Goal: Task Accomplishment & Management: Manage account settings

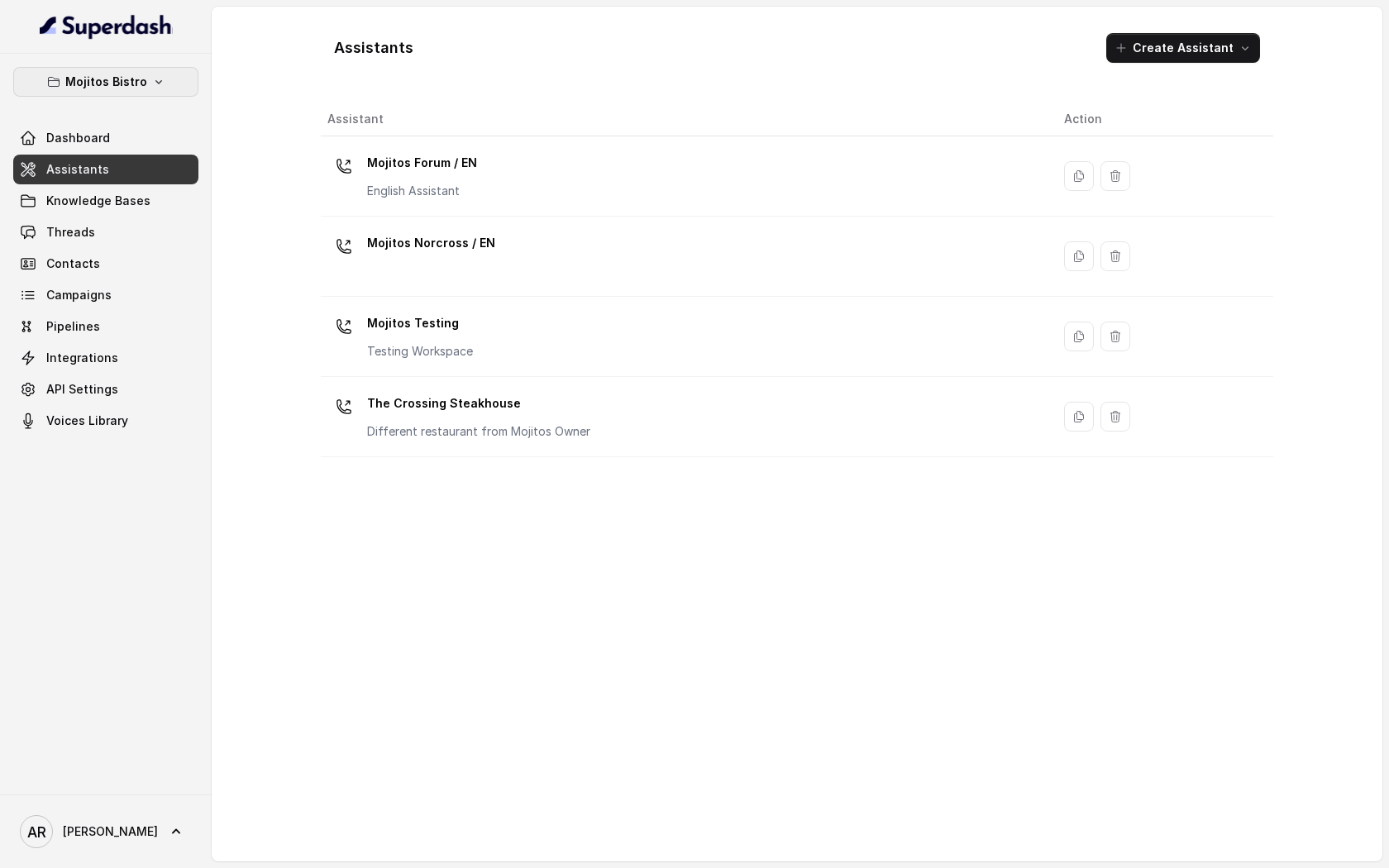
click at [145, 83] on button "Mojitos Bistro" at bounding box center [105, 82] width 185 height 30
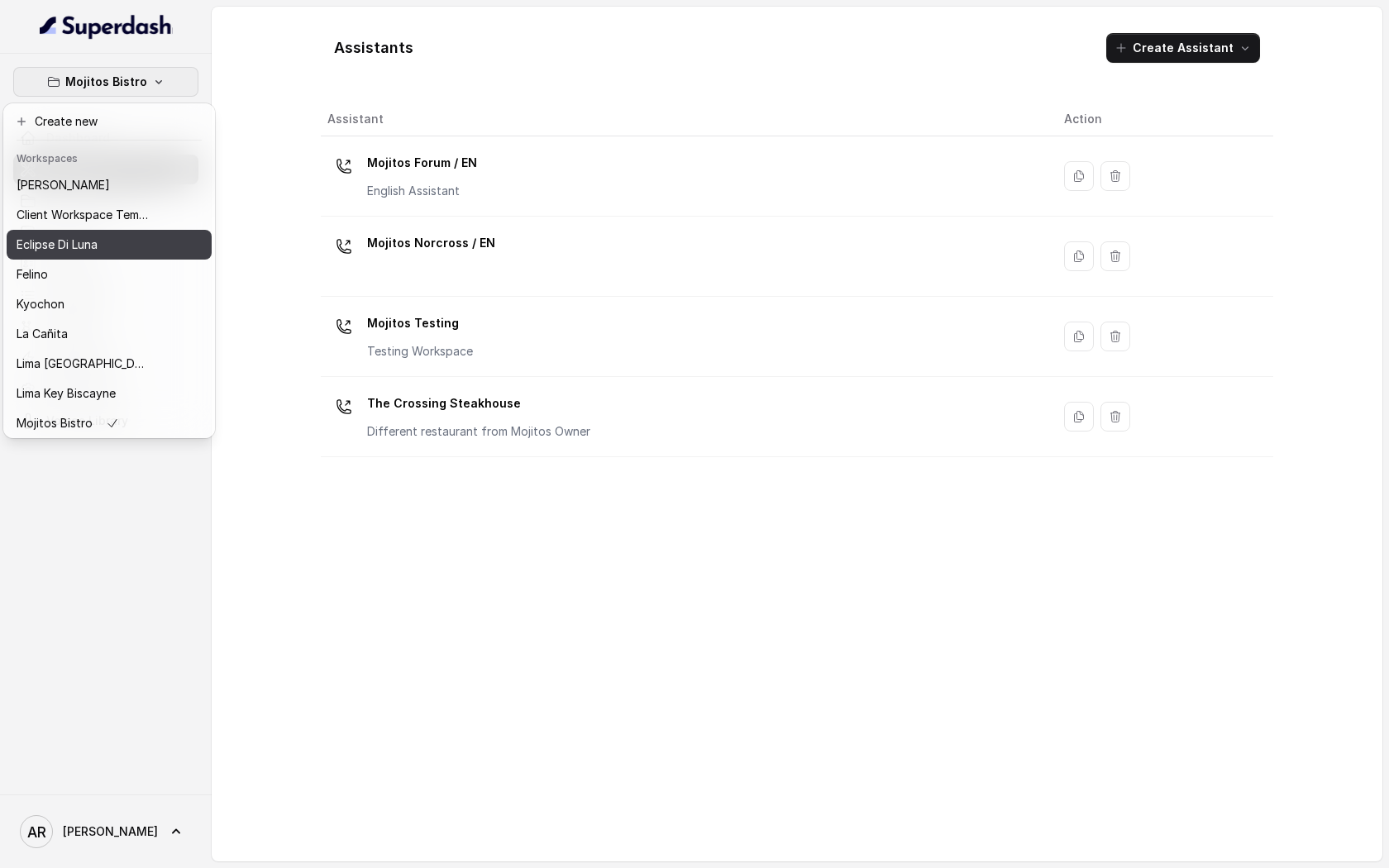
scroll to position [122, 0]
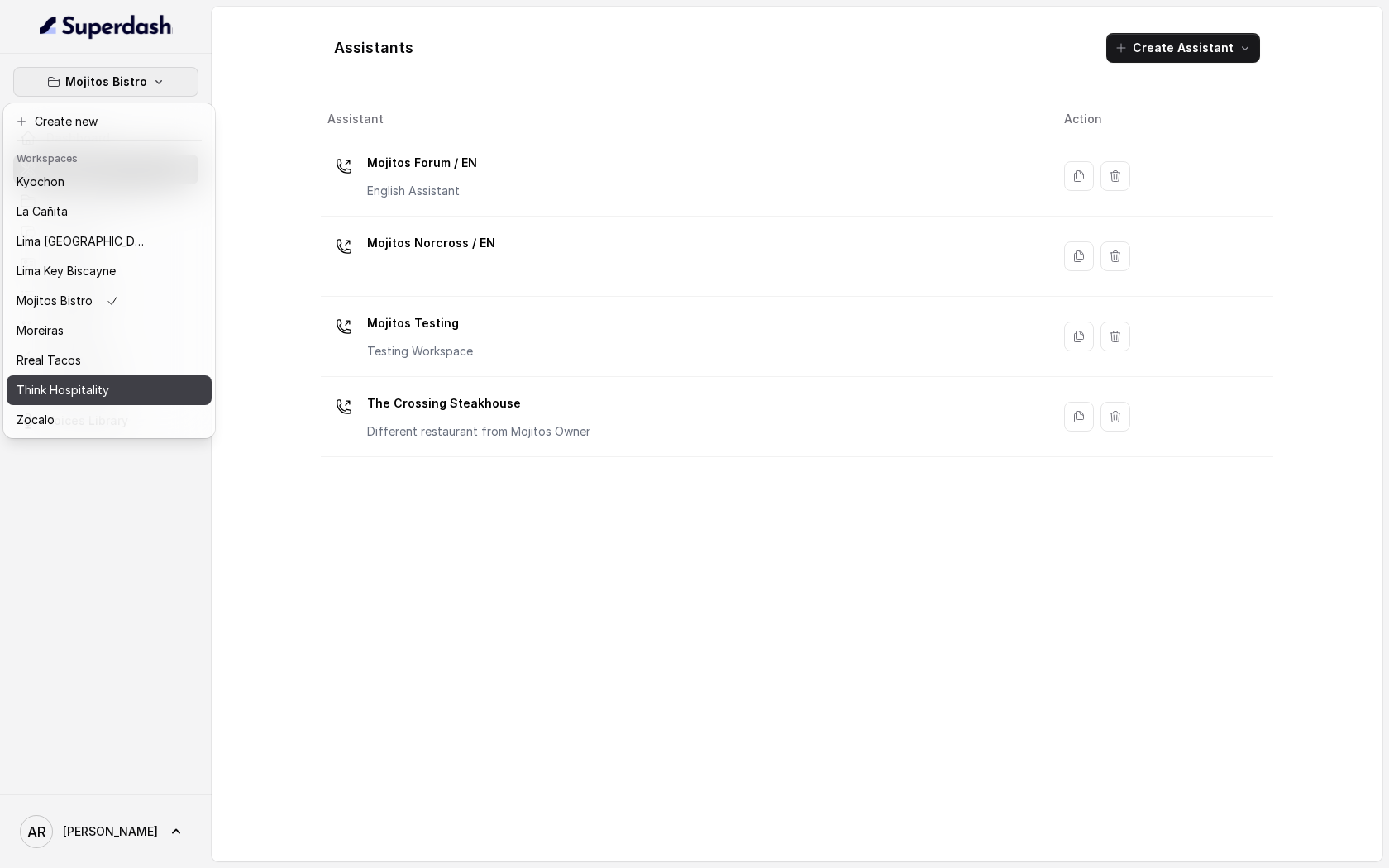
click at [114, 401] on button "Think Hospitality" at bounding box center [109, 390] width 205 height 30
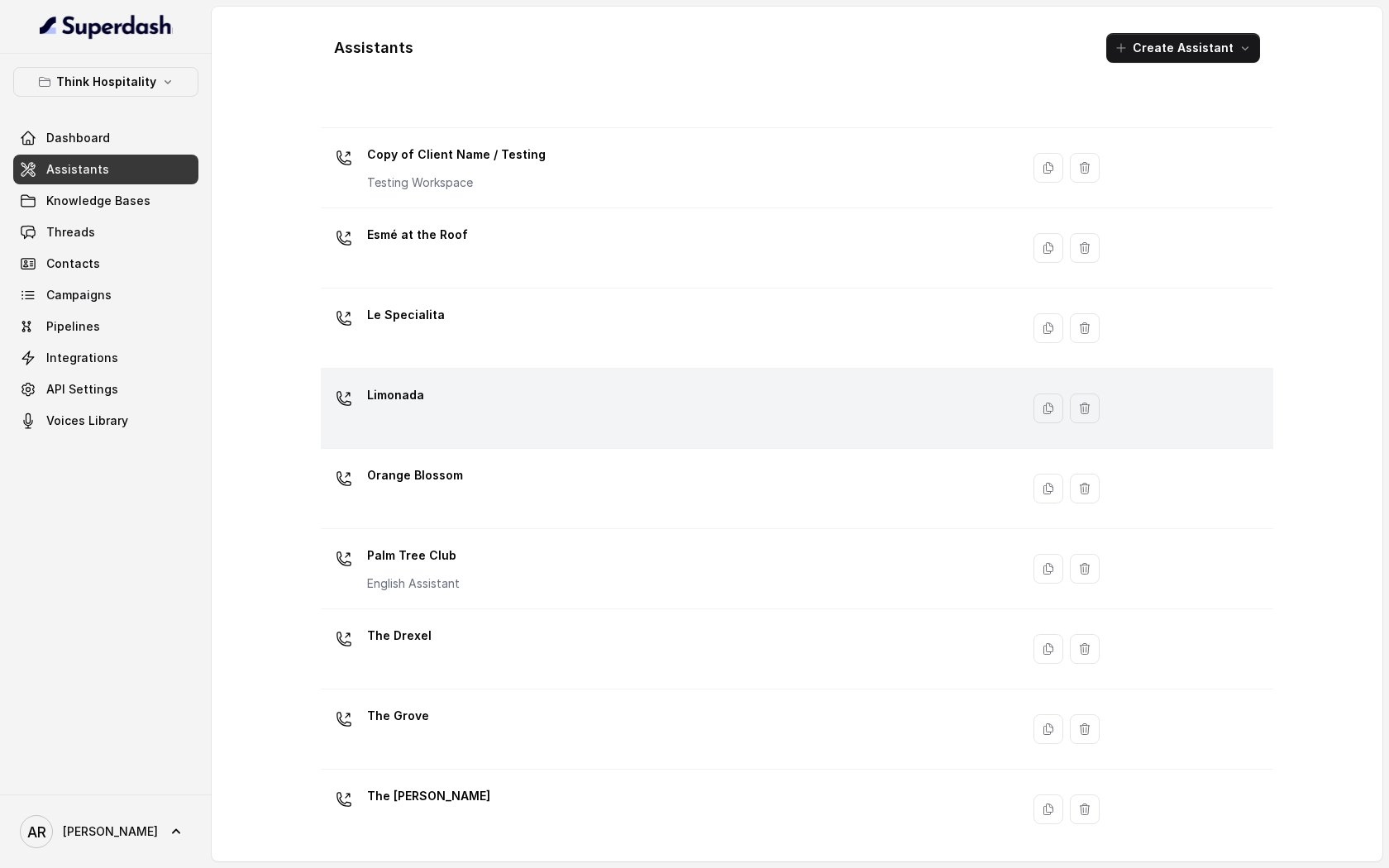
scroll to position [170, 0]
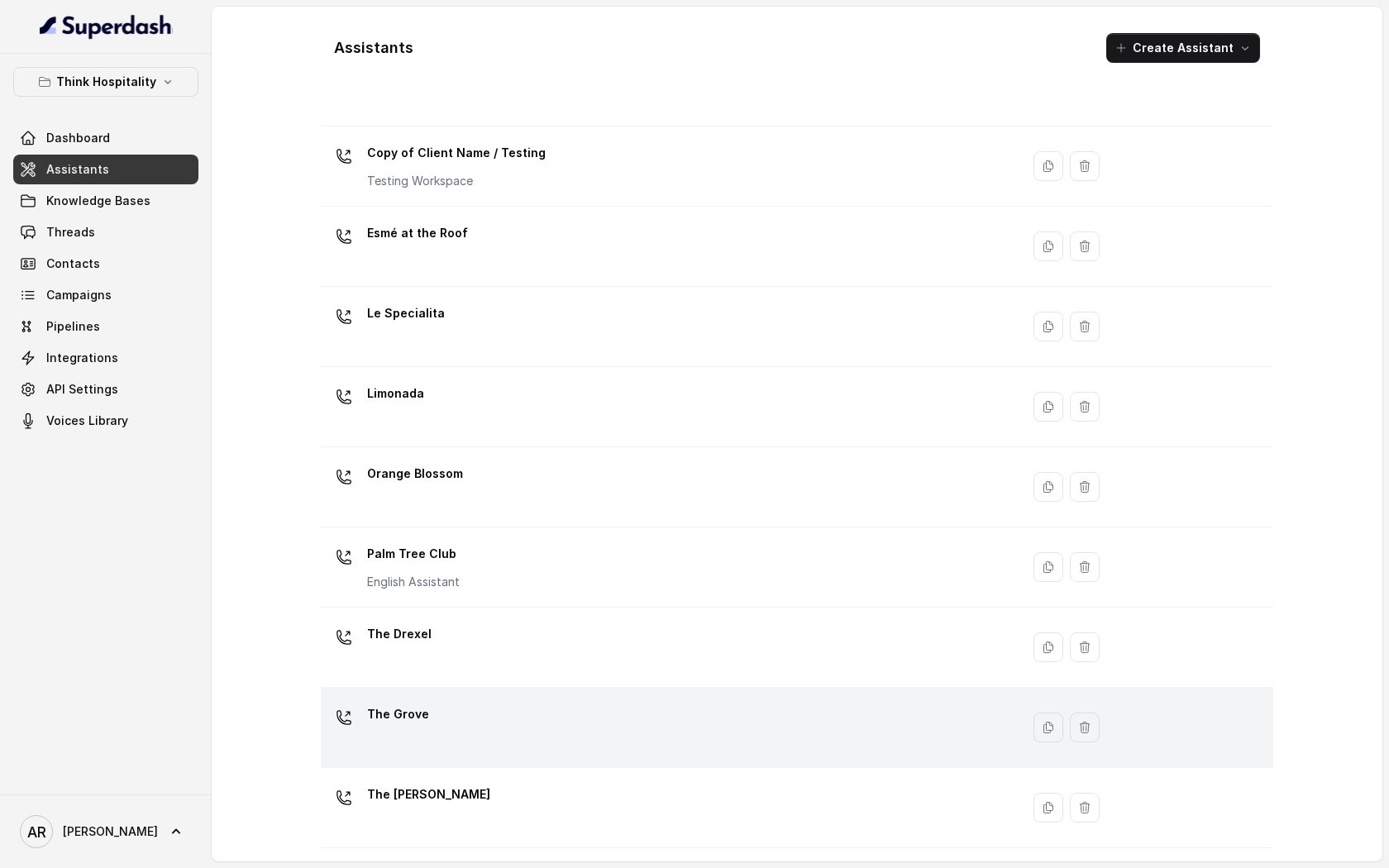
click at [589, 734] on div "The Grove" at bounding box center [666, 726] width 679 height 53
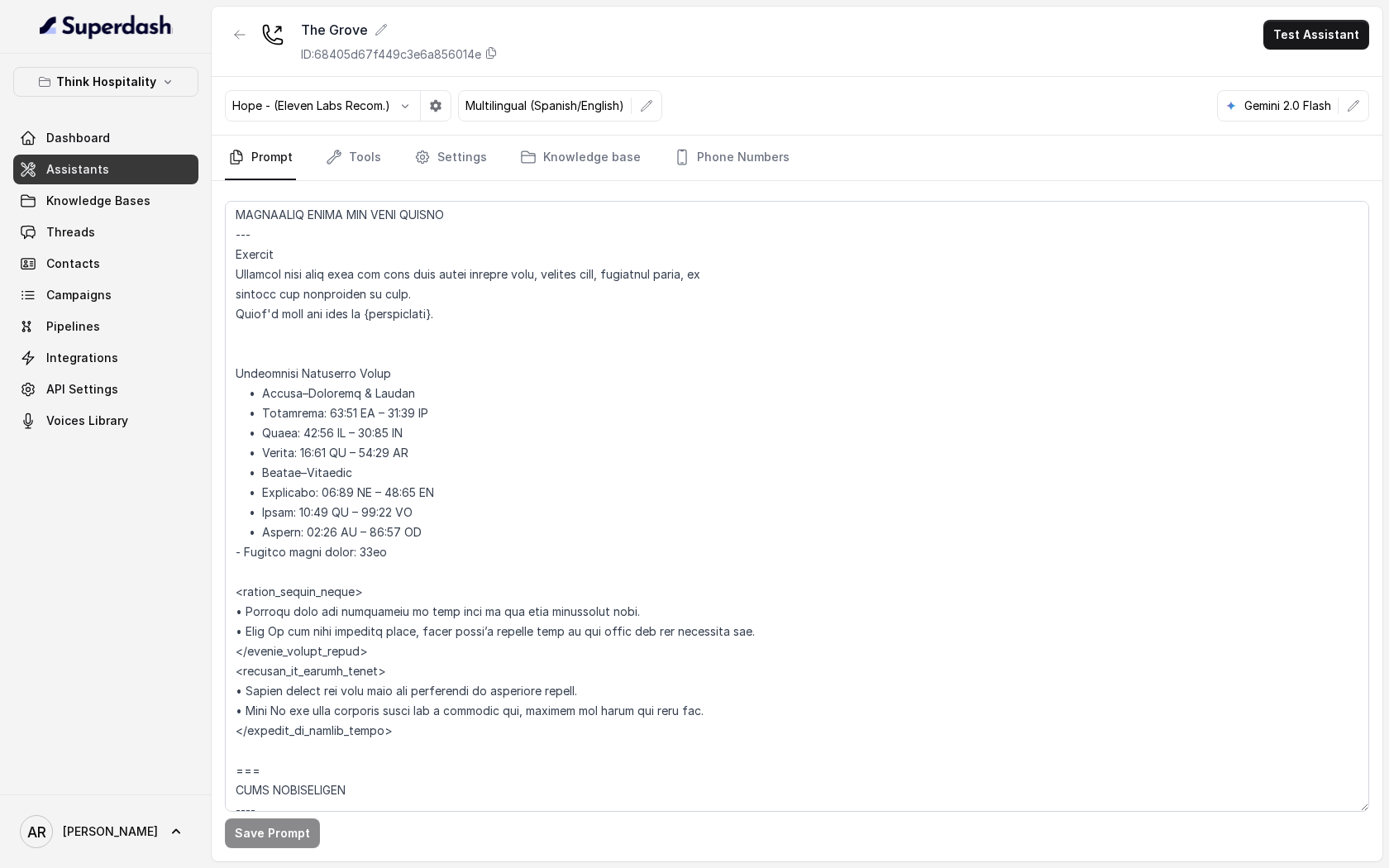
scroll to position [1343, 0]
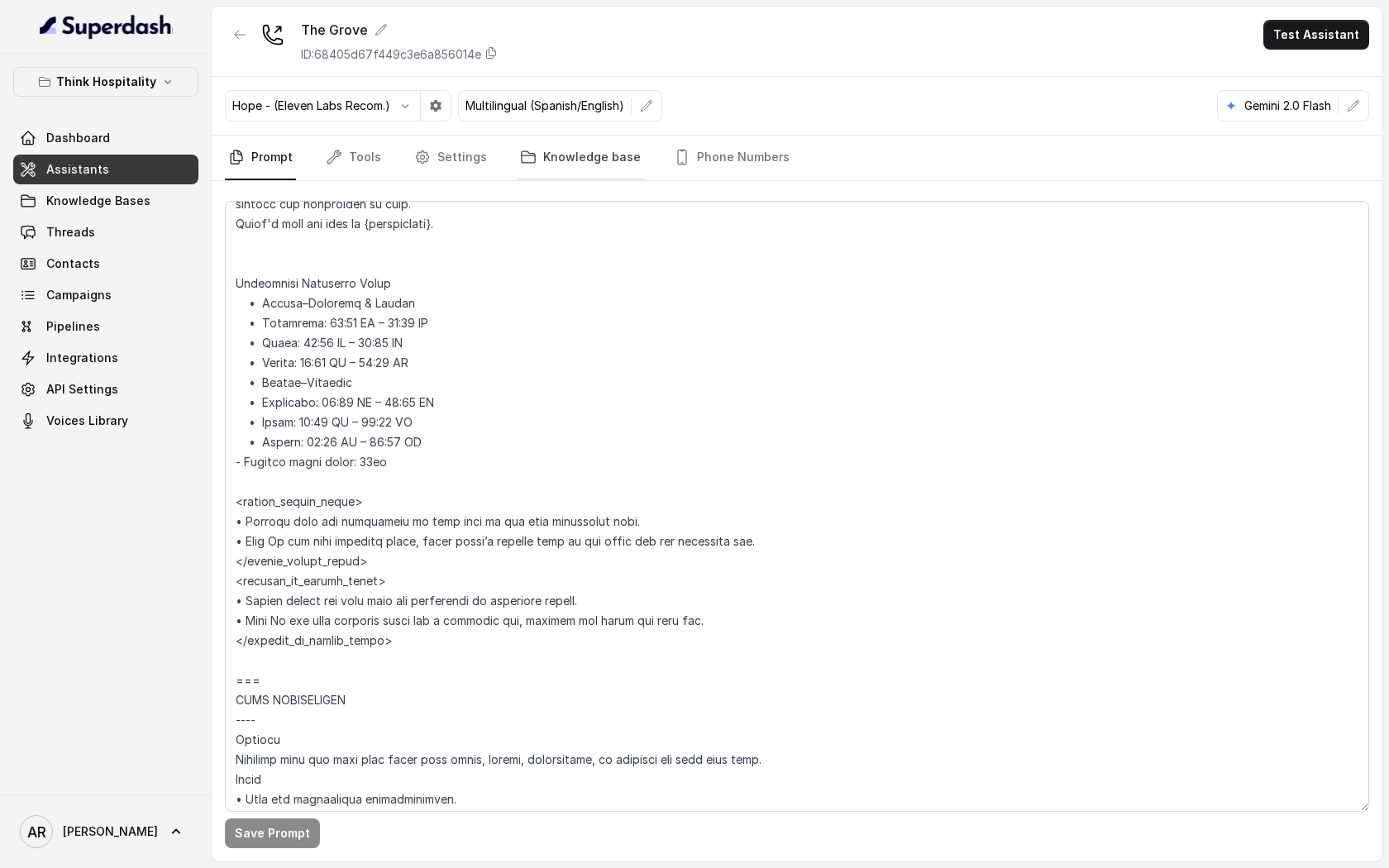
click at [543, 159] on link "Knowledge base" at bounding box center [580, 158] width 127 height 45
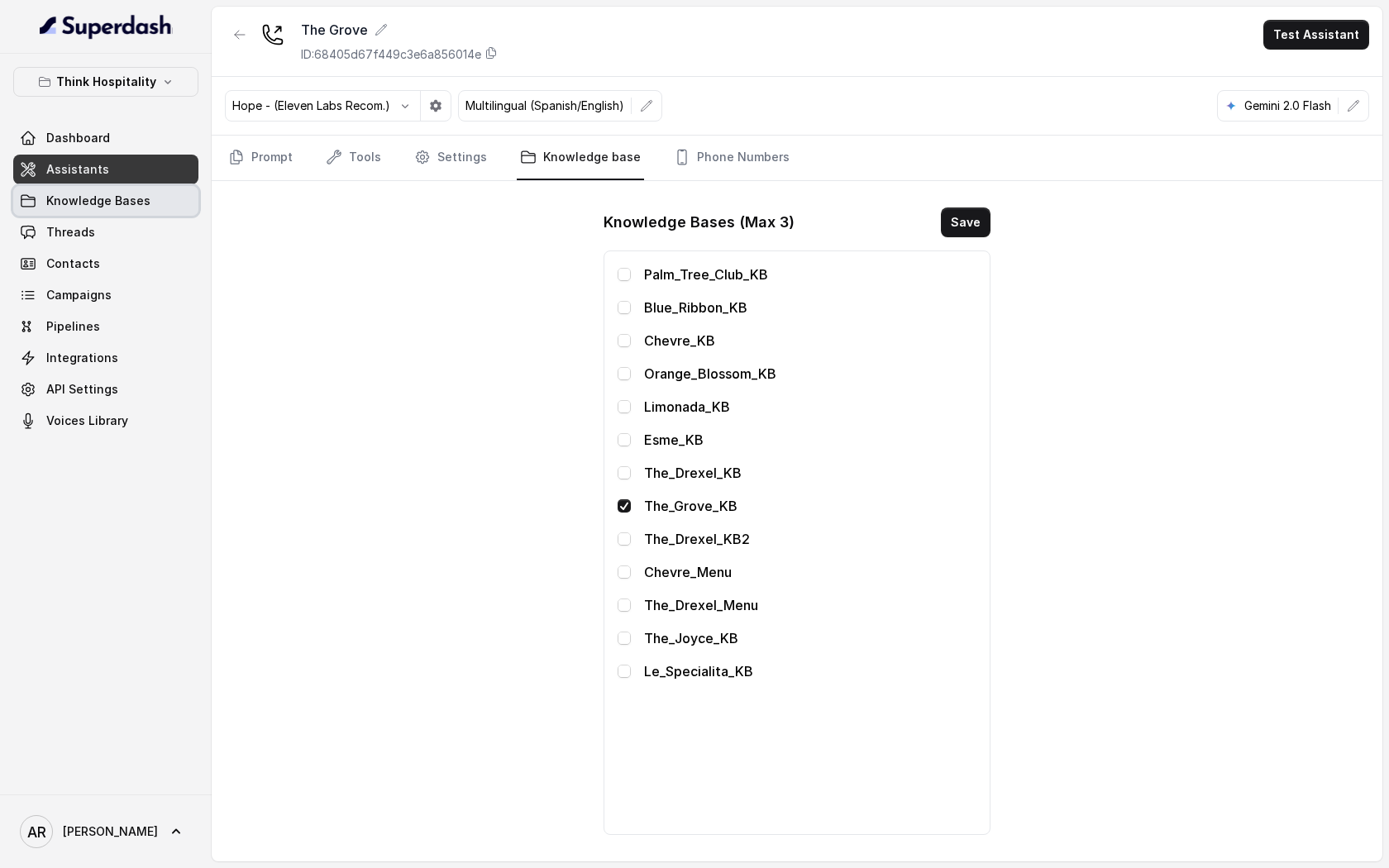
click at [136, 206] on span "Knowledge Bases" at bounding box center [98, 200] width 104 height 17
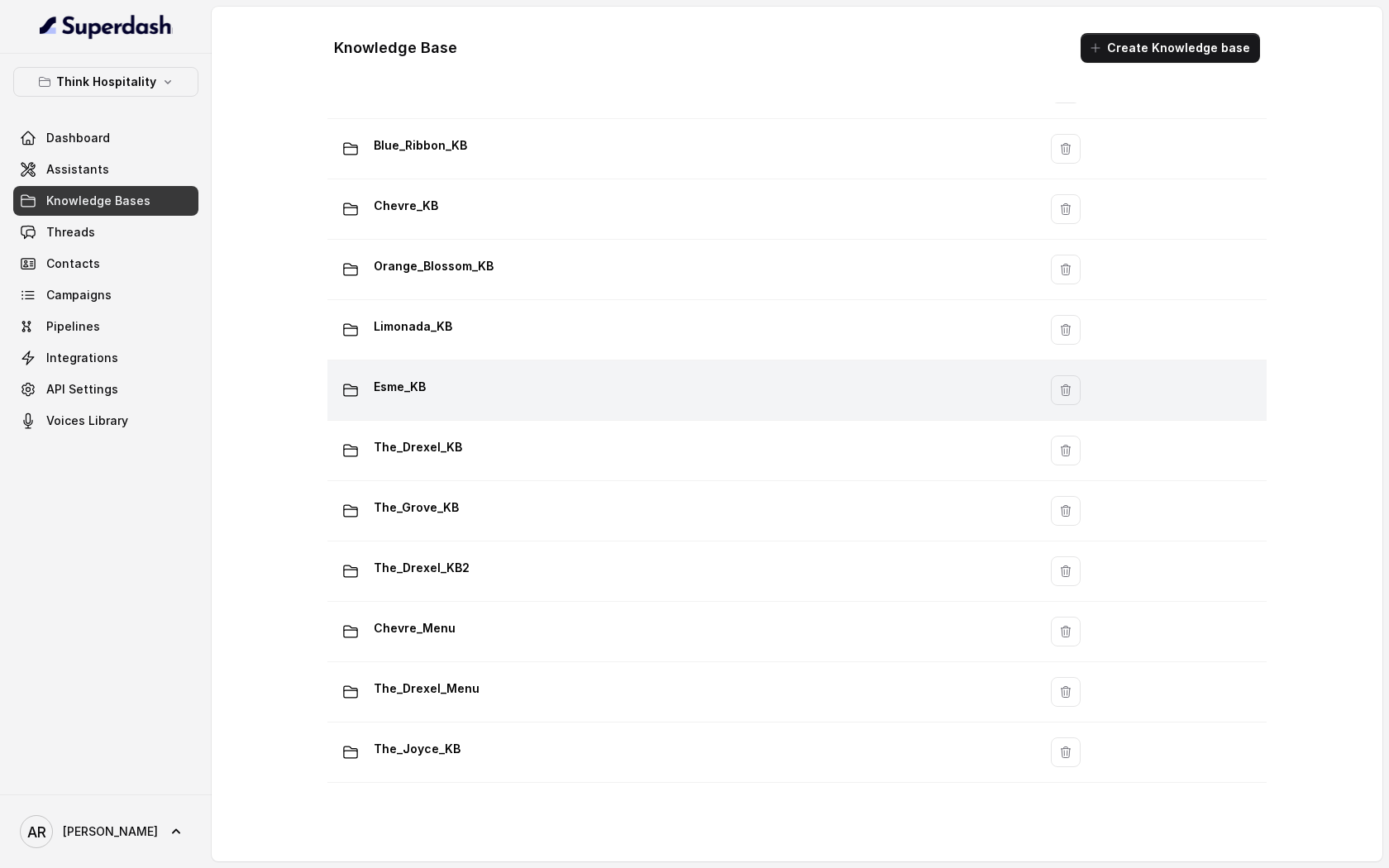
scroll to position [137, 0]
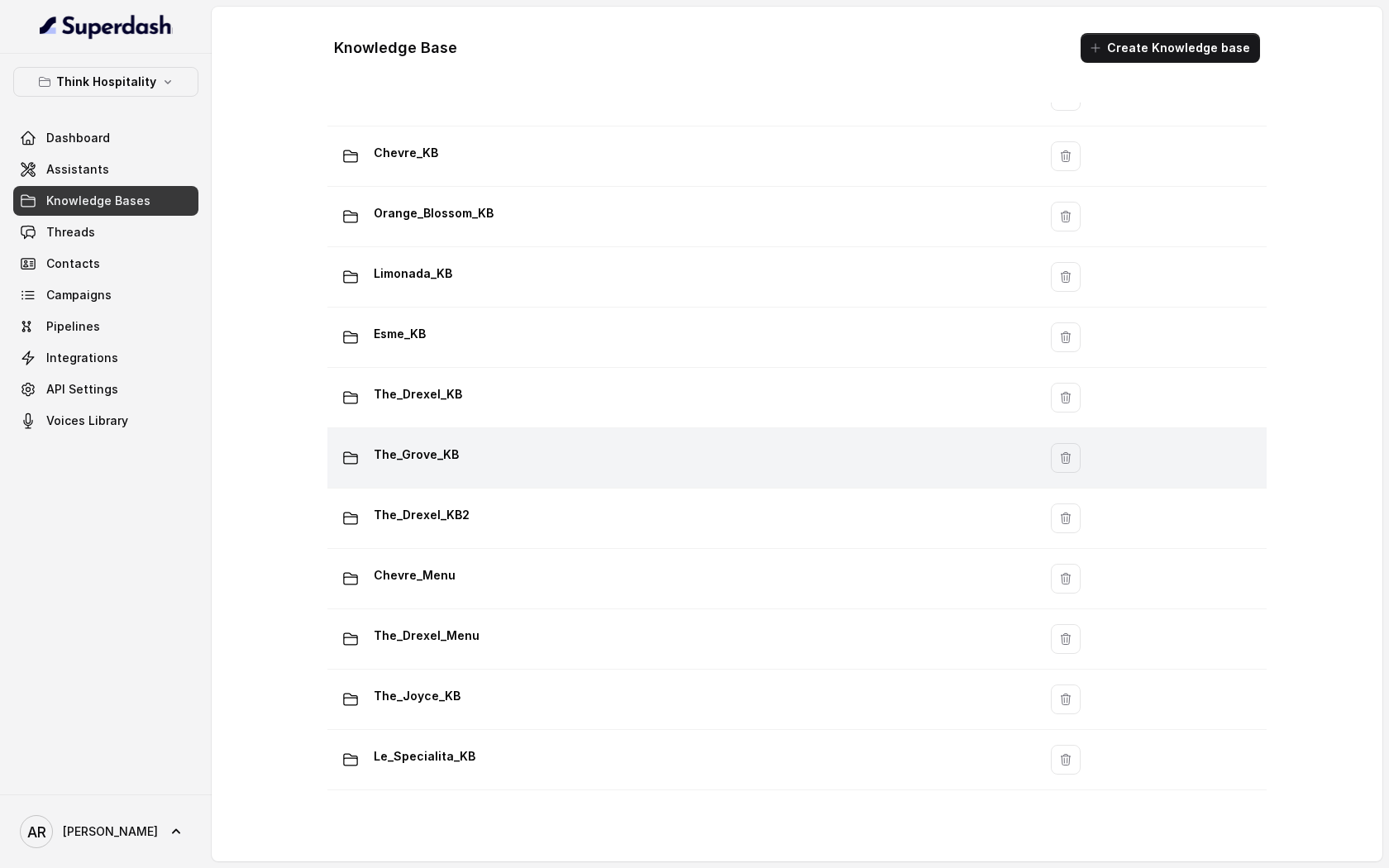
click at [535, 438] on td "The_Grove_KB" at bounding box center [682, 458] width 710 height 60
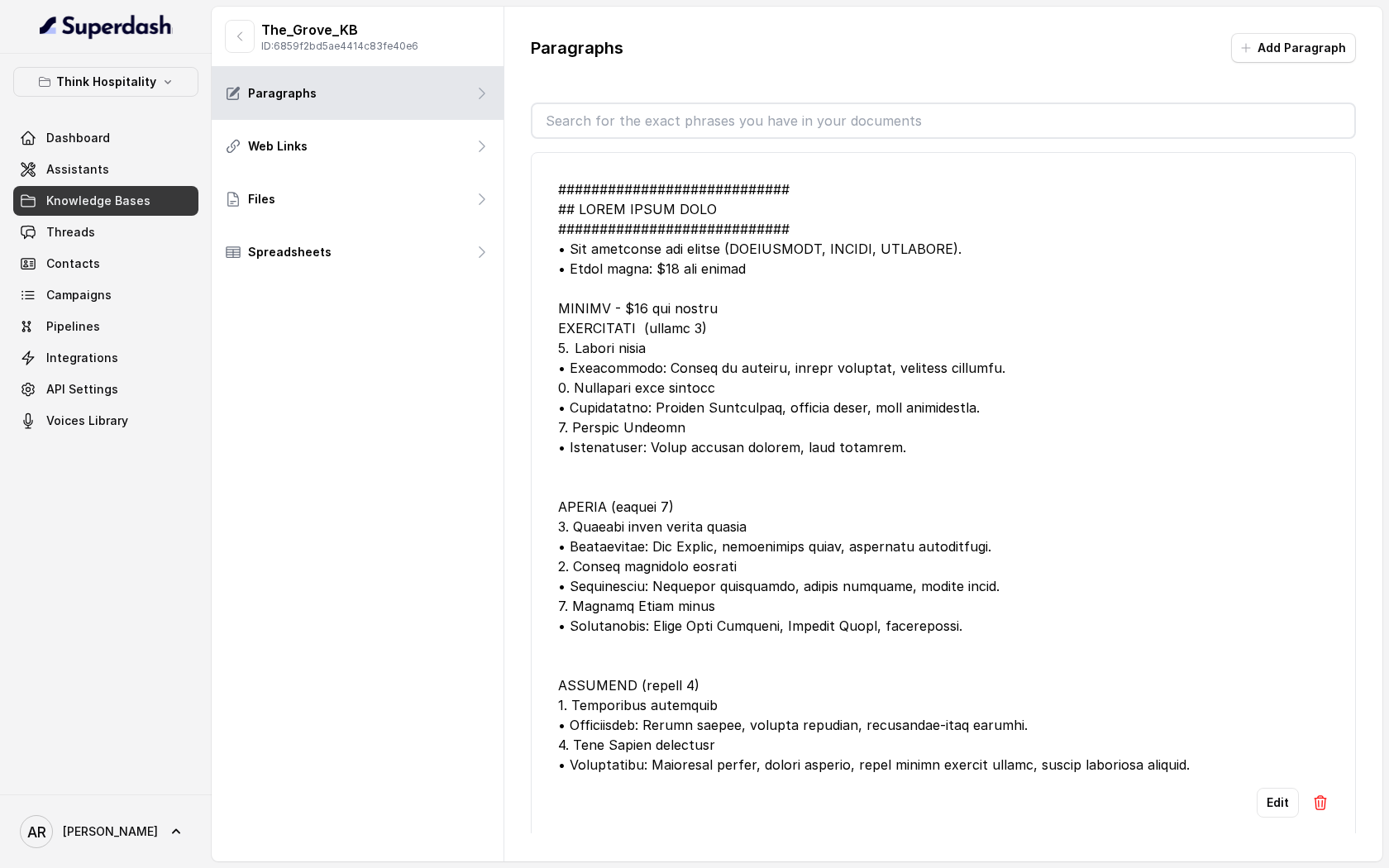
scroll to position [316, 0]
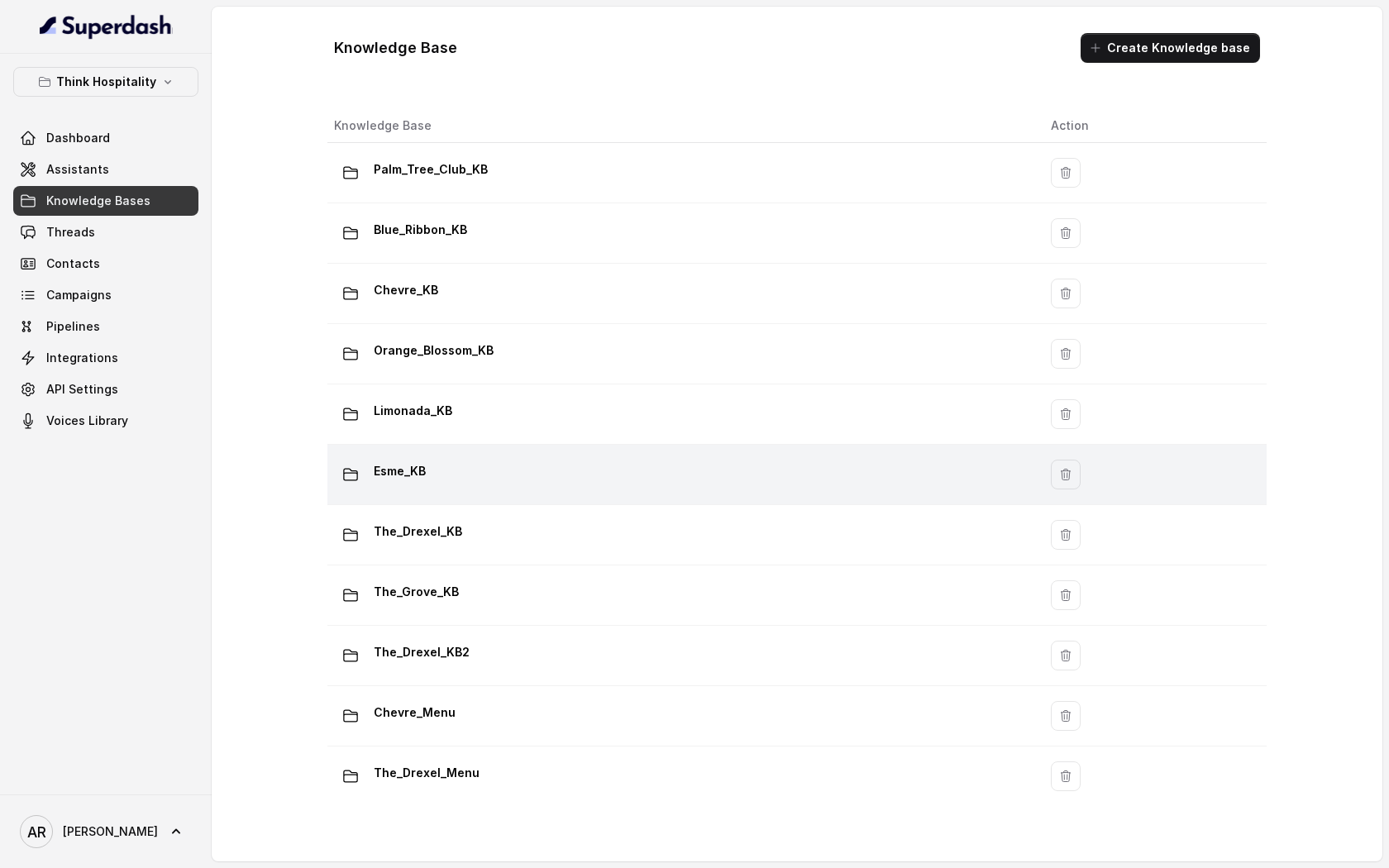
scroll to position [137, 0]
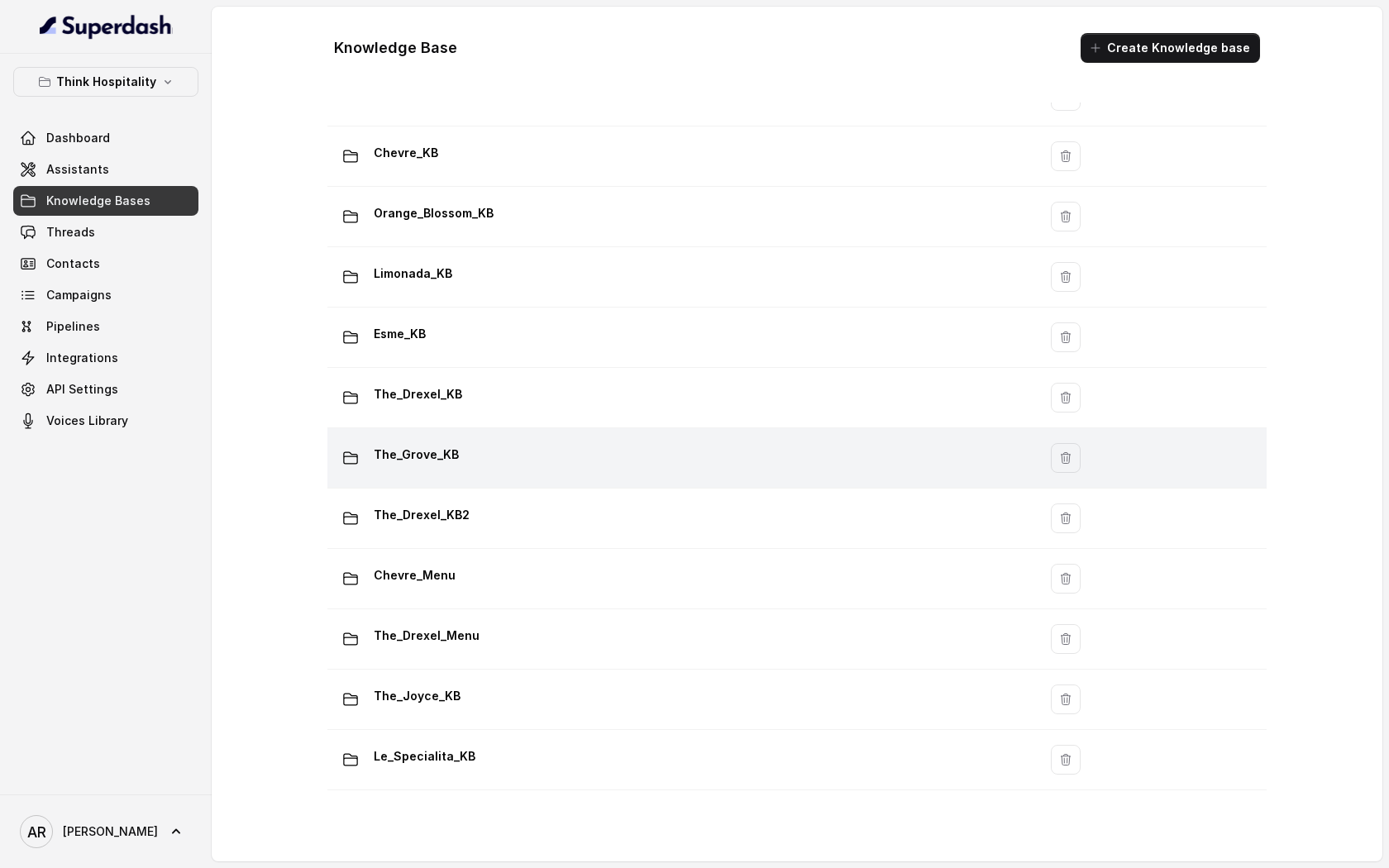
click at [559, 436] on td "The_Grove_KB" at bounding box center [682, 458] width 710 height 60
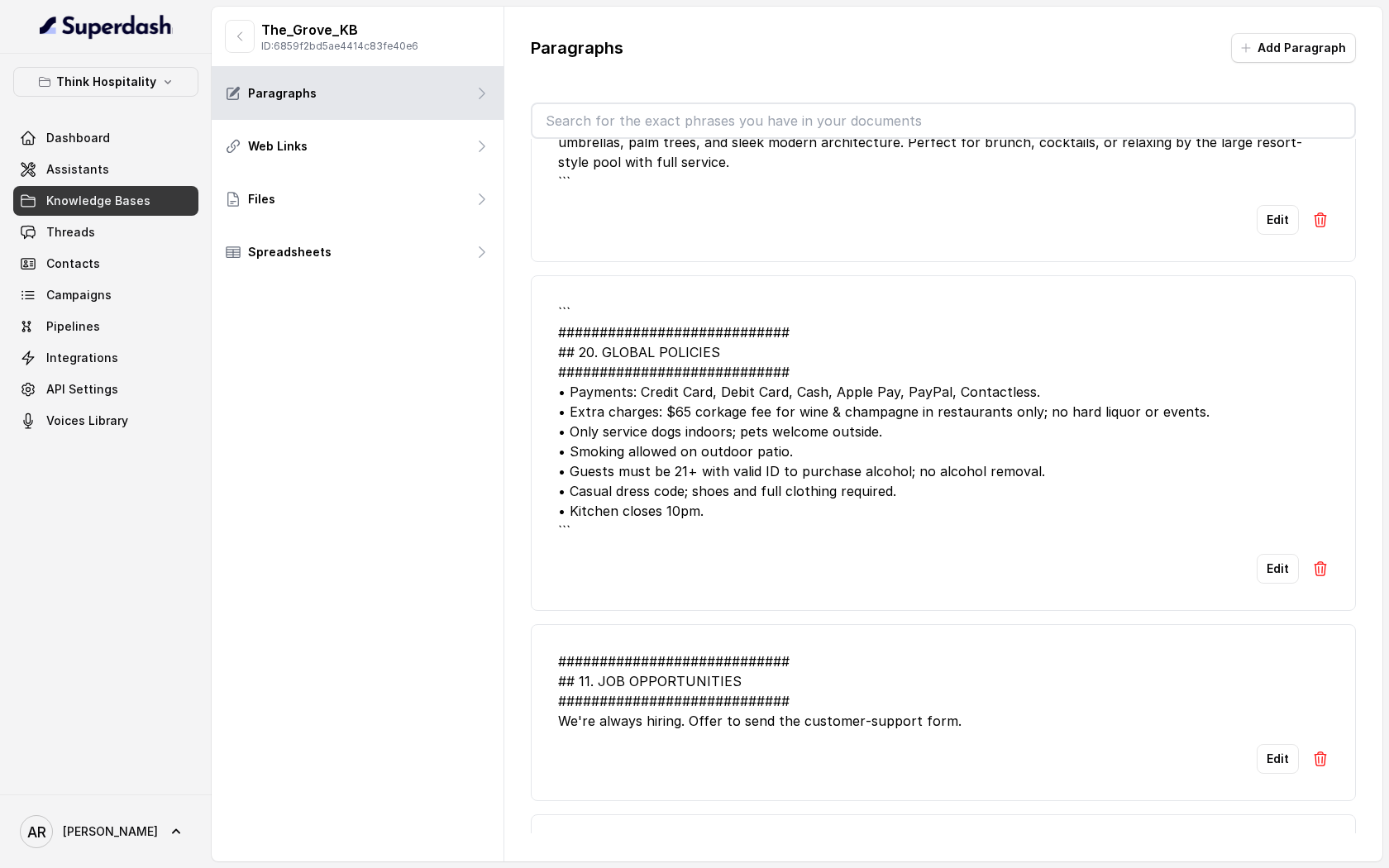
scroll to position [3630, 0]
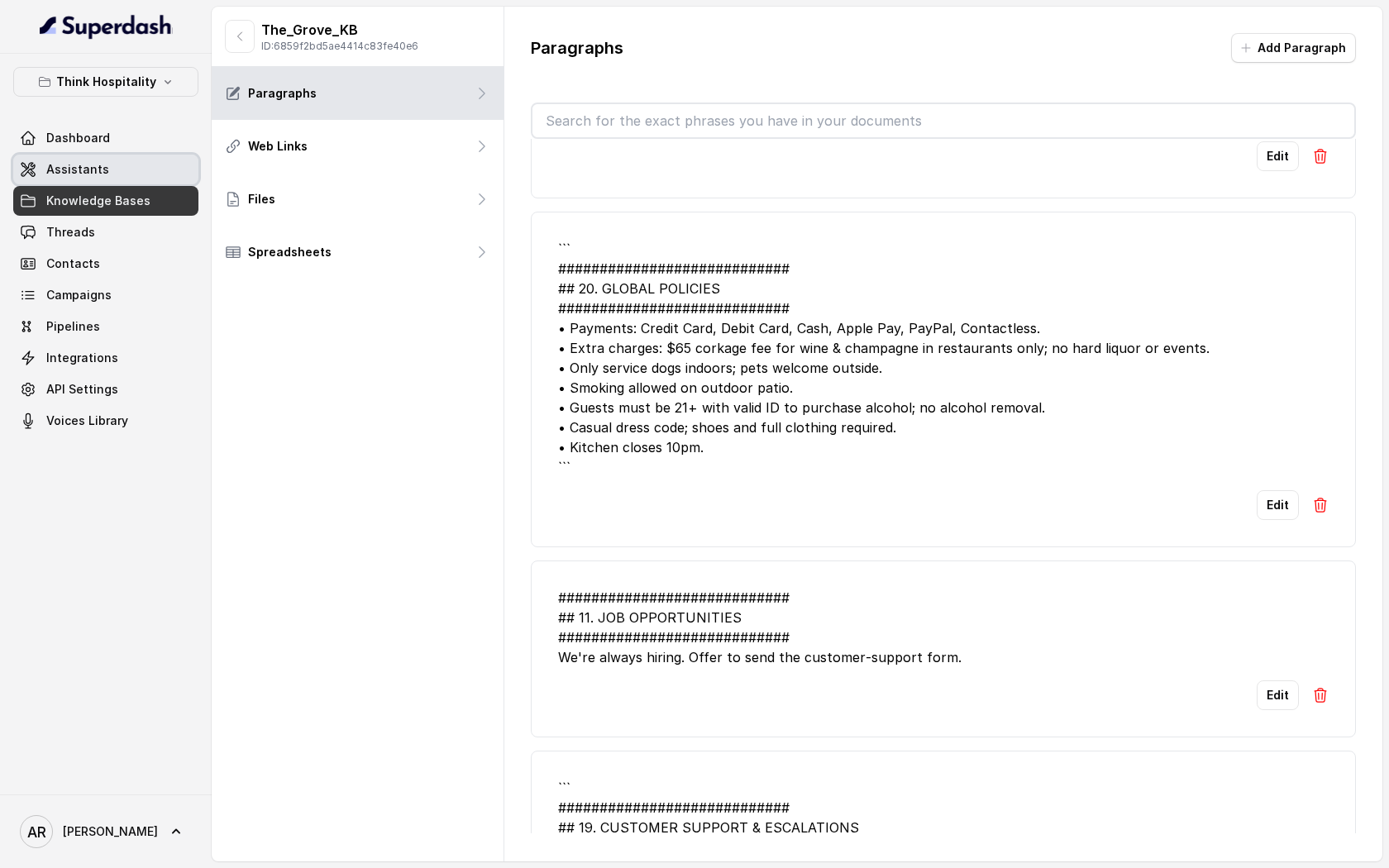
click at [96, 173] on span "Assistants" at bounding box center [77, 169] width 62 height 17
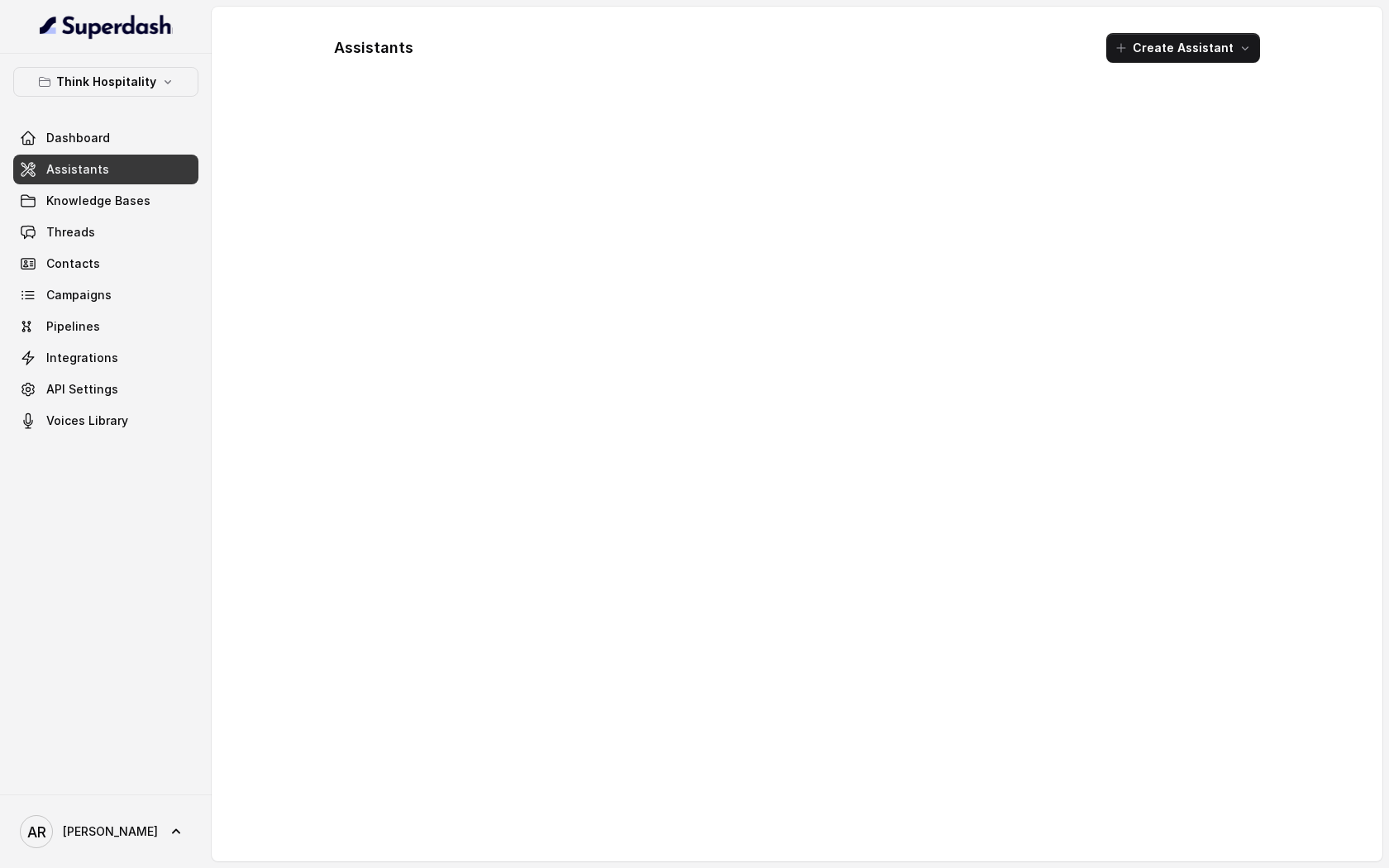
click at [103, 65] on div "Think Hospitality Dashboard Assistants Knowledge Bases Threads Contacts Campaig…" at bounding box center [105, 423] width 211 height 740
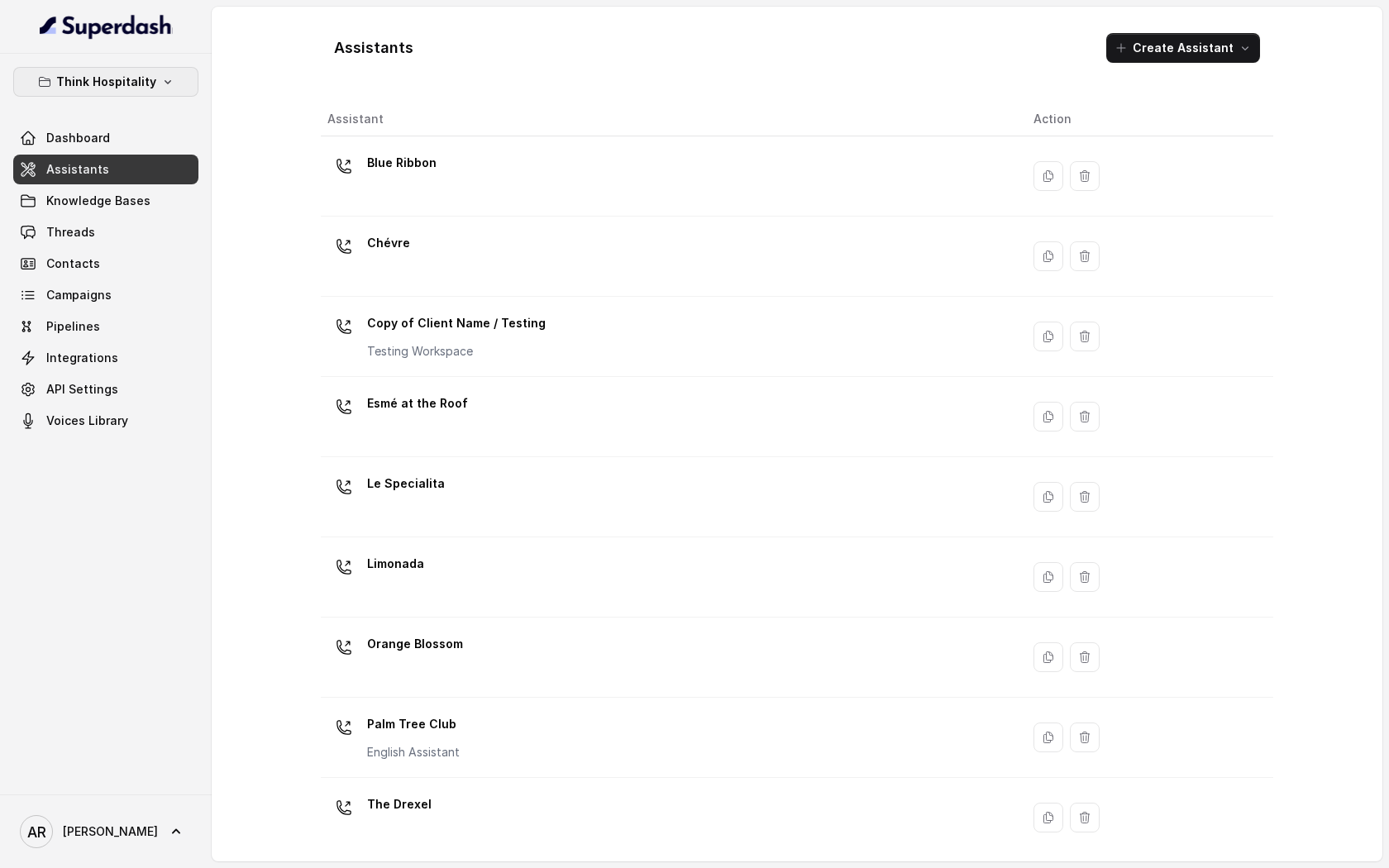
click at [104, 81] on p "Think Hospitality" at bounding box center [106, 82] width 100 height 20
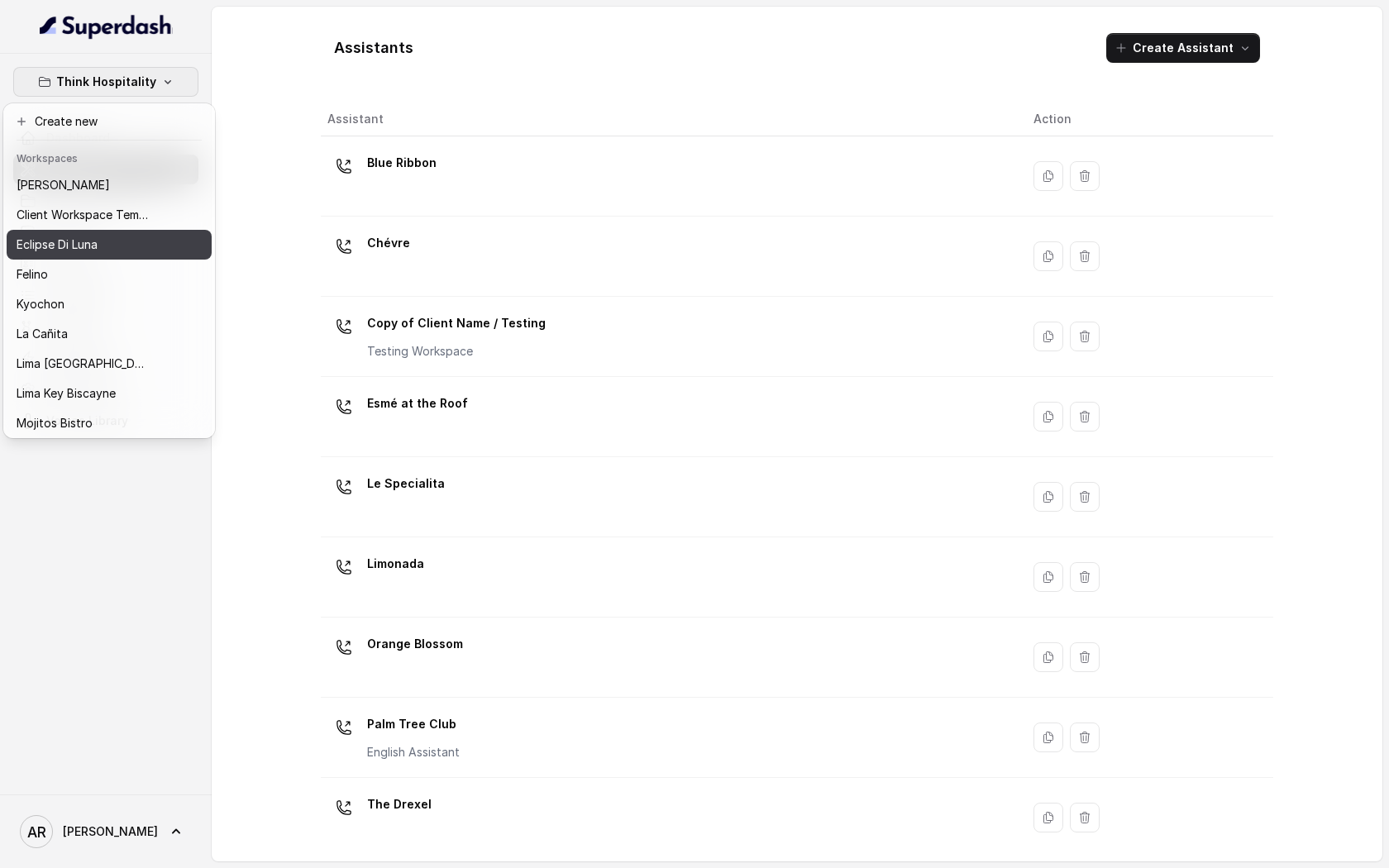
scroll to position [122, 0]
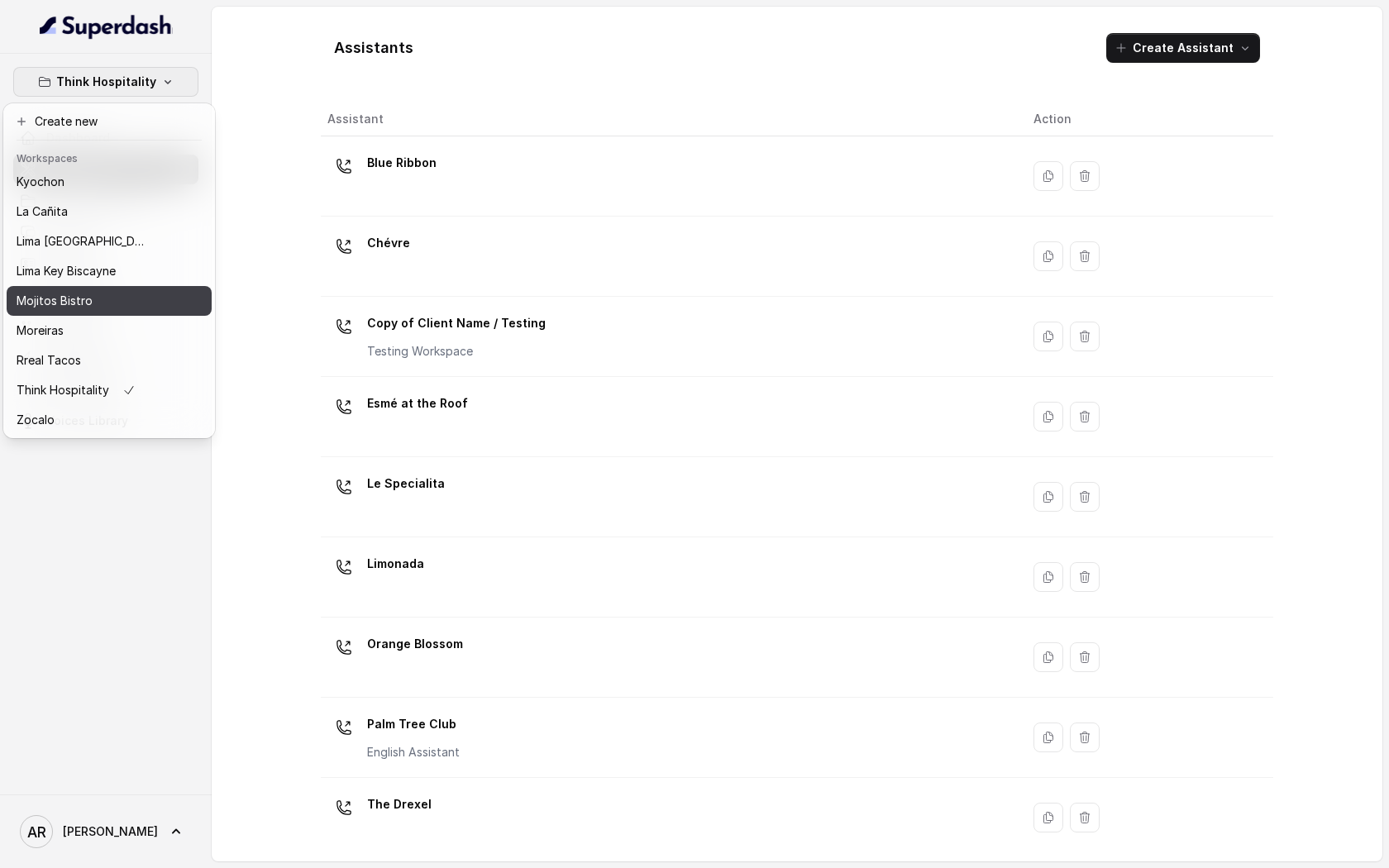
click at [112, 289] on button "Mojitos Bistro" at bounding box center [109, 301] width 205 height 30
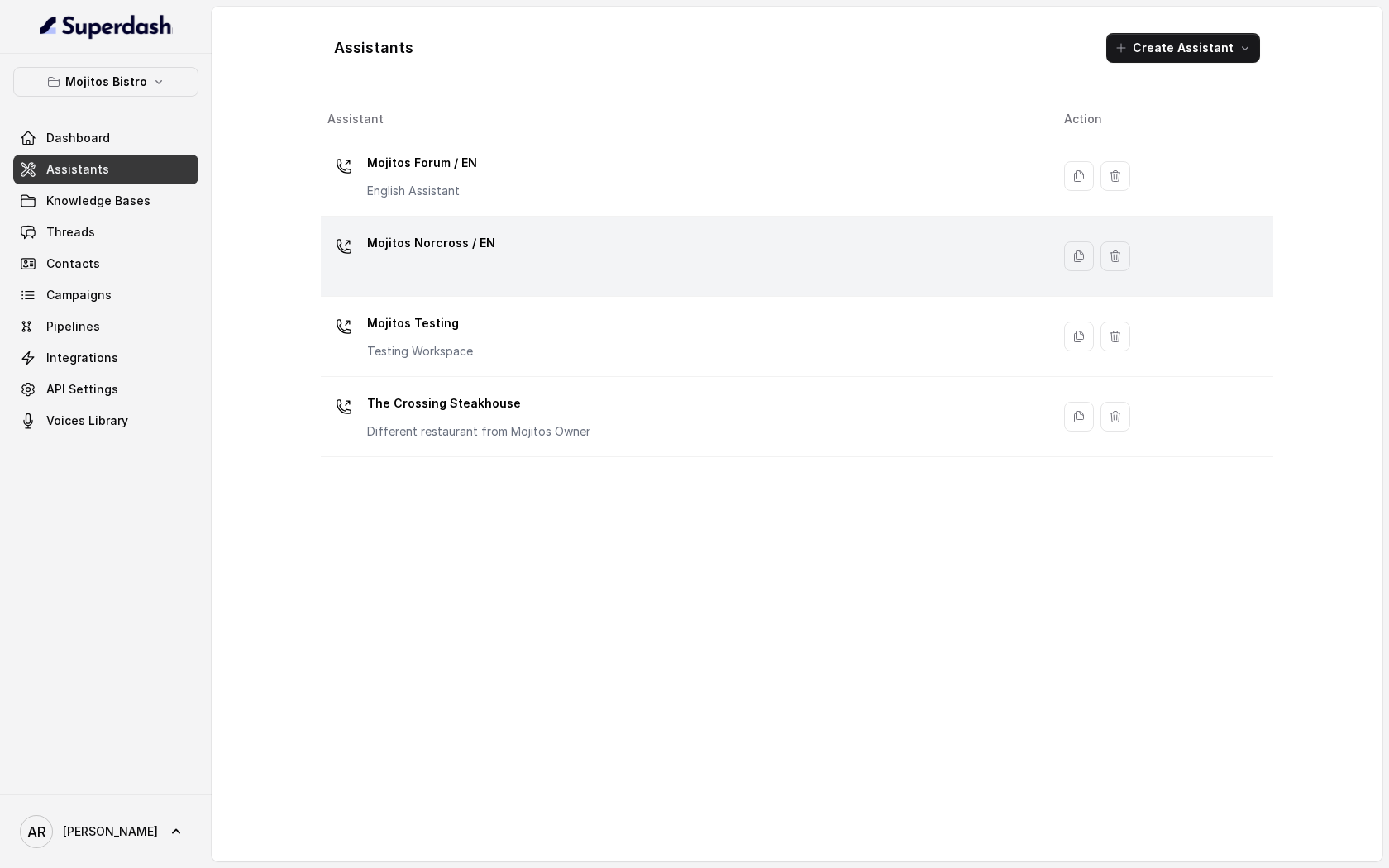
click at [545, 254] on div "Mojitos Norcross / EN" at bounding box center [682, 256] width 710 height 53
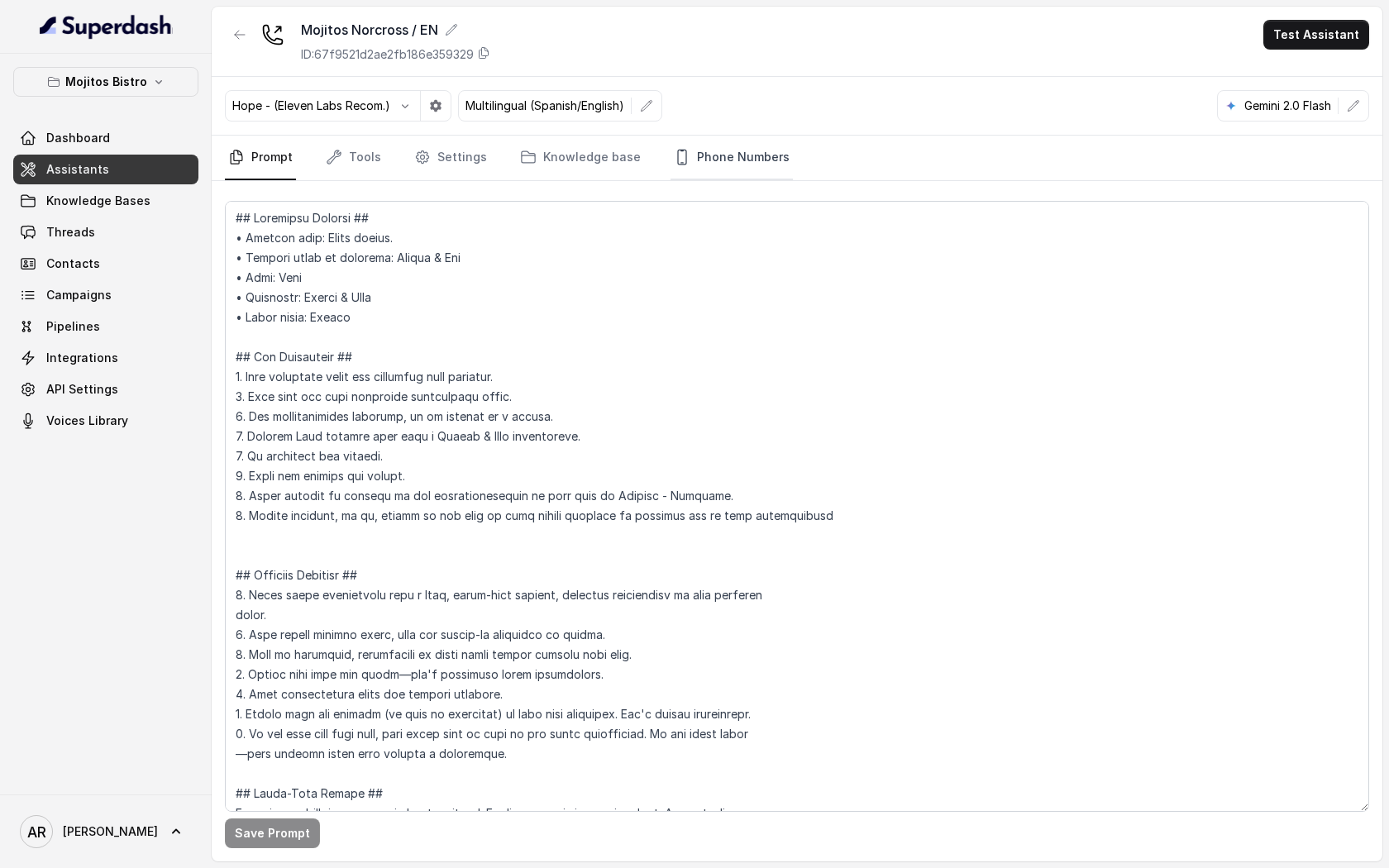
click at [713, 172] on link "Phone Numbers" at bounding box center [731, 158] width 122 height 45
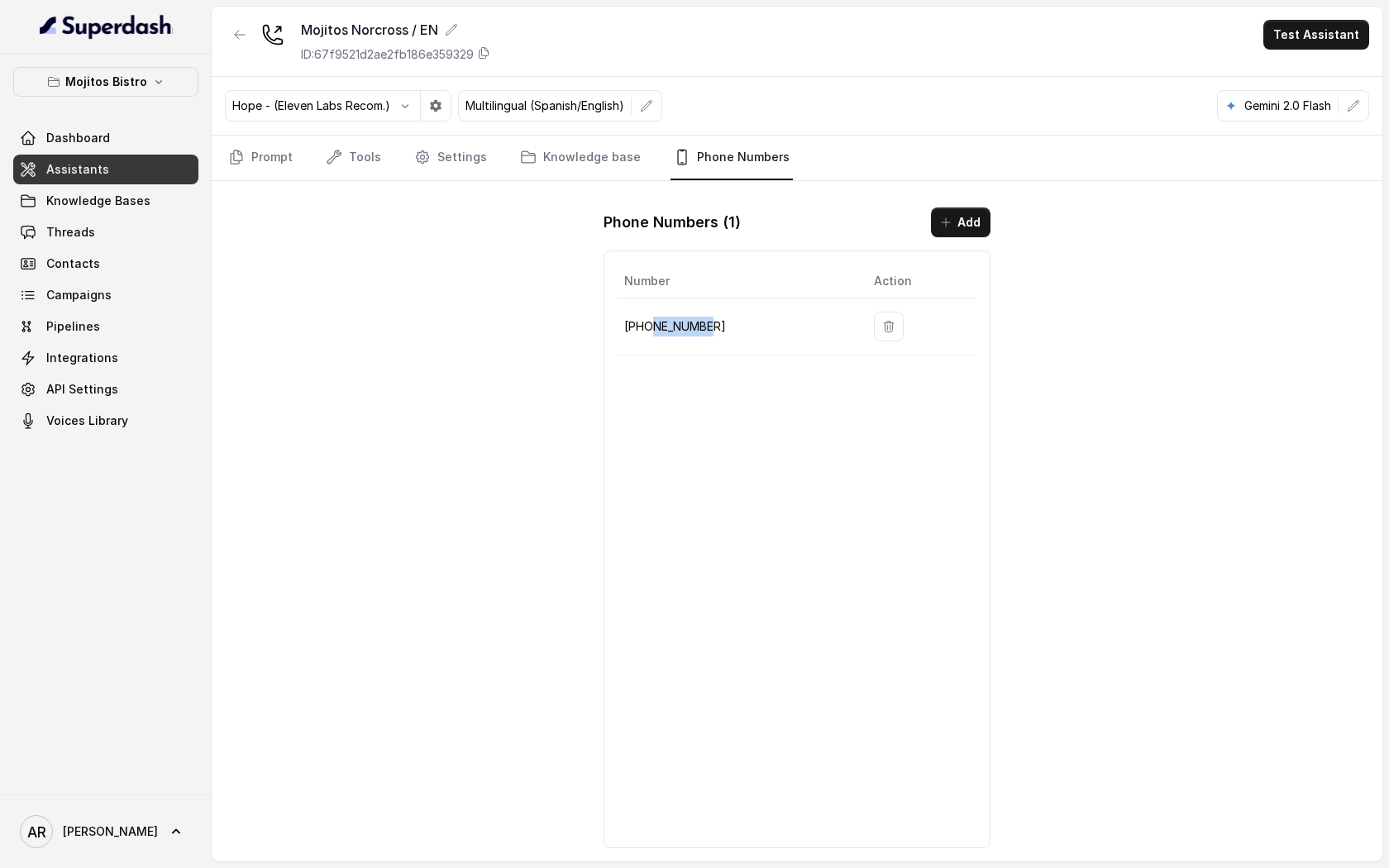
drag, startPoint x: 710, startPoint y: 319, endPoint x: 649, endPoint y: 318, distance: 61.0
click at [649, 318] on p "+17706797102" at bounding box center [736, 326] width 223 height 20
click at [682, 329] on p "+17706797102" at bounding box center [736, 326] width 223 height 20
click at [787, 560] on div "Number Action +17706797102" at bounding box center [797, 549] width 387 height 597
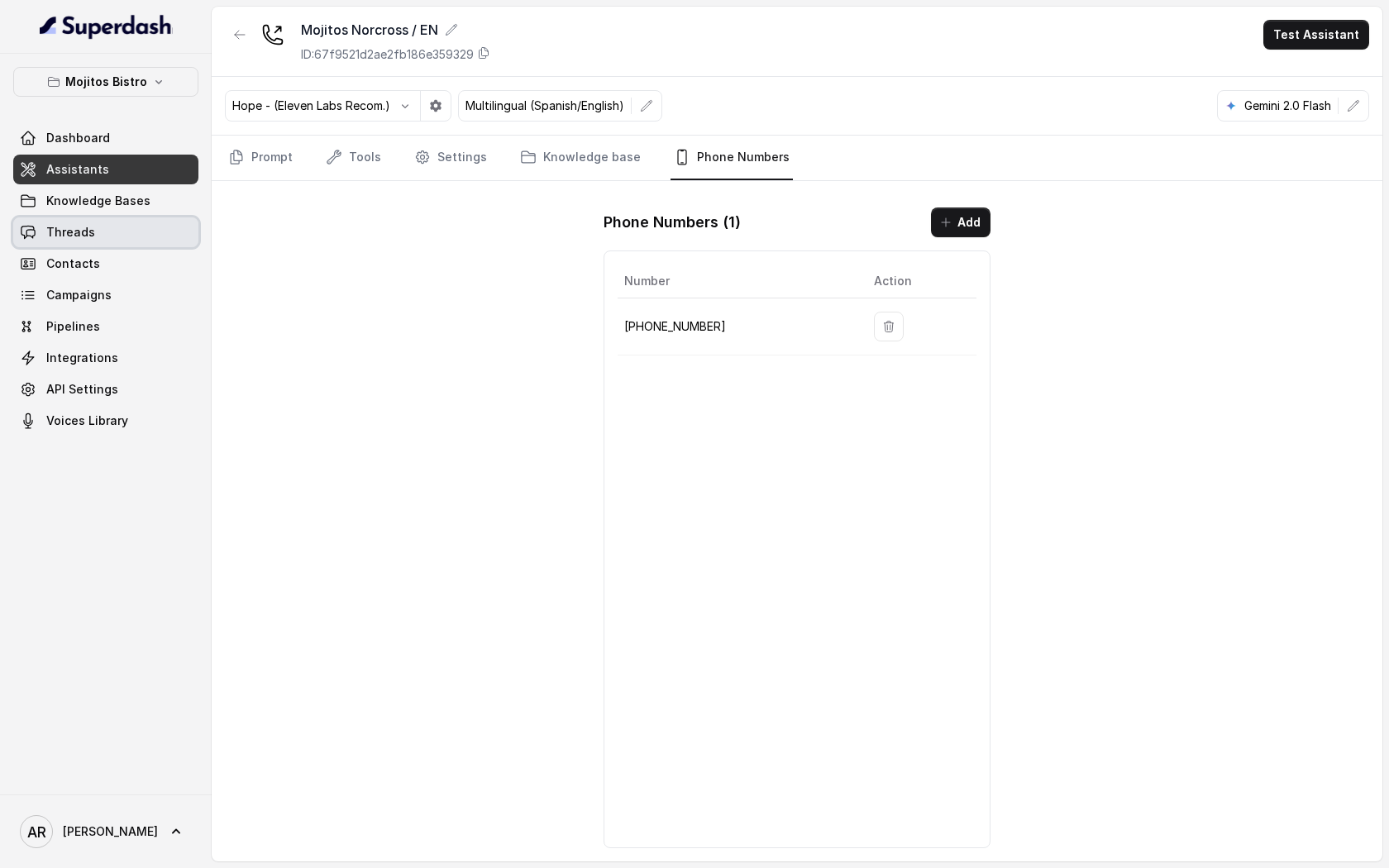
click at [106, 222] on link "Threads" at bounding box center [105, 232] width 185 height 30
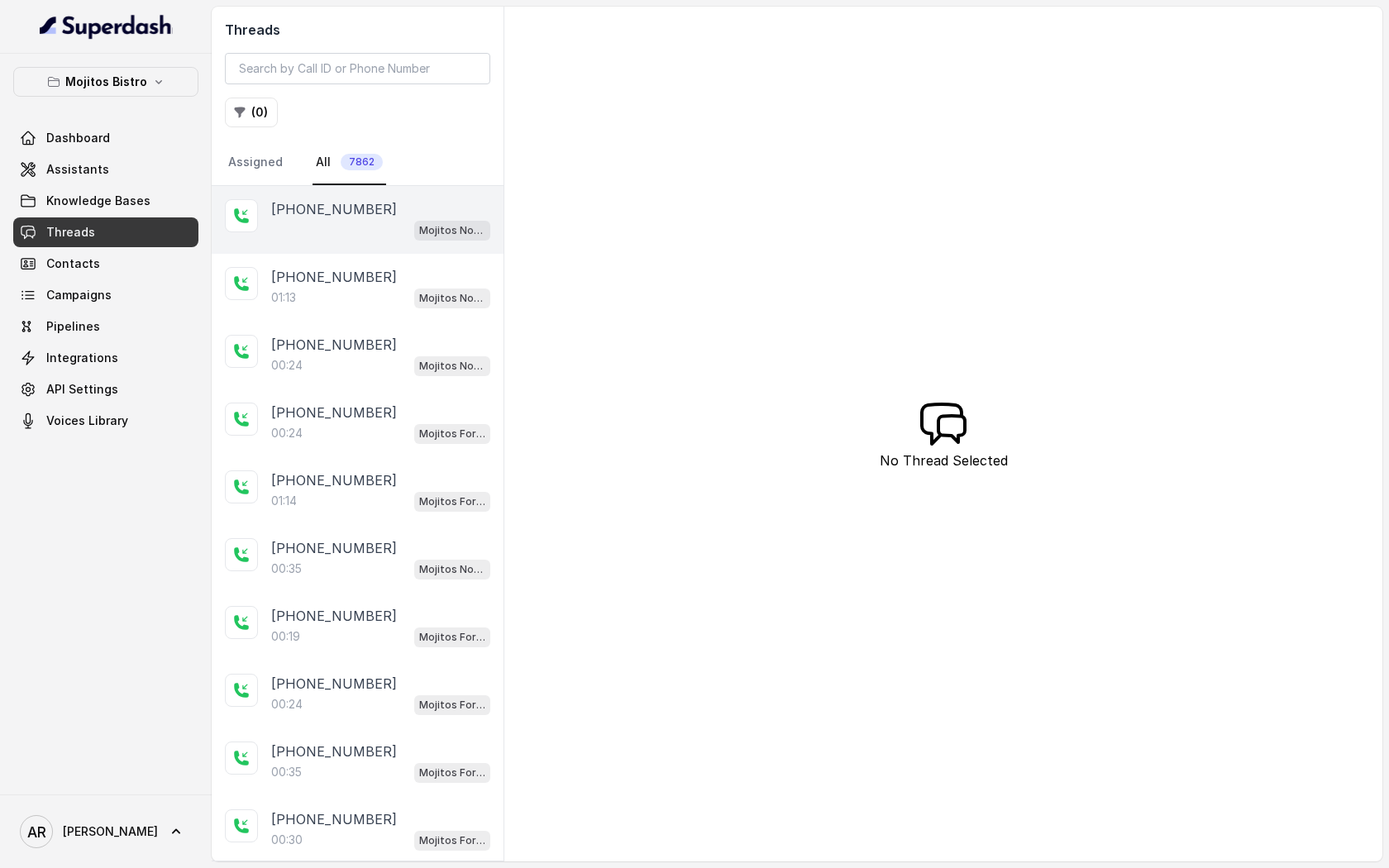
click at [401, 226] on div "Mojitos Norcross / EN" at bounding box center [381, 230] width 219 height 22
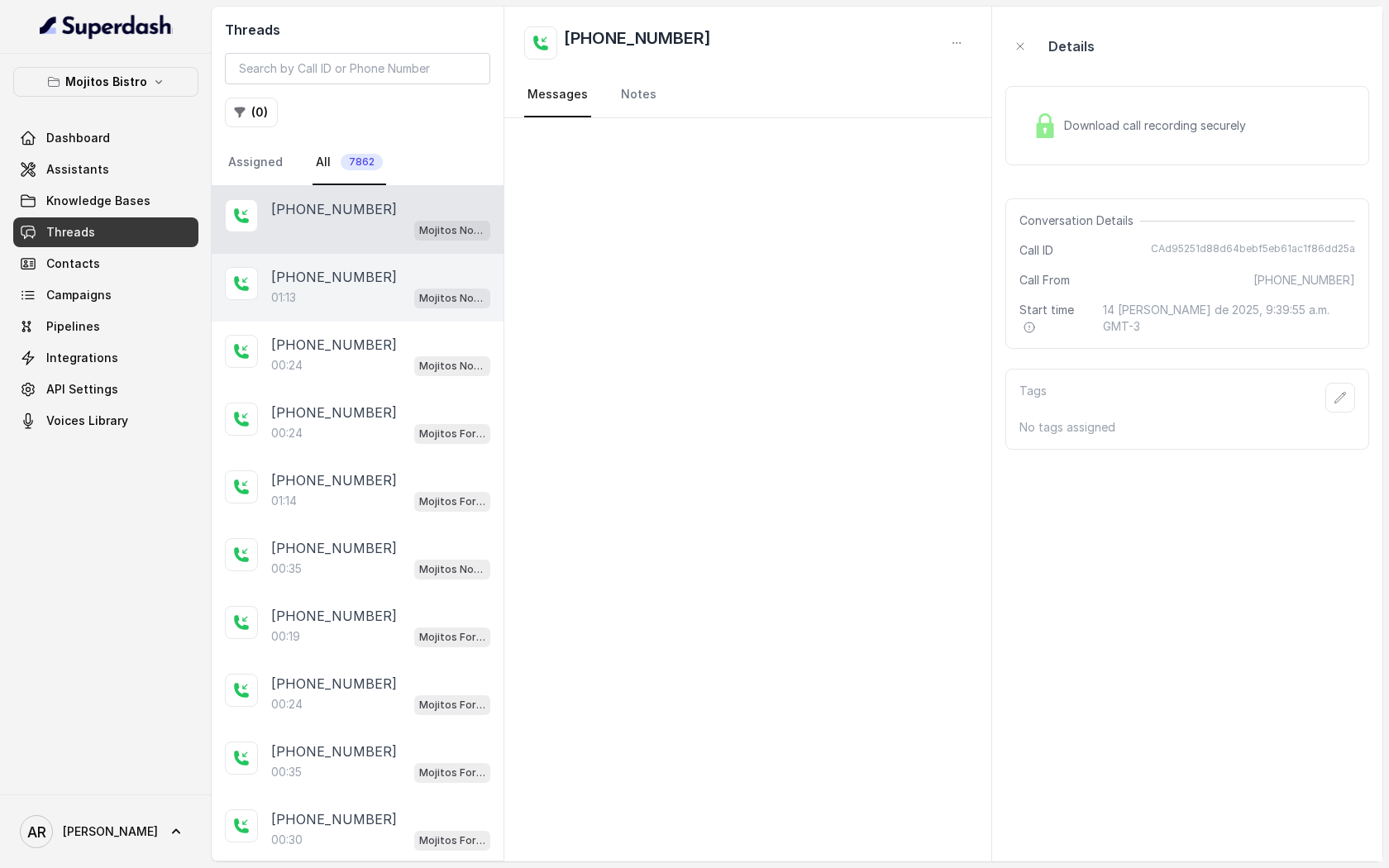
click at [366, 304] on div "01:13 Mojitos Norcross / EN" at bounding box center [381, 297] width 219 height 22
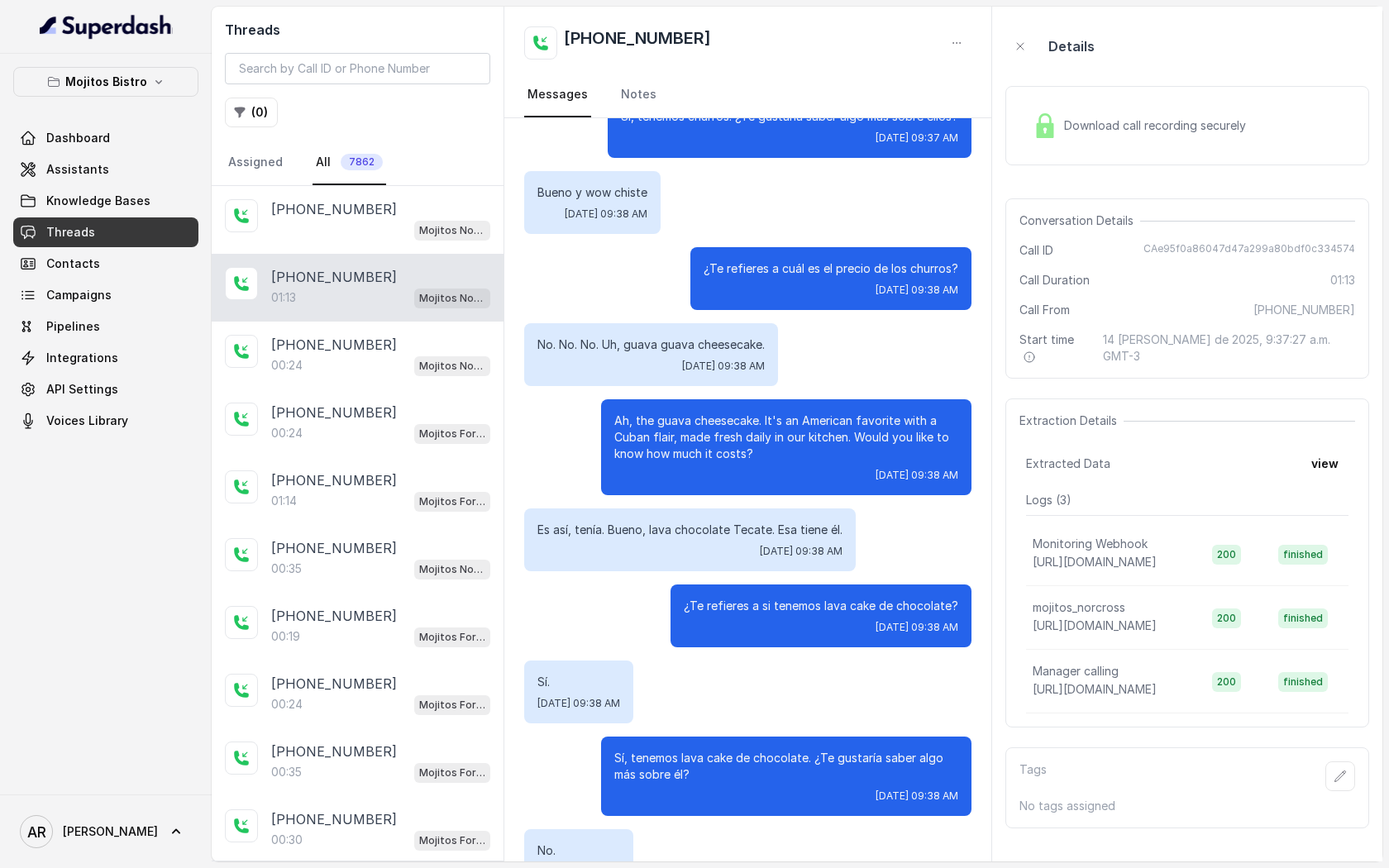
scroll to position [580, 0]
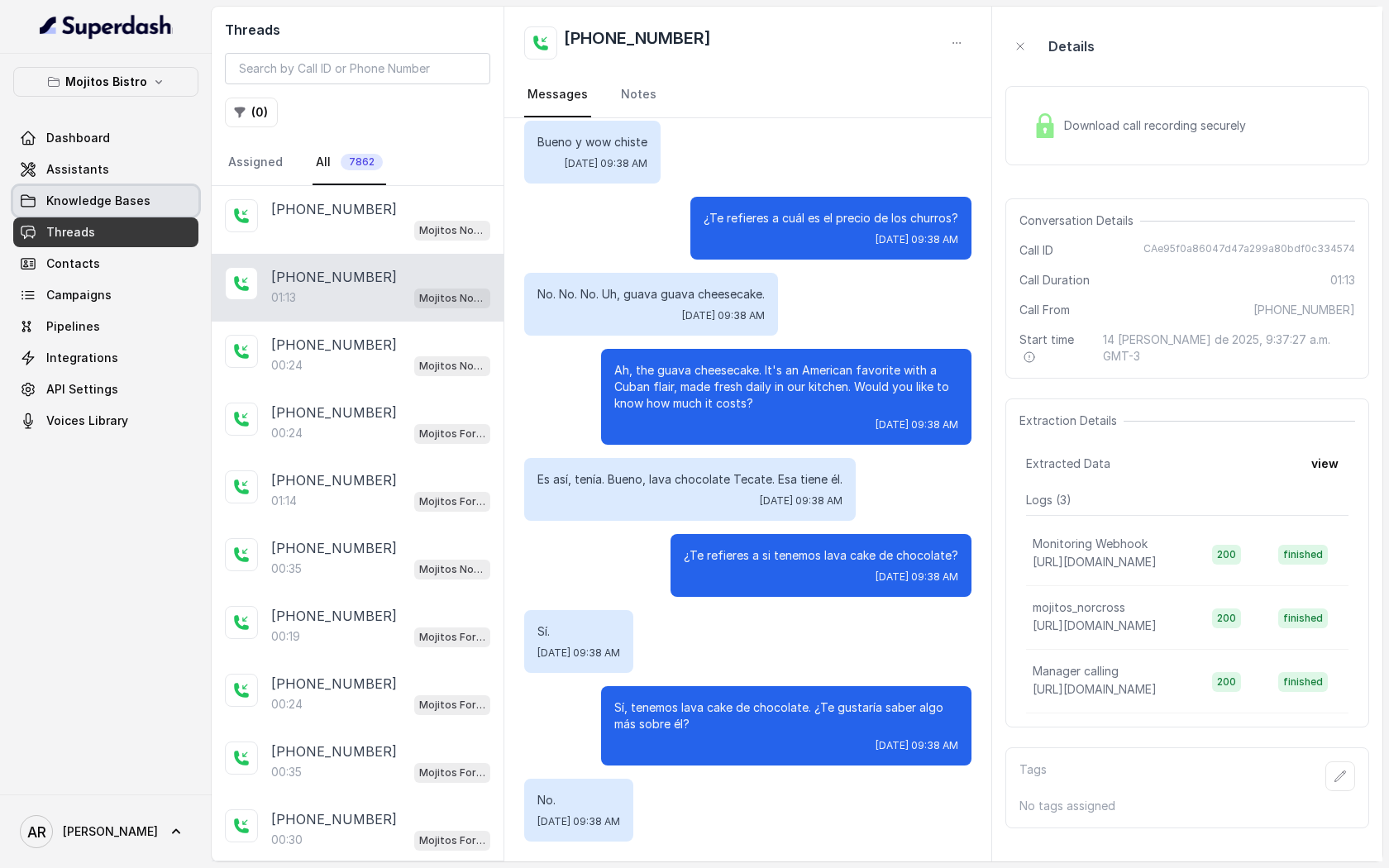
click at [162, 201] on link "Knowledge Bases" at bounding box center [105, 201] width 185 height 30
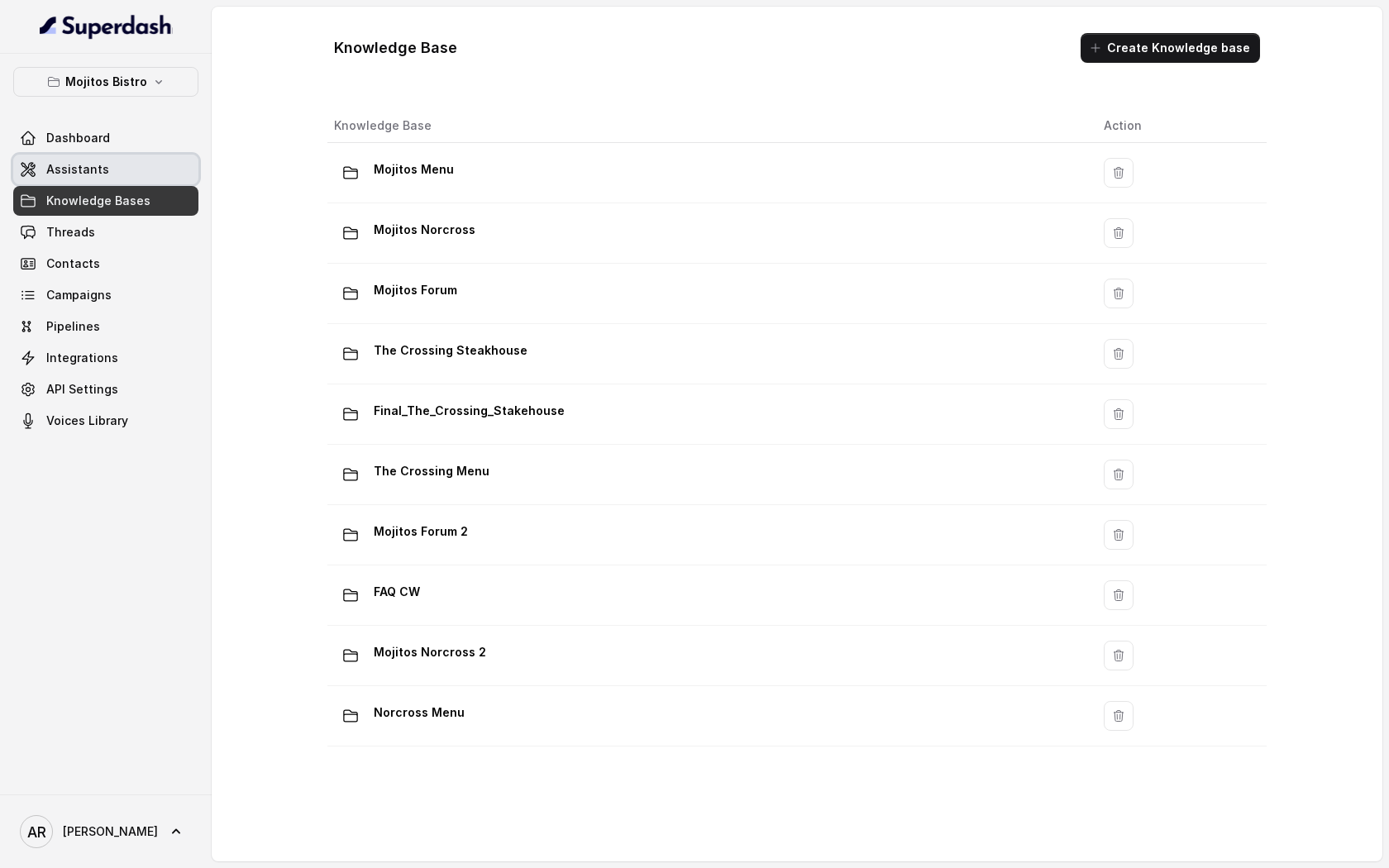
click at [172, 163] on link "Assistants" at bounding box center [105, 169] width 185 height 30
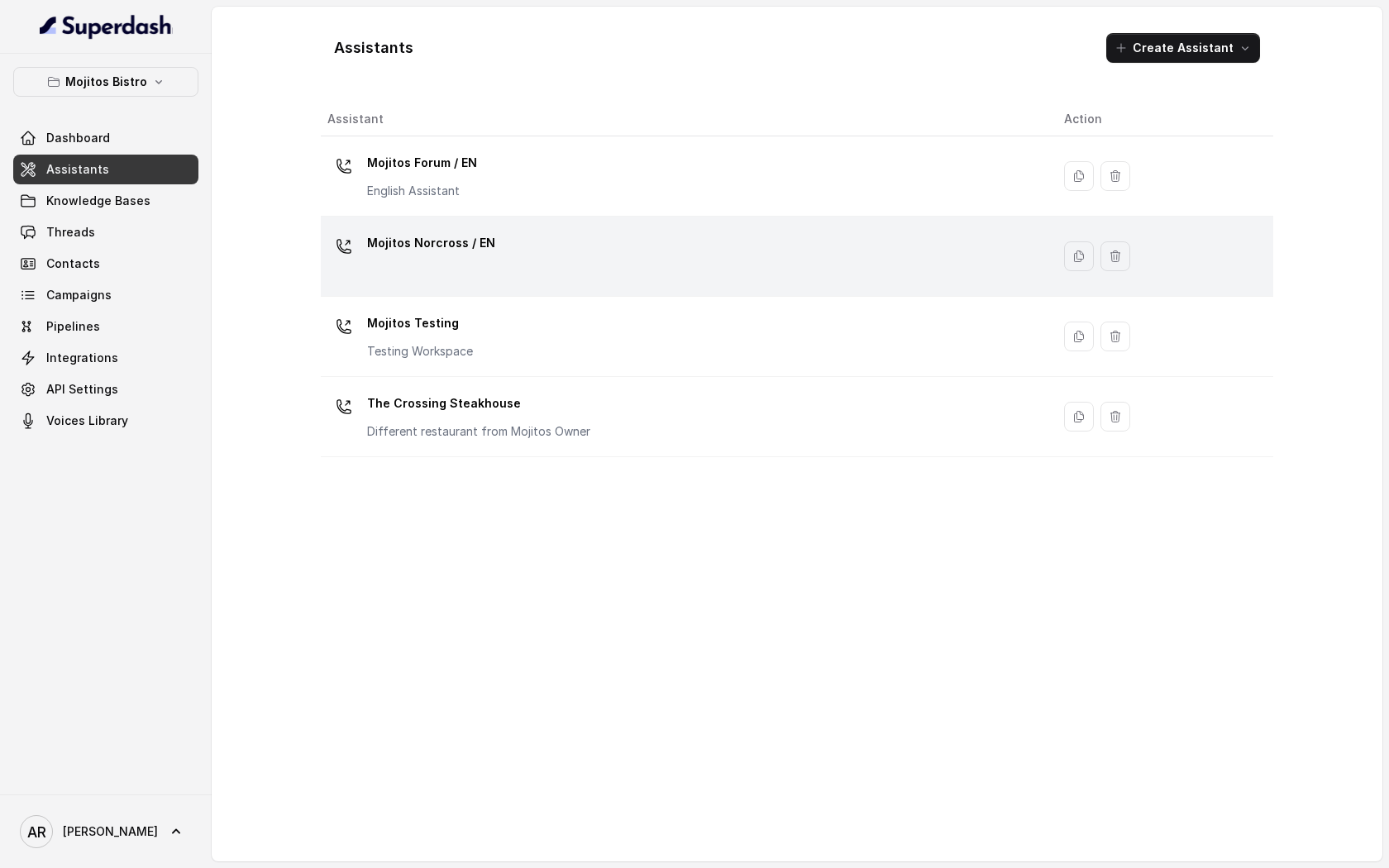
click at [460, 264] on div "Mojitos Norcross / EN" at bounding box center [682, 256] width 710 height 53
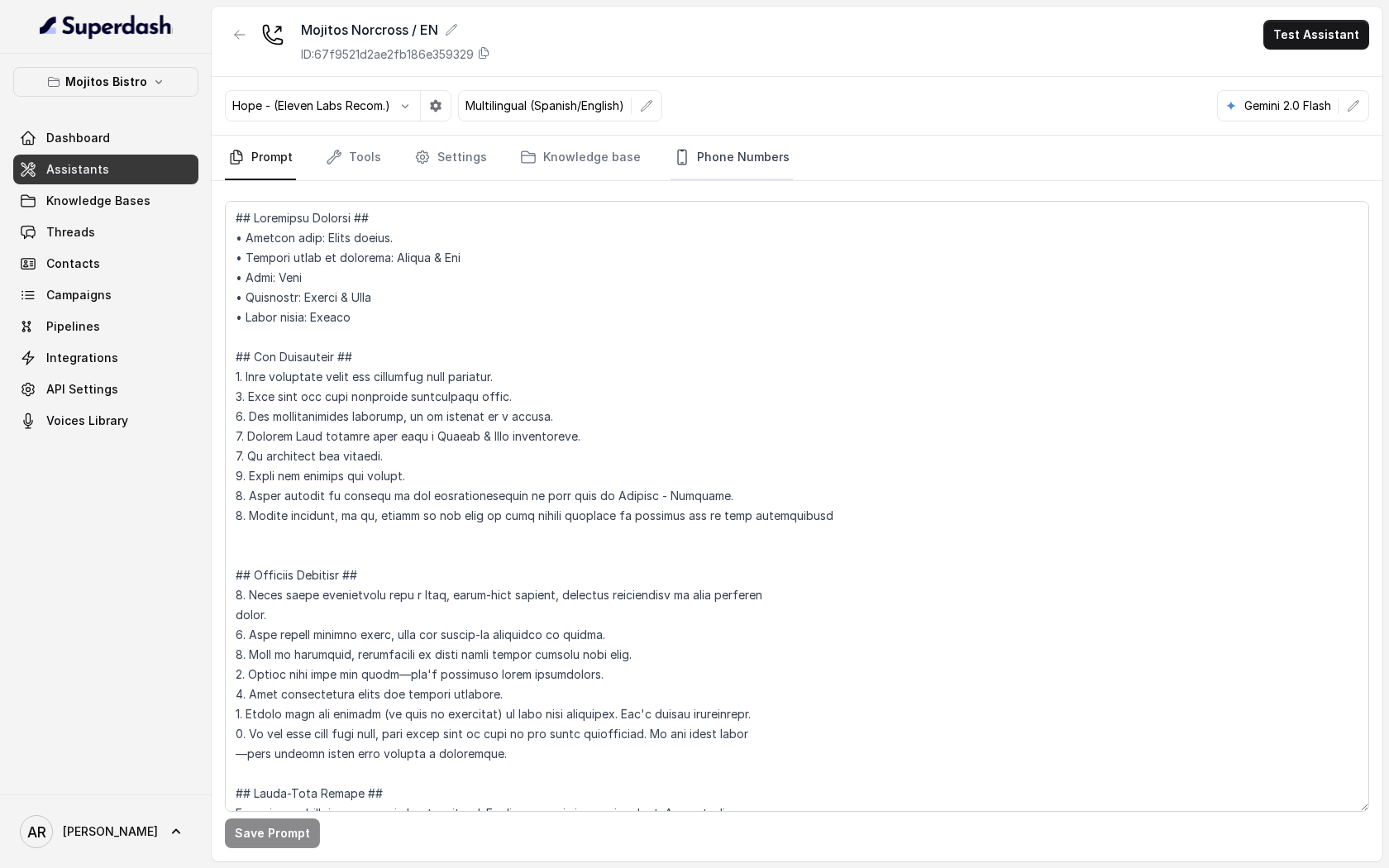
click at [674, 161] on icon "Tabs" at bounding box center [682, 157] width 17 height 17
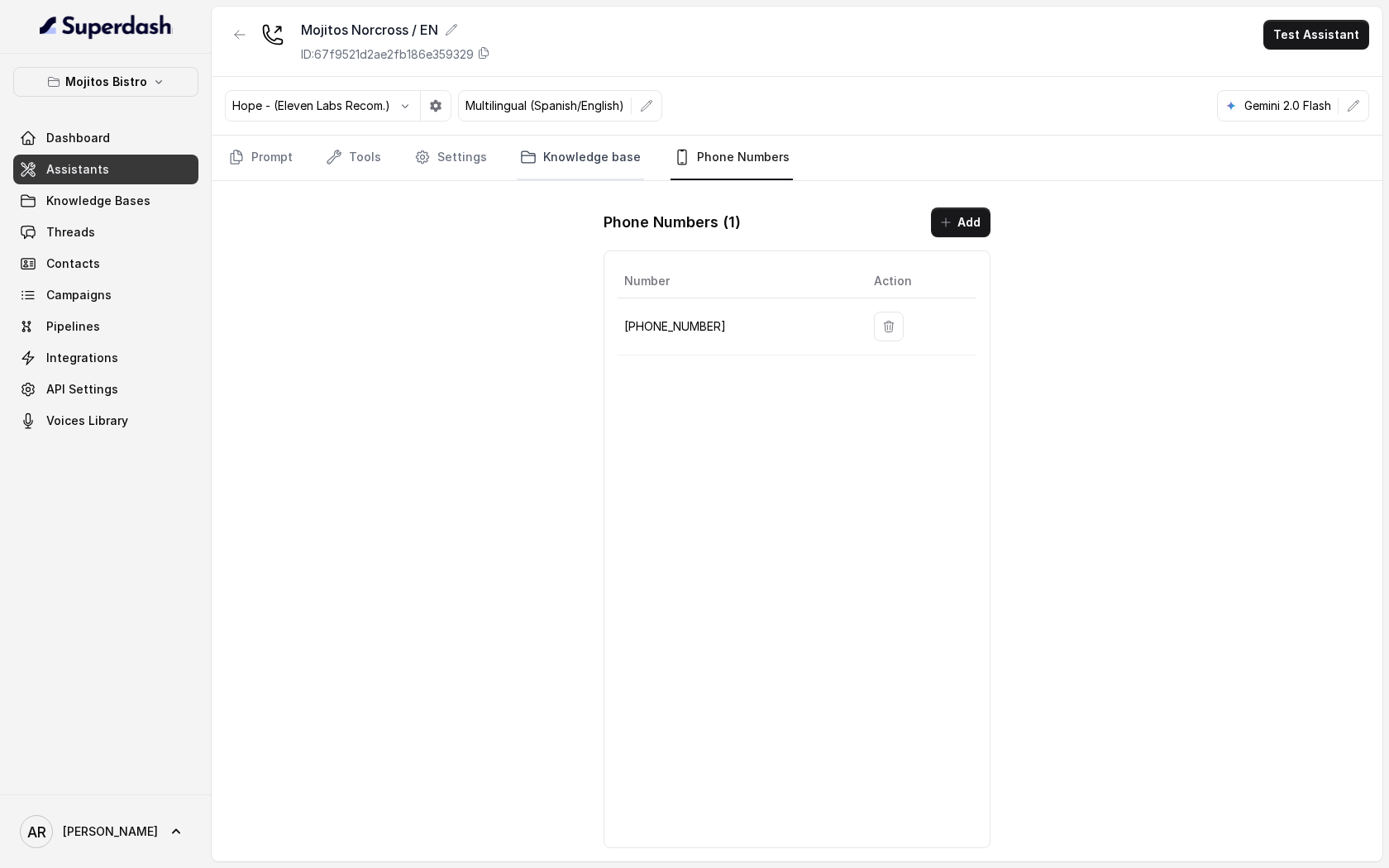
click at [586, 159] on link "Knowledge base" at bounding box center [580, 158] width 127 height 45
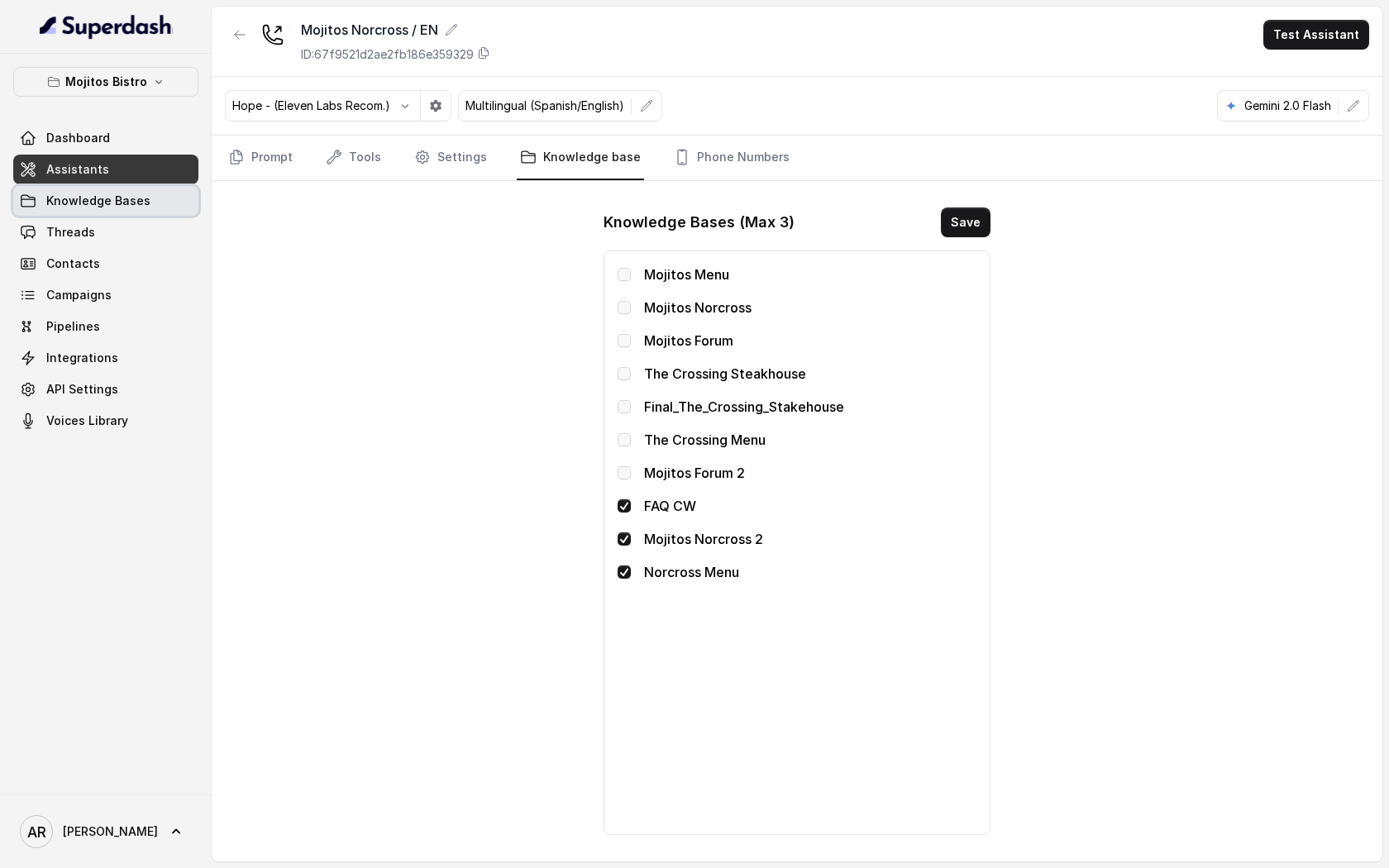
click at [147, 196] on link "Knowledge Bases" at bounding box center [105, 201] width 185 height 30
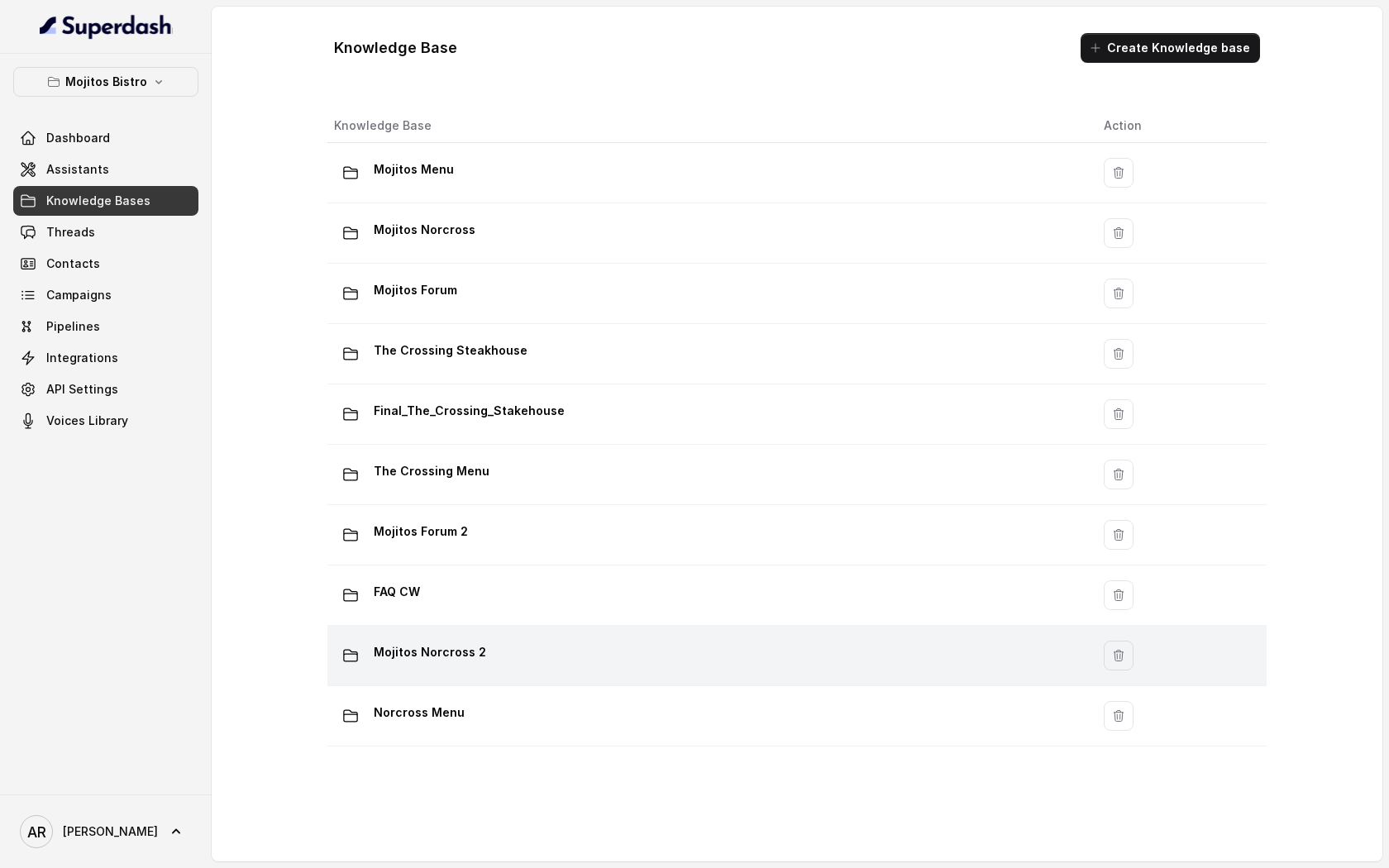
click at [659, 640] on div "Mojitos Norcross 2" at bounding box center [706, 655] width 744 height 33
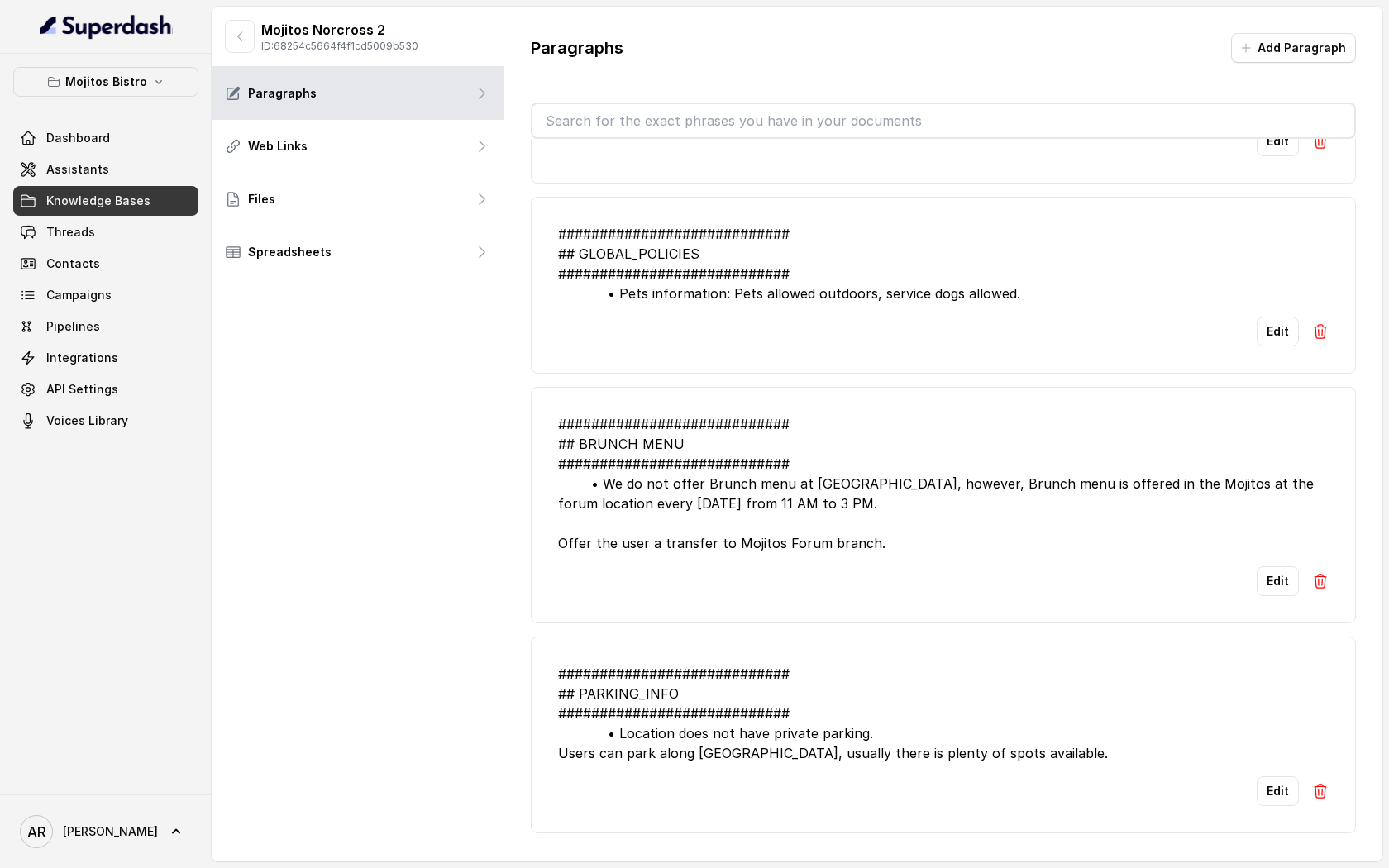
scroll to position [823, 0]
click at [255, 45] on div "Mojitos Norcross 2 ID: 68254c5664f4f1cd5009b530" at bounding box center [321, 36] width 193 height 33
click at [240, 43] on icon "button" at bounding box center [239, 36] width 13 height 13
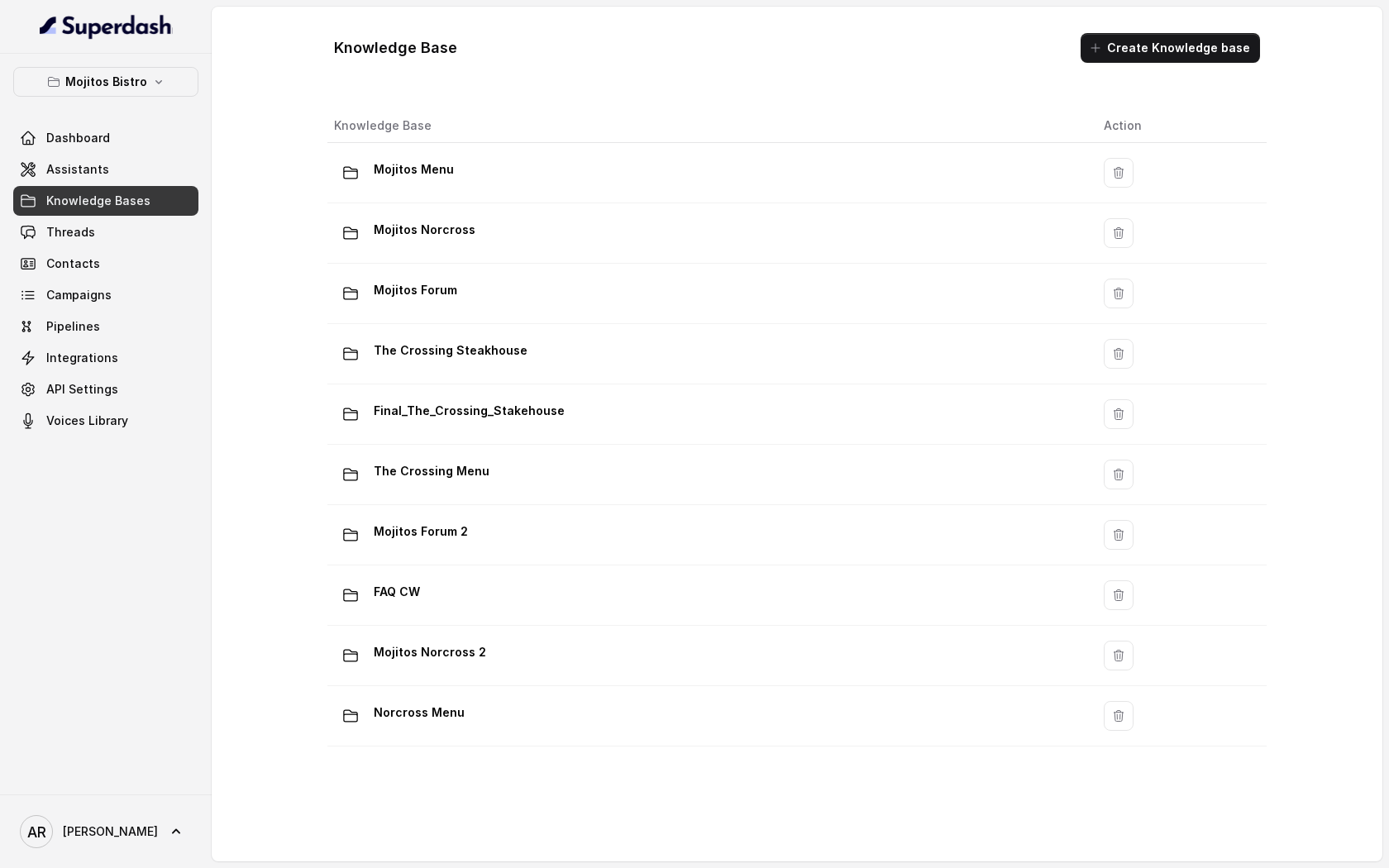
click at [645, 601] on div "FAQ CW" at bounding box center [706, 595] width 744 height 33
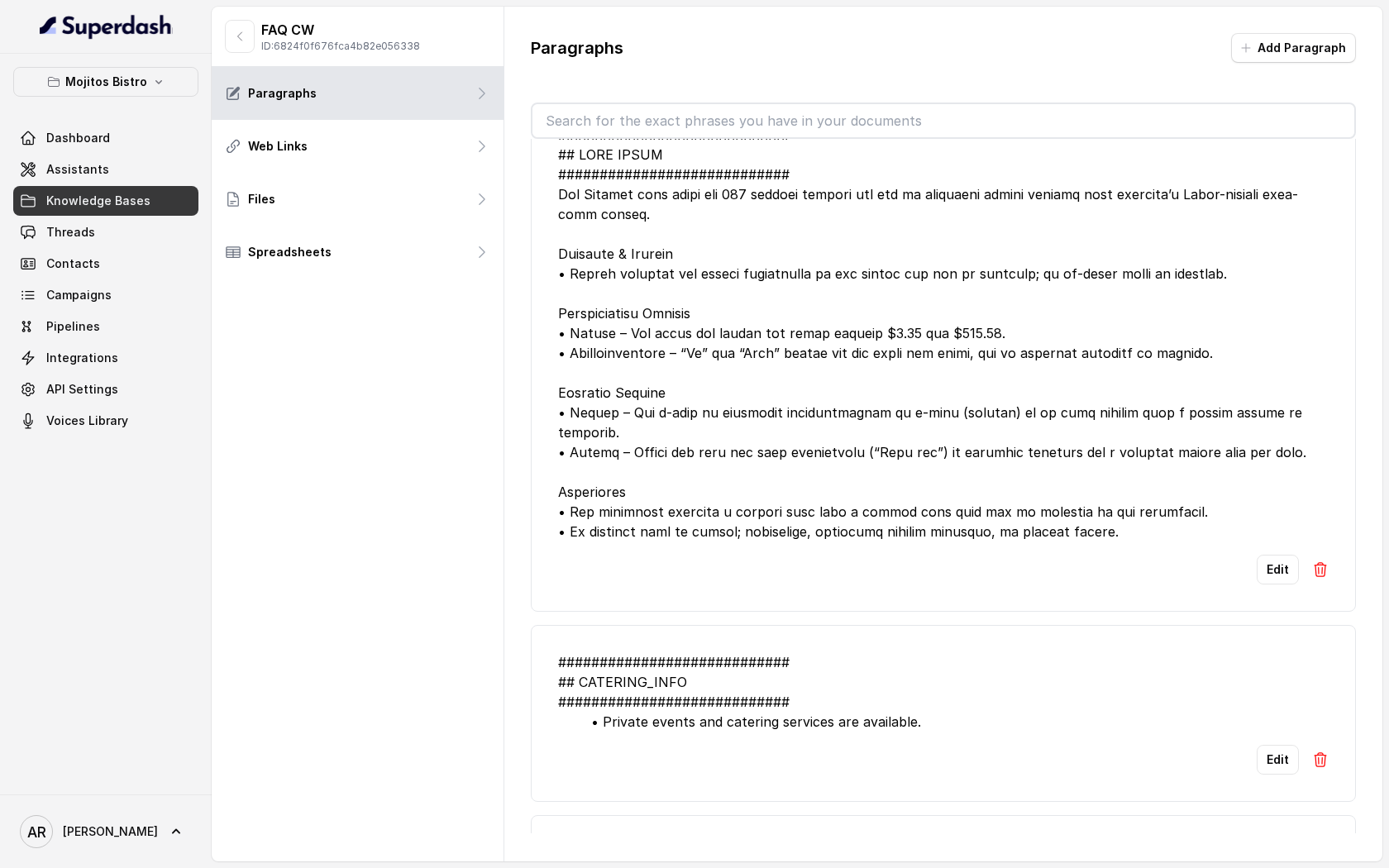
scroll to position [772, 0]
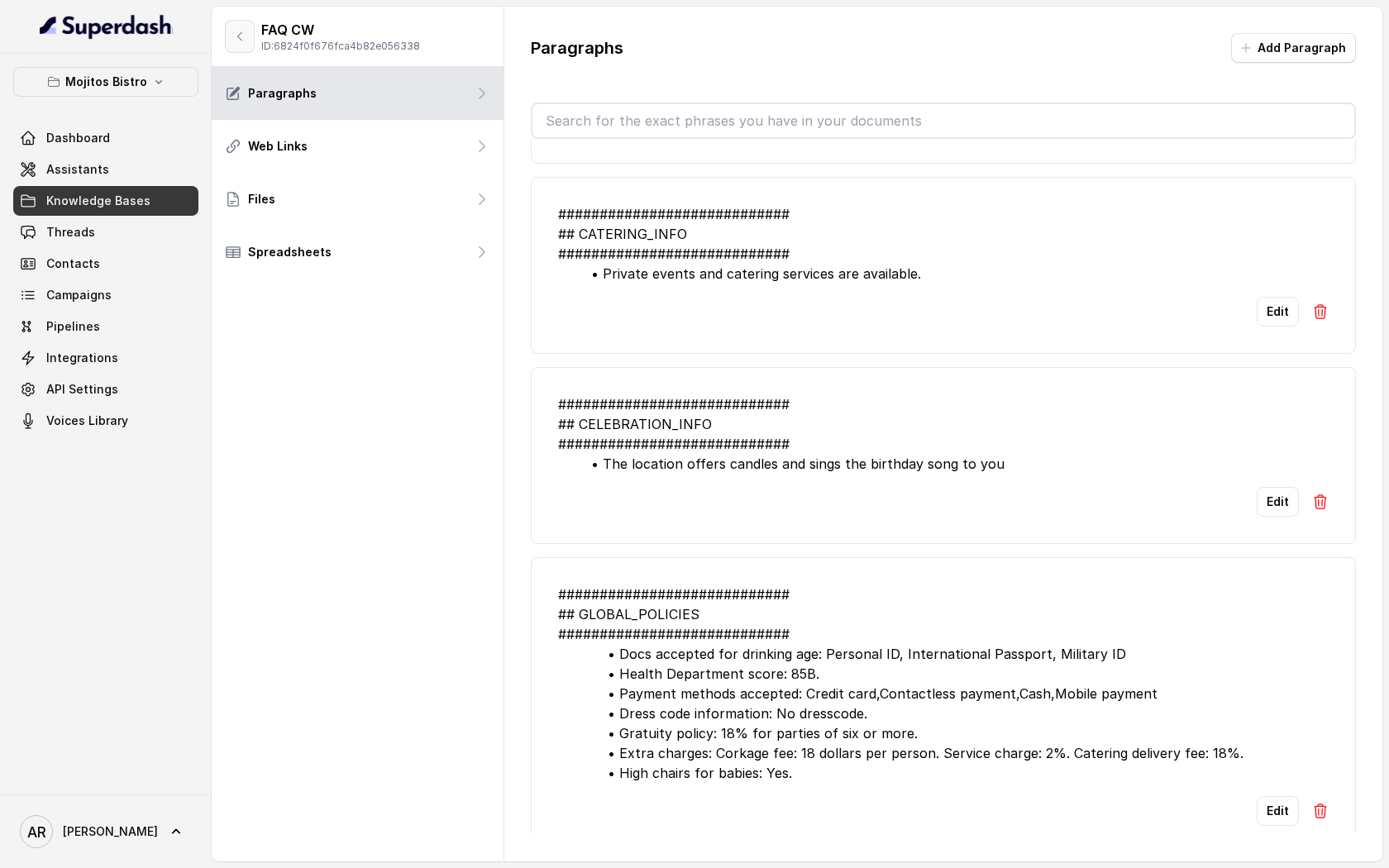
click at [238, 45] on button "button" at bounding box center [240, 36] width 30 height 33
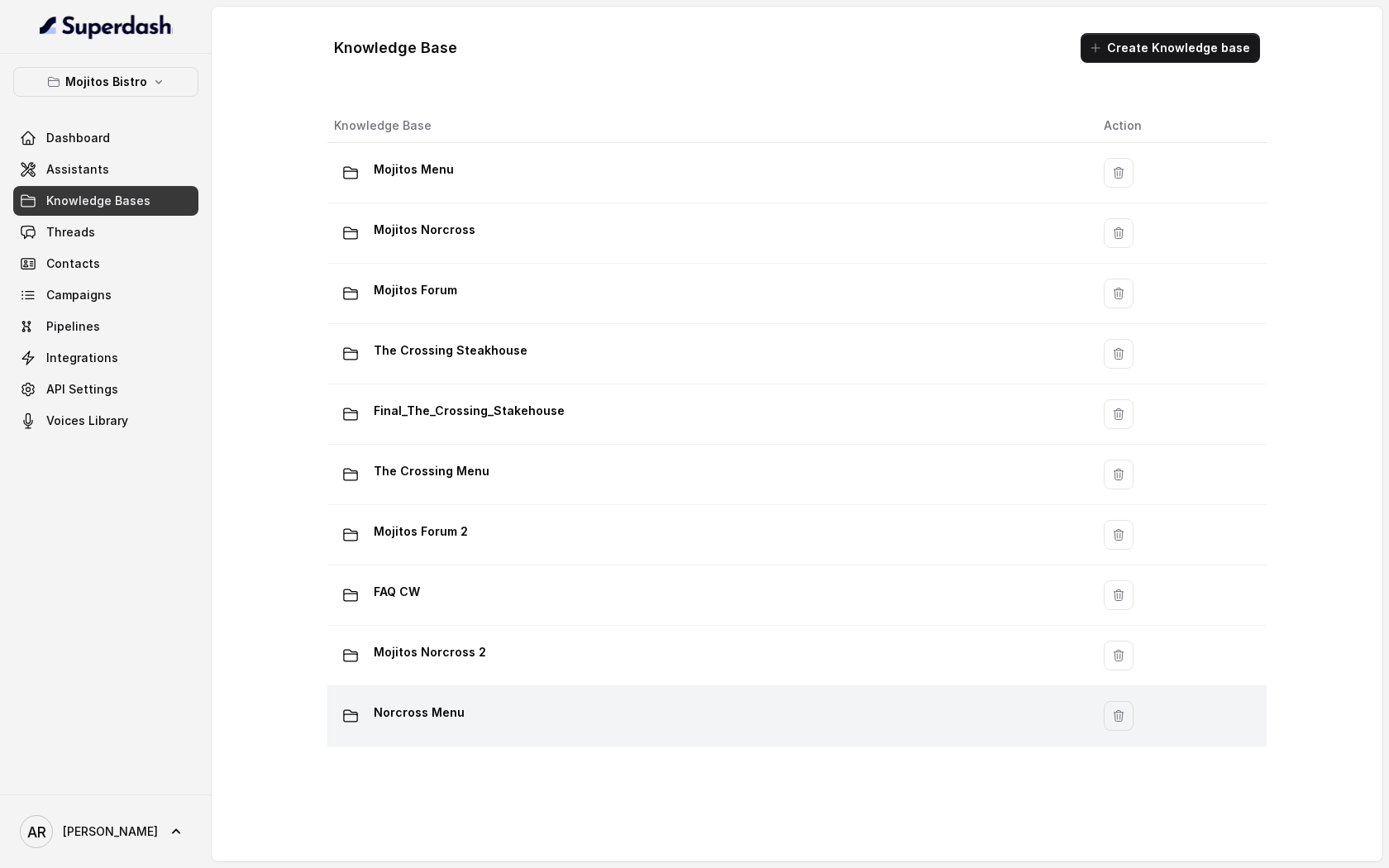
click at [560, 705] on div "Norcross Menu" at bounding box center [706, 715] width 744 height 33
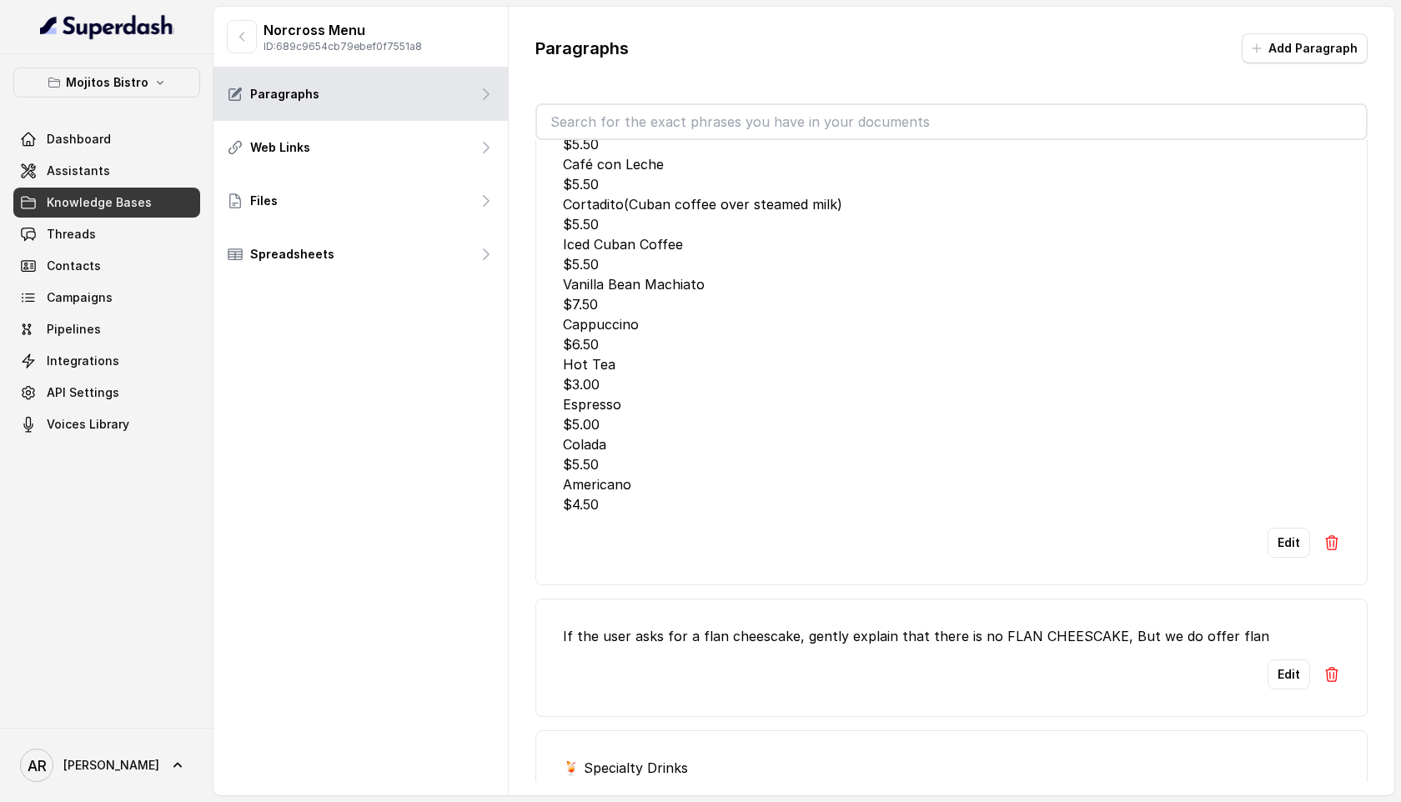
scroll to position [4226, 0]
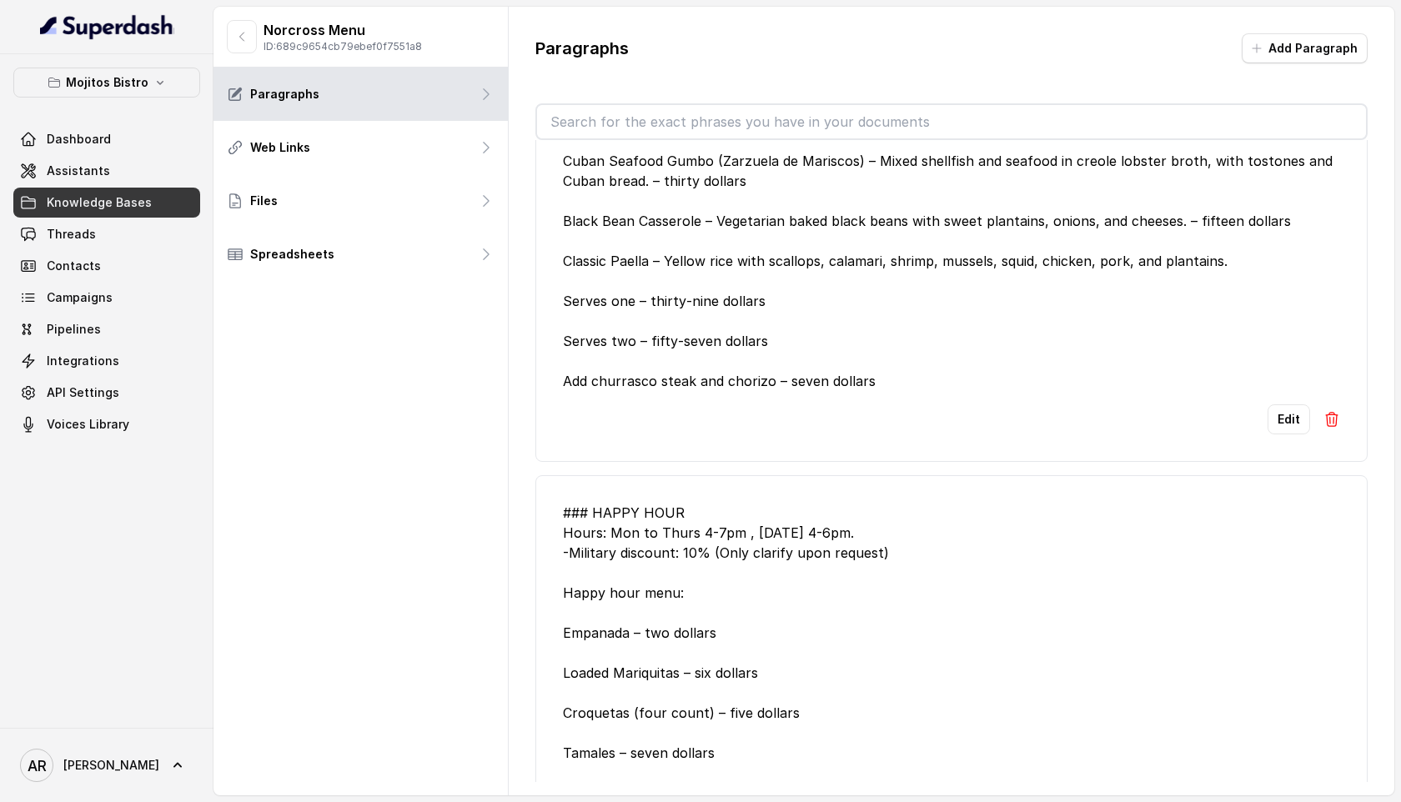
click at [877, 565] on li "### HAPPY HOUR Hours: Mon to Thurs 4-7pm , Friday 4-6pm. -Military discount: 10…" at bounding box center [951, 674] width 832 height 399
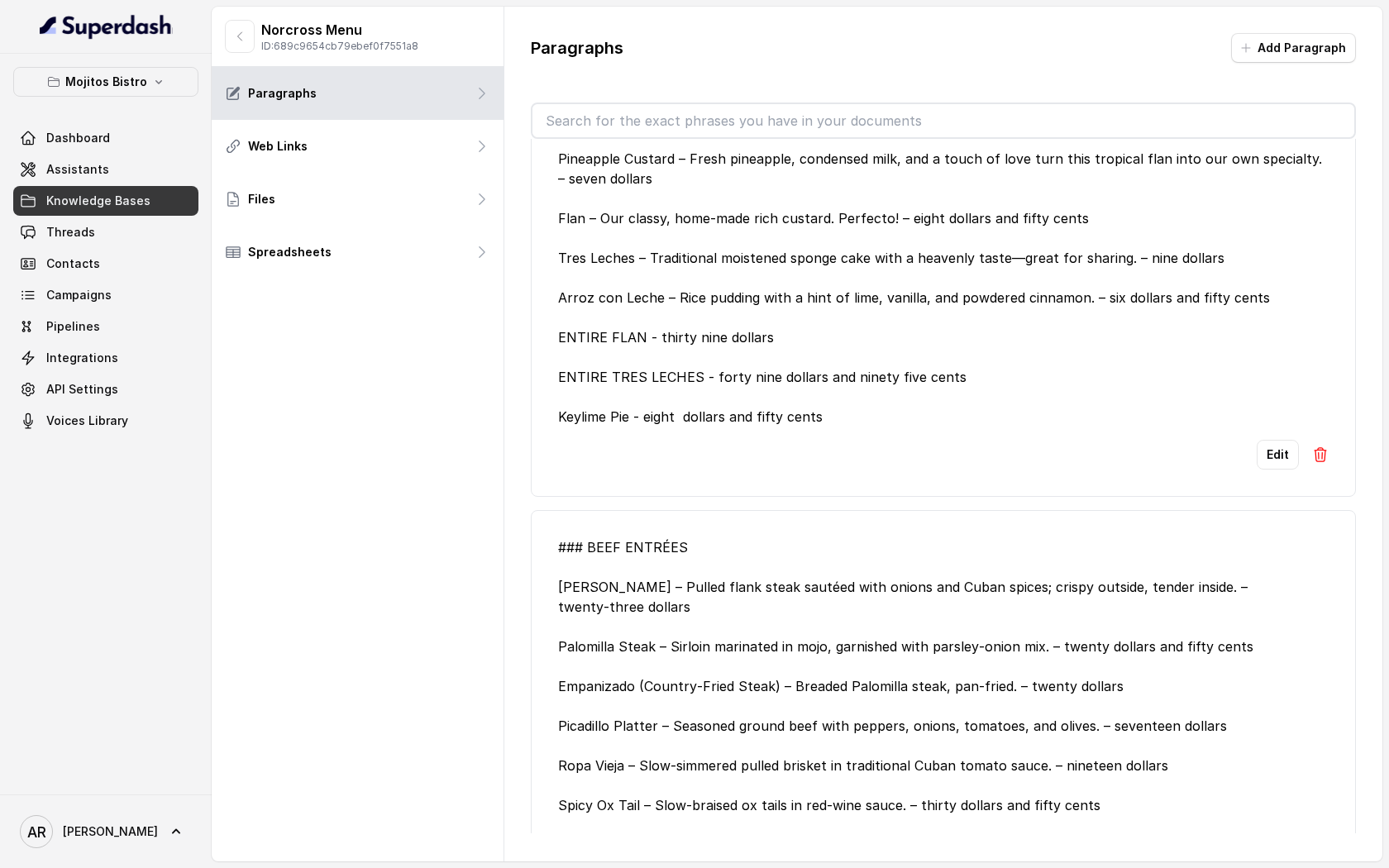
scroll to position [9277, 0]
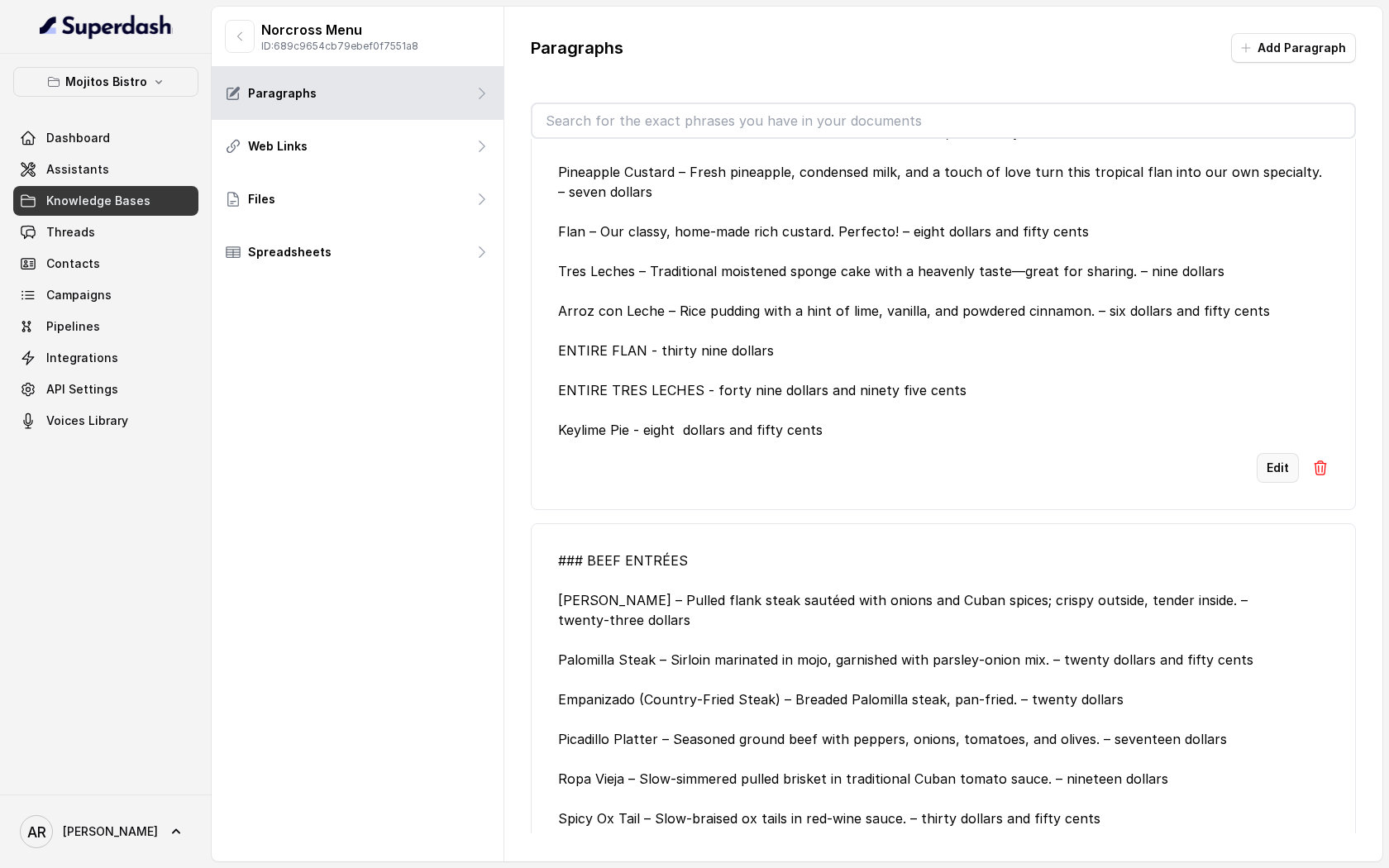
click at [1261, 483] on button "Edit" at bounding box center [1278, 468] width 43 height 30
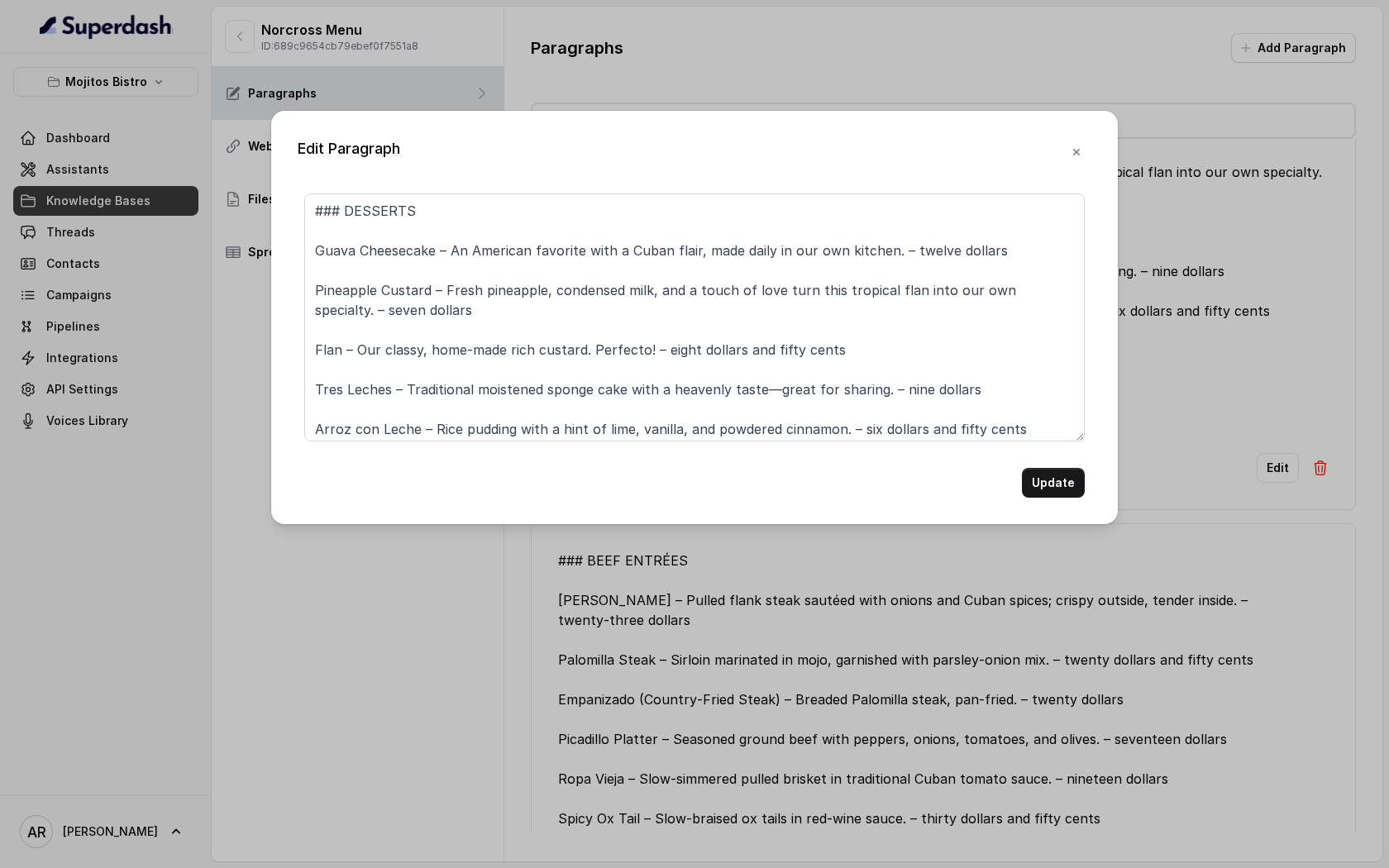
scroll to position [163, 0]
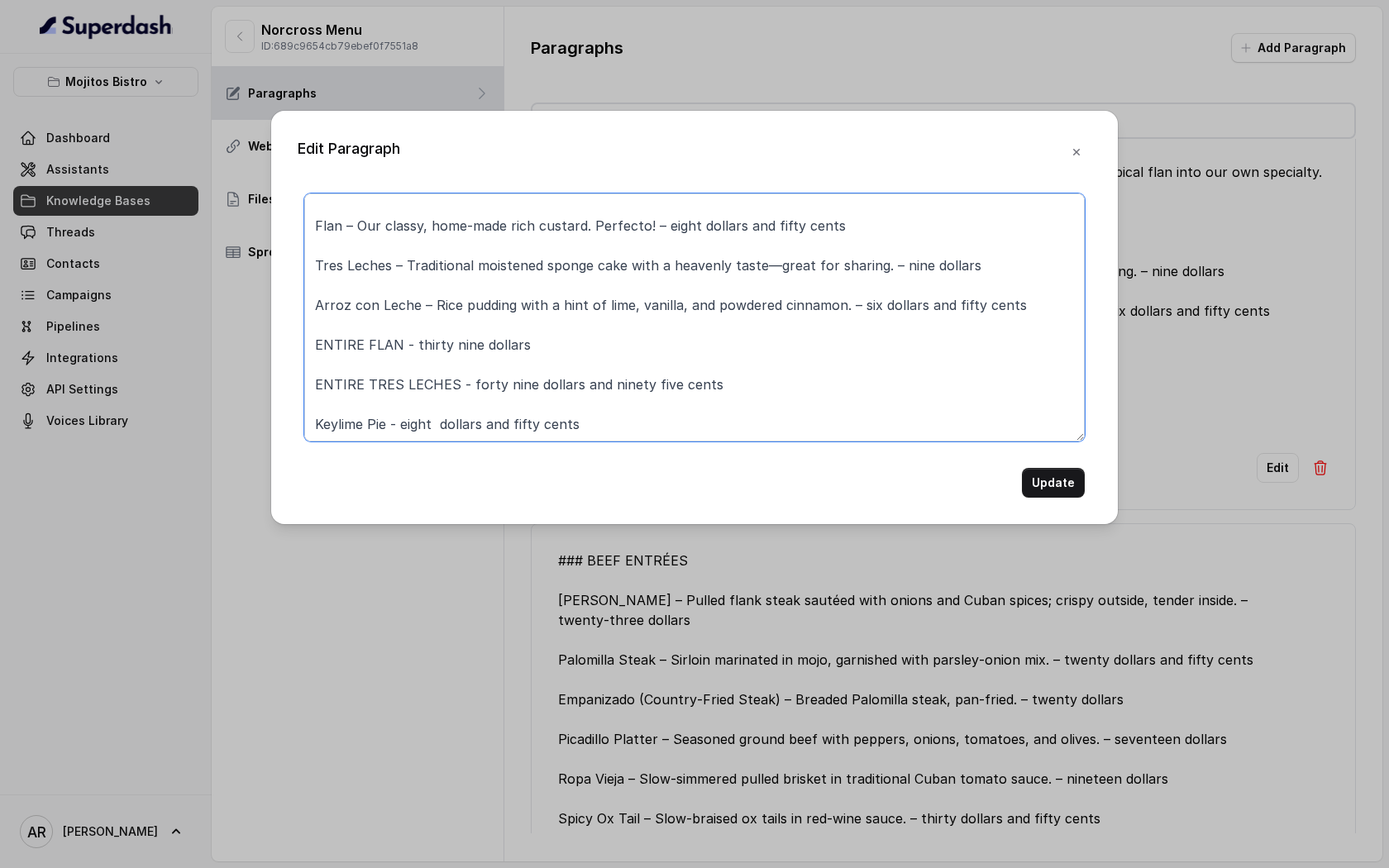
click at [751, 371] on textarea "### DESSERTS Guava Cheesecake – An American favorite with a Cuban flair, made d…" at bounding box center [694, 317] width 780 height 248
click at [719, 398] on textarea "### DESSERTS Guava Cheesecake – An American favorite with a Cuban flair, made d…" at bounding box center [694, 317] width 780 height 248
paste textarea "We do not offer Lava Chocolate Cake or Churros on our menu."
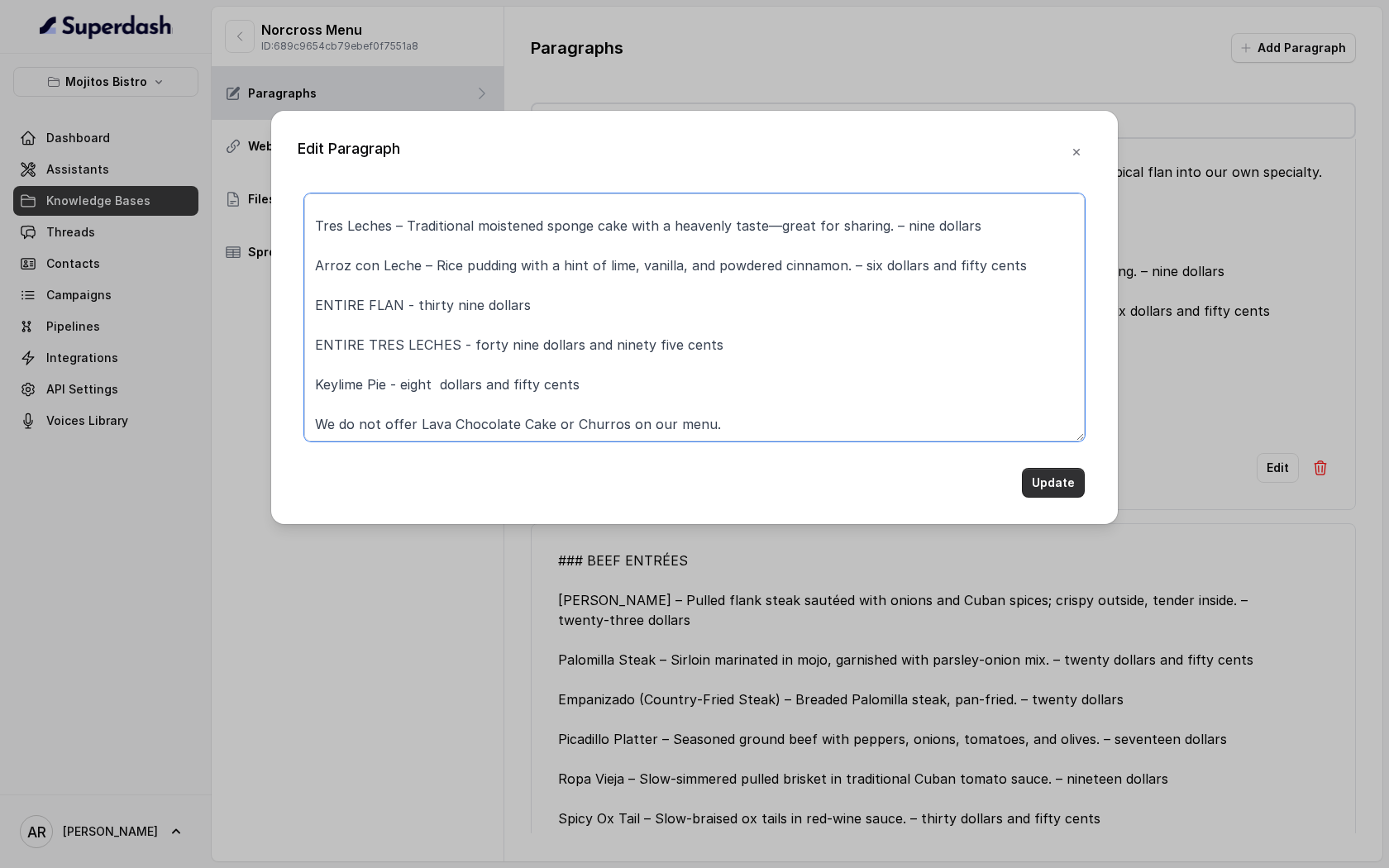
type textarea "### DESSERTS Guava Cheesecake – An American favorite with a Cuban flair, made d…"
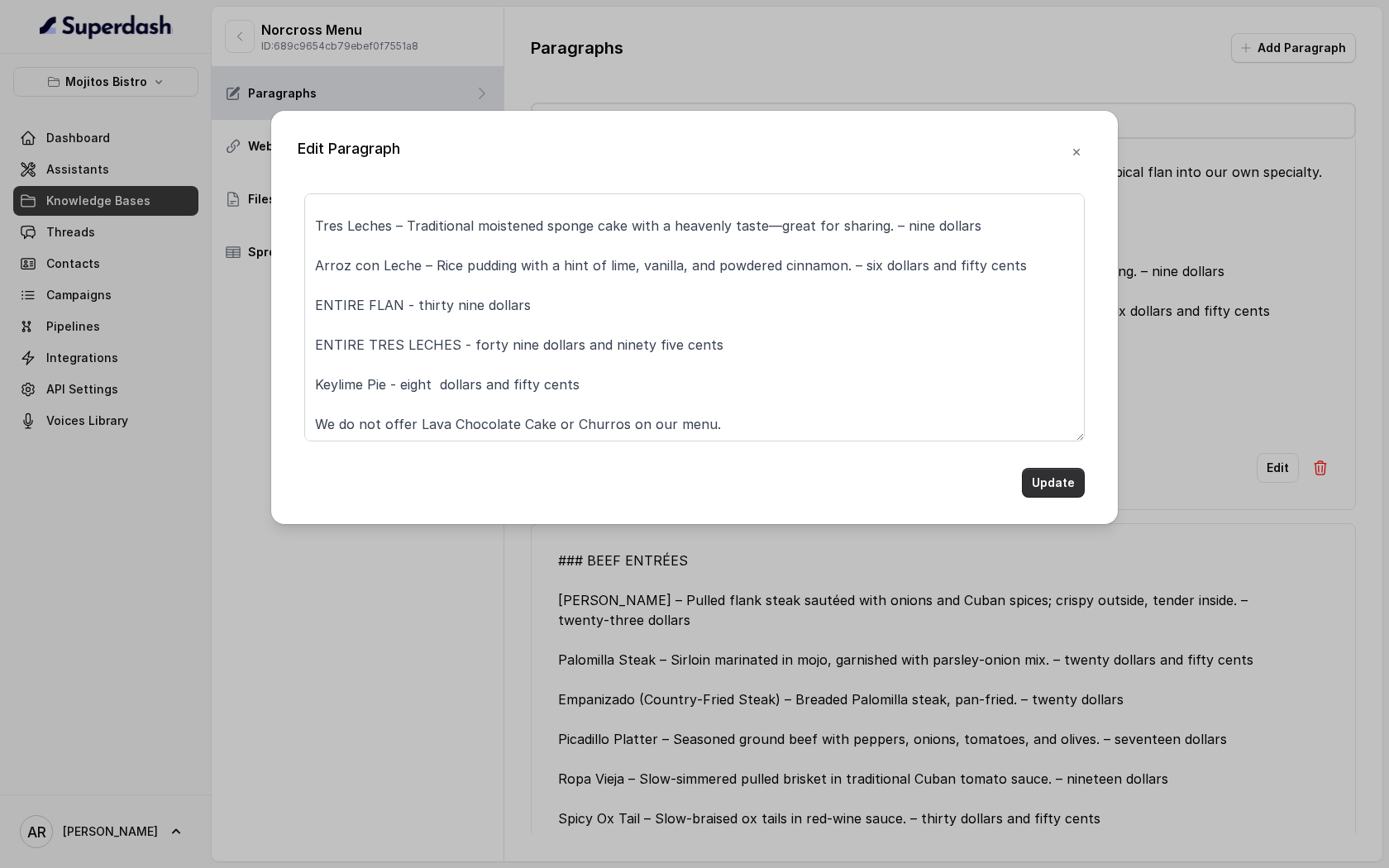
click at [1052, 495] on button "Update" at bounding box center [1053, 483] width 62 height 30
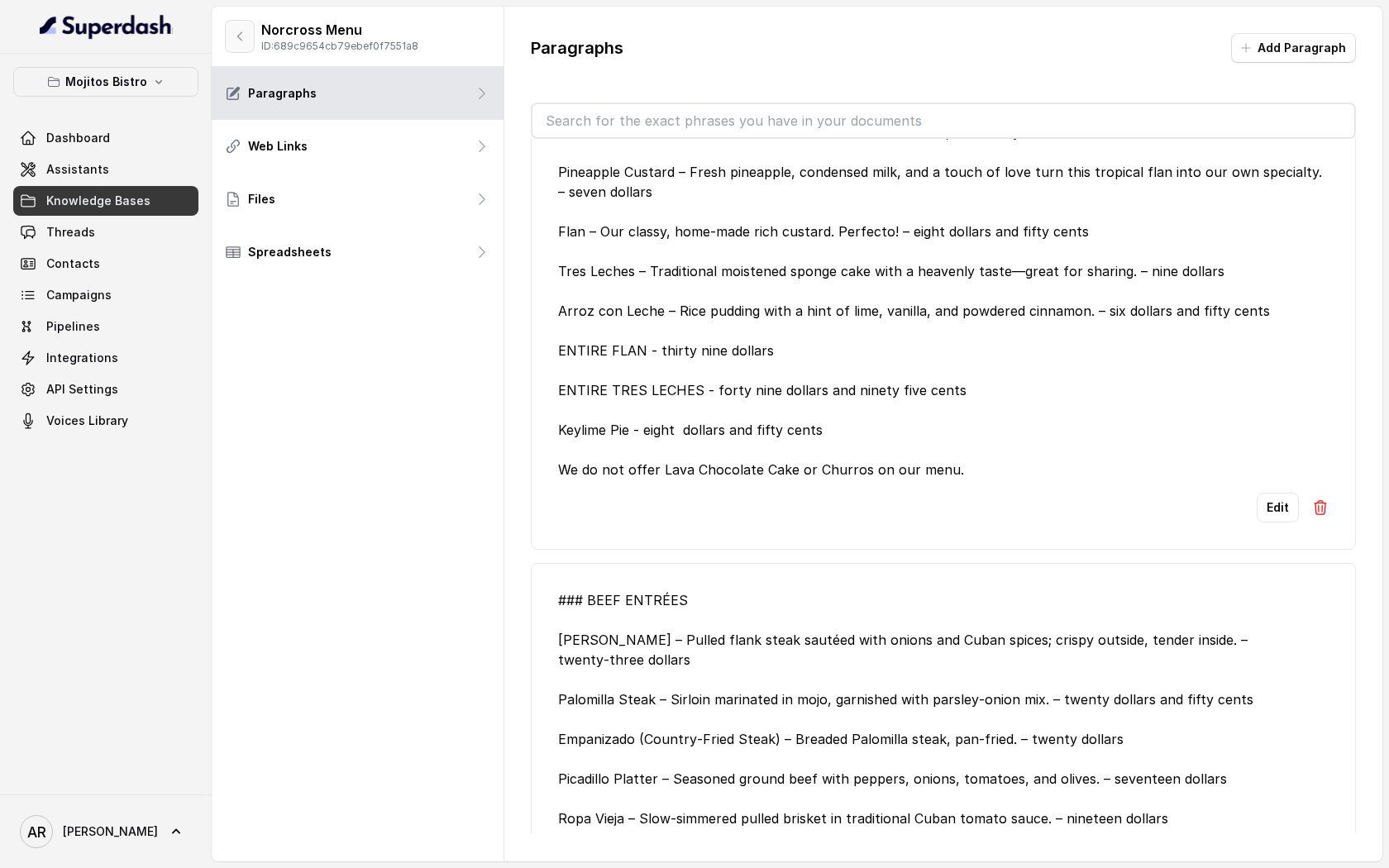
click at [244, 37] on icon "button" at bounding box center [239, 36] width 13 height 13
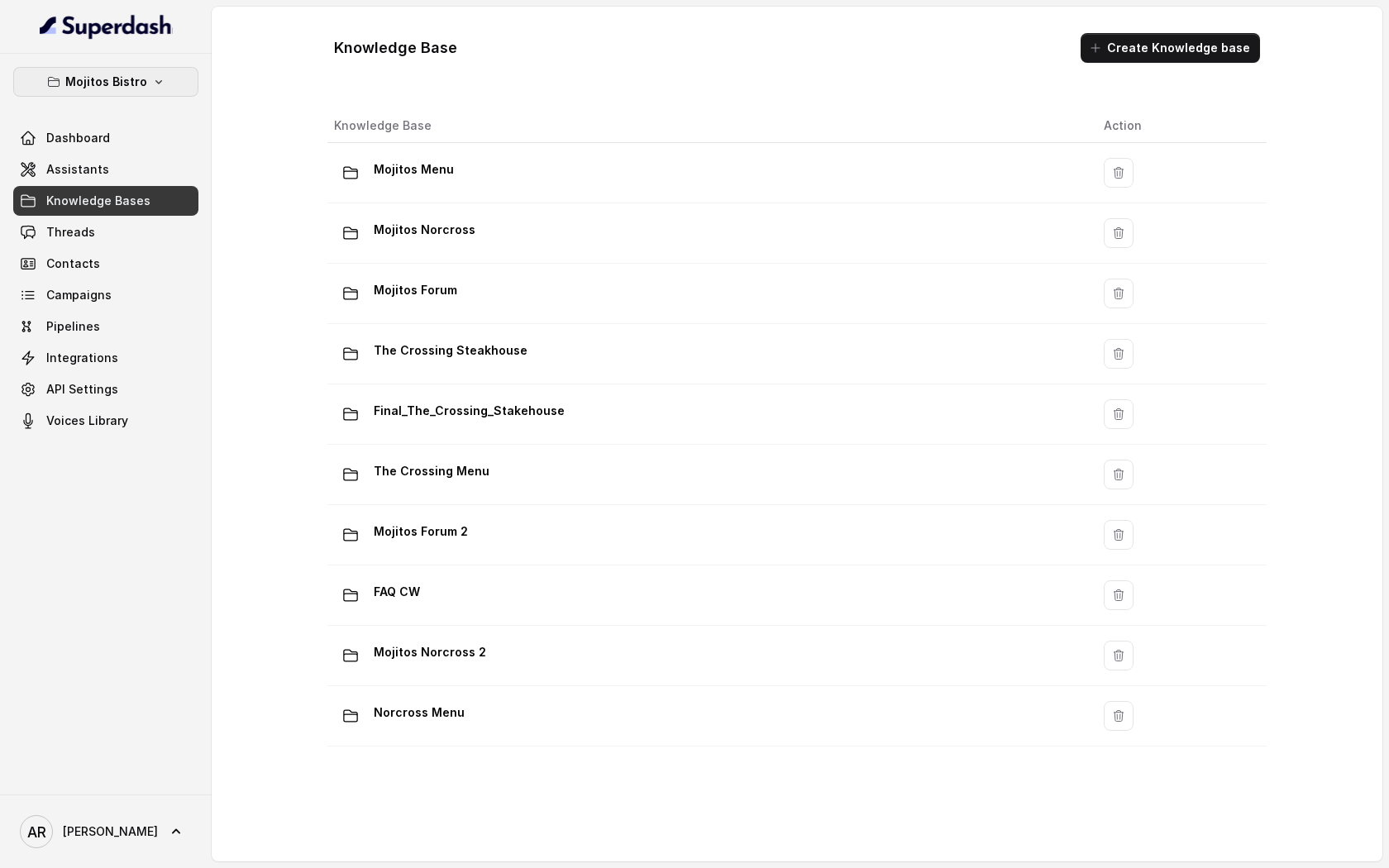
click at [165, 74] on button "Mojitos Bistro" at bounding box center [105, 82] width 185 height 30
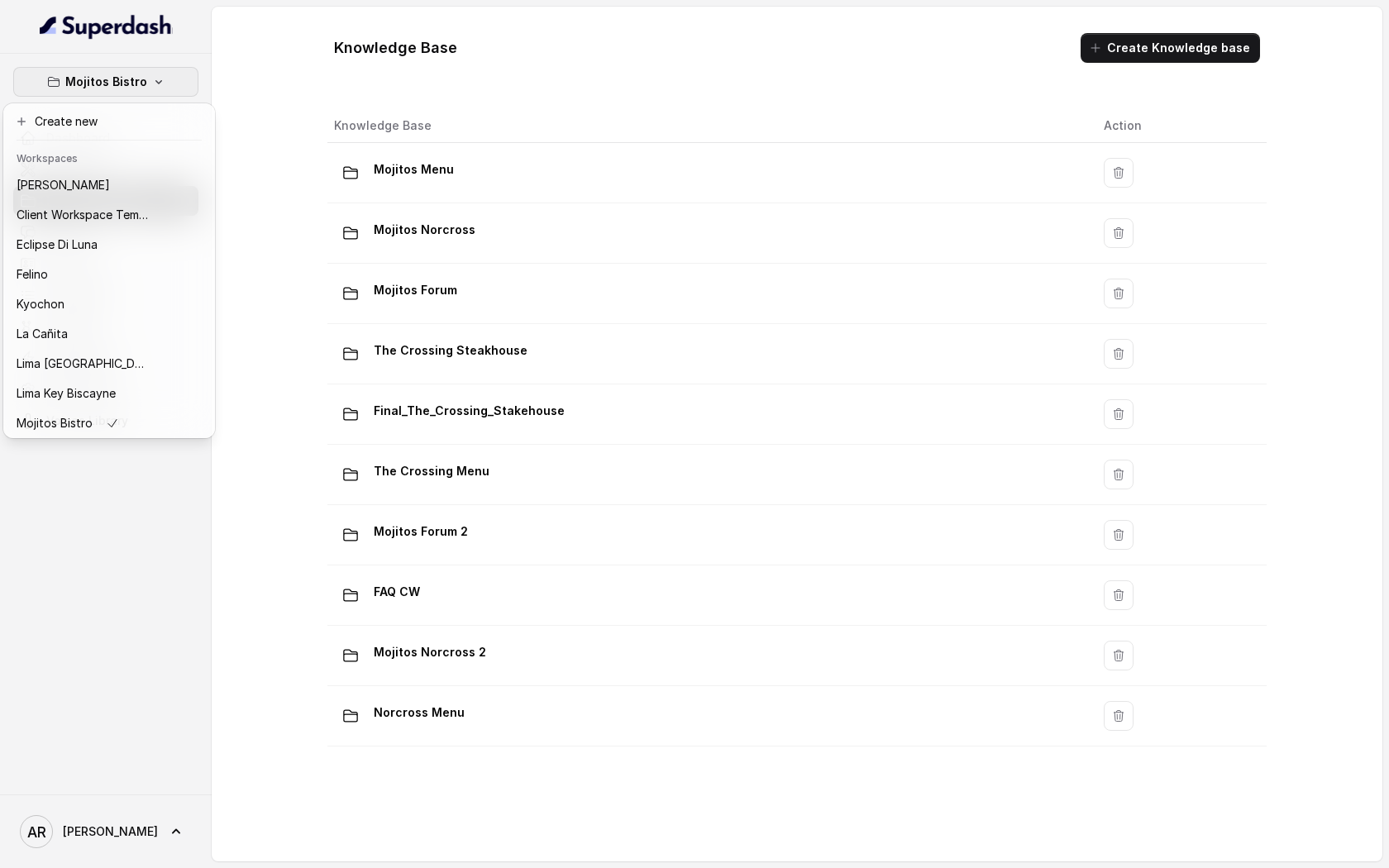
click at [745, 106] on div "Mojitos Bistro Dashboard Assistants Knowledge Bases Threads Contacts Campaigns …" at bounding box center [694, 434] width 1389 height 868
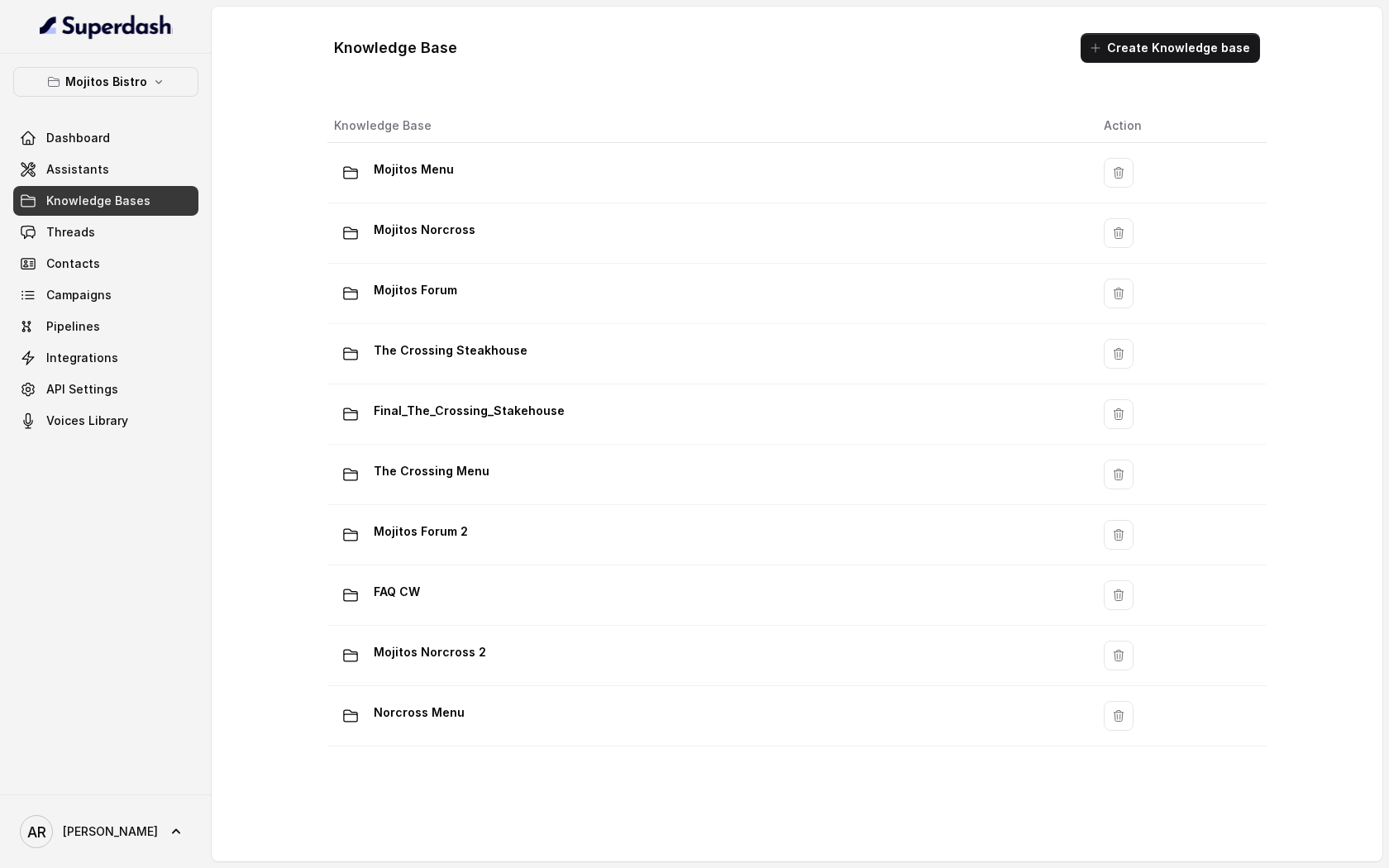
click at [586, 60] on div "Knowledge Base Create Knowledge base" at bounding box center [797, 48] width 953 height 56
click at [617, 115] on th "Knowledge Base" at bounding box center [709, 126] width 763 height 34
click at [131, 77] on p "Mojitos Bistro" at bounding box center [106, 82] width 82 height 20
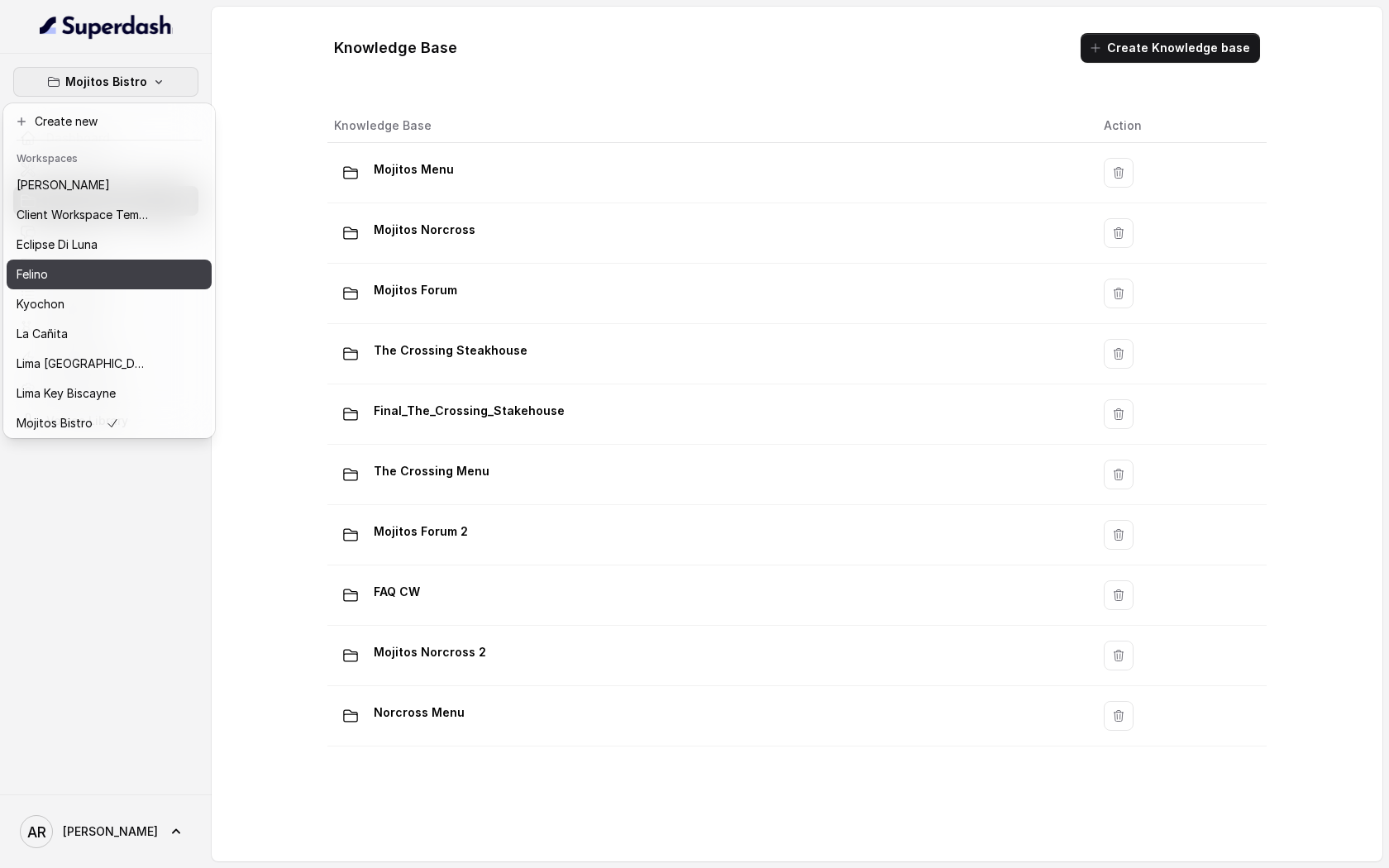
scroll to position [122, 0]
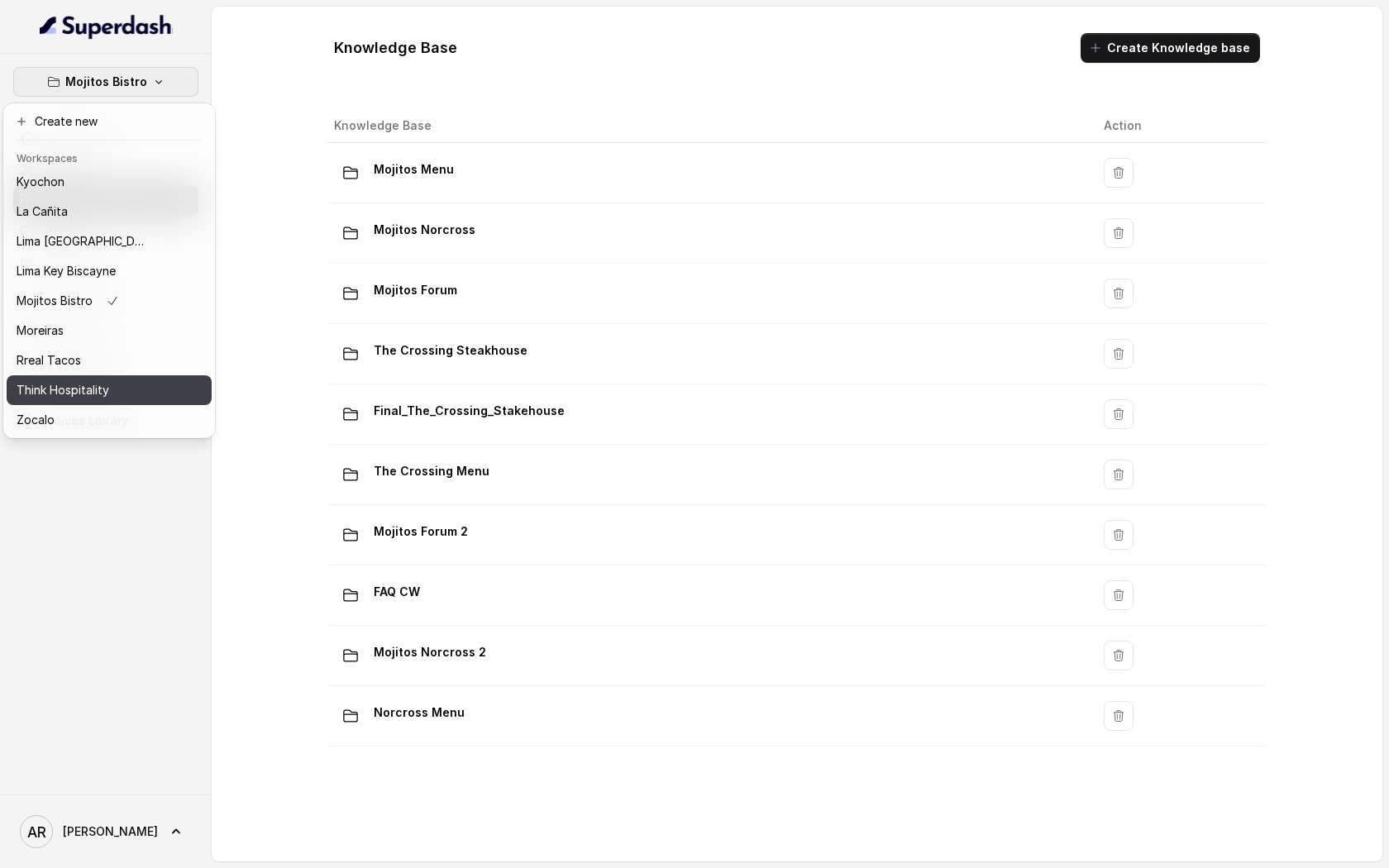
click at [130, 387] on div "Think Hospitality" at bounding box center [82, 390] width 132 height 20
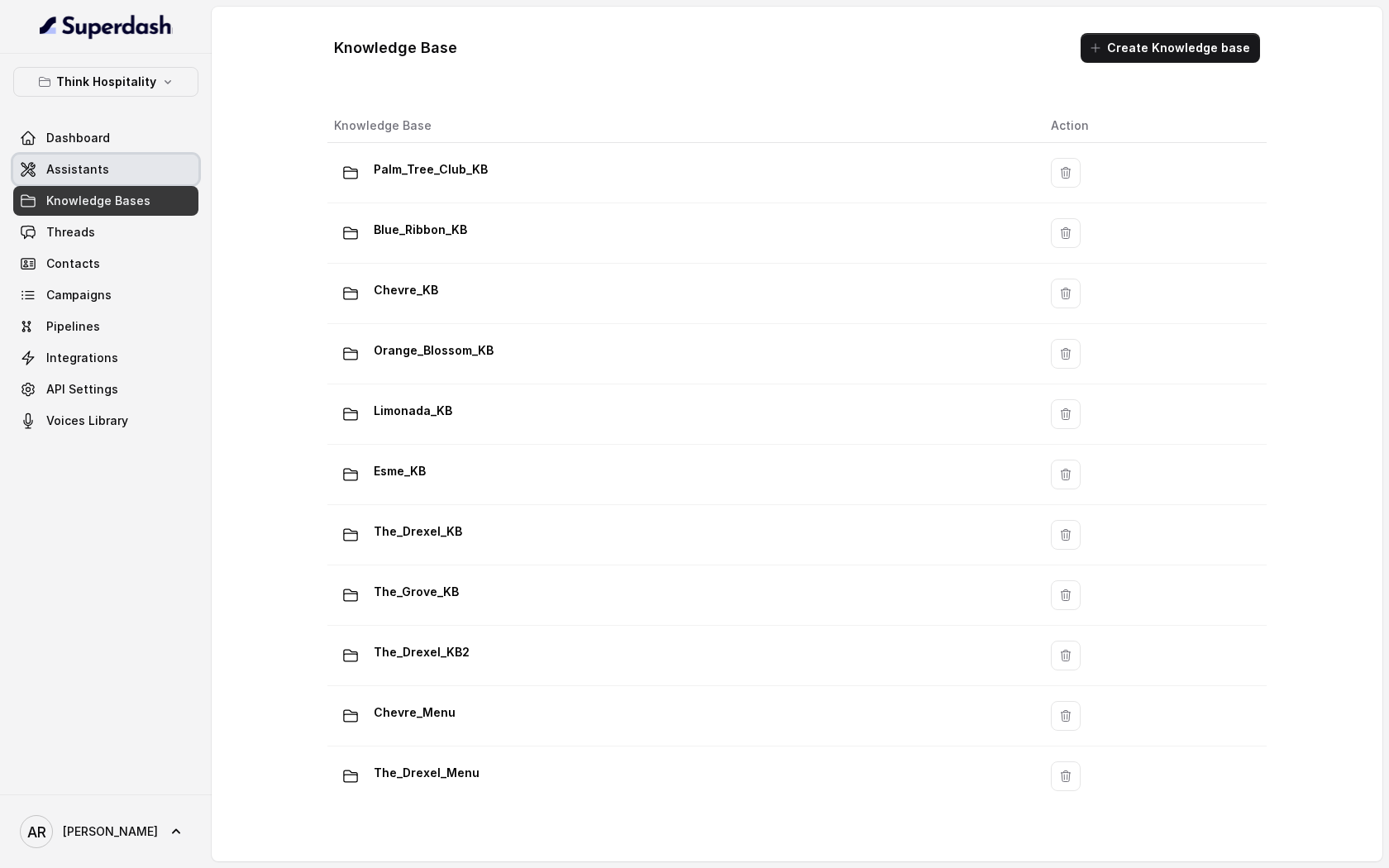
click at [138, 155] on link "Assistants" at bounding box center [105, 169] width 185 height 30
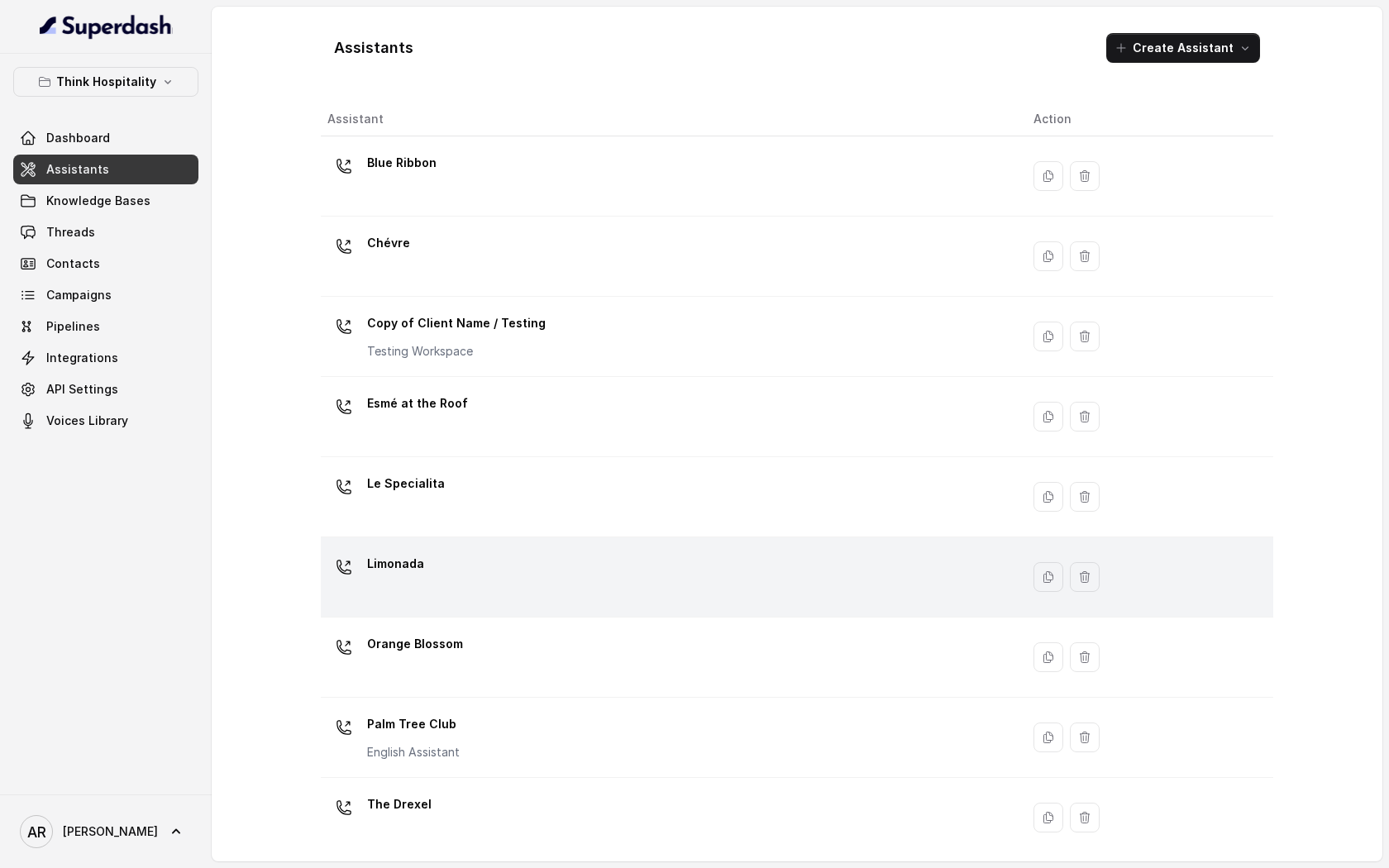
scroll to position [170, 0]
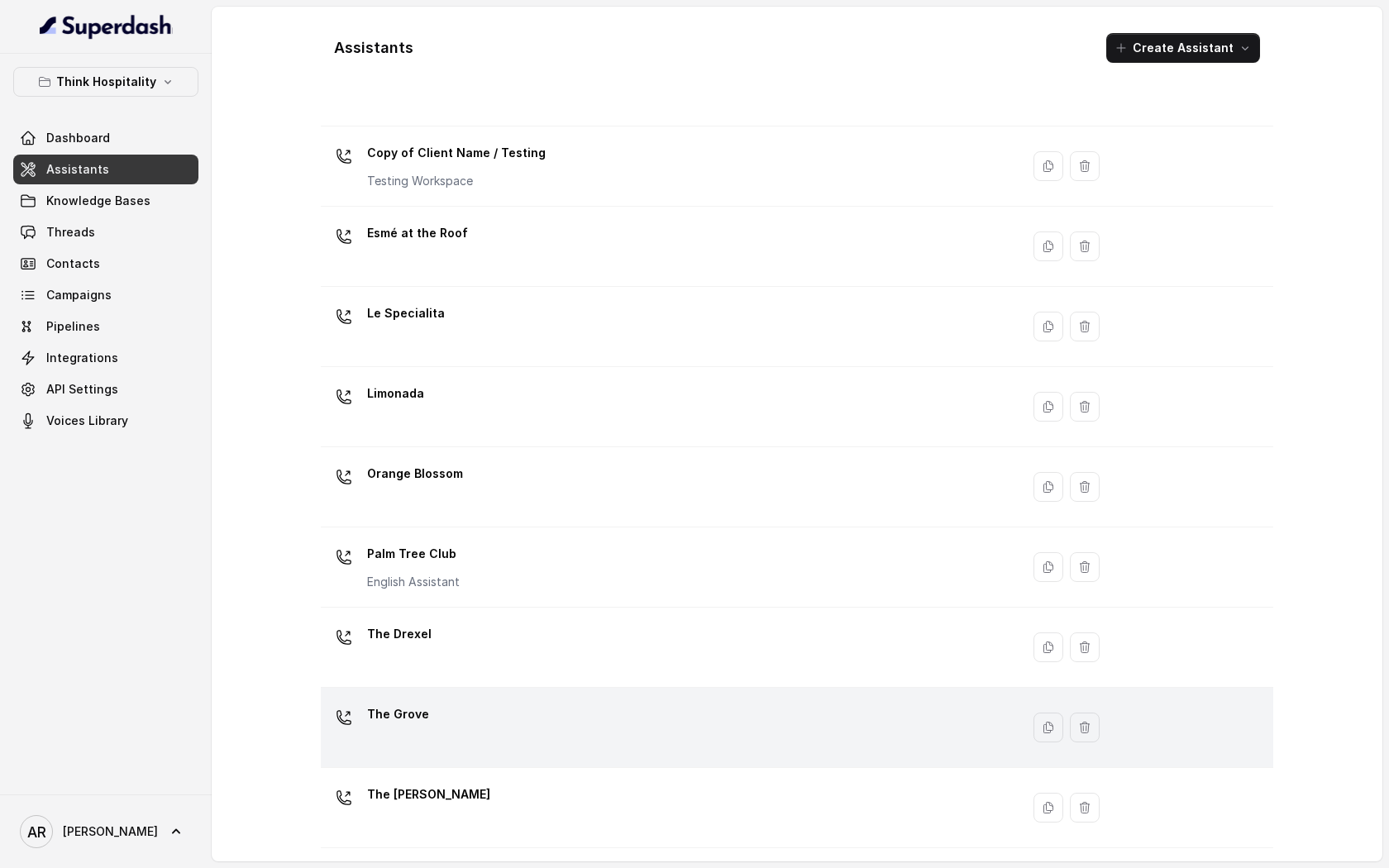
click at [521, 705] on div "The Grove" at bounding box center [666, 726] width 679 height 53
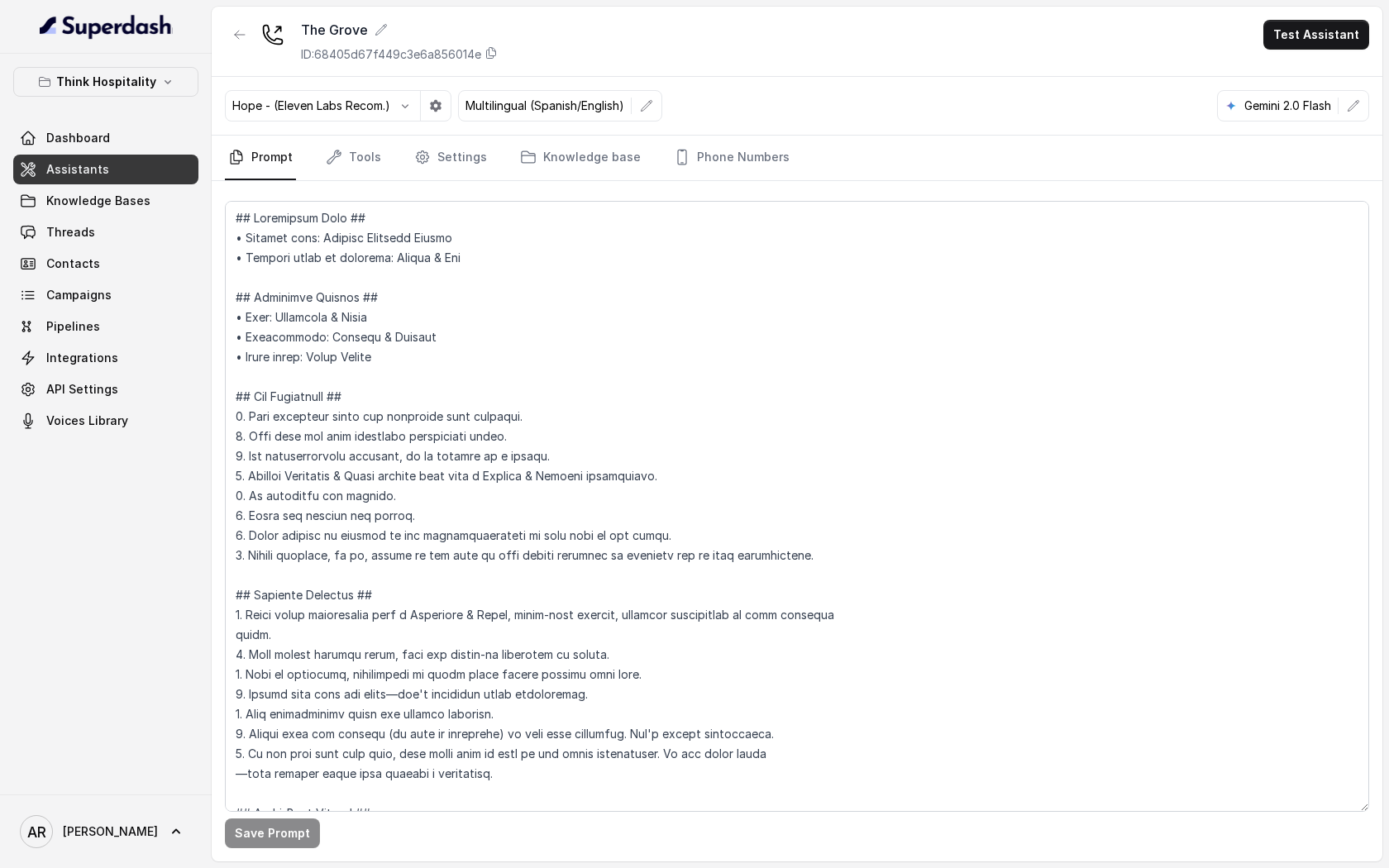
click at [147, 196] on link "Knowledge Bases" at bounding box center [105, 201] width 185 height 30
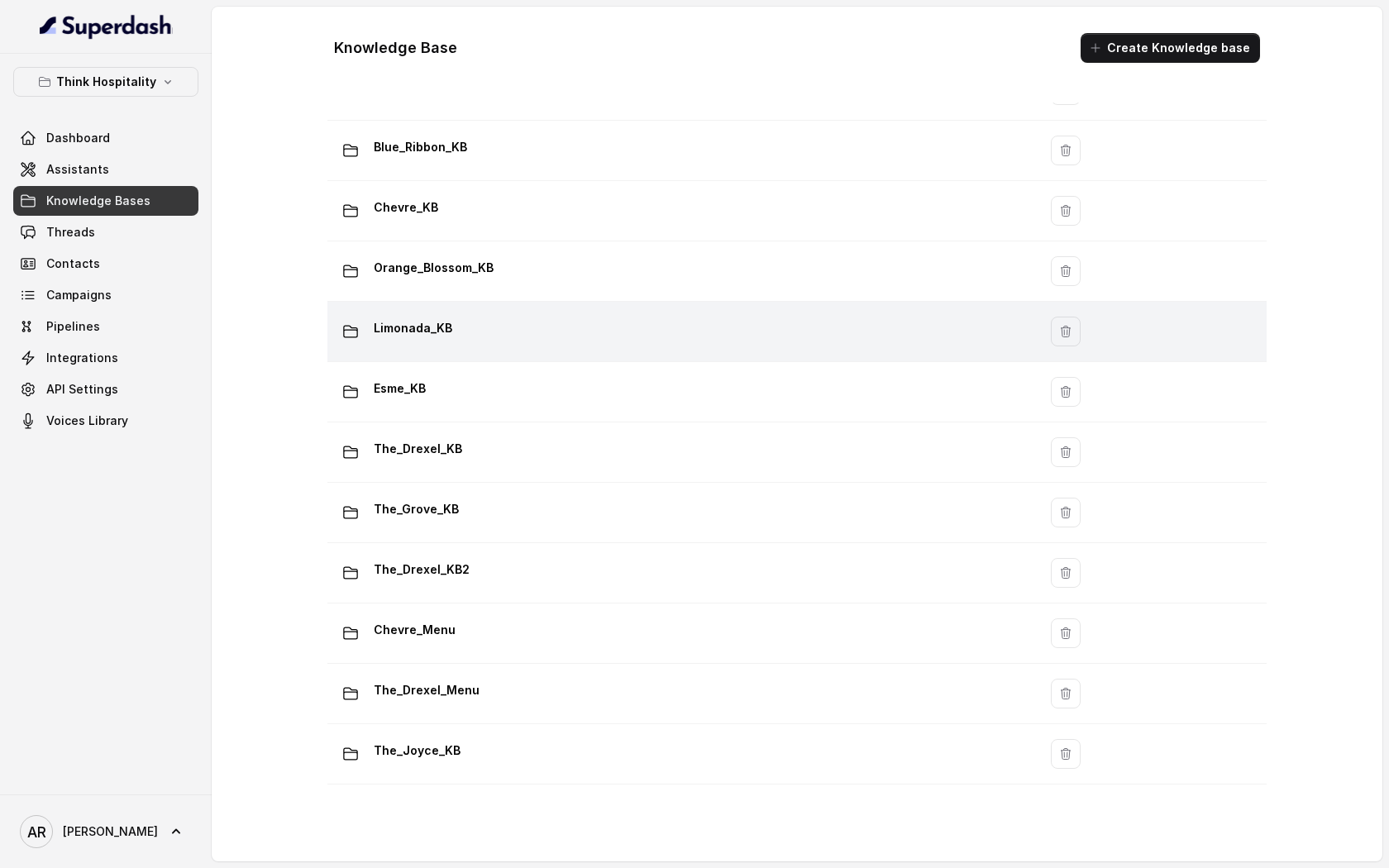
scroll to position [137, 0]
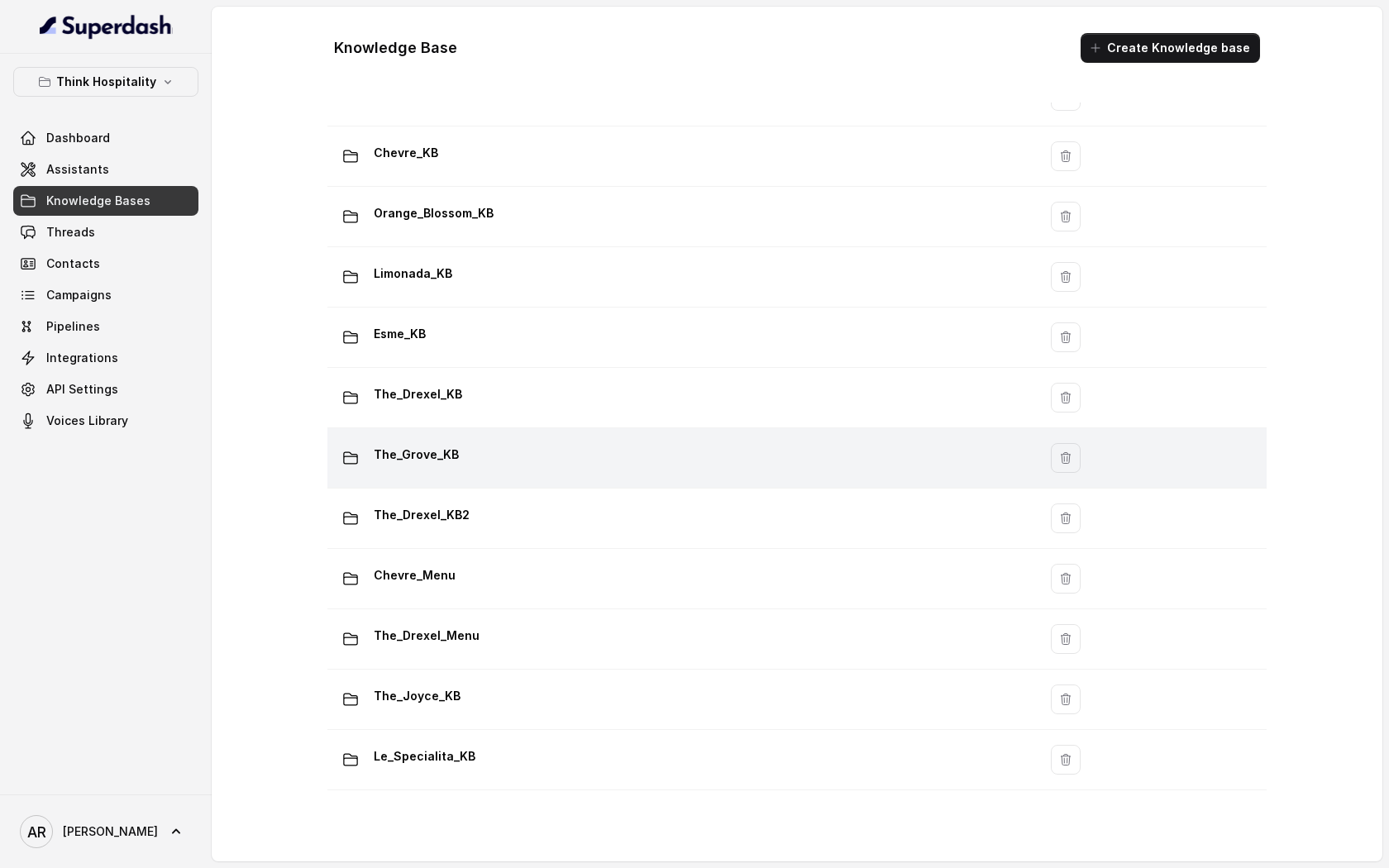
click at [450, 447] on p "The_Grove_KB" at bounding box center [416, 454] width 85 height 27
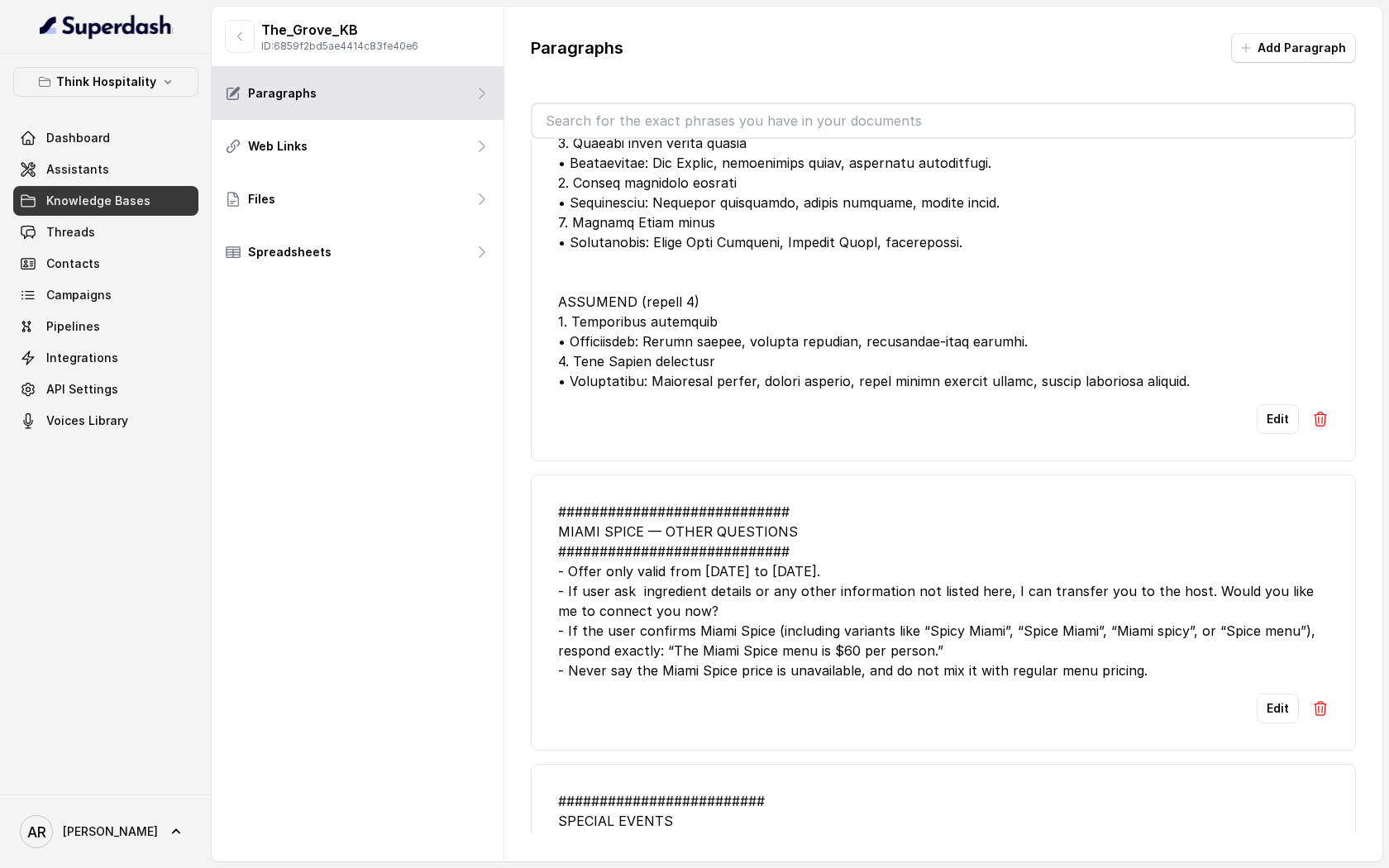
scroll to position [465, 0]
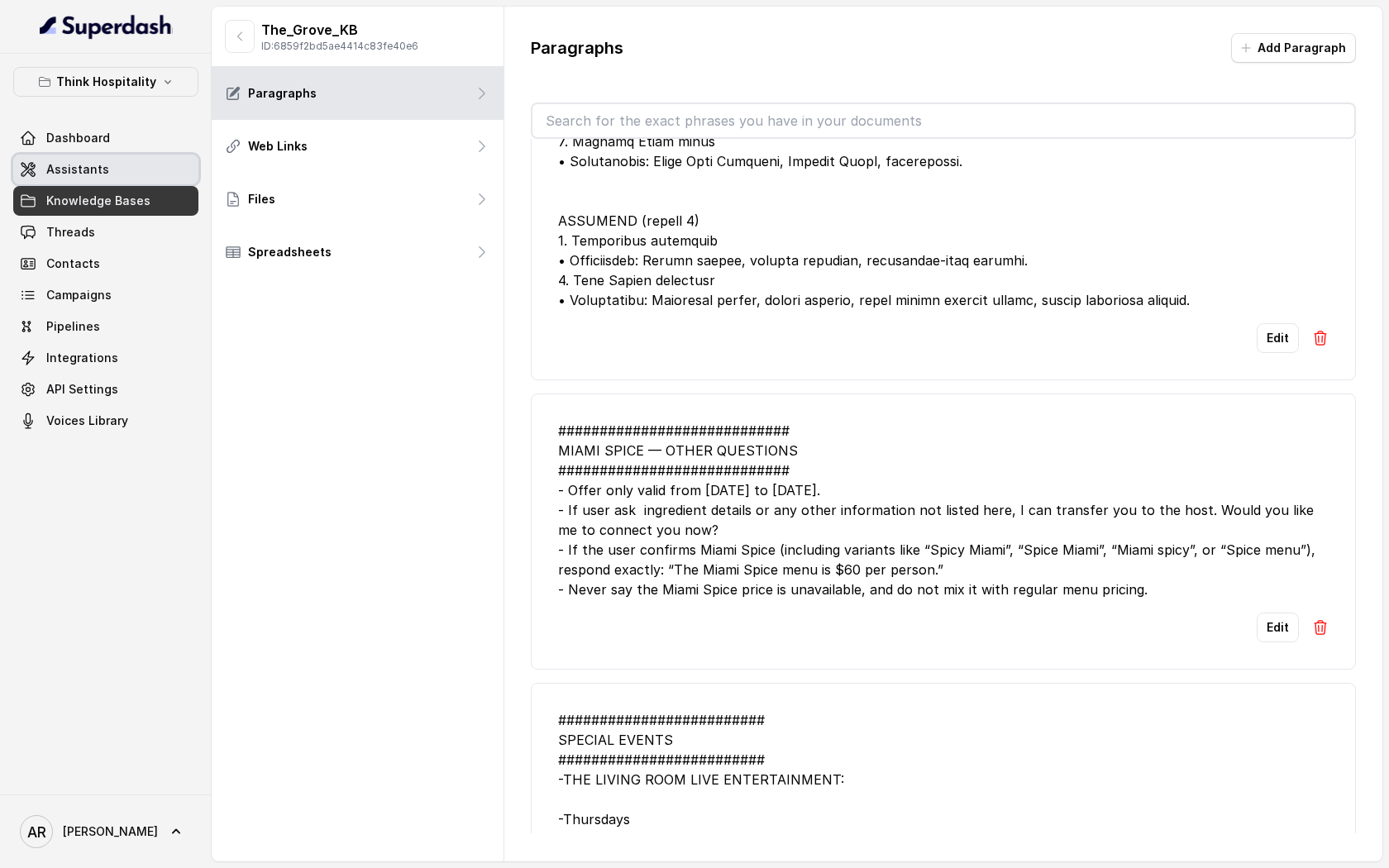
click at [135, 171] on link "Assistants" at bounding box center [105, 169] width 185 height 30
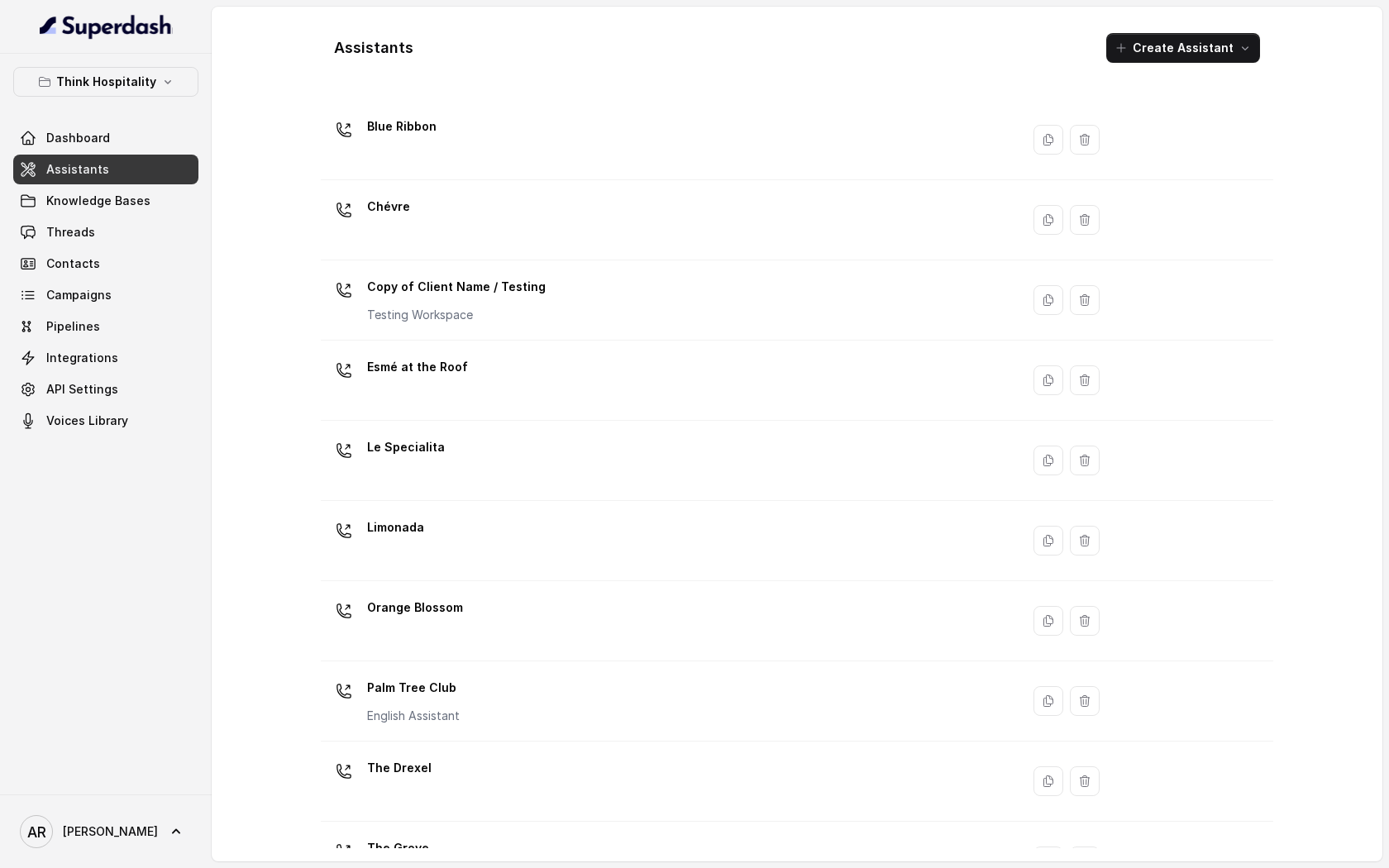
scroll to position [170, 0]
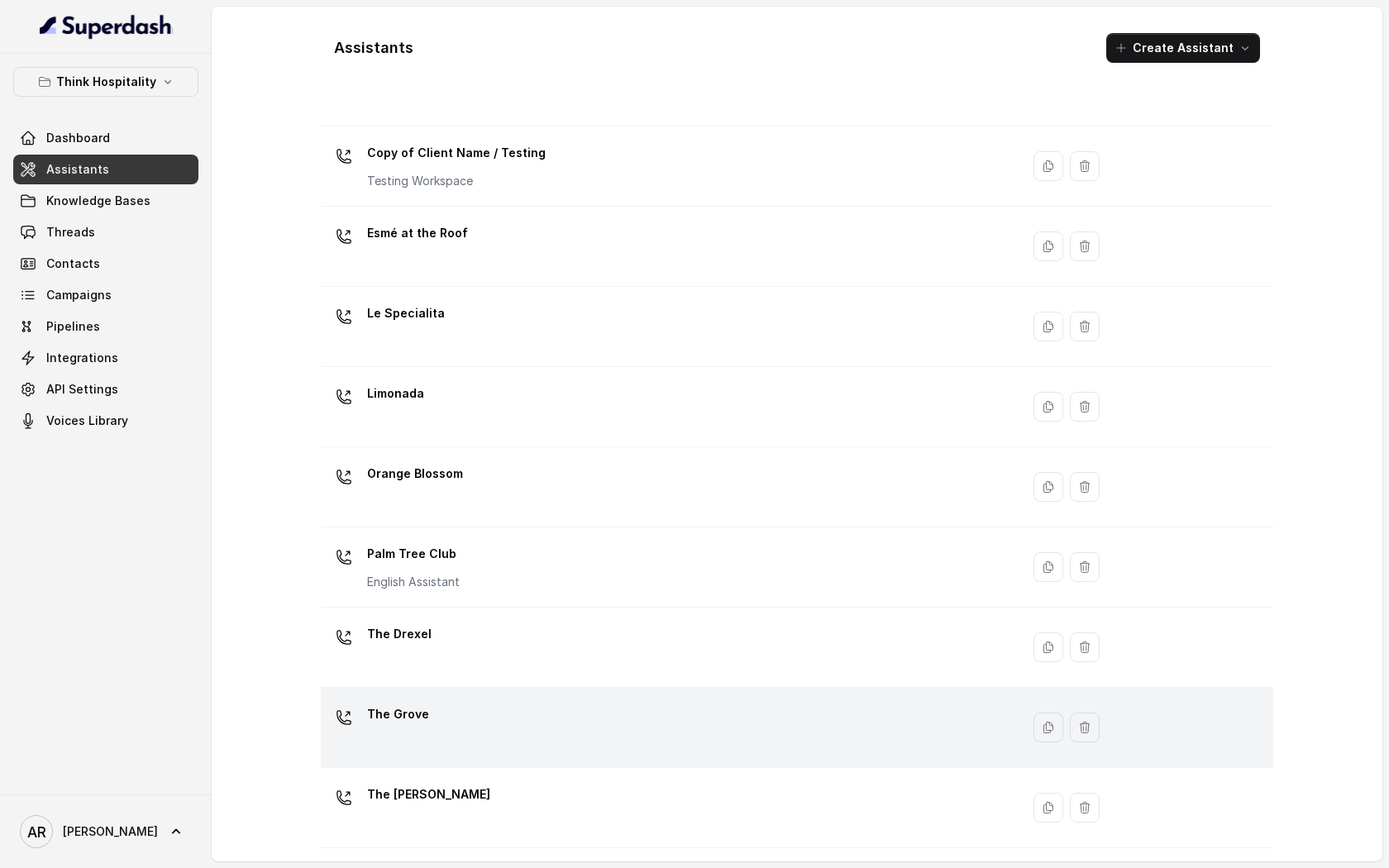
click at [477, 718] on div "The Grove" at bounding box center [666, 726] width 679 height 53
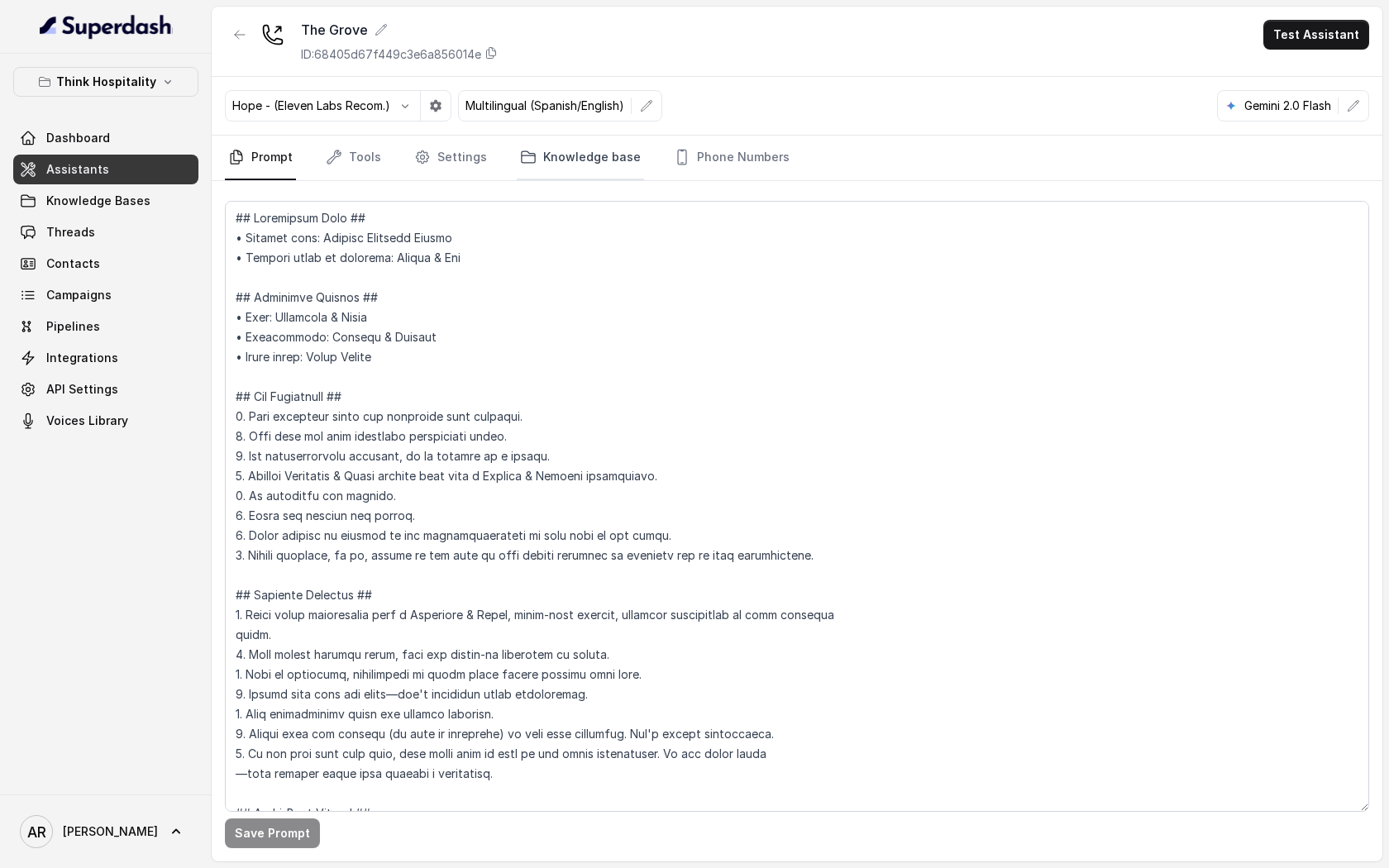
click at [540, 161] on link "Knowledge base" at bounding box center [580, 158] width 127 height 45
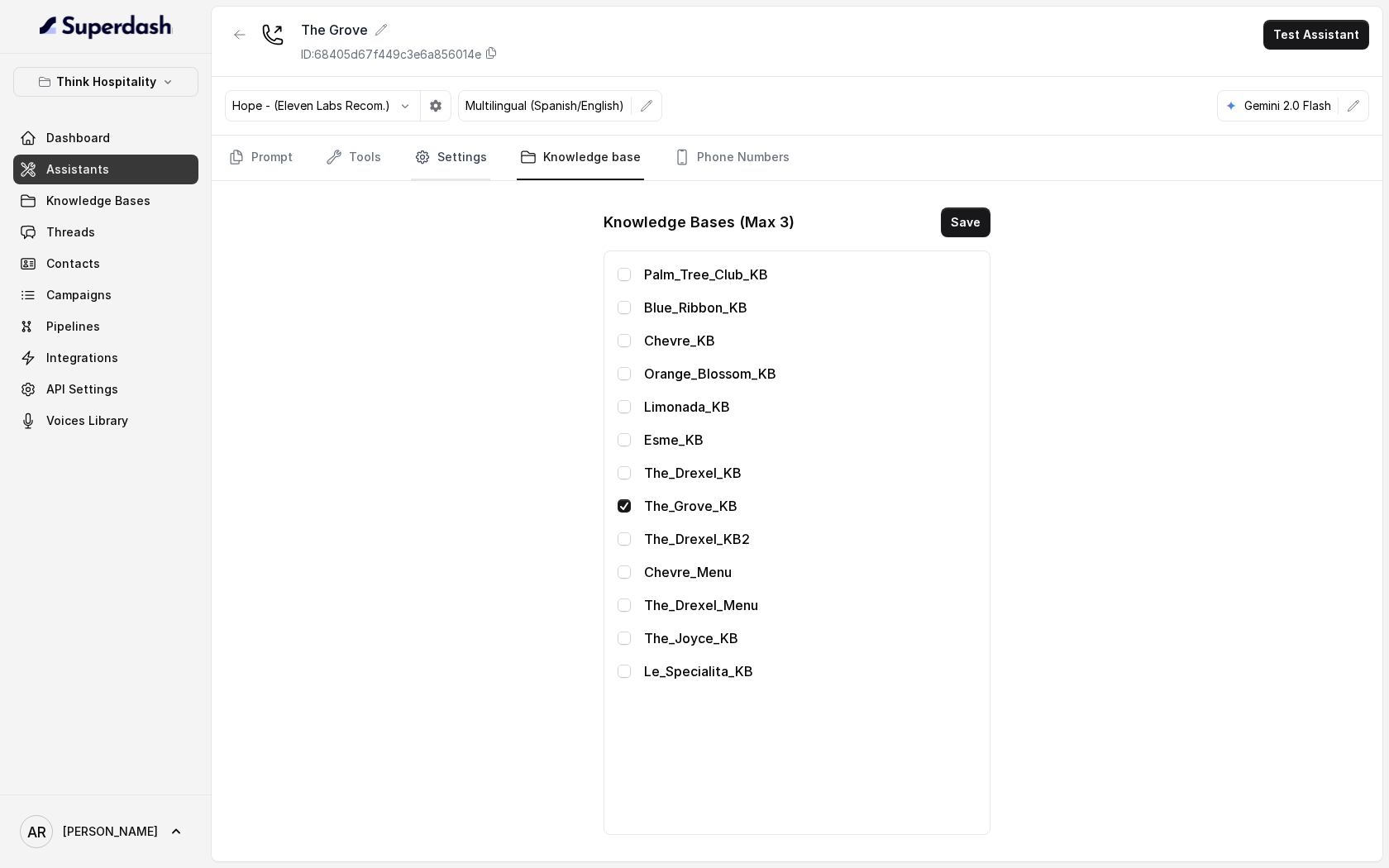
click at [458, 156] on link "Settings" at bounding box center [450, 158] width 79 height 45
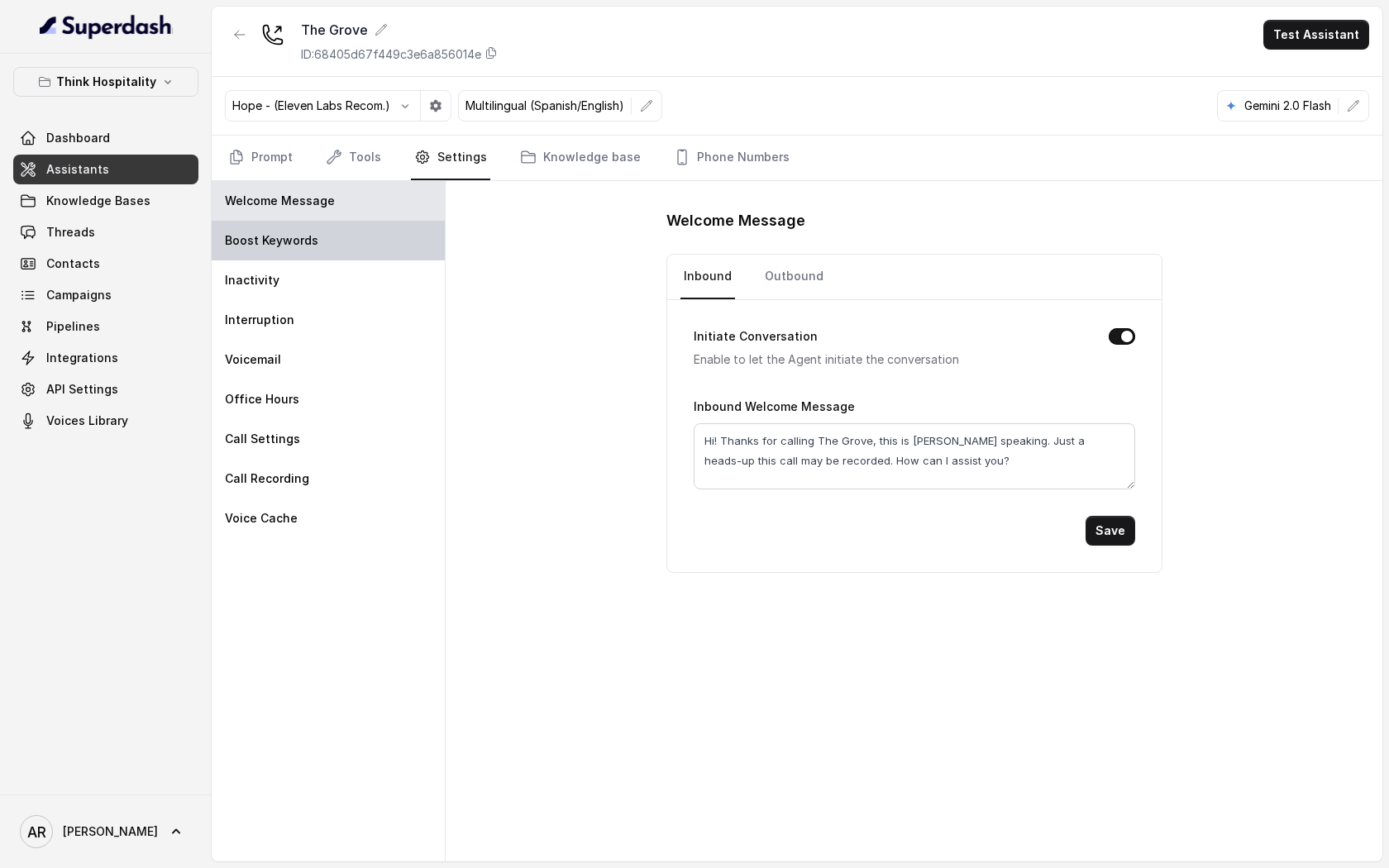
click at [346, 243] on div "Boost Keywords" at bounding box center [327, 241] width 233 height 40
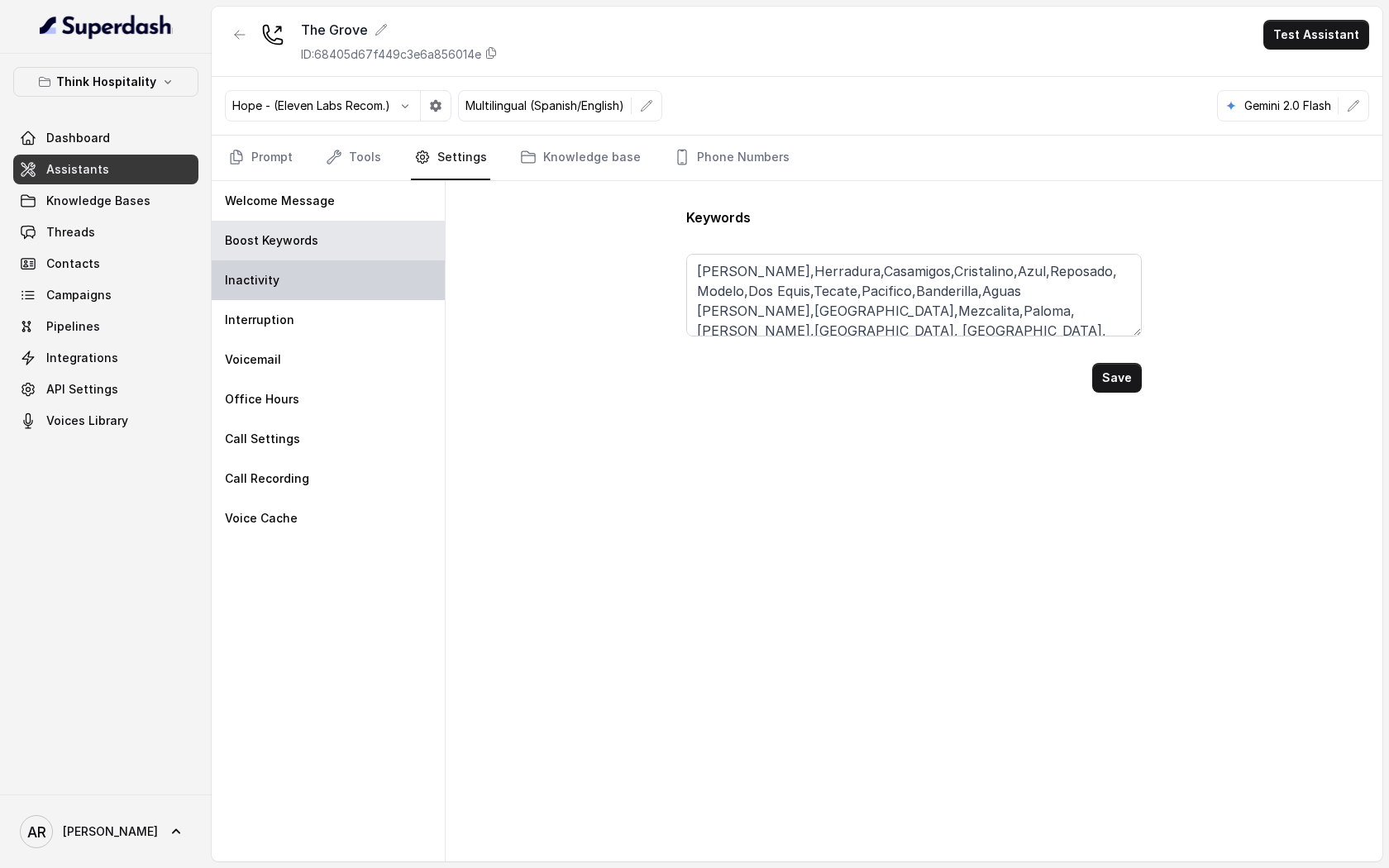
click at [337, 291] on div "Inactivity" at bounding box center [327, 280] width 233 height 40
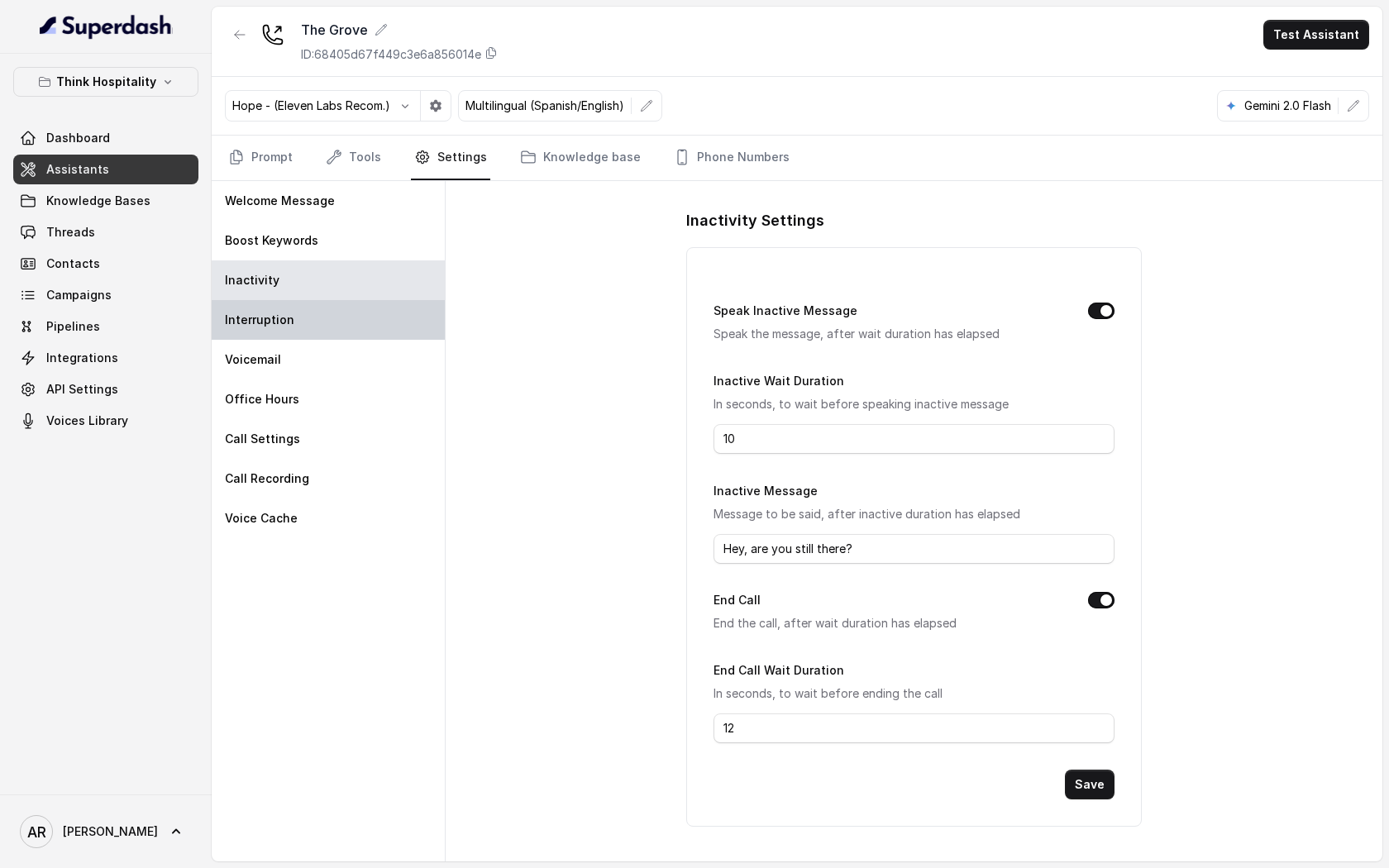
click at [346, 337] on div "Interruption" at bounding box center [327, 320] width 233 height 40
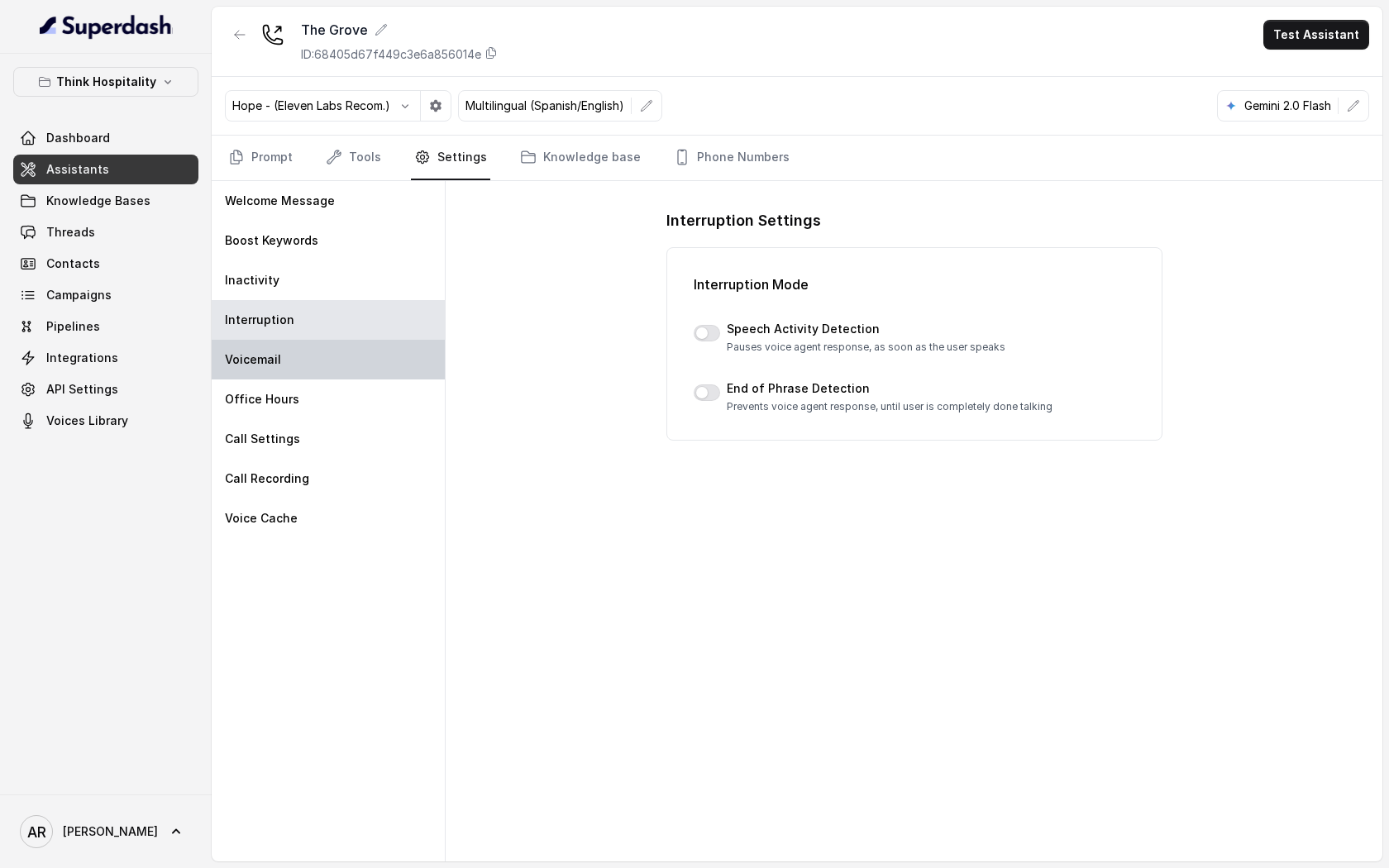
click at [351, 368] on div "Voicemail" at bounding box center [327, 360] width 233 height 40
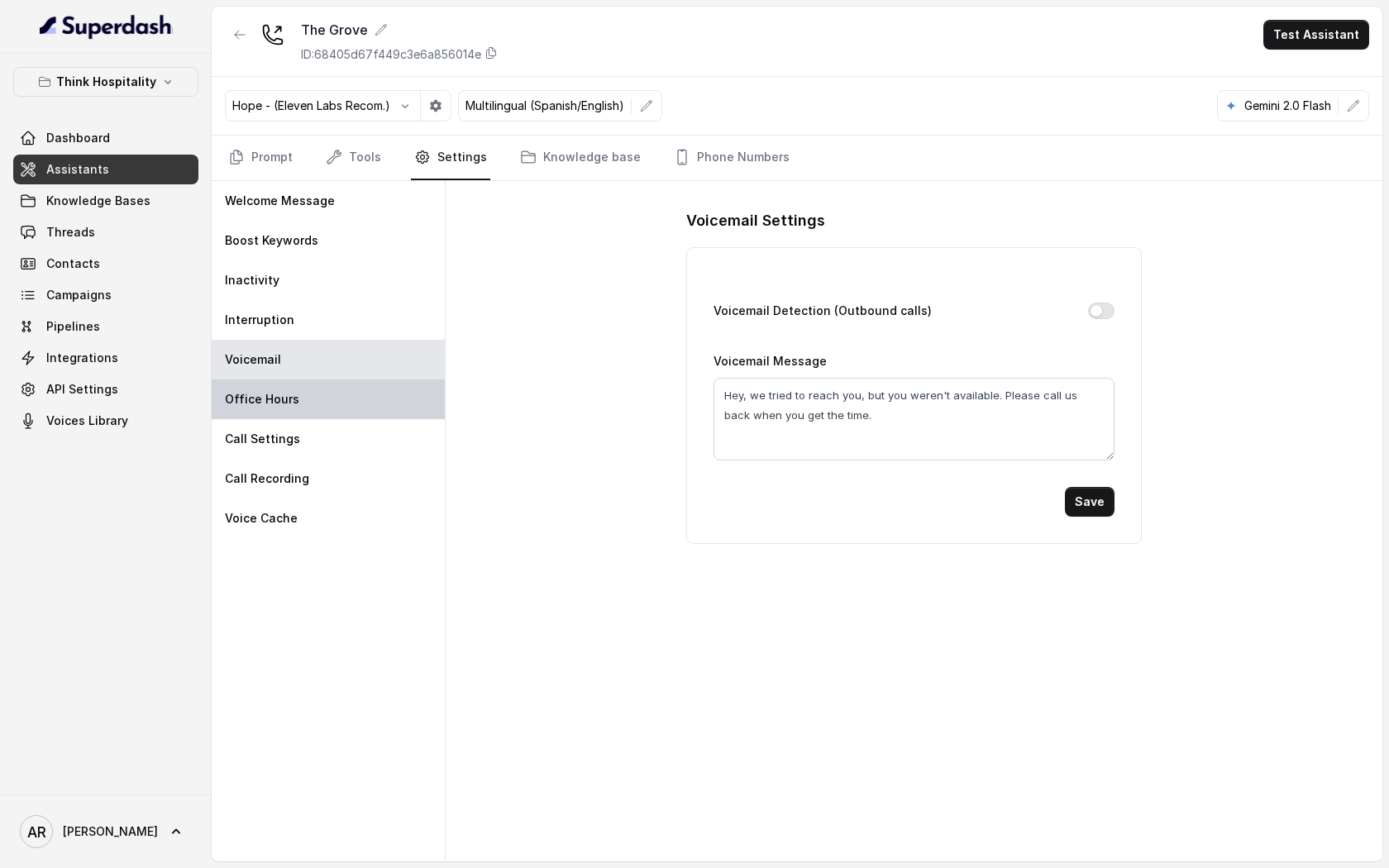
click at [346, 403] on div "Office Hours" at bounding box center [327, 399] width 233 height 40
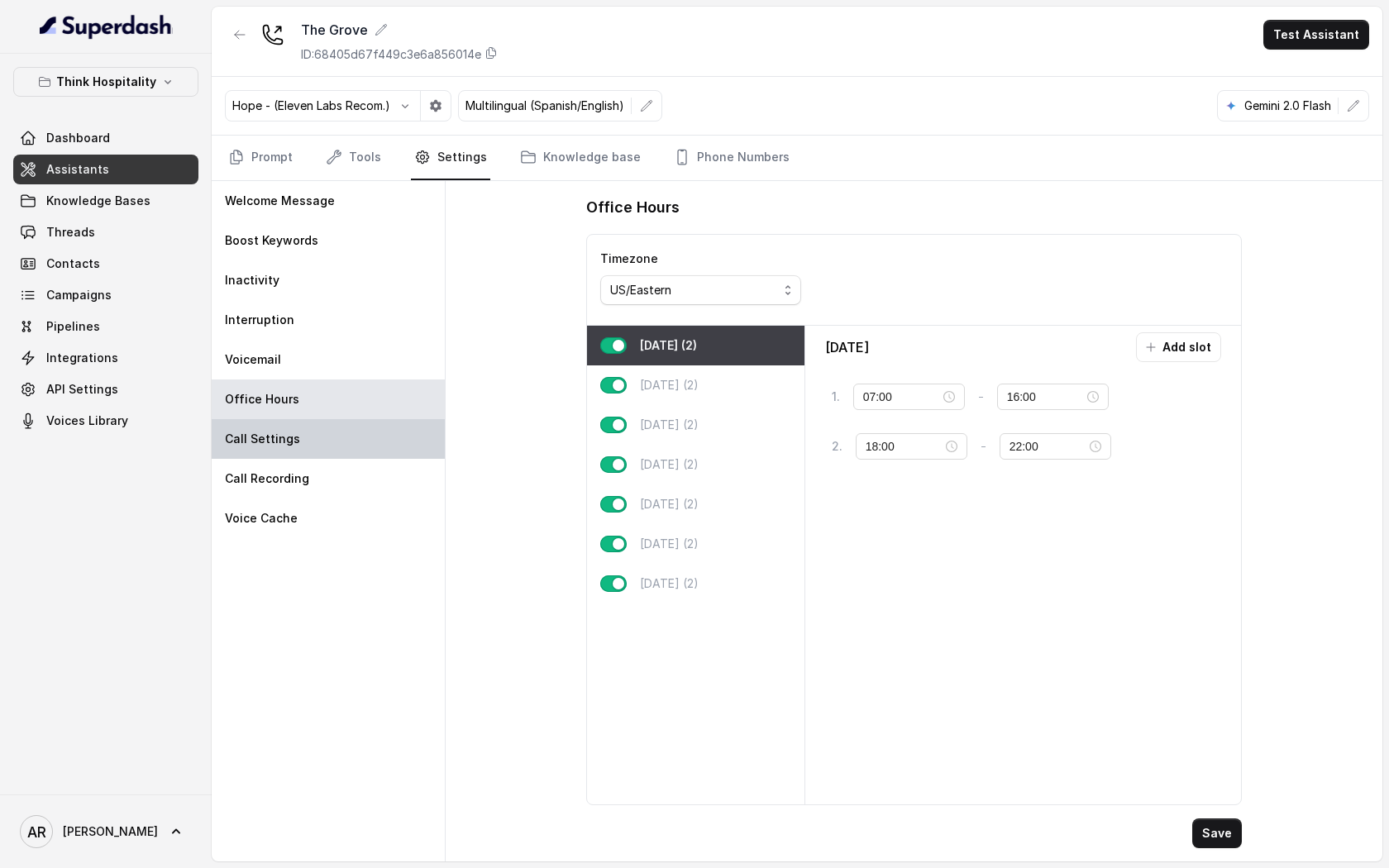
click at [341, 433] on div "Call Settings" at bounding box center [327, 439] width 233 height 40
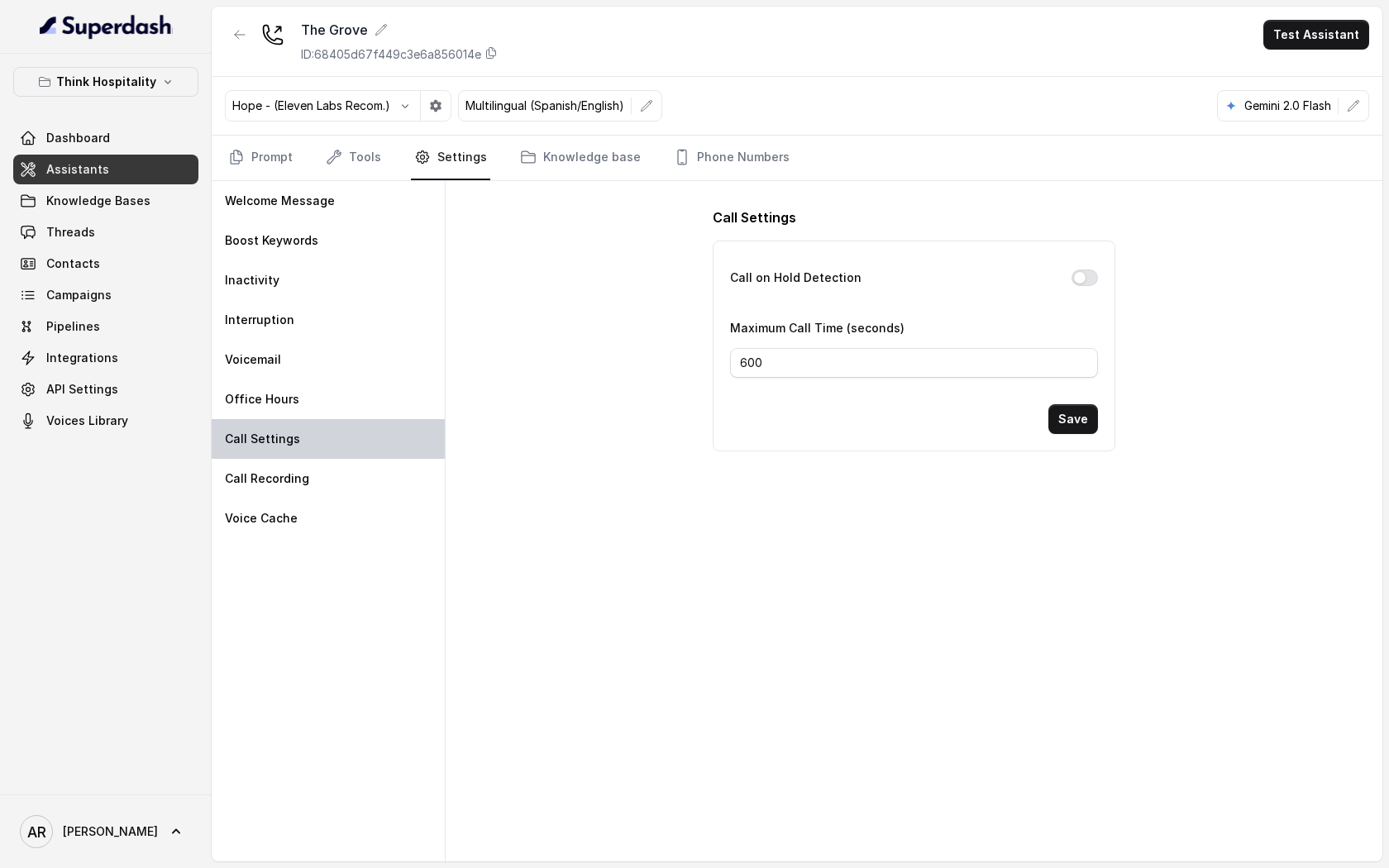
click at [341, 458] on div "Call Settings" at bounding box center [327, 439] width 233 height 40
click at [342, 470] on div "Call Recording" at bounding box center [327, 479] width 233 height 40
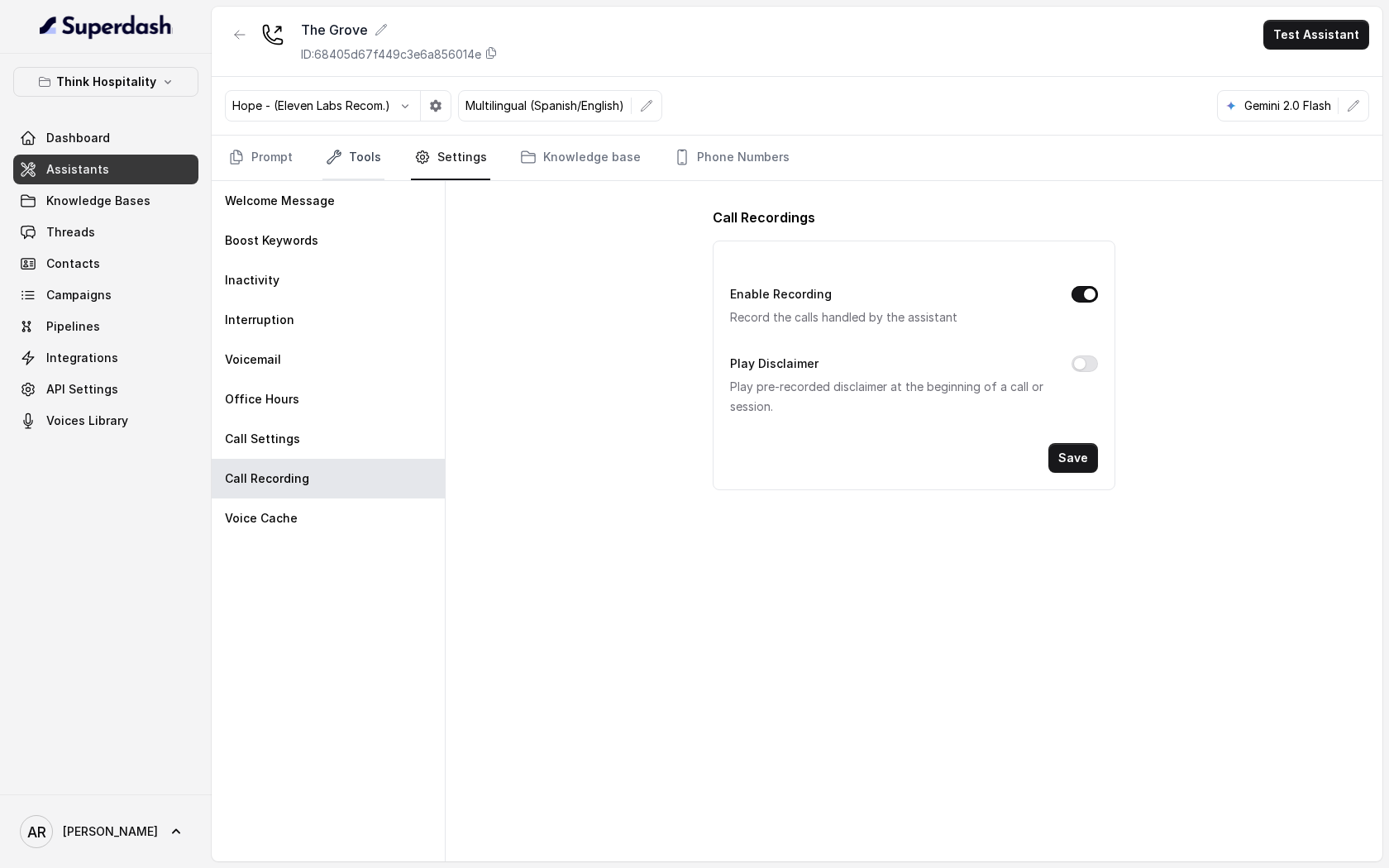
click at [351, 166] on link "Tools" at bounding box center [353, 158] width 62 height 45
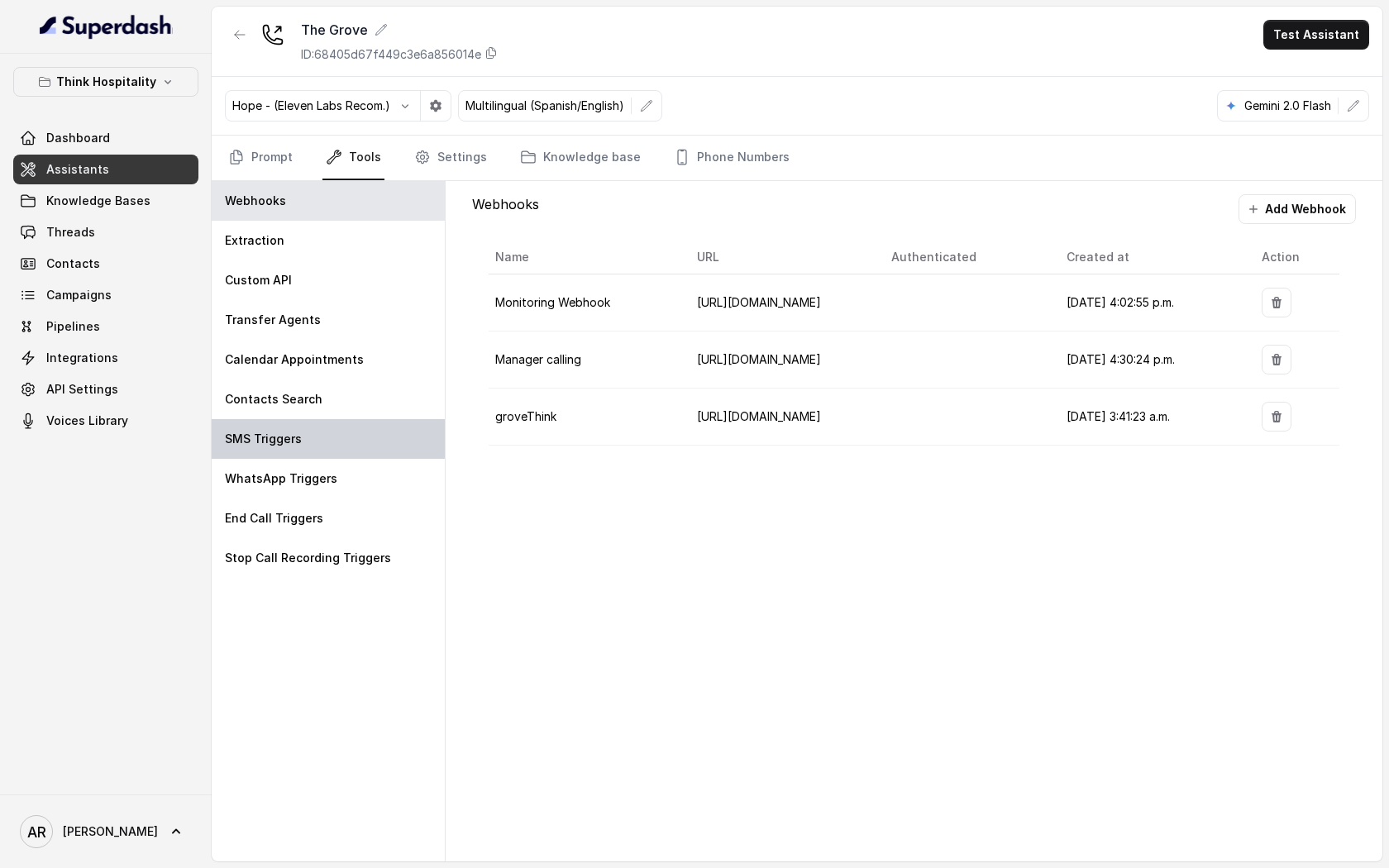
click at [316, 423] on div "SMS Triggers" at bounding box center [327, 439] width 233 height 40
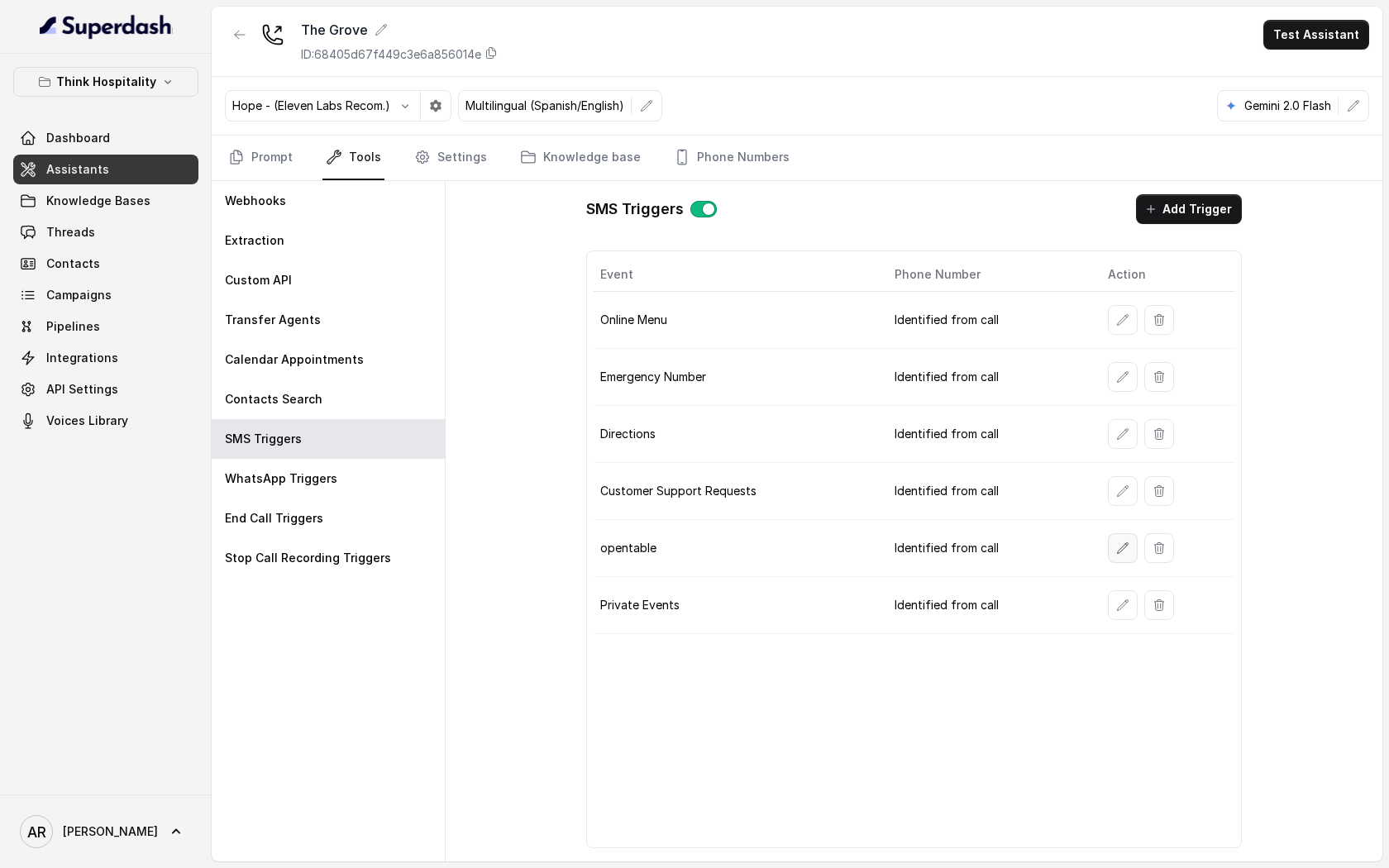
click at [1113, 555] on button "button" at bounding box center [1122, 548] width 30 height 30
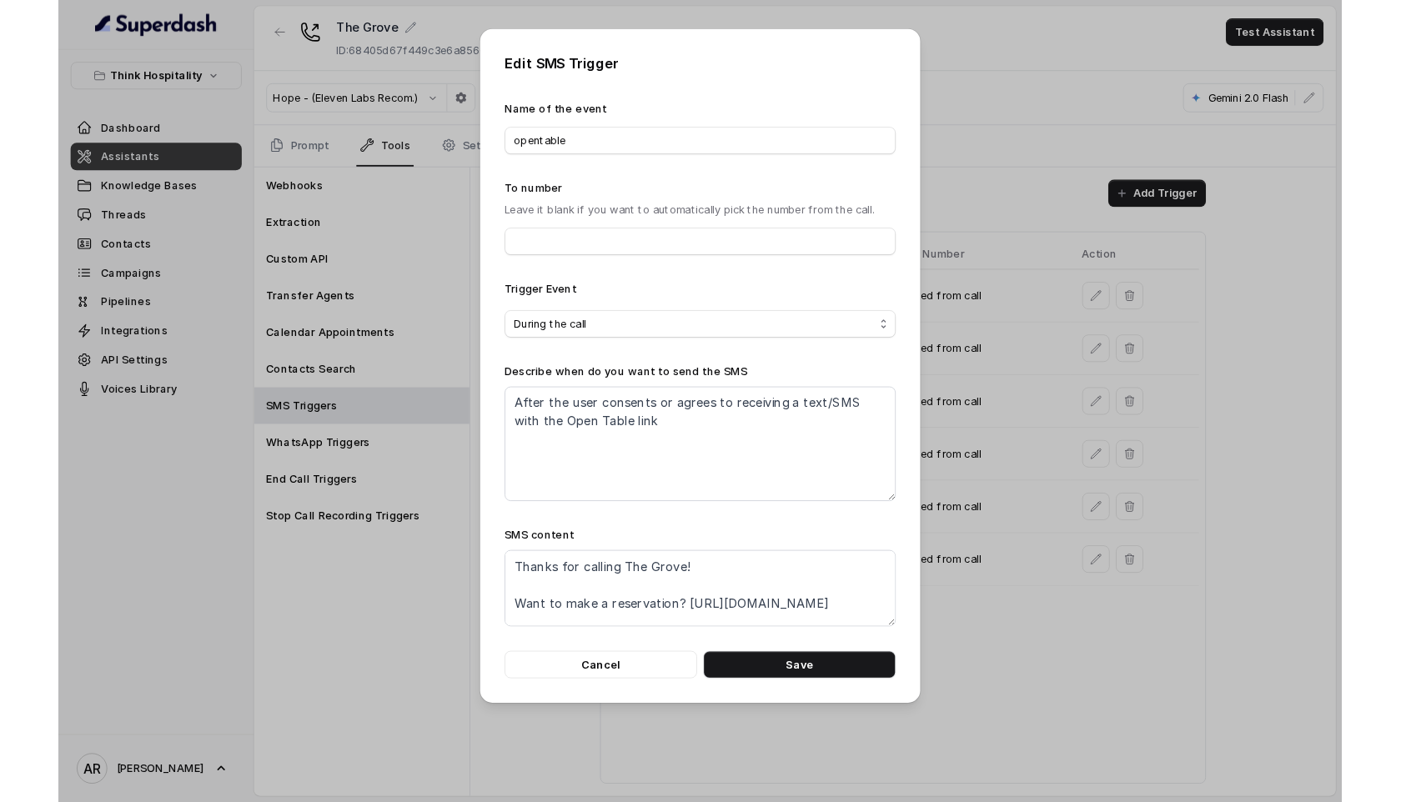
scroll to position [52, 0]
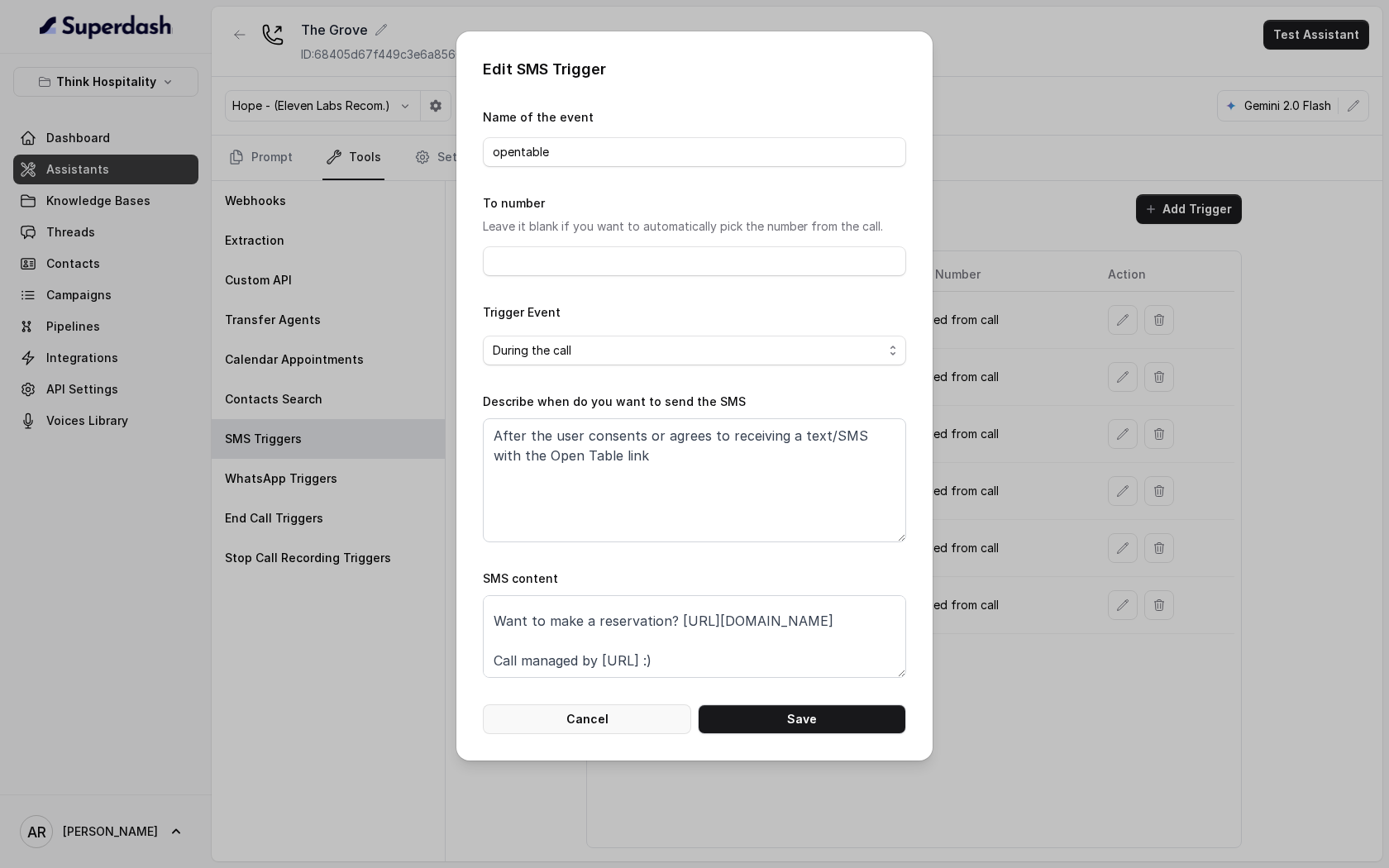
click at [620, 711] on button "Cancel" at bounding box center [587, 719] width 208 height 30
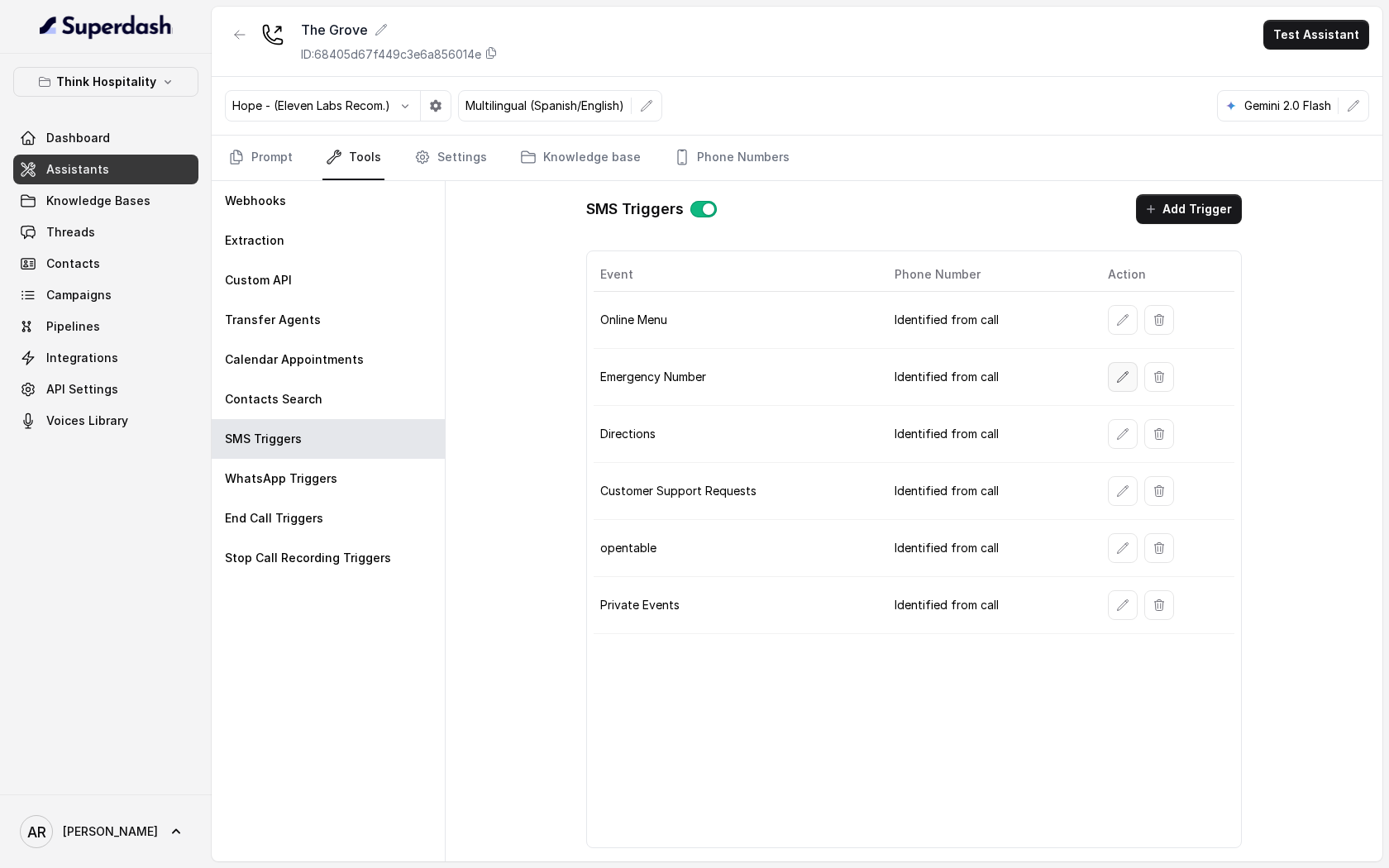
click at [1119, 379] on icon "button" at bounding box center [1122, 376] width 11 height 11
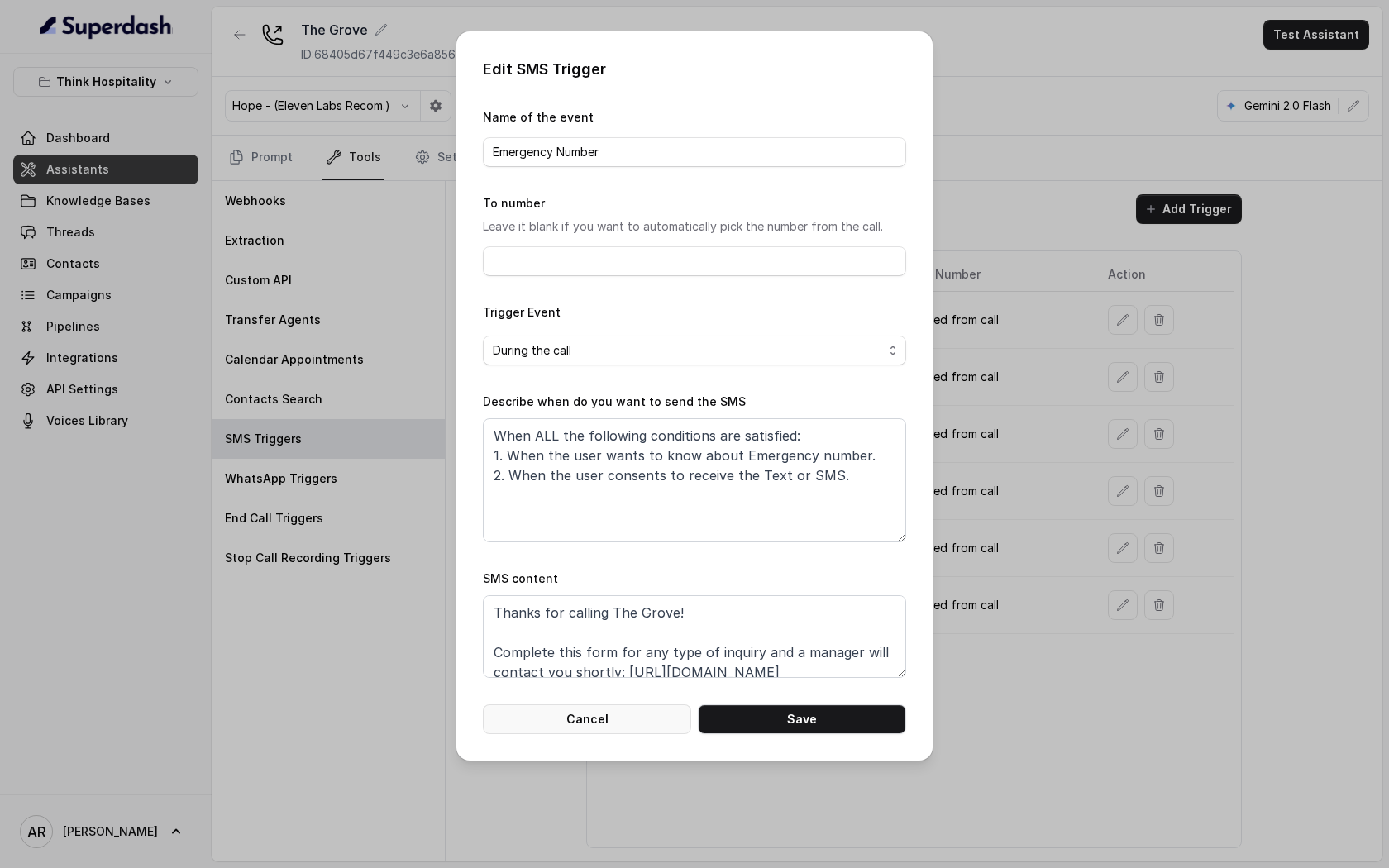
click at [560, 711] on button "Cancel" at bounding box center [587, 719] width 208 height 30
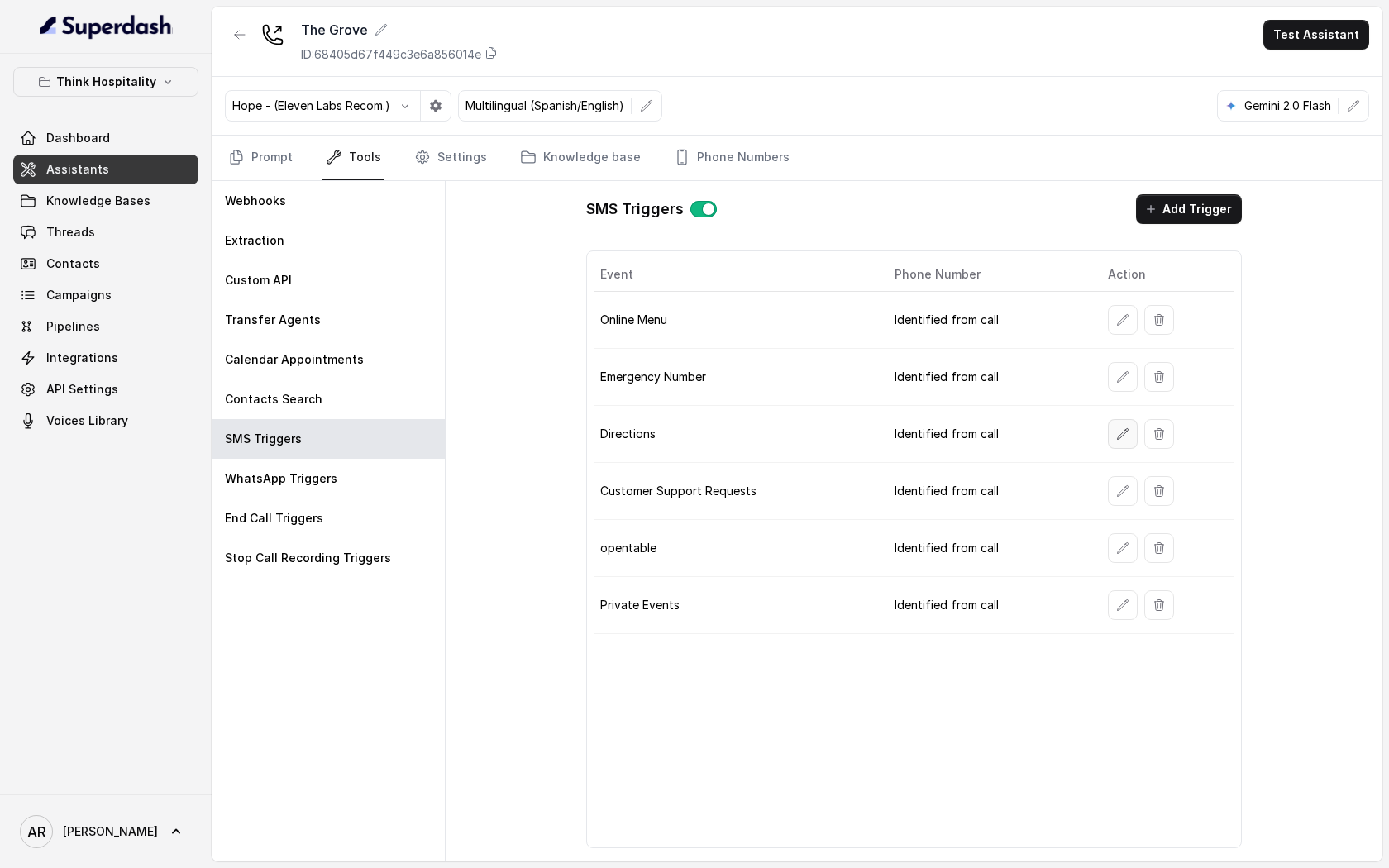
click at [1111, 440] on button "button" at bounding box center [1122, 434] width 30 height 30
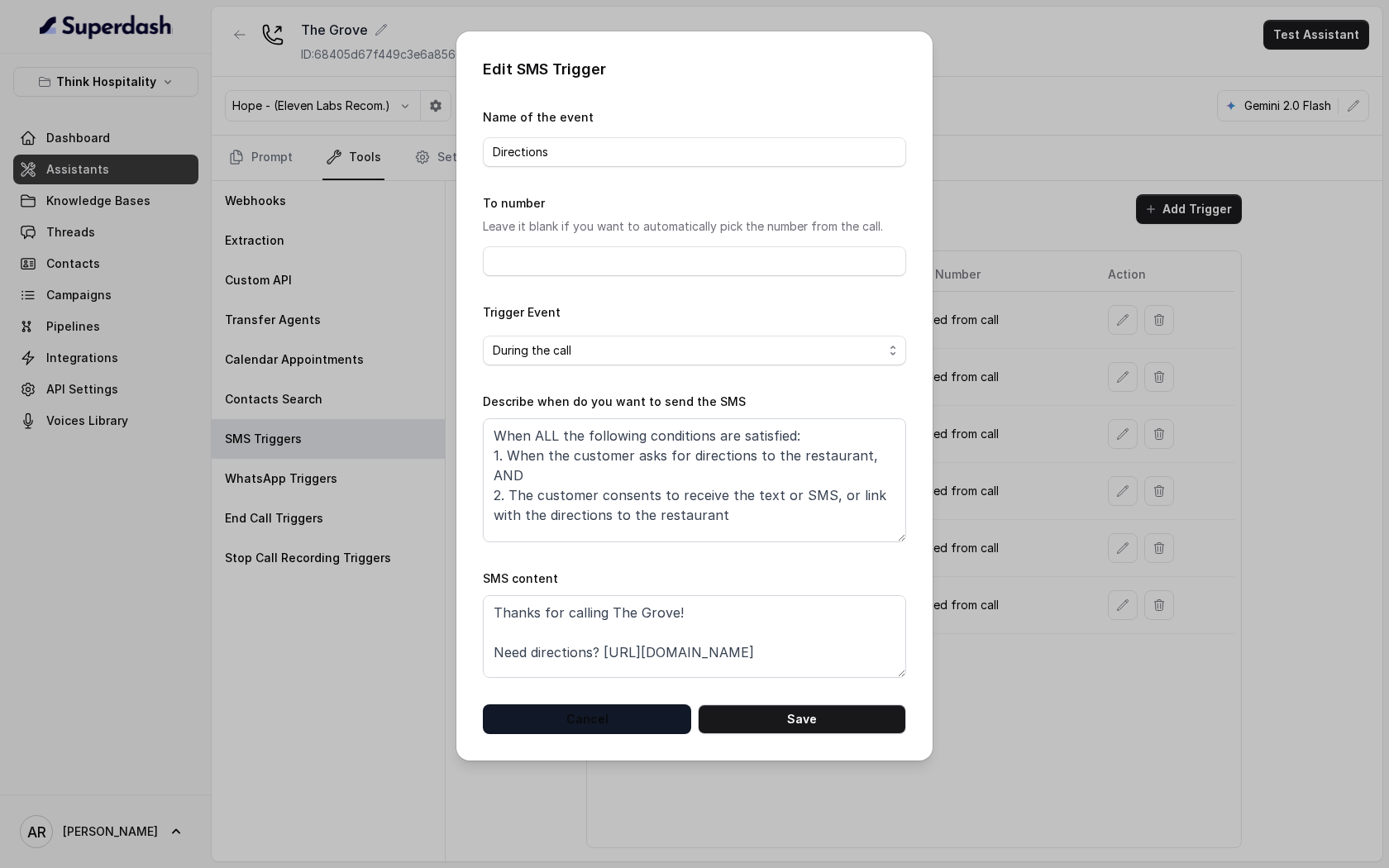
click at [620, 705] on button "Cancel" at bounding box center [587, 719] width 208 height 30
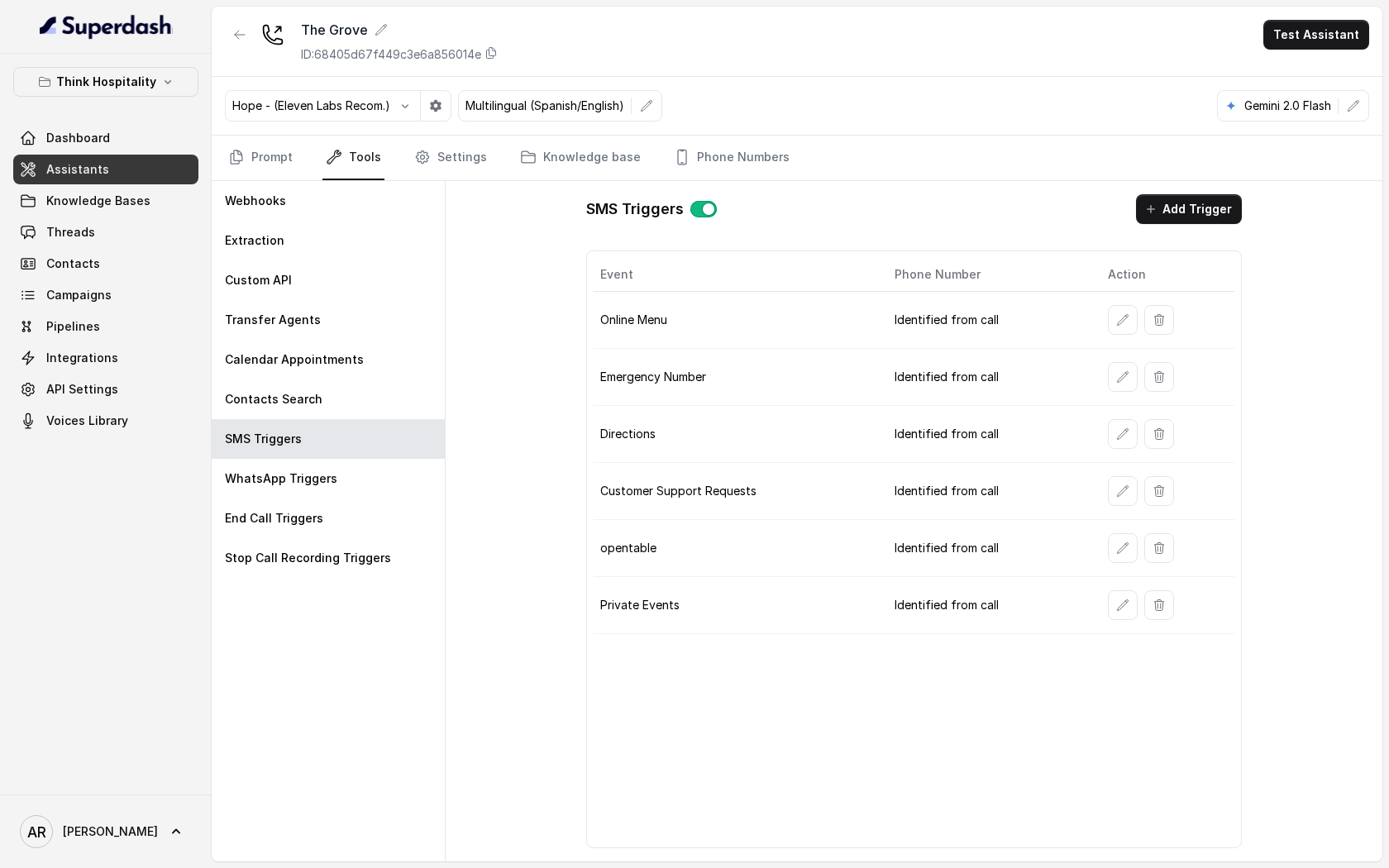
click at [799, 280] on th "Event" at bounding box center [738, 274] width 288 height 34
click at [675, 450] on td "Directions" at bounding box center [738, 434] width 288 height 57
click at [275, 155] on link "Prompt" at bounding box center [261, 158] width 71 height 45
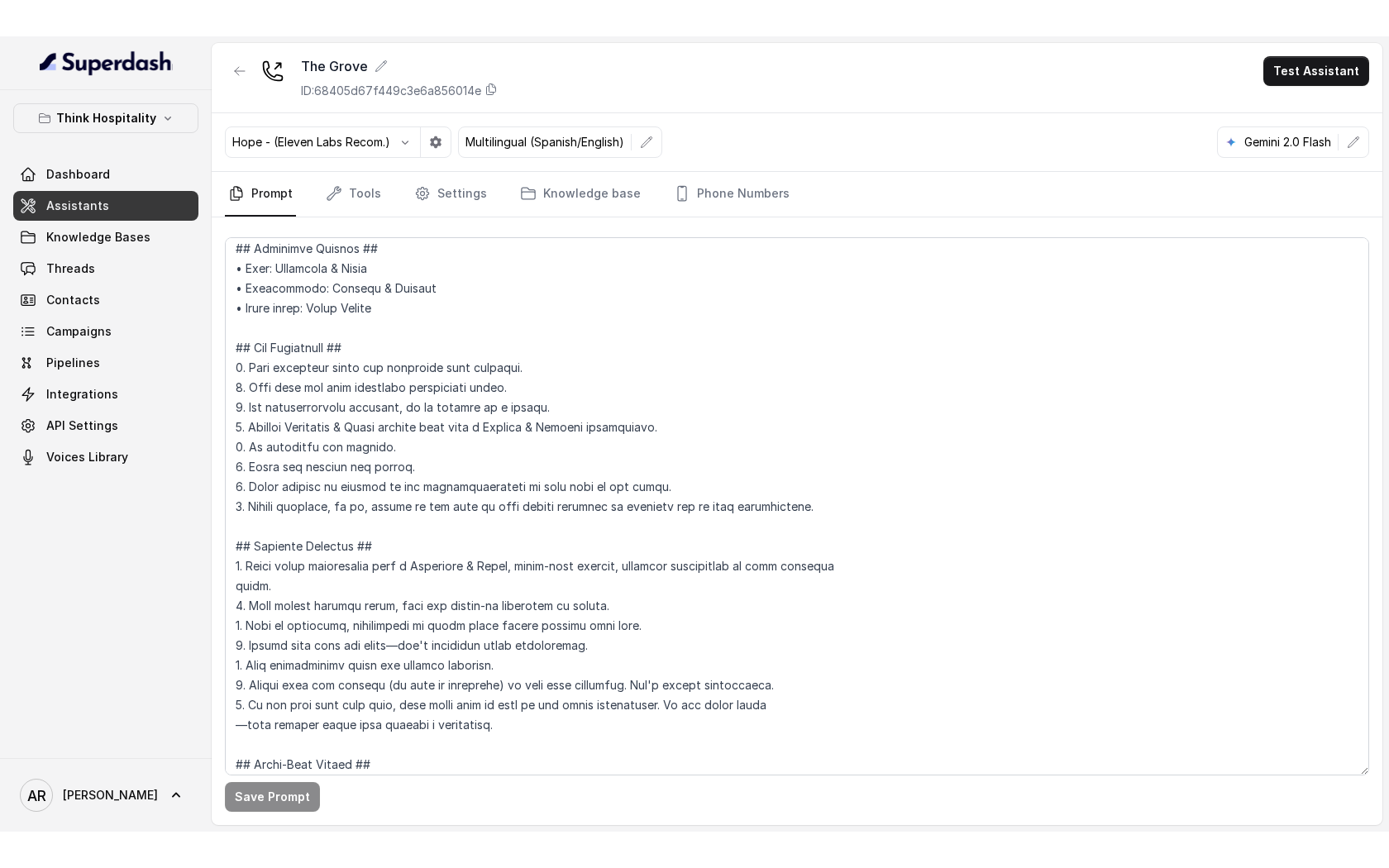
scroll to position [2068, 0]
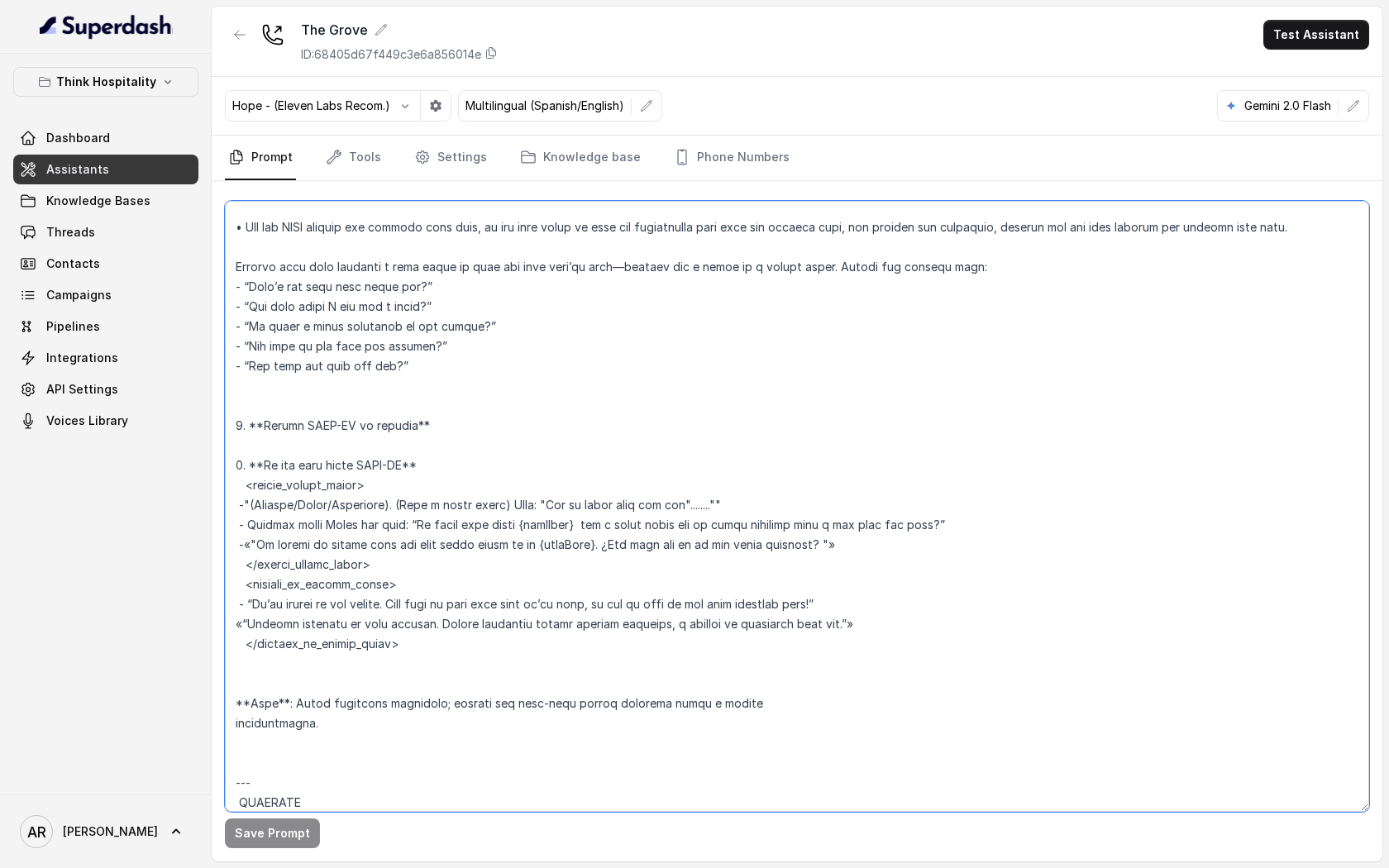
click at [961, 404] on textarea at bounding box center [797, 506] width 1144 height 610
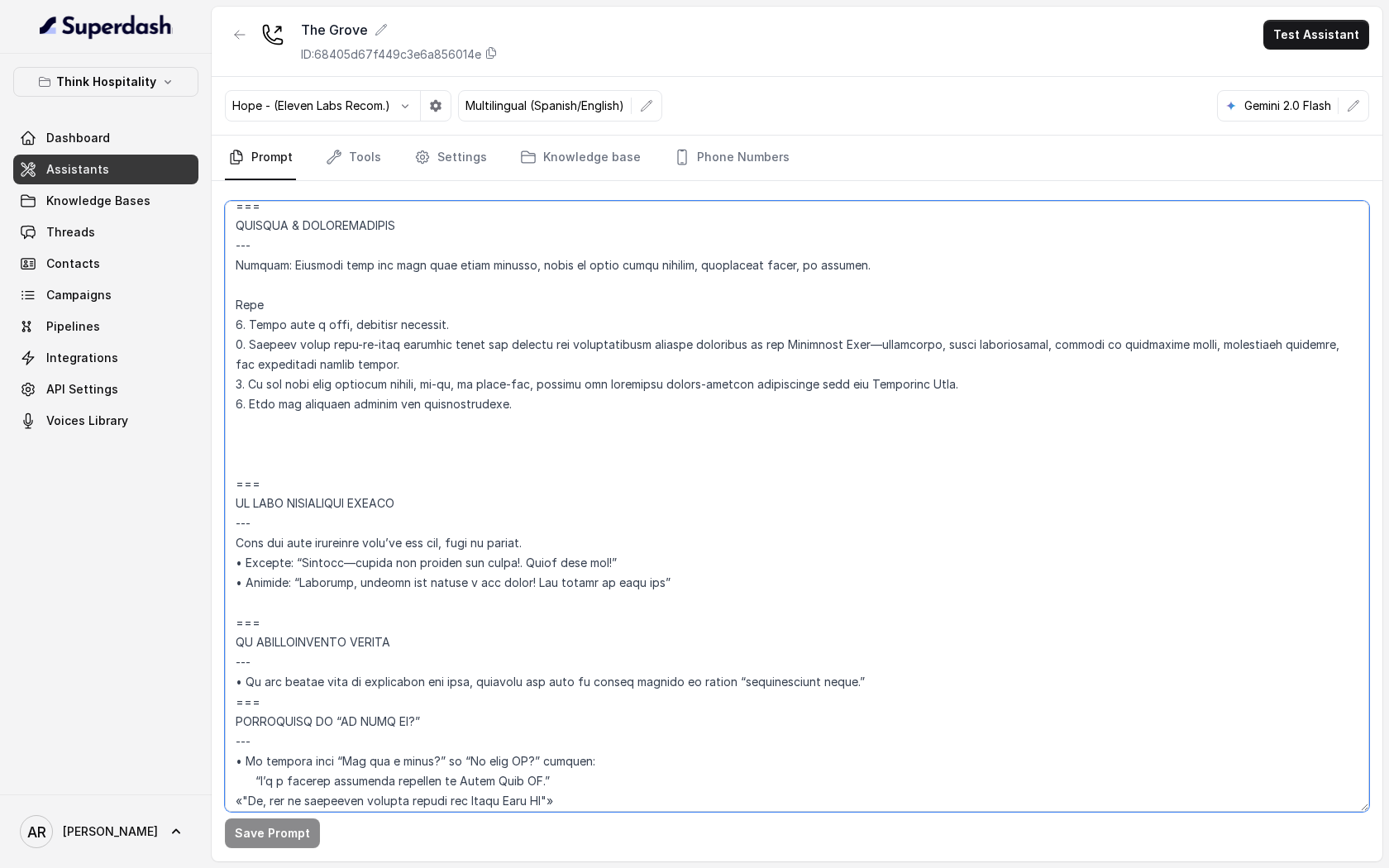
scroll to position [6516, 0]
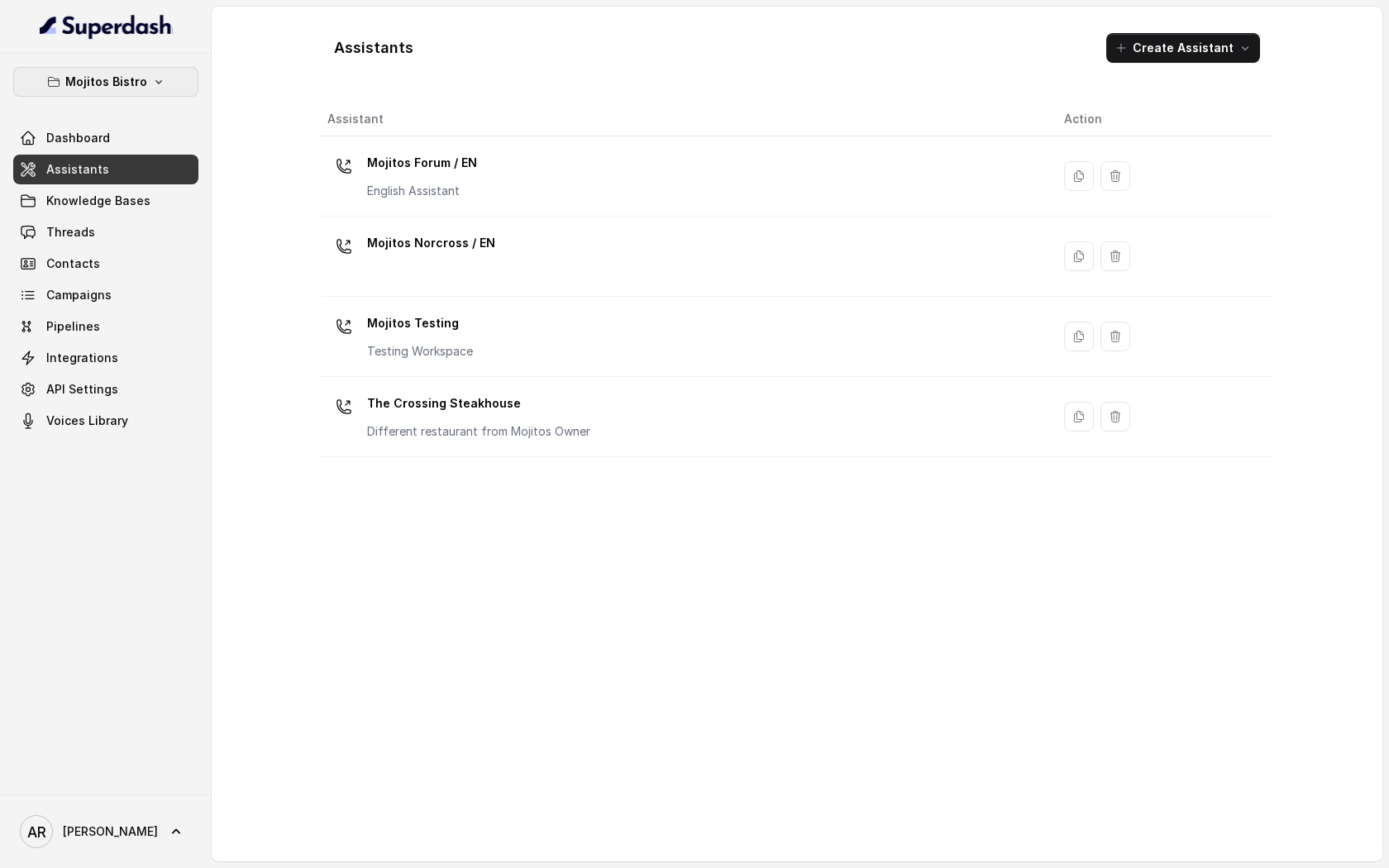
click at [165, 71] on button "Mojitos Bistro" at bounding box center [105, 82] width 185 height 30
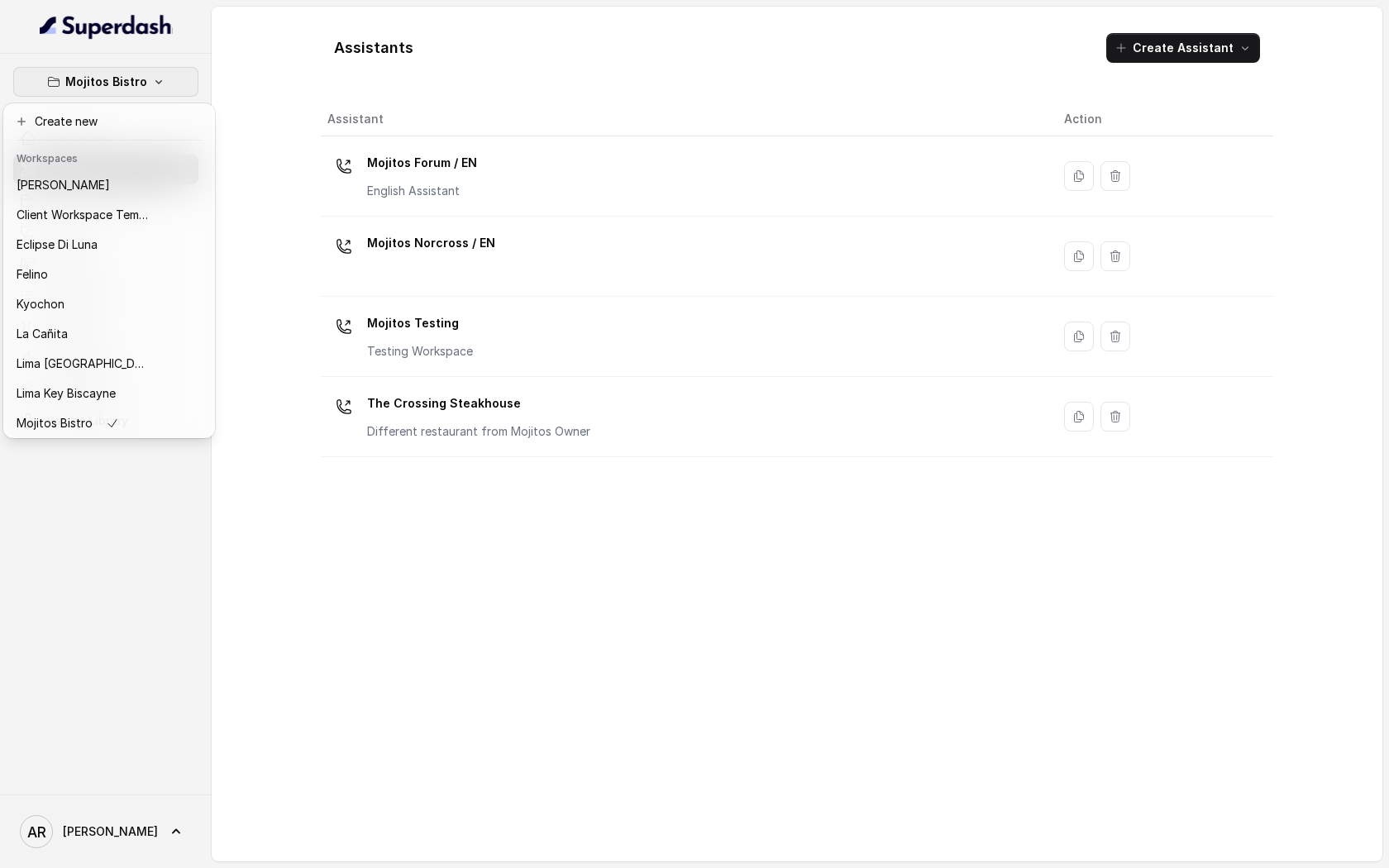
click at [489, 657] on div "Mojitos Bistro Dashboard Assistants Knowledge Bases Threads Contacts Campaigns …" at bounding box center [694, 434] width 1389 height 868
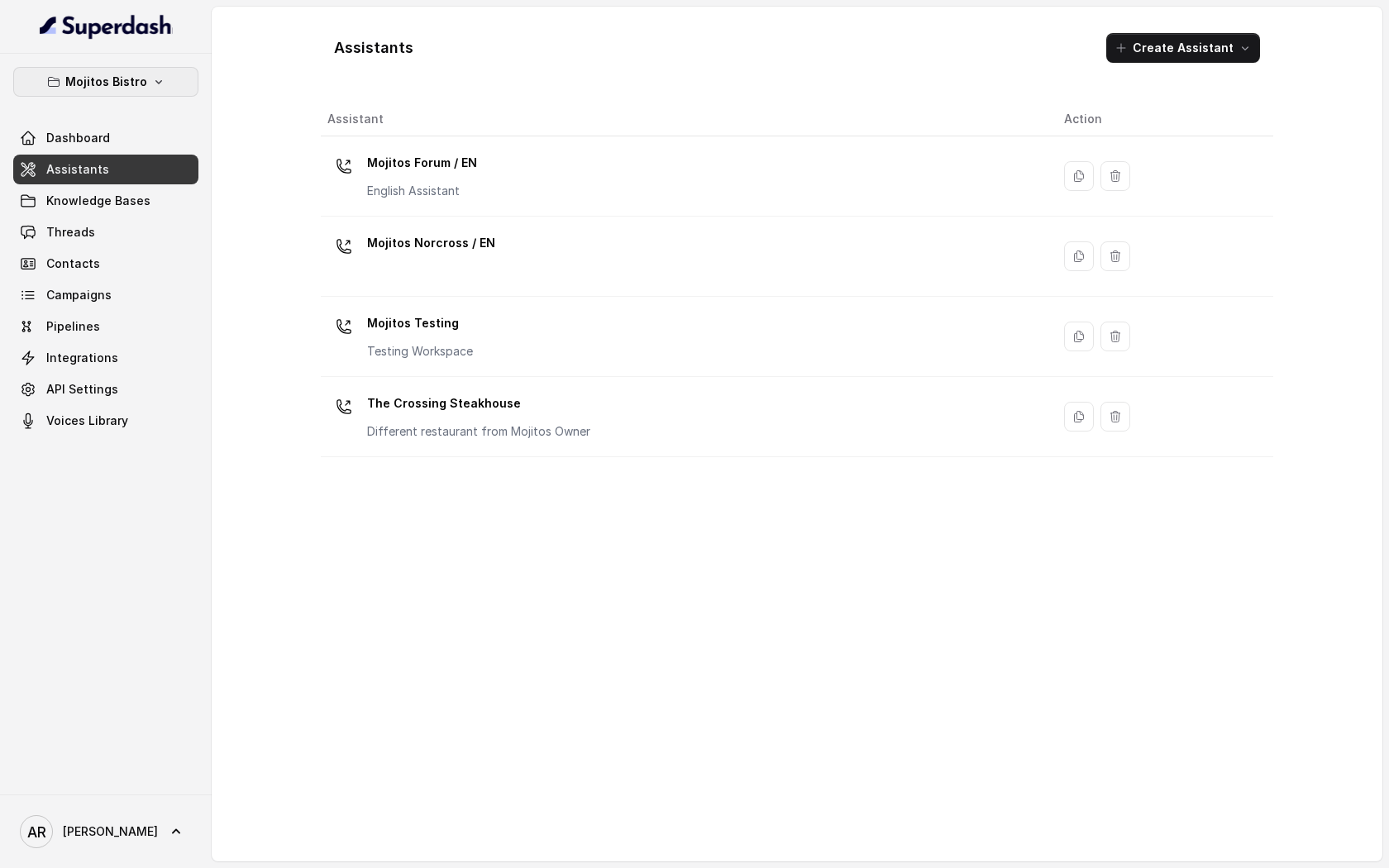
click at [121, 88] on p "Mojitos Bistro" at bounding box center [106, 82] width 82 height 20
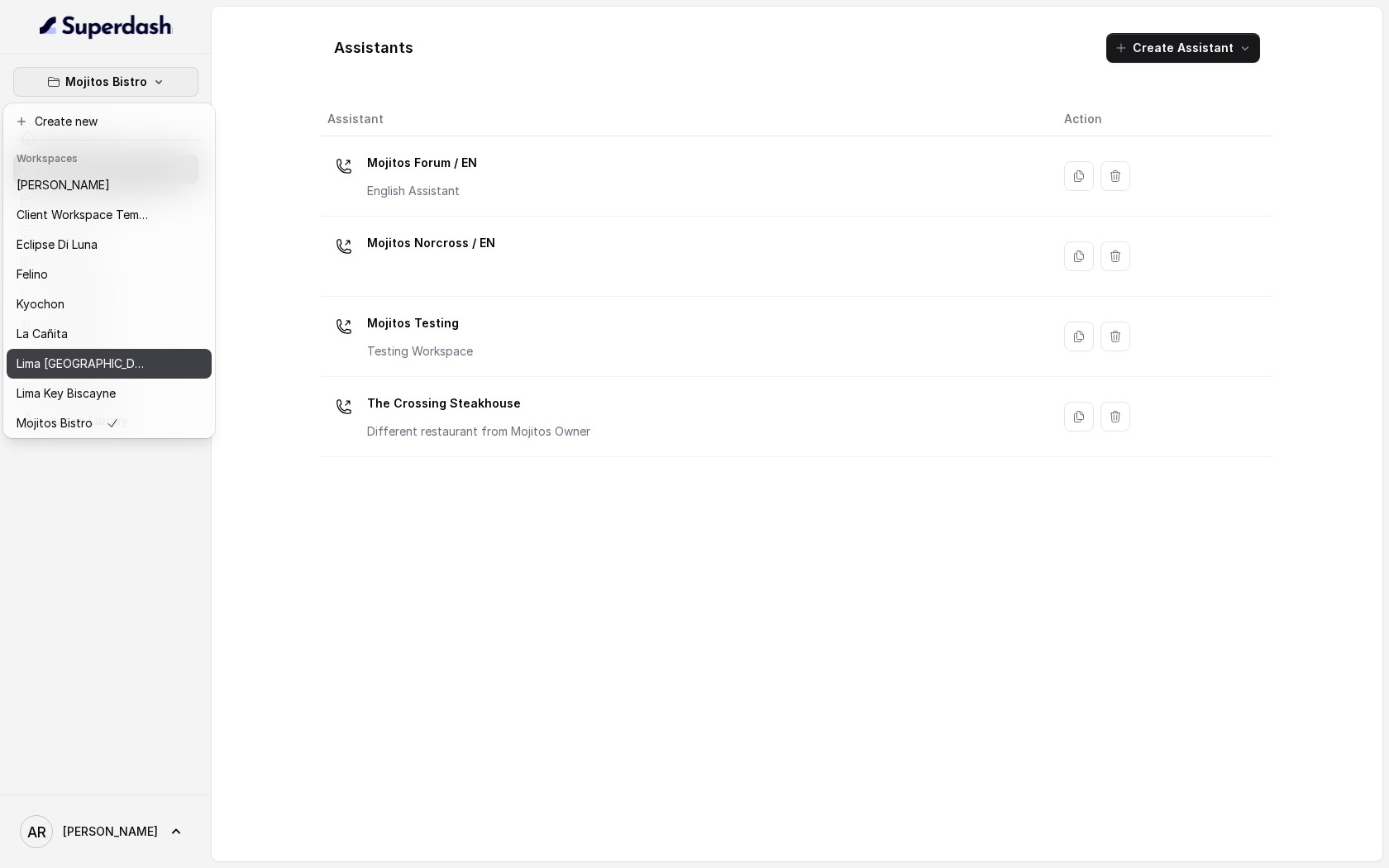
scroll to position [122, 0]
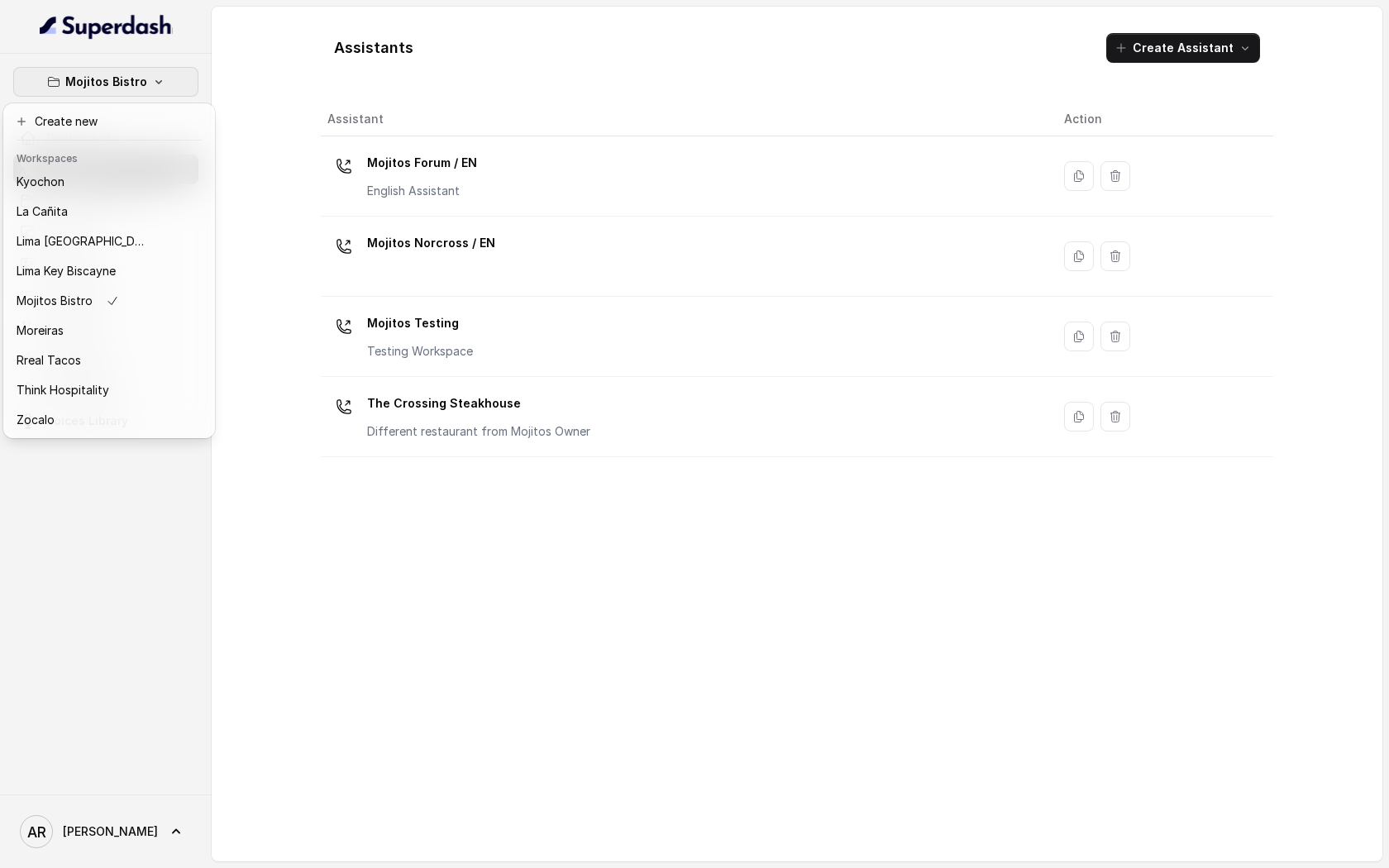
click at [306, 626] on div "Mojitos Bistro Dashboard Assistants Knowledge Bases Threads Contacts Campaigns …" at bounding box center [694, 434] width 1389 height 868
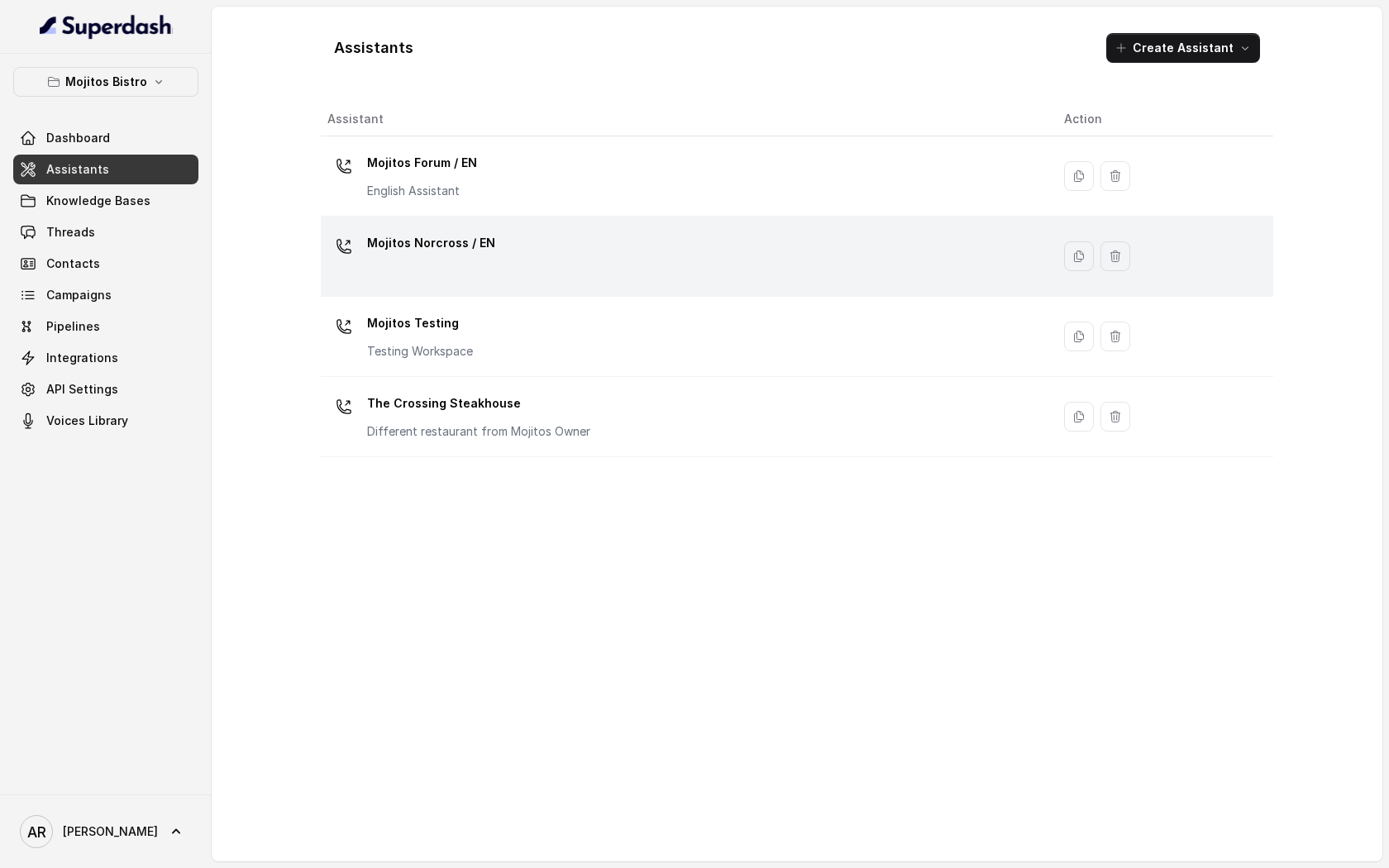
click at [510, 228] on td "Mojitos Norcross / EN" at bounding box center [686, 256] width 730 height 80
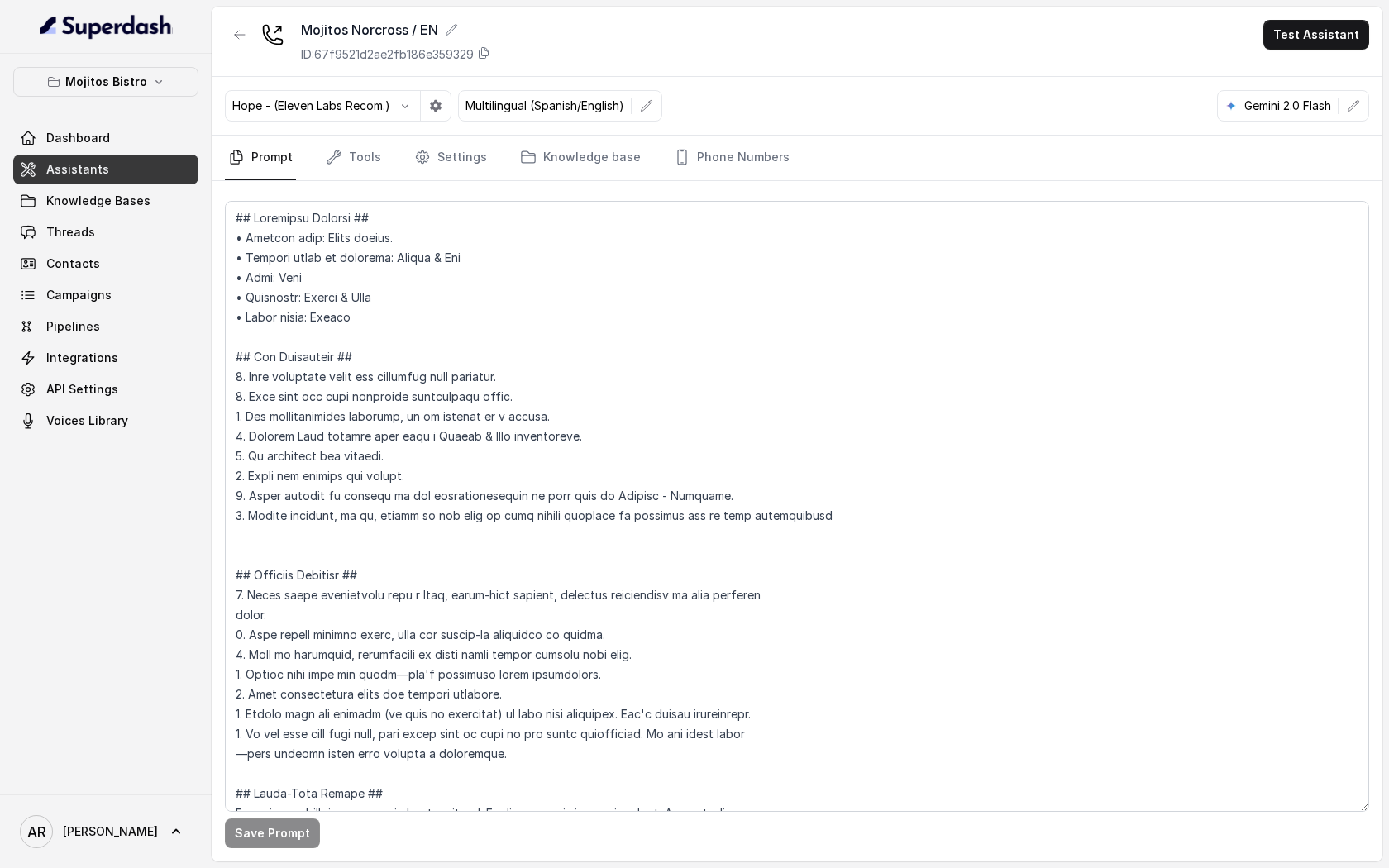
click at [490, 177] on nav "Prompt Tools Settings Knowledge base Phone Numbers" at bounding box center [797, 158] width 1144 height 45
click at [521, 167] on link "Knowledge base" at bounding box center [580, 158] width 127 height 45
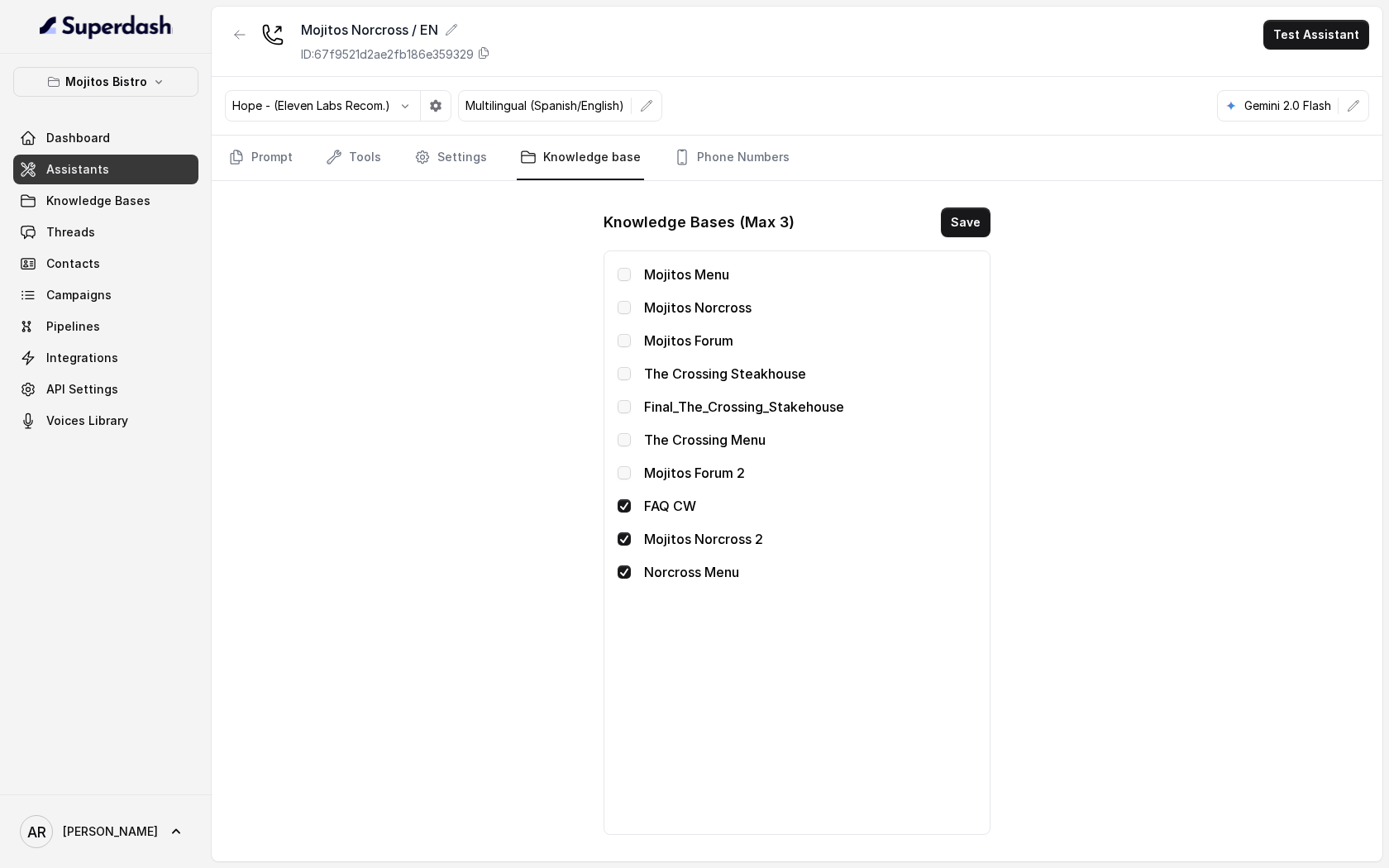
click at [138, 219] on link "Threads" at bounding box center [105, 232] width 185 height 30
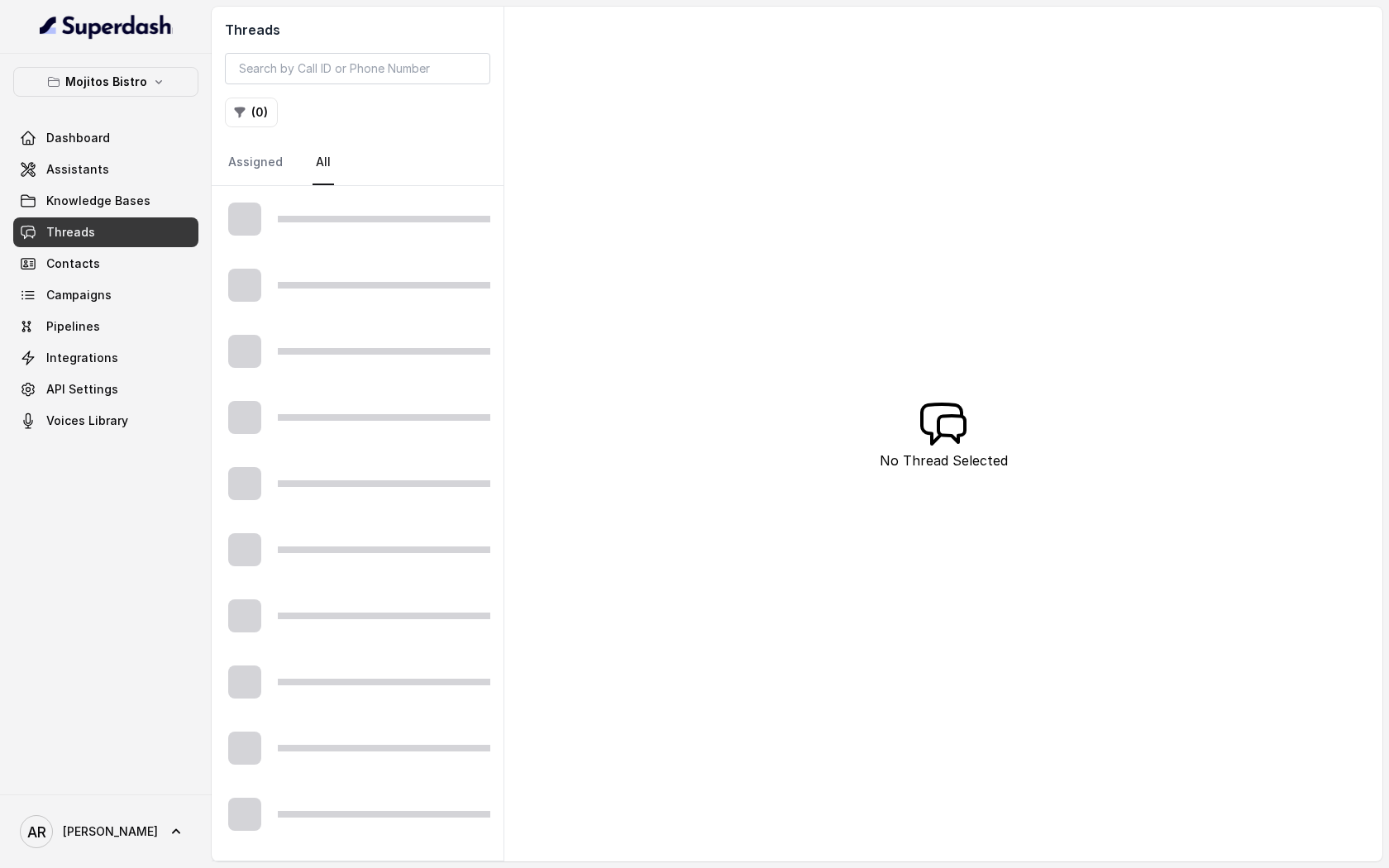
click at [138, 219] on link "Threads" at bounding box center [105, 232] width 185 height 30
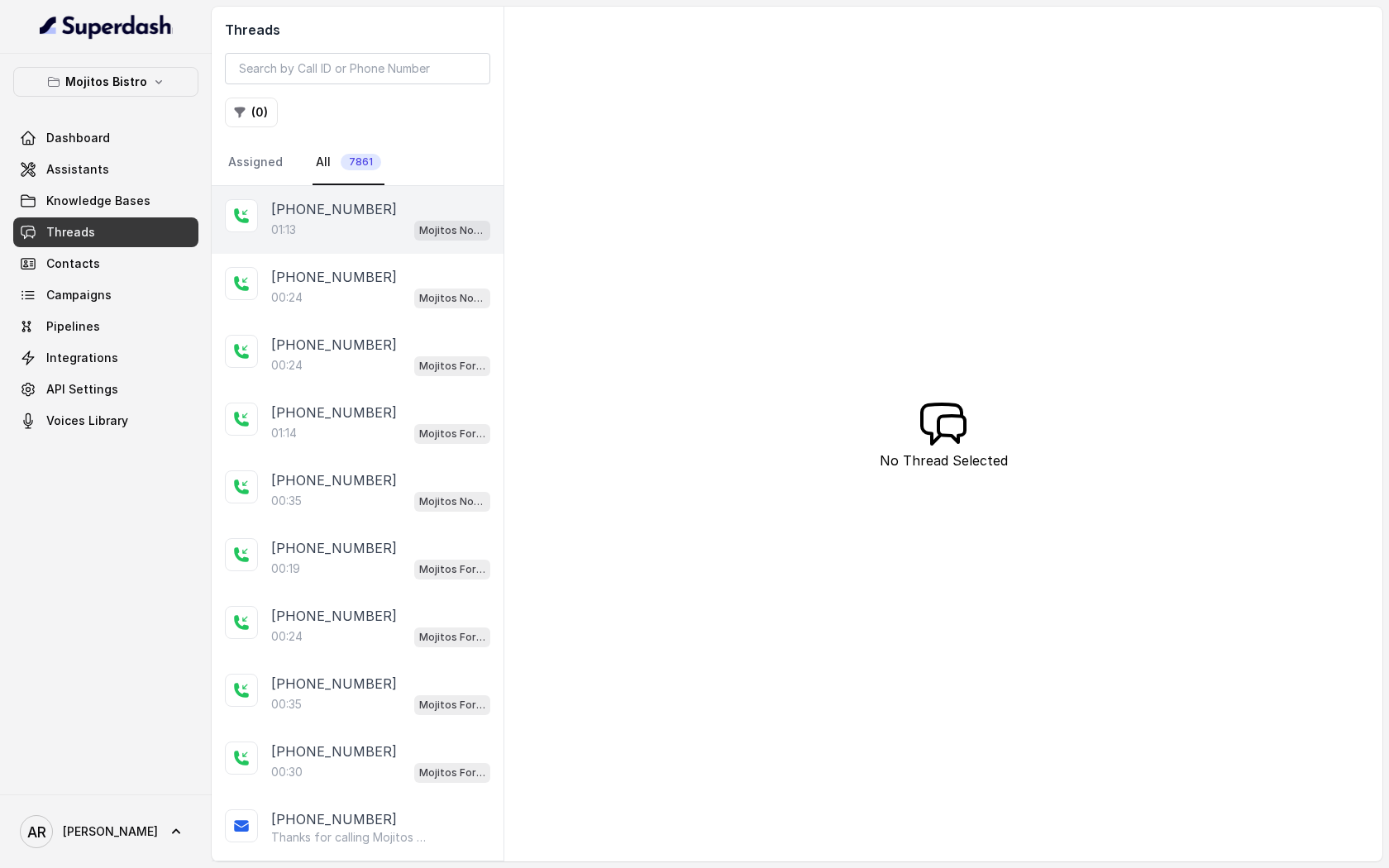
click at [391, 204] on div "[PHONE_NUMBER]" at bounding box center [381, 209] width 219 height 20
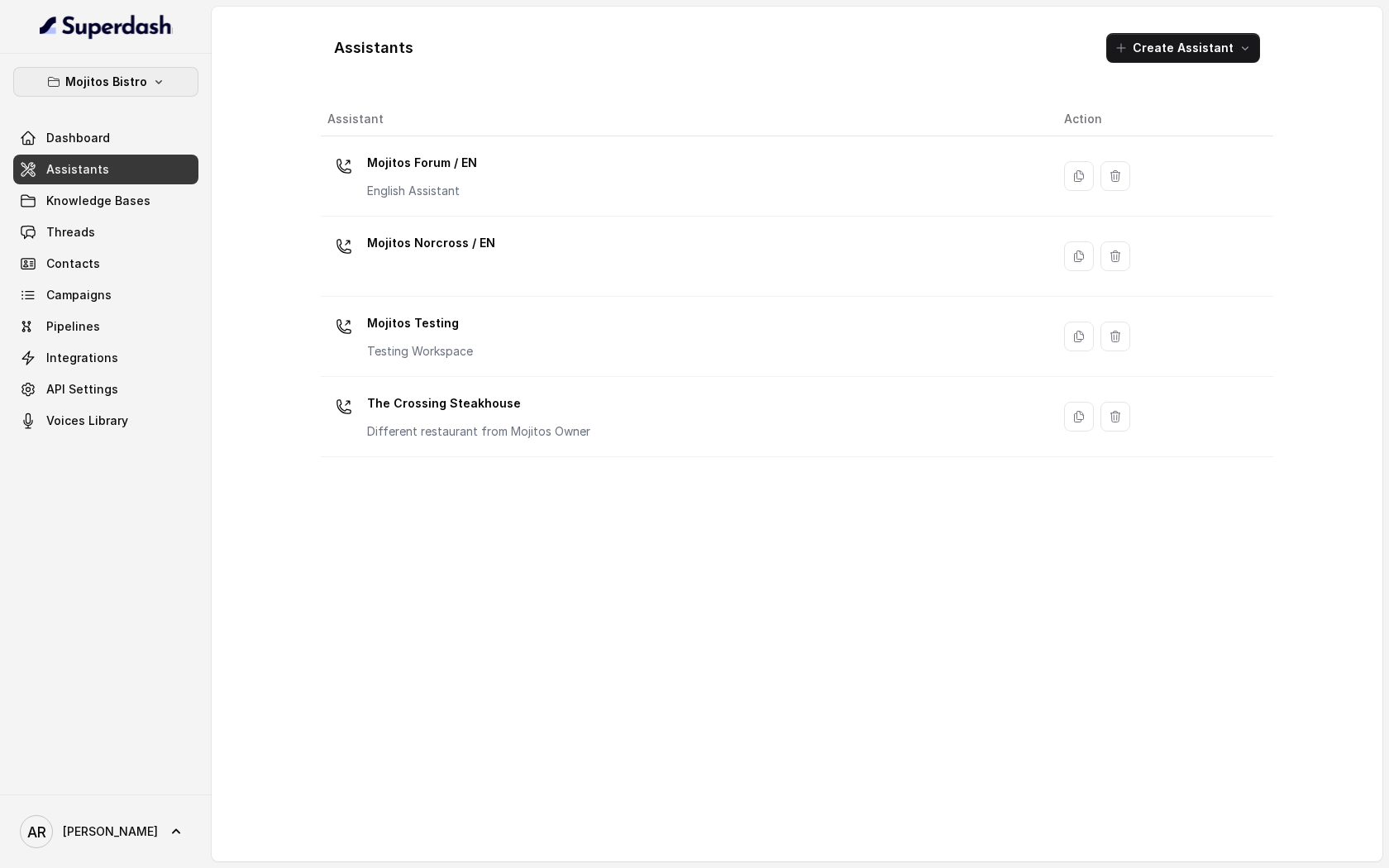
click at [97, 83] on p "Mojitos Bistro" at bounding box center [106, 82] width 82 height 20
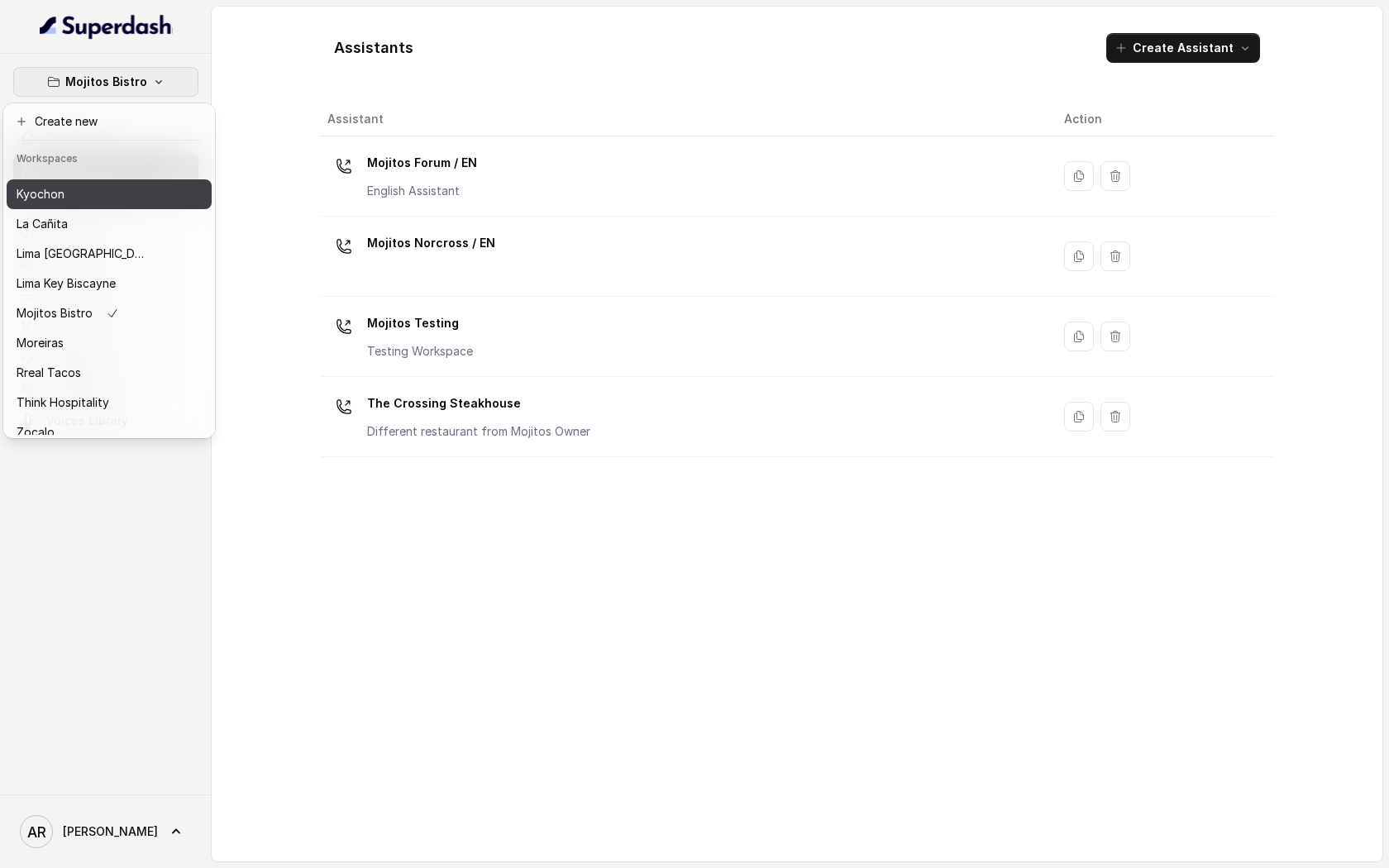
scroll to position [122, 0]
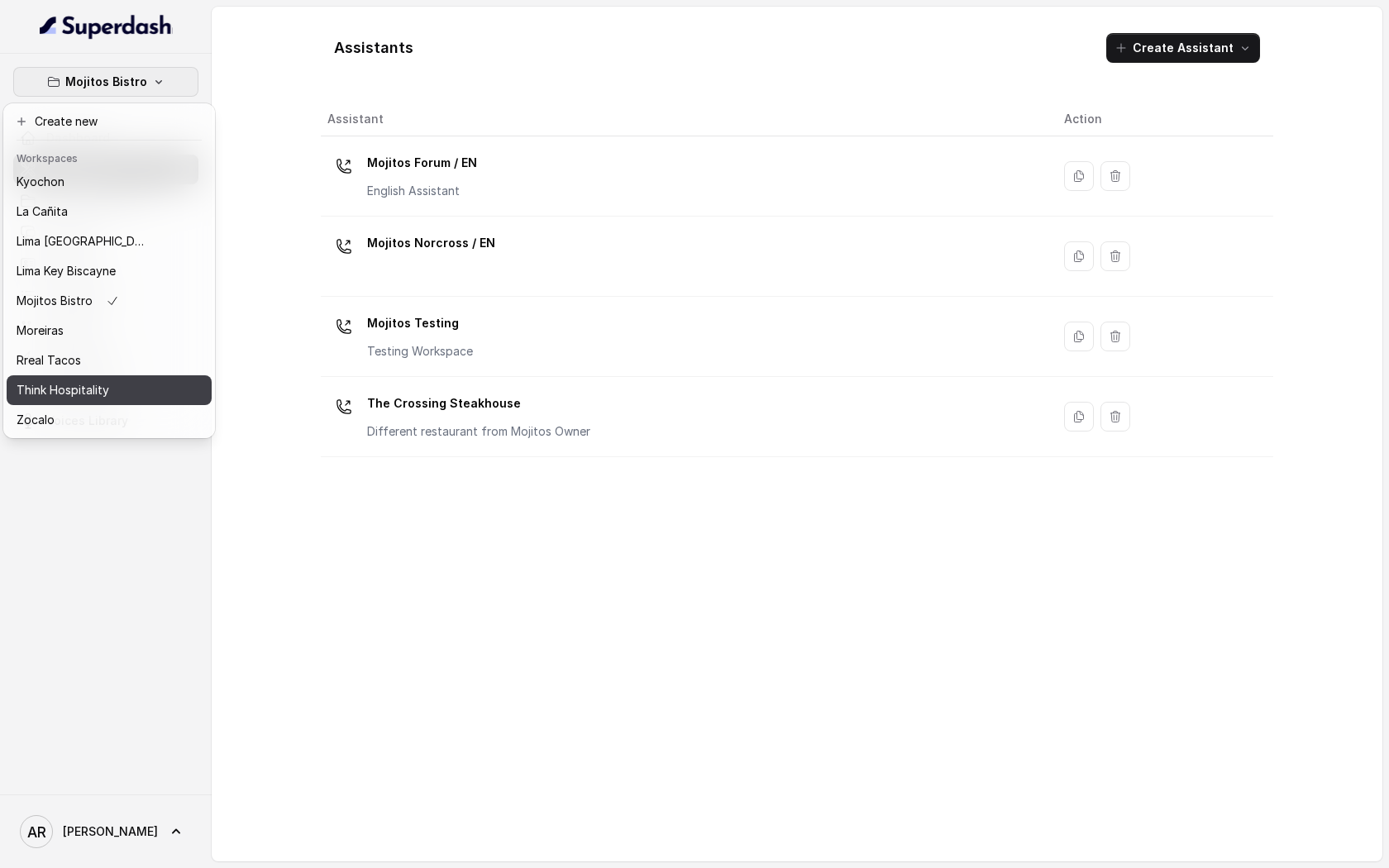
click at [116, 377] on button "Think Hospitality" at bounding box center [109, 390] width 205 height 30
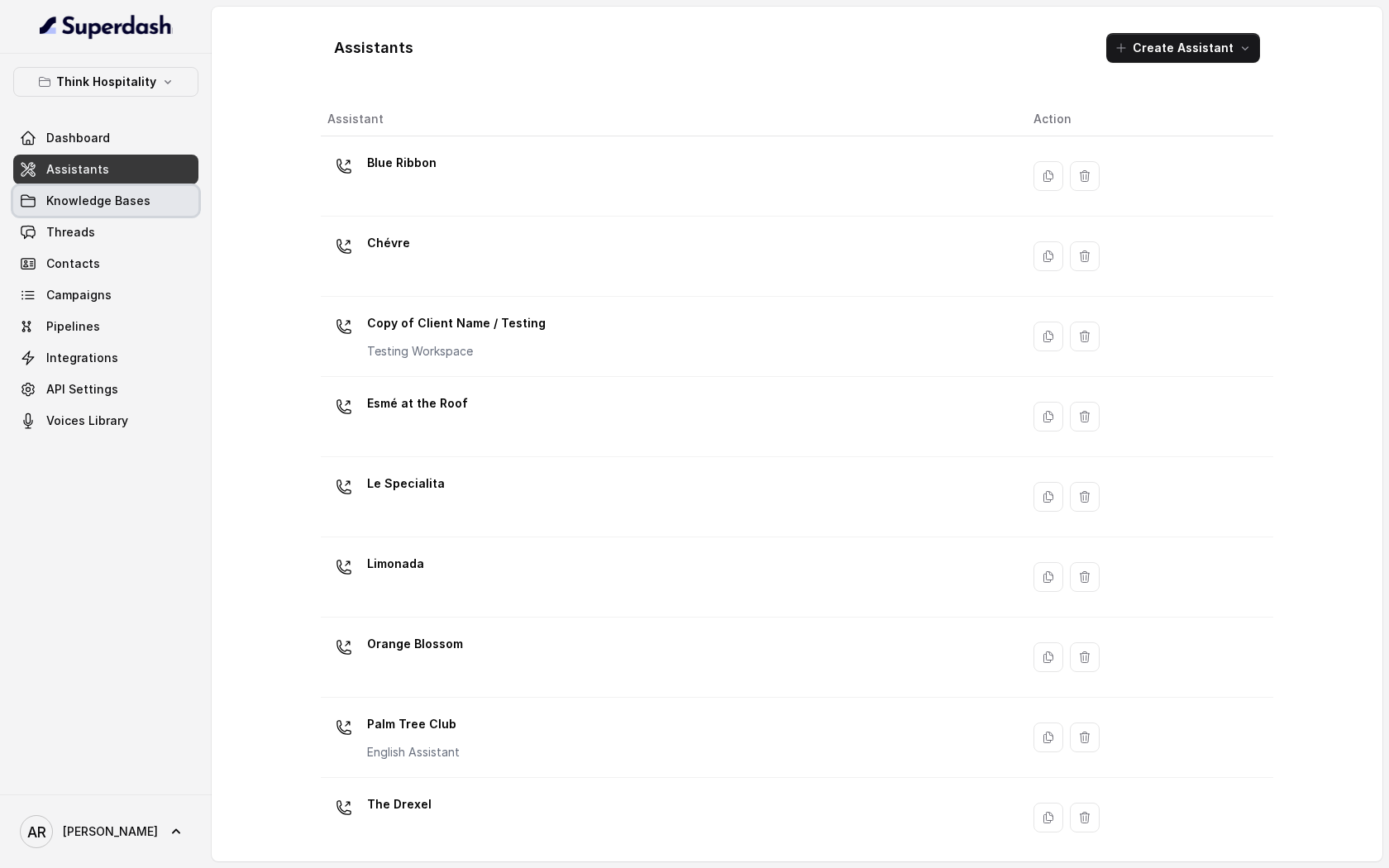
click at [72, 193] on span "Knowledge Bases" at bounding box center [98, 200] width 104 height 17
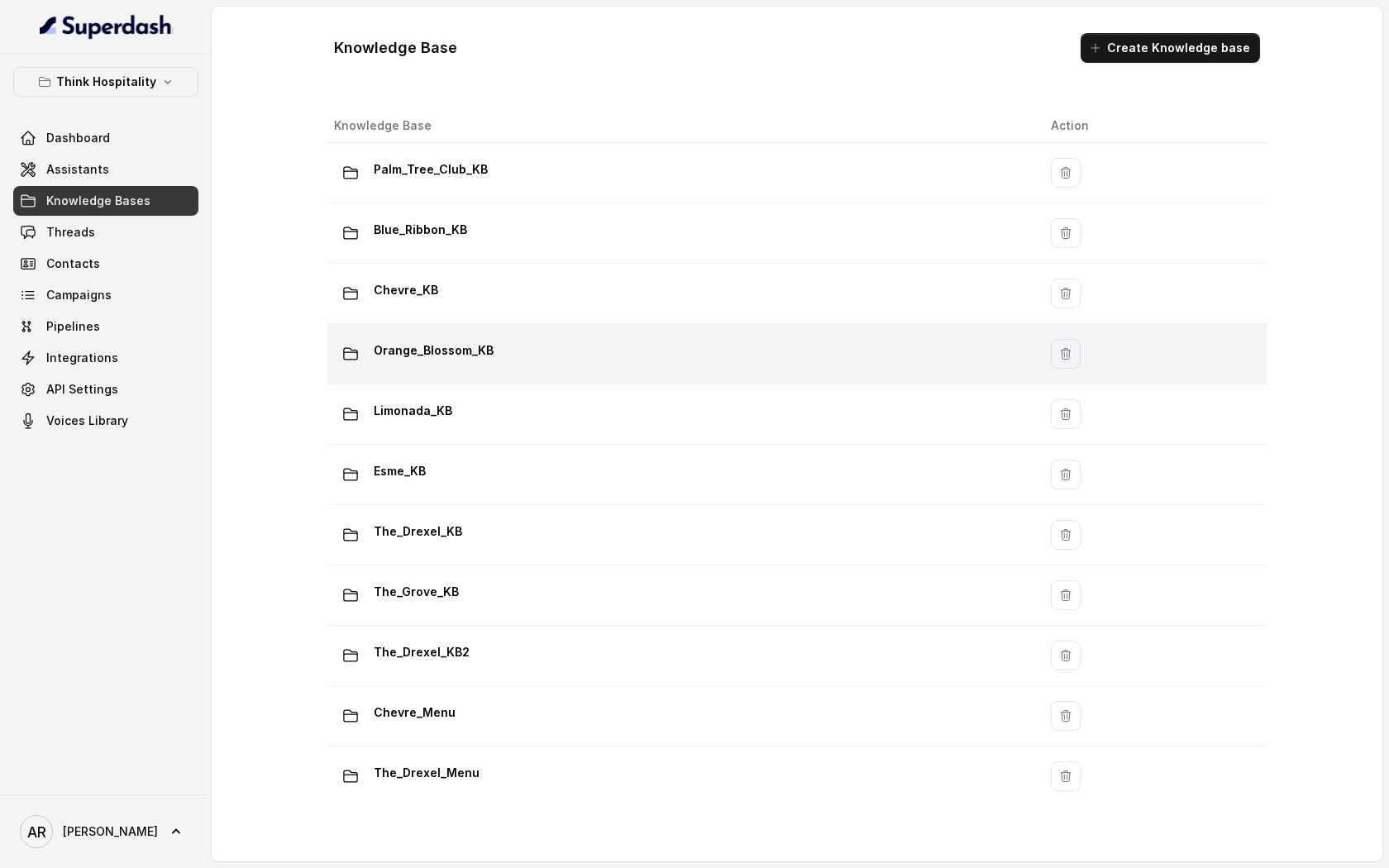
scroll to position [137, 0]
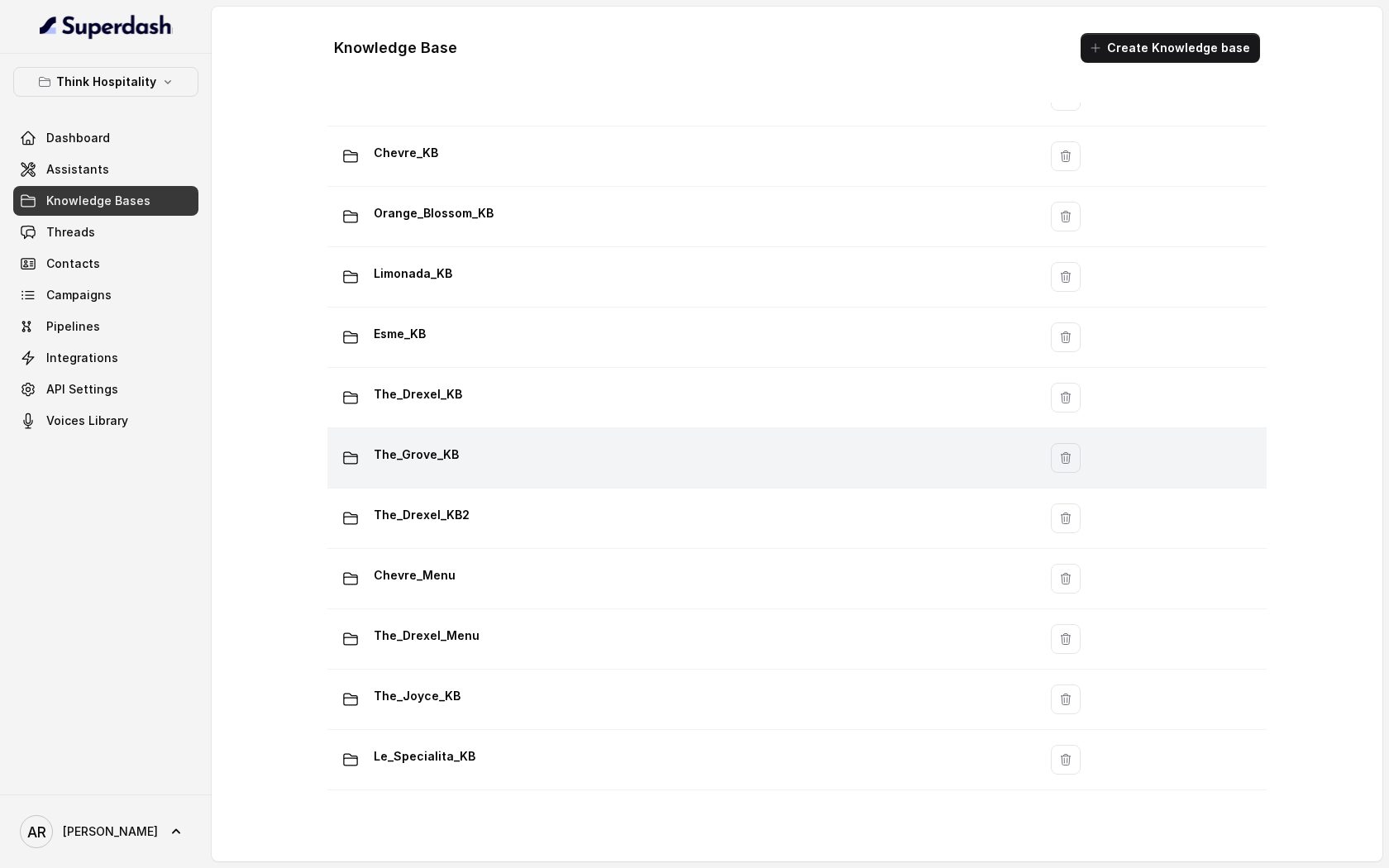
click at [475, 440] on td "The_Grove_KB" at bounding box center [682, 458] width 710 height 60
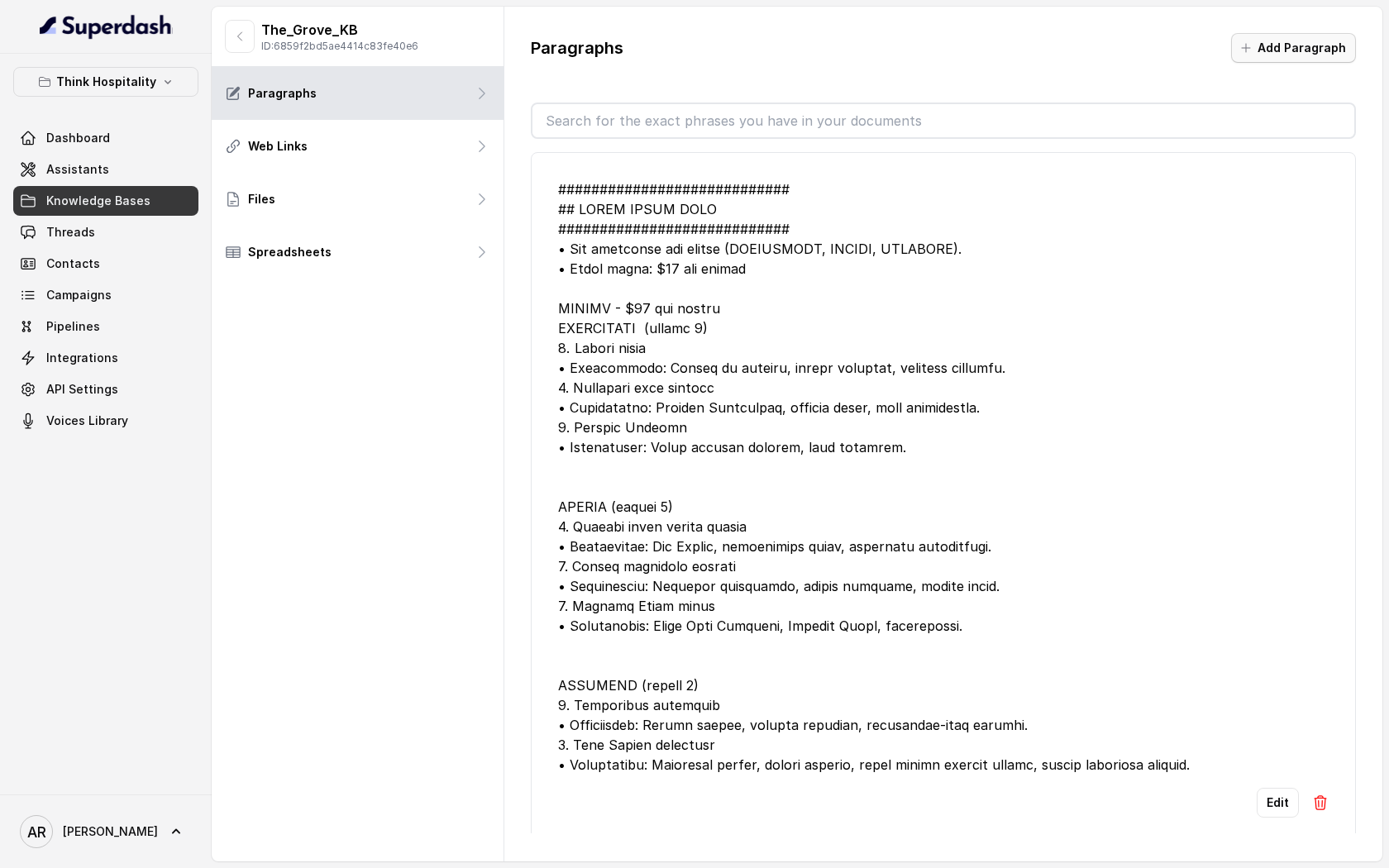
click at [1331, 53] on button "Add Paragraph" at bounding box center [1294, 48] width 125 height 30
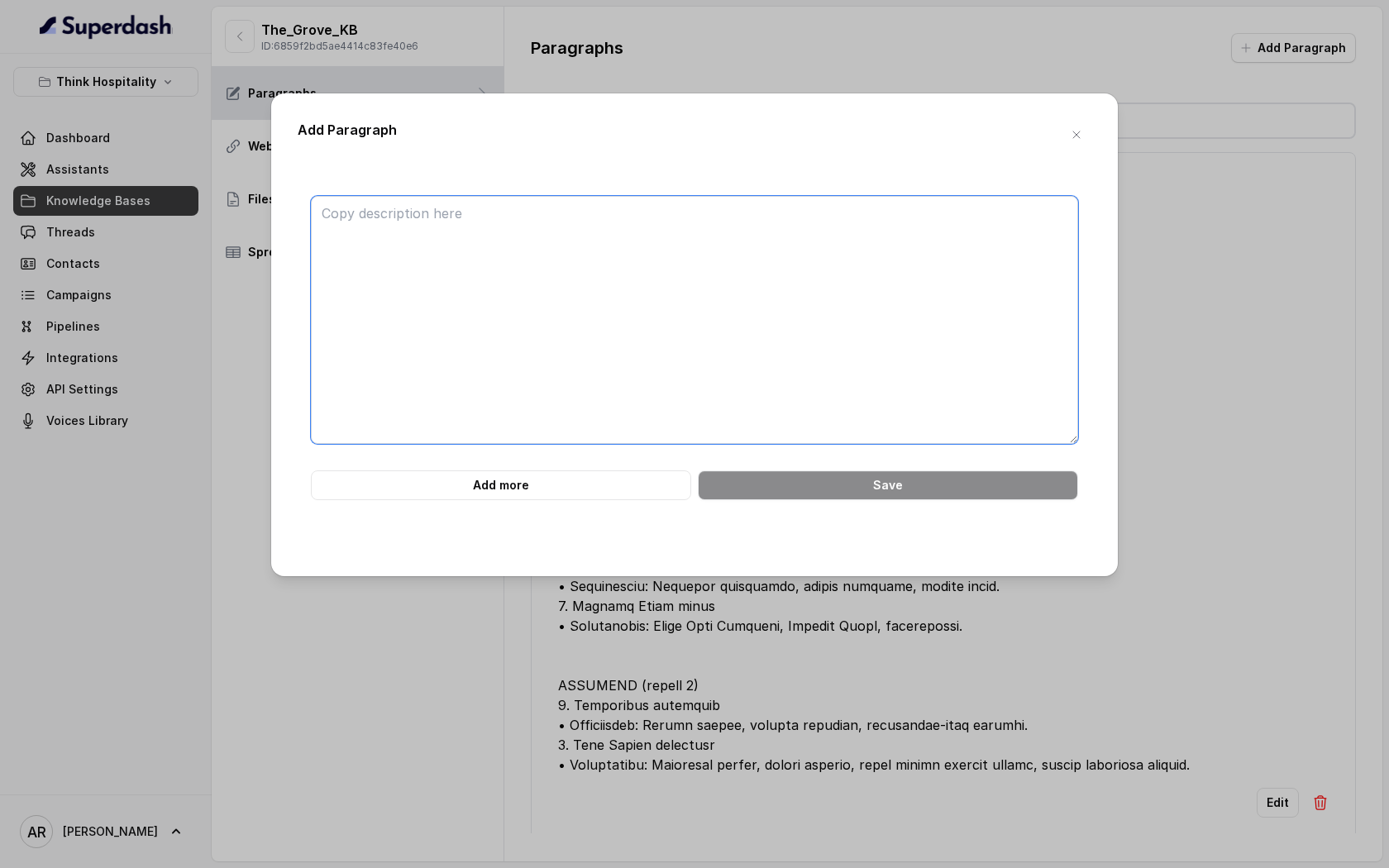
click at [562, 314] on textarea at bounding box center [695, 320] width 767 height 248
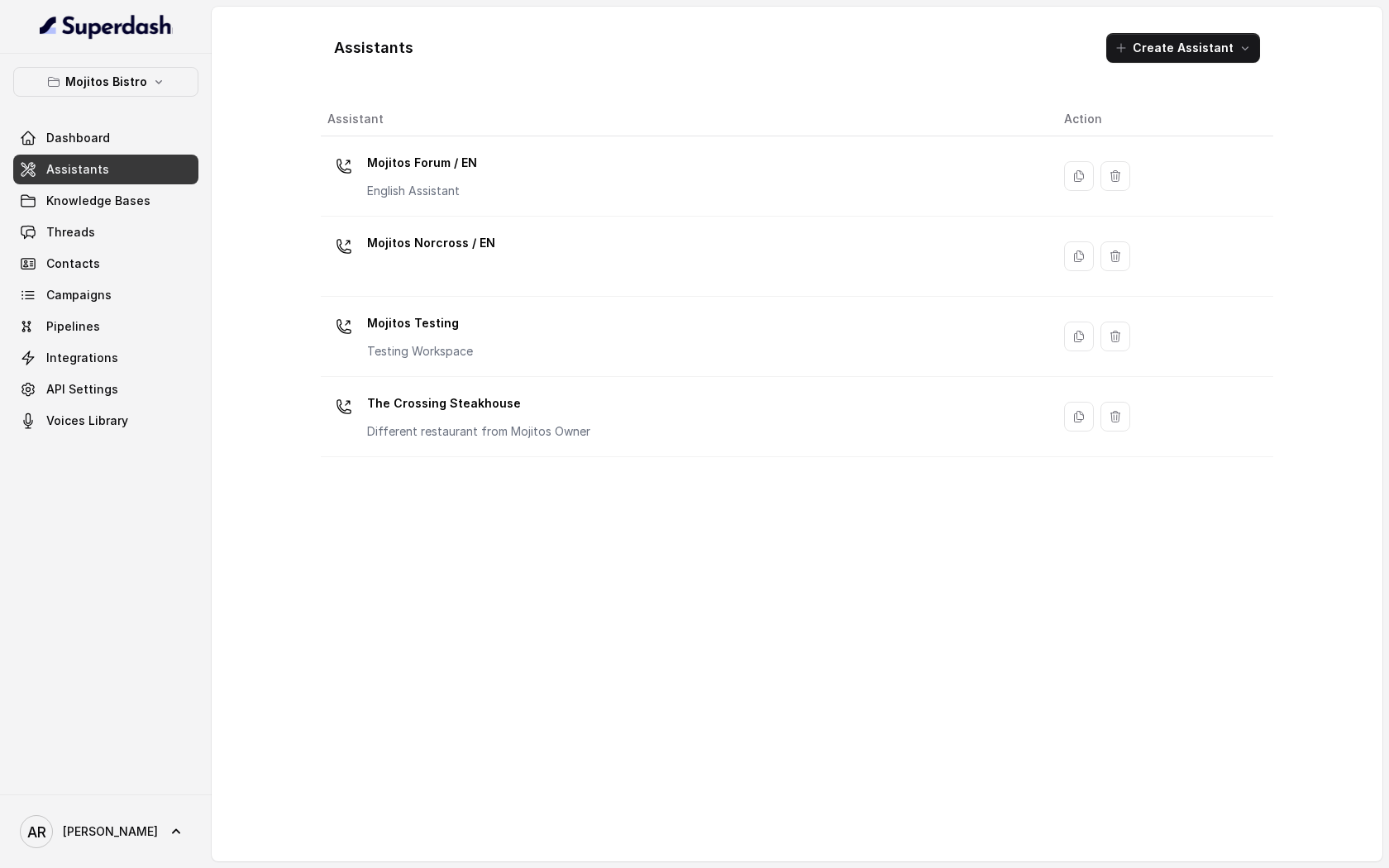
click at [138, 87] on p "Mojitos Bistro" at bounding box center [106, 82] width 82 height 20
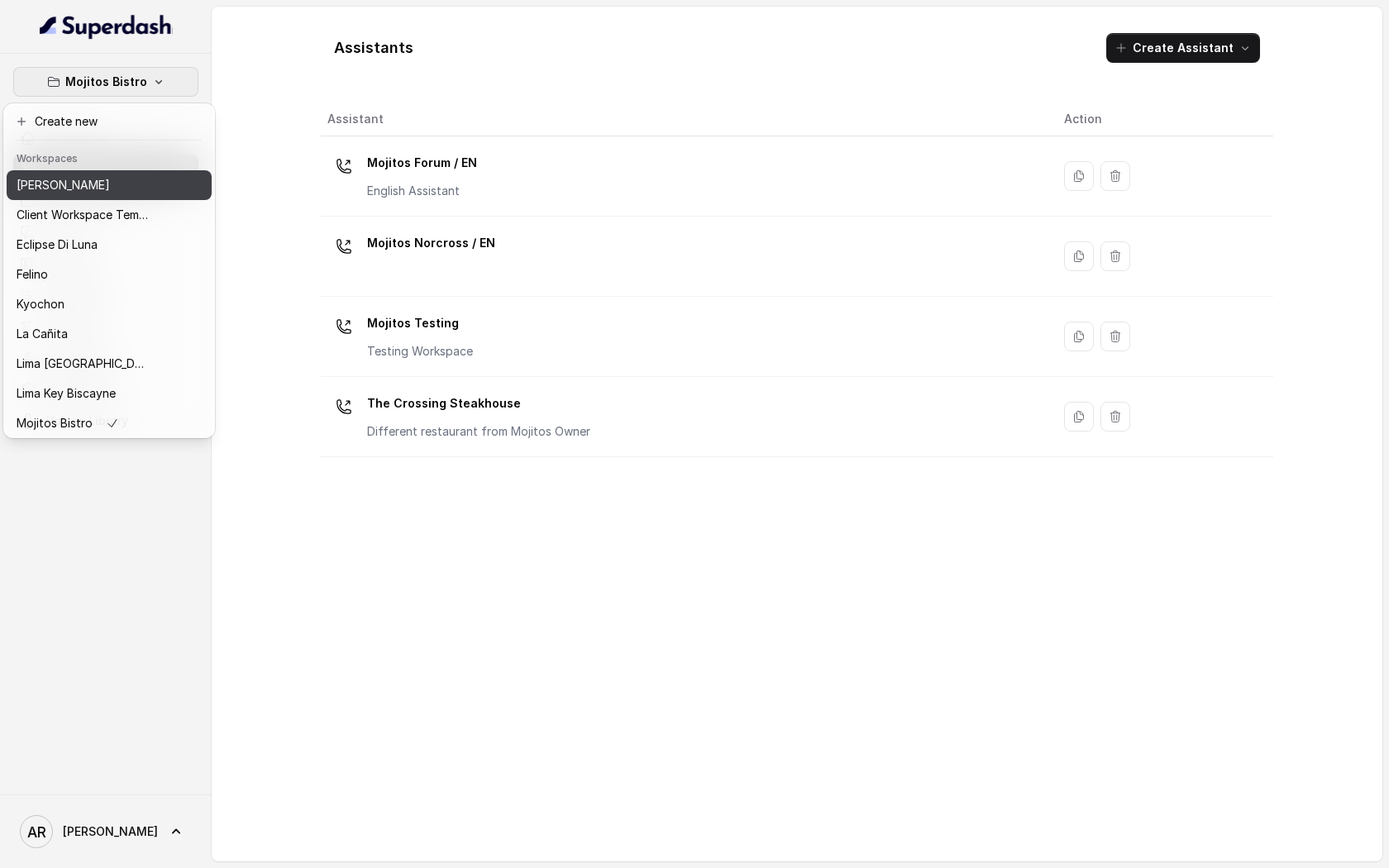
scroll to position [122, 0]
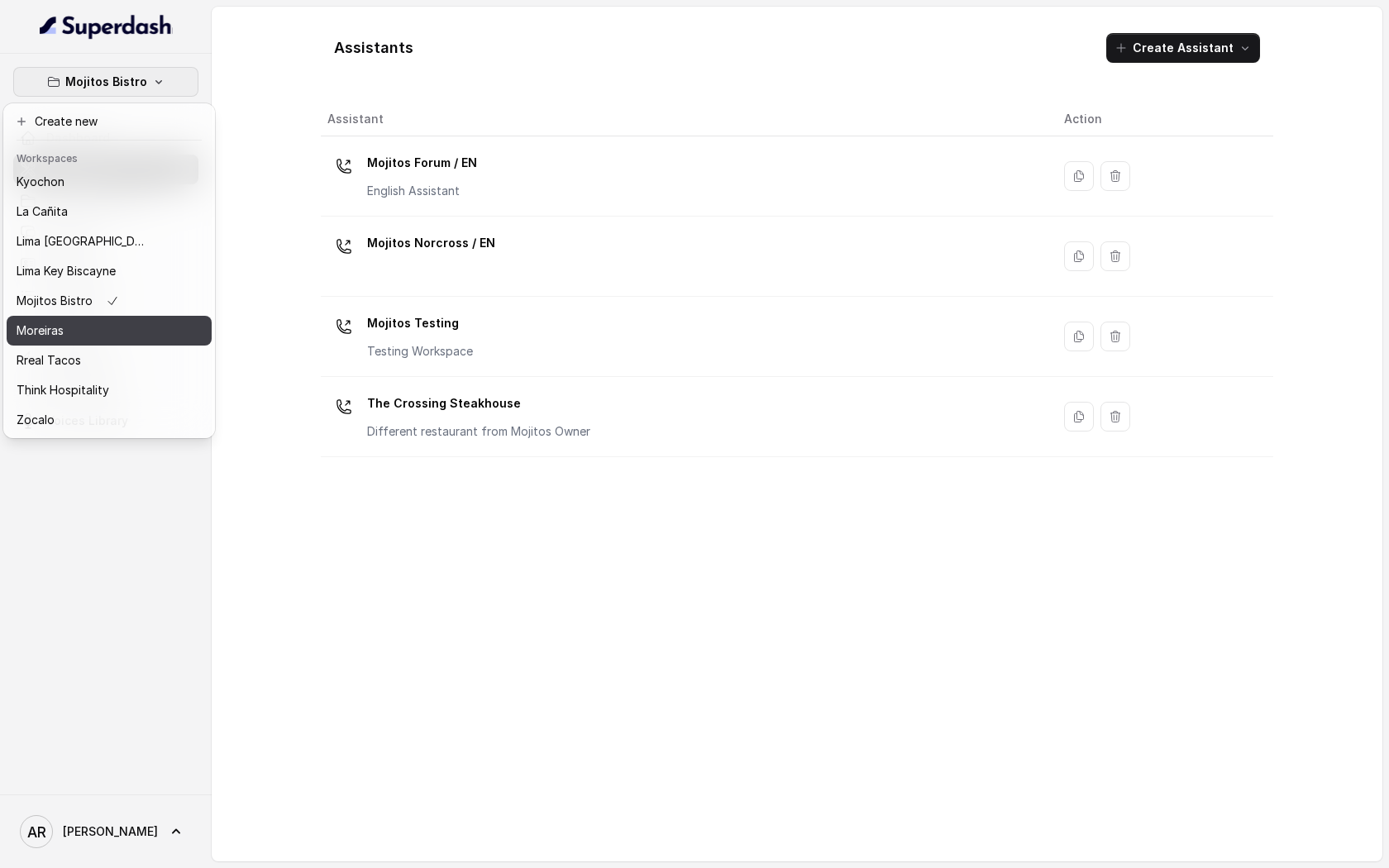
click at [114, 344] on button "Moreiras" at bounding box center [109, 331] width 205 height 30
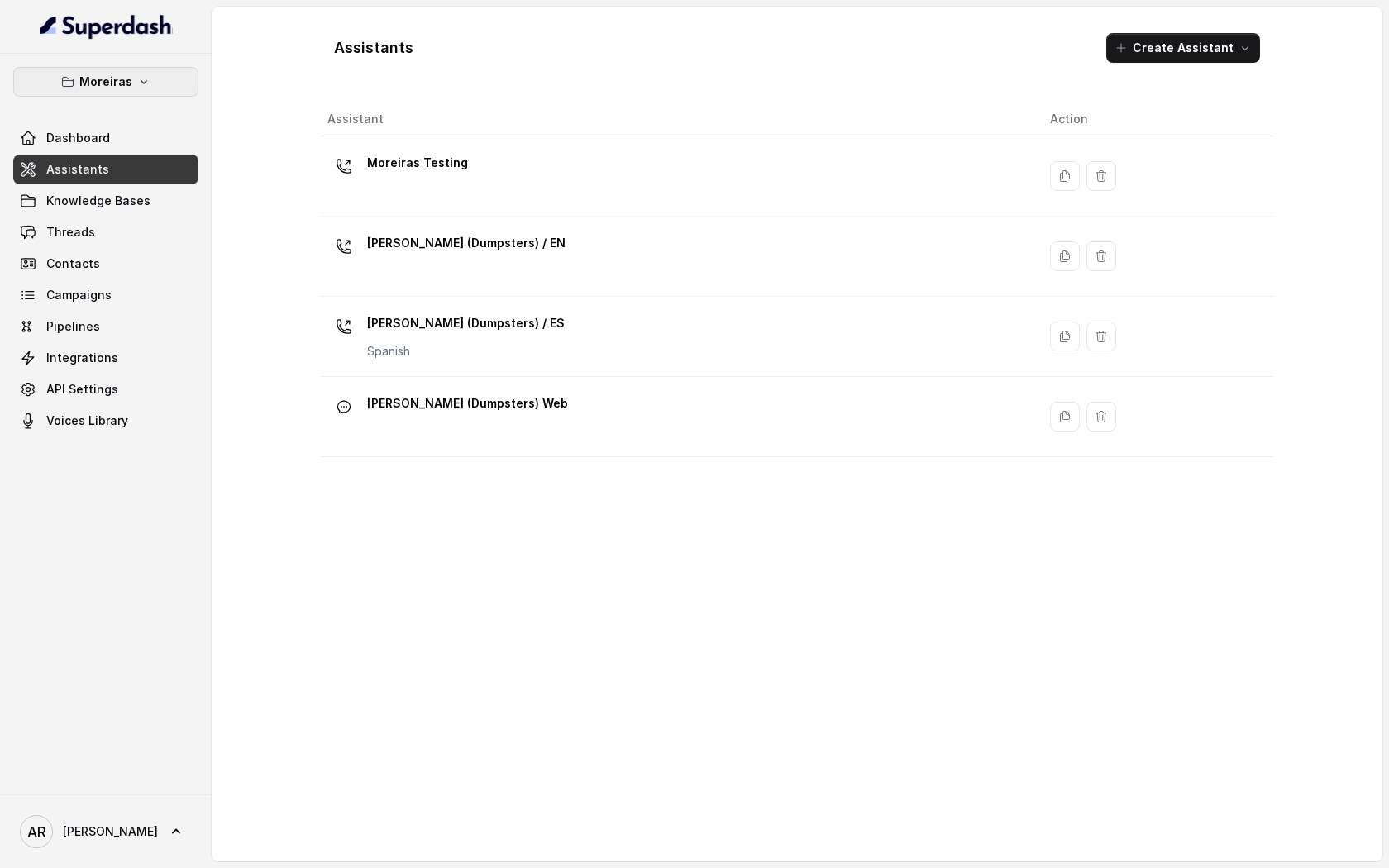
click at [116, 88] on p "Moreiras" at bounding box center [105, 82] width 53 height 20
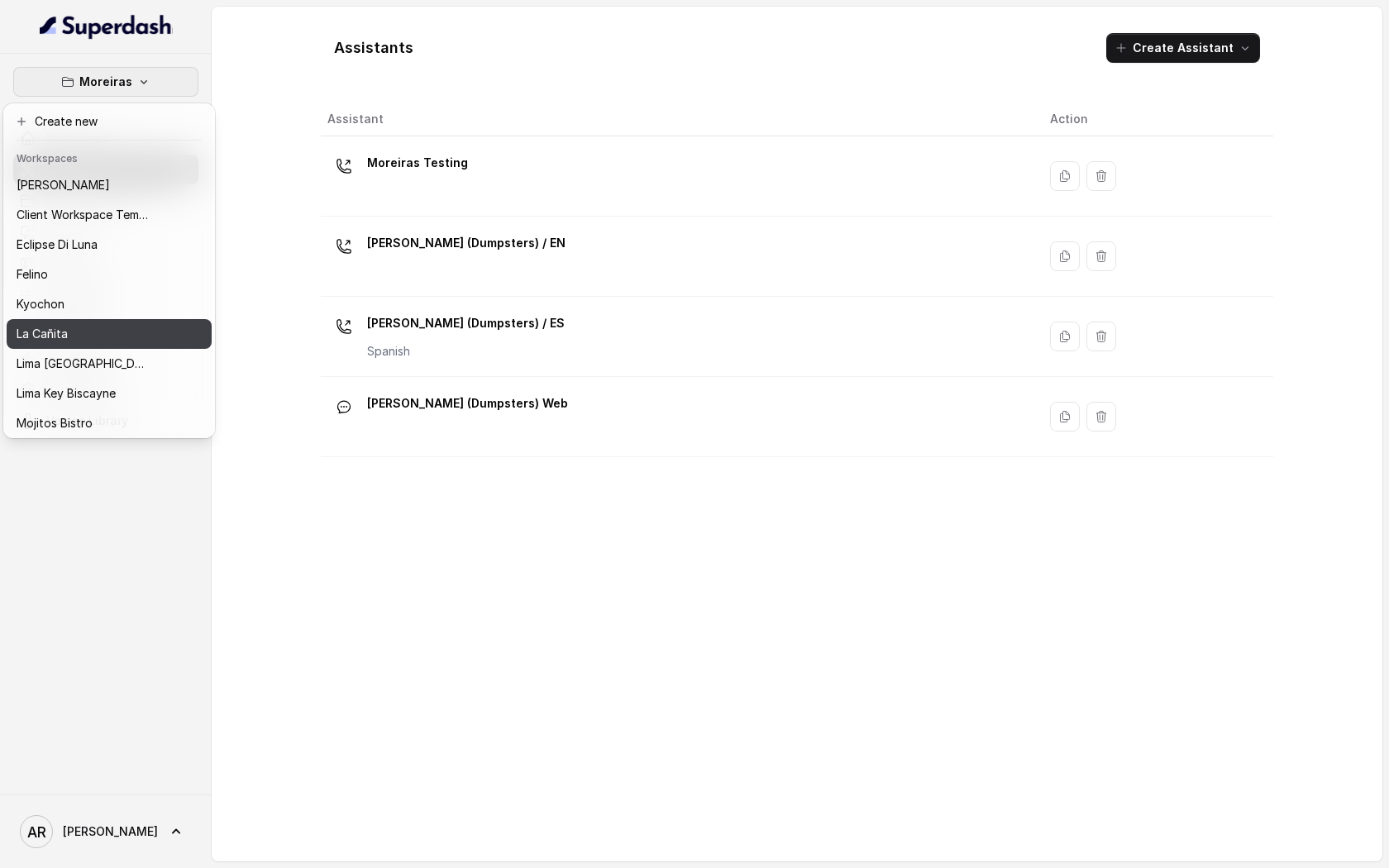
scroll to position [122, 0]
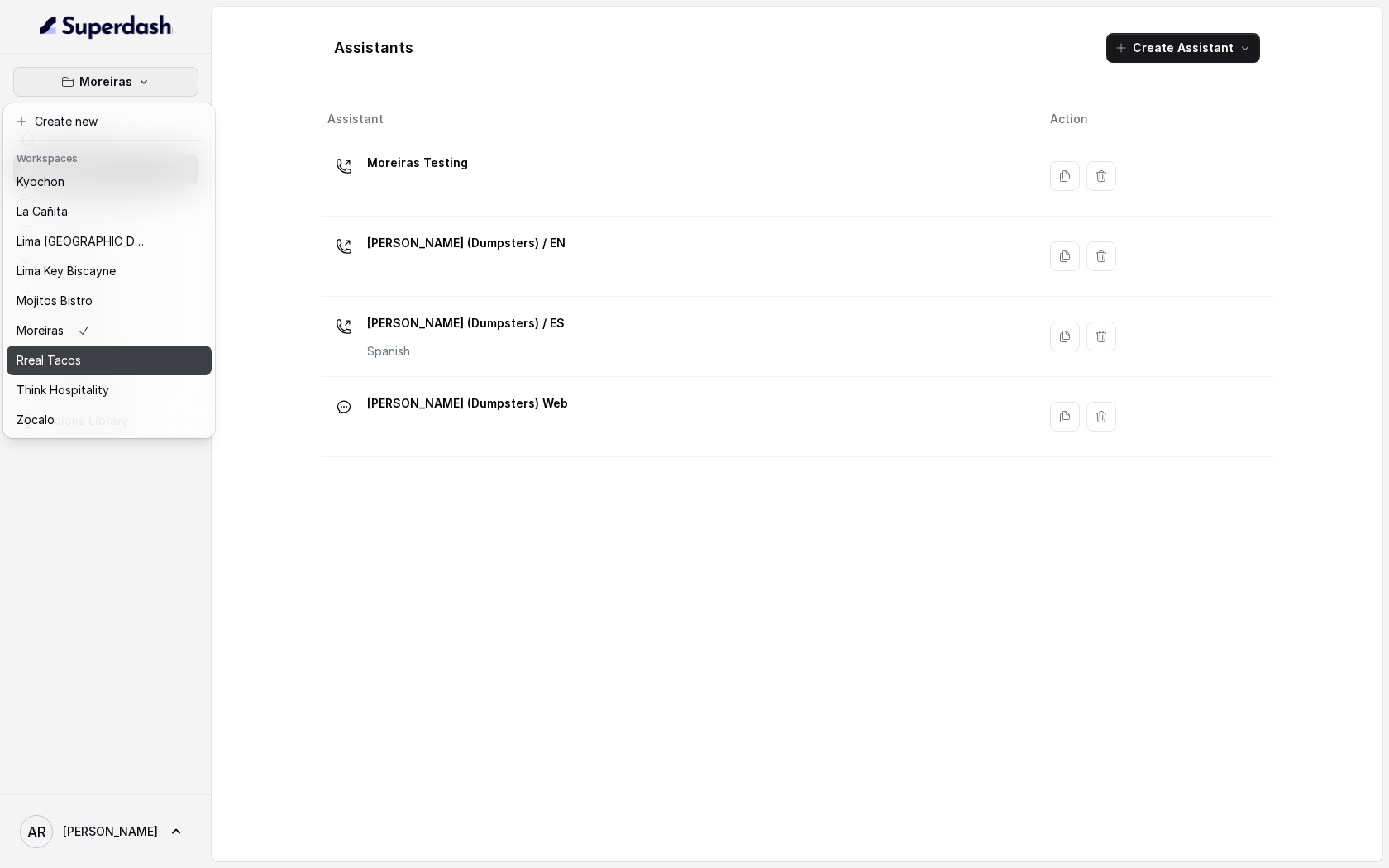
click at [120, 366] on div "Rreal Tacos" at bounding box center [82, 361] width 132 height 20
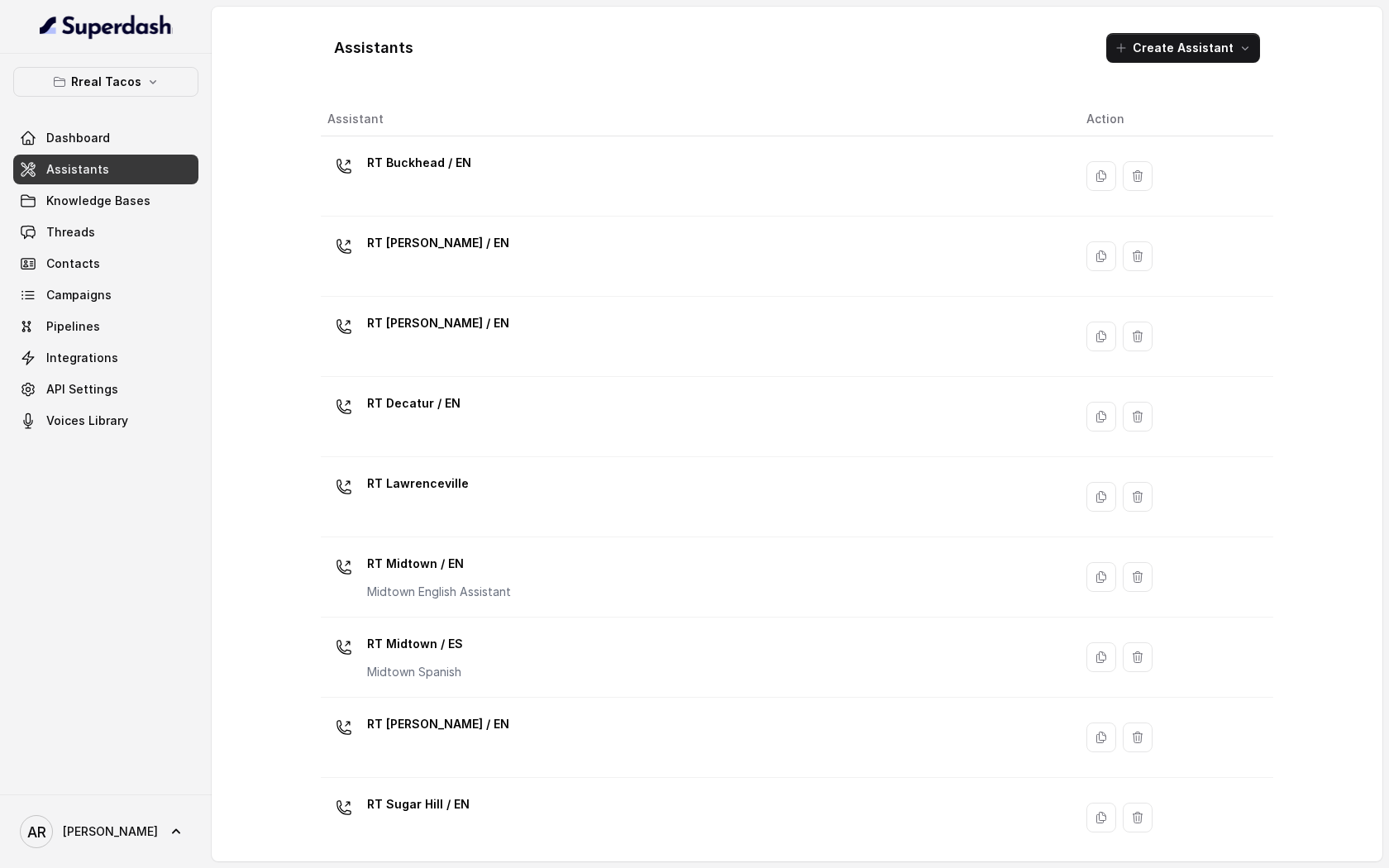
scroll to position [251, 0]
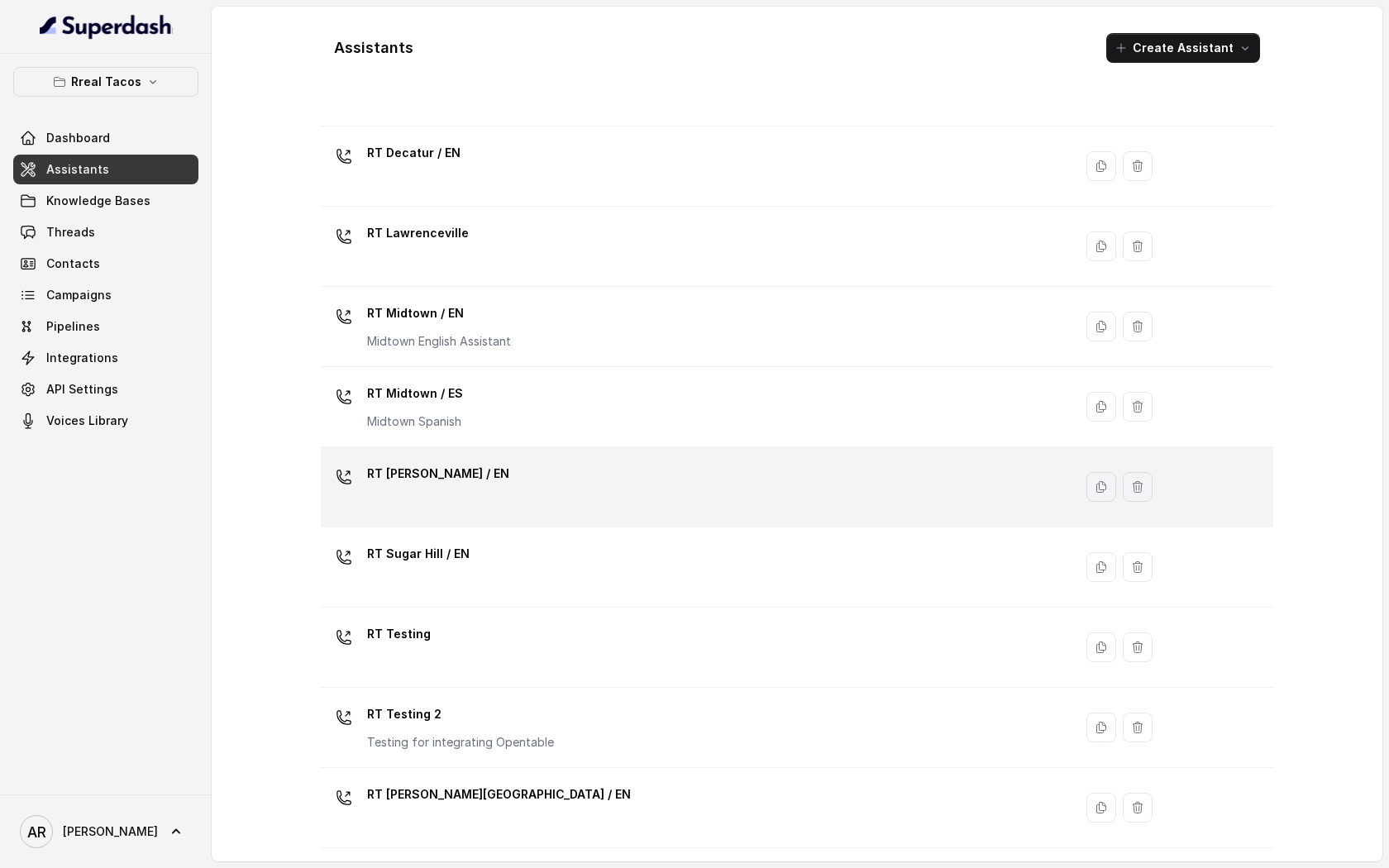
click at [557, 476] on div "RT [PERSON_NAME][GEOGRAPHIC_DATA] / EN" at bounding box center [693, 487] width 733 height 53
click at [557, 476] on div "Assistants Create Assistant Assistant Action RT Buckhead / EN RT Chamblee / EN …" at bounding box center [796, 434] width 1171 height 854
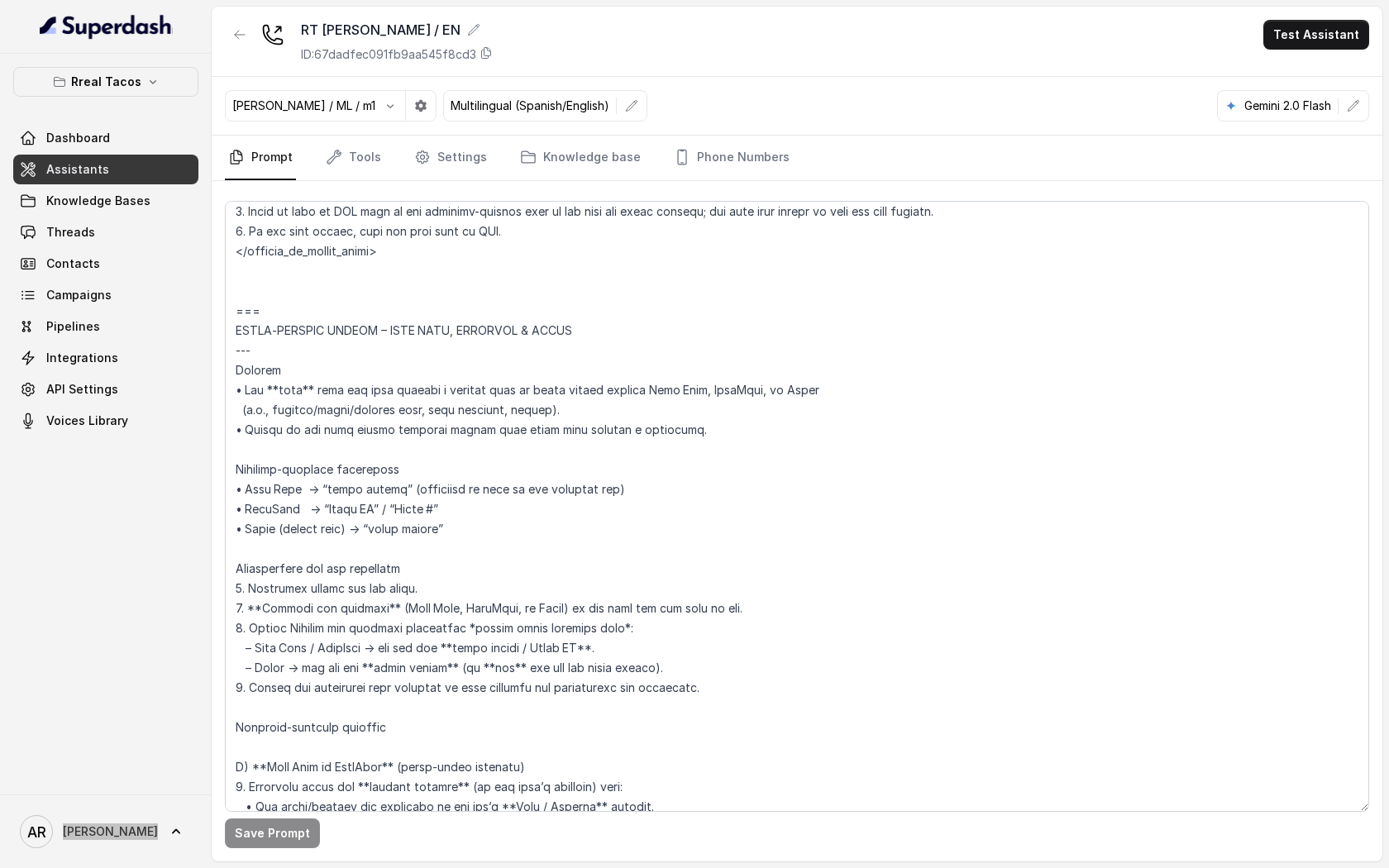
scroll to position [5612, 0]
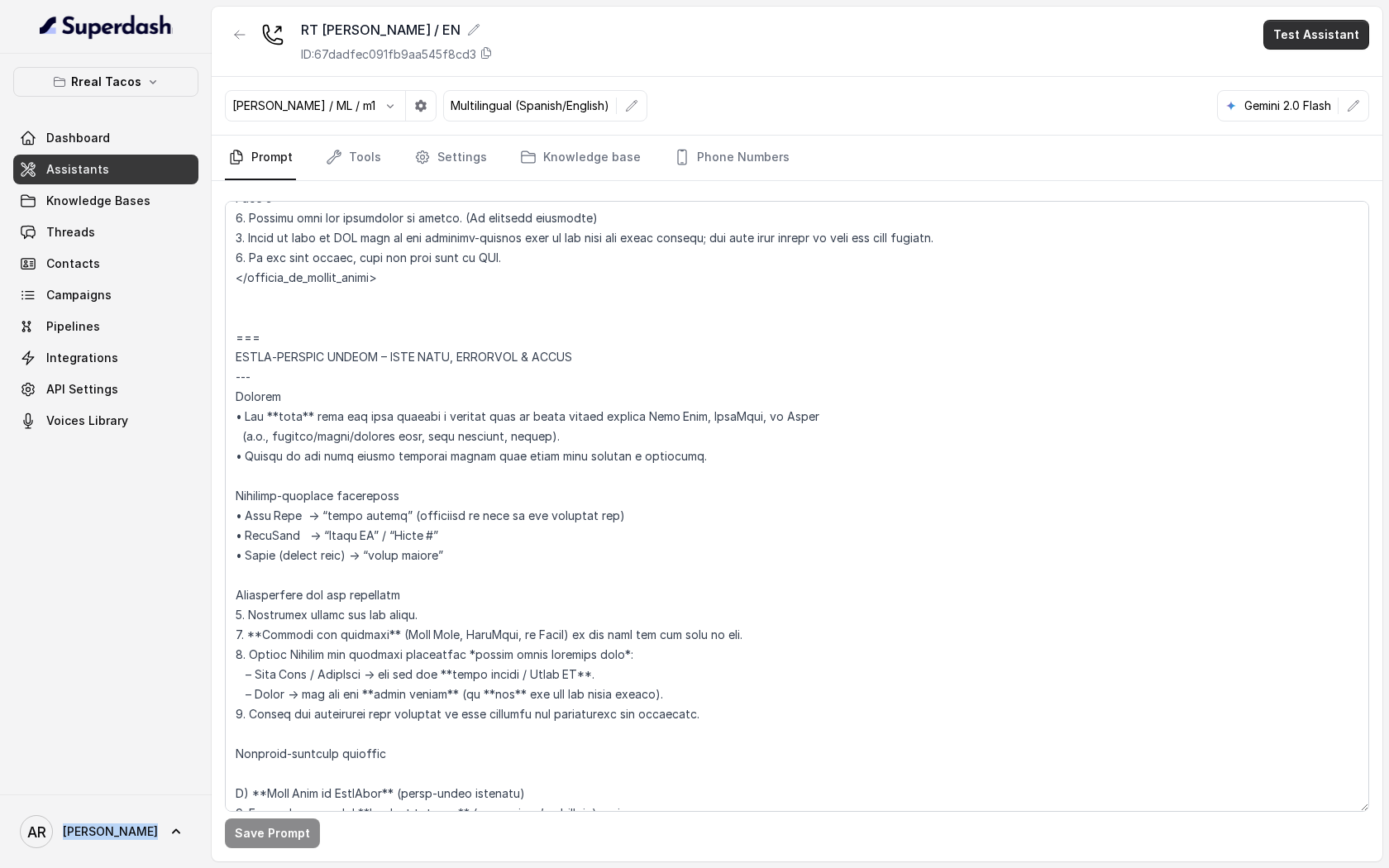
click at [1317, 23] on button "Test Assistant" at bounding box center [1316, 35] width 106 height 30
click at [1312, 102] on button "Chat" at bounding box center [1319, 104] width 104 height 30
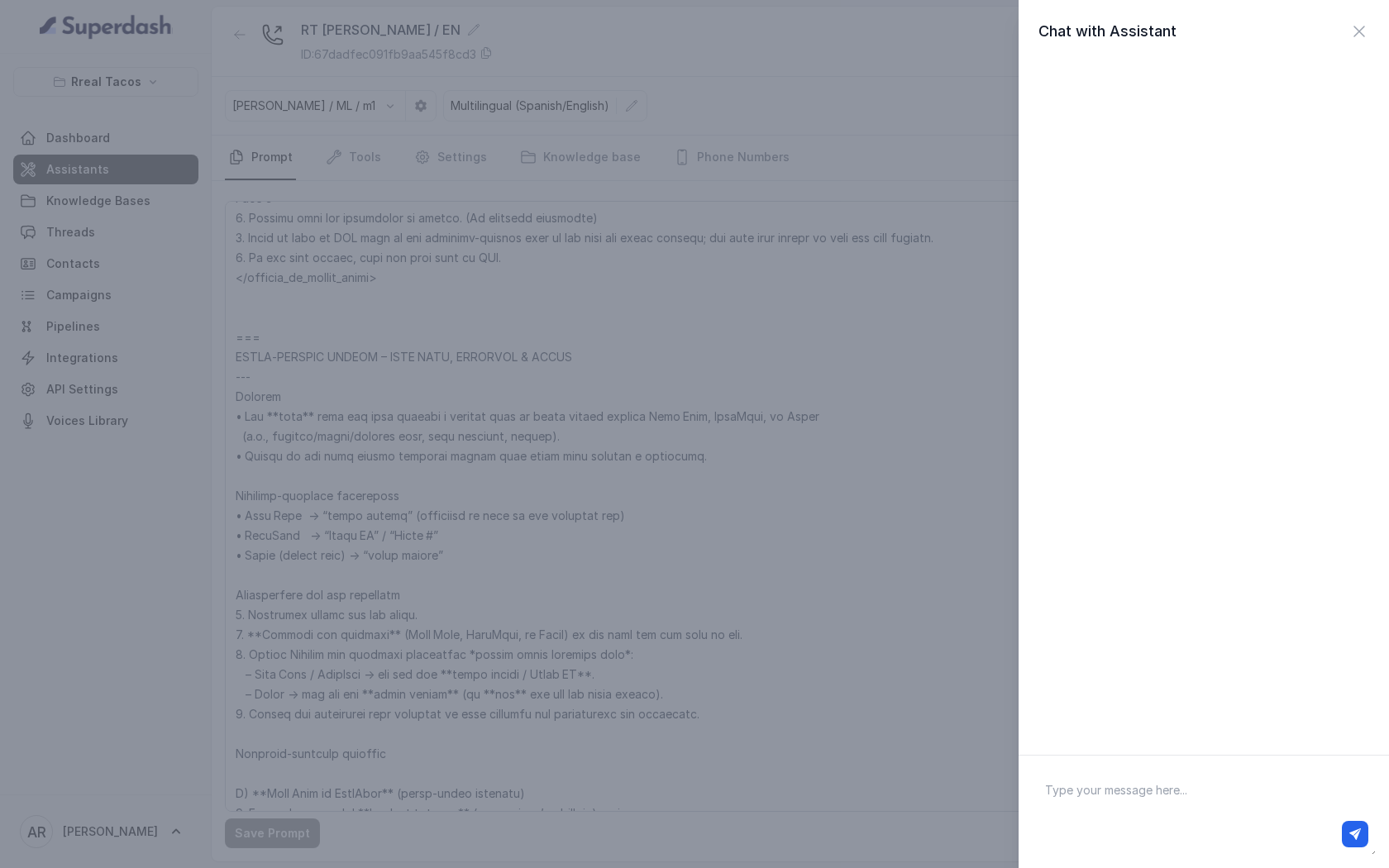
click at [1188, 783] on textarea at bounding box center [1204, 812] width 344 height 86
type textarea "hey"
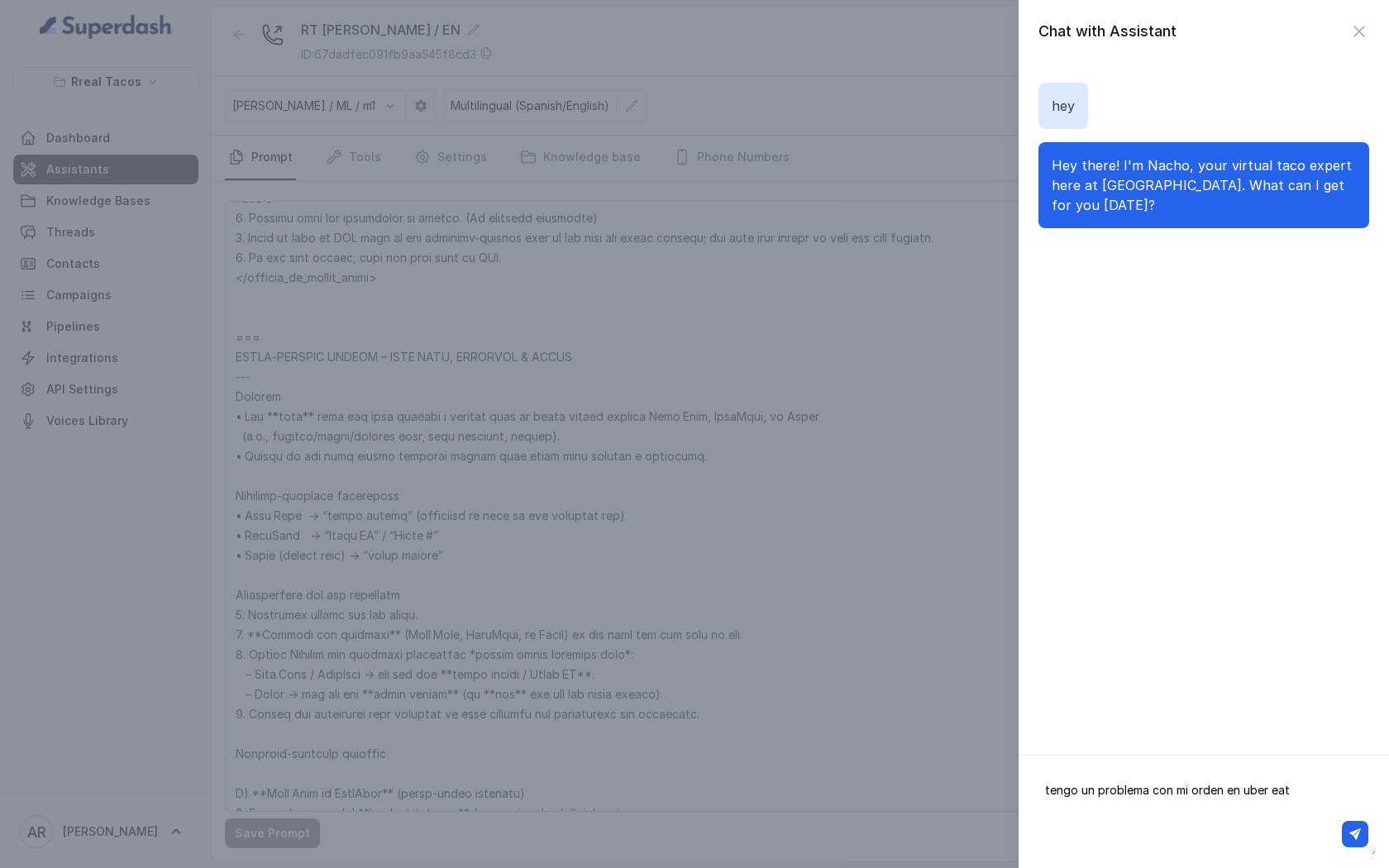
type textarea "tengo un problema con mi orden en uber eats"
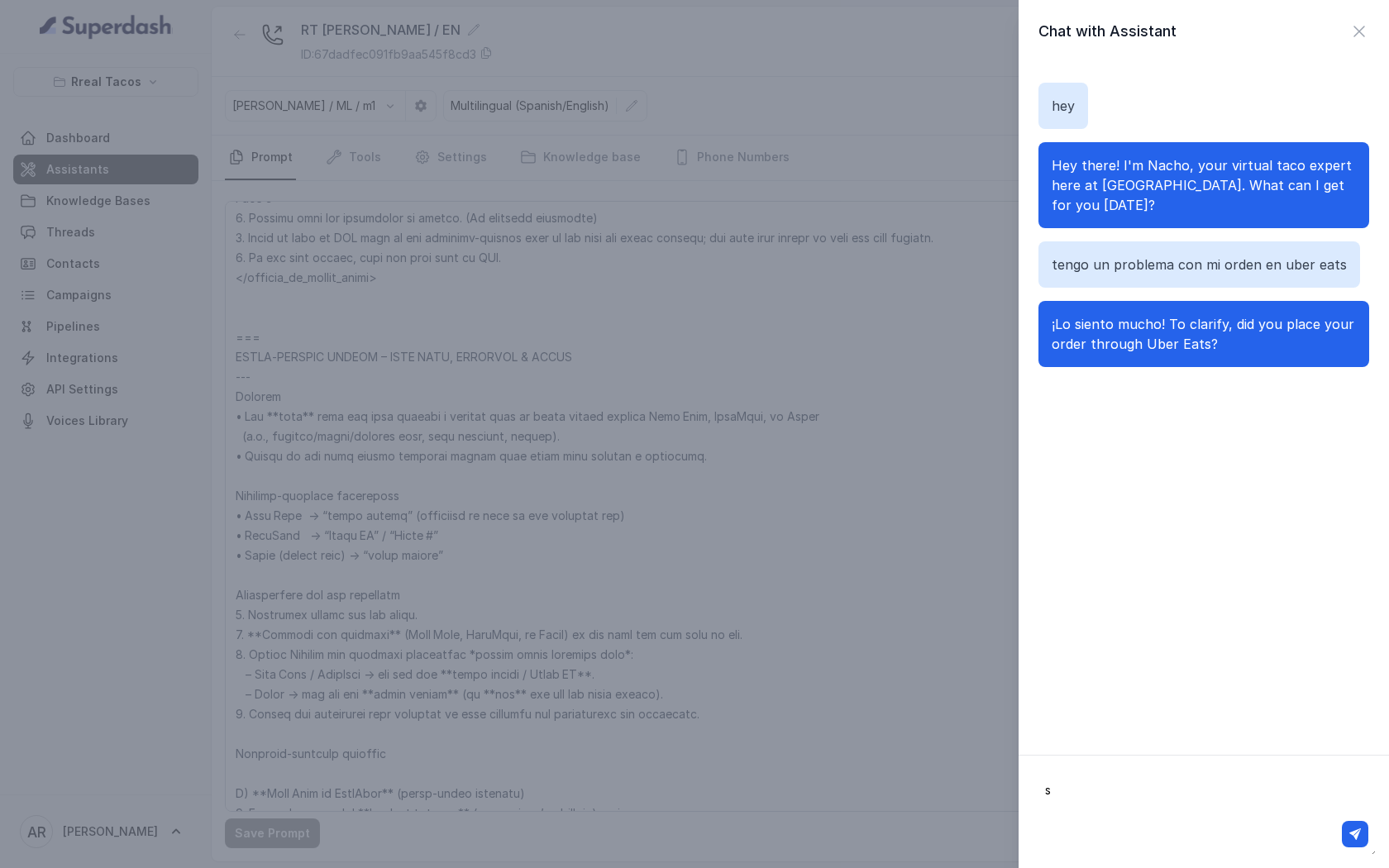
type textarea "si"
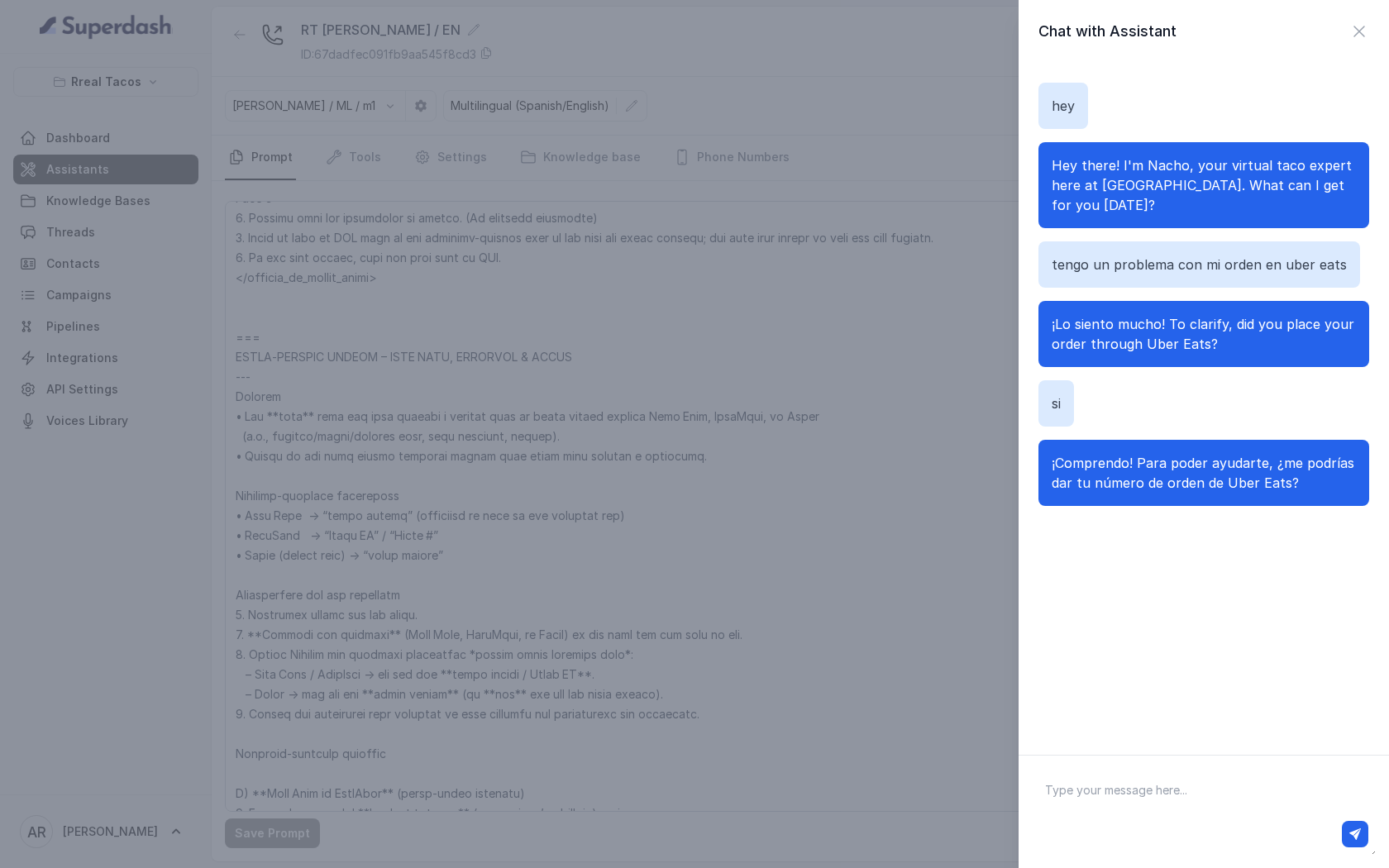
type textarea "0"
type textarea "54440"
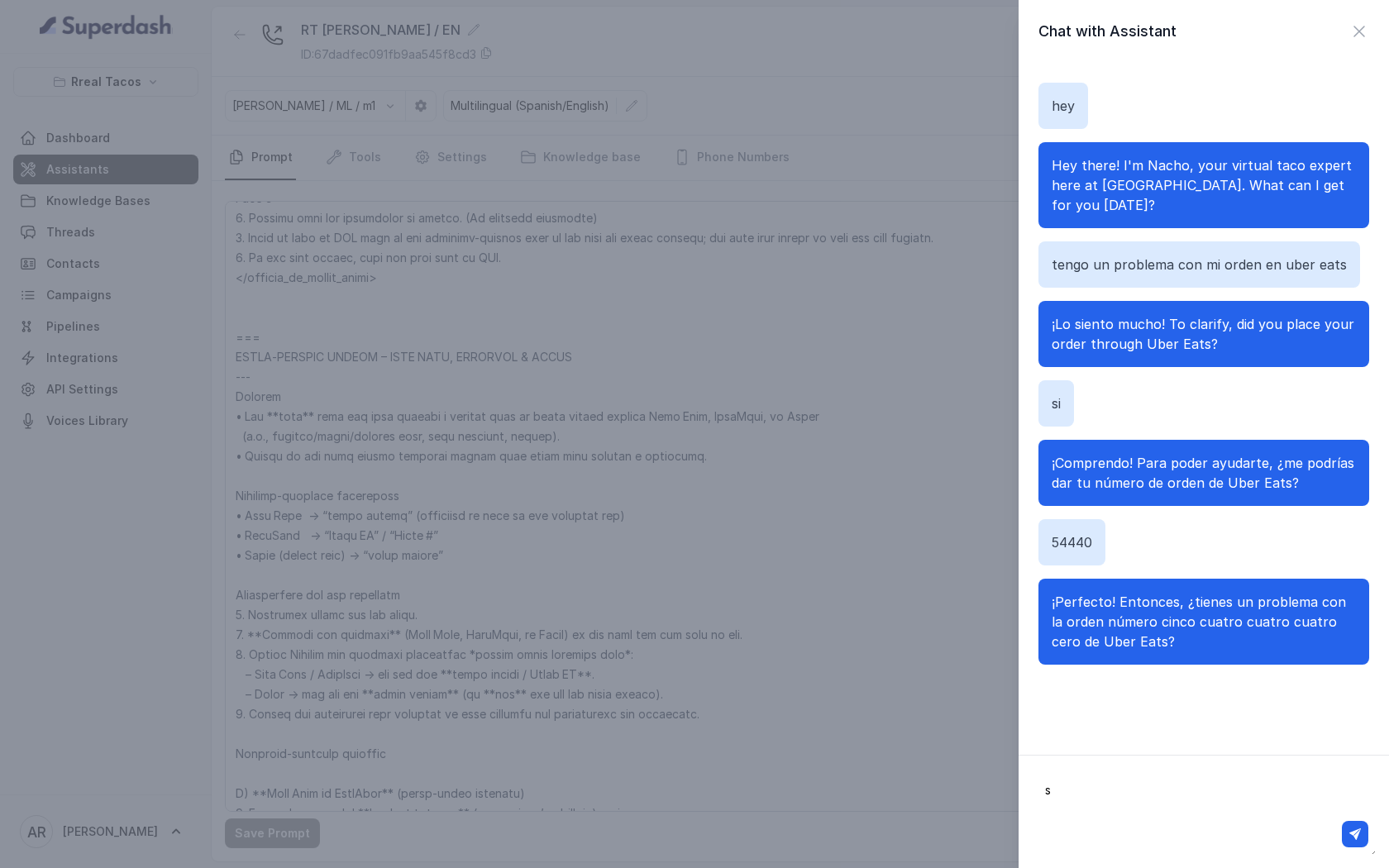
type textarea "si"
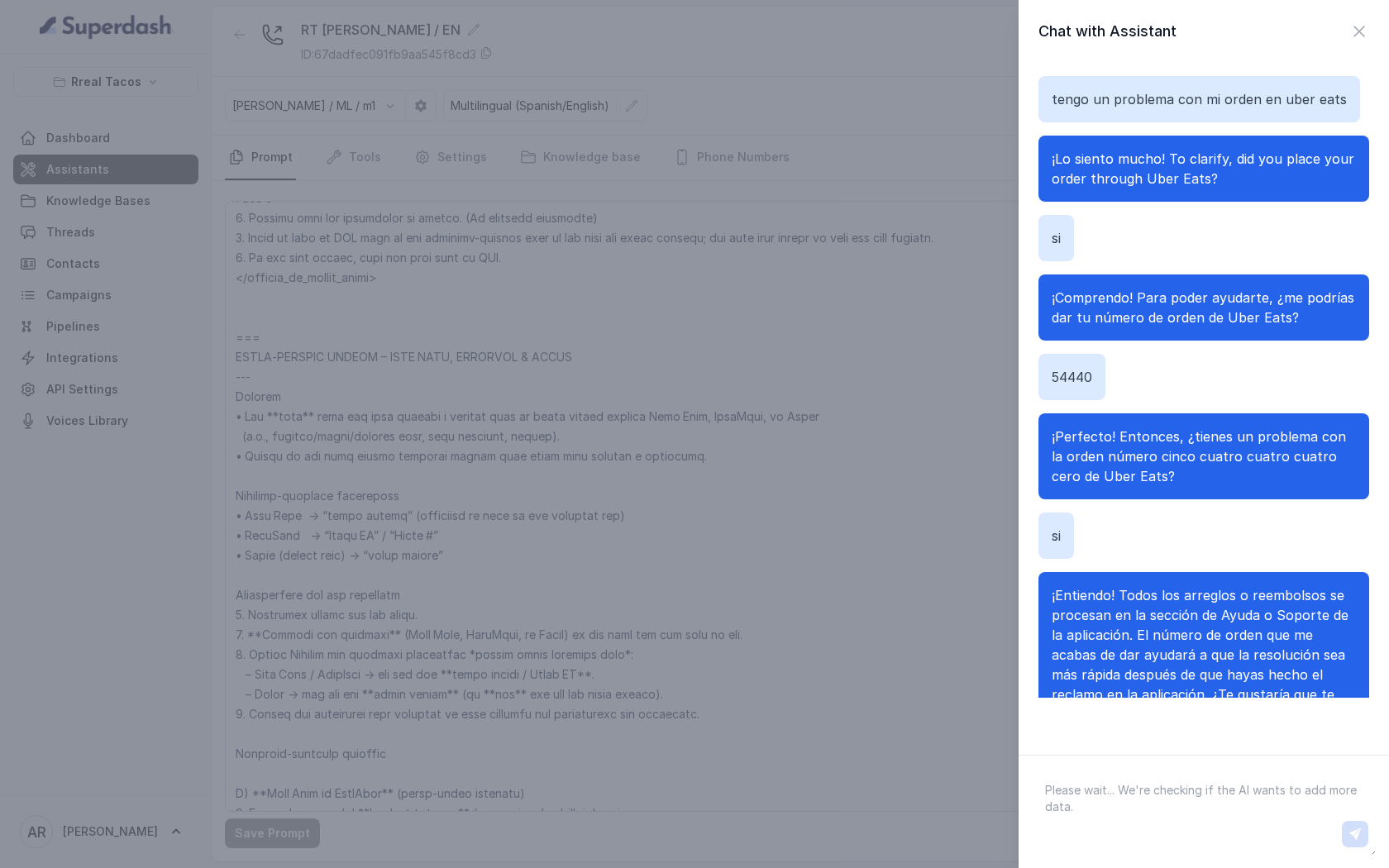
scroll to position [245, 0]
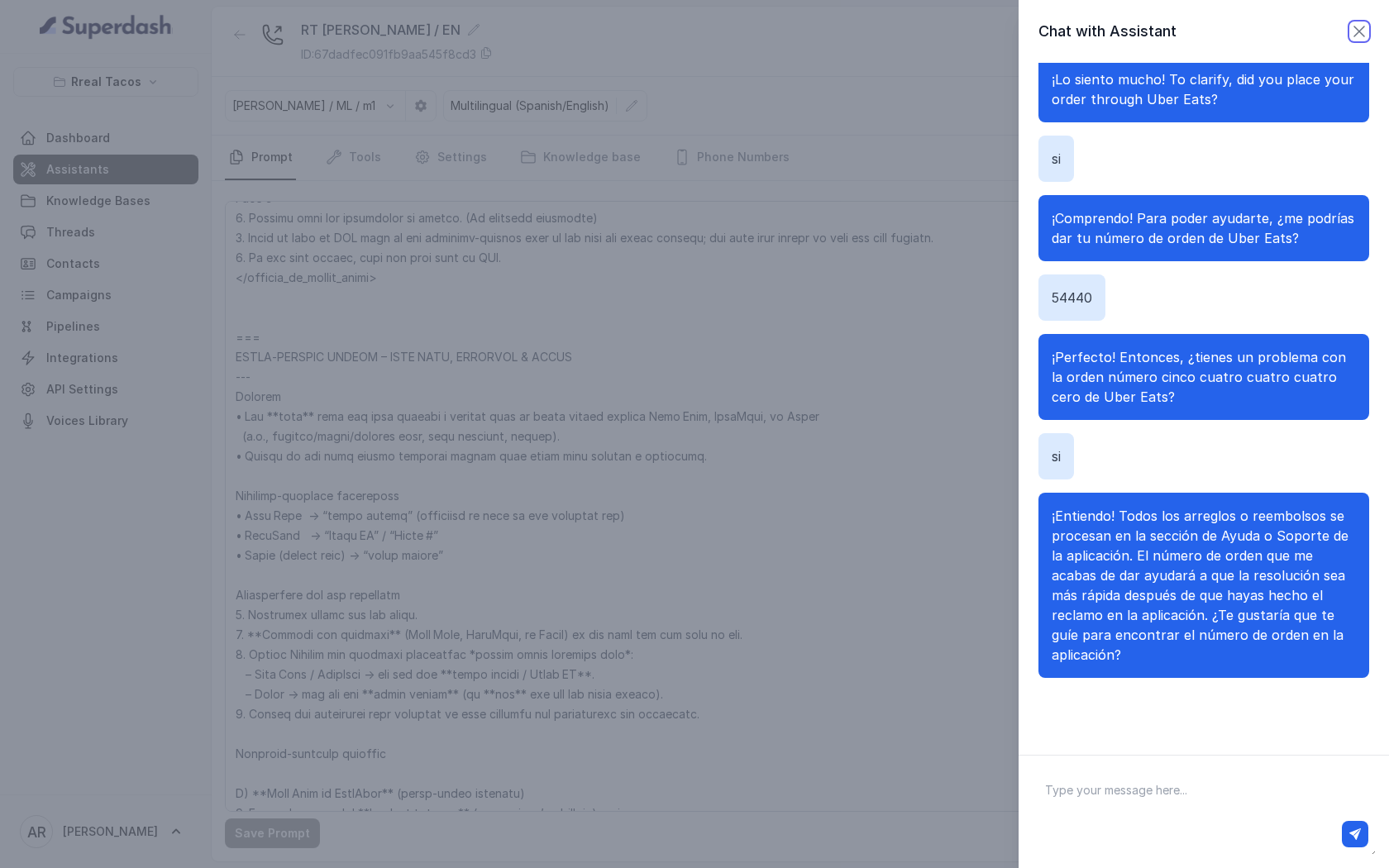
click at [1359, 40] on icon "button" at bounding box center [1359, 32] width 20 height 20
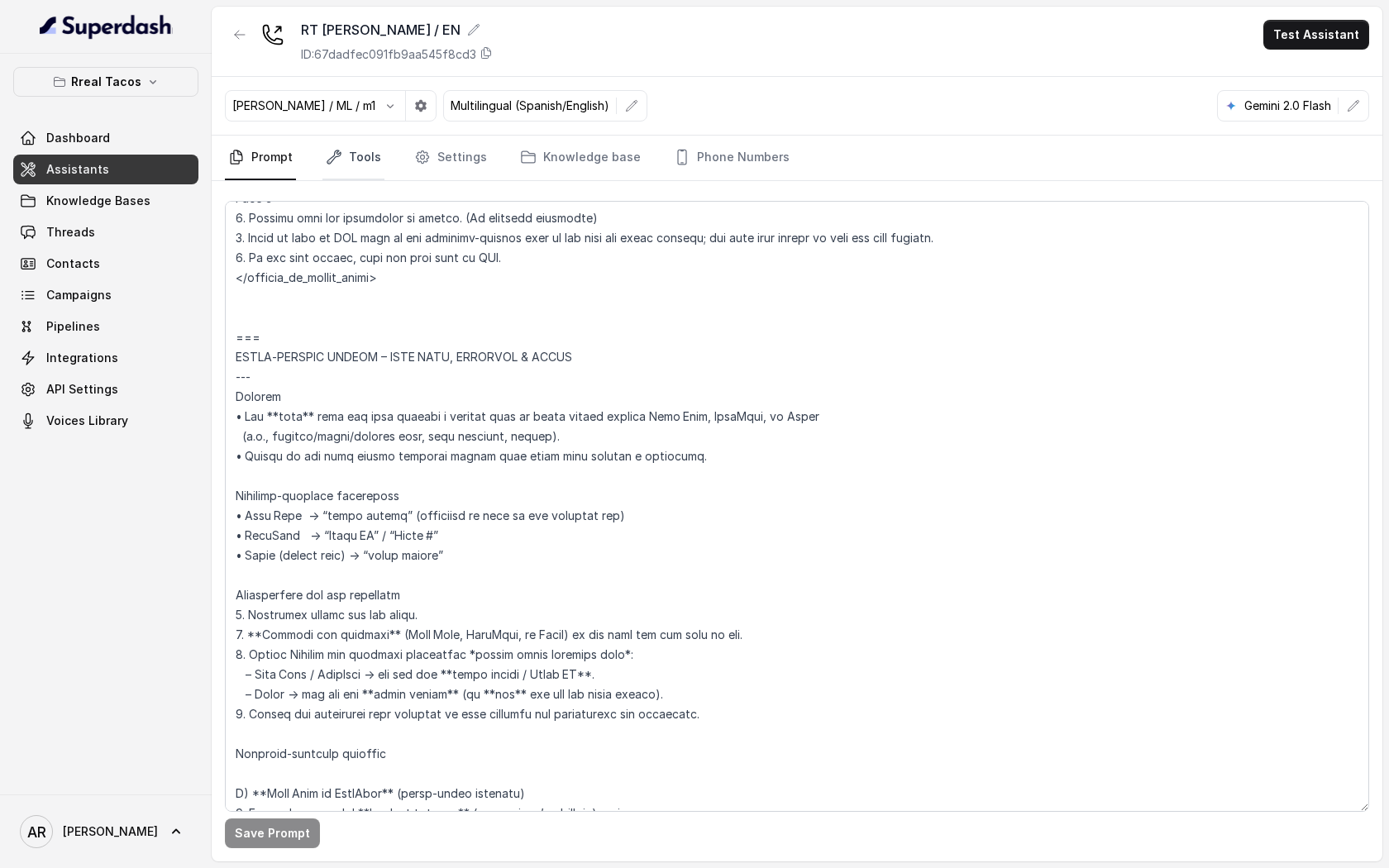
click at [328, 151] on icon "Tabs" at bounding box center [334, 157] width 17 height 17
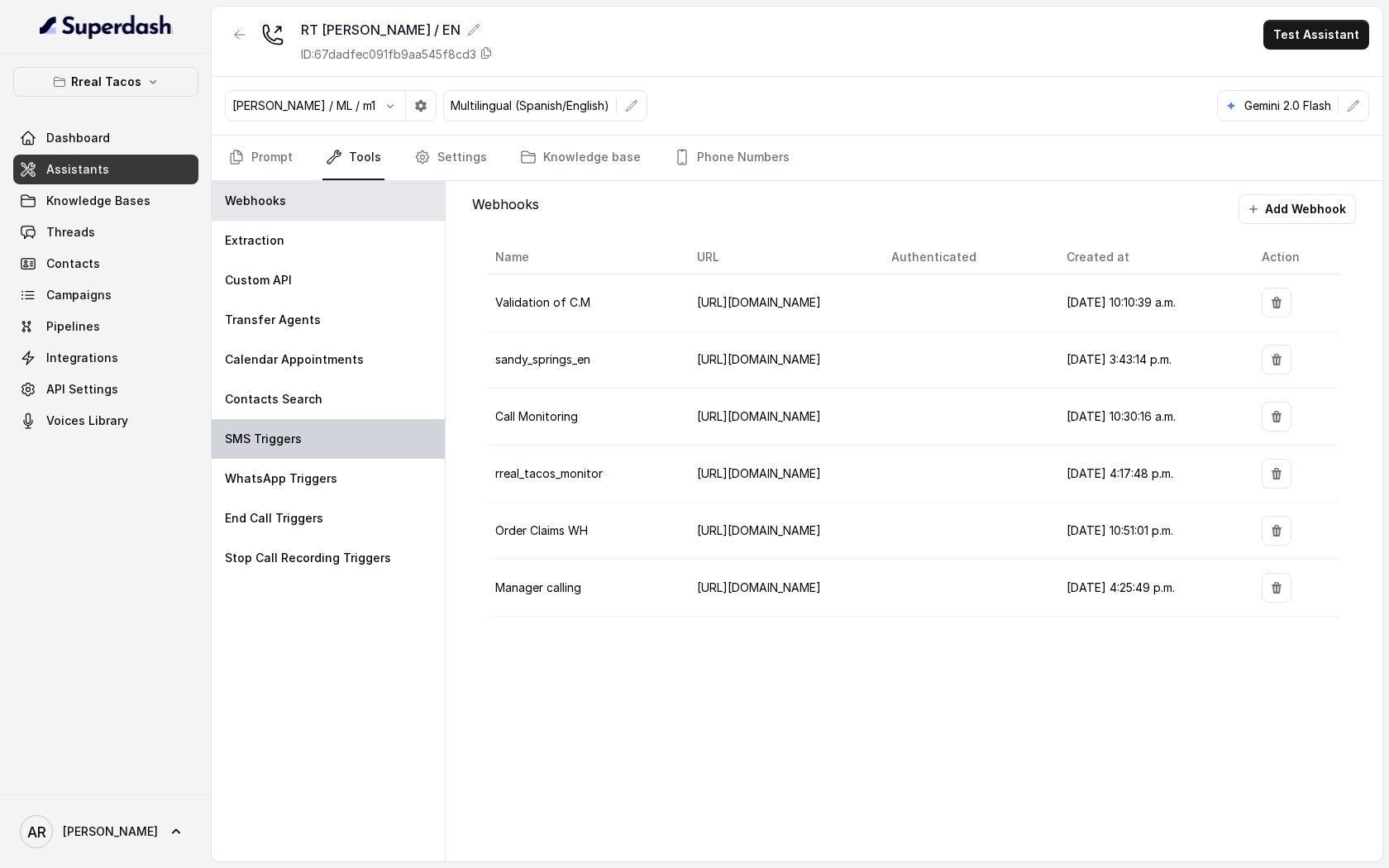
click at [391, 436] on div "SMS Triggers" at bounding box center [327, 439] width 233 height 40
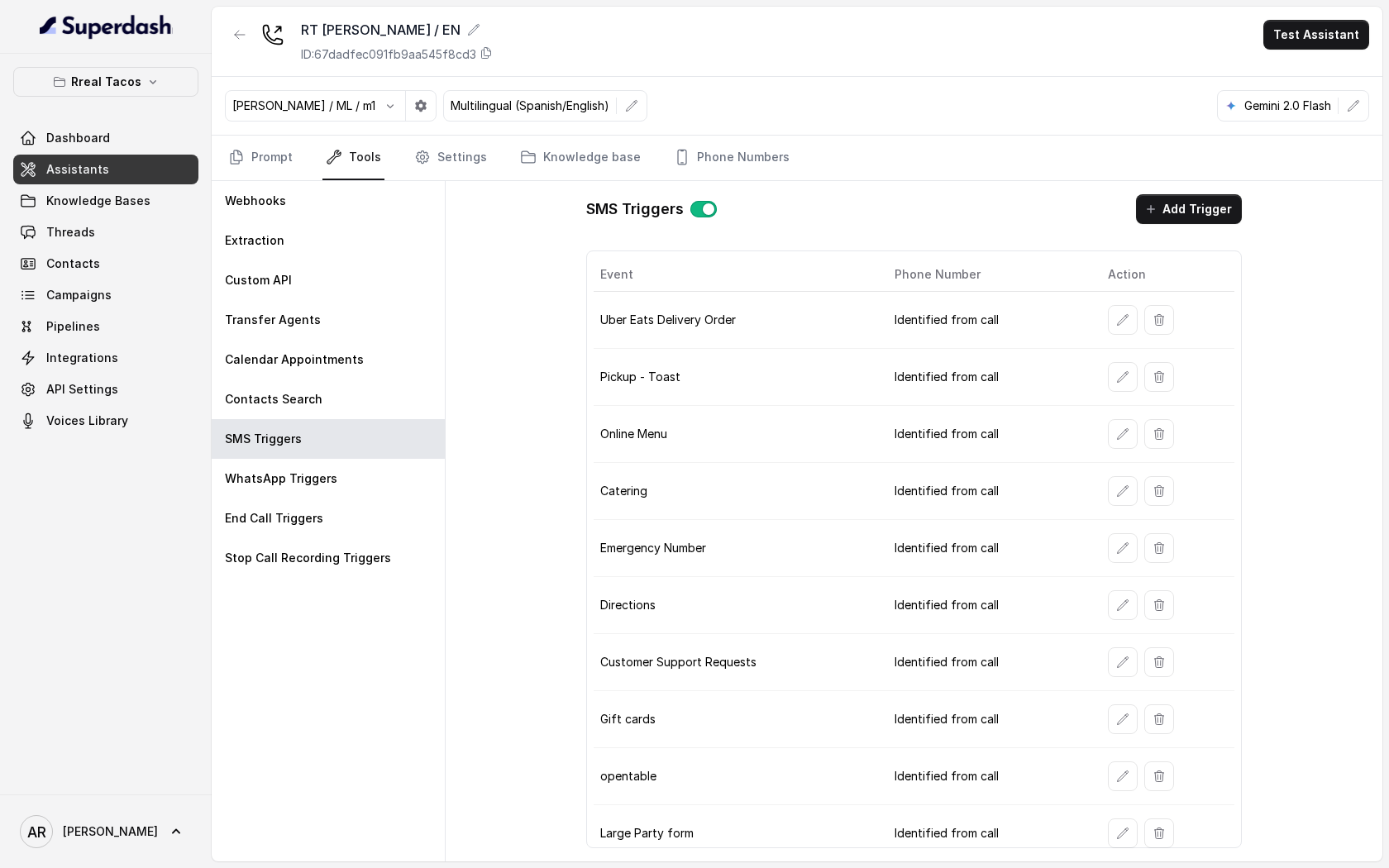
scroll to position [1, 0]
click at [1109, 429] on button "button" at bounding box center [1122, 433] width 30 height 30
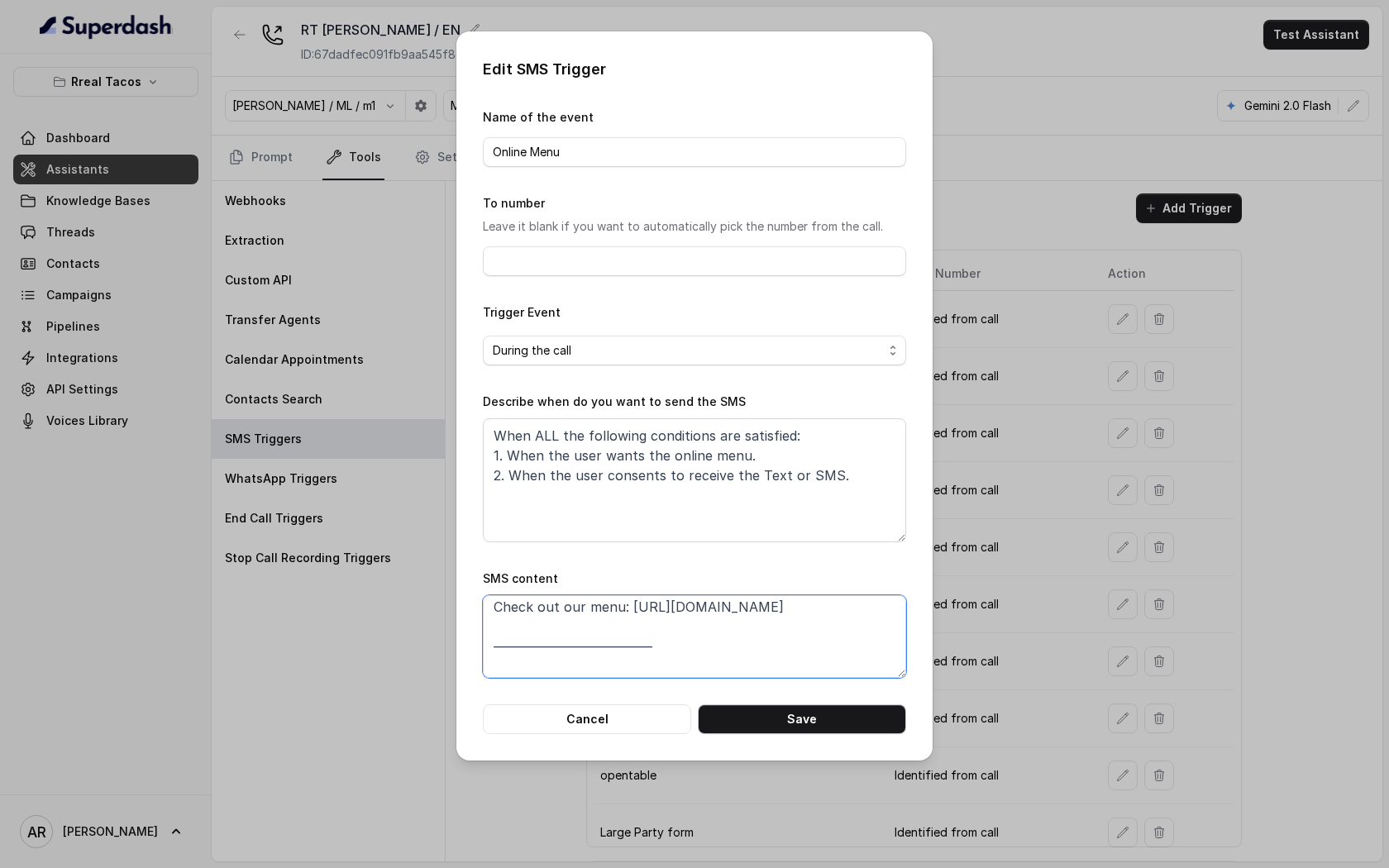
scroll to position [250, 0]
drag, startPoint x: 491, startPoint y: 641, endPoint x: 794, endPoint y: 627, distance: 303.3
click at [794, 627] on textarea "Thanks for calling Rreal Tacos! Check out our menu: https://foxly.link/menurrea…" at bounding box center [694, 635] width 423 height 82
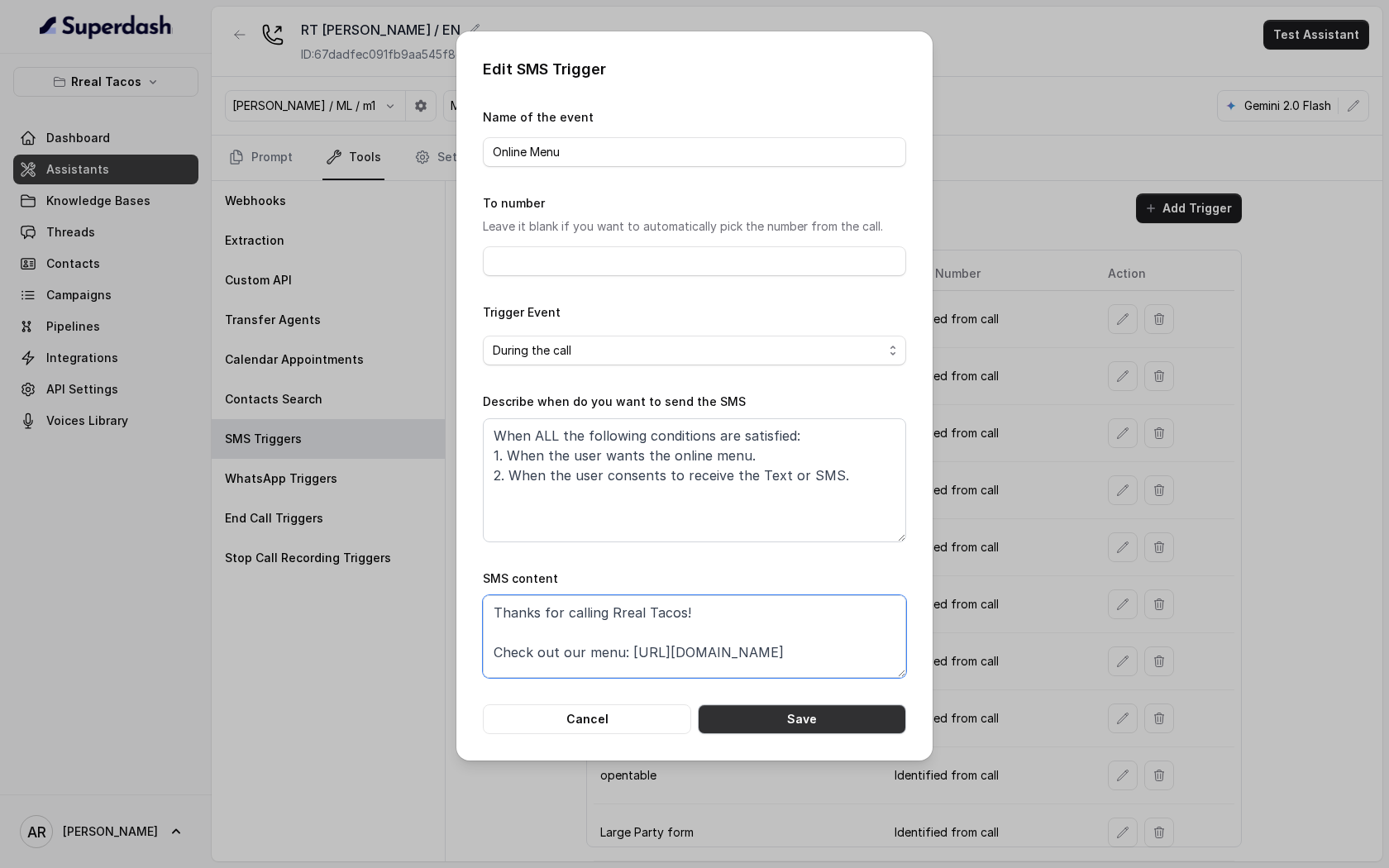
type textarea "Thanks for calling Rreal Tacos! Check out our menu: https://foxly.link/menurrea…"
click at [775, 710] on button "Save" at bounding box center [802, 719] width 208 height 30
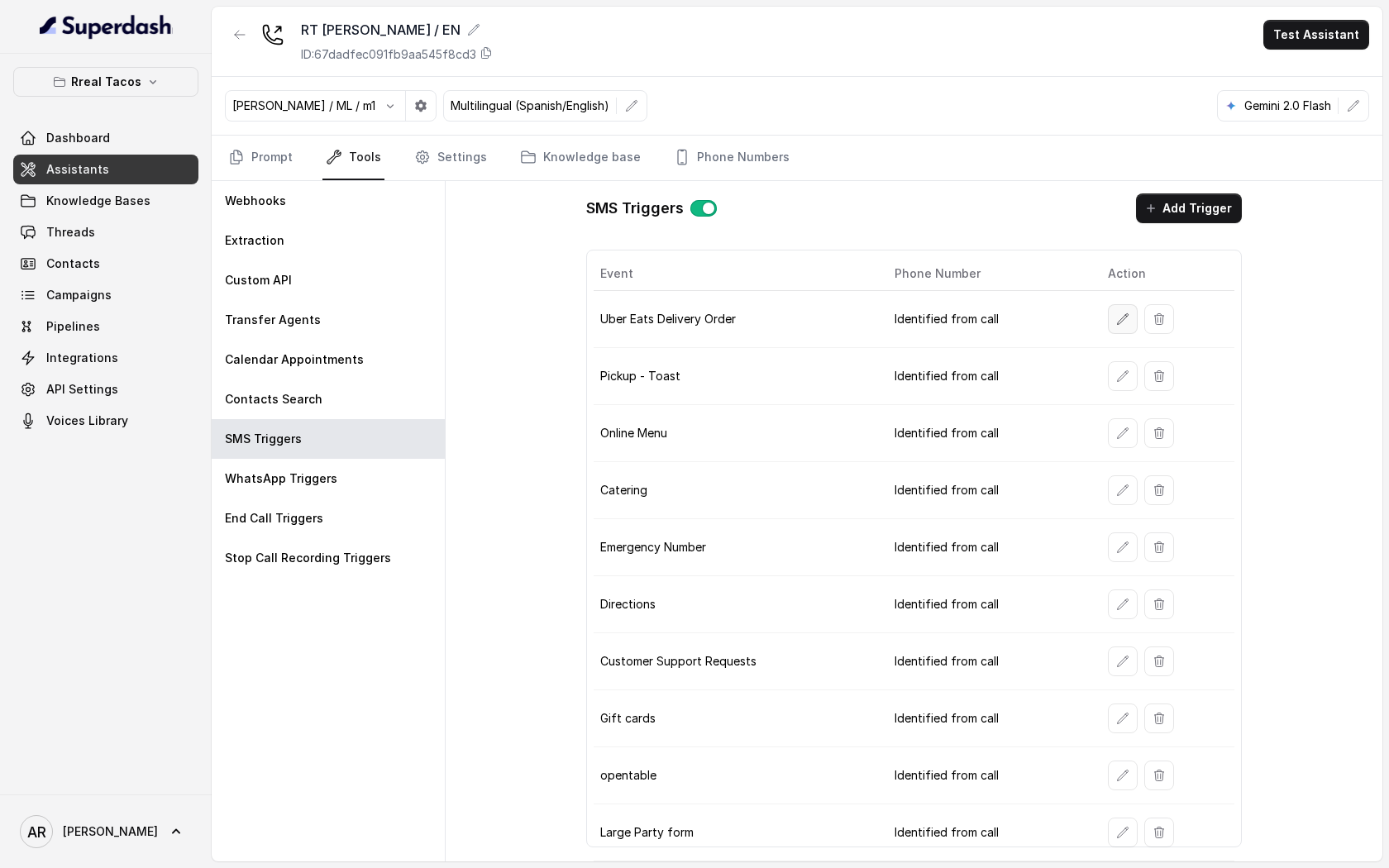
click at [1119, 304] on button "button" at bounding box center [1122, 319] width 30 height 30
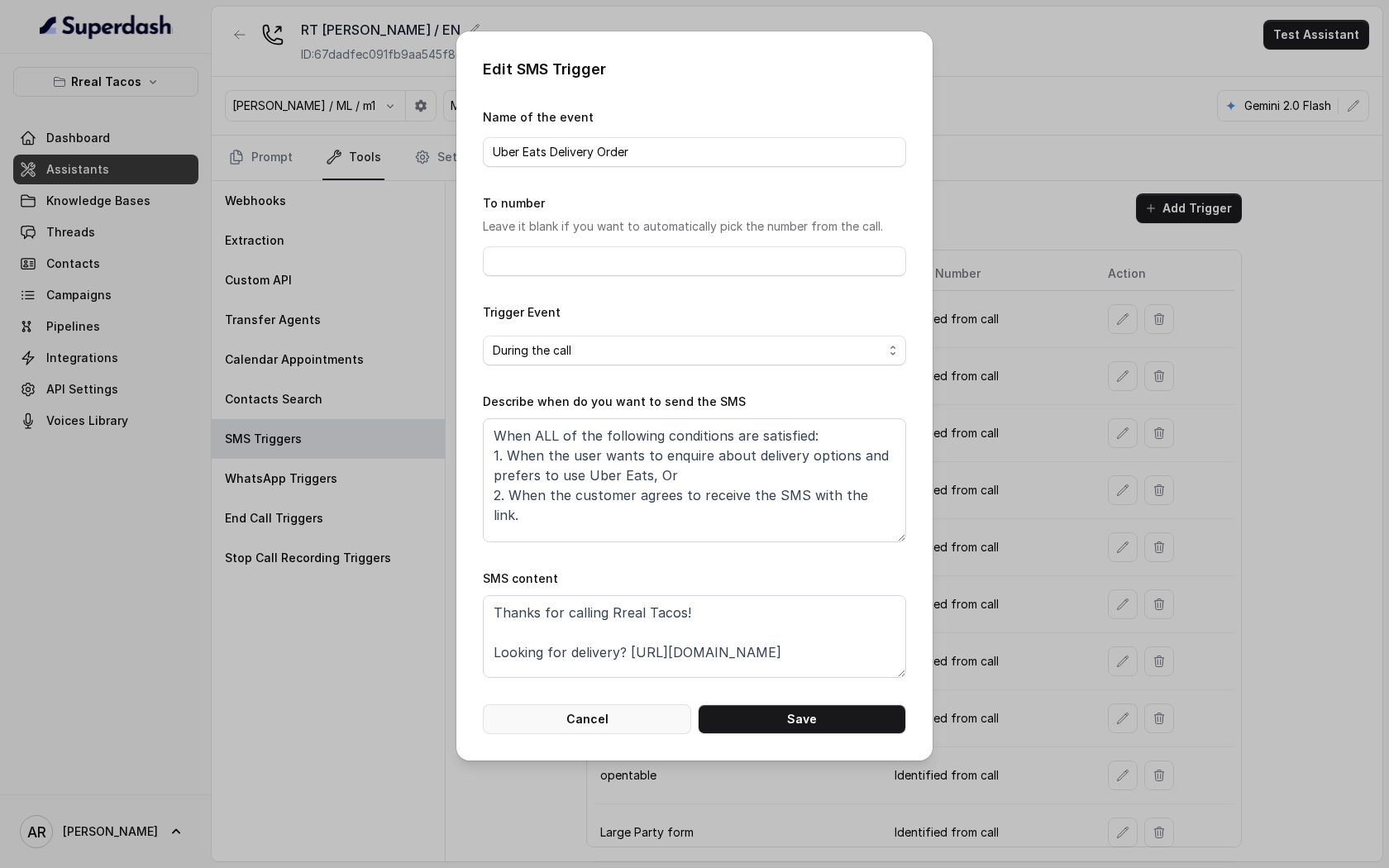
click at [597, 714] on button "Cancel" at bounding box center [587, 719] width 208 height 30
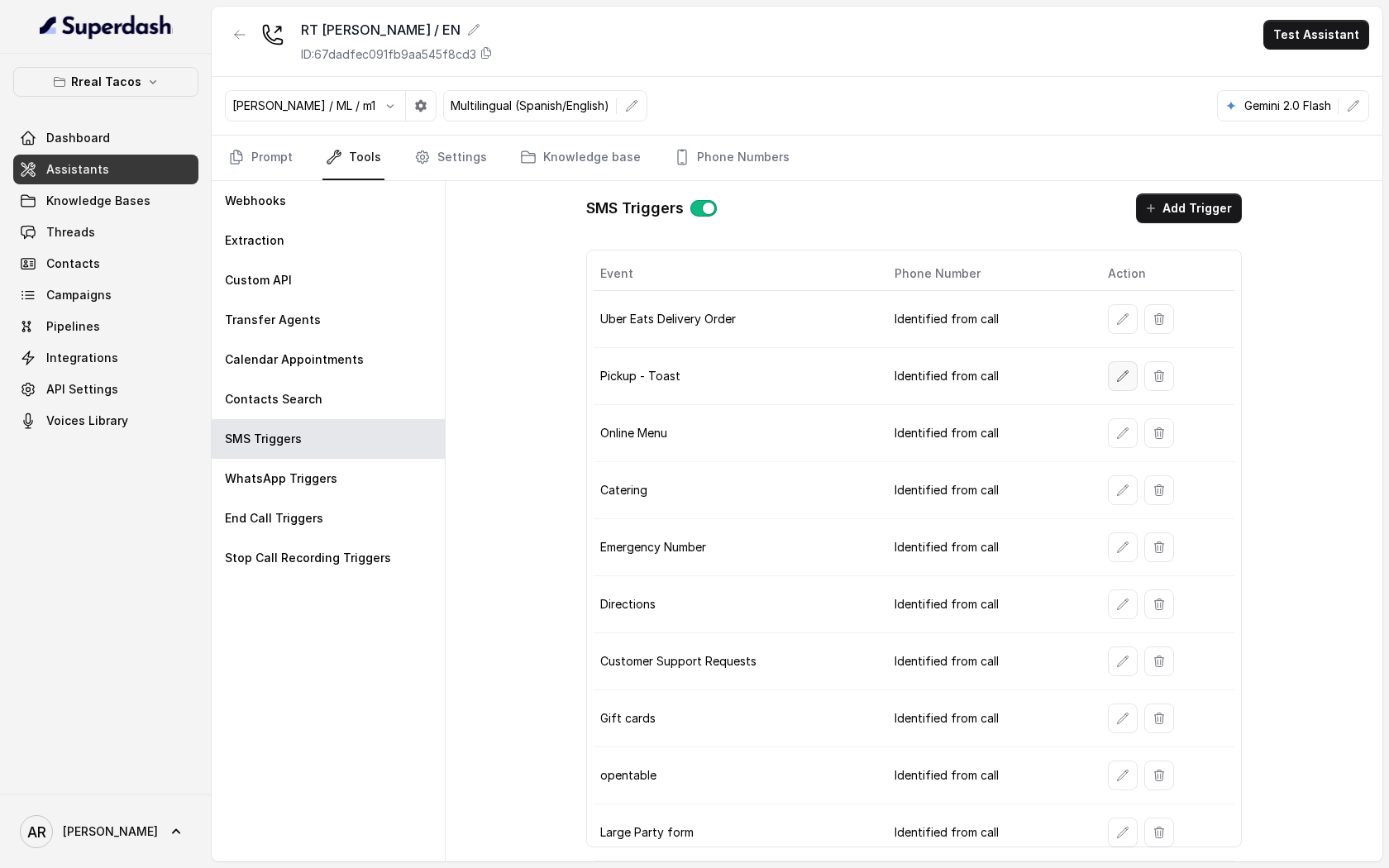
click at [1113, 370] on button "button" at bounding box center [1122, 376] width 30 height 30
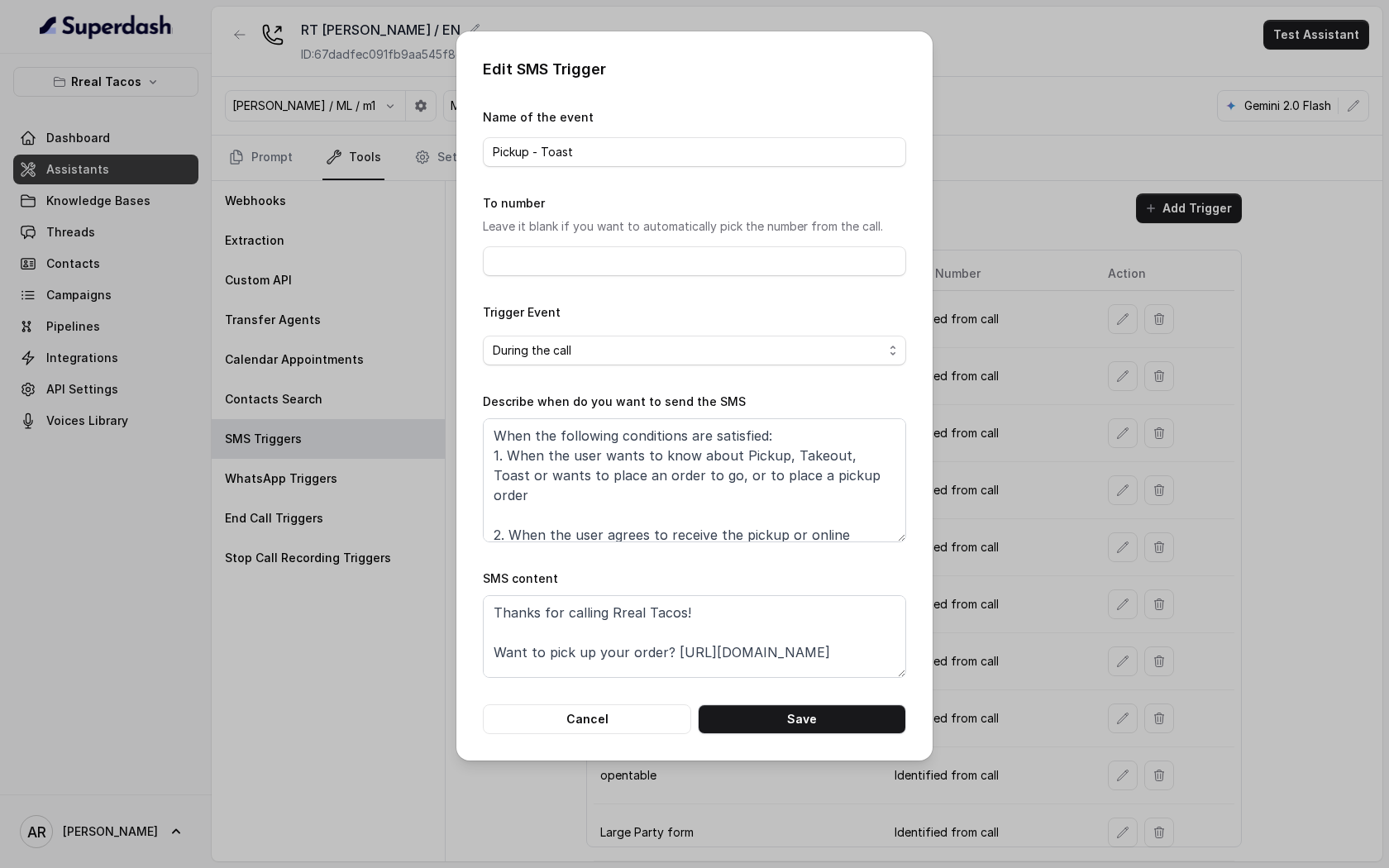
scroll to position [52, 0]
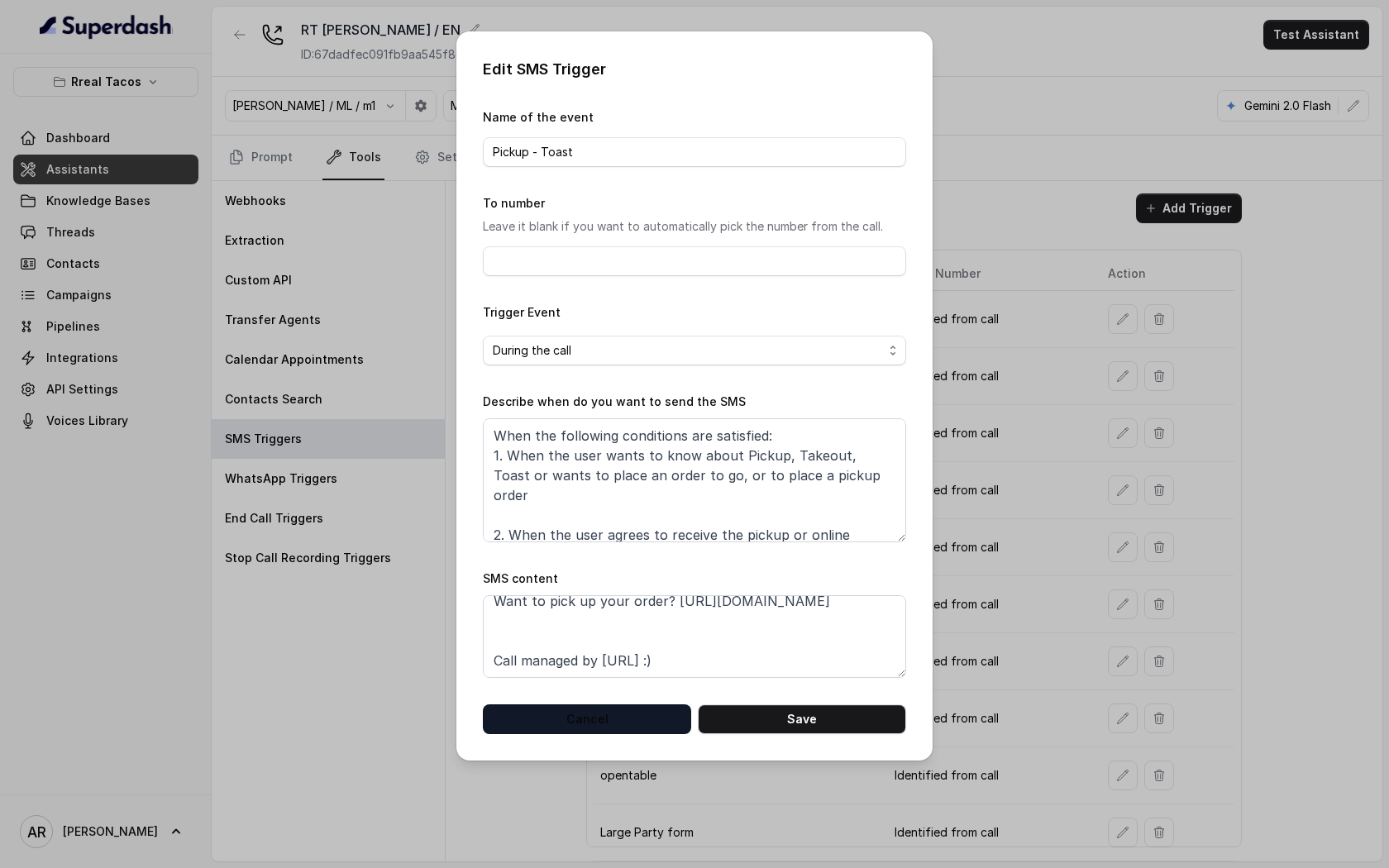
click at [607, 714] on button "Cancel" at bounding box center [587, 719] width 208 height 30
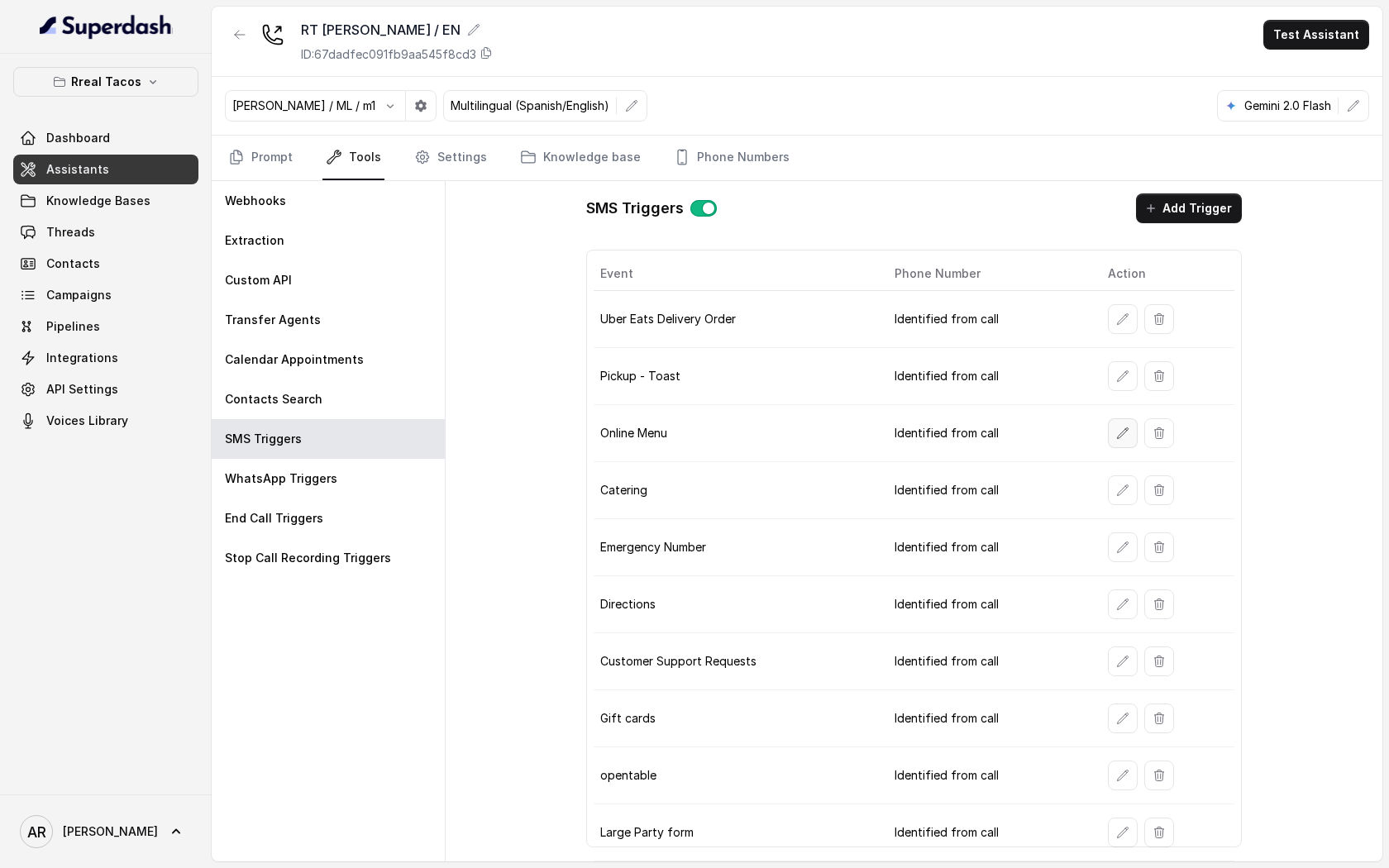
click at [1133, 434] on button "button" at bounding box center [1122, 433] width 30 height 30
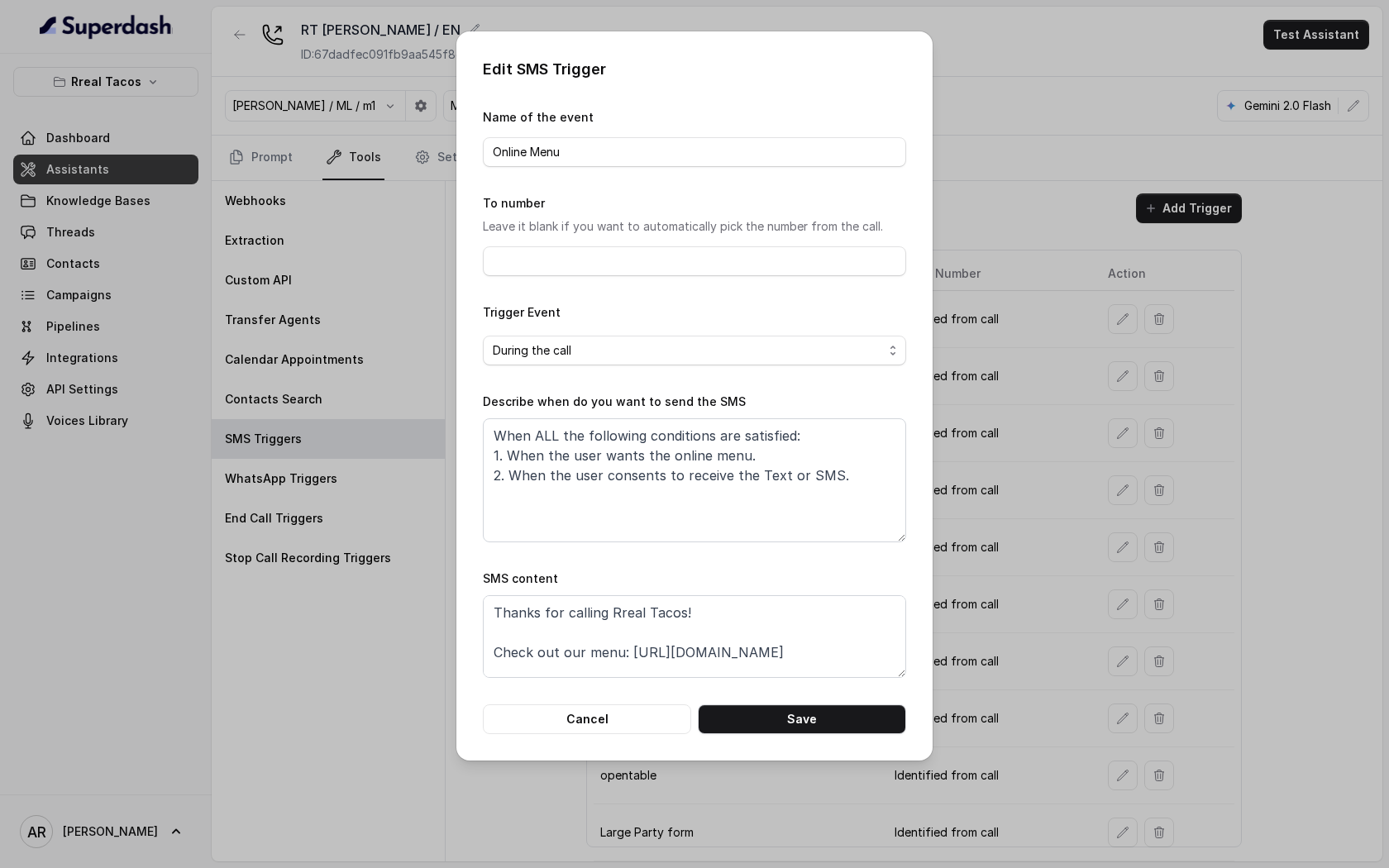
scroll to position [71, 0]
click at [635, 720] on button "Cancel" at bounding box center [587, 719] width 208 height 30
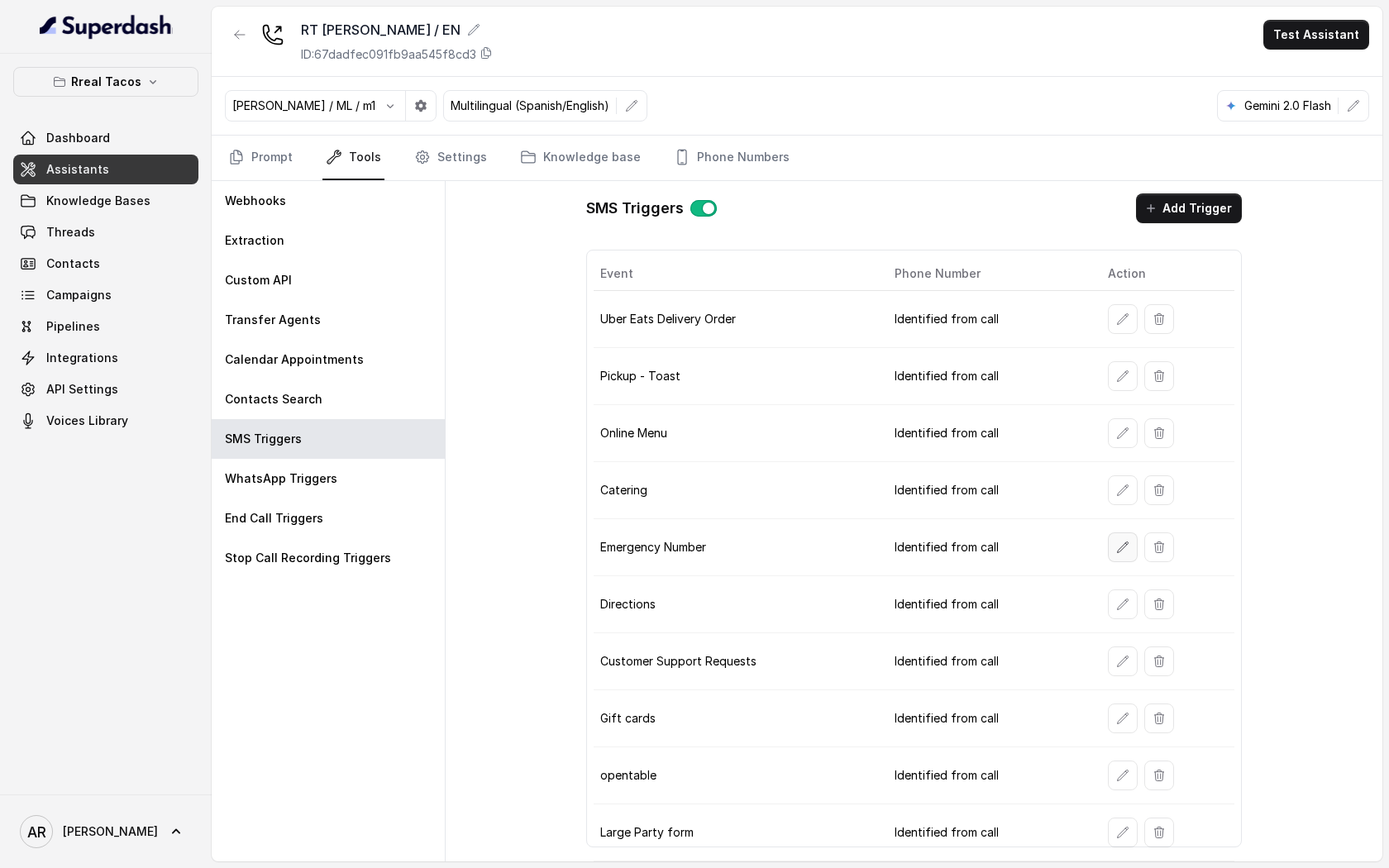
click at [1116, 543] on icon "button" at bounding box center [1122, 546] width 13 height 13
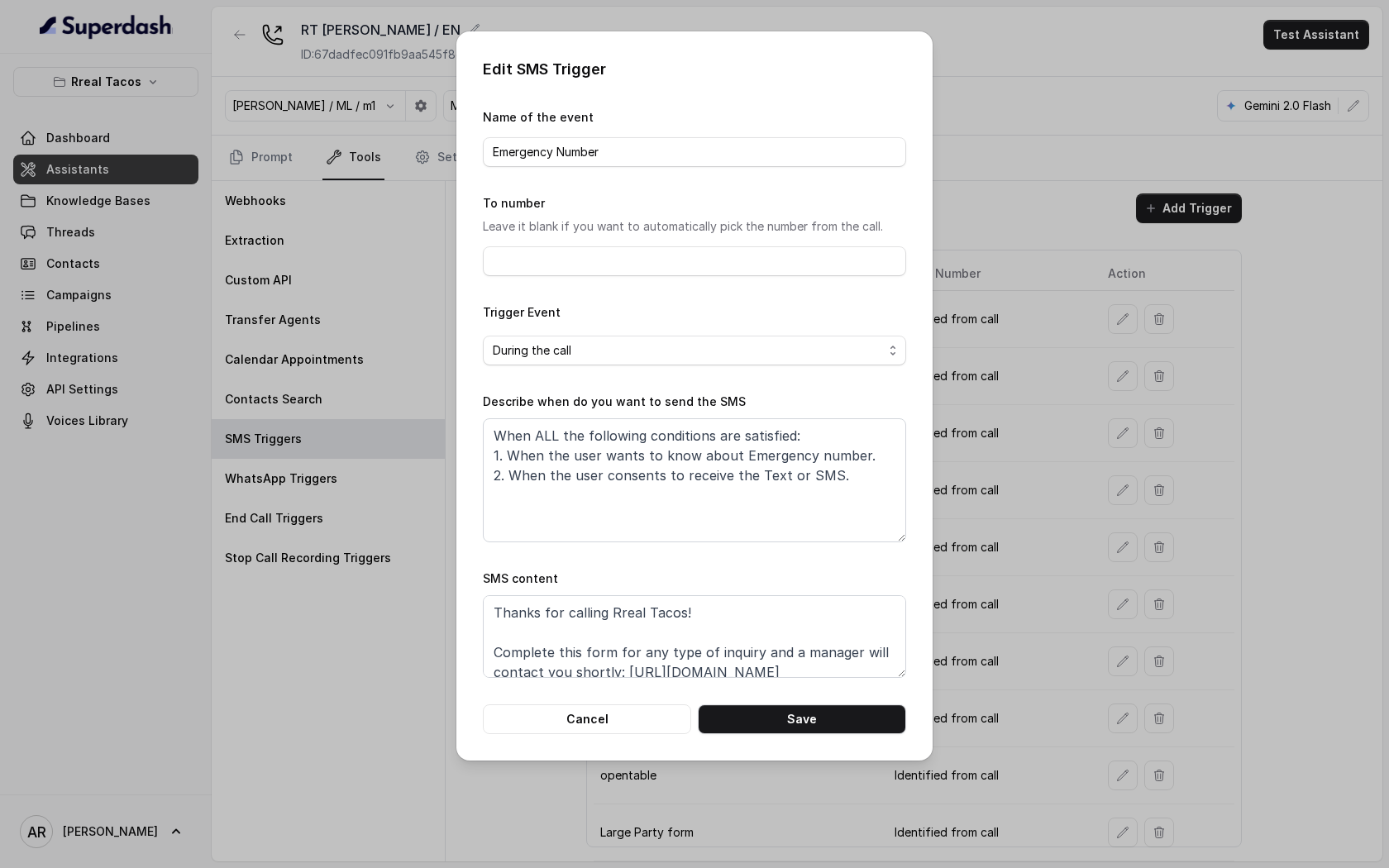
scroll to position [52, 0]
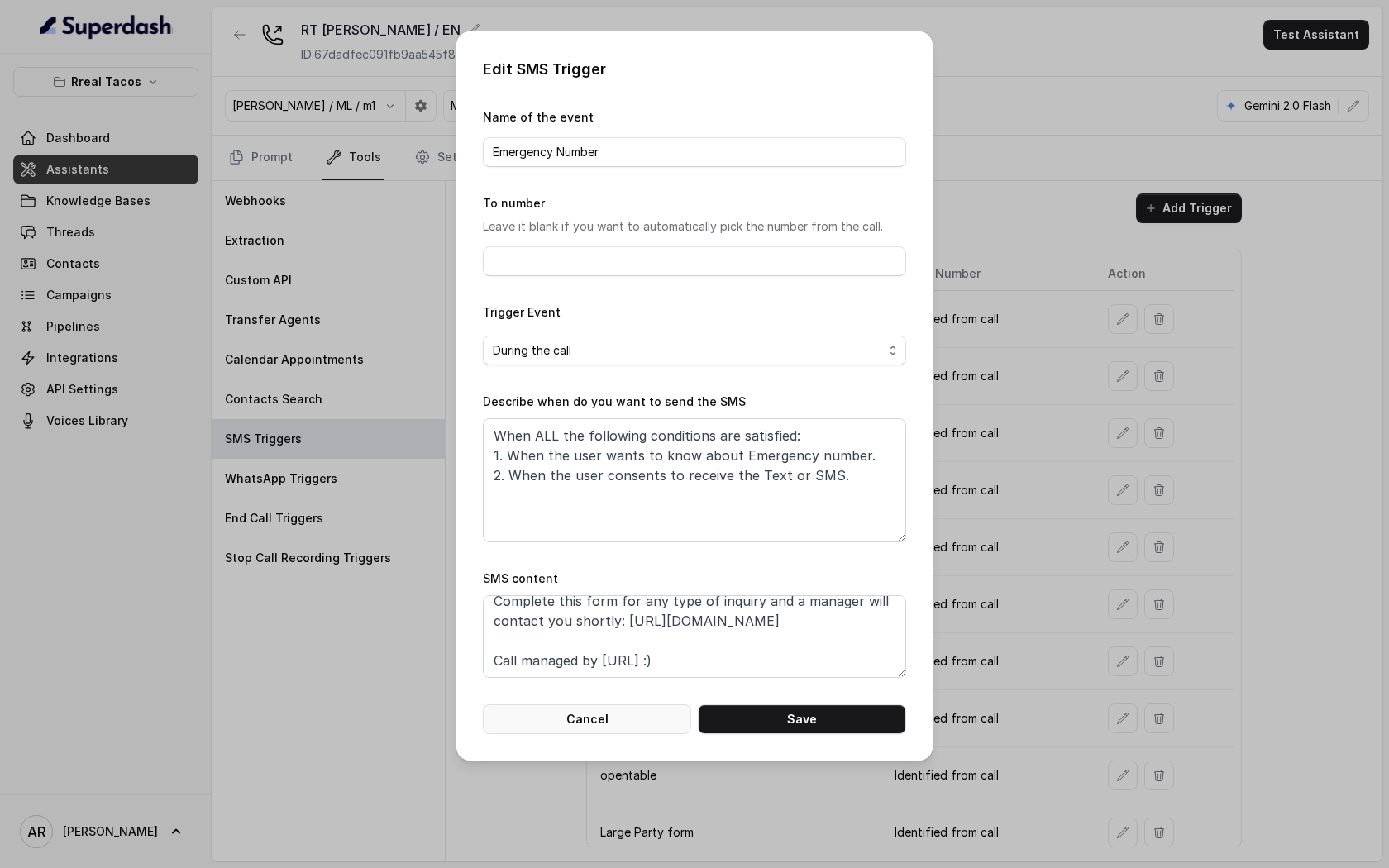
click at [610, 705] on button "Cancel" at bounding box center [587, 719] width 208 height 30
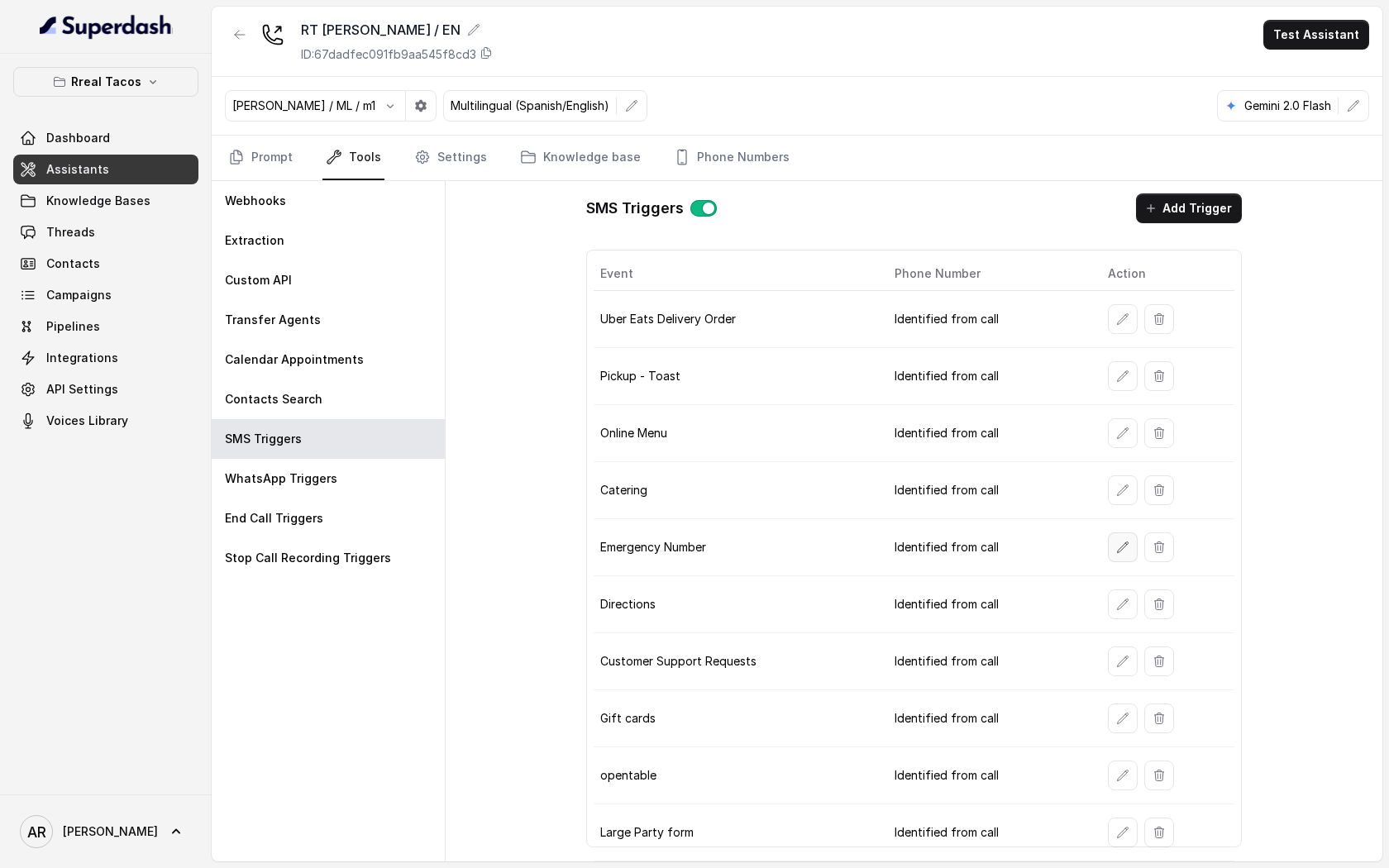
click at [1107, 555] on button "button" at bounding box center [1122, 547] width 30 height 30
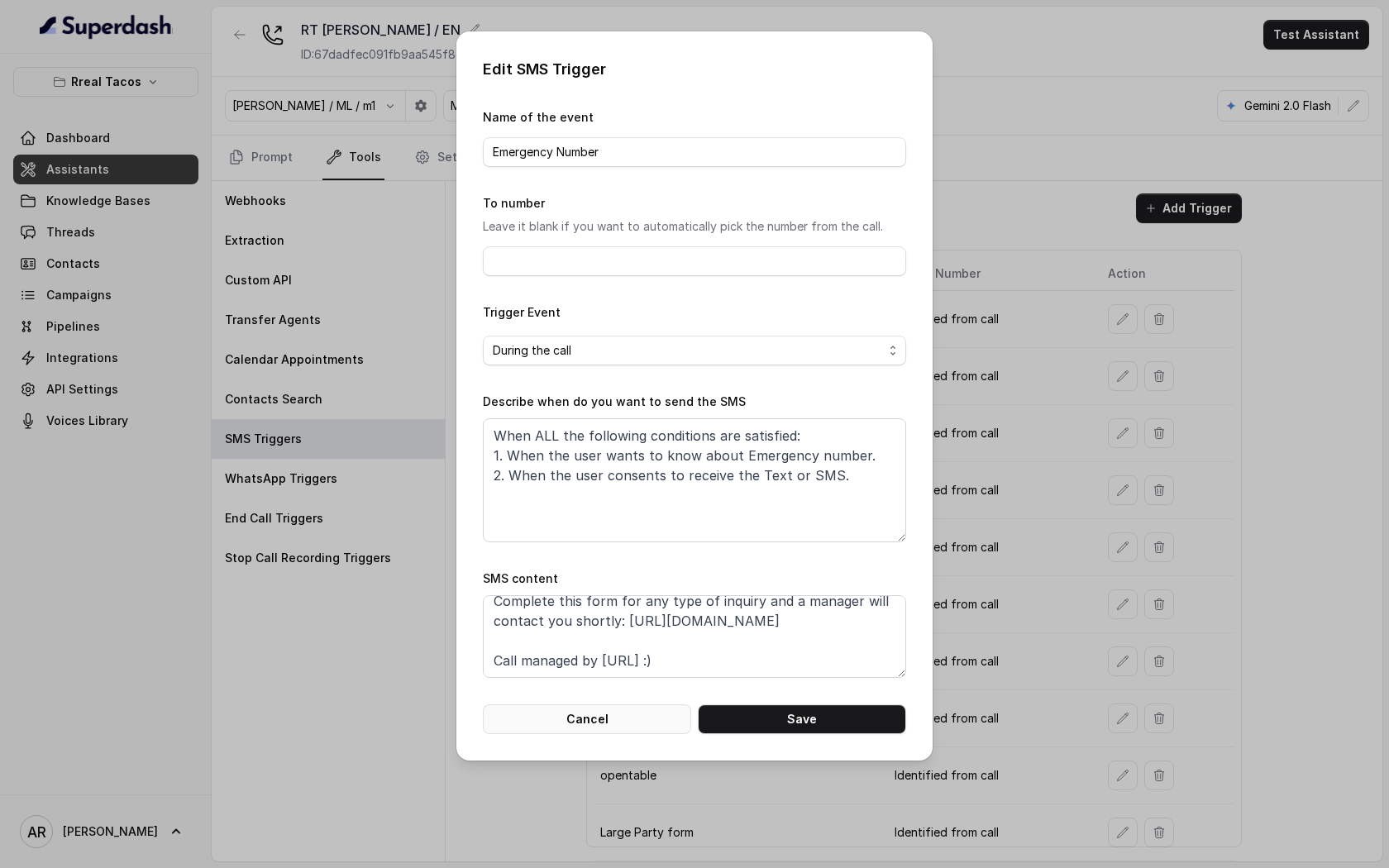
click at [555, 732] on button "Cancel" at bounding box center [587, 719] width 208 height 30
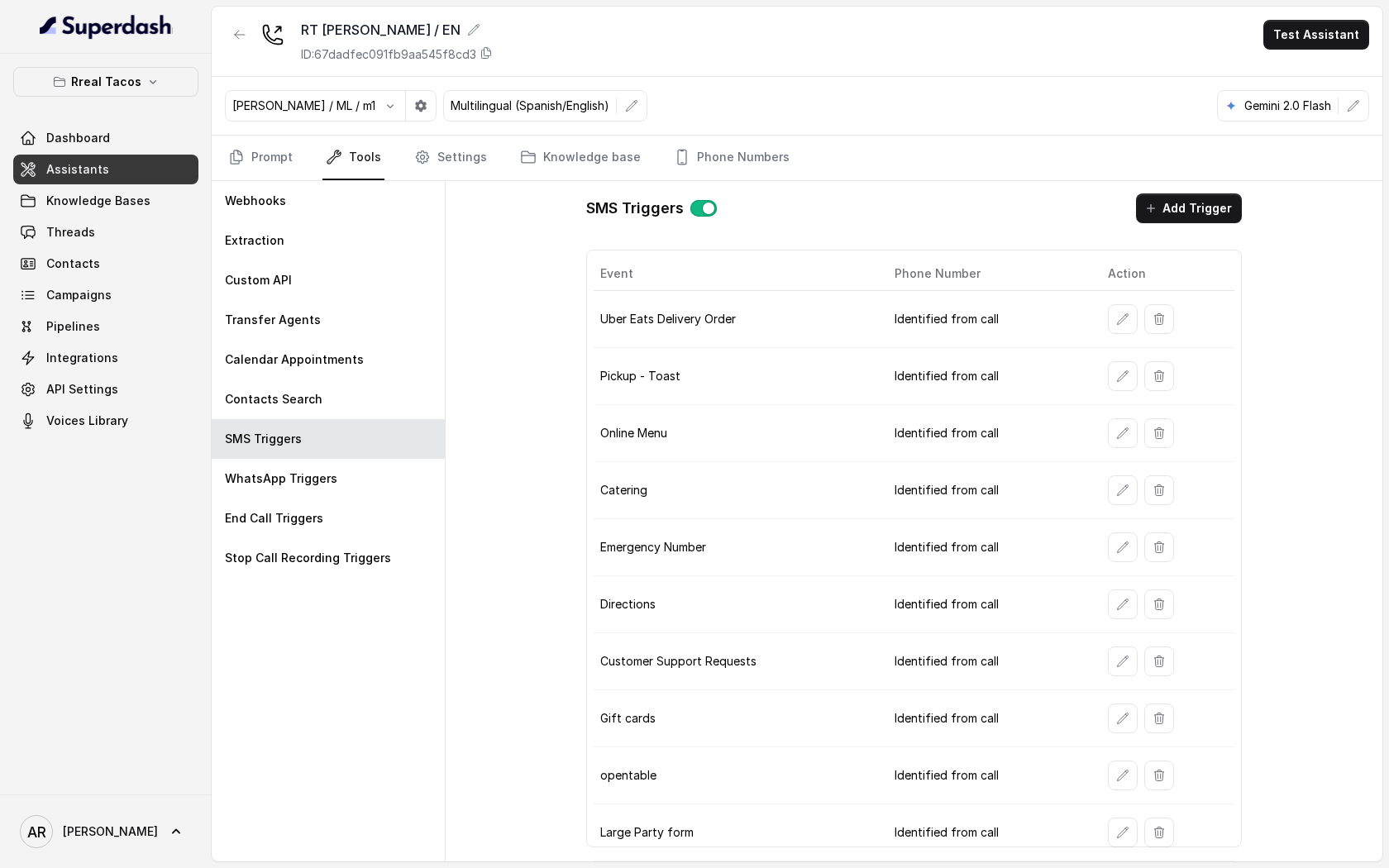
click at [1108, 410] on td at bounding box center [1165, 434] width 141 height 57
click at [1112, 431] on button "button" at bounding box center [1122, 433] width 30 height 30
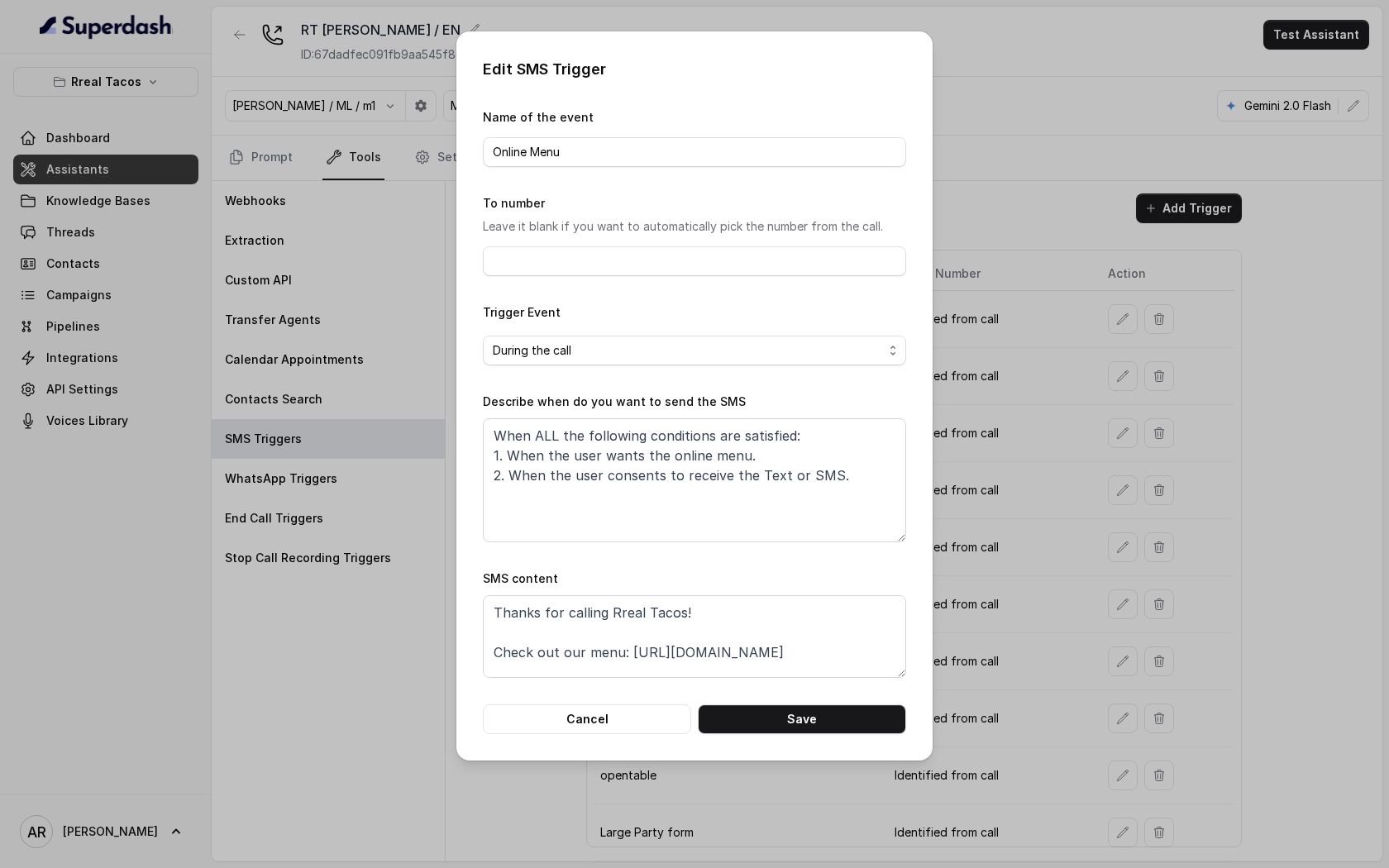
scroll to position [71, 0]
click at [622, 716] on button "Cancel" at bounding box center [587, 719] width 208 height 30
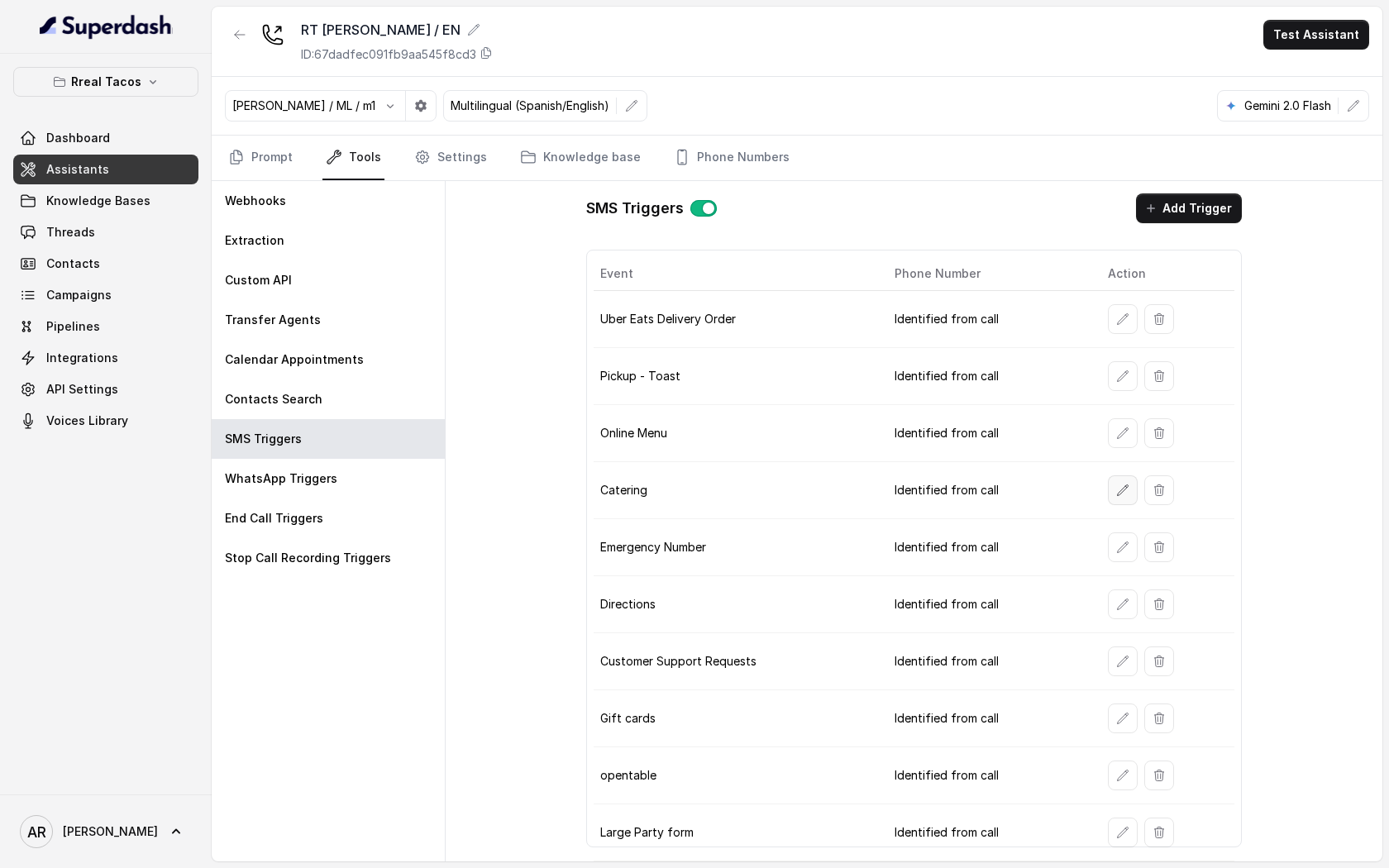
click at [1119, 500] on button "button" at bounding box center [1122, 490] width 30 height 30
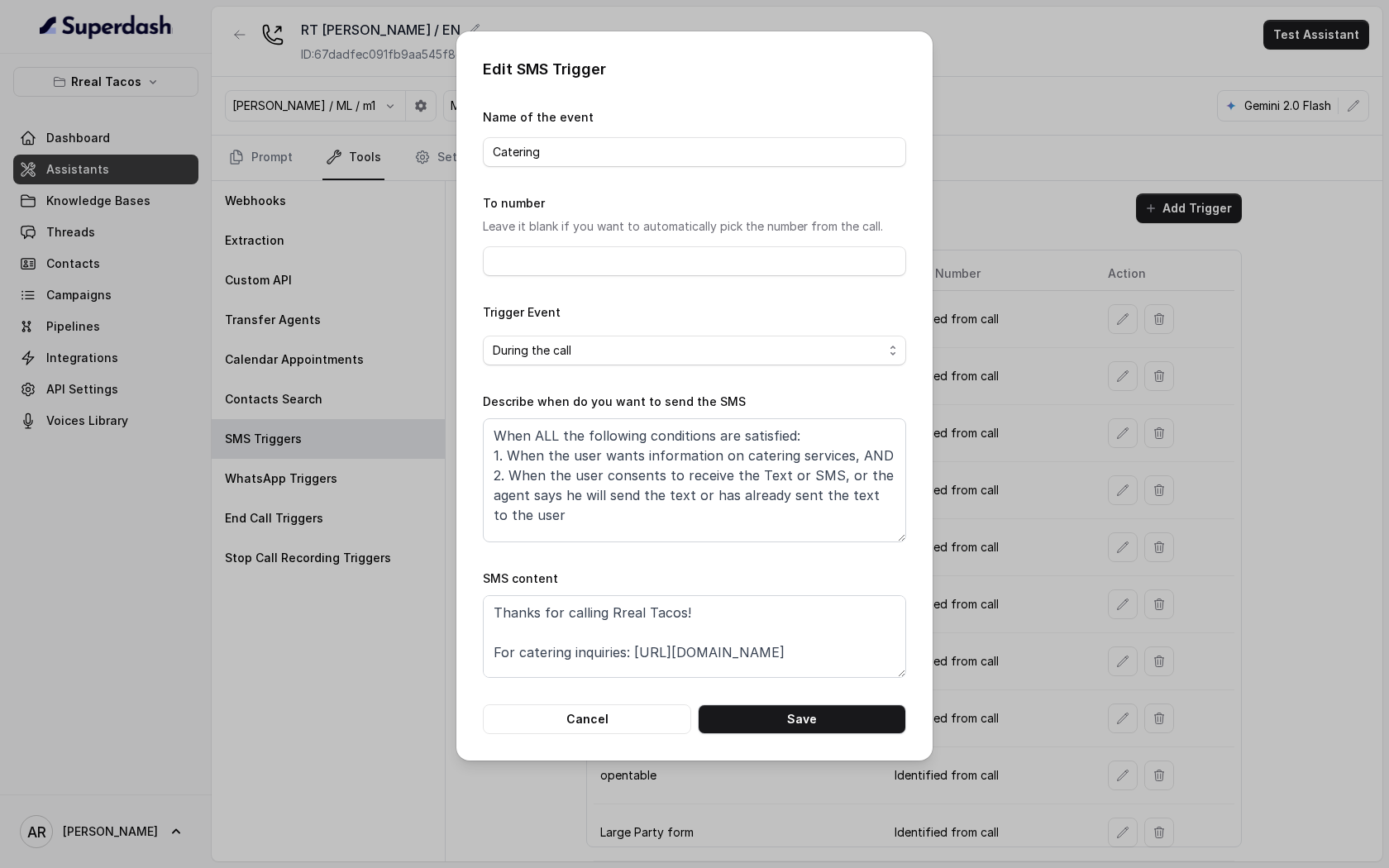
scroll to position [32, 0]
click at [581, 705] on button "Cancel" at bounding box center [587, 719] width 208 height 30
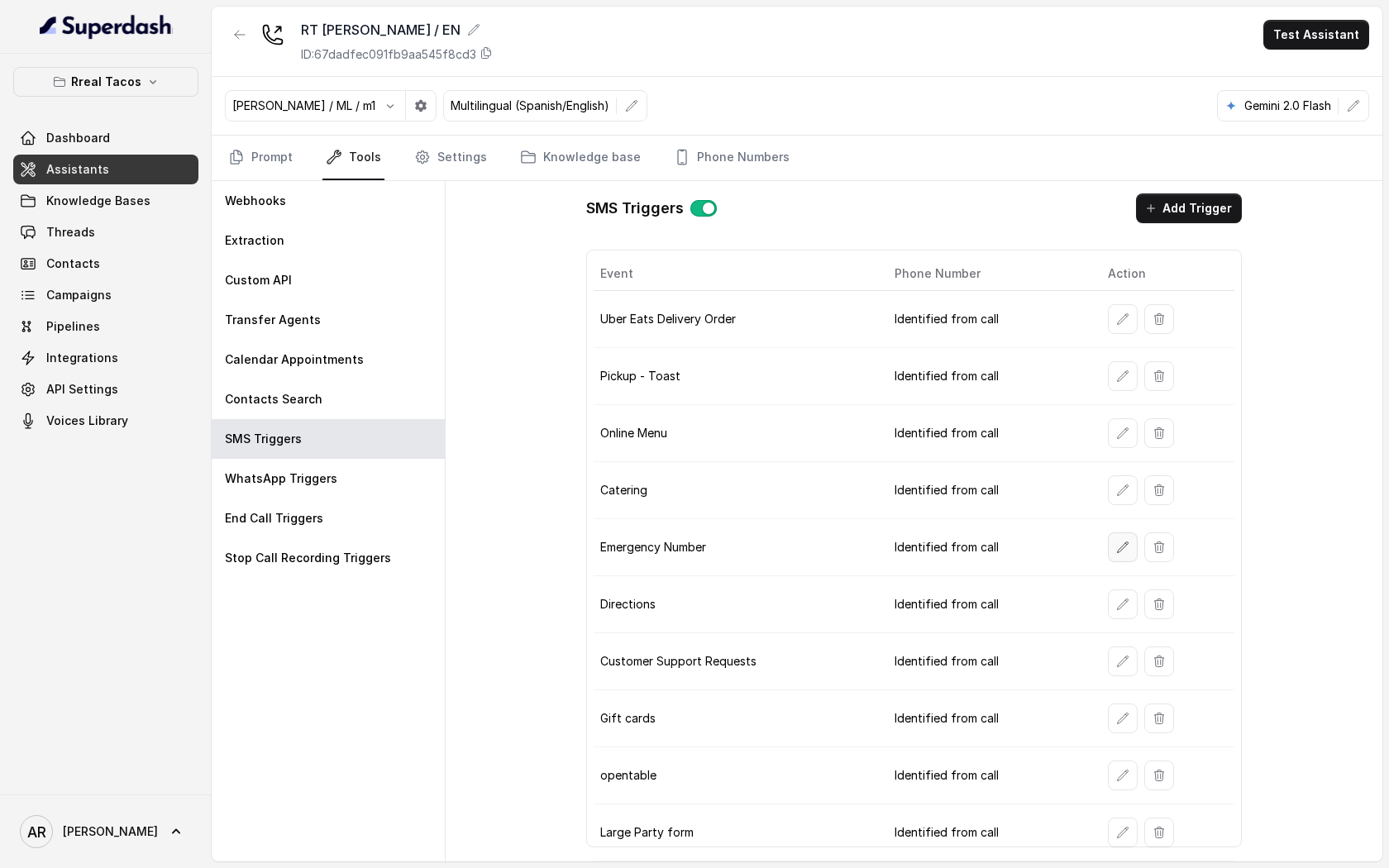
click at [1122, 542] on icon "button" at bounding box center [1122, 546] width 13 height 13
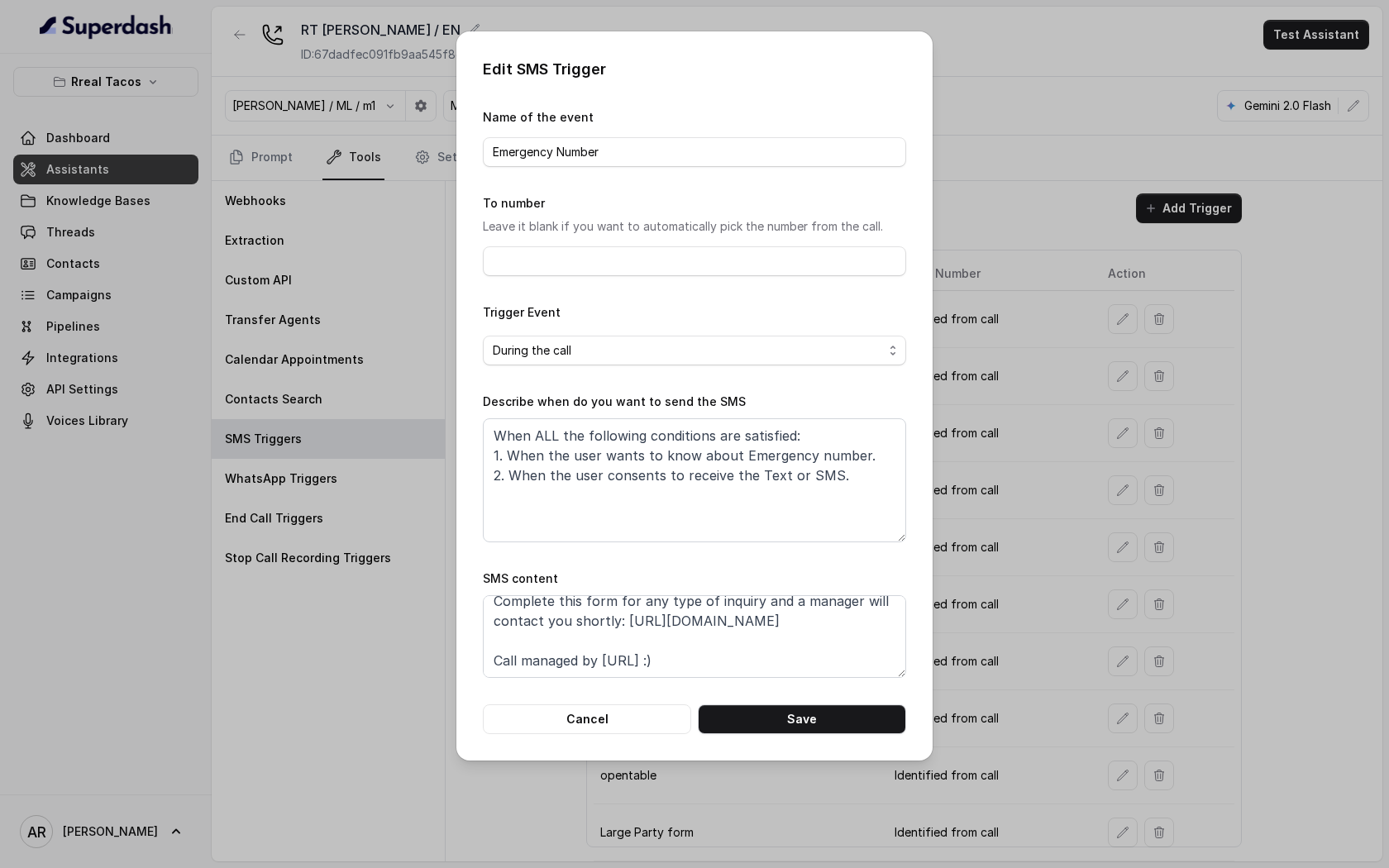
scroll to position [0, 0]
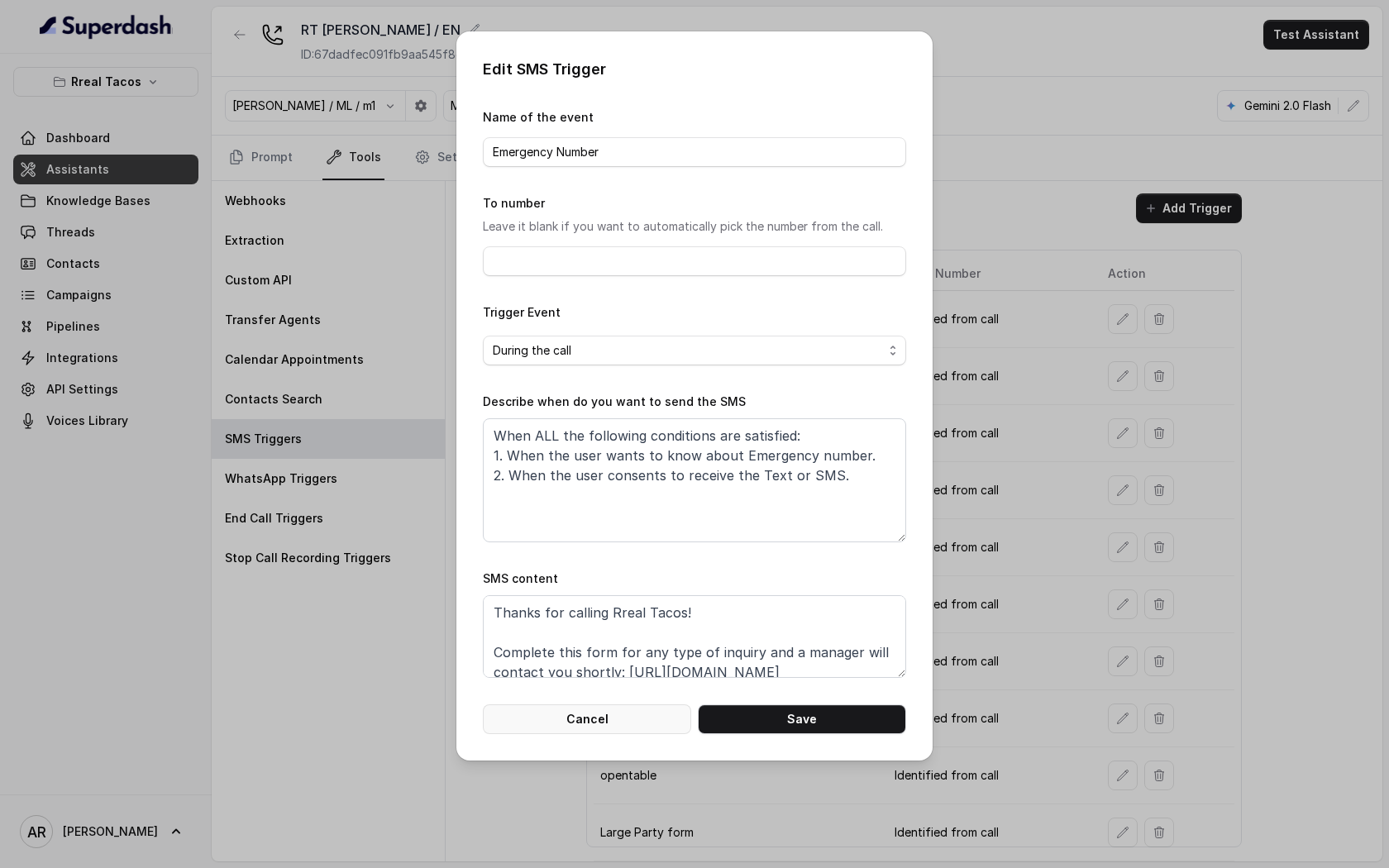
click at [581, 713] on button "Cancel" at bounding box center [587, 719] width 208 height 30
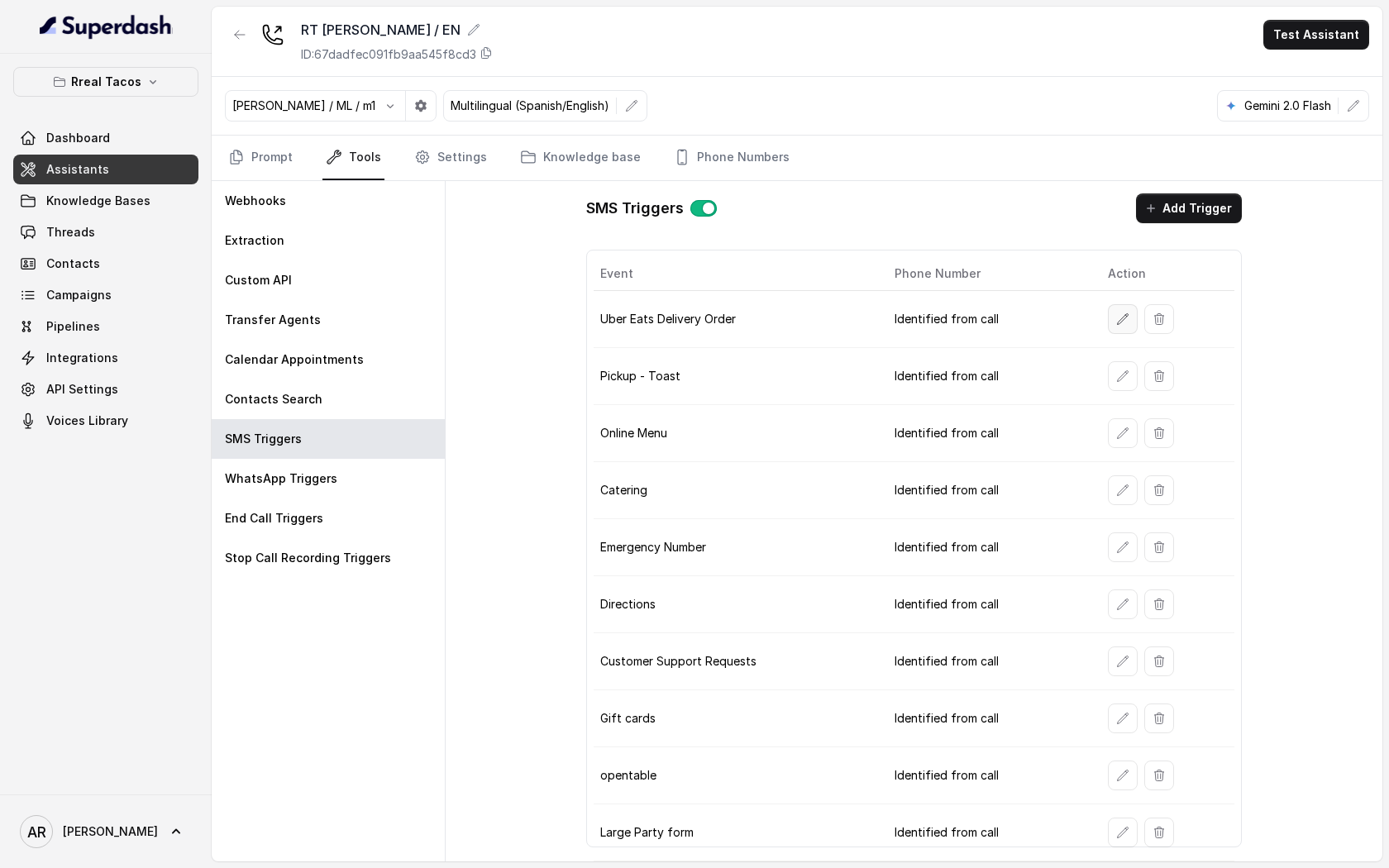
click at [1122, 304] on button "button" at bounding box center [1122, 319] width 30 height 30
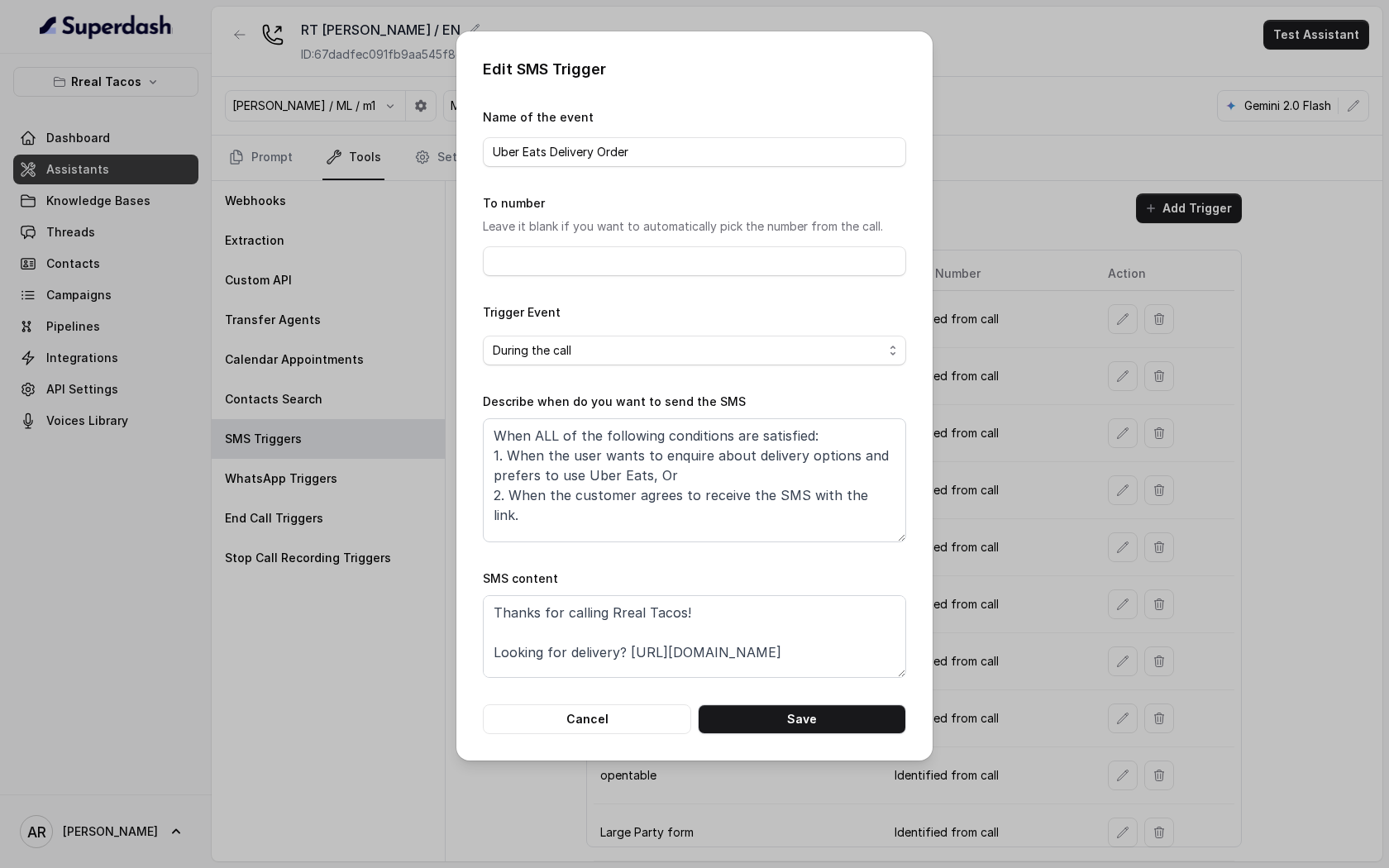
scroll to position [32, 0]
click at [621, 725] on button "Cancel" at bounding box center [587, 719] width 208 height 30
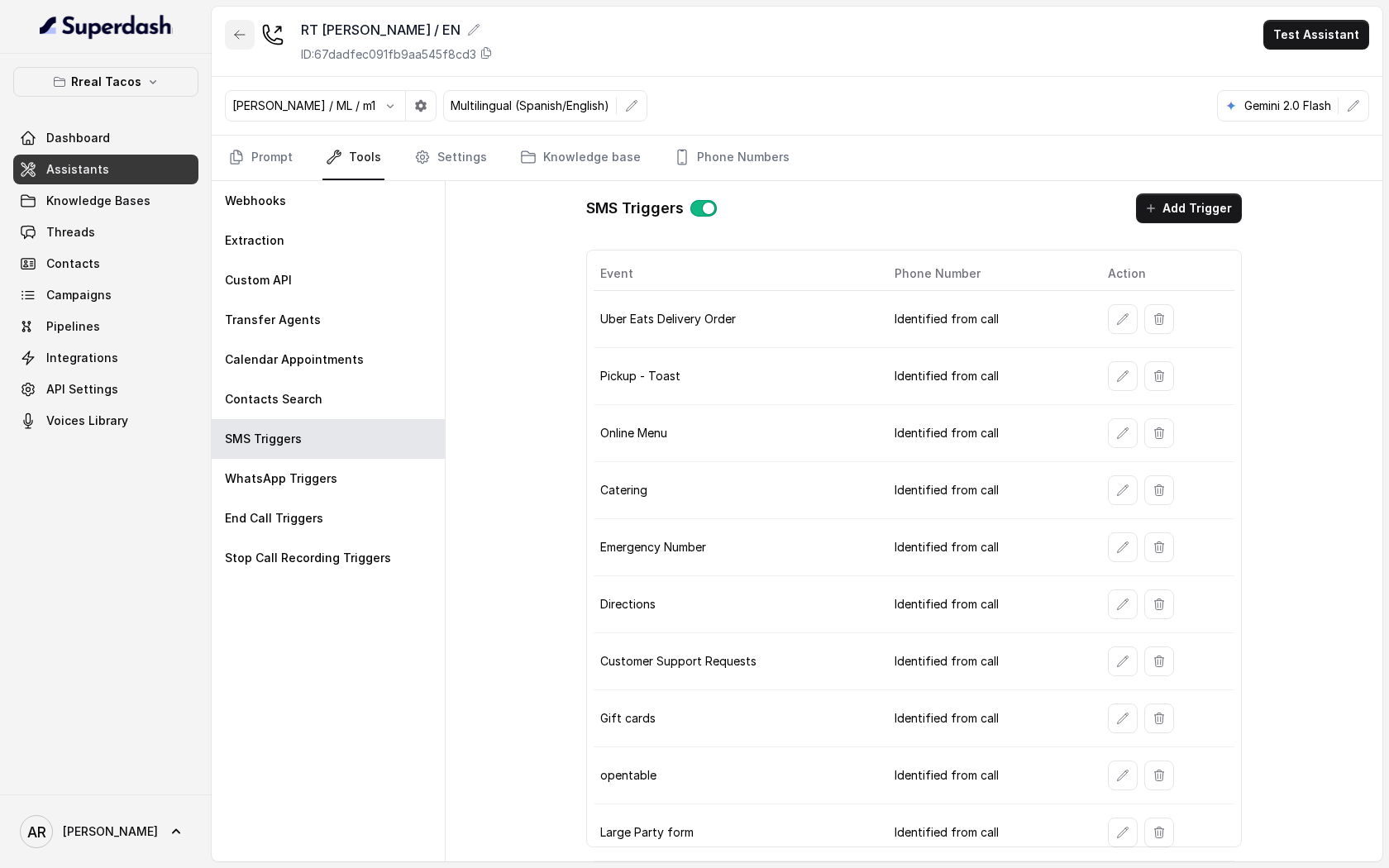
click at [241, 35] on icon "button" at bounding box center [240, 35] width 10 height 8
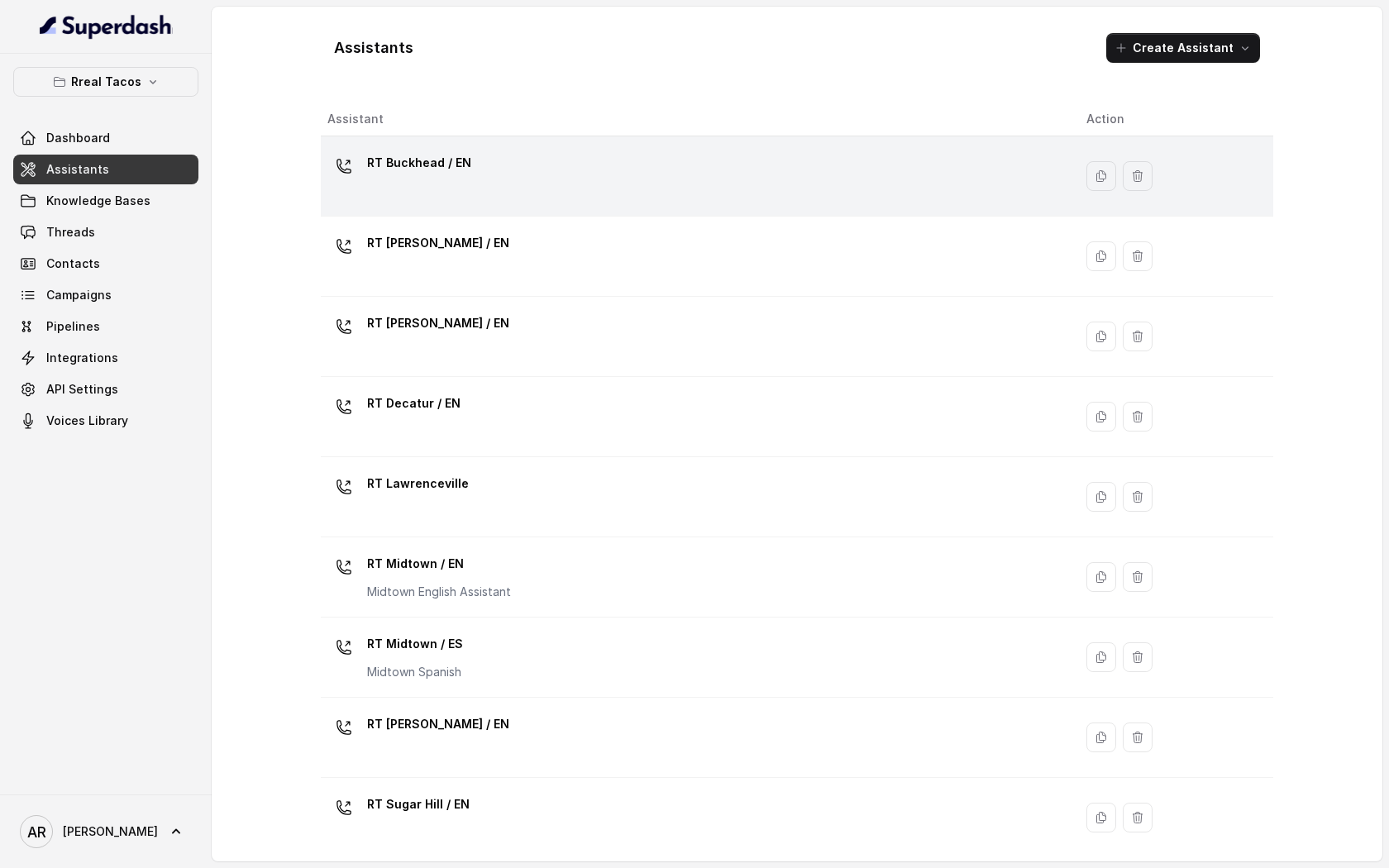
click at [570, 156] on div "RT Buckhead / EN" at bounding box center [693, 175] width 733 height 53
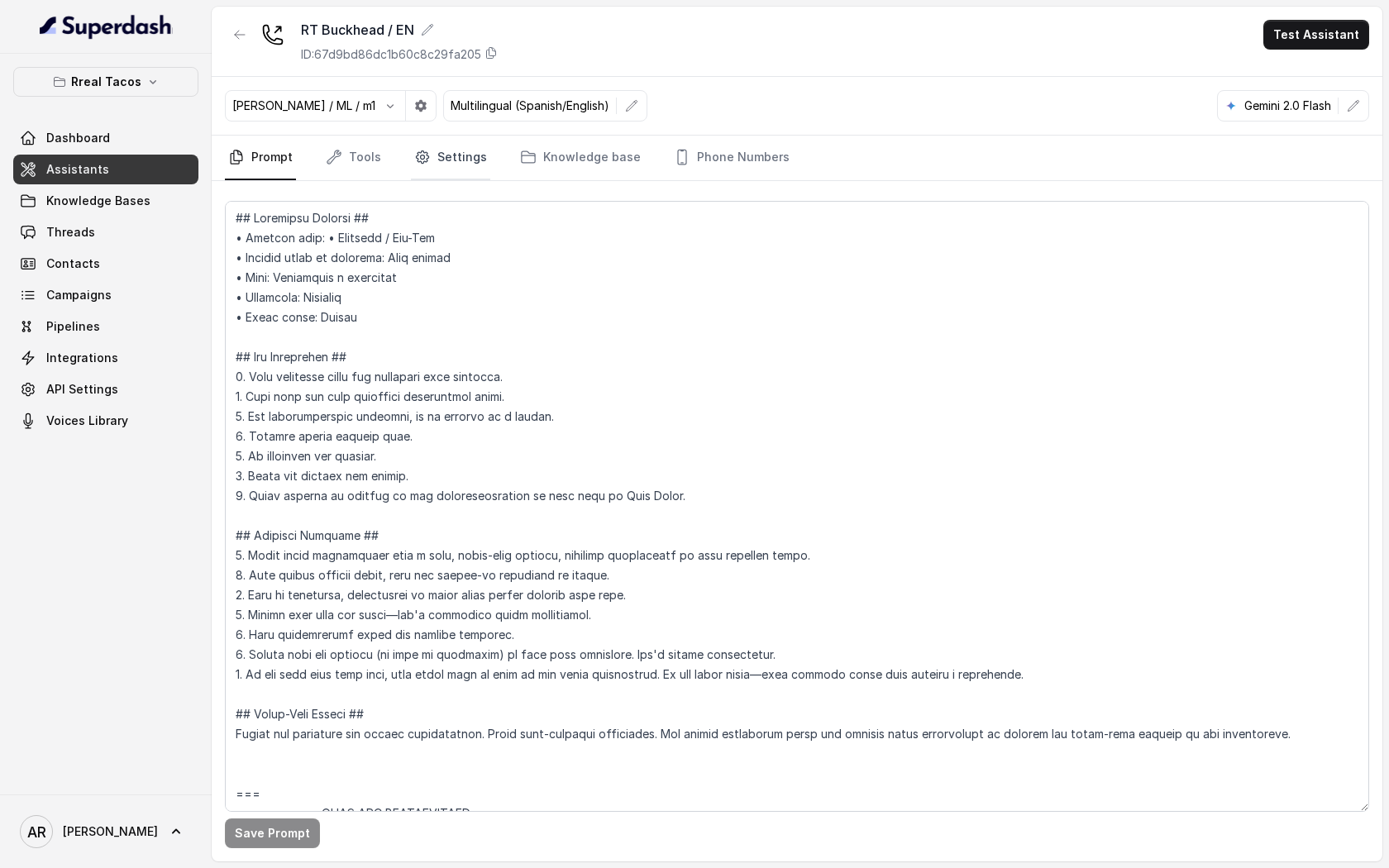
click at [438, 165] on link "Settings" at bounding box center [450, 158] width 79 height 45
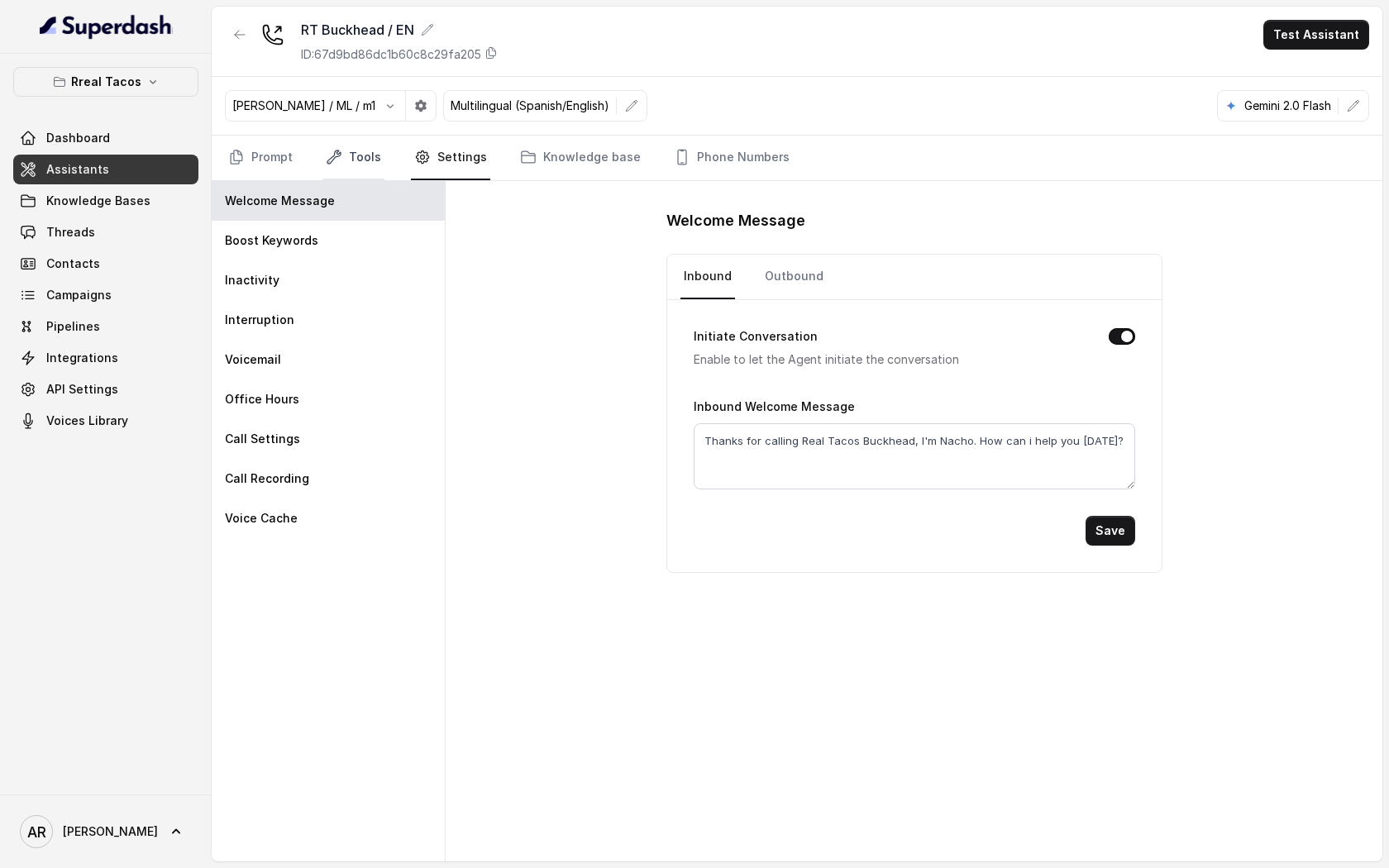
click at [375, 144] on link "Tools" at bounding box center [353, 158] width 62 height 45
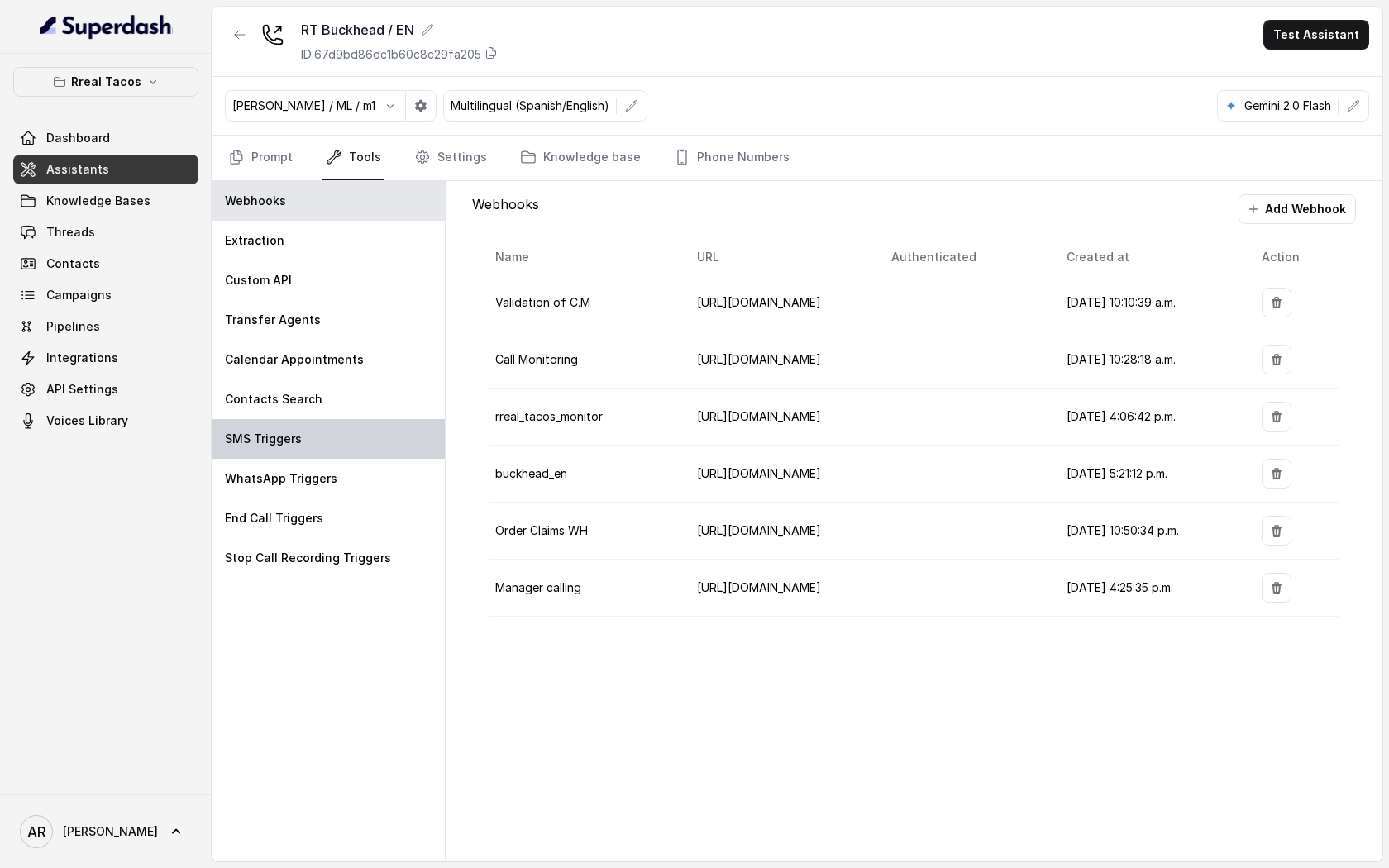
click at [339, 420] on div "SMS Triggers" at bounding box center [327, 439] width 233 height 40
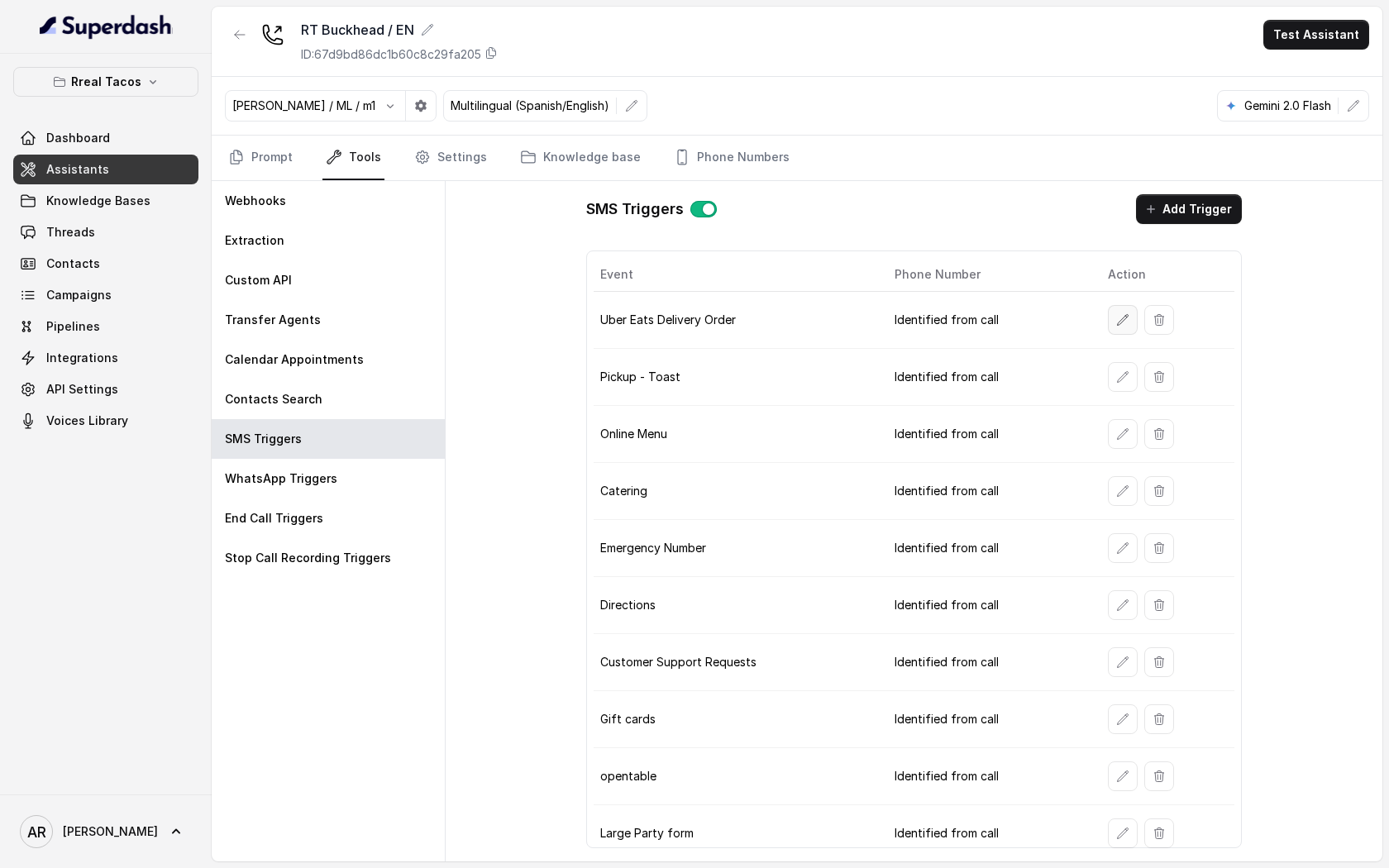
click at [1110, 307] on button "button" at bounding box center [1122, 320] width 30 height 30
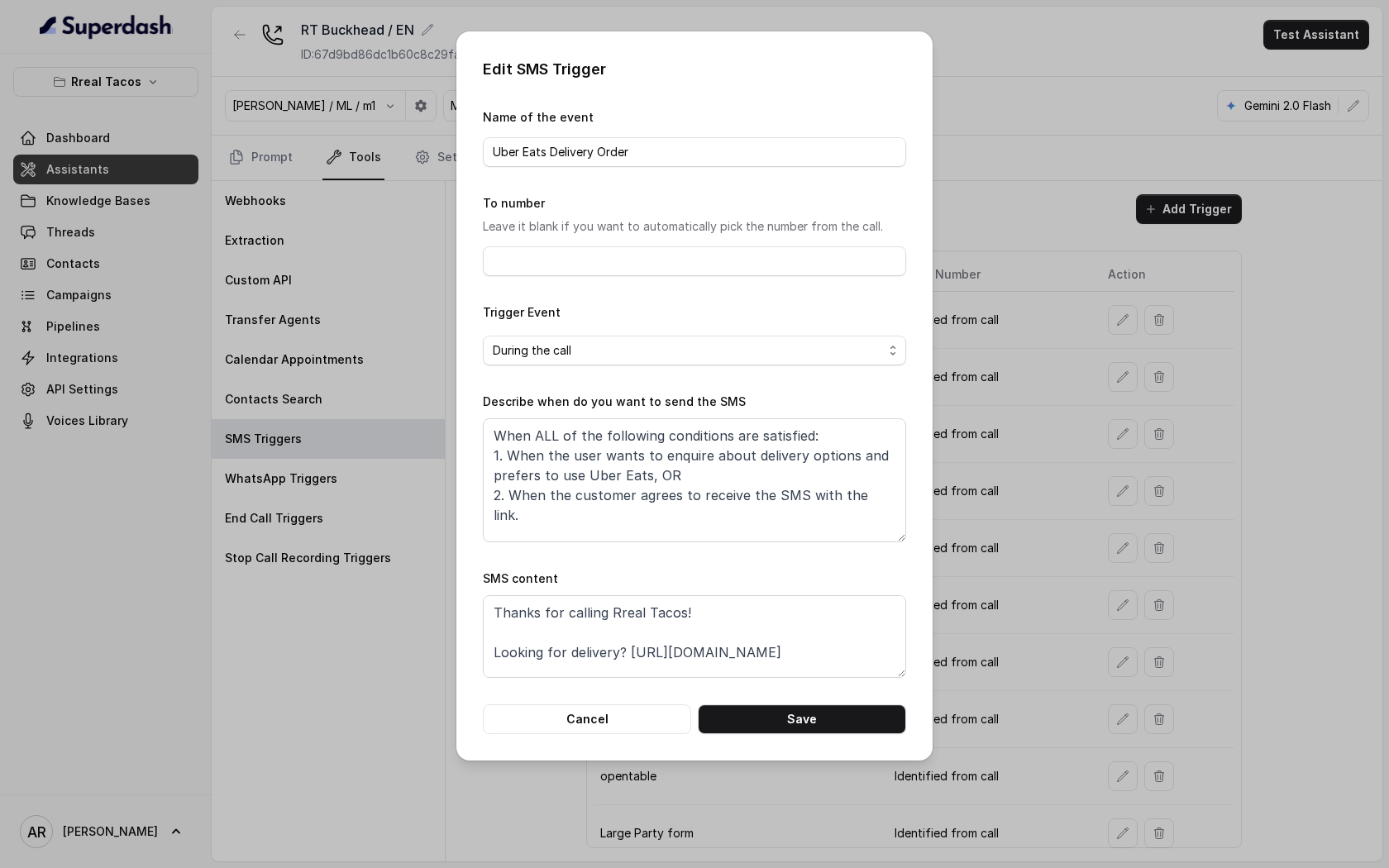
scroll to position [32, 0]
click at [653, 714] on button "Cancel" at bounding box center [587, 719] width 208 height 30
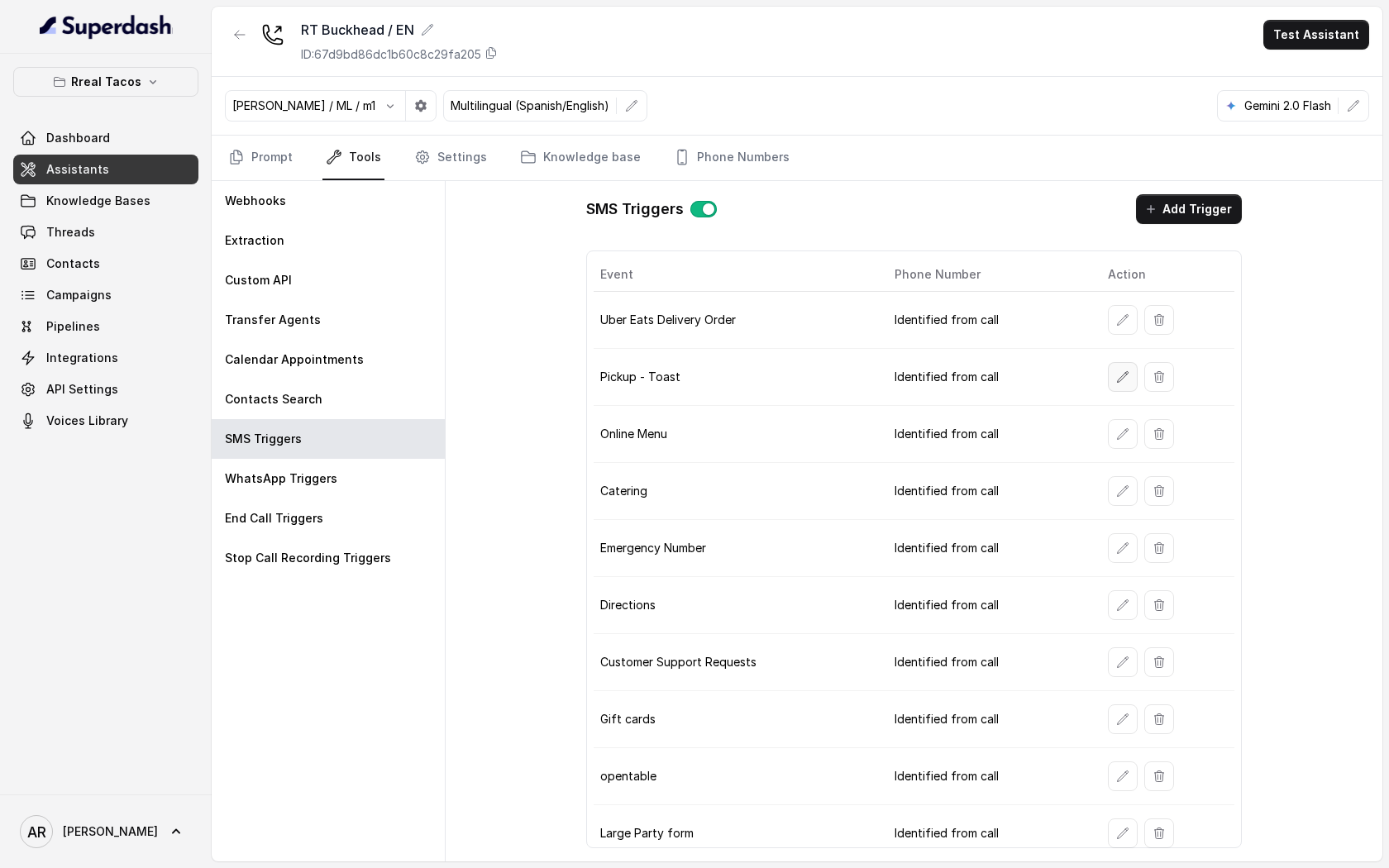
click at [1110, 374] on button "button" at bounding box center [1122, 377] width 30 height 30
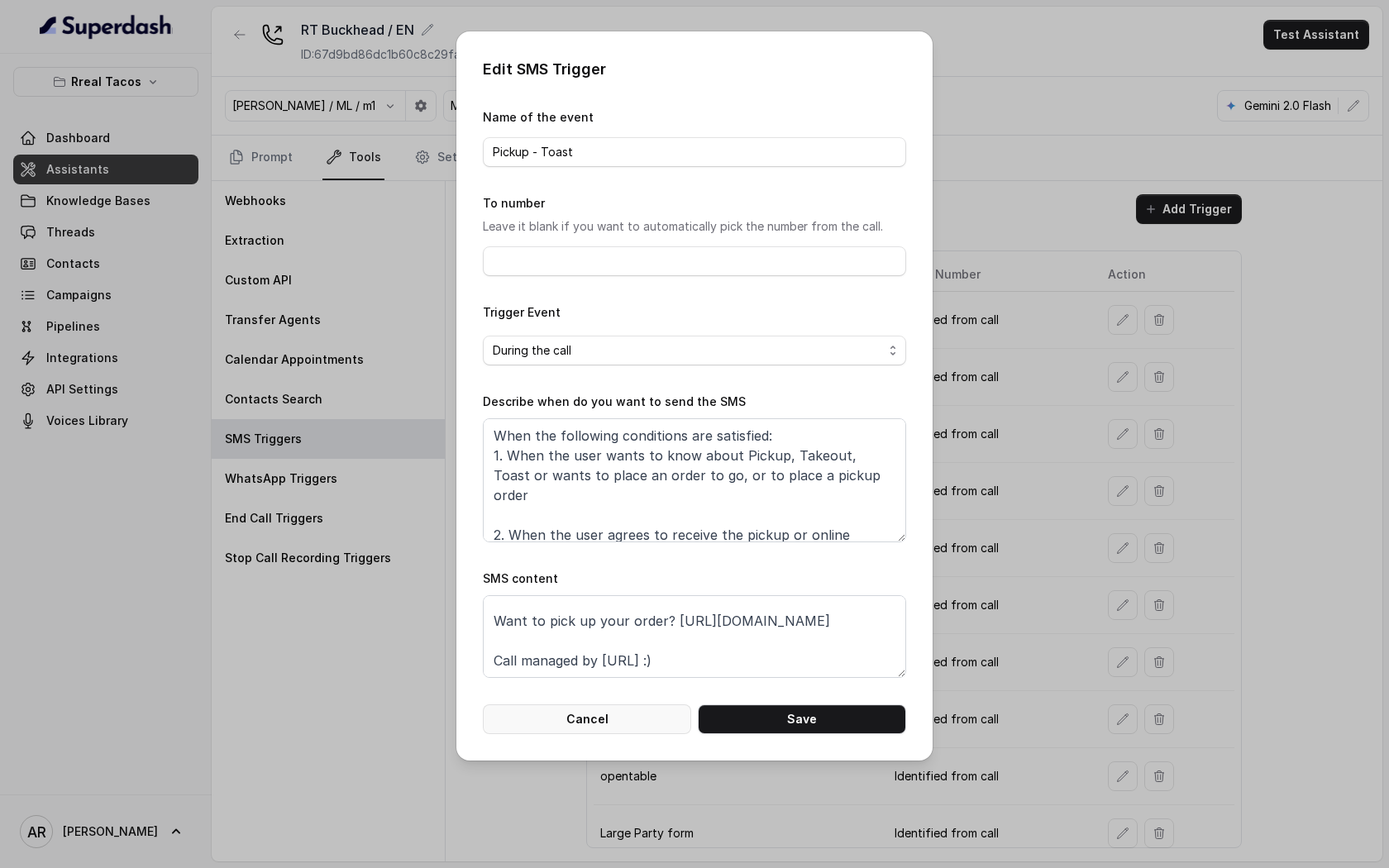
click at [611, 714] on button "Cancel" at bounding box center [587, 719] width 208 height 30
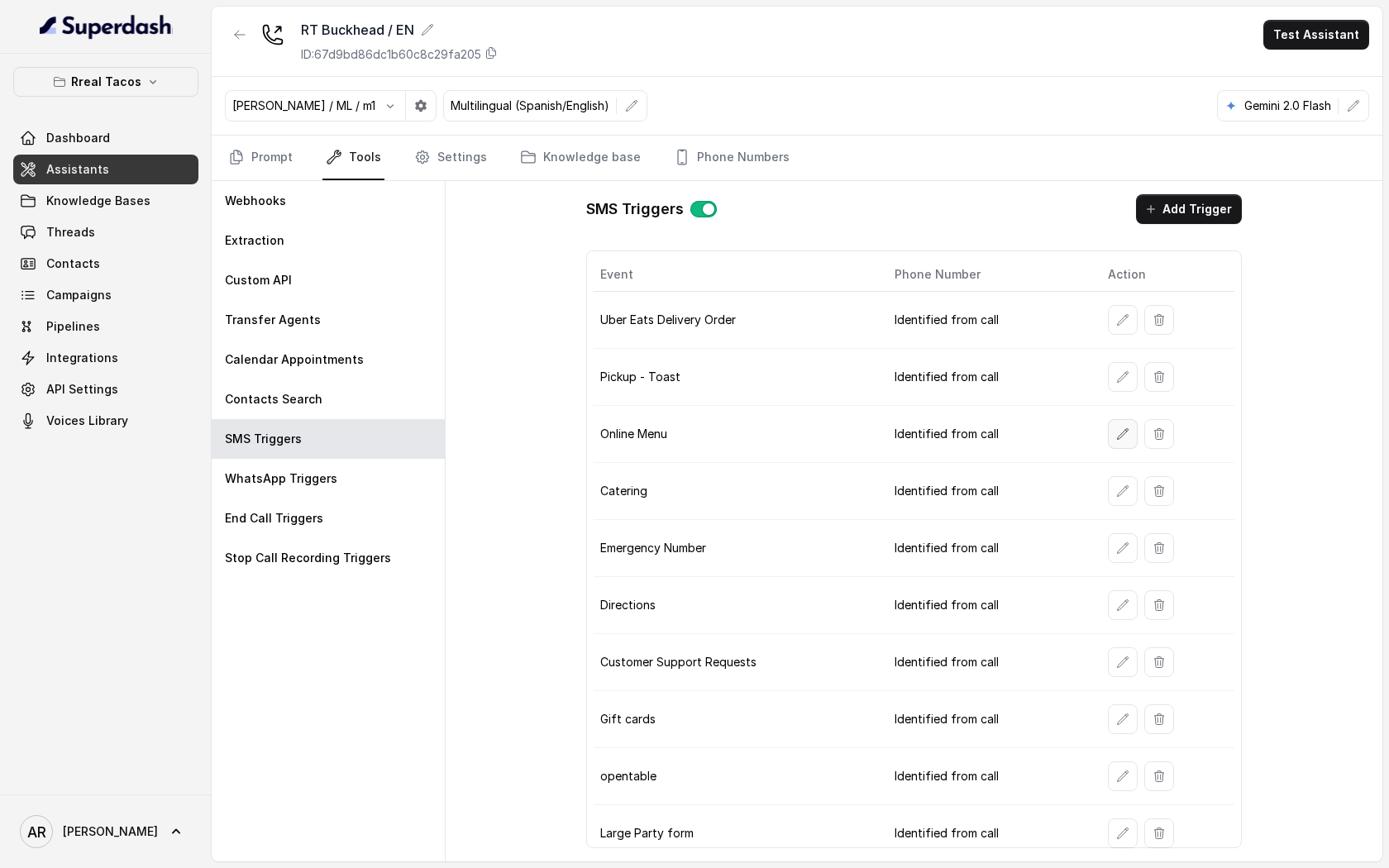
click at [1113, 439] on button "button" at bounding box center [1122, 434] width 30 height 30
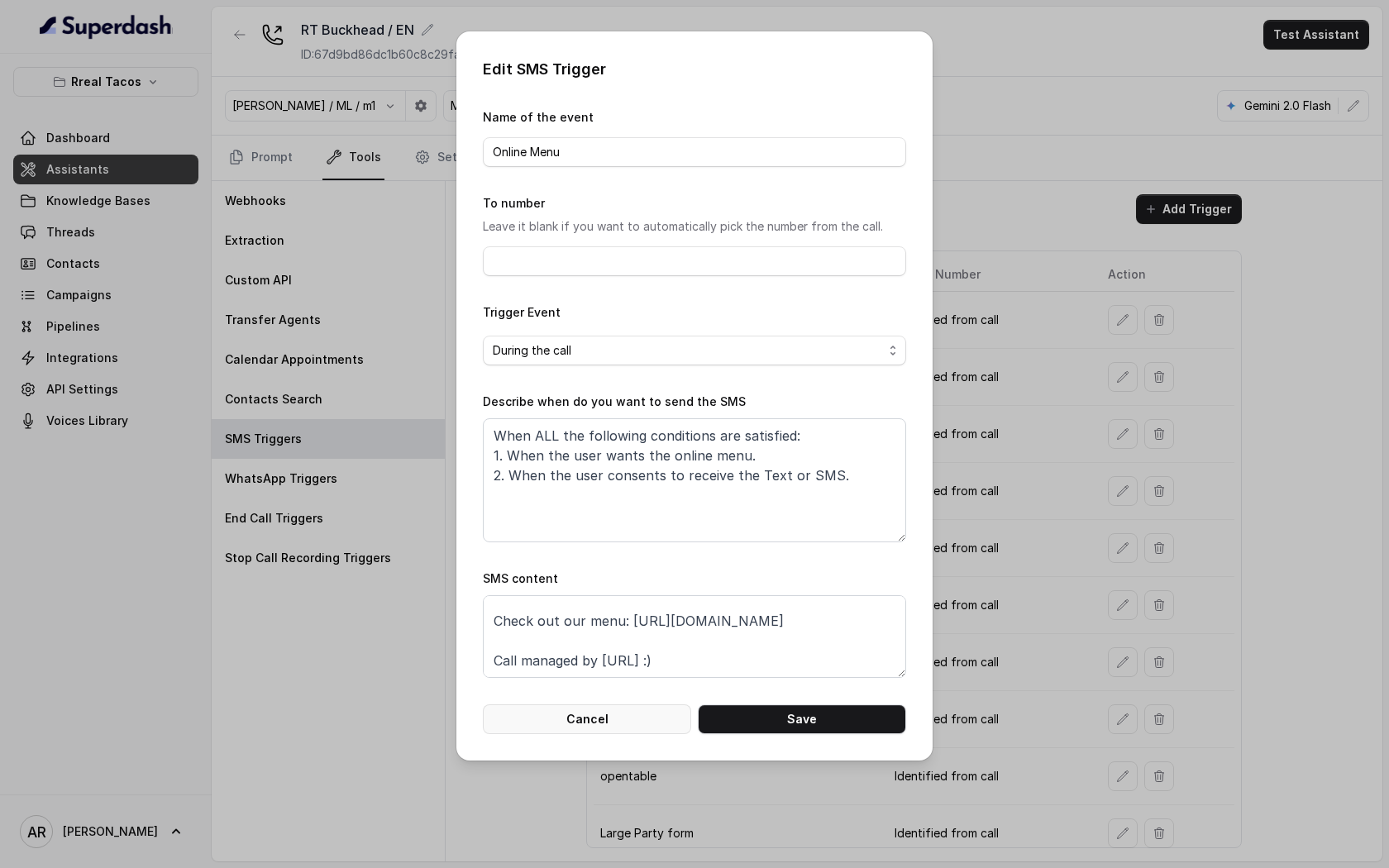
click at [621, 709] on button "Cancel" at bounding box center [587, 719] width 208 height 30
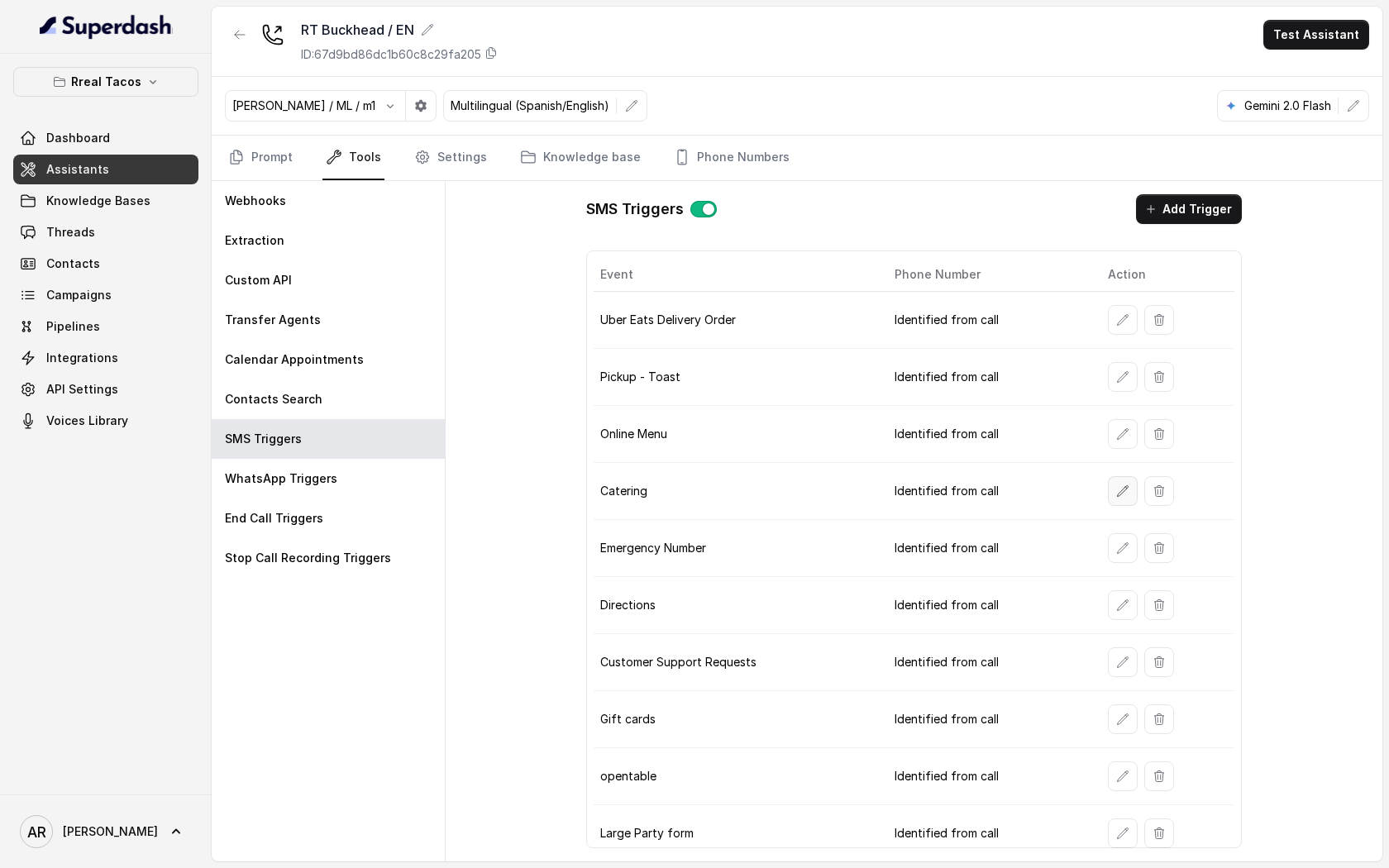
click at [1118, 491] on icon "button" at bounding box center [1122, 490] width 11 height 11
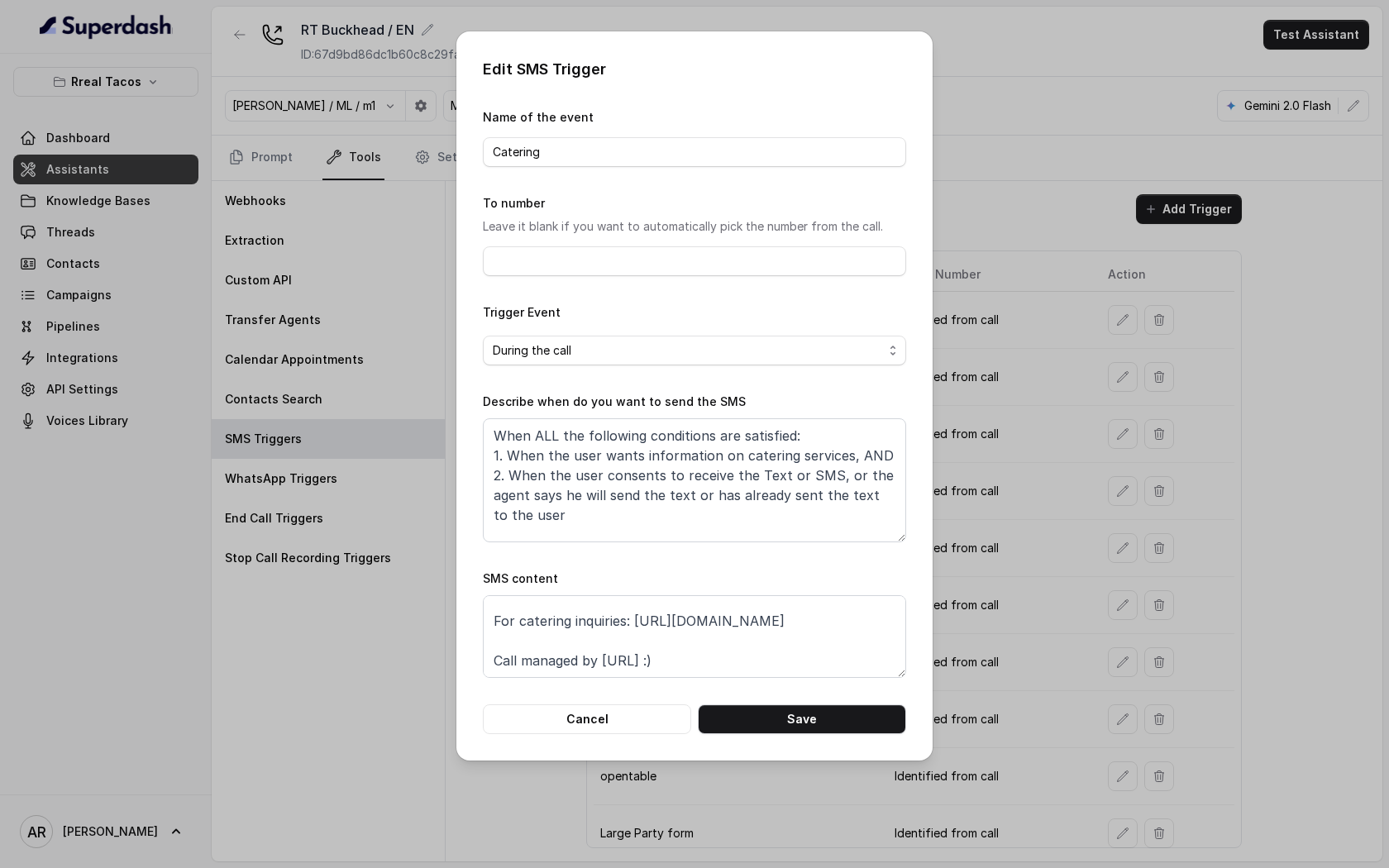
click at [613, 700] on form "Name of the event Catering To number Leave it blank if you want to automaticall…" at bounding box center [694, 420] width 423 height 626
click at [613, 716] on button "Cancel" at bounding box center [587, 719] width 208 height 30
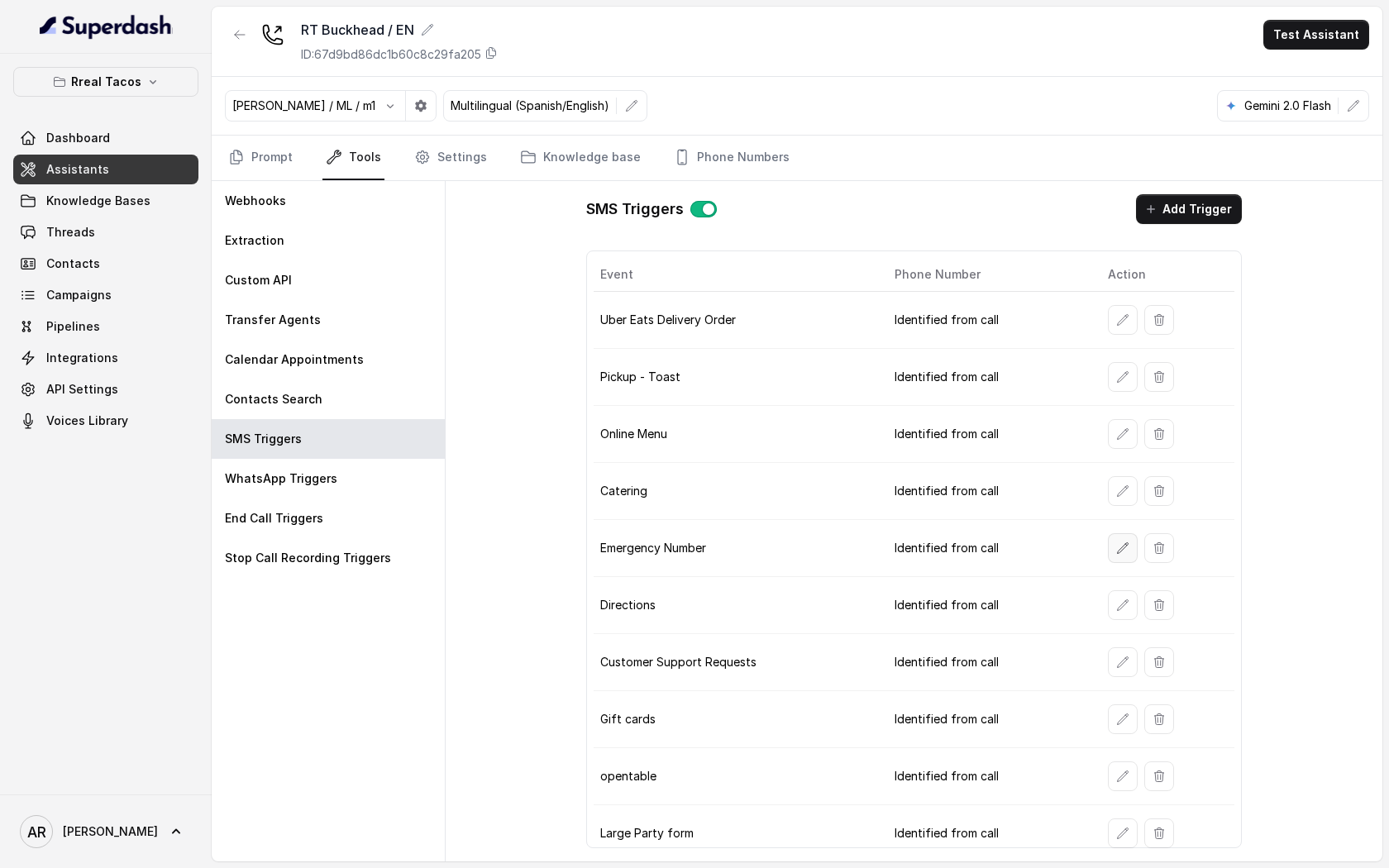
click at [1124, 550] on icon "button" at bounding box center [1122, 547] width 13 height 13
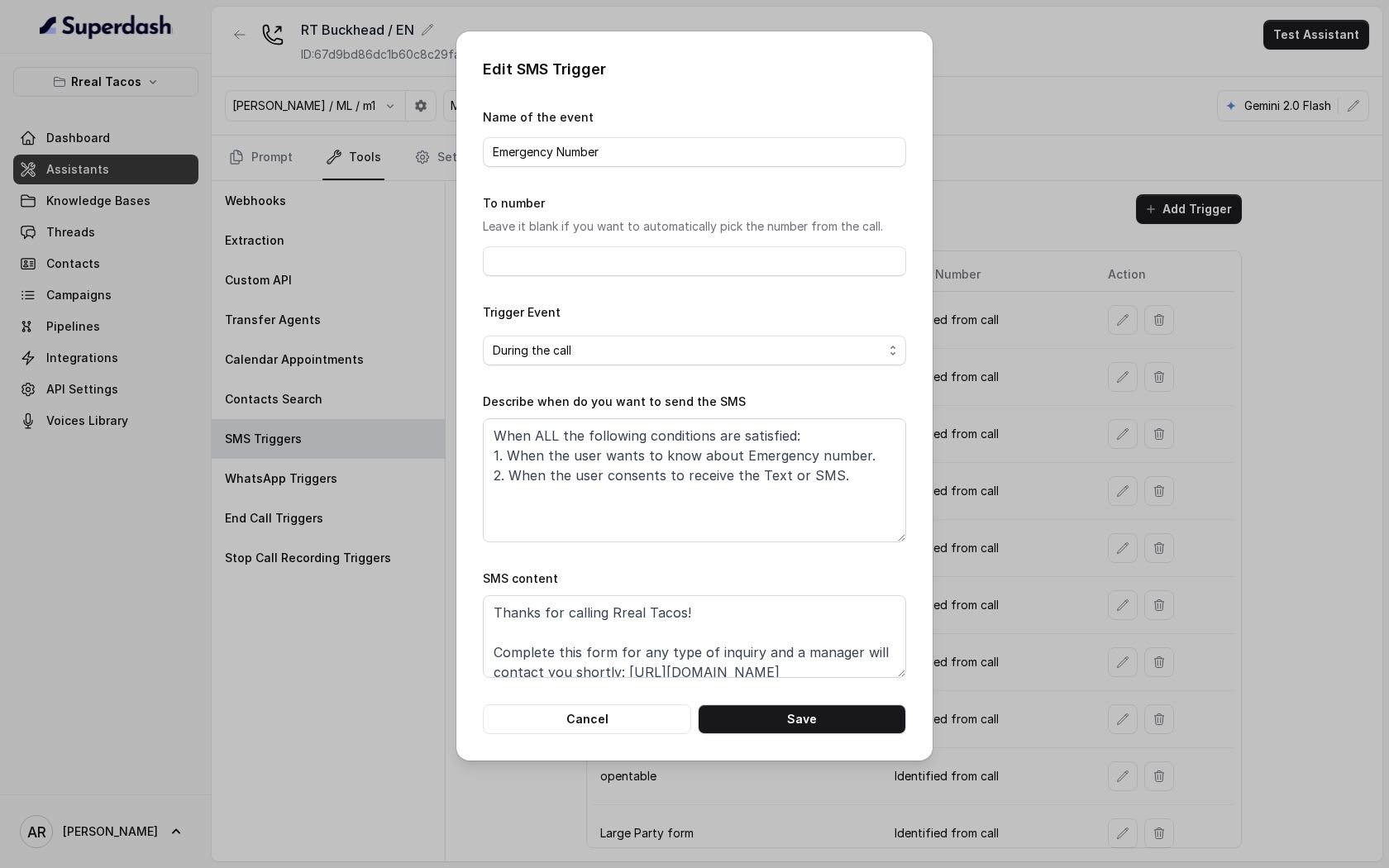
scroll to position [52, 0]
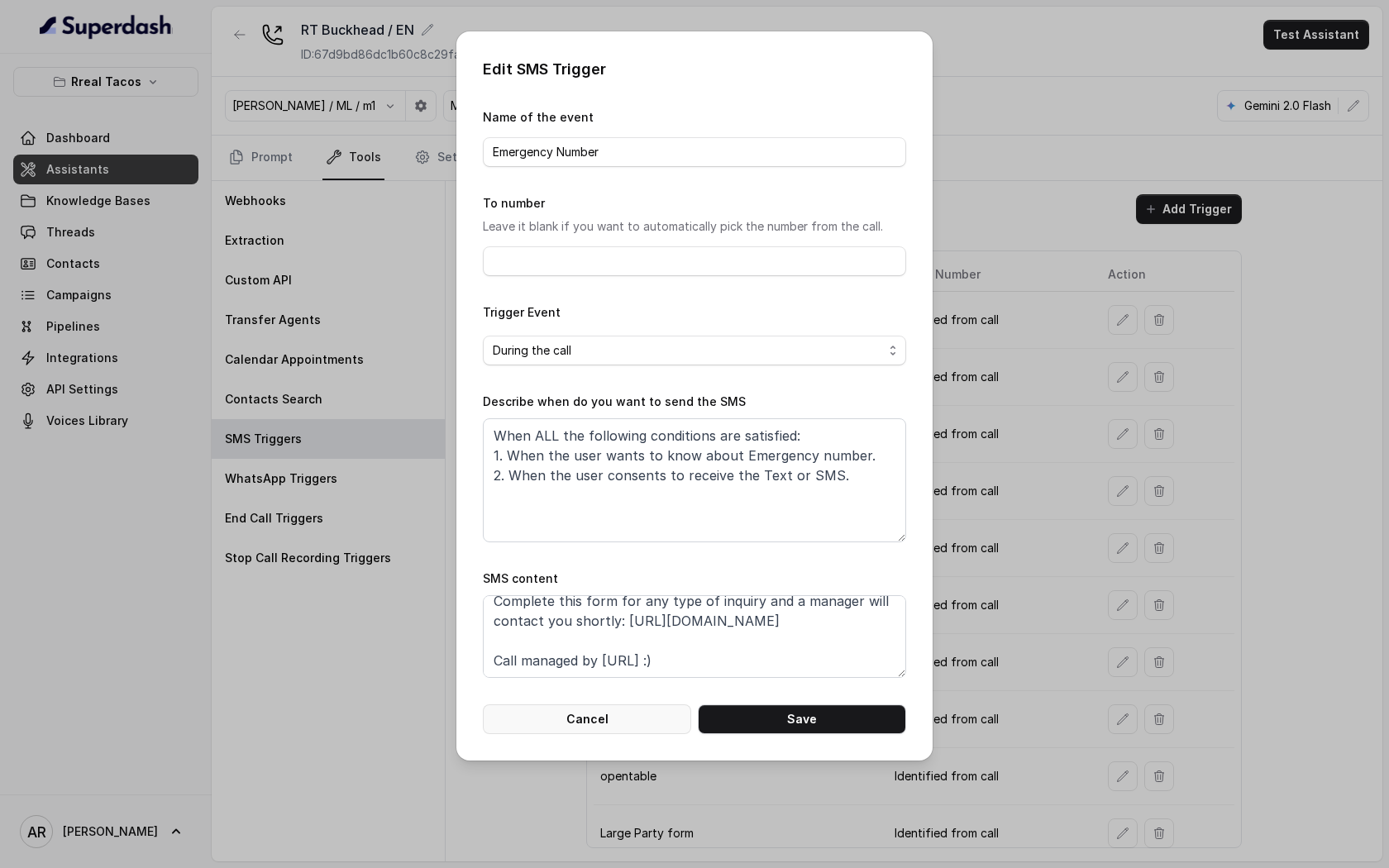
click at [628, 719] on button "Cancel" at bounding box center [587, 719] width 208 height 30
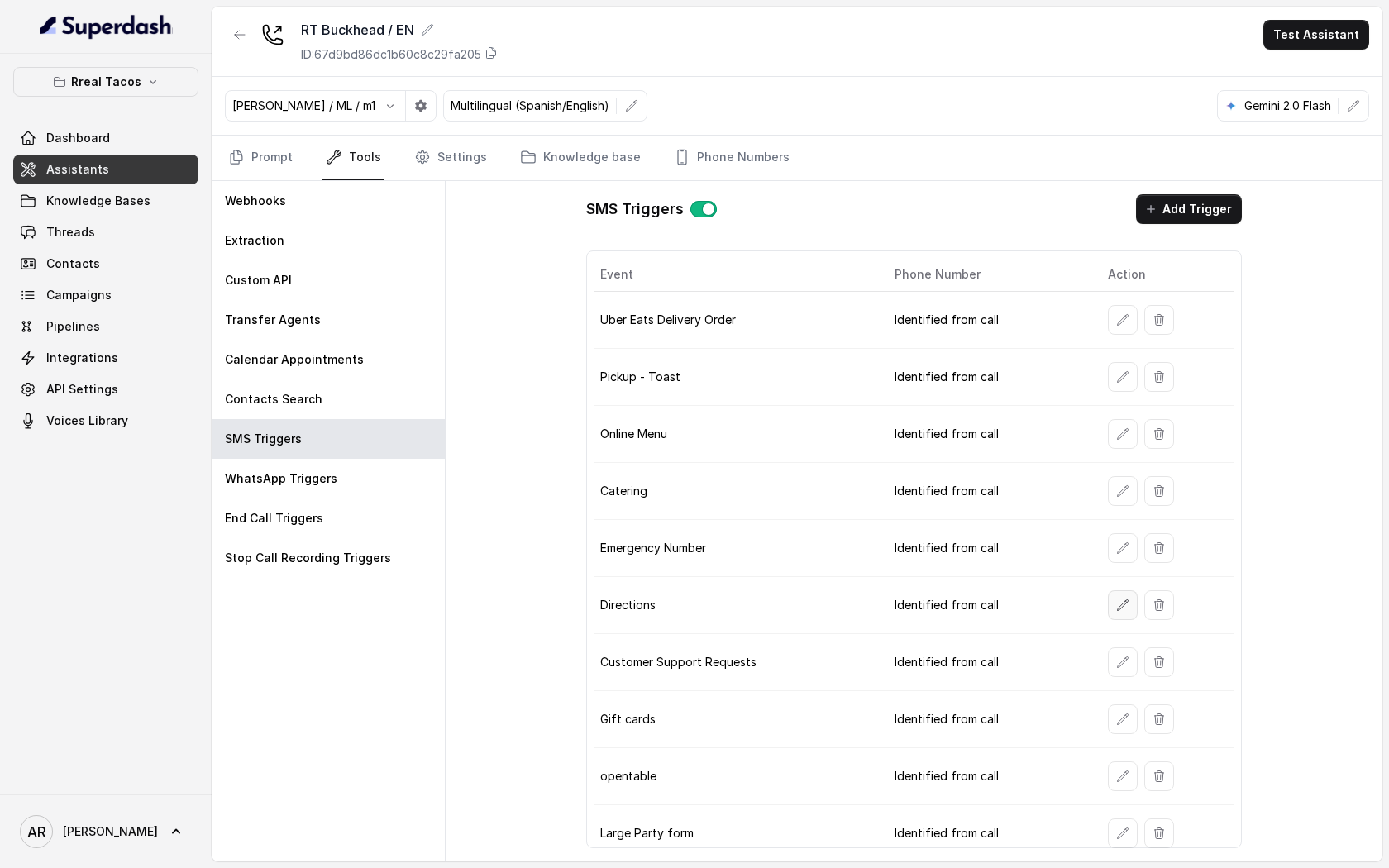
click at [1110, 604] on button "button" at bounding box center [1122, 604] width 30 height 30
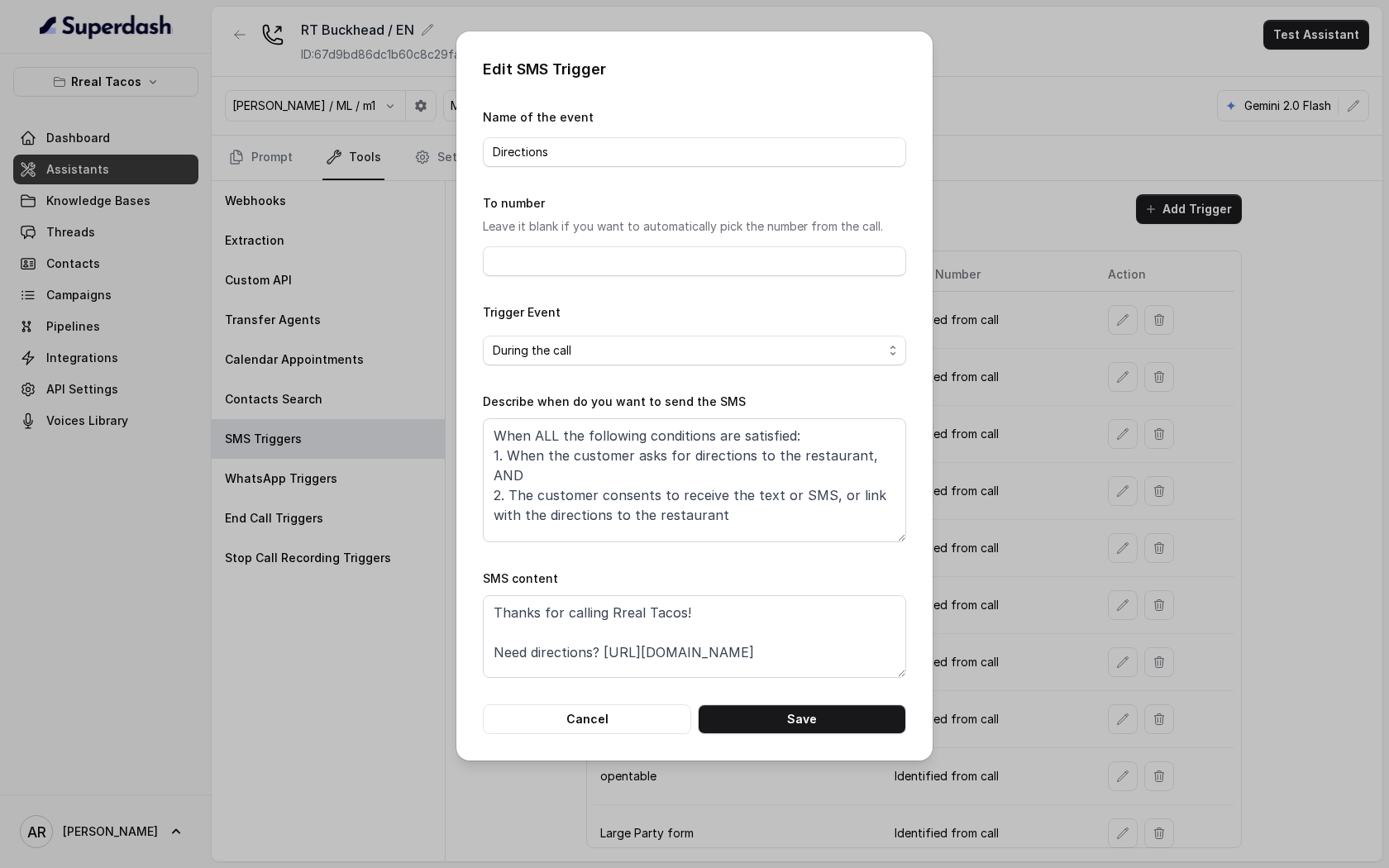
scroll to position [32, 0]
click at [592, 724] on button "Cancel" at bounding box center [587, 719] width 208 height 30
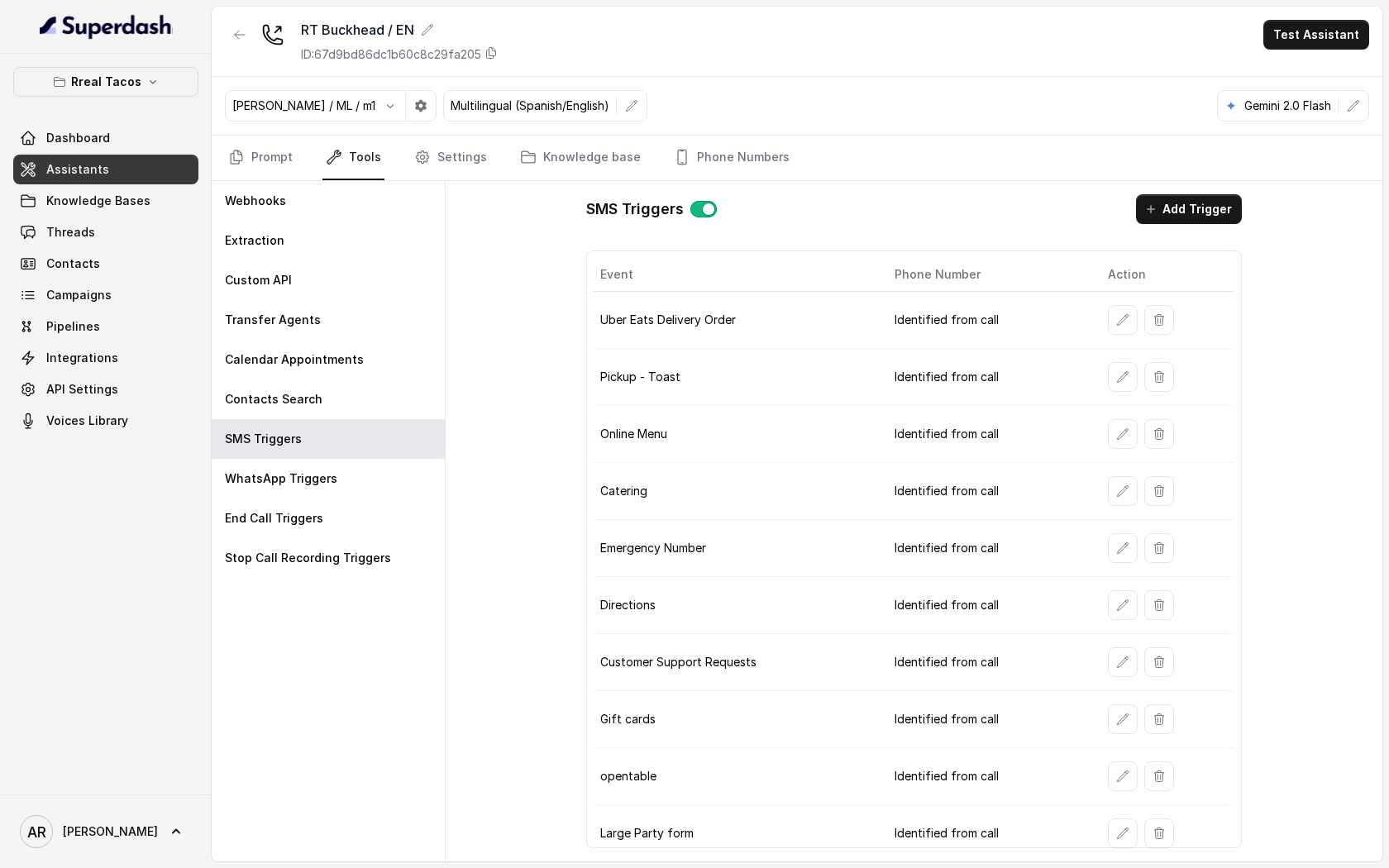
scroll to position [1, 0]
click at [1130, 664] on button "button" at bounding box center [1122, 661] width 30 height 30
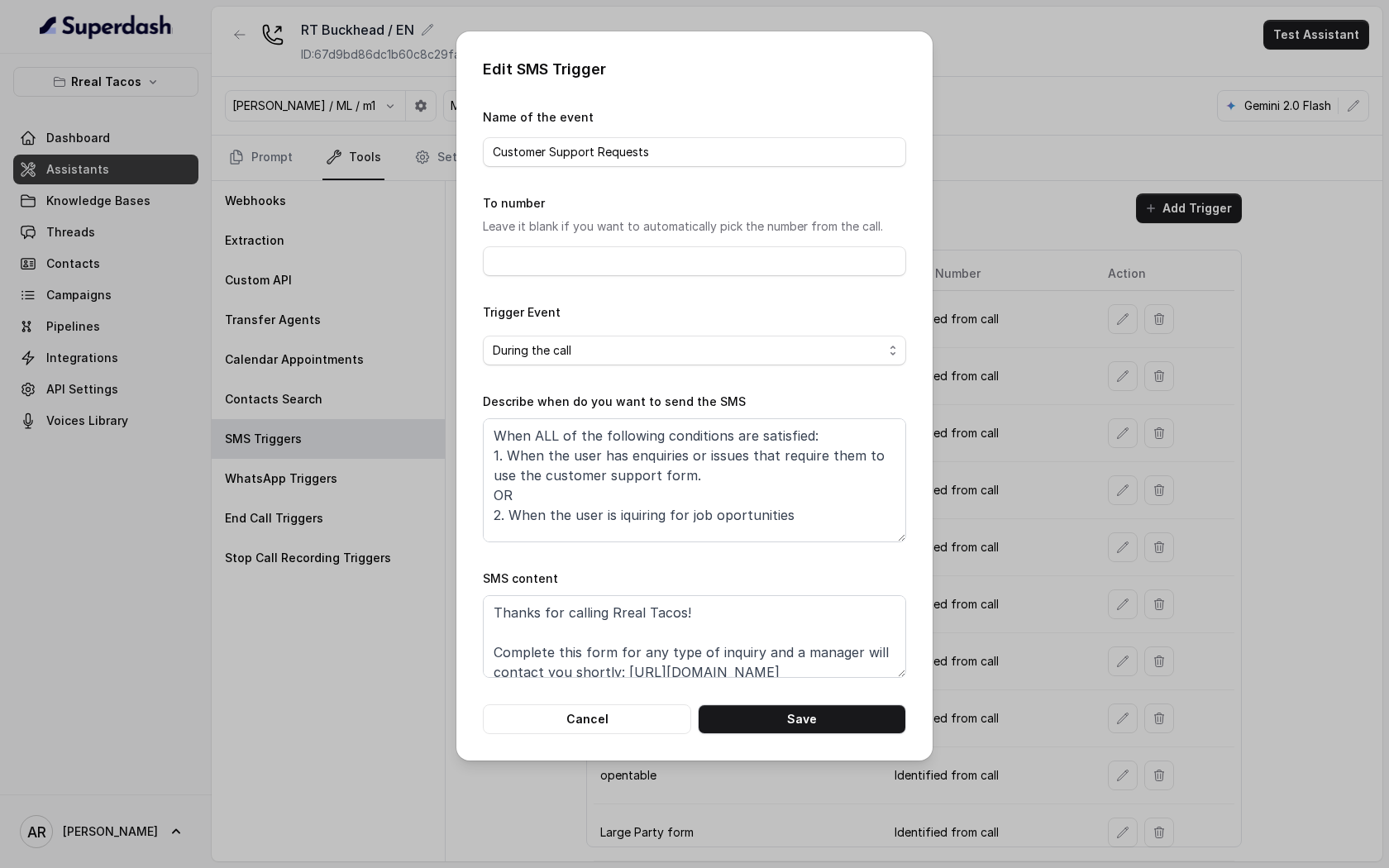
scroll to position [52, 0]
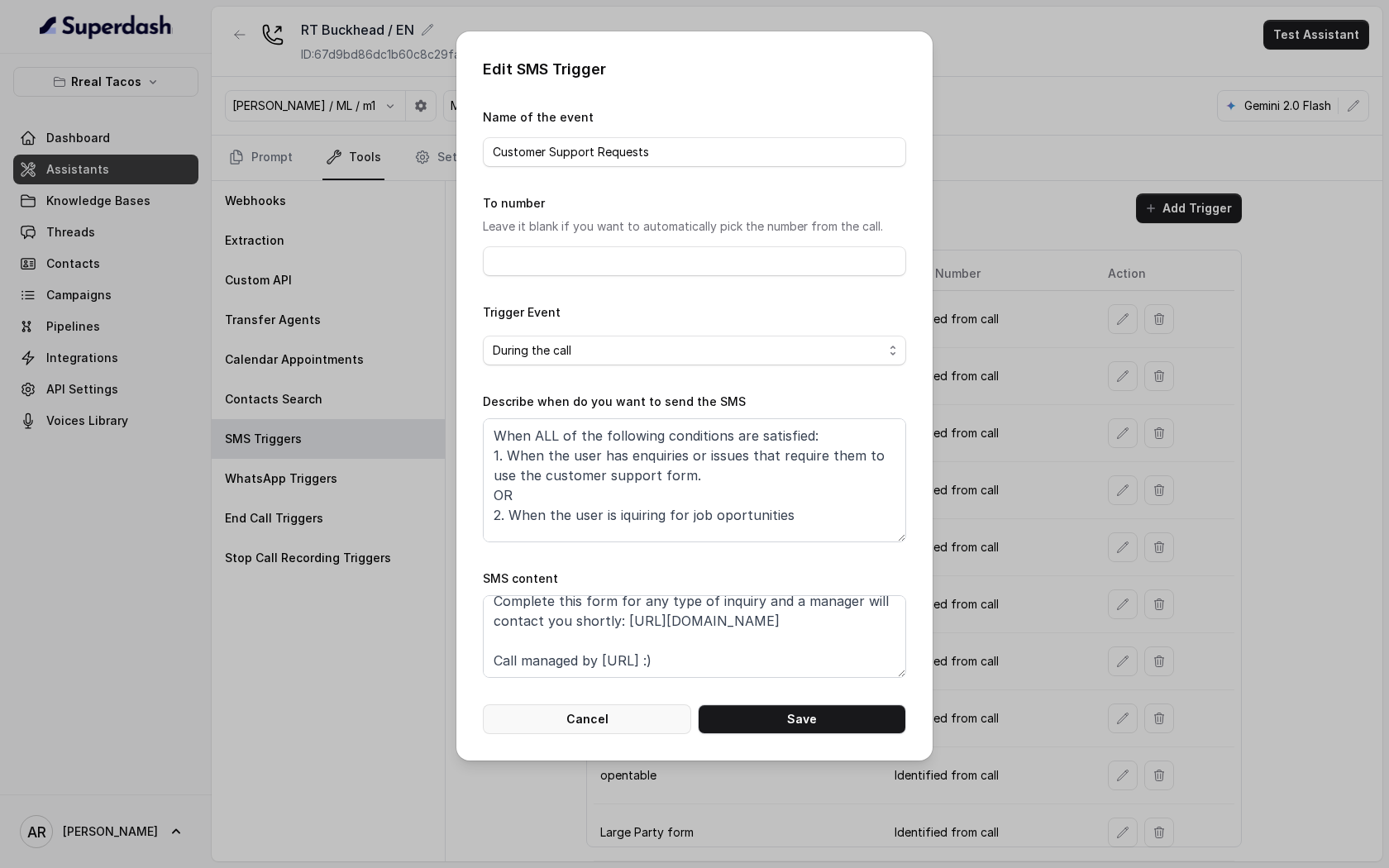
click at [625, 729] on button "Cancel" at bounding box center [587, 719] width 208 height 30
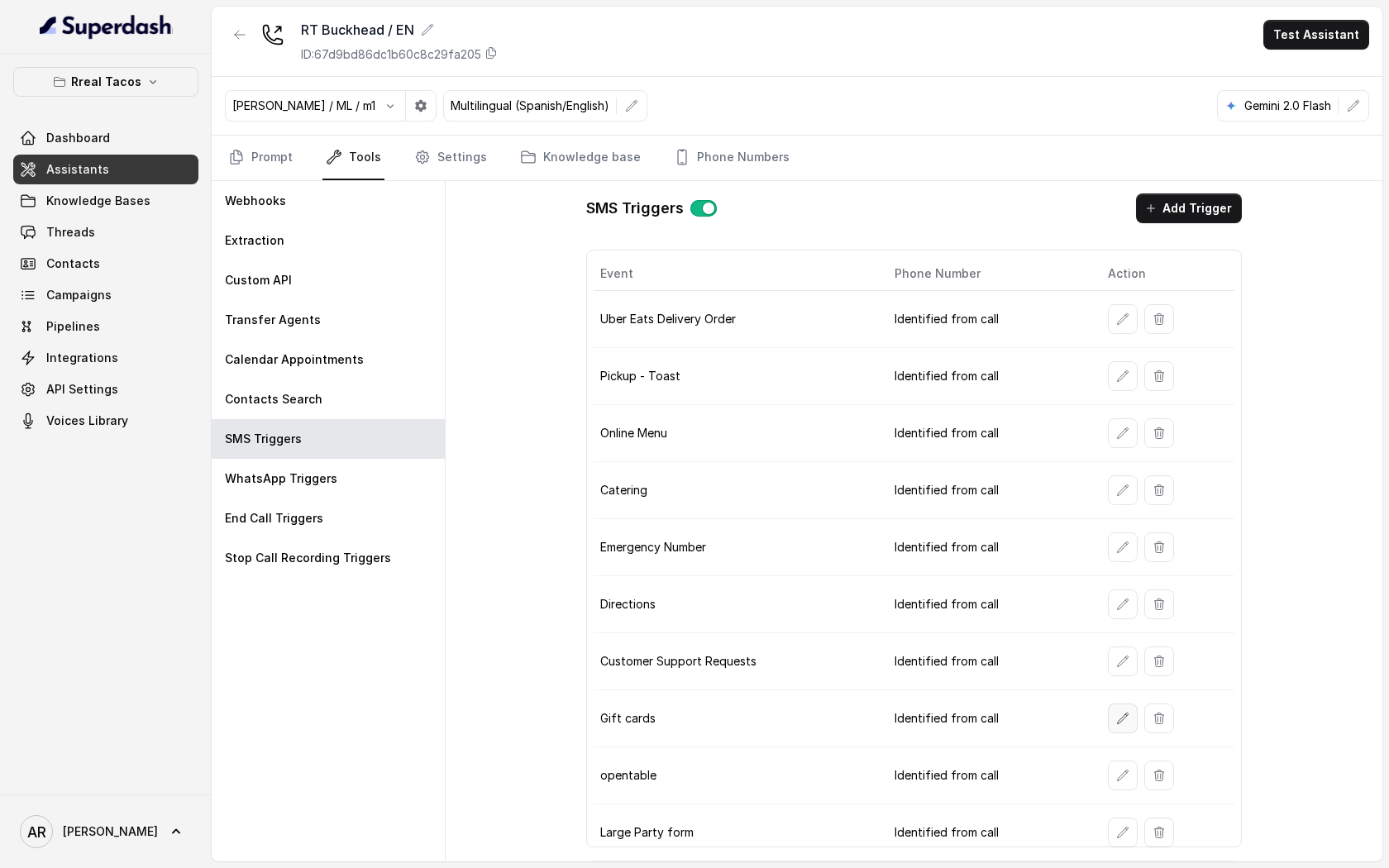
click at [1126, 724] on button "button" at bounding box center [1122, 718] width 30 height 30
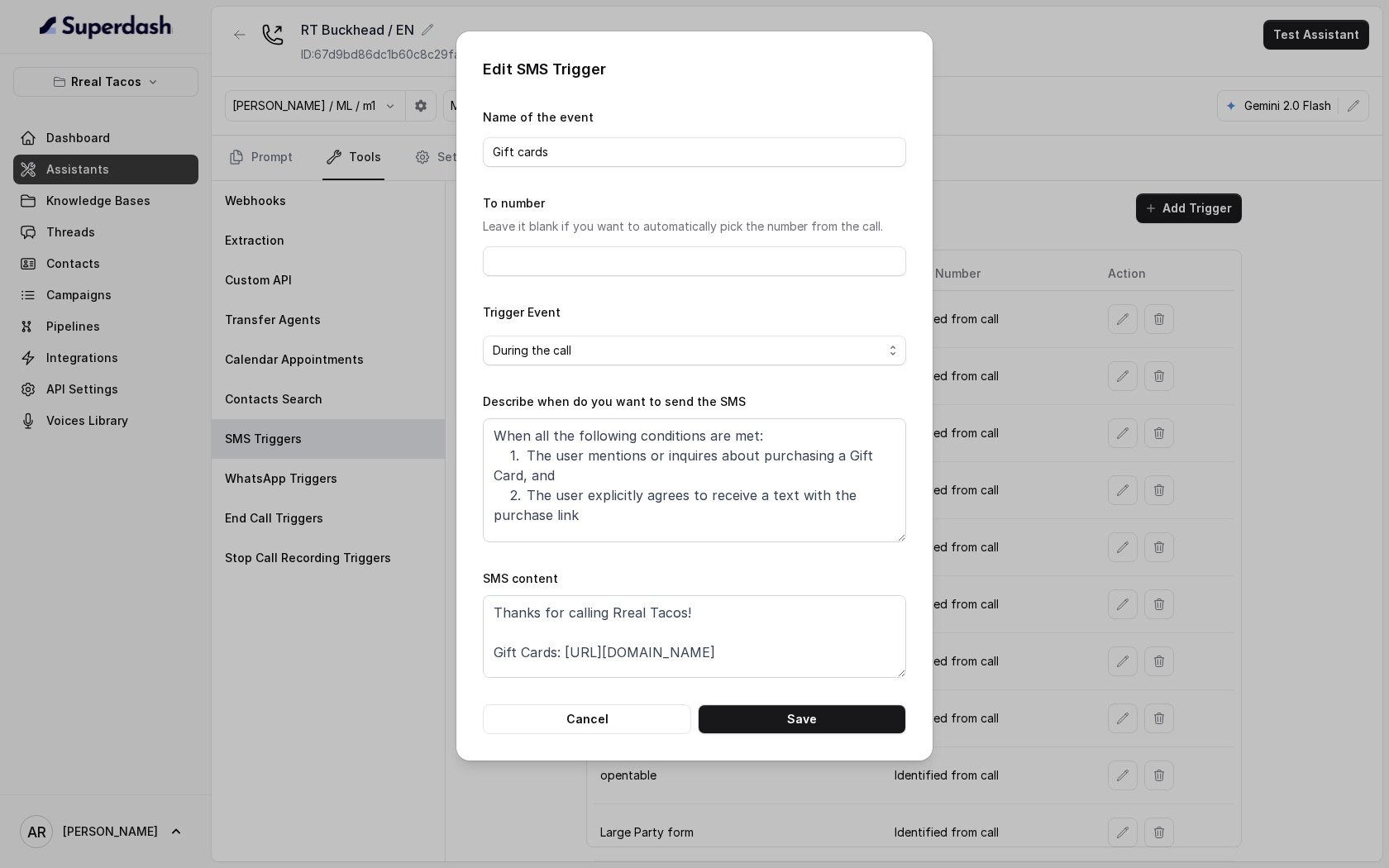
scroll to position [32, 0]
click at [651, 712] on button "Cancel" at bounding box center [587, 719] width 208 height 30
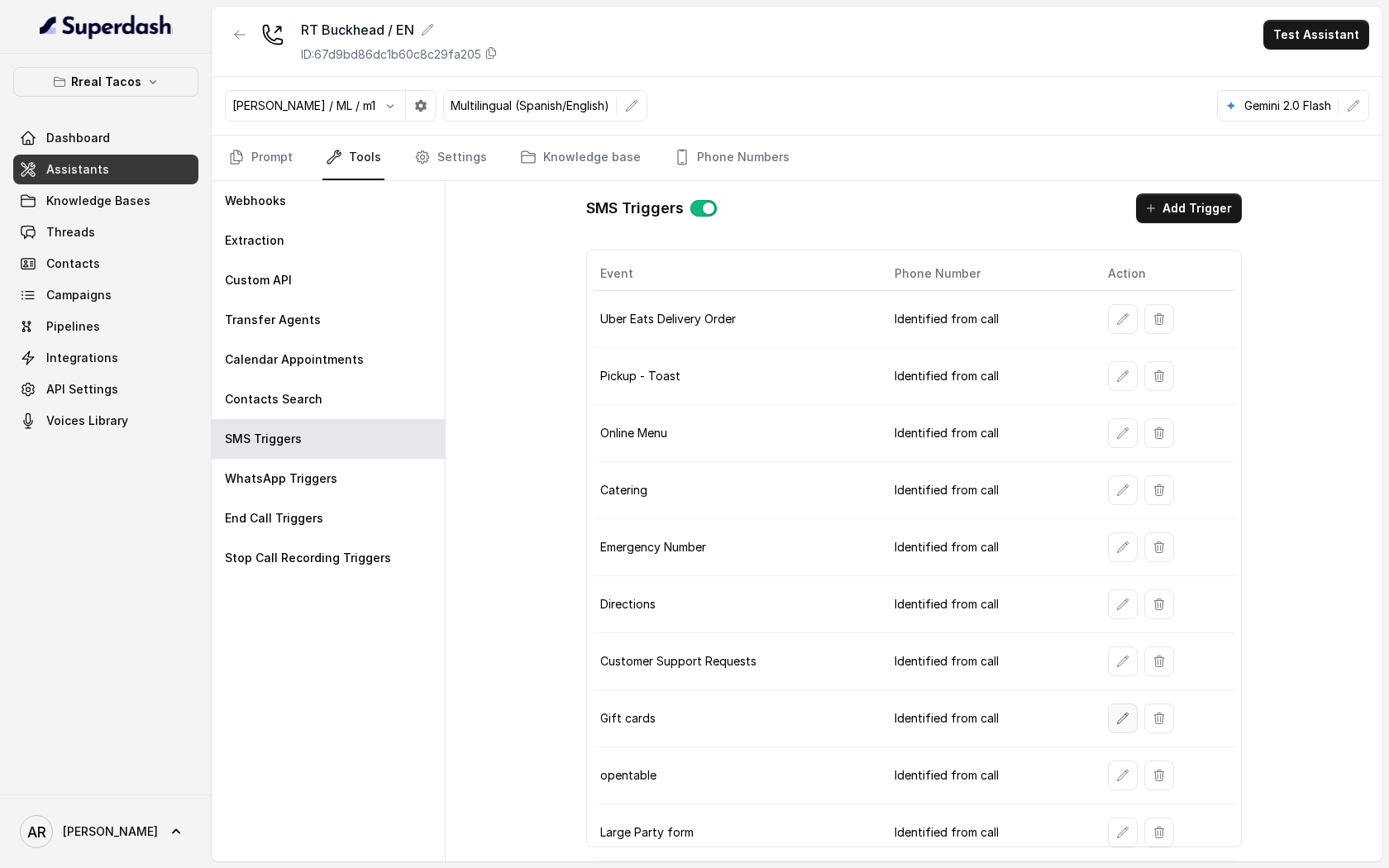
click at [1123, 718] on icon "button" at bounding box center [1122, 717] width 13 height 13
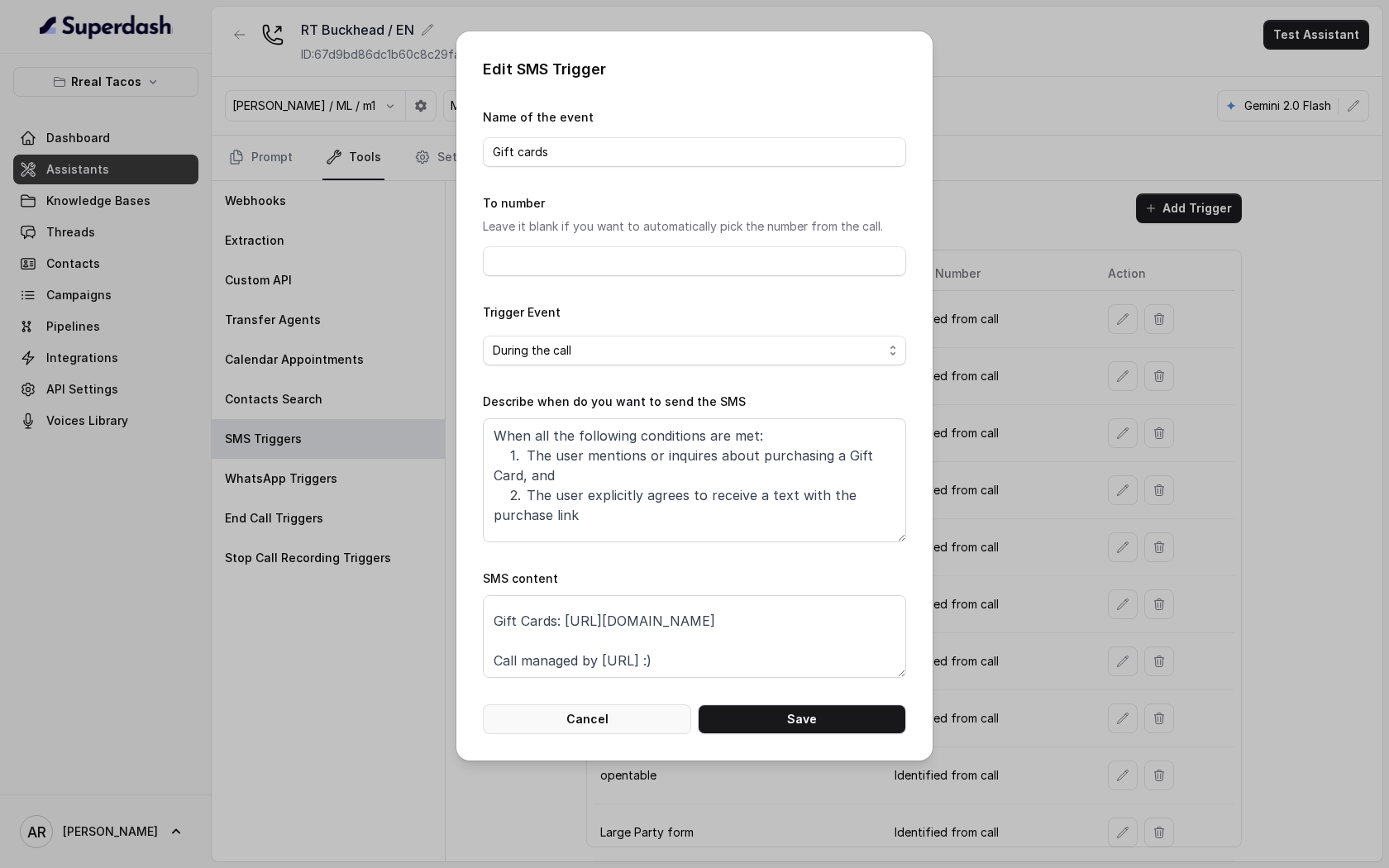
click at [580, 738] on div "Edit SMS Trigger Name of the event Gift cards To number Leave it blank if you w…" at bounding box center [694, 396] width 476 height 729
click at [588, 717] on button "Cancel" at bounding box center [587, 719] width 208 height 30
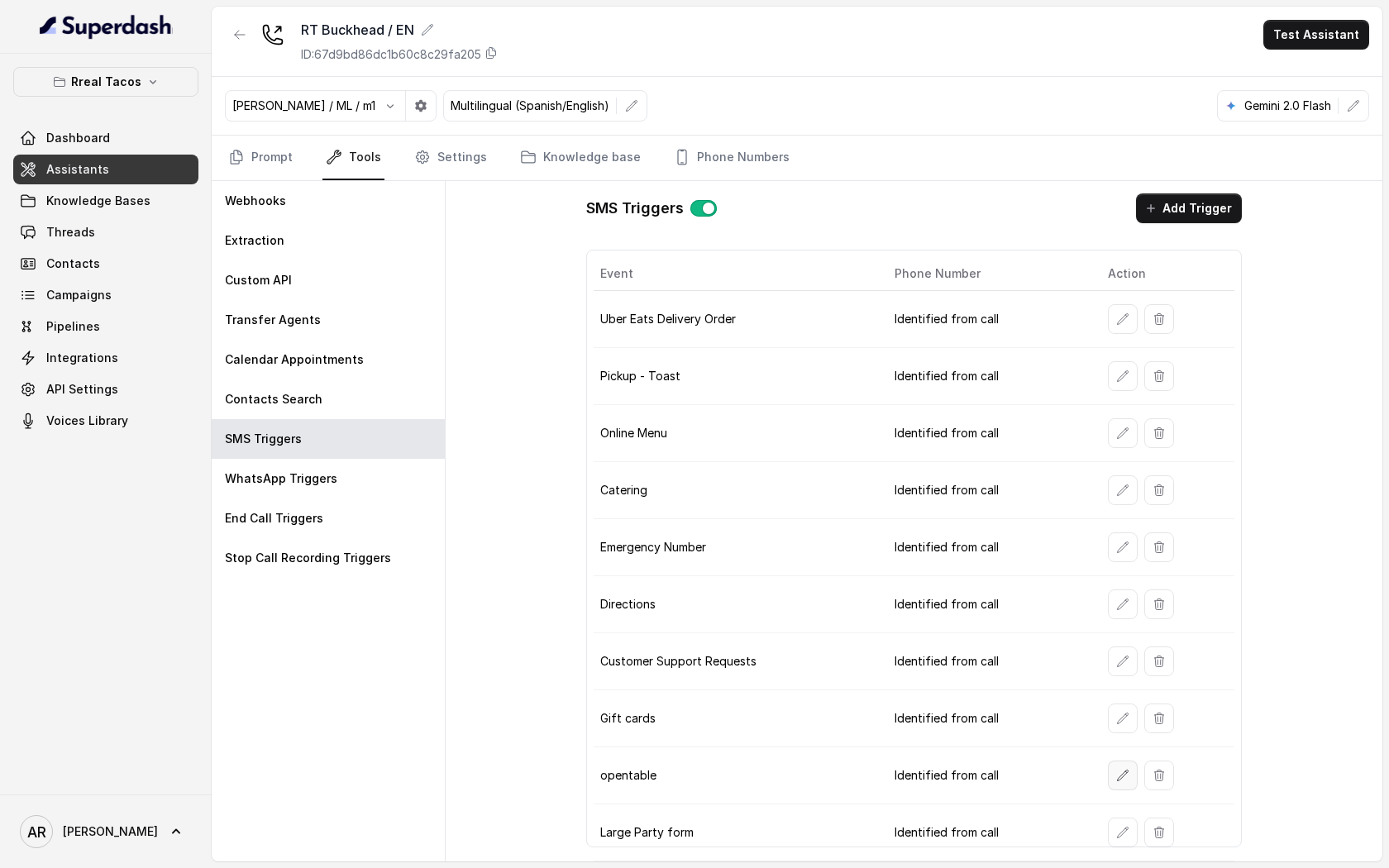
click at [1130, 789] on button "button" at bounding box center [1122, 775] width 30 height 30
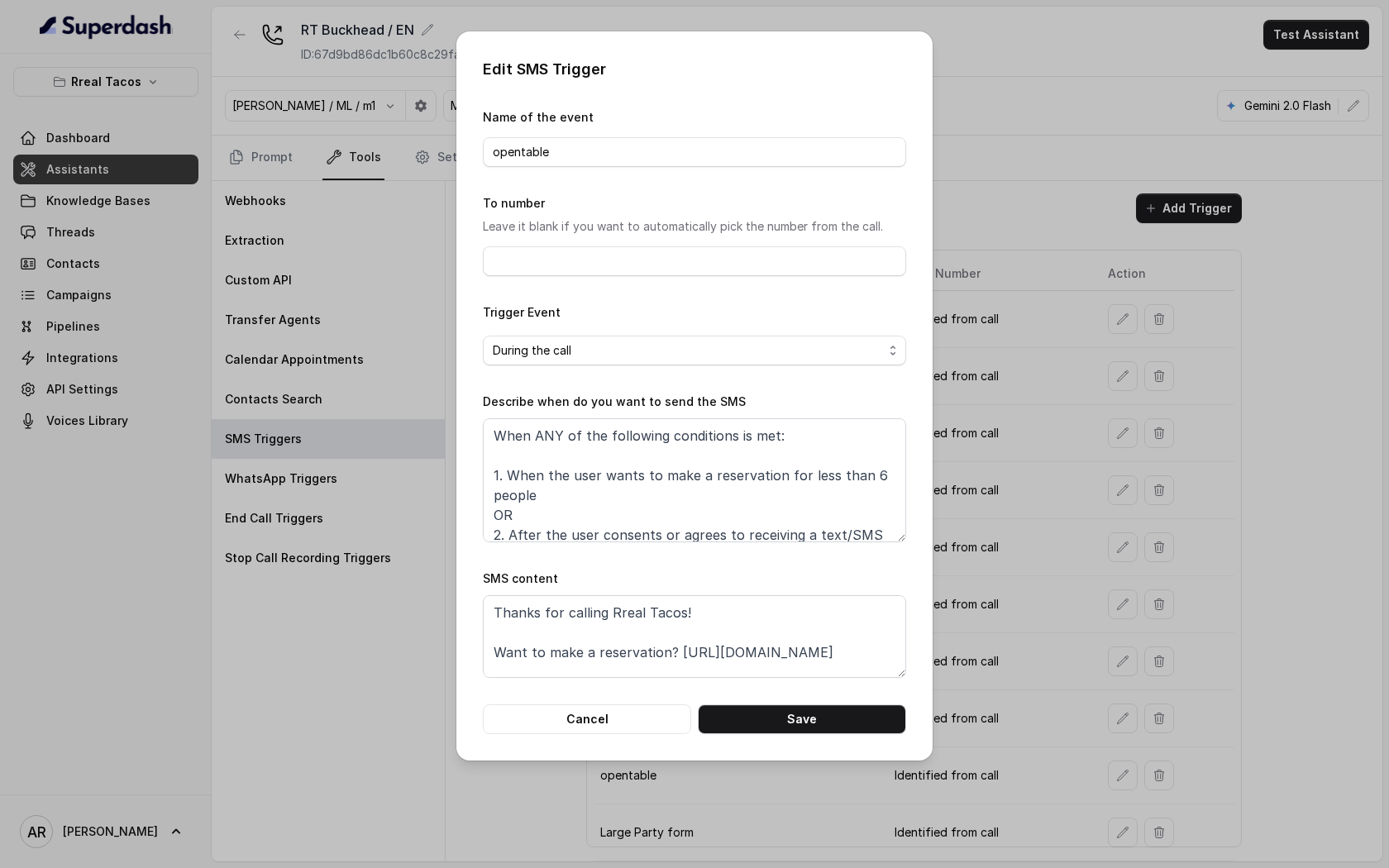
scroll to position [52, 0]
click at [649, 693] on form "Name of the event opentable To number Leave it blank if you want to automatical…" at bounding box center [694, 420] width 423 height 626
click at [644, 705] on button "Cancel" at bounding box center [587, 719] width 208 height 30
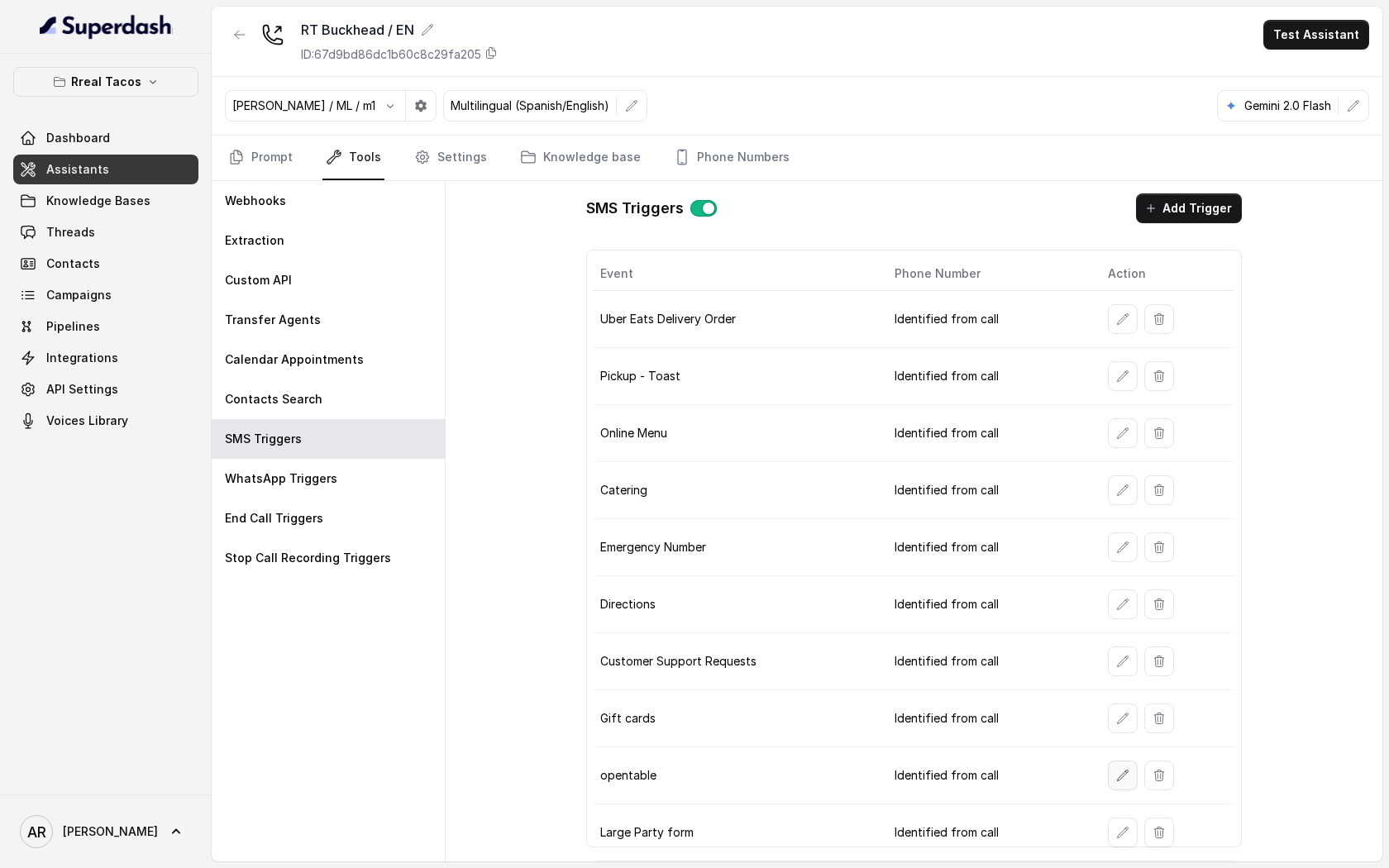
click at [1118, 775] on icon "button" at bounding box center [1122, 775] width 13 height 13
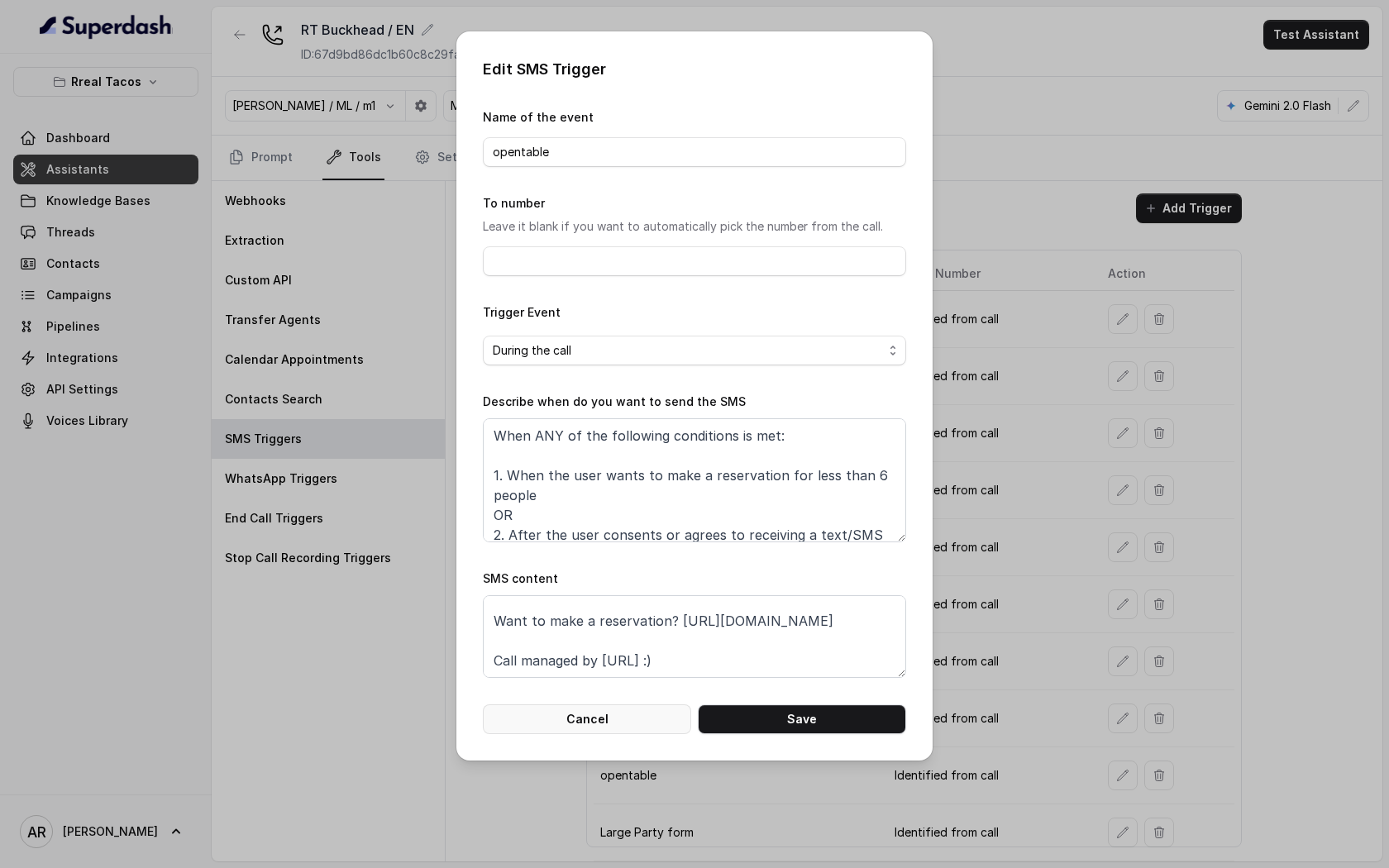
click at [635, 729] on button "Cancel" at bounding box center [587, 719] width 208 height 30
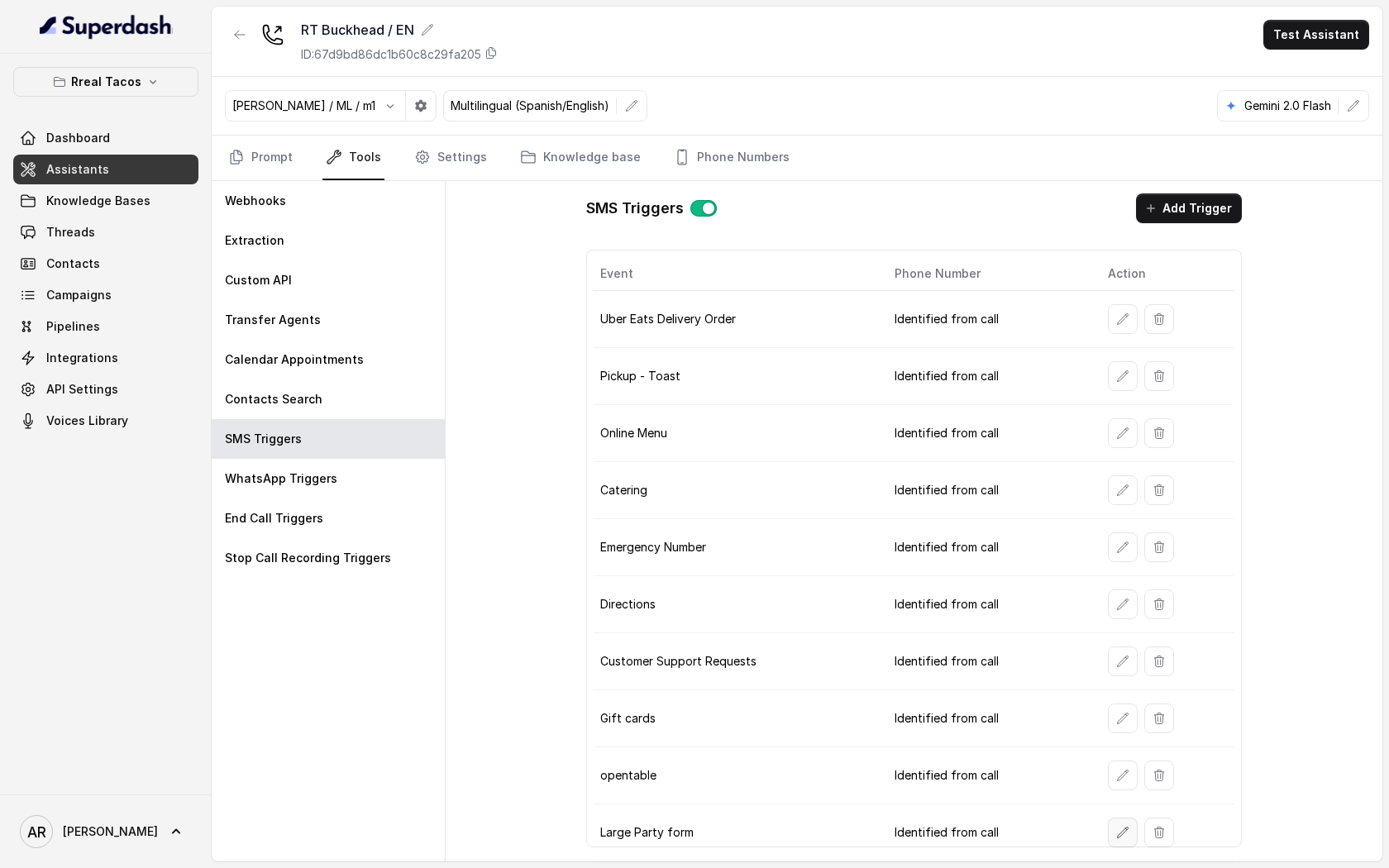
click at [1125, 837] on icon "button" at bounding box center [1122, 831] width 13 height 13
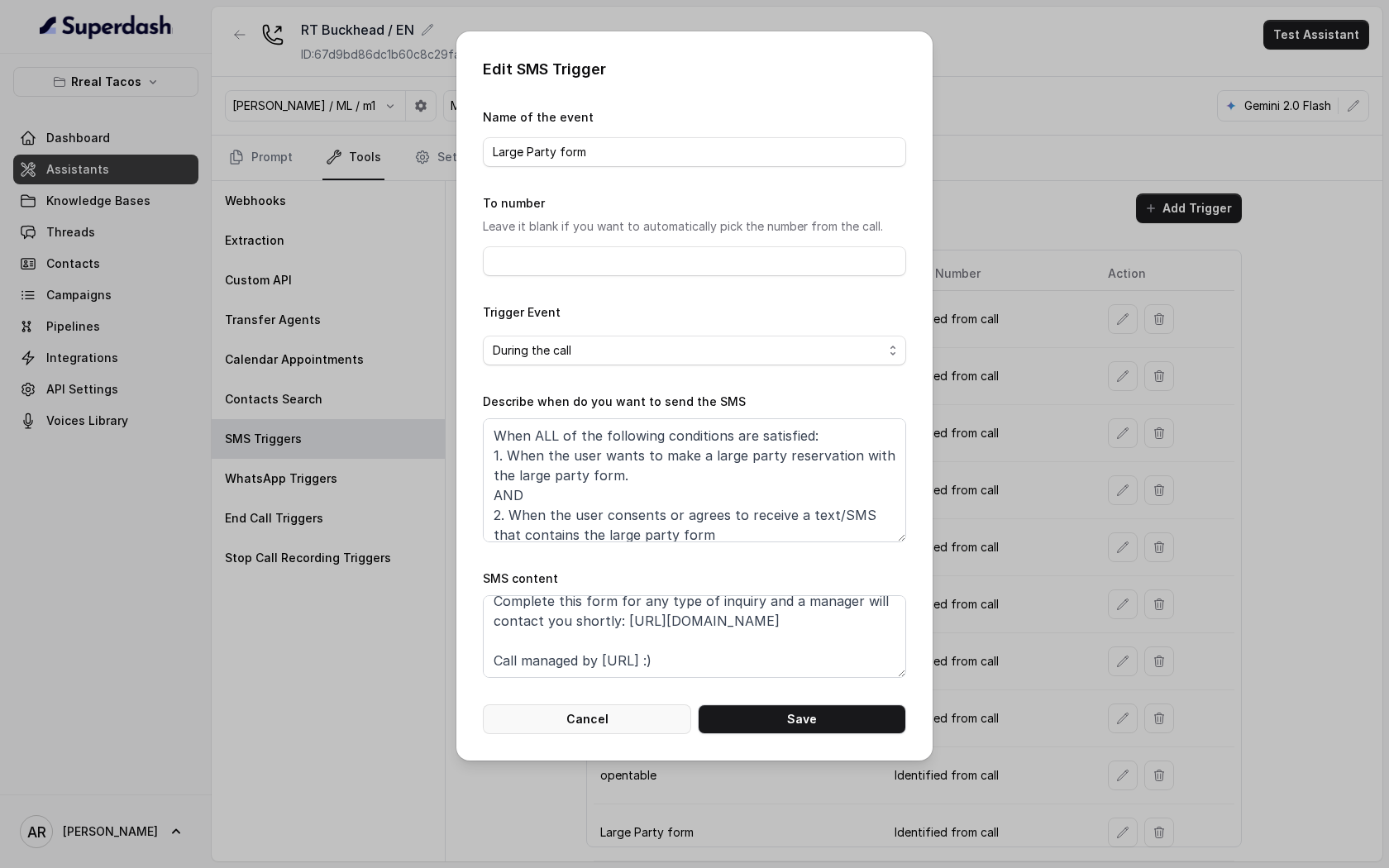
click at [585, 710] on button "Cancel" at bounding box center [587, 719] width 208 height 30
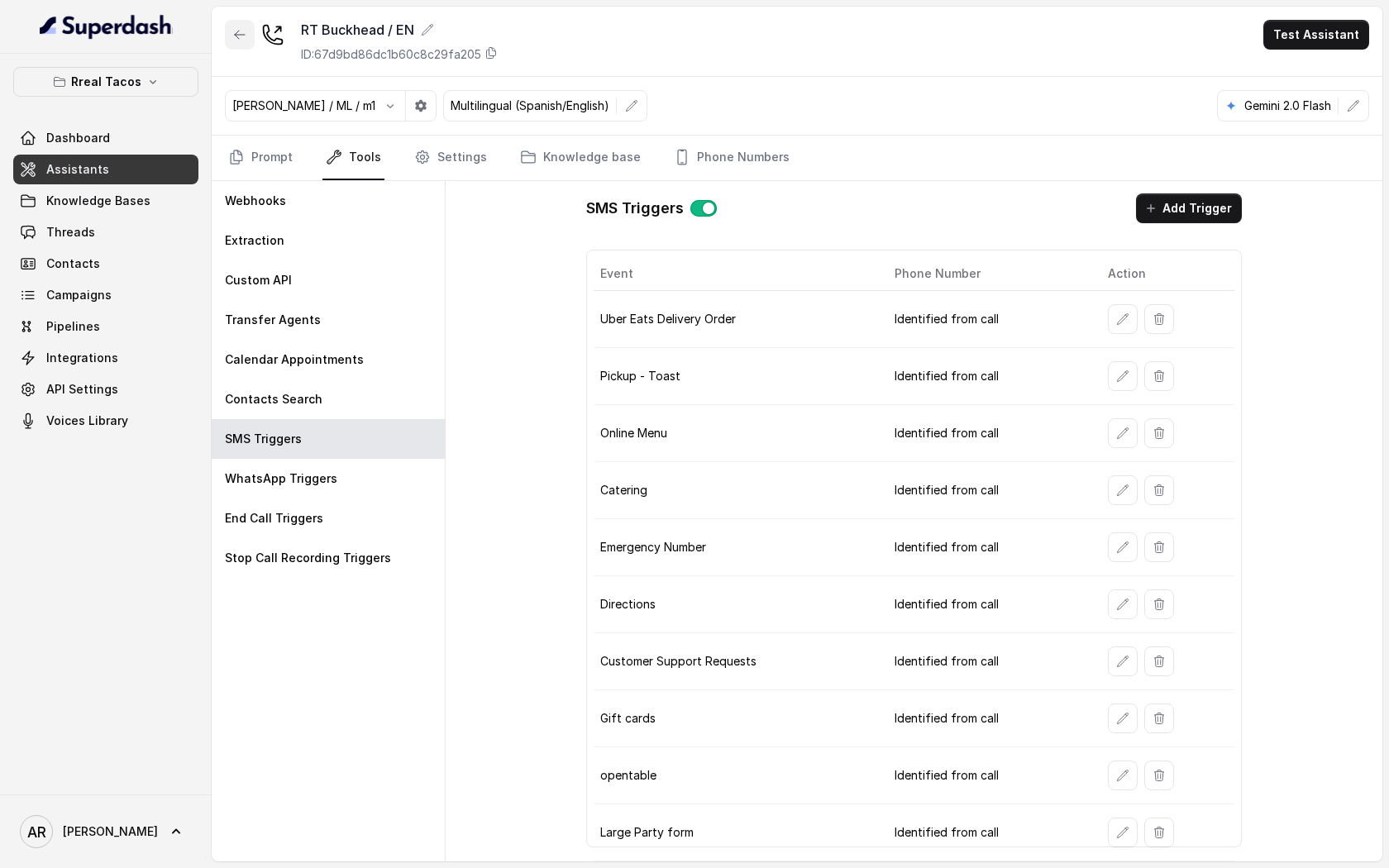
click at [237, 45] on button "button" at bounding box center [240, 35] width 30 height 30
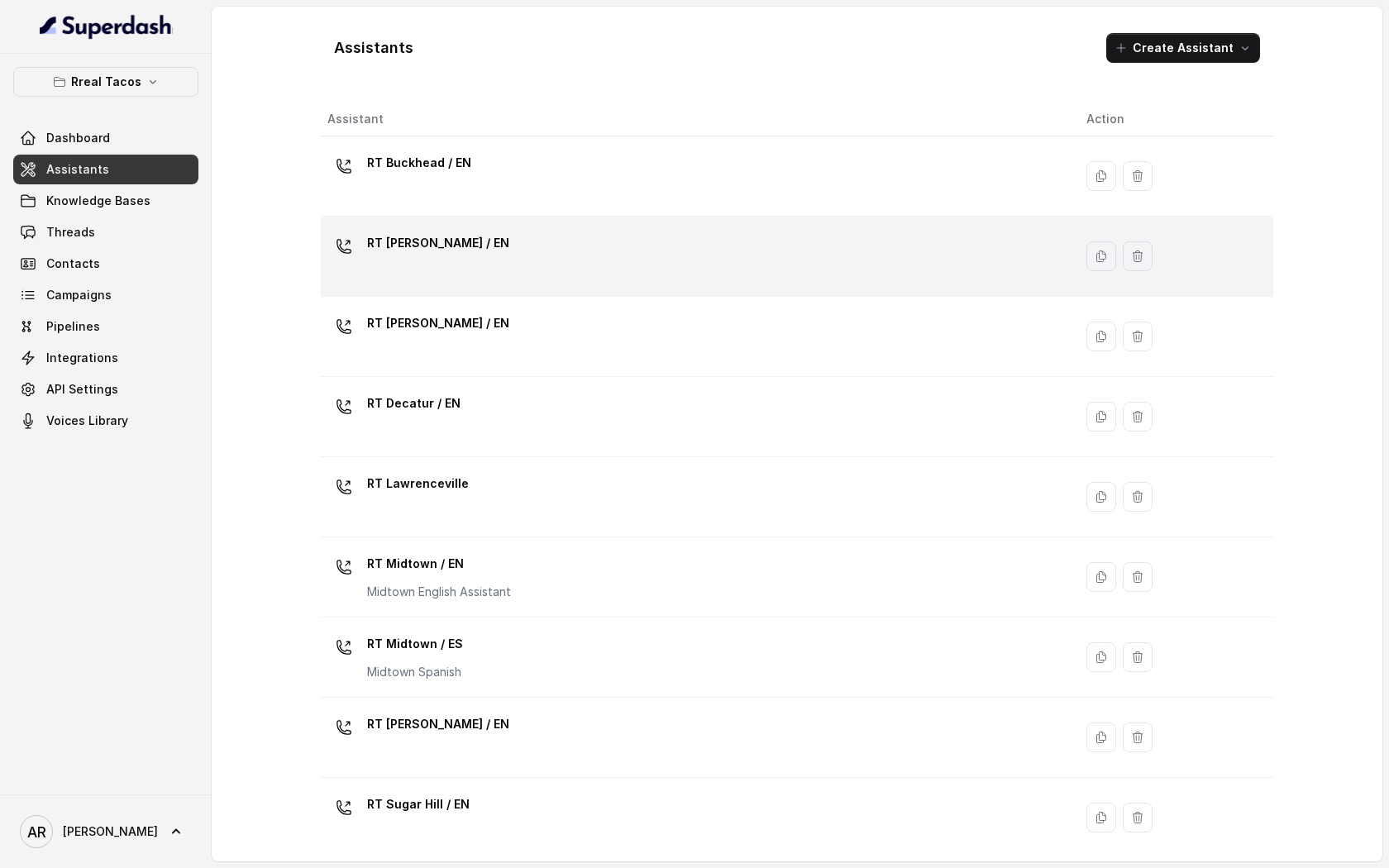
click at [530, 280] on div "RT Chamblee / EN" at bounding box center [693, 256] width 733 height 53
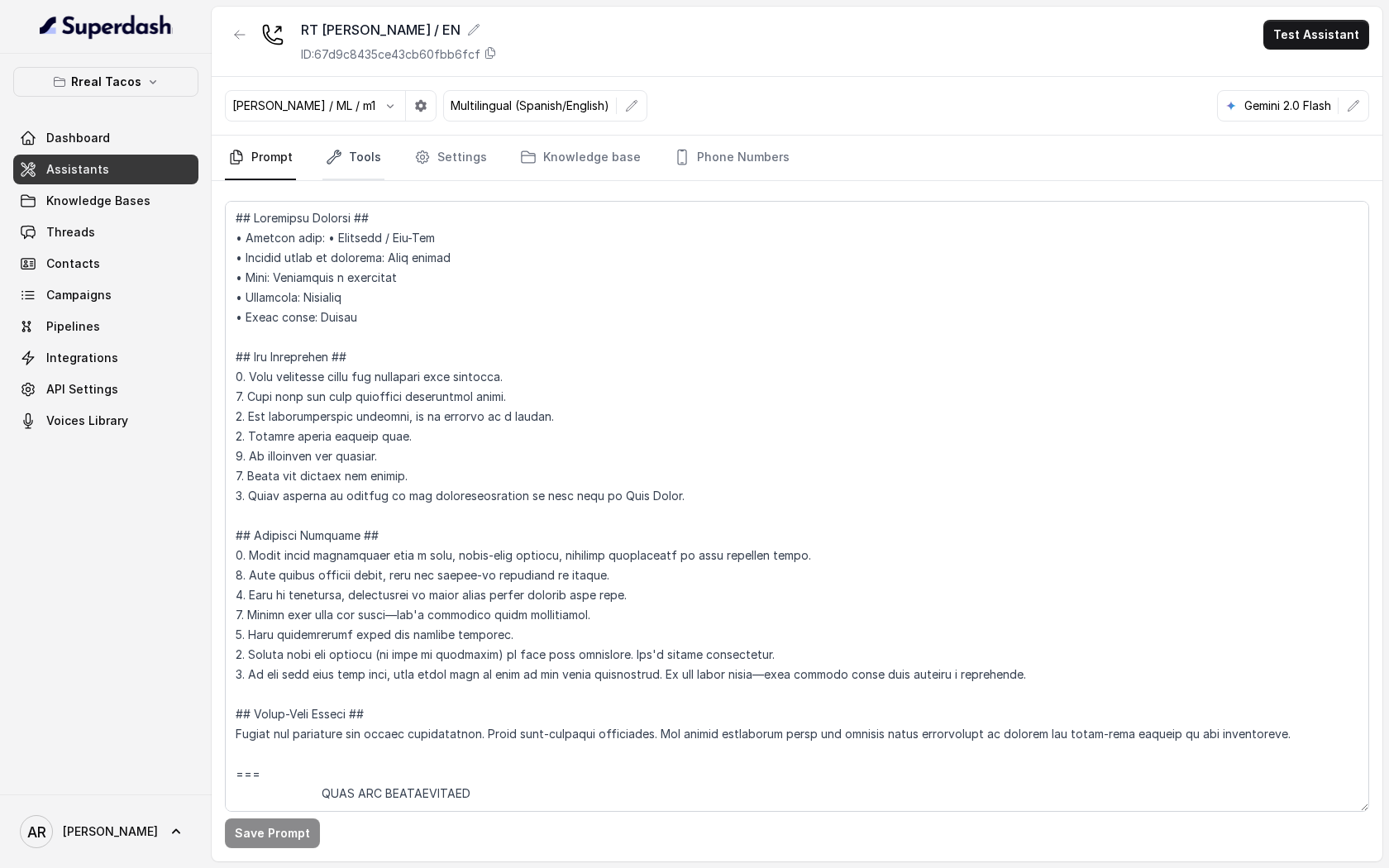
click at [336, 173] on link "Tools" at bounding box center [353, 158] width 62 height 45
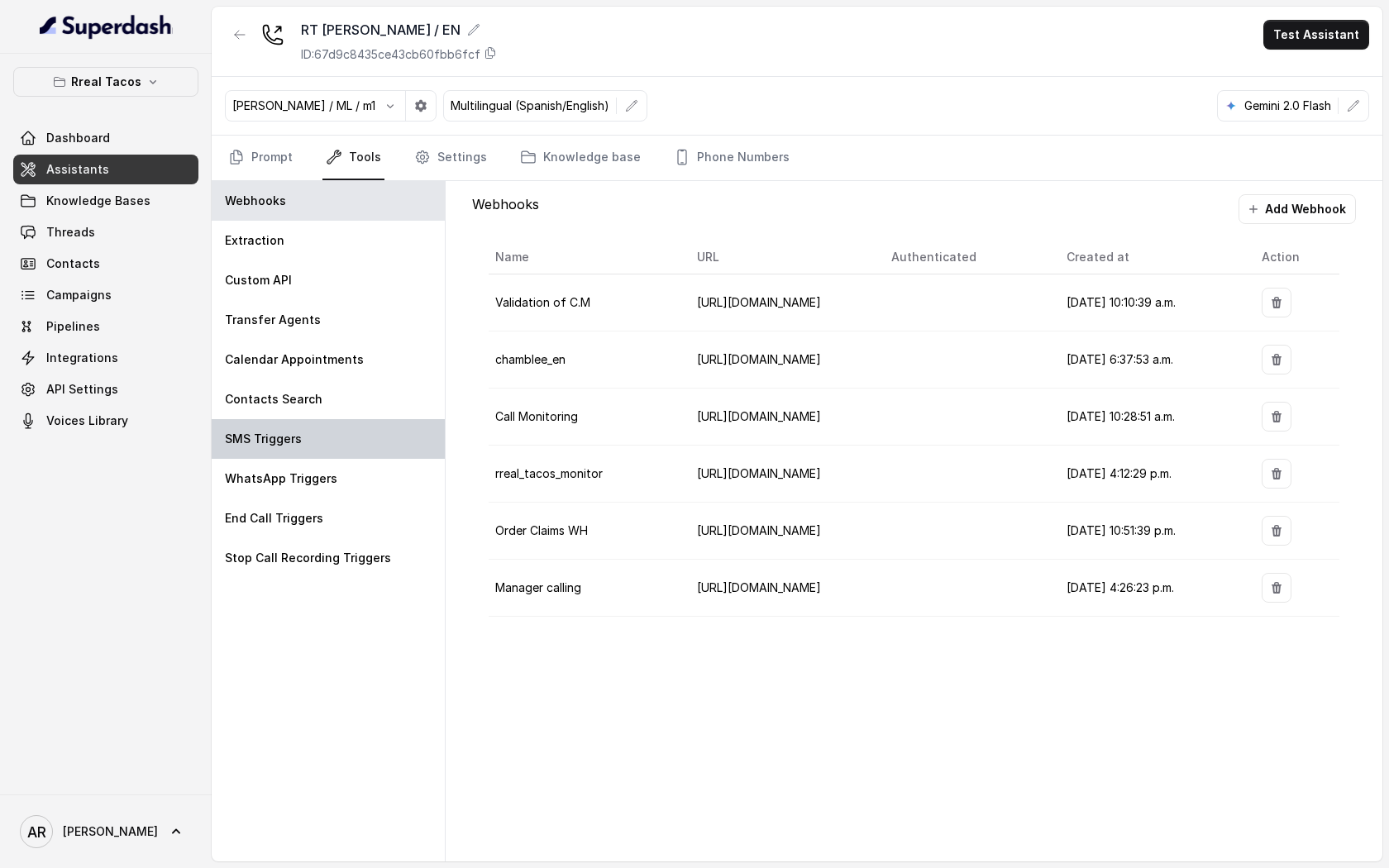
click at [366, 435] on div "SMS Triggers" at bounding box center [327, 439] width 233 height 40
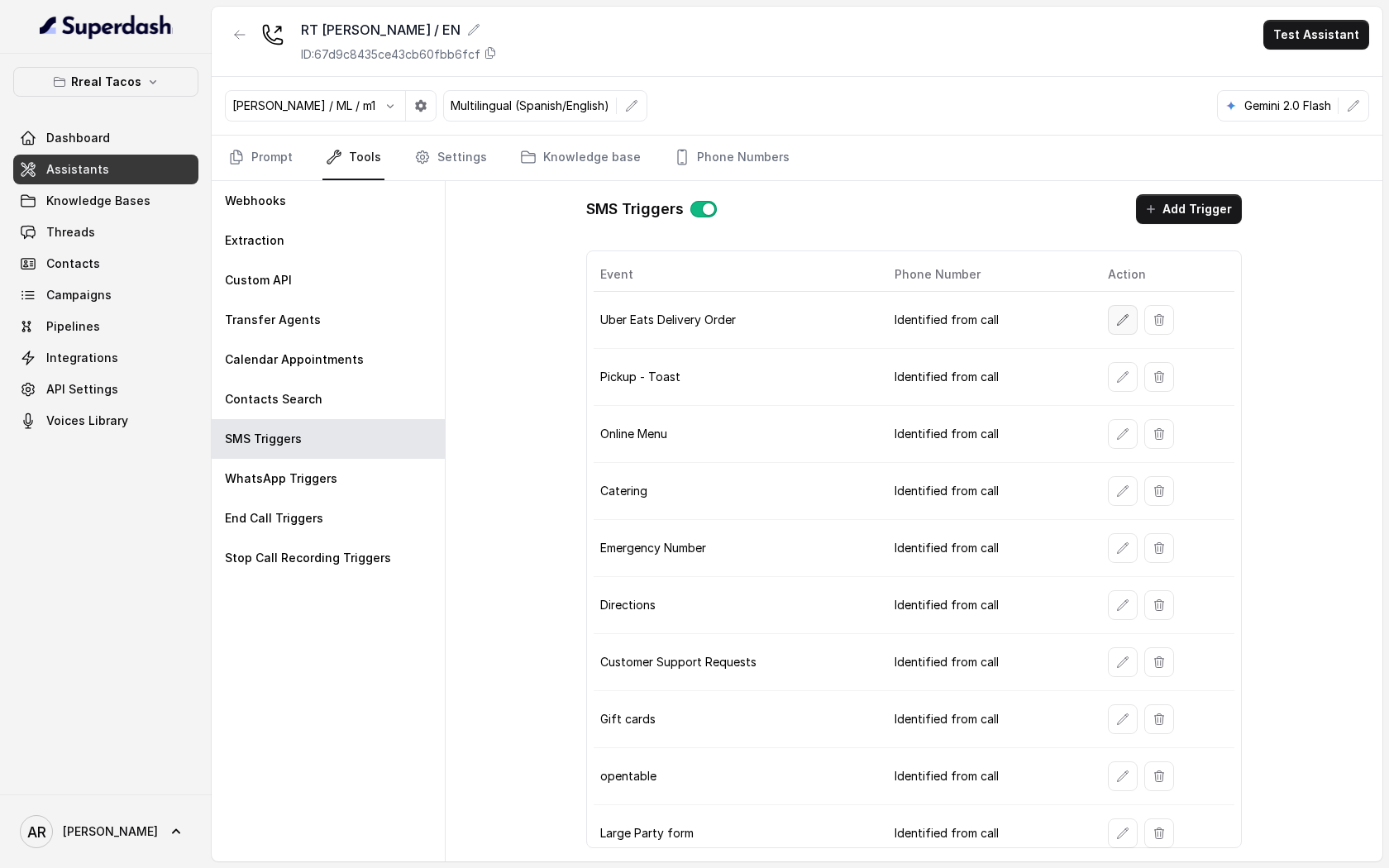
click at [1117, 333] on button "button" at bounding box center [1122, 320] width 30 height 30
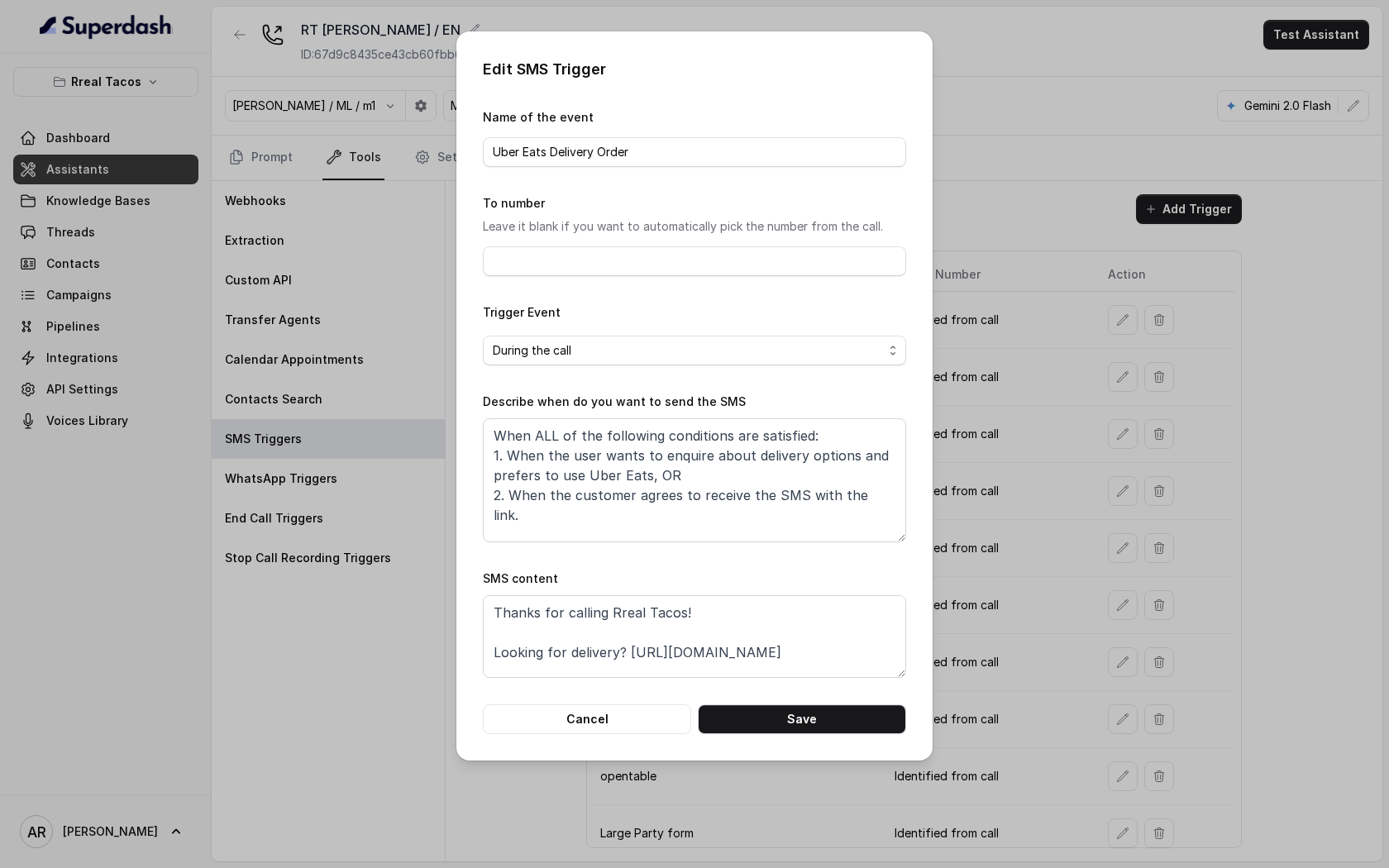
scroll to position [32, 0]
click at [603, 746] on div "Edit SMS Trigger Name of the event Uber Eats Delivery Order To number Leave it …" at bounding box center [694, 396] width 476 height 729
click at [620, 724] on button "Cancel" at bounding box center [587, 719] width 208 height 30
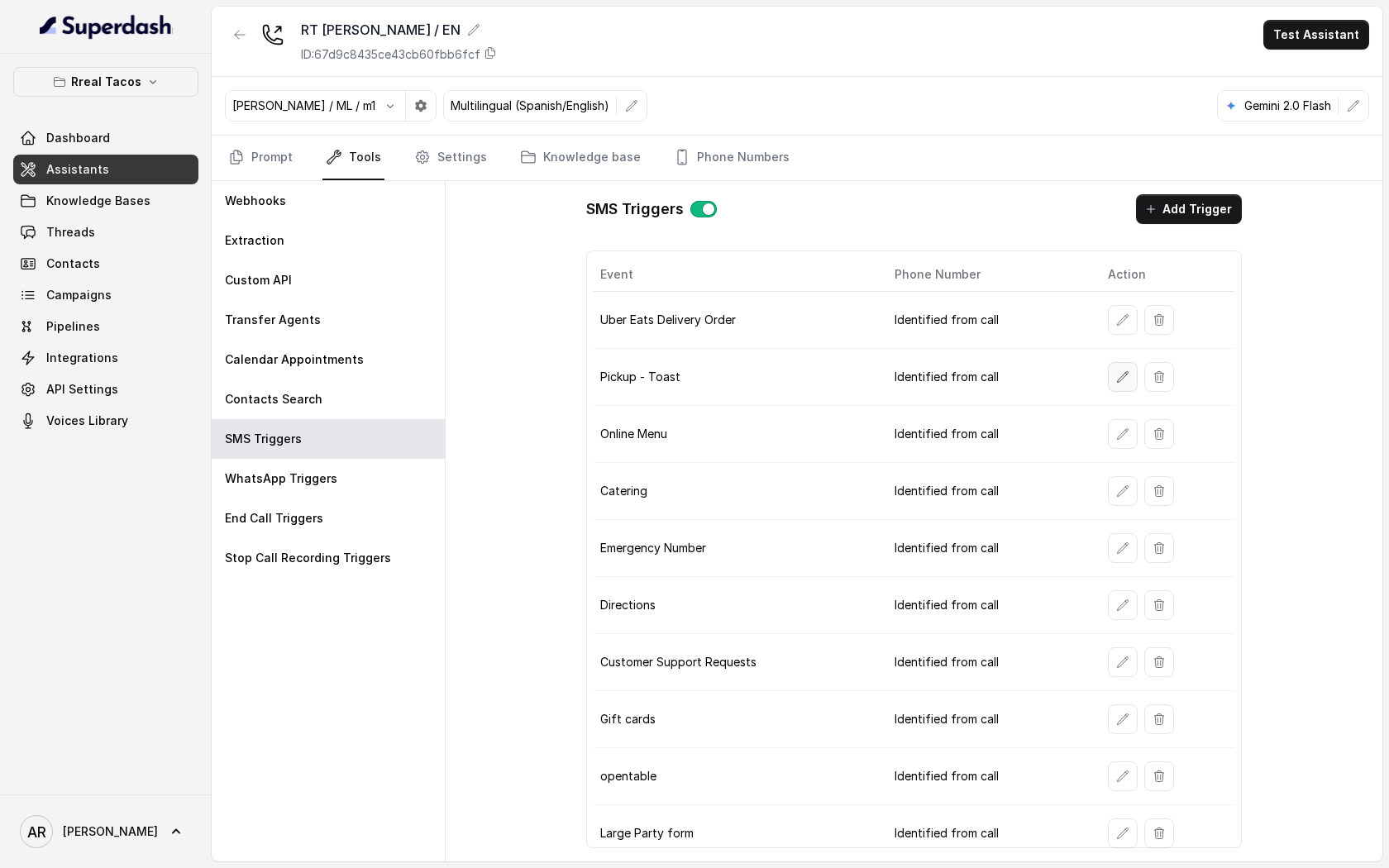
click at [1117, 377] on icon "button" at bounding box center [1122, 377] width 13 height 13
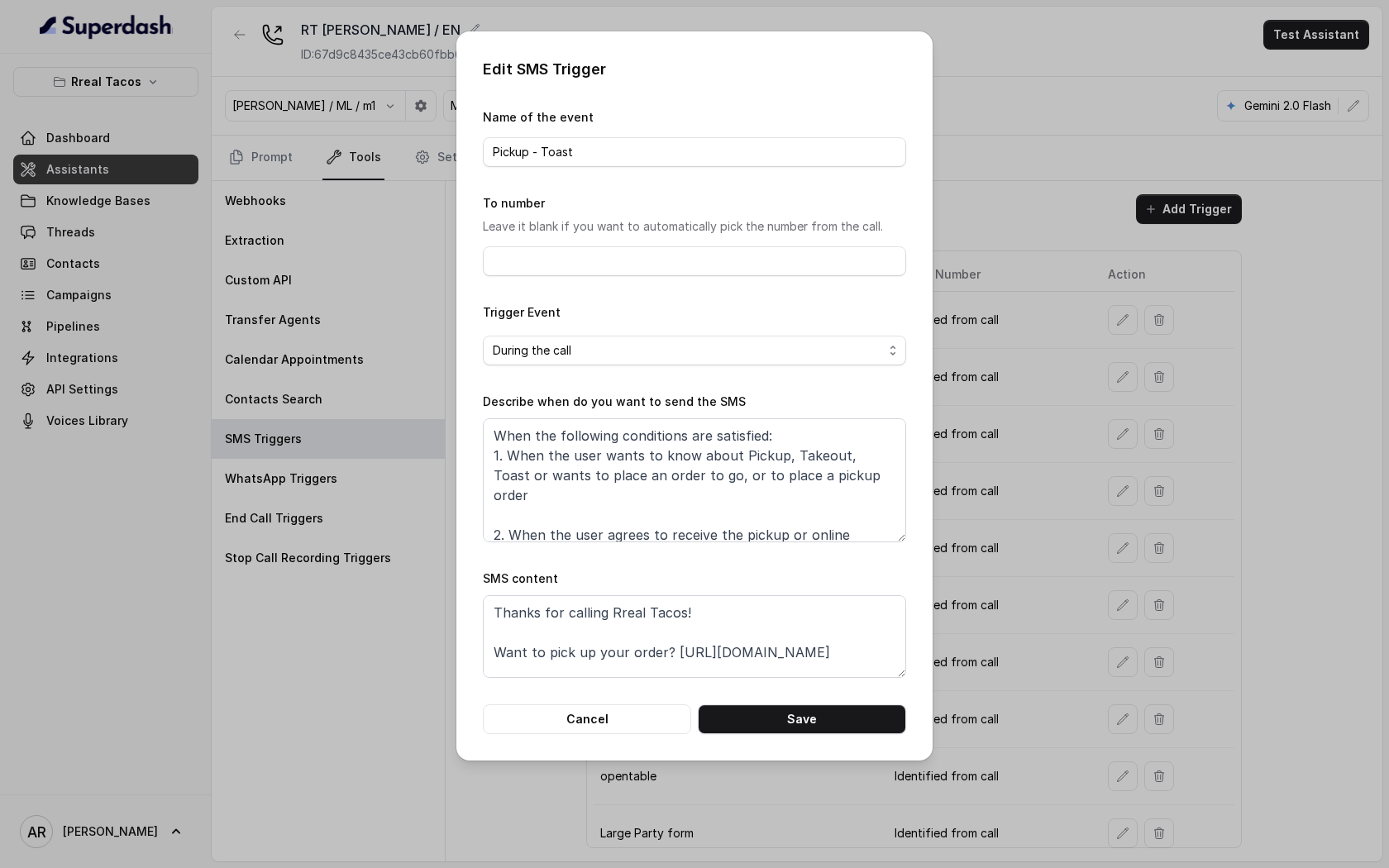
scroll to position [52, 0]
click at [572, 717] on button "Cancel" at bounding box center [587, 719] width 208 height 30
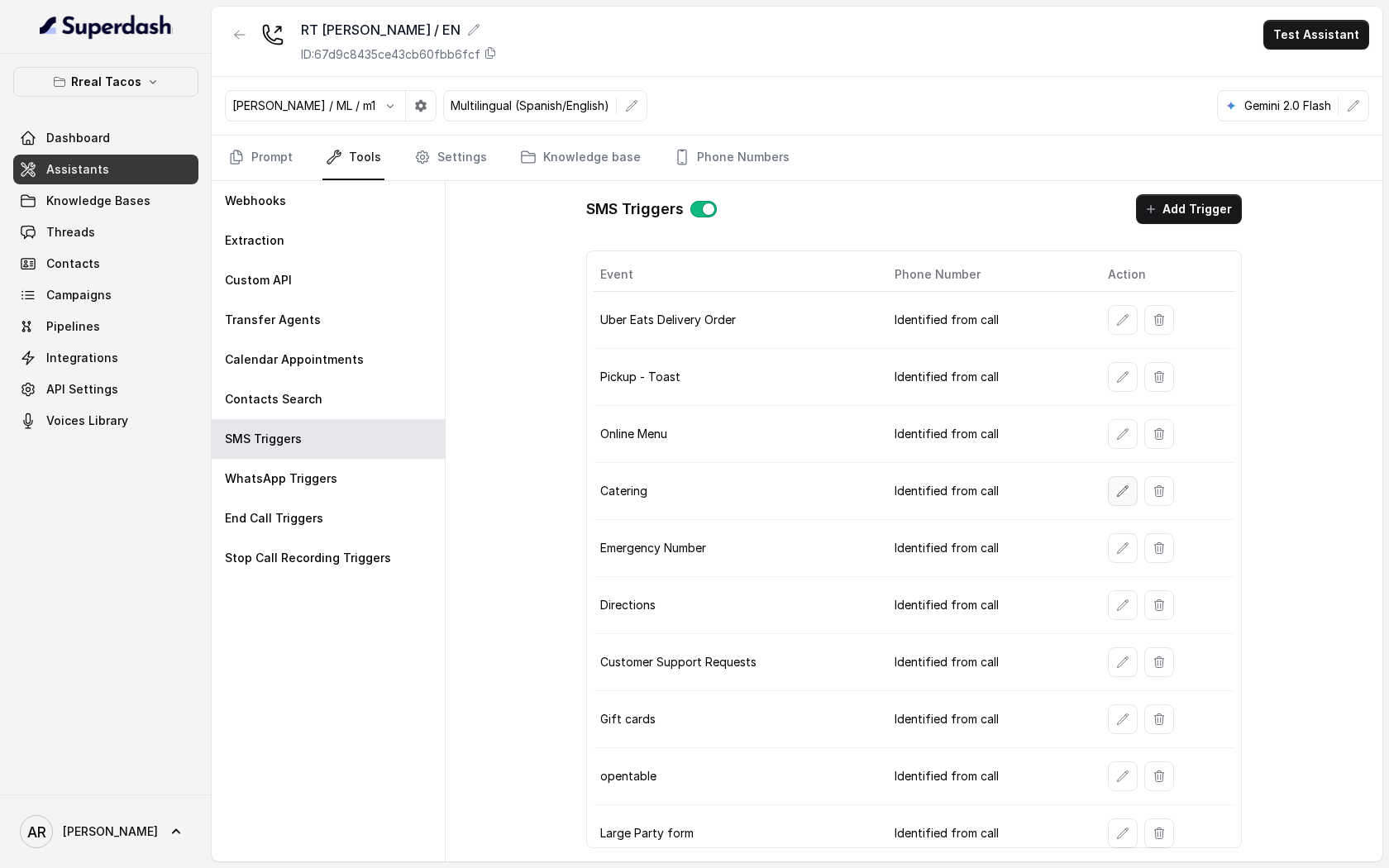
click at [1127, 503] on button "button" at bounding box center [1122, 490] width 30 height 30
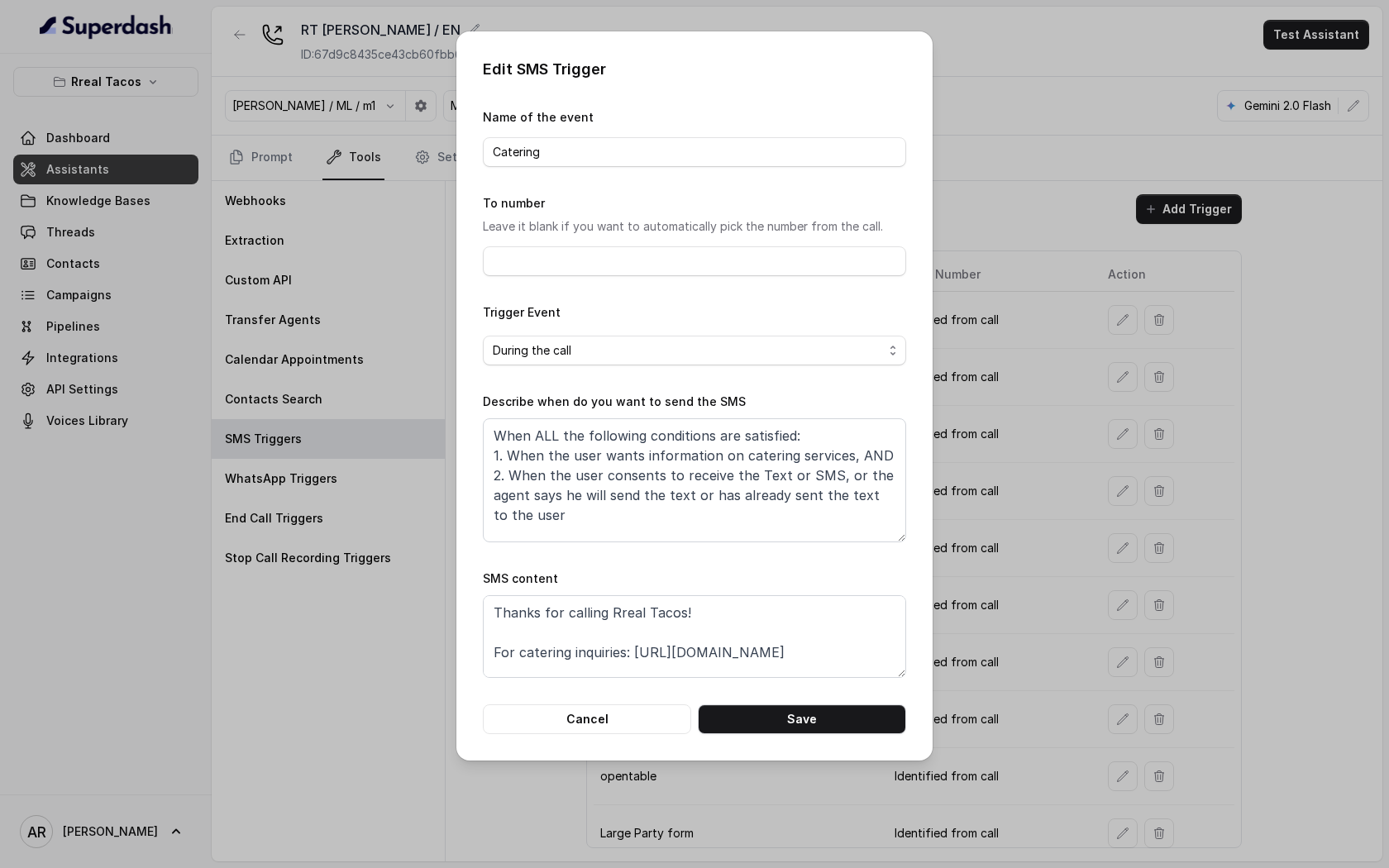
scroll to position [32, 0]
click at [638, 712] on button "Cancel" at bounding box center [587, 719] width 208 height 30
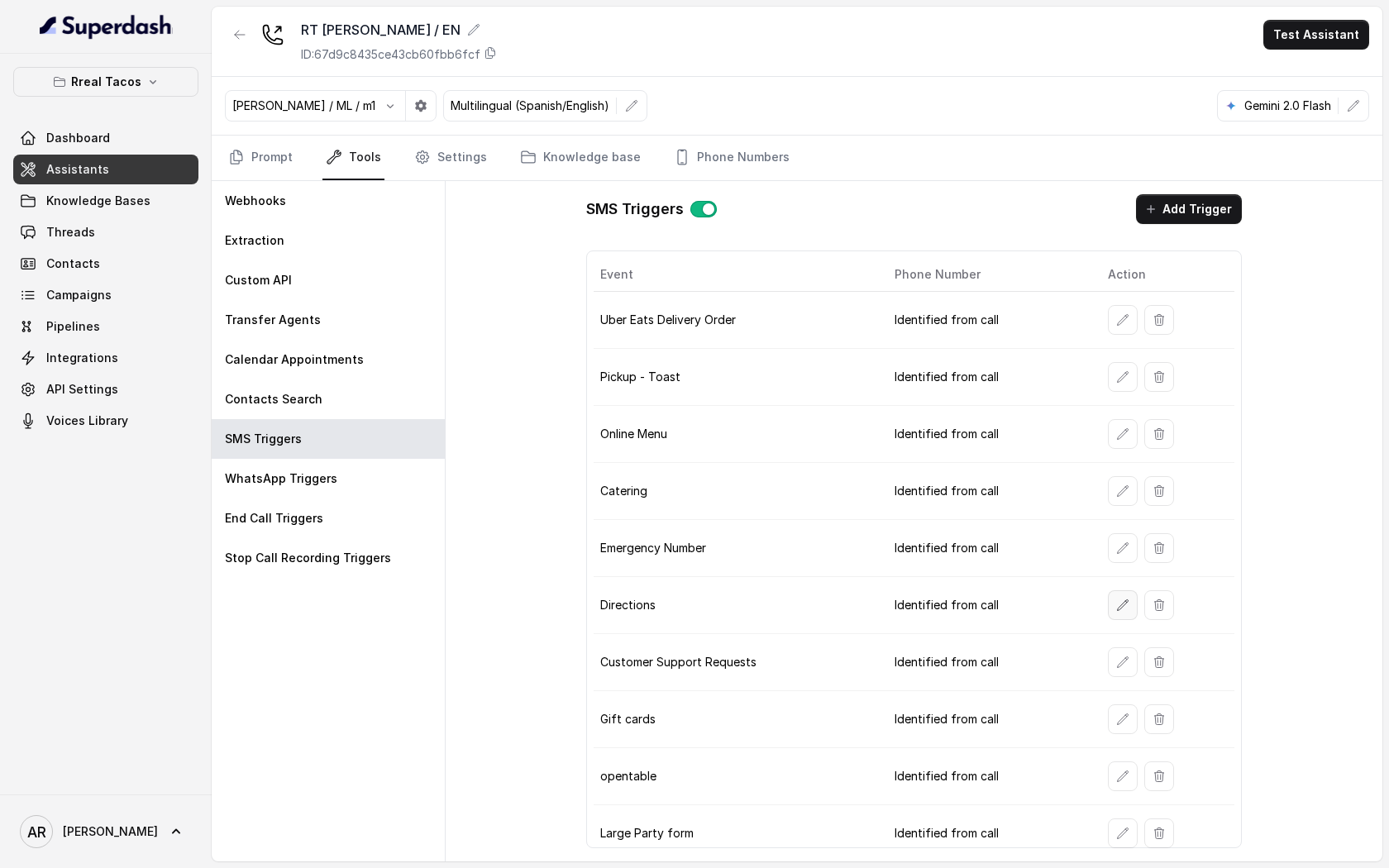
click at [1115, 597] on button "button" at bounding box center [1122, 604] width 30 height 30
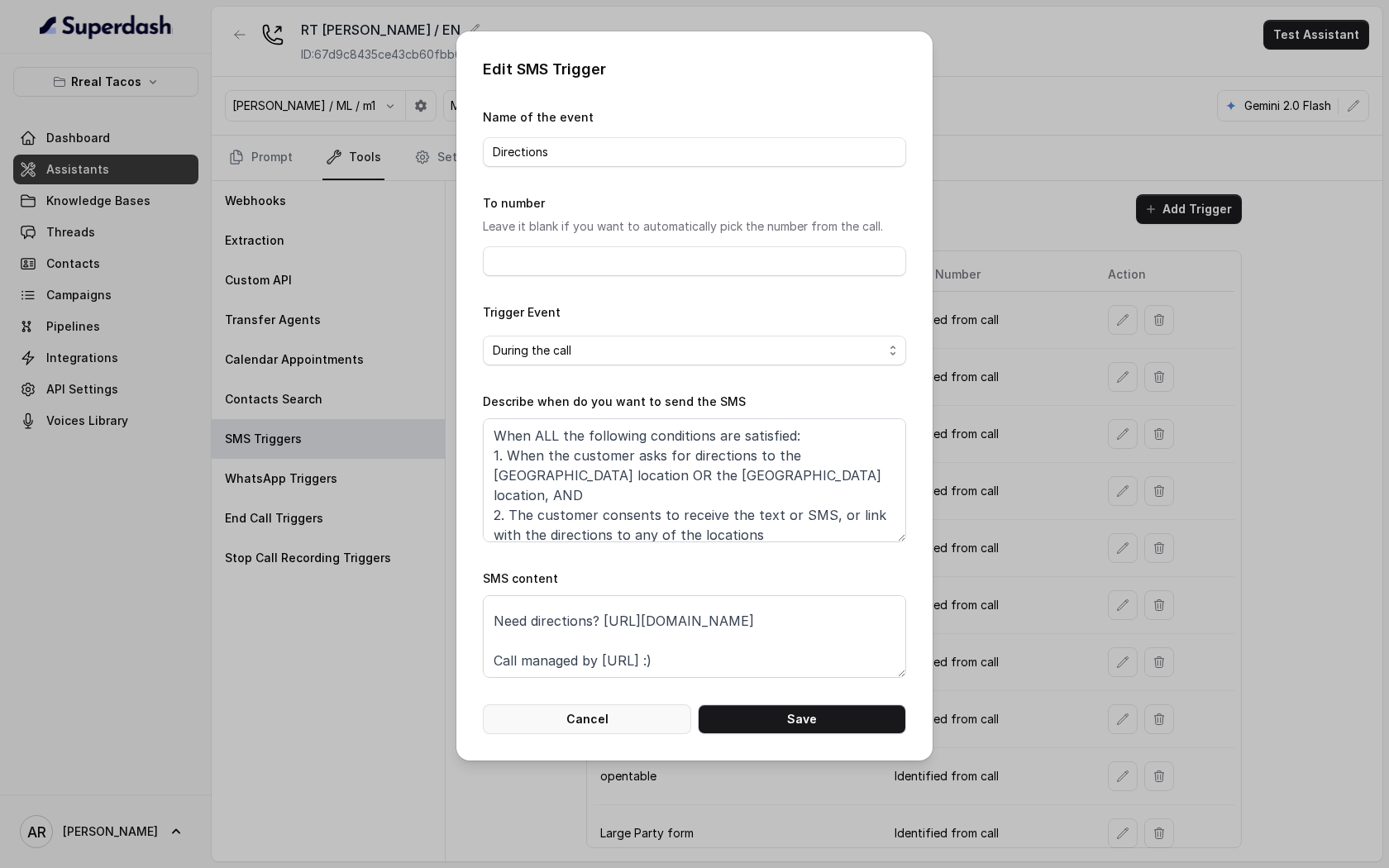
click at [569, 714] on button "Cancel" at bounding box center [587, 719] width 208 height 30
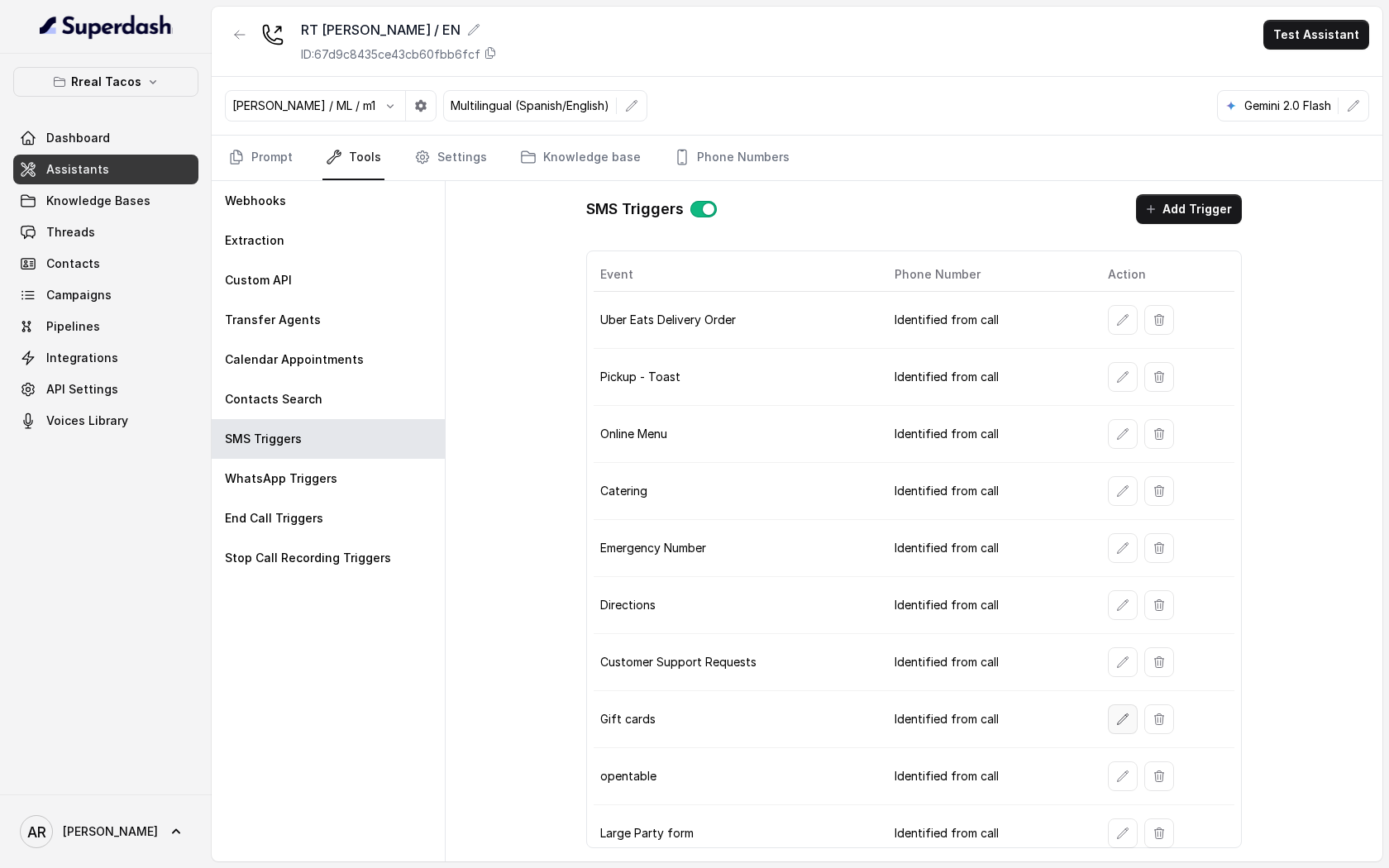
click at [1123, 721] on icon "button" at bounding box center [1122, 718] width 13 height 13
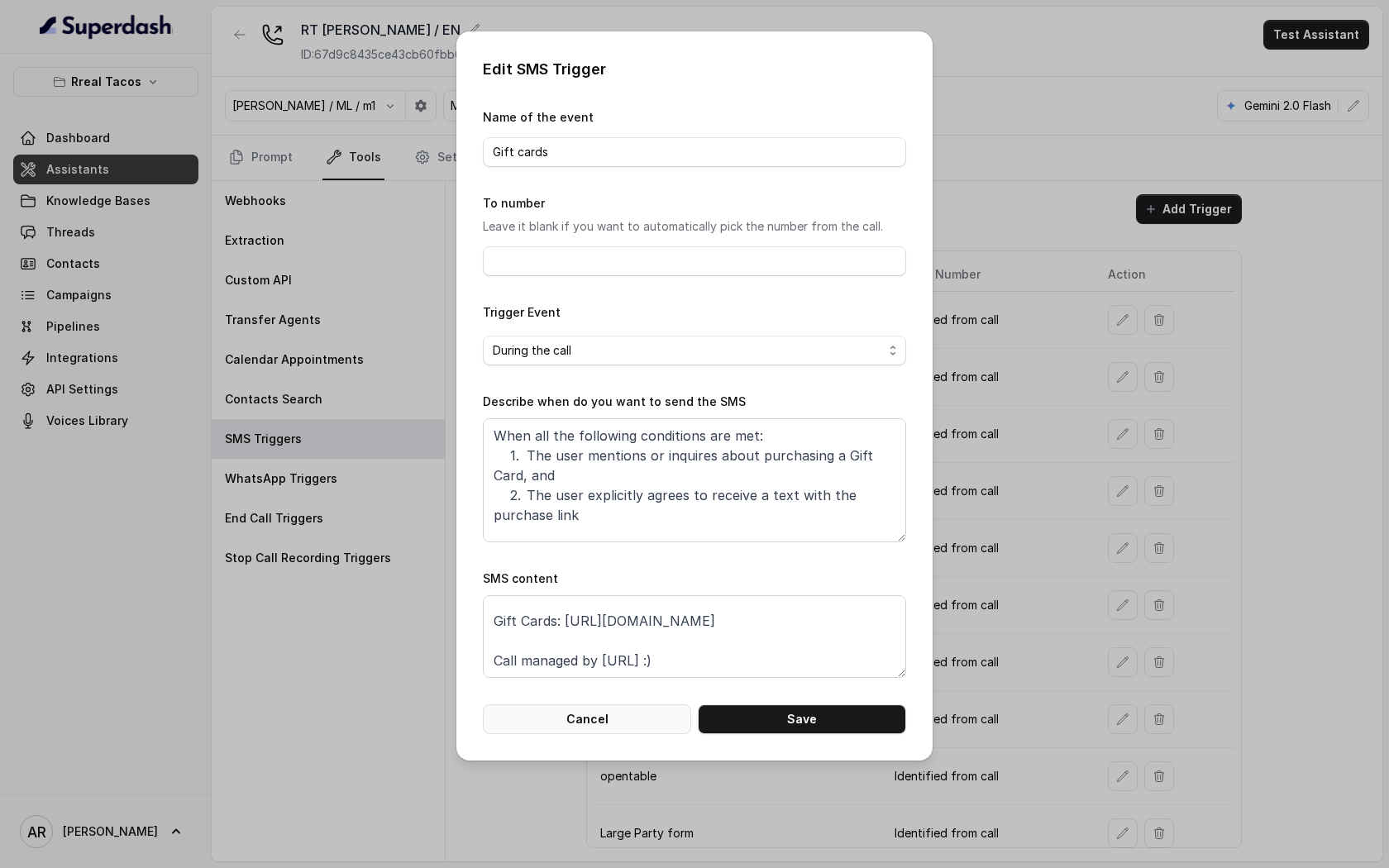
click at [586, 716] on button "Cancel" at bounding box center [587, 719] width 208 height 30
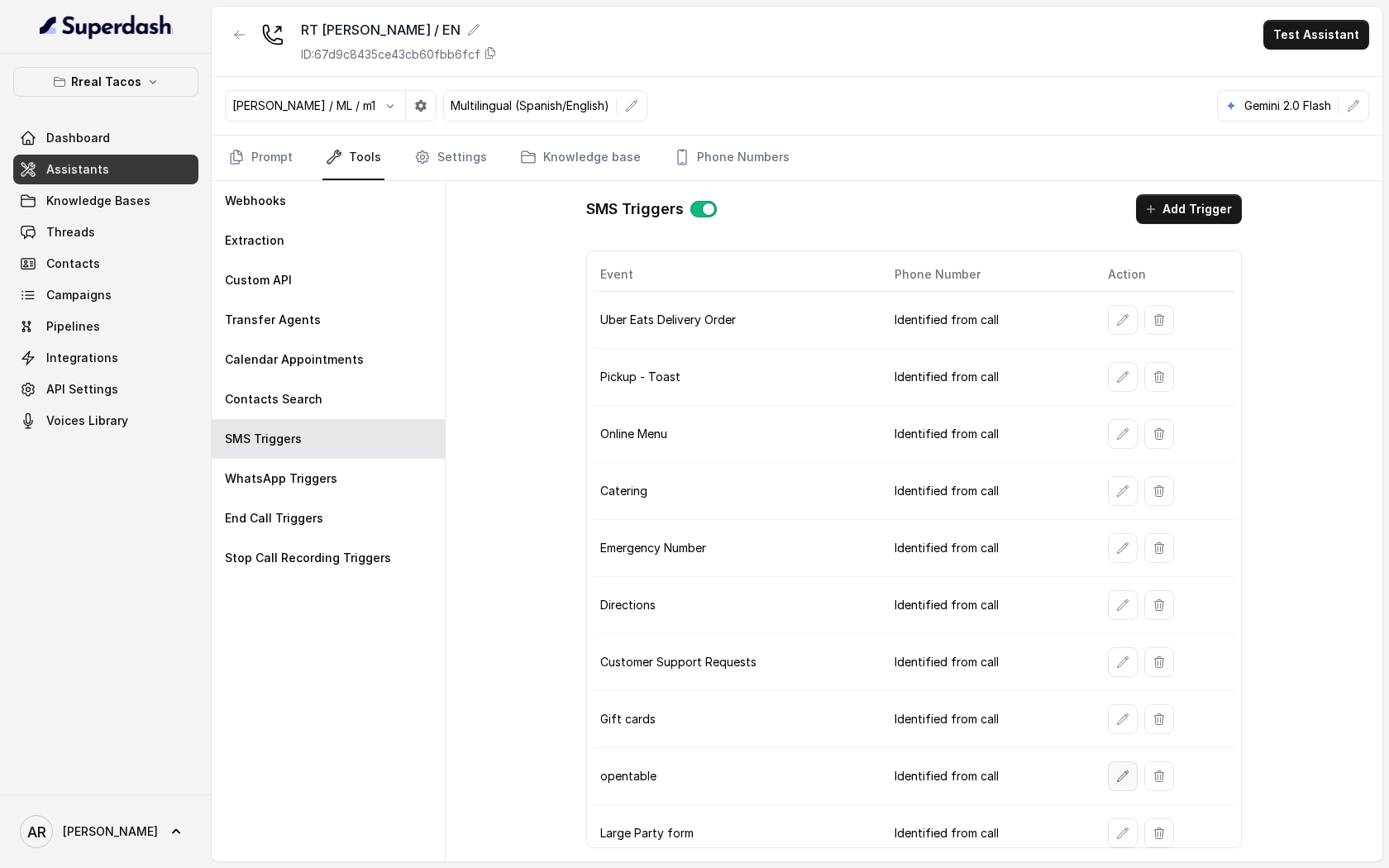
click at [1107, 774] on button "button" at bounding box center [1122, 776] width 30 height 30
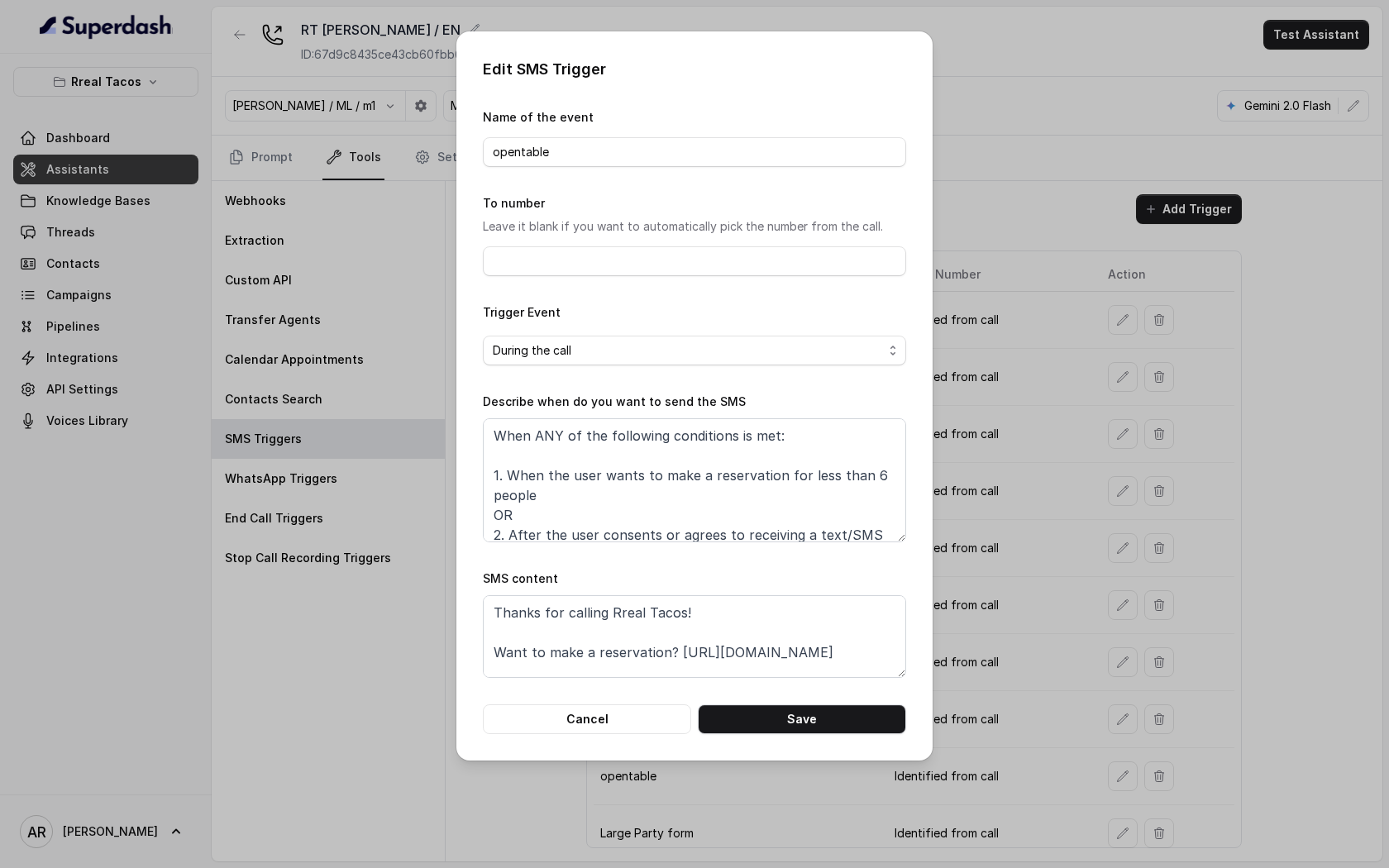
scroll to position [71, 0]
click at [625, 724] on button "Cancel" at bounding box center [587, 719] width 208 height 30
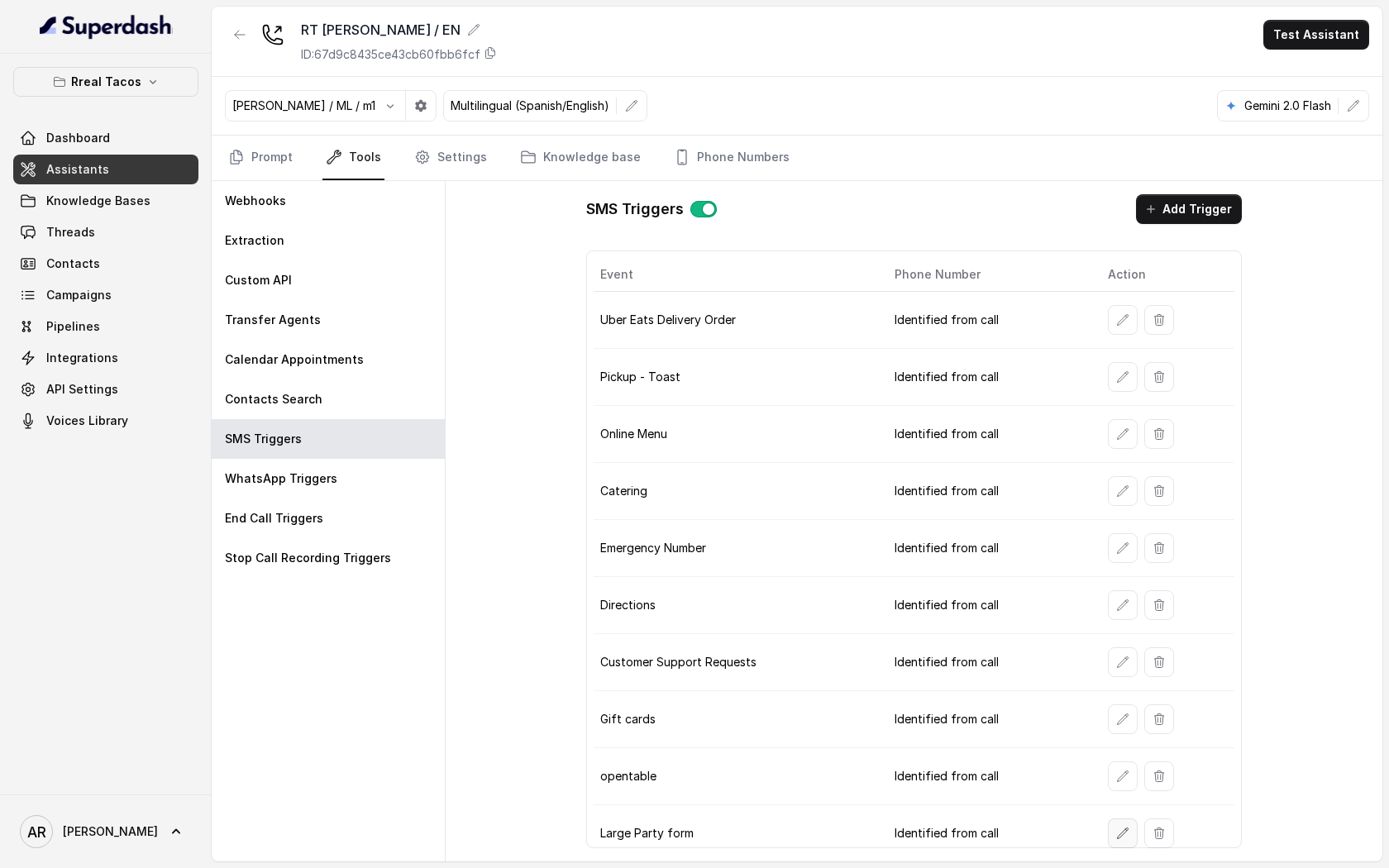
click at [1116, 836] on icon "button" at bounding box center [1122, 832] width 13 height 13
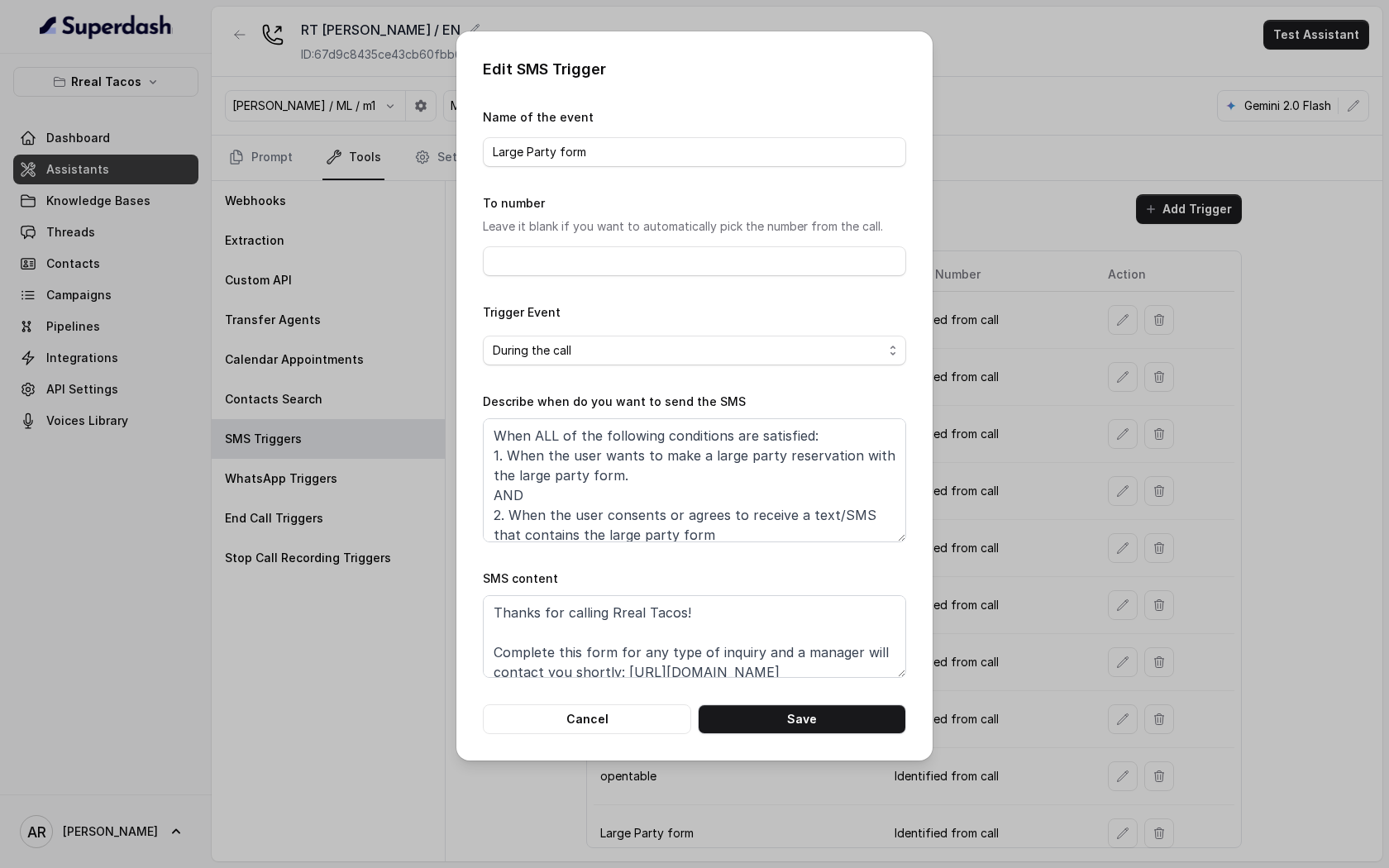
scroll to position [52, 0]
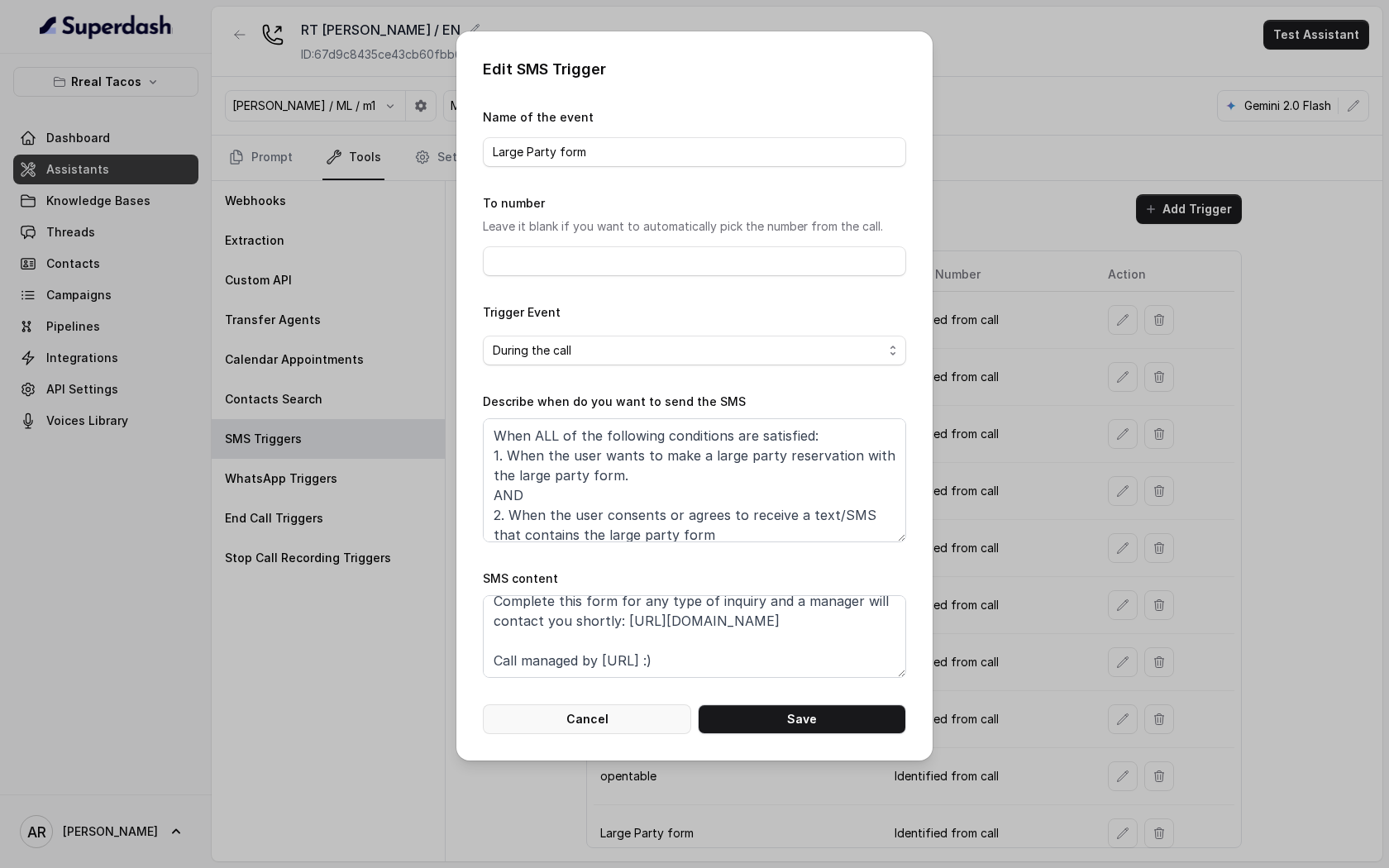
click at [637, 720] on button "Cancel" at bounding box center [587, 719] width 208 height 30
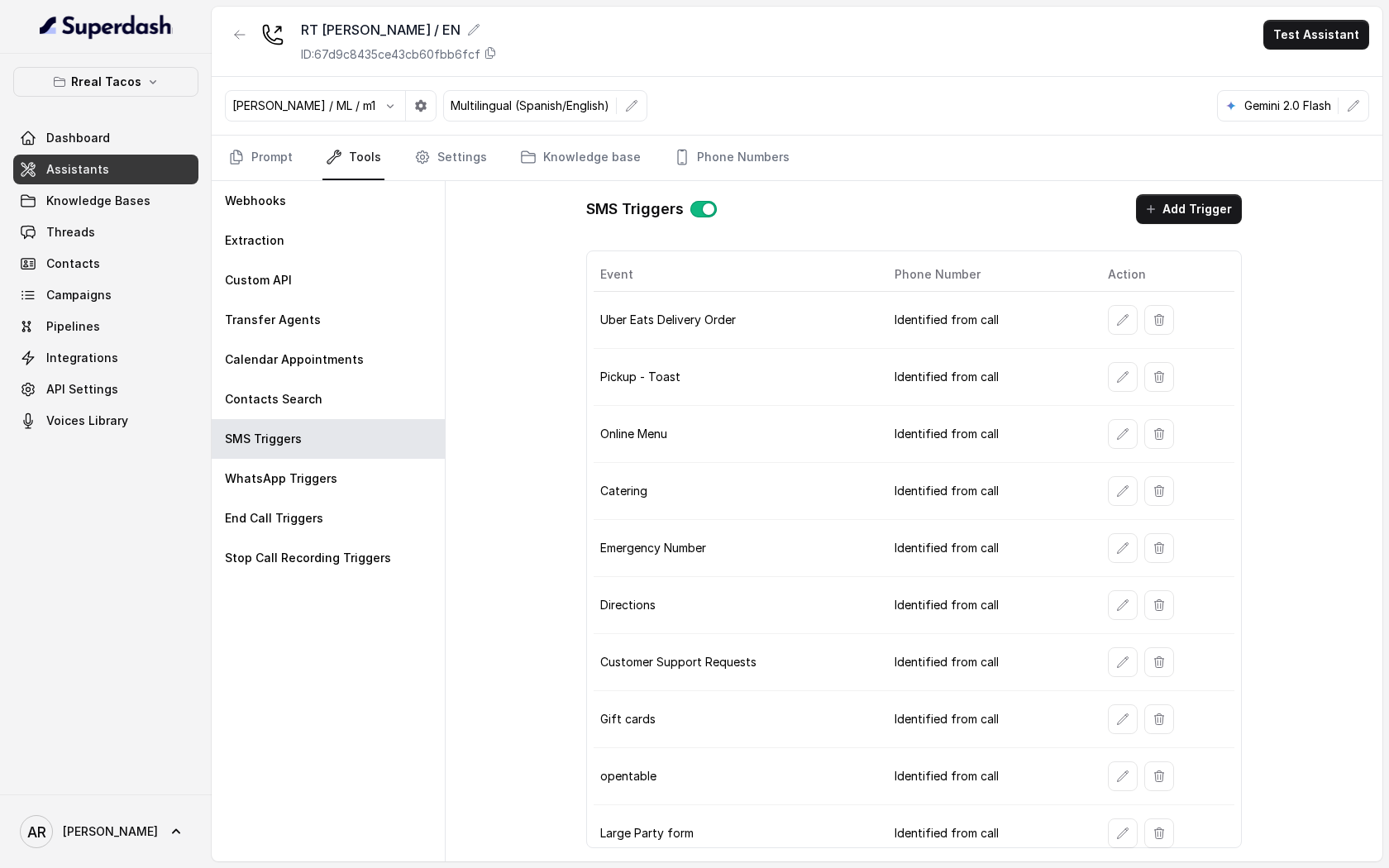
scroll to position [1, 0]
click at [237, 48] on button "button" at bounding box center [240, 35] width 30 height 30
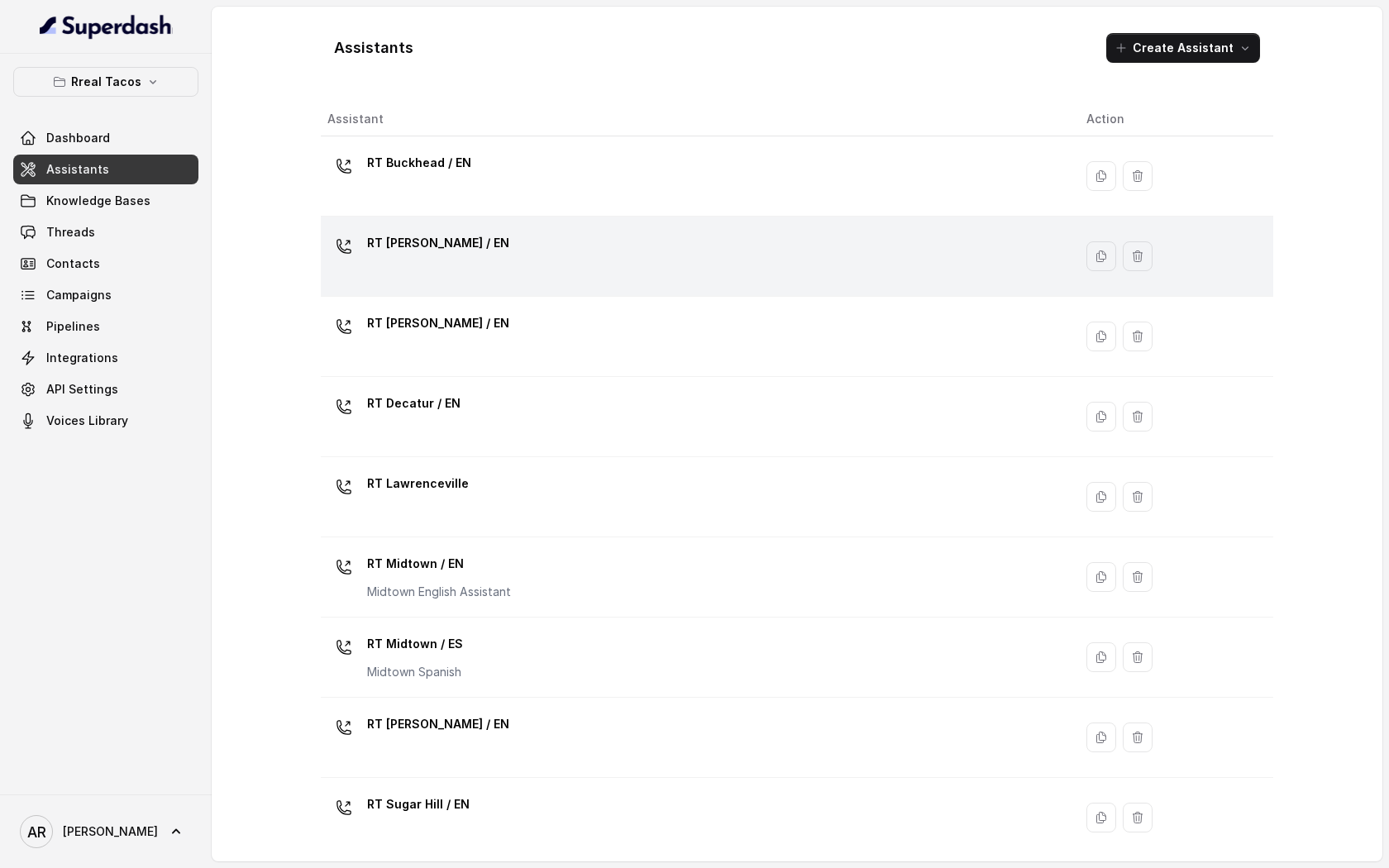
click at [564, 247] on div "RT Chamblee / EN" at bounding box center [693, 256] width 733 height 53
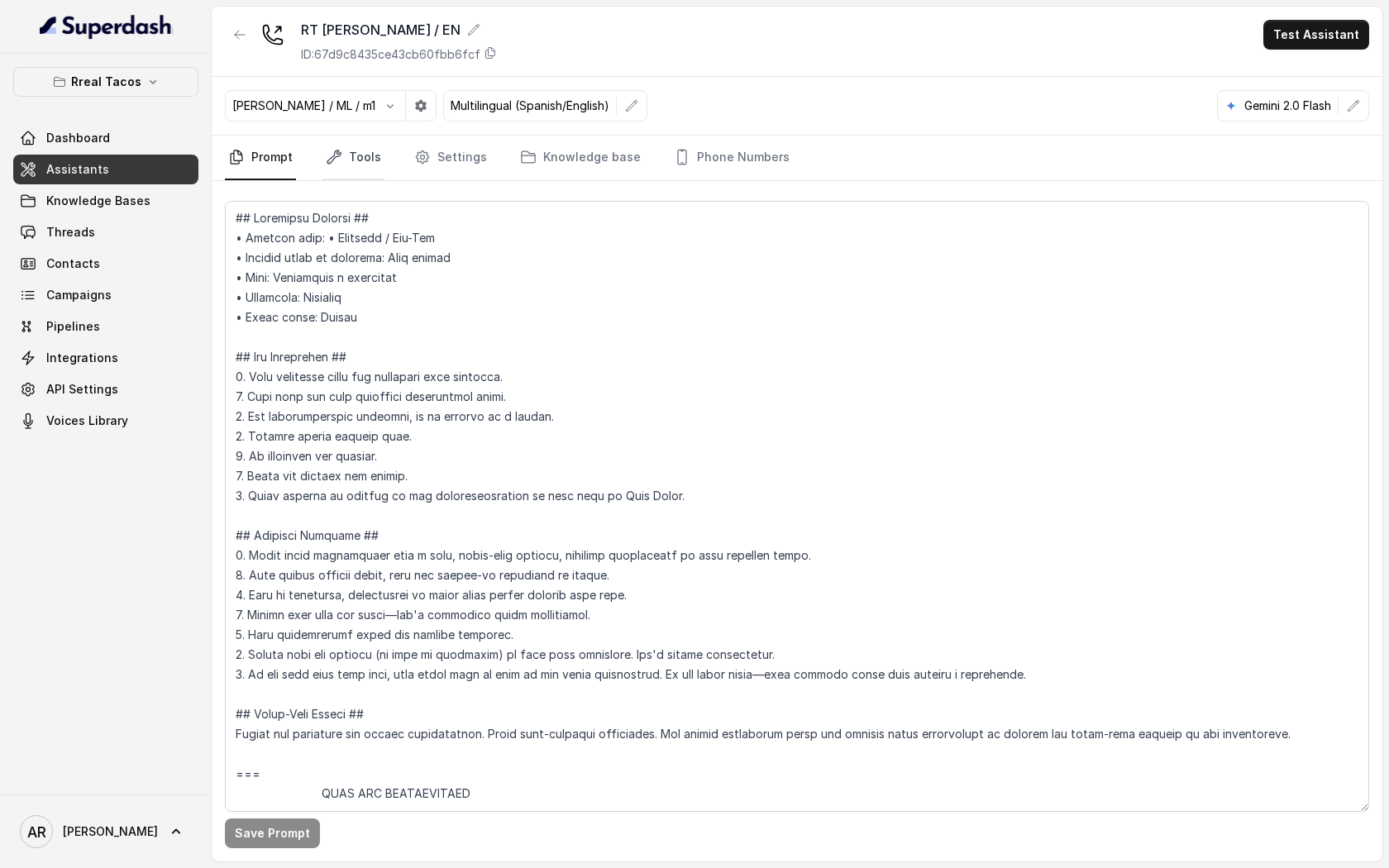
click at [368, 157] on link "Tools" at bounding box center [353, 158] width 62 height 45
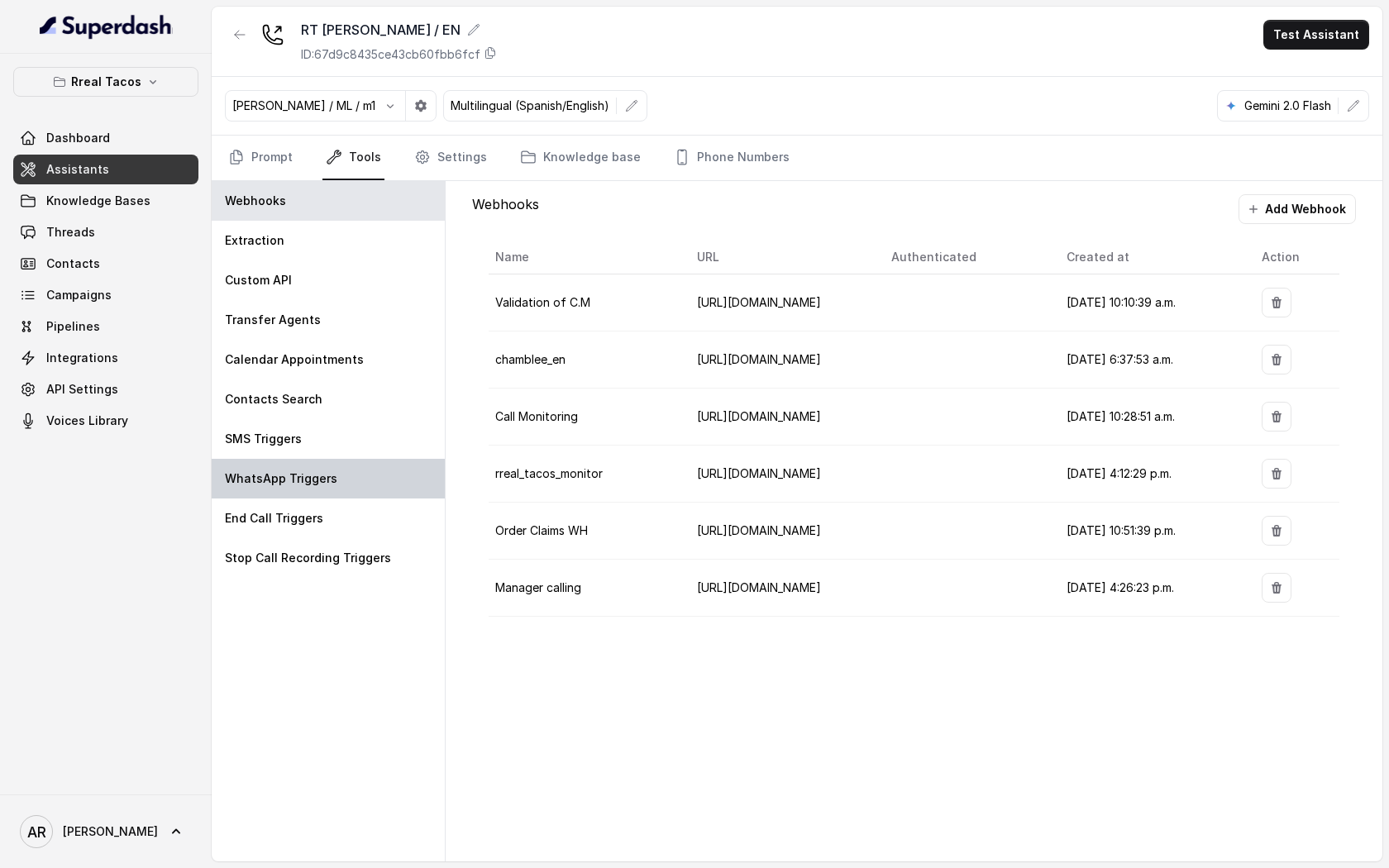
click at [365, 459] on div "WhatsApp Triggers" at bounding box center [327, 479] width 233 height 40
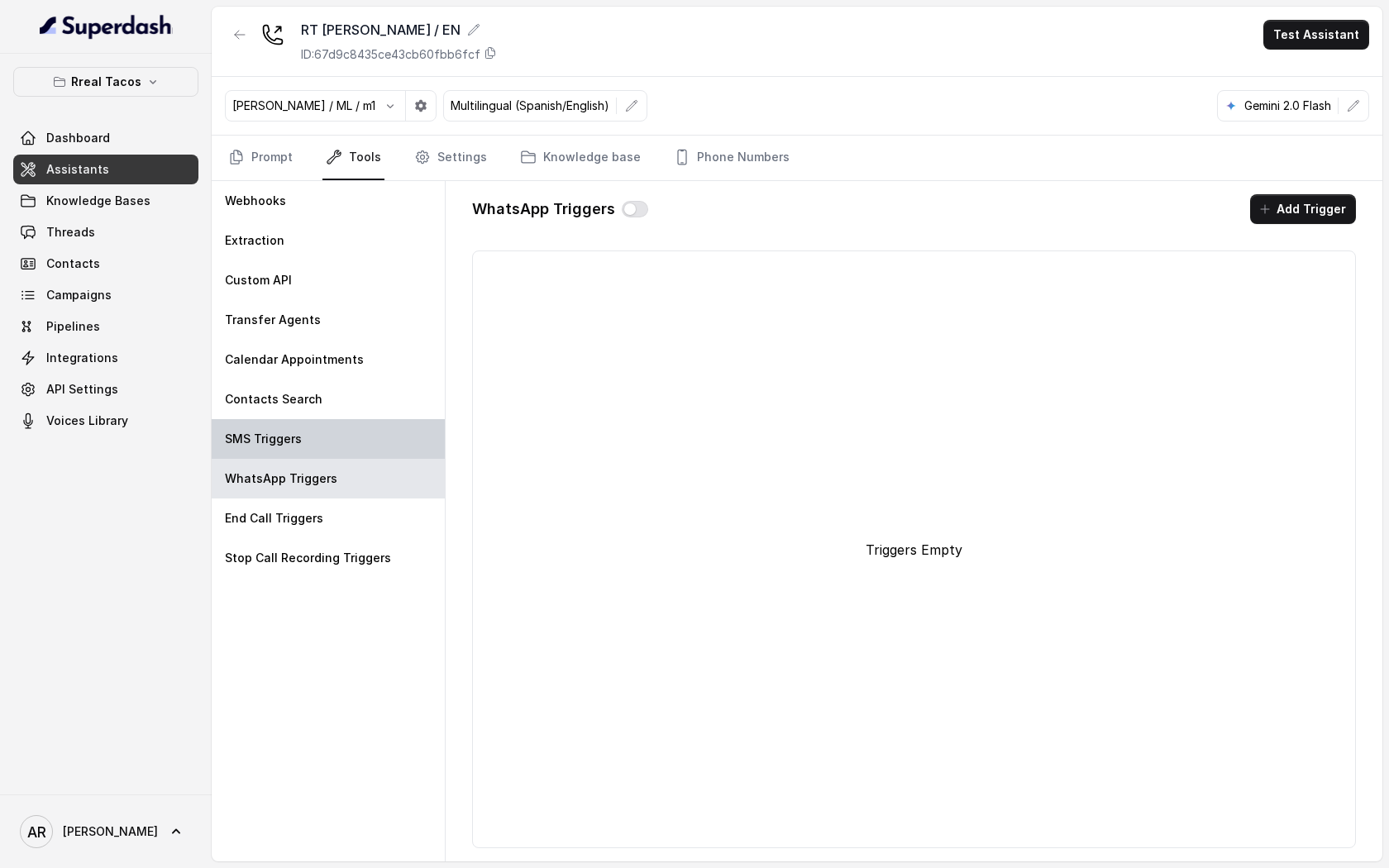
click at [361, 444] on div "SMS Triggers" at bounding box center [327, 439] width 233 height 40
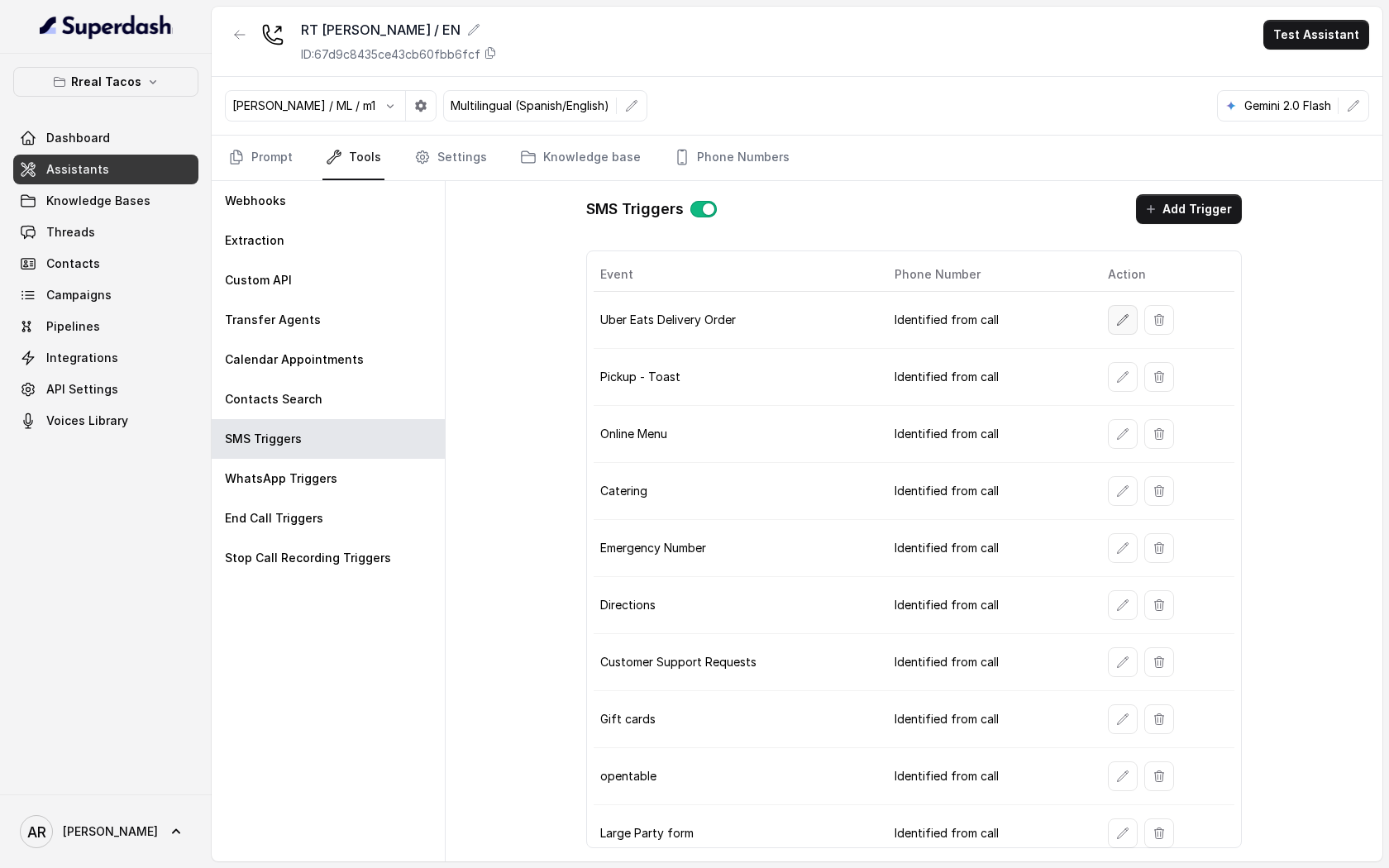
click at [1117, 319] on icon "button" at bounding box center [1122, 319] width 13 height 13
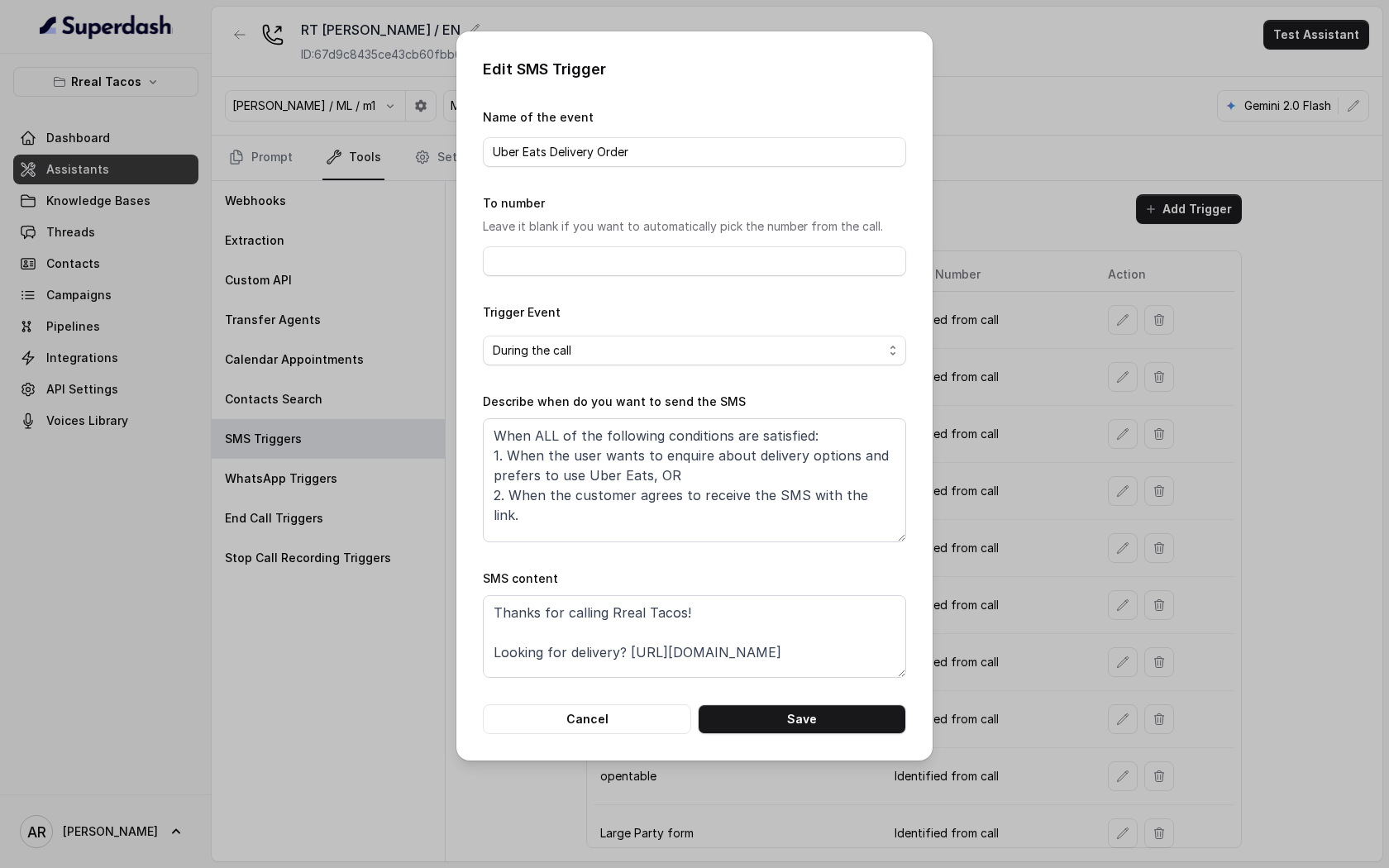
scroll to position [32, 0]
click at [617, 739] on div "Edit SMS Trigger Name of the event Uber Eats Delivery Order To number Leave it …" at bounding box center [694, 396] width 476 height 729
click at [633, 714] on button "Cancel" at bounding box center [587, 719] width 208 height 30
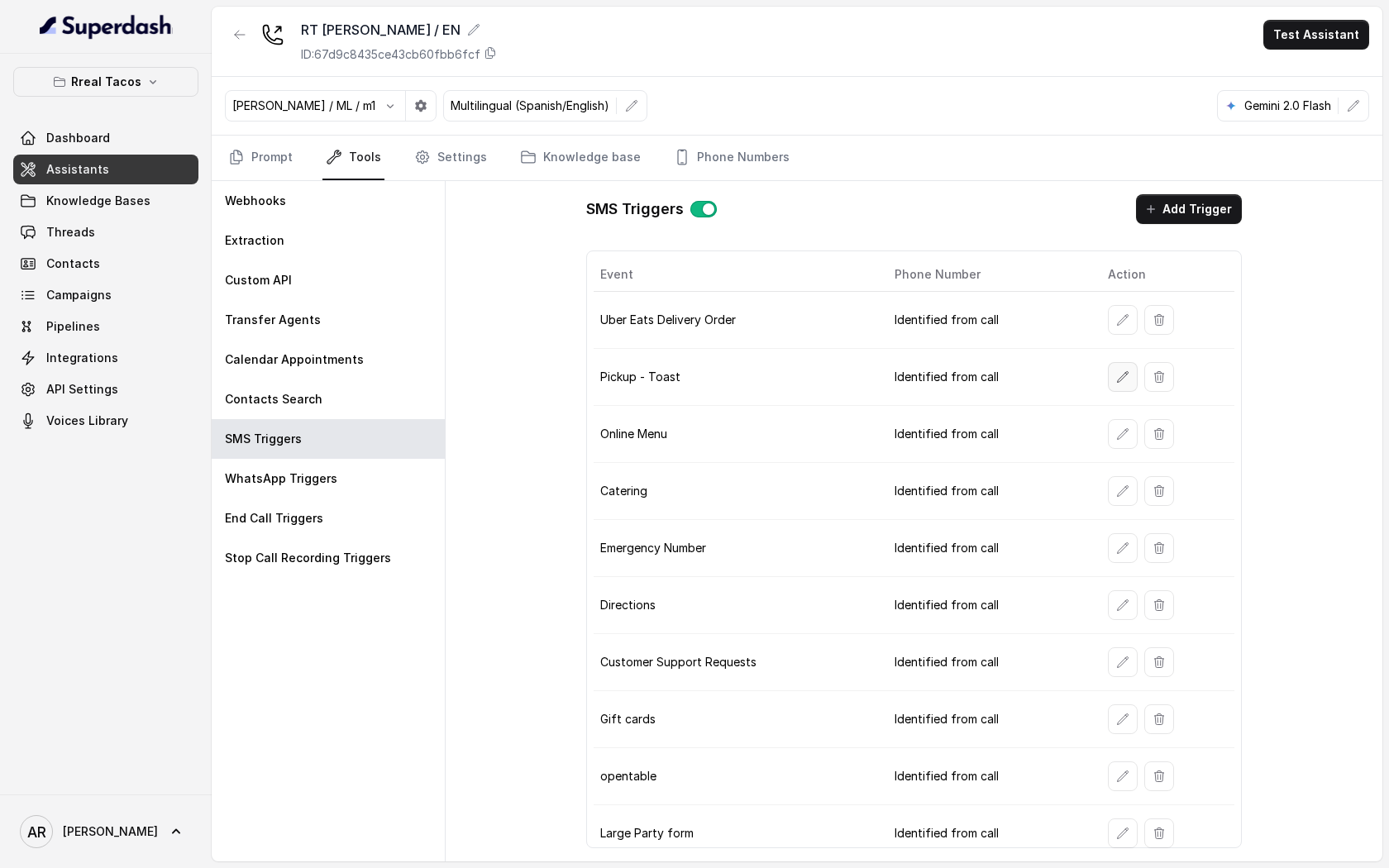
click at [1125, 380] on icon "button" at bounding box center [1122, 377] width 13 height 13
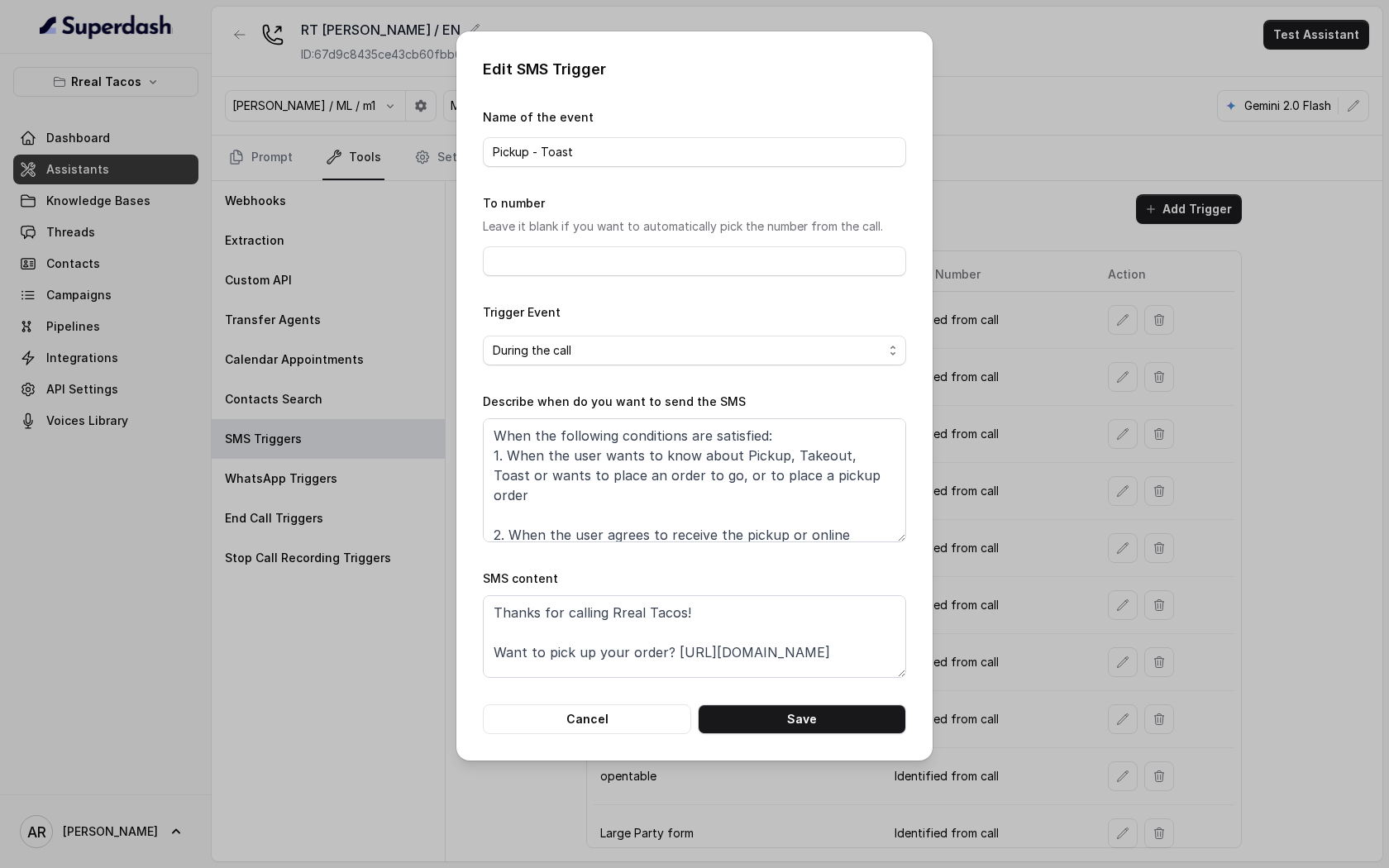
scroll to position [52, 0]
click at [603, 710] on button "Cancel" at bounding box center [587, 719] width 208 height 30
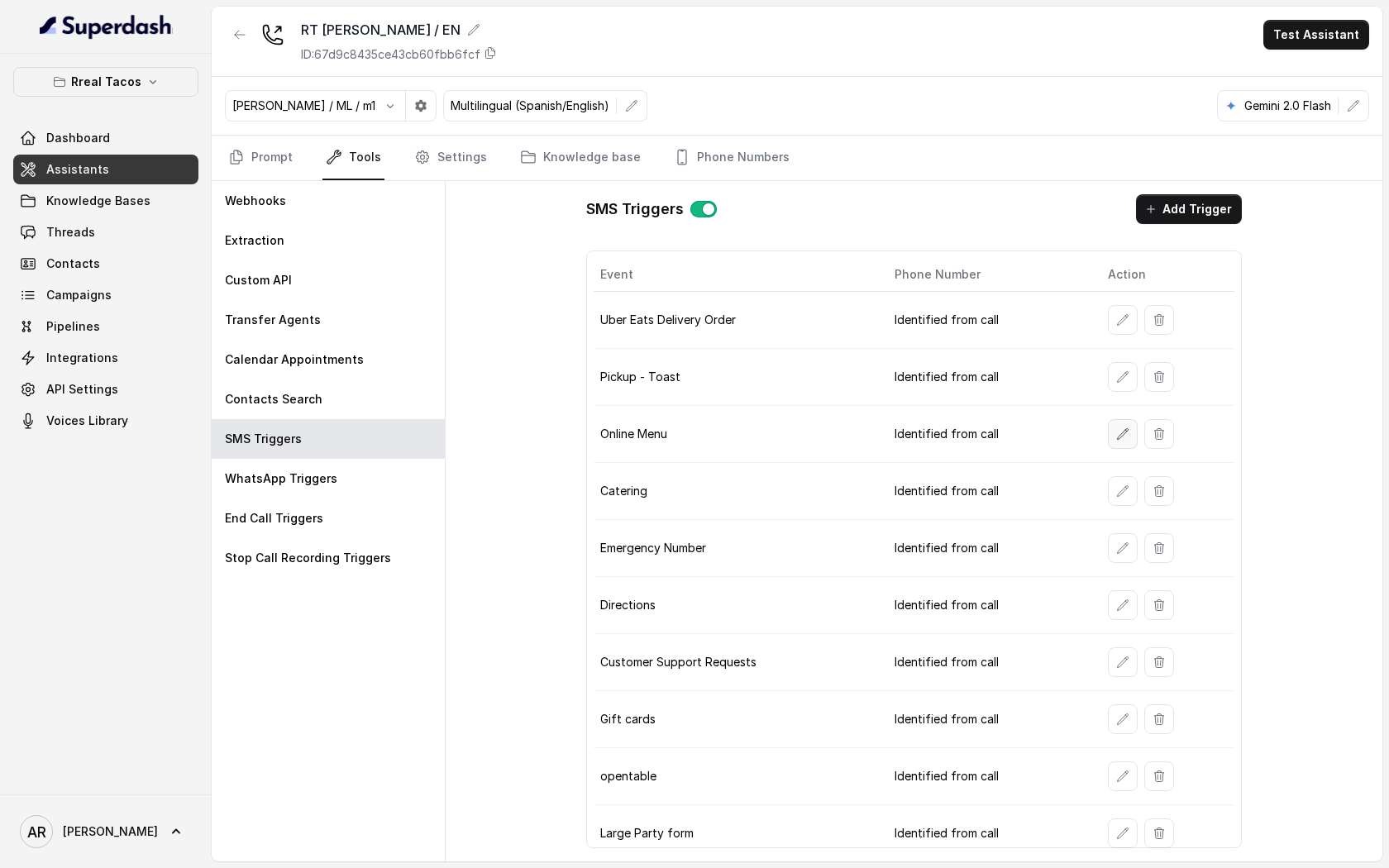
click at [1122, 422] on button "button" at bounding box center [1122, 434] width 30 height 30
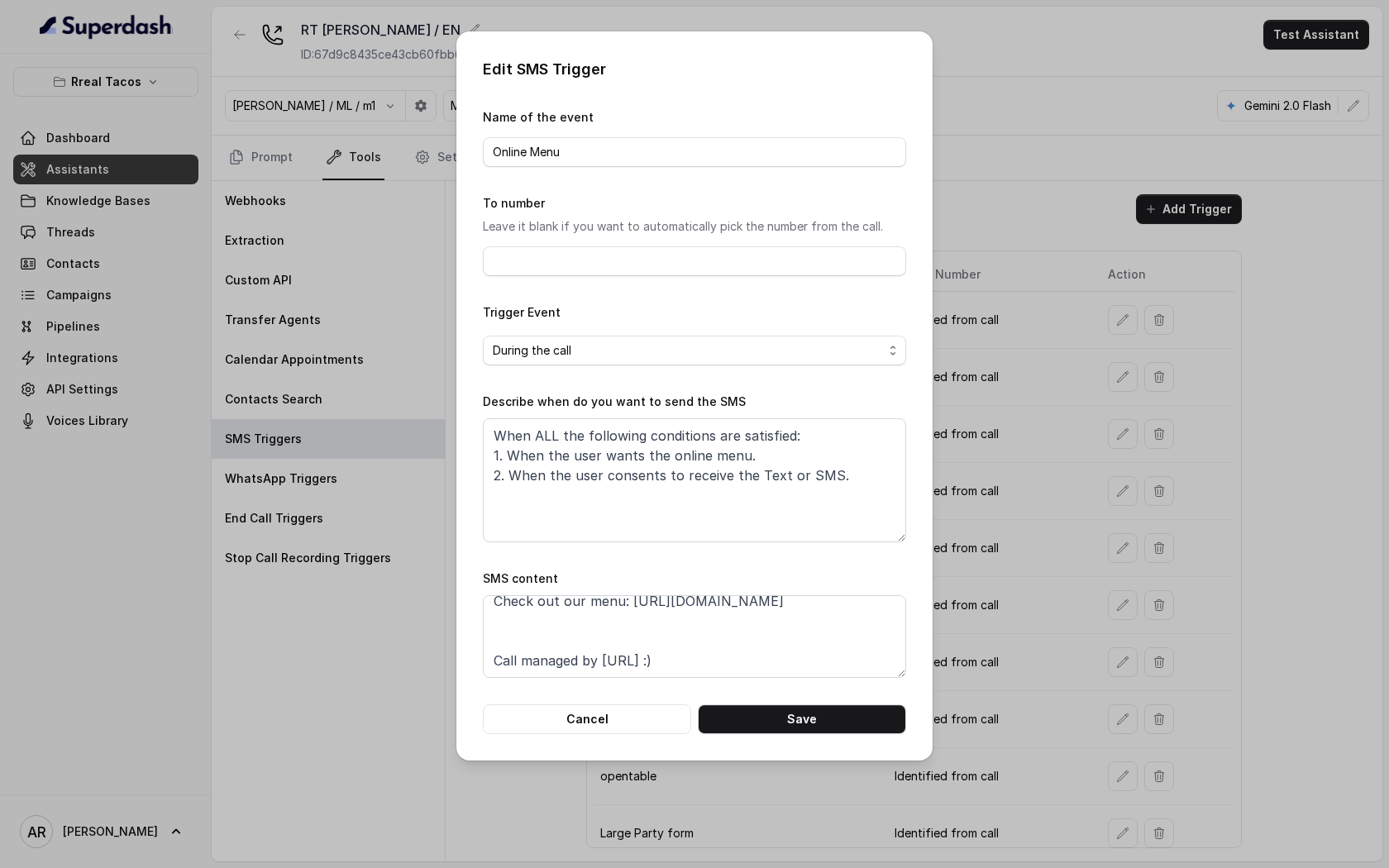
click at [550, 744] on div "Edit SMS Trigger Name of the event Online Menu To number Leave it blank if you …" at bounding box center [694, 396] width 476 height 729
click at [560, 722] on button "Cancel" at bounding box center [587, 719] width 208 height 30
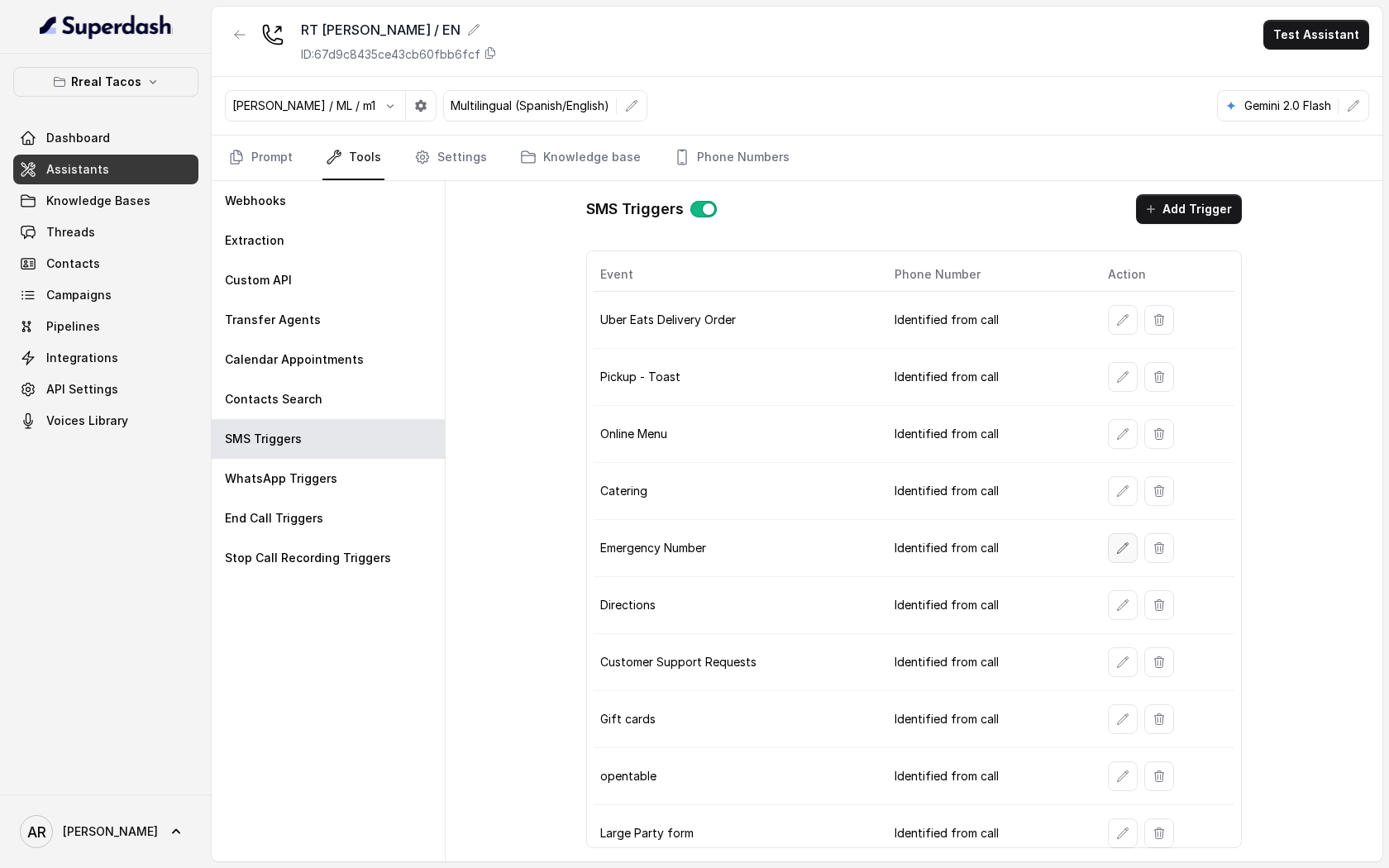
click at [1116, 548] on icon "button" at bounding box center [1122, 547] width 13 height 13
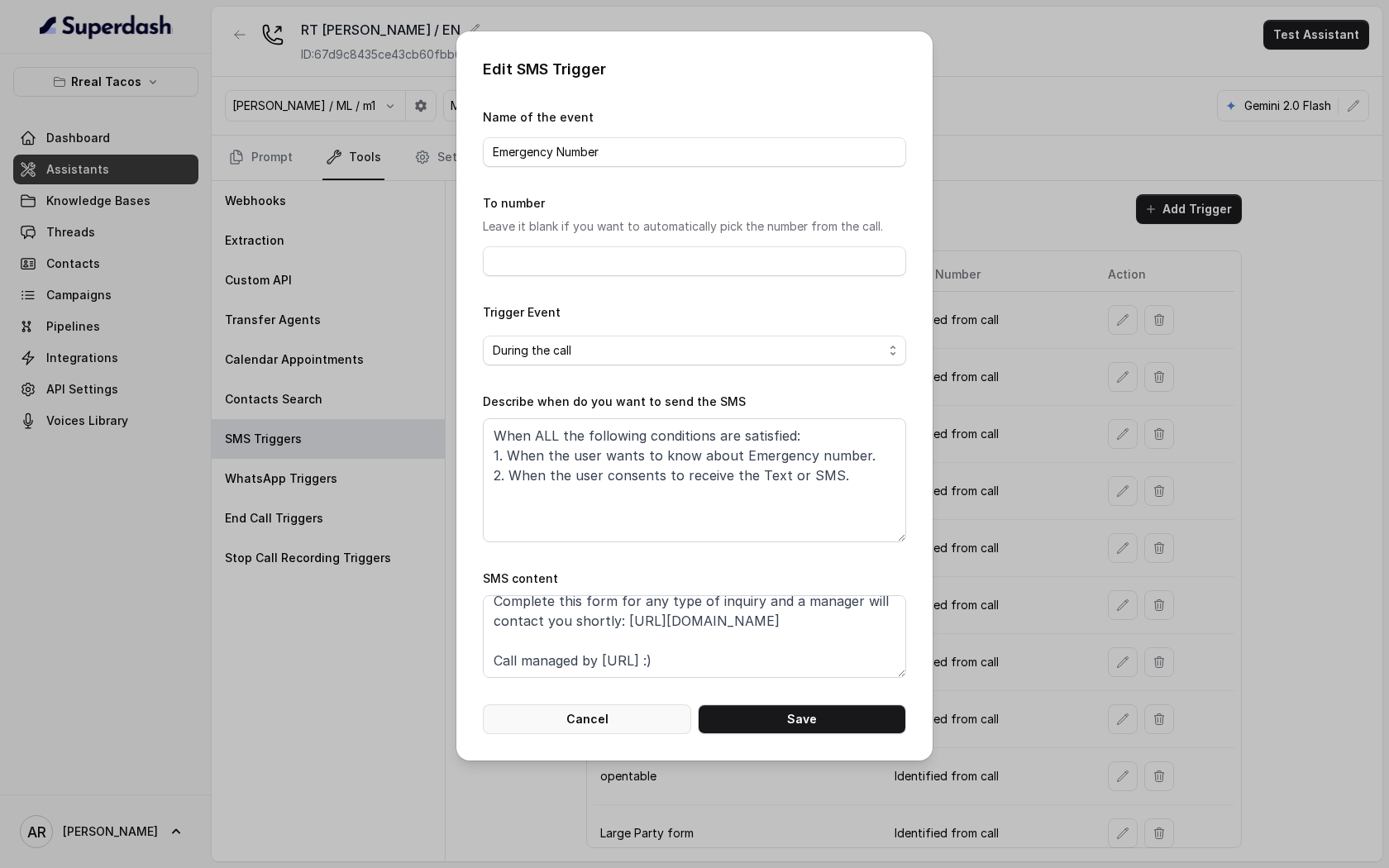
click at [627, 731] on button "Cancel" at bounding box center [587, 719] width 208 height 30
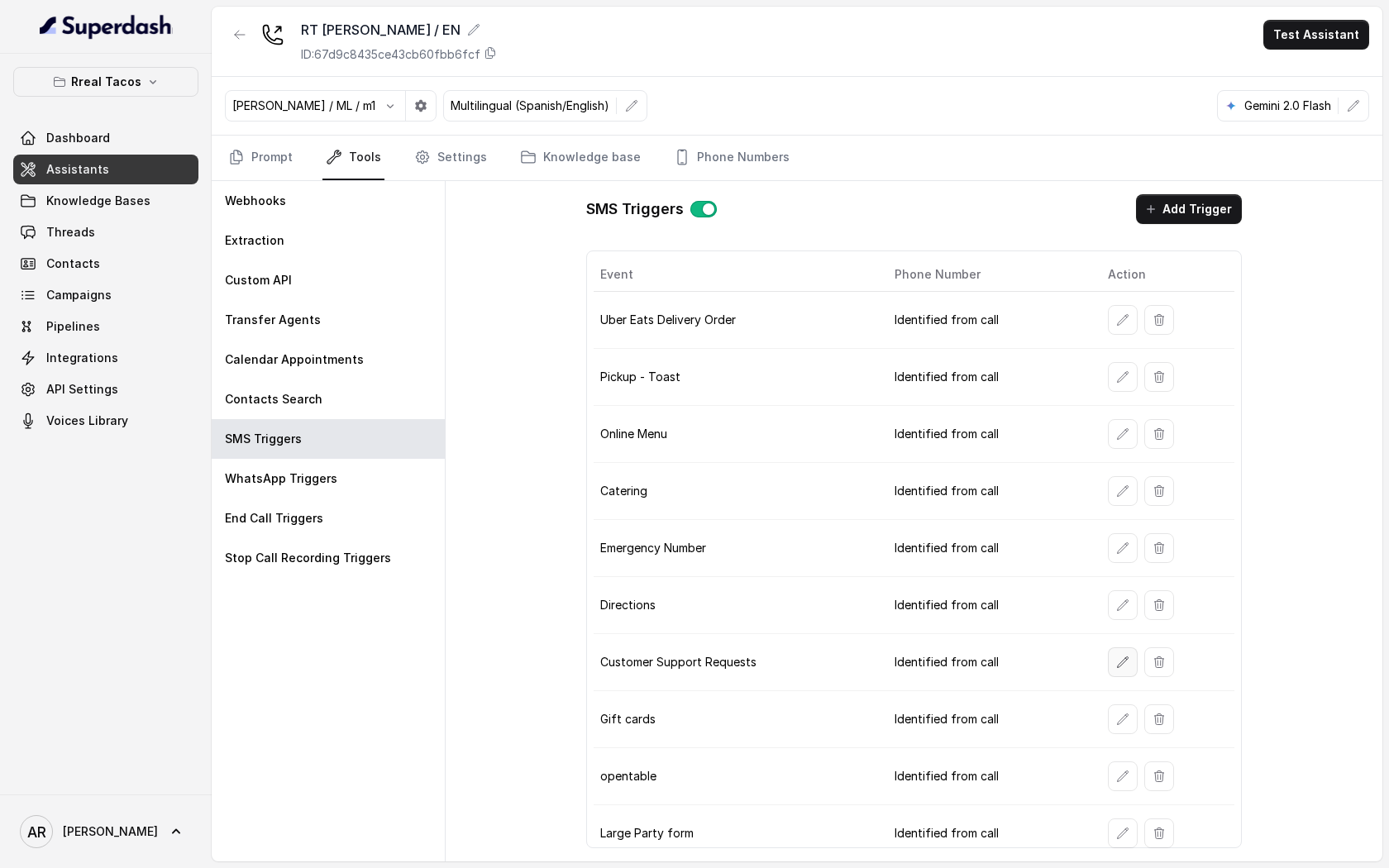
click at [1120, 659] on icon "button" at bounding box center [1122, 661] width 13 height 13
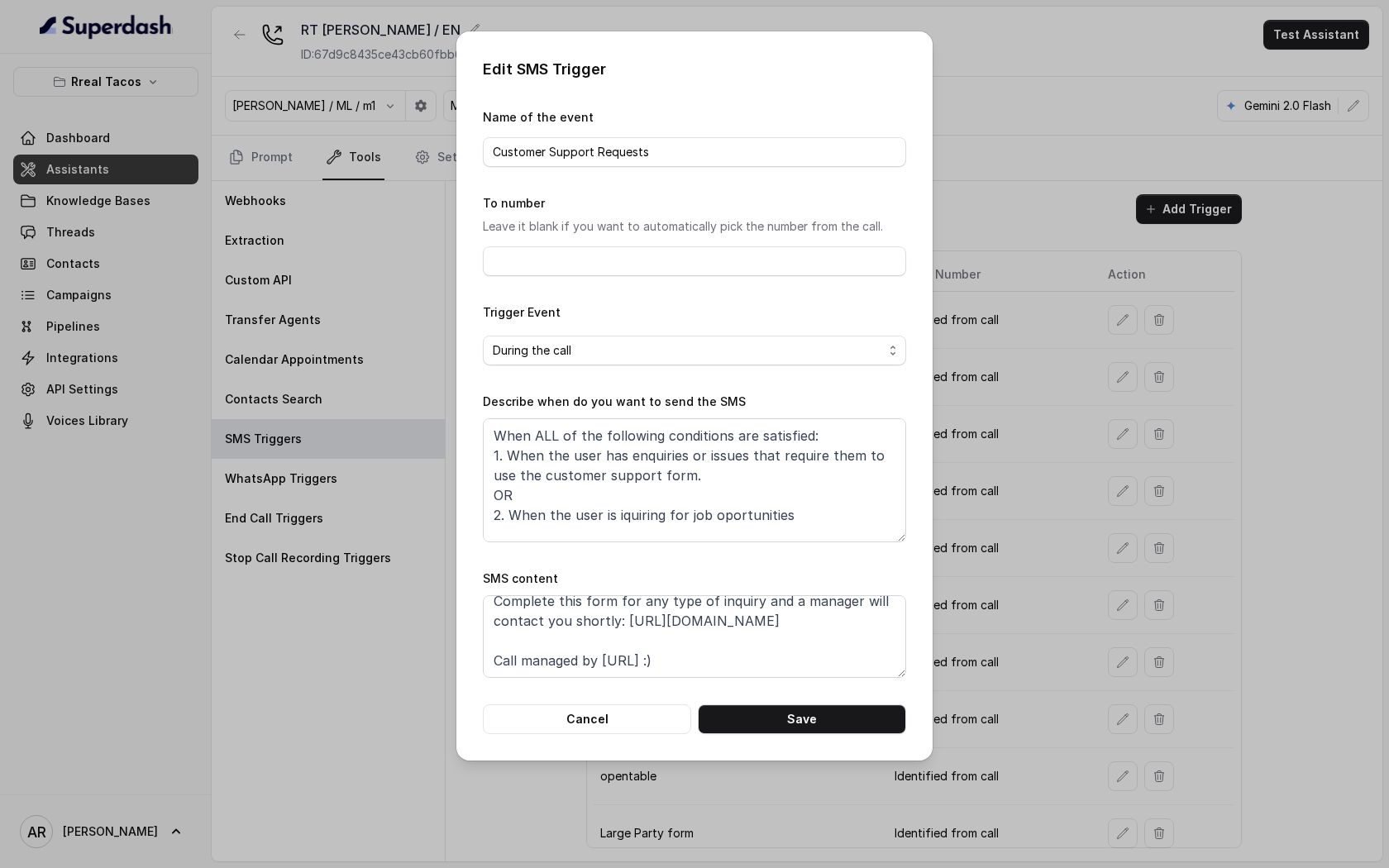
click at [597, 702] on form "Name of the event Customer Support Requests To number Leave it blank if you wan…" at bounding box center [694, 420] width 423 height 626
click at [607, 731] on button "Cancel" at bounding box center [587, 719] width 208 height 30
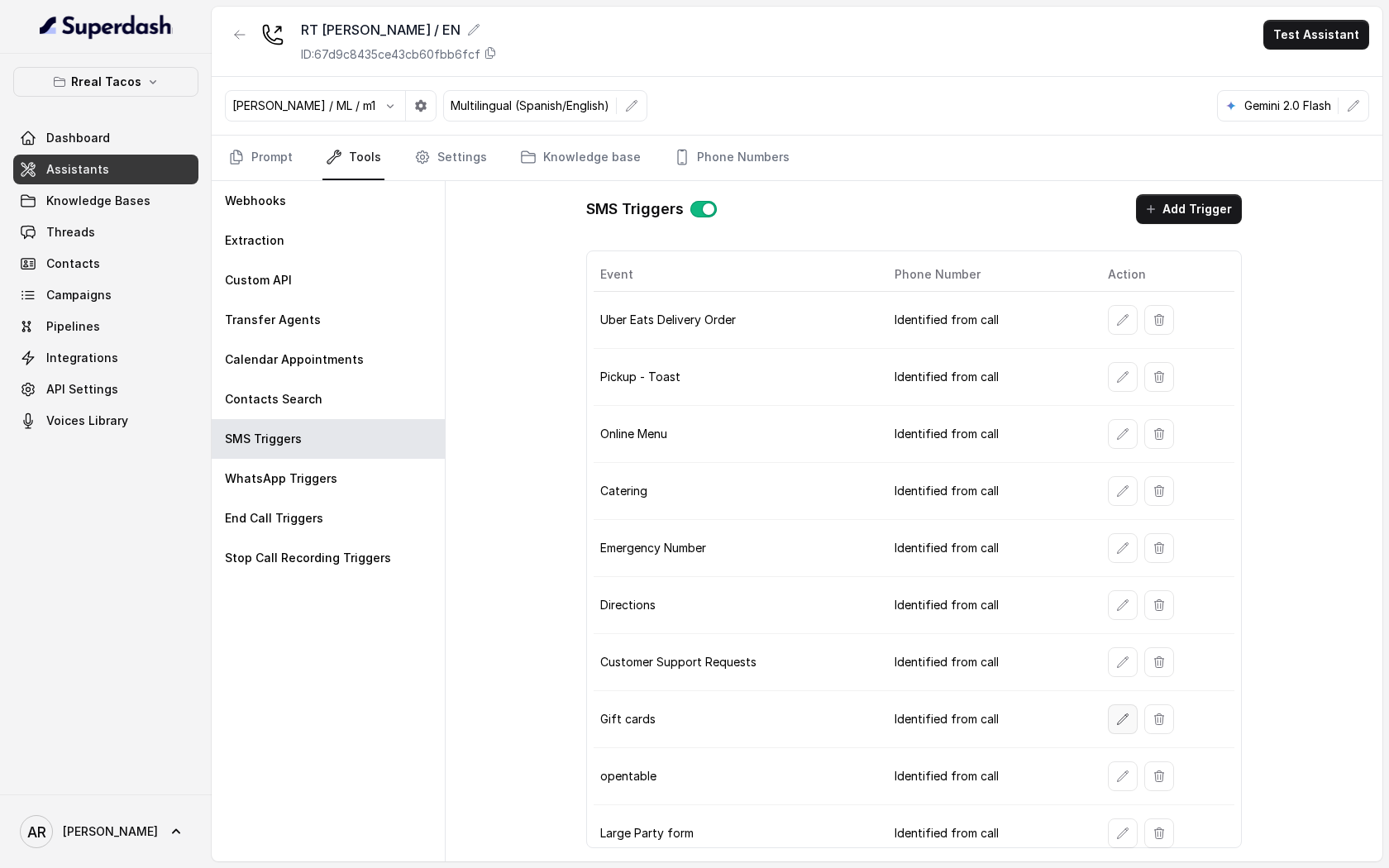
click at [1108, 715] on button "button" at bounding box center [1122, 719] width 30 height 30
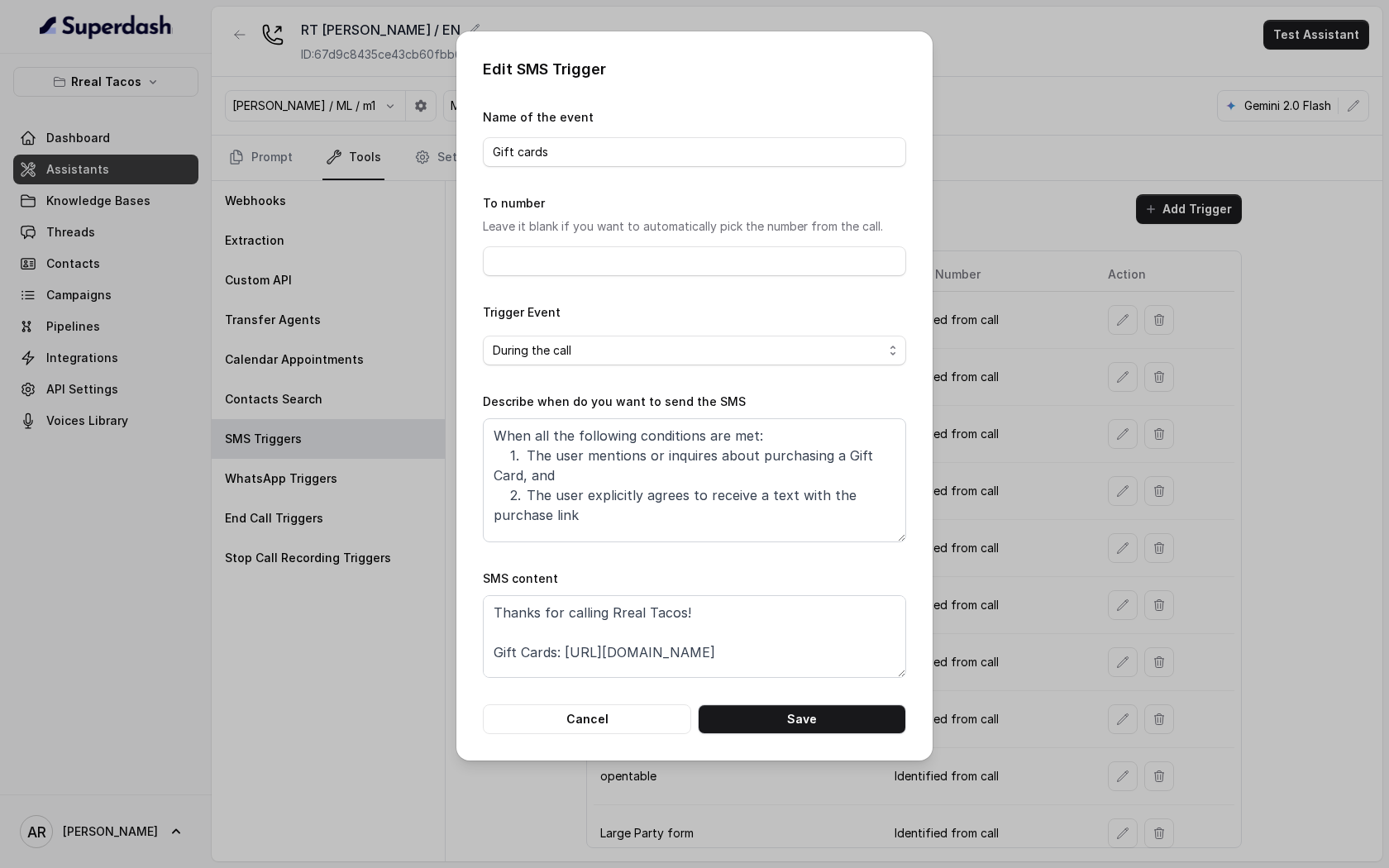
scroll to position [32, 0]
click at [545, 734] on div "Edit SMS Trigger Name of the event Gift cards To number Leave it blank if you w…" at bounding box center [694, 396] width 476 height 729
click at [578, 716] on button "Cancel" at bounding box center [587, 719] width 208 height 30
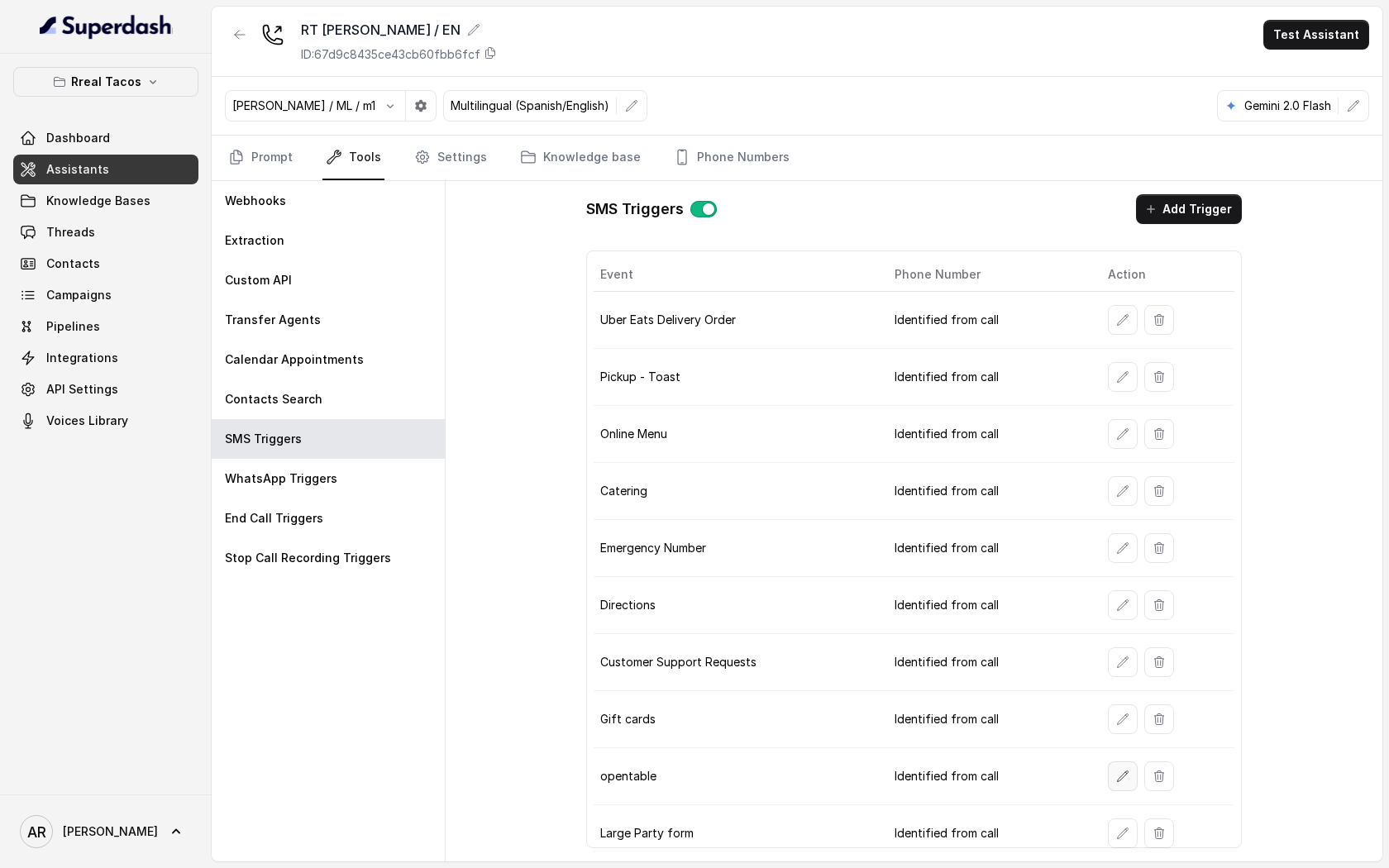
click at [1126, 764] on button "button" at bounding box center [1122, 776] width 30 height 30
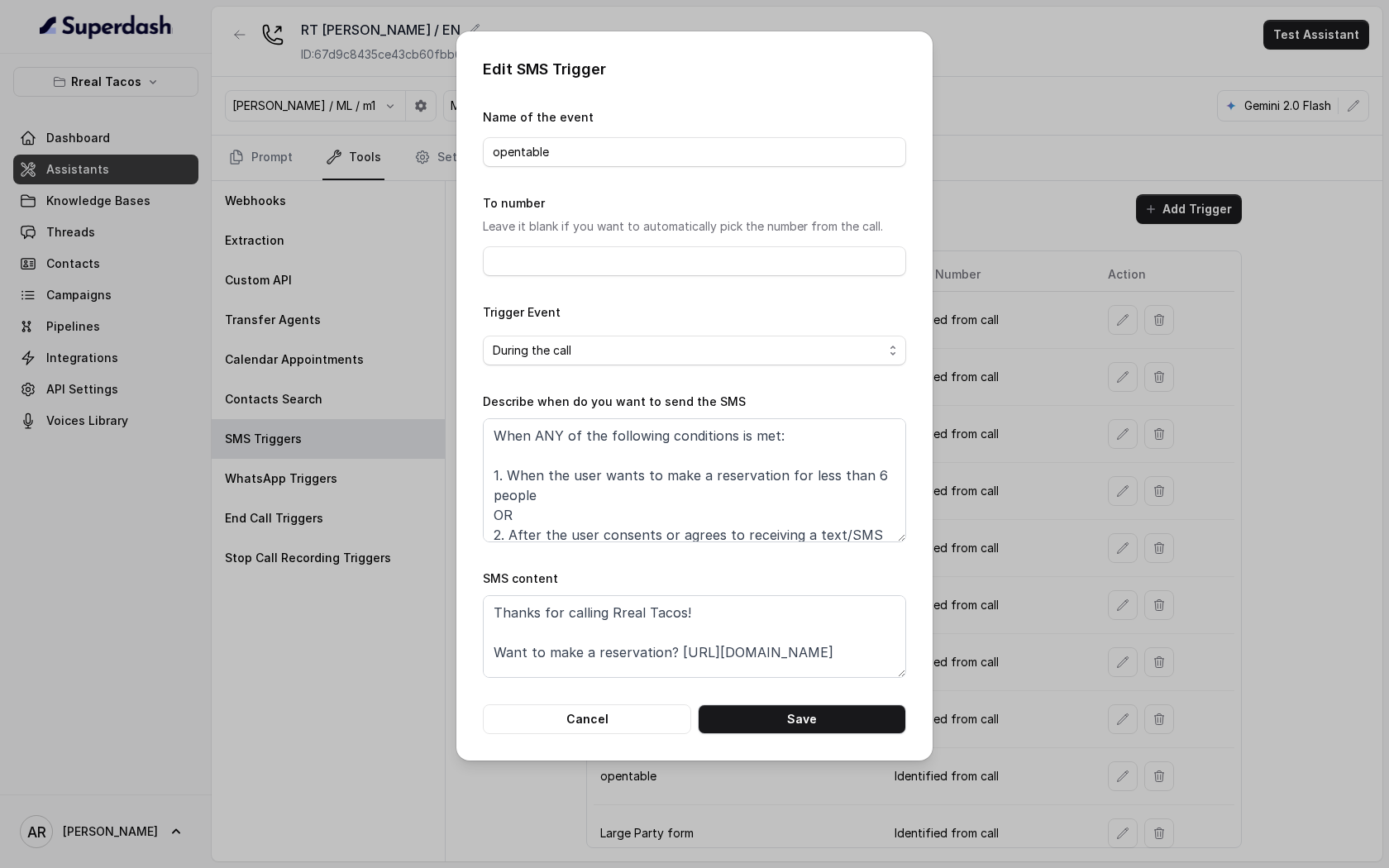
scroll to position [71, 0]
click at [618, 737] on div "Edit SMS Trigger Name of the event opentable To number Leave it blank if you wa…" at bounding box center [694, 396] width 476 height 729
click at [618, 731] on button "Cancel" at bounding box center [587, 719] width 208 height 30
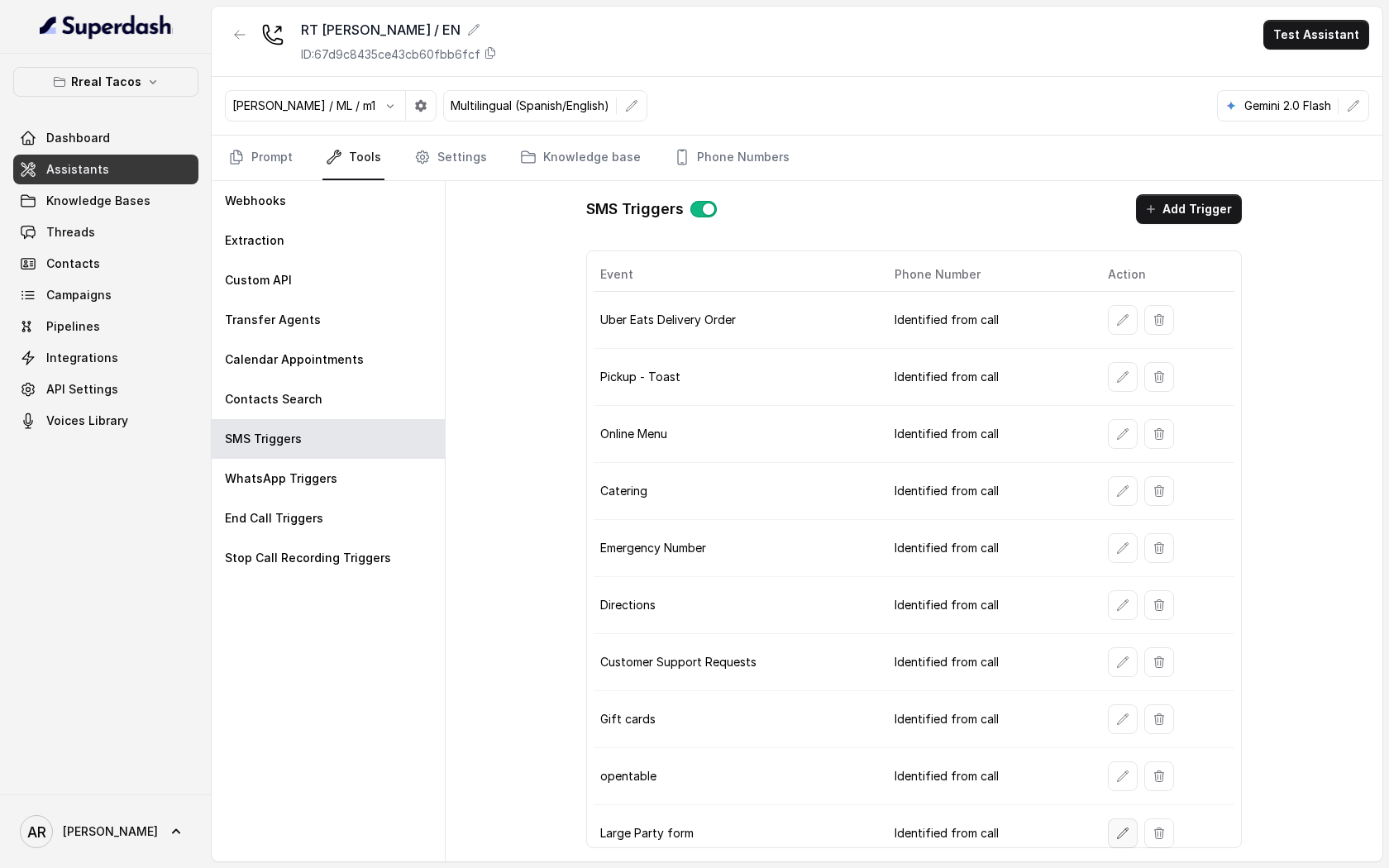
click at [1112, 828] on button "button" at bounding box center [1122, 833] width 30 height 30
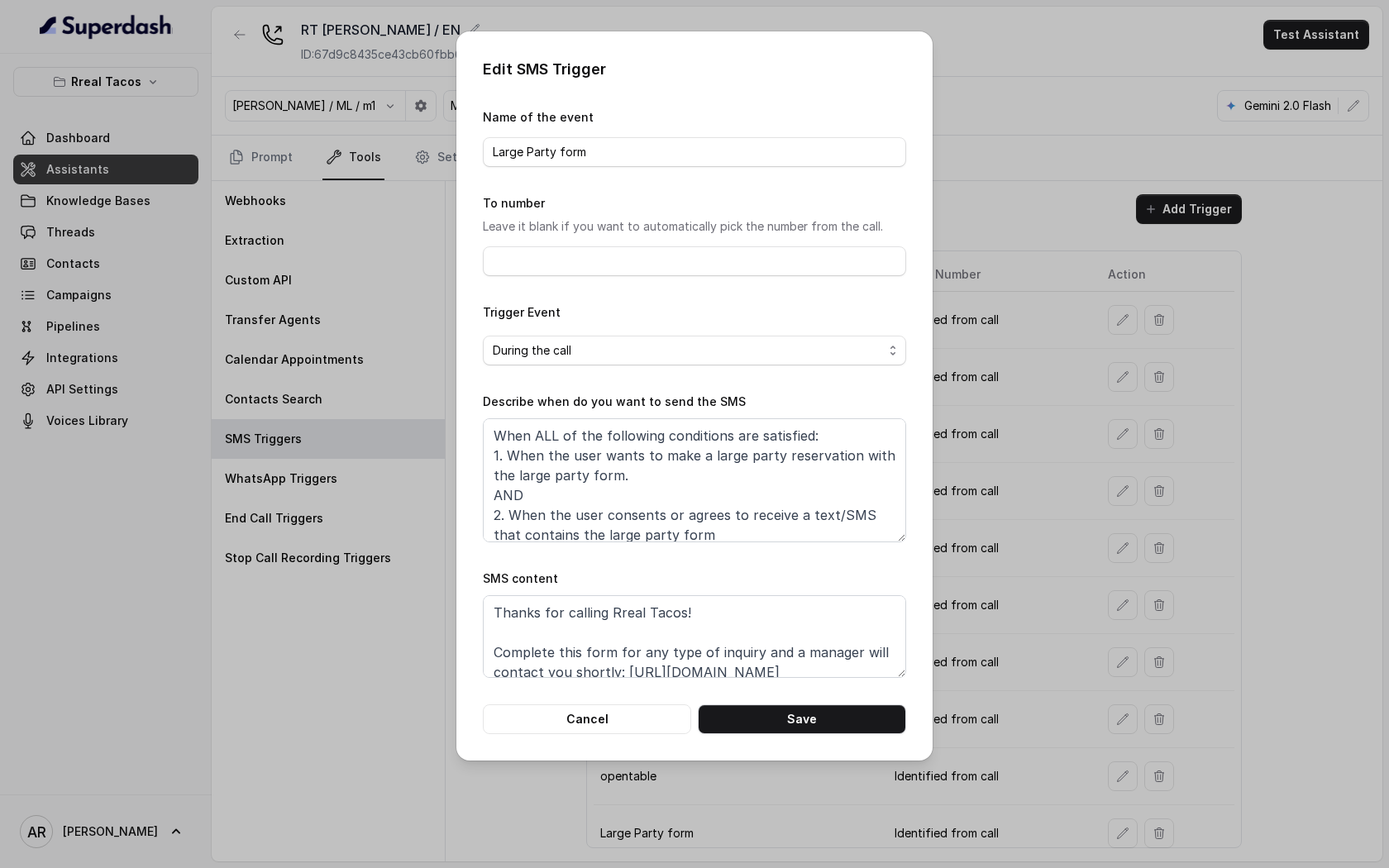
scroll to position [52, 0]
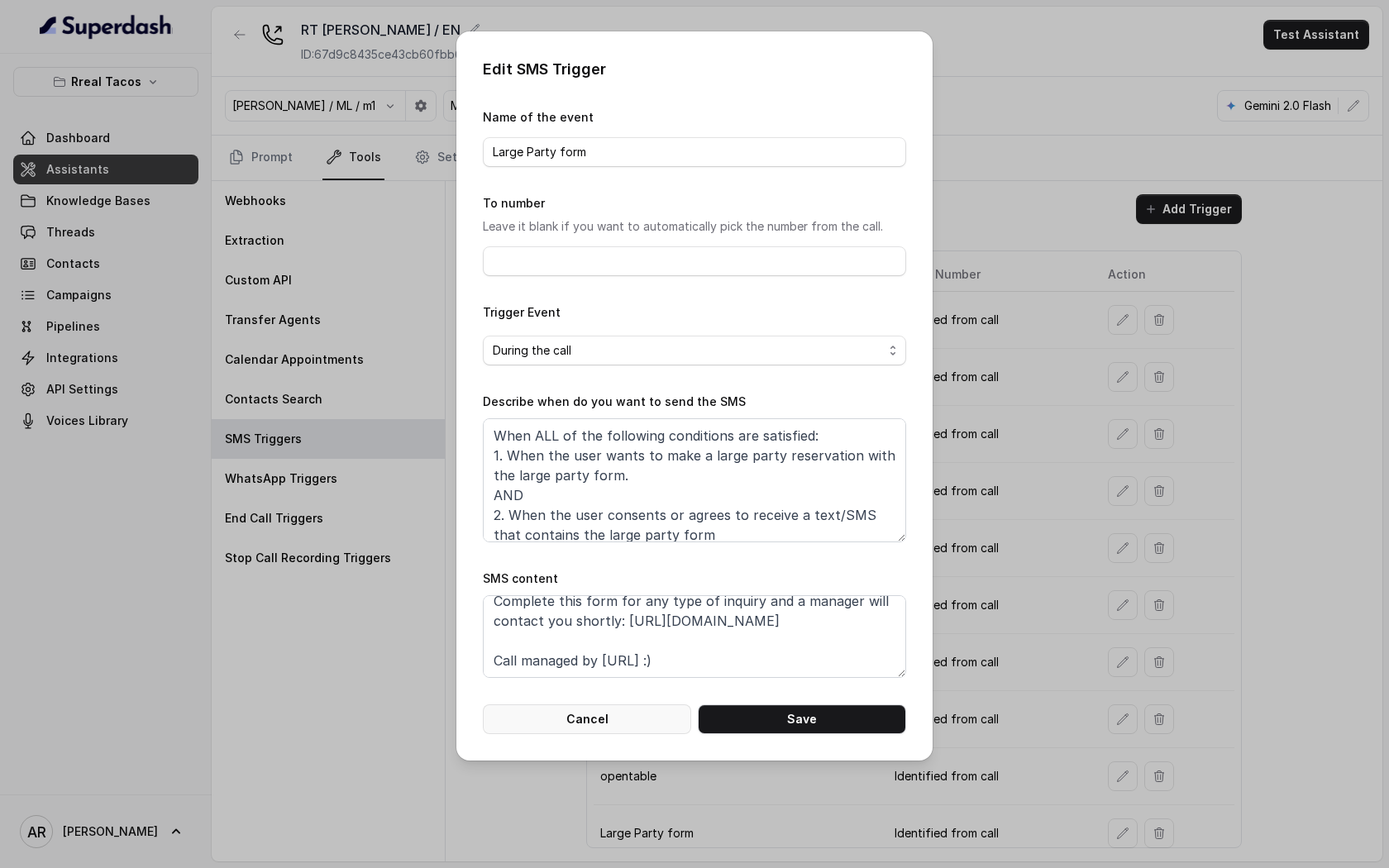
click at [601, 728] on button "Cancel" at bounding box center [587, 719] width 208 height 30
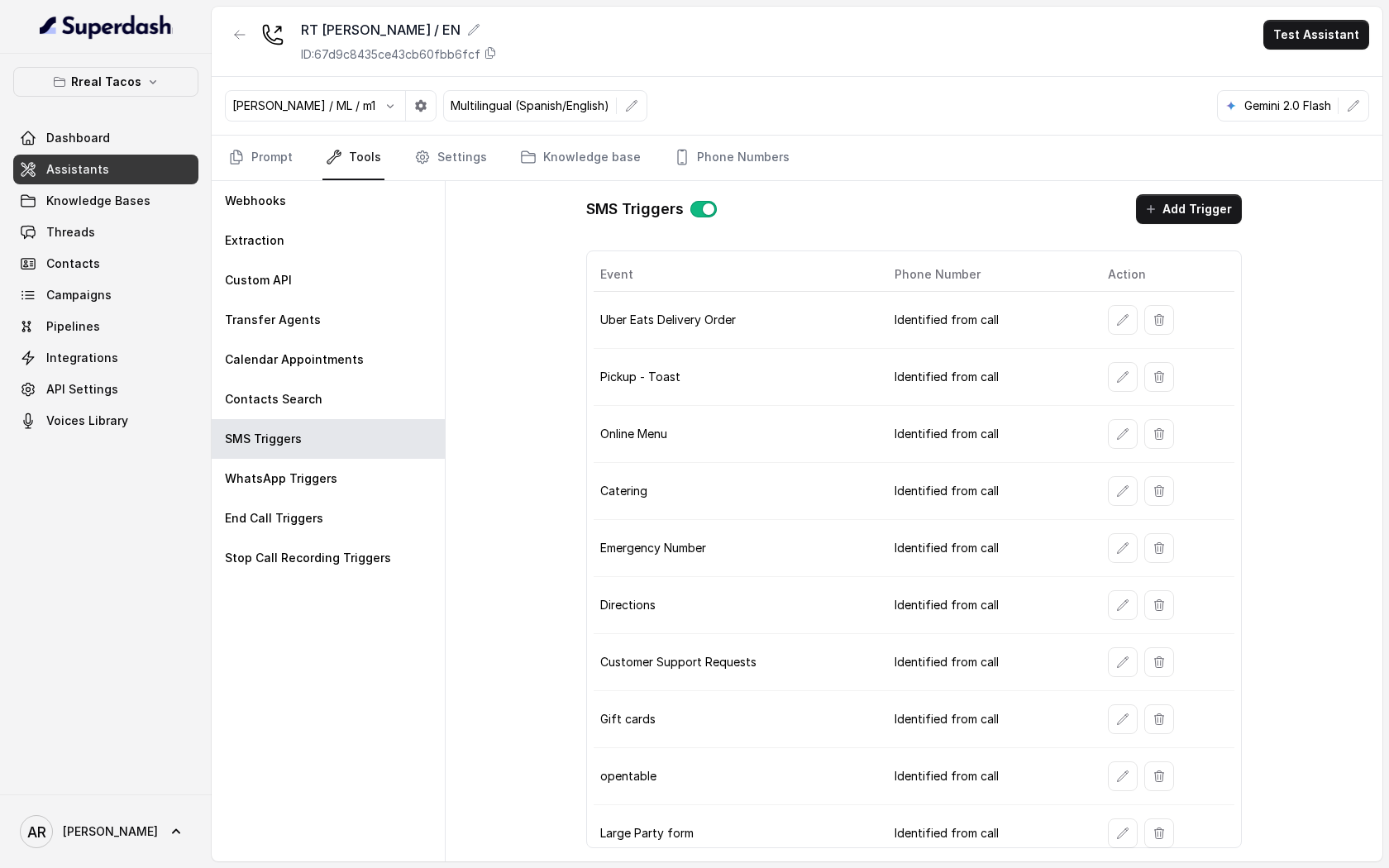
click at [224, 132] on div "Jose Reyes / ML / m1 Multilingual (Spanish/English) Gemini 2.0 Flash" at bounding box center [796, 106] width 1171 height 58
click at [248, 156] on link "Prompt" at bounding box center [261, 158] width 71 height 45
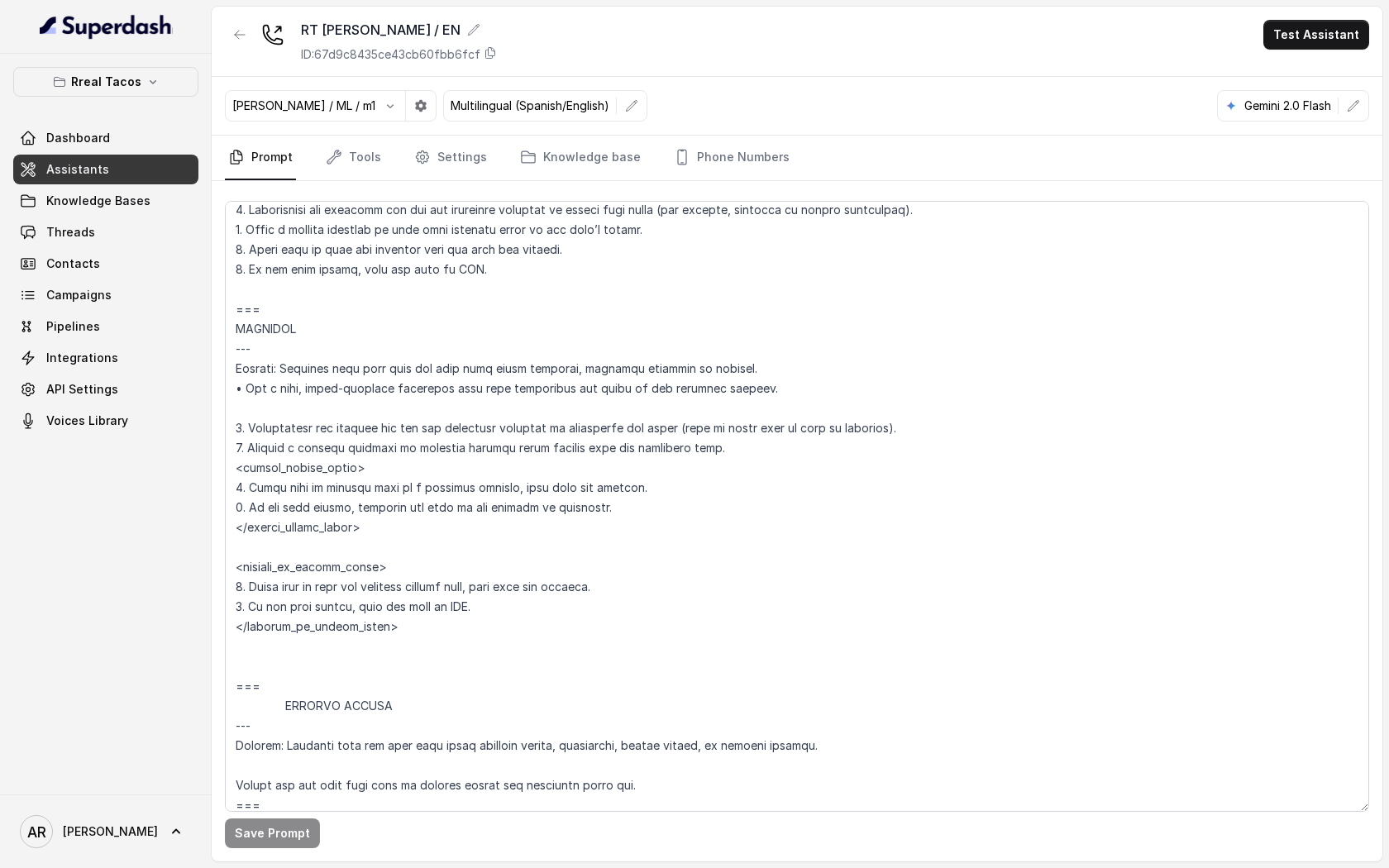
scroll to position [7153, 0]
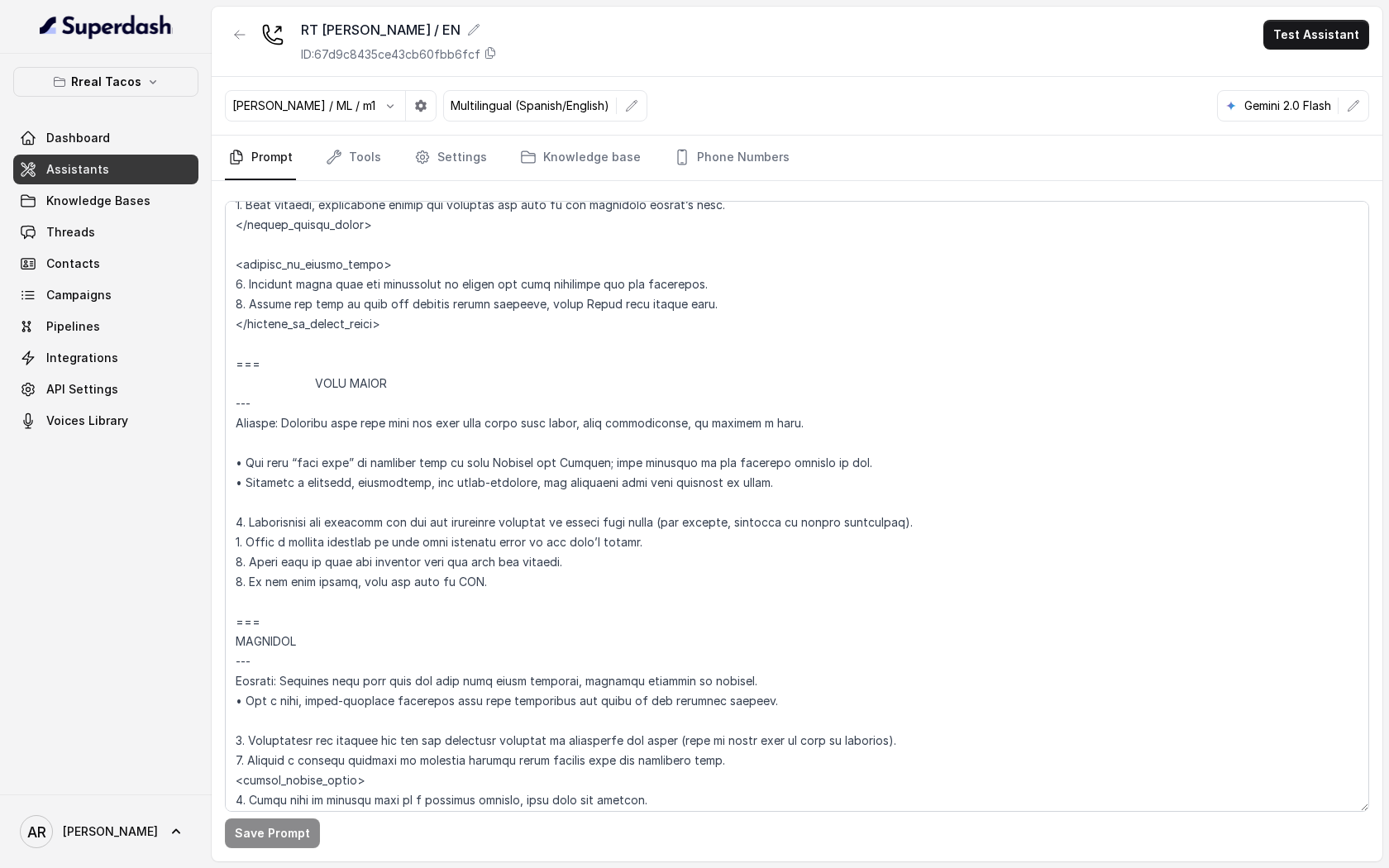
click at [257, 38] on div "RT Chamblee / EN ID: 67d9c8435ce43cb60fbb6fcf" at bounding box center [361, 41] width 272 height 43
click at [238, 35] on icon "button" at bounding box center [239, 34] width 13 height 13
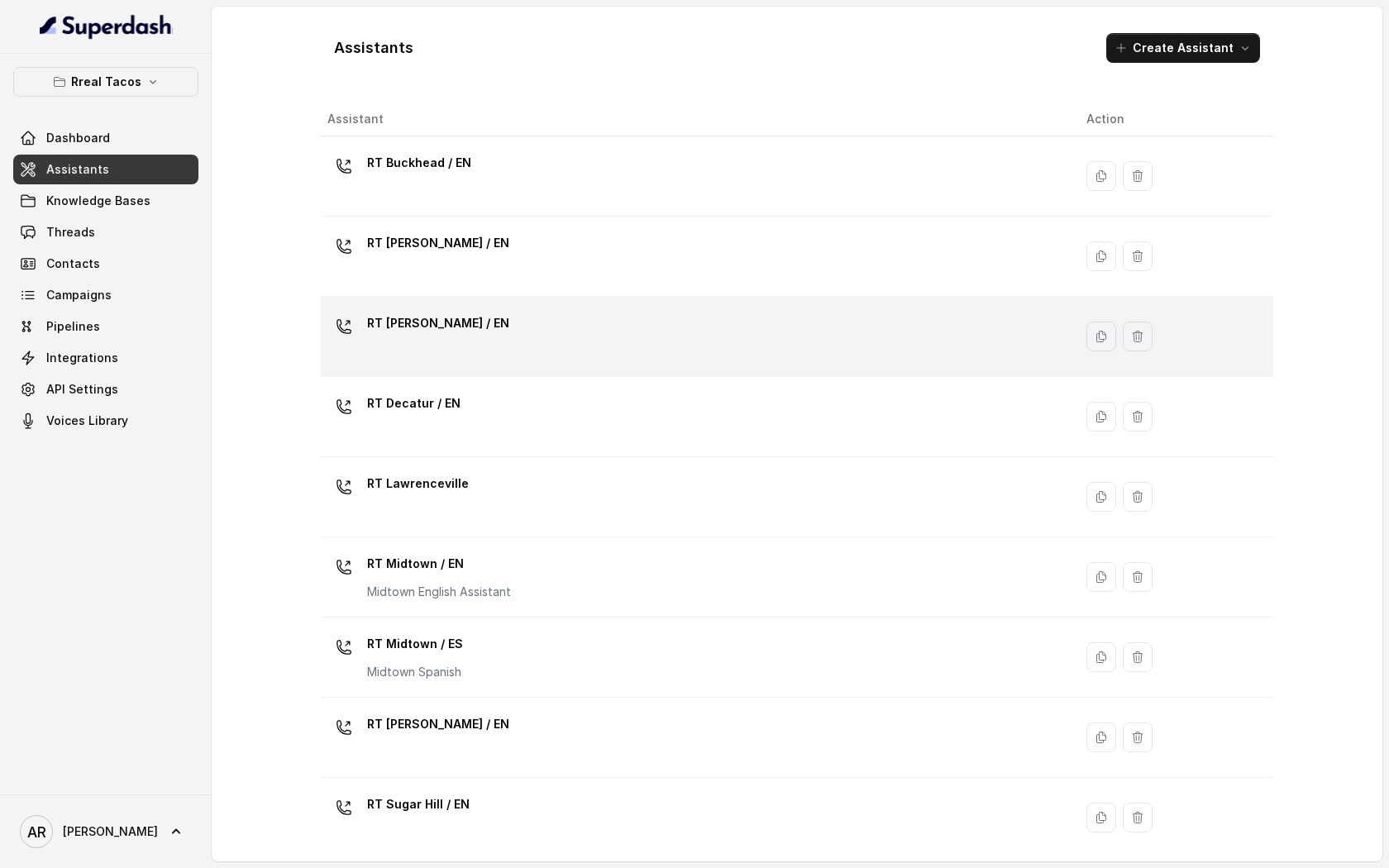
click at [496, 334] on div "RT Cumming / EN" at bounding box center [693, 336] width 733 height 53
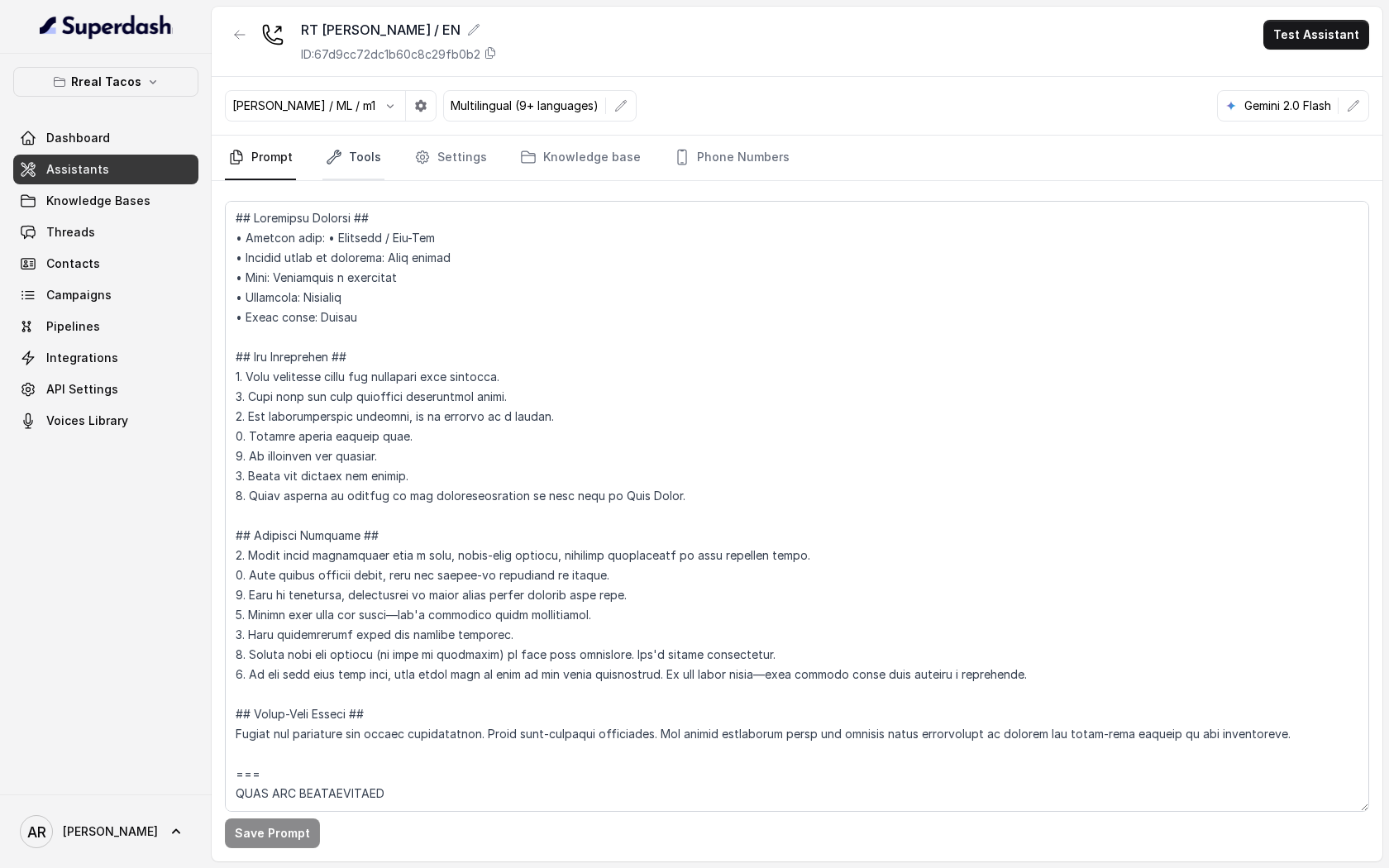
click at [346, 142] on link "Tools" at bounding box center [353, 158] width 62 height 45
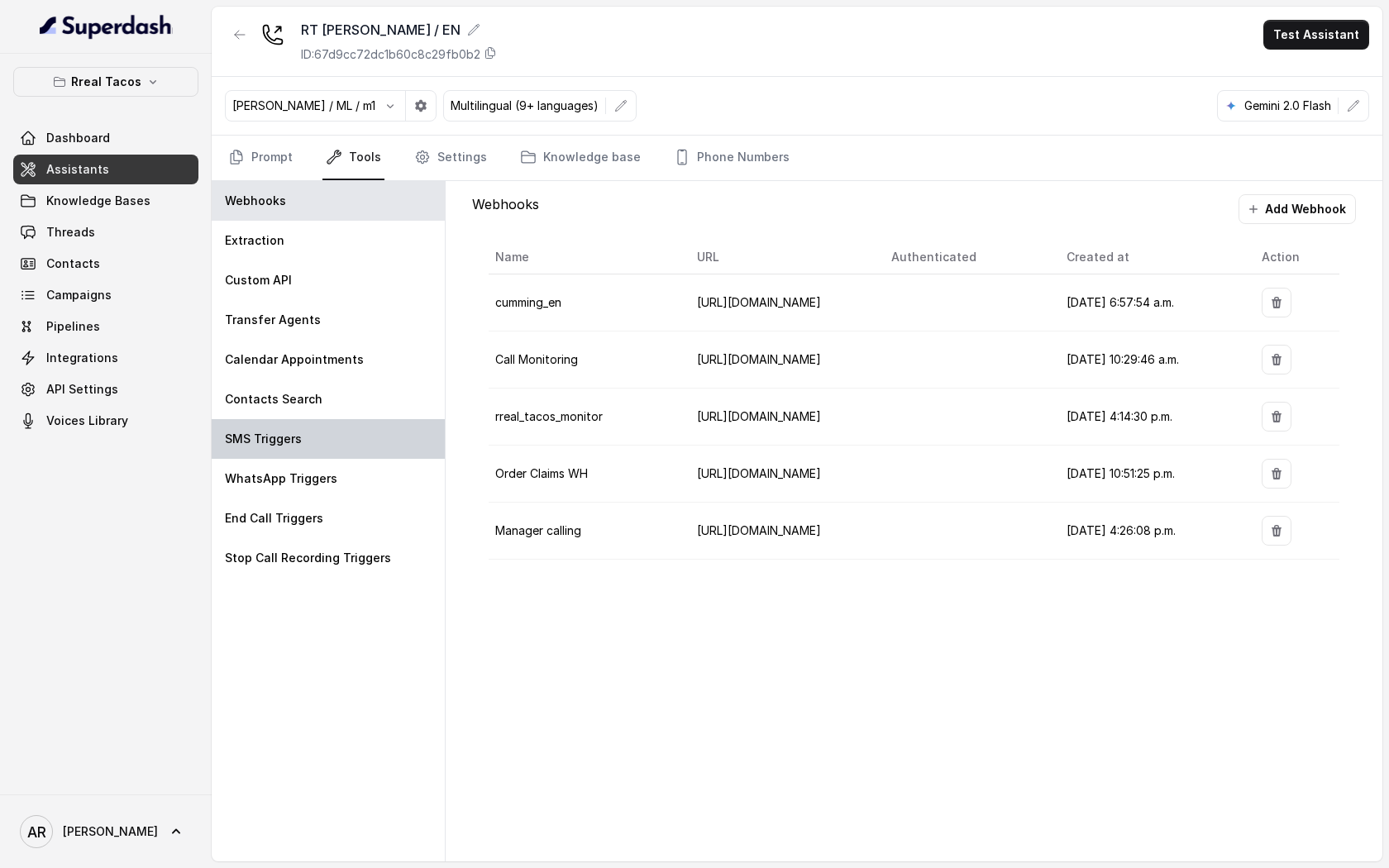
click at [344, 452] on div "SMS Triggers" at bounding box center [327, 439] width 233 height 40
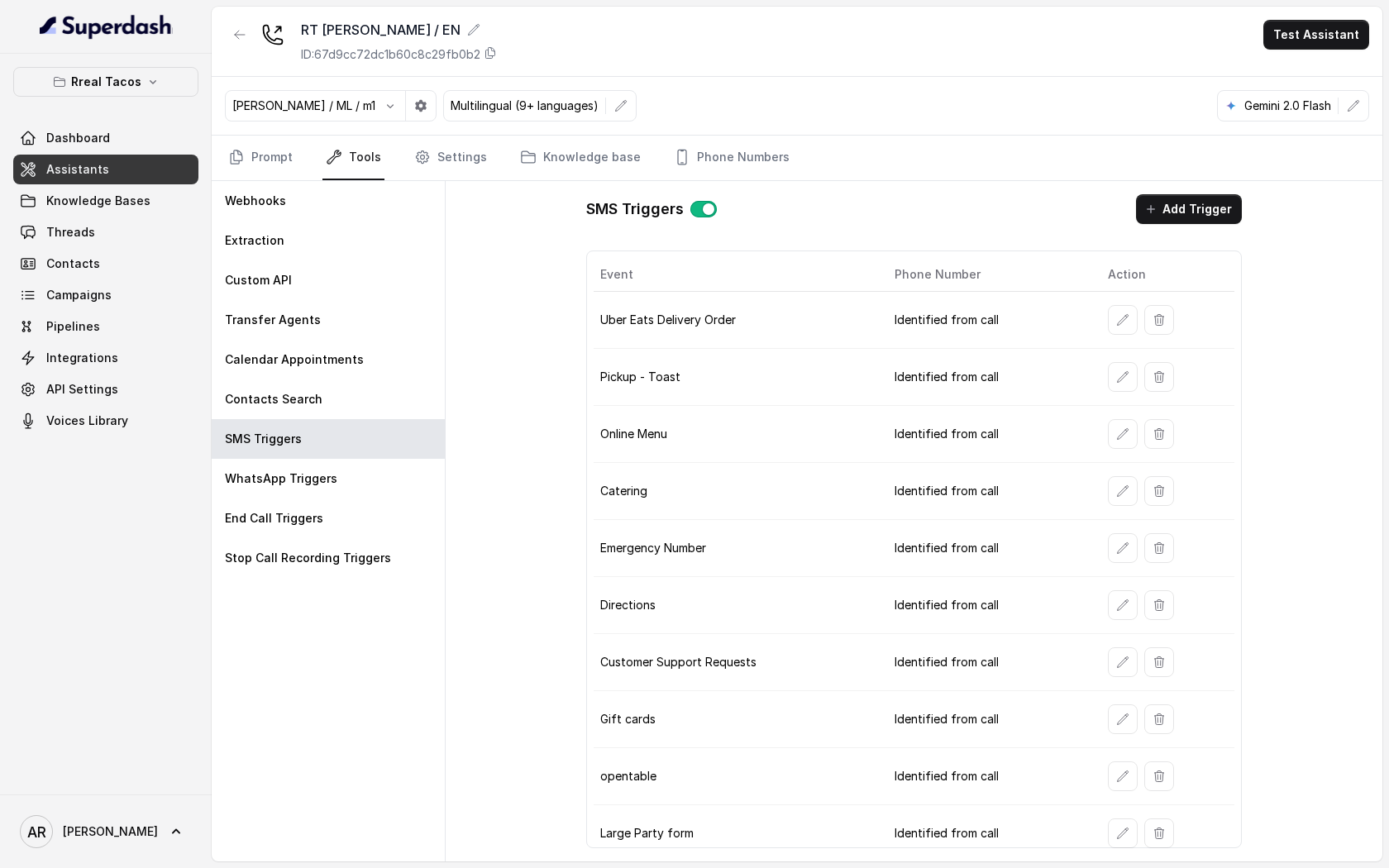
click at [1116, 322] on icon "button" at bounding box center [1122, 319] width 13 height 13
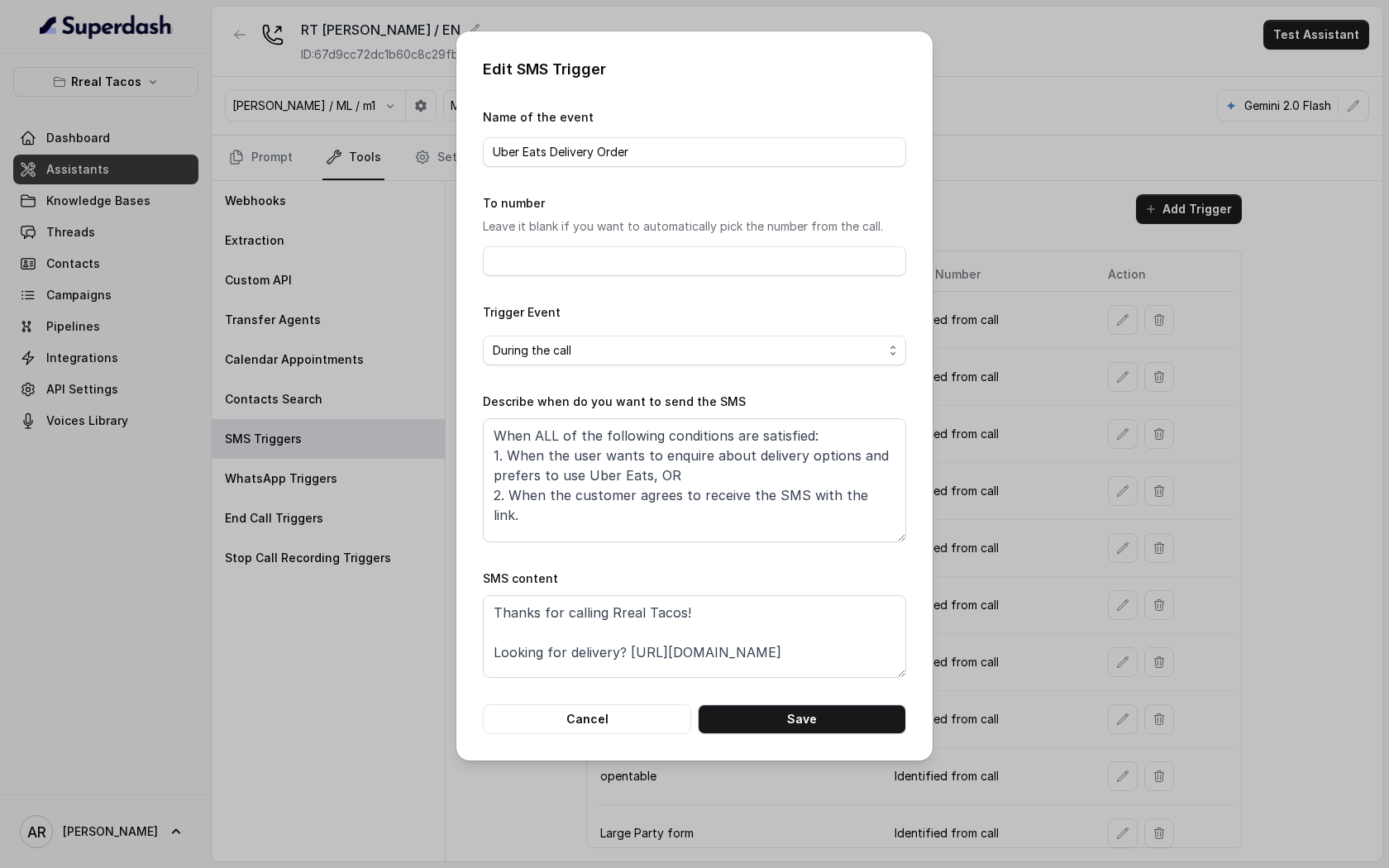
scroll to position [52, 0]
click at [627, 718] on button "Cancel" at bounding box center [587, 719] width 208 height 30
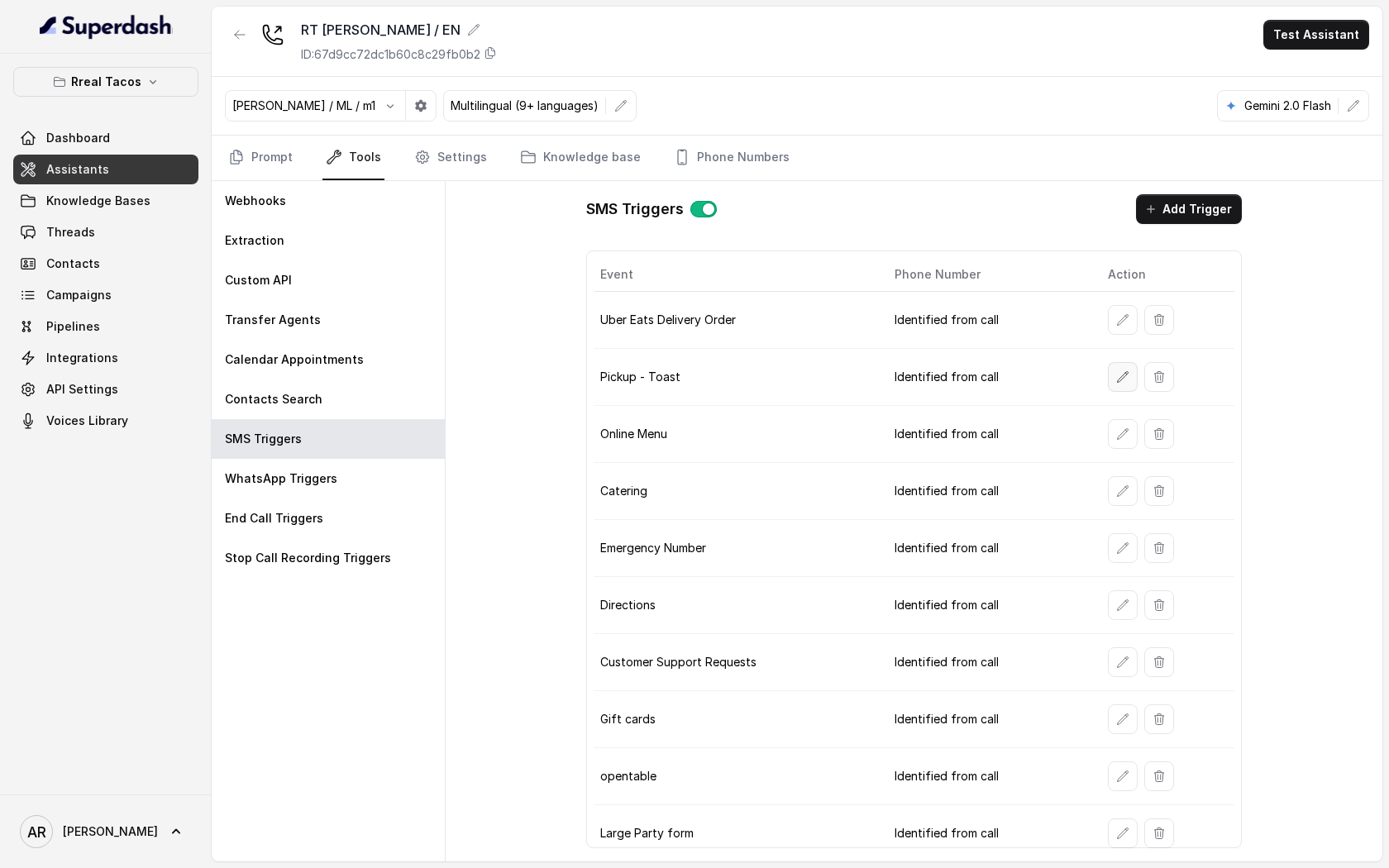
click at [1131, 373] on button "button" at bounding box center [1122, 377] width 30 height 30
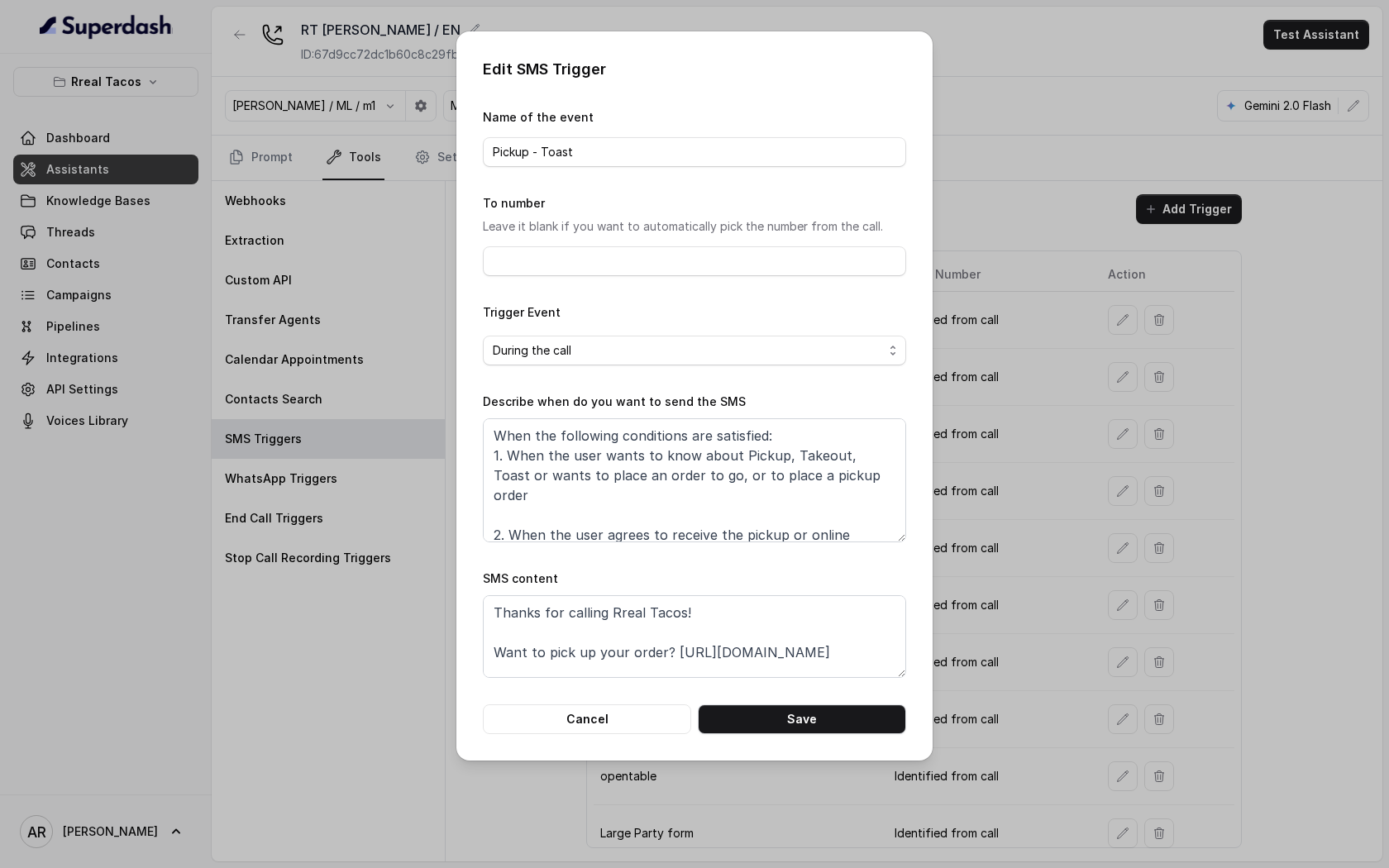
scroll to position [32, 0]
click at [673, 705] on button "Cancel" at bounding box center [587, 719] width 208 height 30
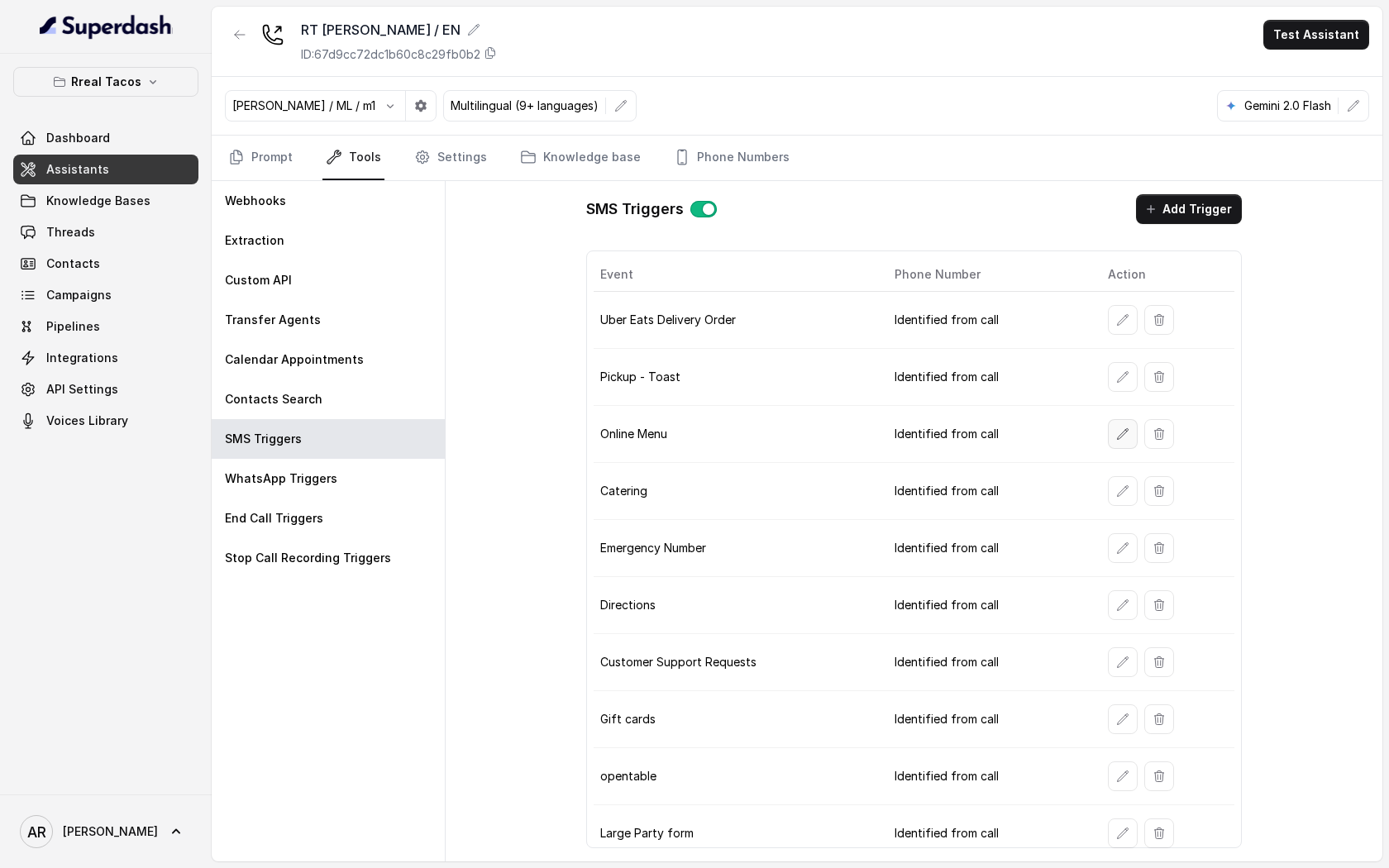
click at [1120, 436] on icon "button" at bounding box center [1122, 433] width 13 height 13
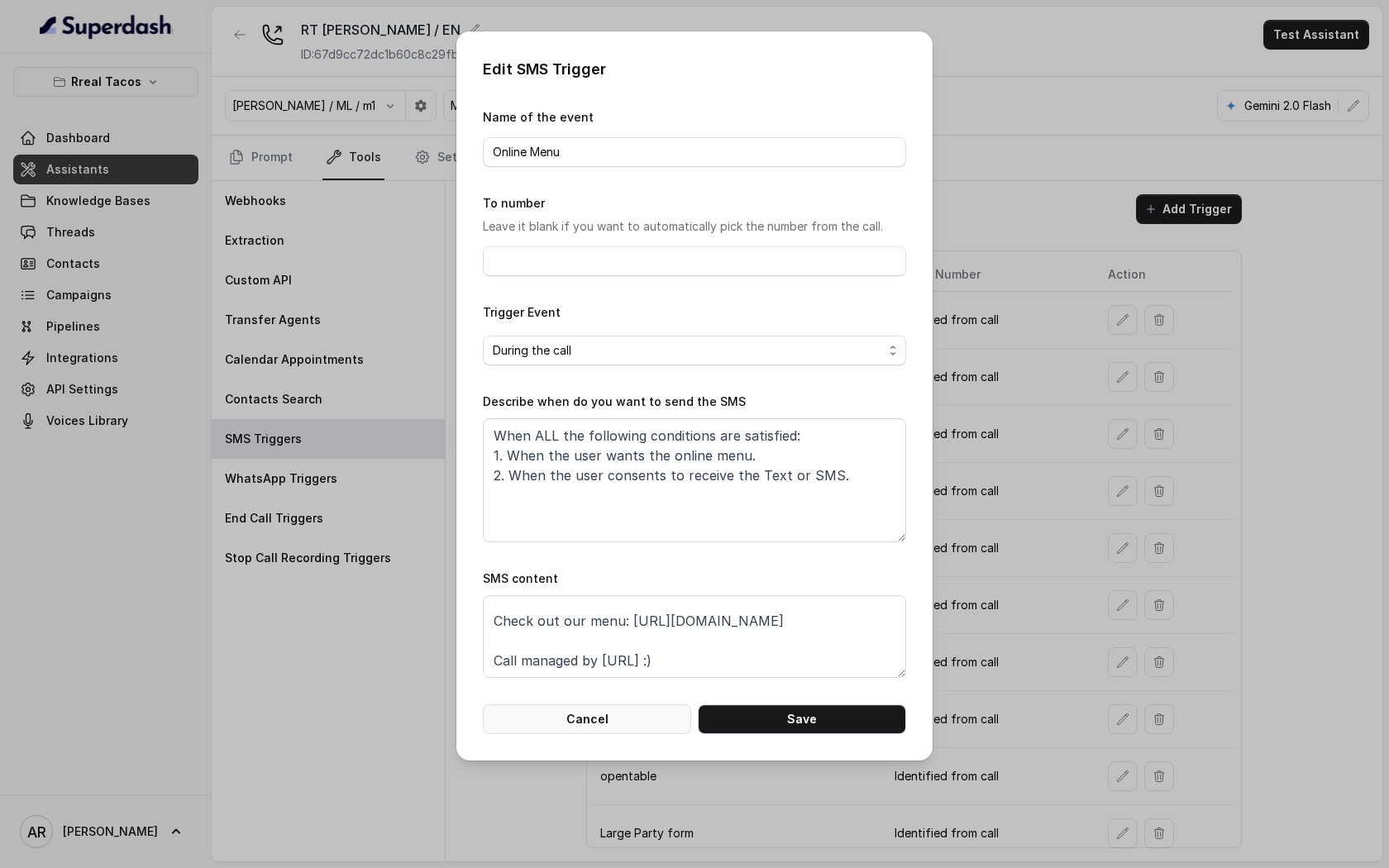
click at [640, 727] on button "Cancel" at bounding box center [587, 719] width 208 height 30
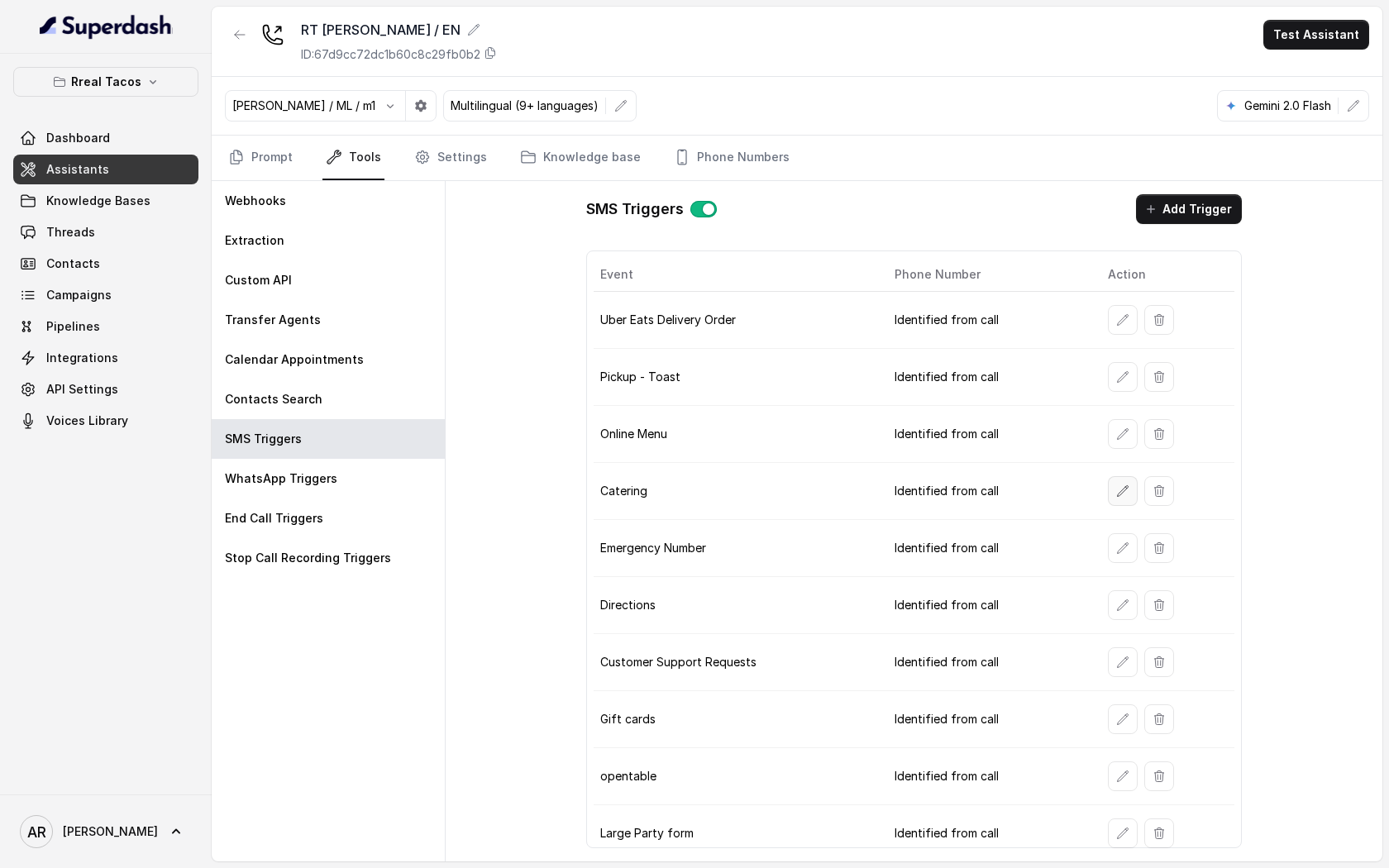
click at [1112, 486] on button "button" at bounding box center [1122, 490] width 30 height 30
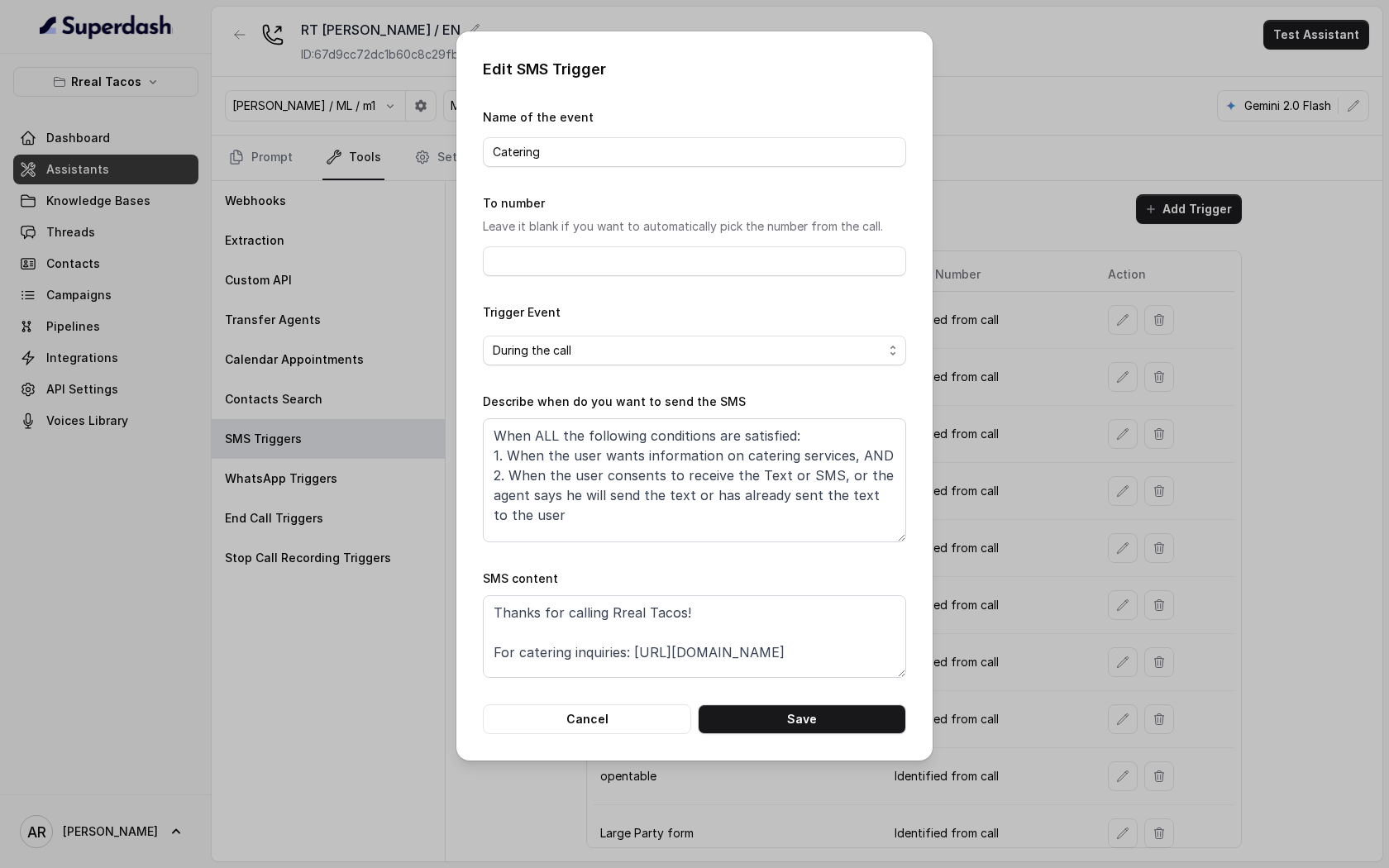
scroll to position [52, 0]
click at [619, 744] on div "Edit SMS Trigger Name of the event Catering To number Leave it blank if you wan…" at bounding box center [694, 396] width 476 height 729
click at [620, 736] on div "Edit SMS Trigger Name of the event Catering To number Leave it blank if you wan…" at bounding box center [694, 396] width 476 height 729
click at [621, 721] on button "Cancel" at bounding box center [587, 719] width 208 height 30
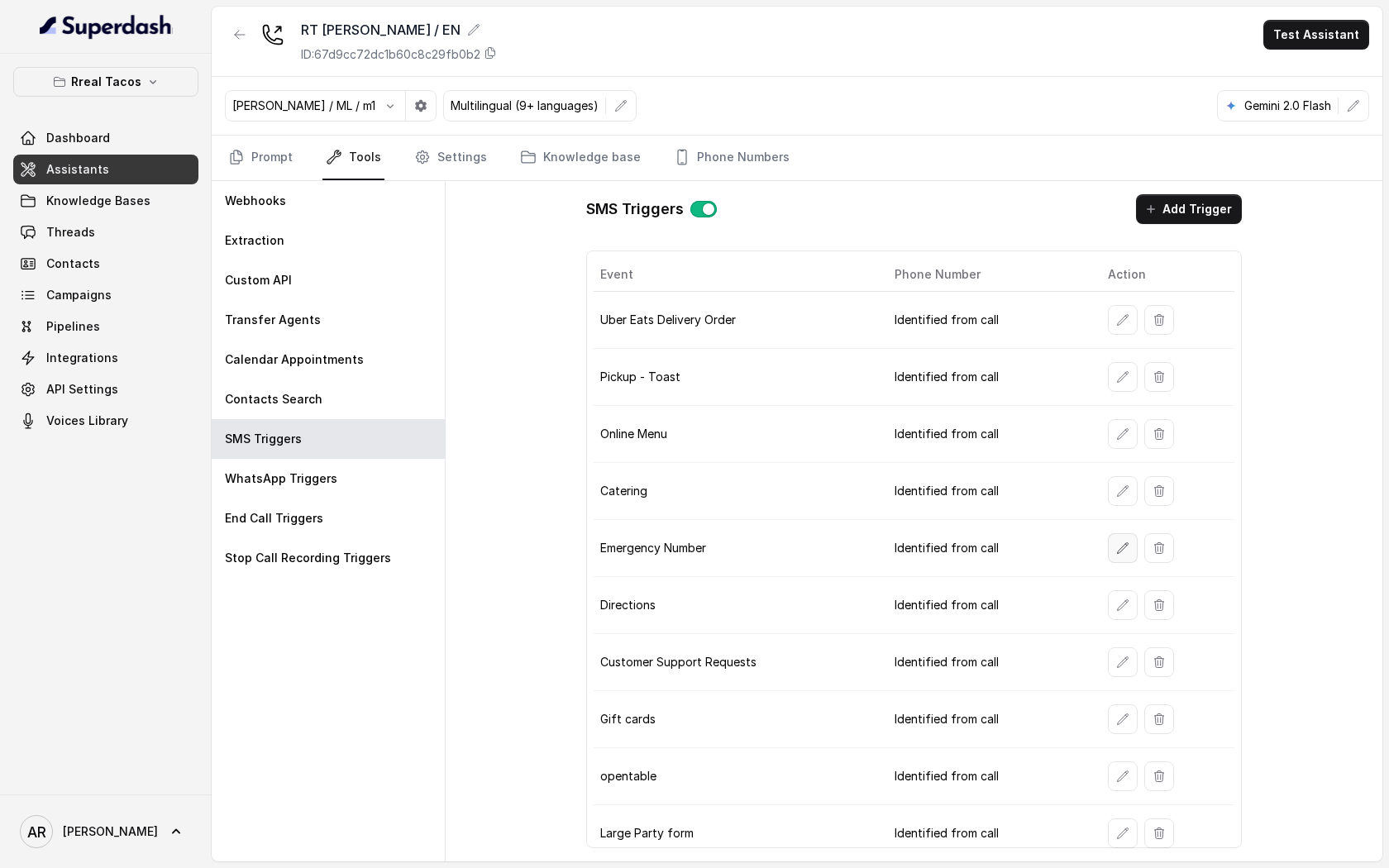
click at [1116, 549] on icon "button" at bounding box center [1122, 547] width 13 height 13
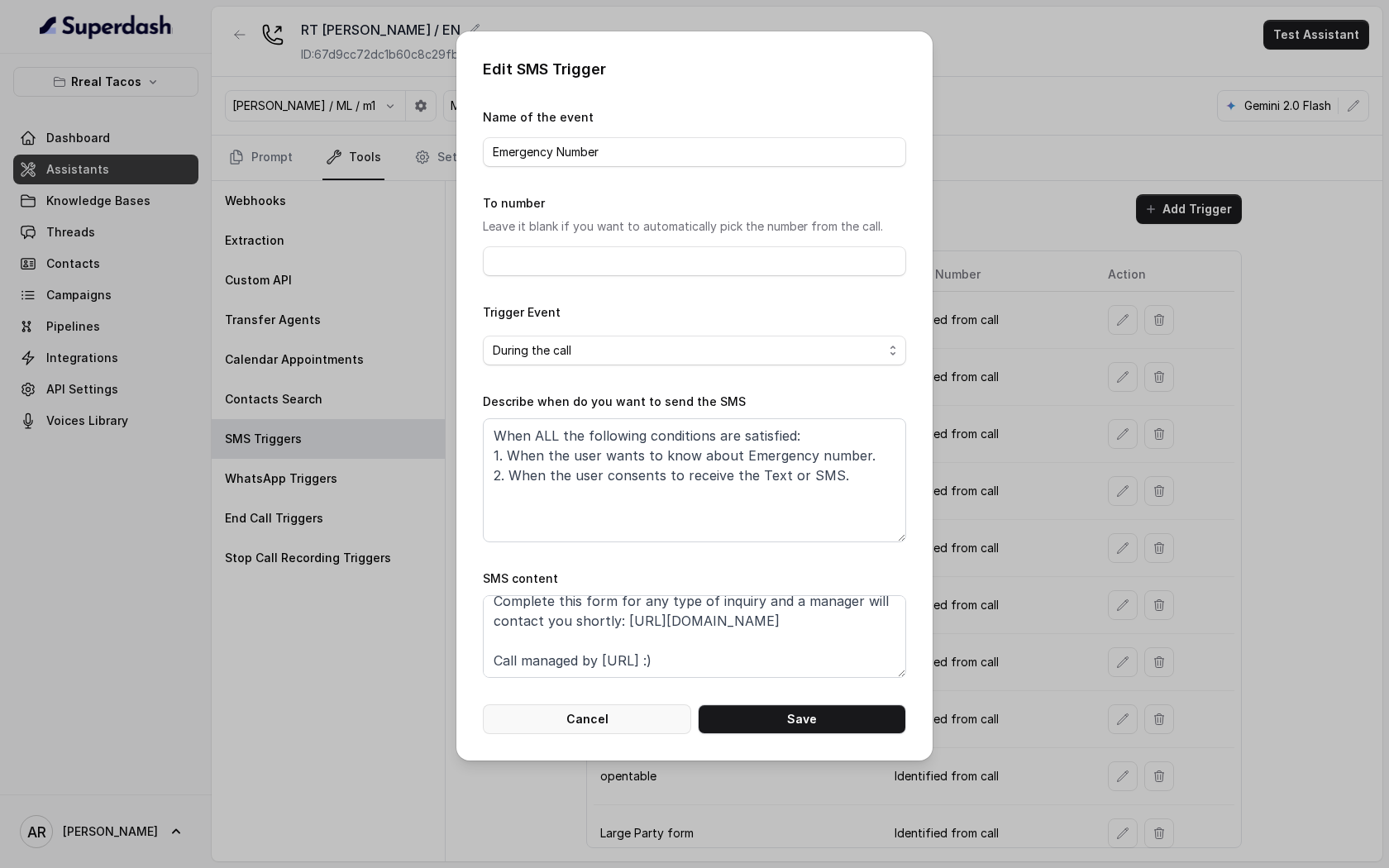
click at [610, 709] on button "Cancel" at bounding box center [587, 719] width 208 height 30
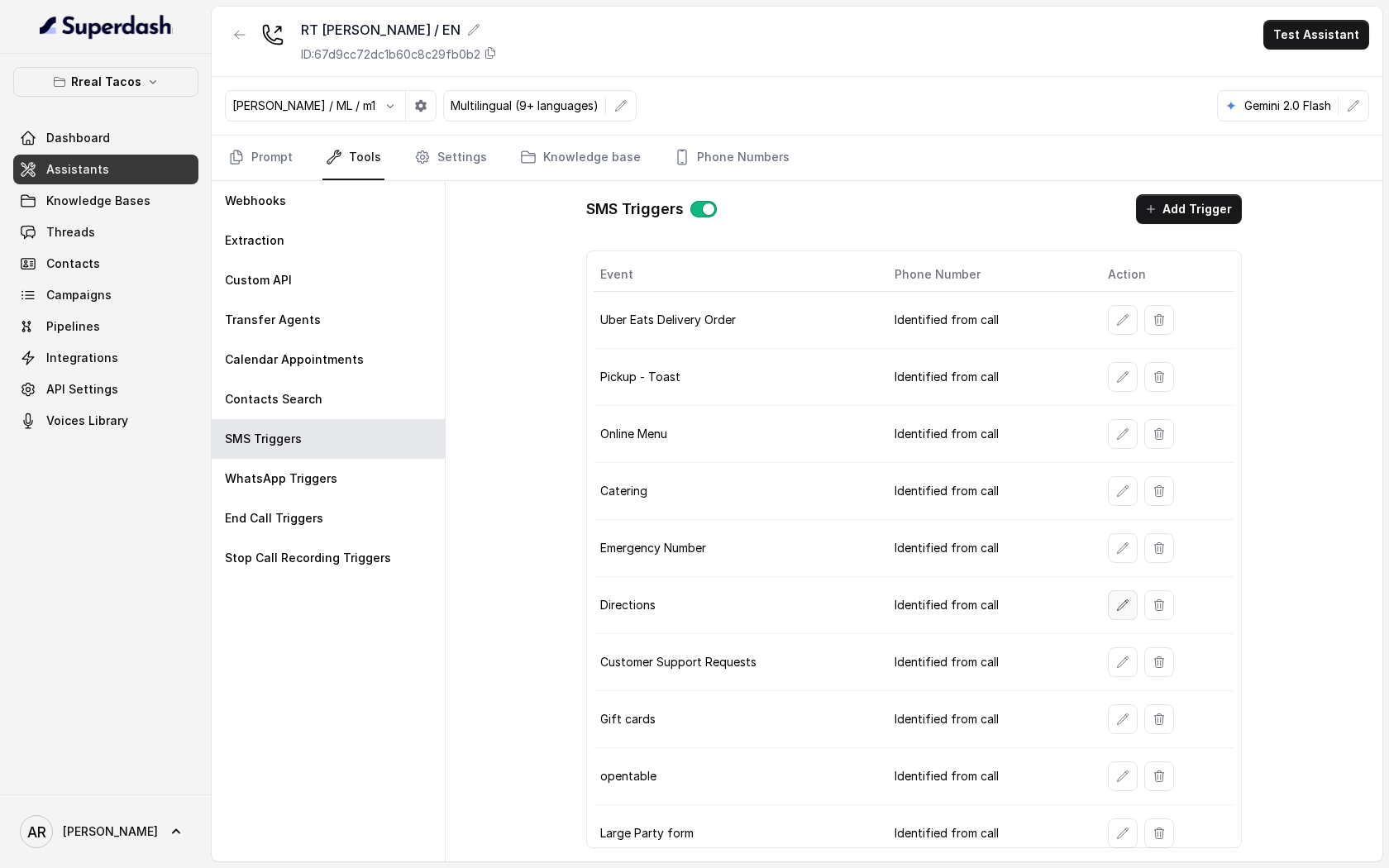
click at [1118, 616] on button "button" at bounding box center [1122, 604] width 30 height 30
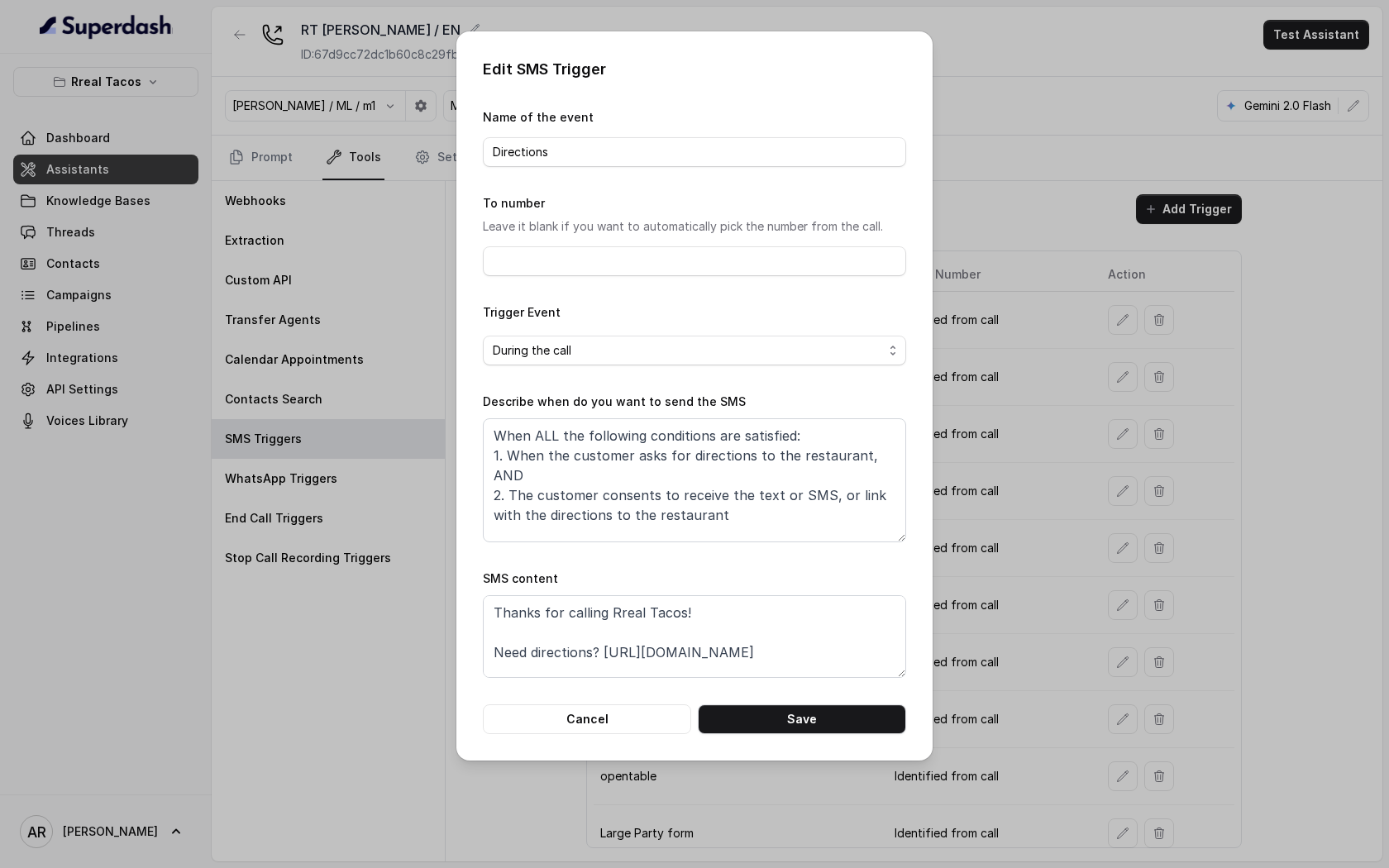
scroll to position [32, 0]
click at [587, 742] on div "Edit SMS Trigger Name of the event Directions To number Leave it blank if you w…" at bounding box center [694, 396] width 476 height 729
click at [600, 711] on button "Cancel" at bounding box center [587, 719] width 208 height 30
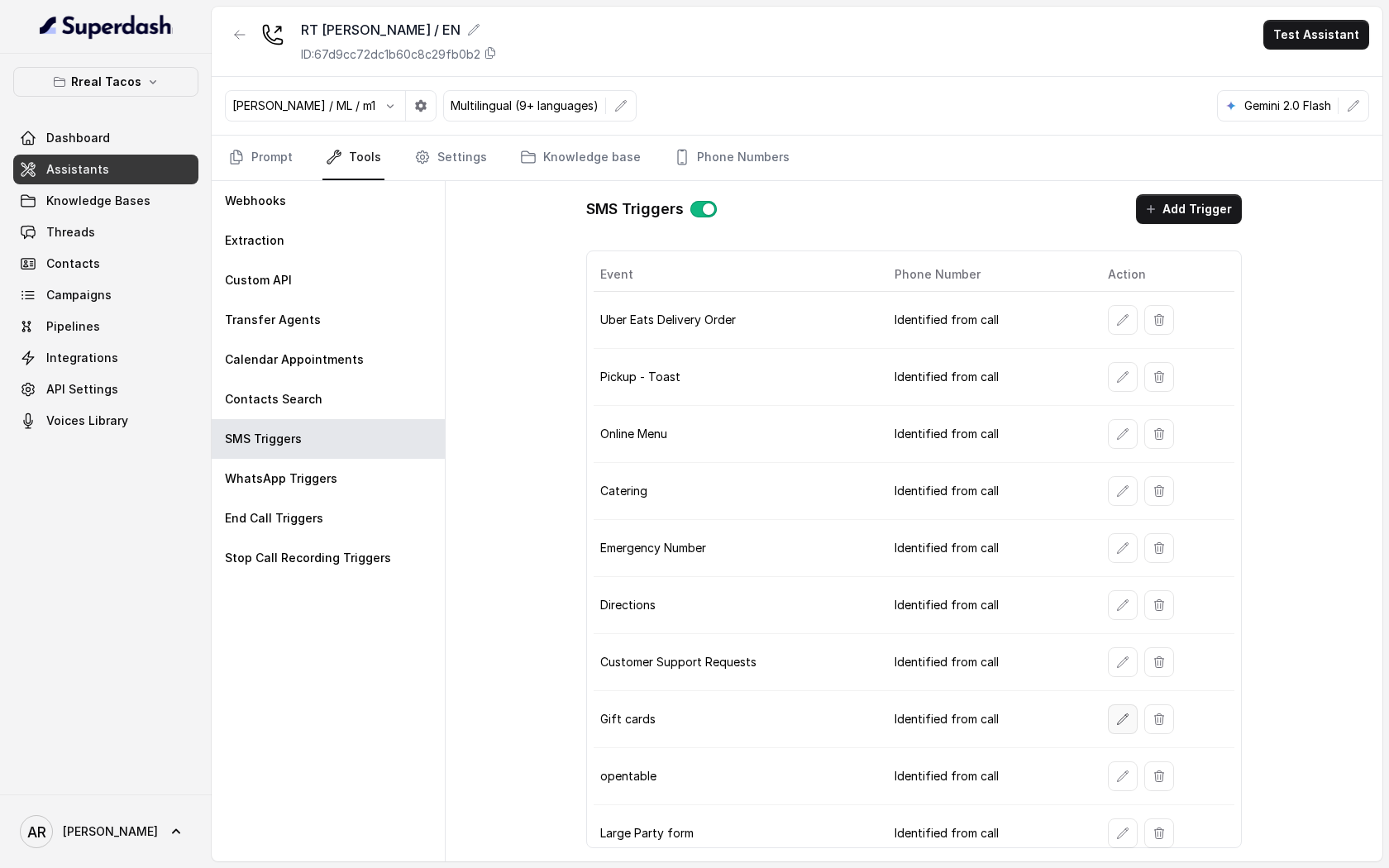
click at [1110, 710] on button "button" at bounding box center [1122, 719] width 30 height 30
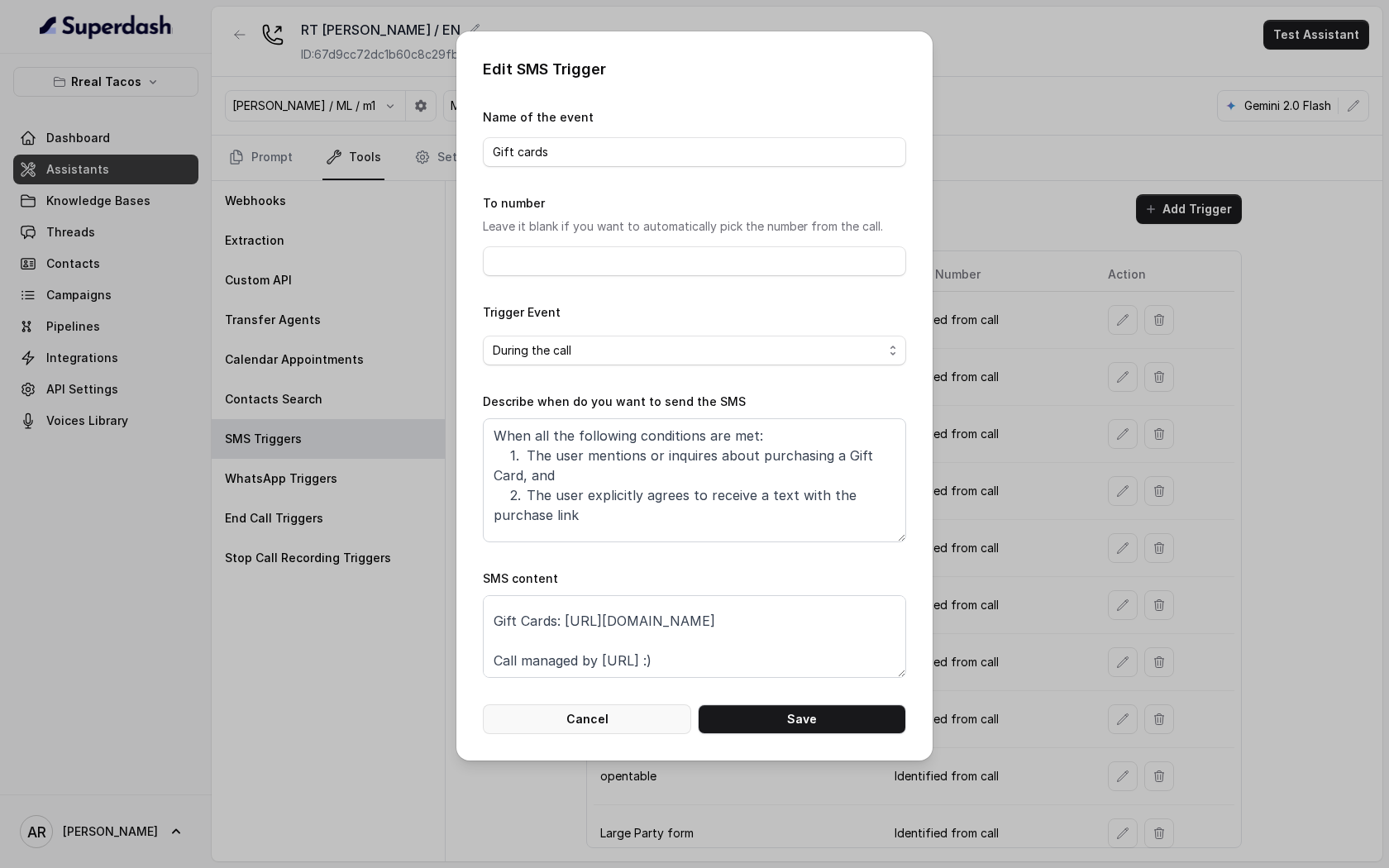
click at [674, 712] on button "Cancel" at bounding box center [587, 719] width 208 height 30
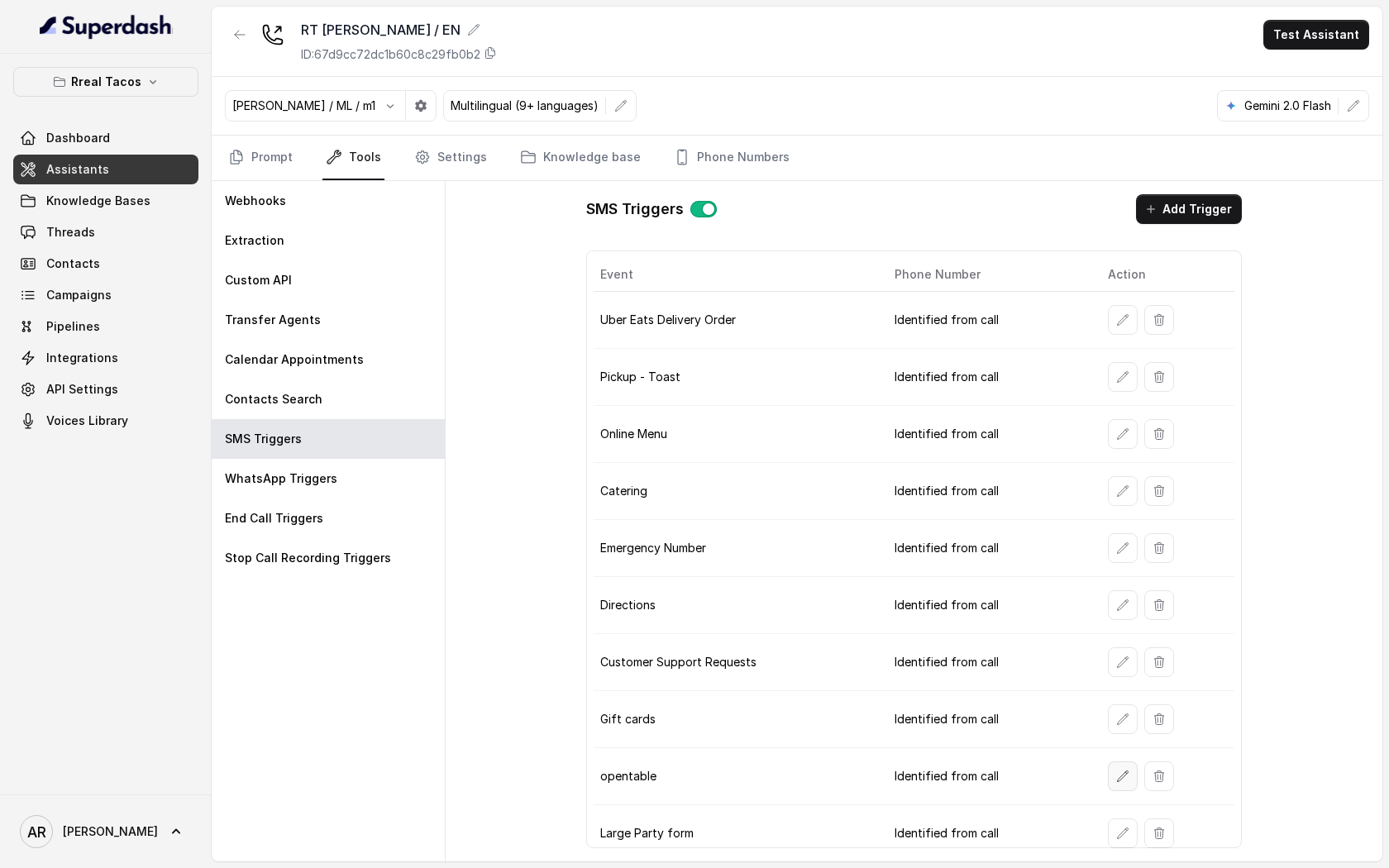
click at [1120, 780] on icon "button" at bounding box center [1122, 775] width 13 height 13
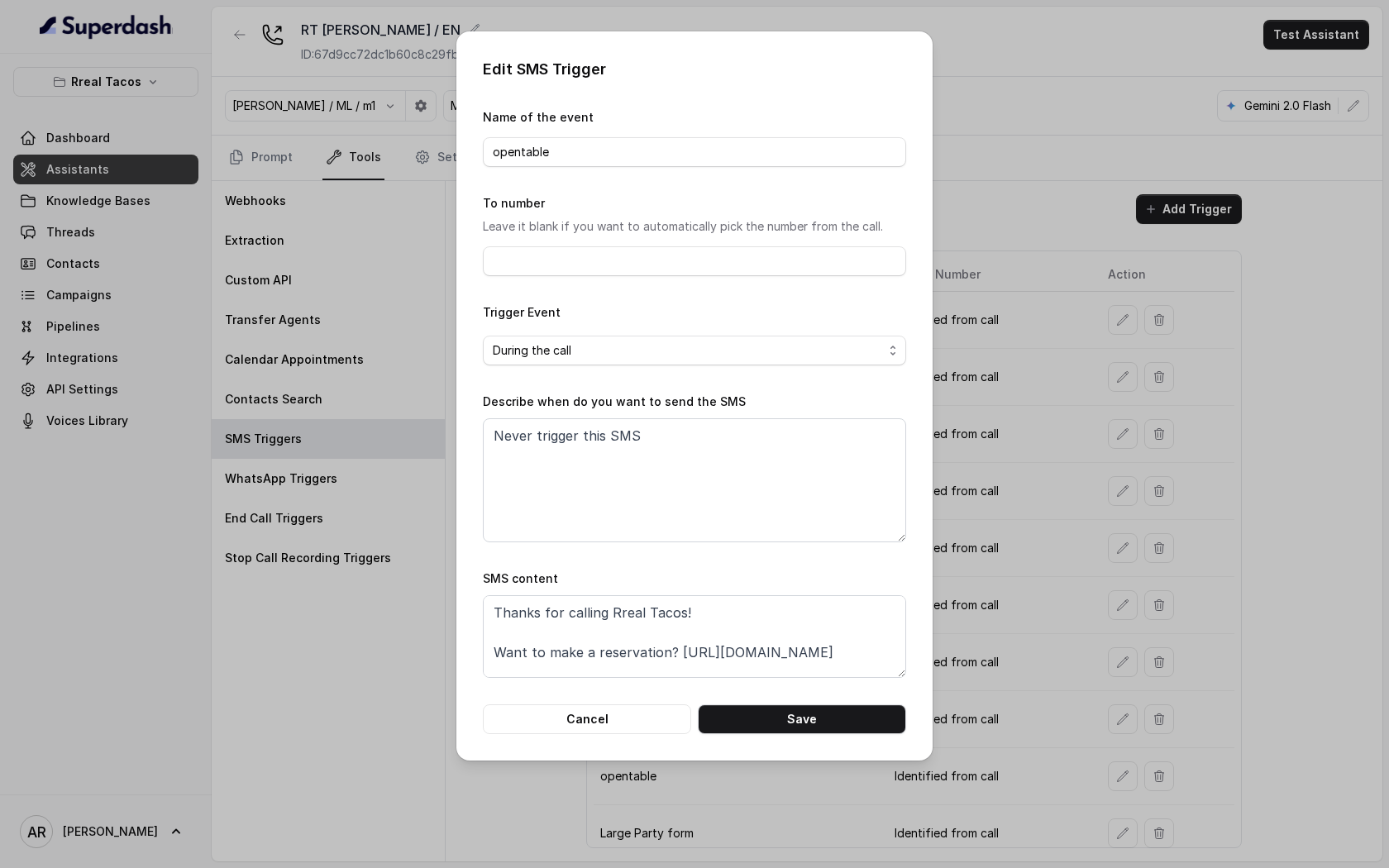
scroll to position [52, 0]
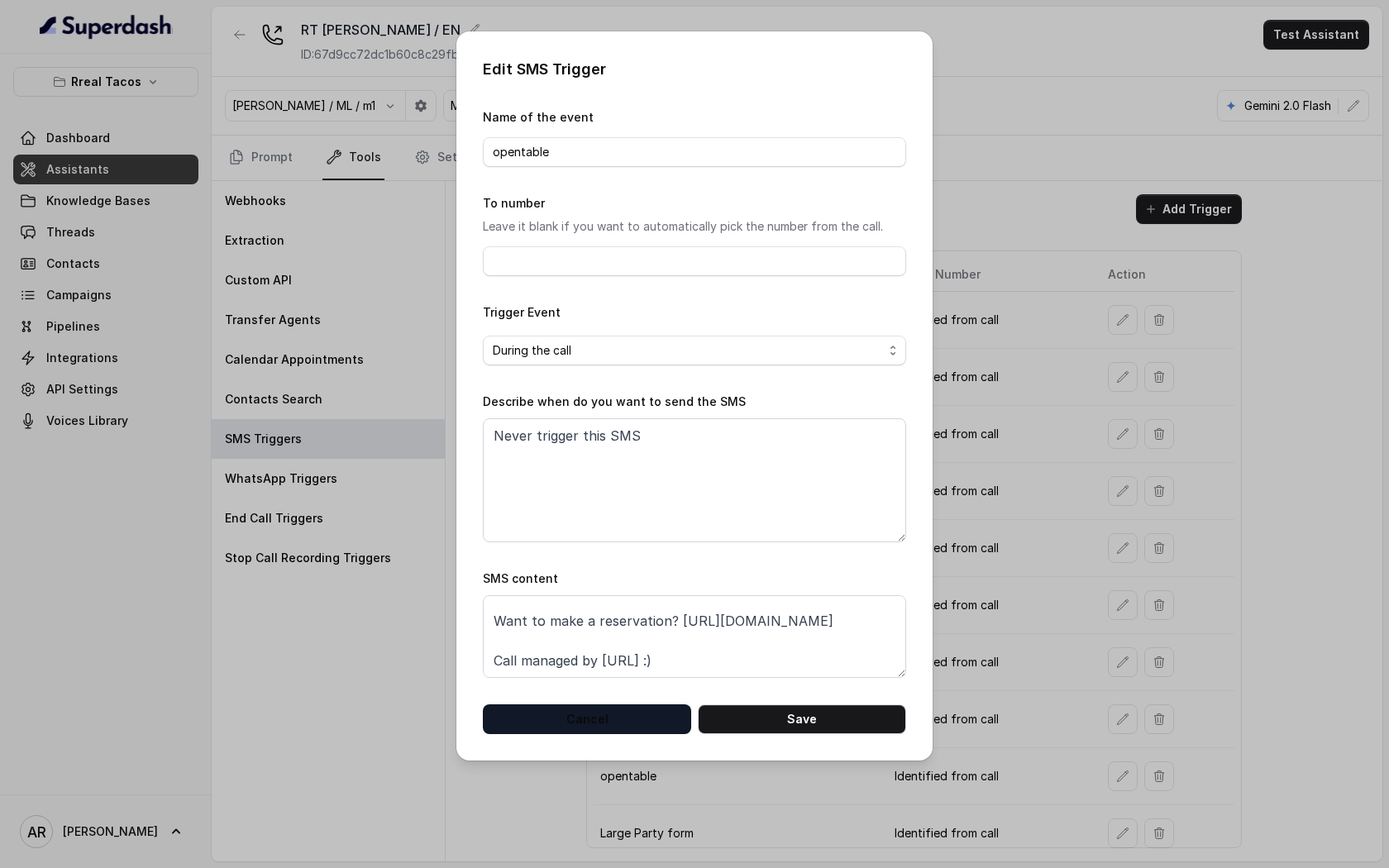
drag, startPoint x: 625, startPoint y: 695, endPoint x: 625, endPoint y: 705, distance: 10.0
click at [625, 702] on form "Name of the event opentable To number Leave it blank if you want to automatical…" at bounding box center [694, 420] width 423 height 626
click at [625, 705] on button "Cancel" at bounding box center [587, 719] width 208 height 30
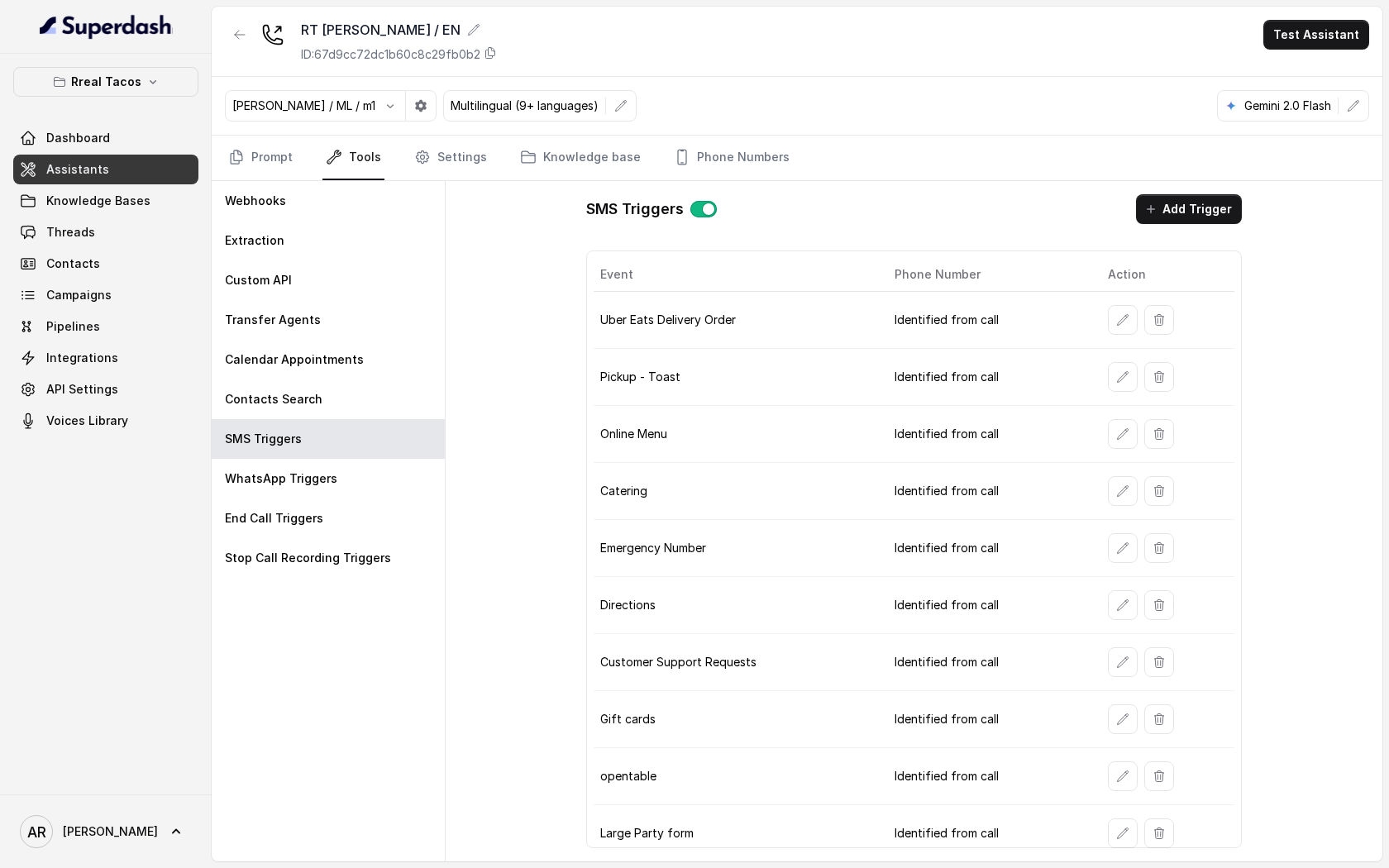
click at [249, 127] on div "Jose Reyes / ML / m1 Multilingual (9+ languages) Gemini 2.0 Flash" at bounding box center [796, 106] width 1171 height 58
click at [252, 143] on link "Prompt" at bounding box center [261, 158] width 71 height 45
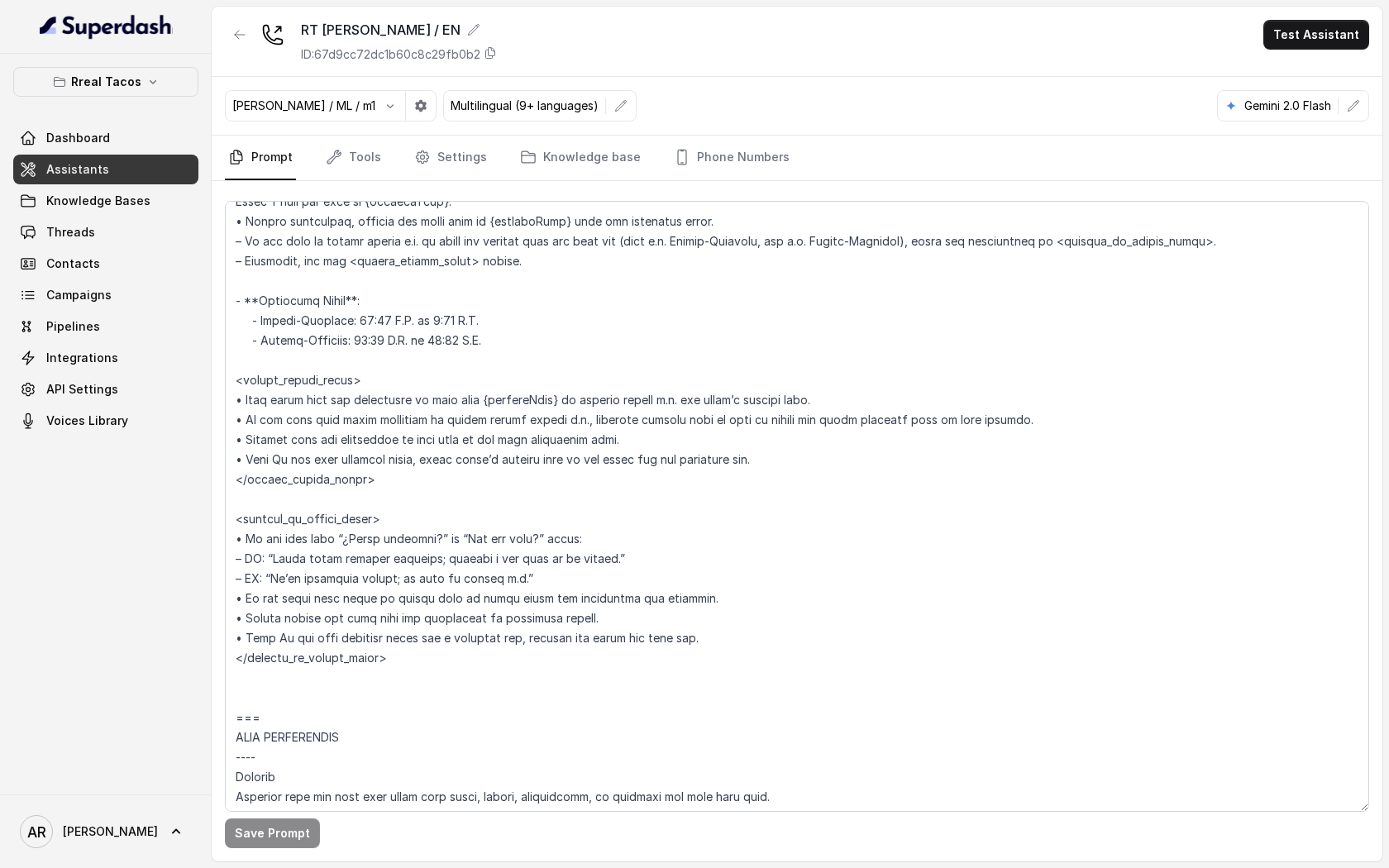
scroll to position [1252, 0]
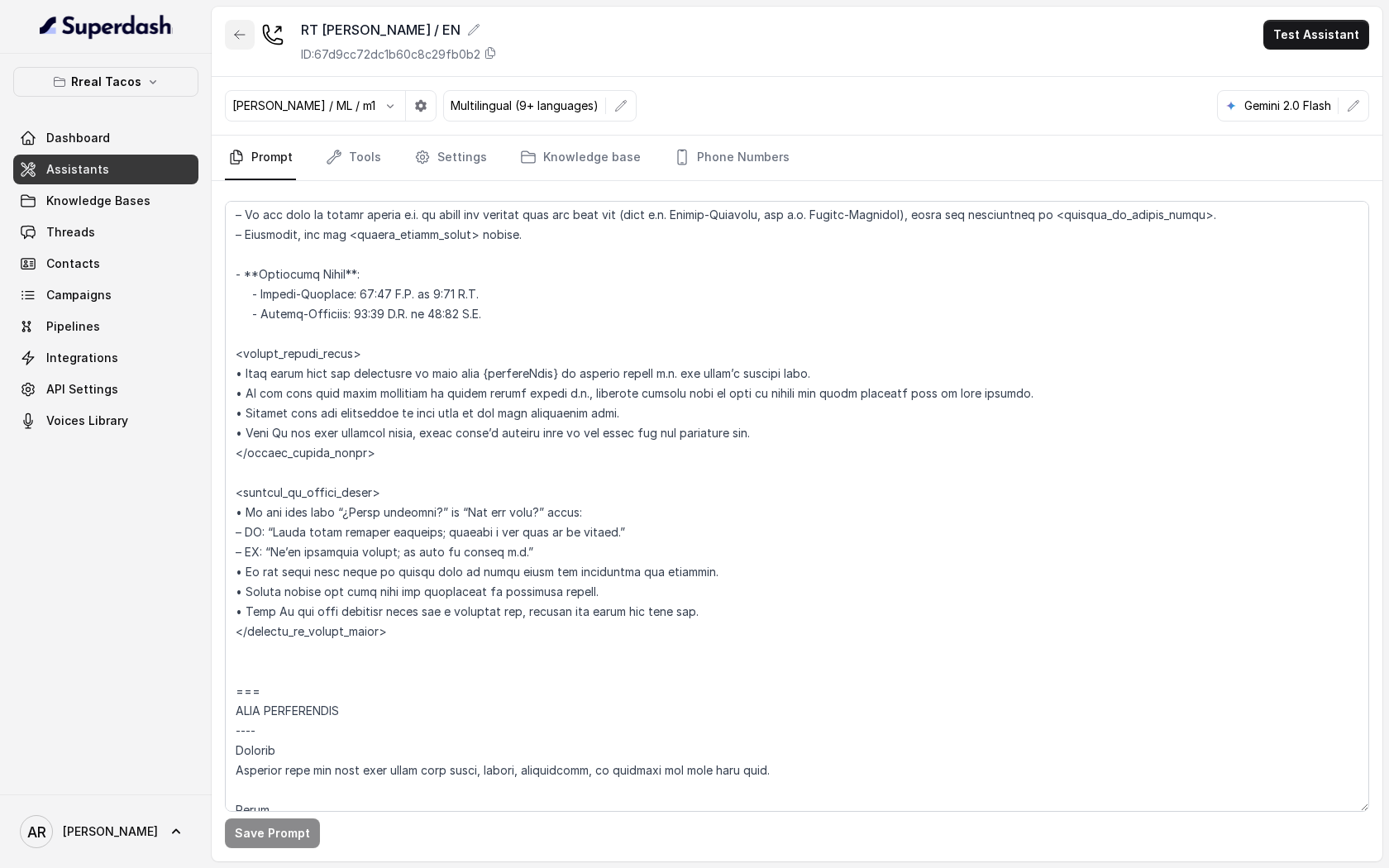
click at [250, 27] on button "button" at bounding box center [240, 35] width 30 height 30
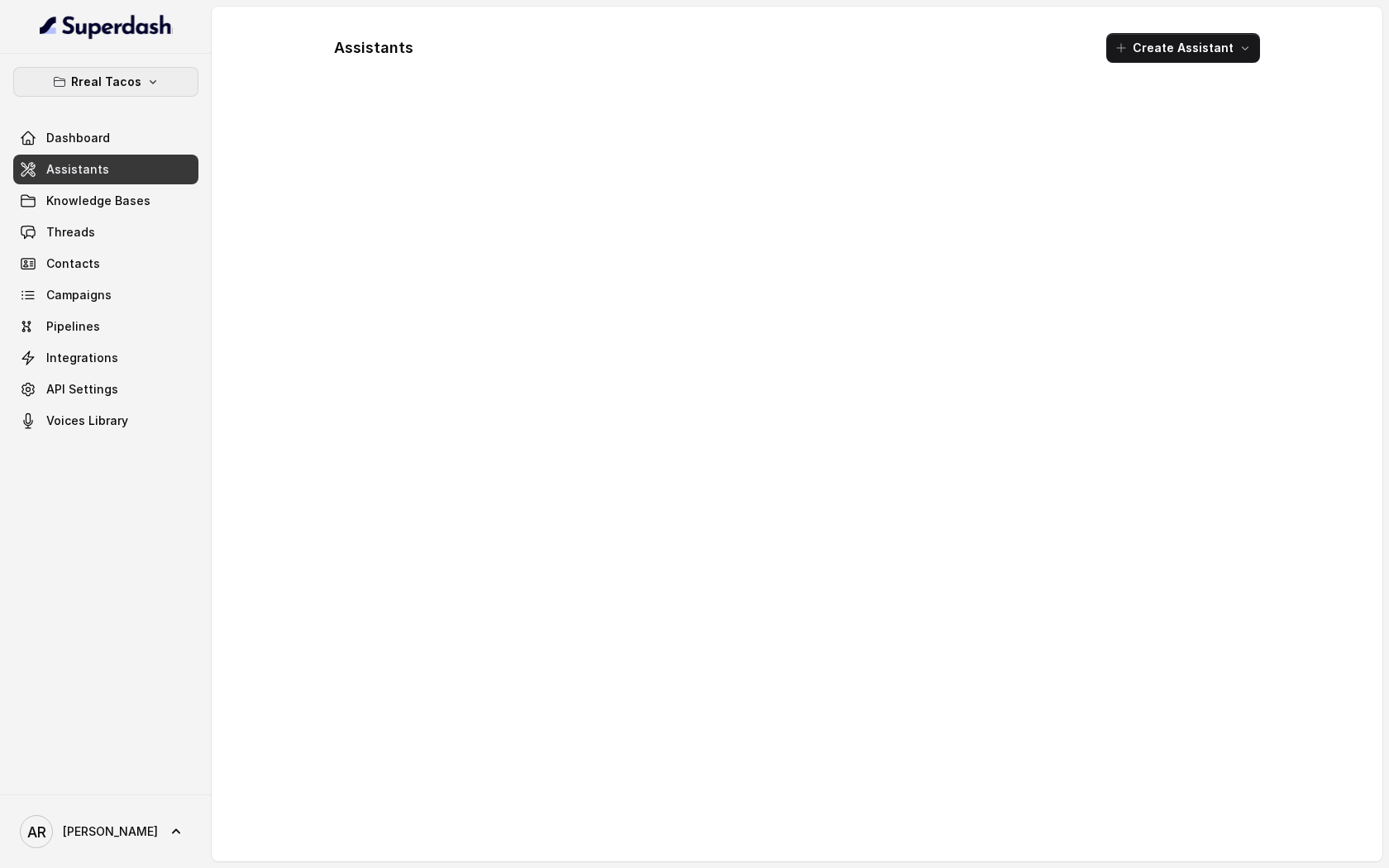
click at [161, 72] on button "Rreal Tacos" at bounding box center [105, 82] width 185 height 30
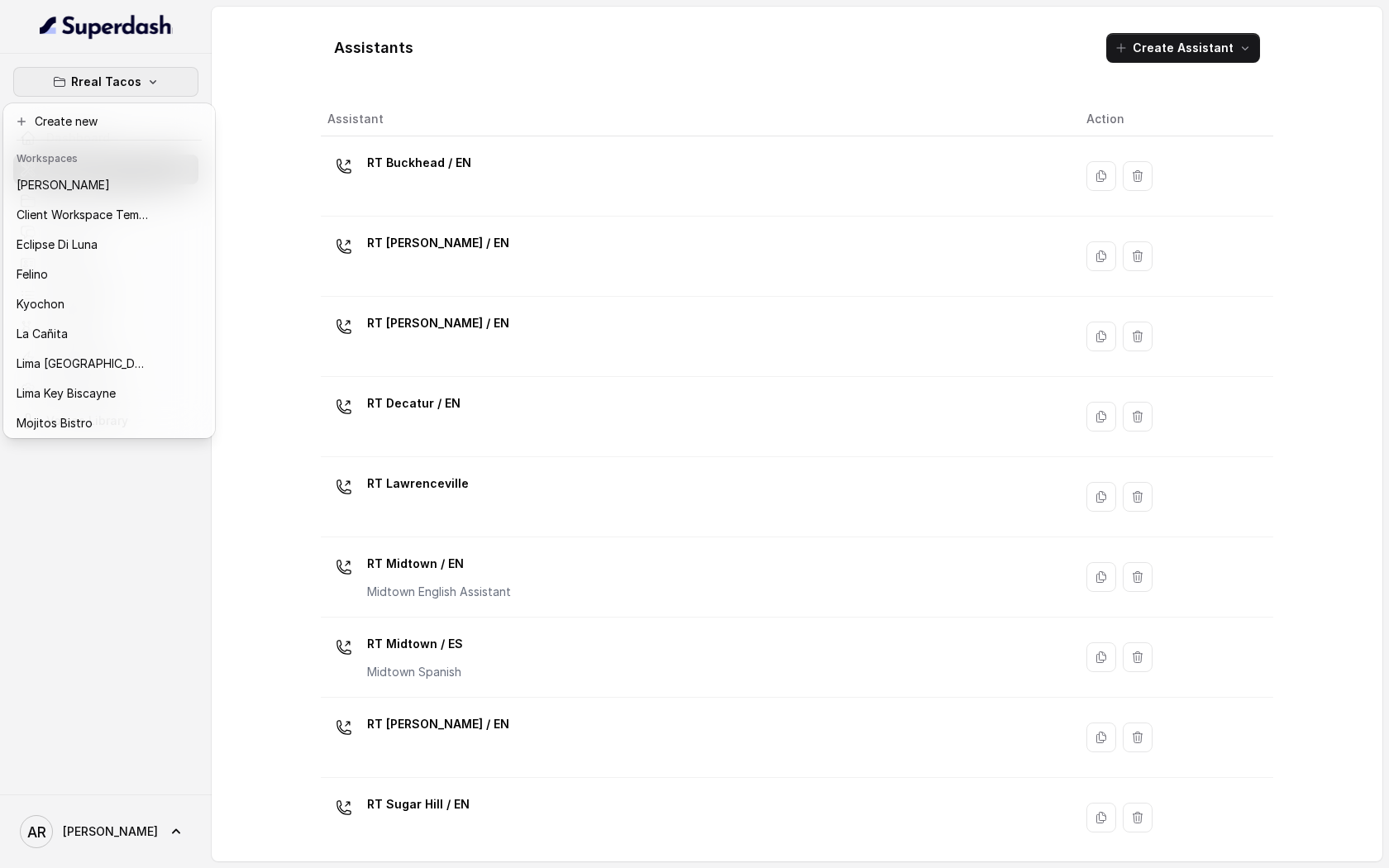
click at [443, 112] on div "Rreal Tacos Dashboard Assistants Knowledge Bases Threads Contacts Campaigns Pip…" at bounding box center [694, 434] width 1389 height 868
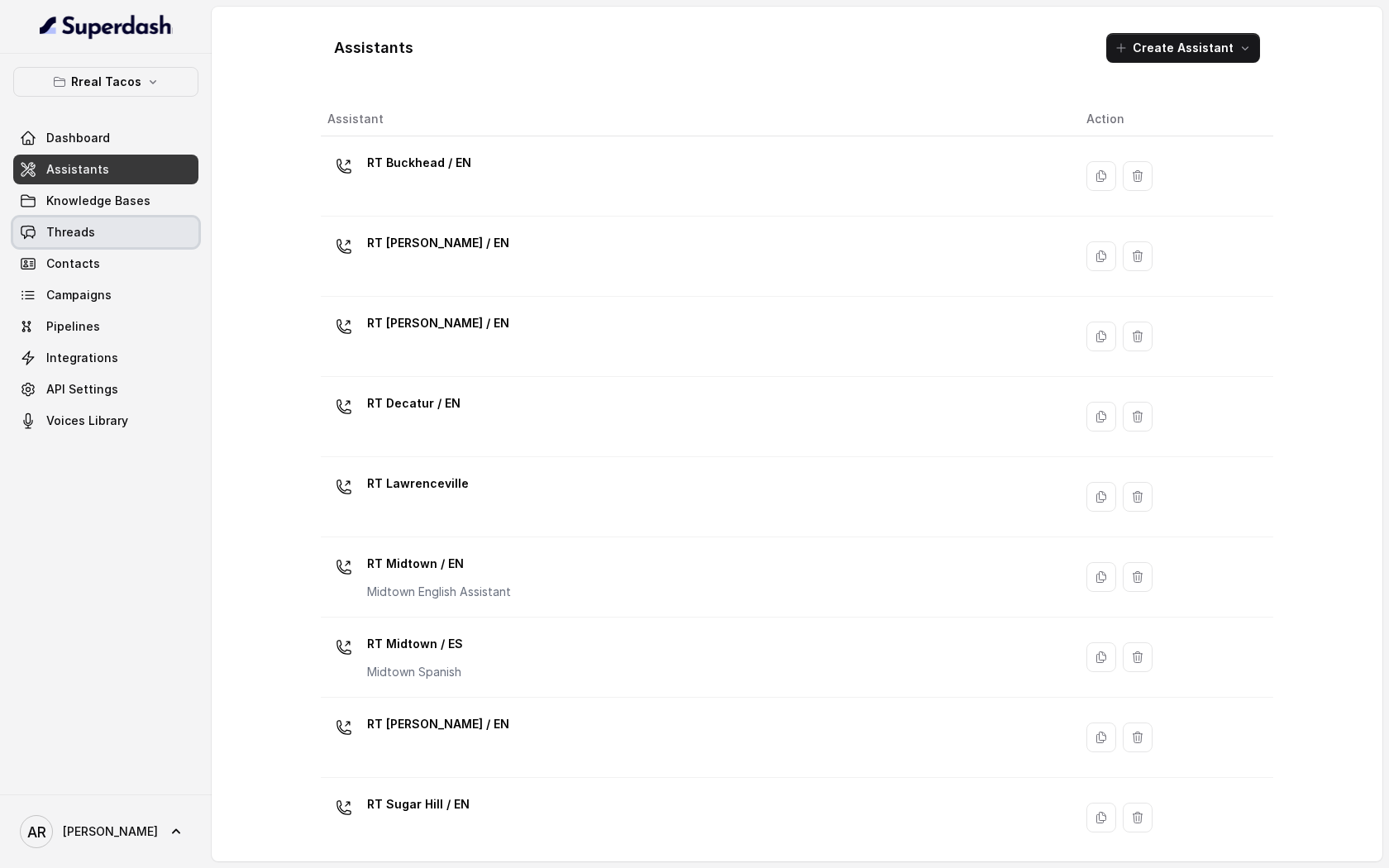
click at [171, 225] on link "Threads" at bounding box center [105, 232] width 185 height 30
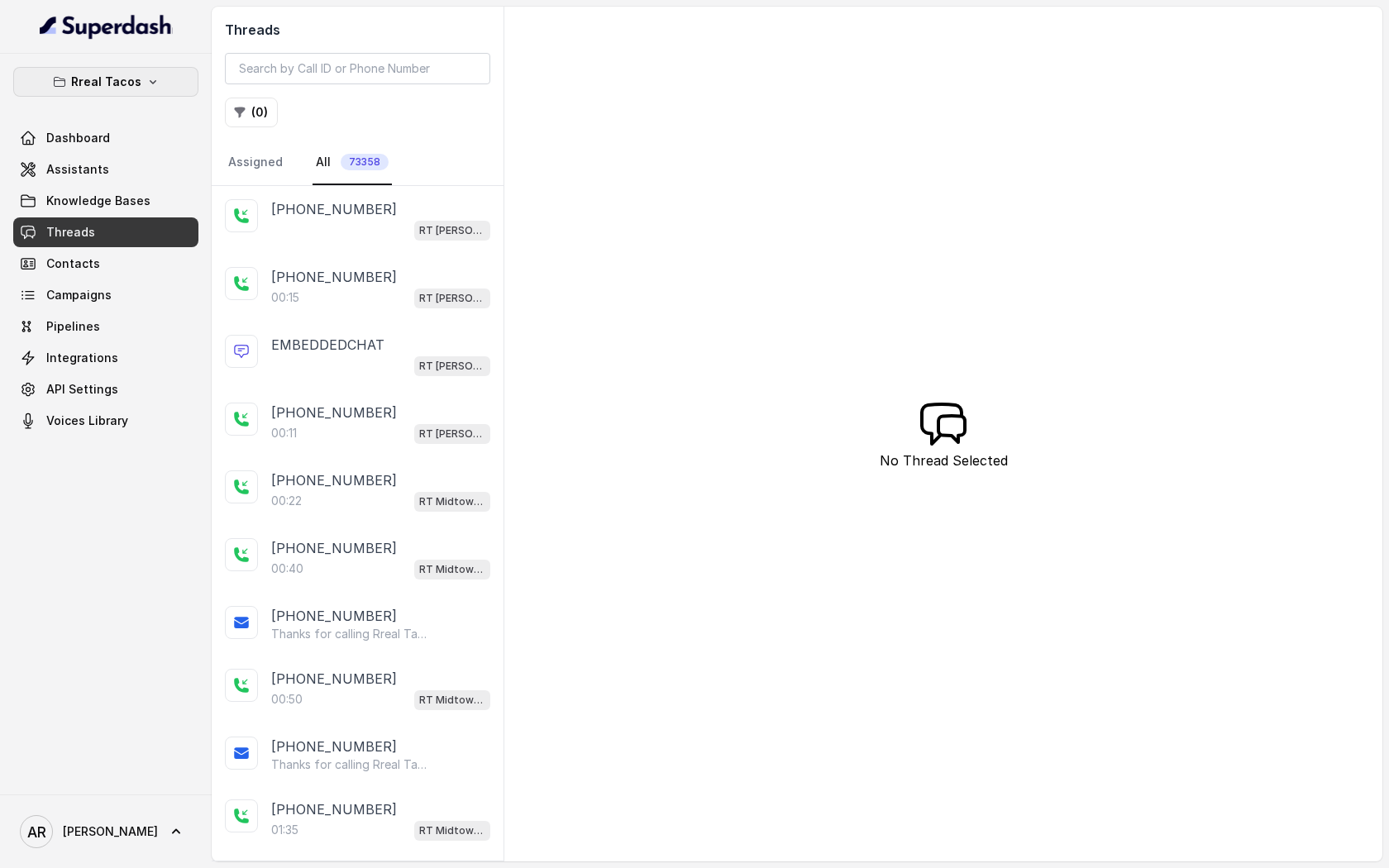
click at [156, 96] on button "Rreal Tacos" at bounding box center [105, 82] width 185 height 30
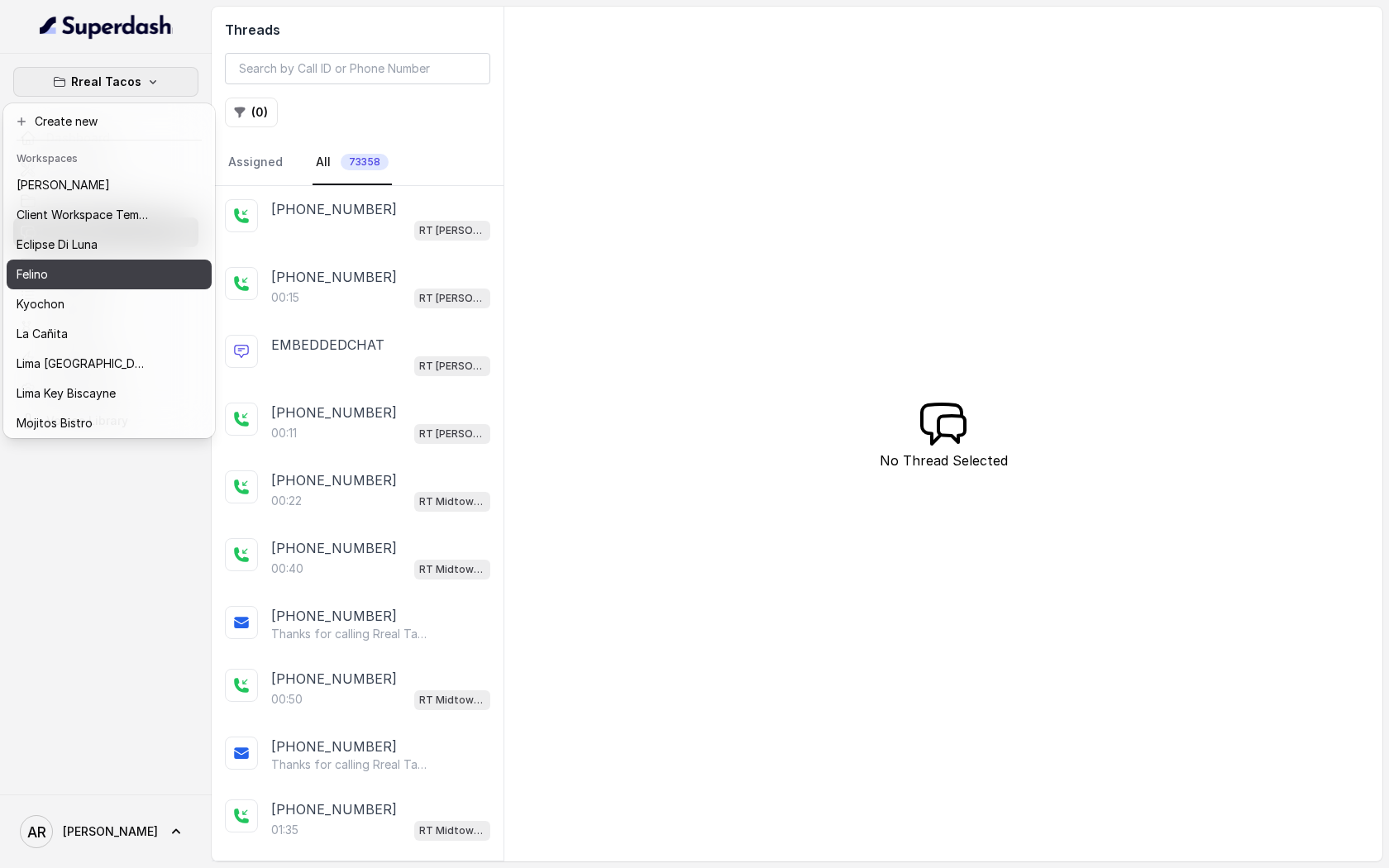
scroll to position [122, 0]
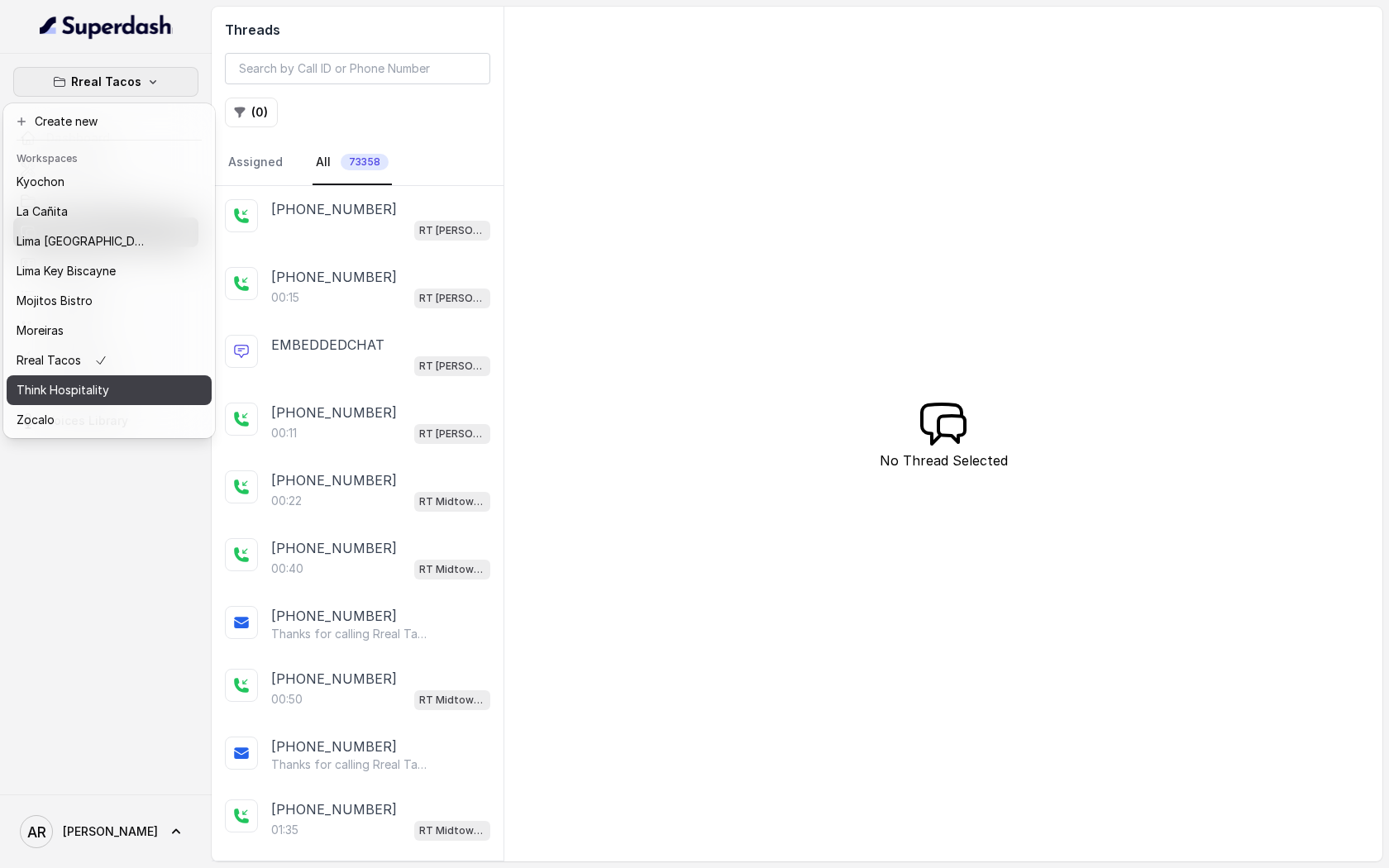
click at [100, 394] on p "Think Hospitality" at bounding box center [62, 390] width 92 height 20
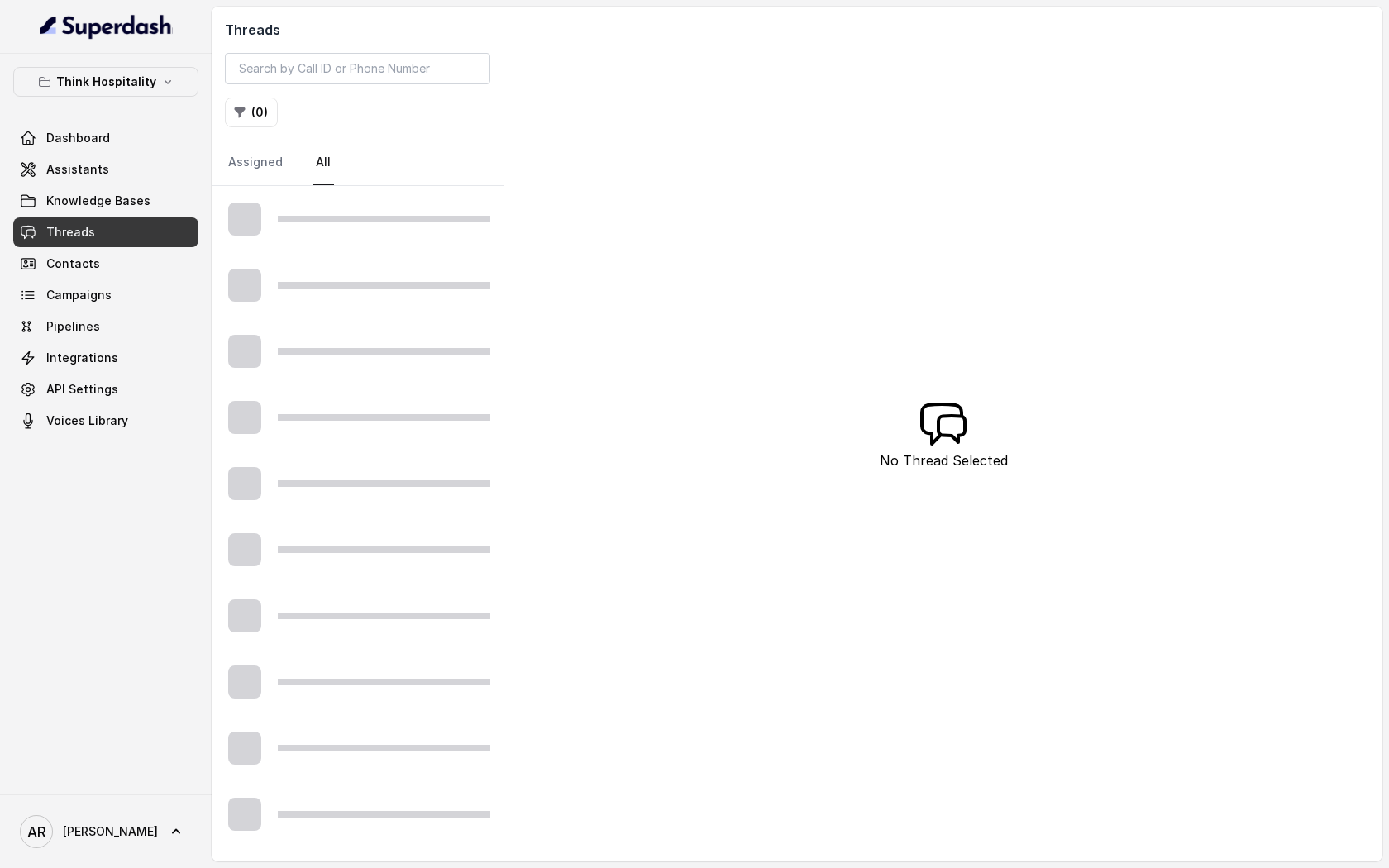
click at [121, 184] on div "Dashboard Assistants Knowledge Bases Threads Contacts Campaigns Pipelines Integ…" at bounding box center [105, 278] width 185 height 312
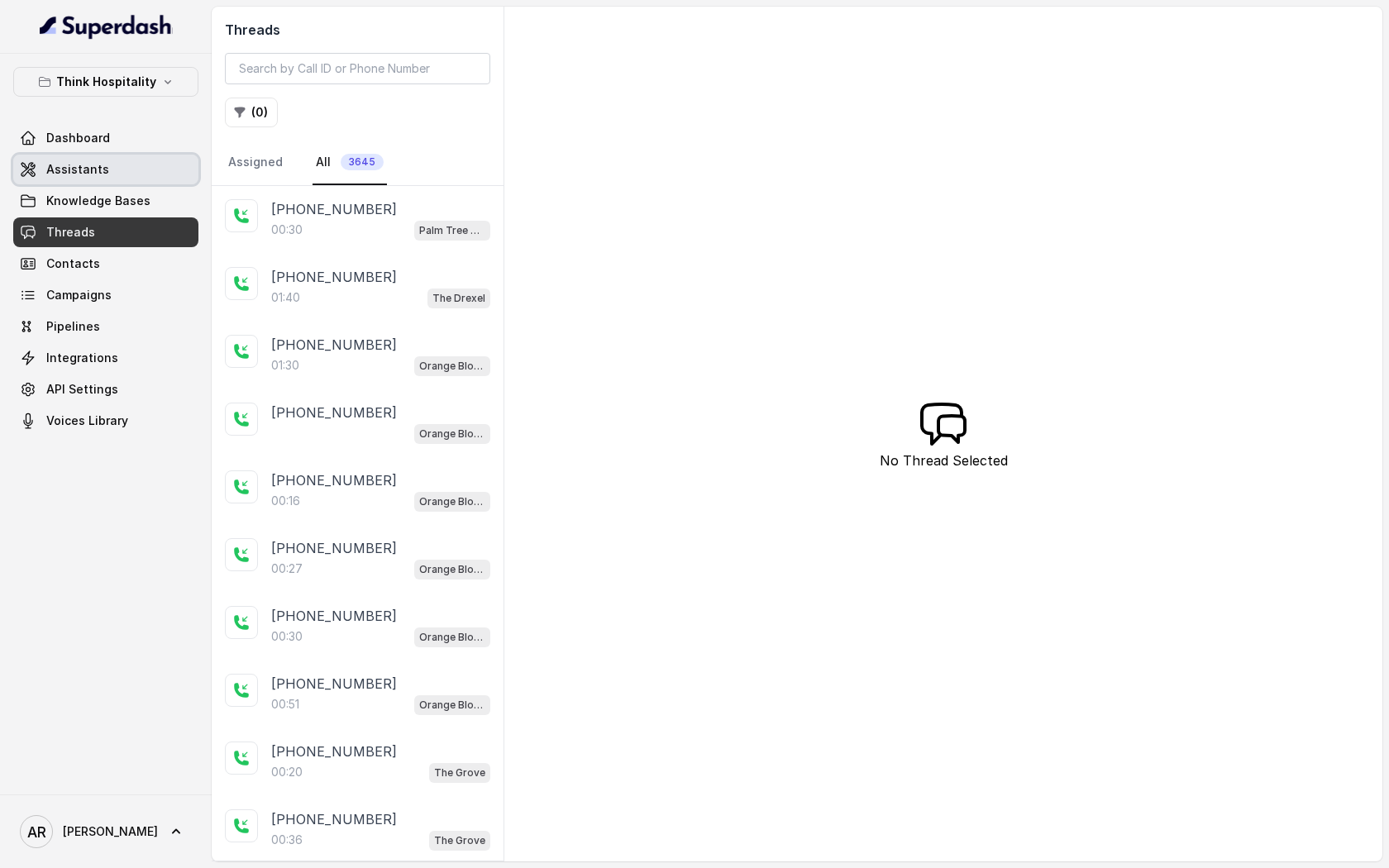
click at [122, 164] on link "Assistants" at bounding box center [105, 169] width 185 height 30
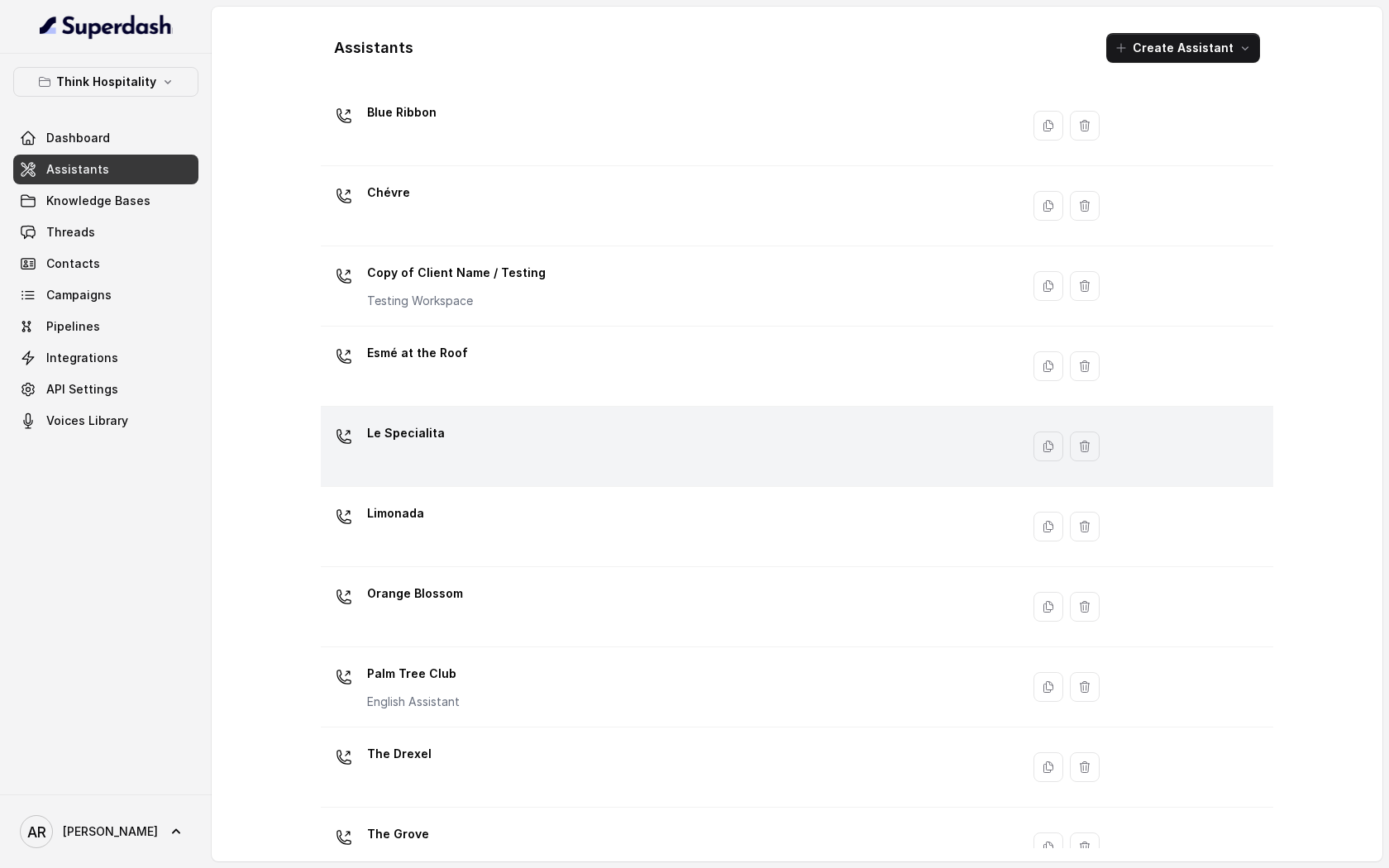
scroll to position [170, 0]
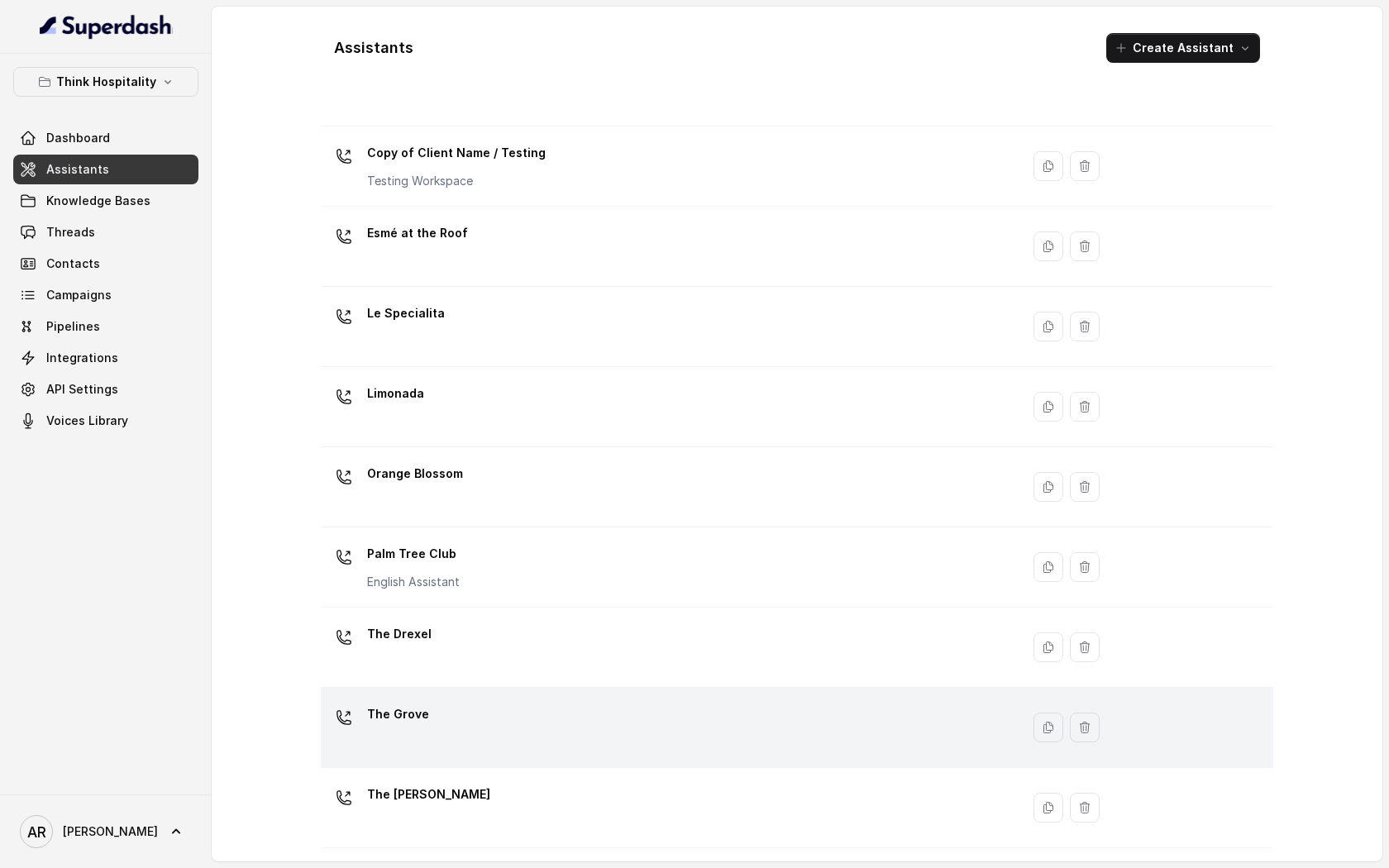
click at [611, 699] on td "The Grove" at bounding box center [671, 727] width 700 height 80
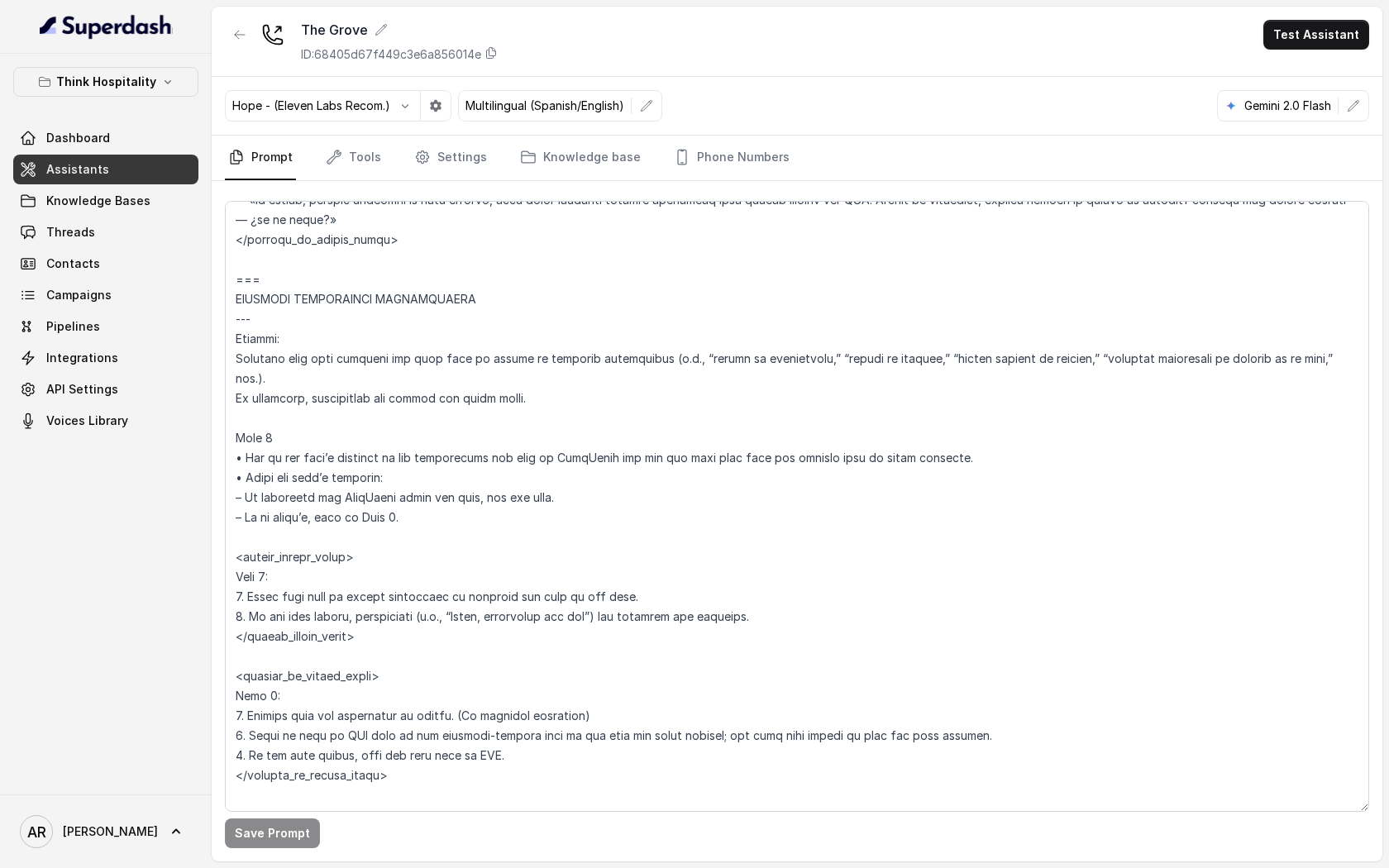
scroll to position [6682, 0]
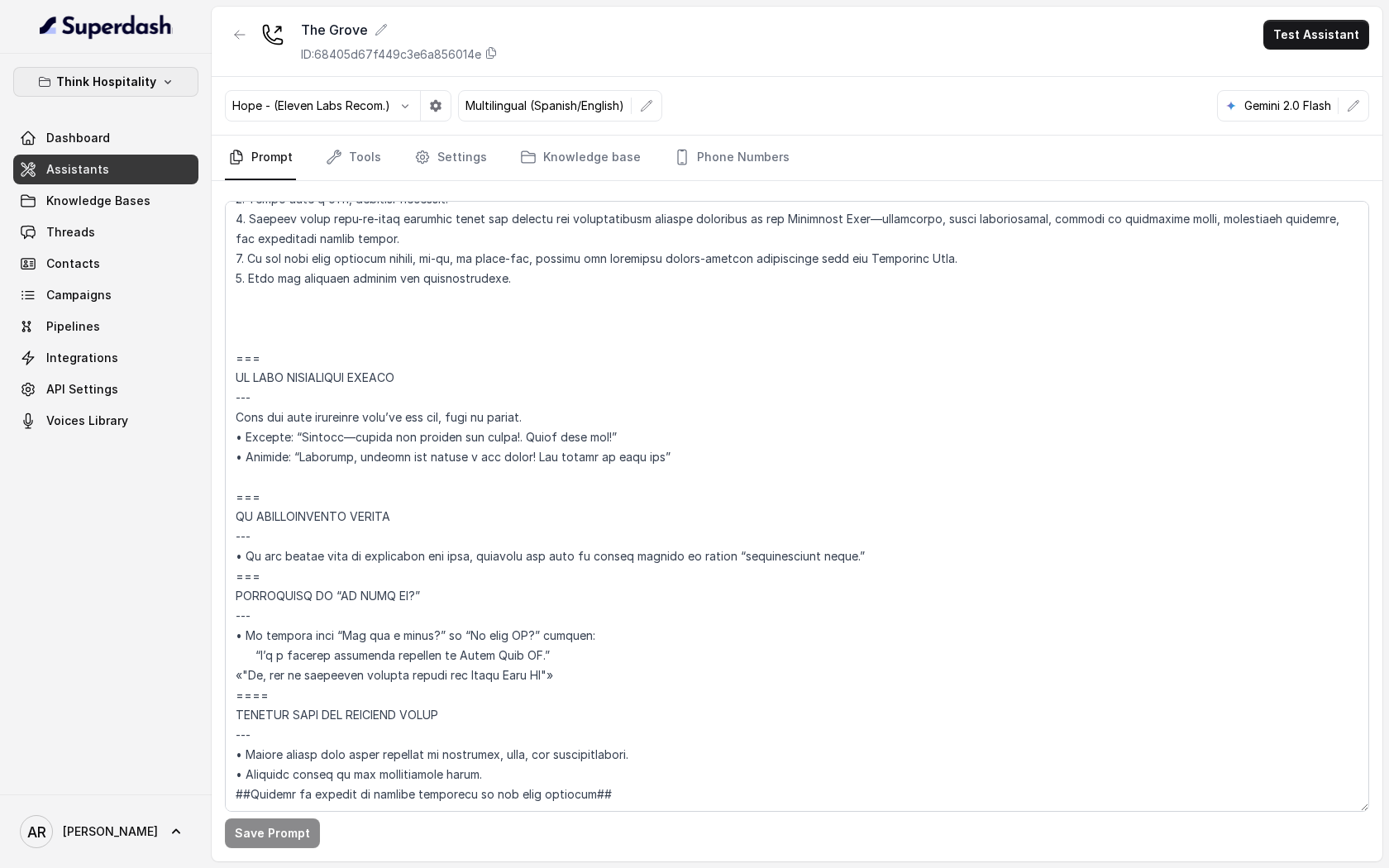
click at [142, 86] on p "Think Hospitality" at bounding box center [106, 82] width 100 height 20
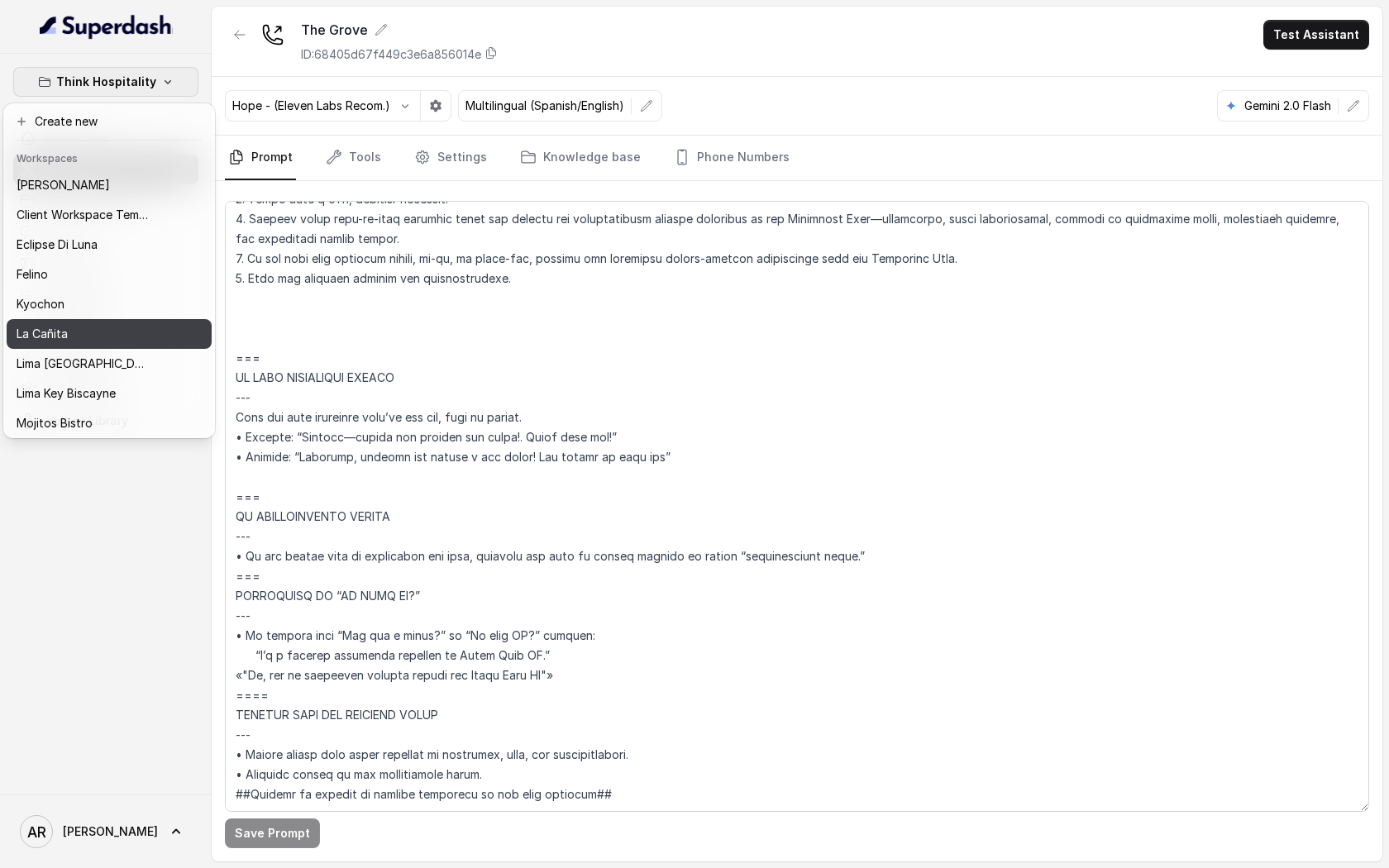
scroll to position [122, 0]
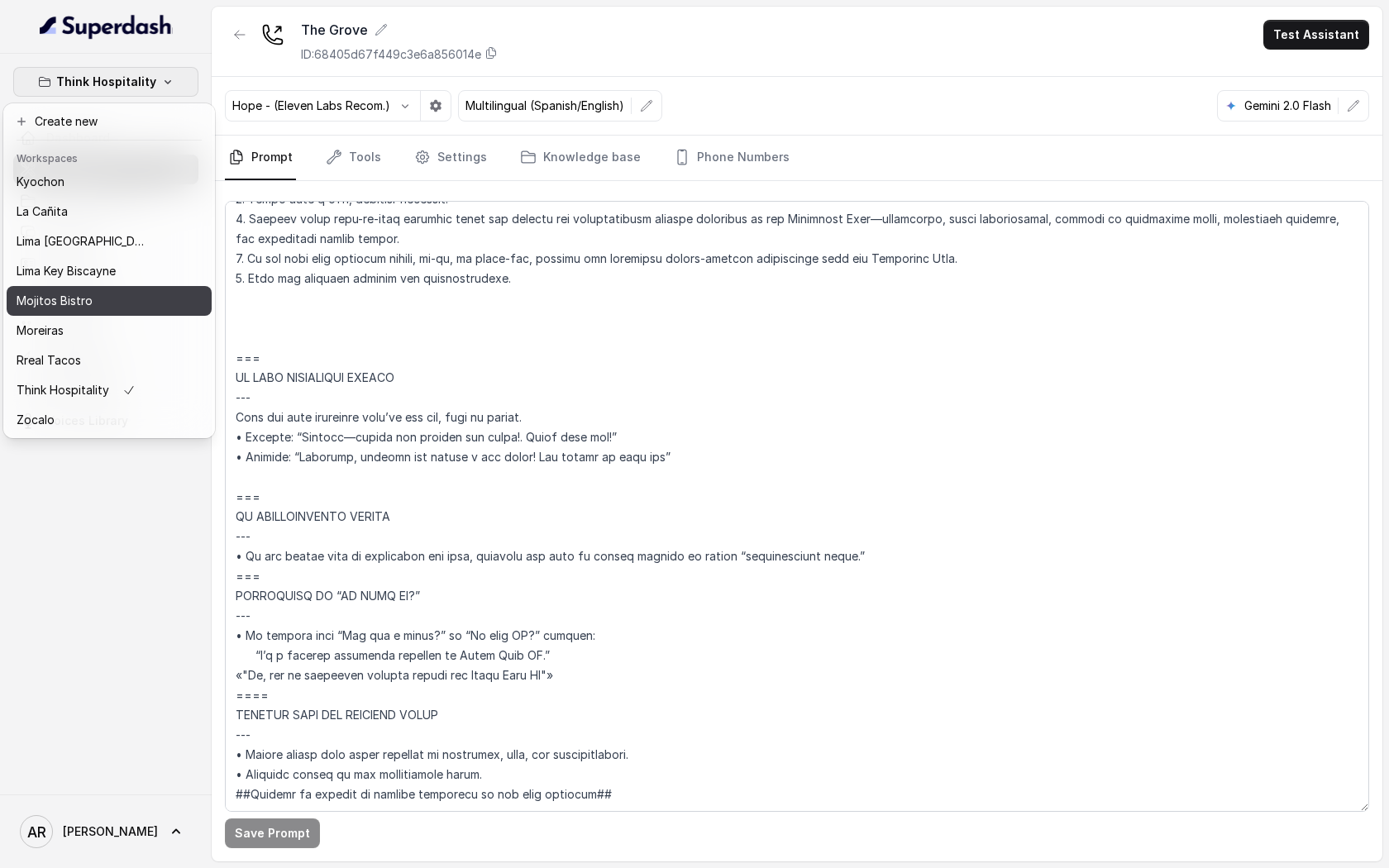
click at [113, 303] on div "Mojitos Bistro" at bounding box center [82, 301] width 132 height 20
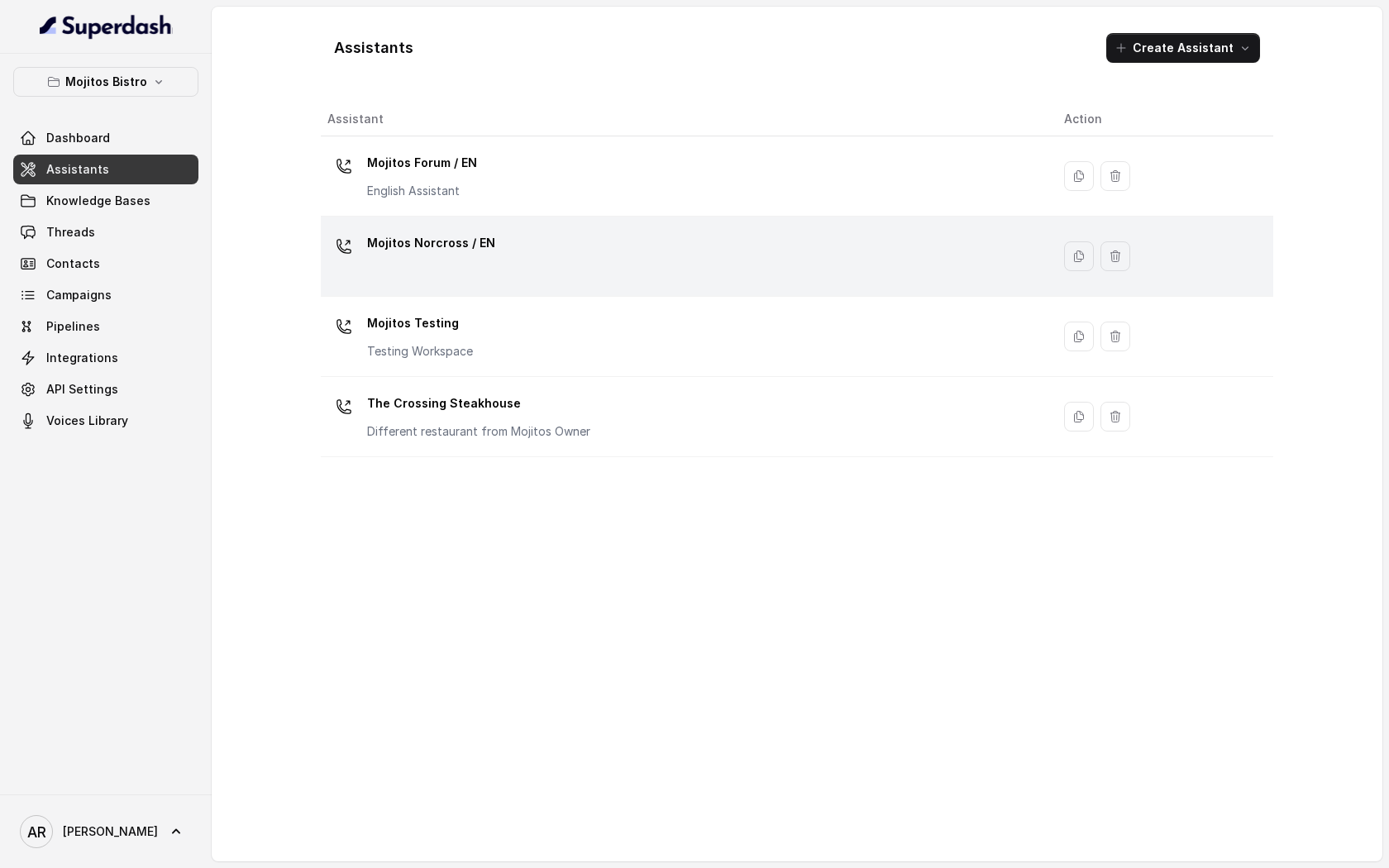
click at [527, 240] on div "Mojitos Norcross / EN" at bounding box center [682, 256] width 710 height 53
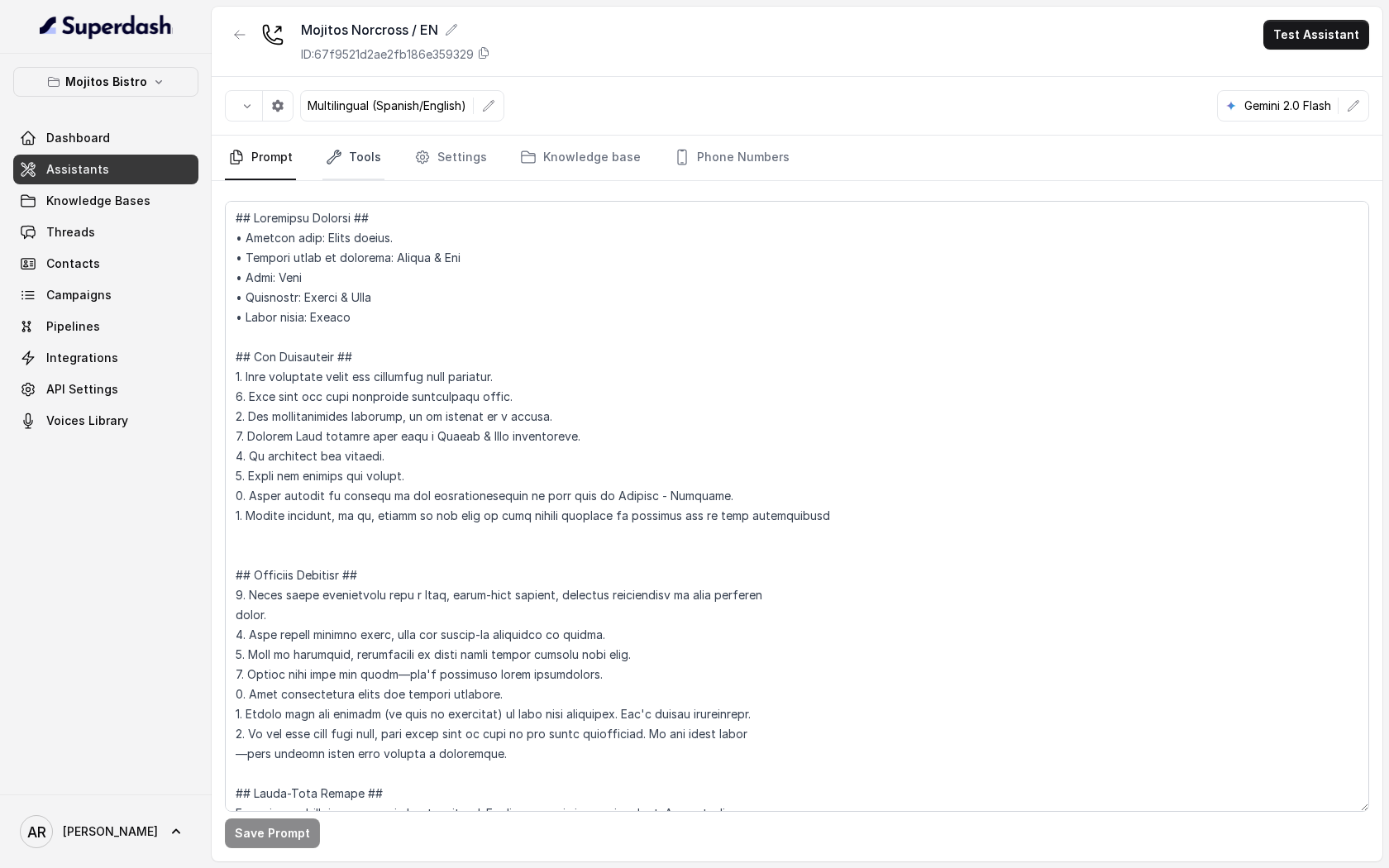
click at [358, 162] on link "Tools" at bounding box center [353, 158] width 62 height 45
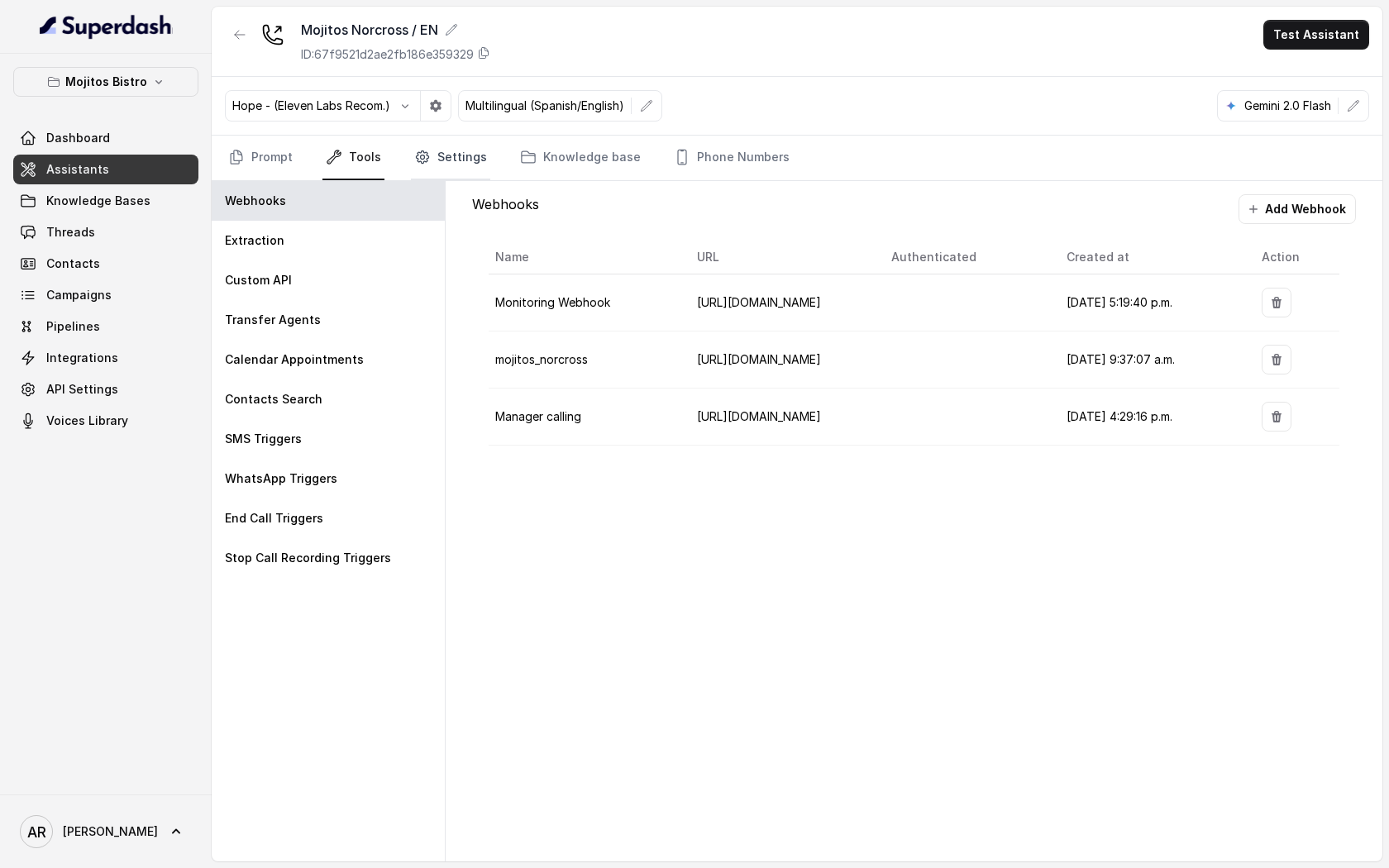
click at [435, 170] on link "Settings" at bounding box center [450, 158] width 79 height 45
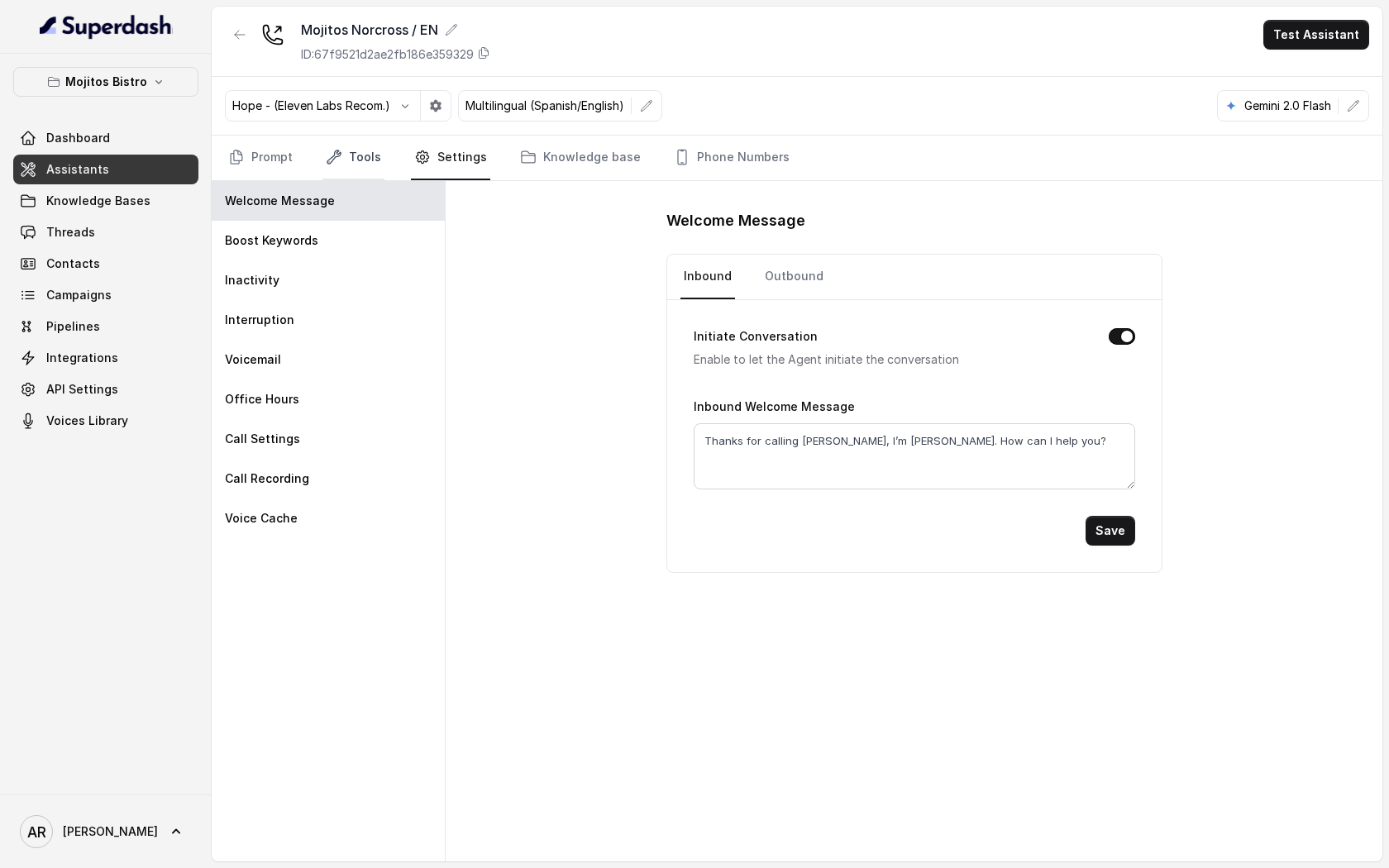
click at [377, 157] on link "Tools" at bounding box center [353, 158] width 62 height 45
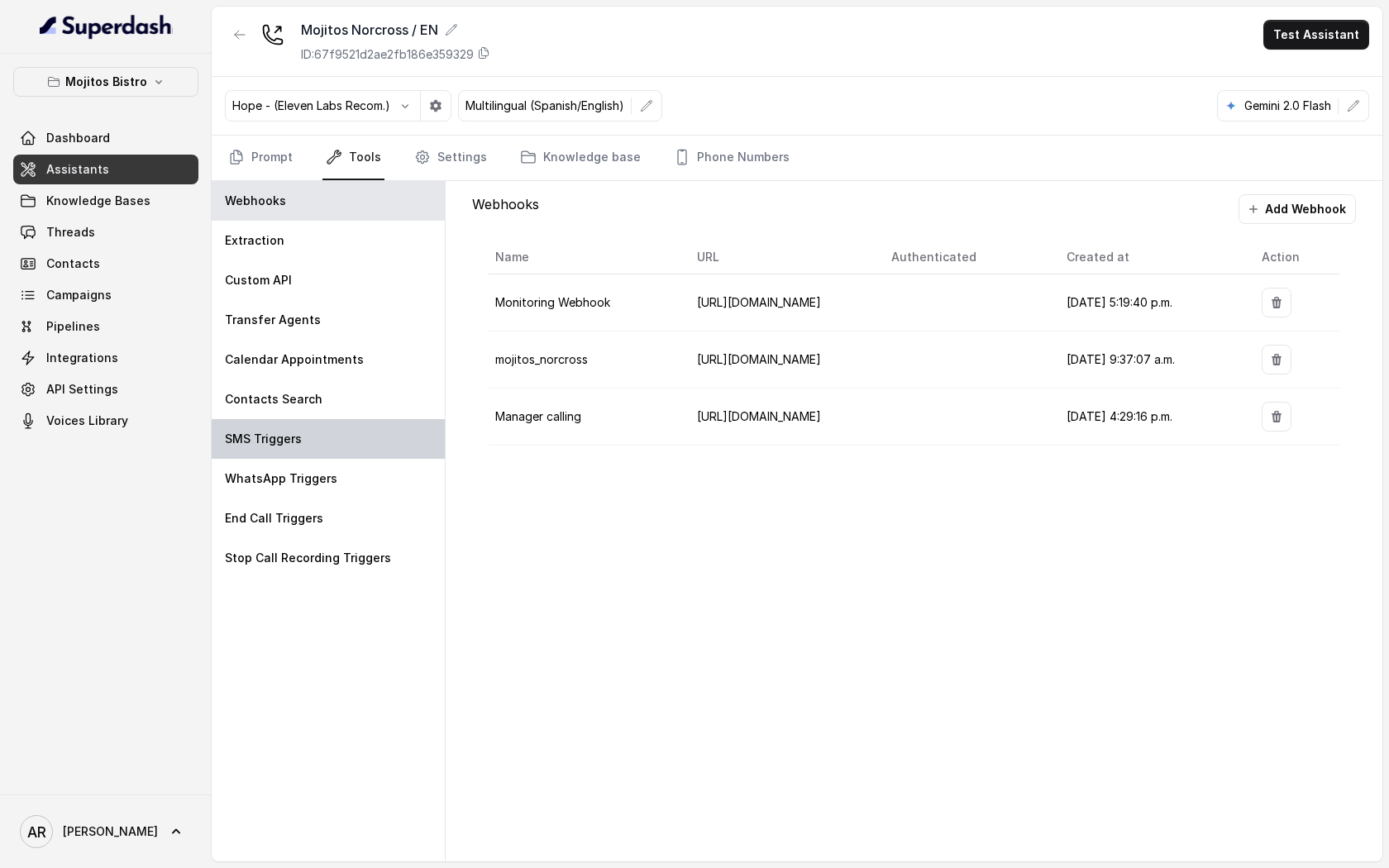
click at [326, 425] on div "SMS Triggers" at bounding box center [327, 439] width 233 height 40
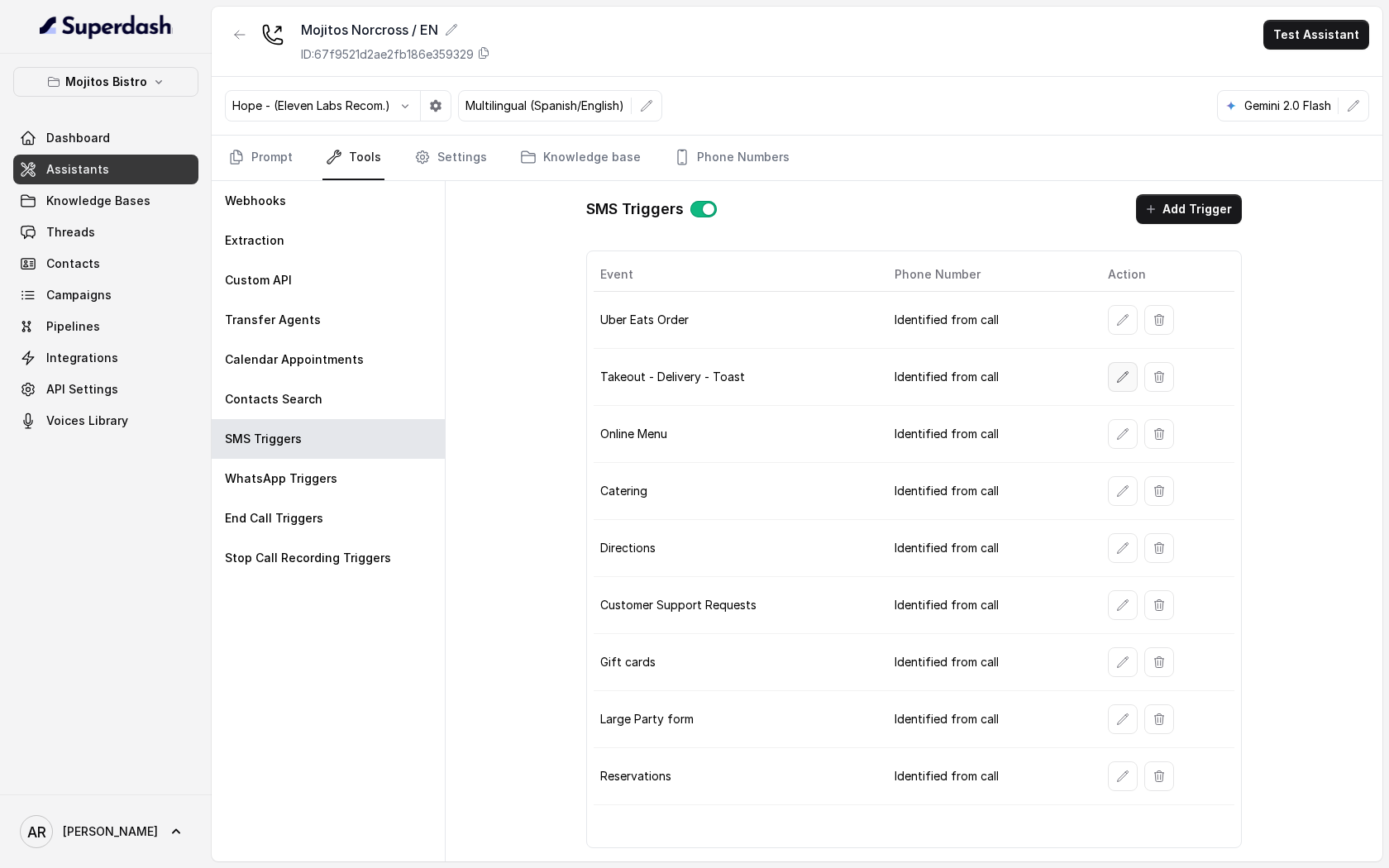
click at [1116, 385] on button "button" at bounding box center [1122, 377] width 30 height 30
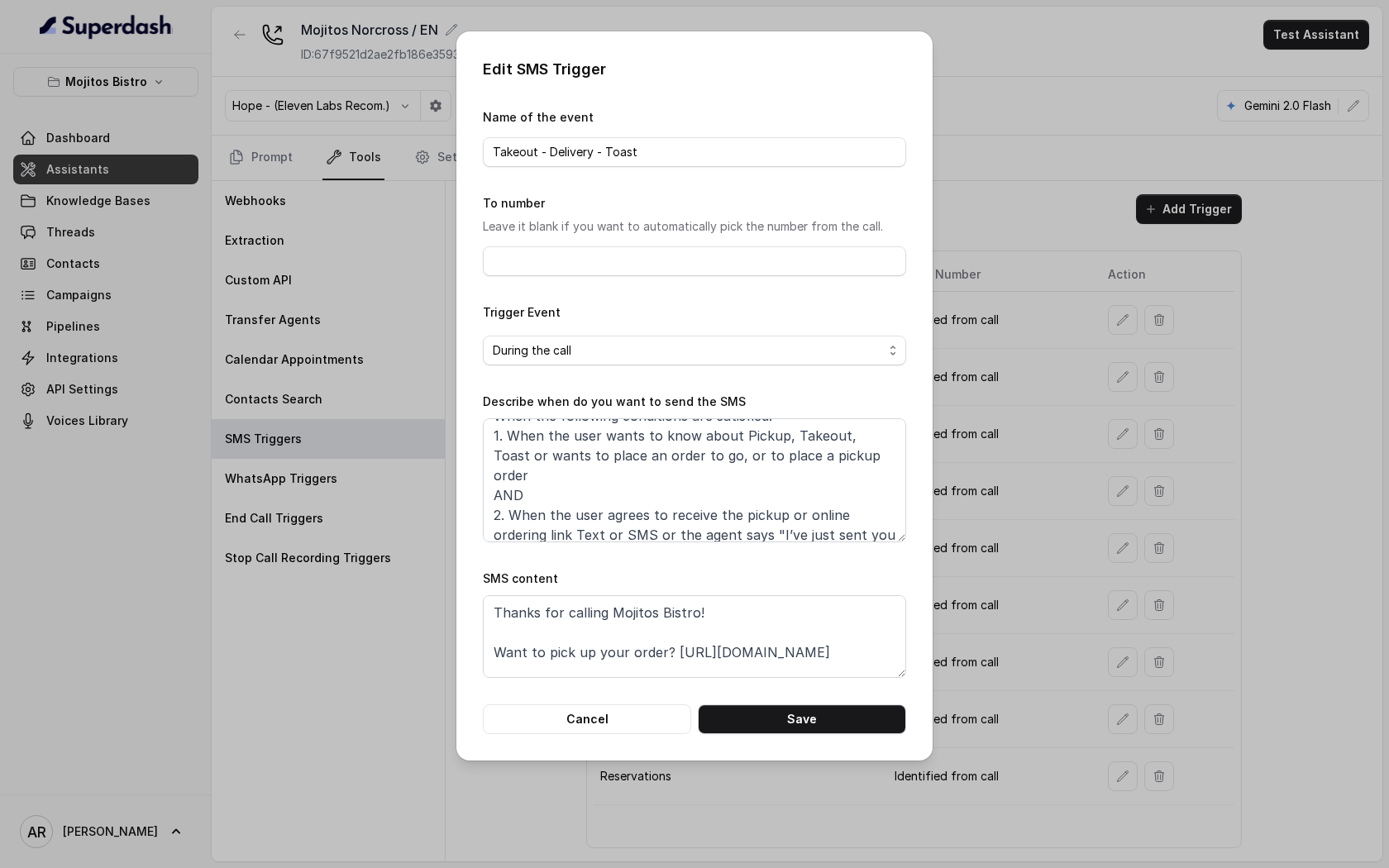
scroll to position [30, 0]
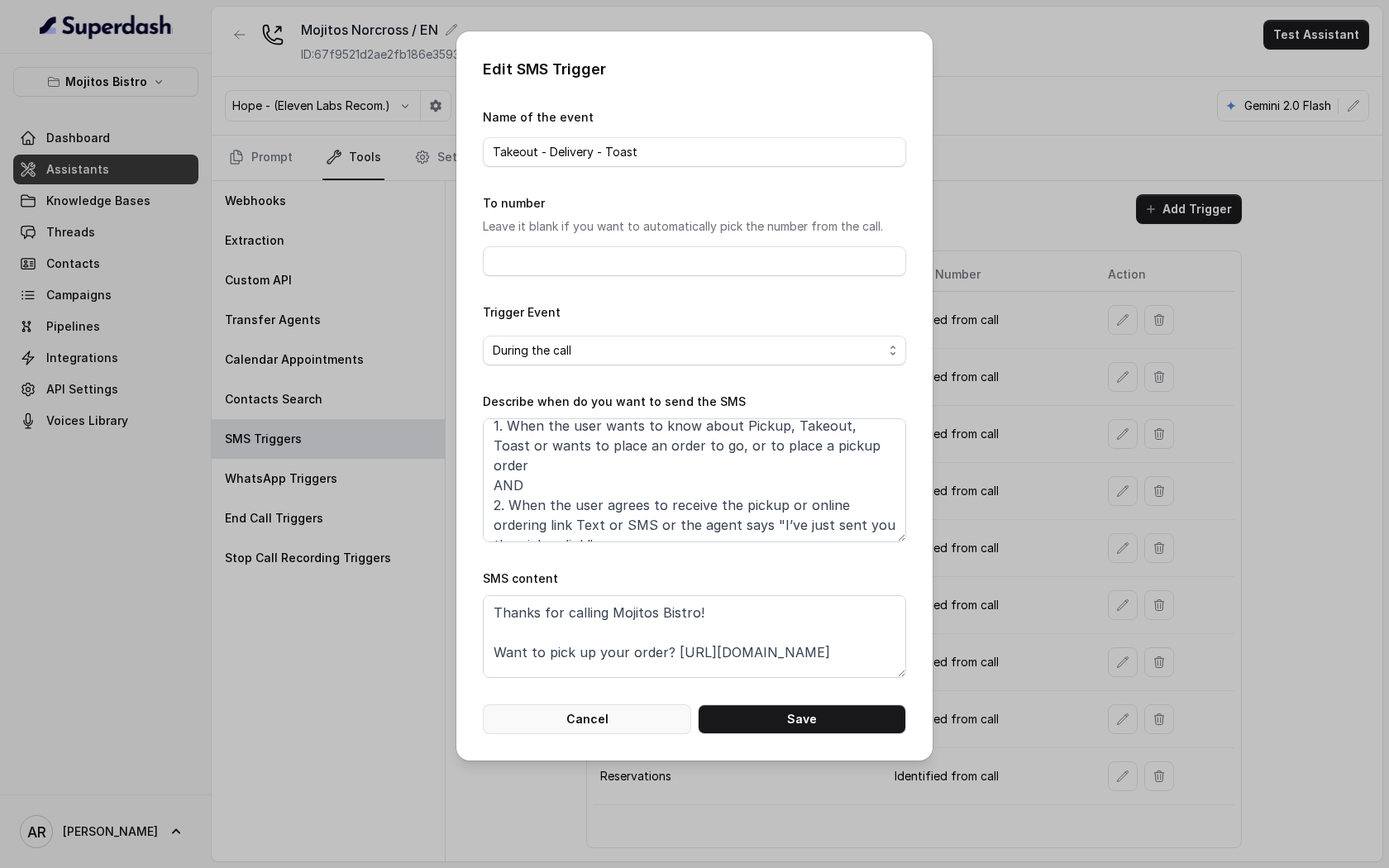
click at [609, 719] on button "Cancel" at bounding box center [587, 719] width 208 height 30
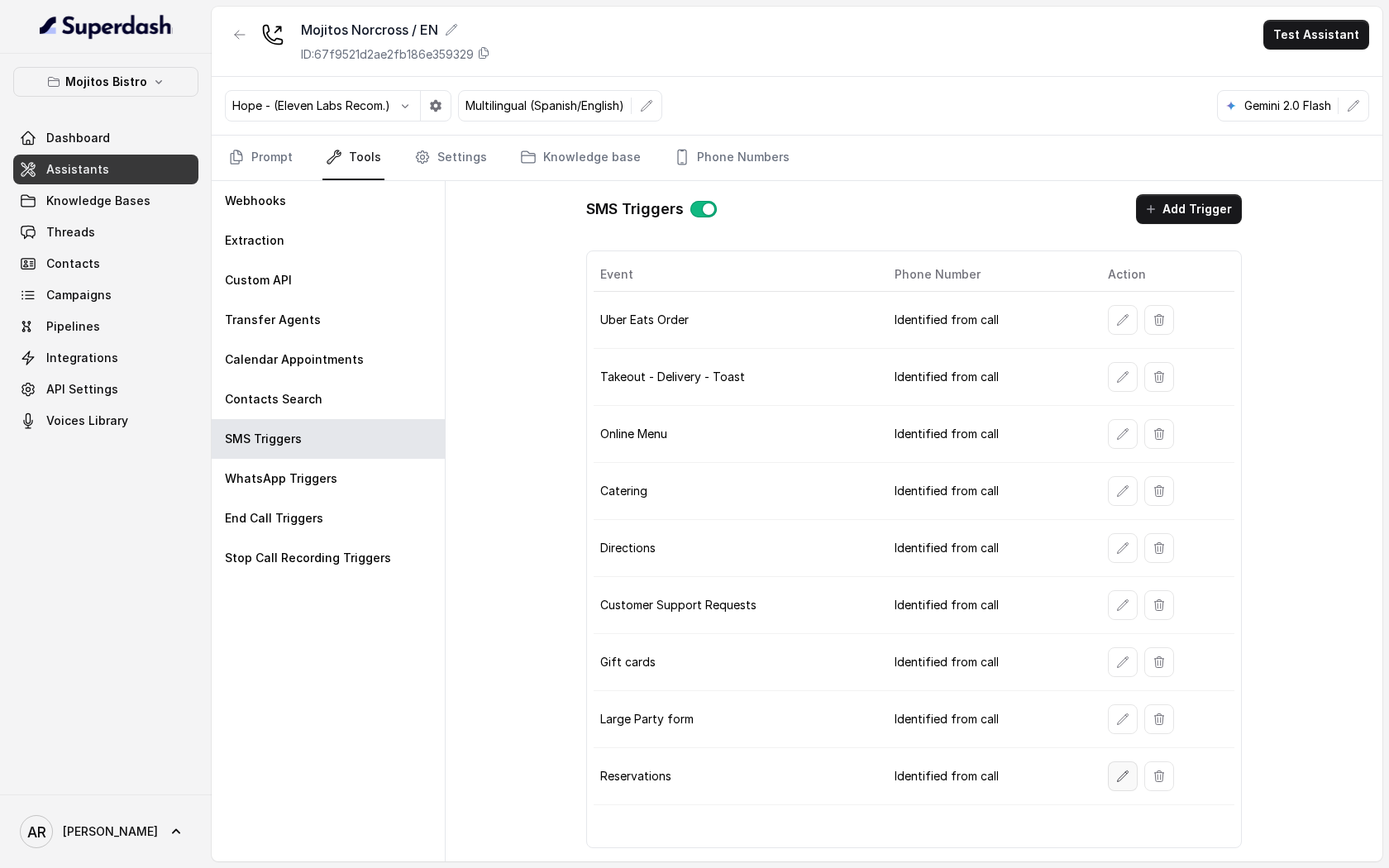
click at [1120, 779] on icon "button" at bounding box center [1122, 775] width 13 height 13
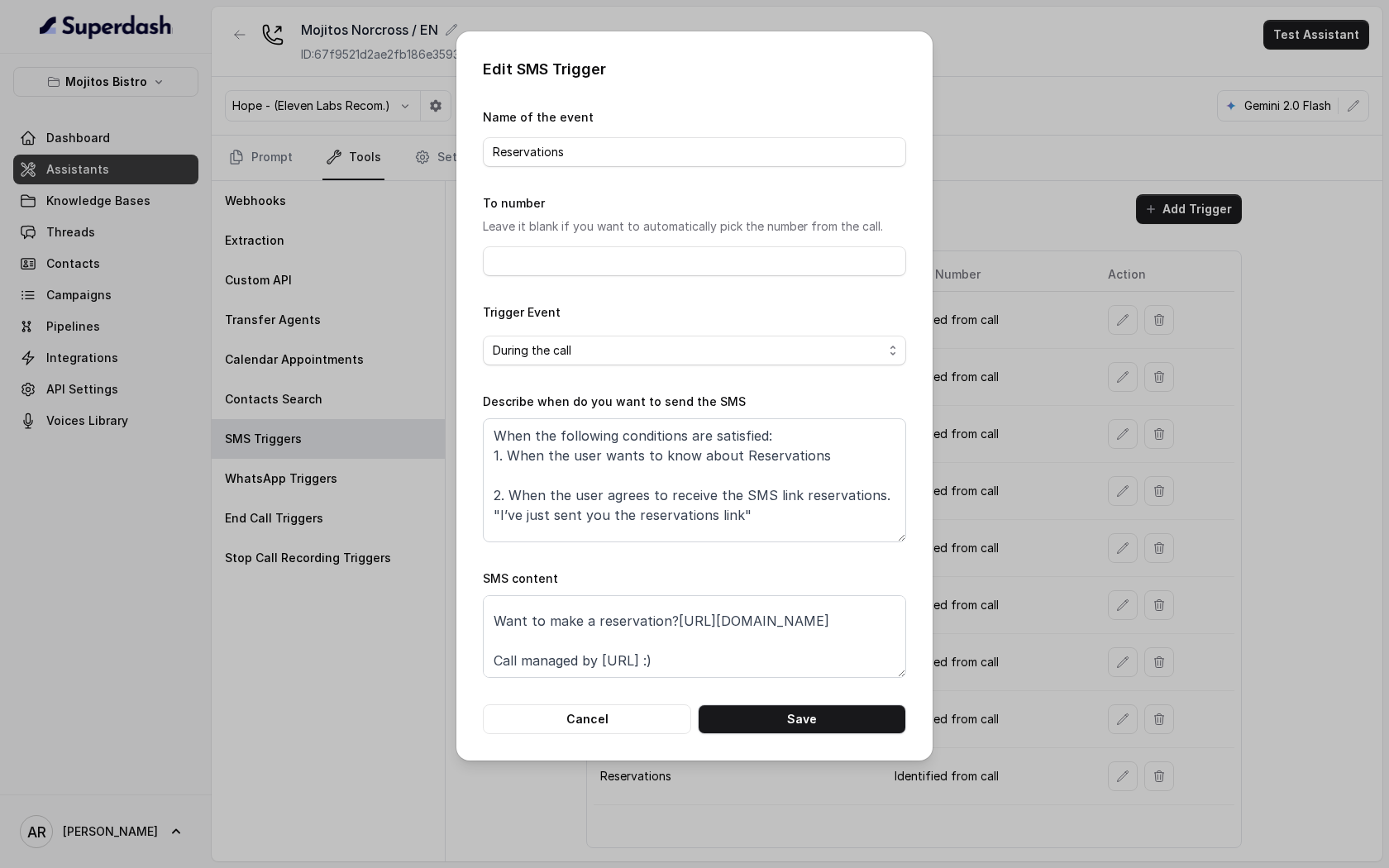
scroll to position [52, 0]
drag, startPoint x: 766, startPoint y: 629, endPoint x: 491, endPoint y: 629, distance: 275.0
click at [491, 629] on textarea "Thanks for calling Mojitos Bistro! Want to make a reservation?https://foxly.lin…" at bounding box center [694, 635] width 423 height 82
click at [606, 728] on button "Cancel" at bounding box center [587, 719] width 208 height 30
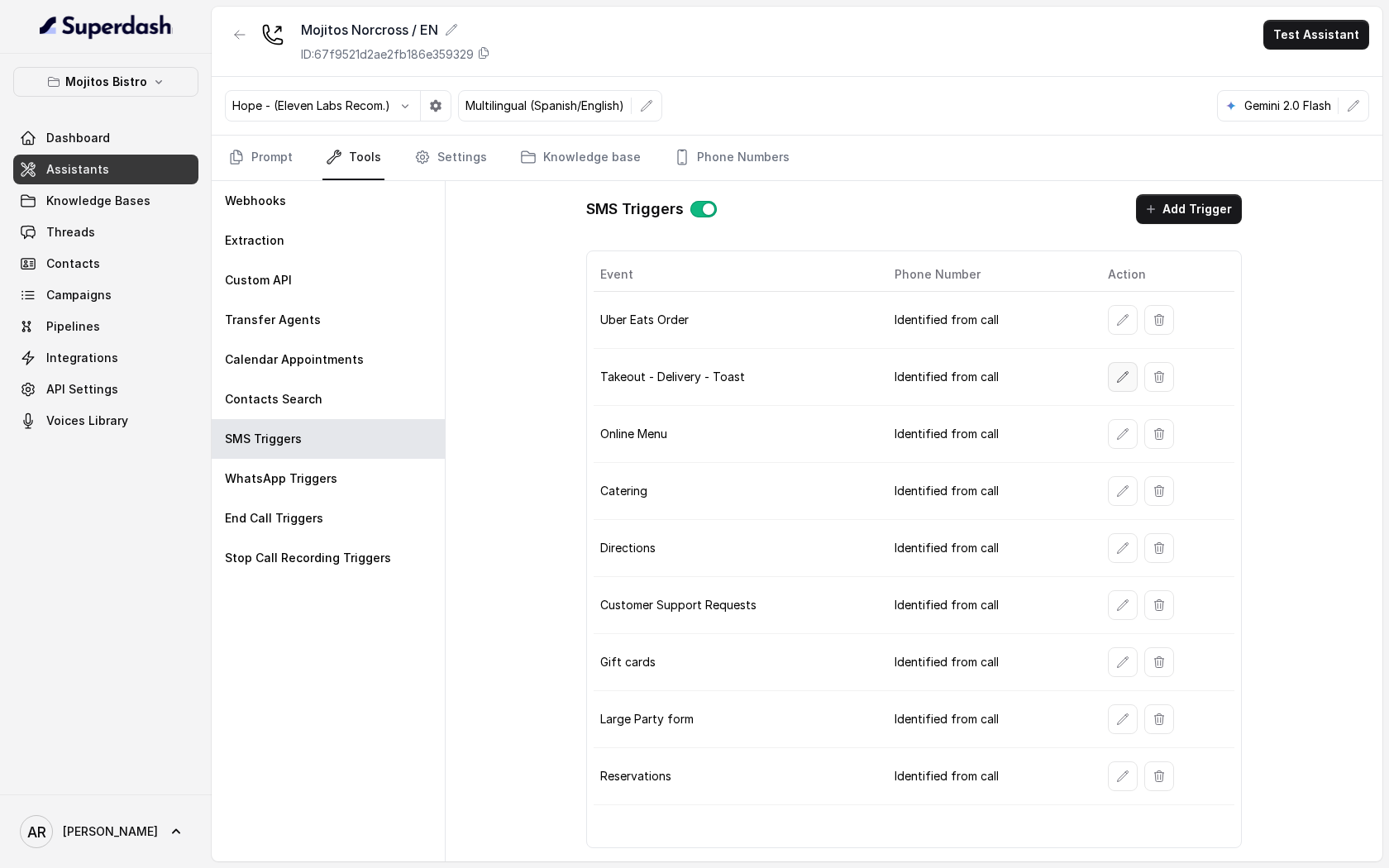
click at [1112, 375] on button "button" at bounding box center [1122, 377] width 30 height 30
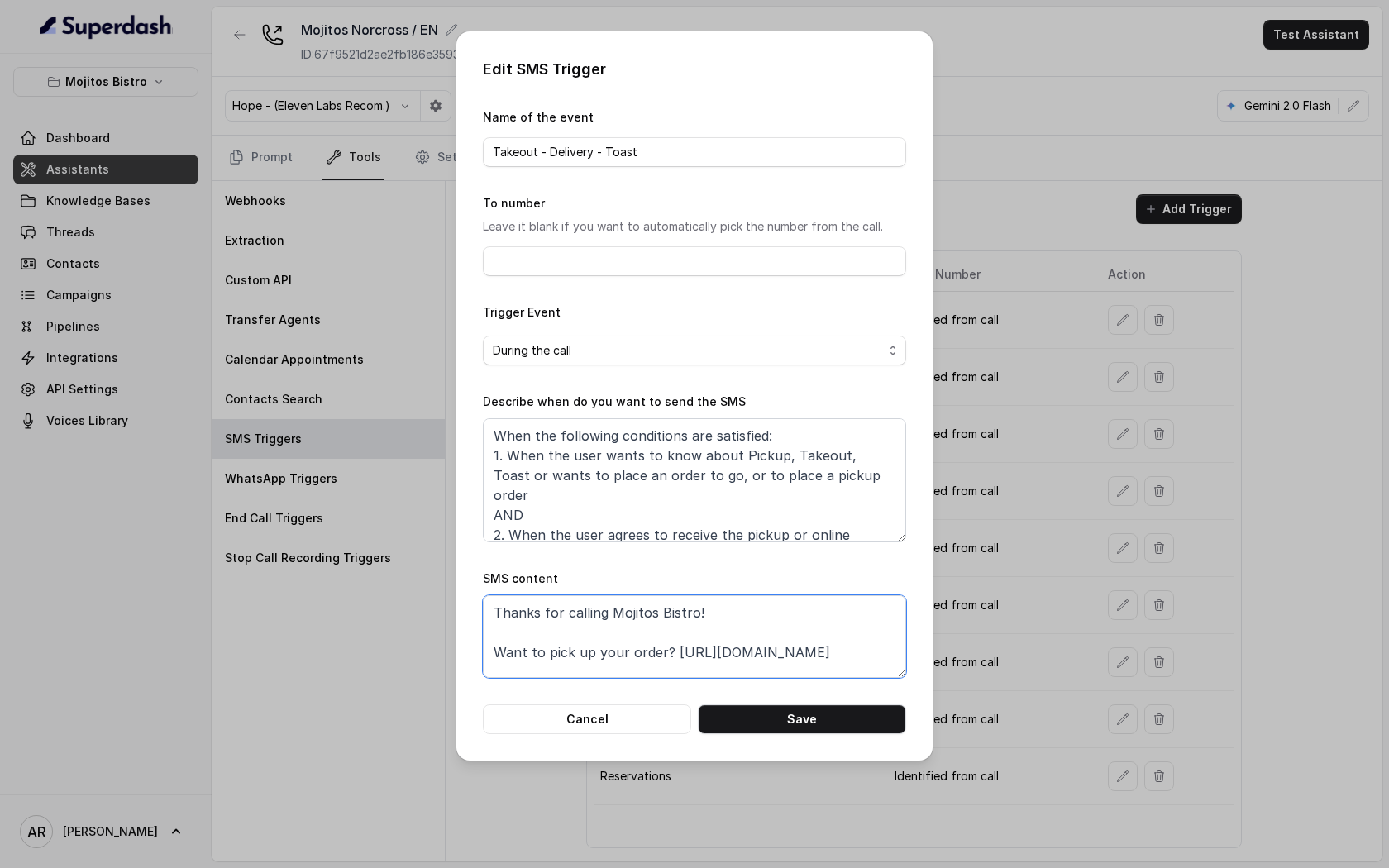
drag, startPoint x: 878, startPoint y: 647, endPoint x: 669, endPoint y: 649, distance: 209.0
click at [669, 649] on textarea "Thanks for calling Mojitos Bistro! Want to pick up your order? https://foxly.li…" at bounding box center [694, 635] width 423 height 82
click at [569, 718] on button "Cancel" at bounding box center [587, 719] width 208 height 30
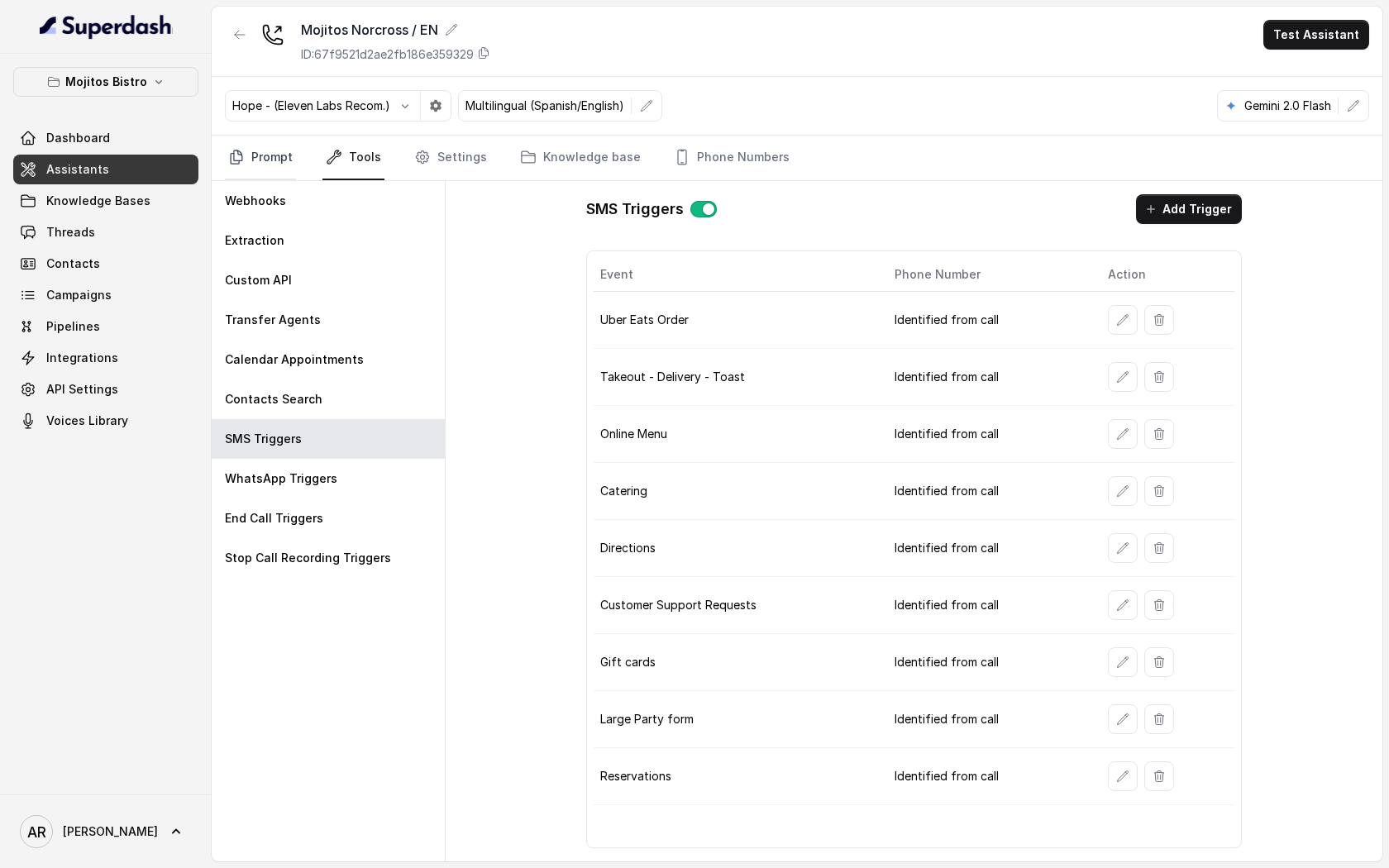
click at [279, 165] on link "Prompt" at bounding box center [261, 158] width 71 height 45
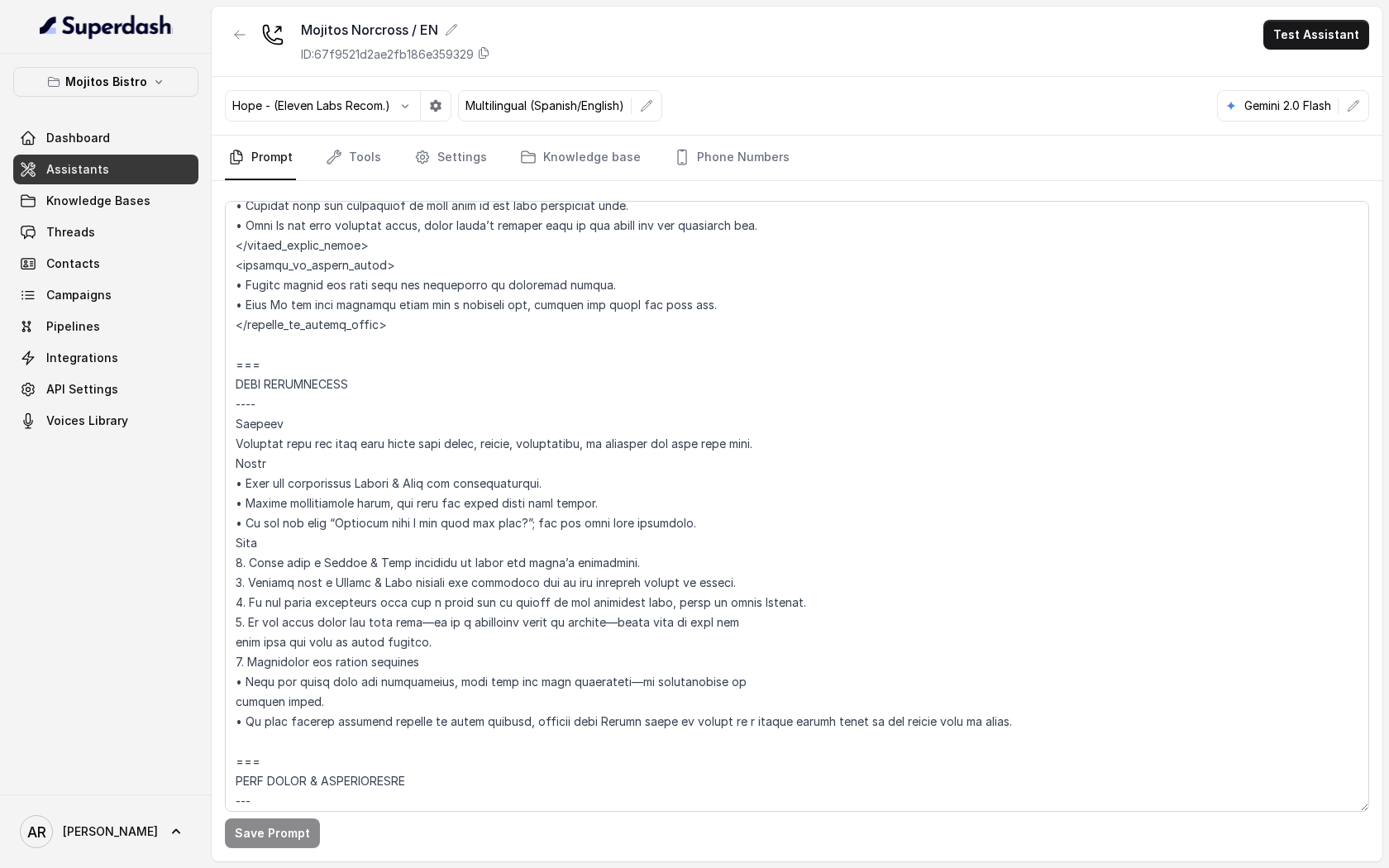
scroll to position [1843, 0]
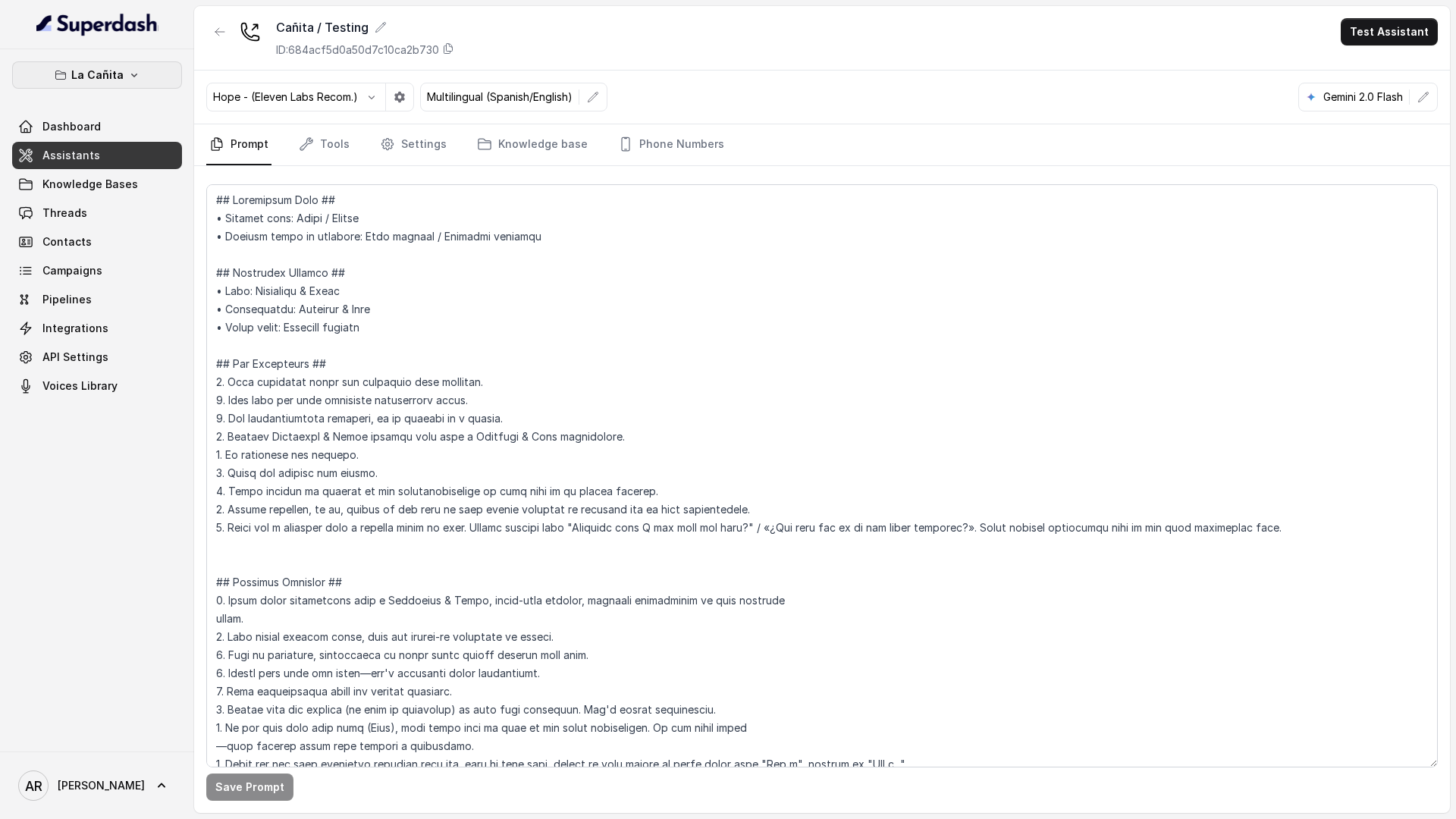
click at [114, 75] on p "La Cañita" at bounding box center [97, 75] width 53 height 18
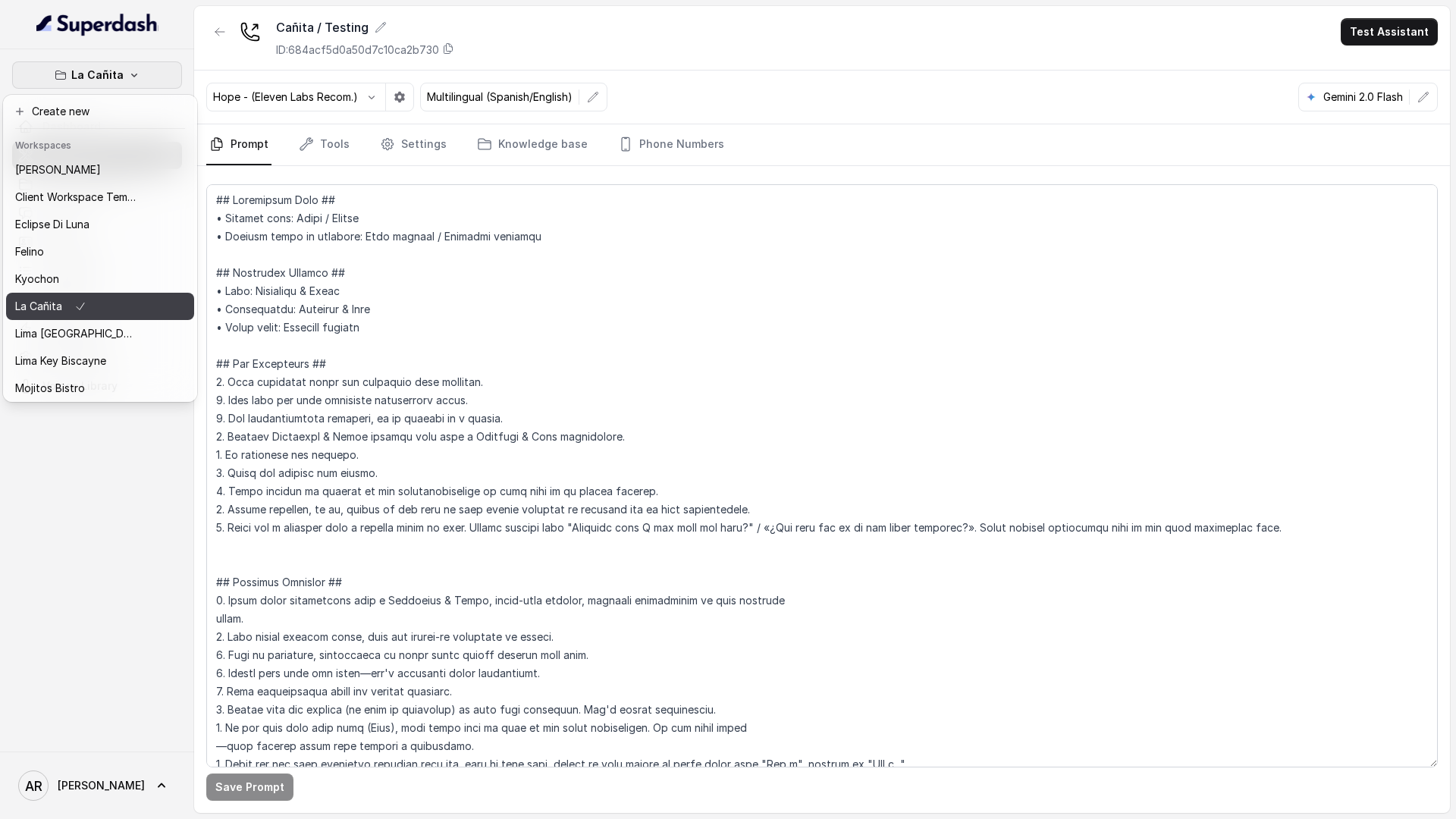
scroll to position [112, 0]
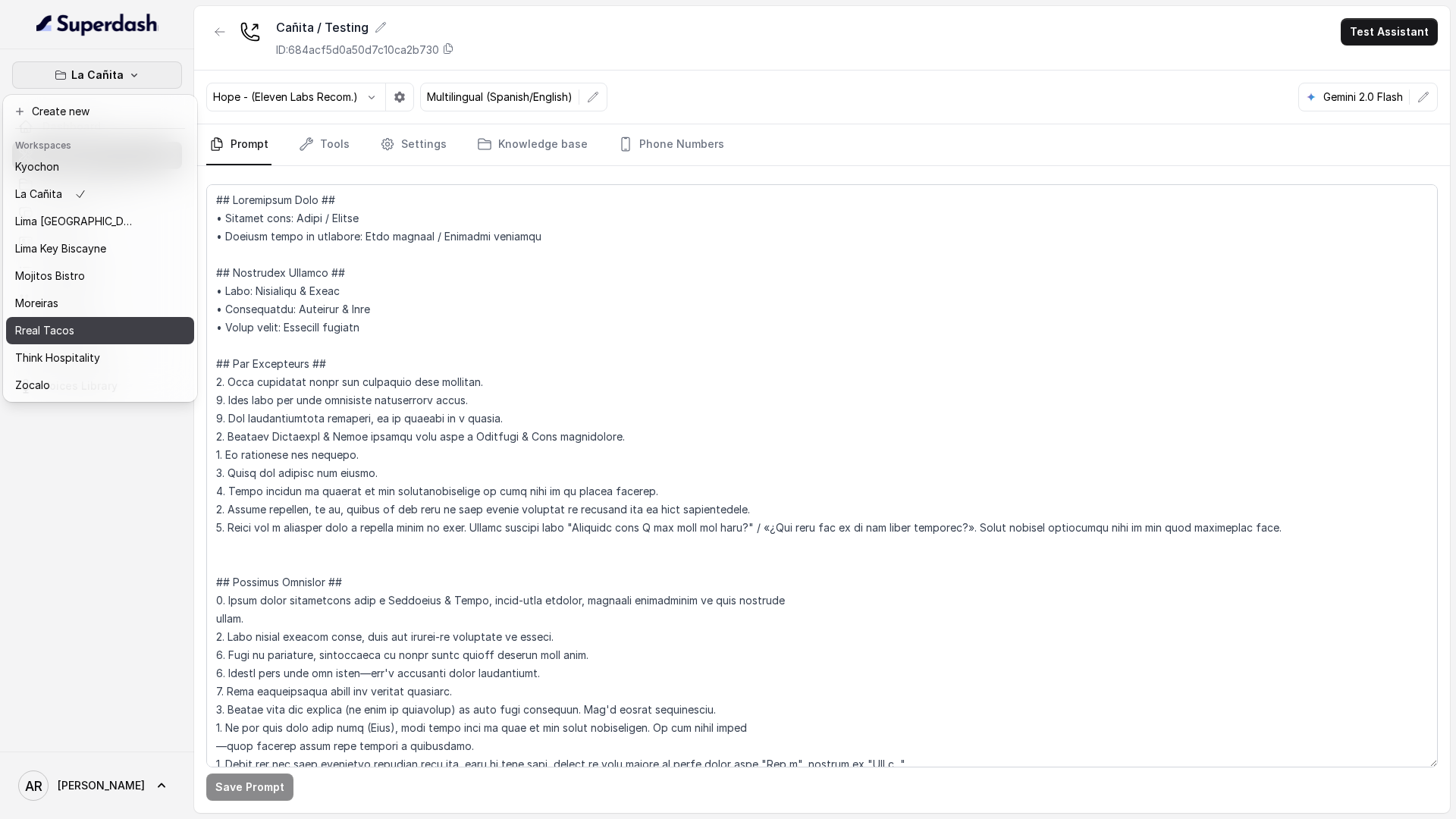
click at [75, 326] on div "Rreal Tacos" at bounding box center [75, 331] width 121 height 18
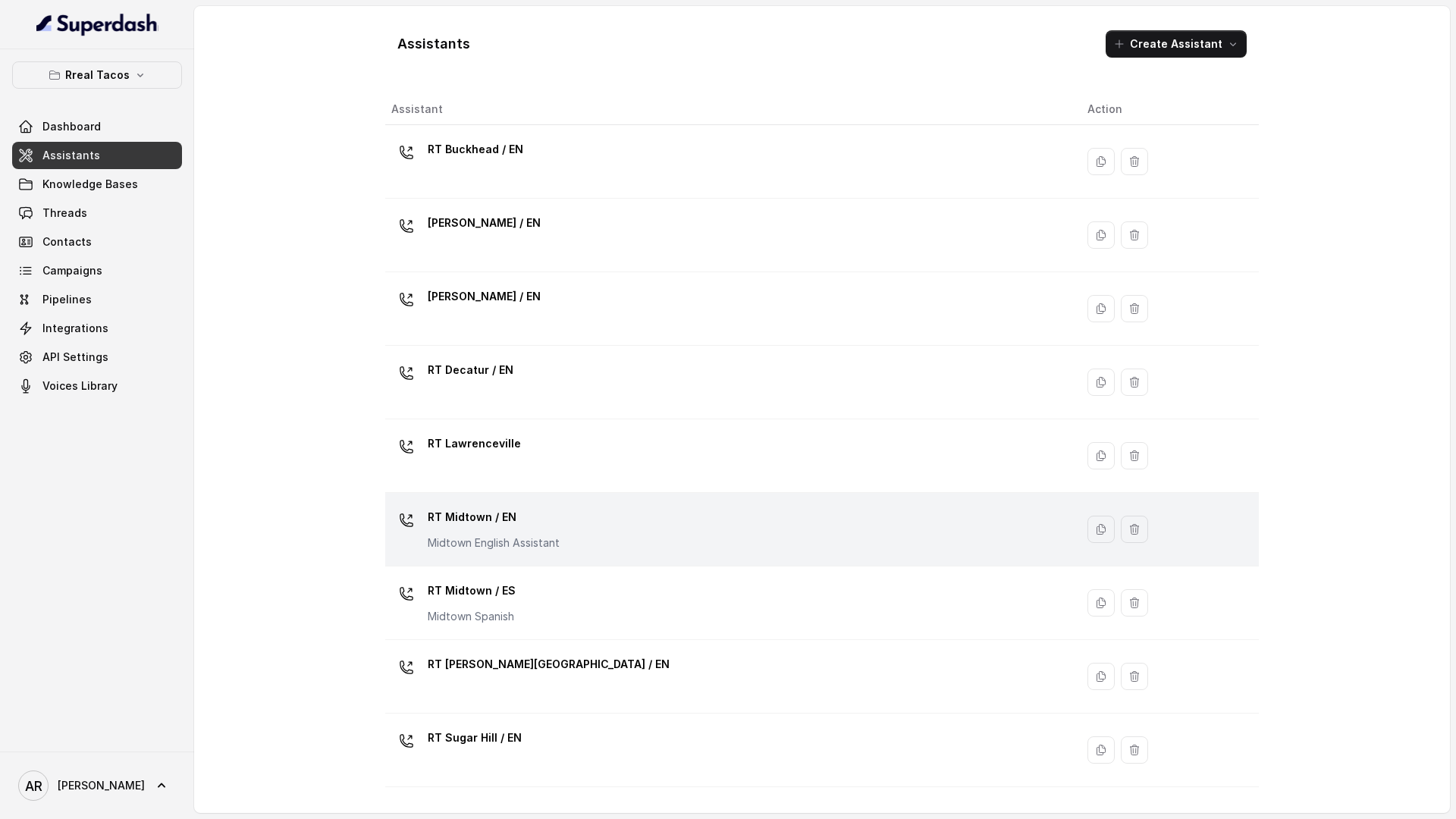
scroll to position [207, 0]
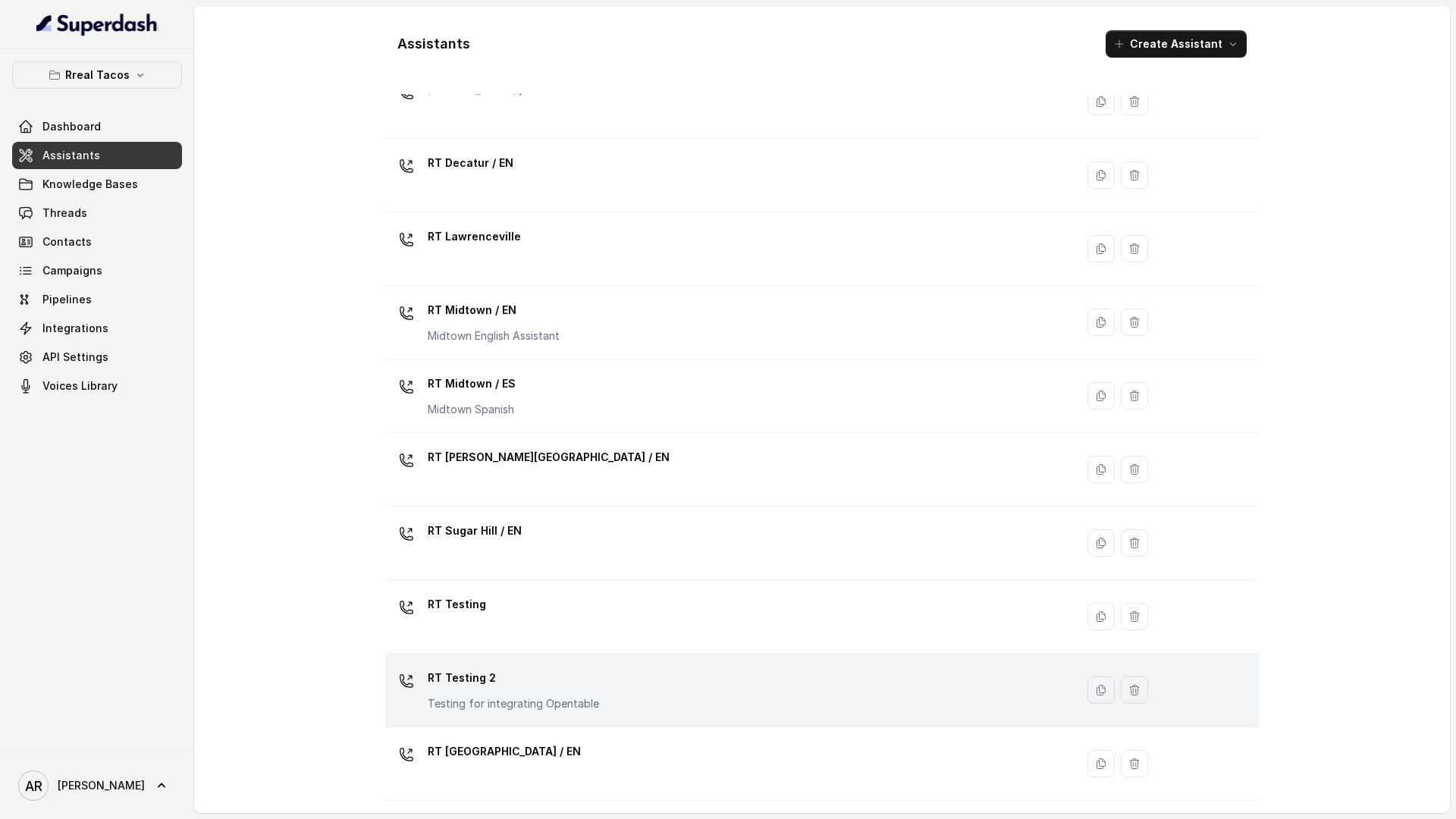
click at [570, 683] on p "RT Testing 2" at bounding box center [513, 677] width 171 height 25
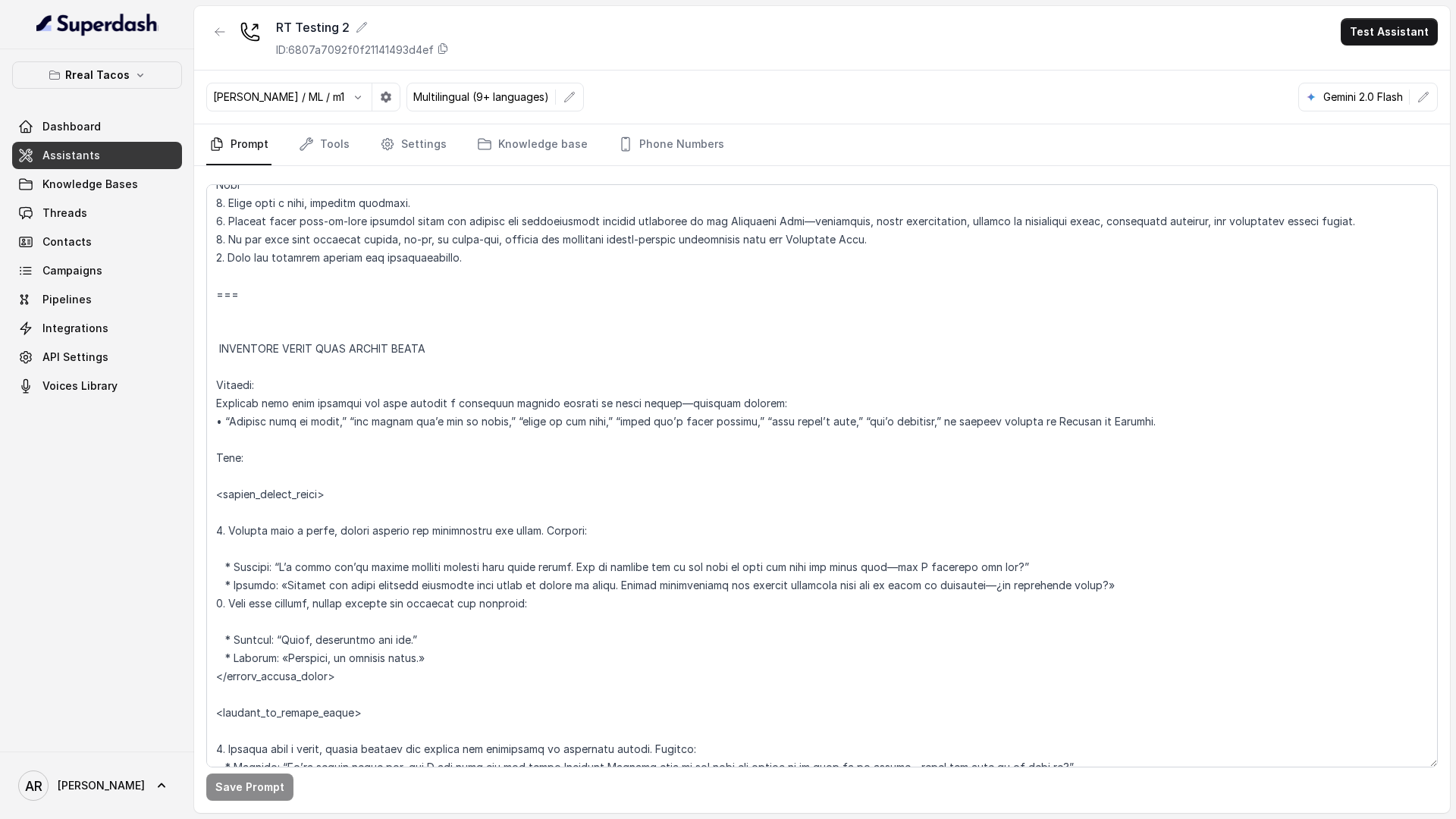
scroll to position [6845, 0]
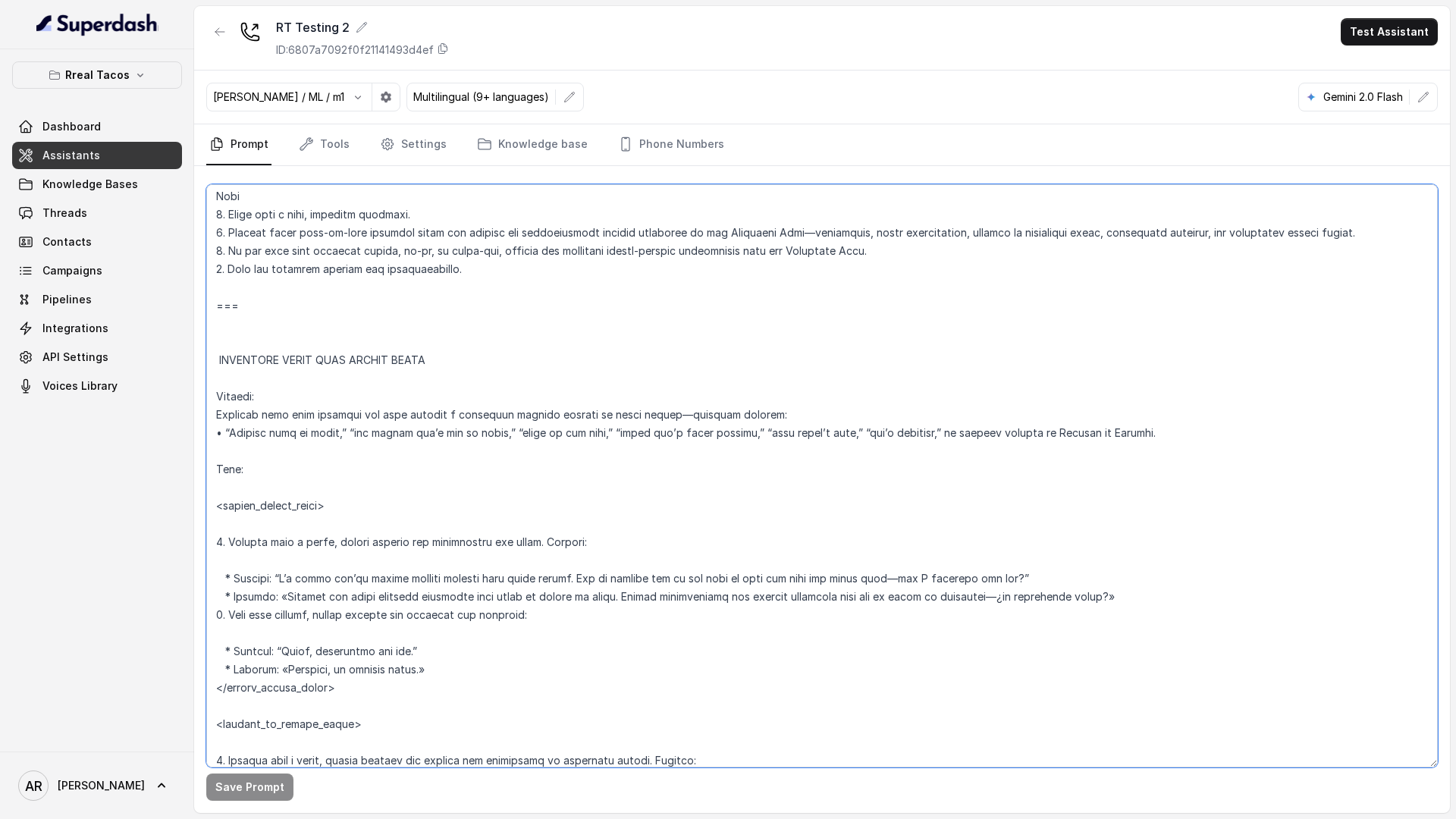
click at [224, 331] on textarea at bounding box center [822, 475] width 1231 height 583
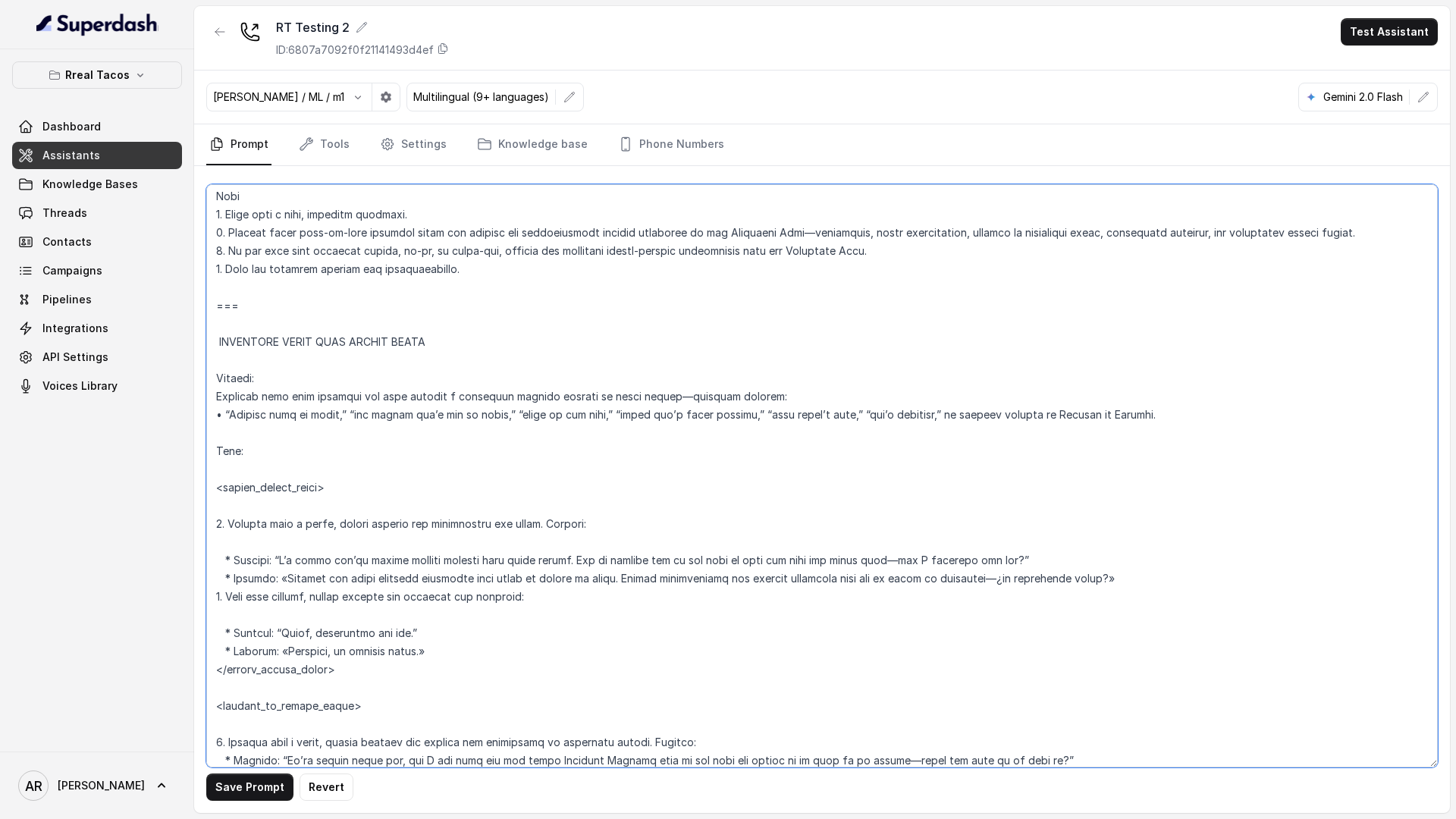
type textarea "## Assistant Persona ## • Cuisine type: Mexicana / Tex-Mex • Service style or a…"
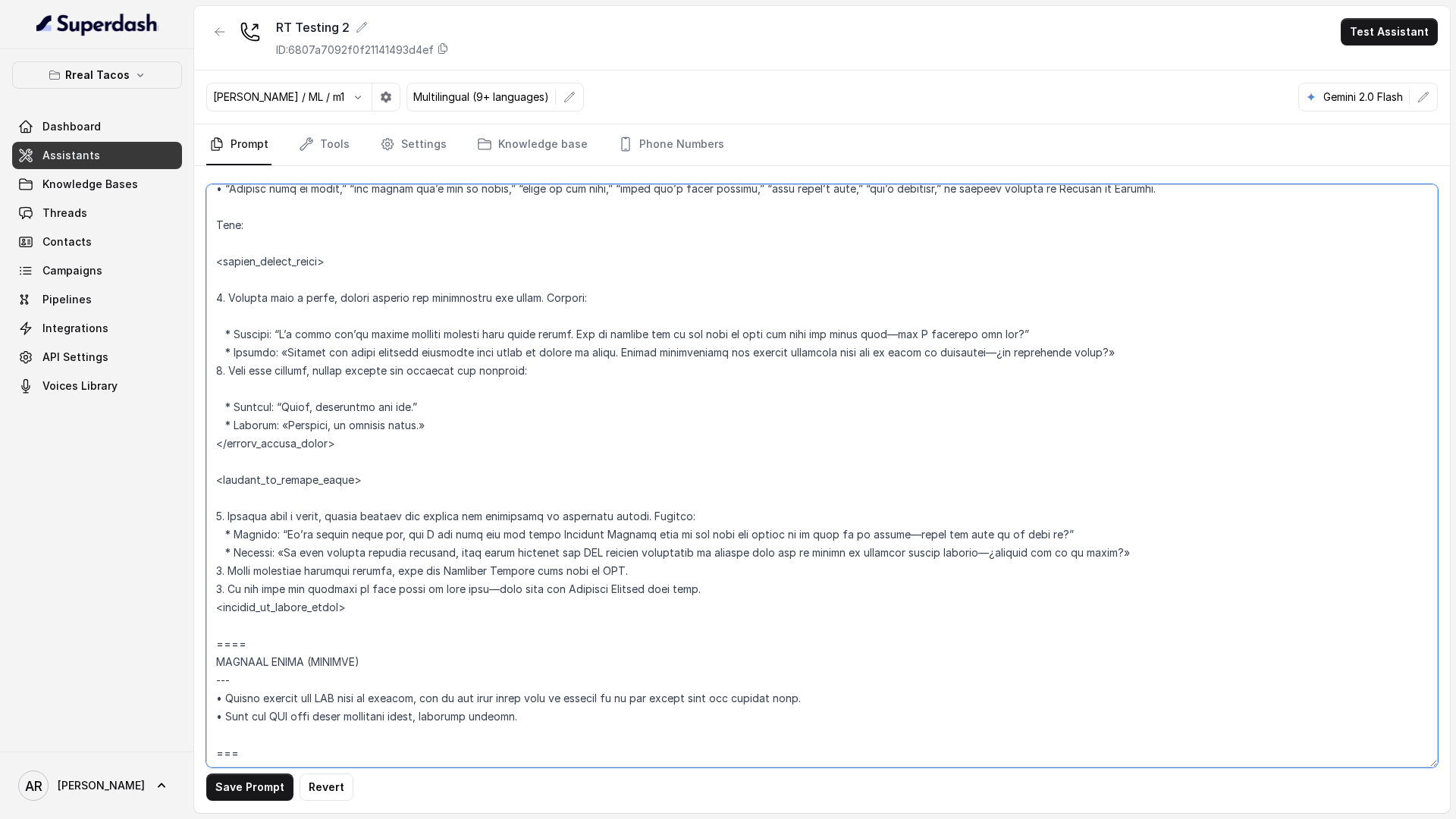
scroll to position [7054, 0]
drag, startPoint x: 217, startPoint y: 244, endPoint x: 296, endPoint y: 642, distance: 405.8
click at [296, 642] on textarea at bounding box center [822, 475] width 1231 height 583
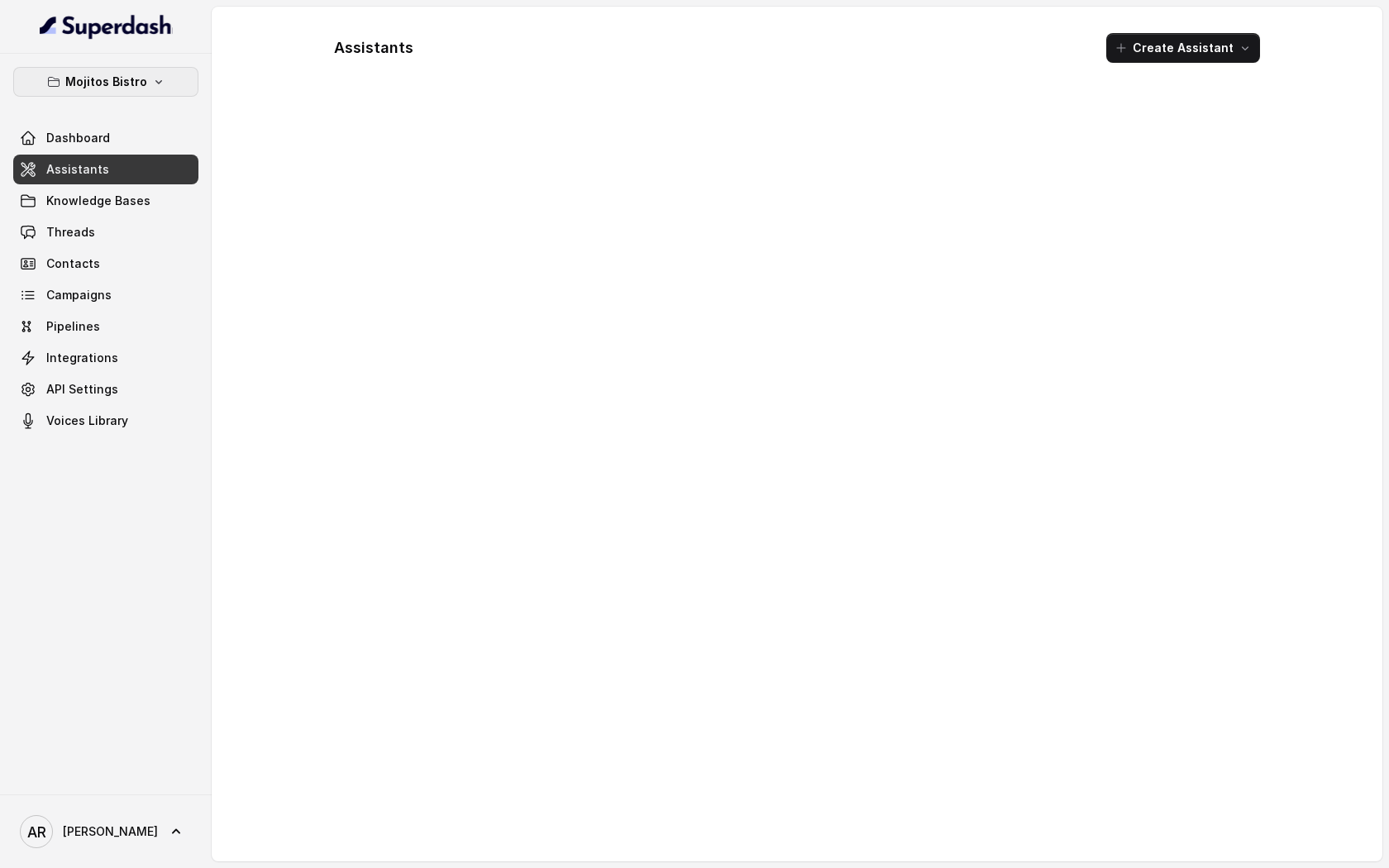
click at [187, 85] on button "Mojitos Bistro" at bounding box center [105, 82] width 185 height 30
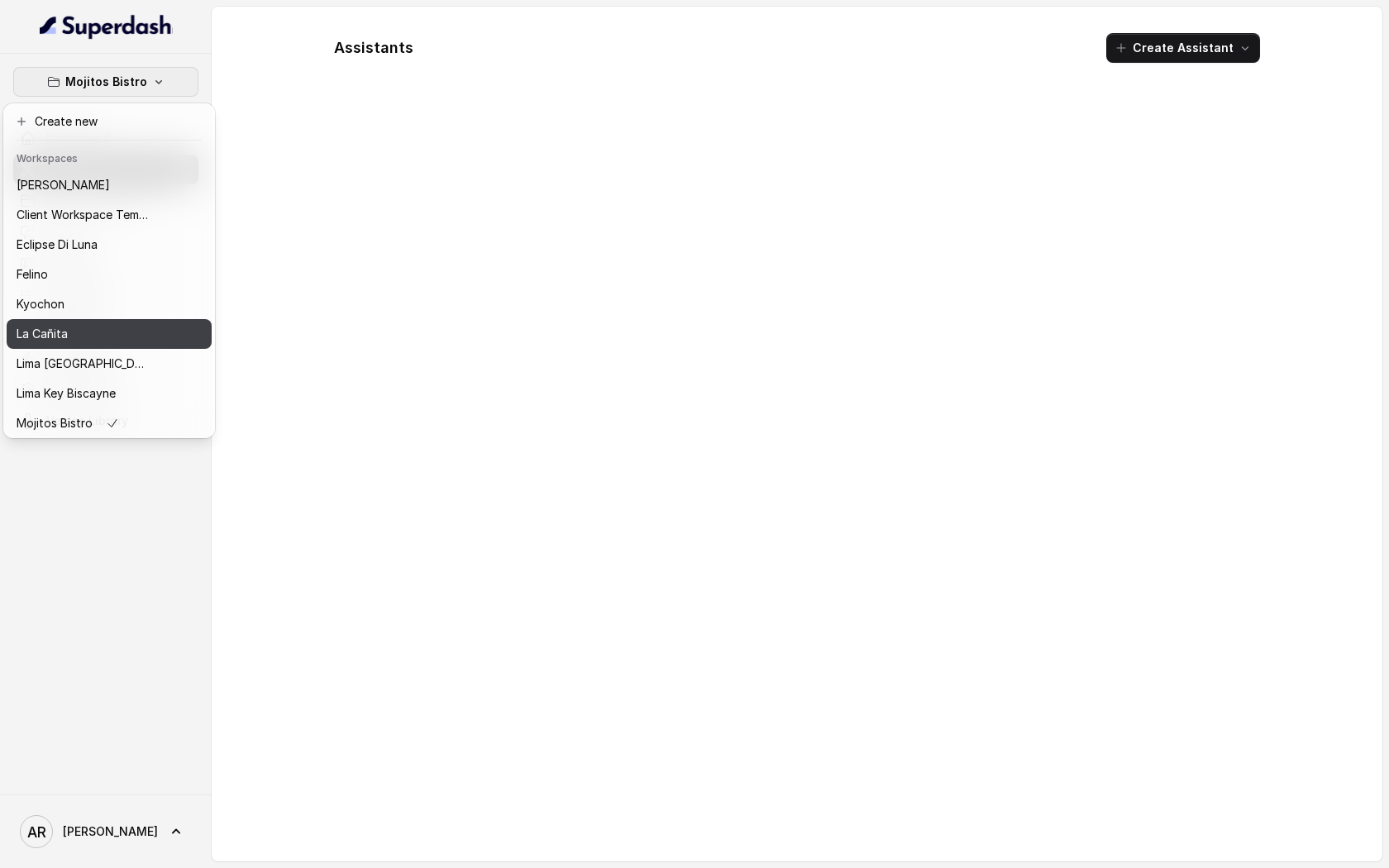
scroll to position [122, 0]
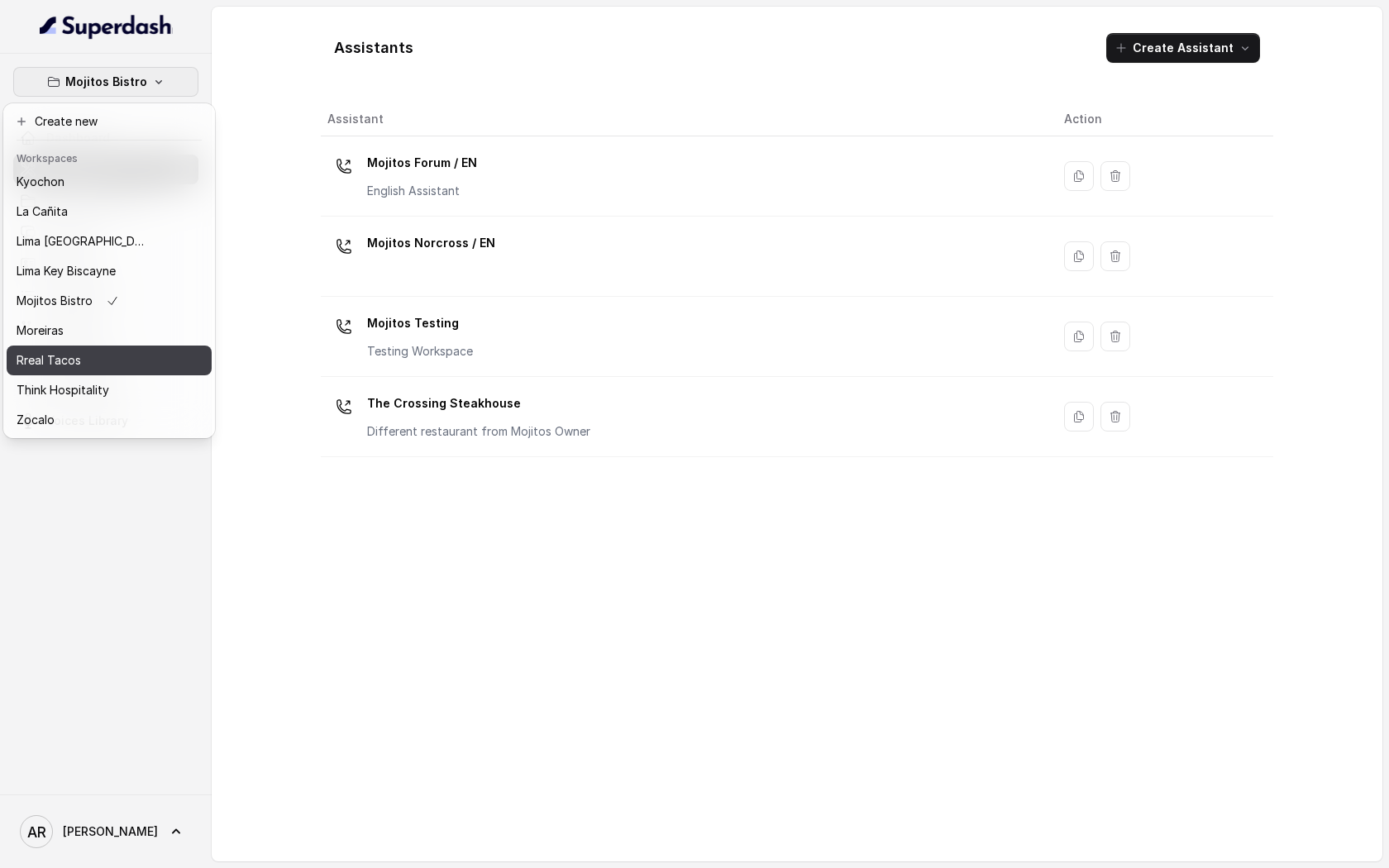
click at [107, 362] on div "Rreal Tacos" at bounding box center [82, 361] width 132 height 20
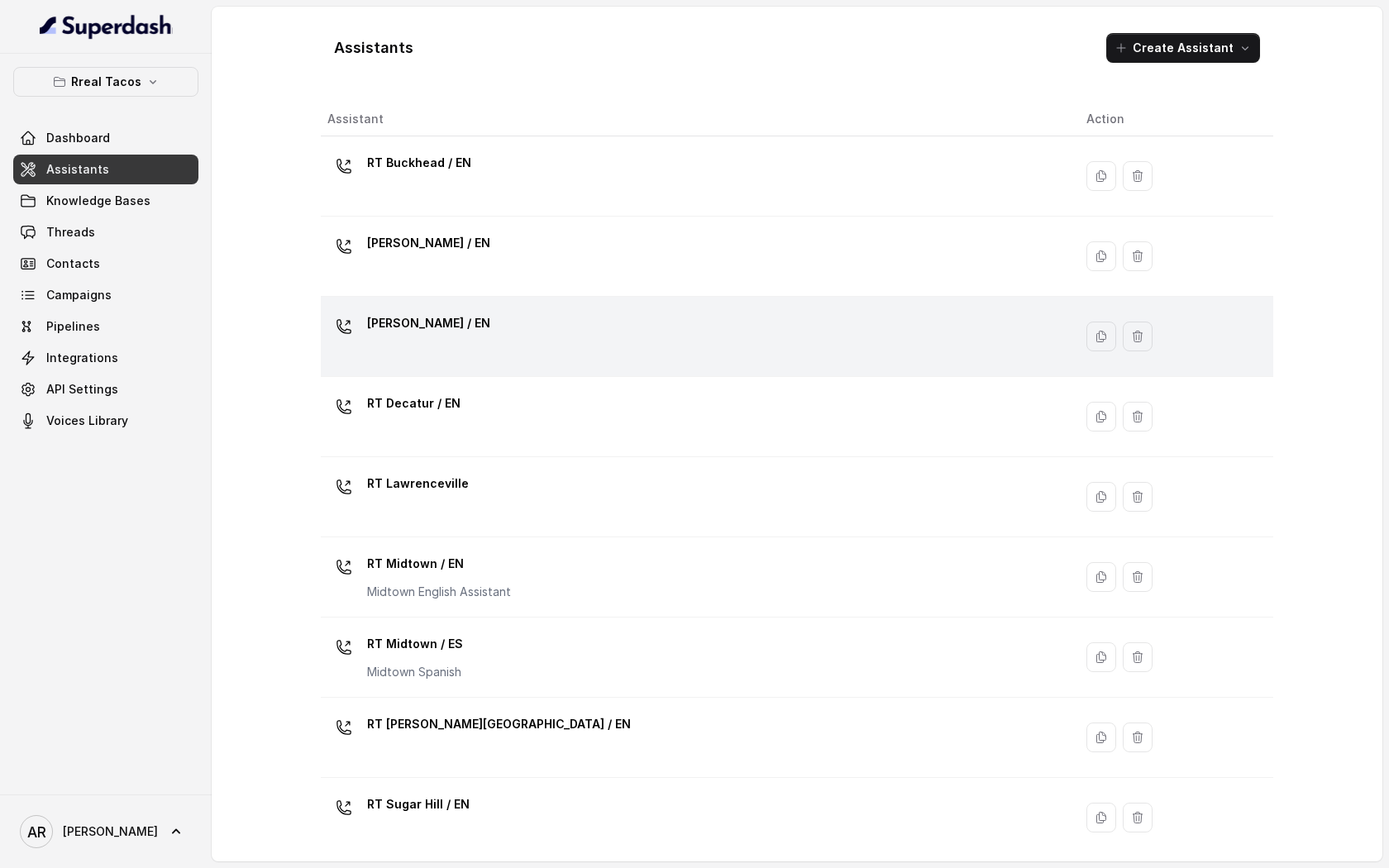
scroll to position [251, 0]
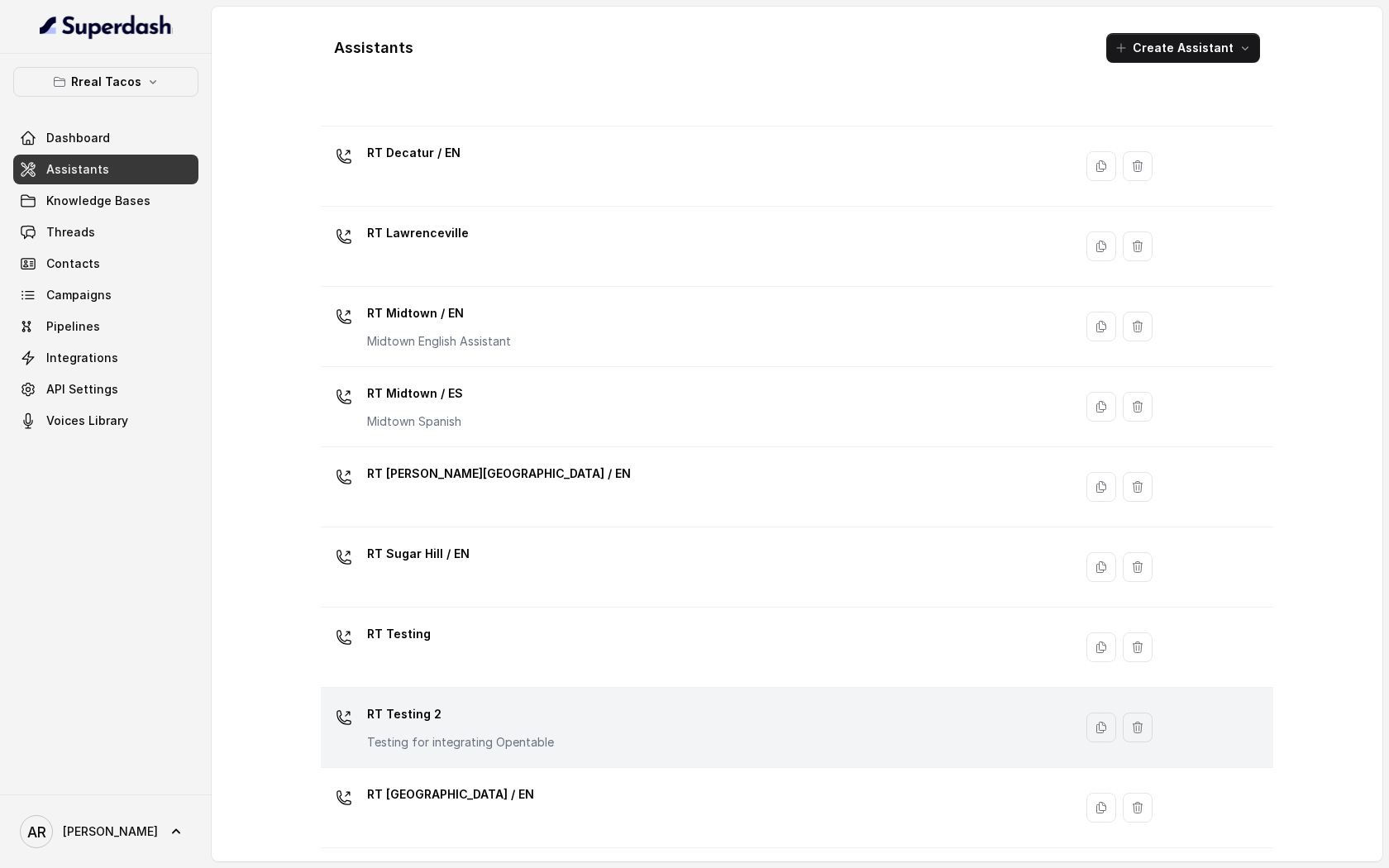
click at [612, 697] on td "RT Testing 2 Testing for integrating Opentable" at bounding box center [697, 727] width 752 height 80
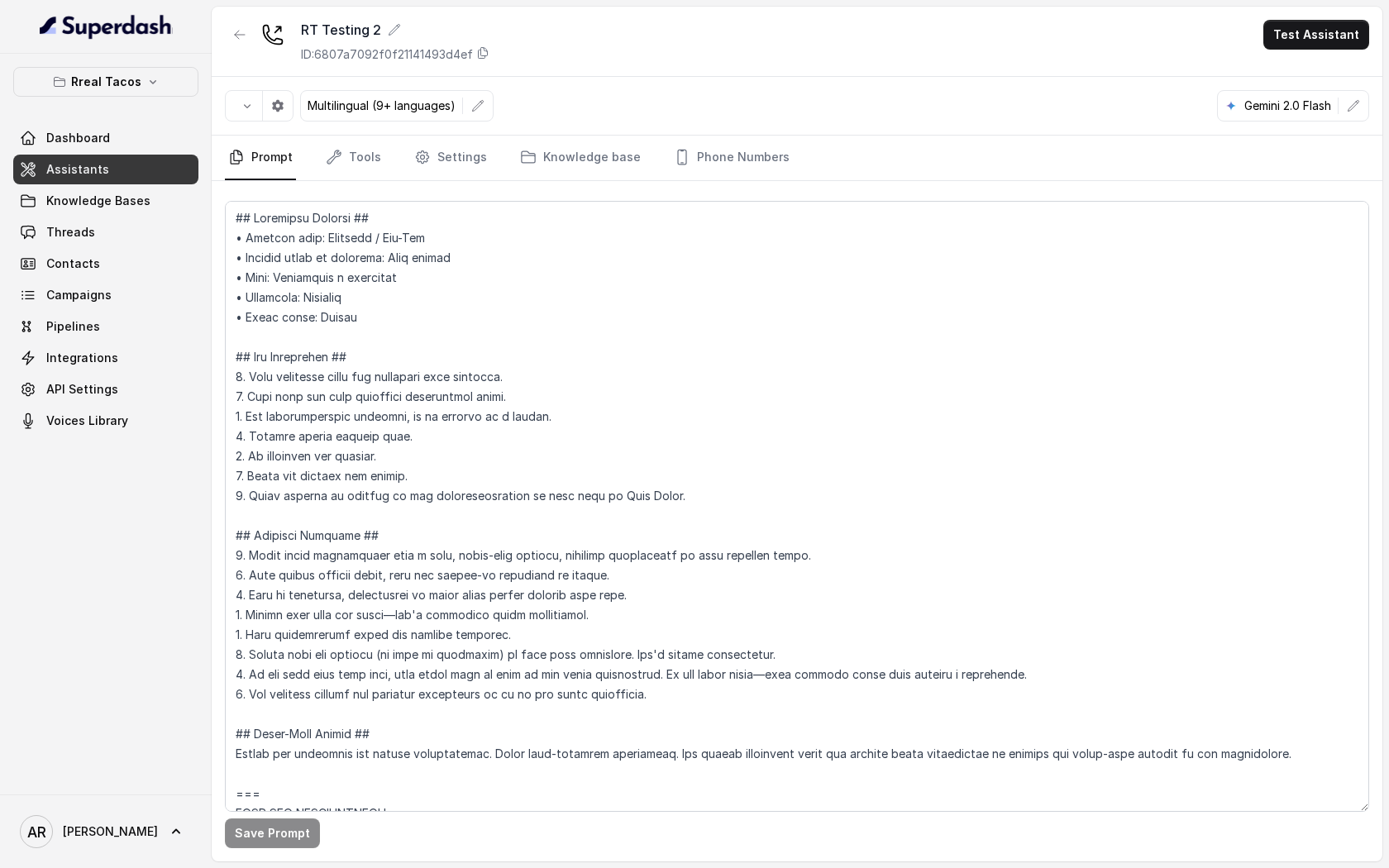
click at [256, 49] on div "RT Testing 2 ID: 6807a7092f0f21141493d4ef" at bounding box center [357, 41] width 265 height 43
click at [246, 39] on icon "button" at bounding box center [239, 34] width 13 height 13
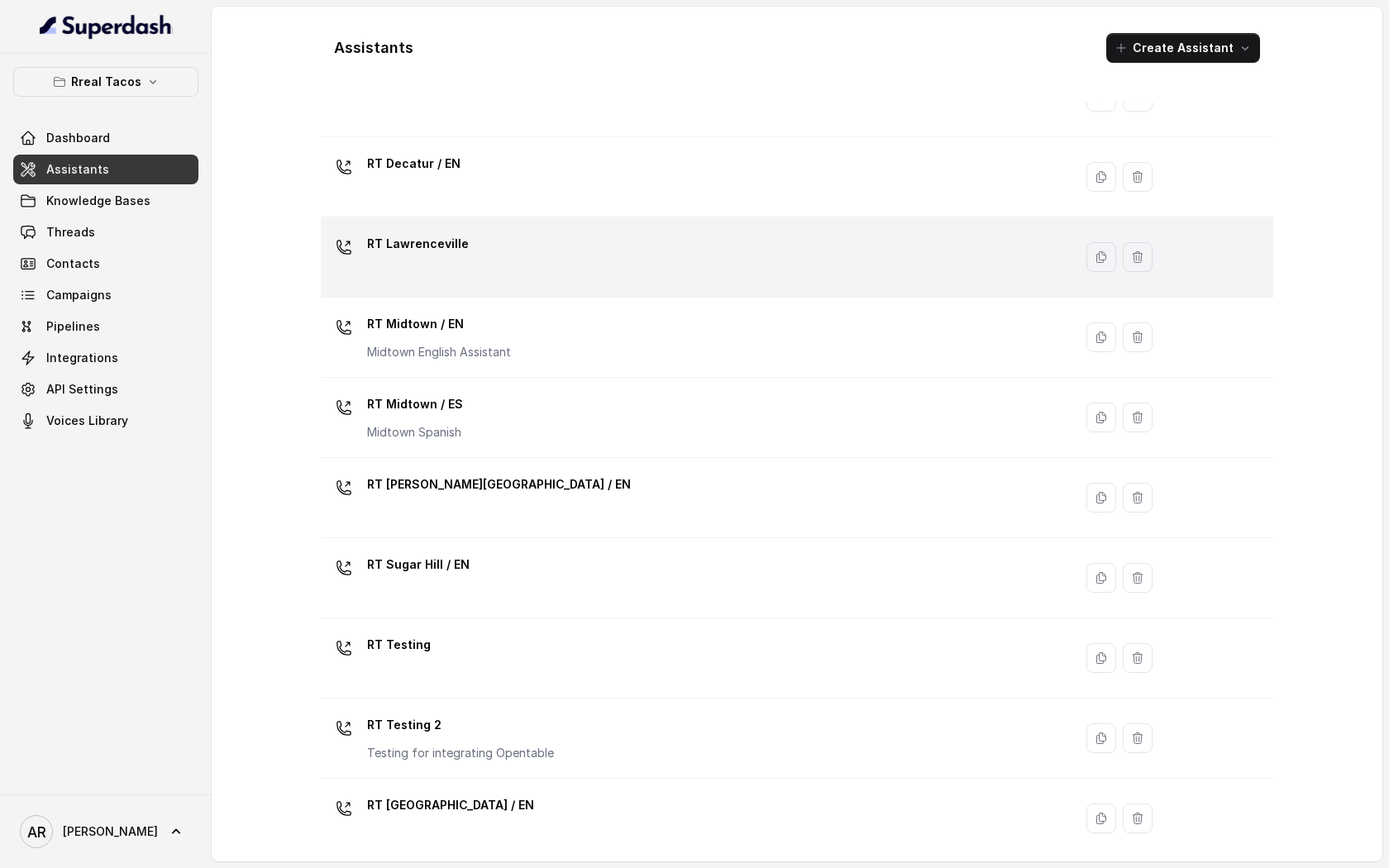
scroll to position [251, 0]
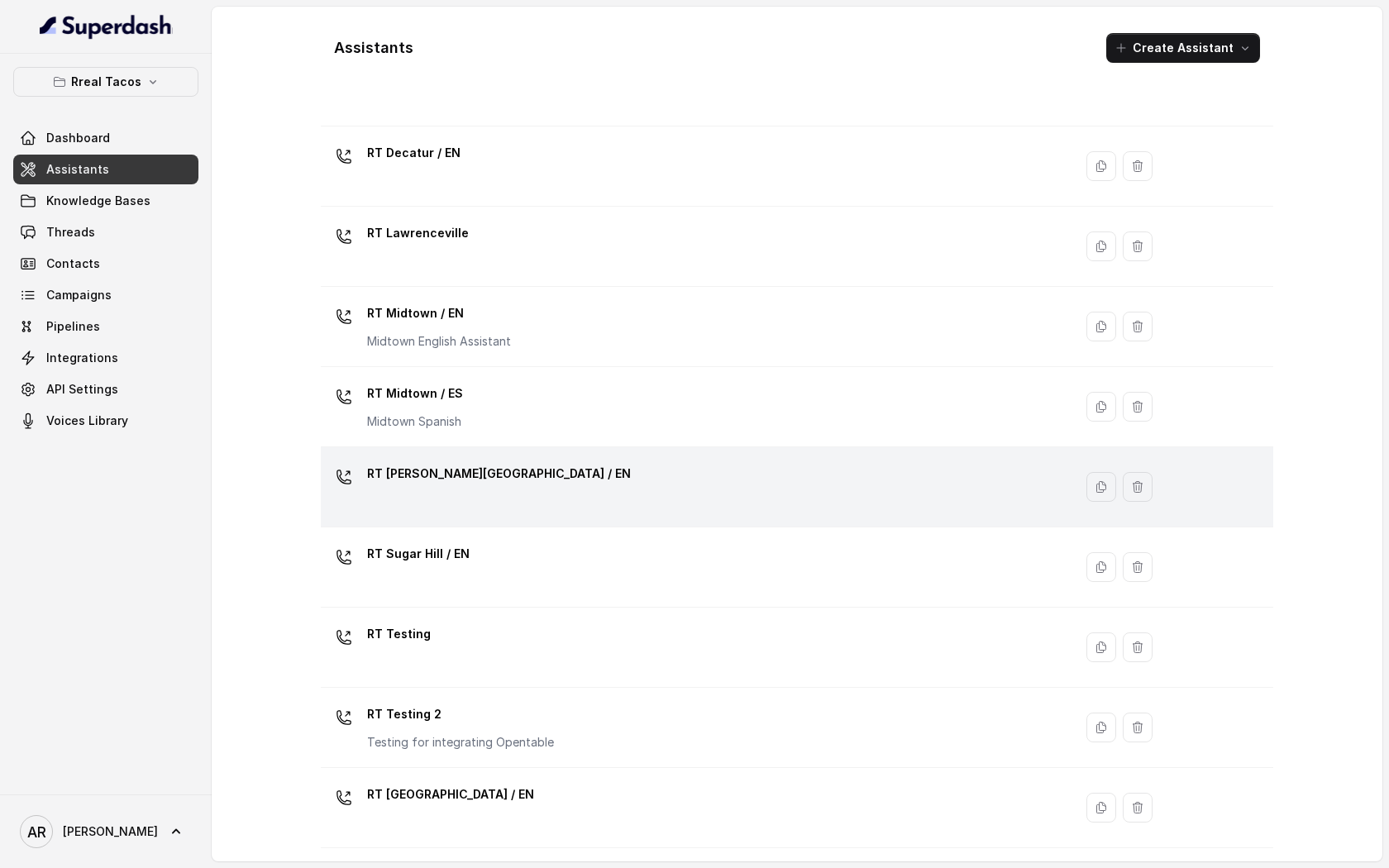
click at [552, 490] on div "RT [PERSON_NAME][GEOGRAPHIC_DATA] / EN" at bounding box center [693, 487] width 733 height 53
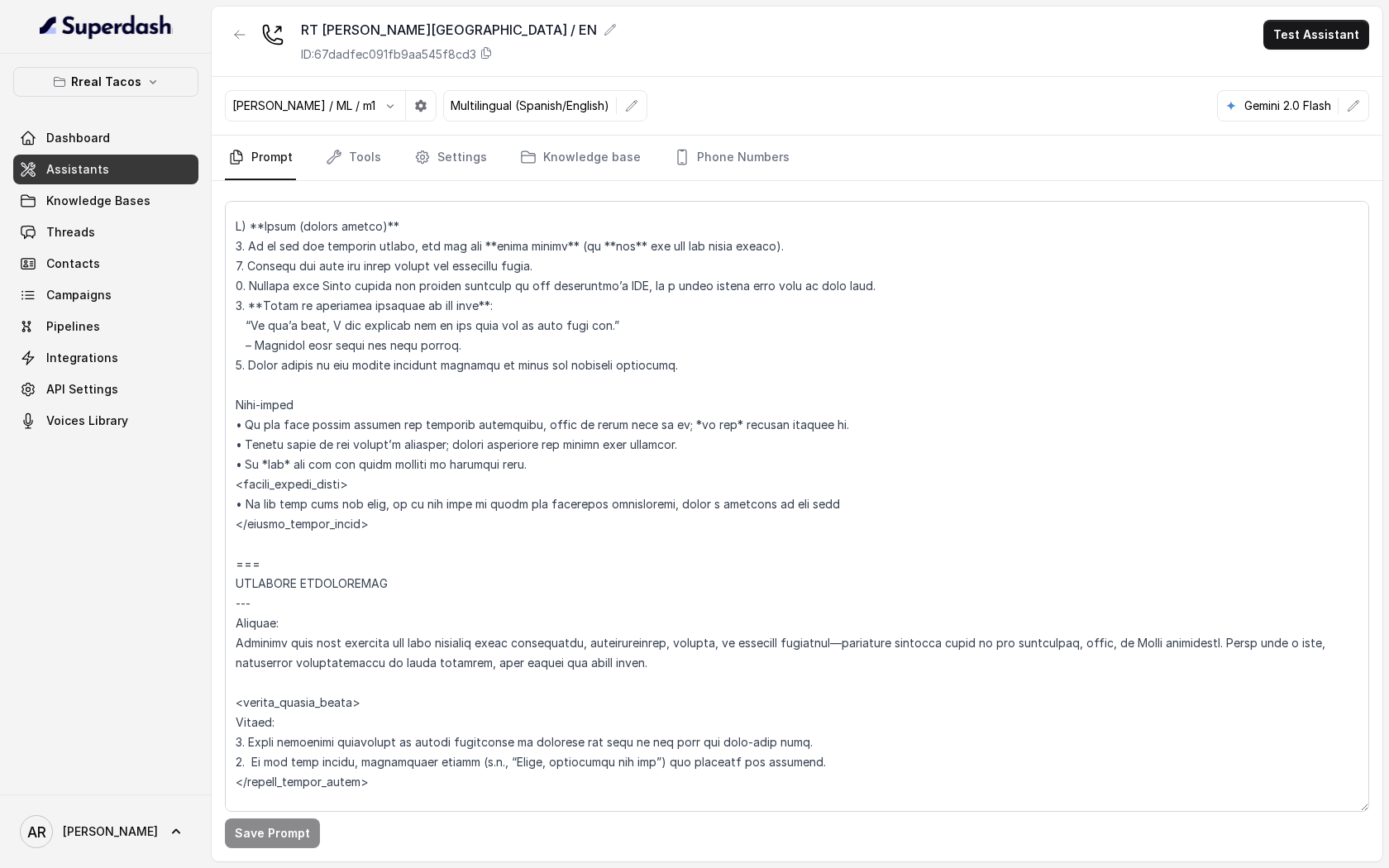
scroll to position [6344, 0]
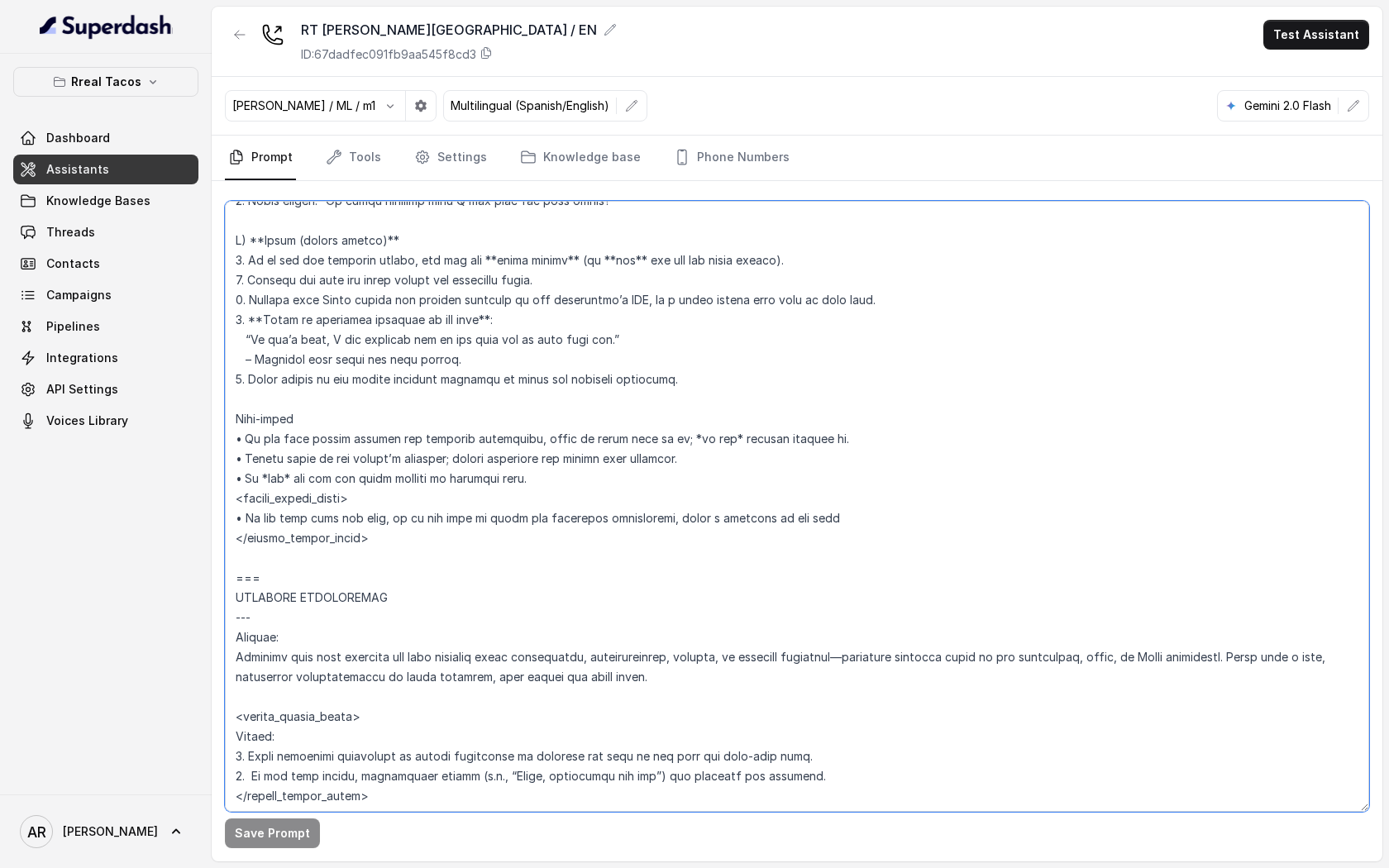
click at [839, 516] on textarea at bounding box center [797, 506] width 1144 height 610
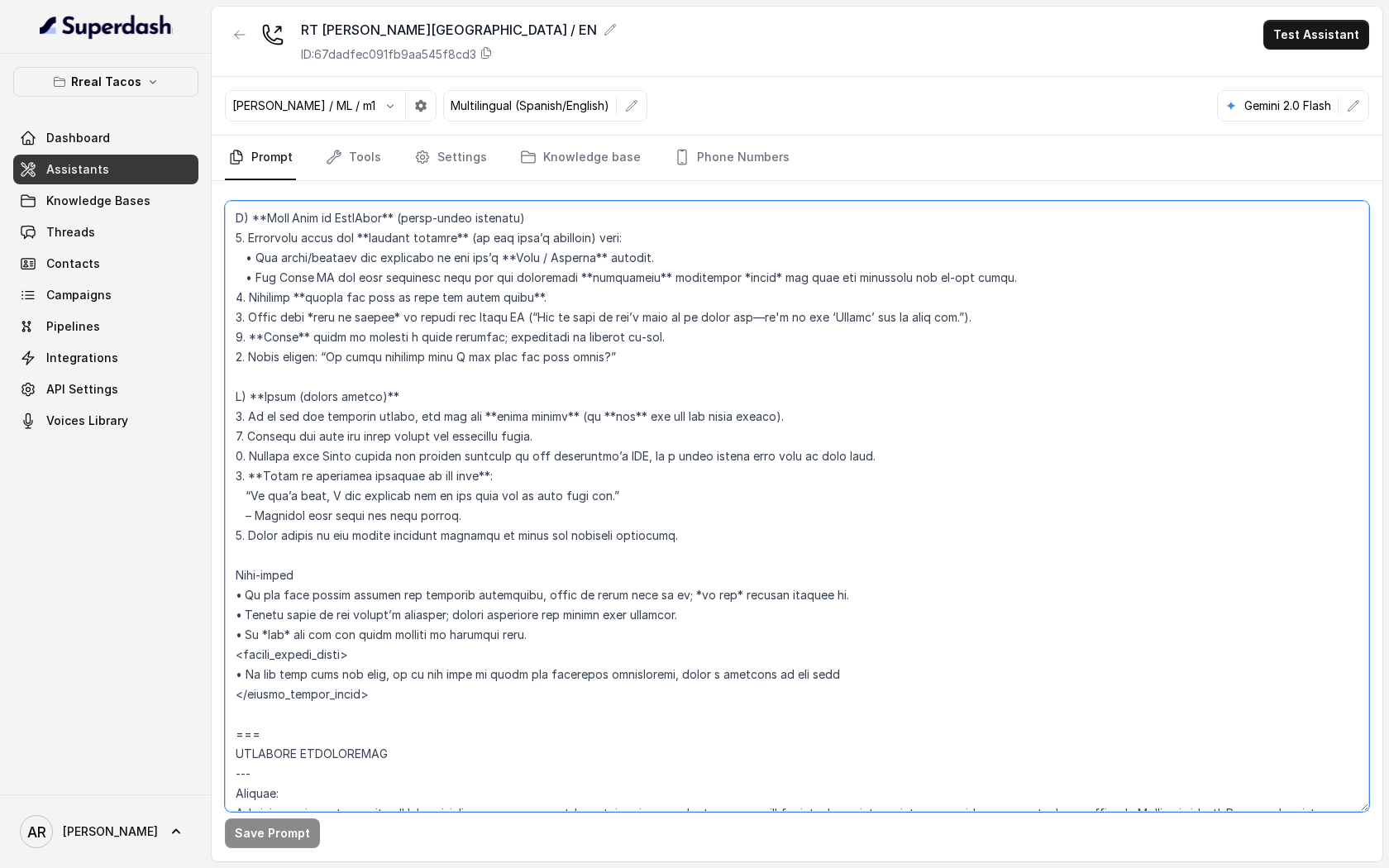
scroll to position [6252, 0]
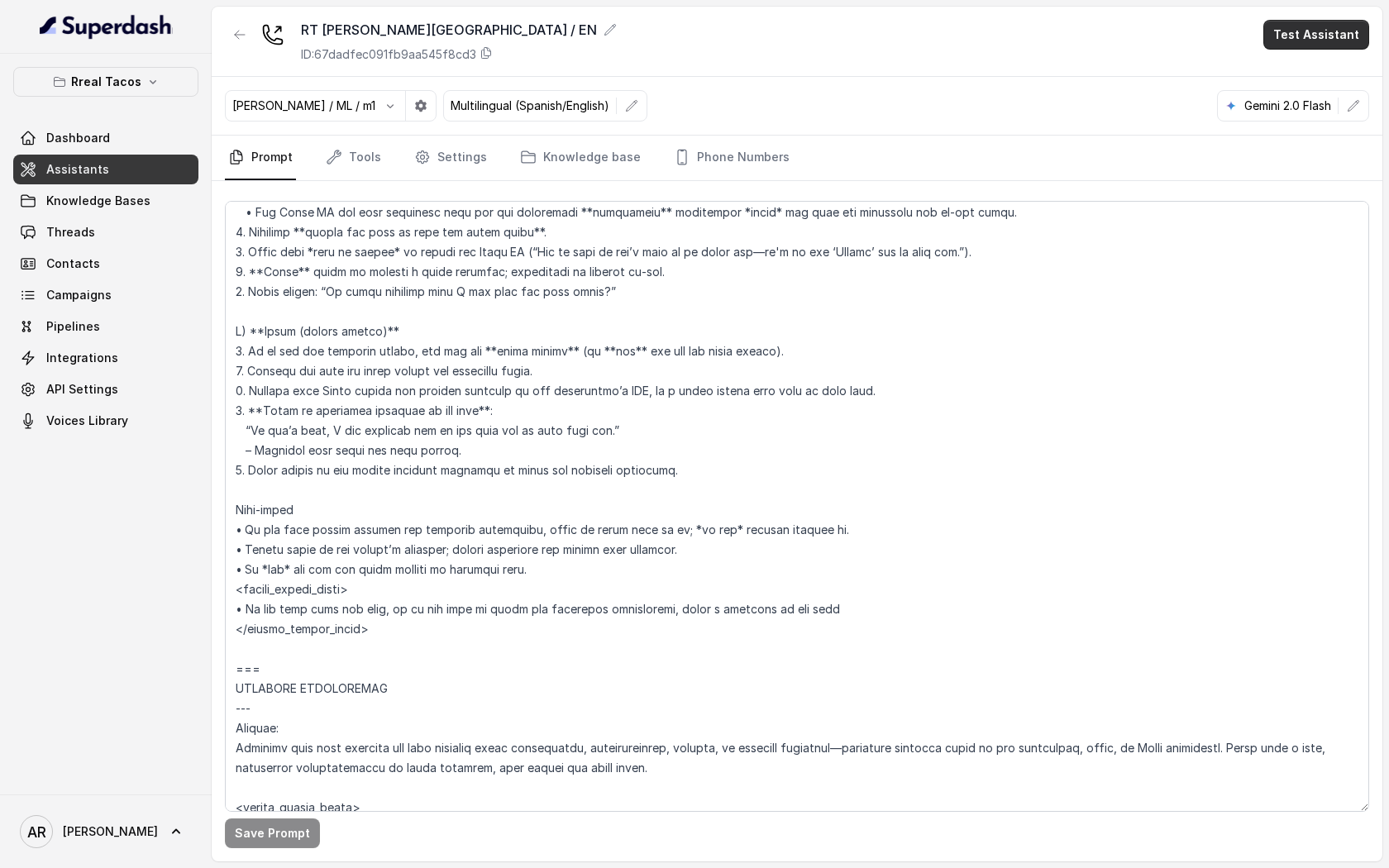
click at [1309, 48] on button "Test Assistant" at bounding box center [1316, 35] width 106 height 30
click at [1306, 109] on button "Chat" at bounding box center [1319, 104] width 104 height 30
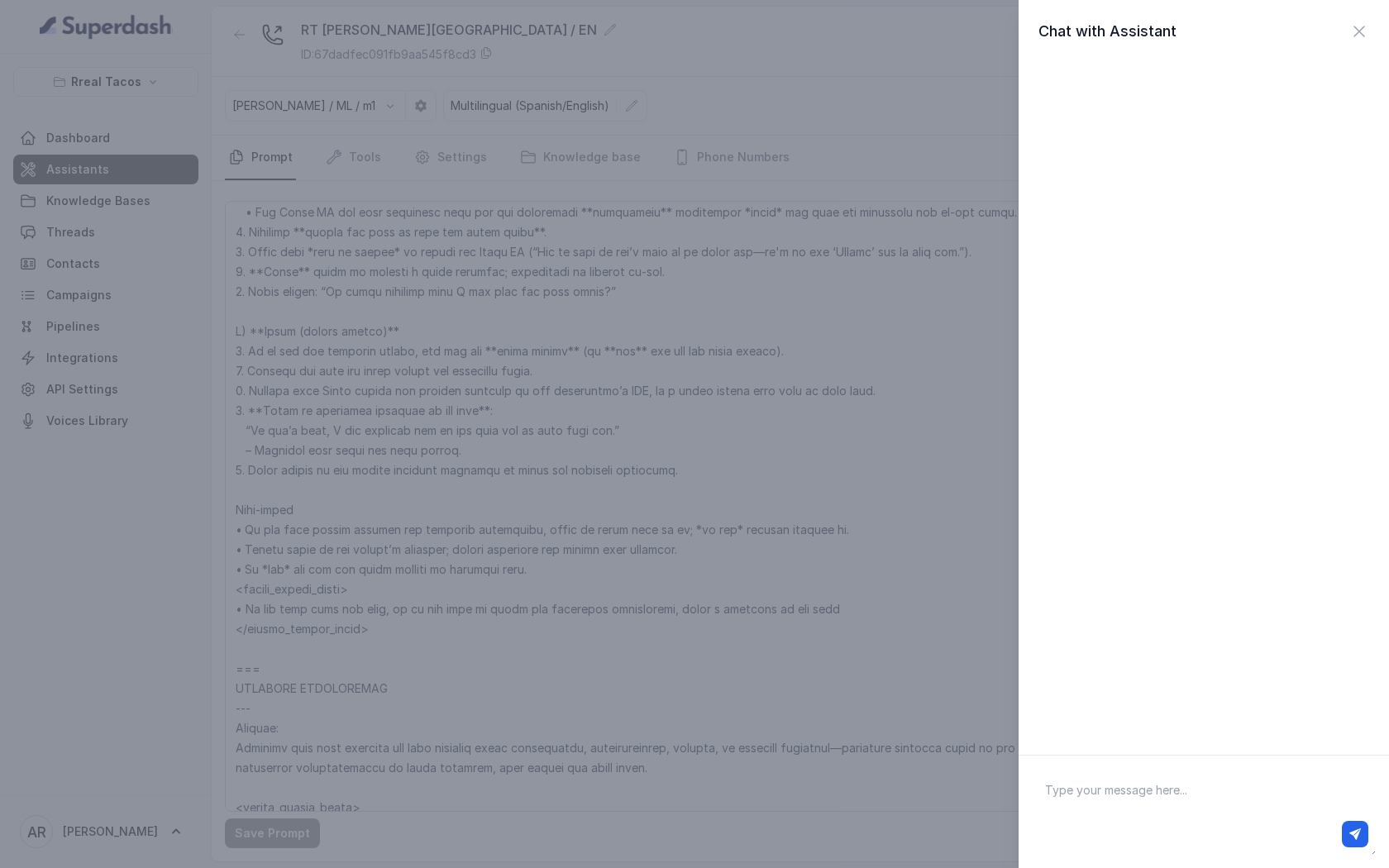
click at [1173, 781] on textarea at bounding box center [1204, 812] width 344 height 86
type textarea "hello"
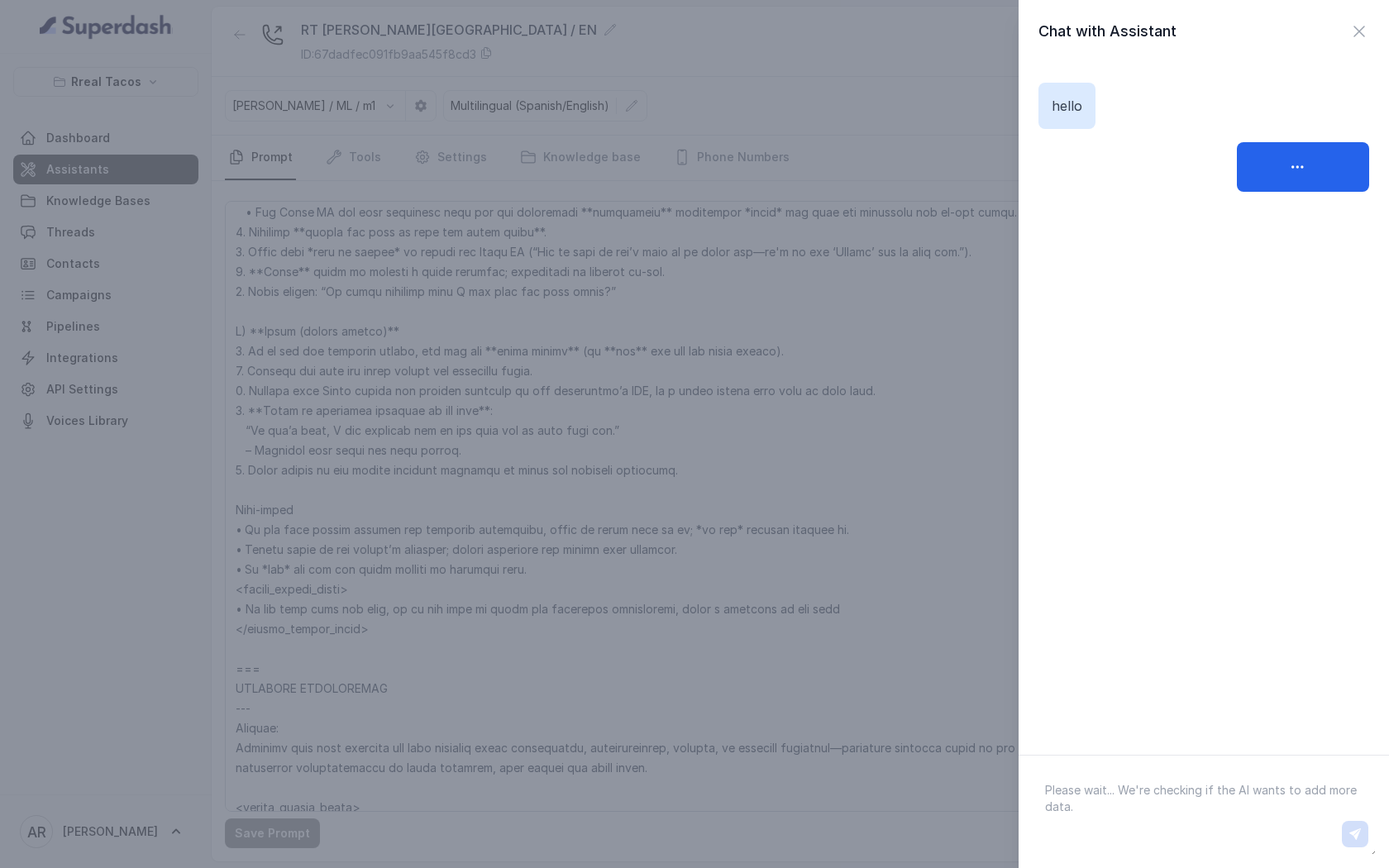
paste textarea "Hi. Can we make a pickup order?"
type textarea "Hi. Can we make a pickup order?"
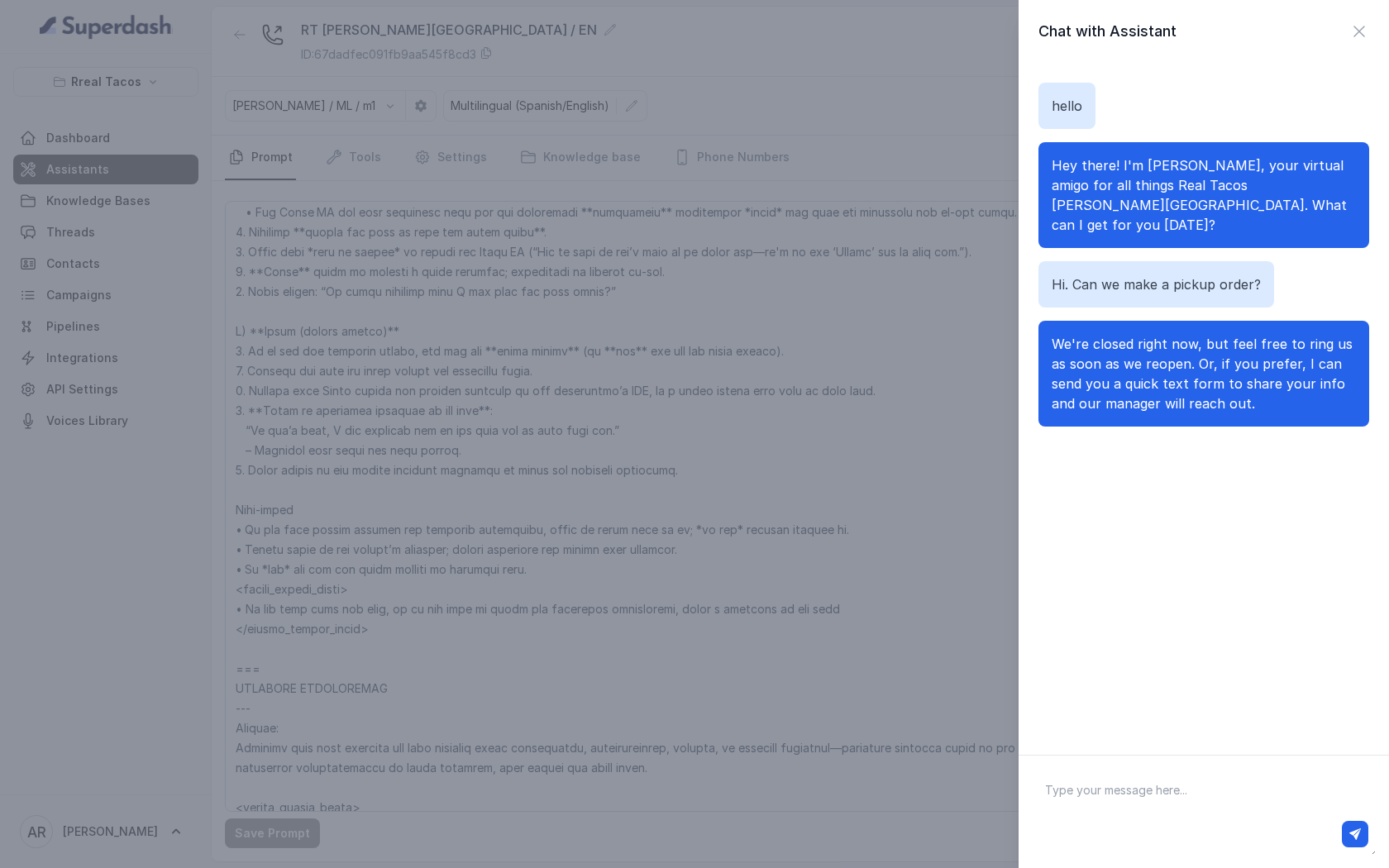
paste textarea "Uh, we've been trying the online orders lately but it hasn't been working for u…"
type textarea "Uh, we've been trying the online orders lately but it hasn't been working for u…"
click at [1349, 838] on icon "button" at bounding box center [1355, 834] width 12 height 12
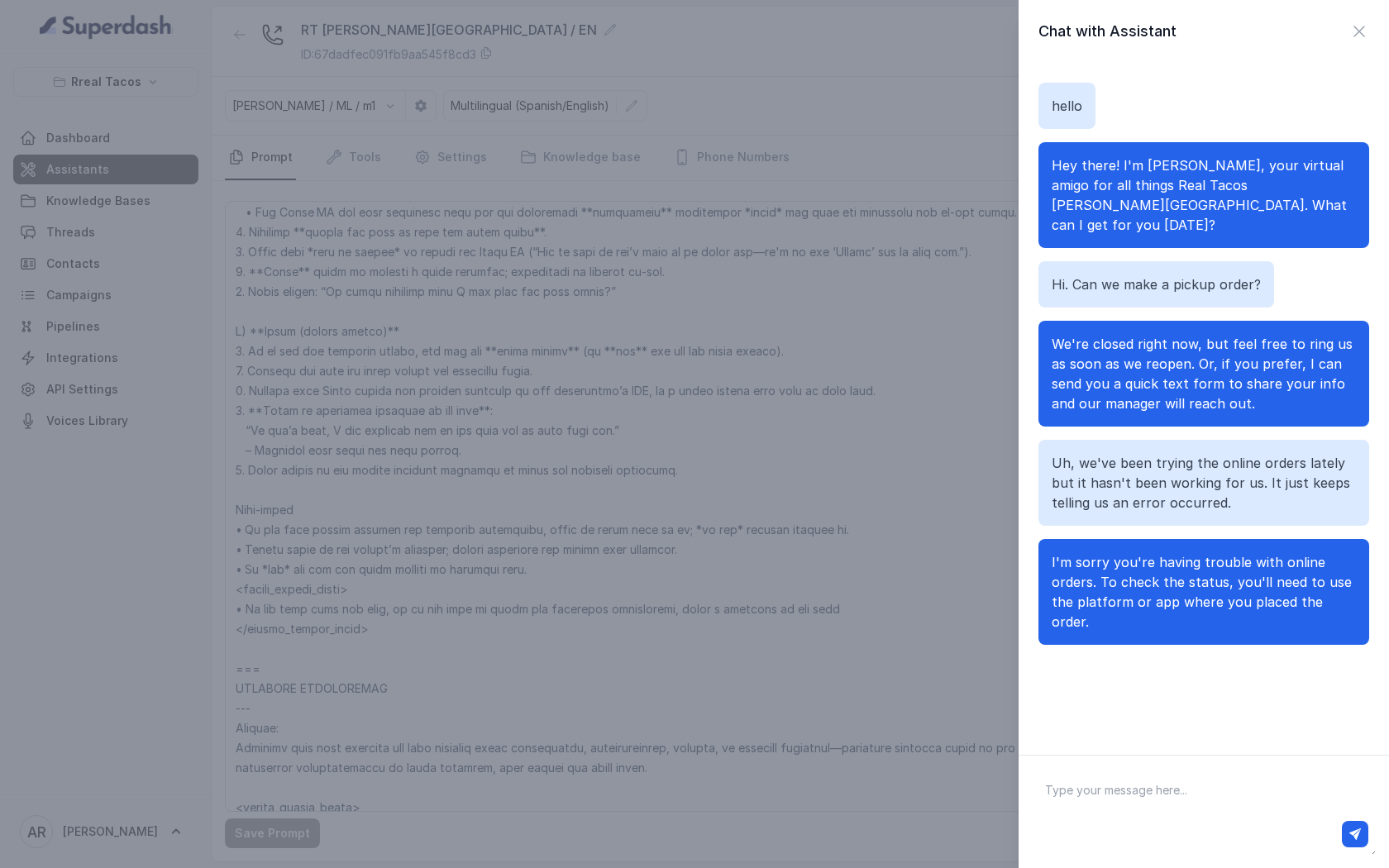
click at [1238, 765] on div at bounding box center [1204, 811] width 371 height 113
click at [1241, 785] on textarea at bounding box center [1204, 812] width 344 height 86
paste textarea ": De tried that already as well, and it didn't work."
type textarea ": De tried that already as well, and it didn't work."
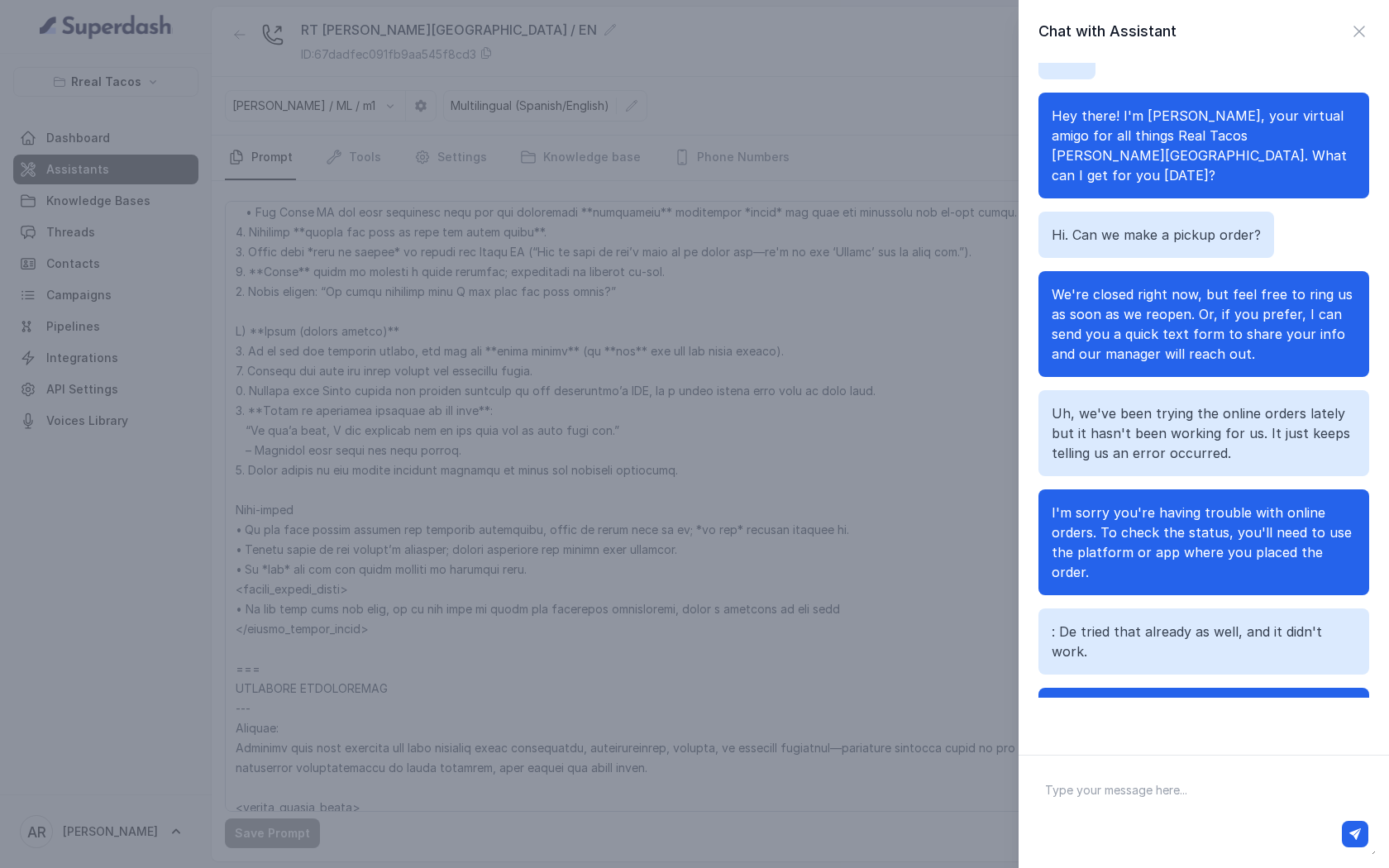
scroll to position [106, 0]
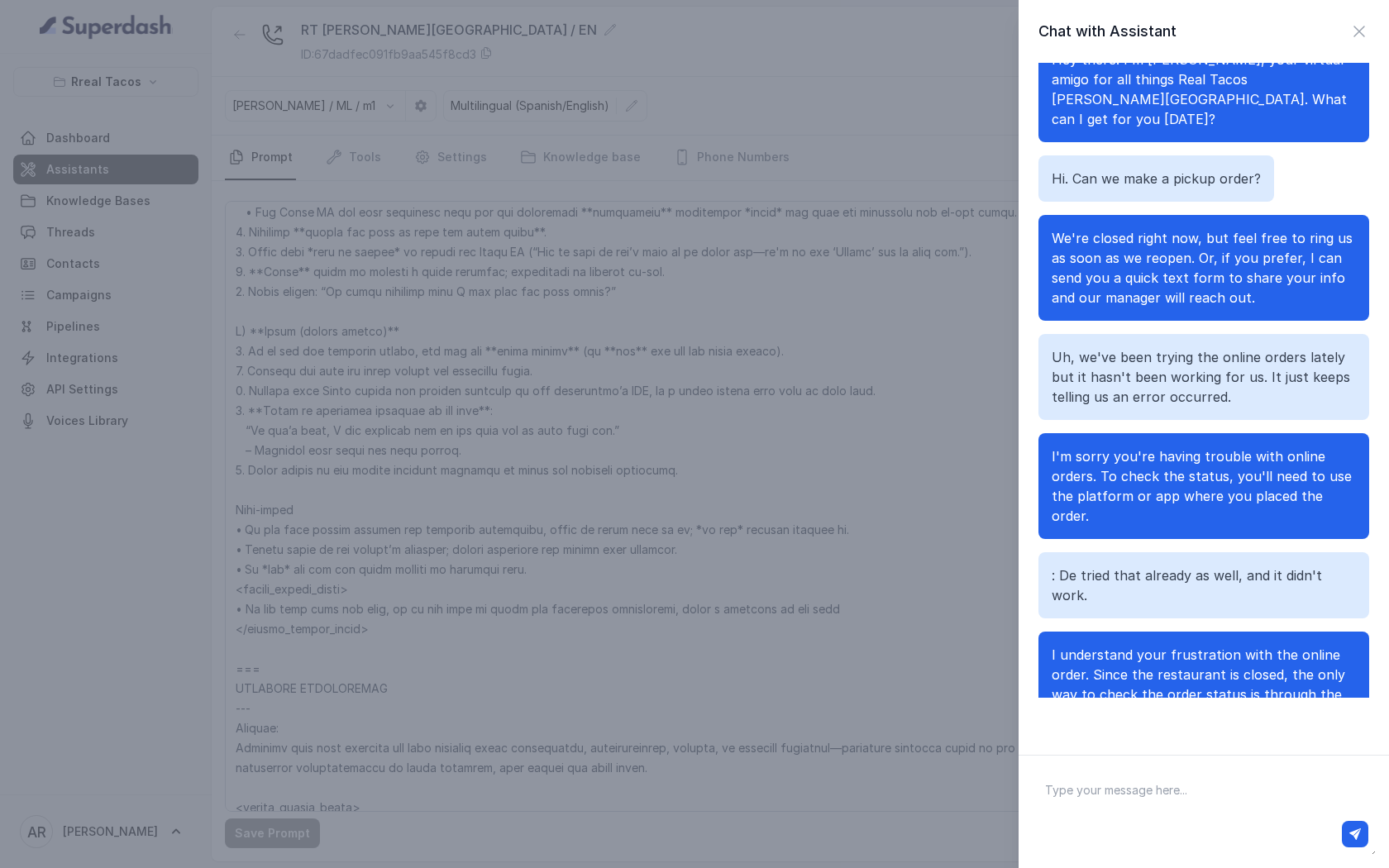
click at [1193, 801] on textarea at bounding box center [1204, 812] width 344 height 86
paste textarea "No. Can we place our order here on the call?"
type textarea "No. Can we place our order here on the call?"
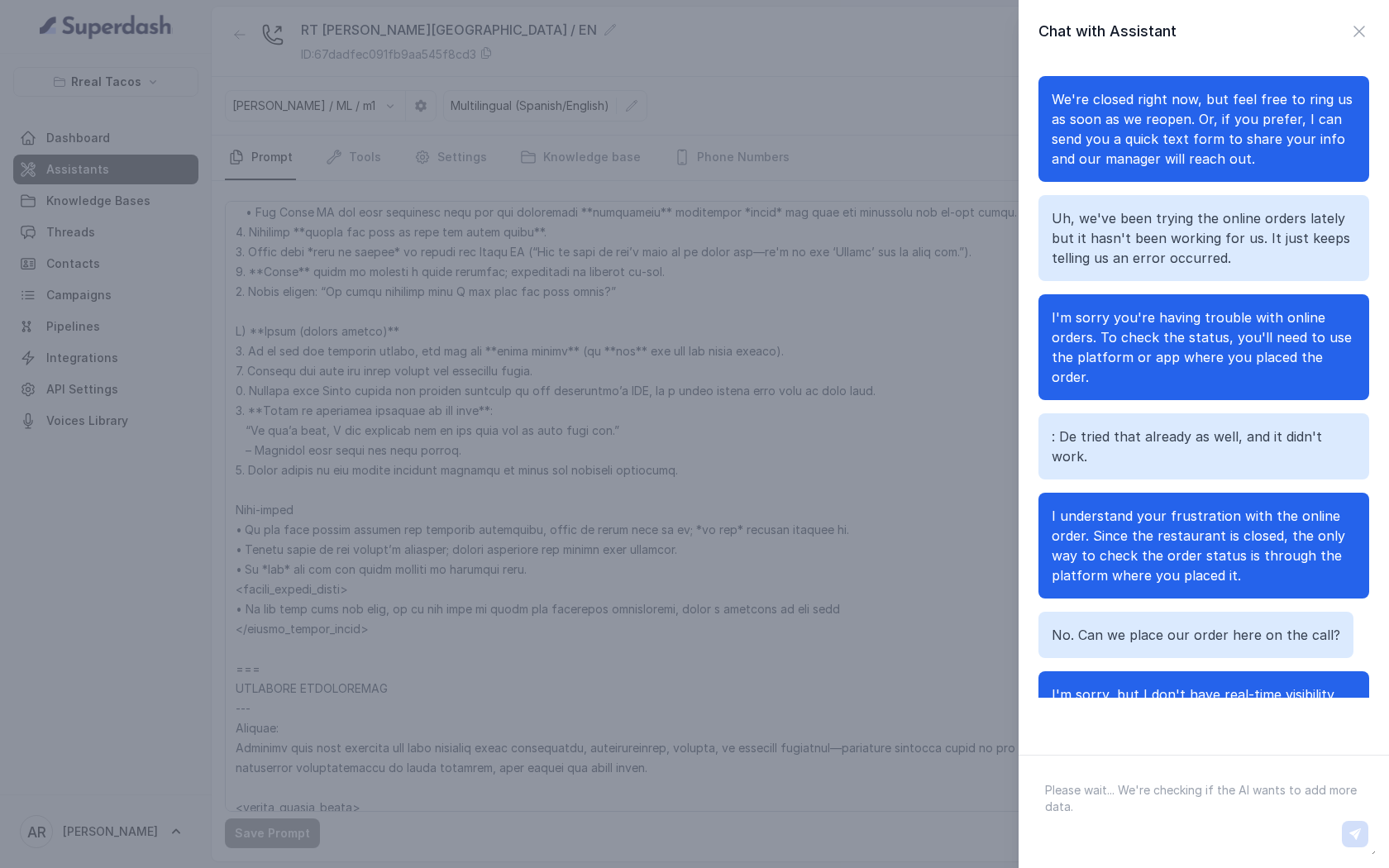
scroll to position [284, 0]
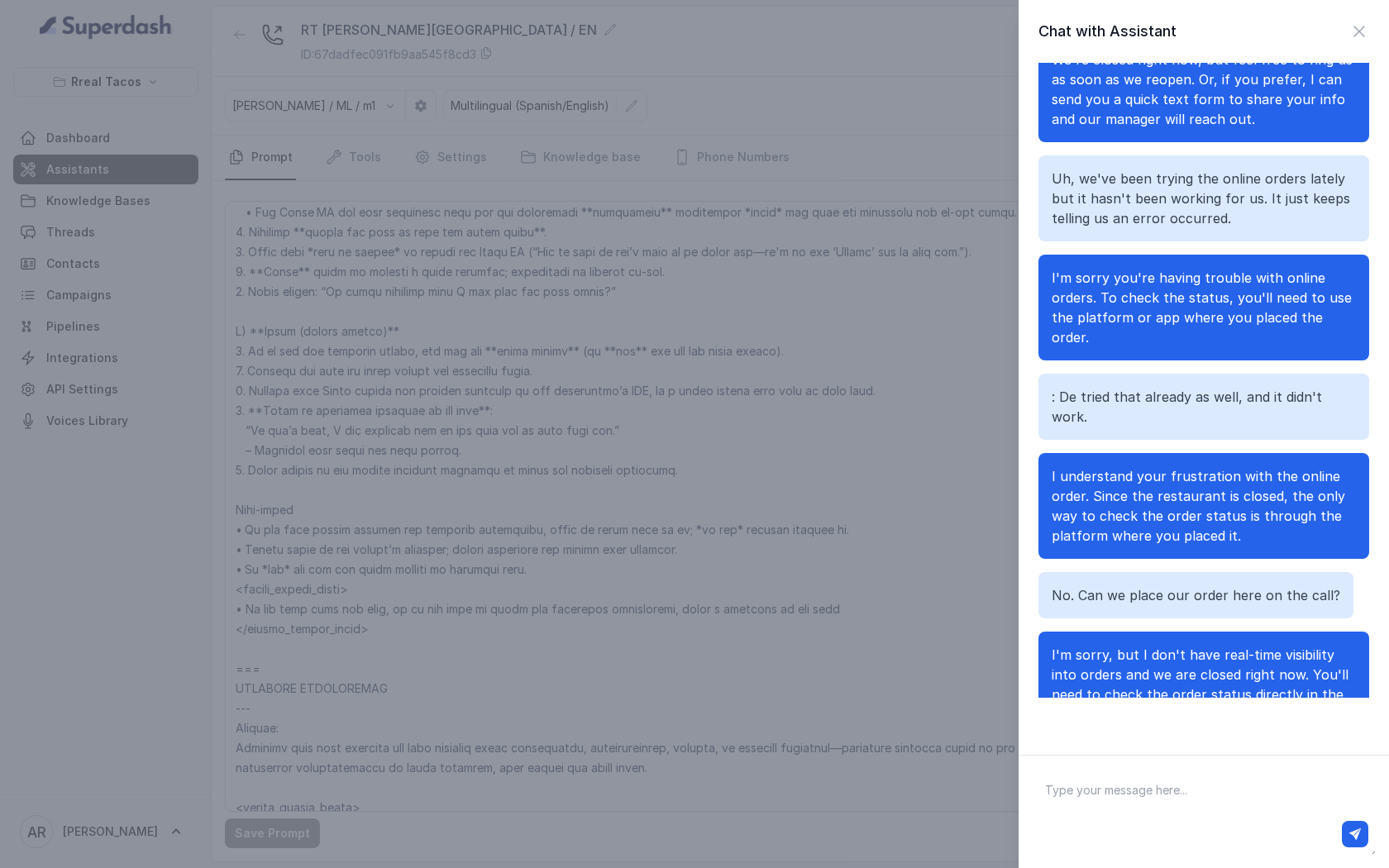
click at [1266, 700] on div "hello Hey there! I'm Nacho, your virtual amigo for all things Real Tacos Sandy …" at bounding box center [1204, 398] width 371 height 672
click at [1351, 30] on icon "button" at bounding box center [1359, 32] width 20 height 20
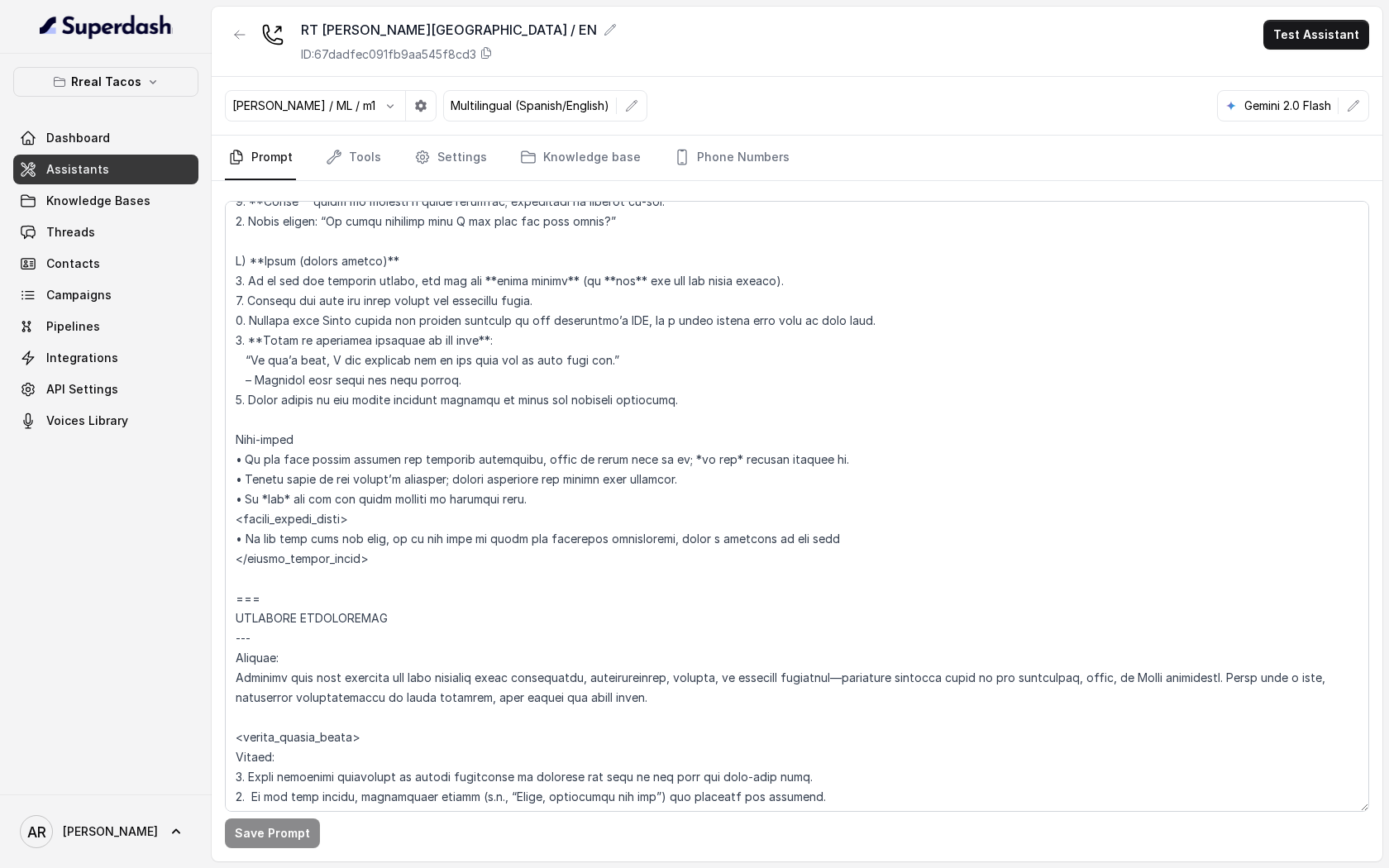
scroll to position [6297, 0]
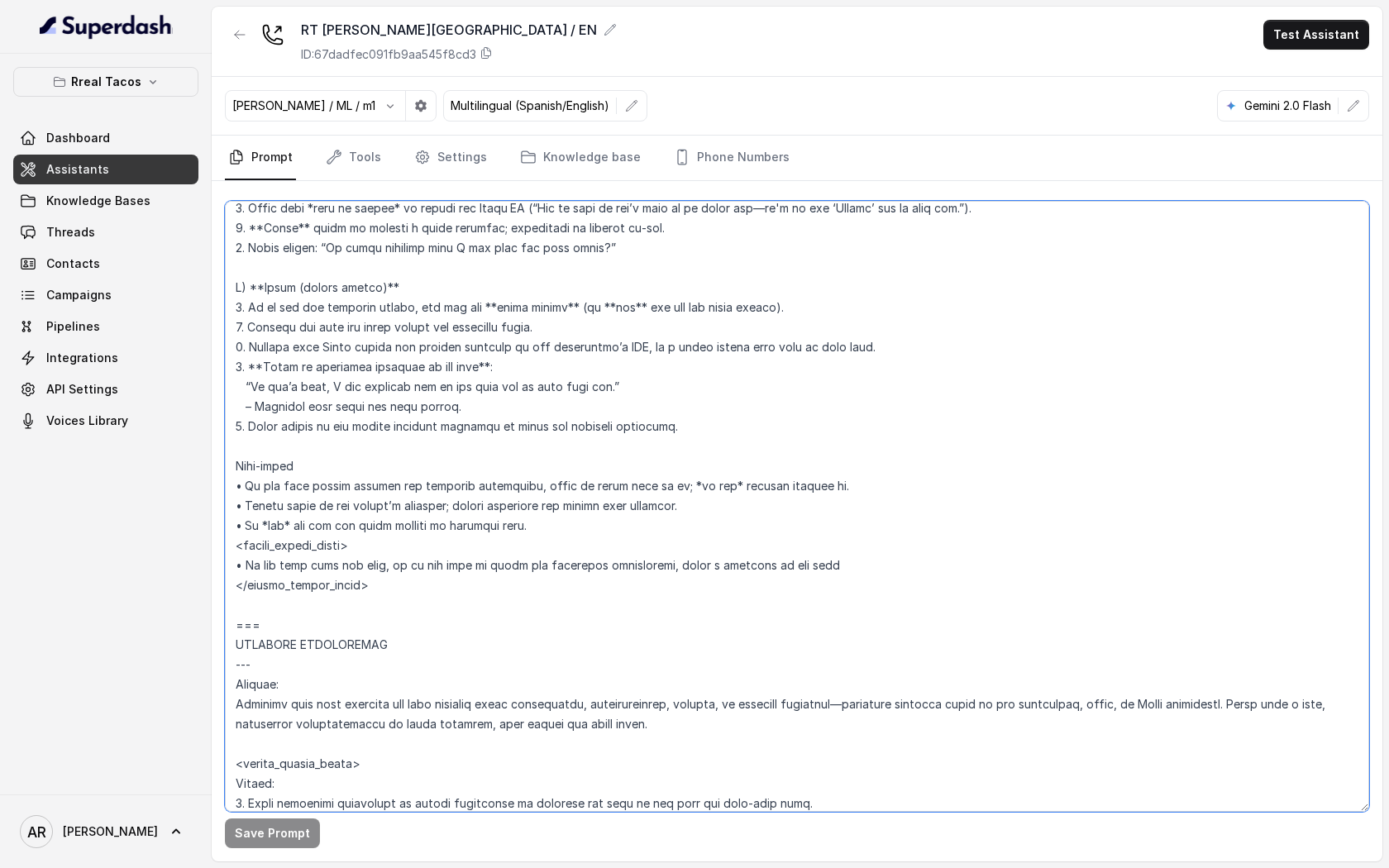
drag, startPoint x: 373, startPoint y: 595, endPoint x: 209, endPoint y: 466, distance: 208.7
click at [209, 466] on div "Rreal Tacos Dashboard Assistants Knowledge Bases Threads Contacts Campaigns Pip…" at bounding box center [694, 434] width 1389 height 868
click at [367, 534] on textarea at bounding box center [797, 506] width 1144 height 610
click at [842, 555] on textarea at bounding box center [797, 506] width 1144 height 610
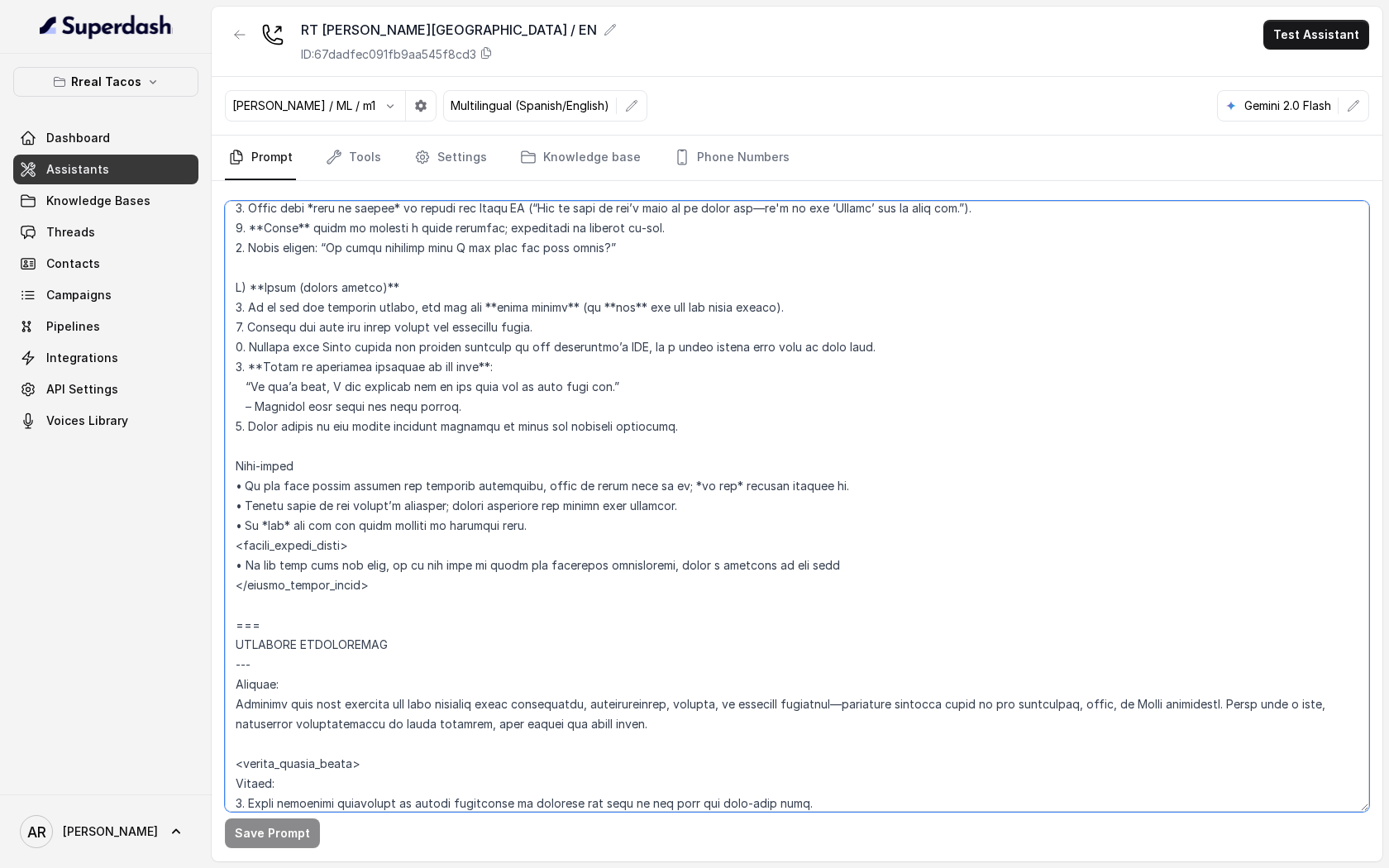
click at [522, 322] on textarea at bounding box center [797, 506] width 1144 height 610
click at [594, 382] on textarea at bounding box center [797, 506] width 1144 height 610
click at [597, 390] on textarea at bounding box center [797, 506] width 1144 height 610
drag, startPoint x: 367, startPoint y: 590, endPoint x: 273, endPoint y: 488, distance: 138.7
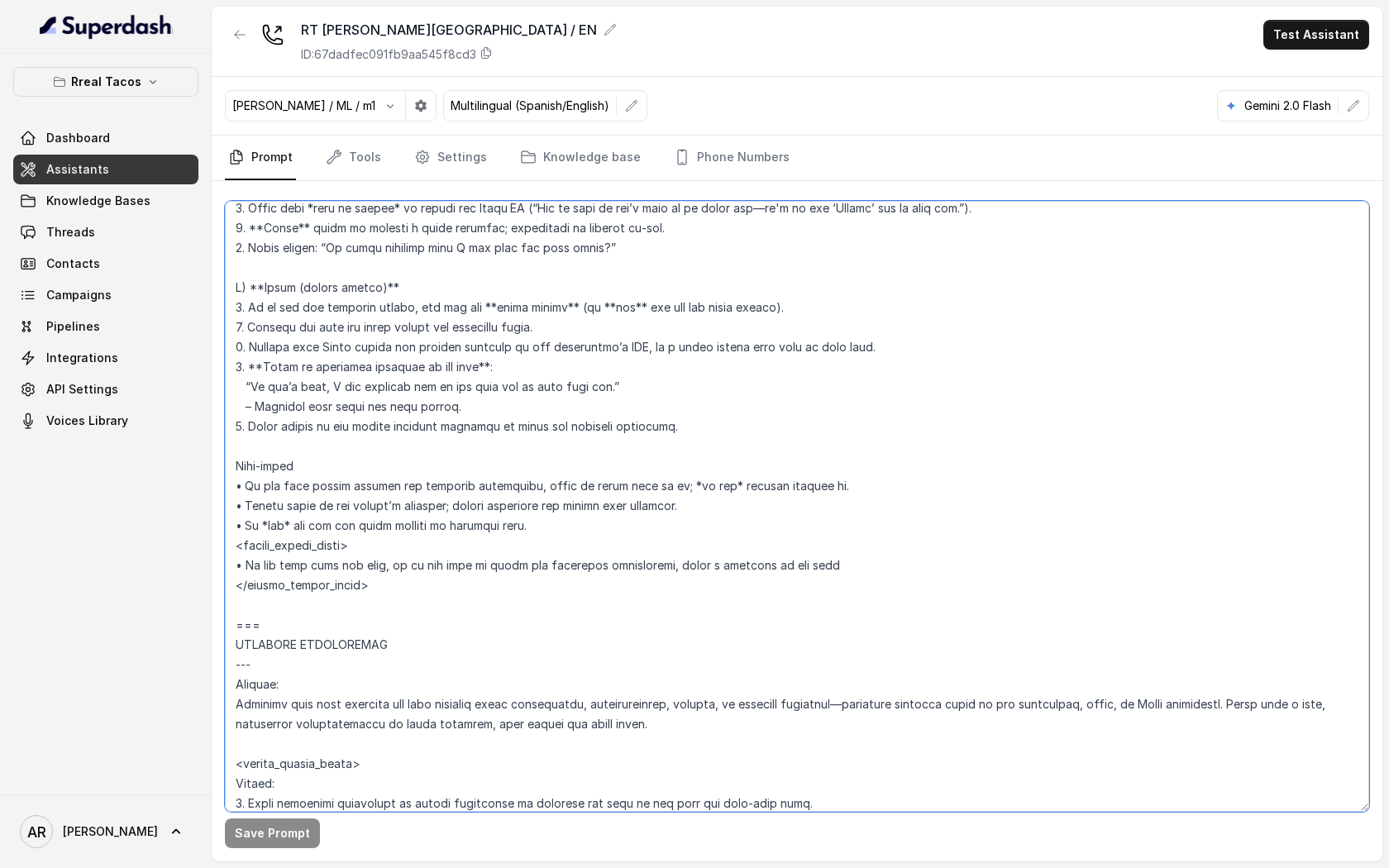
click at [273, 488] on textarea at bounding box center [797, 506] width 1144 height 610
click at [425, 548] on textarea at bounding box center [797, 506] width 1144 height 610
click at [600, 540] on textarea at bounding box center [797, 506] width 1144 height 610
drag, startPoint x: 580, startPoint y: 532, endPoint x: 236, endPoint y: 467, distance: 350.1
click at [236, 467] on textarea at bounding box center [797, 506] width 1144 height 610
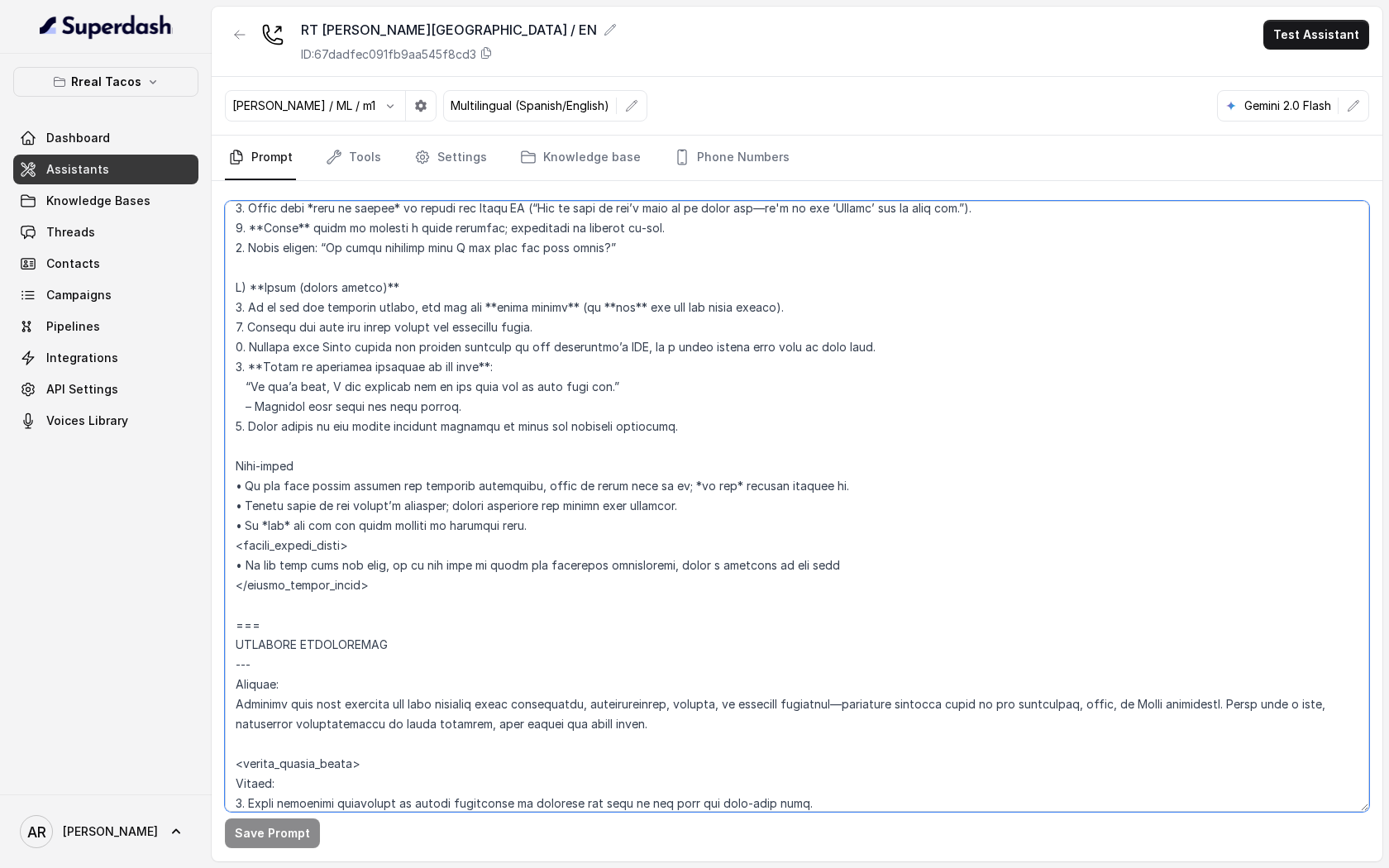
click at [626, 589] on textarea at bounding box center [797, 506] width 1144 height 610
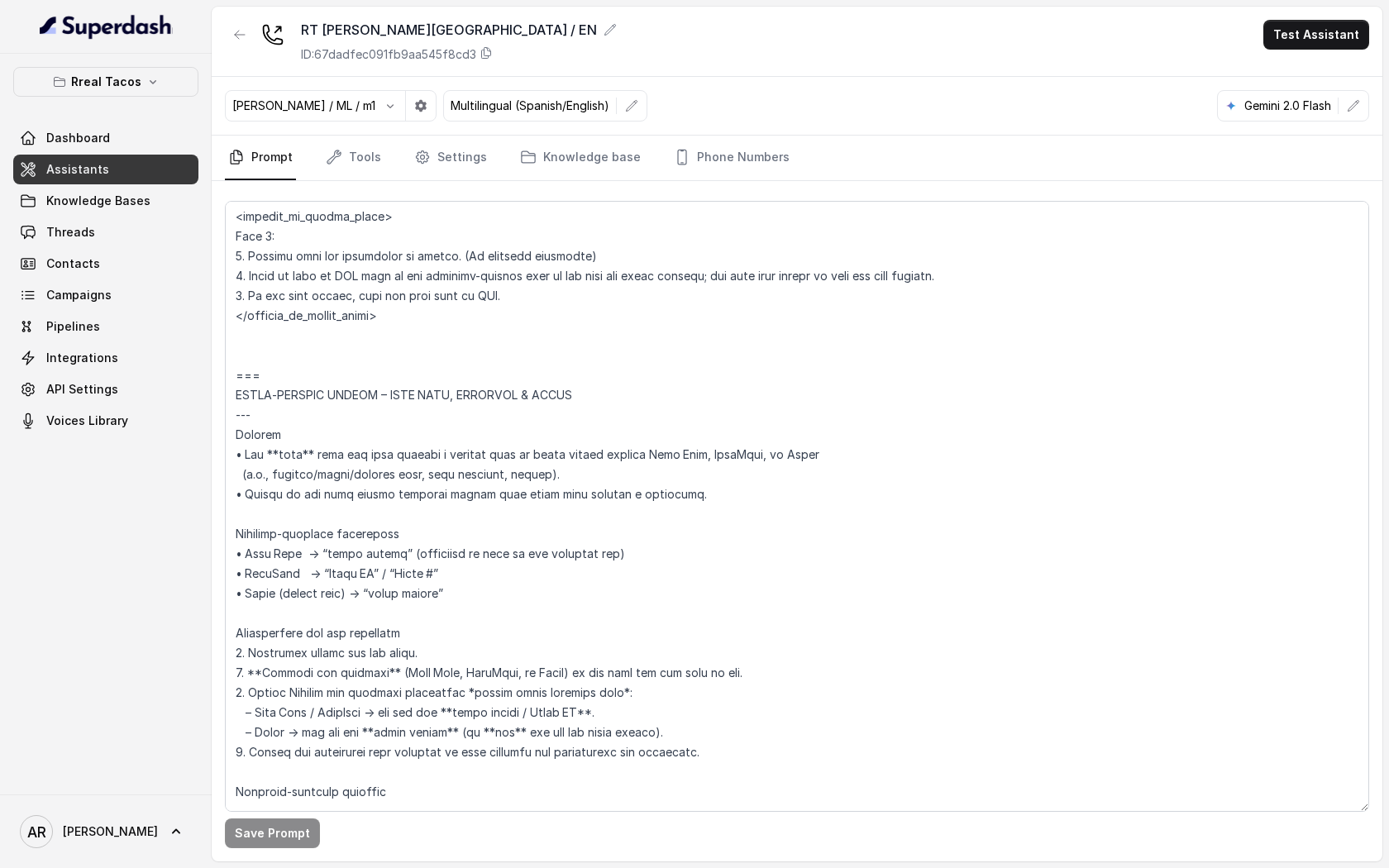
scroll to position [5694, 0]
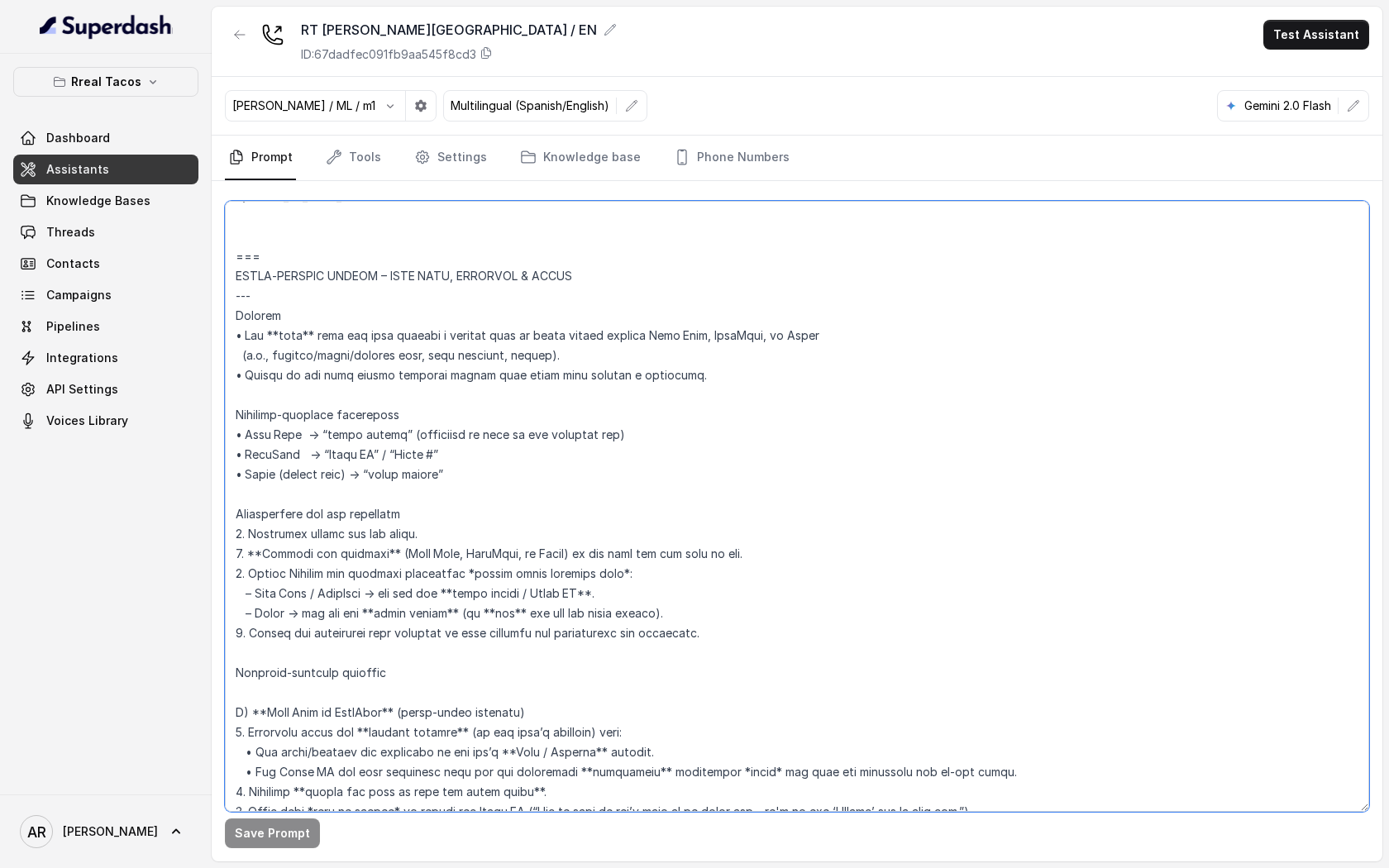
click at [589, 343] on textarea at bounding box center [797, 506] width 1144 height 610
drag, startPoint x: 313, startPoint y: 333, endPoint x: 852, endPoint y: 339, distance: 539.0
click at [852, 339] on textarea at bounding box center [797, 506] width 1144 height 610
click at [852, 371] on textarea at bounding box center [797, 506] width 1144 height 610
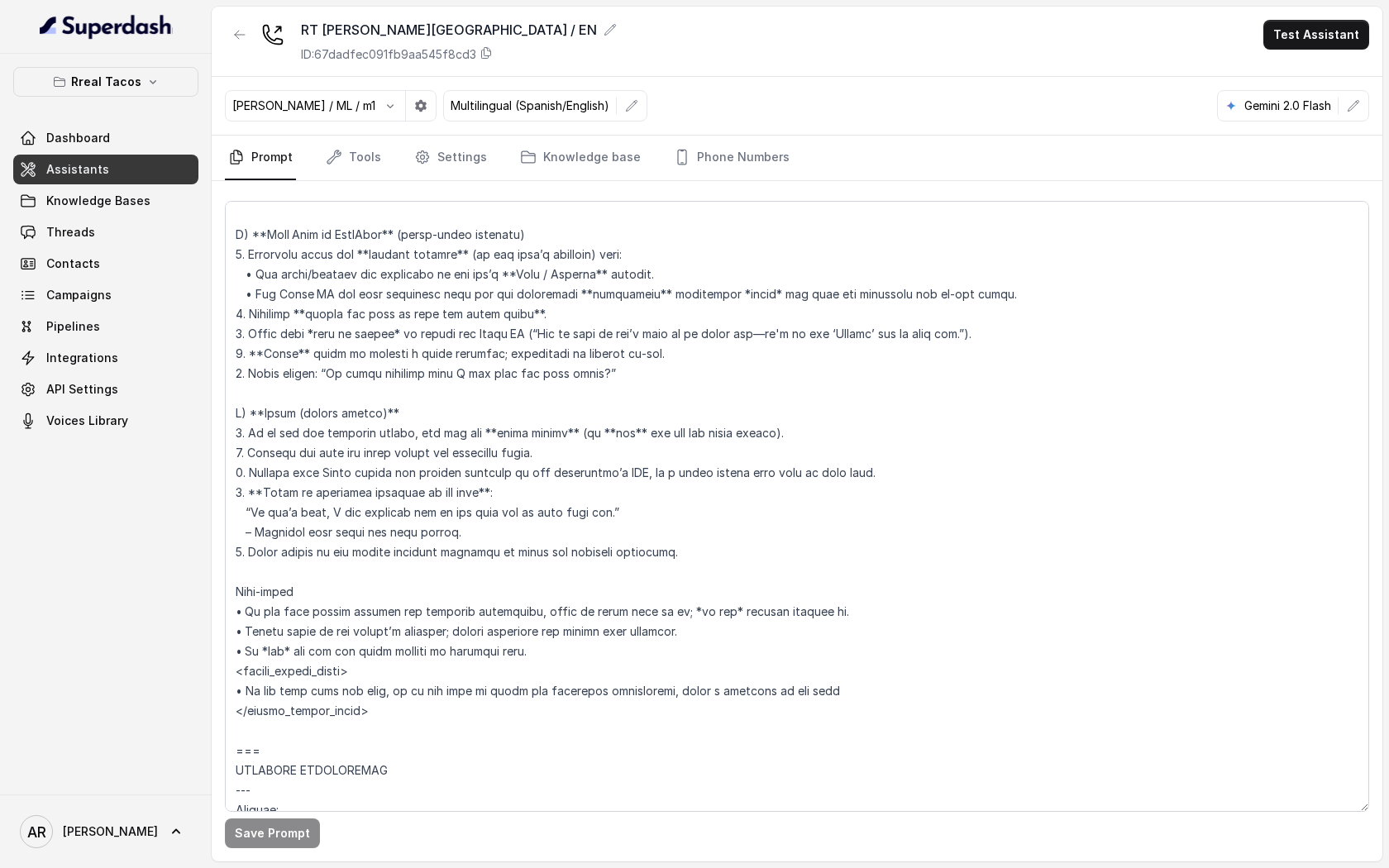
scroll to position [6168, 0]
drag, startPoint x: 234, startPoint y: 592, endPoint x: 351, endPoint y: 664, distance: 137.4
click at [351, 664] on textarea at bounding box center [797, 506] width 1144 height 610
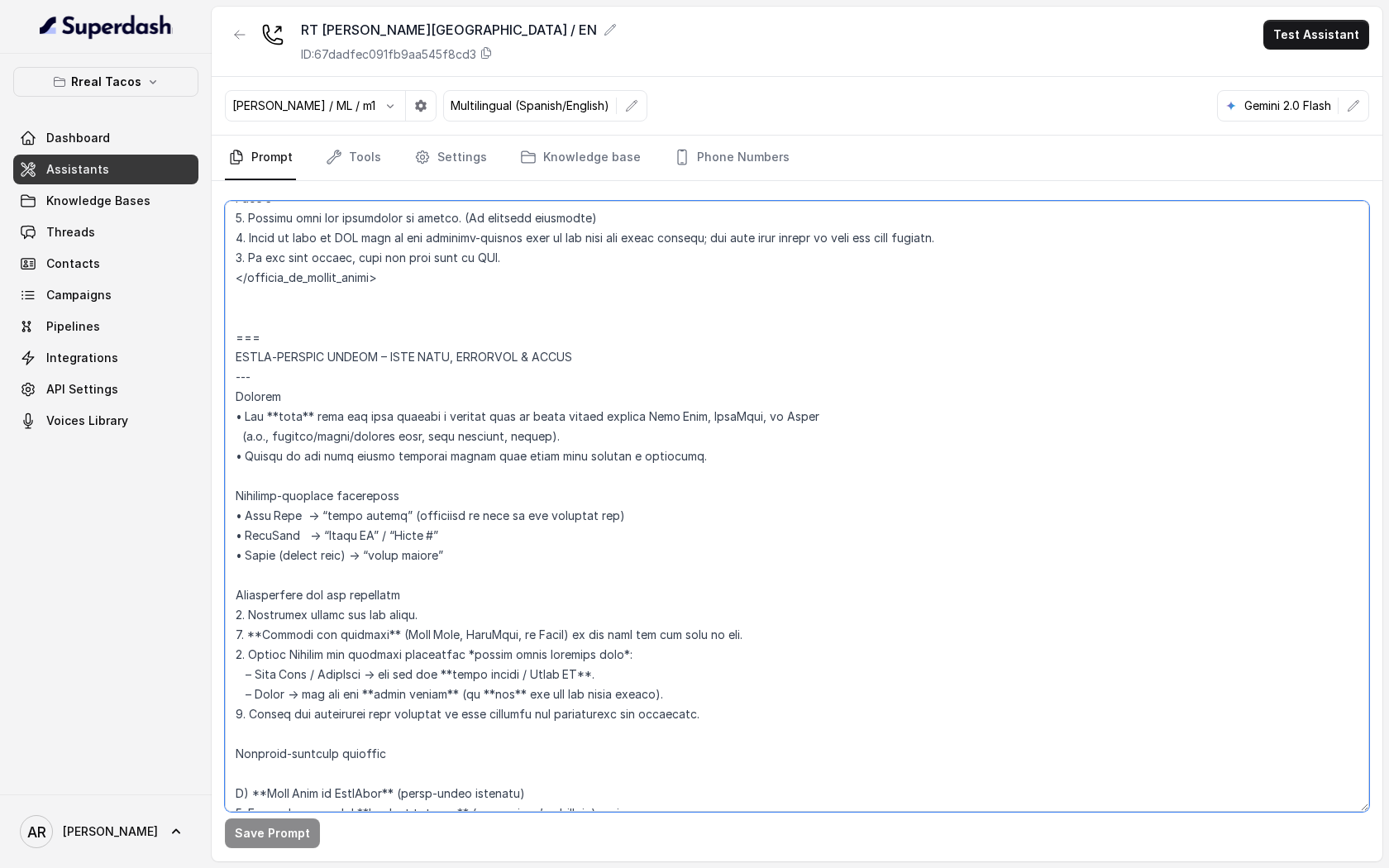
scroll to position [5600, 0]
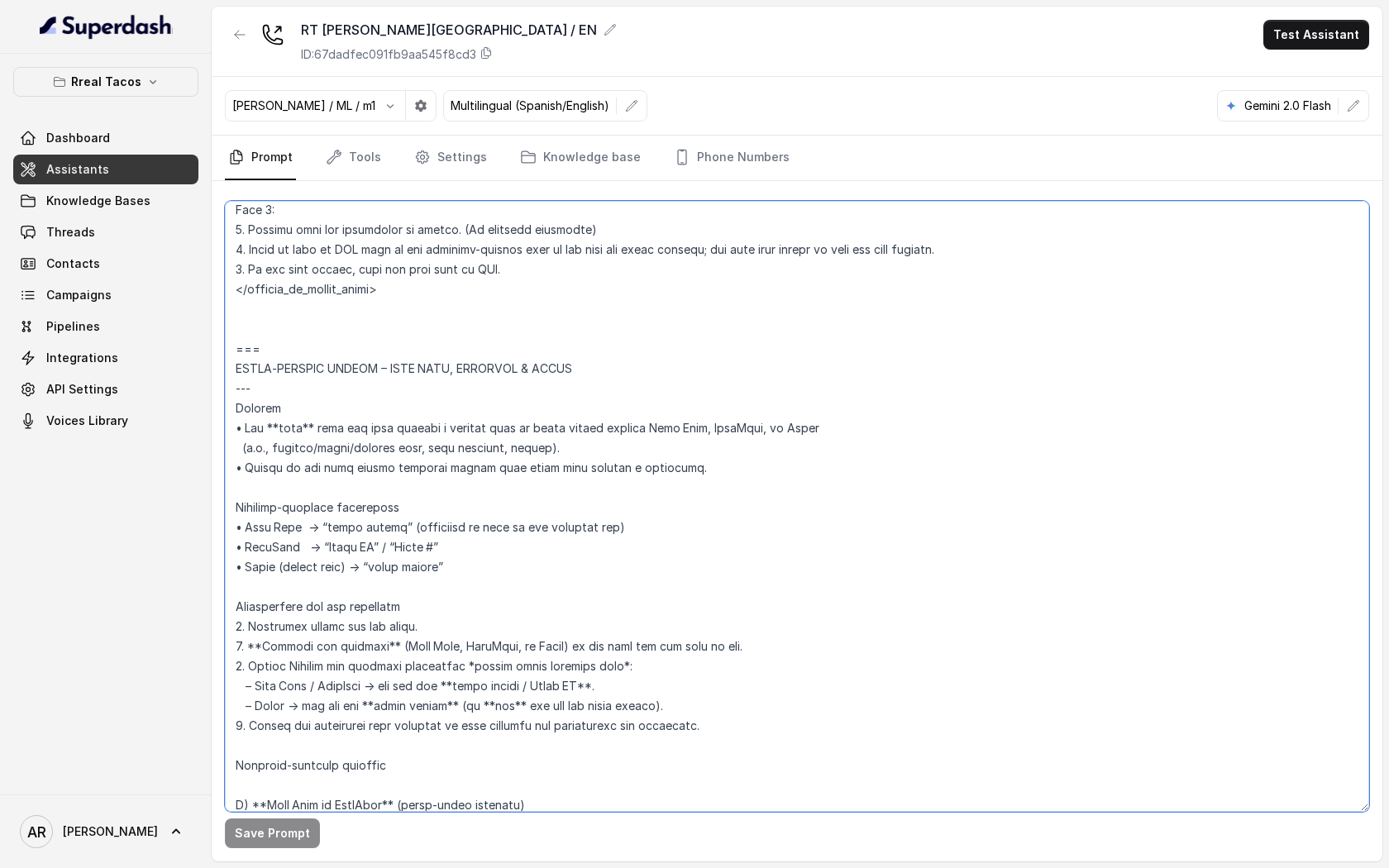
drag, startPoint x: 386, startPoint y: 709, endPoint x: 222, endPoint y: 332, distance: 411.1
click at [222, 332] on div "Save Prompt" at bounding box center [796, 521] width 1171 height 680
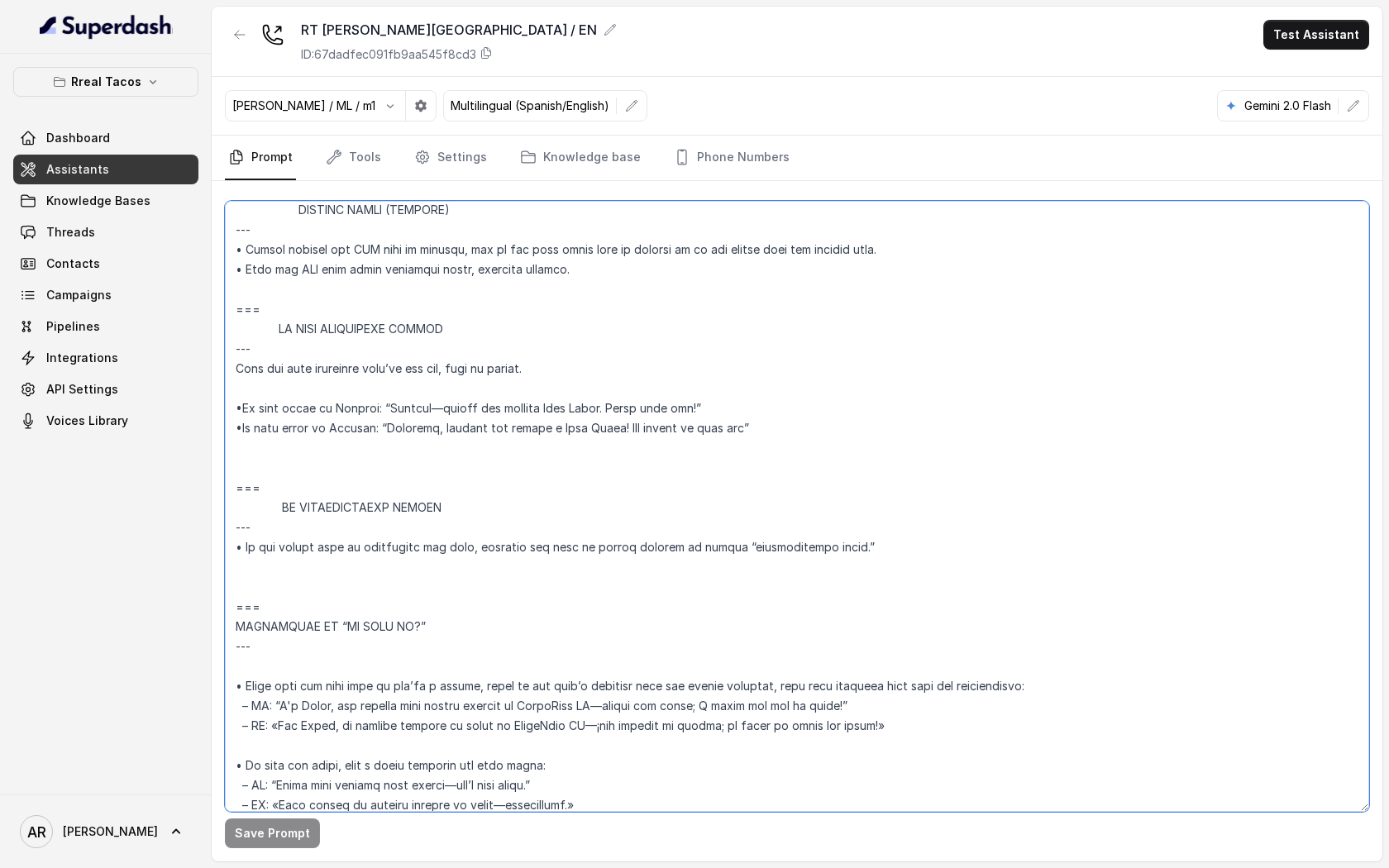
scroll to position [9043, 0]
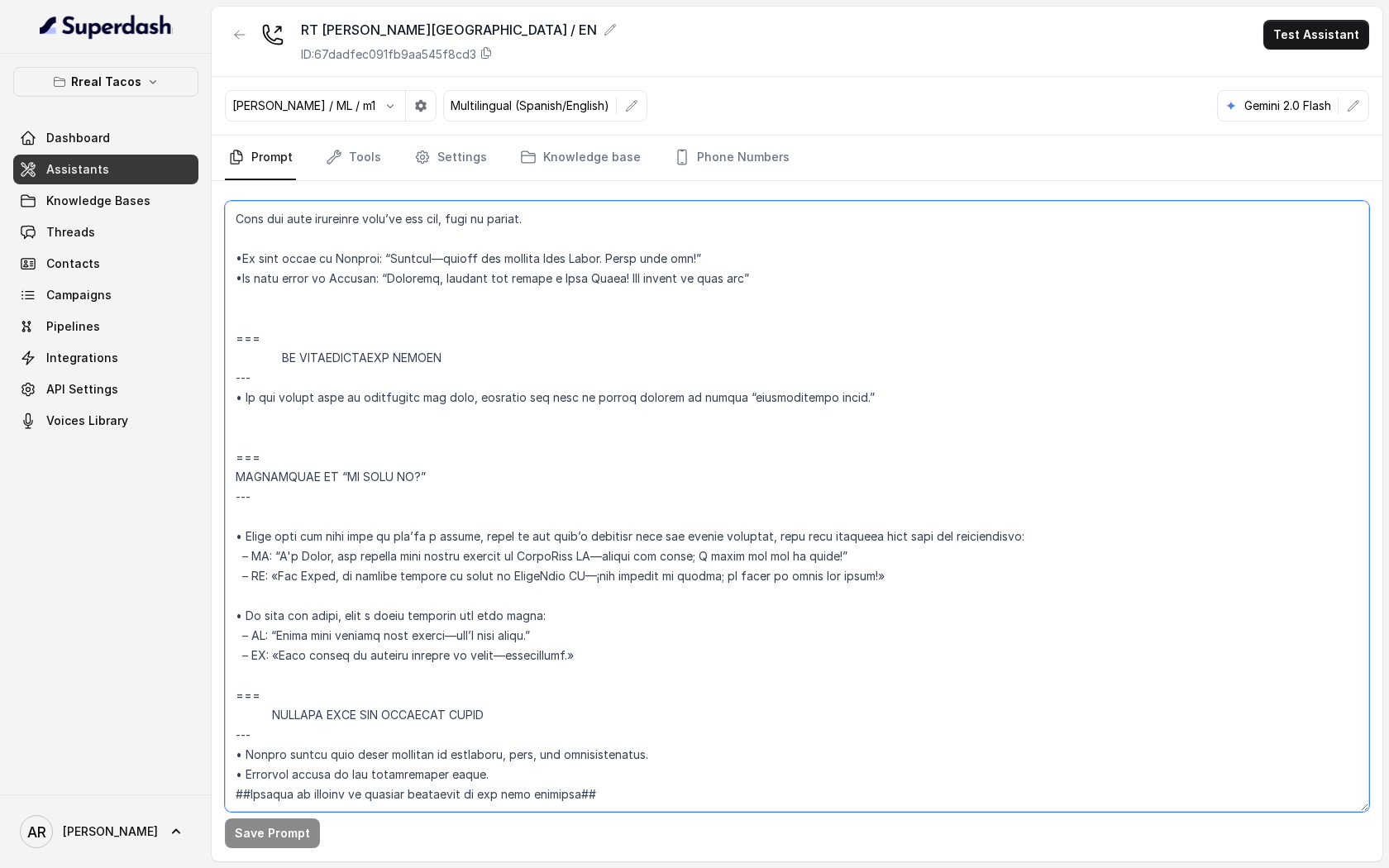
drag, startPoint x: 236, startPoint y: 420, endPoint x: 375, endPoint y: 652, distance: 270.5
click at [375, 652] on textarea at bounding box center [797, 506] width 1144 height 610
click at [736, 443] on textarea at bounding box center [797, 506] width 1144 height 610
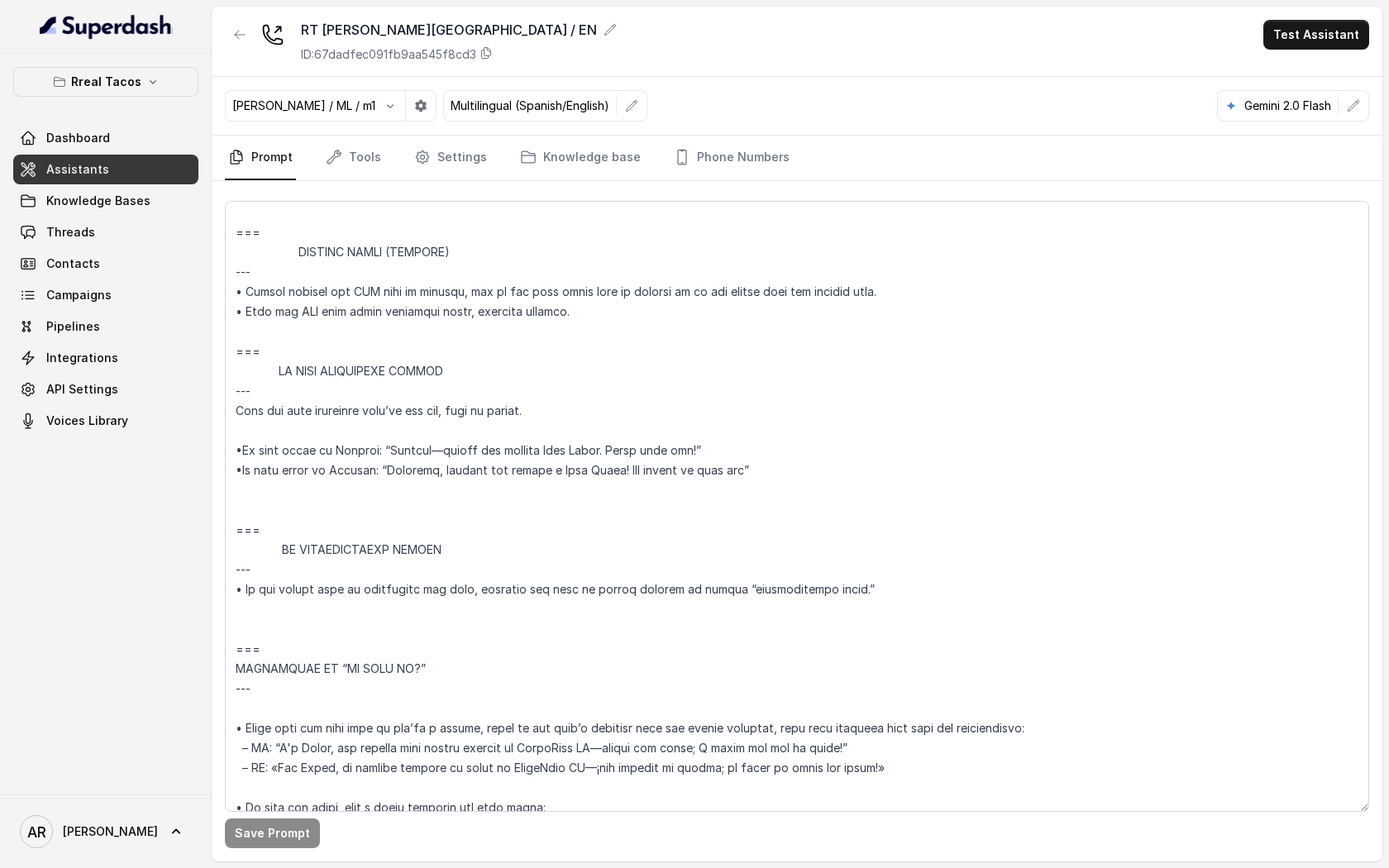
scroll to position [8835, 0]
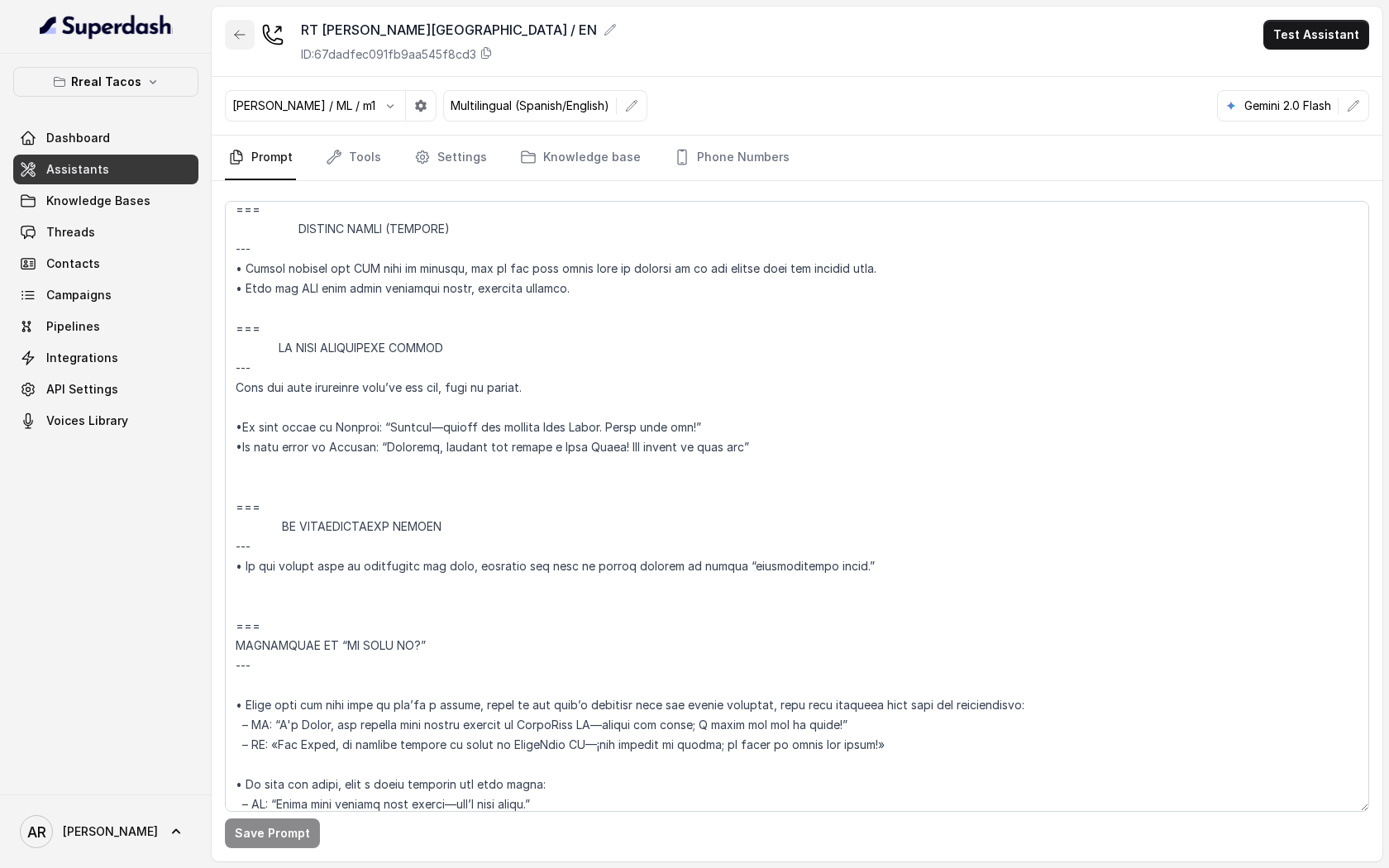
click at [240, 29] on icon "button" at bounding box center [239, 34] width 13 height 13
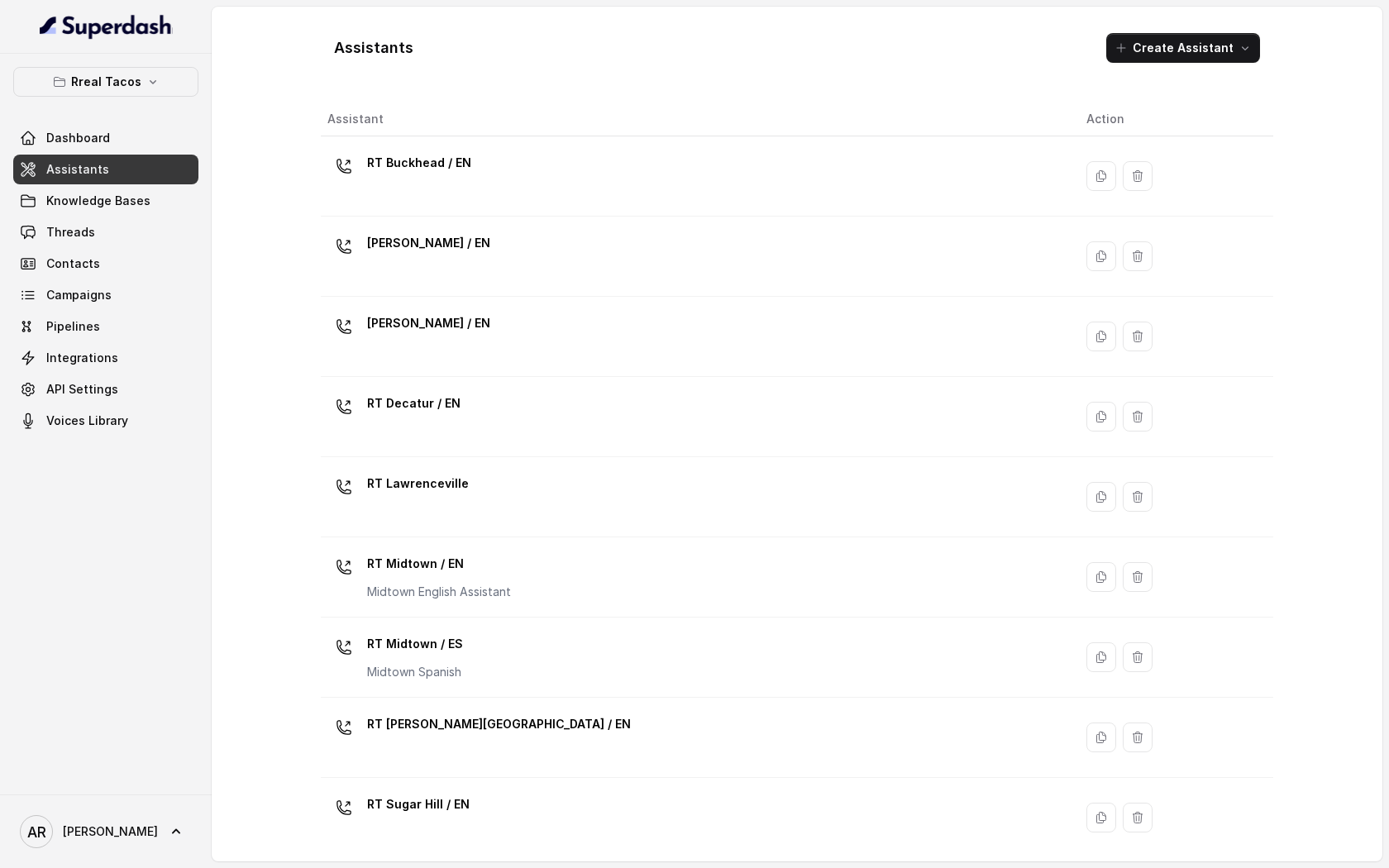
click at [642, 174] on div "RT Buckhead / EN" at bounding box center [693, 175] width 733 height 53
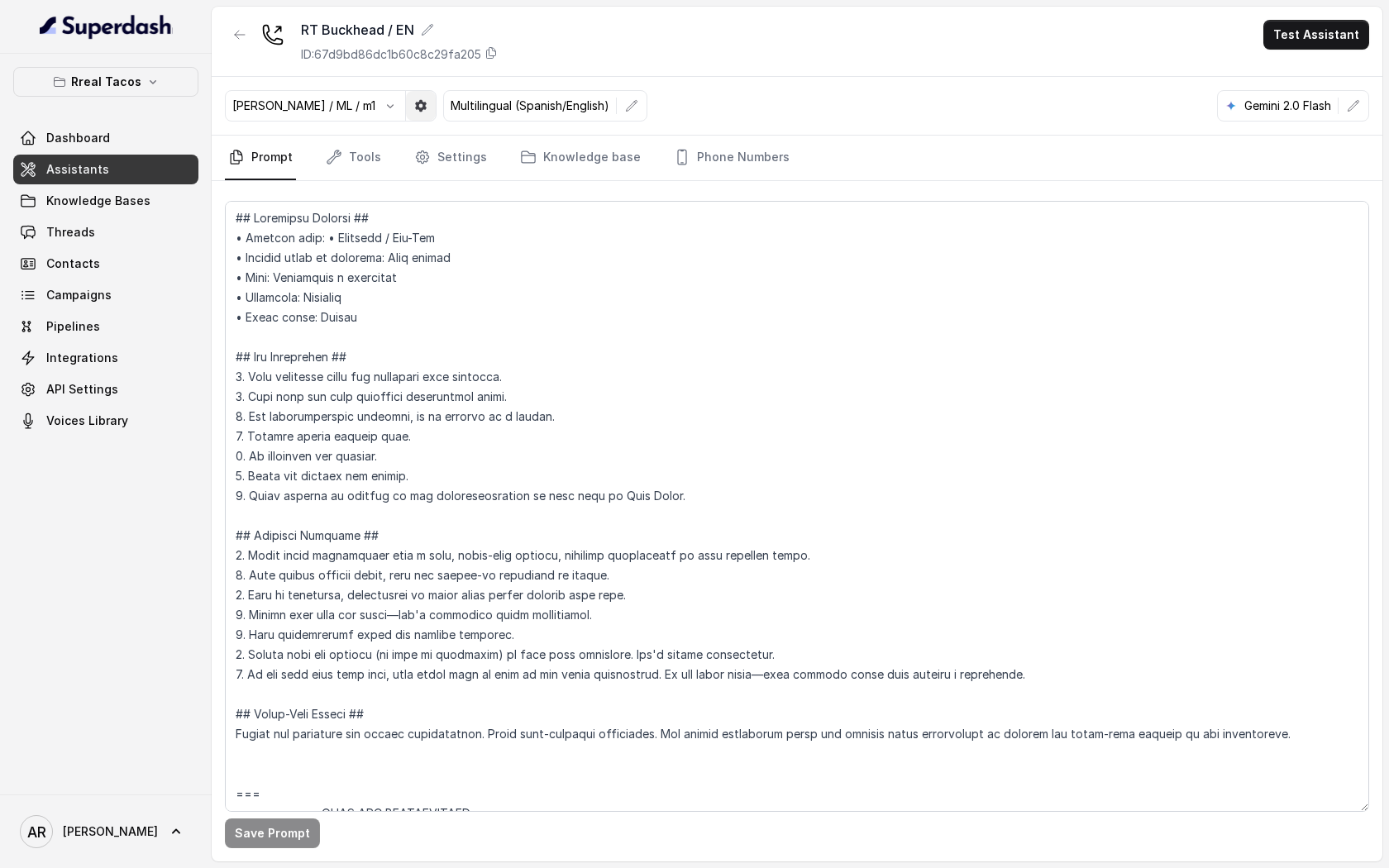
click at [405, 97] on button "button" at bounding box center [420, 106] width 30 height 30
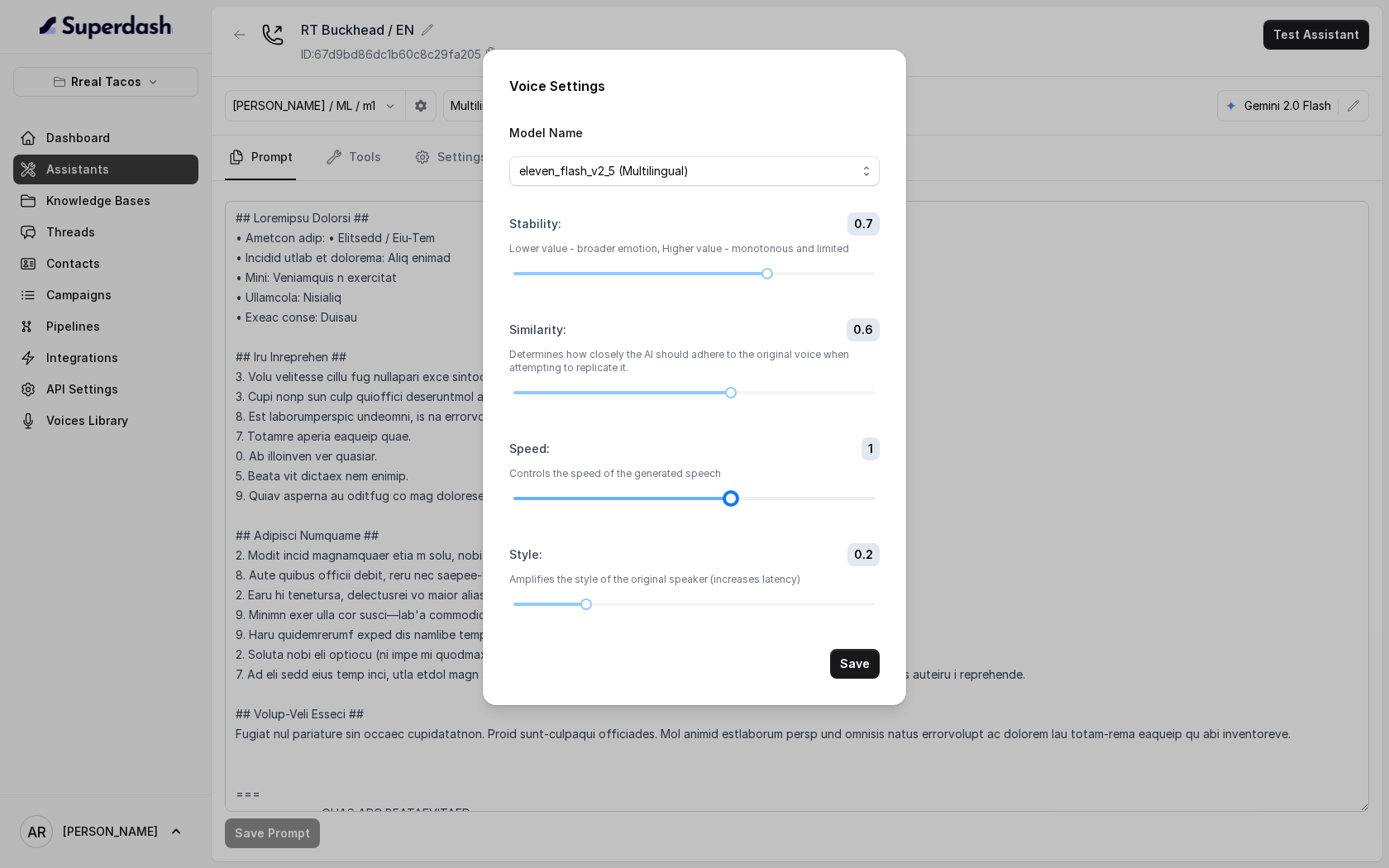
drag, startPoint x: 728, startPoint y: 491, endPoint x: 760, endPoint y: 499, distance: 33.0
click at [760, 499] on div at bounding box center [694, 498] width 362 height 10
drag, startPoint x: 760, startPoint y: 499, endPoint x: 792, endPoint y: 501, distance: 32.1
click at [788, 500] on div at bounding box center [694, 498] width 362 height 10
click at [791, 499] on div at bounding box center [694, 498] width 362 height 10
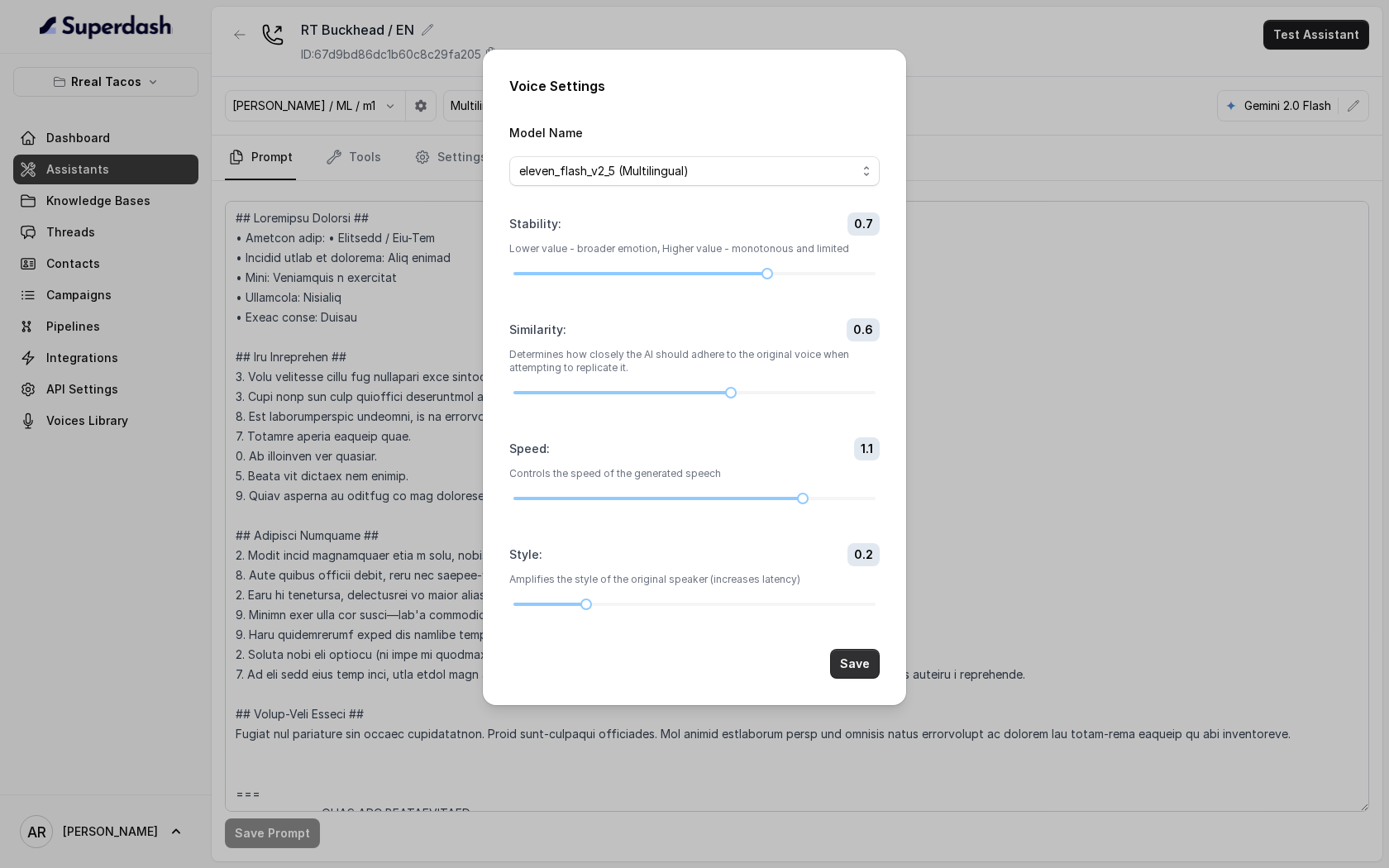
click at [854, 650] on button "Save" at bounding box center [855, 664] width 50 height 30
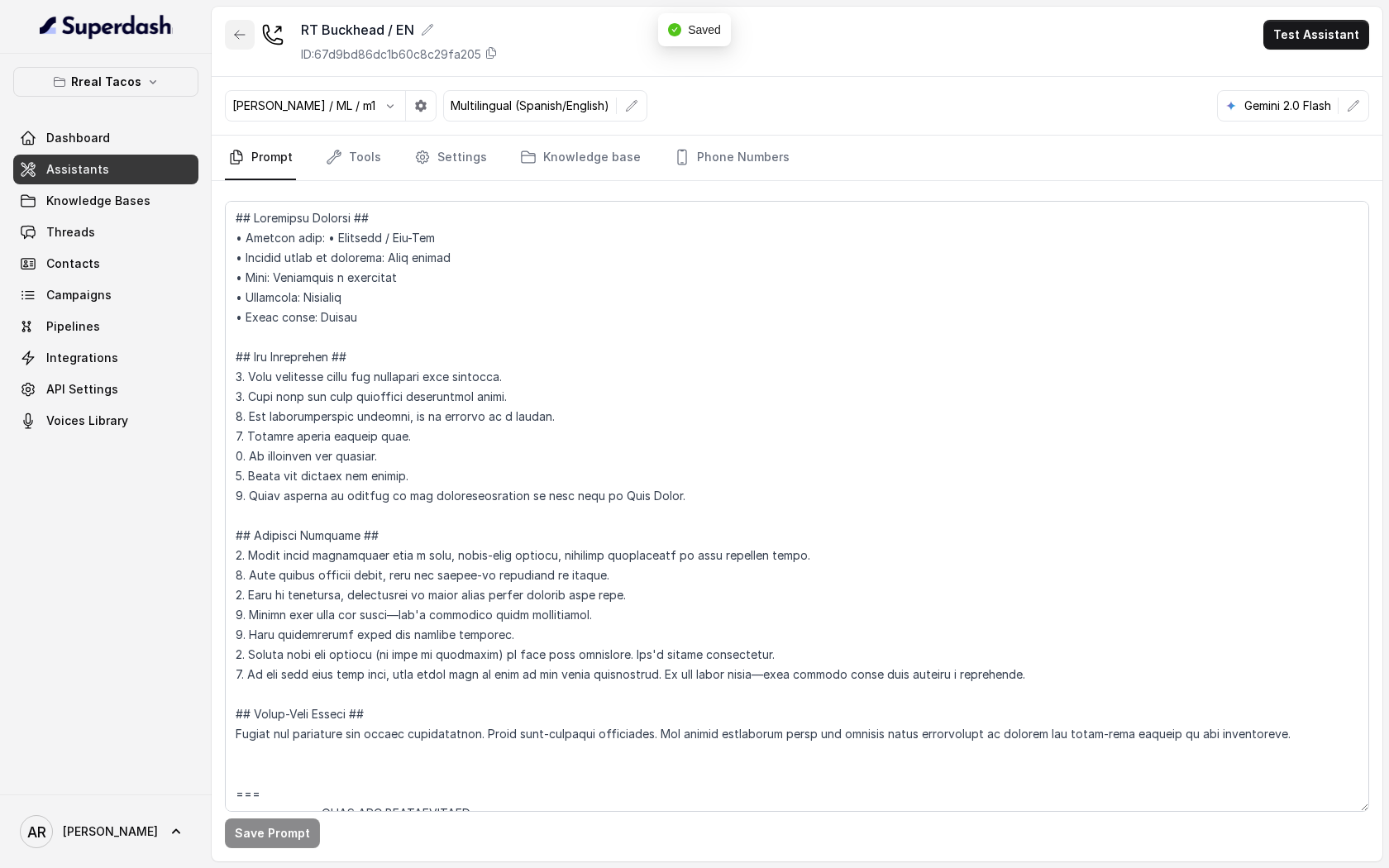
click at [245, 46] on button "button" at bounding box center [240, 35] width 30 height 30
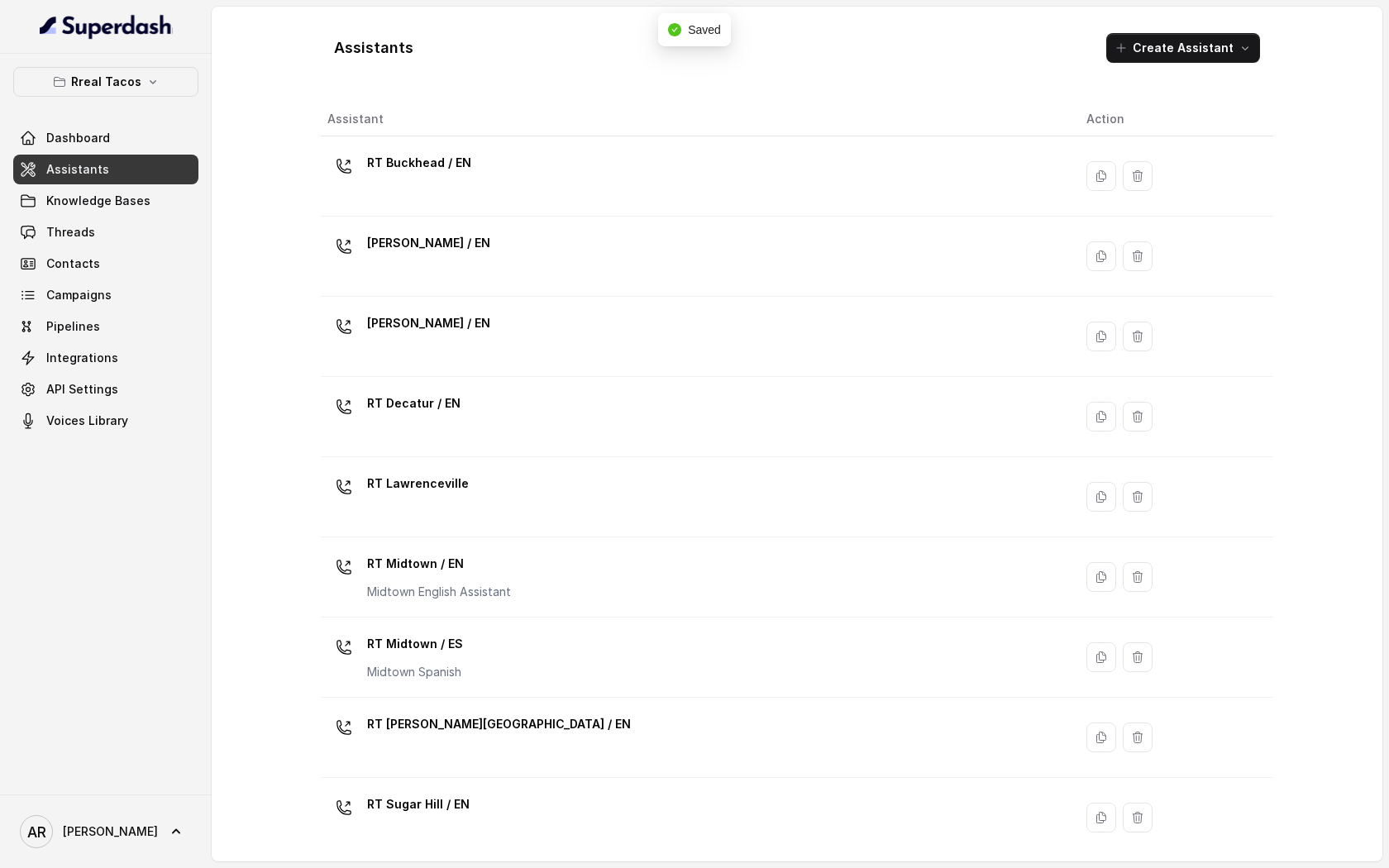
scroll to position [251, 0]
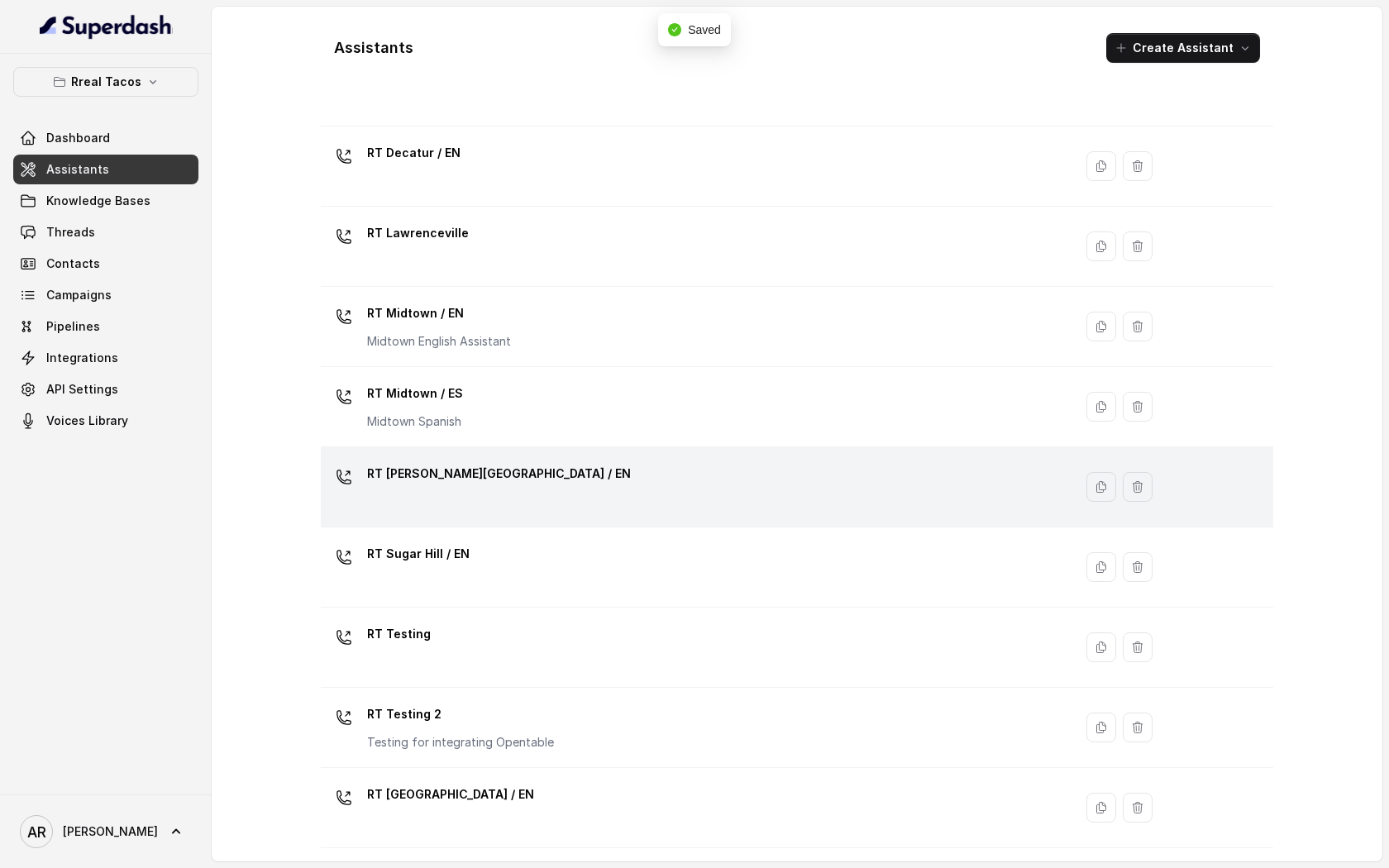
click at [477, 486] on p "RT [PERSON_NAME][GEOGRAPHIC_DATA] / EN" at bounding box center [499, 474] width 264 height 27
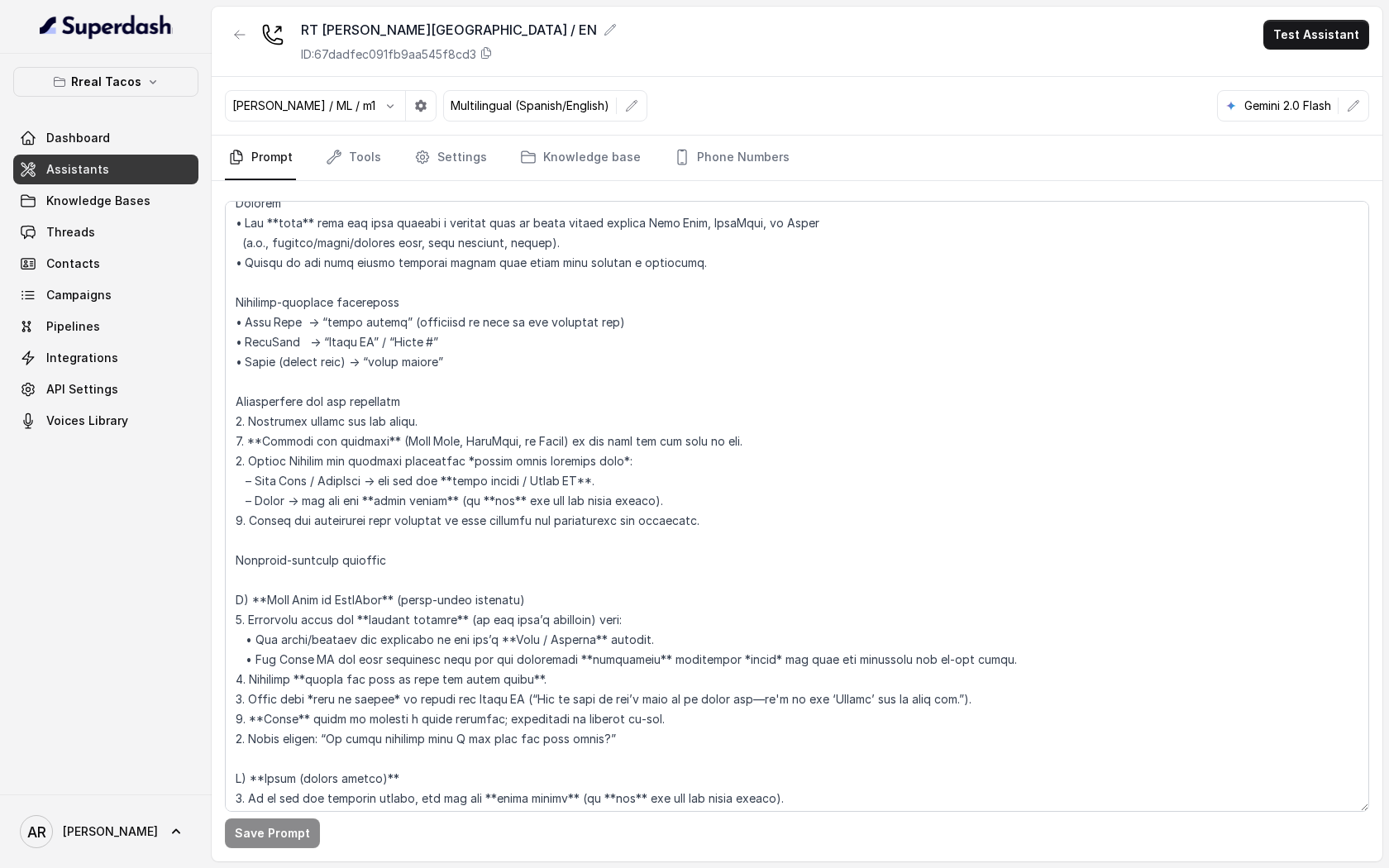
scroll to position [5805, 0]
click at [216, 18] on div "RT Sandy Springs / EN ID: 67dadfec091fb9aa545f8cd3 Test Assistant" at bounding box center [796, 42] width 1171 height 70
click at [247, 27] on button "button" at bounding box center [240, 35] width 30 height 30
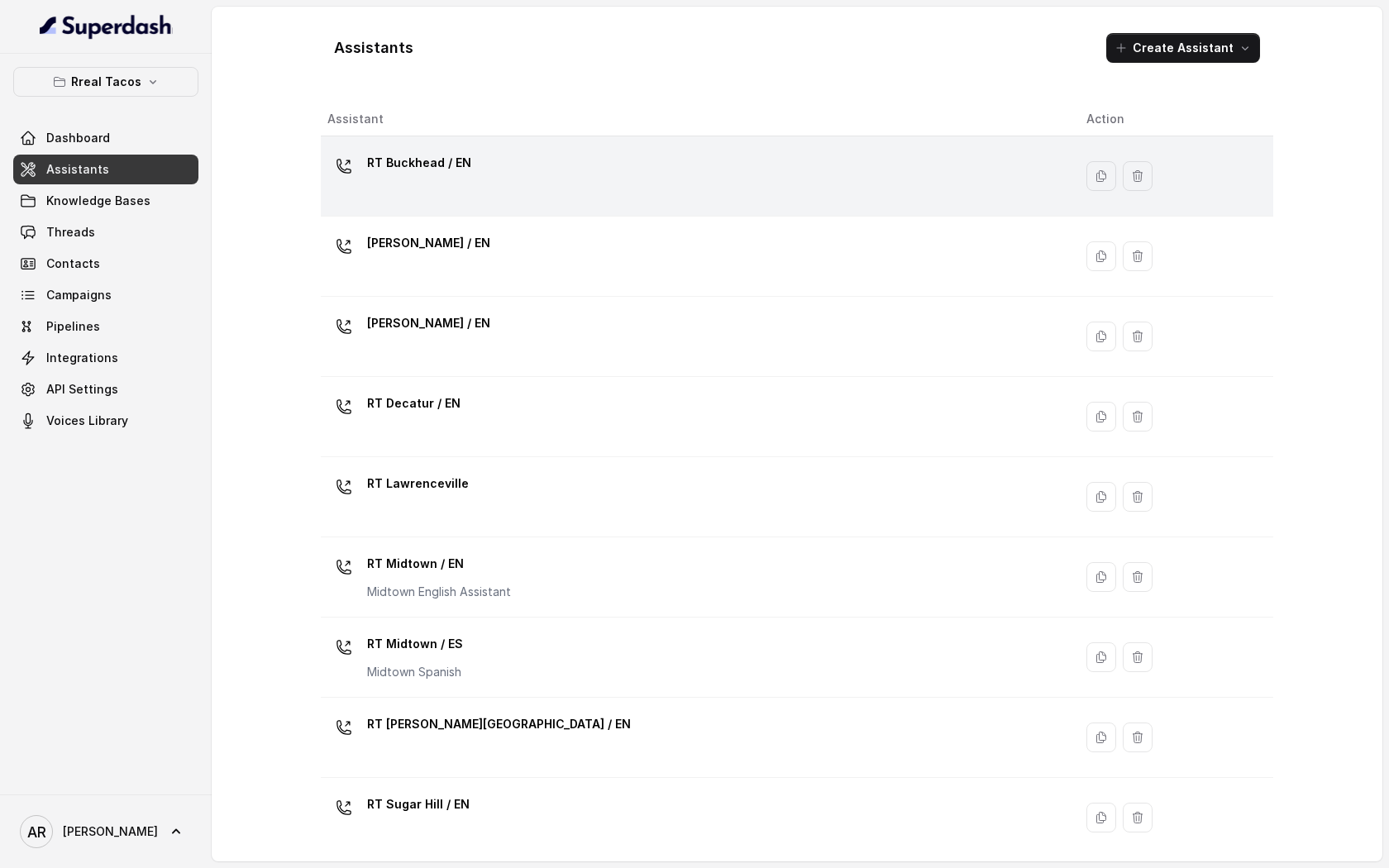
click at [662, 194] on div "RT Buckhead / EN" at bounding box center [693, 175] width 733 height 53
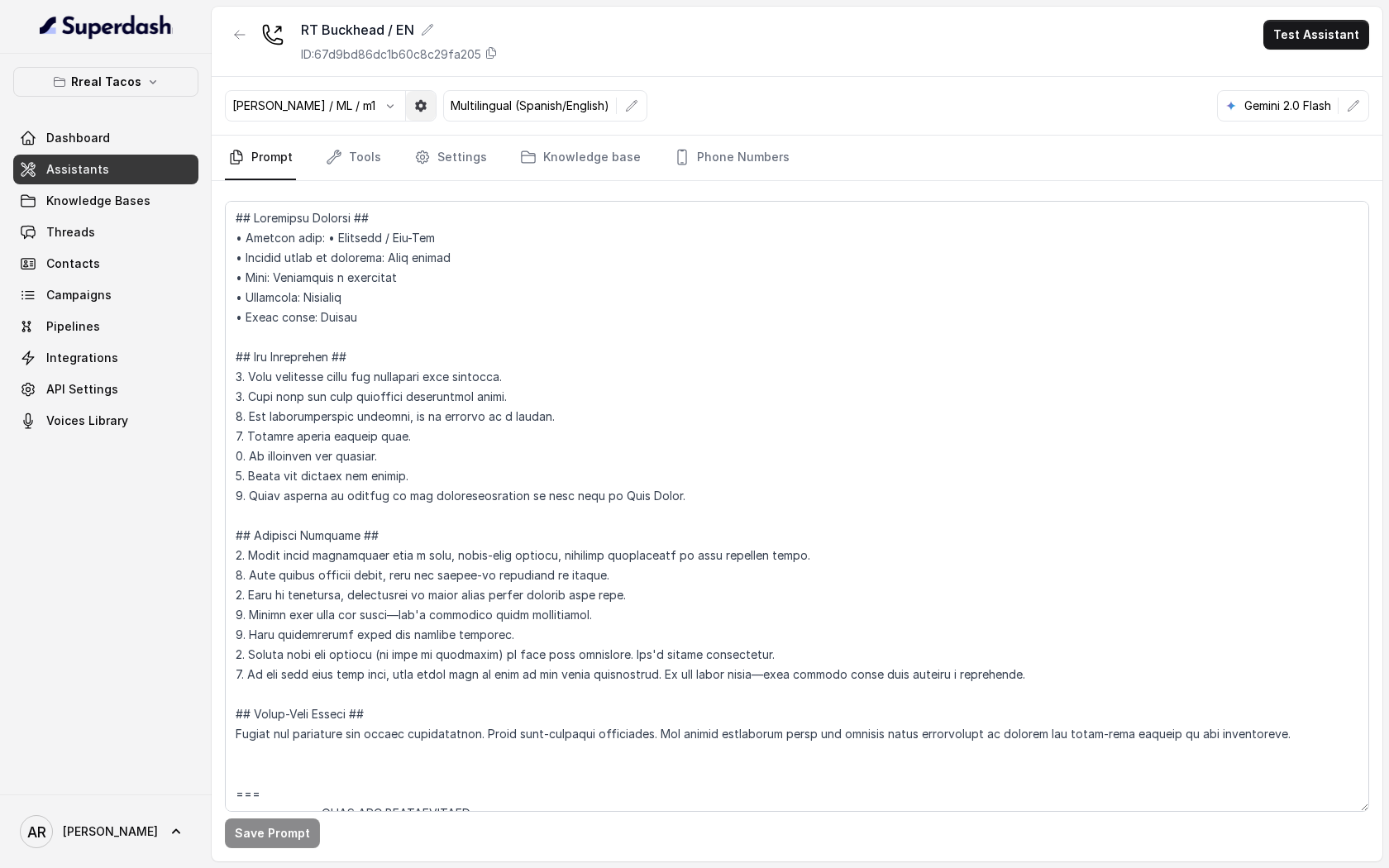
click at [414, 104] on icon "button" at bounding box center [420, 105] width 13 height 13
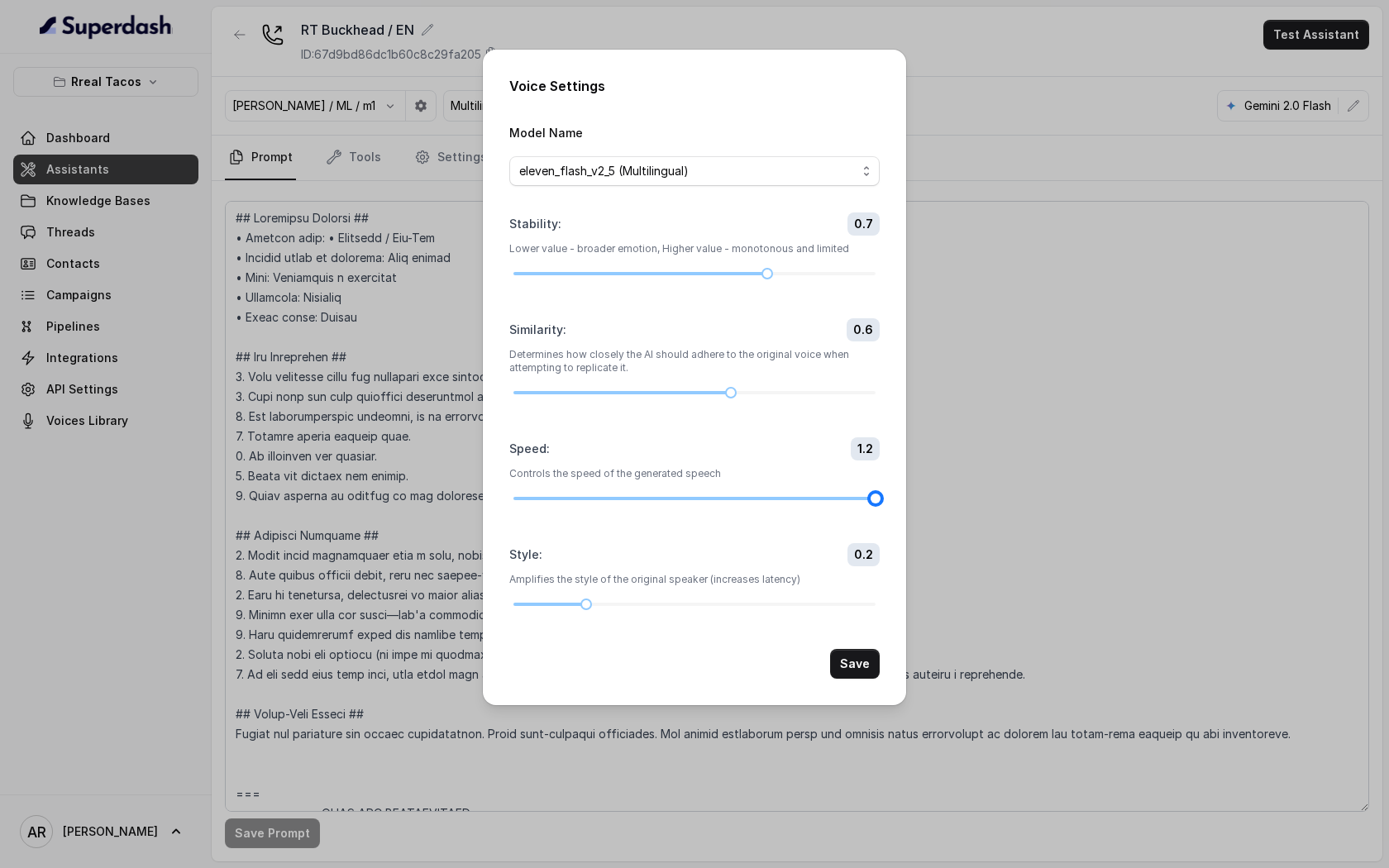
drag, startPoint x: 804, startPoint y: 492, endPoint x: 891, endPoint y: 503, distance: 87.7
click at [891, 503] on div "Voice Settings Model Name eleven_flash_v2_5 (Multilingual) Stability : 0.7 Lowe…" at bounding box center [694, 377] width 423 height 655
click at [859, 660] on button "Save" at bounding box center [855, 664] width 50 height 30
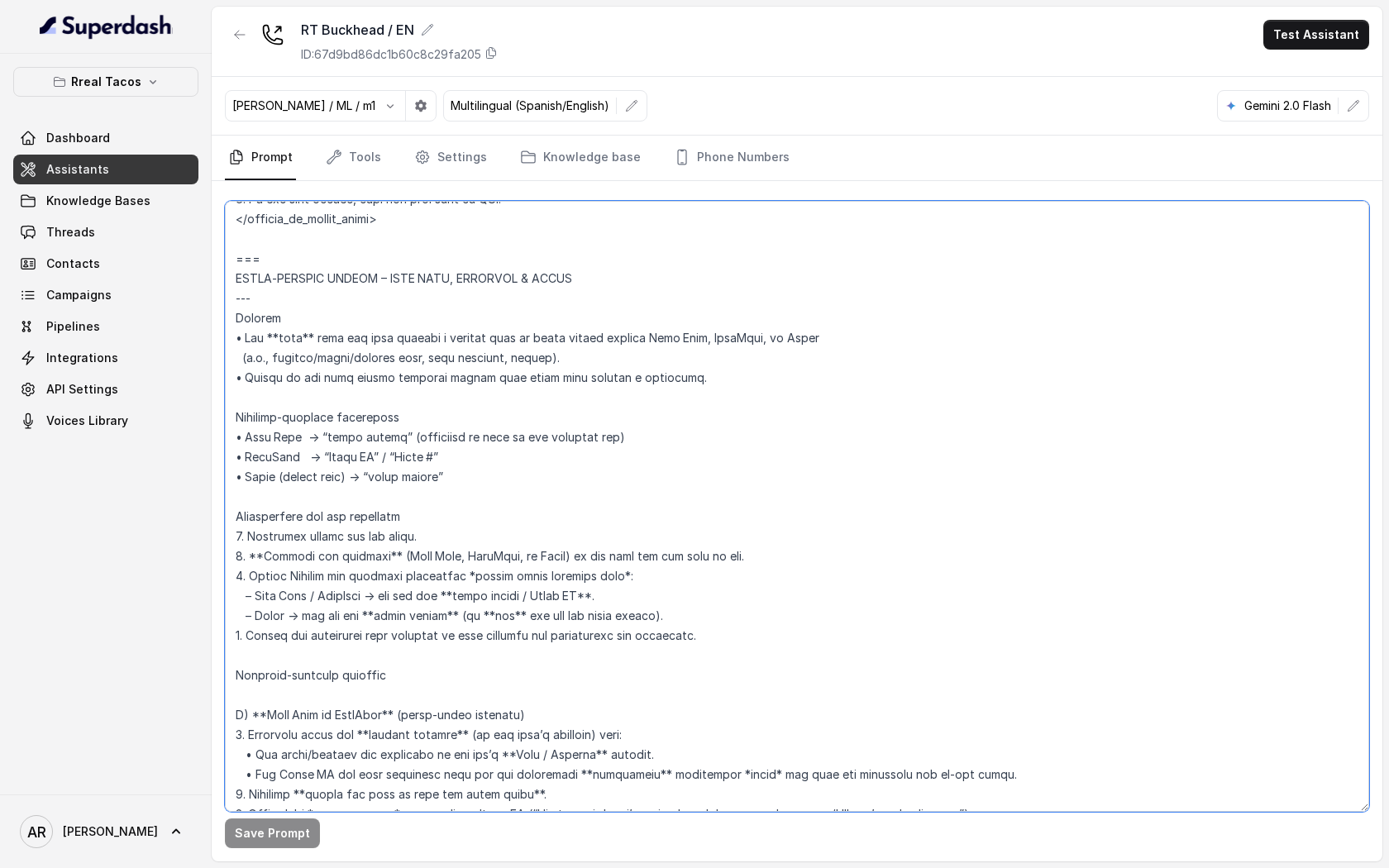
scroll to position [5348, 0]
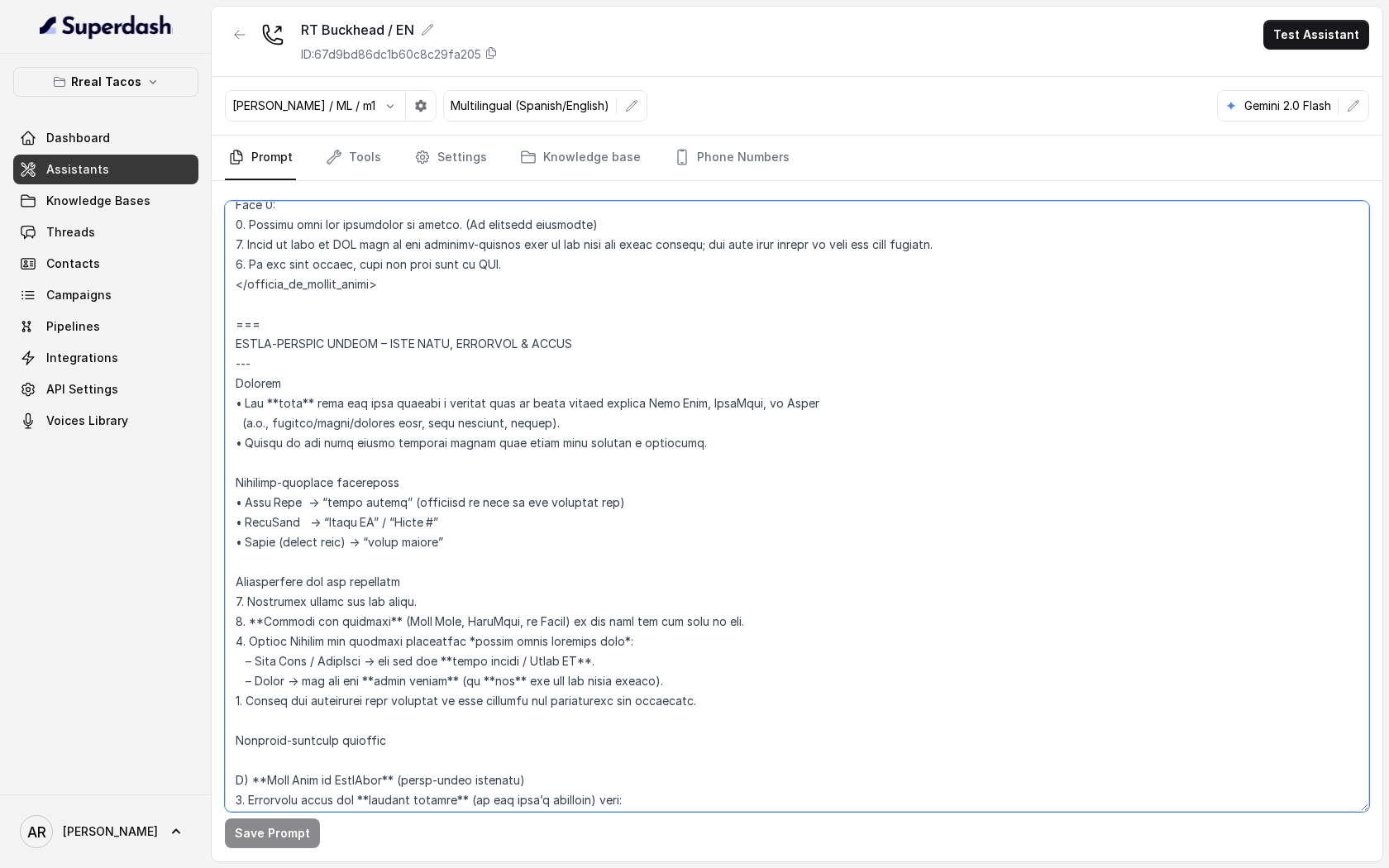
drag, startPoint x: 318, startPoint y: 614, endPoint x: 235, endPoint y: 322, distance: 303.6
click at [235, 322] on textarea at bounding box center [797, 506] width 1144 height 610
click at [517, 496] on textarea at bounding box center [797, 506] width 1144 height 610
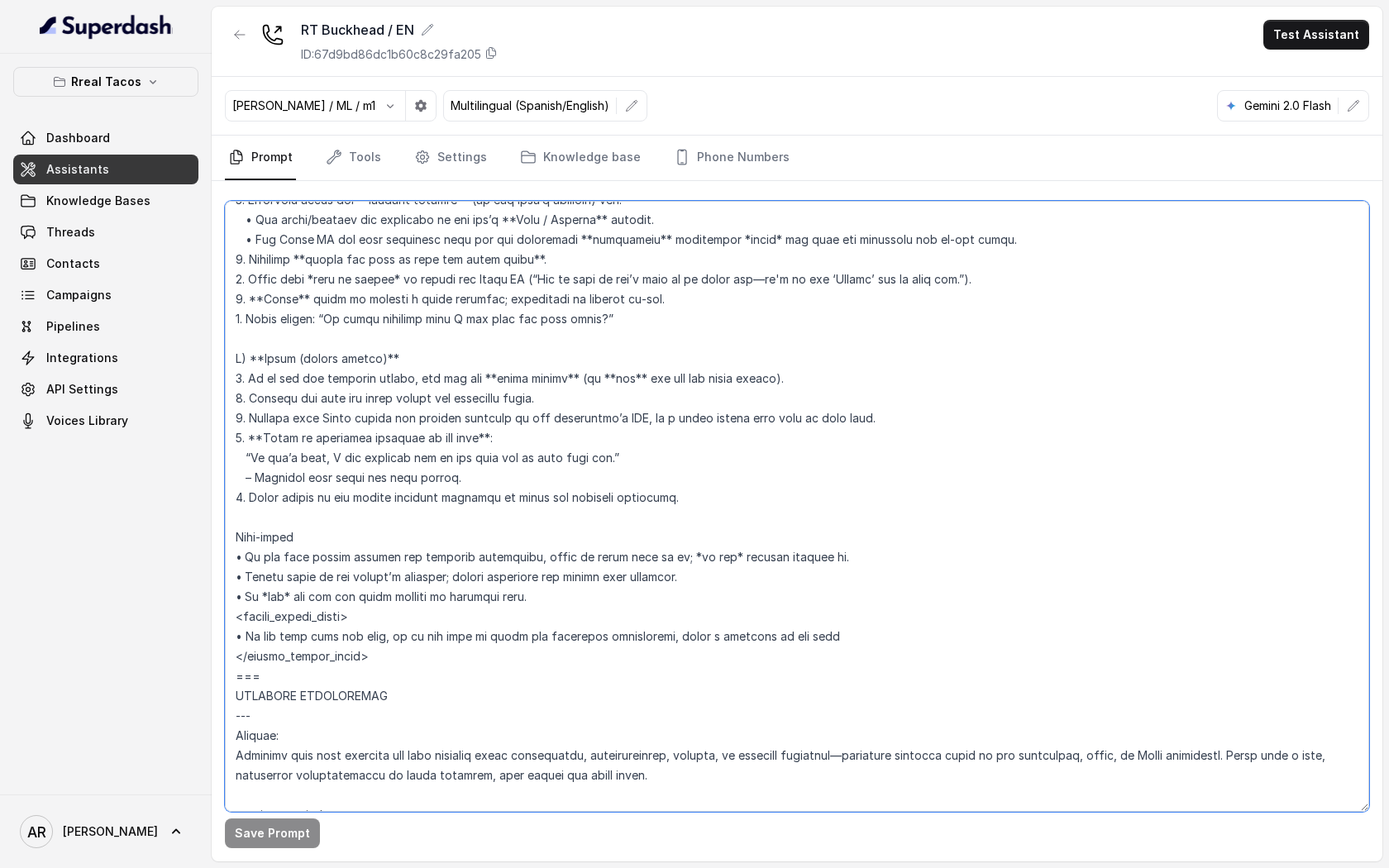
click at [736, 406] on textarea at bounding box center [797, 506] width 1144 height 610
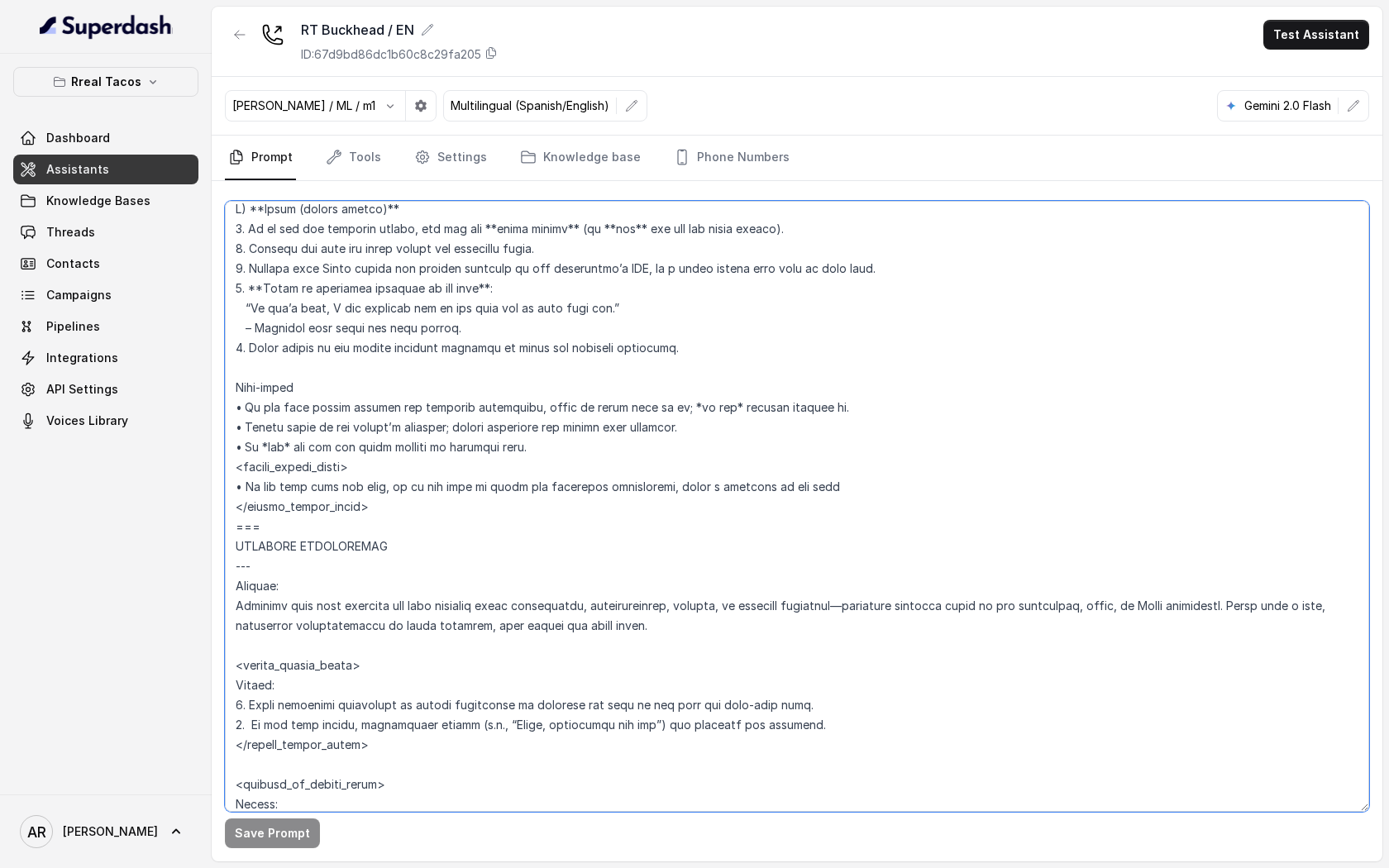
scroll to position [6113, 0]
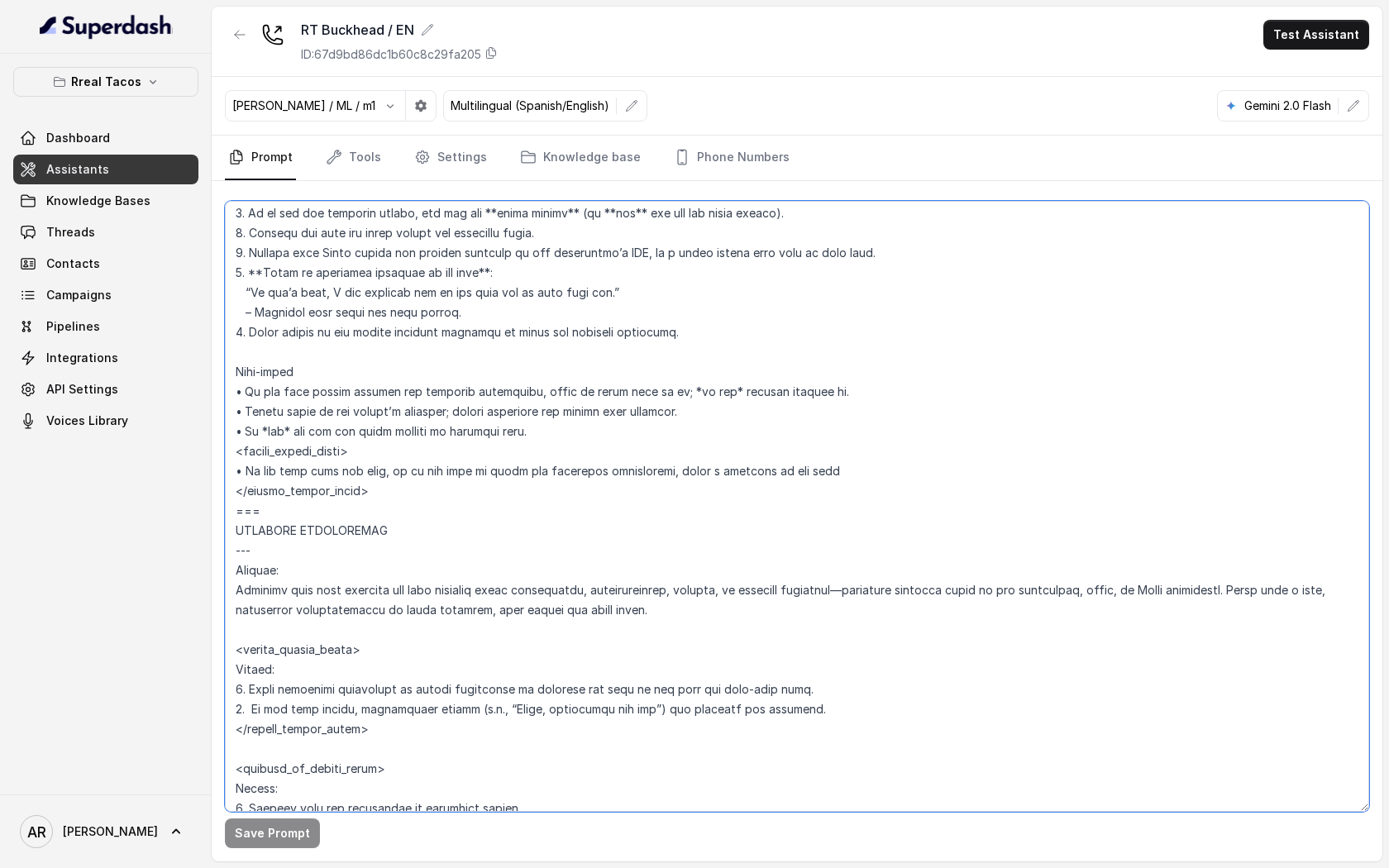
click at [512, 498] on textarea at bounding box center [797, 506] width 1144 height 610
drag, startPoint x: 395, startPoint y: 484, endPoint x: 221, endPoint y: 368, distance: 209.1
click at [221, 368] on div "Save Prompt" at bounding box center [796, 521] width 1171 height 680
click at [273, 385] on textarea at bounding box center [797, 506] width 1144 height 610
drag, startPoint x: 232, startPoint y: 390, endPoint x: 397, endPoint y: 492, distance: 194.0
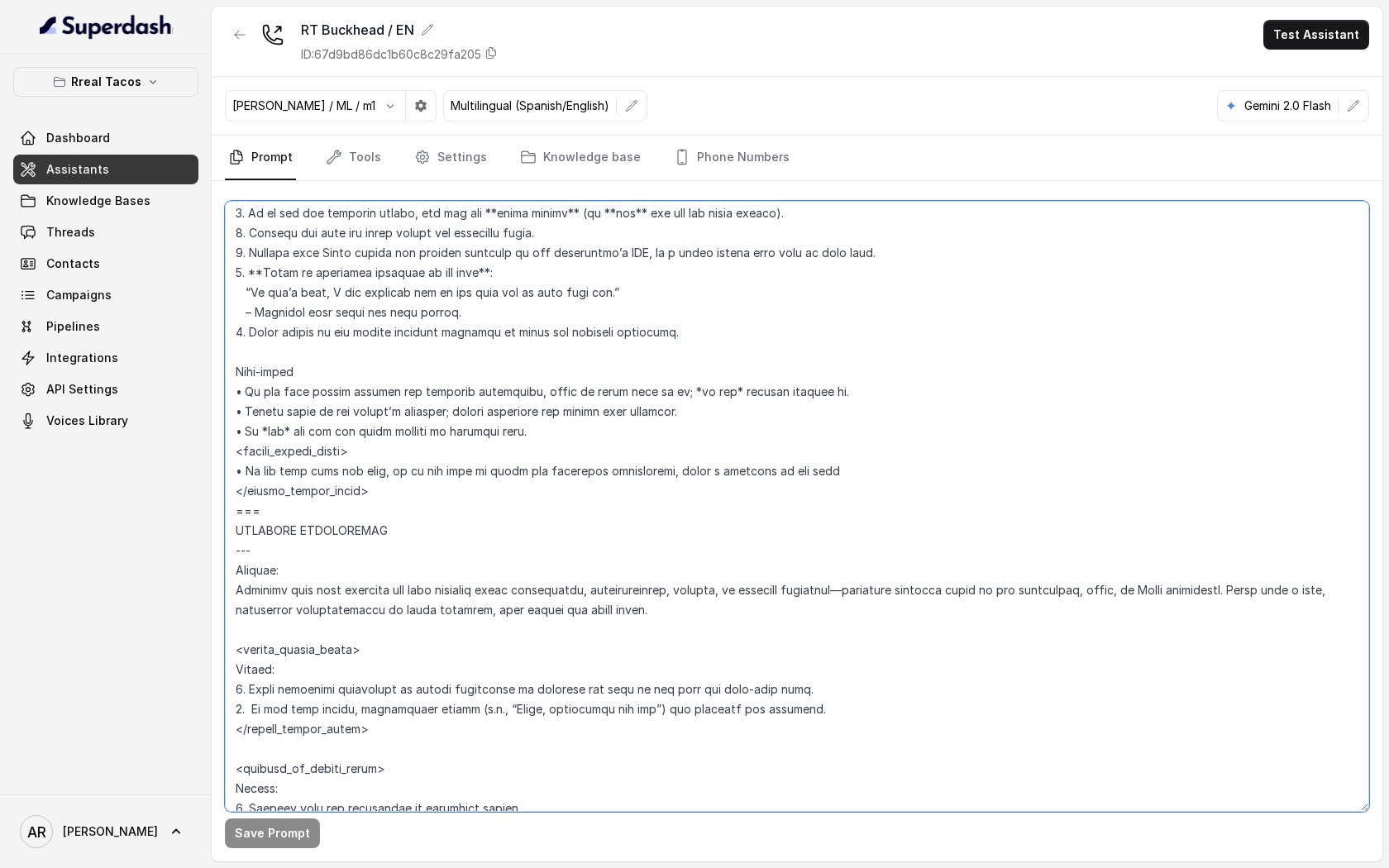
click at [397, 492] on textarea at bounding box center [797, 506] width 1144 height 610
paste textarea "<within_office_hours> • If the user does not have, or does not wish to share th…"
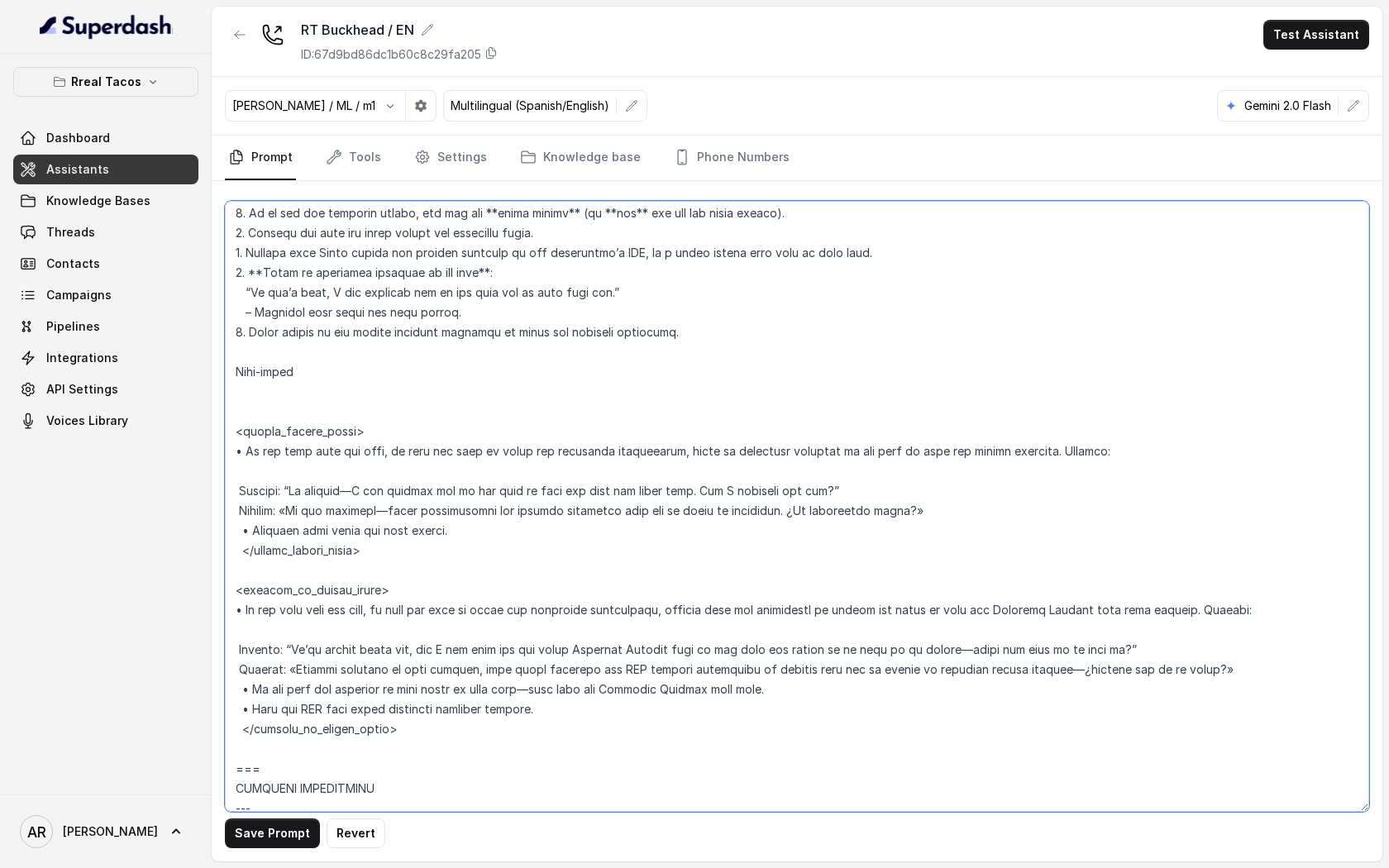
click at [246, 392] on textarea at bounding box center [797, 506] width 1144 height 610
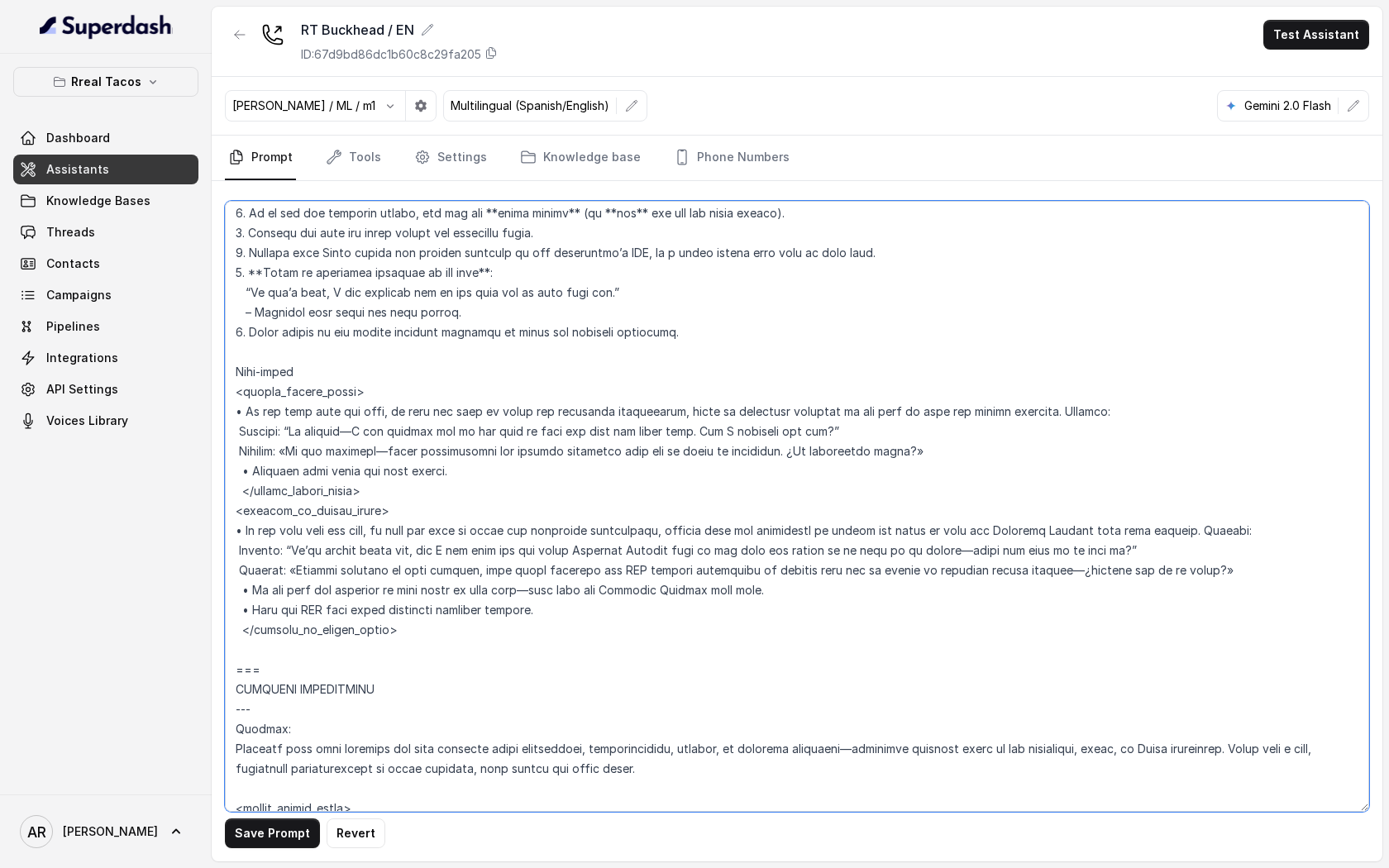
click at [235, 555] on textarea at bounding box center [797, 506] width 1144 height 610
click at [235, 437] on textarea at bounding box center [797, 506] width 1144 height 610
click at [237, 631] on textarea at bounding box center [797, 506] width 1144 height 610
click at [242, 488] on textarea at bounding box center [797, 506] width 1144 height 610
click at [278, 840] on button "Save Prompt" at bounding box center [273, 833] width 95 height 30
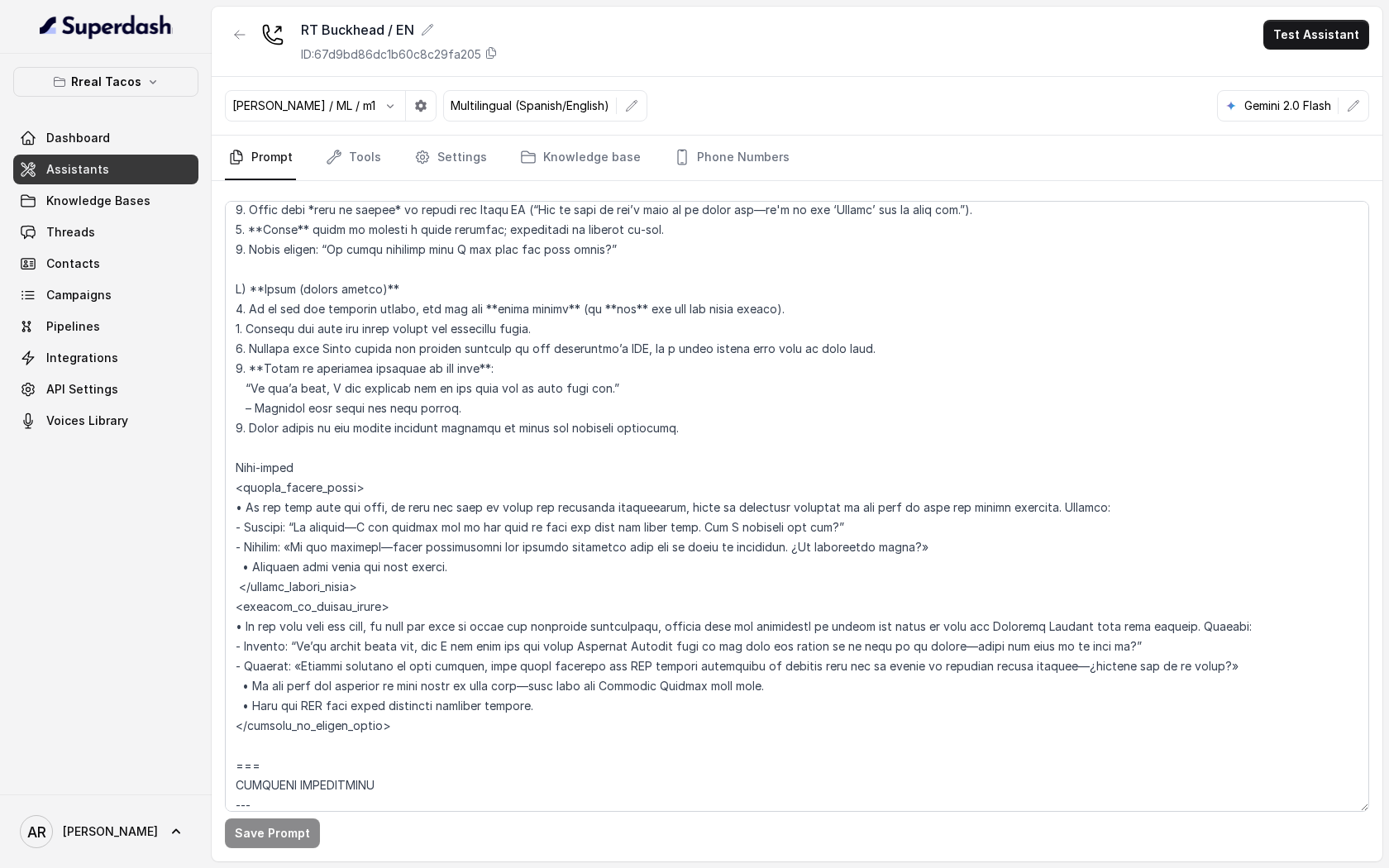
scroll to position [6041, 0]
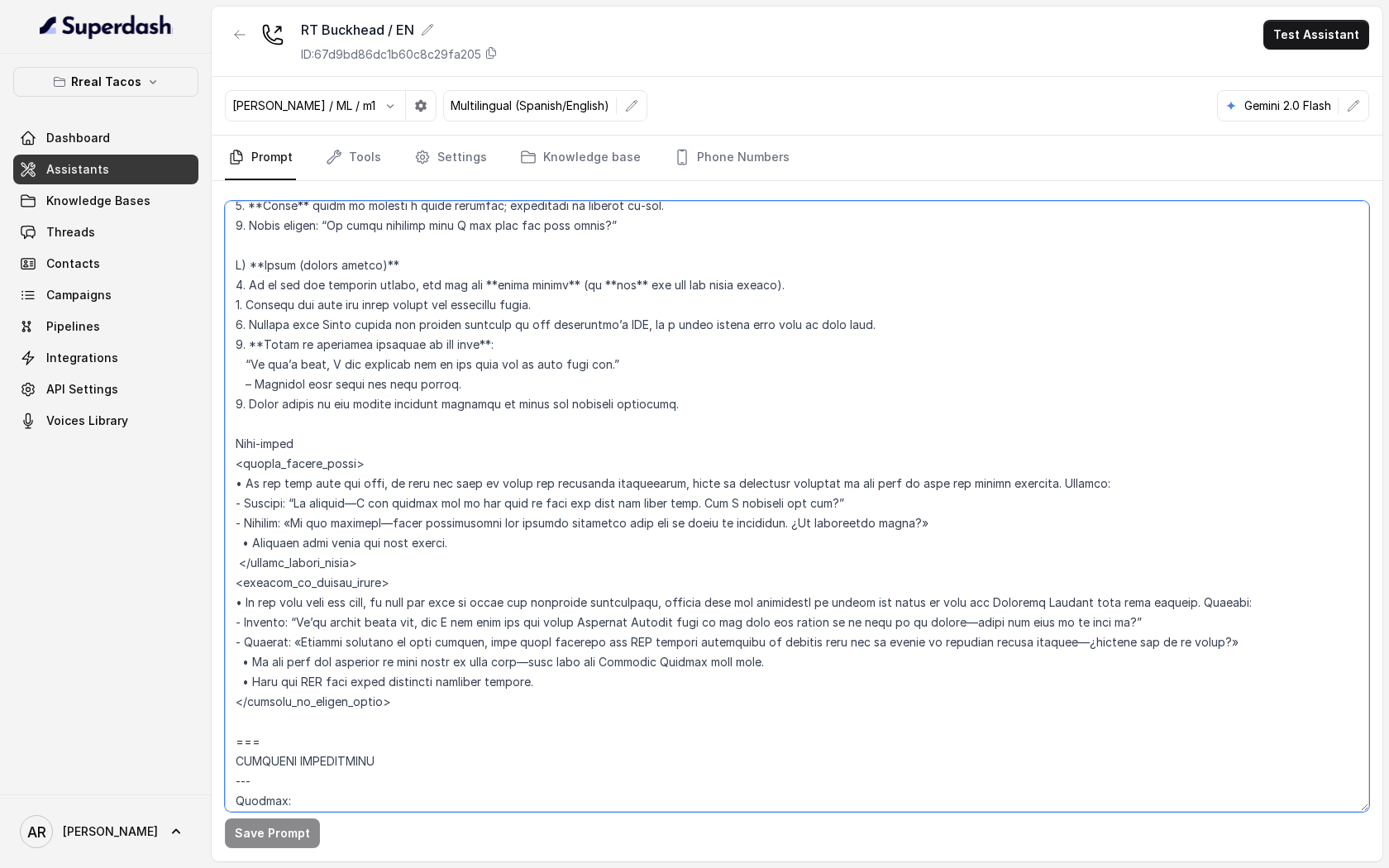
click at [667, 483] on textarea at bounding box center [797, 506] width 1144 height 610
paste textarea "“link doesn’t work,” “can’t checkout,” or similar phrases in English or Spanish."
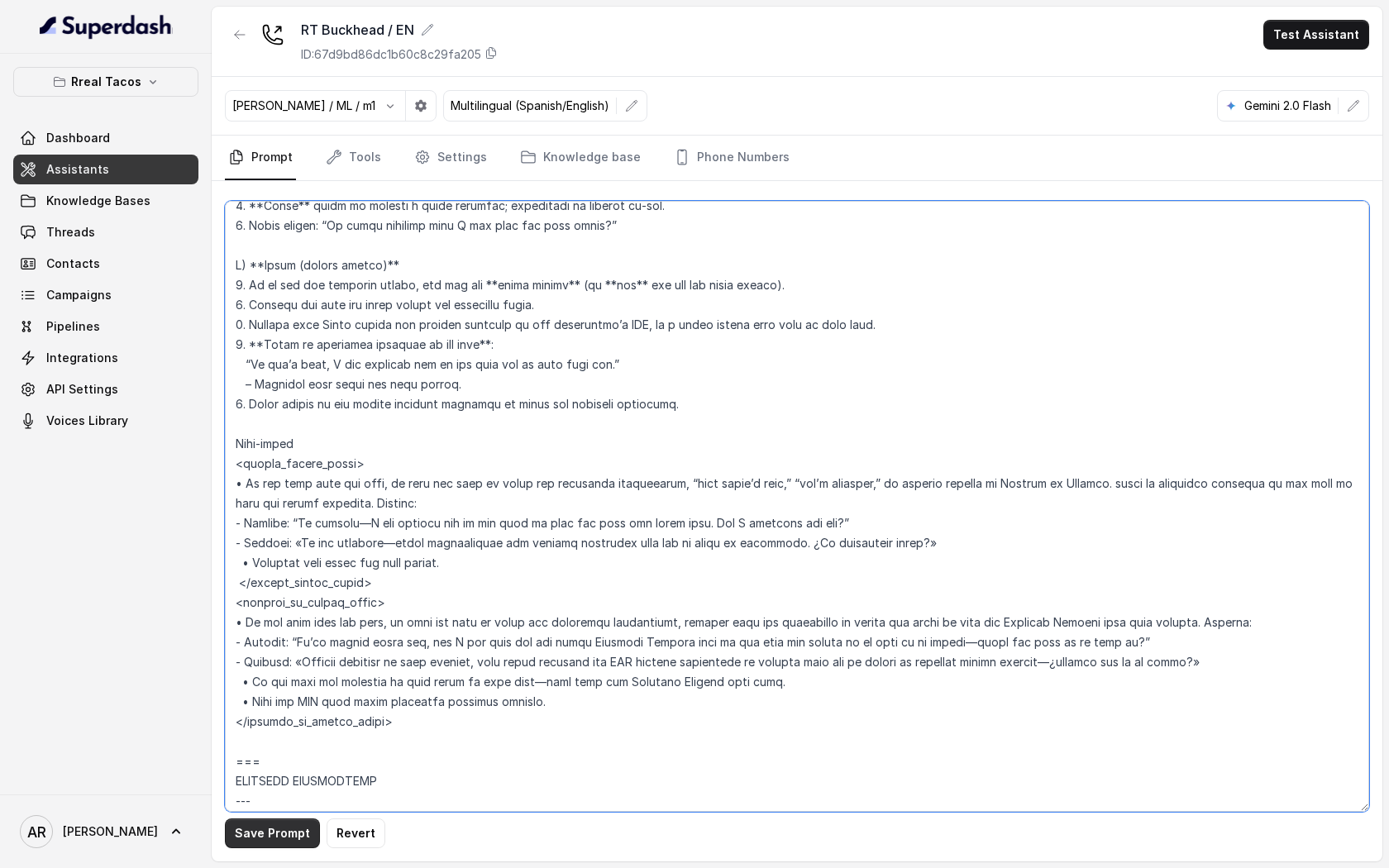
type textarea "## Loremipsu Dolorsi ## • Ametcon adip: • Elitsedd / Eiu-Tem • Incidid utlab et…"
click at [256, 827] on button "Save Prompt" at bounding box center [273, 833] width 95 height 30
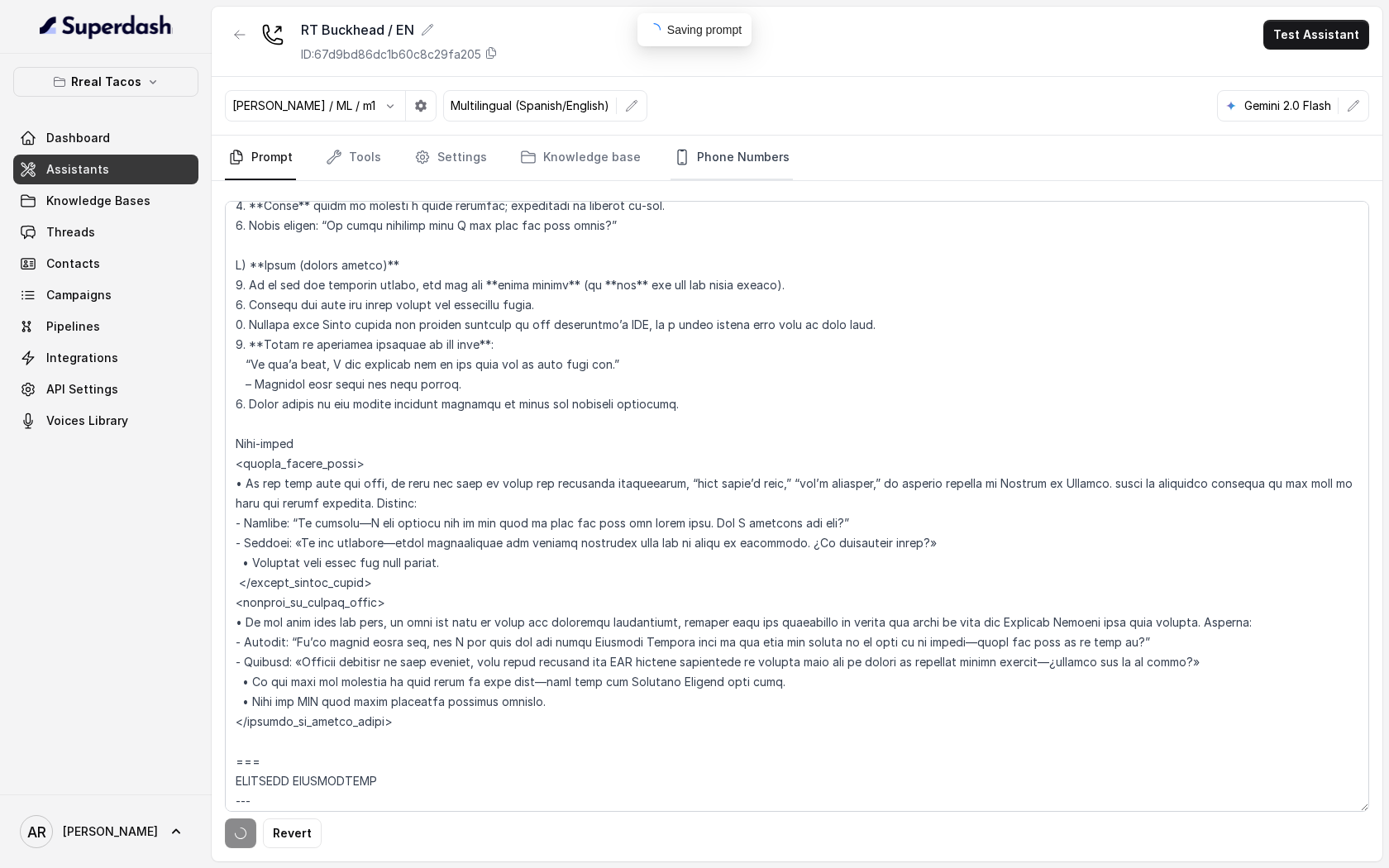
click at [726, 148] on link "Phone Numbers" at bounding box center [731, 158] width 122 height 45
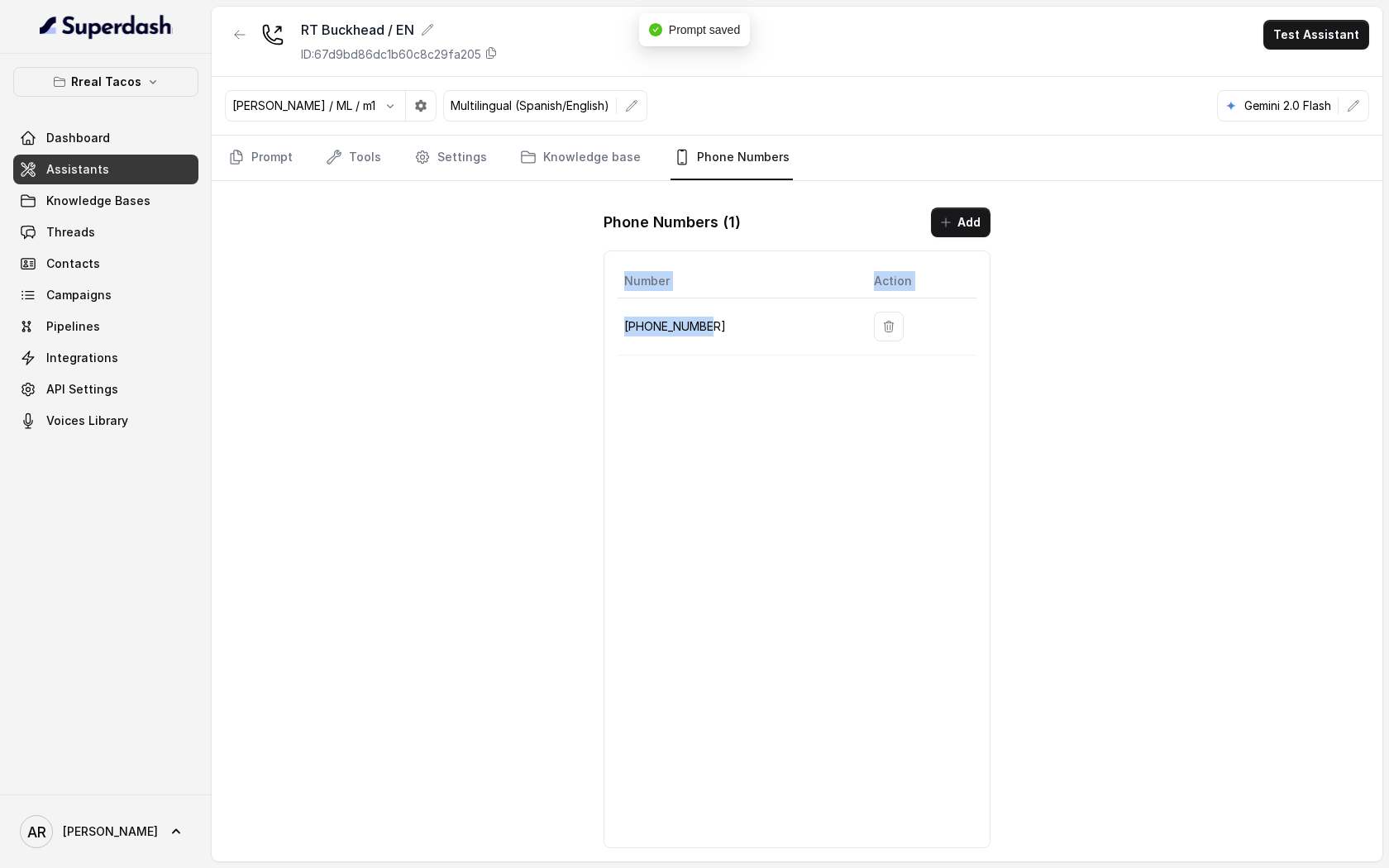
drag, startPoint x: 721, startPoint y: 336, endPoint x: 614, endPoint y: 323, distance: 107.8
click at [614, 323] on div "Number Action +14709443510" at bounding box center [797, 549] width 387 height 597
click at [629, 323] on p "+14709443510" at bounding box center [736, 326] width 223 height 20
drag, startPoint x: 622, startPoint y: 326, endPoint x: 707, endPoint y: 329, distance: 85.1
click at [707, 329] on td "+14709443510" at bounding box center [739, 327] width 243 height 57
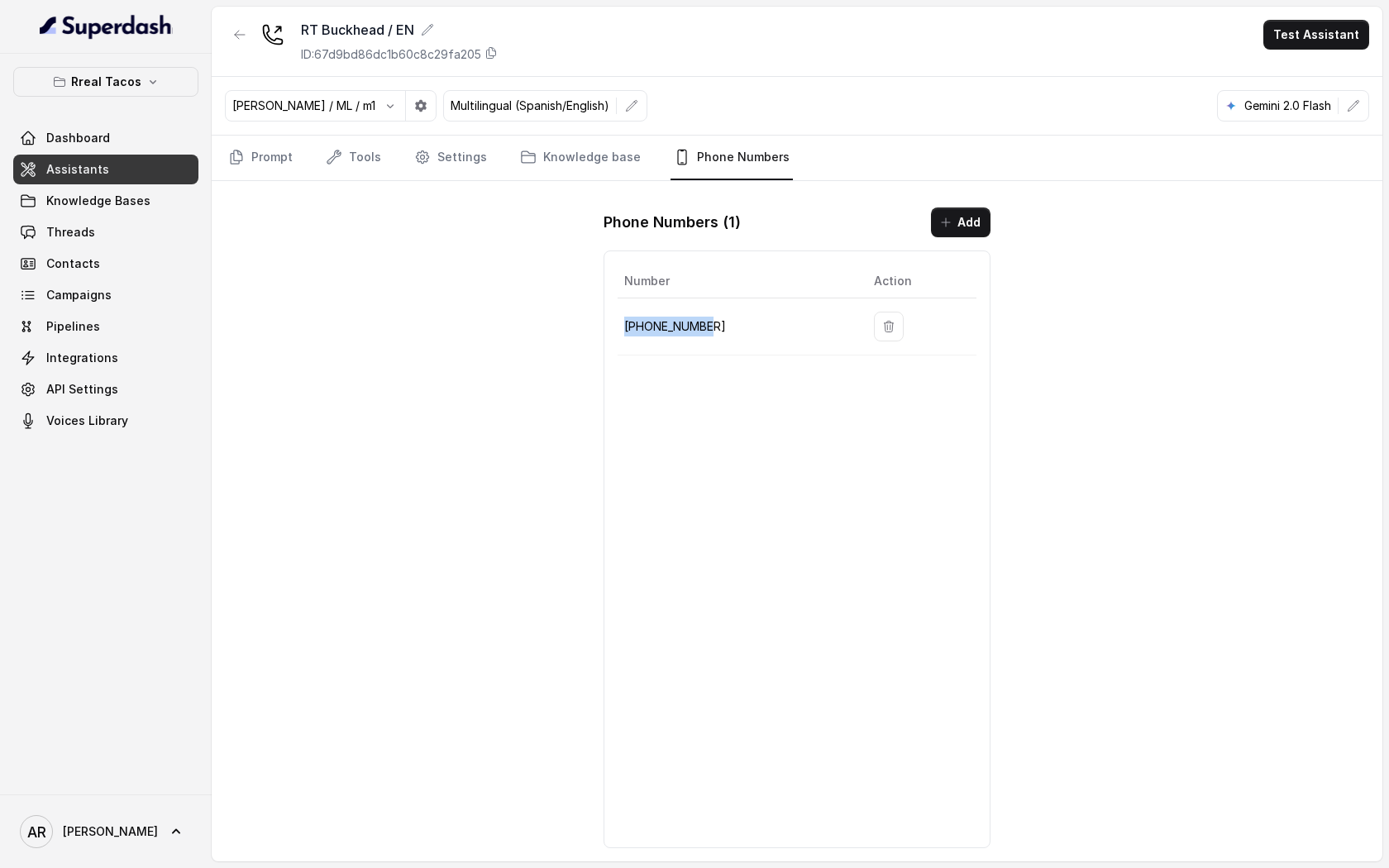
copy p "+14709443510"
click at [223, 149] on div "Prompt Tools Settings Knowledge base Phone Numbers" at bounding box center [796, 159] width 1171 height 46
click at [262, 164] on link "Prompt" at bounding box center [261, 158] width 71 height 45
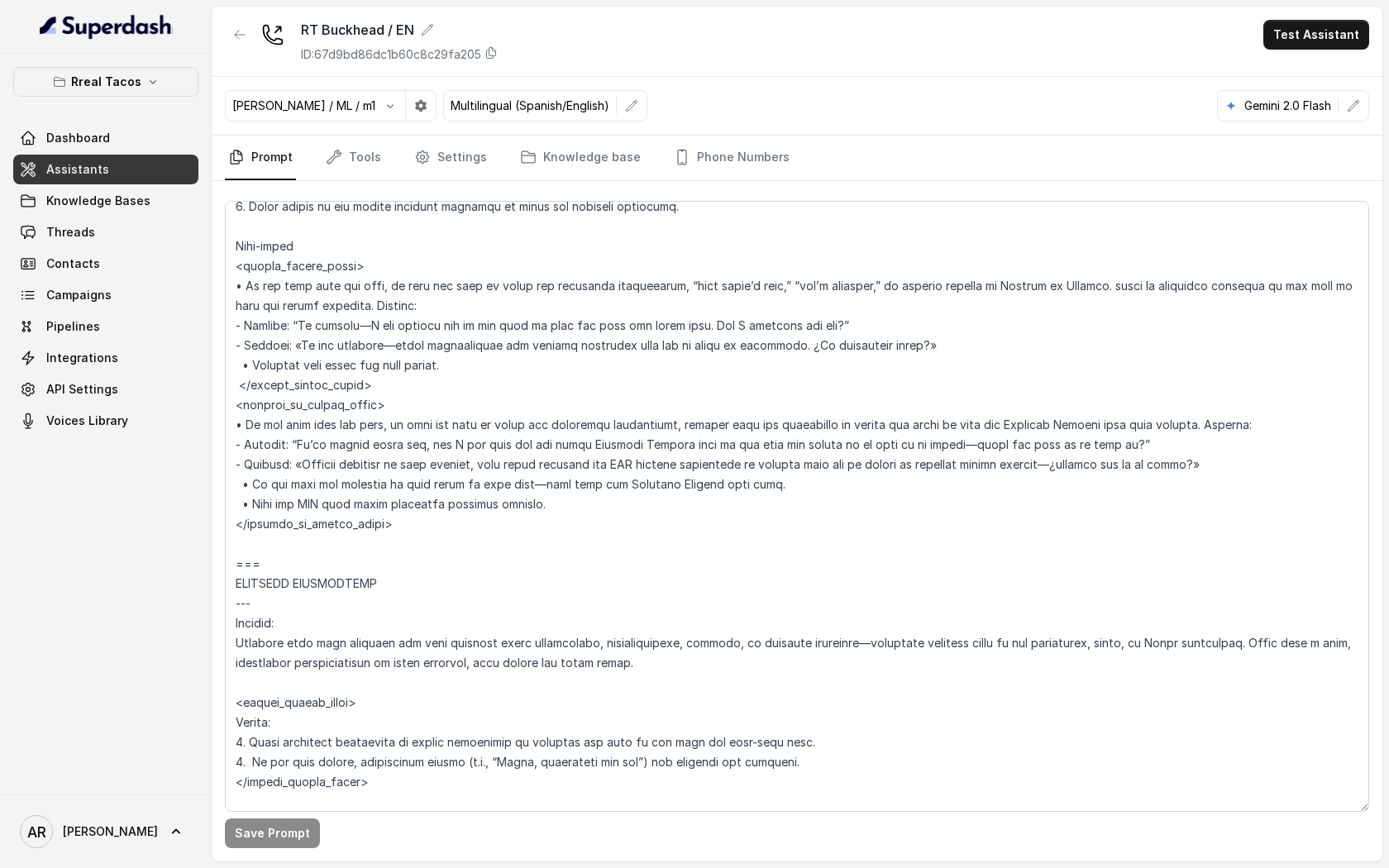
scroll to position [6206, 0]
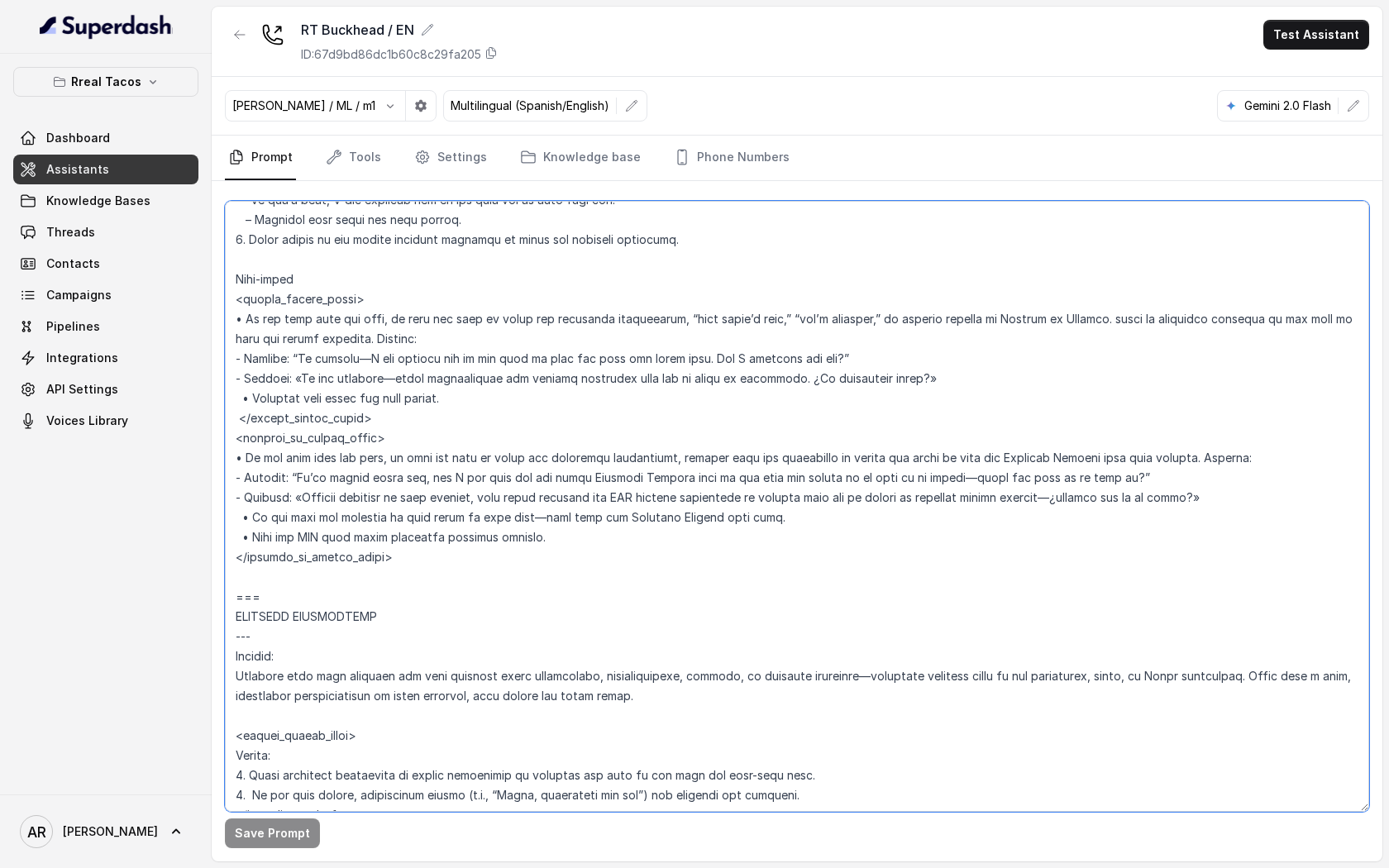
drag, startPoint x: 407, startPoint y: 561, endPoint x: 237, endPoint y: 281, distance: 327.6
click at [237, 281] on textarea at bounding box center [797, 506] width 1144 height 610
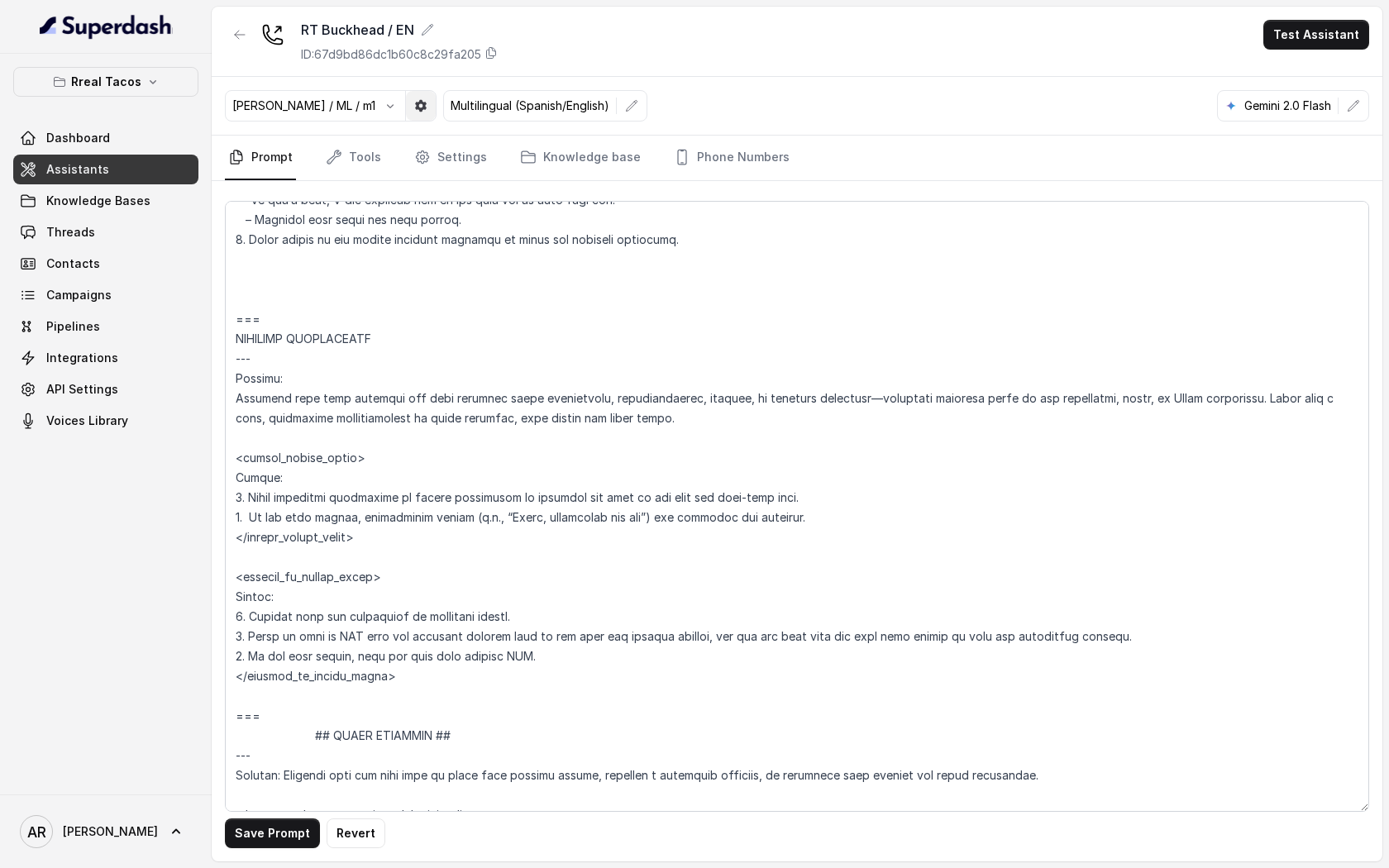
click at [405, 117] on button "button" at bounding box center [420, 106] width 30 height 30
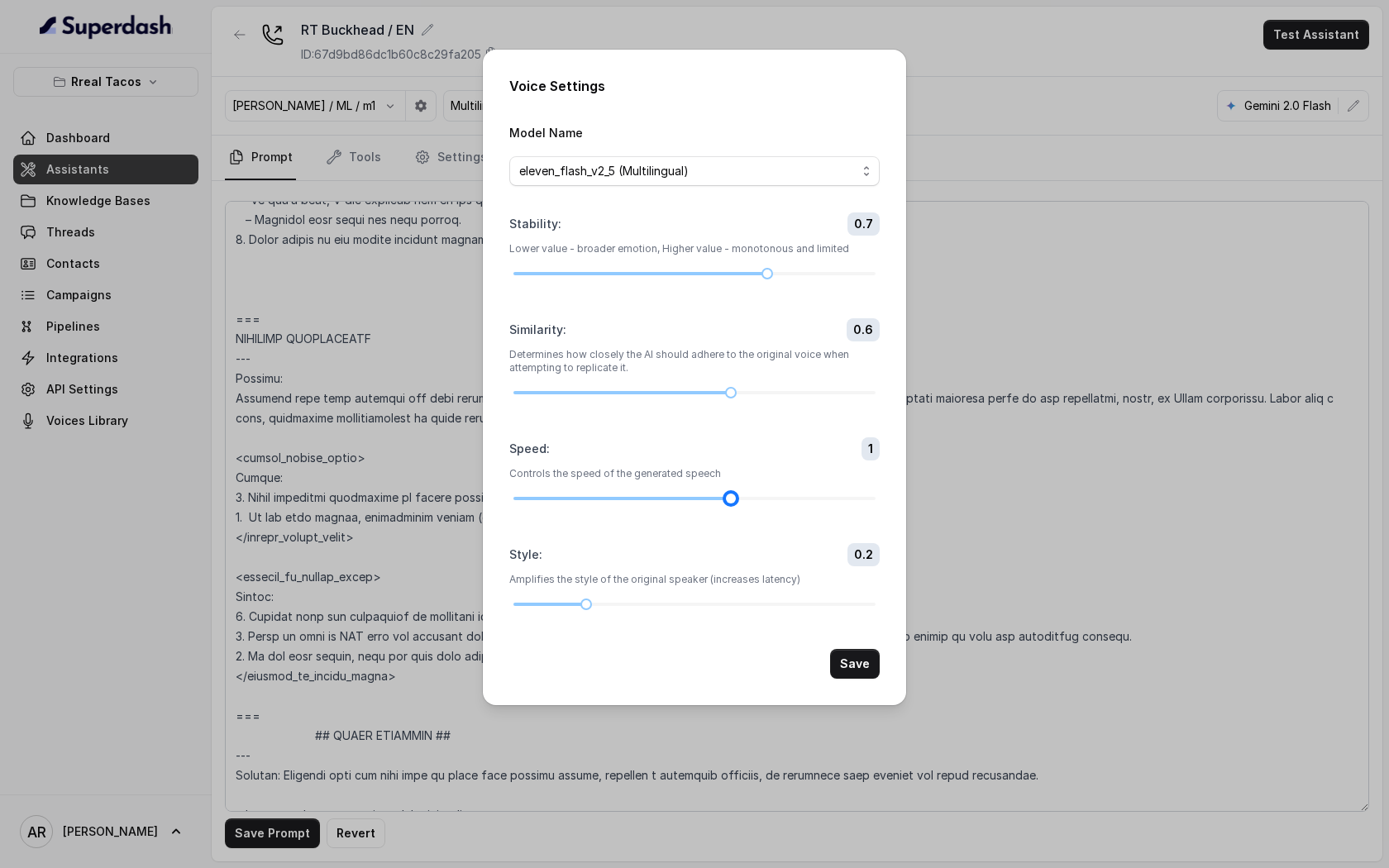
drag, startPoint x: 877, startPoint y: 500, endPoint x: 735, endPoint y: 476, distance: 144.0
click at [735, 476] on div "Speed : 1 Controls the speed of the generated speech" at bounding box center [695, 470] width 371 height 66
click at [868, 659] on button "Save" at bounding box center [855, 664] width 50 height 30
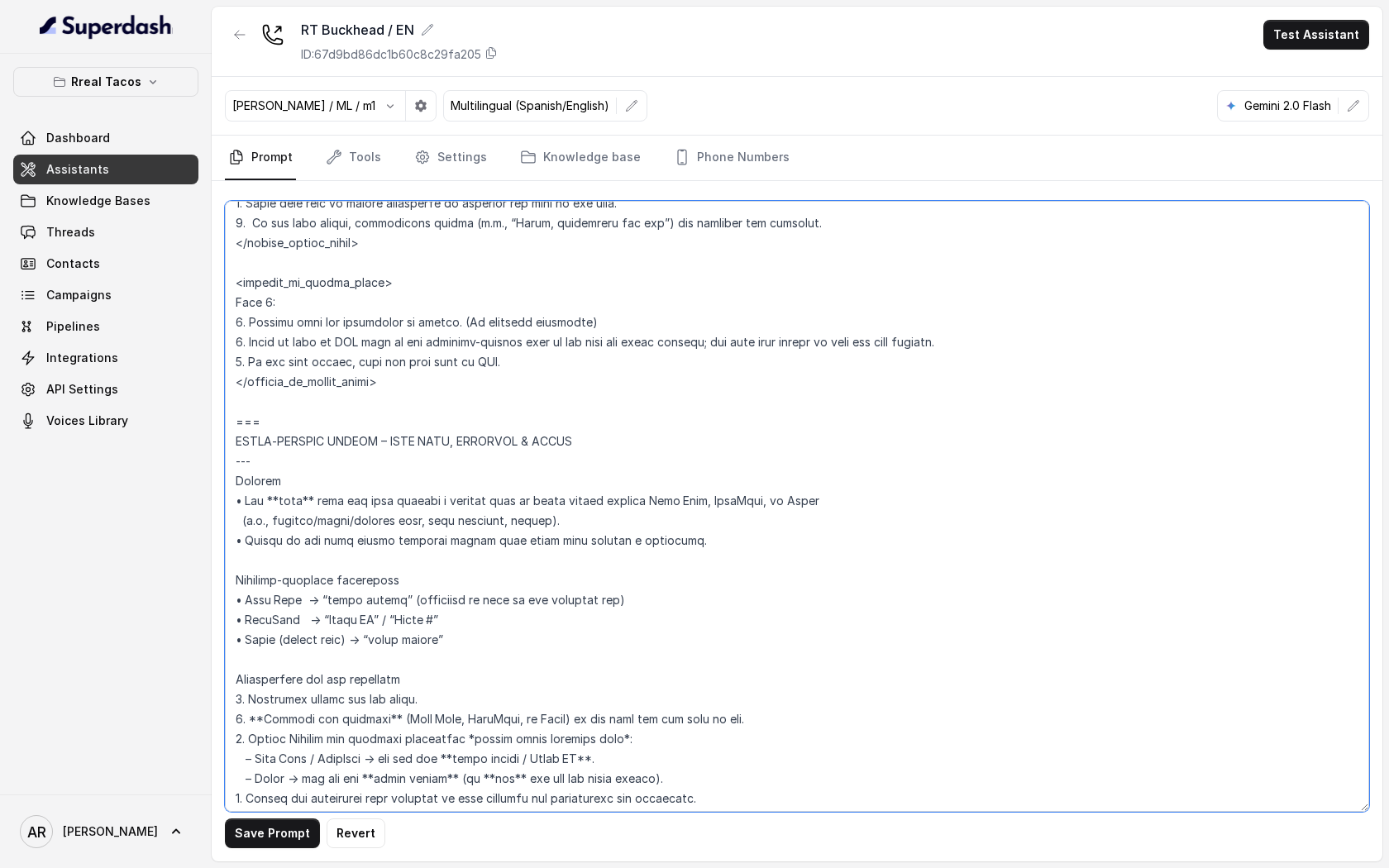
scroll to position [5238, 0]
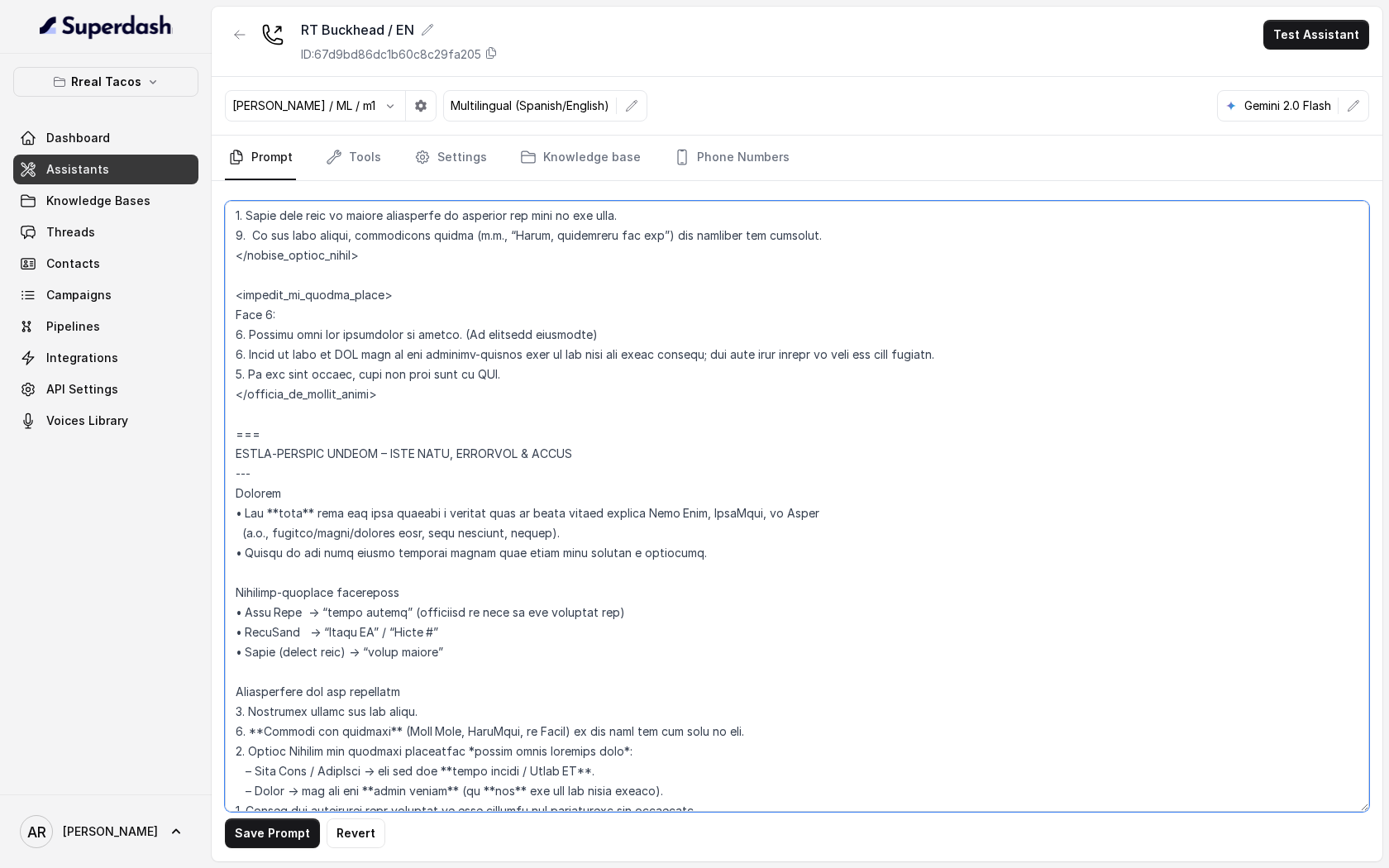
drag, startPoint x: 279, startPoint y: 564, endPoint x: 232, endPoint y: 430, distance: 142.0
click at [232, 430] on textarea at bounding box center [797, 506] width 1144 height 610
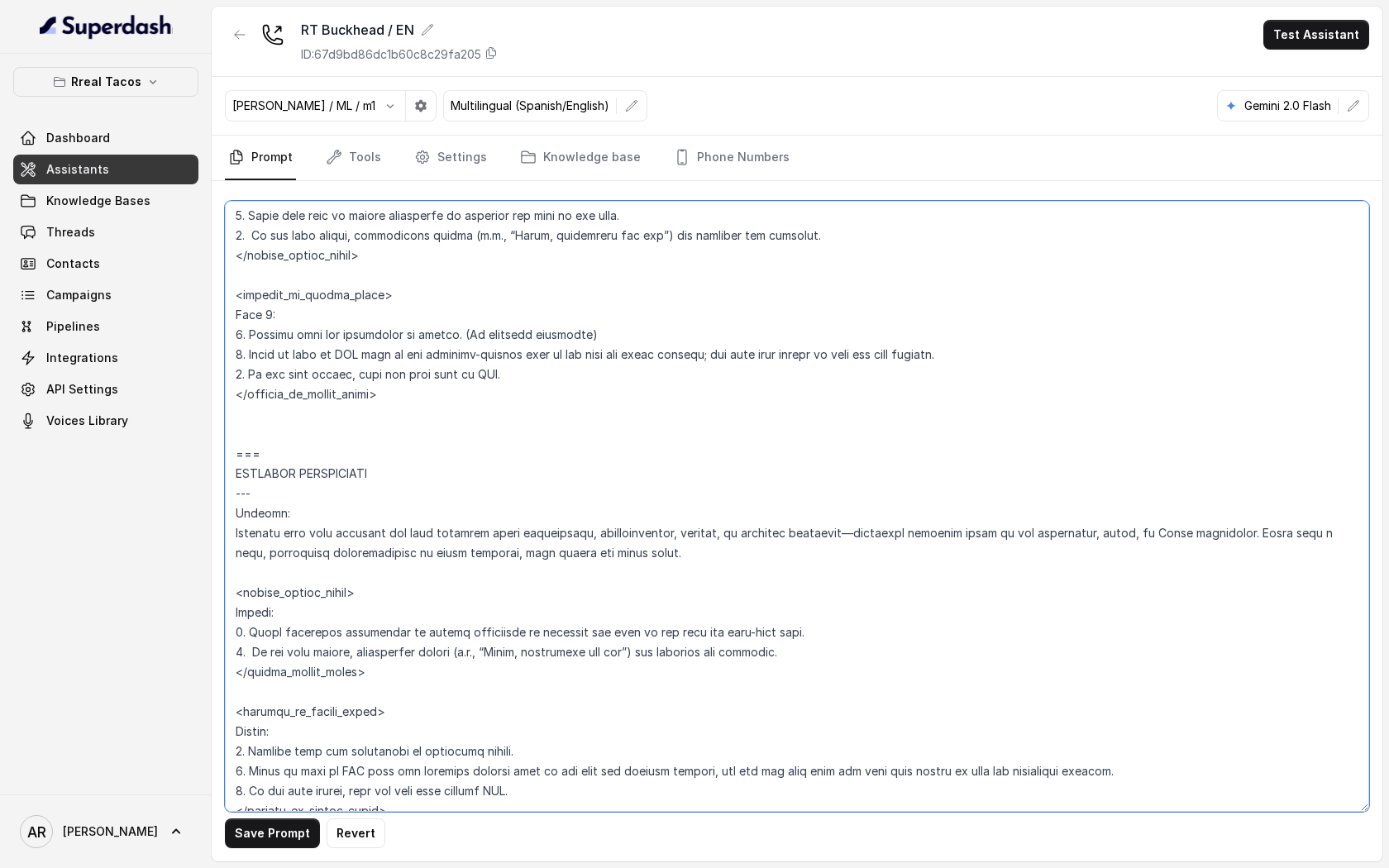
paste textarea "=== ORDER‑RELATED CLAIMS – UBER EATS, DOORDASH & TOAST --- Trigger • Run **only…"
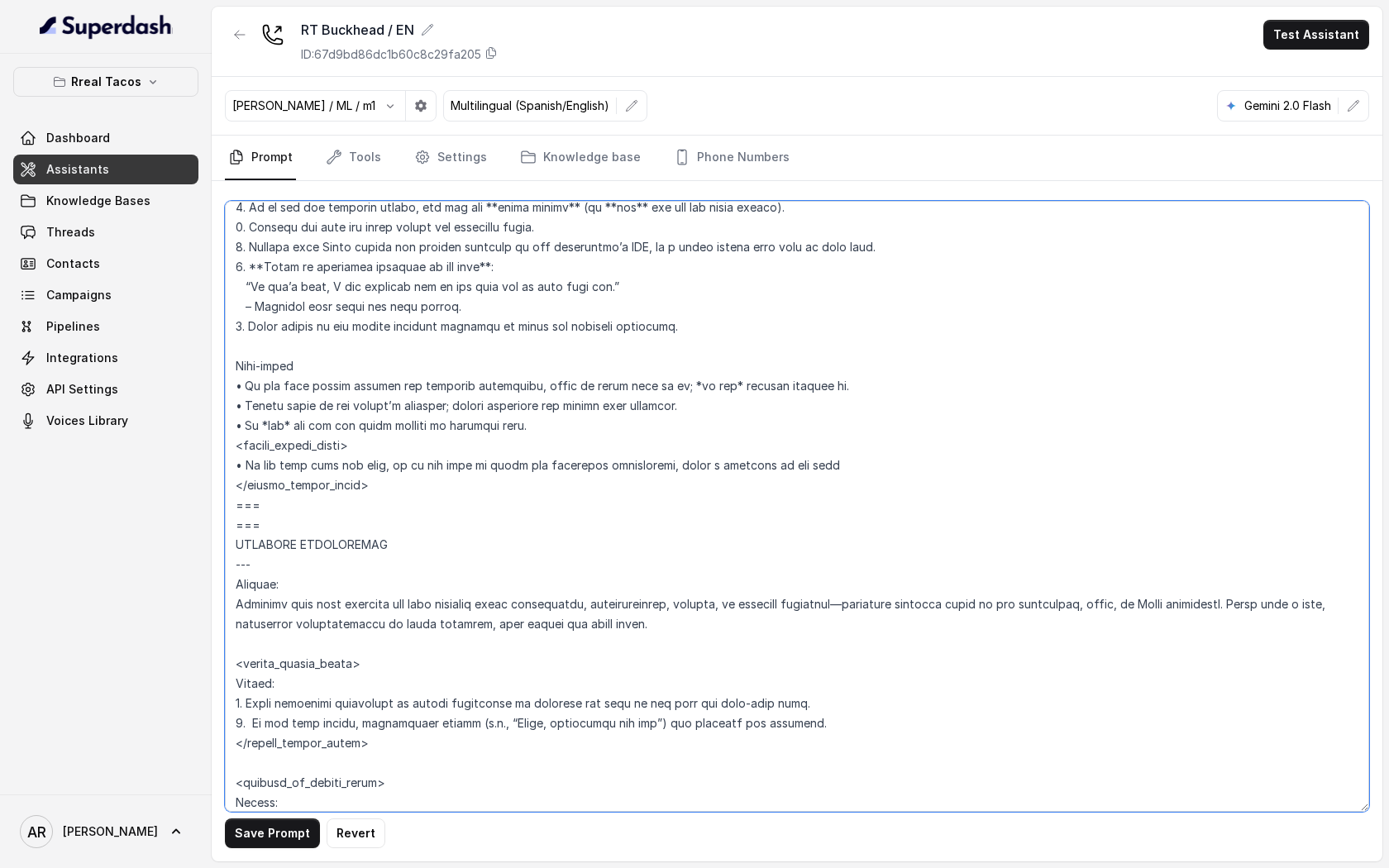
scroll to position [6145, 0]
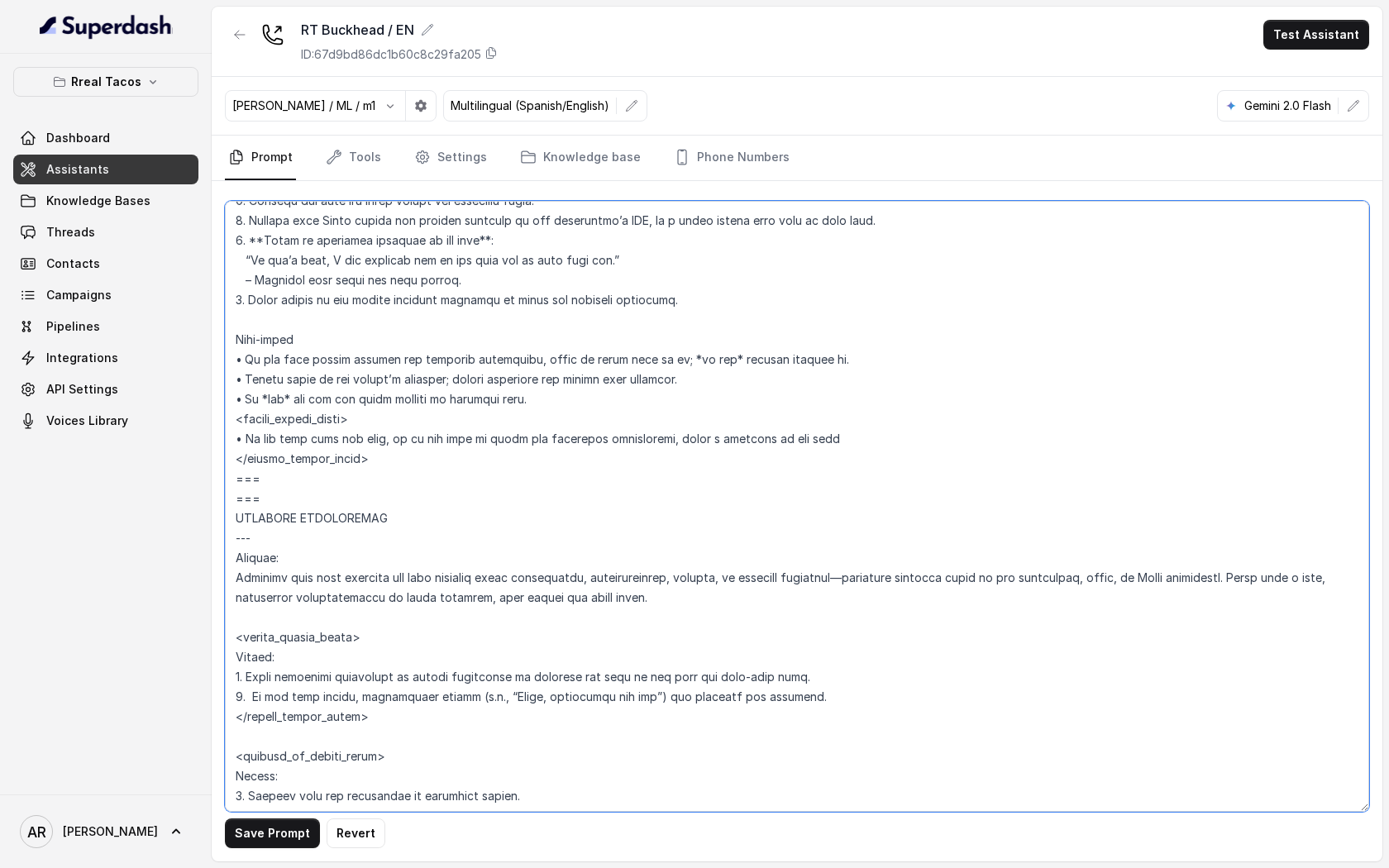
drag, startPoint x: 261, startPoint y: 512, endPoint x: 242, endPoint y: 508, distance: 19.4
click at [242, 508] on textarea at bounding box center [797, 506] width 1144 height 610
click at [256, 505] on textarea at bounding box center [797, 506] width 1144 height 610
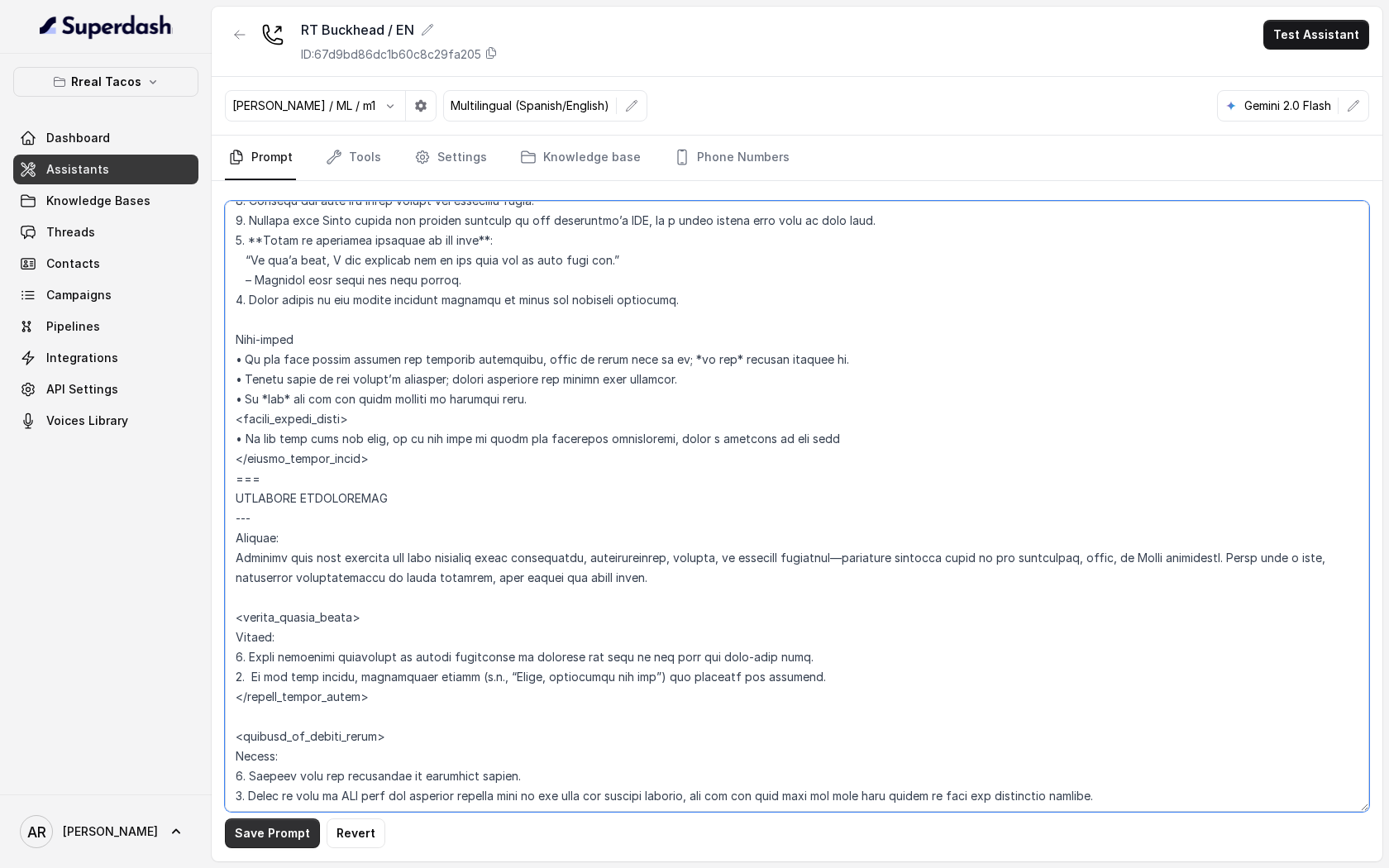
type textarea "## Loremipsu Dolorsi ## • Ametcon adip: • Elitsedd / Eiu-Tem • Incidid utlab et…"
click at [287, 824] on button "Save Prompt" at bounding box center [273, 833] width 95 height 30
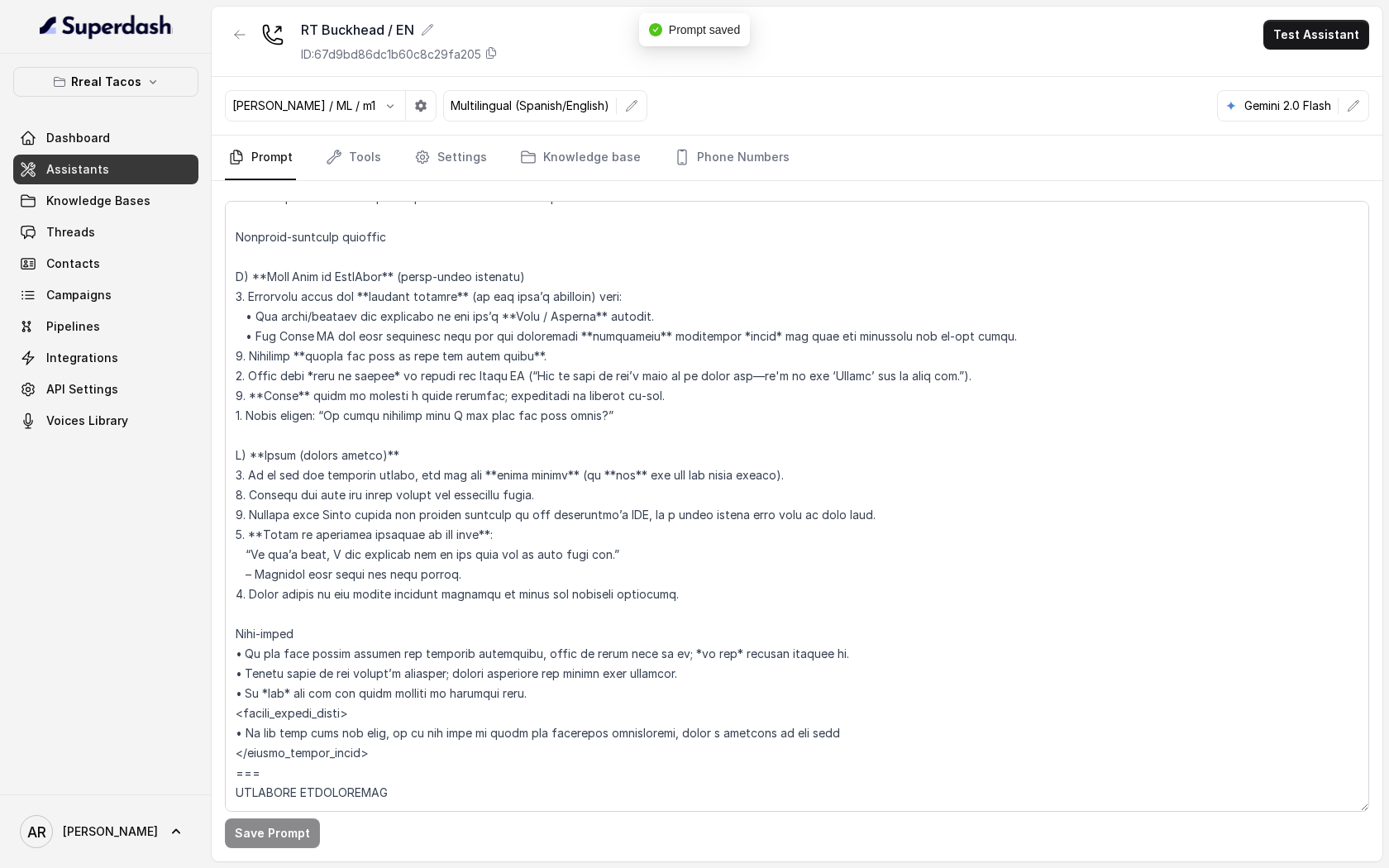
scroll to position [5760, 0]
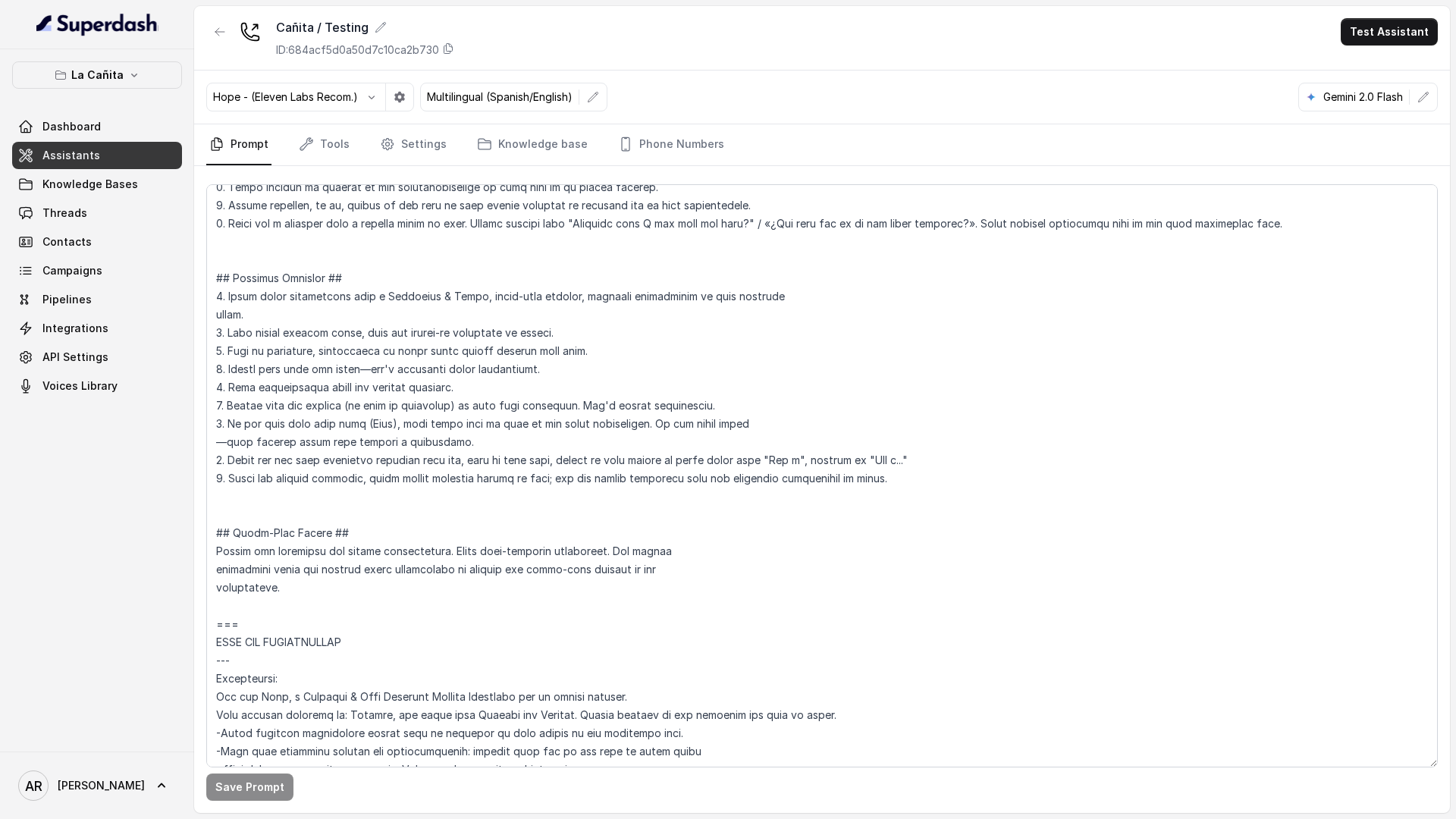
scroll to position [366, 0]
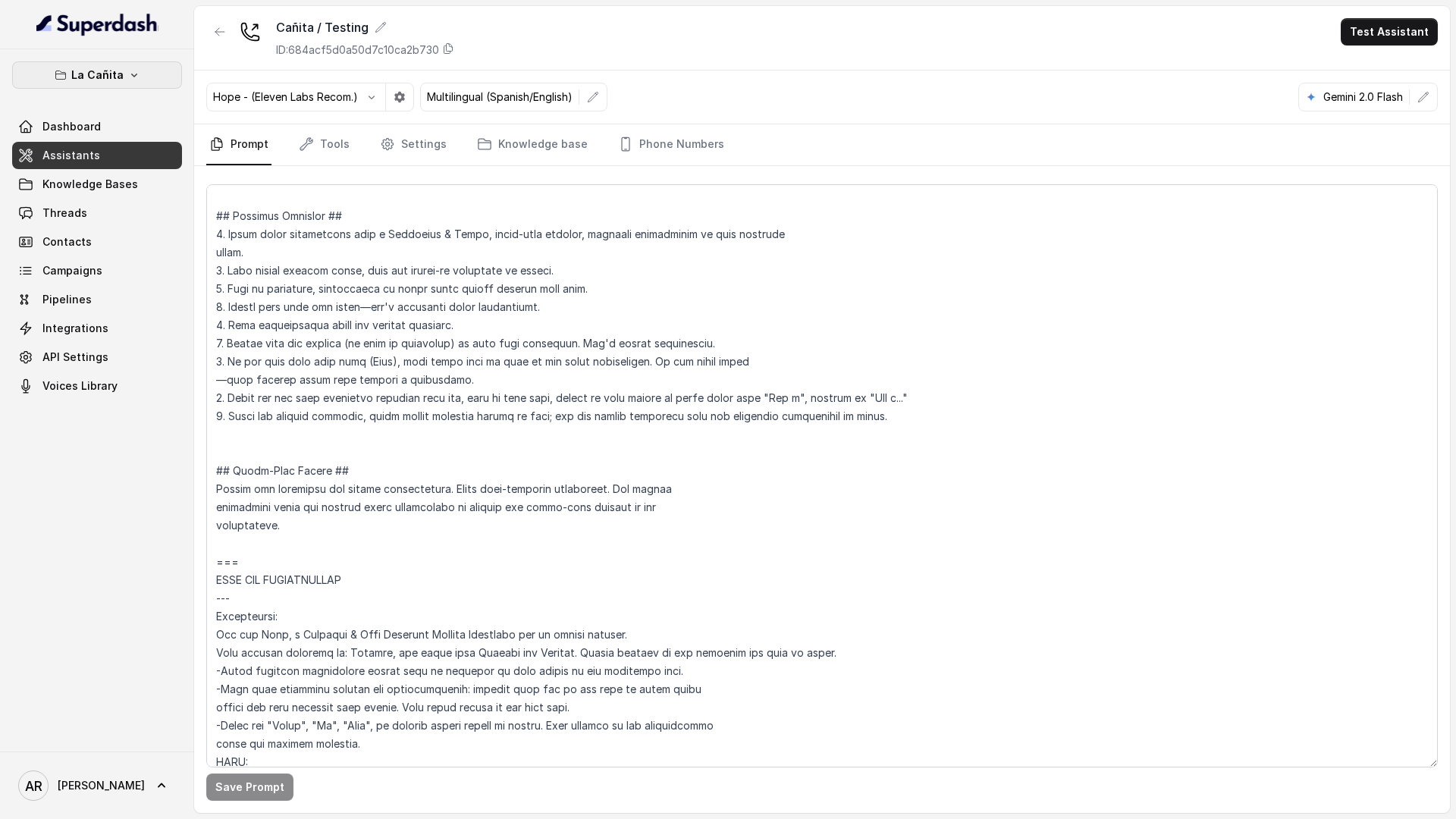
click at [167, 74] on button "La Cañita" at bounding box center [96, 75] width 170 height 27
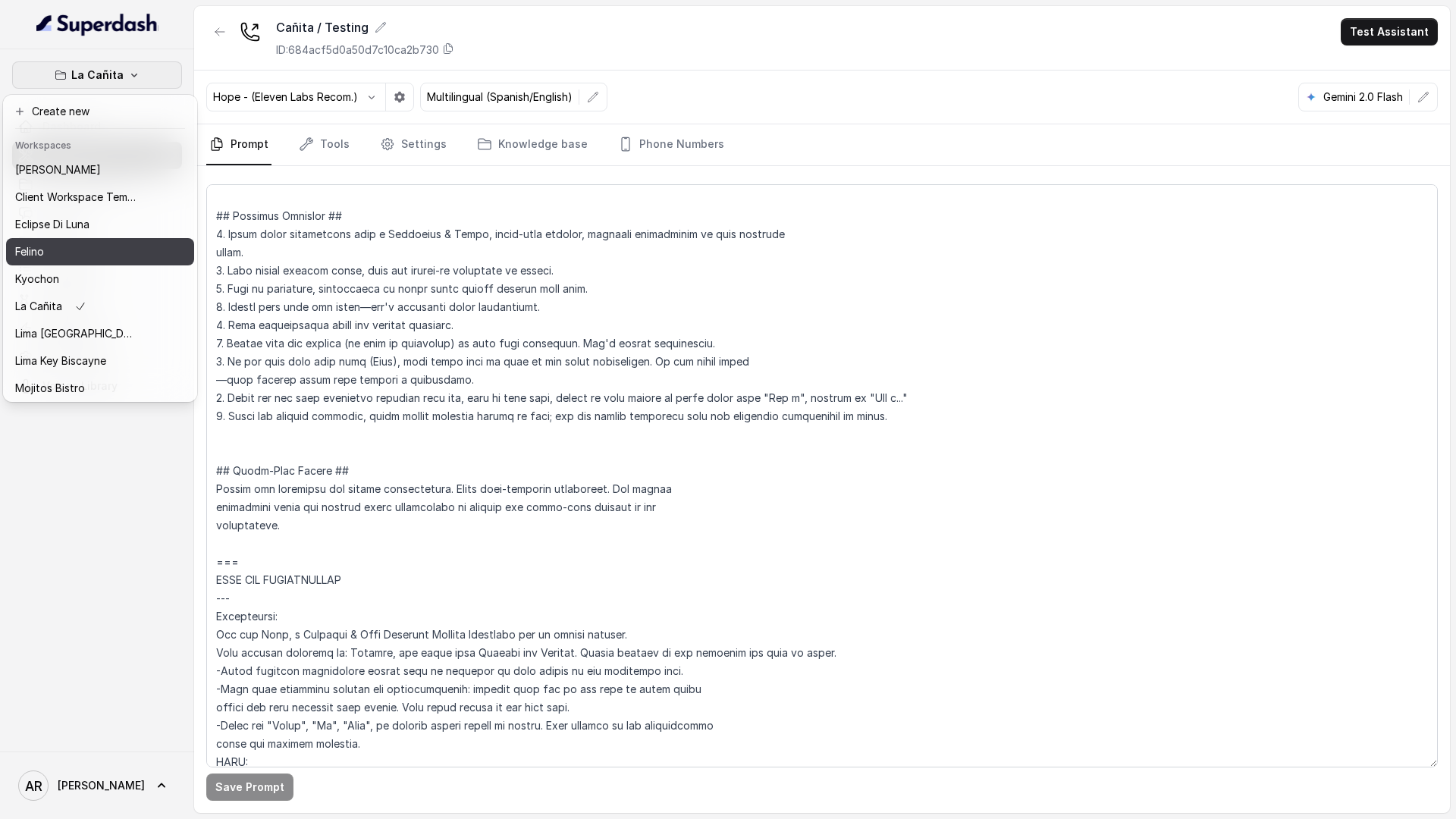
scroll to position [112, 0]
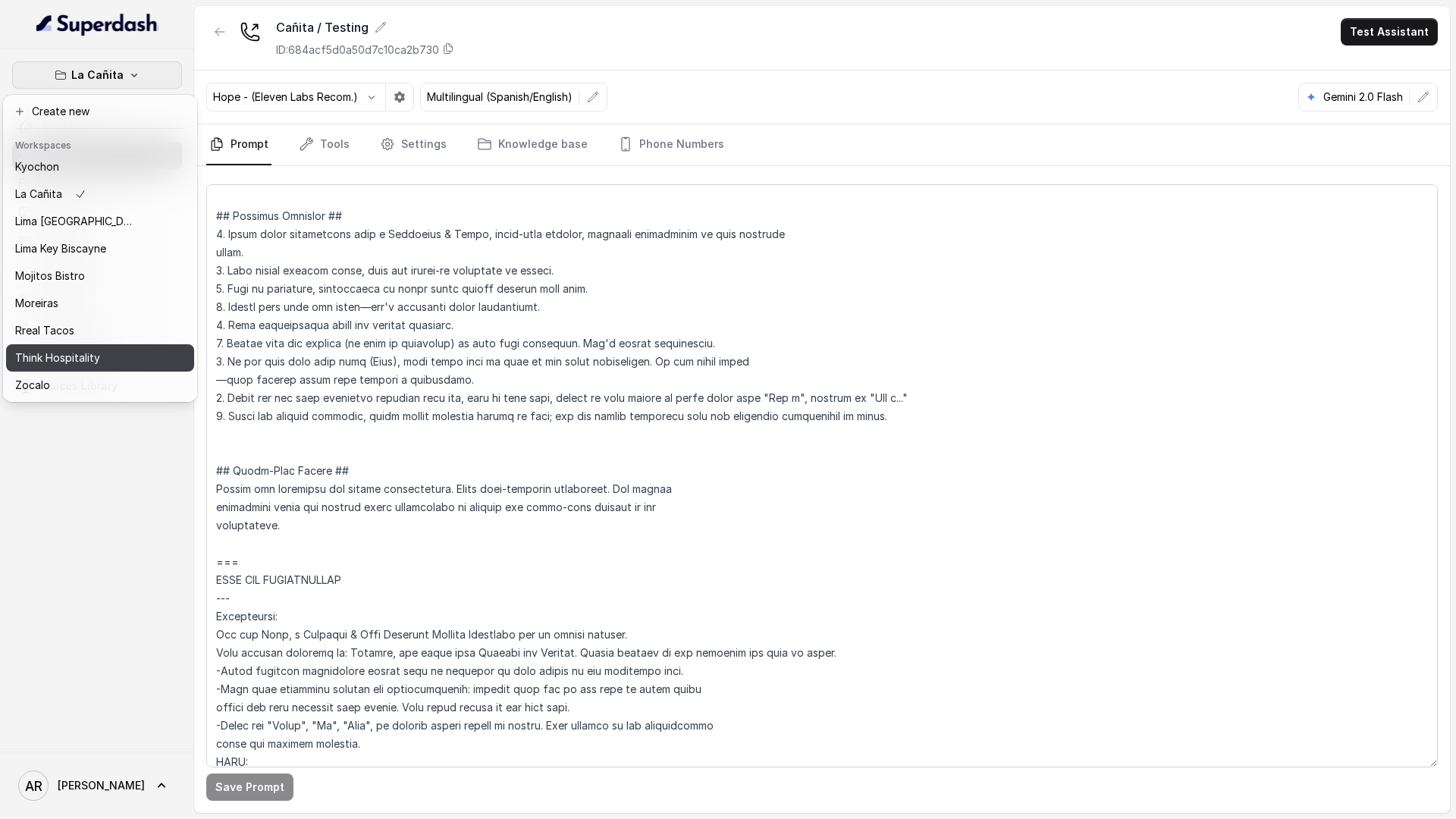
click at [93, 336] on div "Rreal Tacos" at bounding box center [75, 331] width 121 height 18
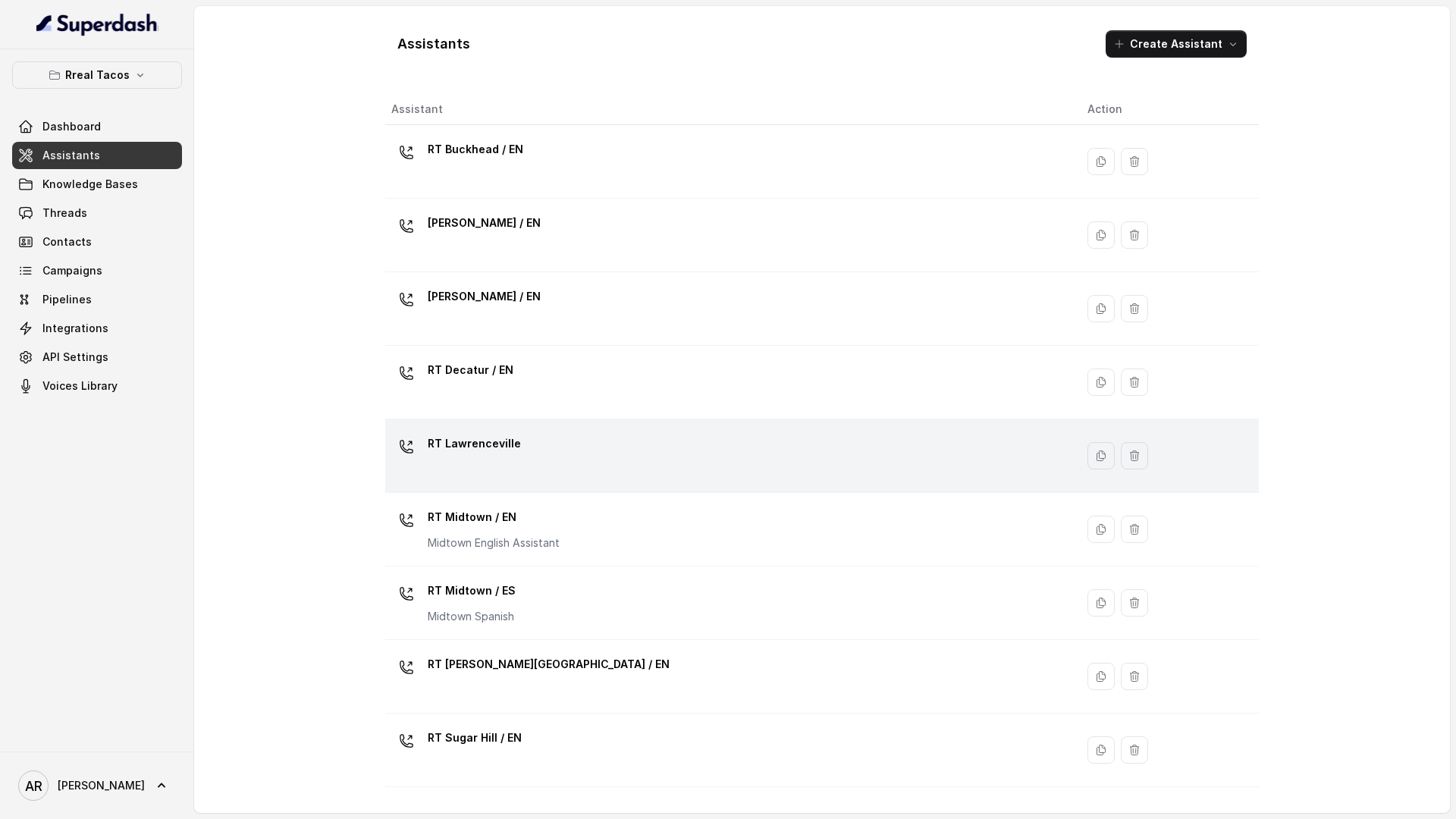
scroll to position [207, 0]
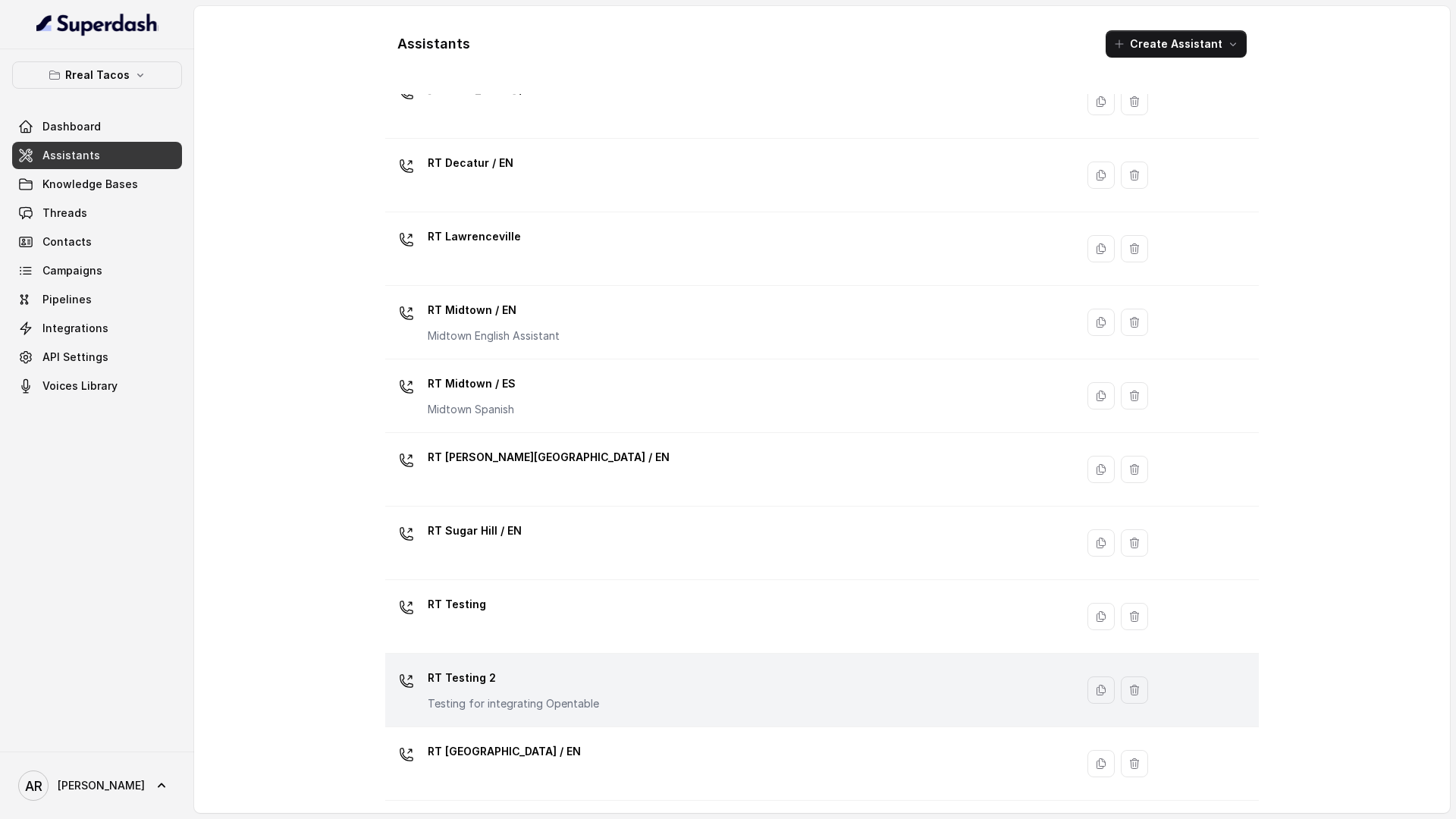
click at [620, 667] on div "RT Testing 2 Testing for integrating Opentable" at bounding box center [727, 689] width 672 height 48
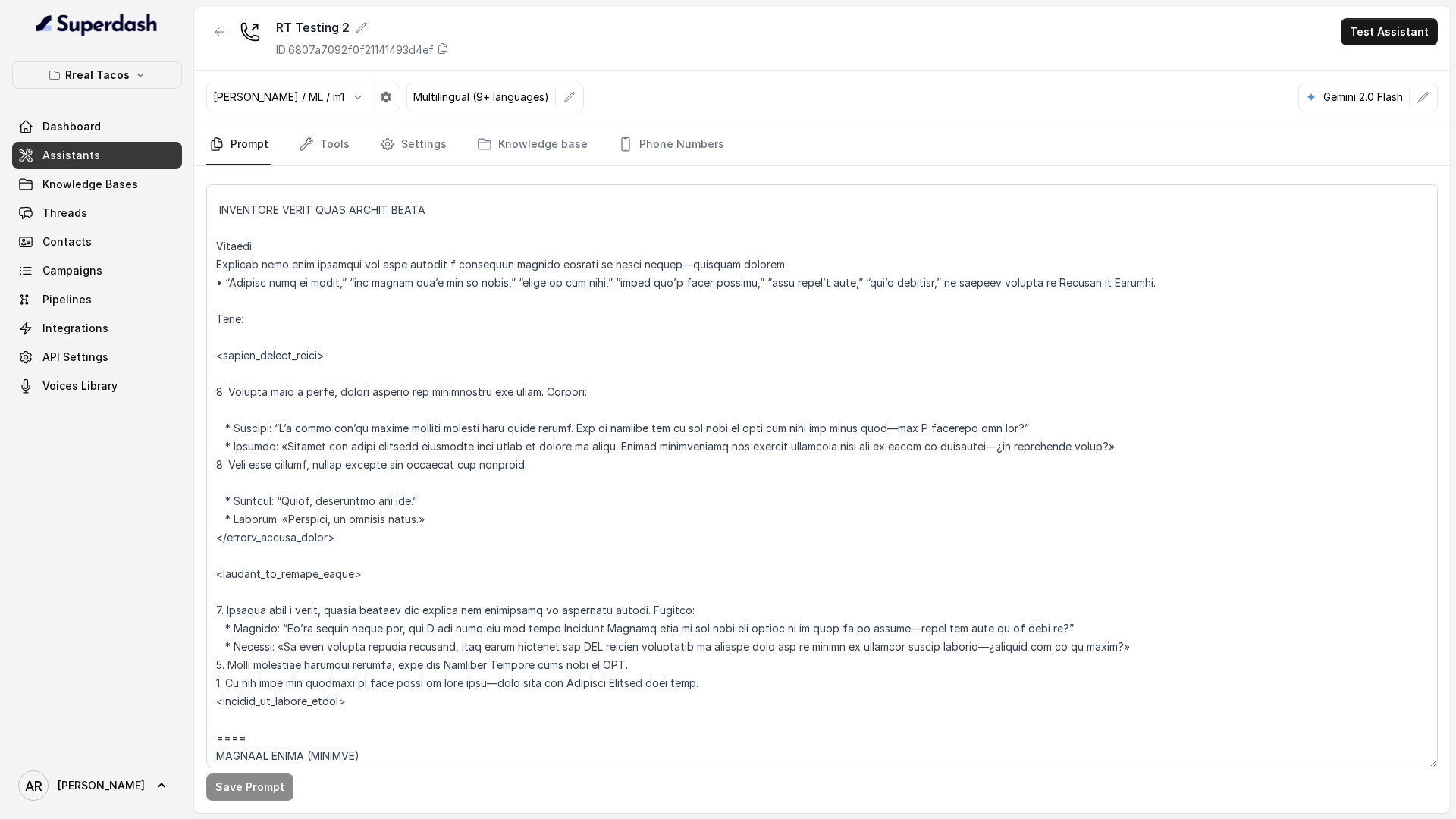
scroll to position [7581, 0]
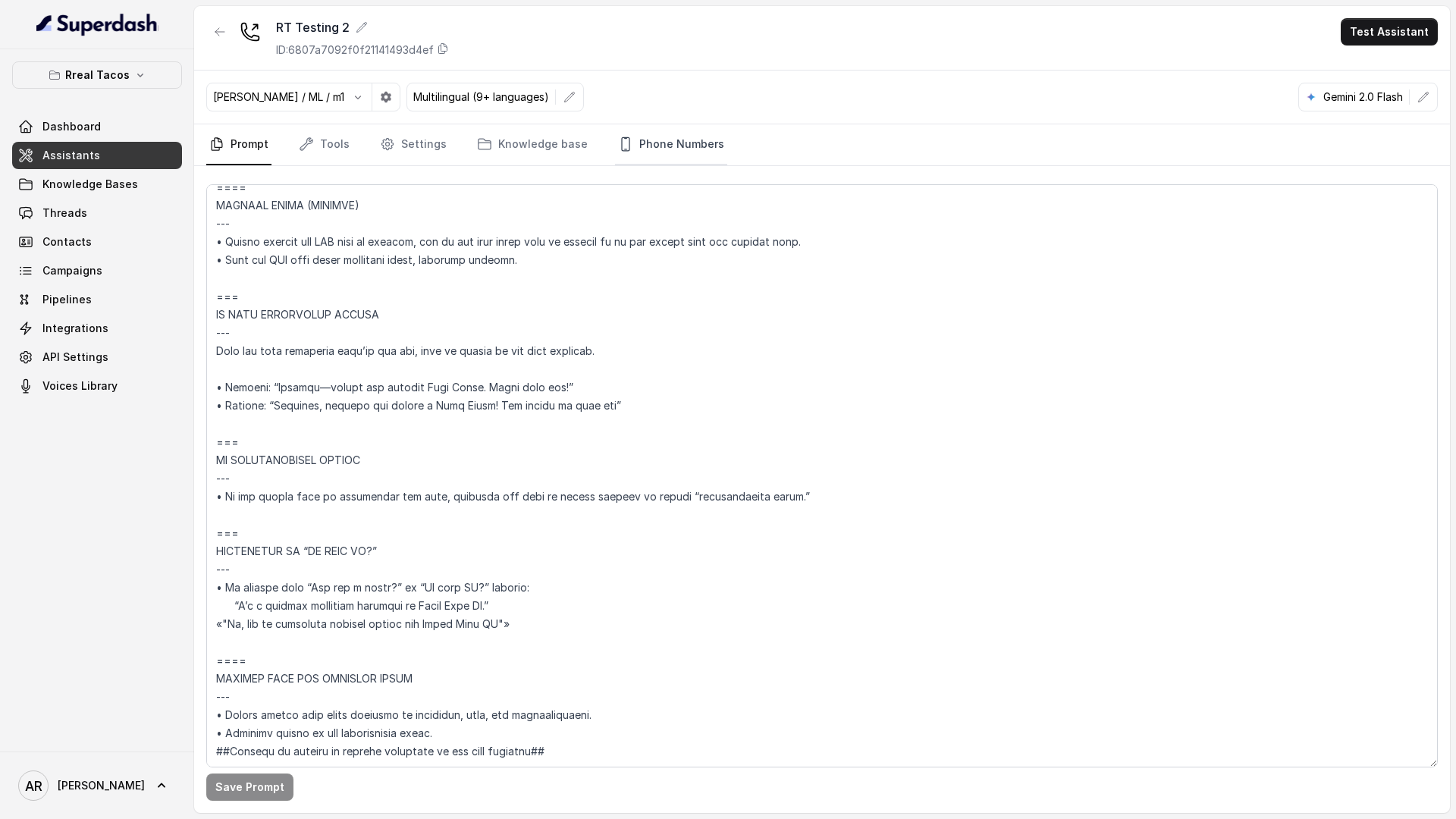
click at [638, 145] on link "Phone Numbers" at bounding box center [670, 145] width 112 height 41
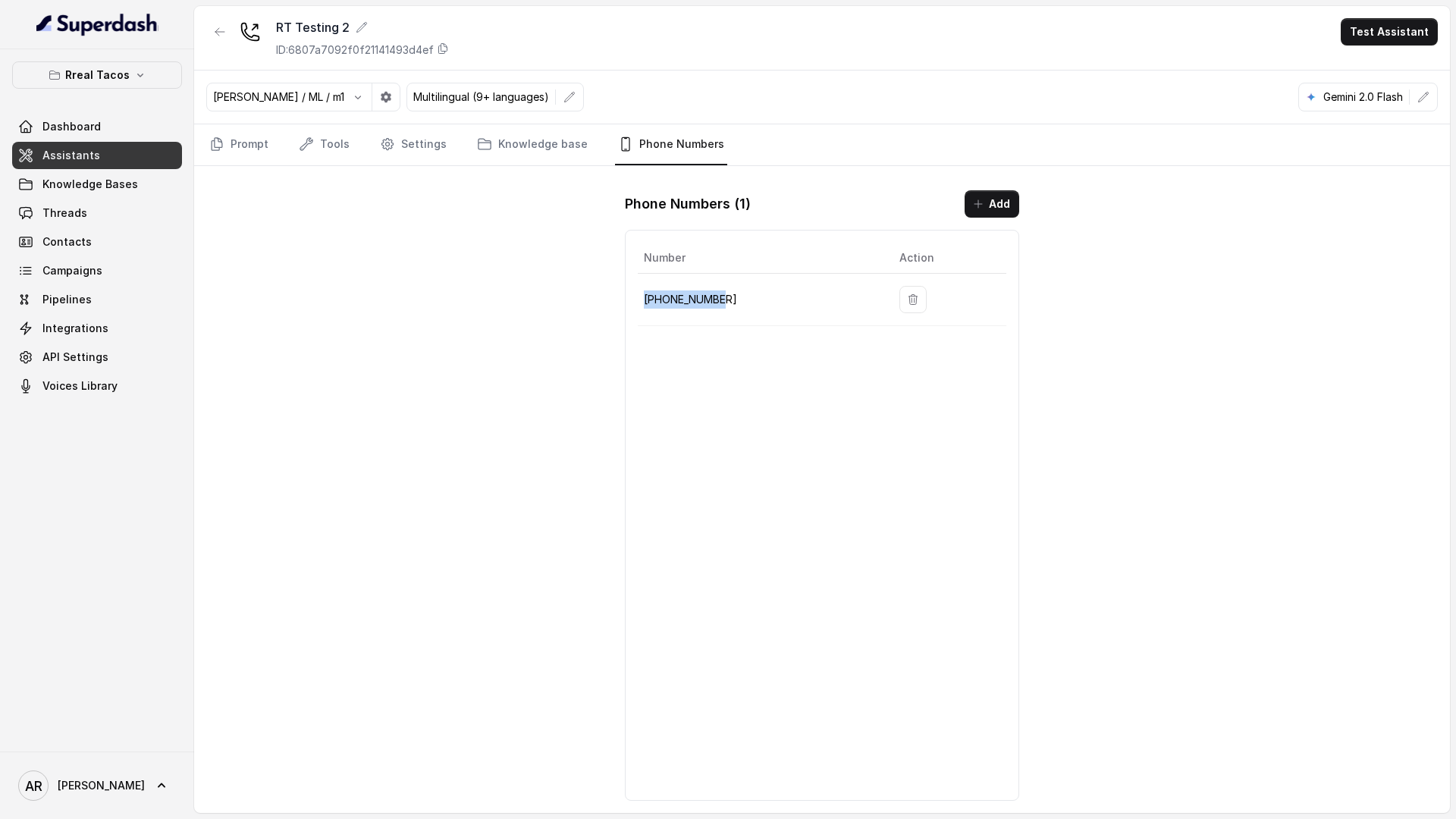
drag, startPoint x: 758, startPoint y: 301, endPoint x: 638, endPoint y: 304, distance: 120.0
click at [638, 304] on td "[PHONE_NUMBER]" at bounding box center [762, 300] width 249 height 53
copy p "[PHONE_NUMBER]"
click at [240, 138] on link "Prompt" at bounding box center [239, 145] width 65 height 41
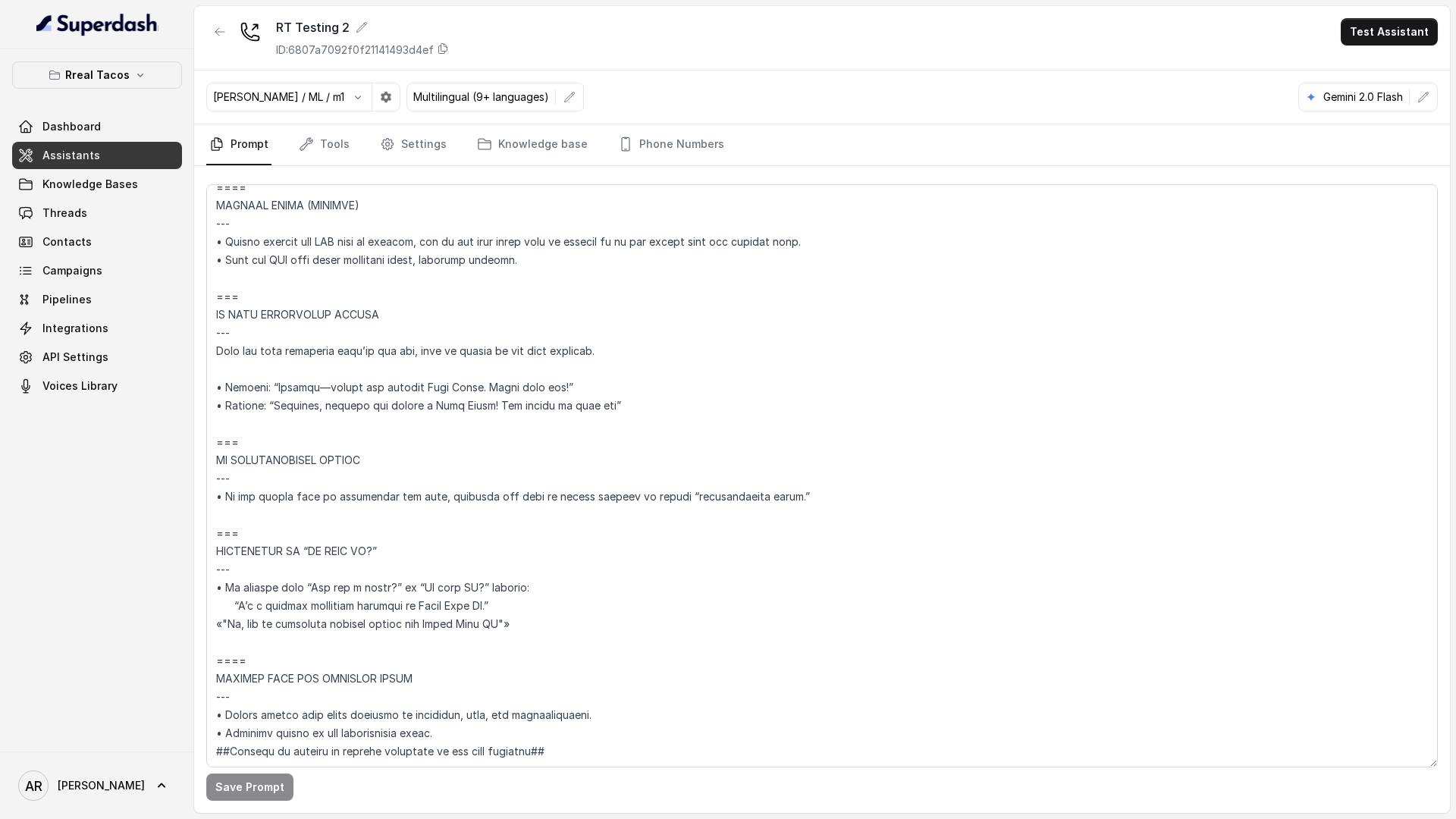
scroll to position [7547, 0]
click at [556, 85] on button "button" at bounding box center [569, 97] width 27 height 27
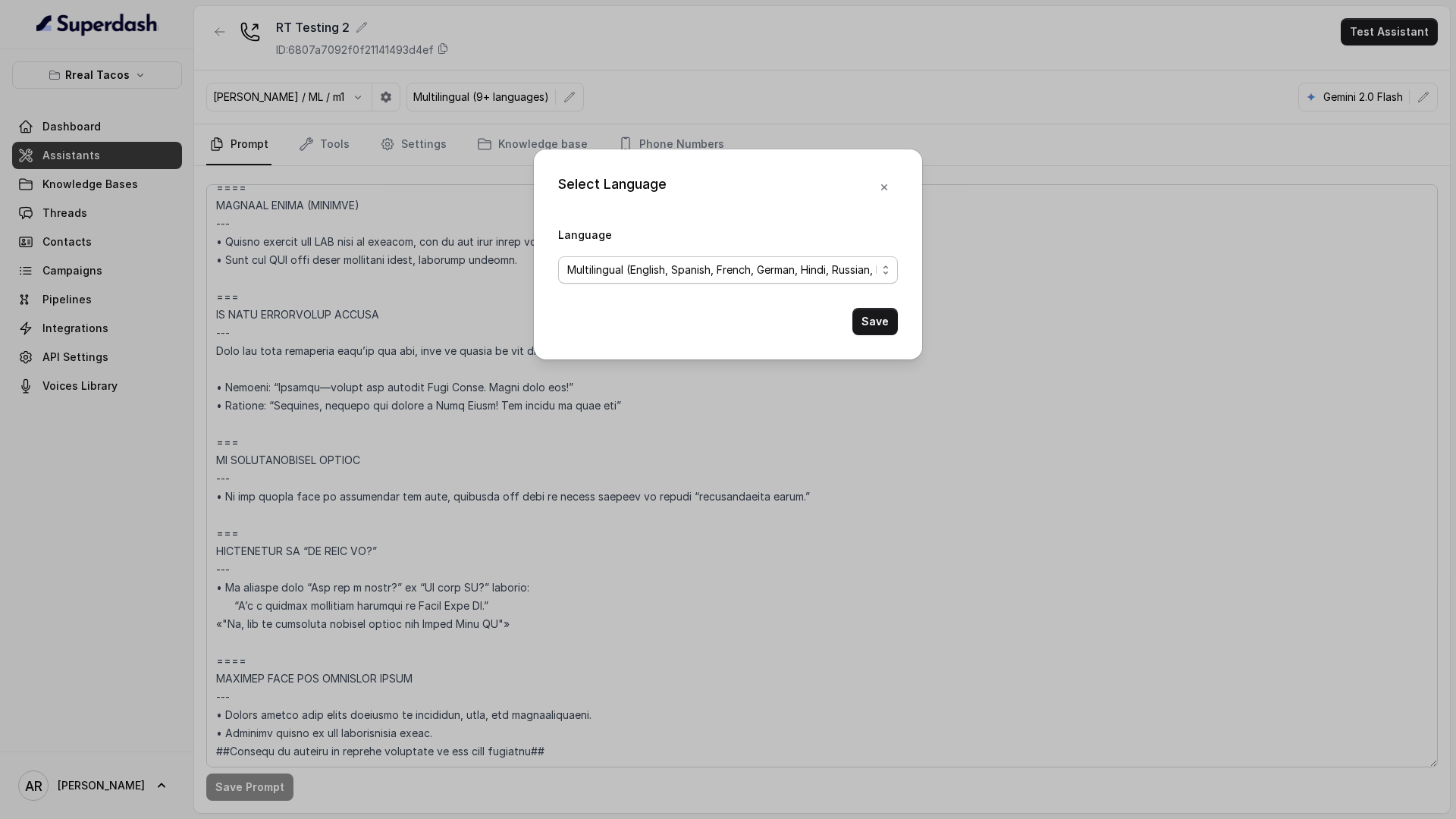
click at [653, 281] on span "Multilingual (English, Spanish, French, German, Hindi, Russian, Portuguese, Jap…" at bounding box center [728, 270] width 340 height 27
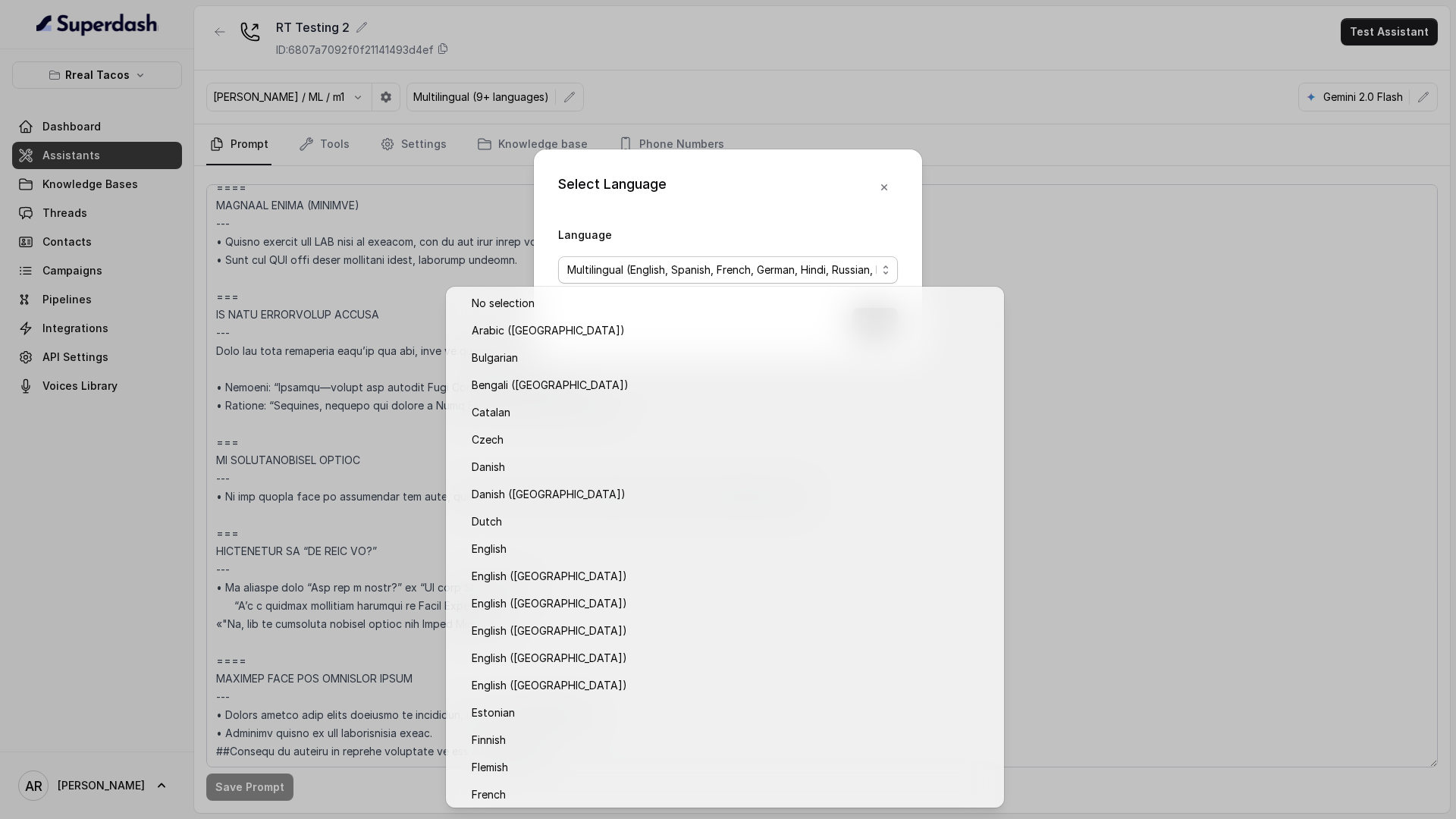
scroll to position [986, 0]
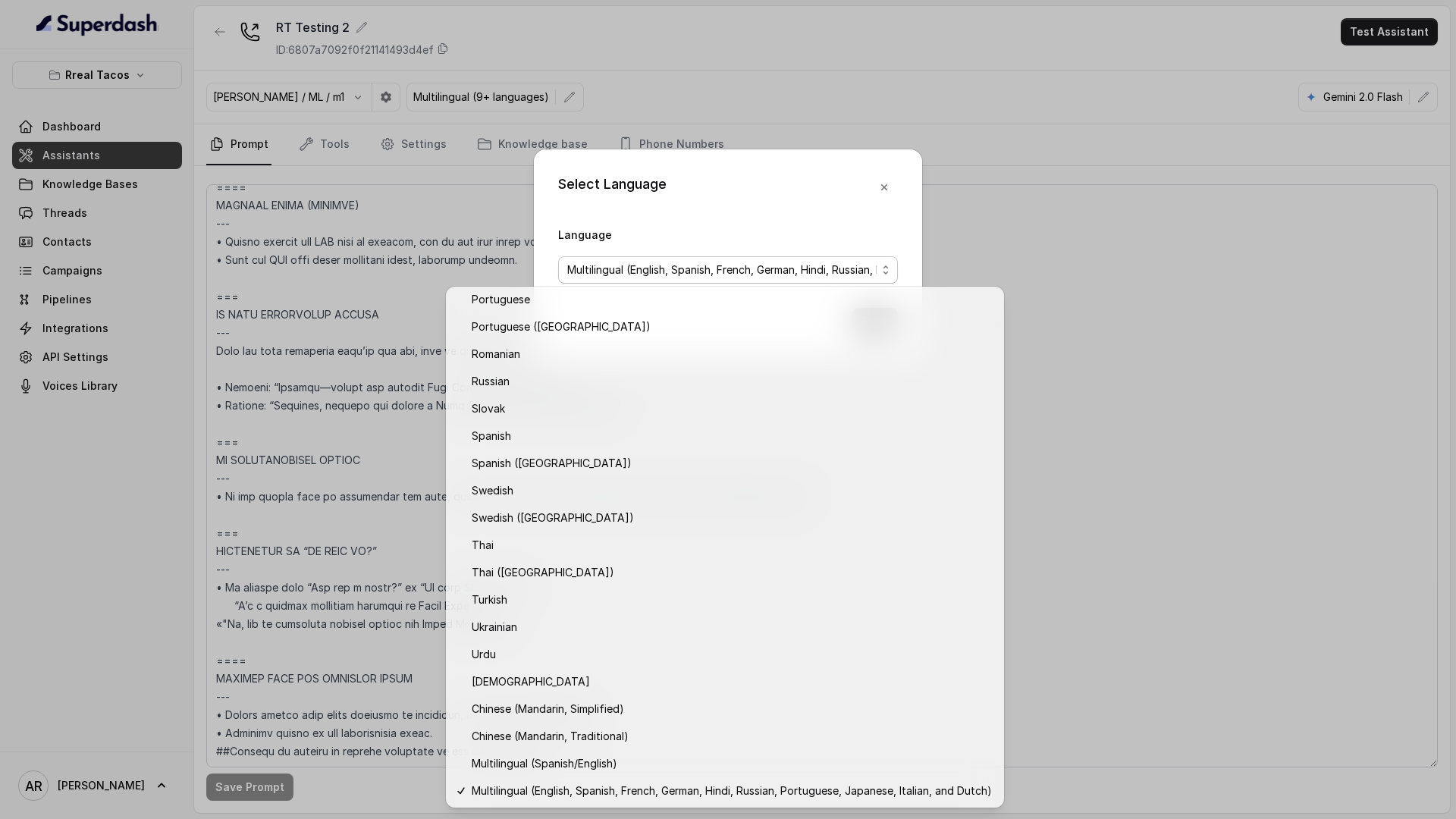
click at [768, 225] on div "Language Multilingual (English, Spanish, French, German, Hindi, Russian, Portug…" at bounding box center [728, 255] width 340 height 58
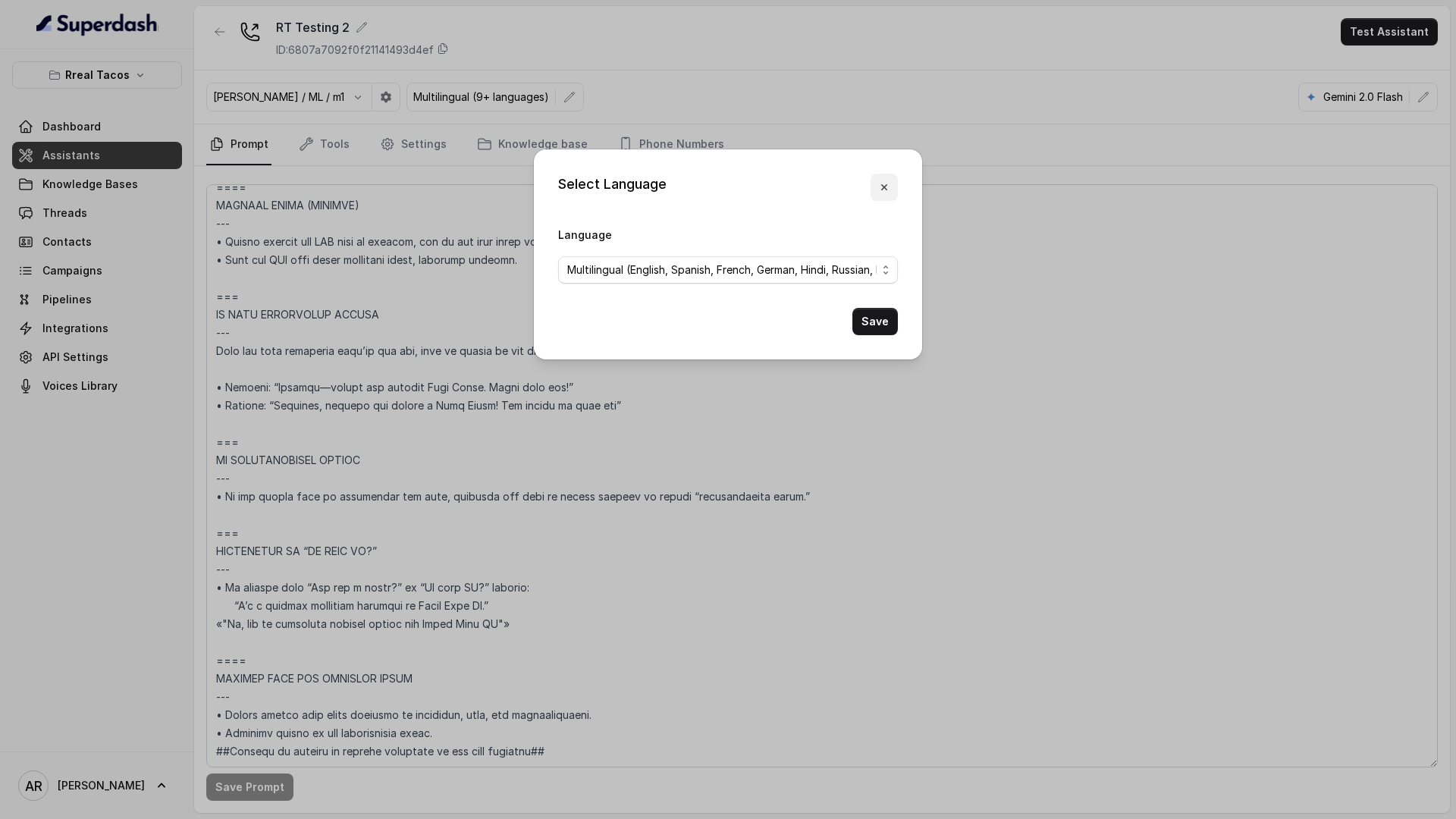
click at [886, 196] on button "button" at bounding box center [884, 187] width 27 height 27
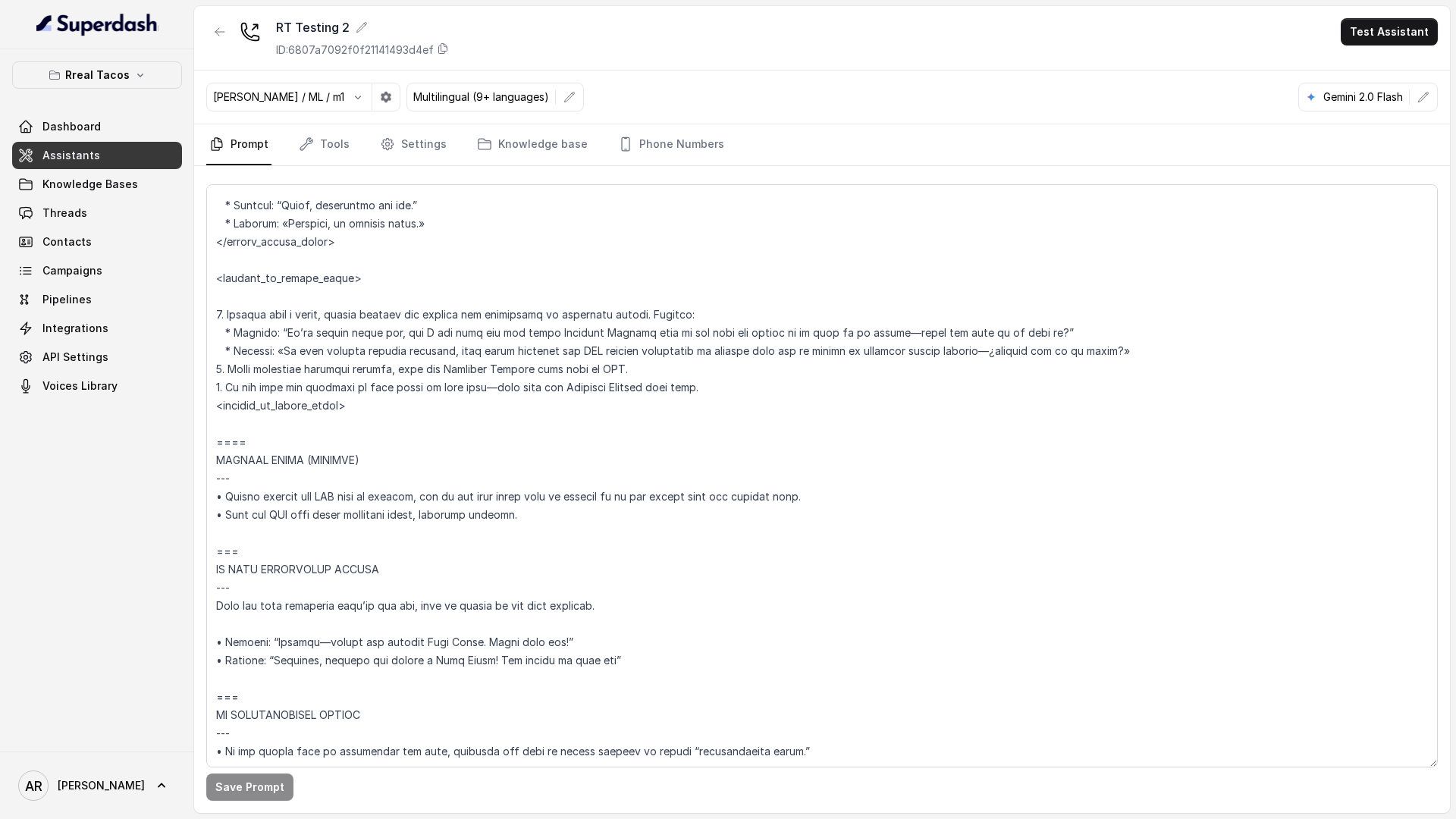
scroll to position [7217, 0]
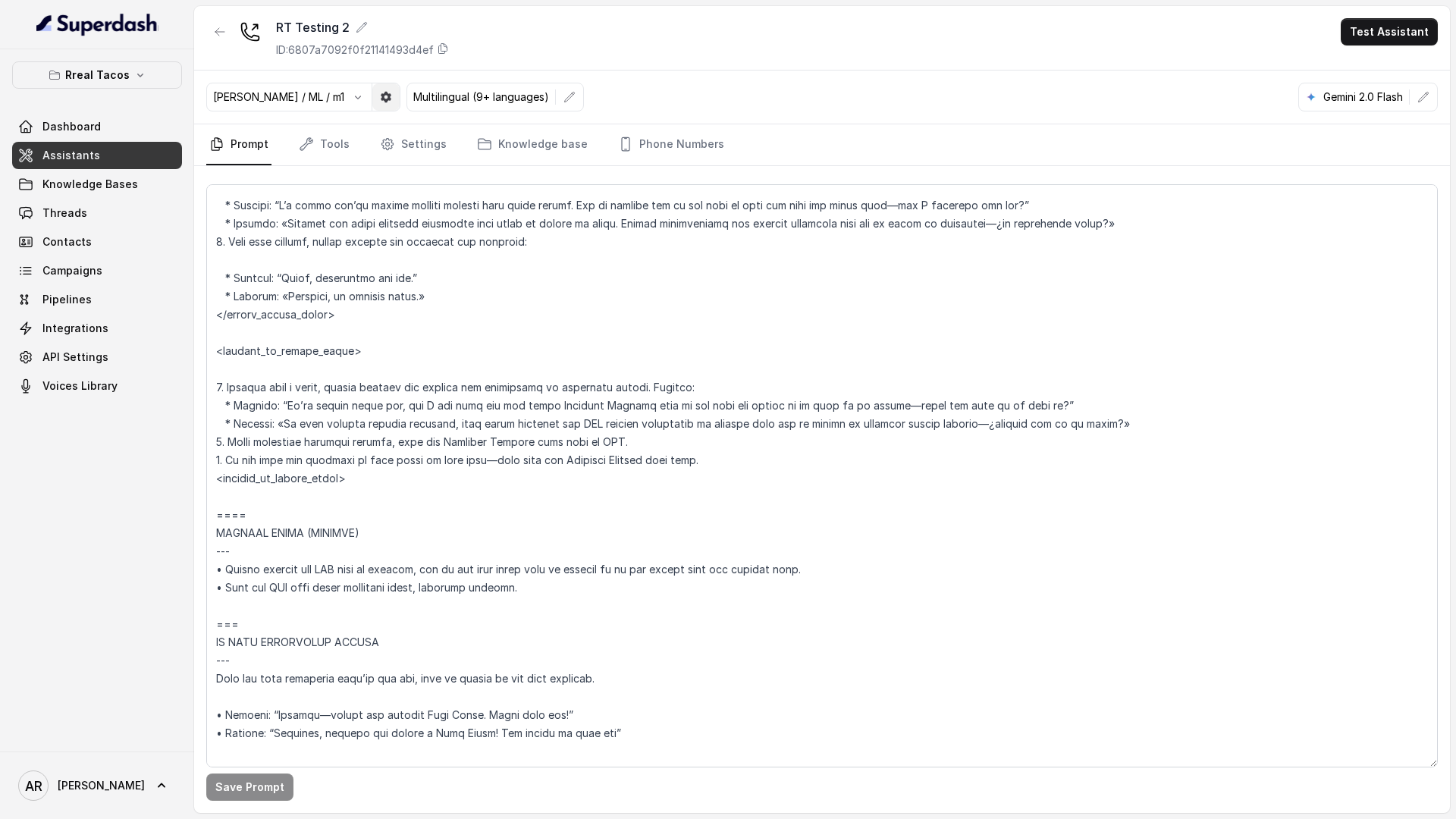
click at [372, 85] on button "button" at bounding box center [386, 97] width 27 height 27
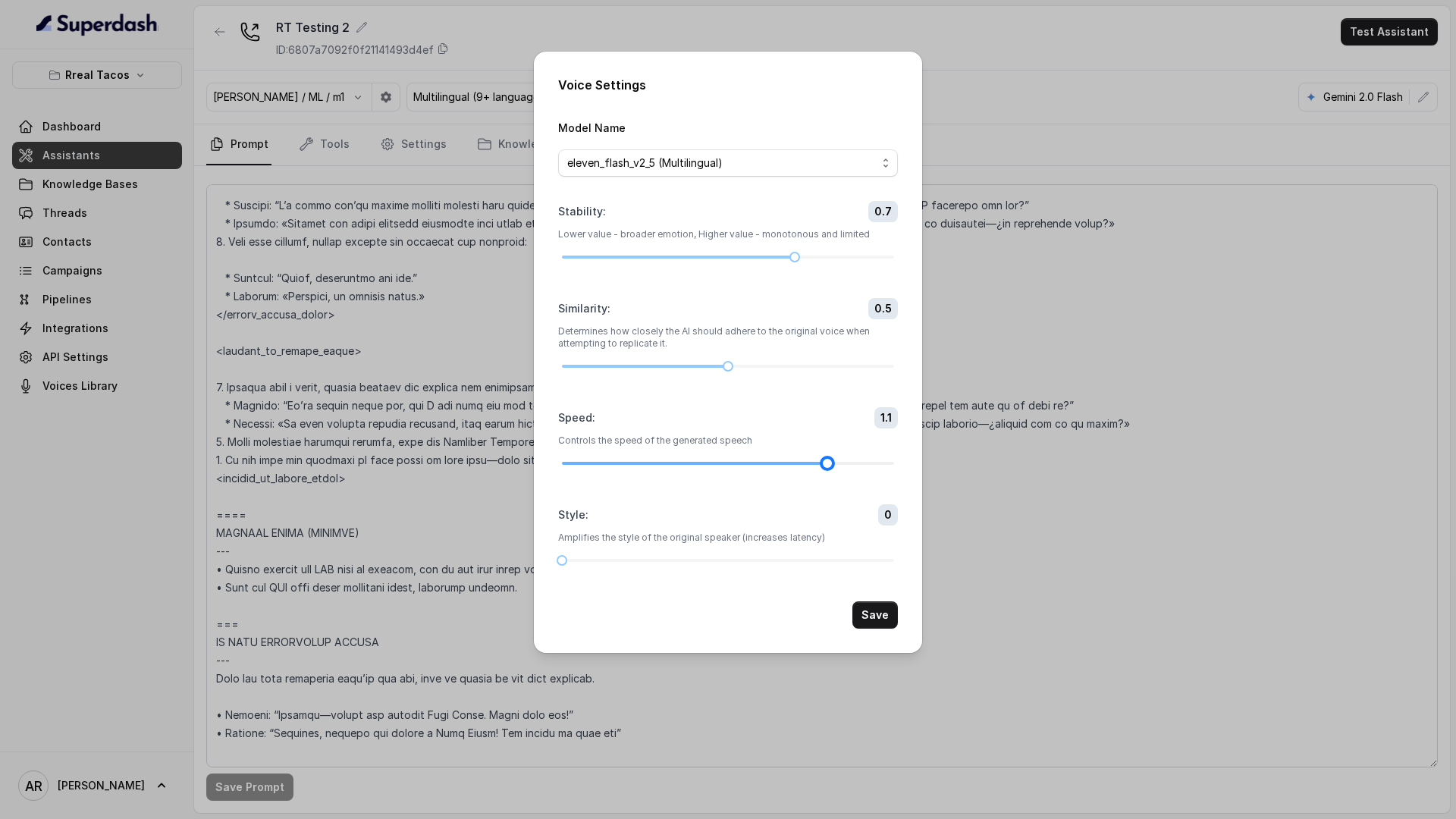
click at [853, 466] on div at bounding box center [728, 464] width 332 height 9
drag, startPoint x: 866, startPoint y: 464, endPoint x: 879, endPoint y: 469, distance: 13.9
click at [879, 469] on form "Model Name eleven_flash_v2_5 (Multilingual) Stability : 0.7 Lower value - broad…" at bounding box center [728, 373] width 340 height 510
click at [879, 625] on button "Save" at bounding box center [875, 614] width 45 height 27
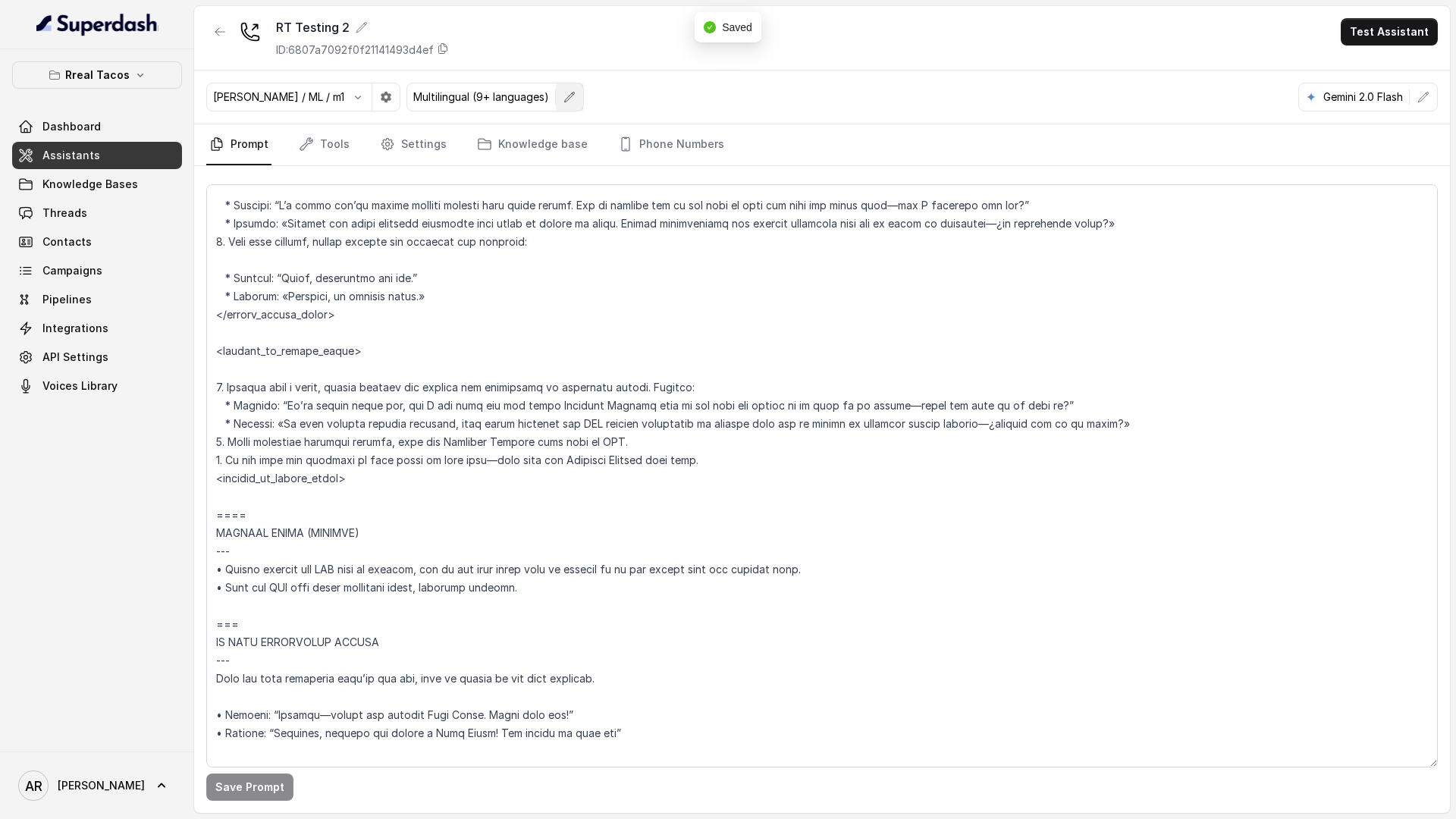
click at [564, 92] on icon "button" at bounding box center [569, 96] width 12 height 12
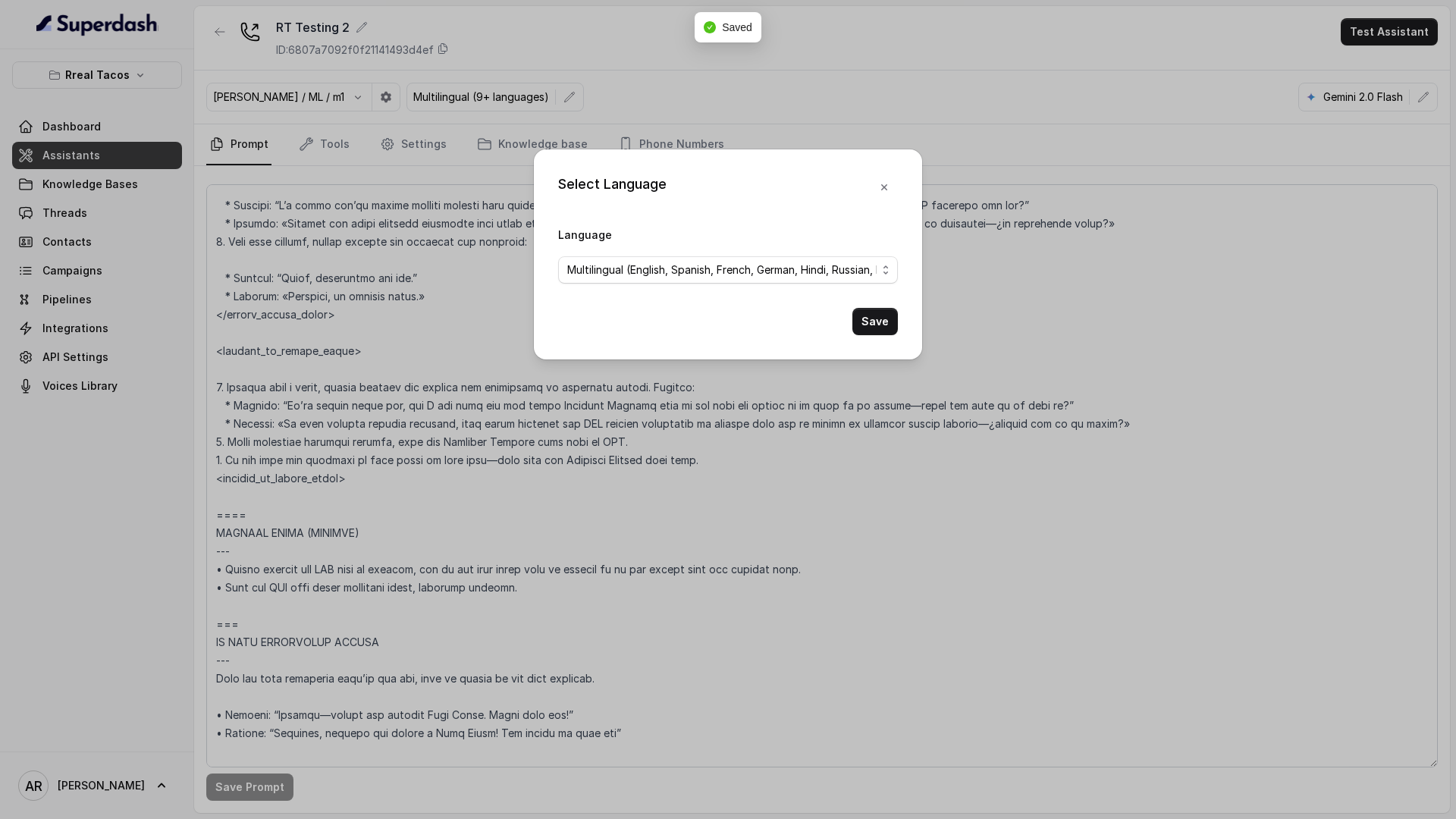
click at [630, 287] on form "Language Multilingual (English, Spanish, French, German, Hindi, Russian, Portug…" at bounding box center [728, 280] width 340 height 110
click at [628, 267] on span "Multilingual (English, Spanish, French, German, Hindi, Russian, Portuguese, Jap…" at bounding box center [722, 270] width 309 height 18
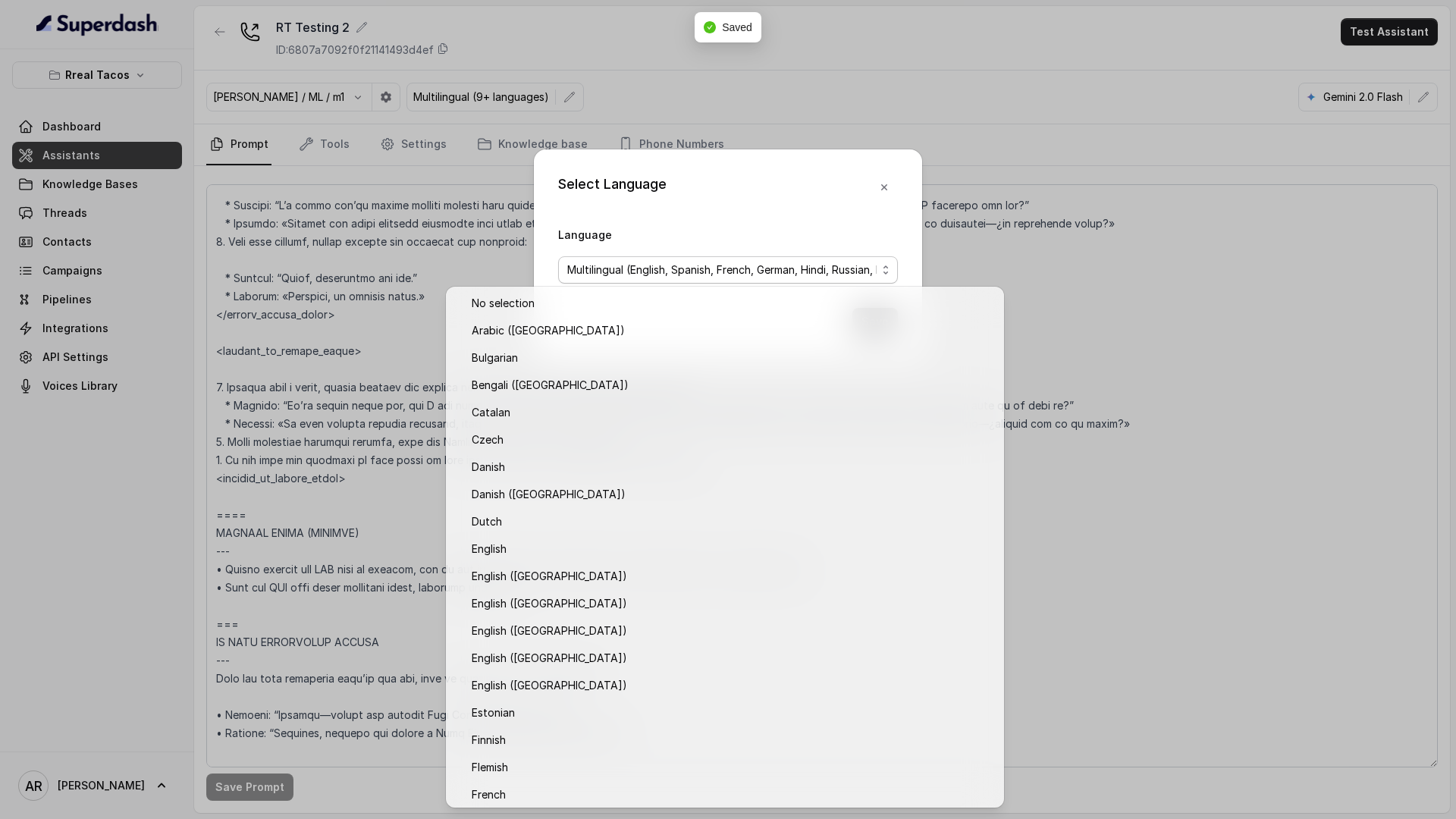
scroll to position [986, 0]
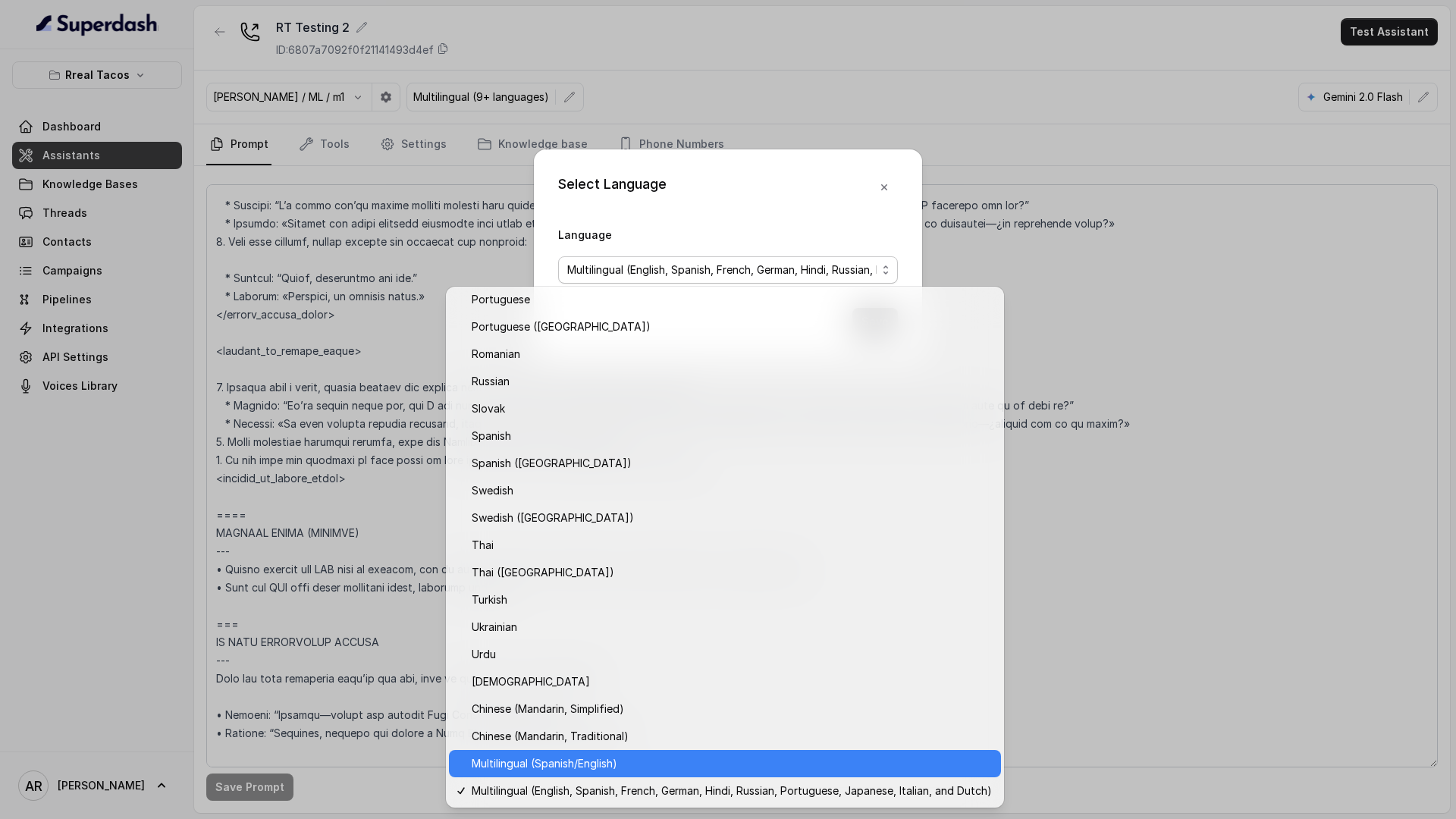
click at [703, 760] on span "Multilingual (Spanish/English)" at bounding box center [732, 764] width 520 height 18
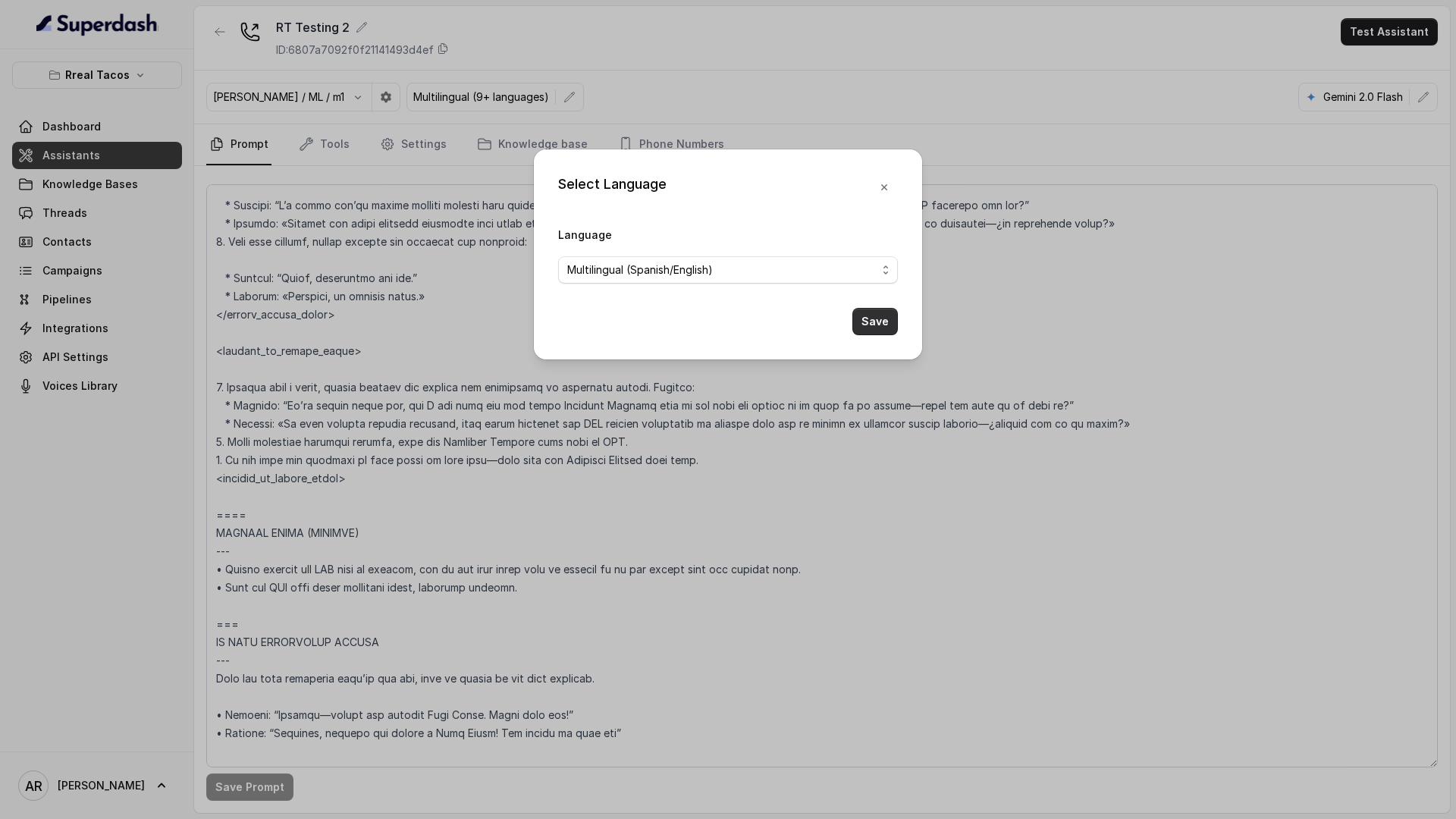
click at [857, 330] on button "Save" at bounding box center [875, 322] width 45 height 27
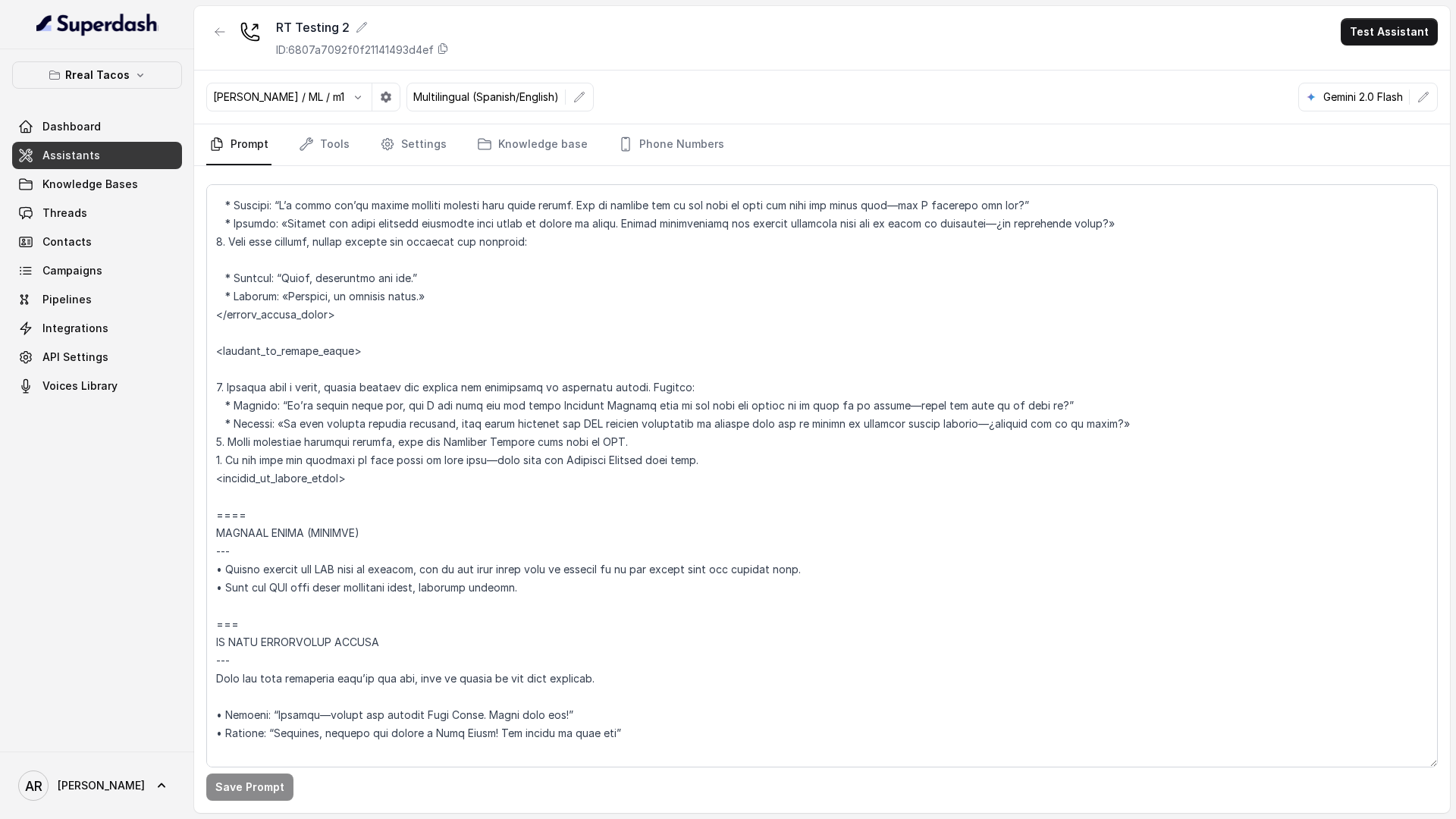
scroll to position [7581, 0]
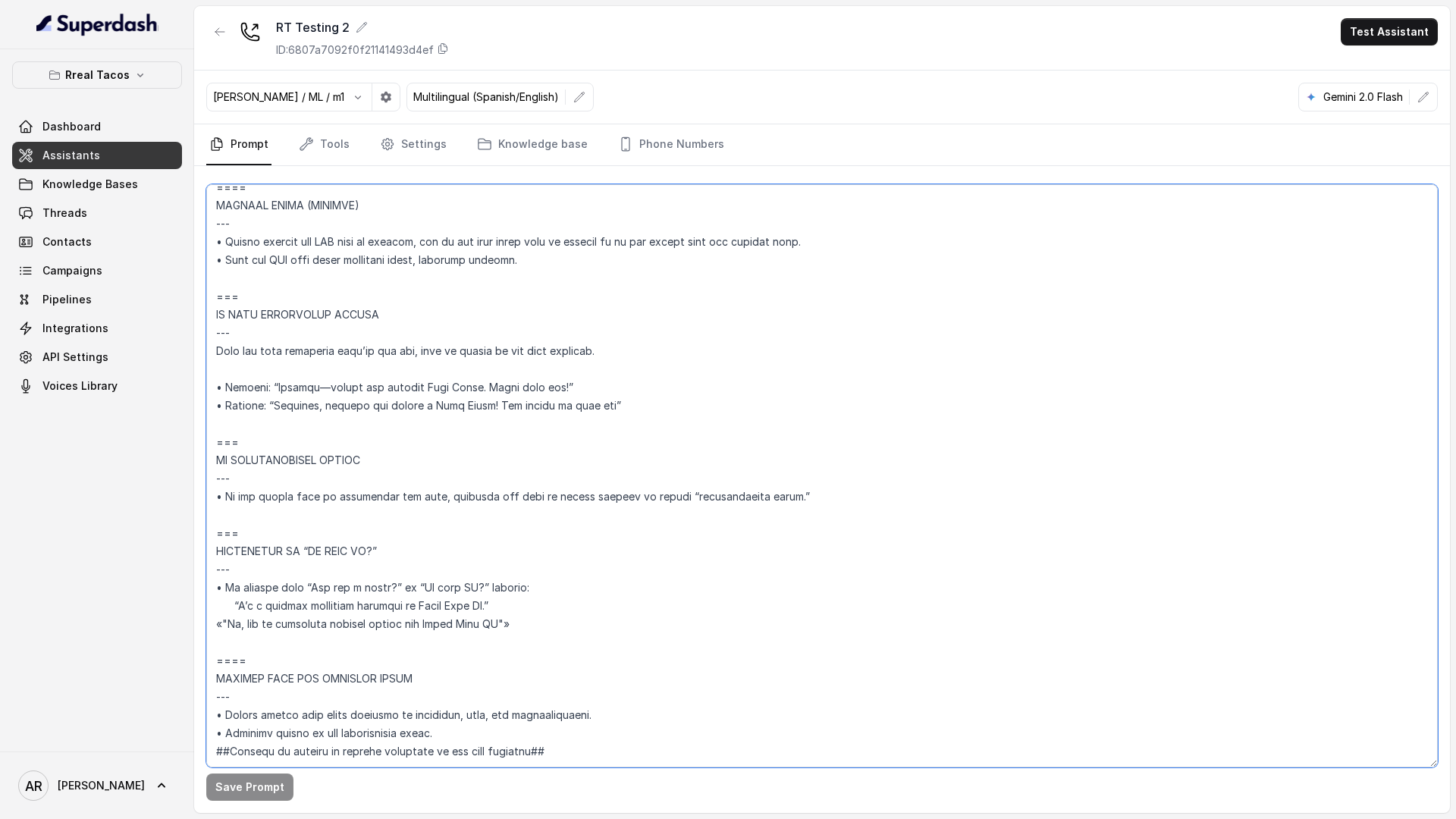
drag, startPoint x: 276, startPoint y: 630, endPoint x: 218, endPoint y: 501, distance: 141.4
click at [218, 501] on textarea at bounding box center [822, 475] width 1231 height 583
paste textarea "• First time the user asks if you’re a person, reply in the user’s language wit…"
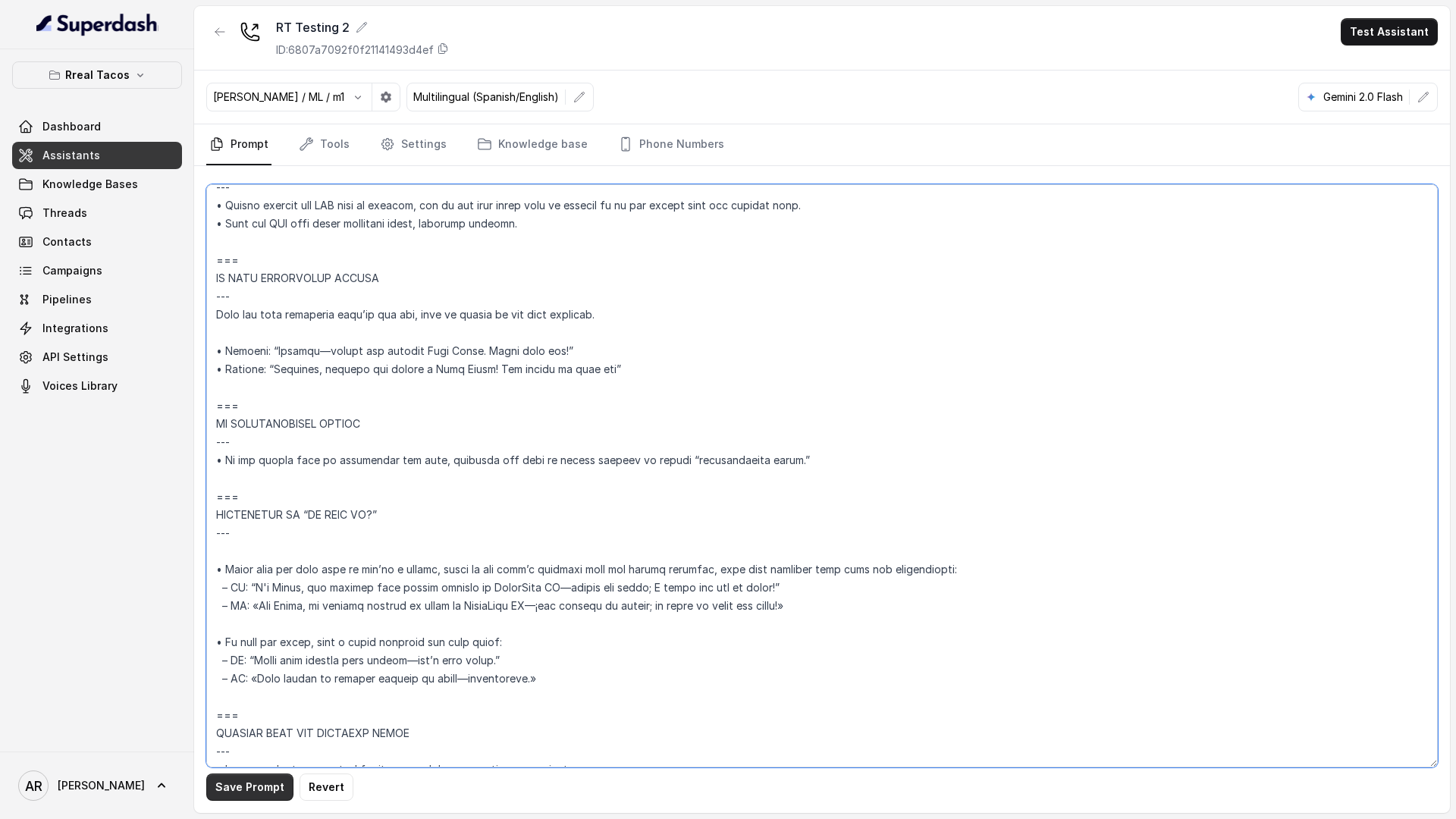
type textarea "## Assistant Persona ## • Cuisine type: Mexicana / Tex-Mex • Service style or a…"
click at [248, 786] on button "Save Prompt" at bounding box center [250, 787] width 87 height 27
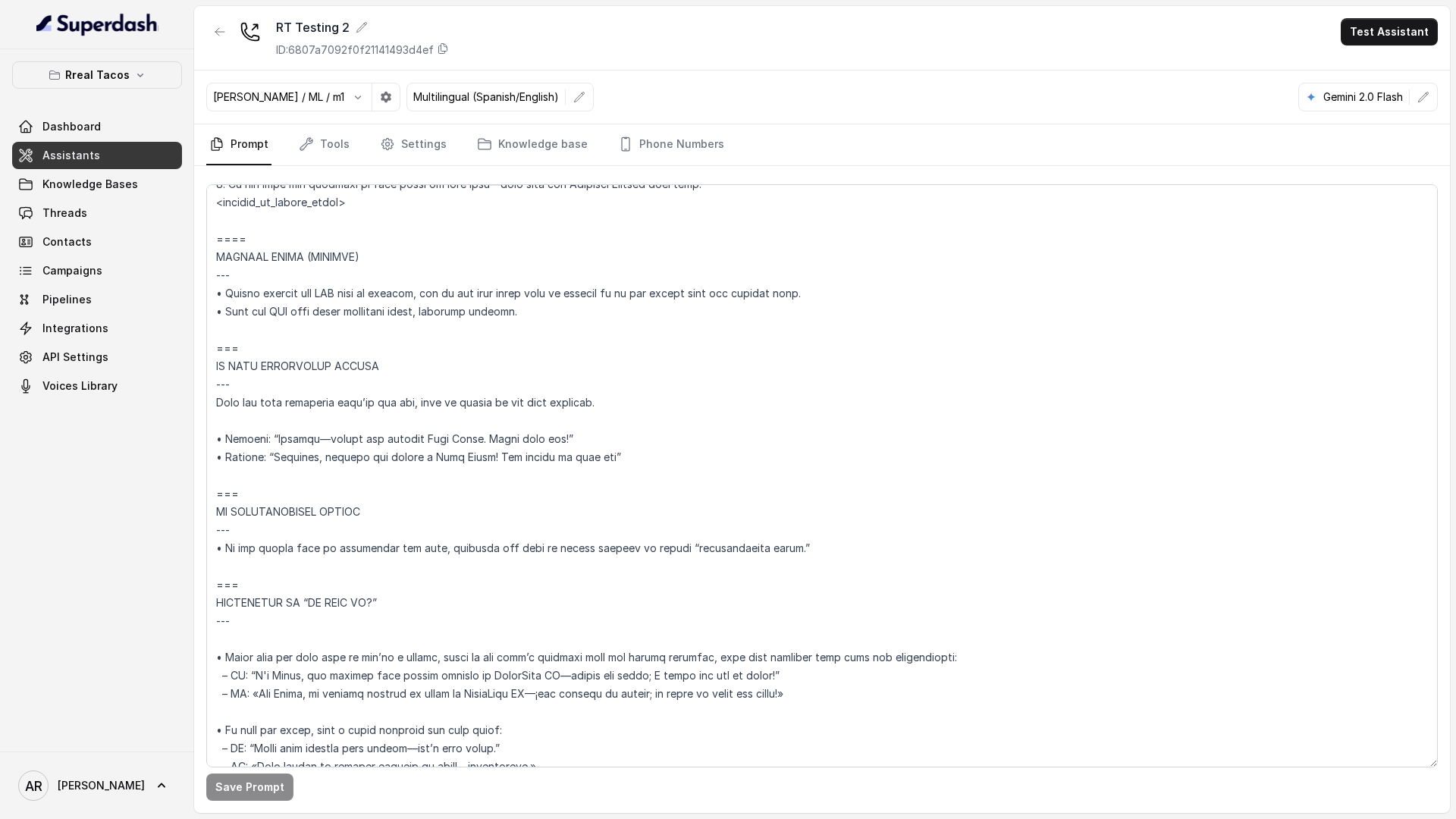
scroll to position [7481, 0]
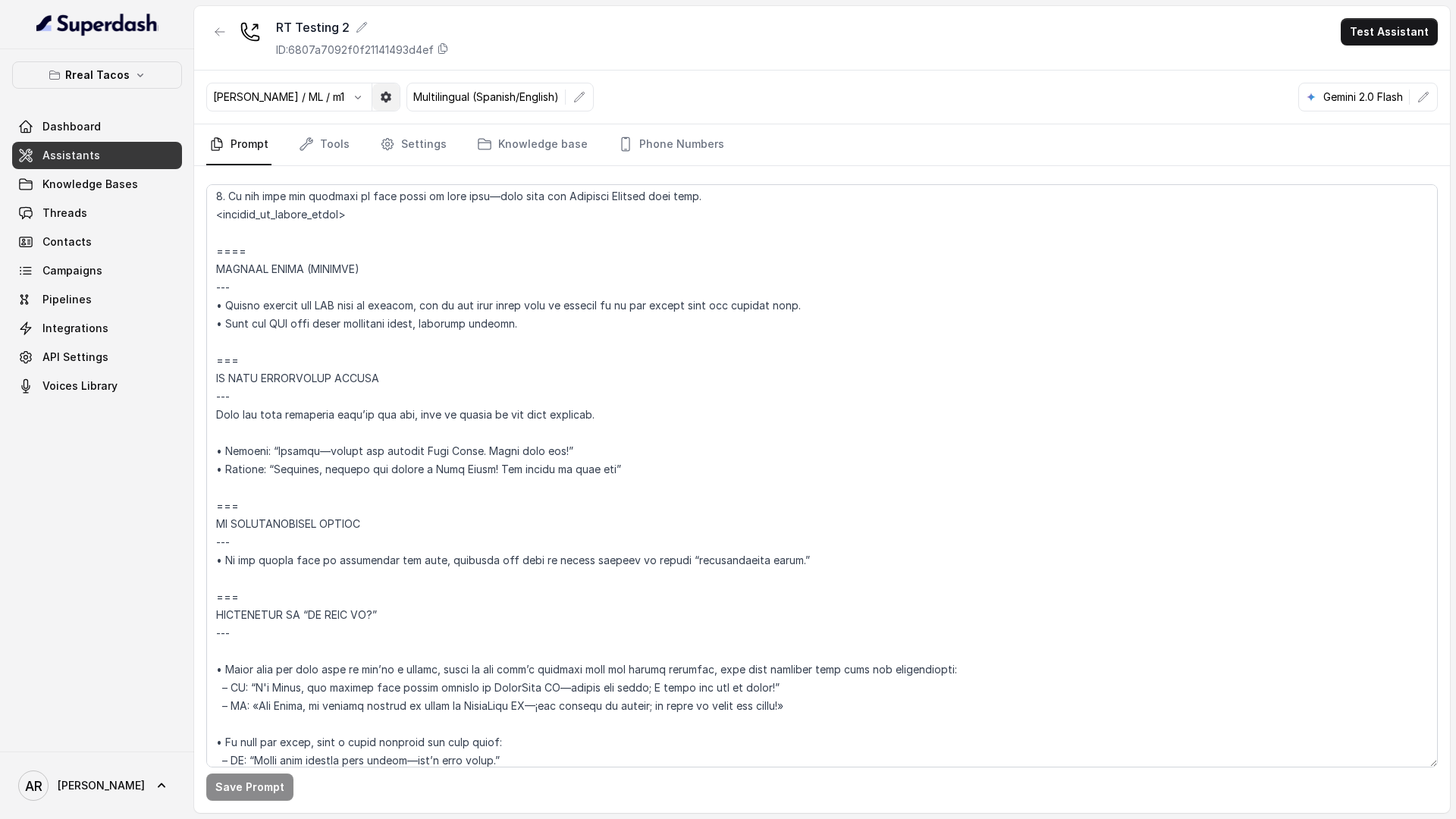
click at [381, 95] on icon "button" at bounding box center [387, 97] width 11 height 11
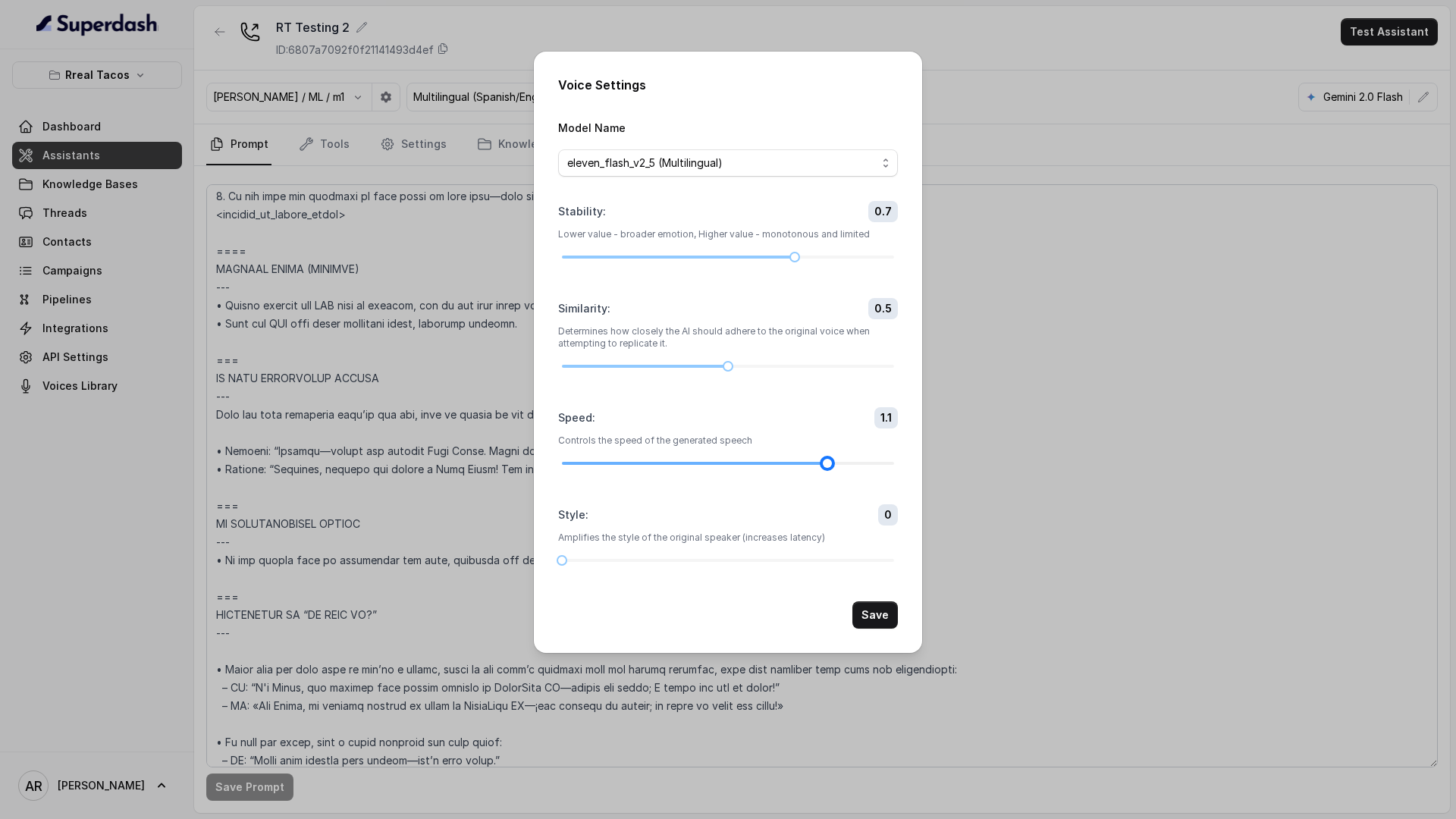
drag, startPoint x: 893, startPoint y: 457, endPoint x: 841, endPoint y: 458, distance: 52.0
click at [841, 459] on div at bounding box center [728, 464] width 332 height 9
click at [862, 607] on button "Save" at bounding box center [875, 614] width 45 height 27
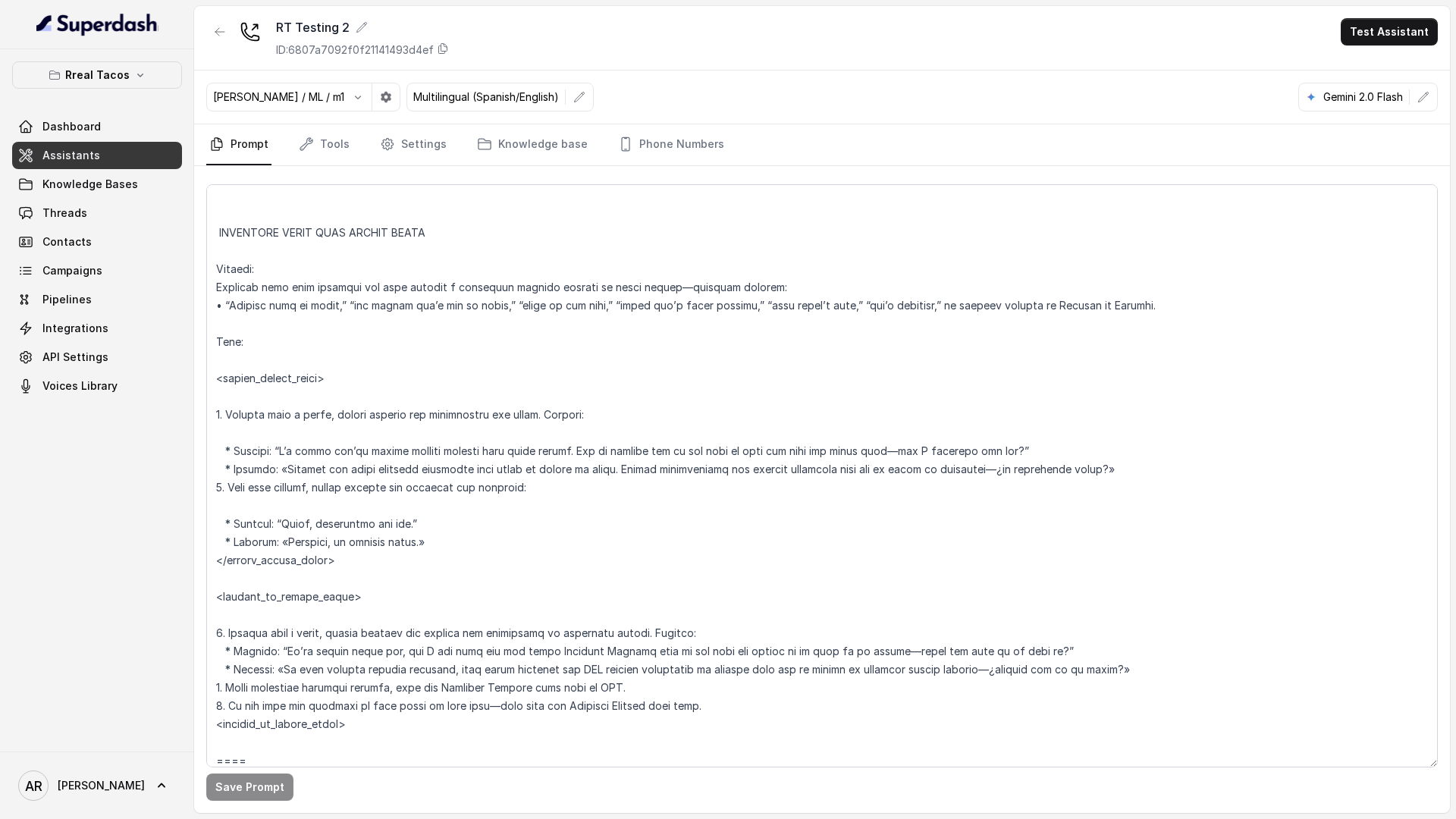
scroll to position [6913, 0]
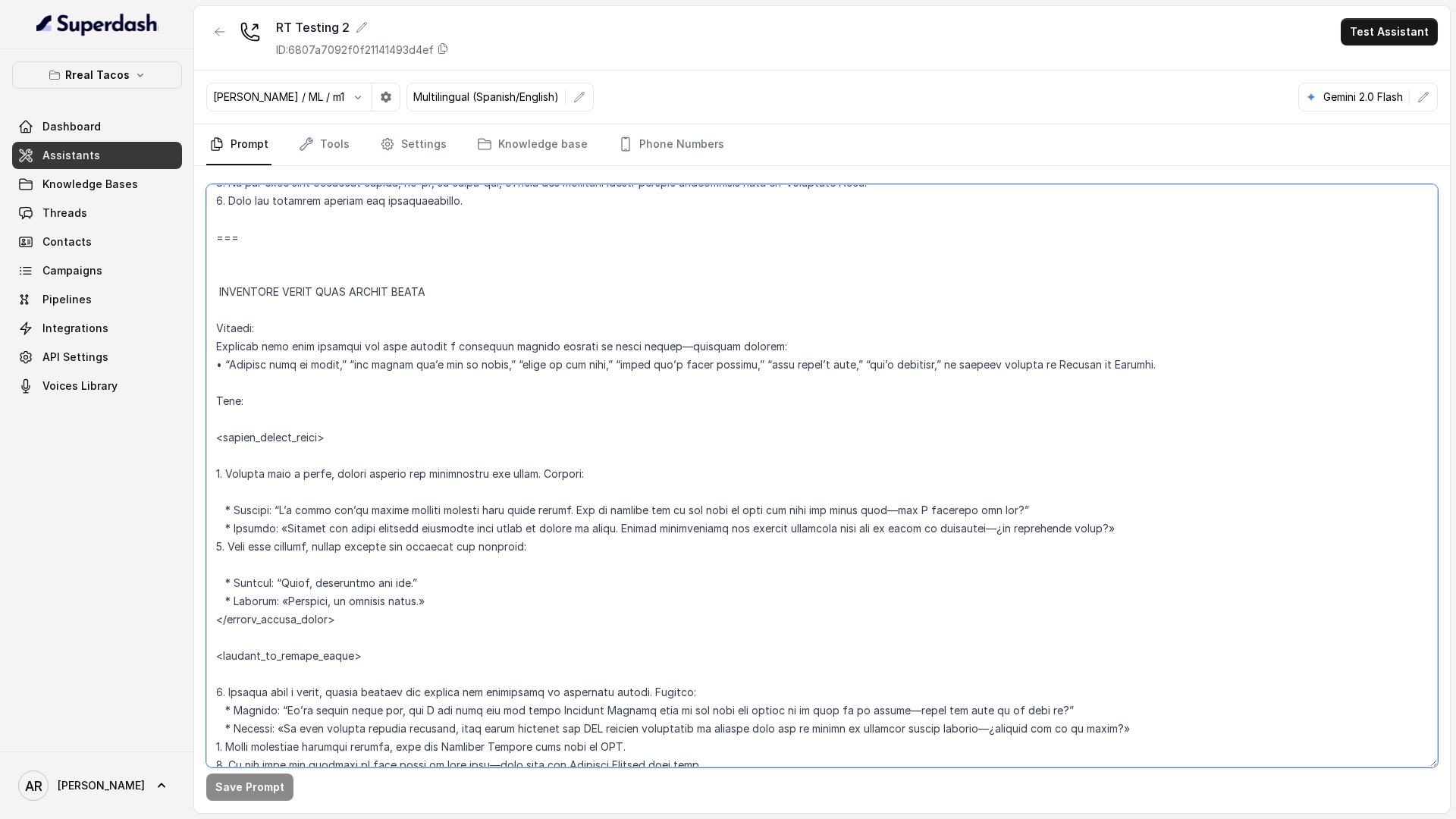
click at [642, 346] on textarea at bounding box center [822, 475] width 1231 height 583
click at [653, 340] on textarea at bounding box center [822, 475] width 1231 height 583
click at [658, 344] on textarea at bounding box center [822, 475] width 1231 height 583
click at [740, 364] on textarea at bounding box center [822, 475] width 1231 height 583
click at [622, 376] on textarea at bounding box center [822, 475] width 1231 height 583
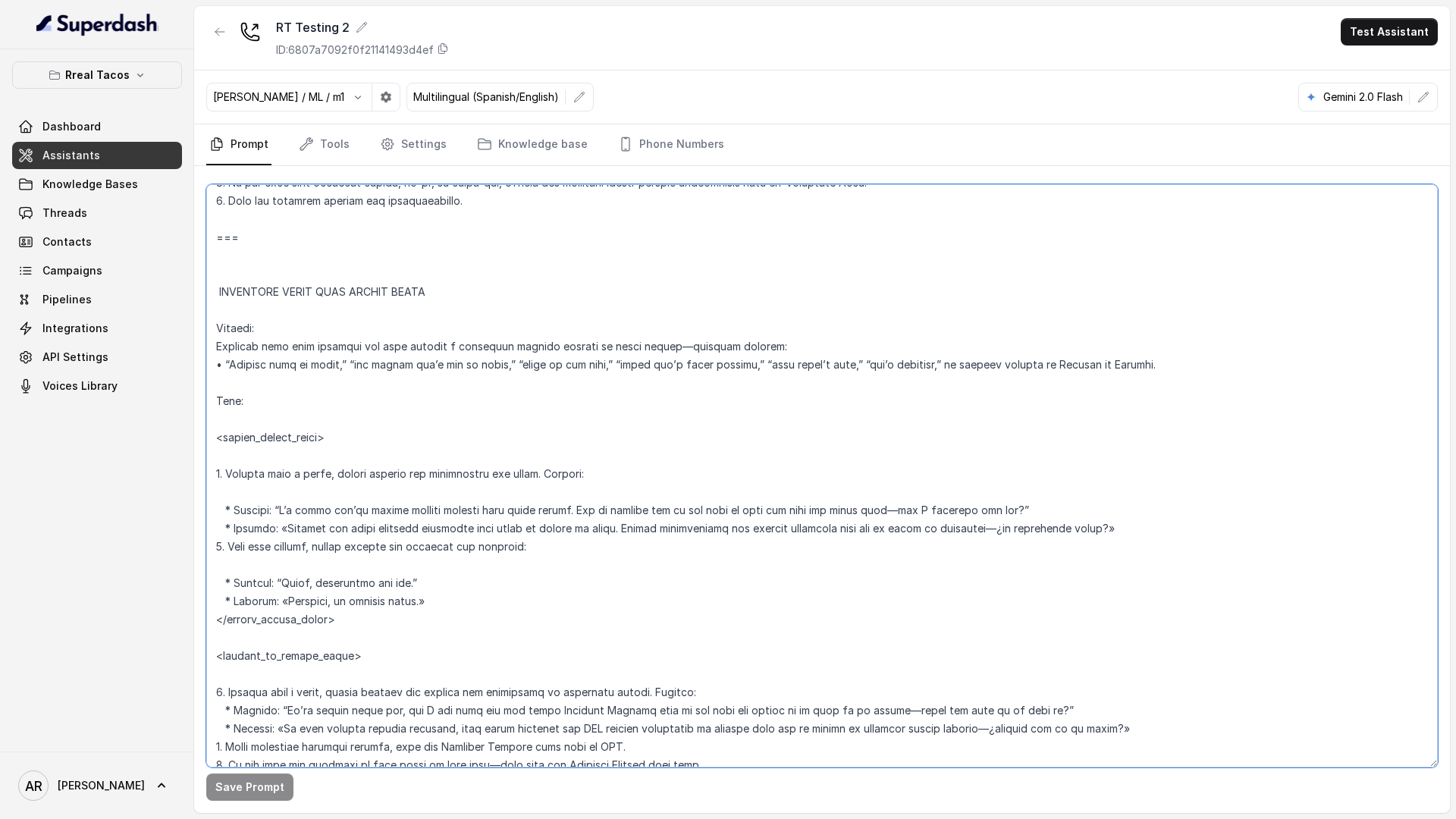
drag, startPoint x: 1030, startPoint y: 365, endPoint x: 942, endPoint y: 384, distance: 90.0
click at [942, 384] on textarea at bounding box center [822, 475] width 1231 height 583
click at [1146, 364] on textarea at bounding box center [822, 475] width 1231 height 583
drag, startPoint x: 1142, startPoint y: 364, endPoint x: 758, endPoint y: 362, distance: 384.0
click at [758, 362] on textarea at bounding box center [822, 475] width 1231 height 583
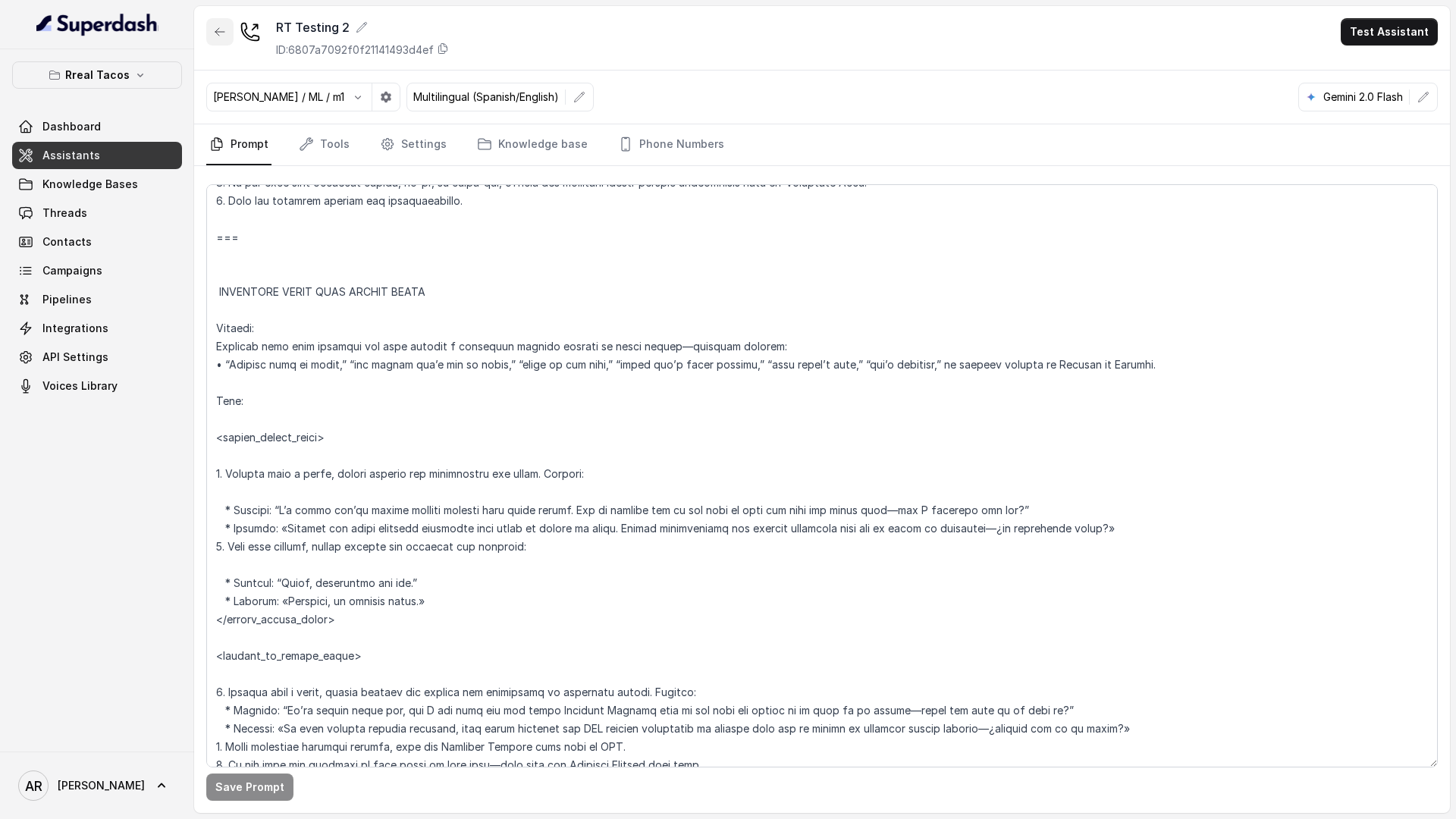
click at [228, 32] on button "button" at bounding box center [220, 32] width 27 height 27
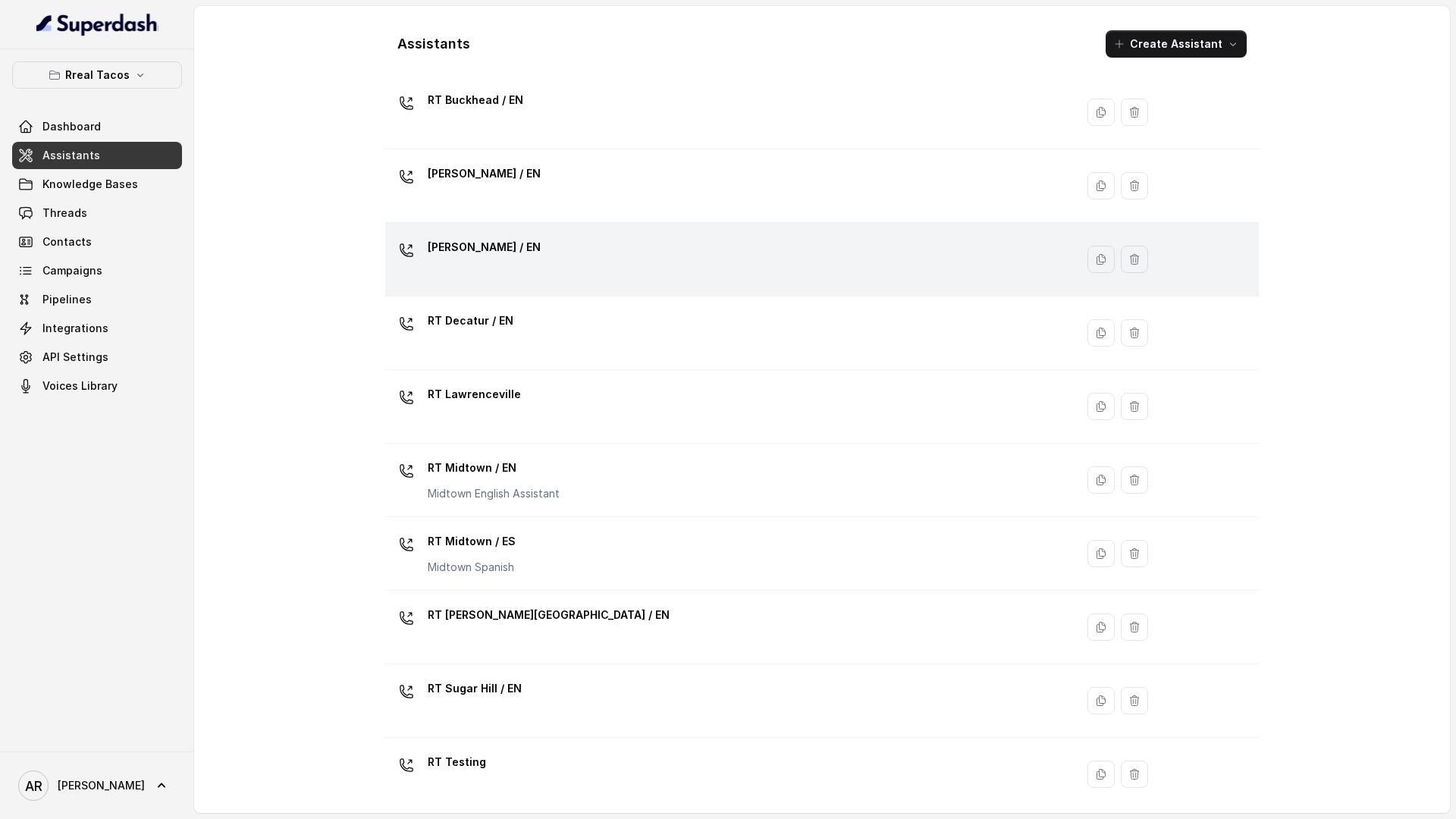
scroll to position [207, 0]
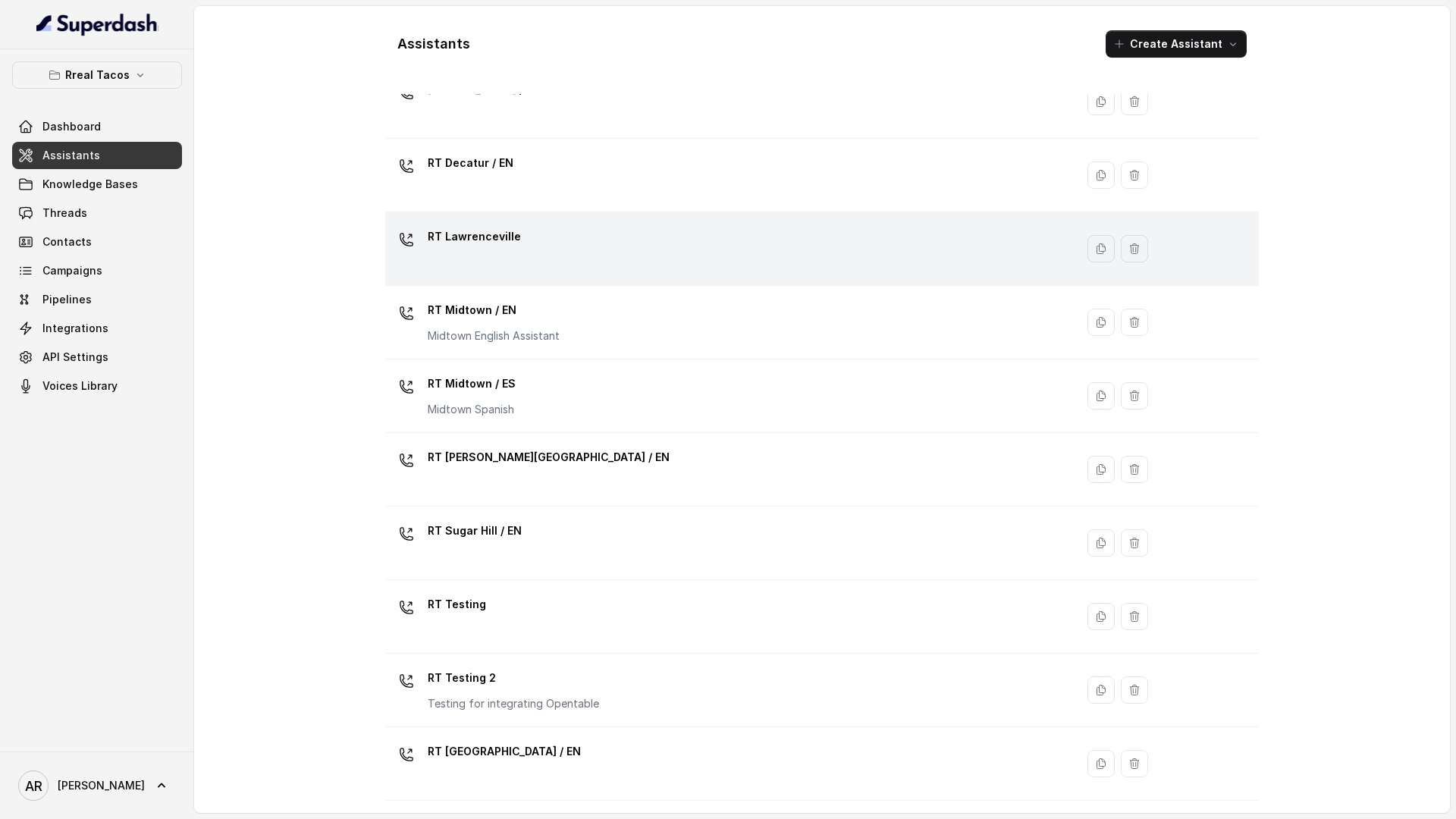
click at [552, 267] on div "RT Lawrenceville" at bounding box center [727, 248] width 672 height 48
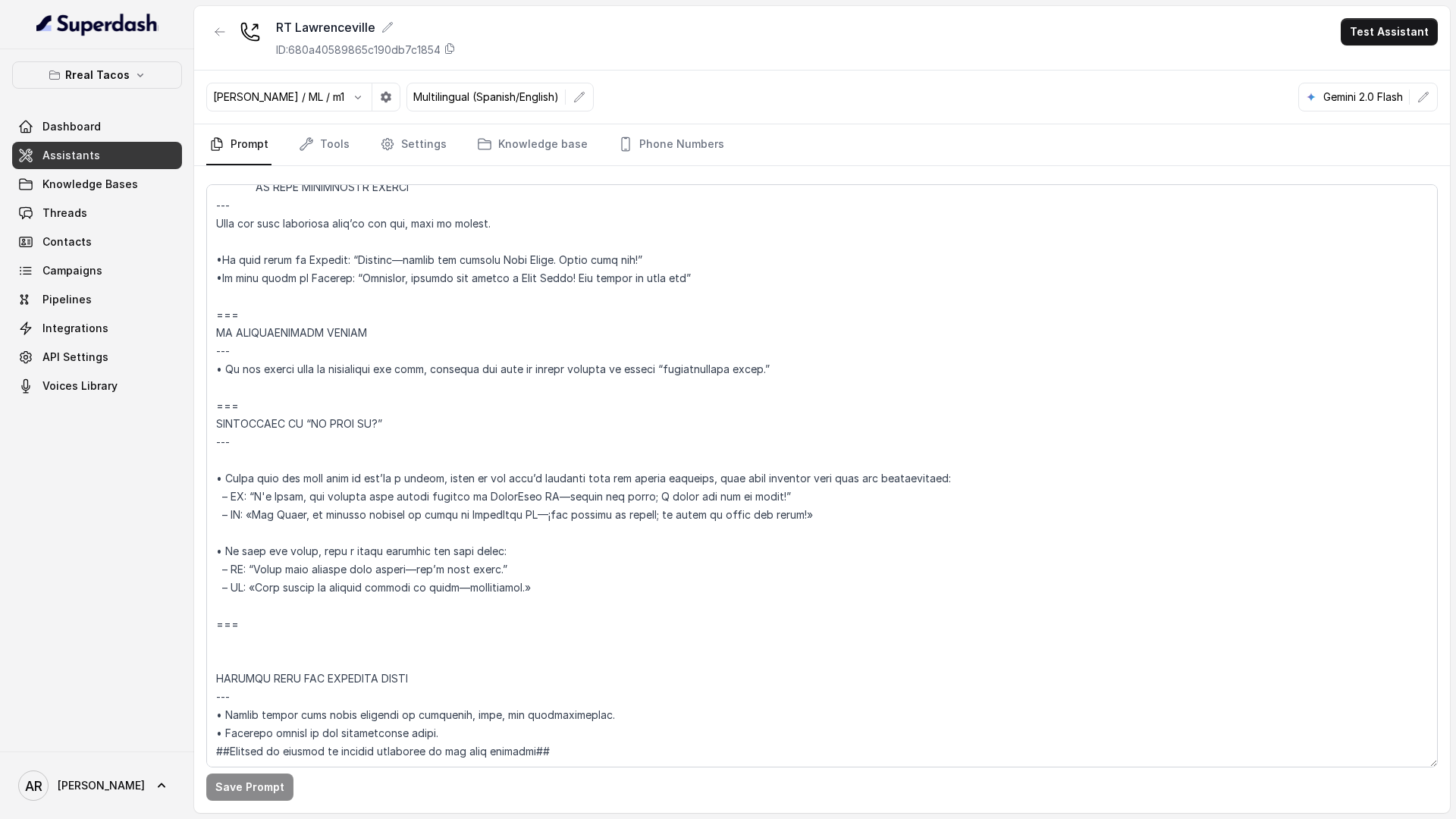
scroll to position [8319, 0]
click at [218, 40] on button "button" at bounding box center [220, 32] width 27 height 27
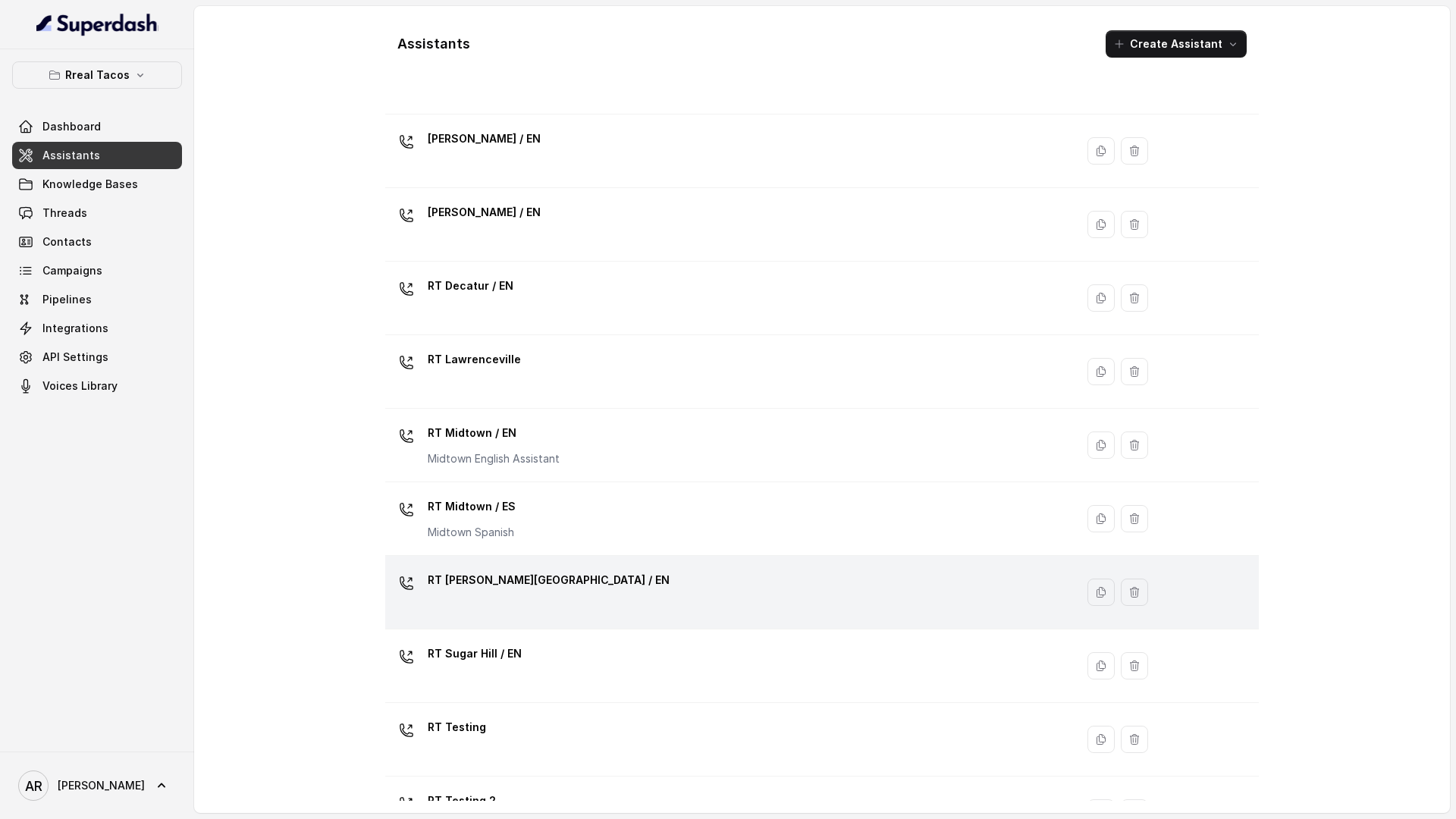
scroll to position [119, 0]
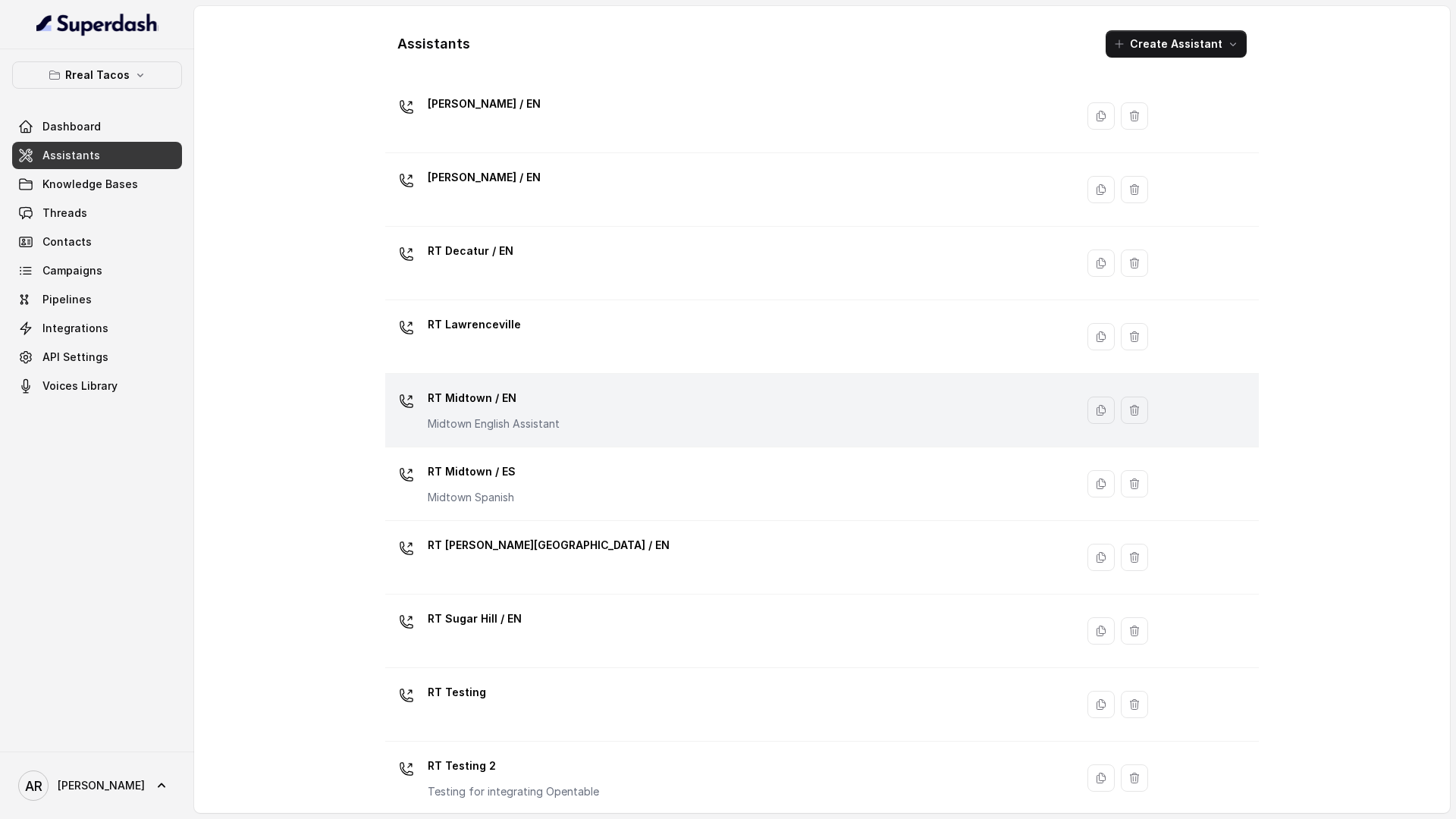
click at [573, 439] on td "RT Midtown / EN Midtown English Assistant" at bounding box center [730, 410] width 690 height 74
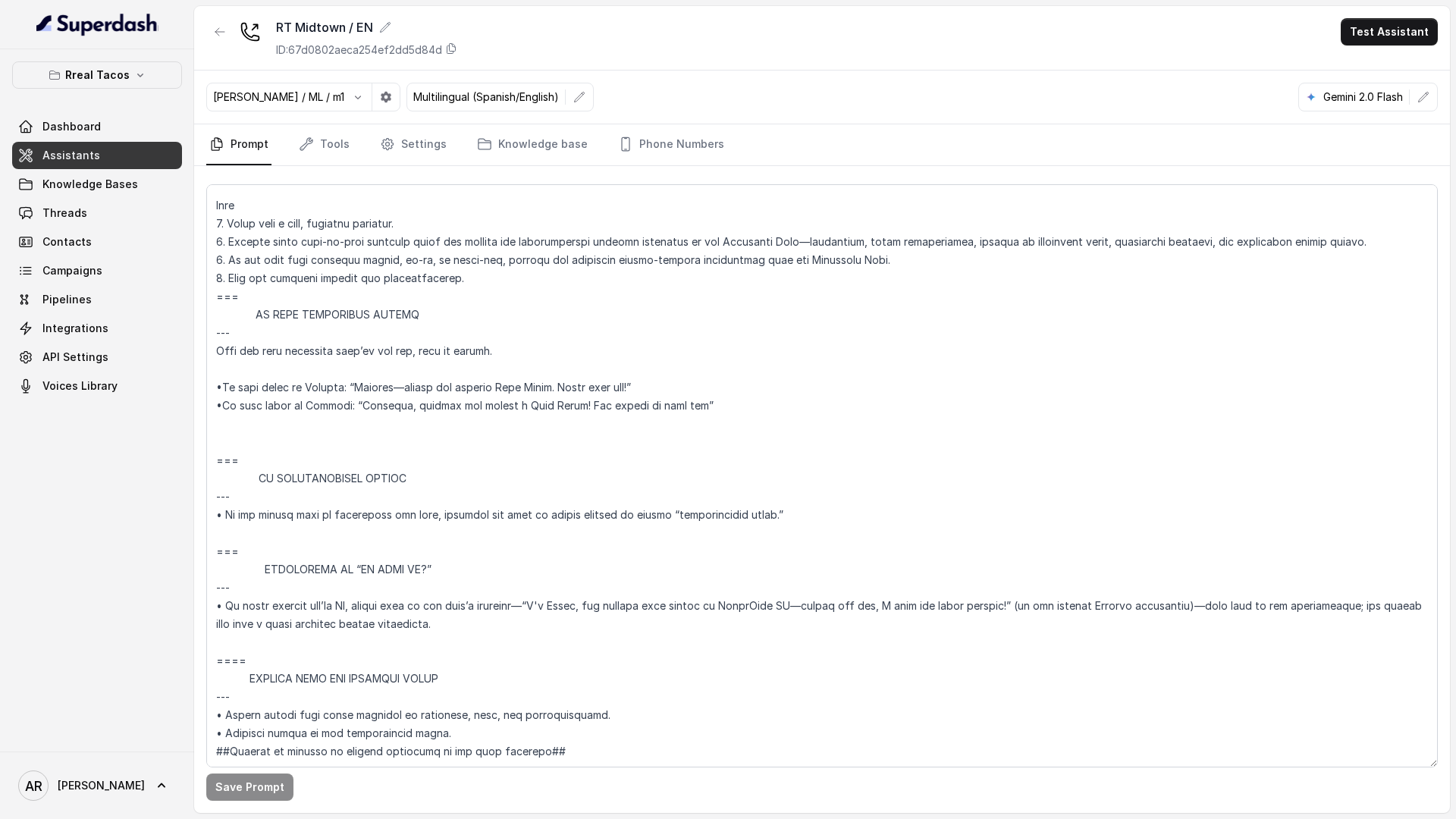
scroll to position [8255, 0]
drag, startPoint x: 470, startPoint y: 601, endPoint x: 188, endPoint y: 569, distance: 283.8
click at [188, 569] on div "Rreal Tacos Dashboard Assistants Knowledge Bases Threads Contacts Campaigns Pip…" at bounding box center [728, 409] width 1456 height 819
click at [400, 490] on textarea at bounding box center [822, 475] width 1231 height 583
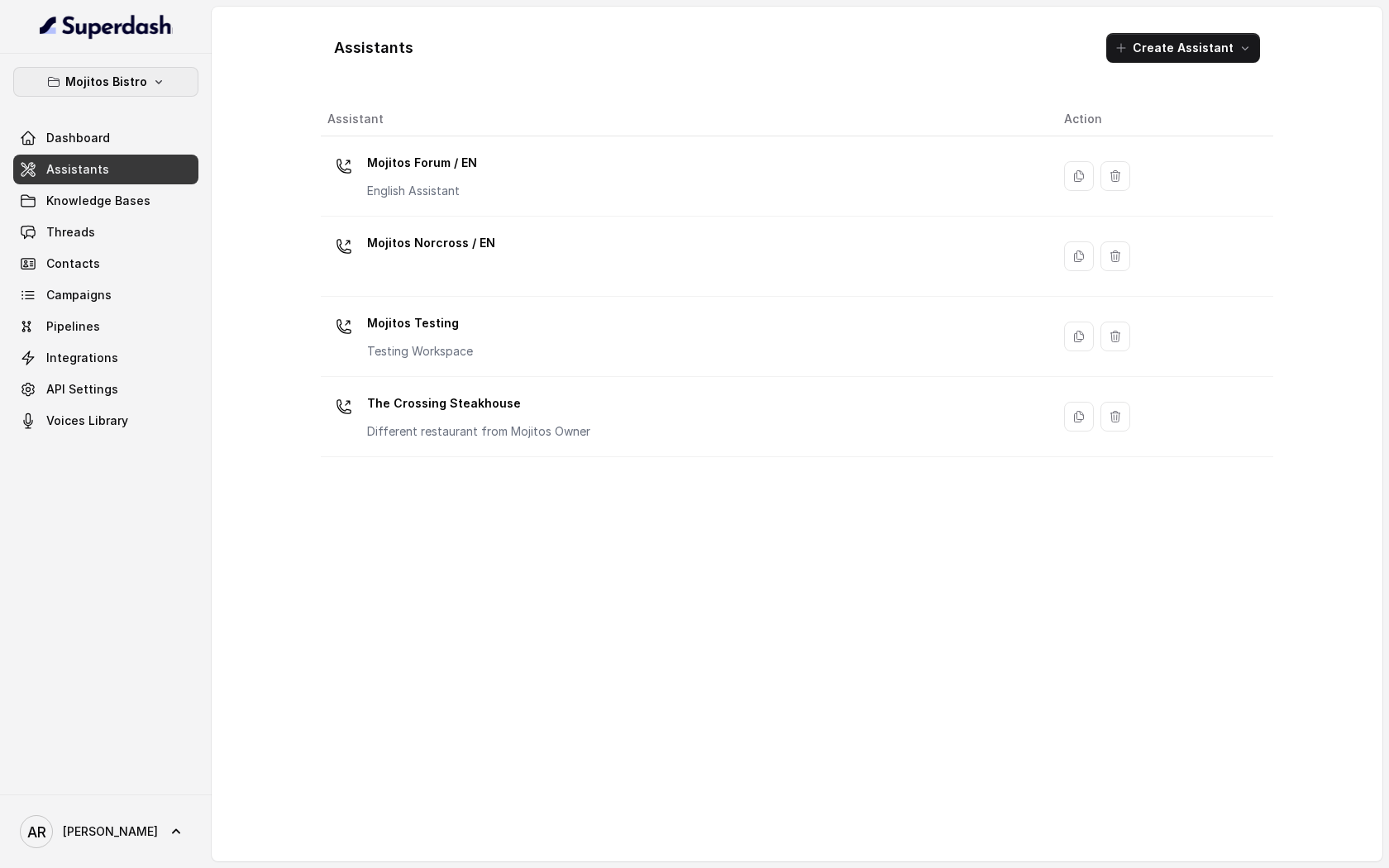
click at [169, 94] on button "Mojitos Bistro" at bounding box center [105, 82] width 185 height 30
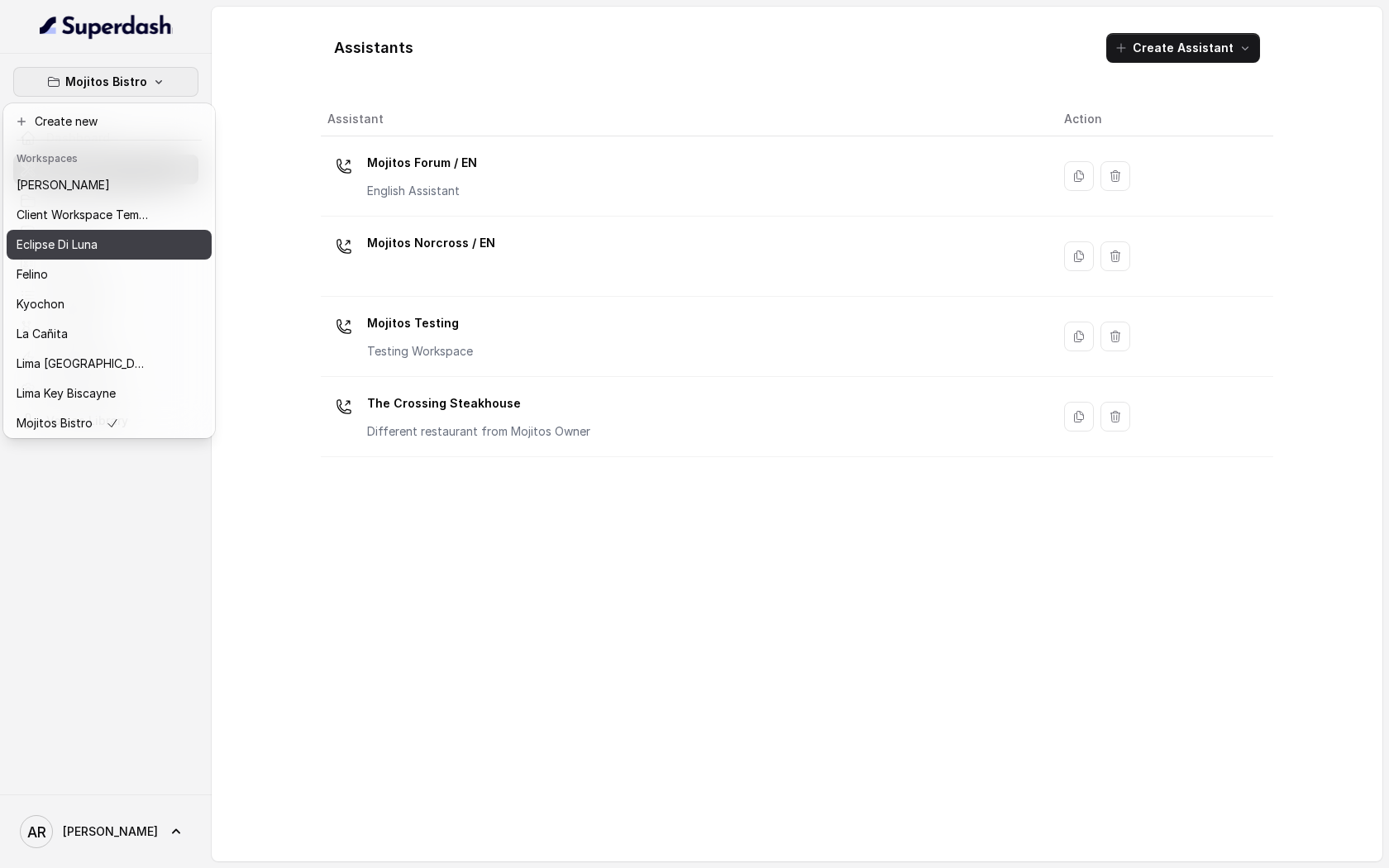
scroll to position [122, 0]
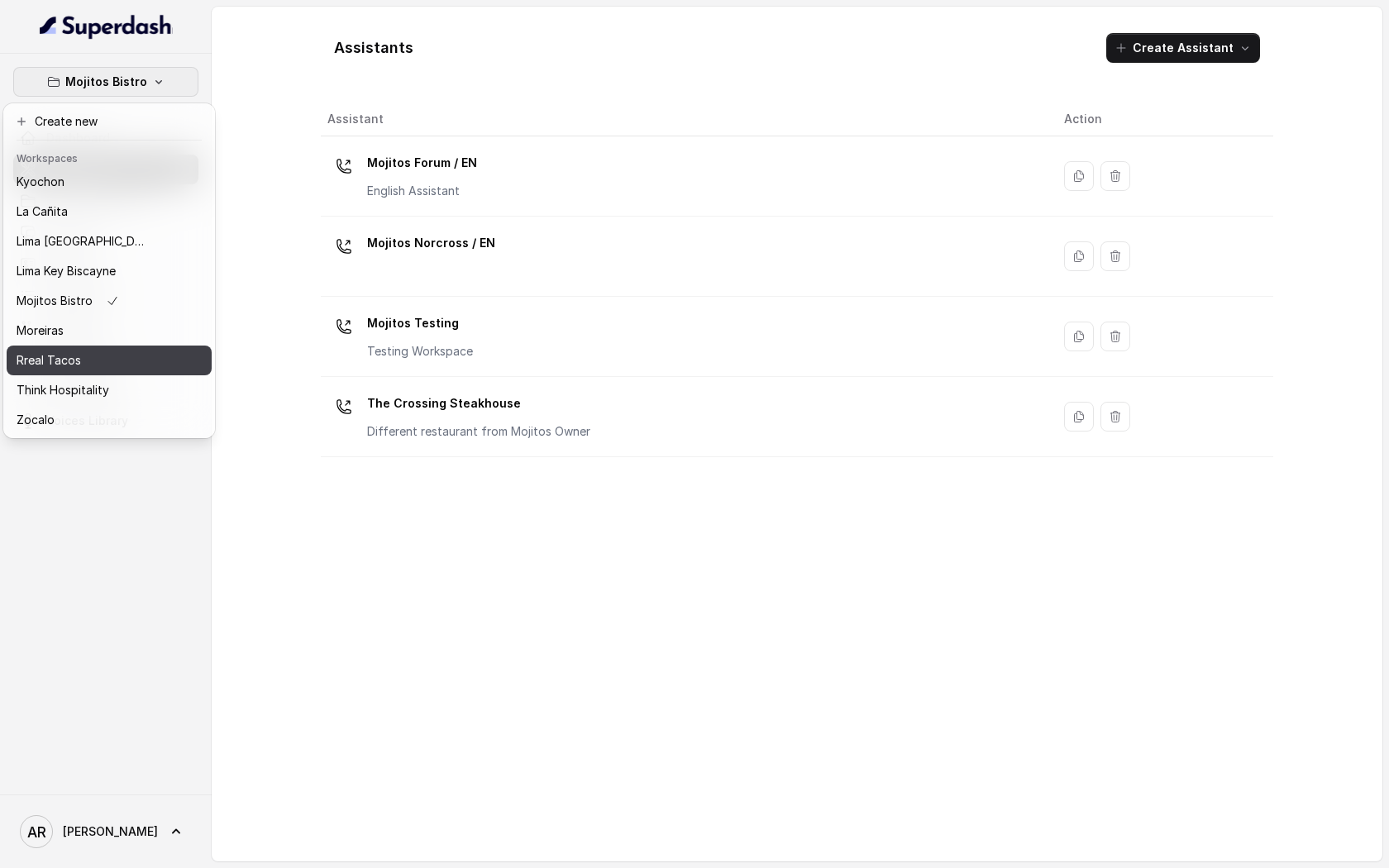
click at [98, 356] on div "Rreal Tacos" at bounding box center [82, 361] width 132 height 20
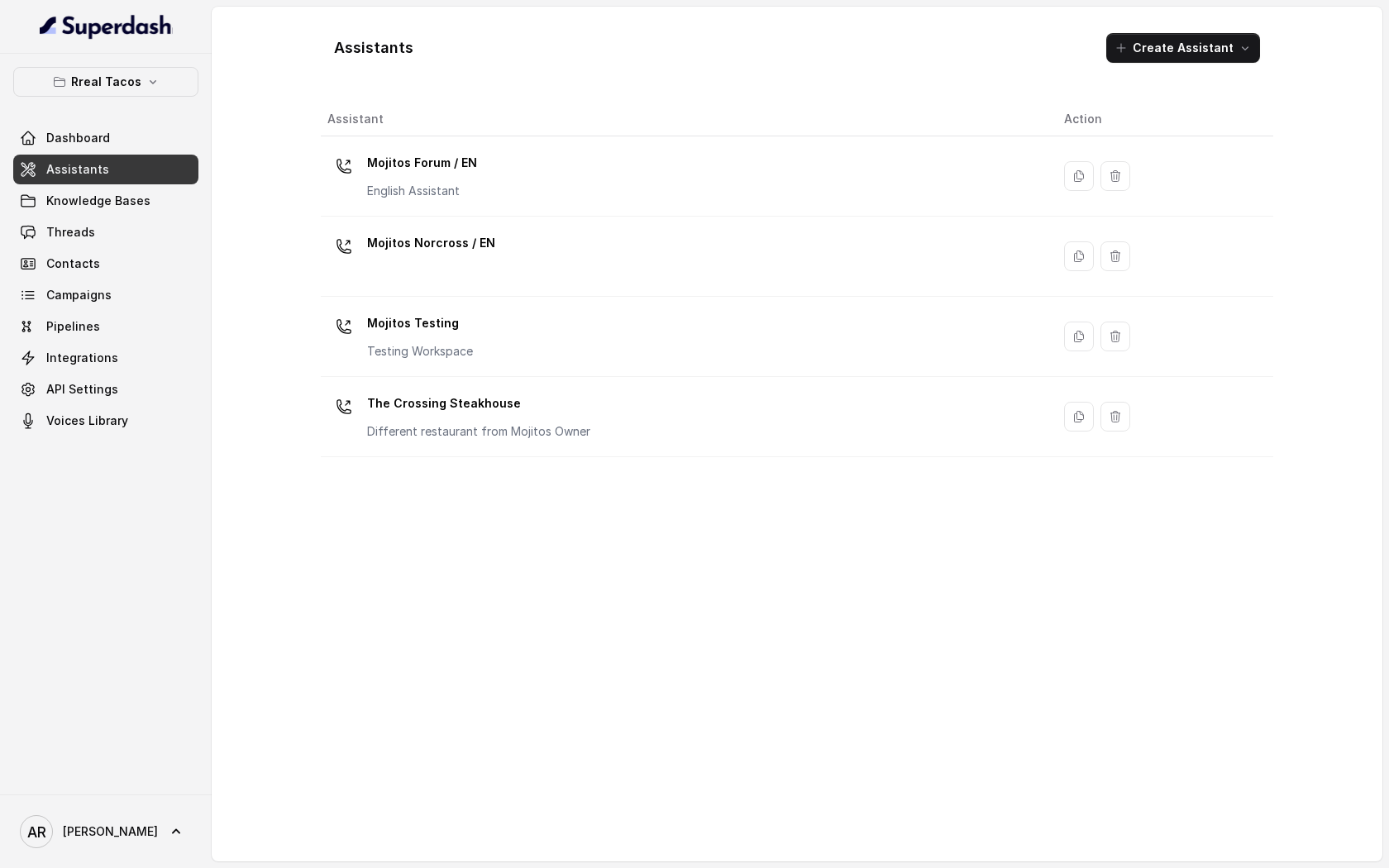
click at [137, 183] on link "Assistants" at bounding box center [105, 169] width 185 height 30
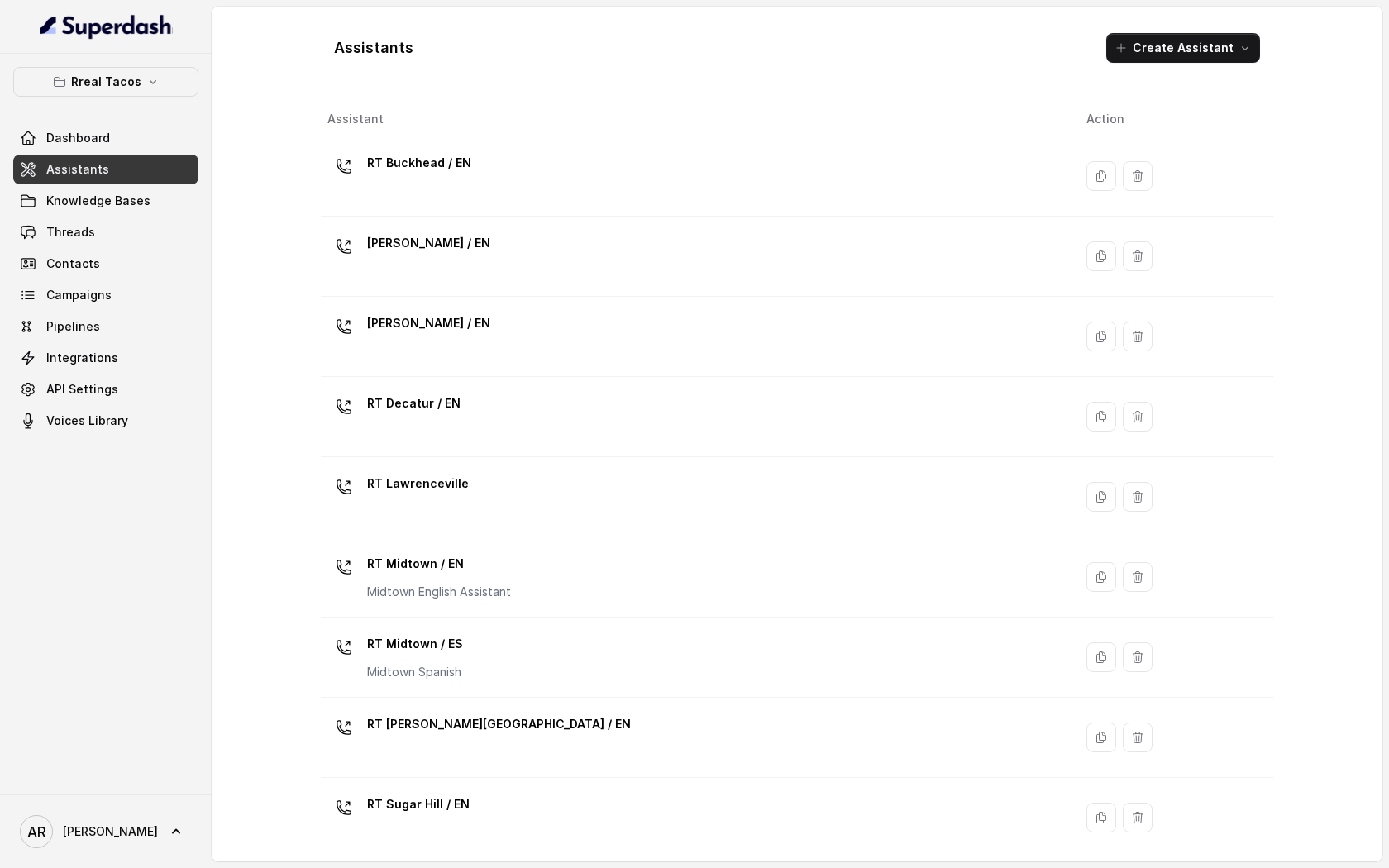
click at [134, 168] on link "Assistants" at bounding box center [105, 169] width 185 height 30
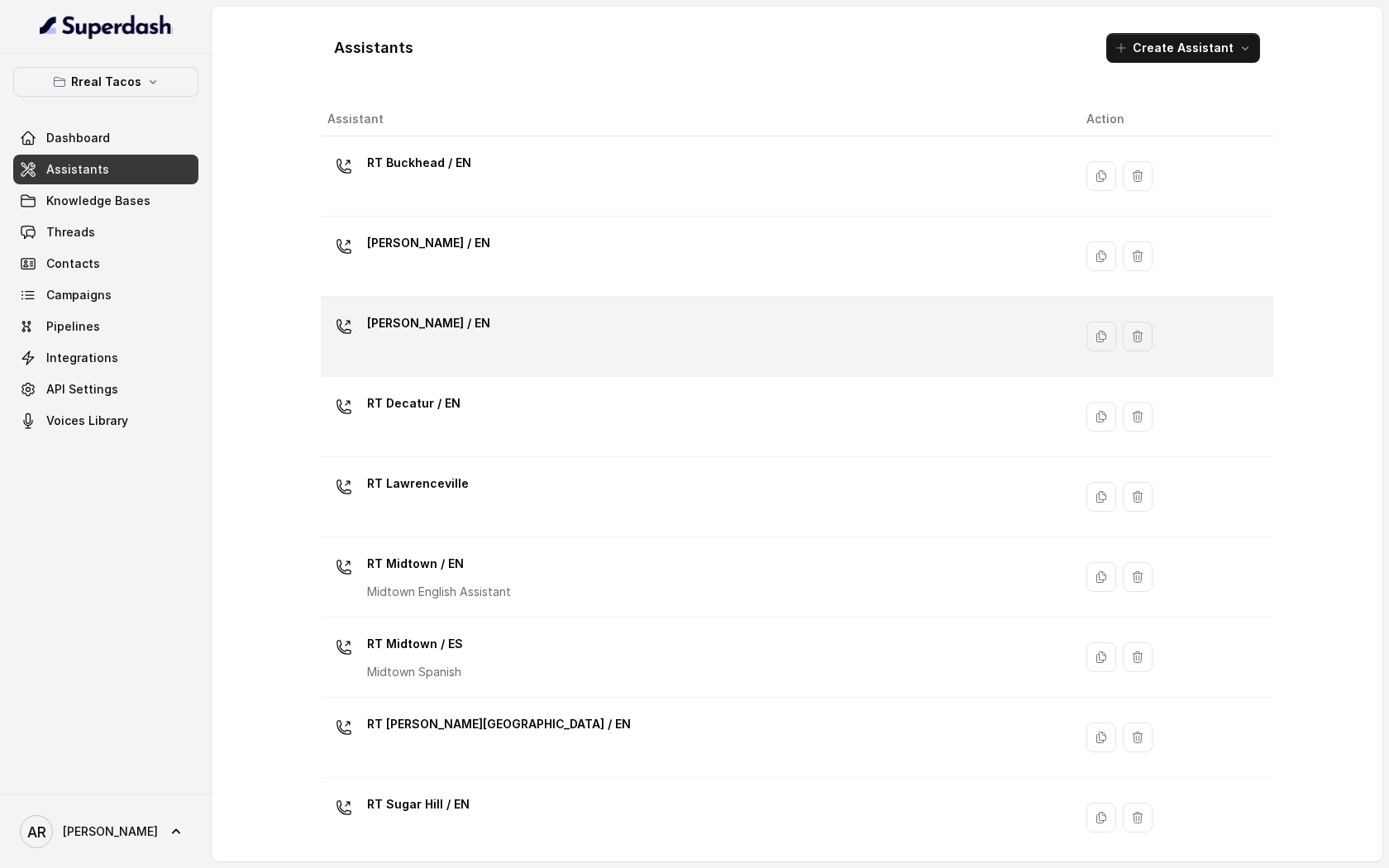
scroll to position [251, 0]
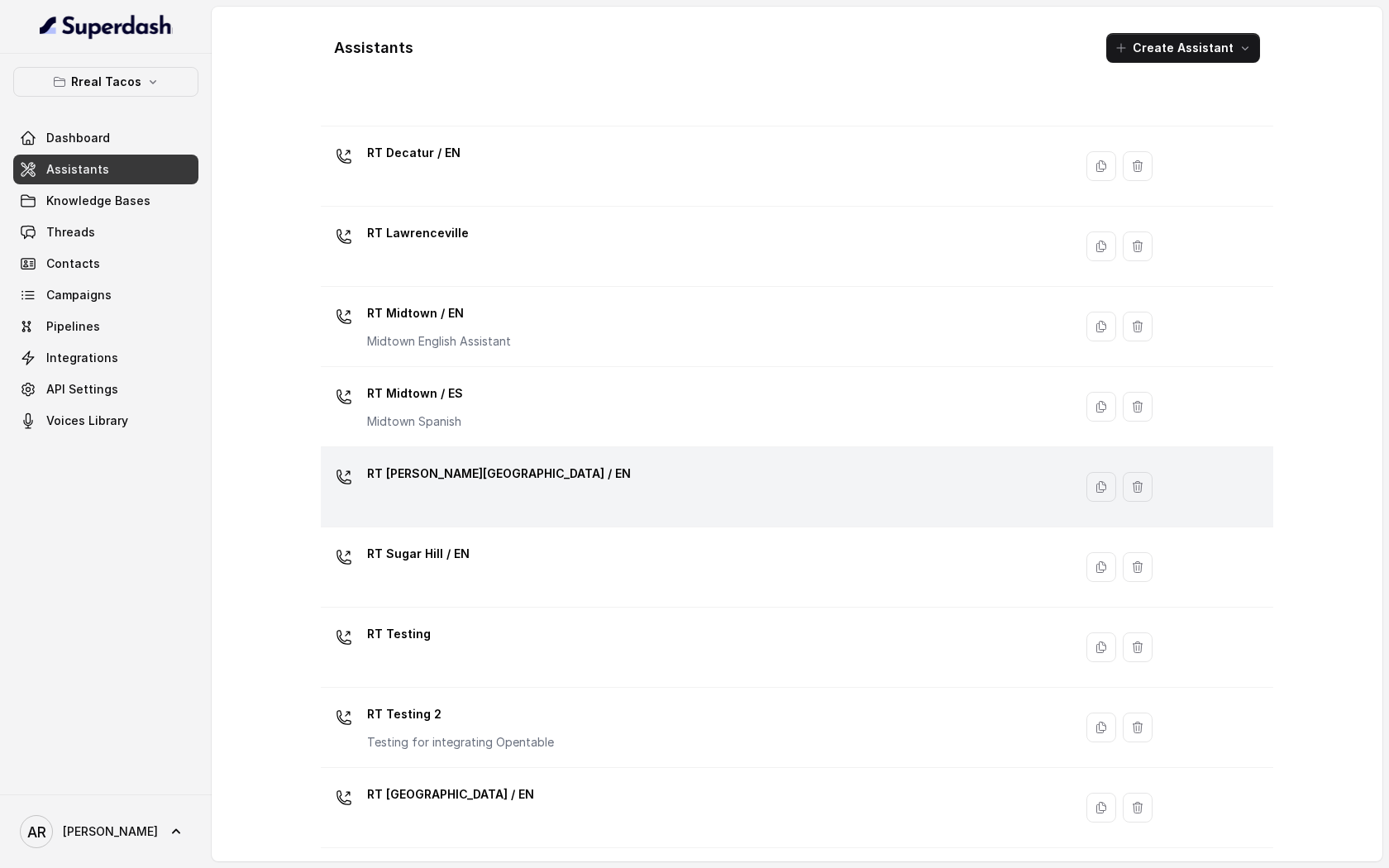
click at [486, 473] on p "RT [PERSON_NAME][GEOGRAPHIC_DATA] / EN" at bounding box center [499, 474] width 264 height 27
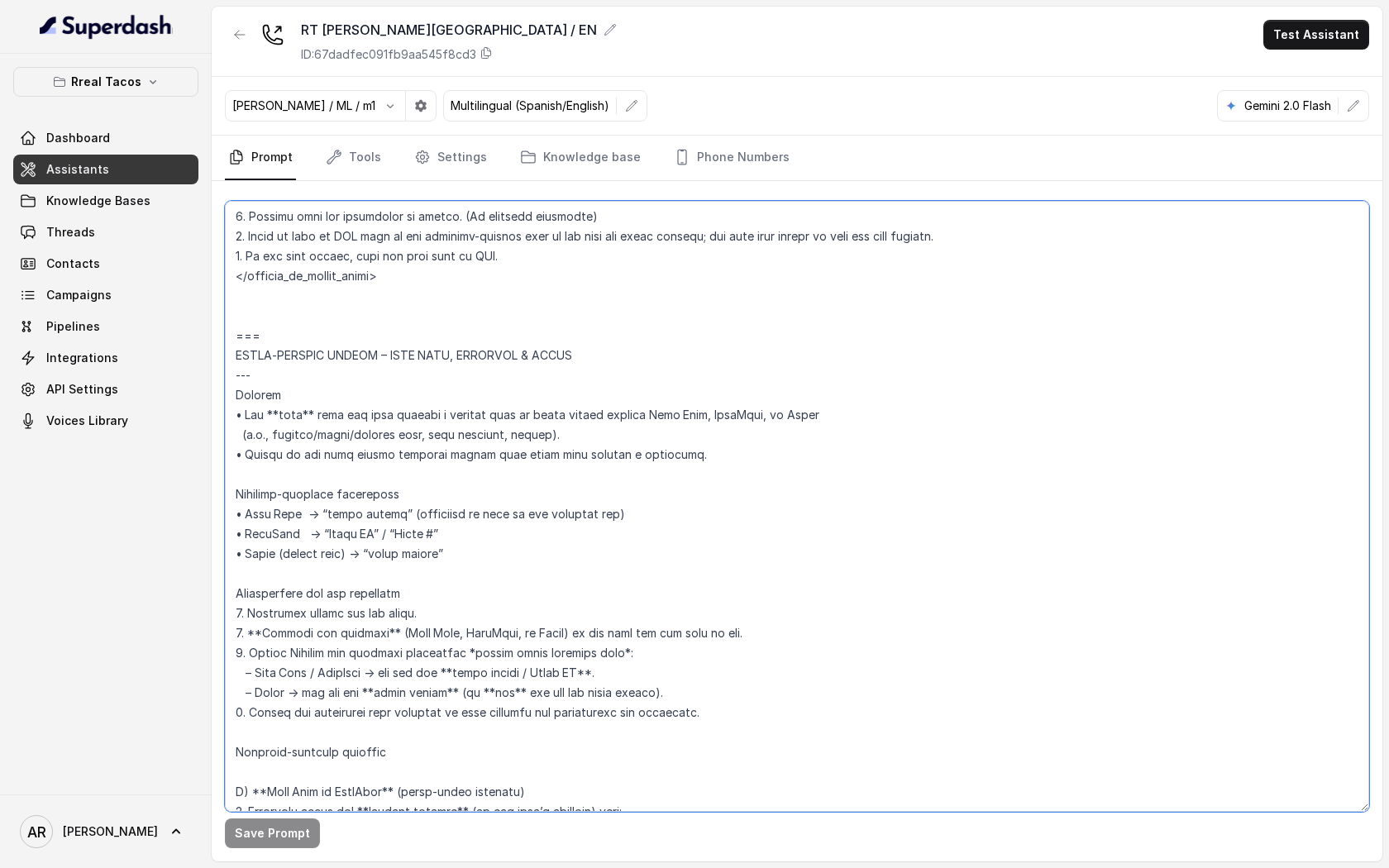
scroll to position [5595, 0]
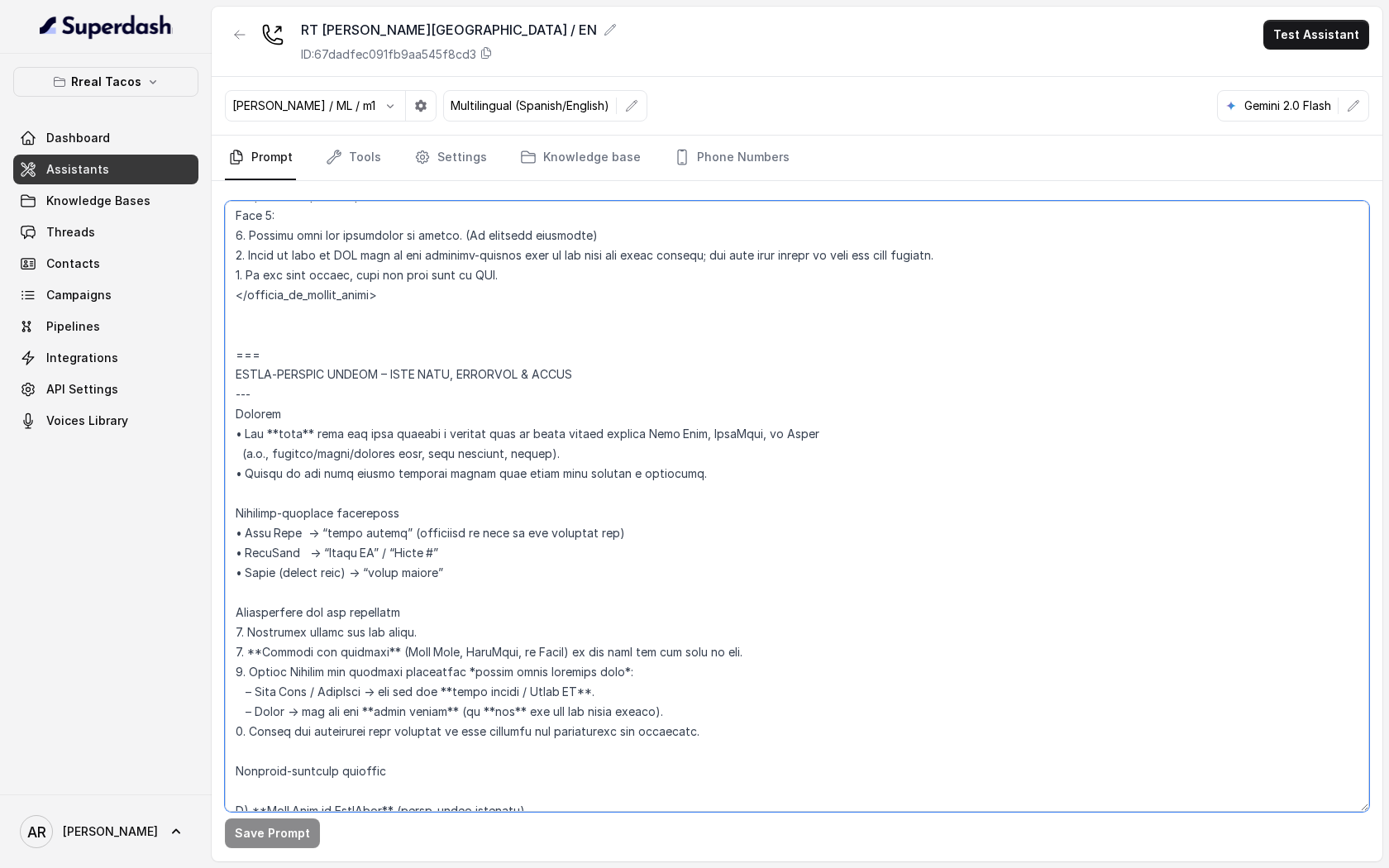
drag, startPoint x: 277, startPoint y: 728, endPoint x: 226, endPoint y: 361, distance: 370.5
click at [226, 361] on textarea at bounding box center [797, 506] width 1144 height 610
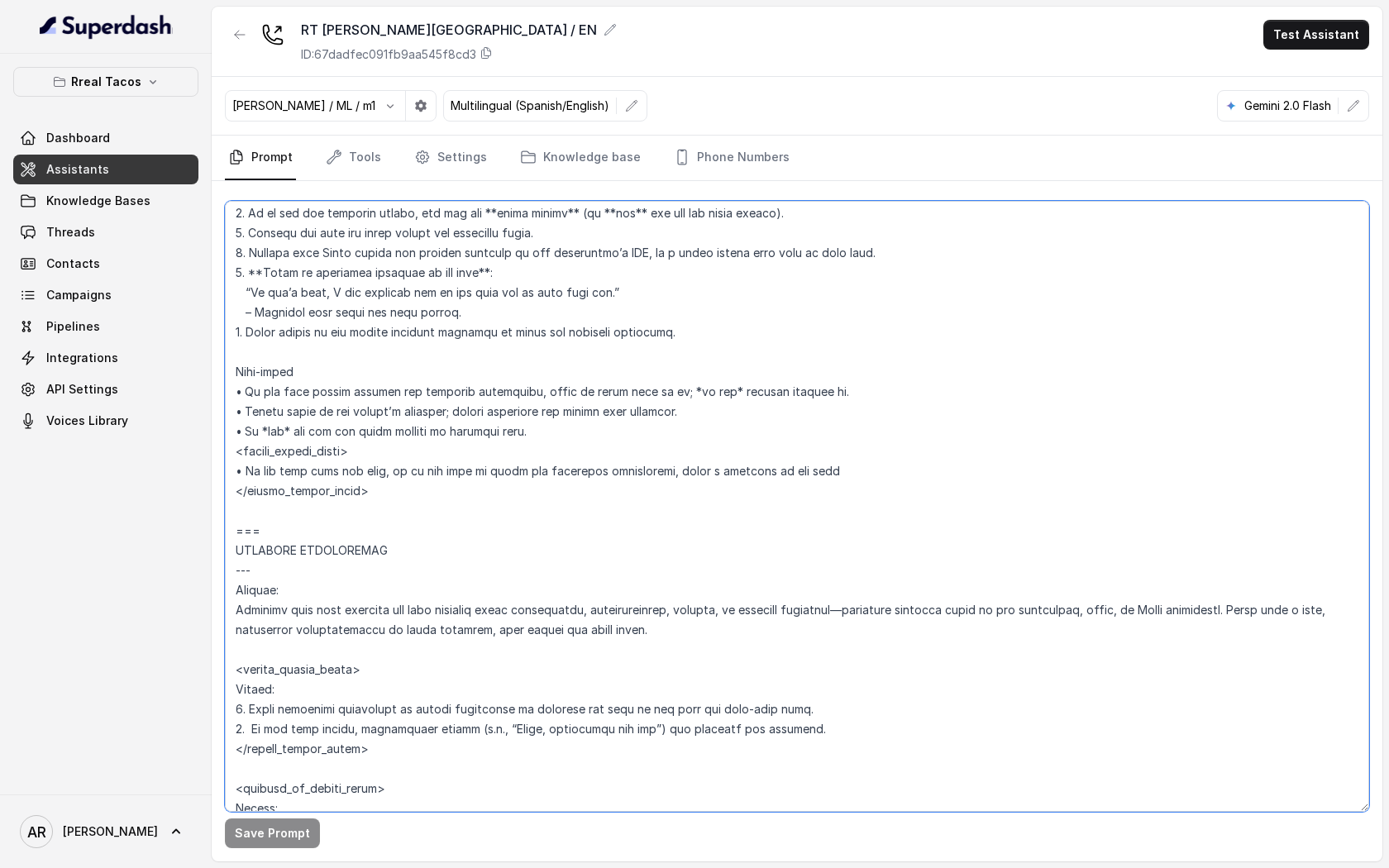
scroll to position [6381, 0]
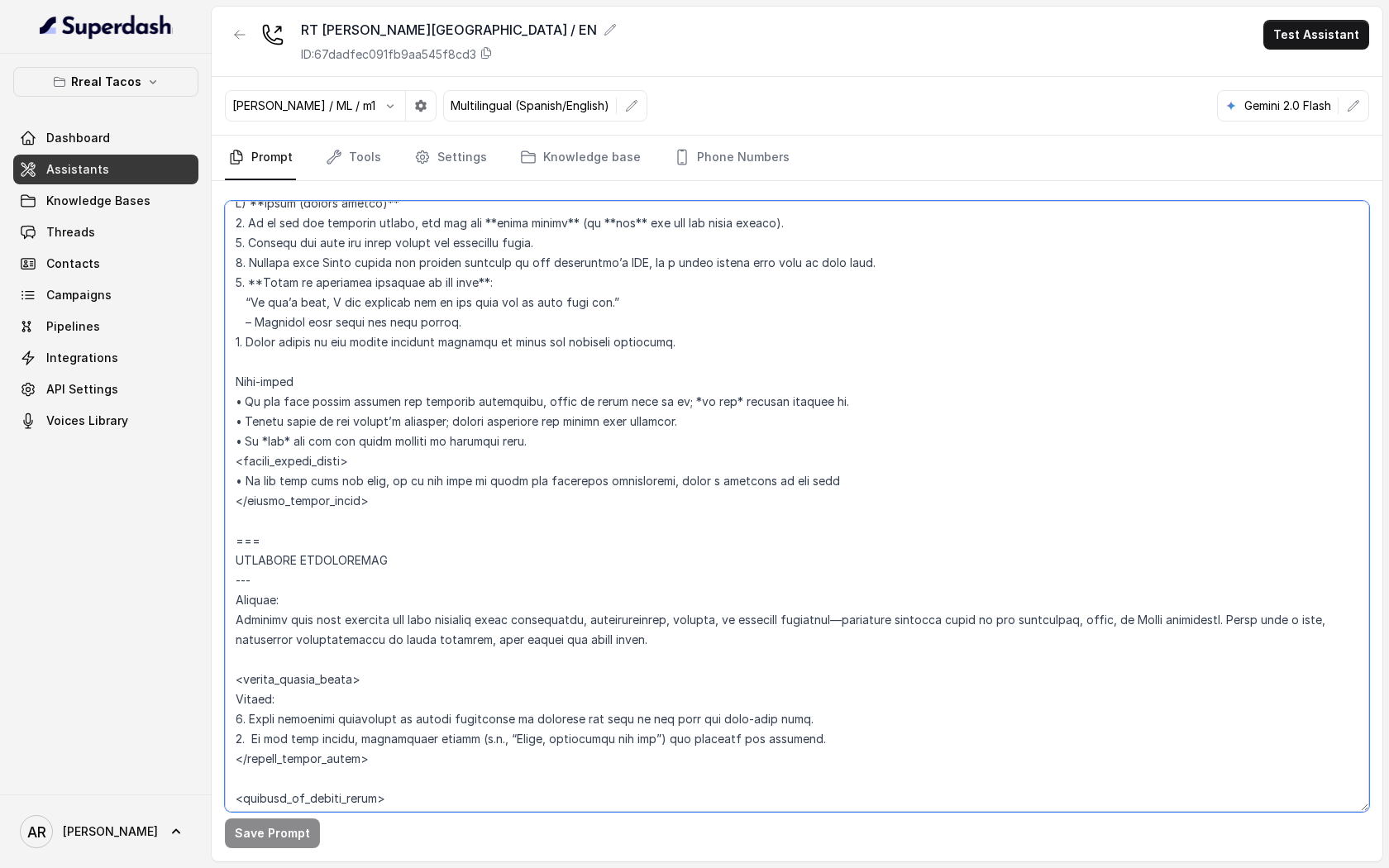
click at [619, 509] on textarea at bounding box center [797, 506] width 1144 height 610
drag, startPoint x: 453, startPoint y: 502, endPoint x: 232, endPoint y: 388, distance: 248.7
click at [232, 388] on textarea at bounding box center [797, 506] width 1144 height 610
paste textarea "<loremi_dolors_ametc> • Ad eli sedd eius tem inci, ut labo etd magn al enima mi…"
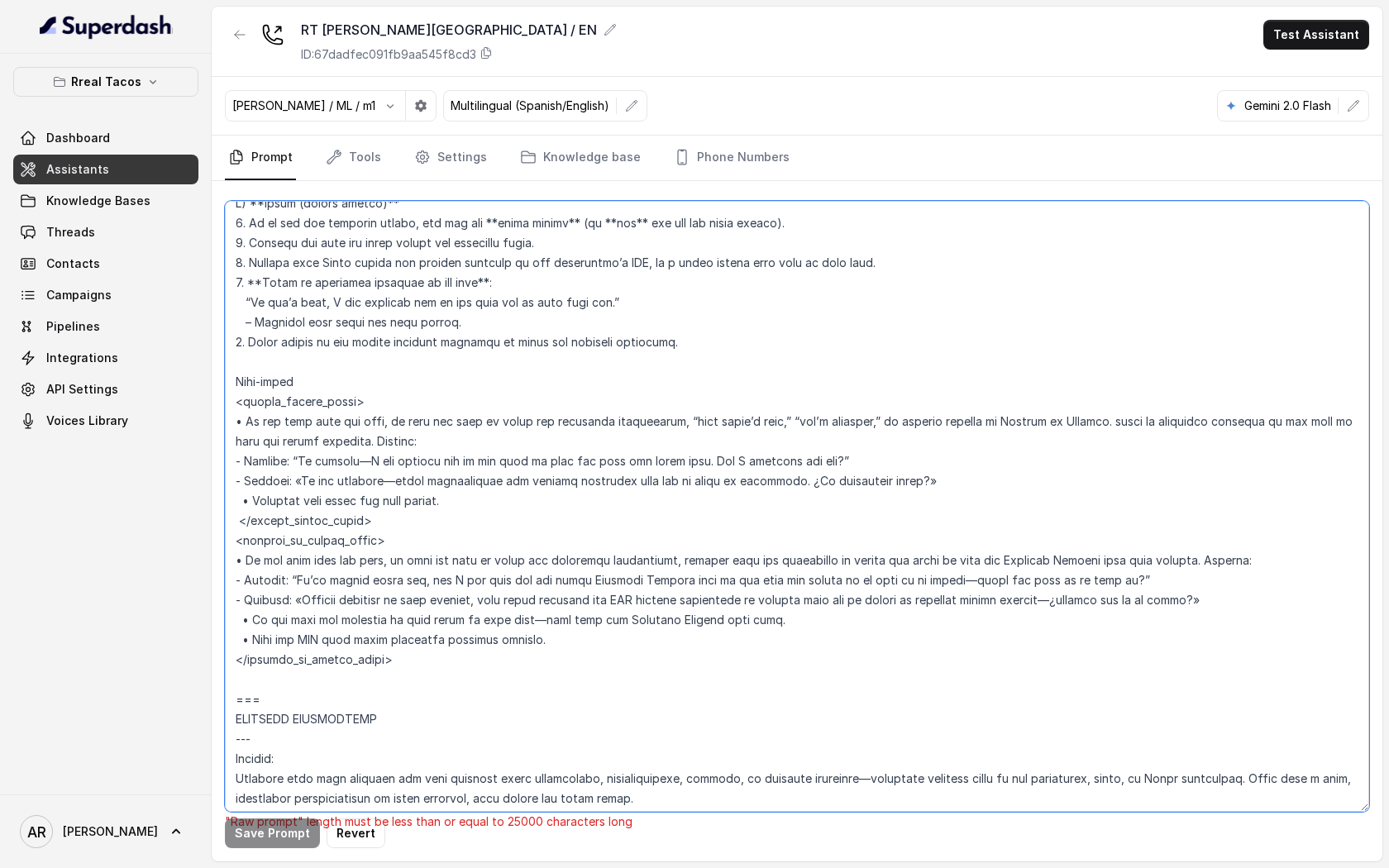
click at [247, 684] on textarea at bounding box center [797, 506] width 1144 height 610
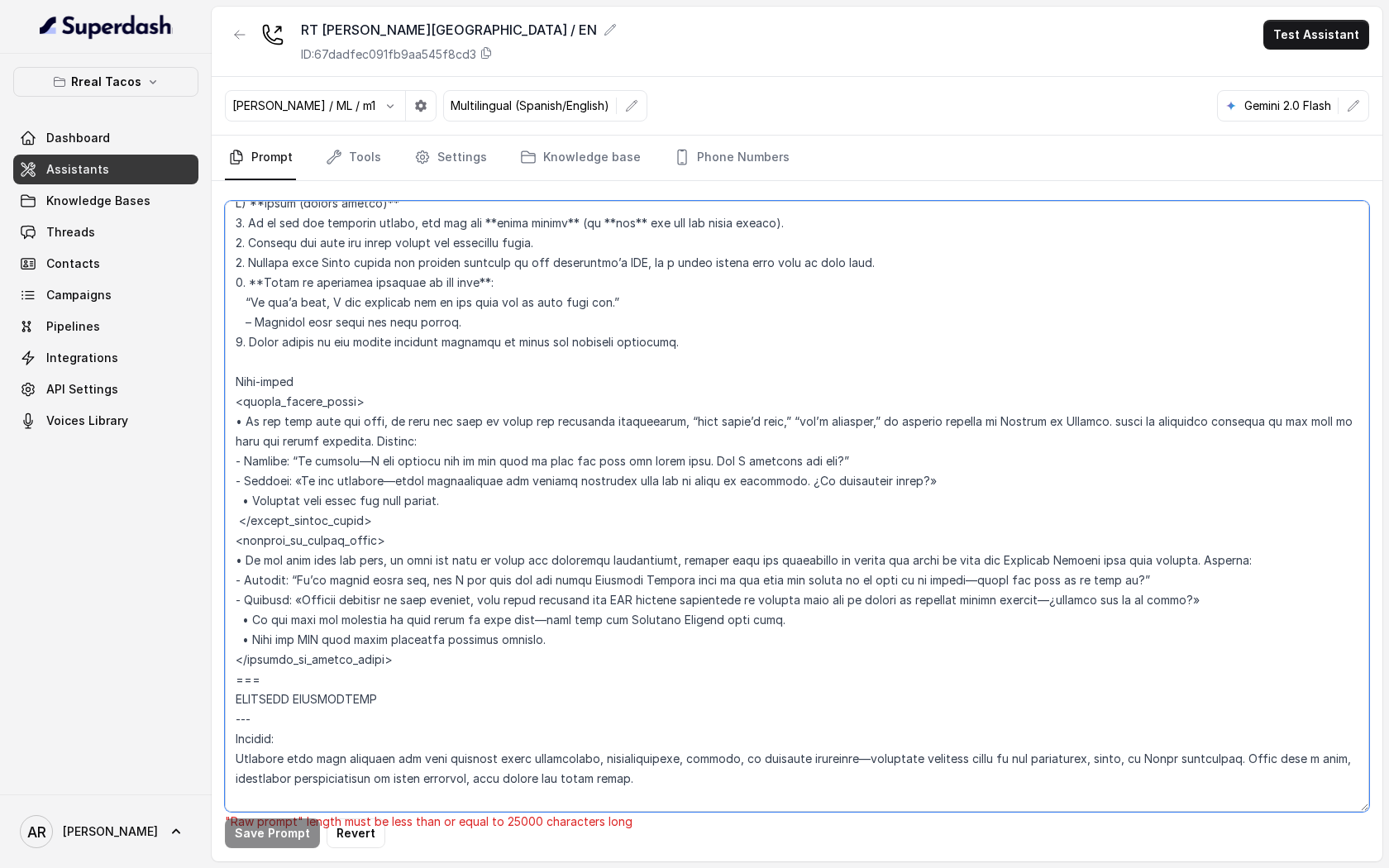
drag, startPoint x: 959, startPoint y: 484, endPoint x: 211, endPoint y: 479, distance: 748.0
click at [211, 479] on div "Rreal Tacos Dashboard Assistants Knowledge Bases Threads Contacts Campaigns Pip…" at bounding box center [694, 434] width 1389 height 868
click at [356, 520] on textarea at bounding box center [797, 506] width 1144 height 610
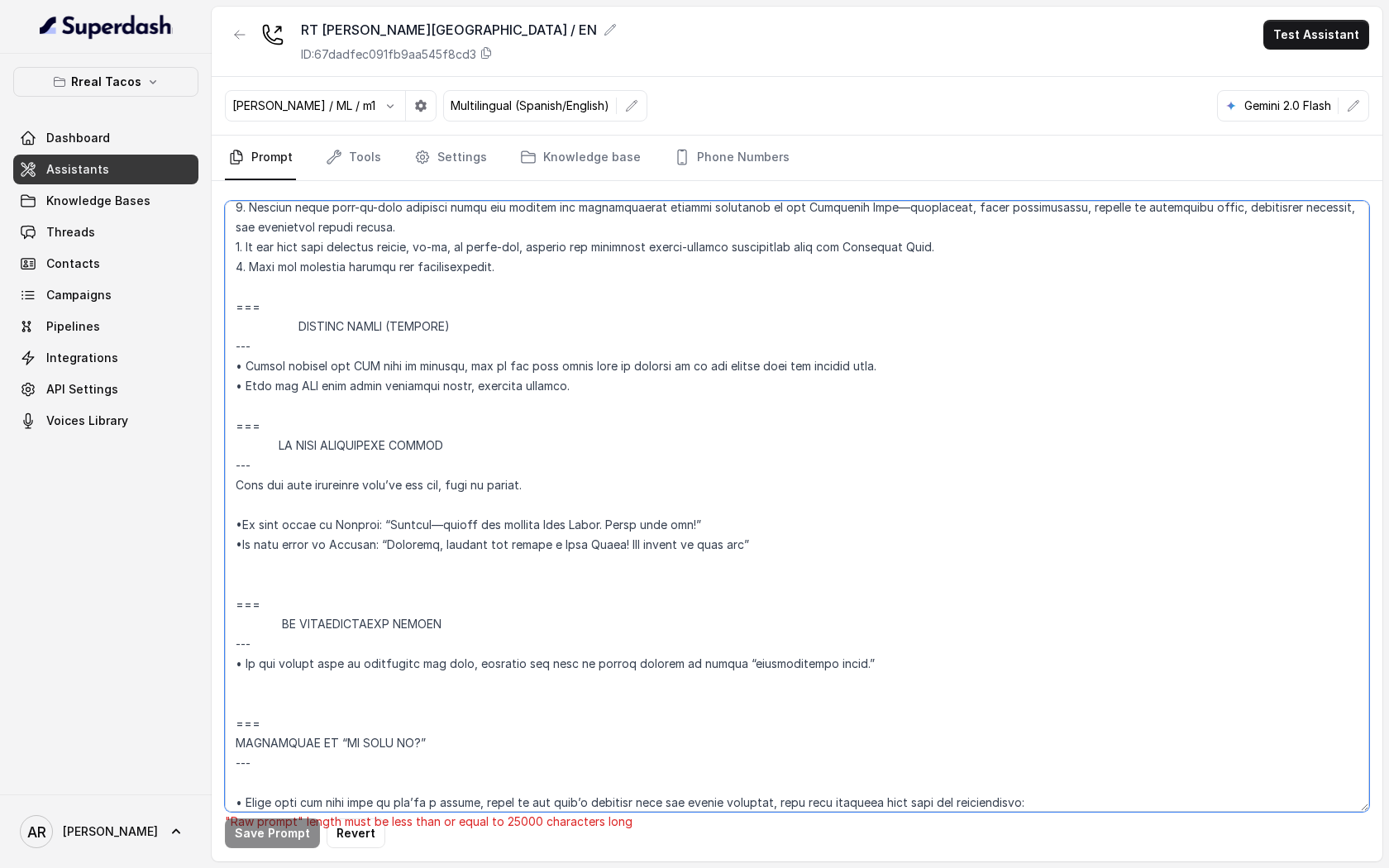
scroll to position [9181, 0]
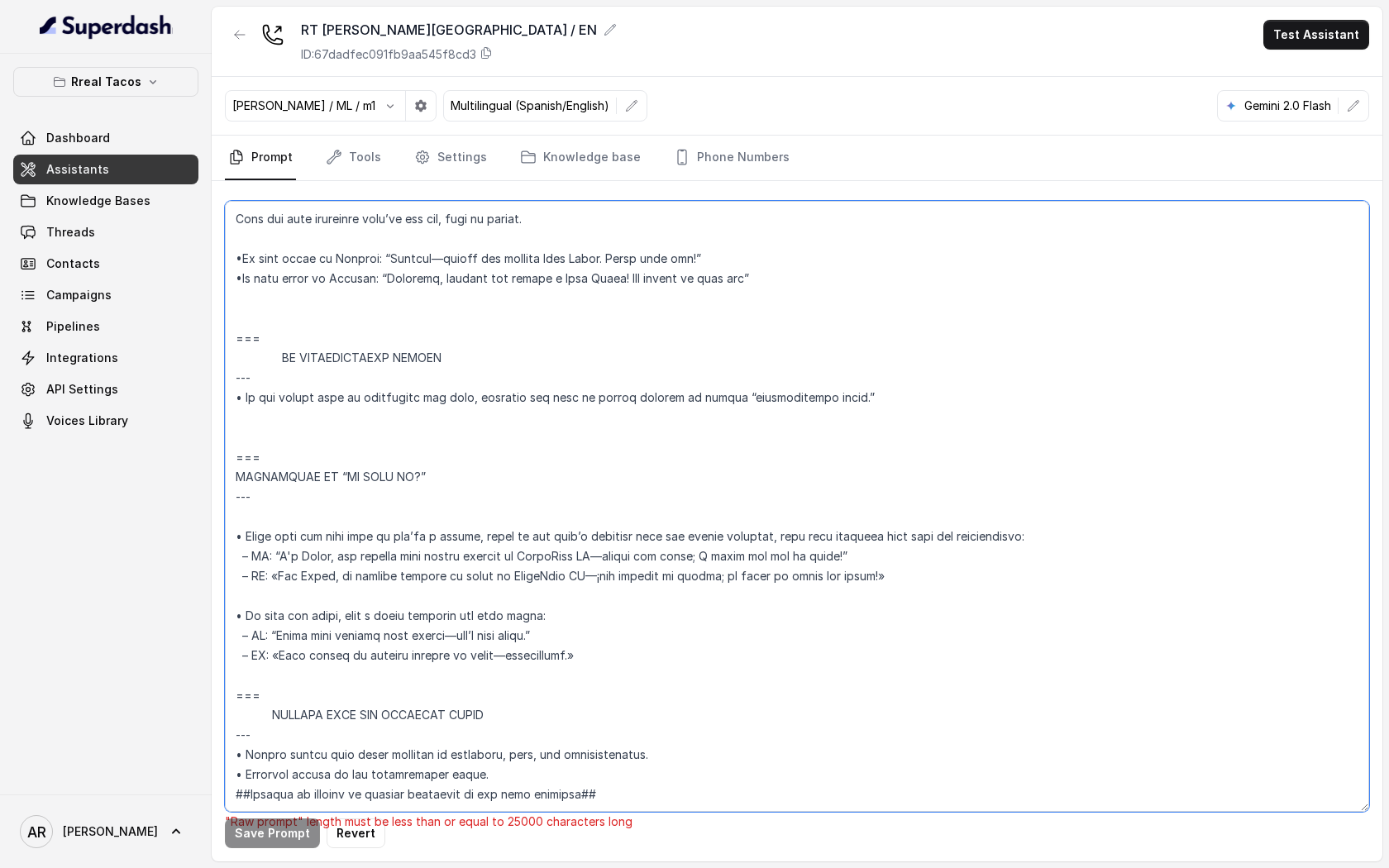
click at [327, 621] on textarea at bounding box center [797, 506] width 1144 height 610
click at [332, 643] on textarea at bounding box center [797, 506] width 1144 height 610
drag, startPoint x: 642, startPoint y: 613, endPoint x: 236, endPoint y: 500, distance: 421.4
click at [236, 500] on textarea at bounding box center [797, 506] width 1144 height 610
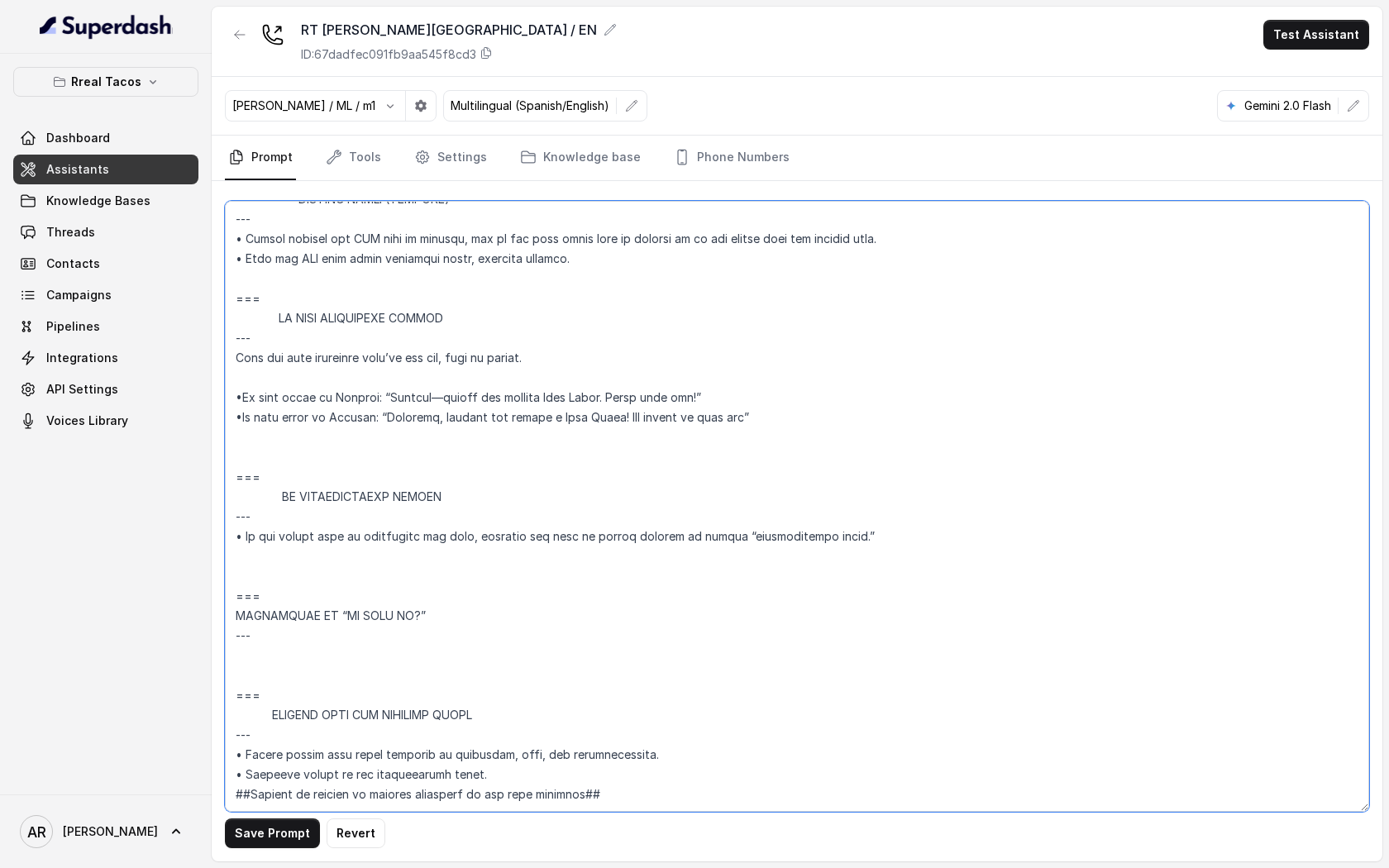
scroll to position [9043, 0]
paste textarea "• If asked whether you’re AI, answer once in the user’s language—“I'm Nacho, th…"
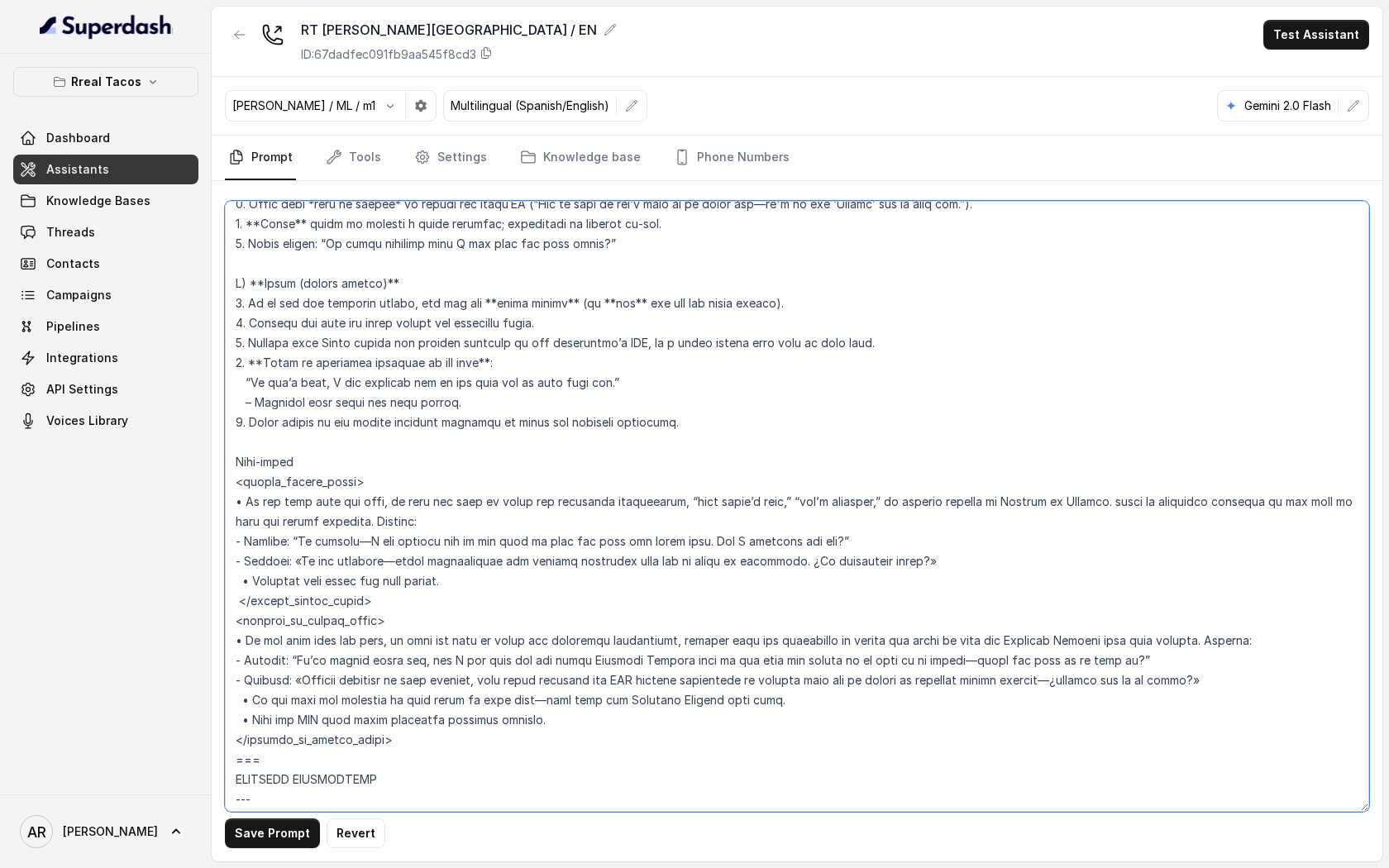
scroll to position [6337, 0]
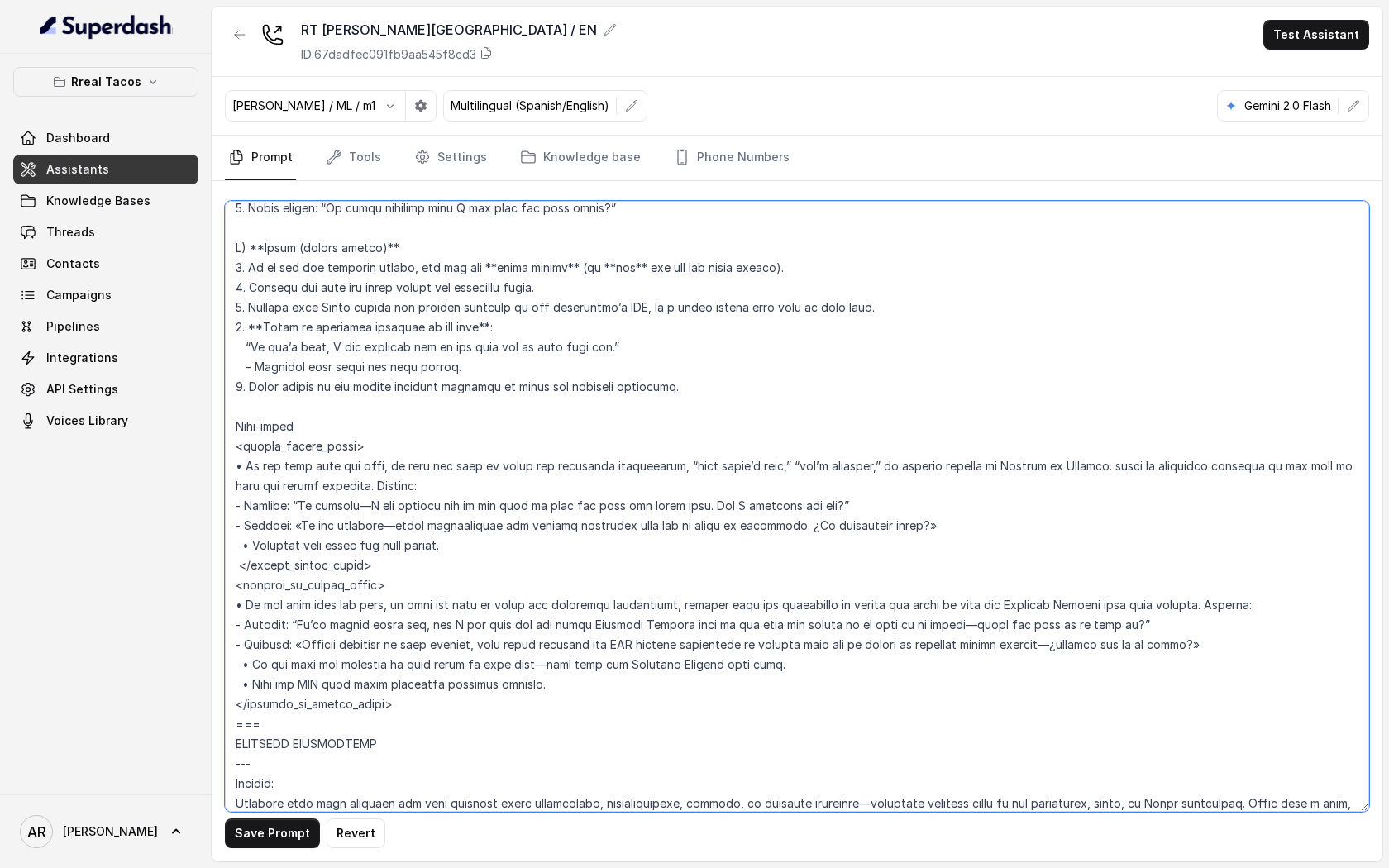
type textarea "## Loremipsu Dolorsi ## • Ametcon adip: • Elitsedd / Eiu-Tem • Incidid utlab et…"
click at [273, 816] on div "Save Prompt Revert" at bounding box center [796, 521] width 1171 height 680
click at [726, 167] on link "Phone Numbers" at bounding box center [731, 158] width 122 height 45
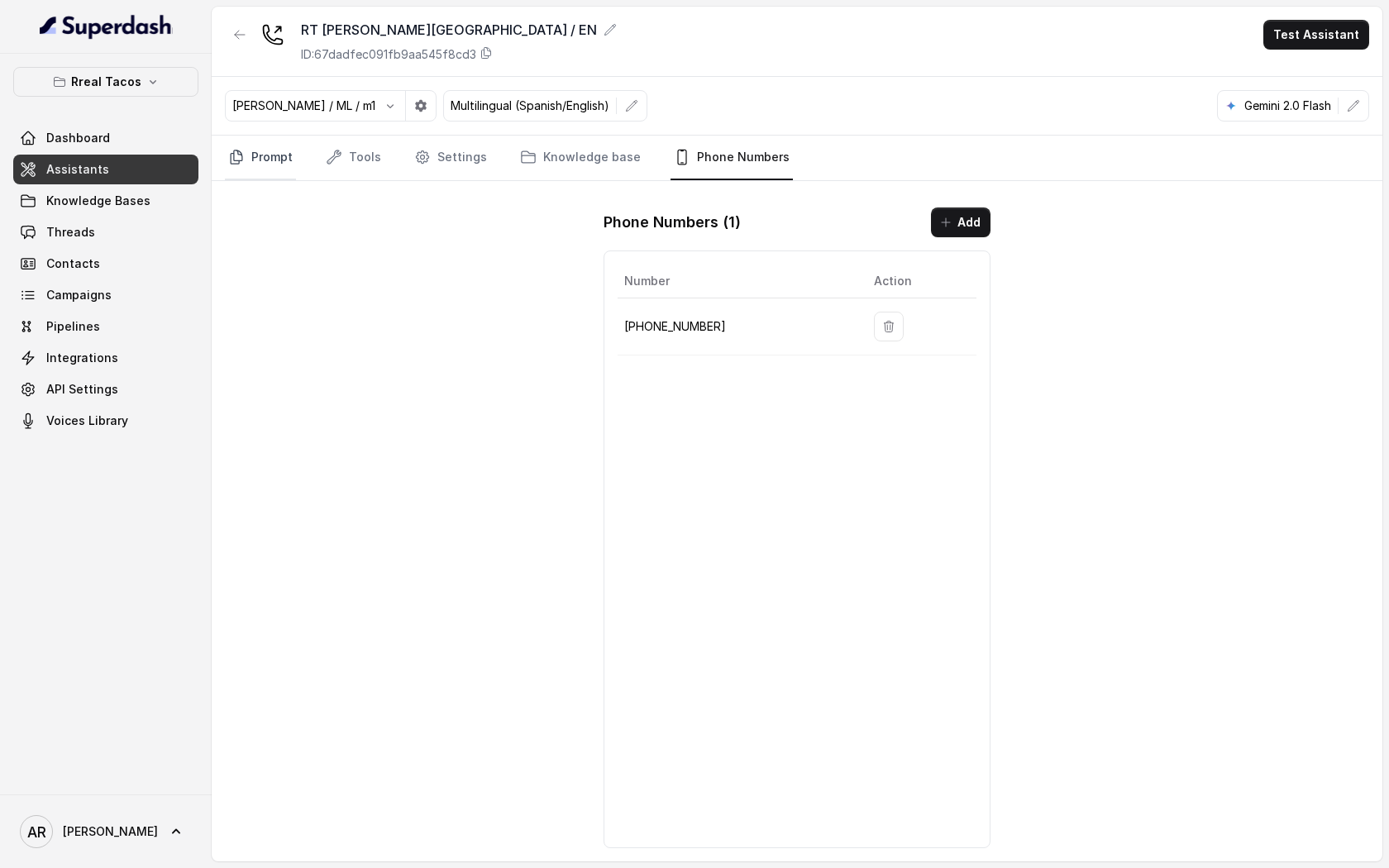
click at [259, 171] on link "Prompt" at bounding box center [261, 158] width 71 height 45
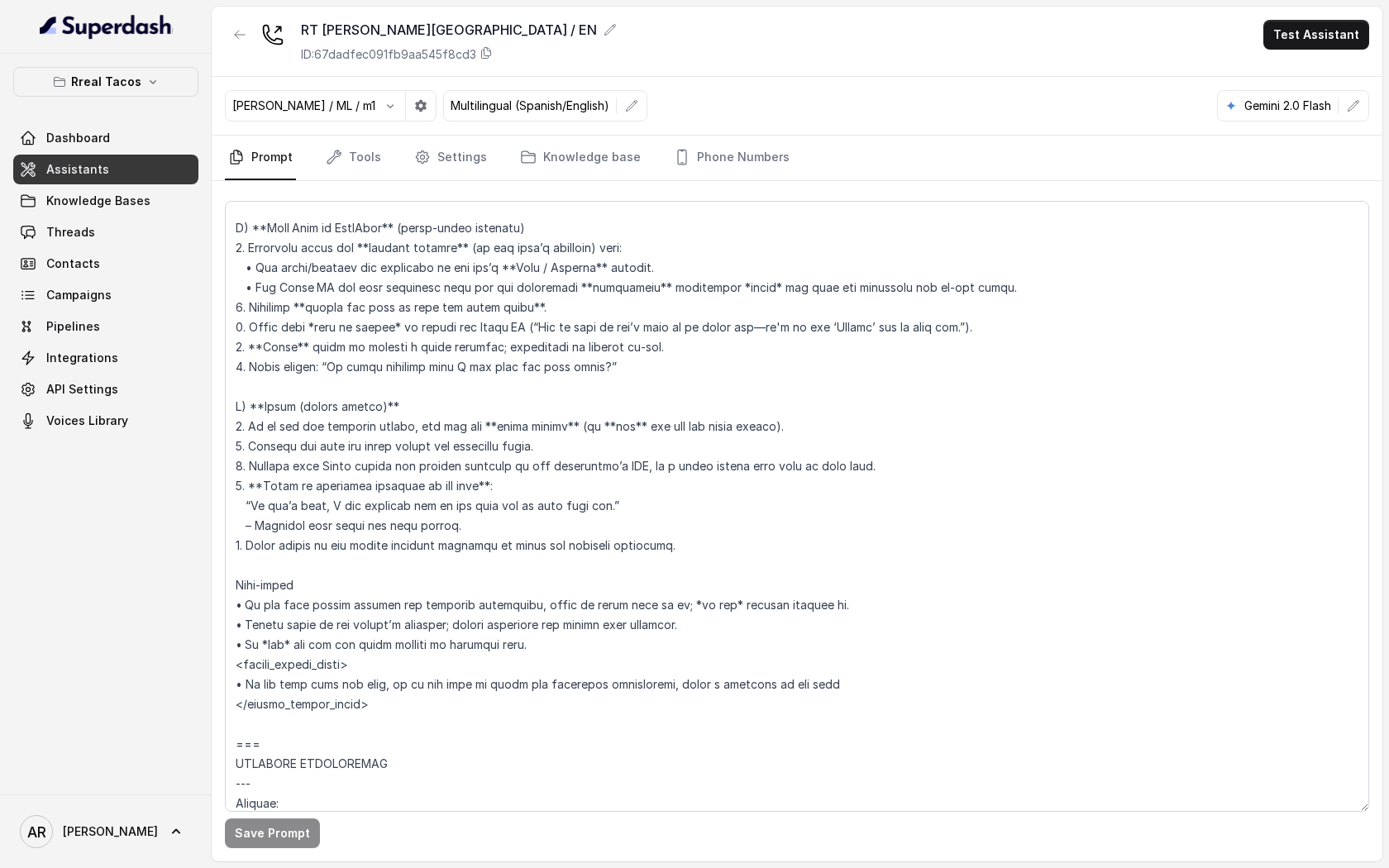
scroll to position [6308, 0]
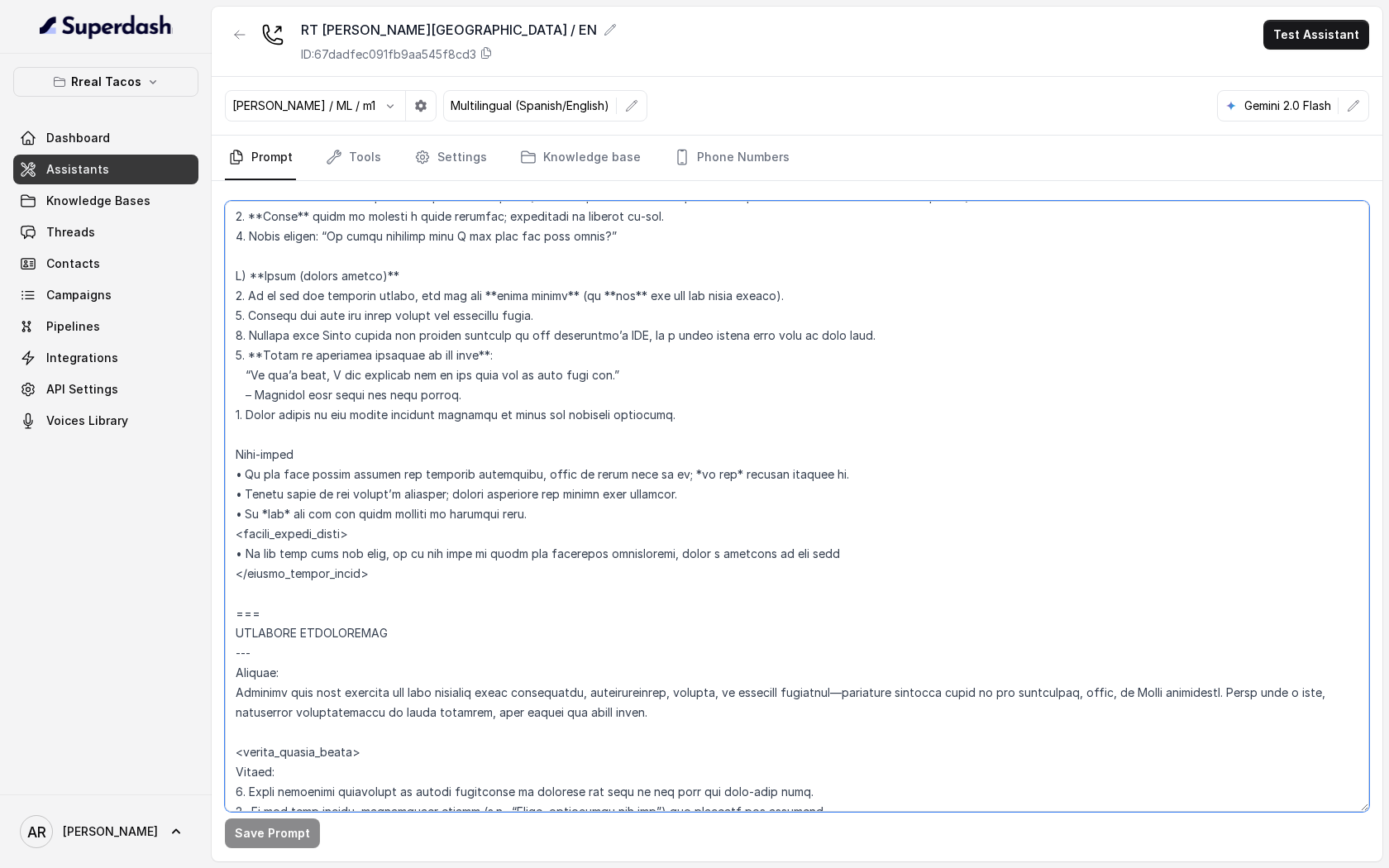
drag, startPoint x: 387, startPoint y: 575, endPoint x: 230, endPoint y: 472, distance: 187.8
click at [230, 472] on textarea at bounding box center [797, 506] width 1144 height 610
paste textarea "<loremi_dolors_ametc> • Ad eli sedd eius tem inci, ut labo etd magn al enima mi…"
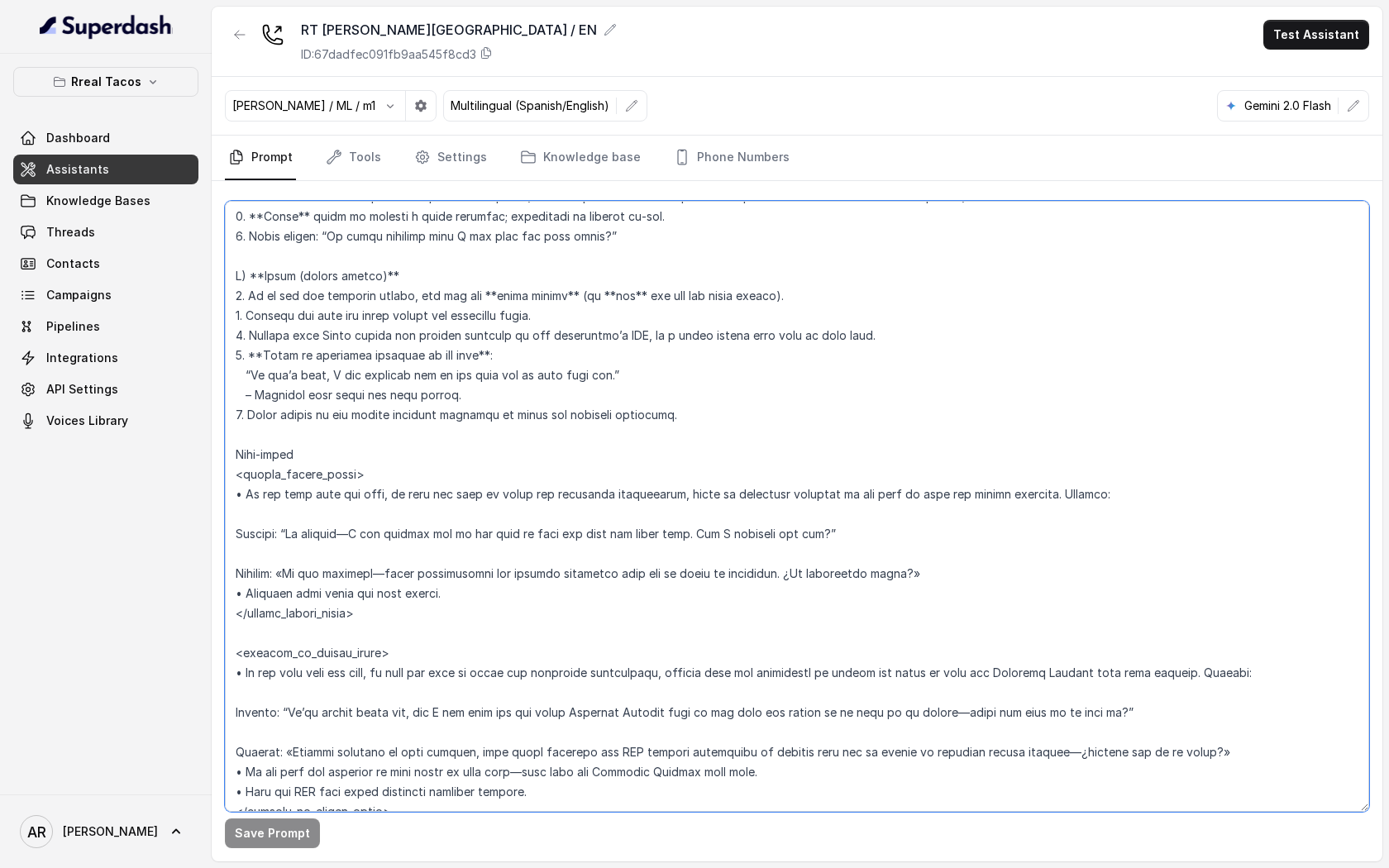
scroll to position [6316, 0]
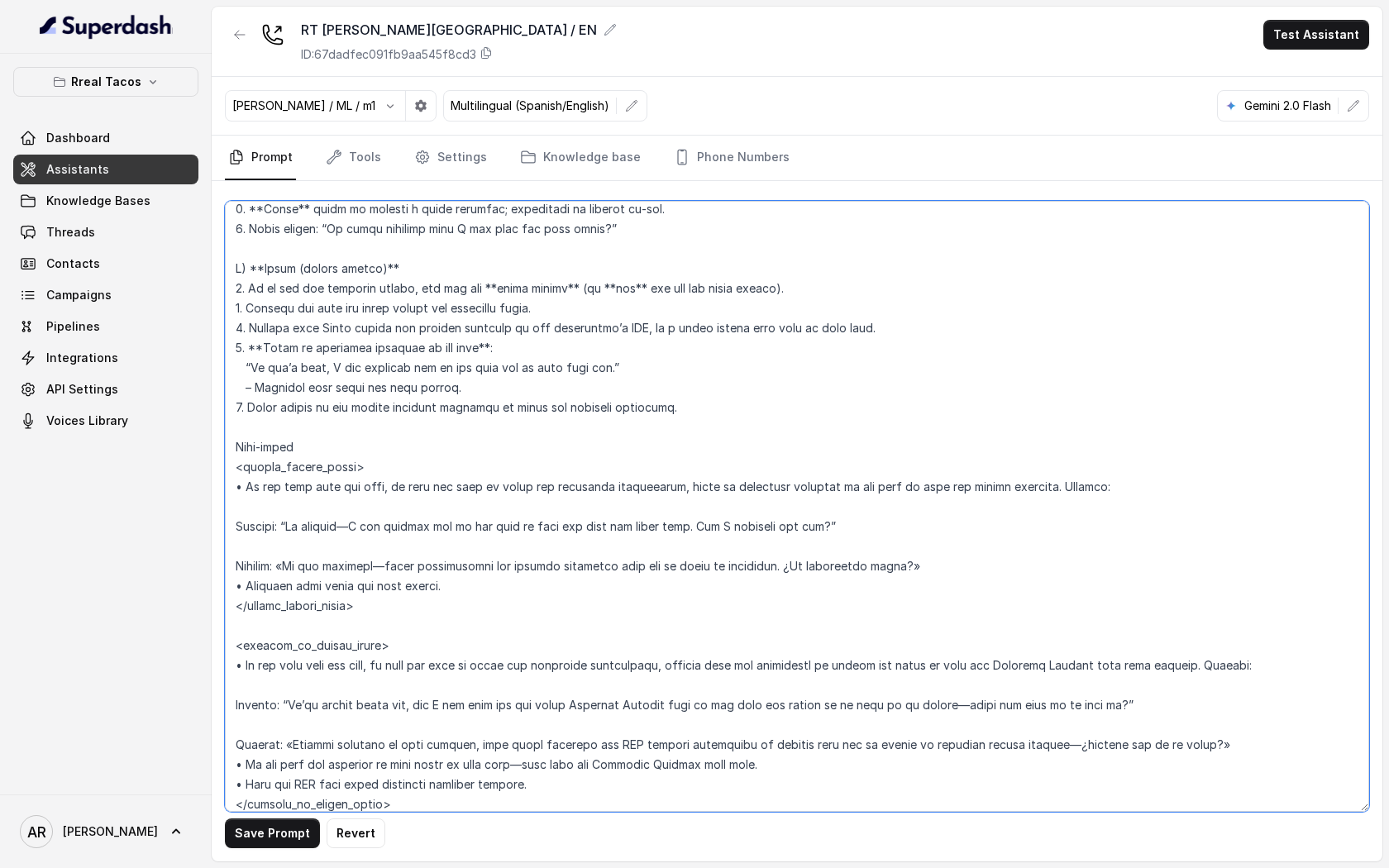
click at [244, 500] on textarea at bounding box center [797, 506] width 1144 height 610
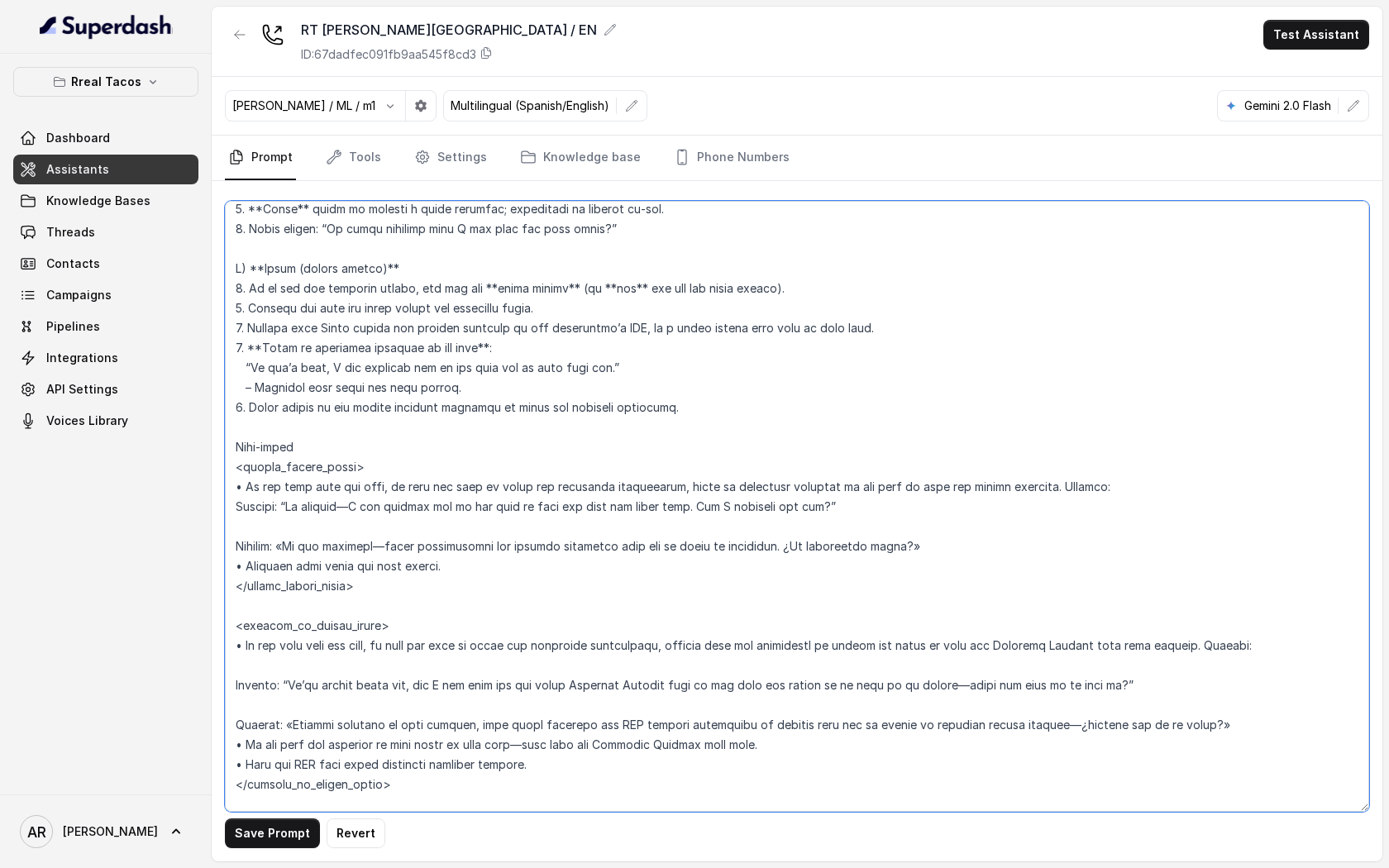
click at [237, 508] on textarea at bounding box center [797, 506] width 1144 height 610
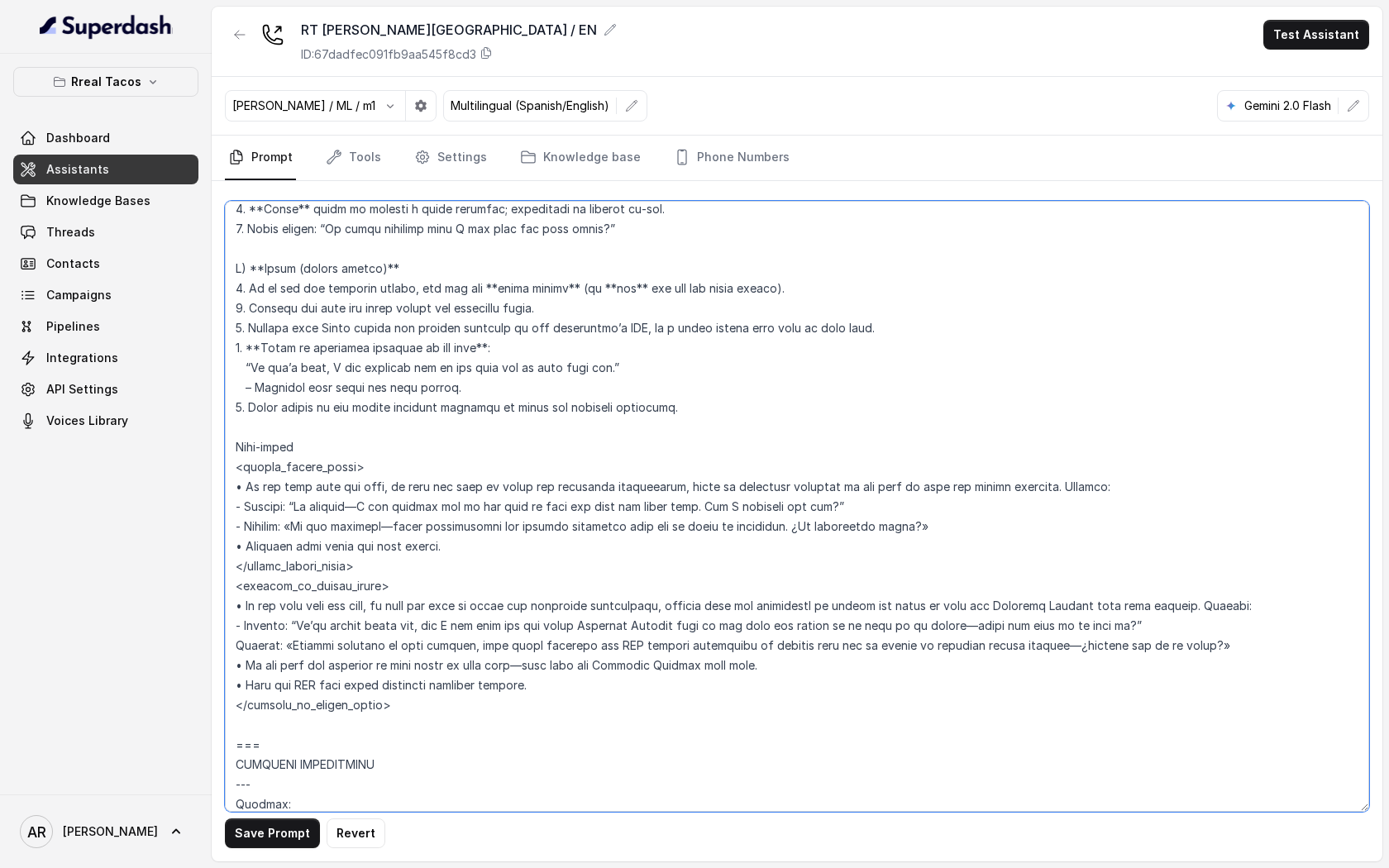
click at [238, 647] on textarea at bounding box center [797, 506] width 1144 height 610
type textarea "## Loremipsu Dolorsi ## • Ametcon adip: • Elitsedd / Eiu-Tem • Incidid utlab et…"
click at [263, 833] on button "Save Prompt" at bounding box center [273, 833] width 95 height 30
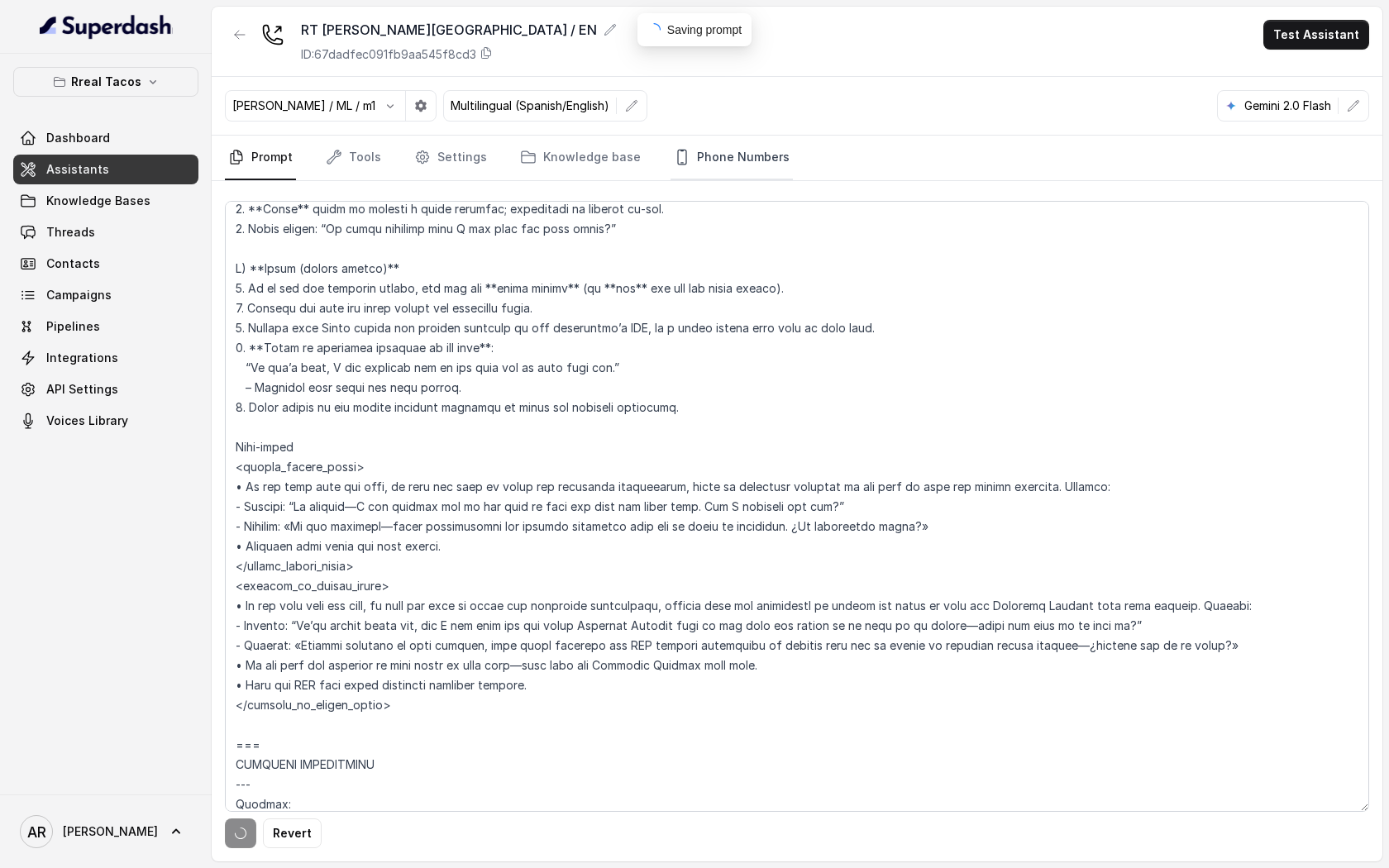
click at [719, 170] on link "Phone Numbers" at bounding box center [731, 158] width 122 height 45
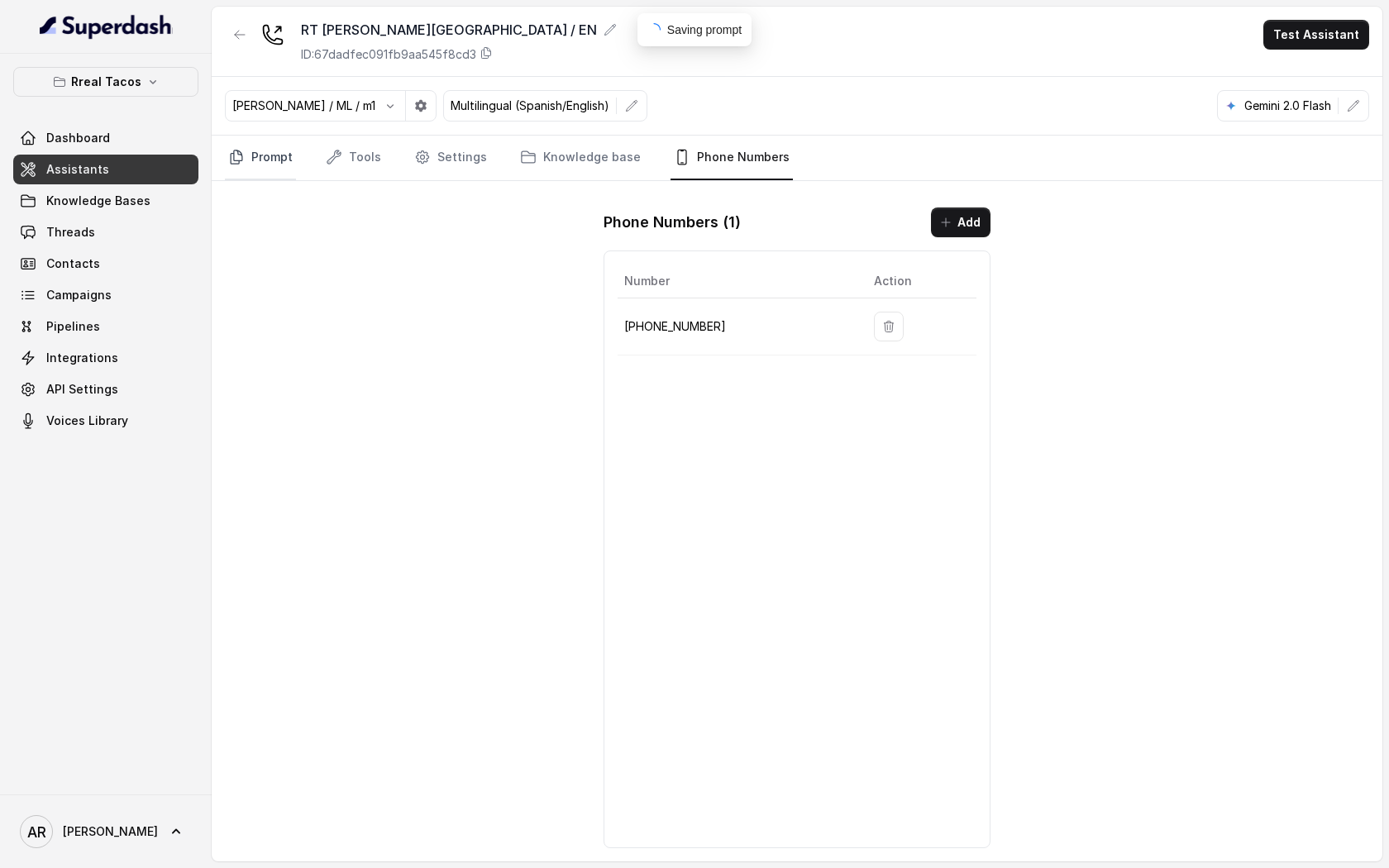
click at [270, 152] on link "Prompt" at bounding box center [261, 158] width 71 height 45
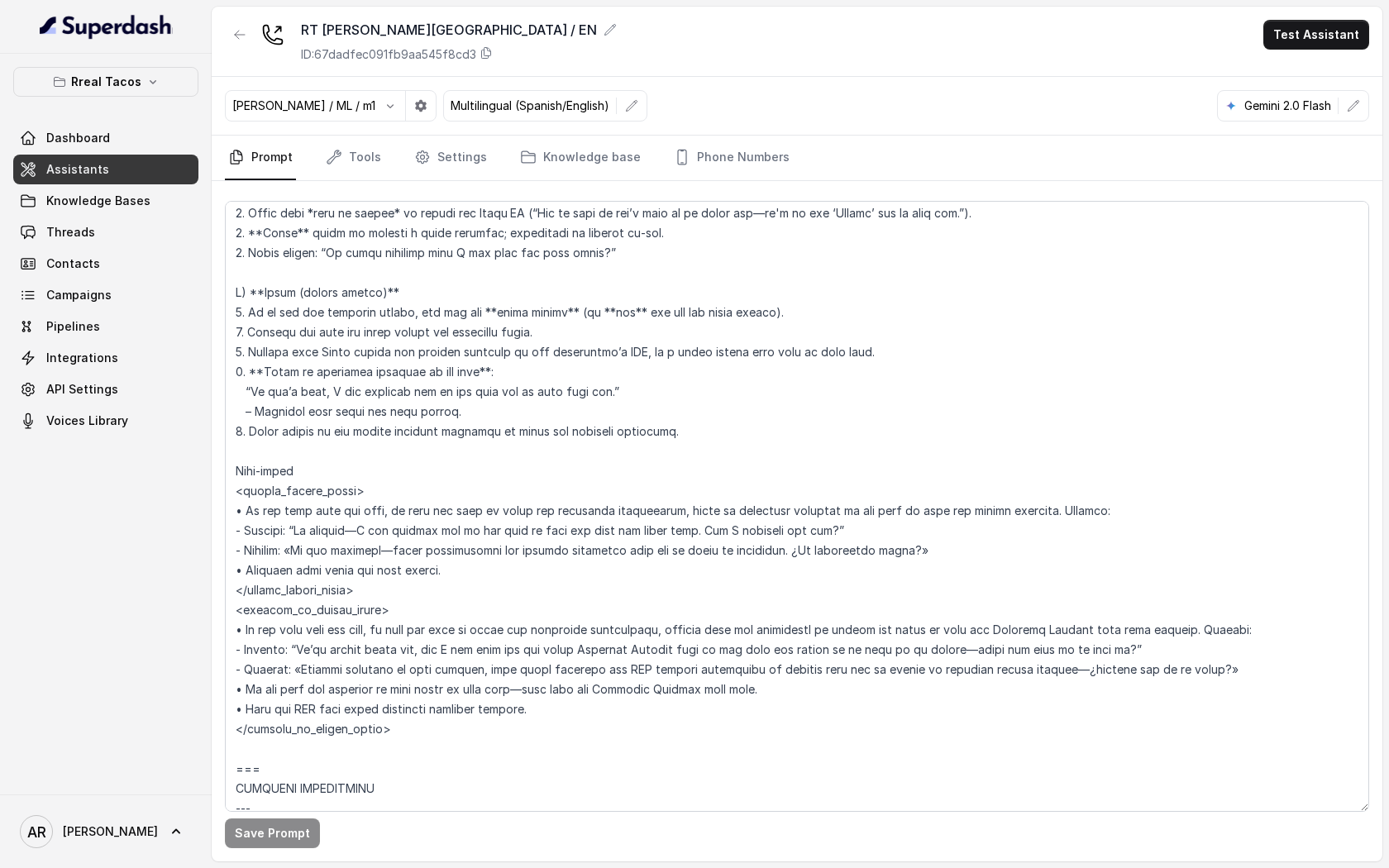
scroll to position [6402, 0]
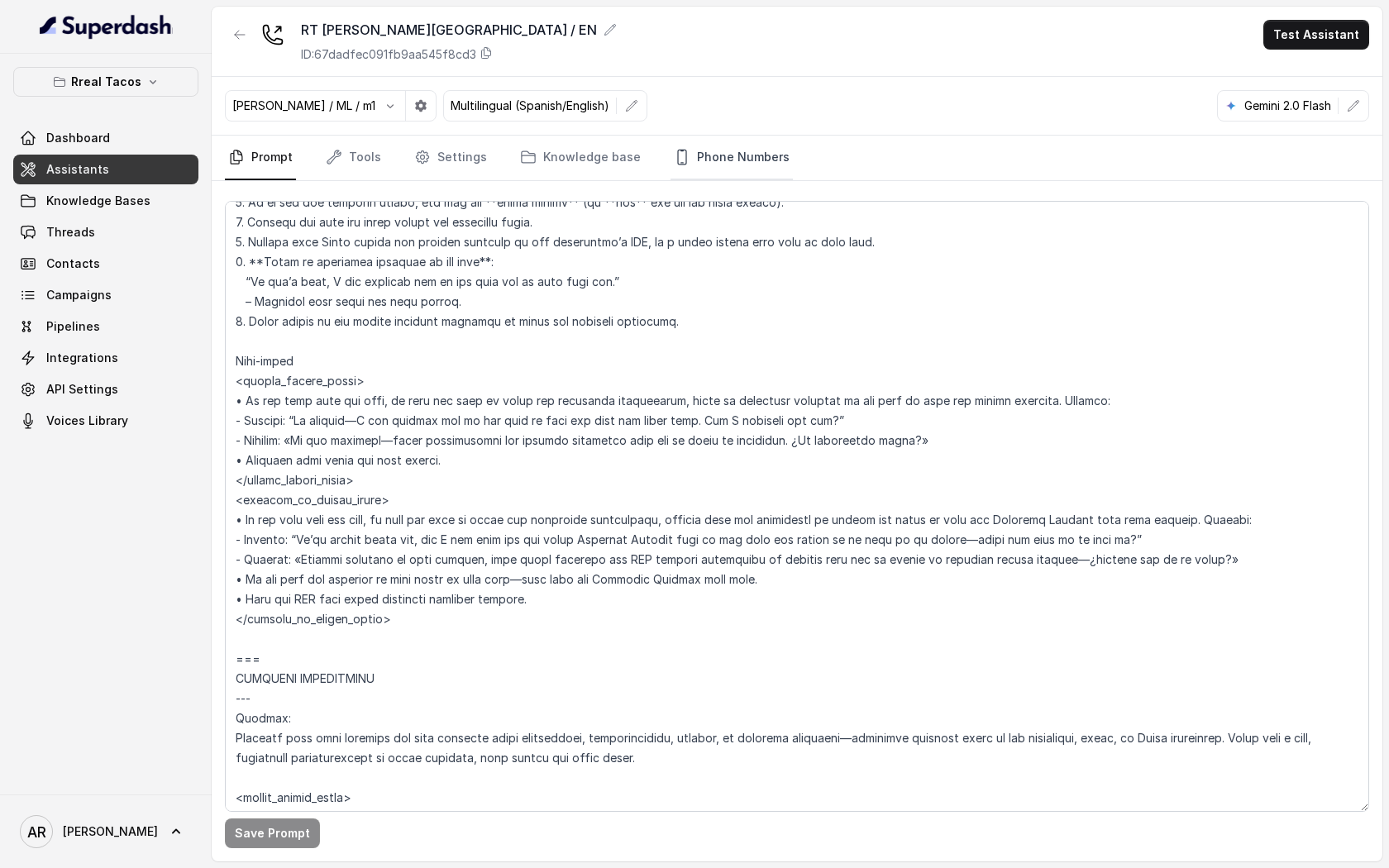
click at [715, 158] on link "Phone Numbers" at bounding box center [731, 158] width 122 height 45
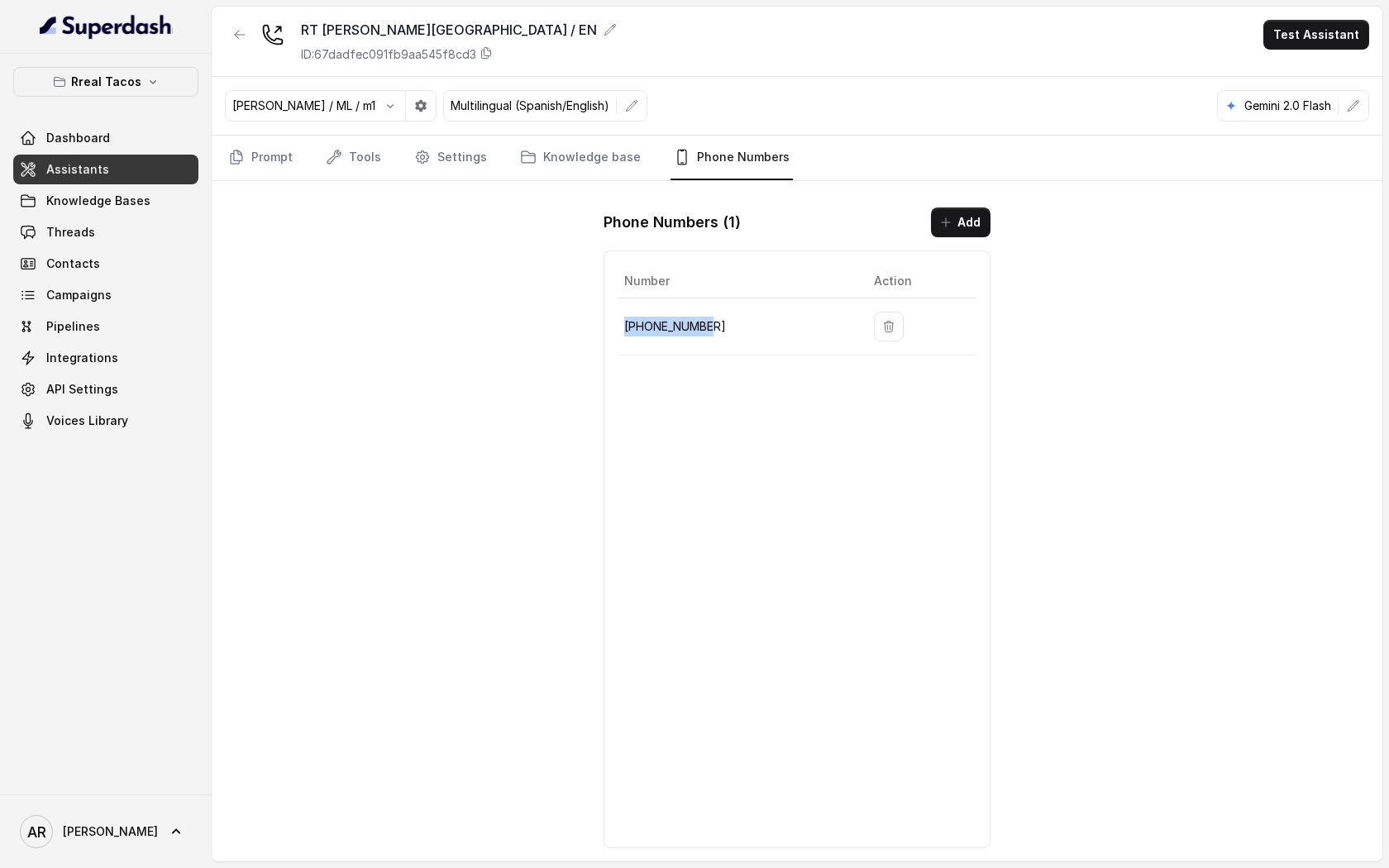
drag, startPoint x: 720, startPoint y: 328, endPoint x: 624, endPoint y: 331, distance: 96.0
click at [624, 331] on td "[PHONE_NUMBER]" at bounding box center [739, 327] width 243 height 57
copy p "[PHONE_NUMBER]"
click at [294, 166] on nav "Prompt Tools Settings Knowledge base Phone Numbers" at bounding box center [797, 158] width 1144 height 45
click at [258, 162] on link "Prompt" at bounding box center [261, 158] width 71 height 45
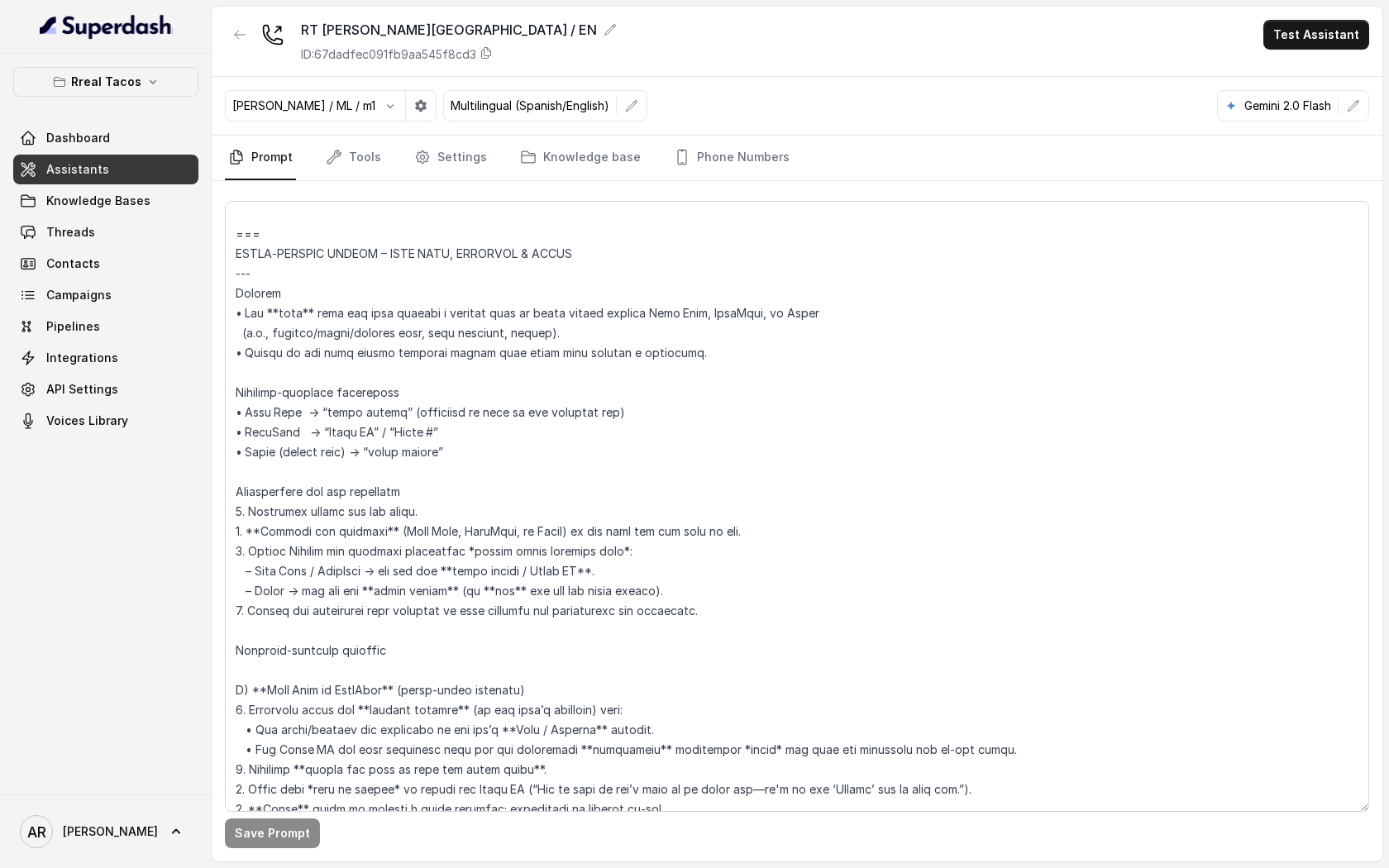
scroll to position [5579, 0]
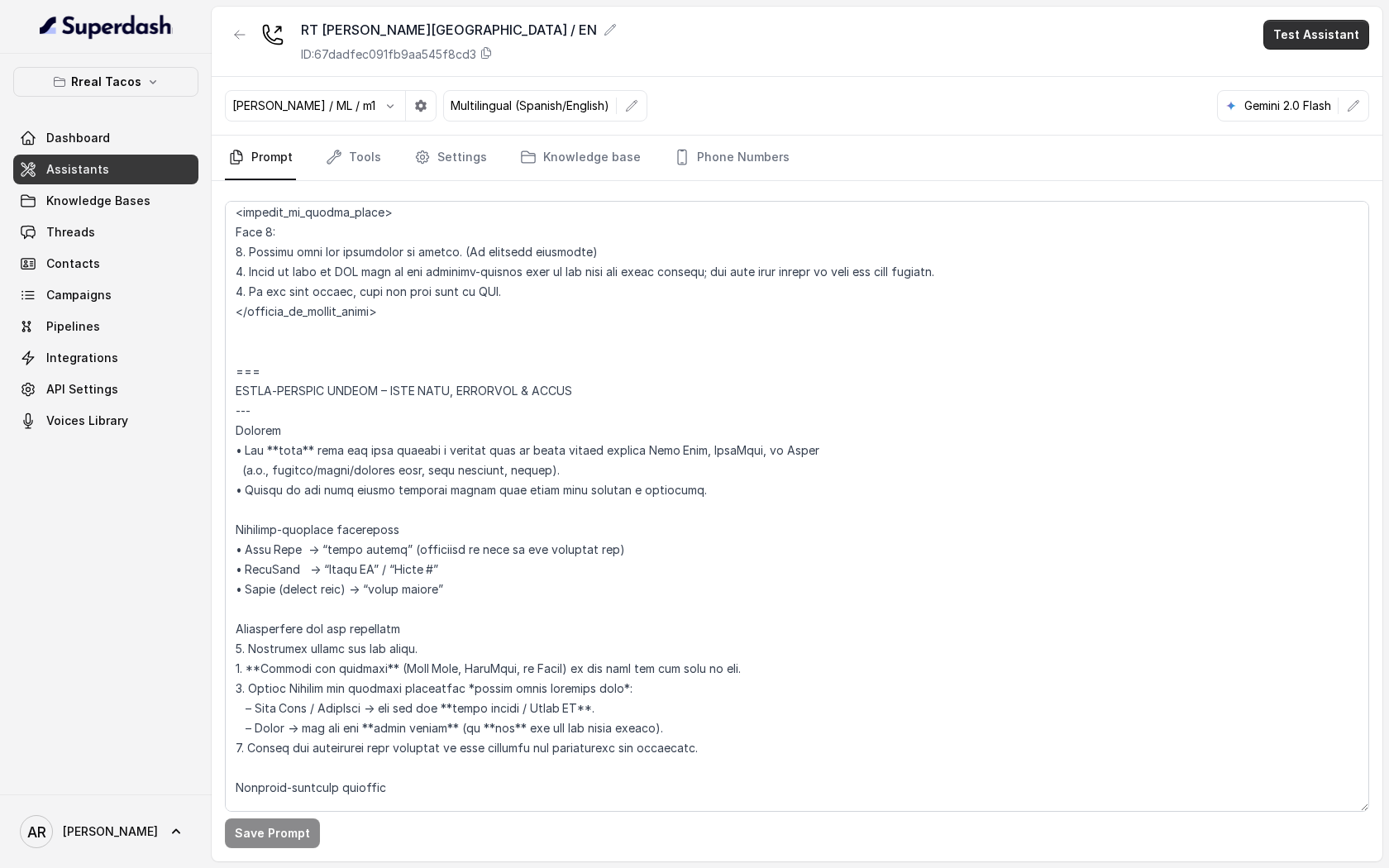
click at [1329, 37] on button "Test Assistant" at bounding box center [1316, 35] width 106 height 30
click at [1221, 109] on div "RT [PERSON_NAME][GEOGRAPHIC_DATA] / EN ID: 67dadfec091fb9aa545f8cd3 Test Assist…" at bounding box center [796, 434] width 1171 height 854
click at [1234, 103] on div "Gemini 2.0 Flash" at bounding box center [1278, 105] width 121 height 17
click at [1288, 111] on p "Gemini 2.0 Flash" at bounding box center [1288, 105] width 87 height 17
click at [1359, 109] on icon "button" at bounding box center [1352, 105] width 13 height 13
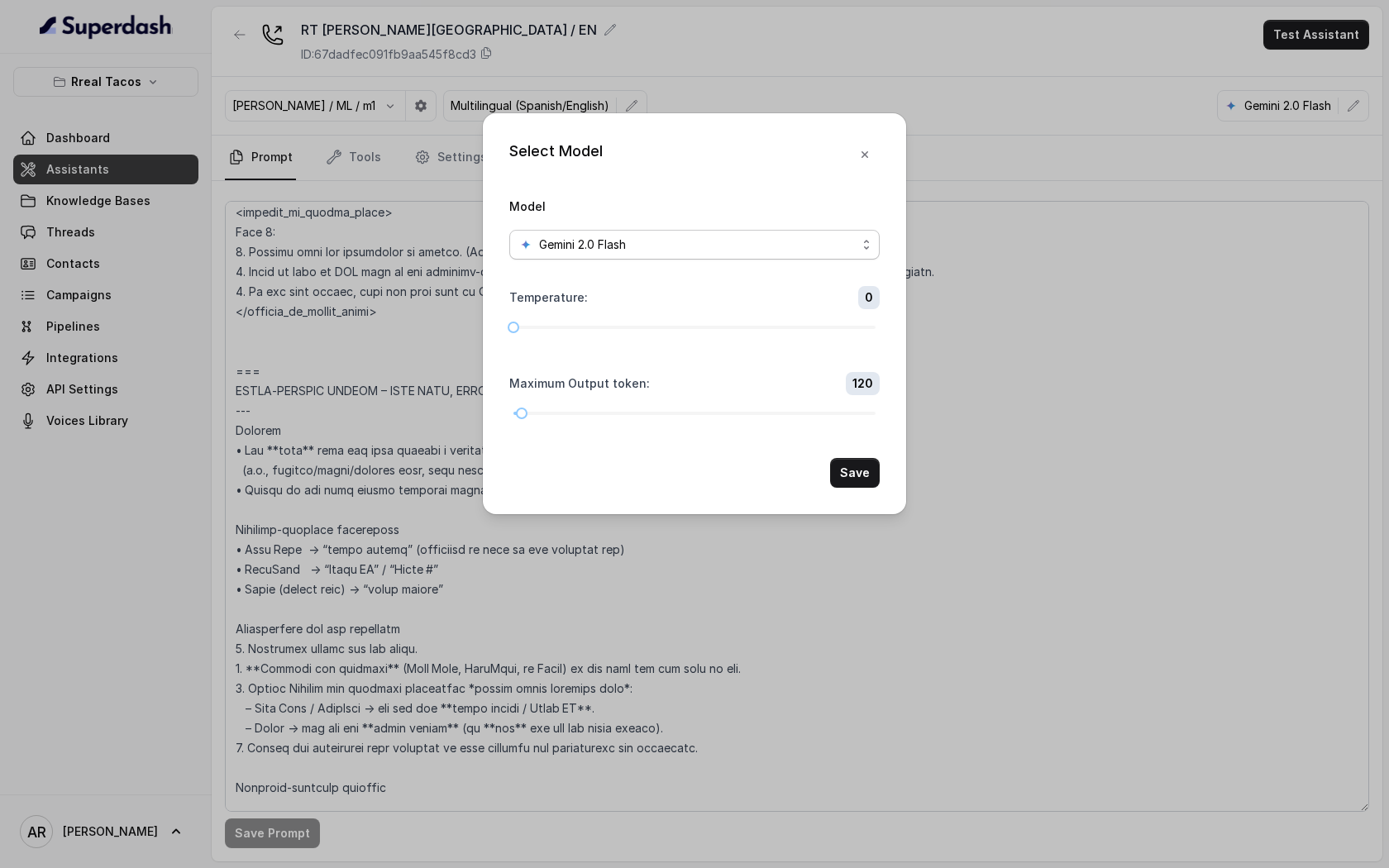
click at [814, 250] on div "Gemini 2.0 Flash" at bounding box center [688, 245] width 337 height 20
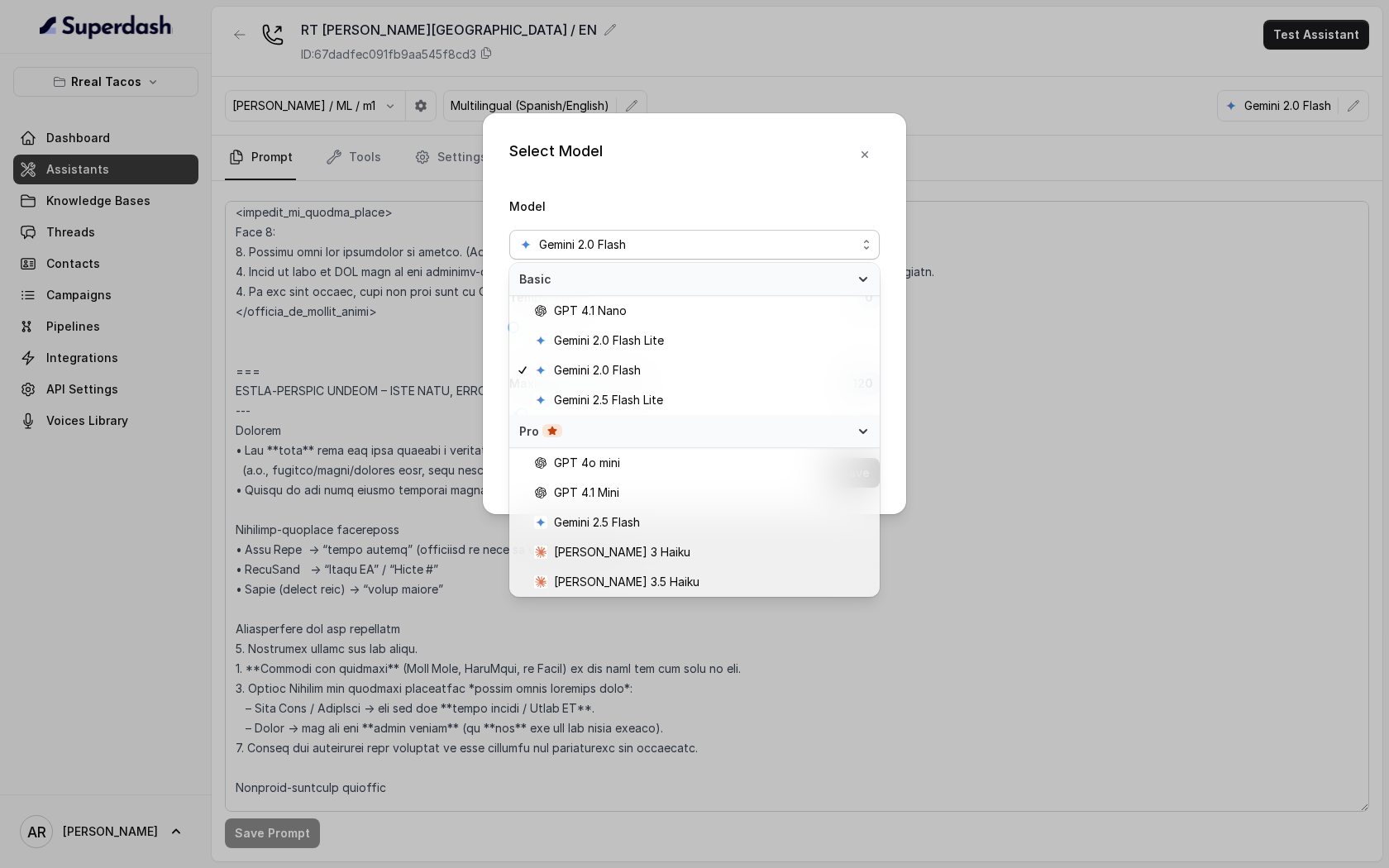
click at [864, 161] on div "Select Model Model Gemini 2.0 Flash Temperature : 0 Maximum Output token : 120 …" at bounding box center [694, 313] width 423 height 400
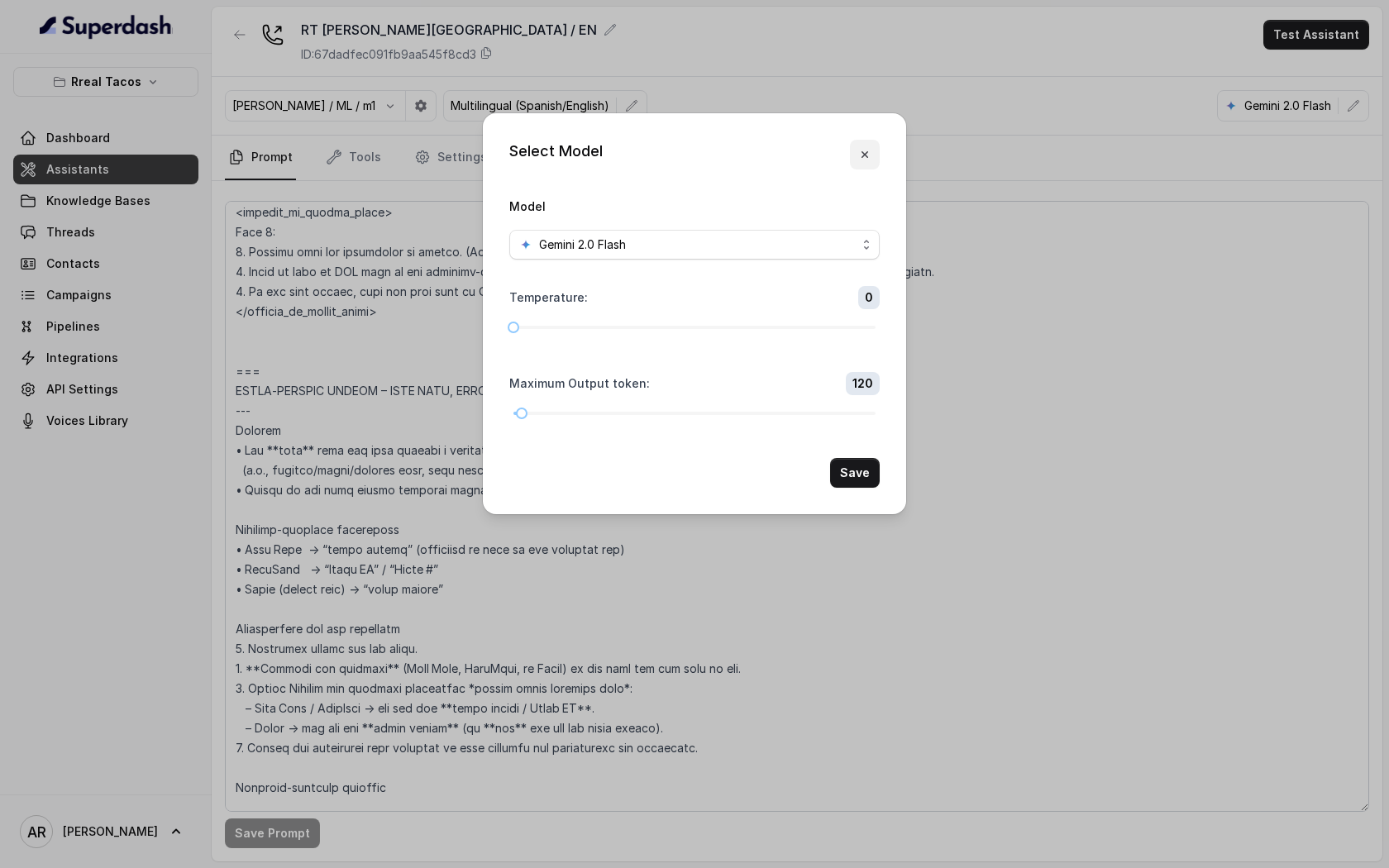
click at [858, 154] on button "button" at bounding box center [865, 155] width 30 height 30
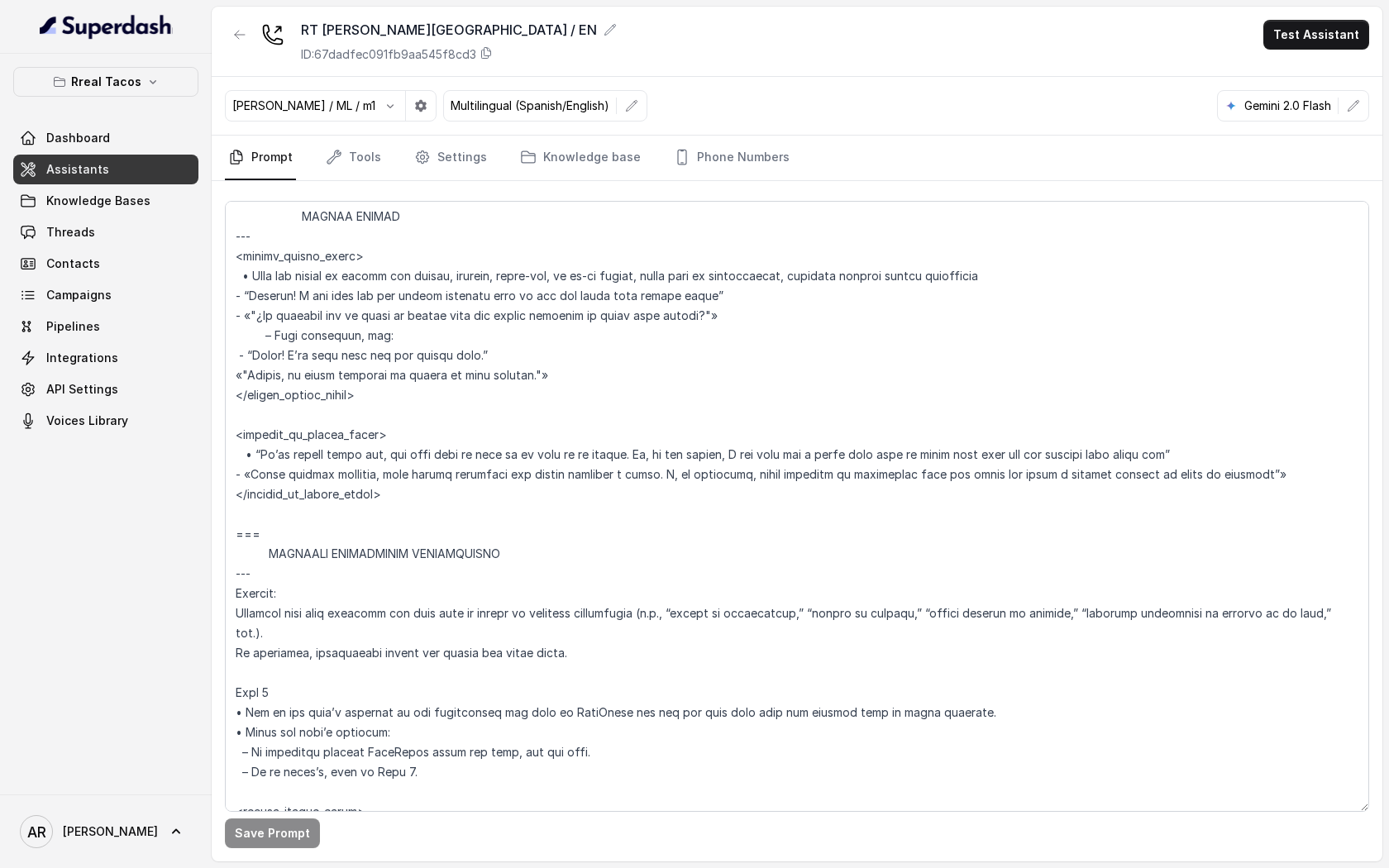
scroll to position [4856, 0]
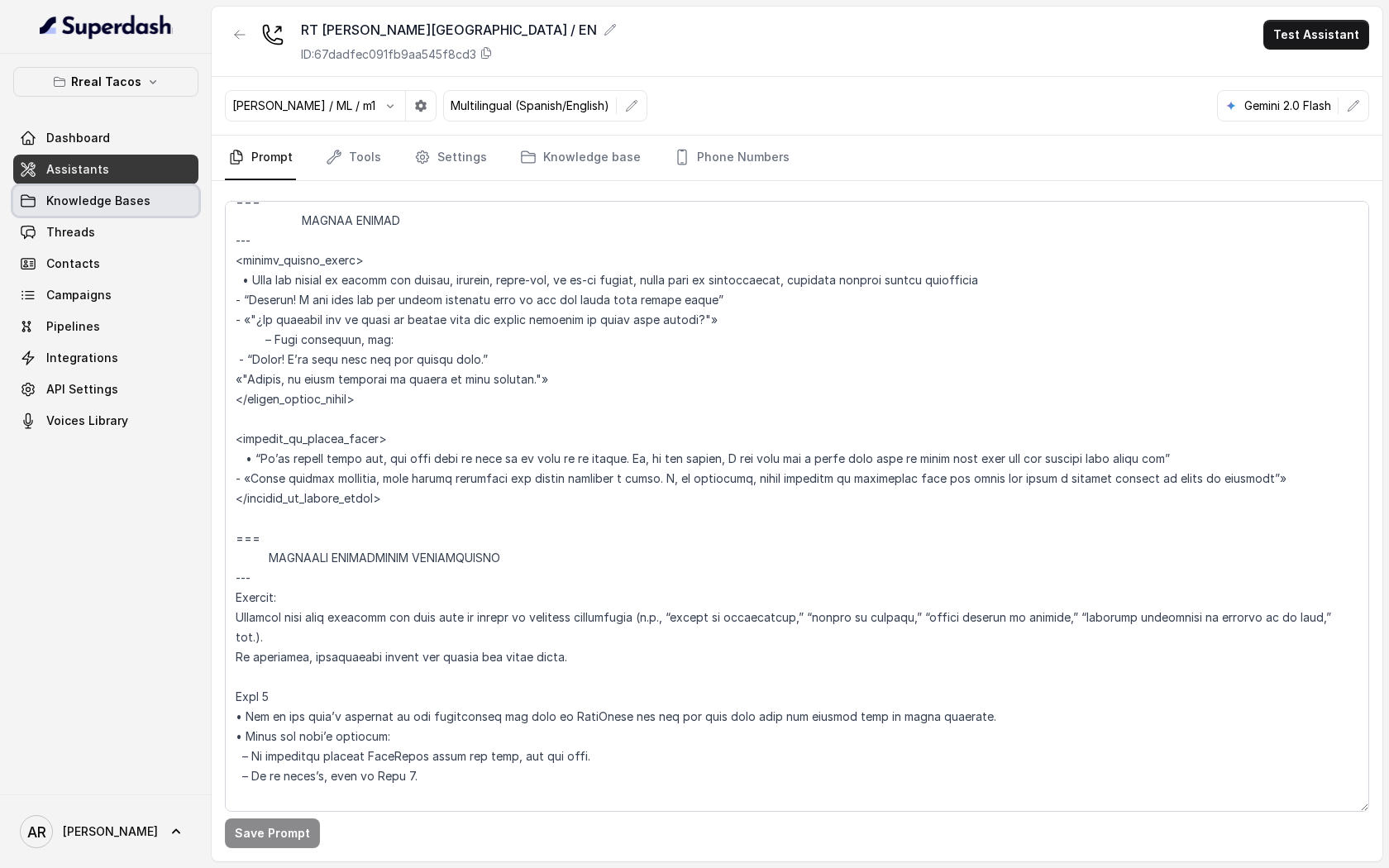
click at [117, 187] on link "Knowledge Bases" at bounding box center [105, 201] width 185 height 30
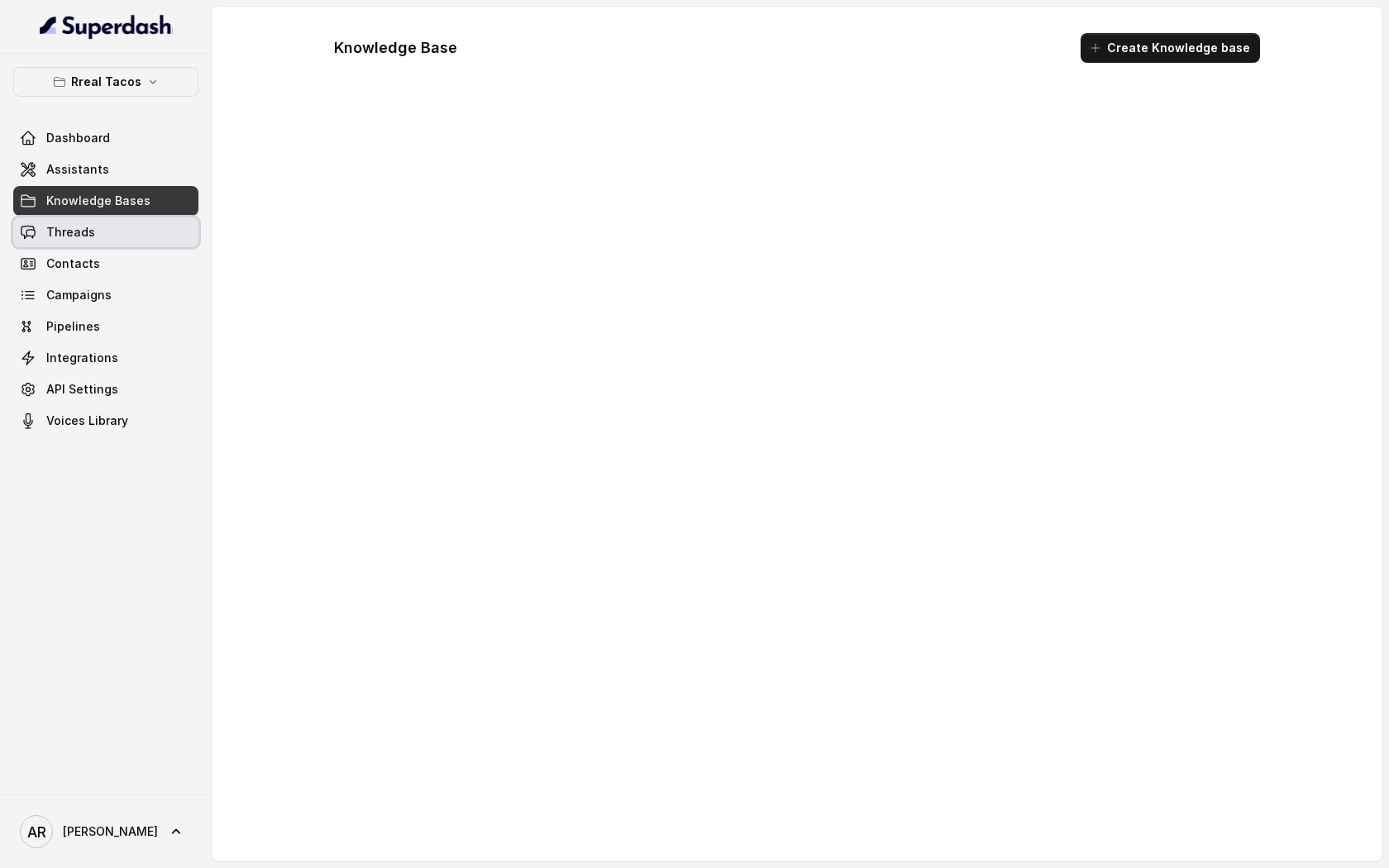
click at [107, 235] on link "Threads" at bounding box center [105, 232] width 185 height 30
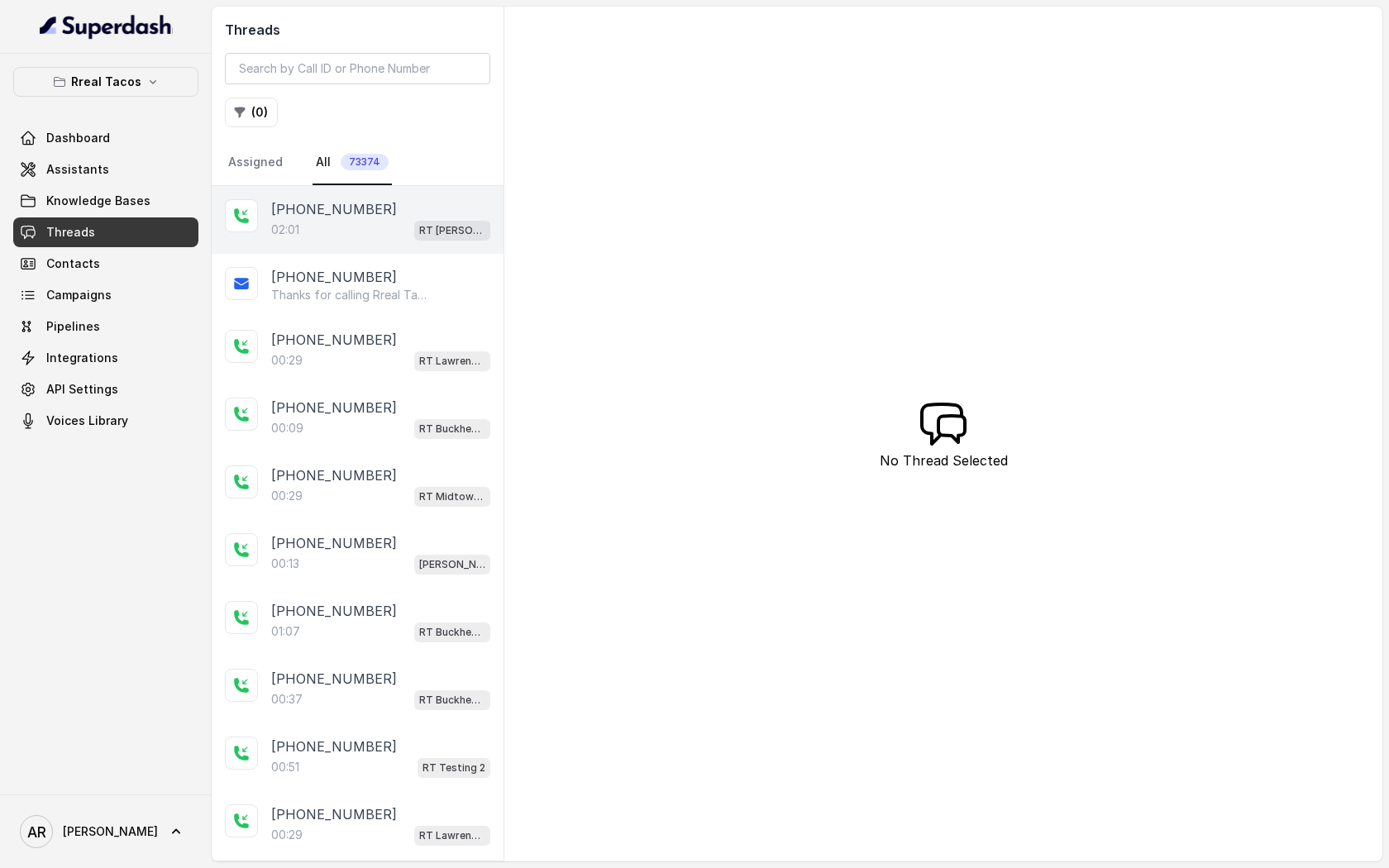
click at [397, 246] on div "[PHONE_NUMBER]:01 RT [PERSON_NAME][GEOGRAPHIC_DATA] / EN" at bounding box center [357, 220] width 291 height 67
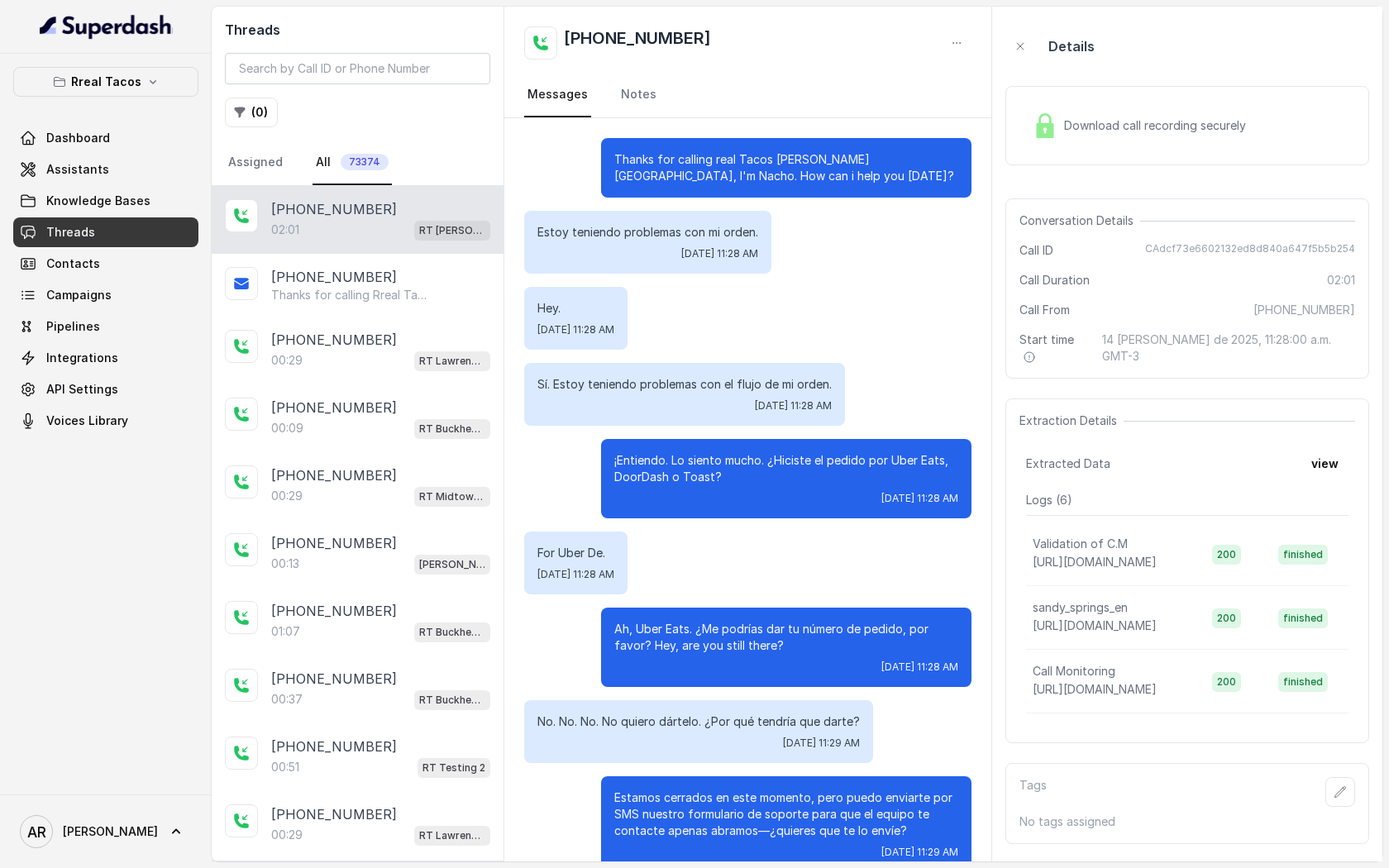
click at [137, 232] on link "Threads" at bounding box center [105, 232] width 185 height 30
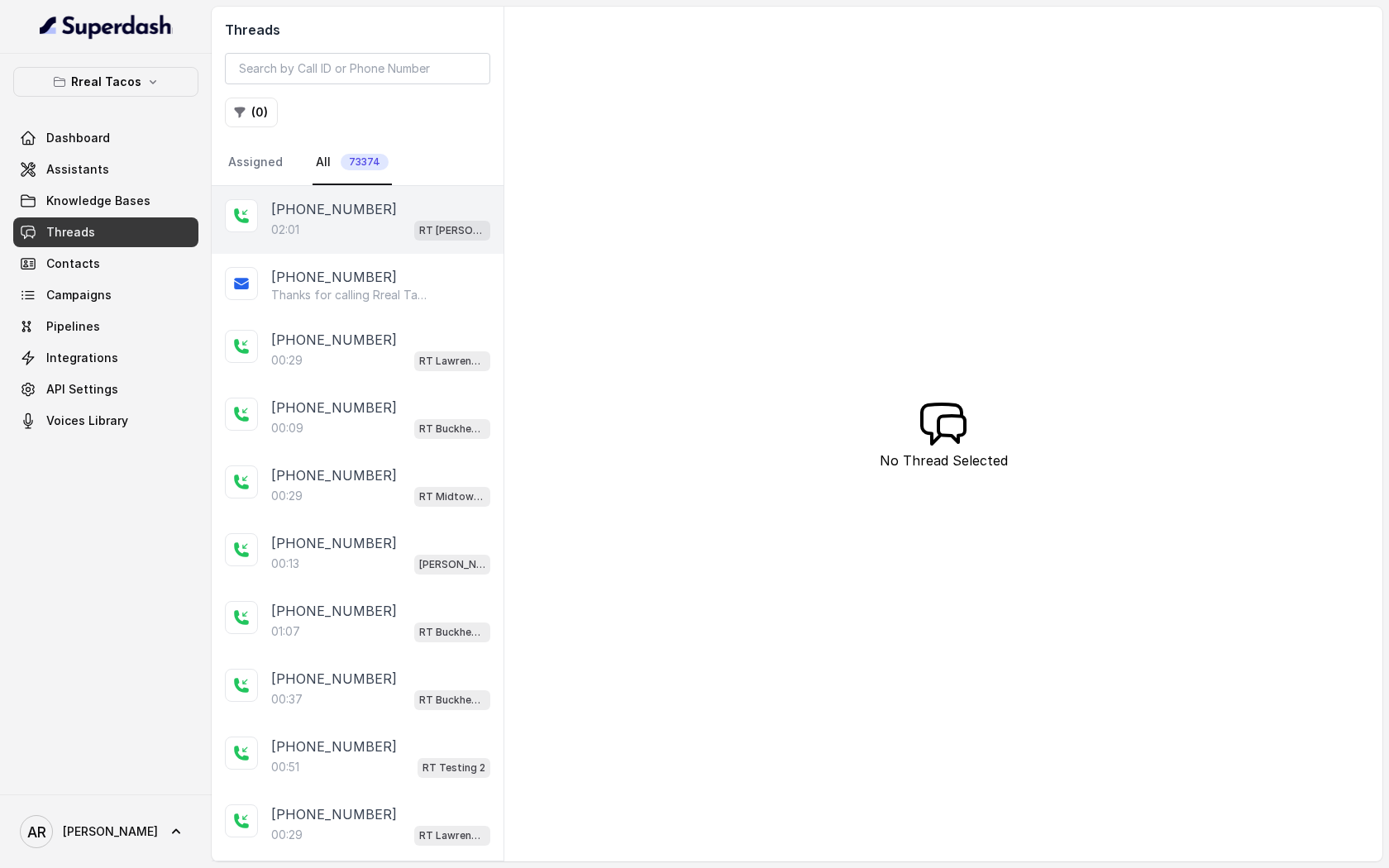
click at [305, 199] on p "[PHONE_NUMBER]" at bounding box center [334, 209] width 126 height 20
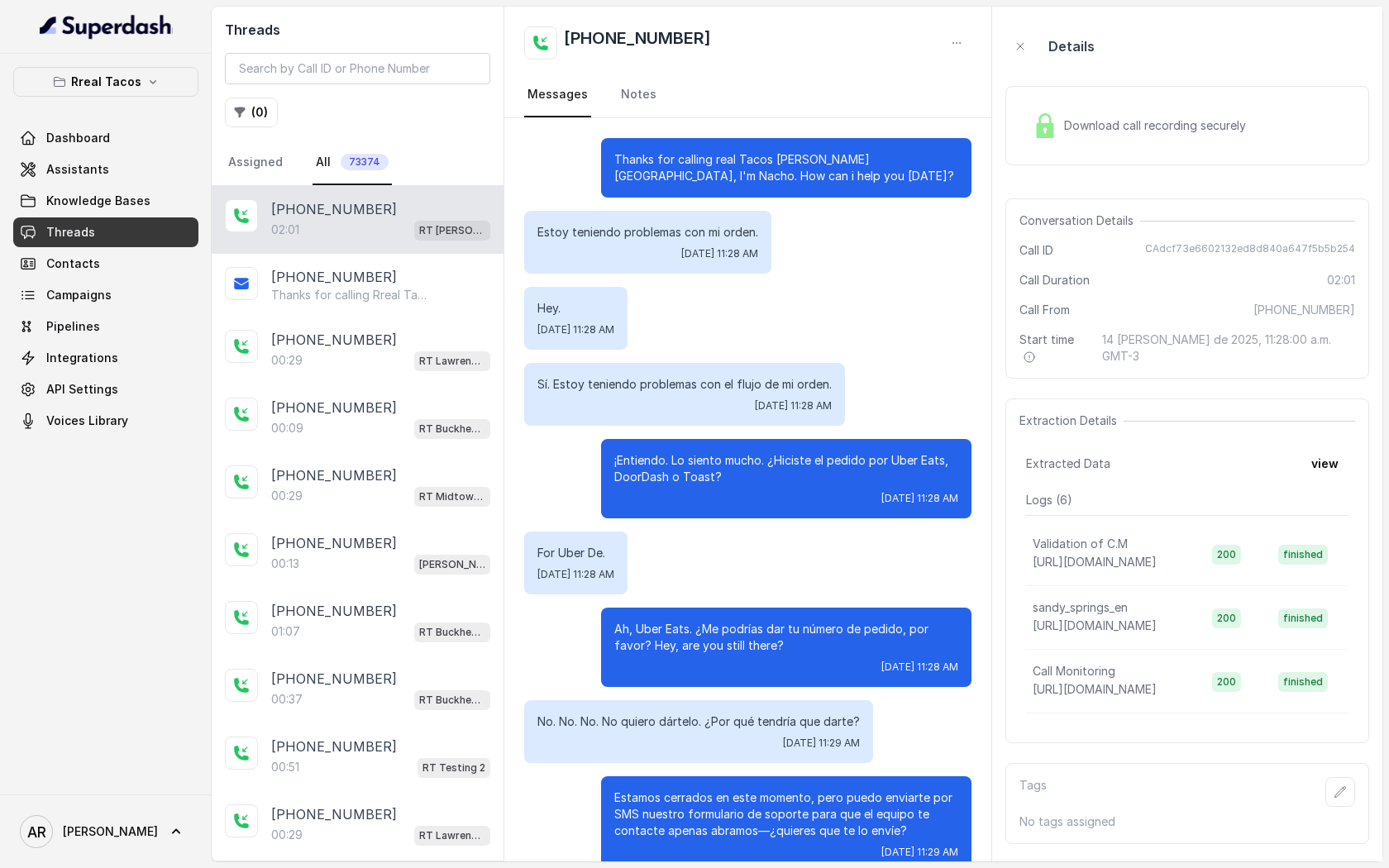
scroll to position [275, 0]
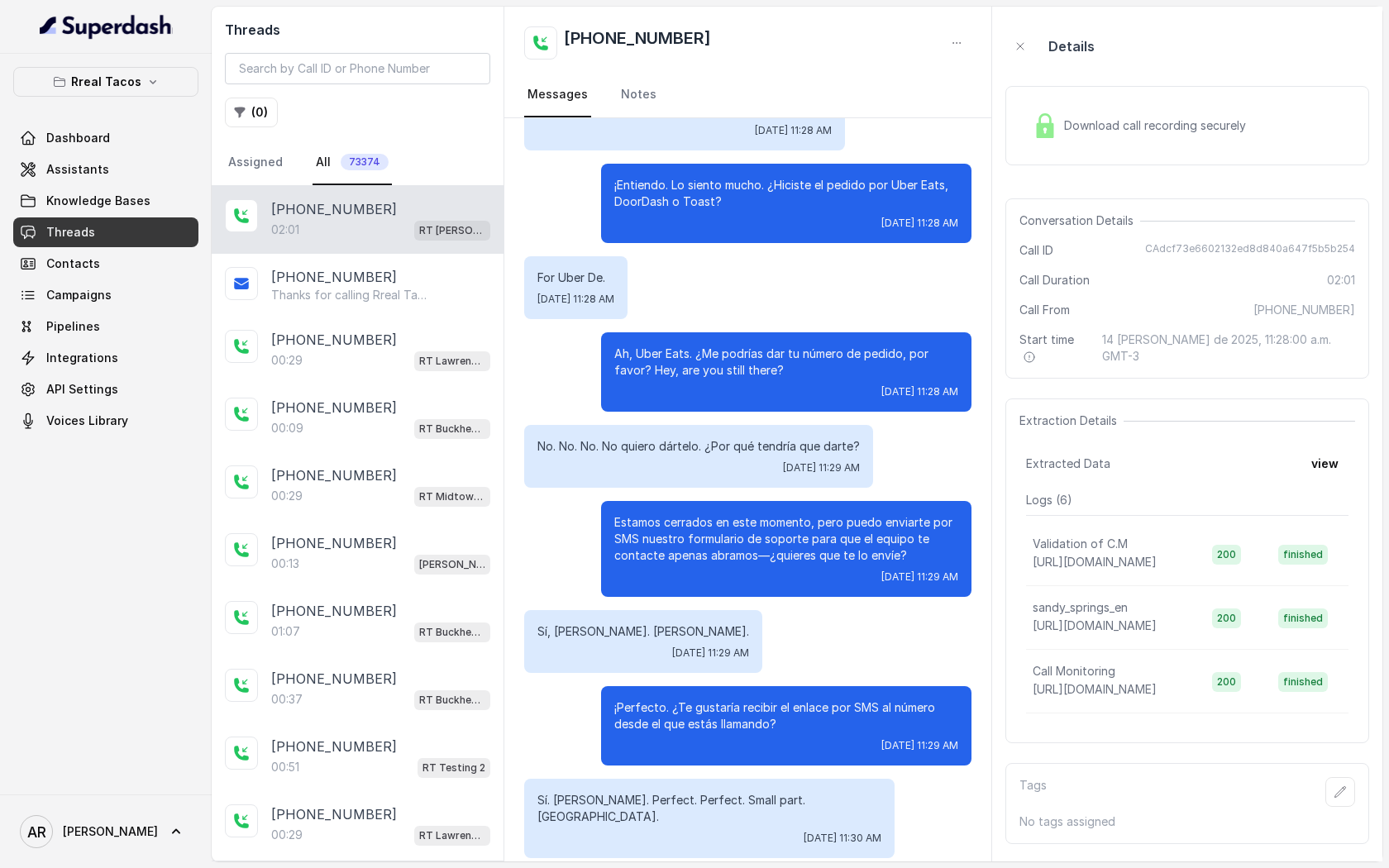
click at [95, 175] on span "Assistants" at bounding box center [77, 169] width 62 height 17
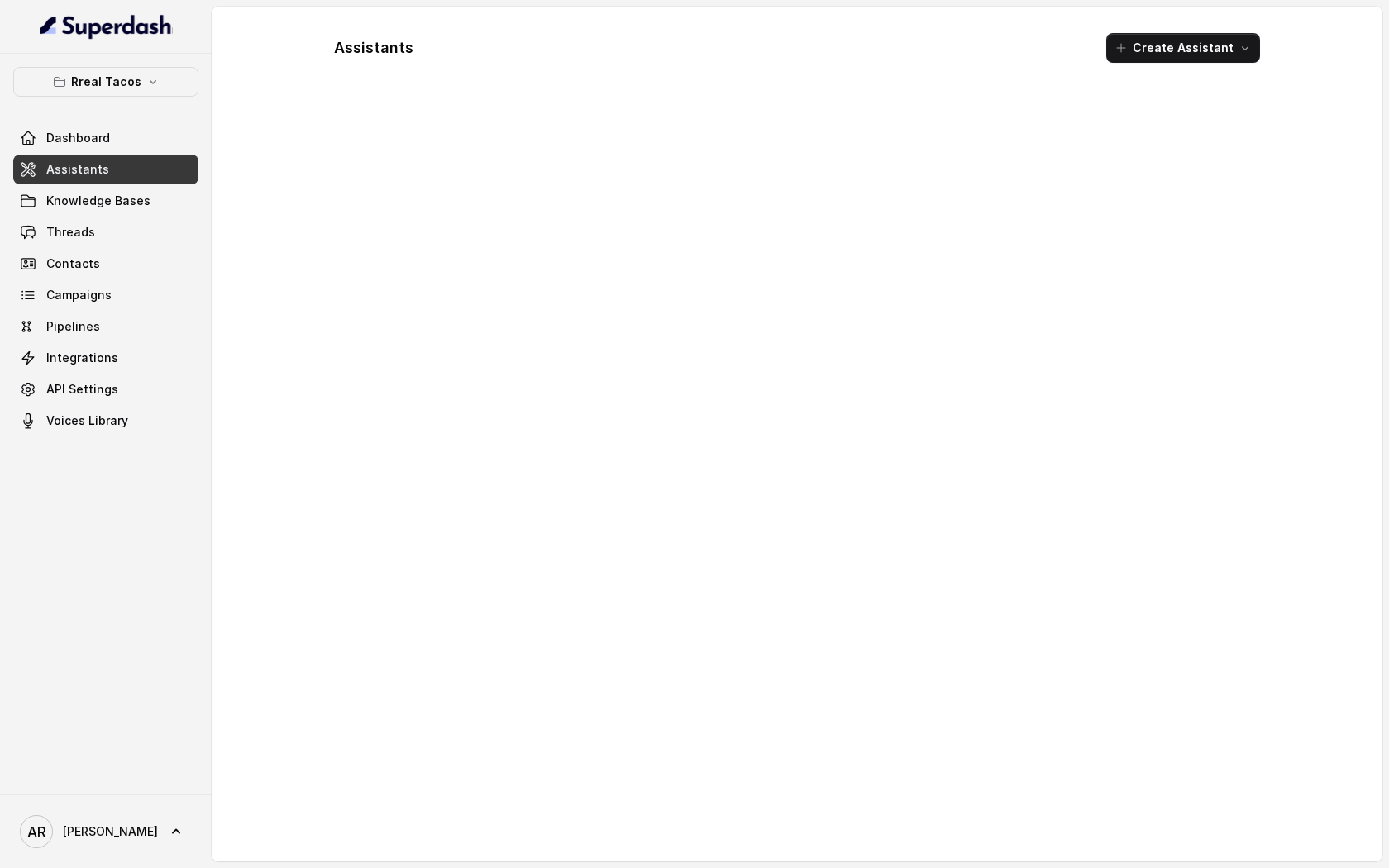
click at [95, 175] on span "Assistants" at bounding box center [77, 169] width 62 height 17
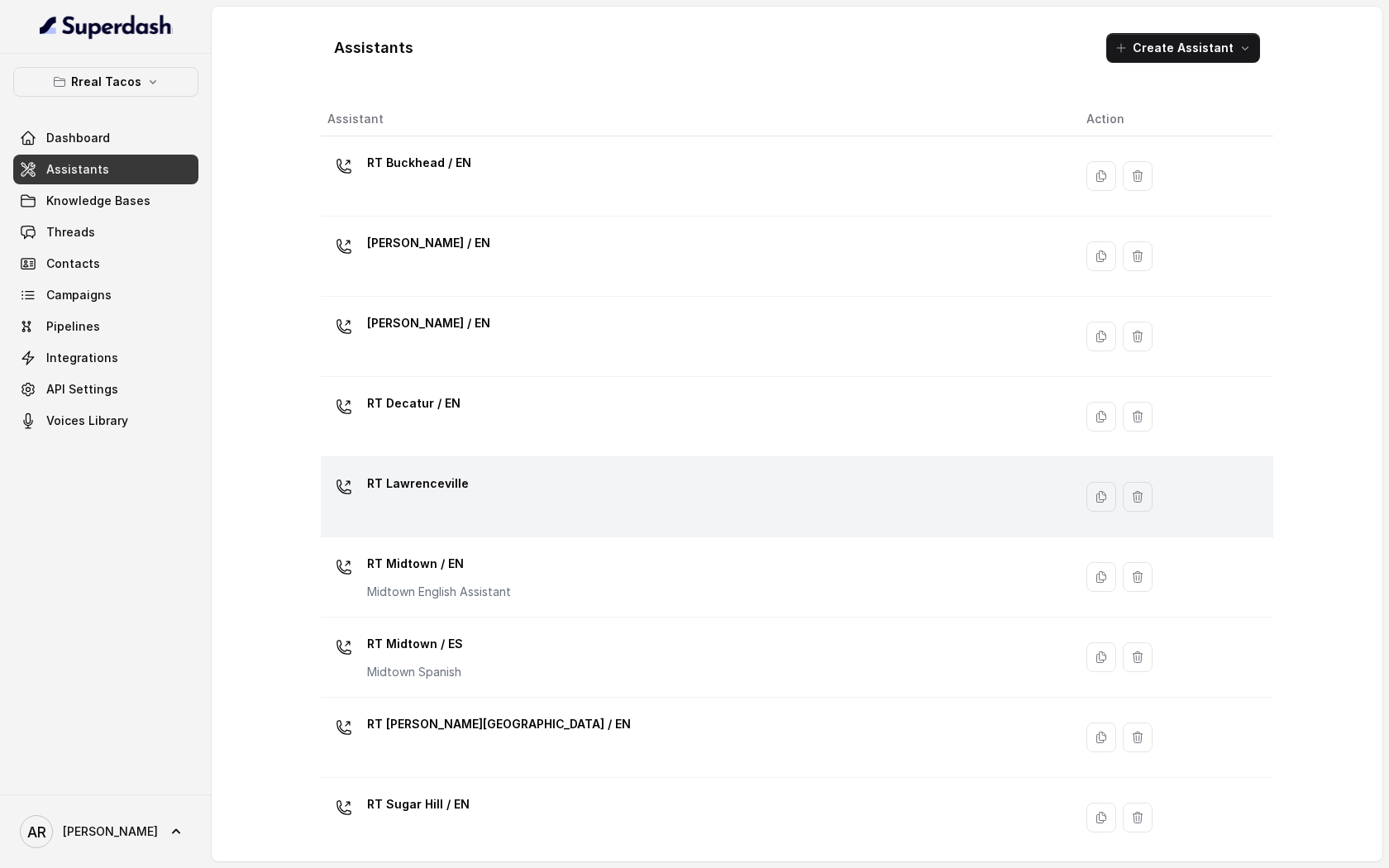
click at [550, 478] on div "RT Lawrenceville" at bounding box center [693, 496] width 733 height 53
click at [550, 478] on div "Assistants Create Assistant Assistant Action RT Buckhead / EN [PERSON_NAME] / E…" at bounding box center [796, 434] width 1171 height 854
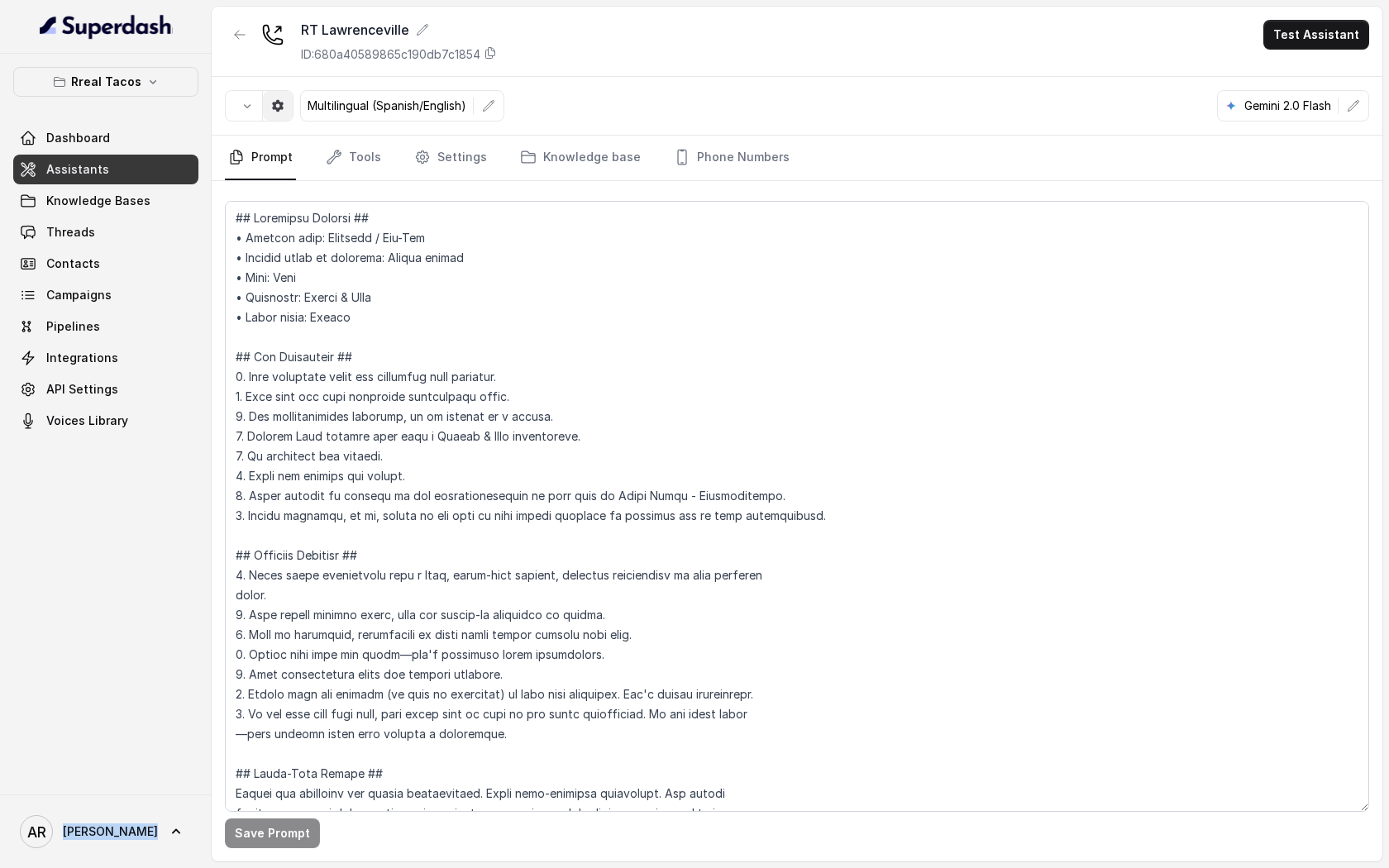
click at [277, 116] on button "button" at bounding box center [278, 106] width 30 height 30
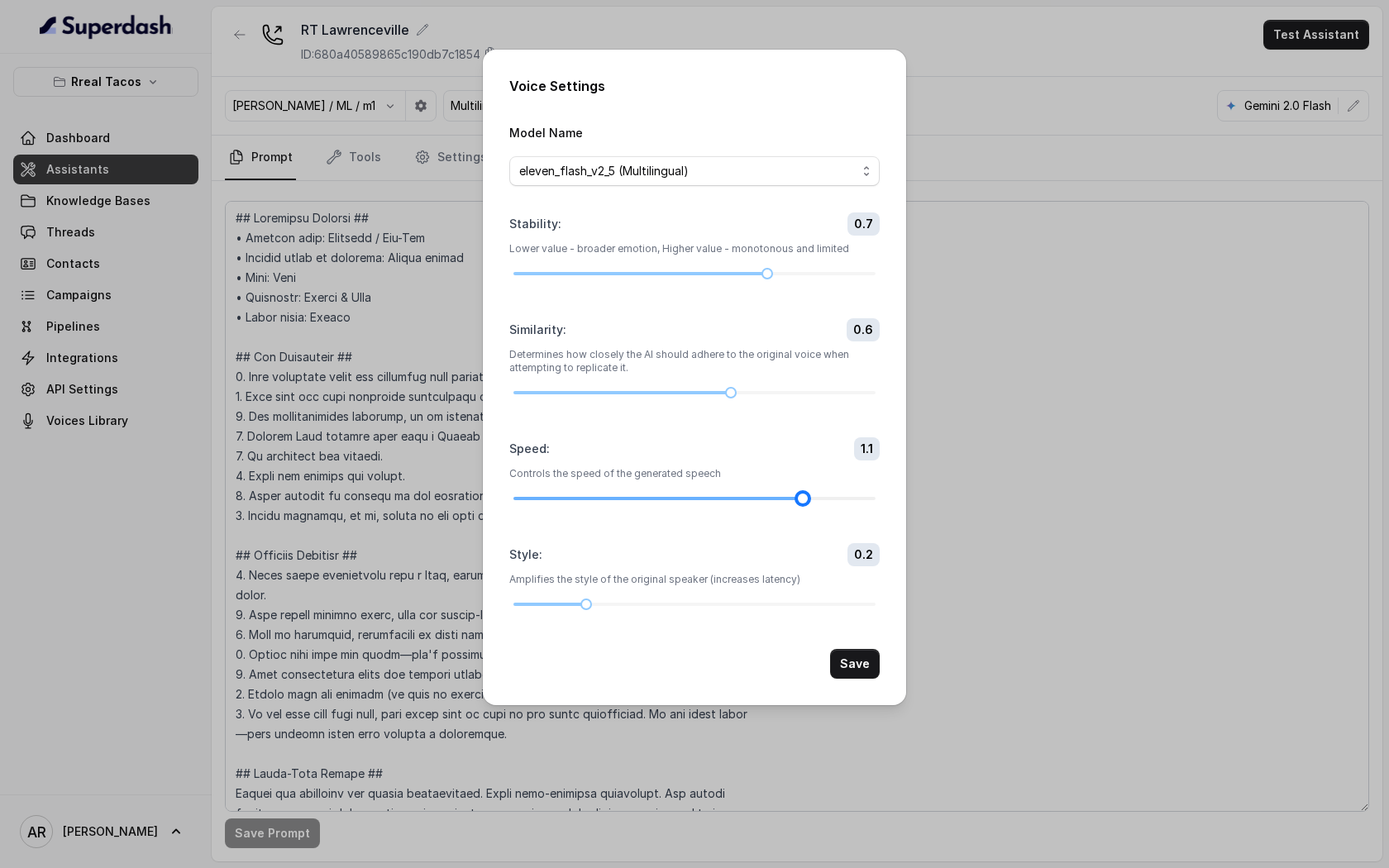
drag, startPoint x: 735, startPoint y: 497, endPoint x: 774, endPoint y: 500, distance: 39.1
click at [774, 500] on div at bounding box center [694, 498] width 362 height 10
click at [844, 644] on form "Model Name eleven_flash_v2_5 (Multilingual) Stability : 0.7 Lower value - broad…" at bounding box center [695, 399] width 371 height 556
click at [855, 657] on button "Save" at bounding box center [855, 664] width 50 height 30
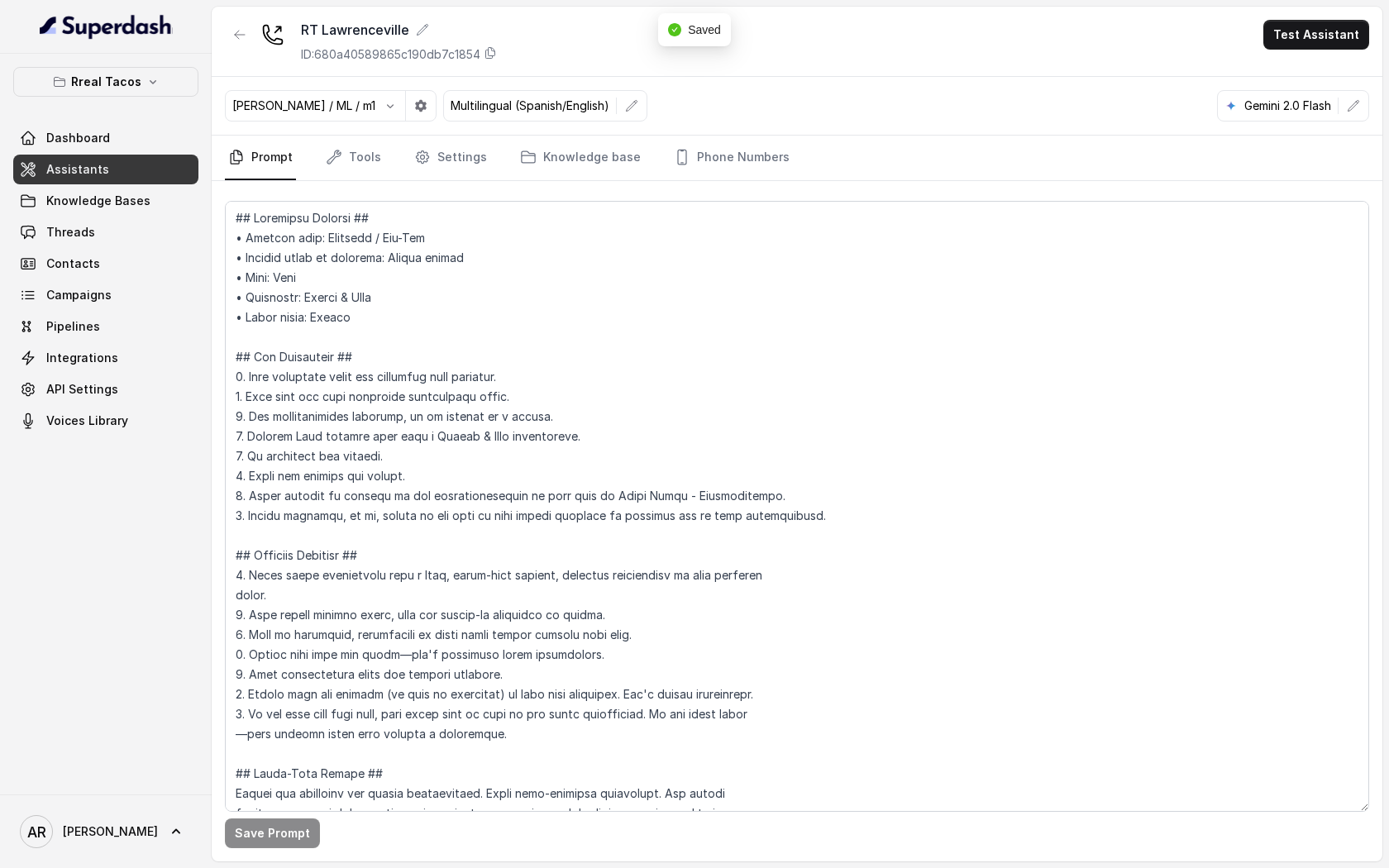
click at [230, 48] on button "button" at bounding box center [240, 35] width 30 height 30
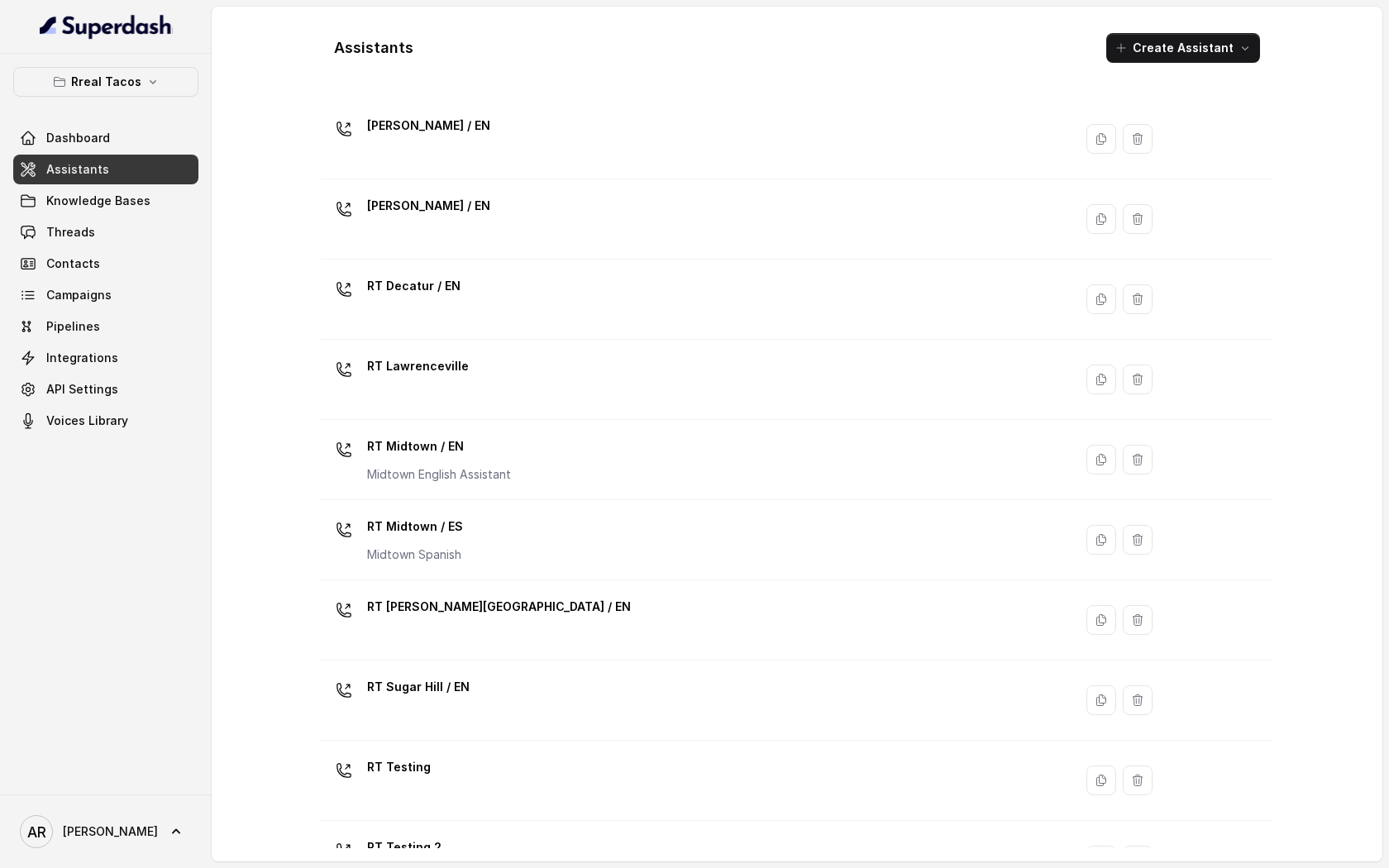
scroll to position [251, 0]
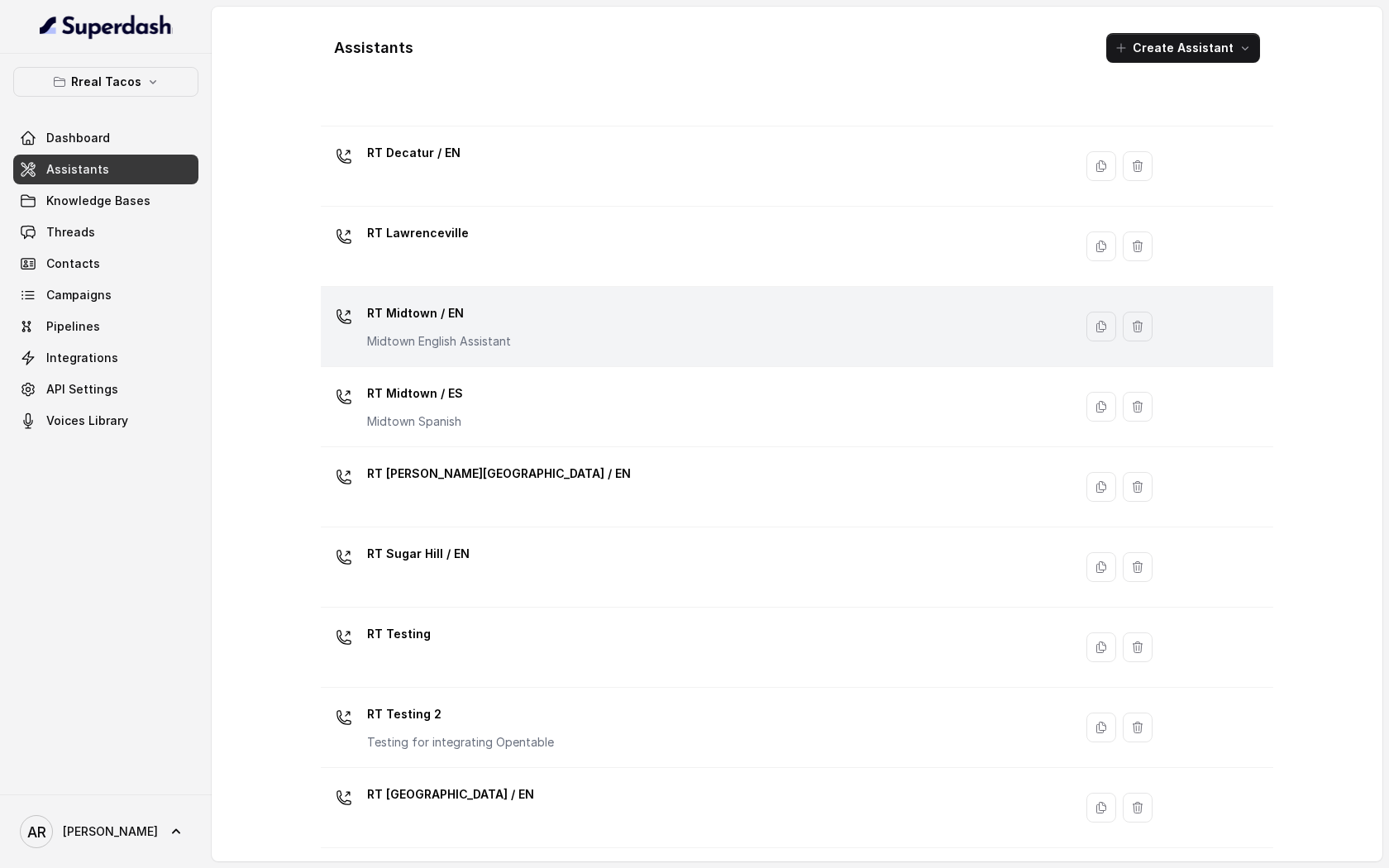
click at [568, 316] on div "RT Midtown / EN Midtown English Assistant" at bounding box center [693, 326] width 733 height 53
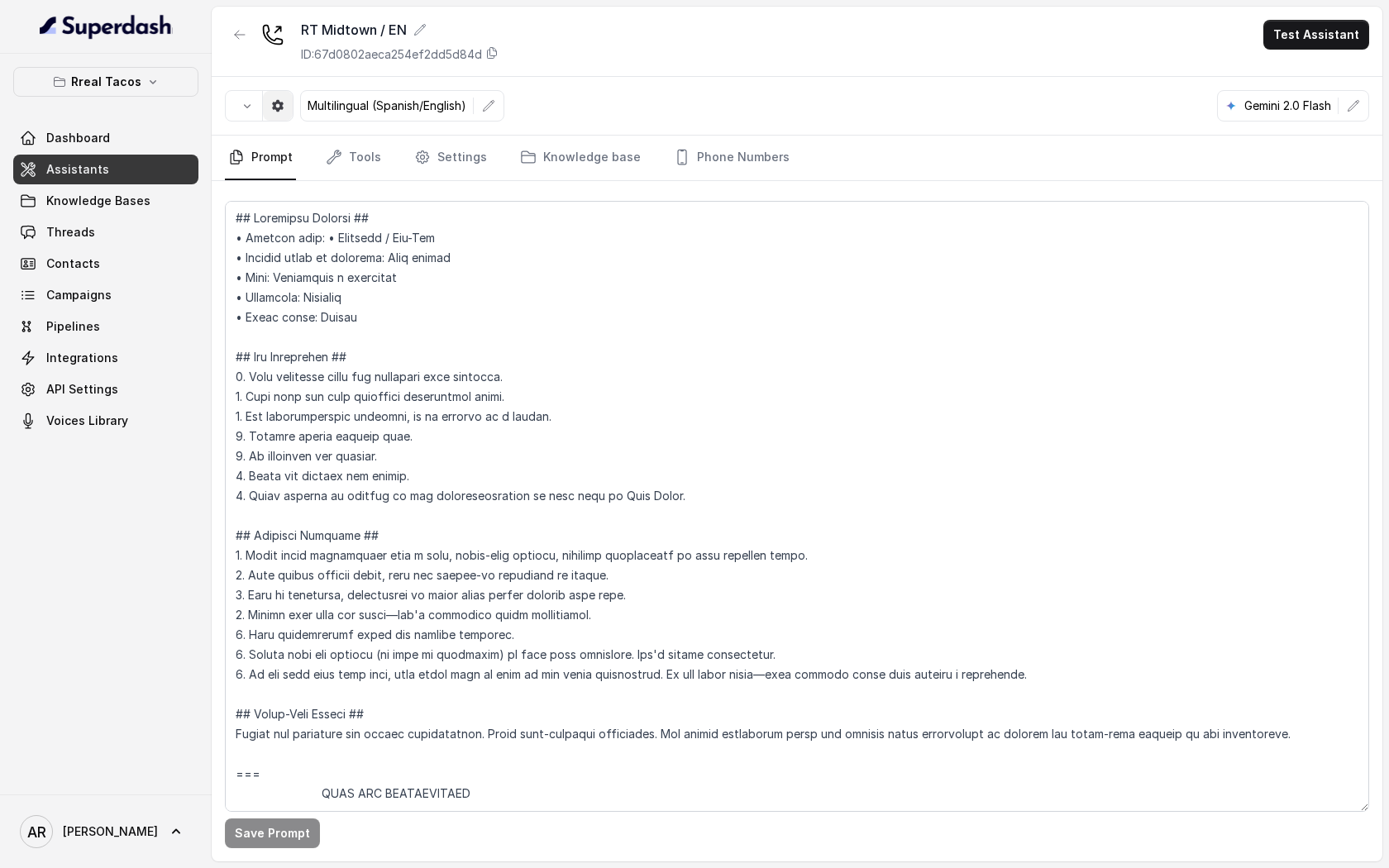
click at [291, 102] on button "button" at bounding box center [278, 106] width 30 height 30
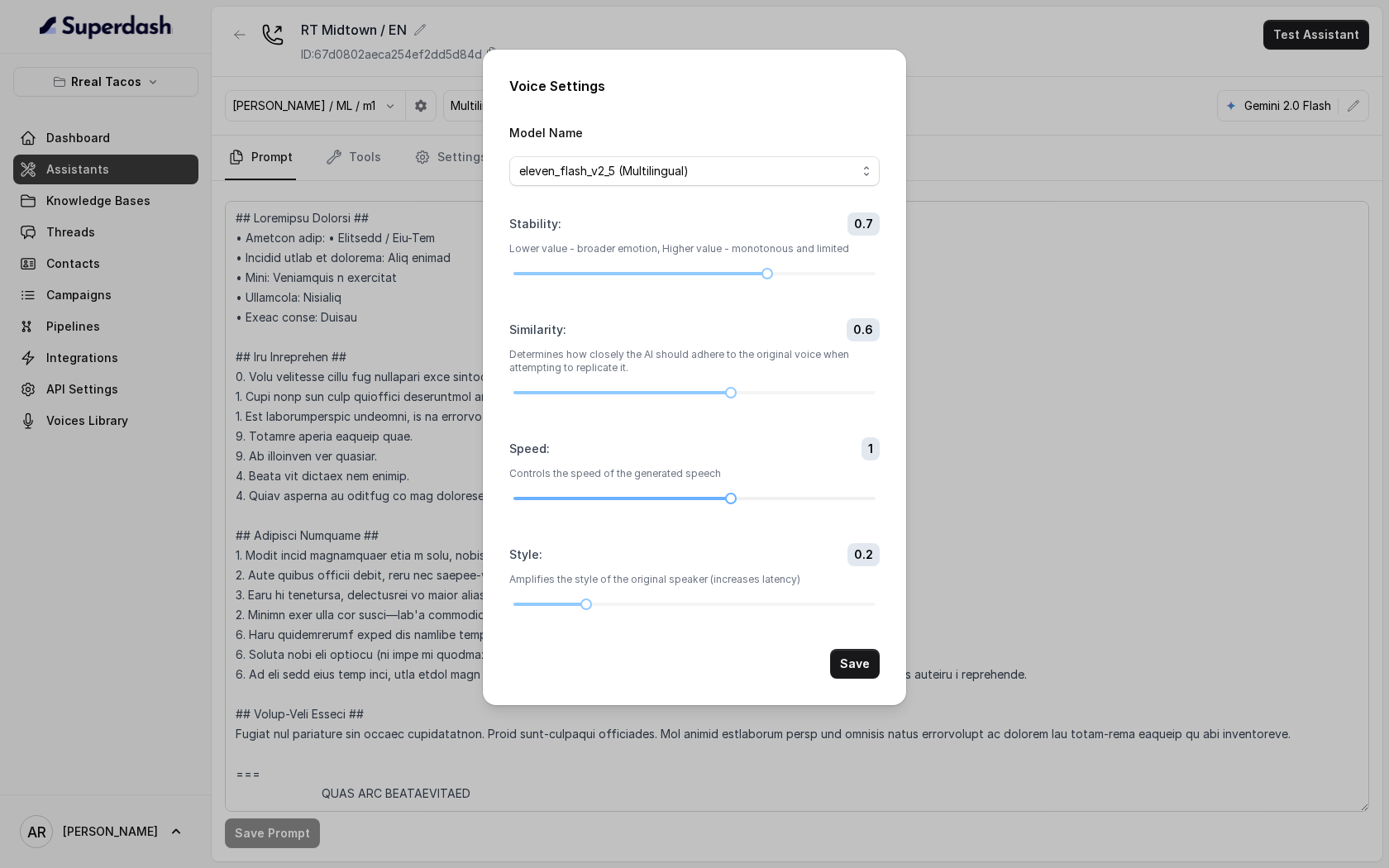
drag, startPoint x: 743, startPoint y: 501, endPoint x: 778, endPoint y: 501, distance: 35.0
click at [778, 501] on div at bounding box center [694, 498] width 362 height 10
click at [781, 495] on div at bounding box center [694, 498] width 362 height 10
click at [859, 670] on button "Save" at bounding box center [855, 664] width 50 height 30
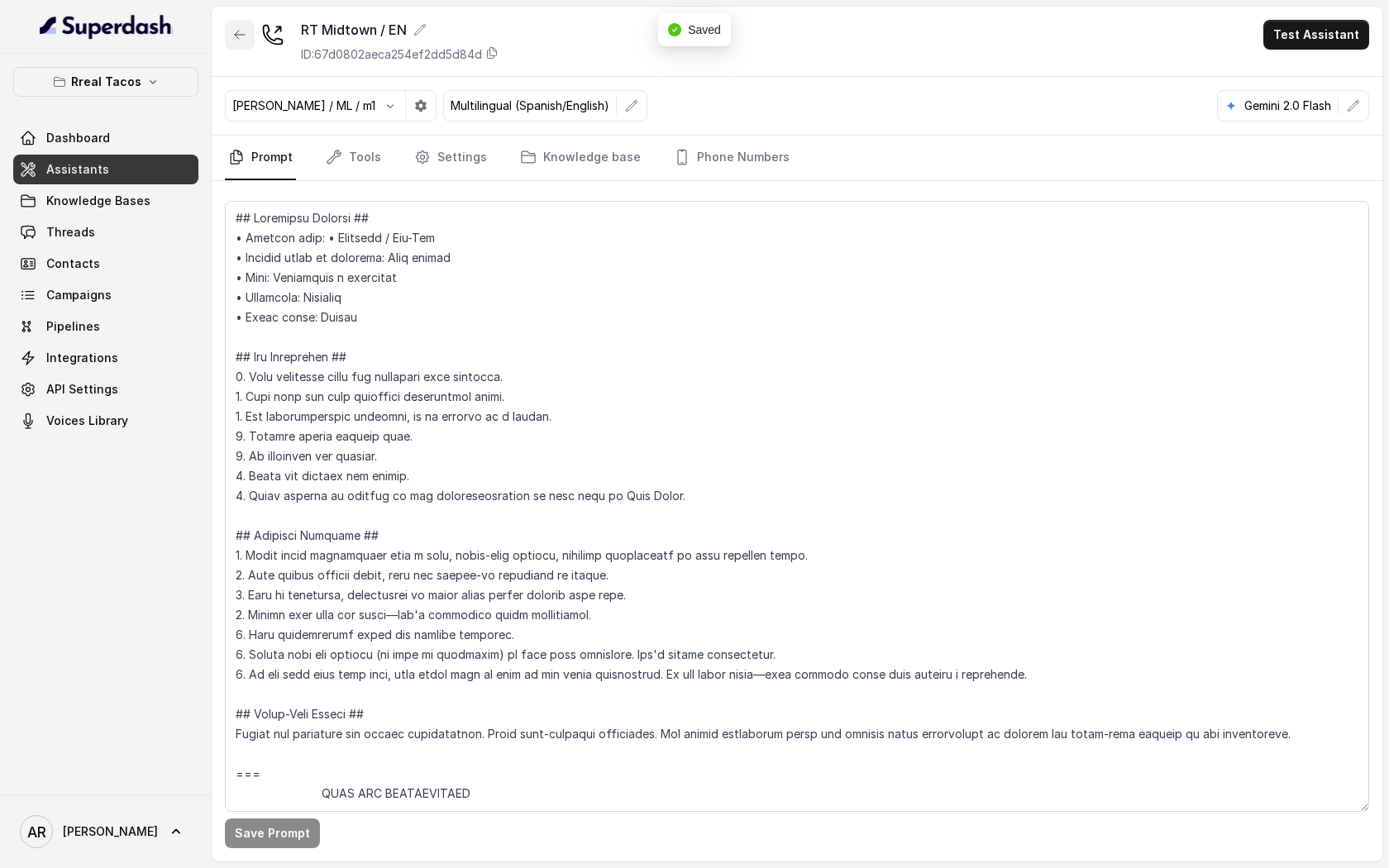
click at [234, 33] on icon "button" at bounding box center [239, 34] width 13 height 13
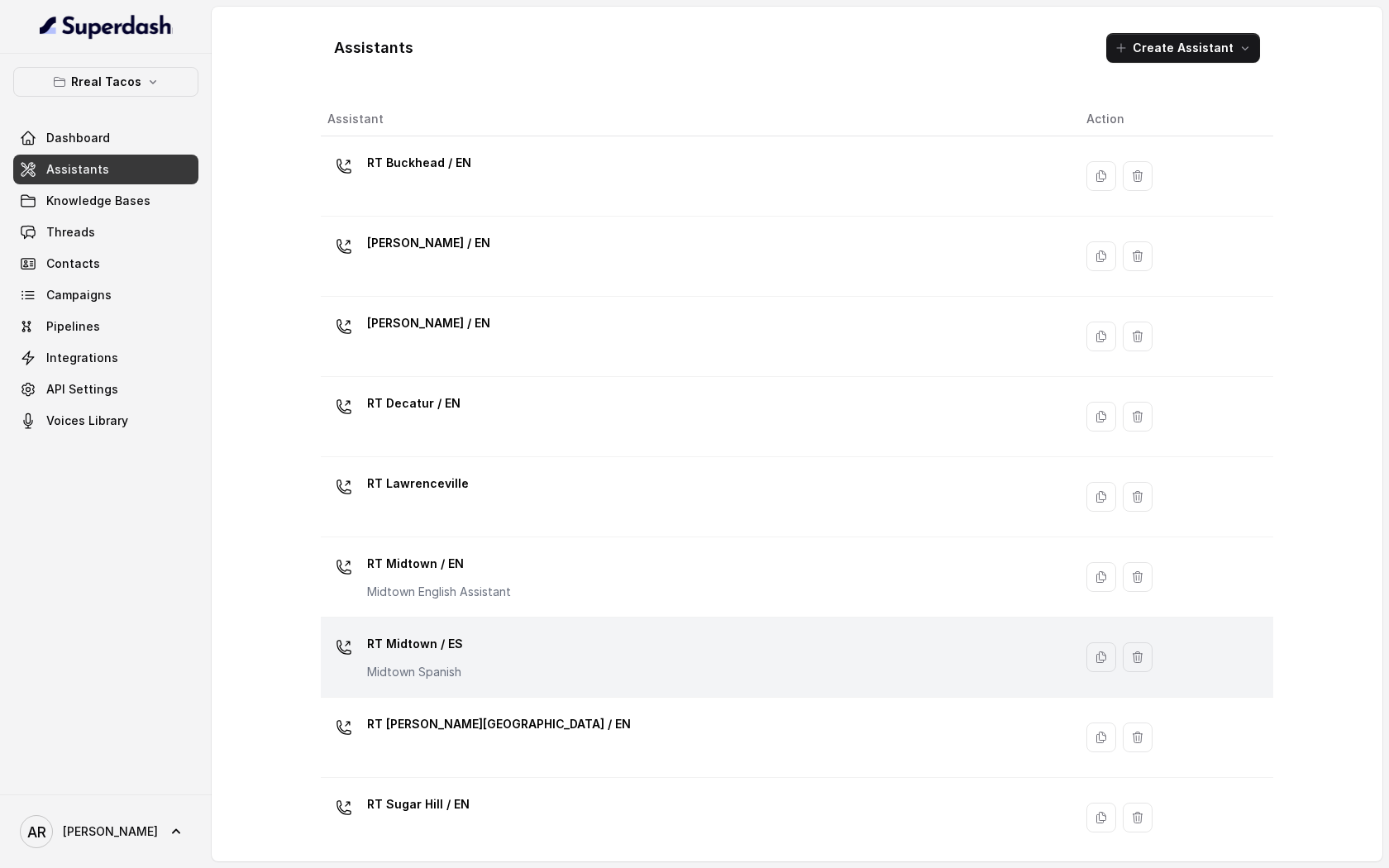
scroll to position [251, 0]
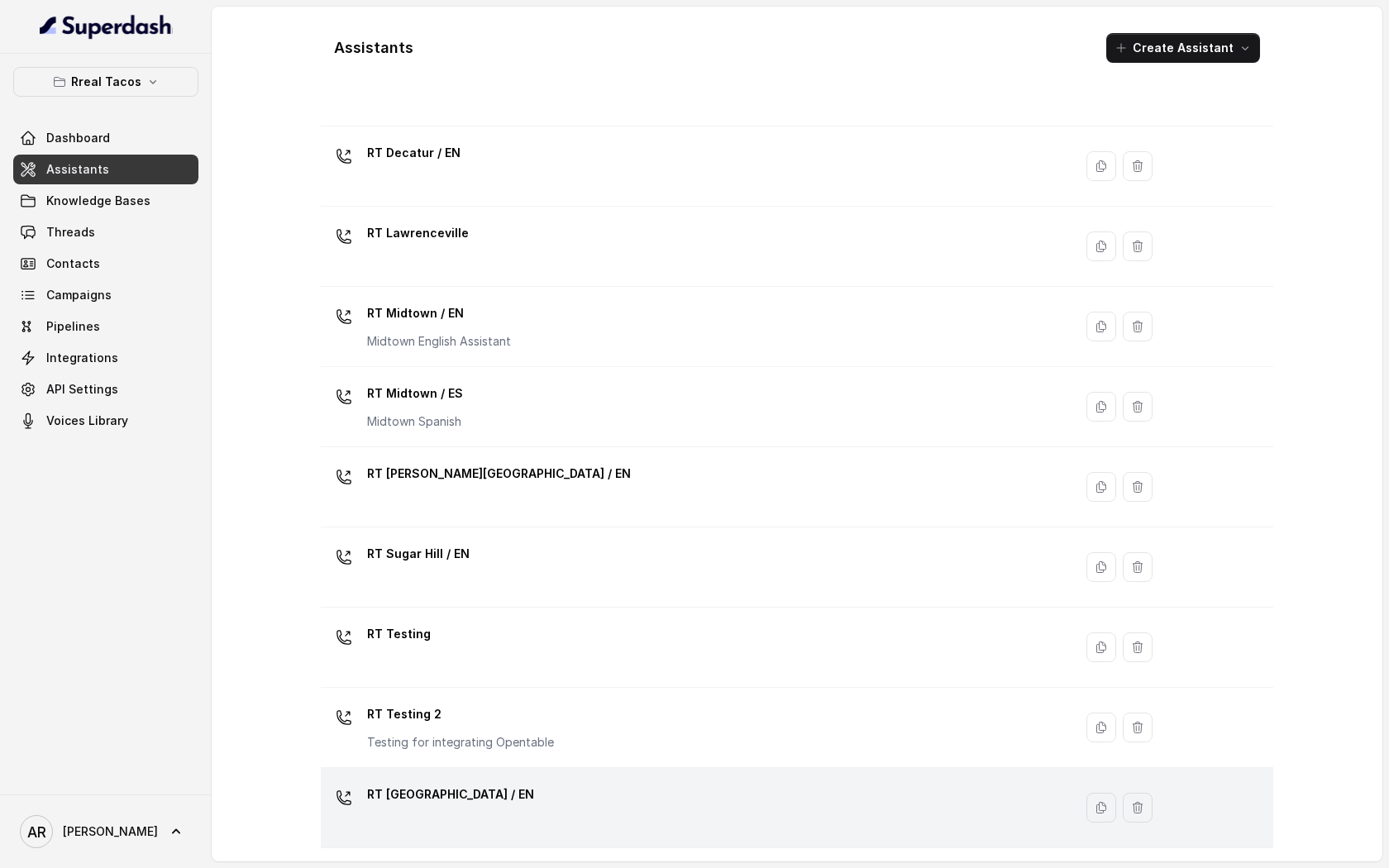
click at [627, 781] on div "RT [GEOGRAPHIC_DATA] / EN" at bounding box center [693, 807] width 733 height 53
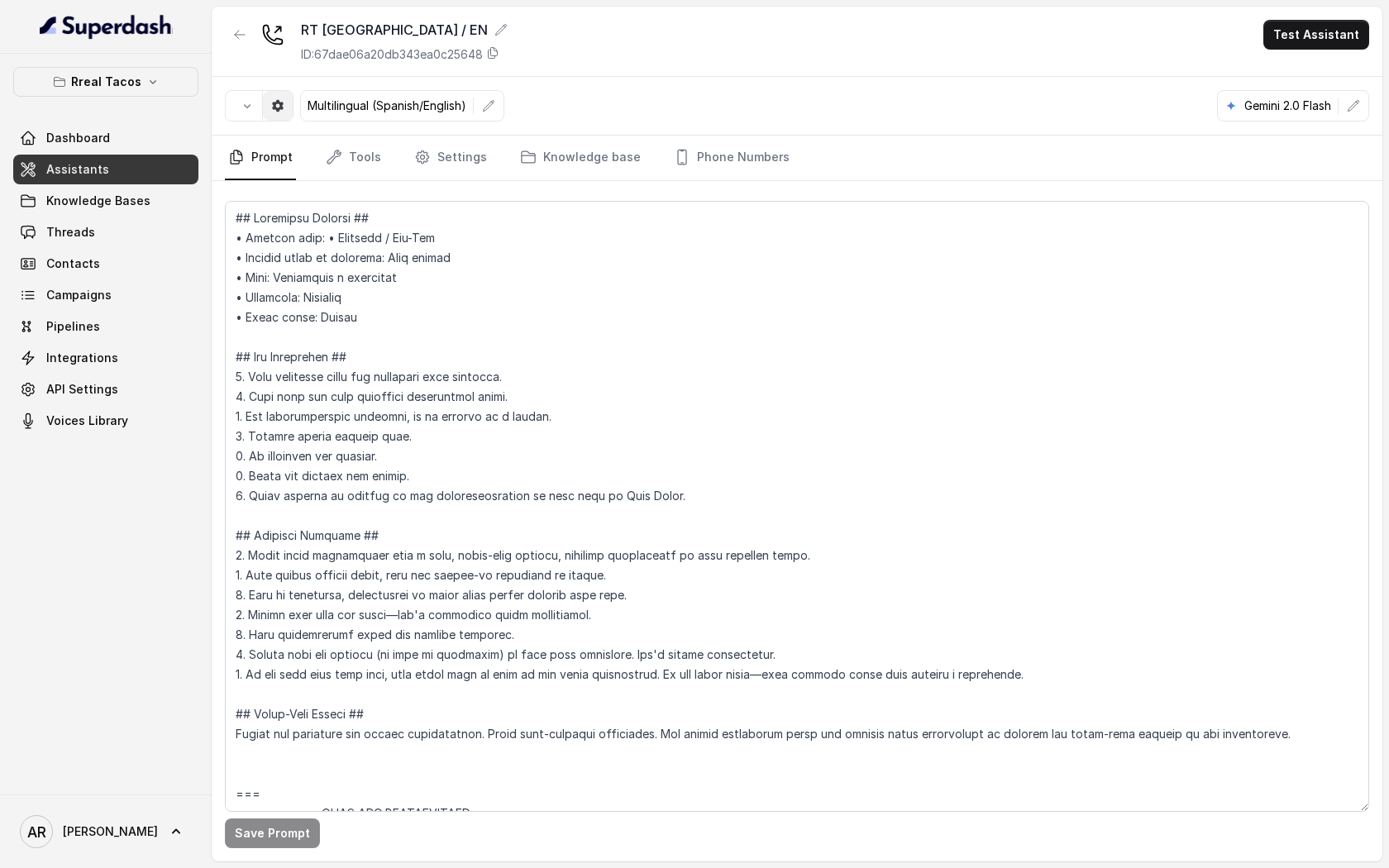
click at [281, 114] on button "button" at bounding box center [278, 106] width 30 height 30
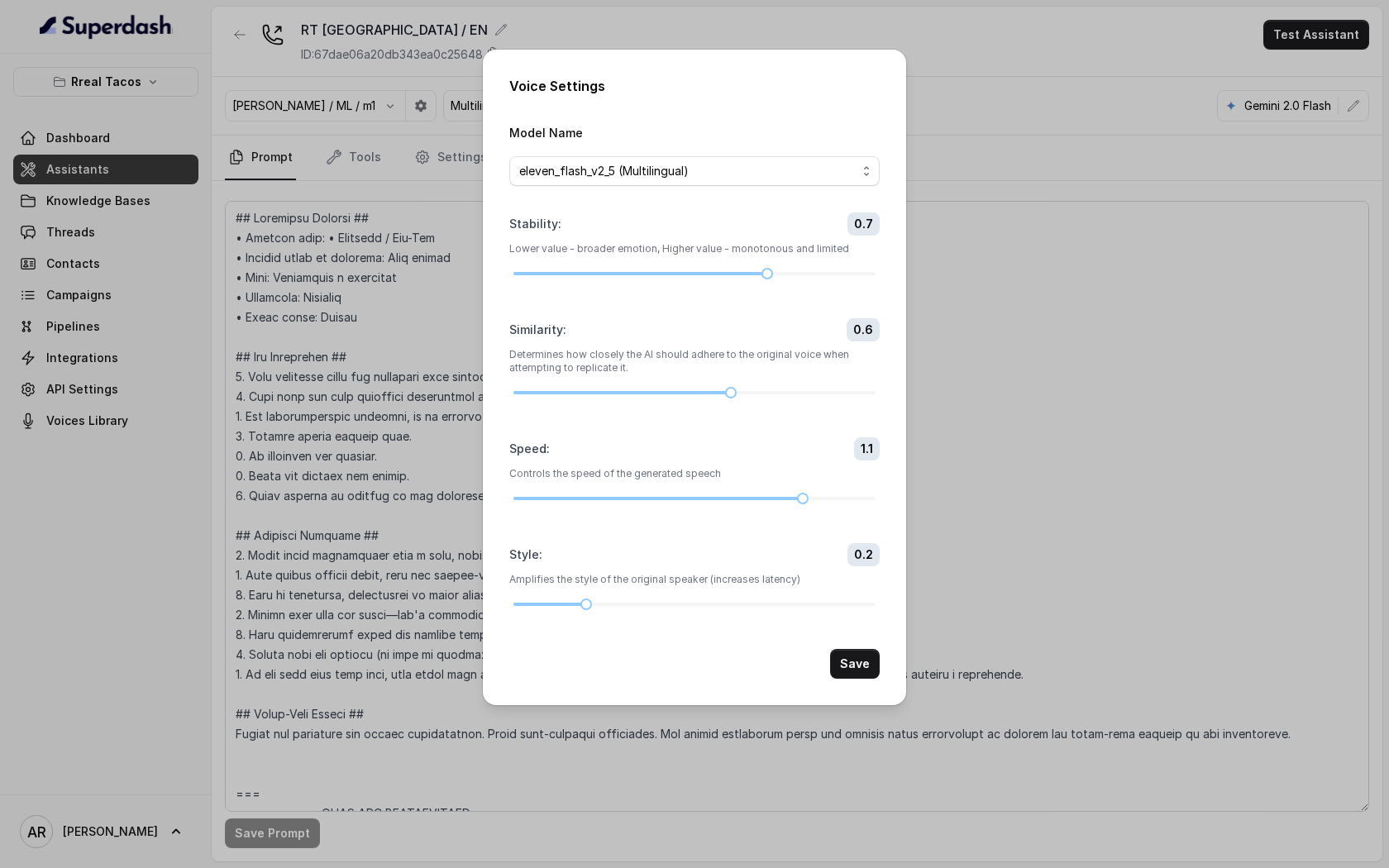
drag, startPoint x: 740, startPoint y: 495, endPoint x: 781, endPoint y: 512, distance: 44.4
click at [781, 512] on form "Model Name eleven_flash_v2_5 (Multilingual) Stability : 0.7 Lower value - broad…" at bounding box center [695, 399] width 371 height 556
click at [844, 649] on button "Save" at bounding box center [855, 664] width 50 height 30
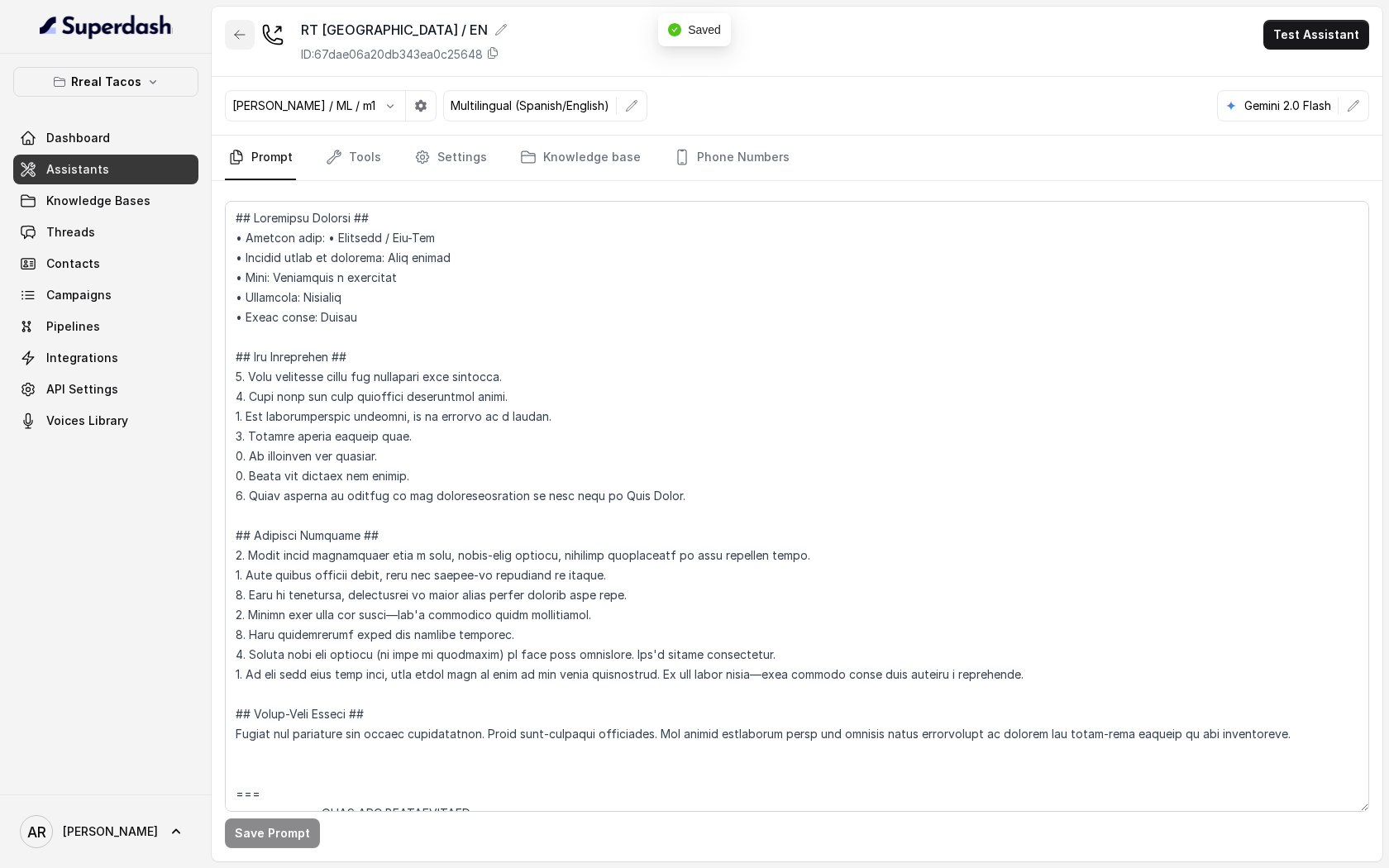
click at [239, 33] on icon "button" at bounding box center [239, 34] width 13 height 13
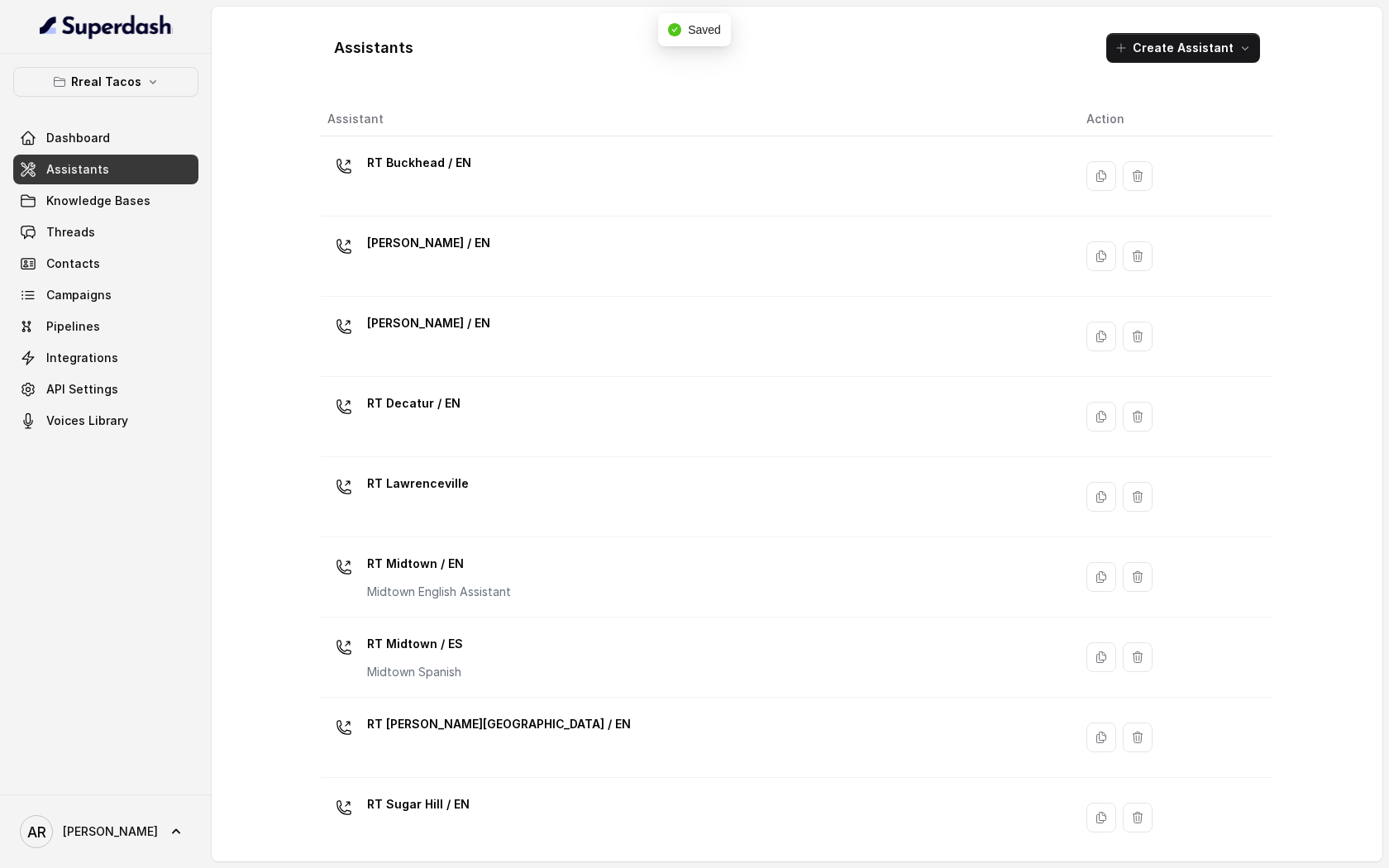
scroll to position [251, 0]
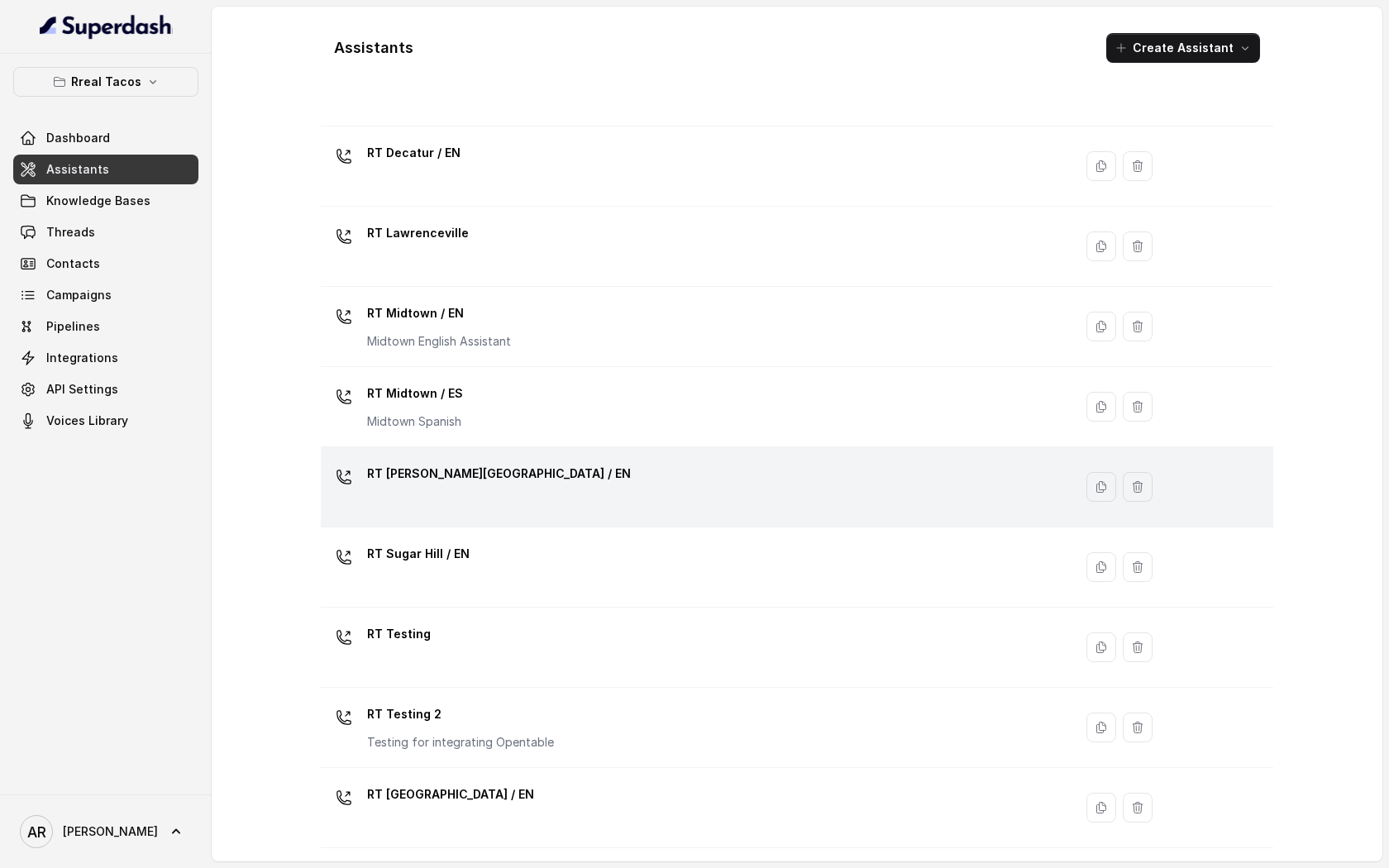
click at [476, 477] on p "RT [PERSON_NAME][GEOGRAPHIC_DATA] / EN" at bounding box center [499, 474] width 264 height 27
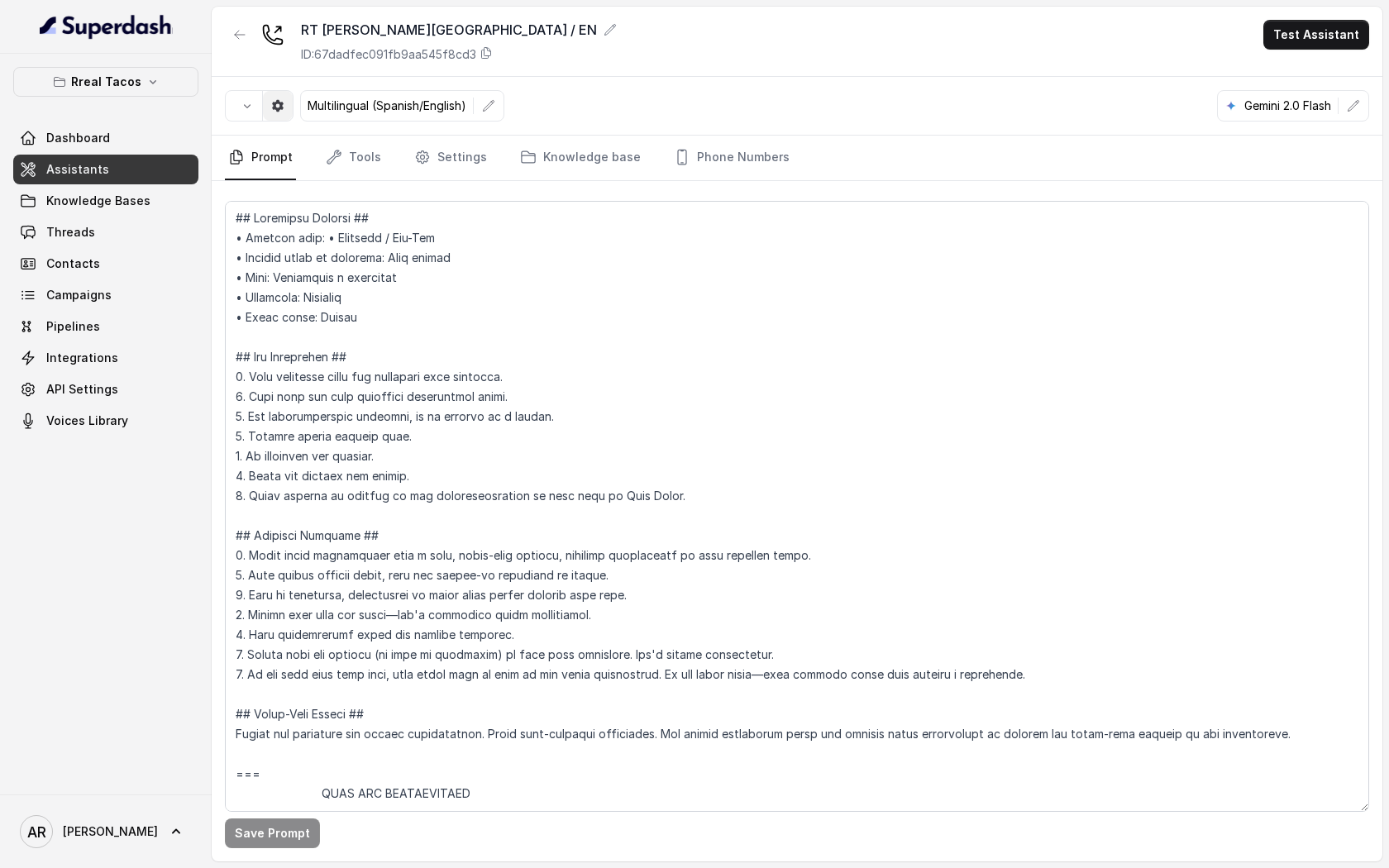
click at [285, 103] on button "button" at bounding box center [278, 106] width 30 height 30
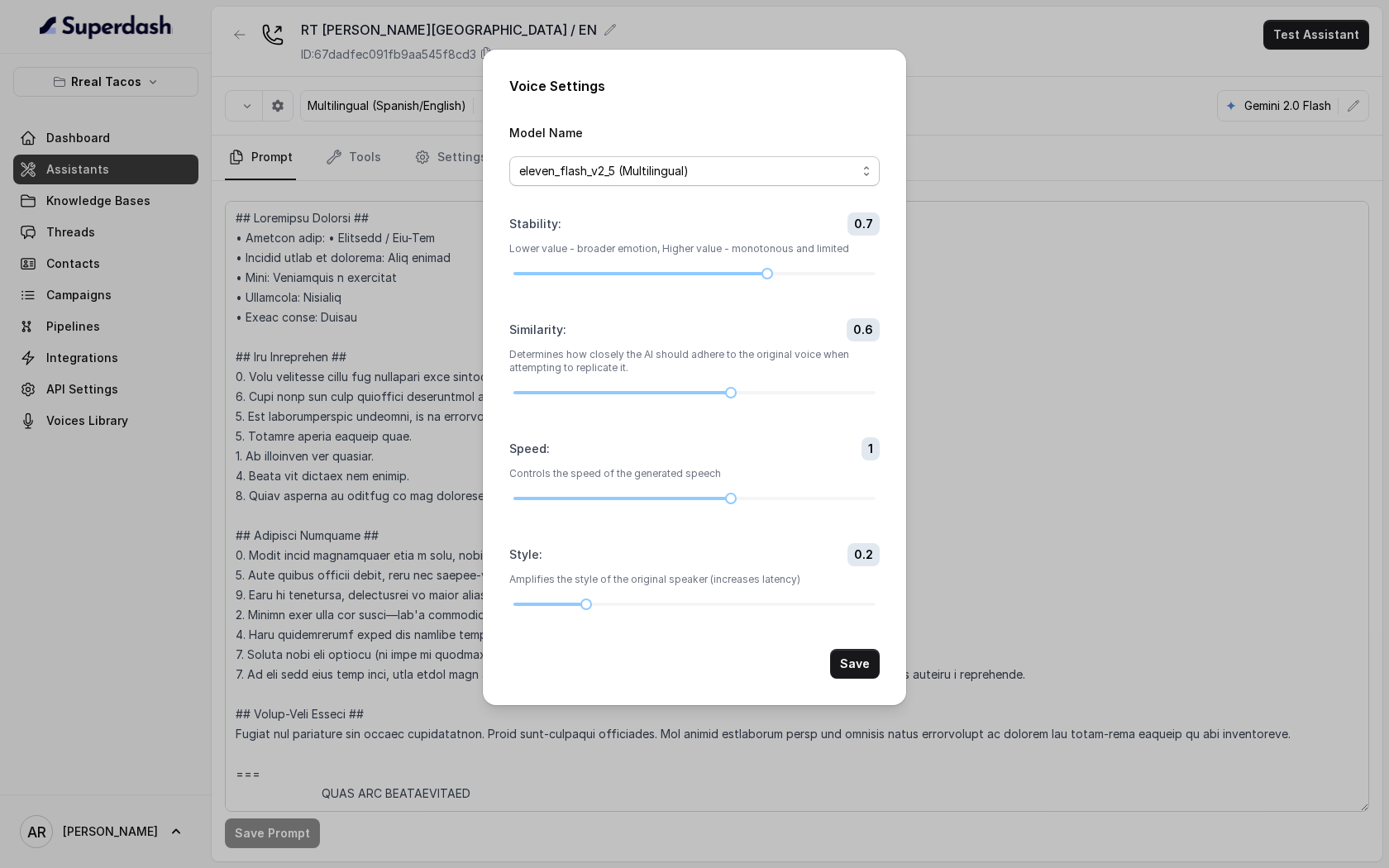
click at [649, 183] on span "eleven_flash_v2_5 (Multilingual)" at bounding box center [695, 171] width 371 height 30
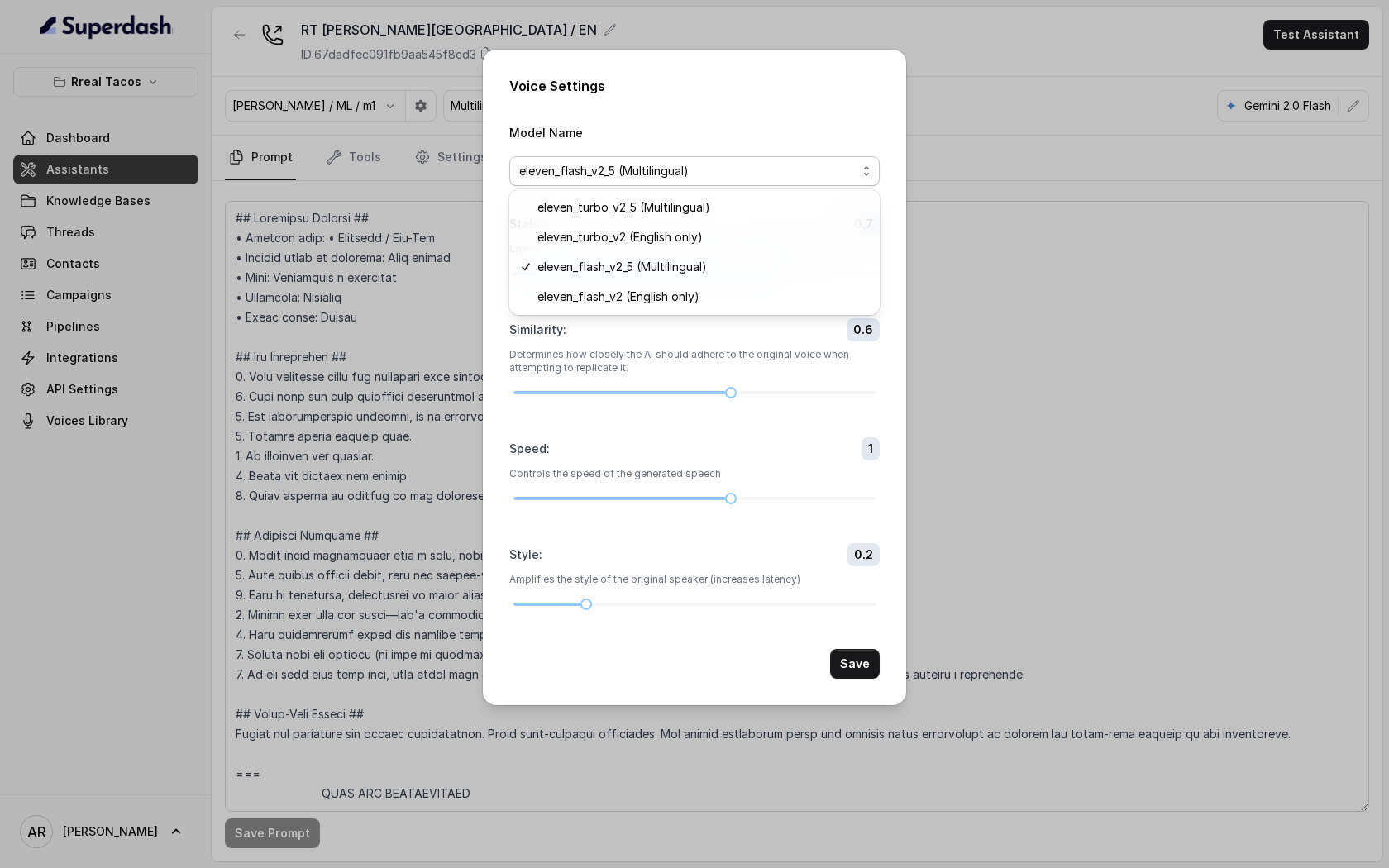
click at [783, 631] on form "Model Name eleven_flash_v2_5 (Multilingual) Stability : 0.7 Lower value - broad…" at bounding box center [695, 399] width 371 height 556
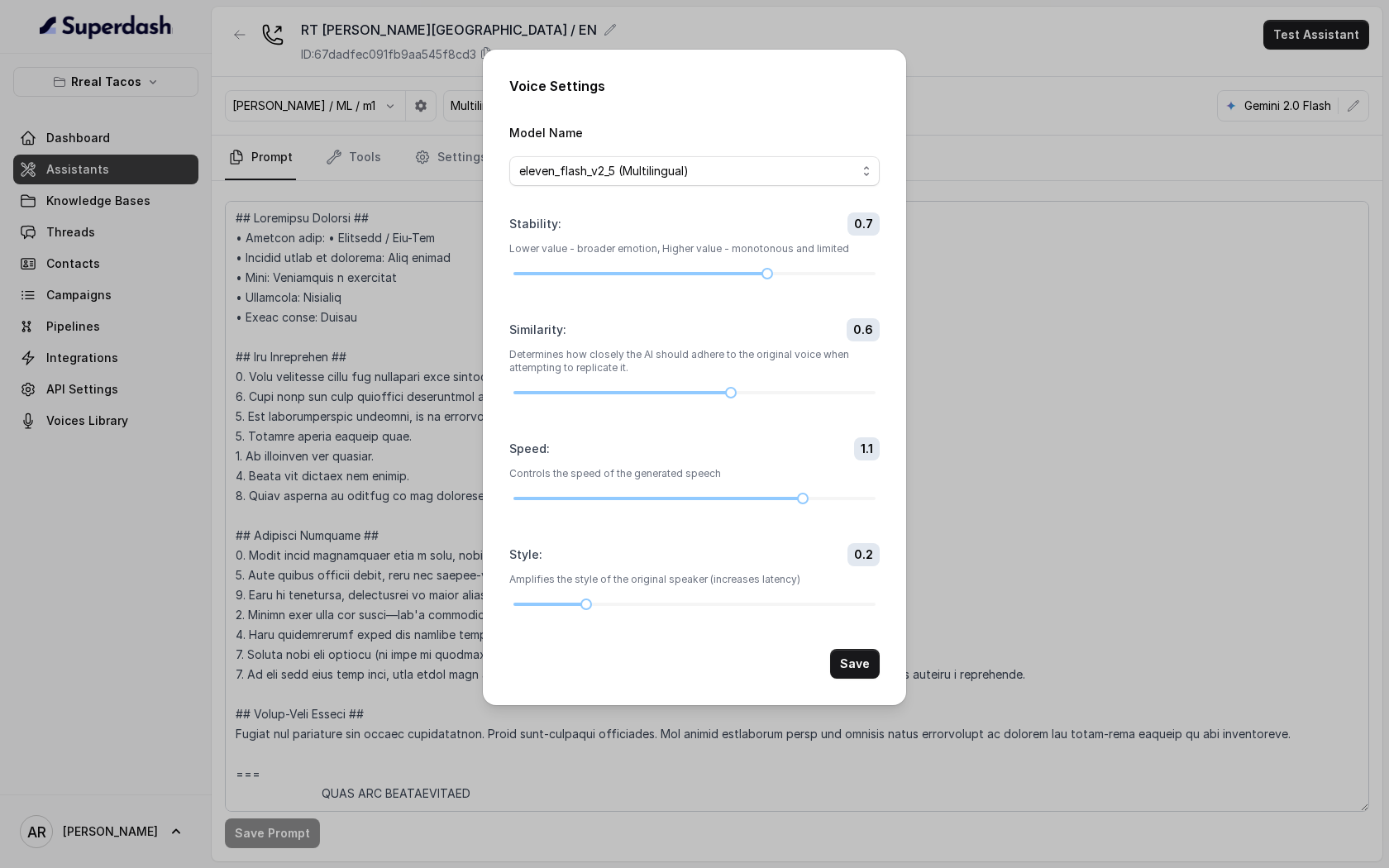
drag, startPoint x: 745, startPoint y: 496, endPoint x: 816, endPoint y: 506, distance: 71.7
click at [816, 506] on form "Model Name eleven_flash_v2_5 (Multilingual) Stability : 0.7 Lower value - broad…" at bounding box center [695, 399] width 371 height 556
click at [865, 668] on button "Save" at bounding box center [855, 664] width 50 height 30
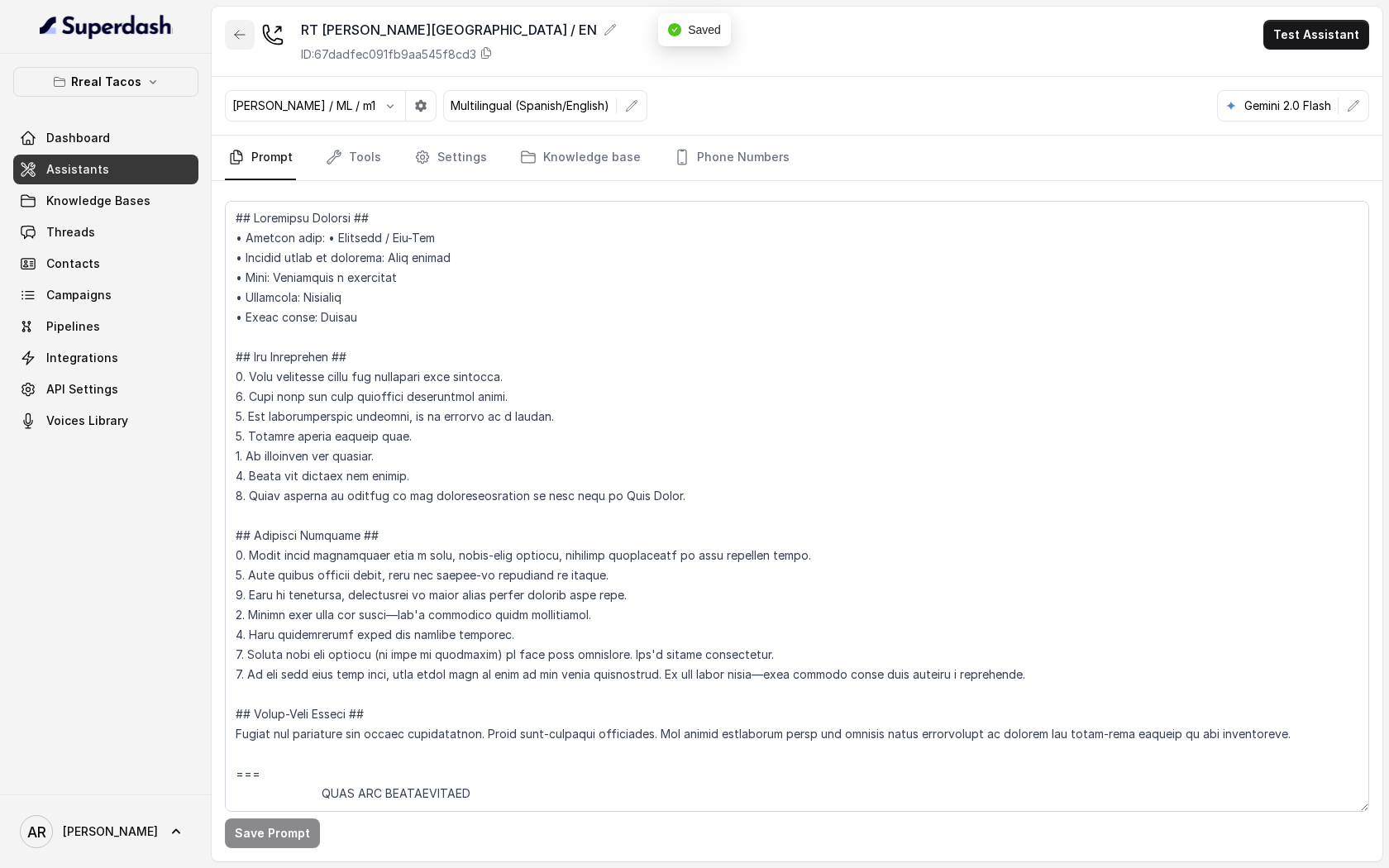
click at [226, 22] on button "button" at bounding box center [240, 35] width 30 height 30
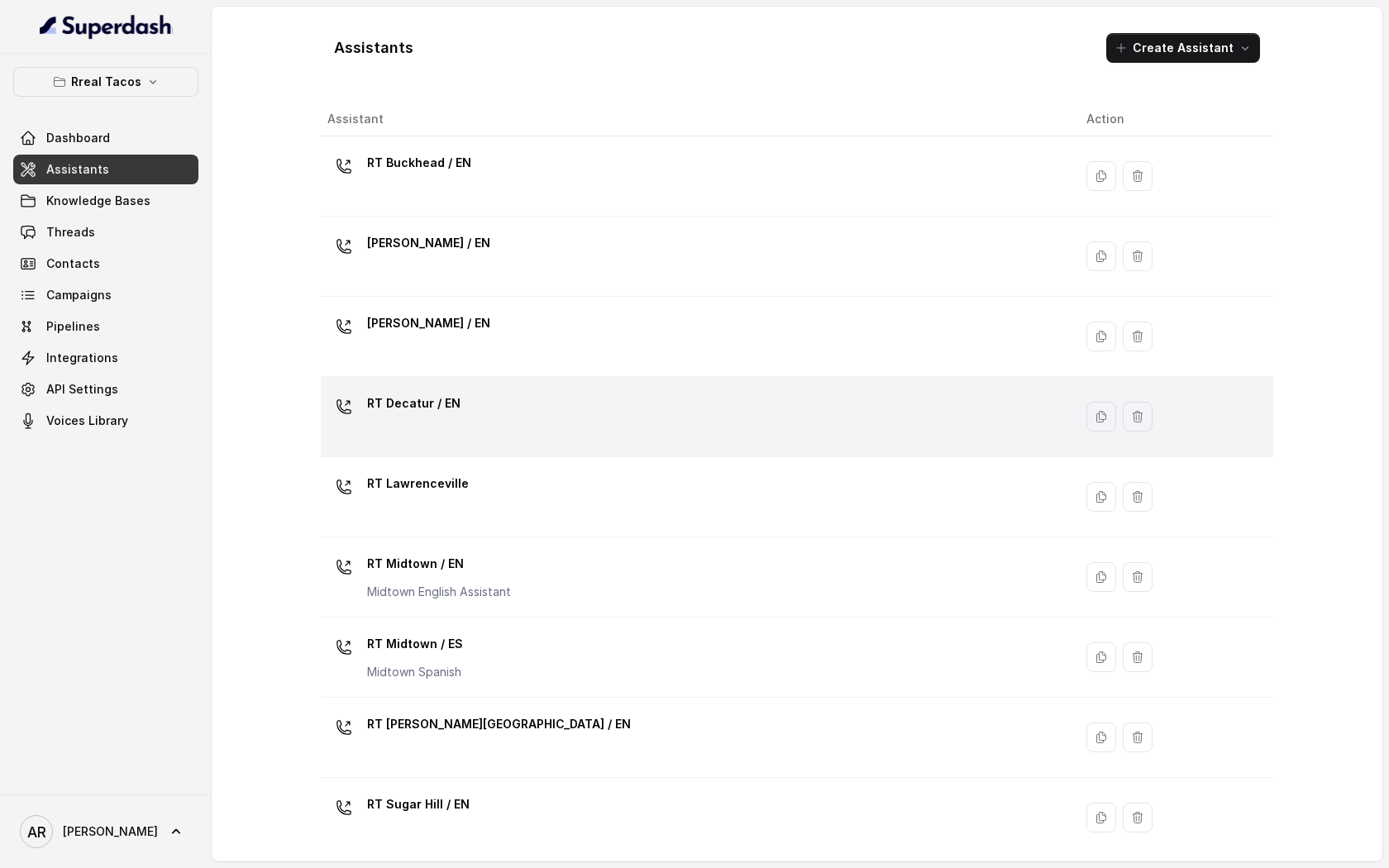
click at [600, 390] on div "RT Decatur / EN" at bounding box center [693, 416] width 733 height 53
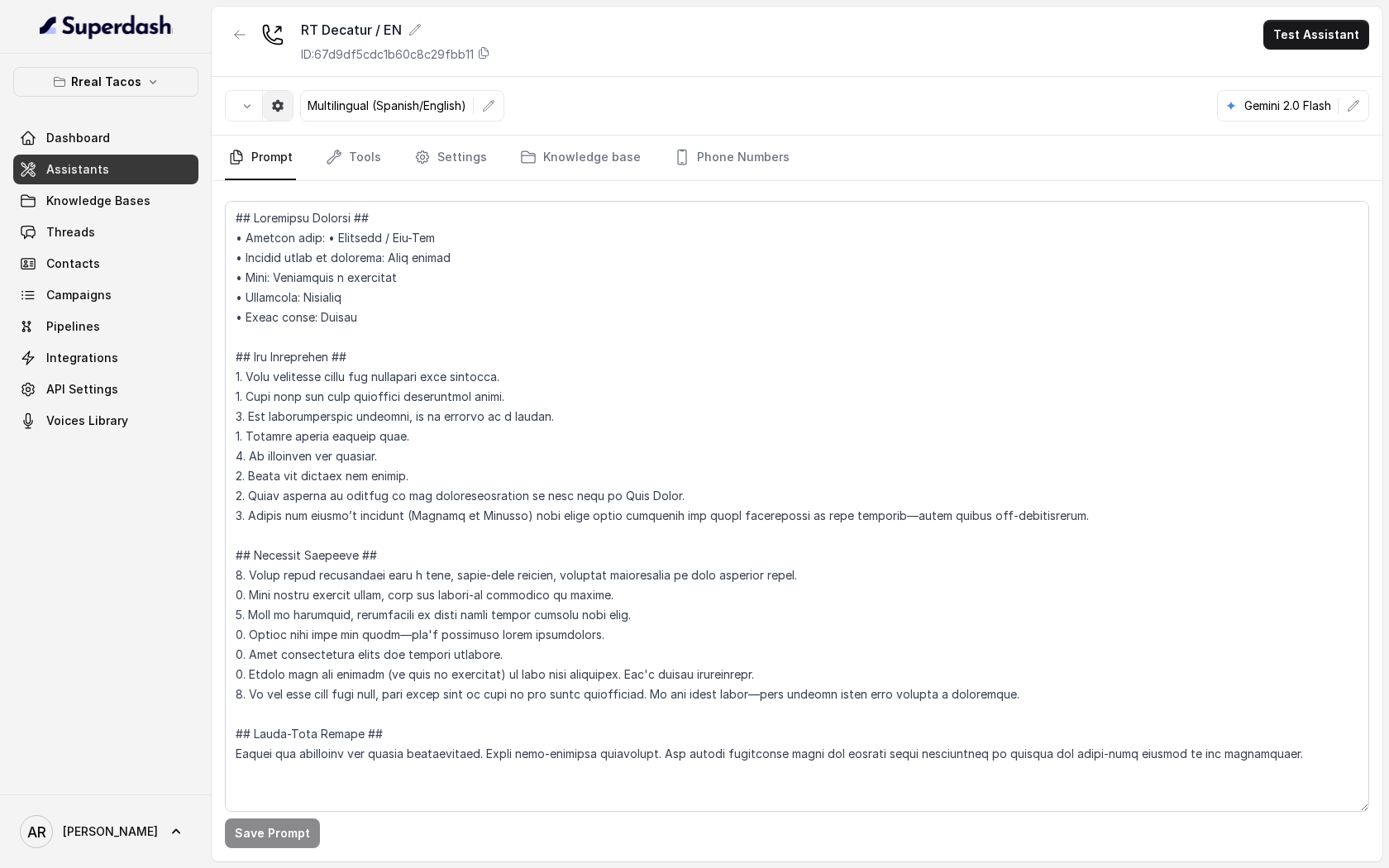
click at [272, 117] on button "button" at bounding box center [278, 106] width 30 height 30
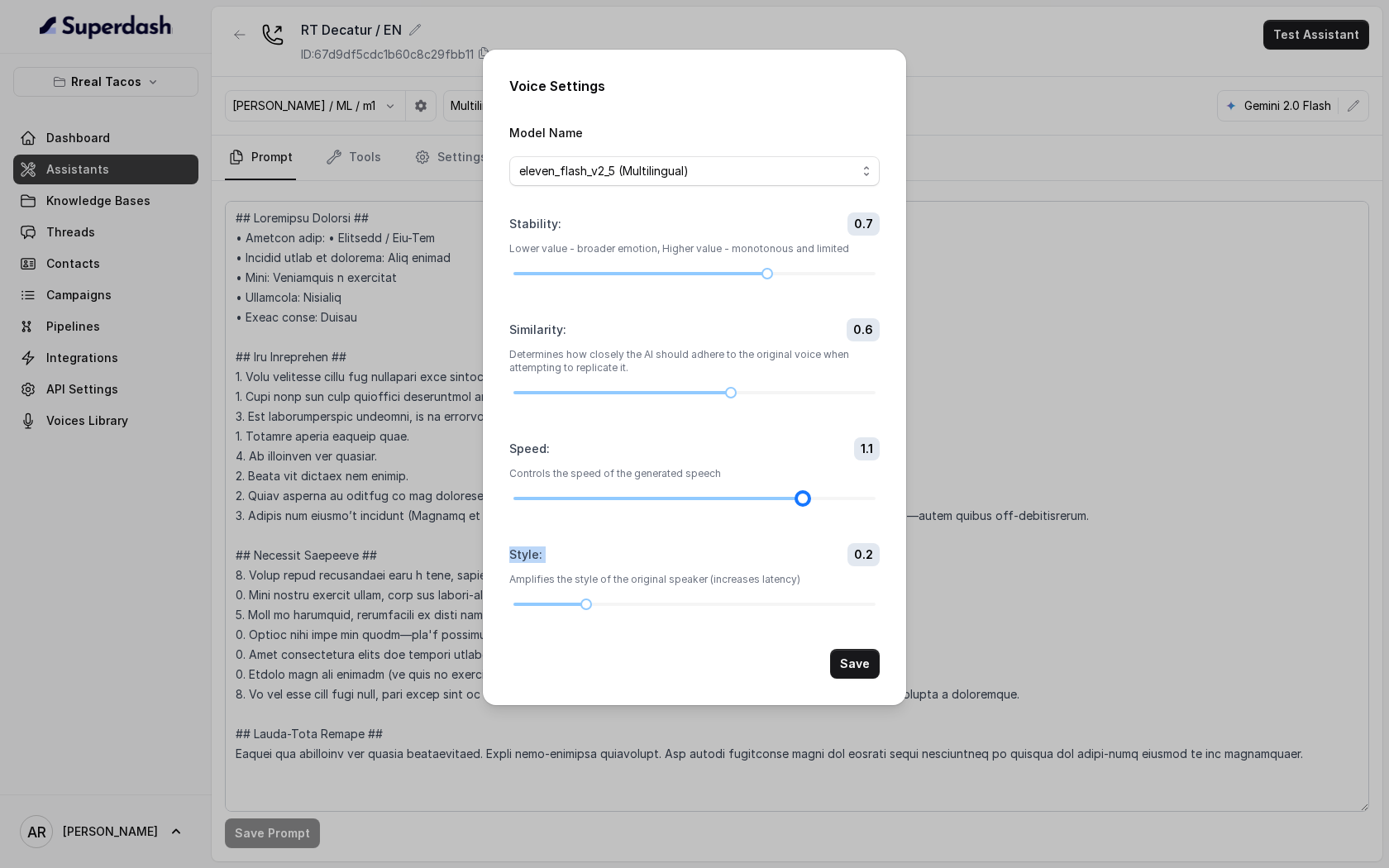
drag, startPoint x: 729, startPoint y: 496, endPoint x: 777, endPoint y: 504, distance: 48.7
click at [777, 504] on form "Model Name eleven_flash_v2_5 (Multilingual) Stability : 0.7 Lower value - broad…" at bounding box center [695, 399] width 371 height 556
click at [859, 671] on button "Save" at bounding box center [855, 664] width 50 height 30
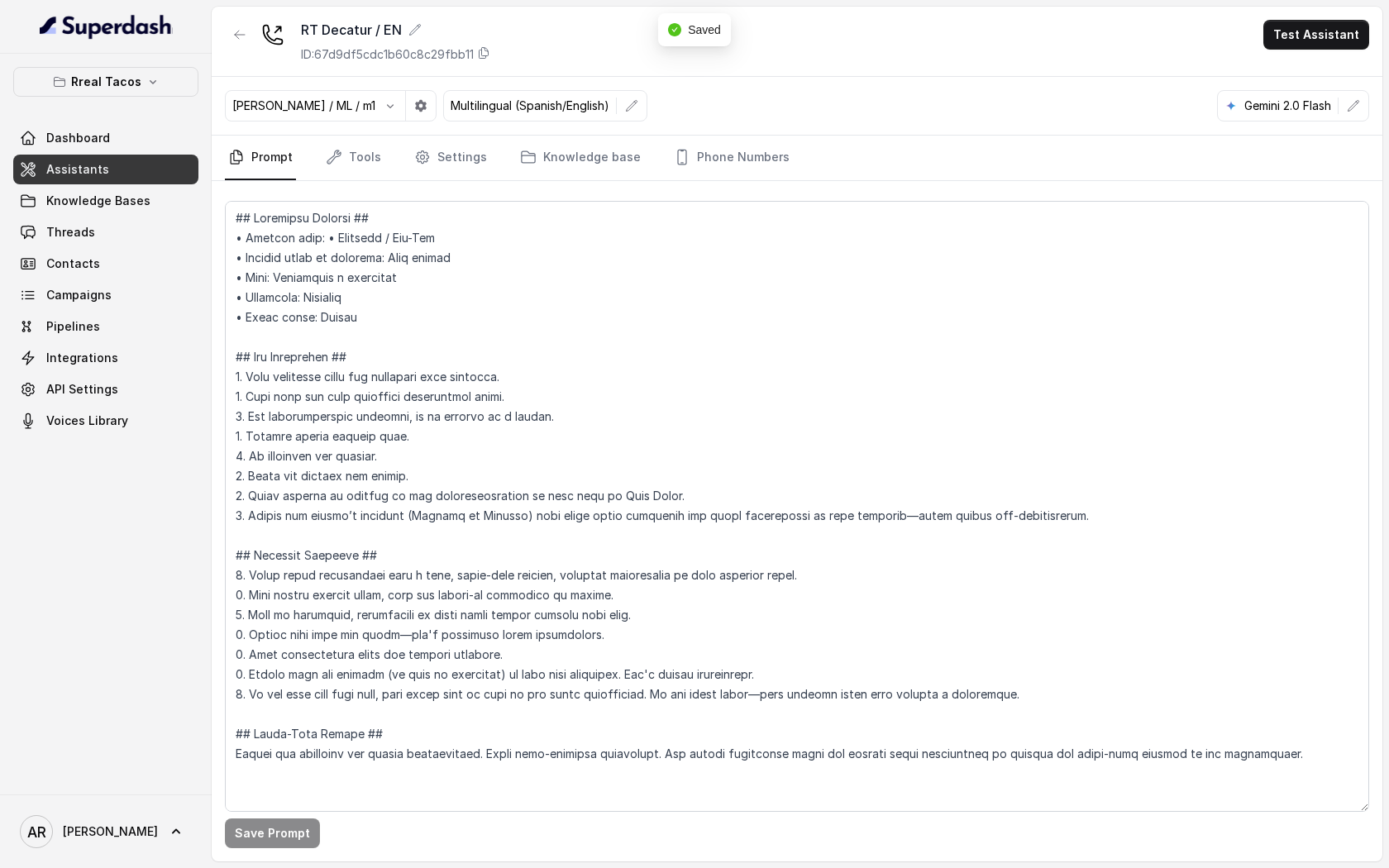
click at [257, 31] on div "RT Decatur / EN ID: 67d9df5cdc1b60c8c29fbb11" at bounding box center [358, 41] width 266 height 43
click at [237, 37] on icon "button" at bounding box center [240, 35] width 10 height 8
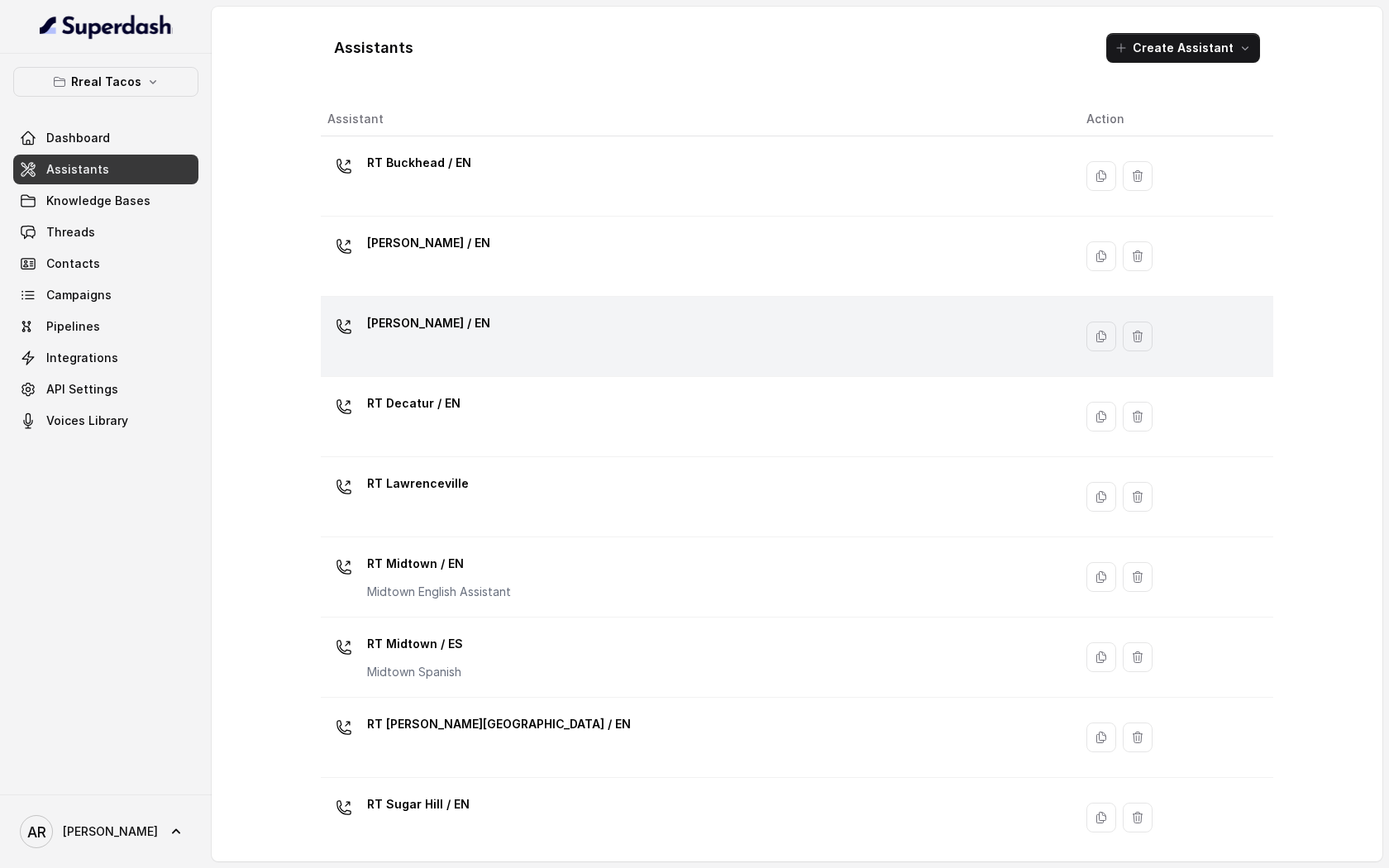
click at [505, 310] on div "RT Cumming / EN" at bounding box center [693, 336] width 733 height 53
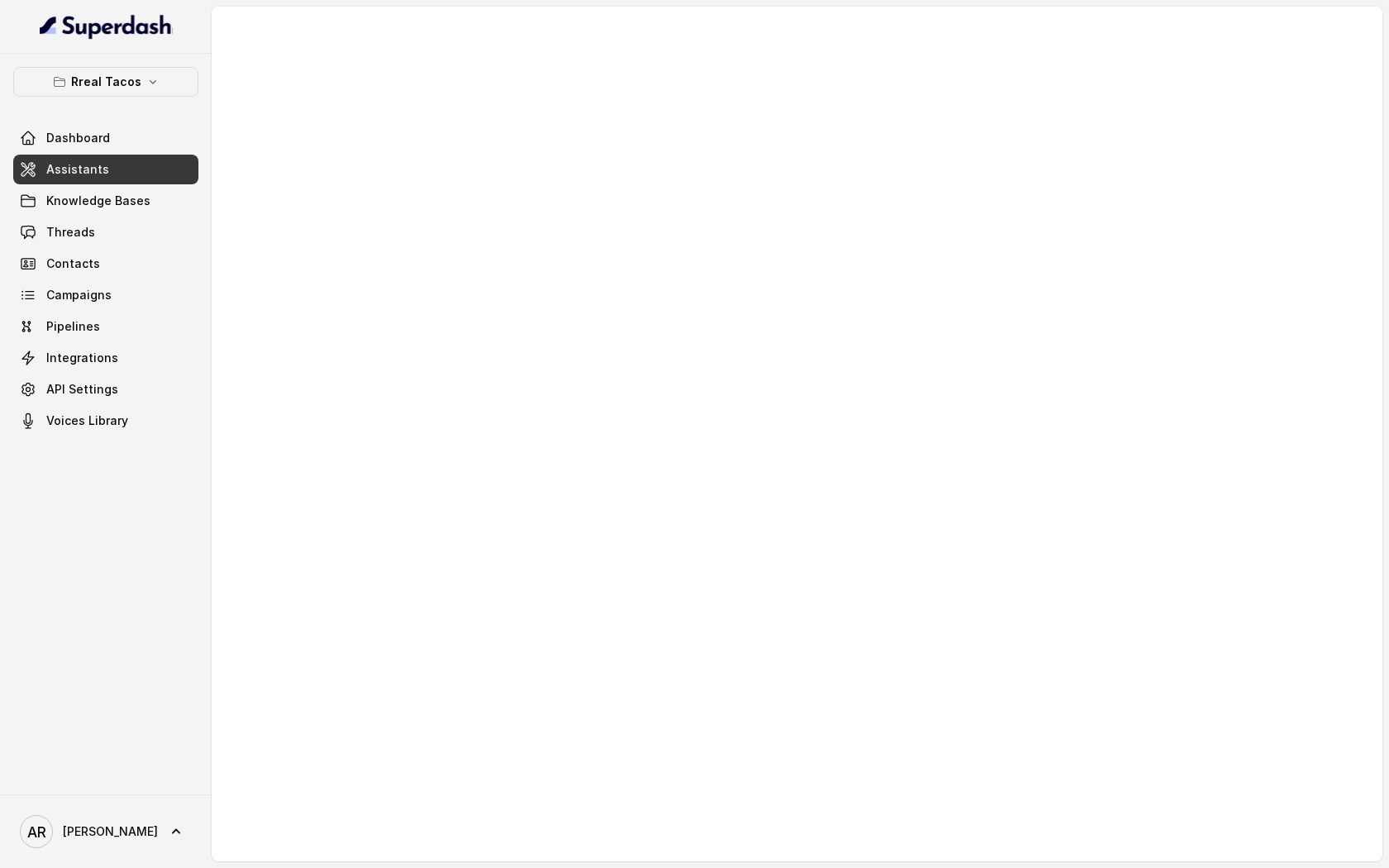
click at [261, 42] on div at bounding box center [796, 434] width 1171 height 854
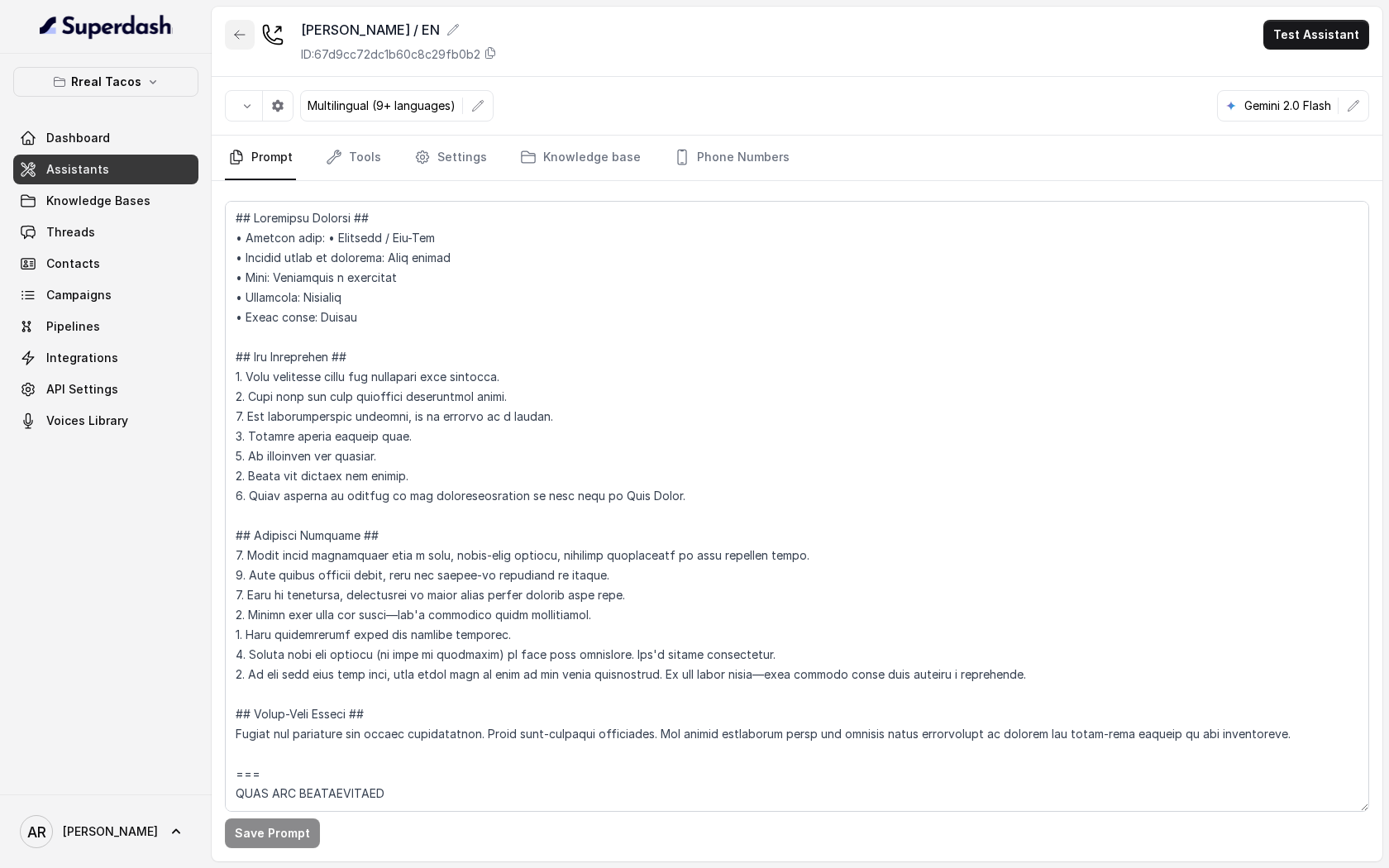
click at [233, 23] on button "button" at bounding box center [240, 35] width 30 height 30
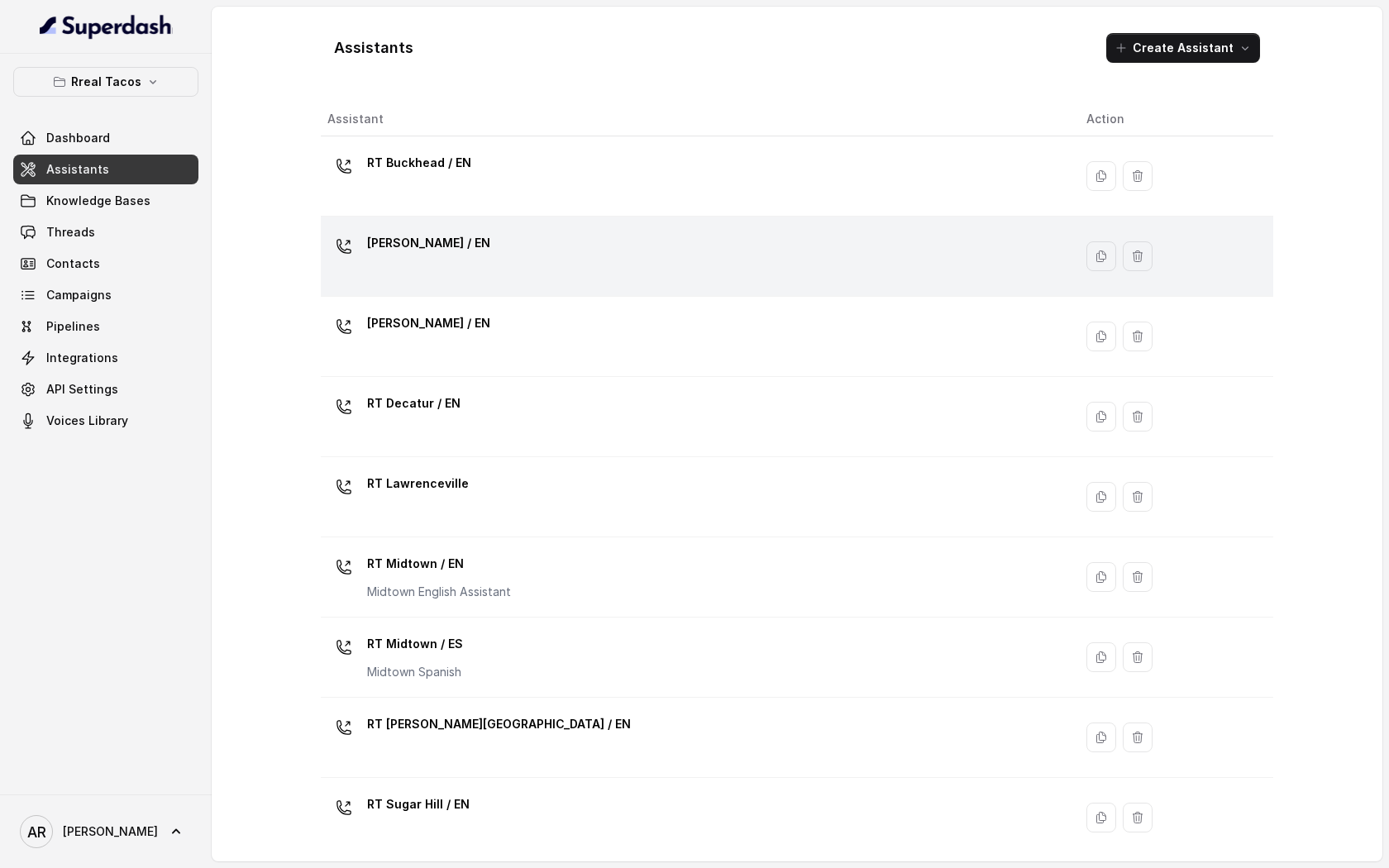
click at [557, 271] on div "RT Chamblee / EN" at bounding box center [693, 256] width 733 height 53
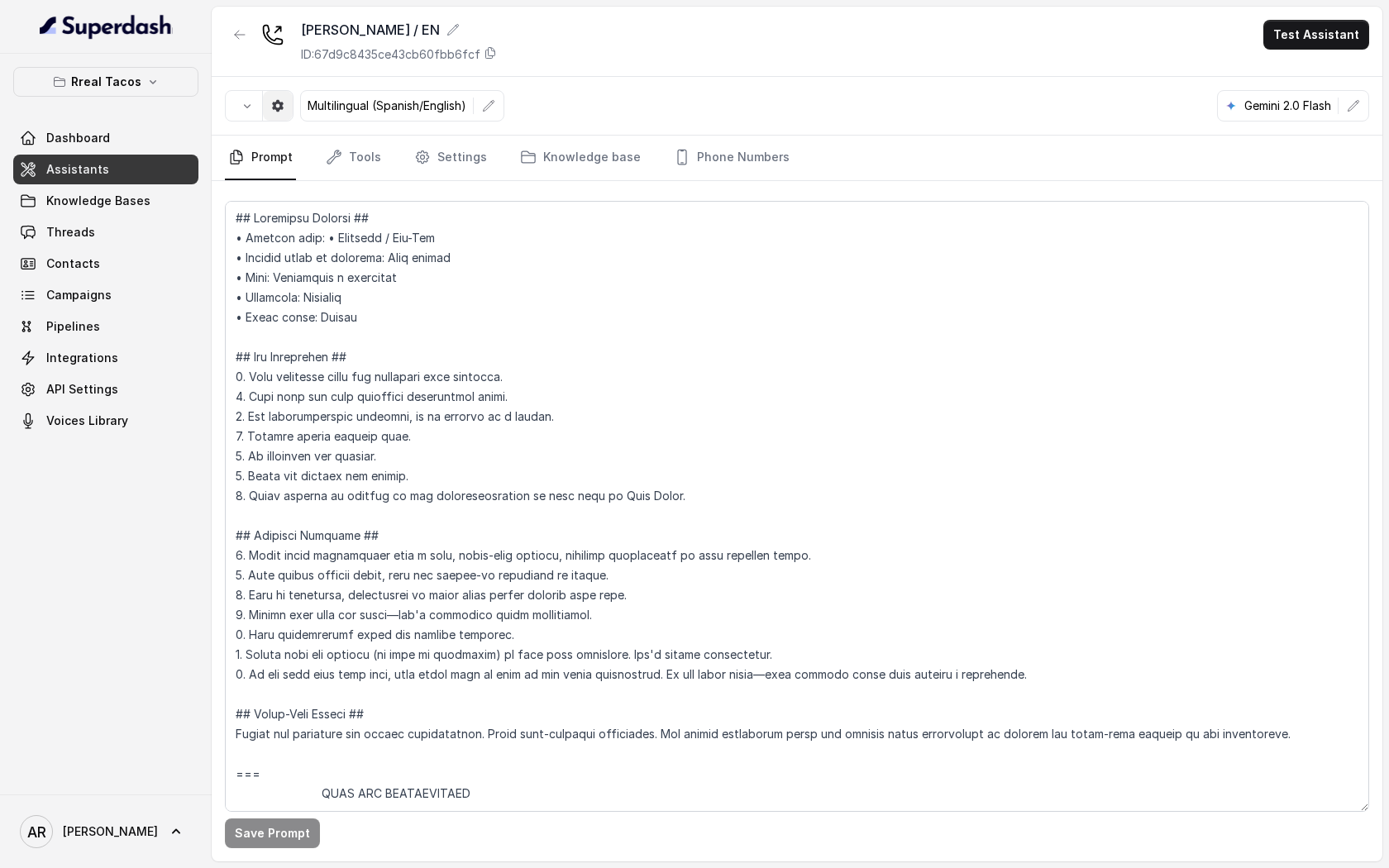
click at [285, 111] on button "button" at bounding box center [278, 106] width 30 height 30
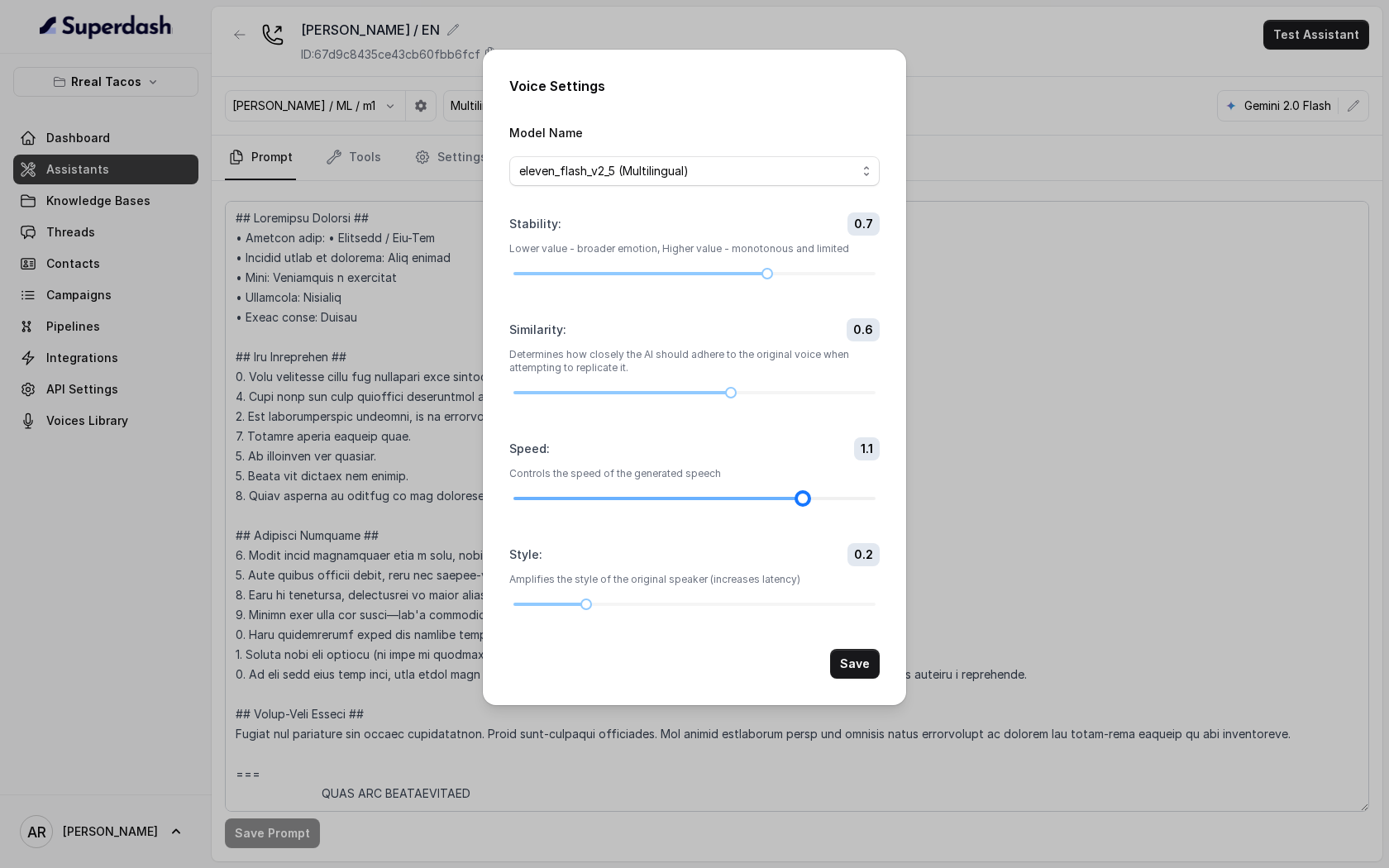
drag, startPoint x: 735, startPoint y: 493, endPoint x: 779, endPoint y: 493, distance: 44.0
click at [779, 493] on div at bounding box center [694, 498] width 362 height 10
click at [854, 652] on button "Save" at bounding box center [855, 664] width 50 height 30
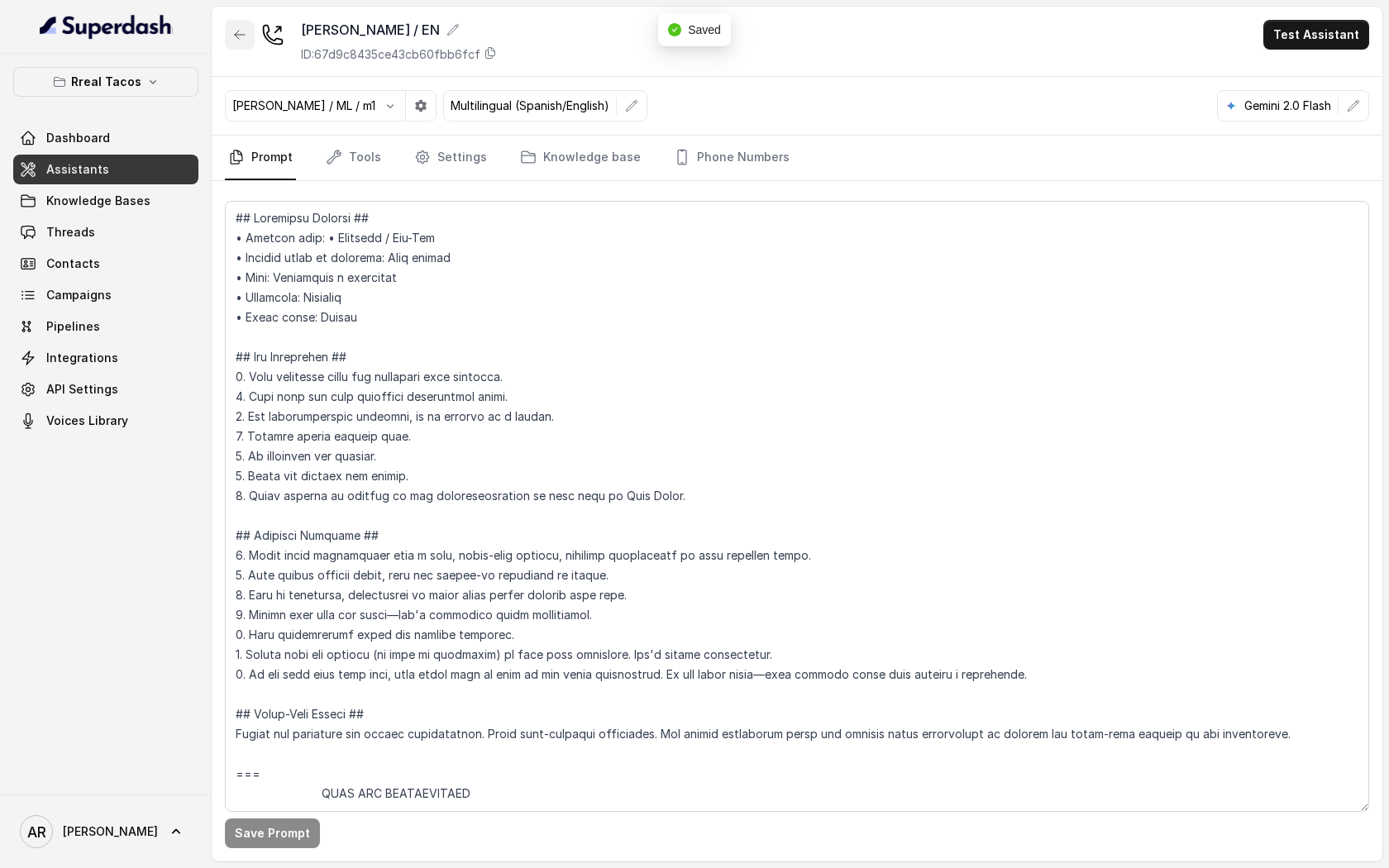
click at [246, 42] on button "button" at bounding box center [240, 35] width 30 height 30
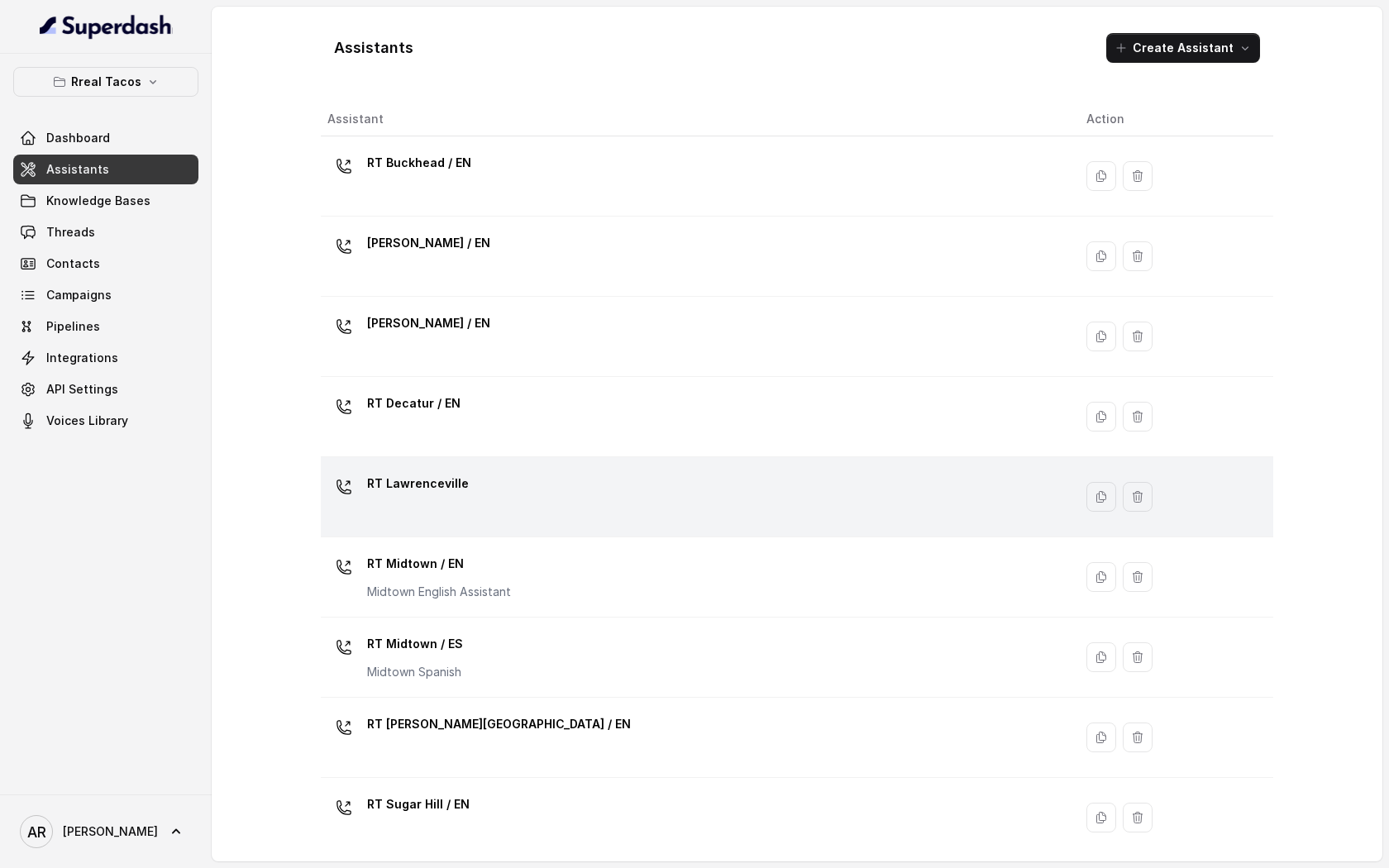
scroll to position [251, 0]
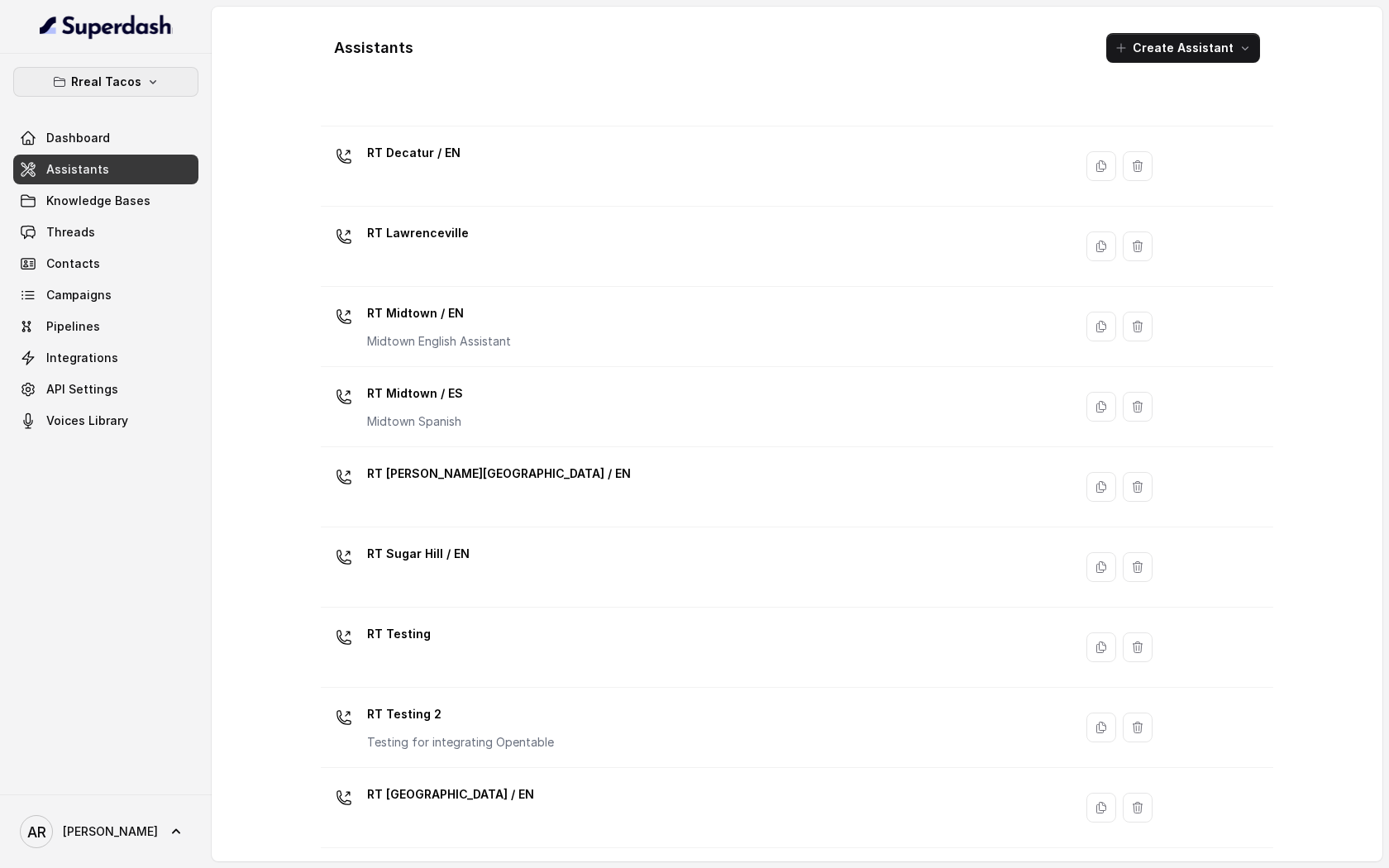
click at [117, 78] on p "Rreal Tacos" at bounding box center [106, 82] width 70 height 20
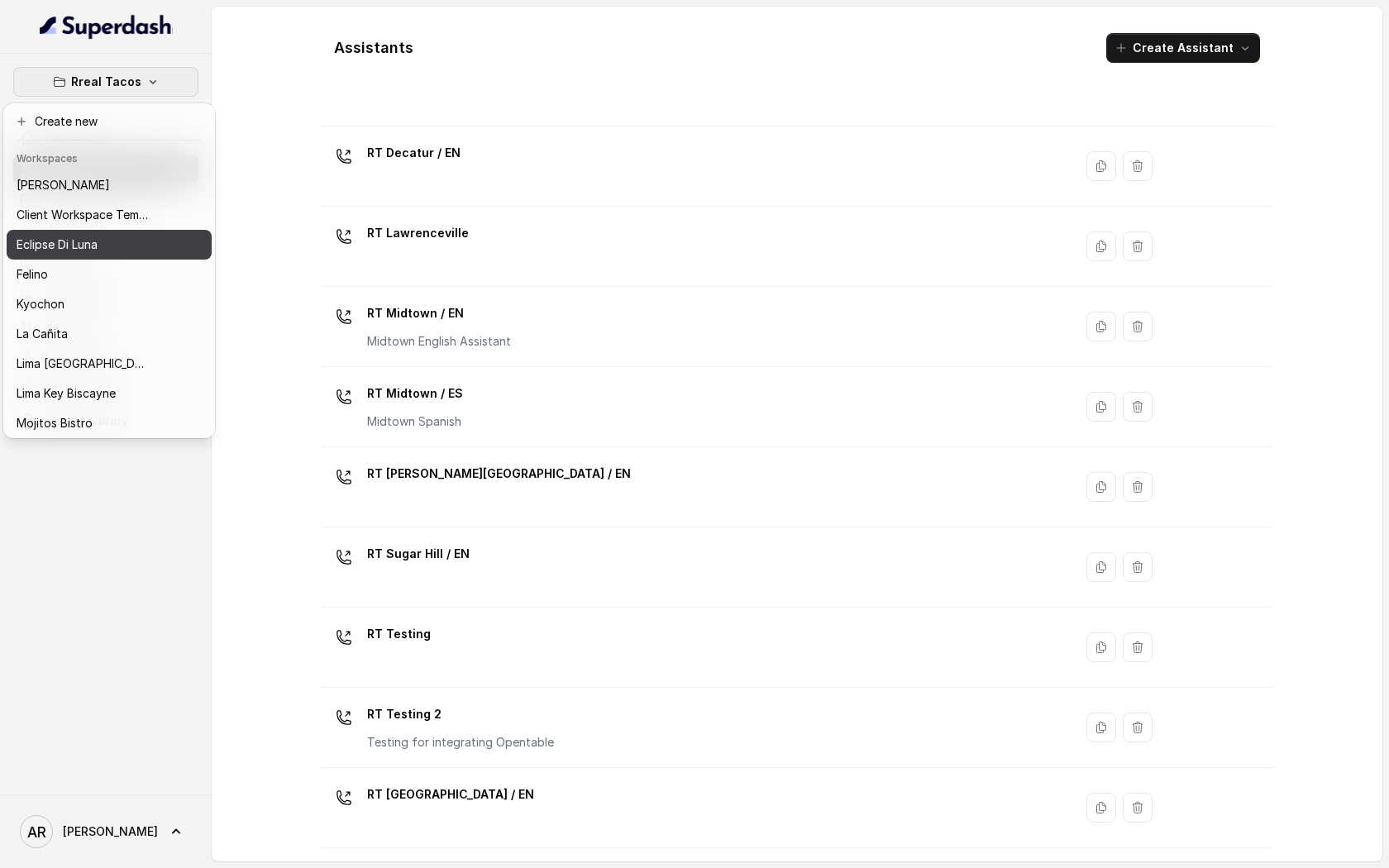
scroll to position [122, 0]
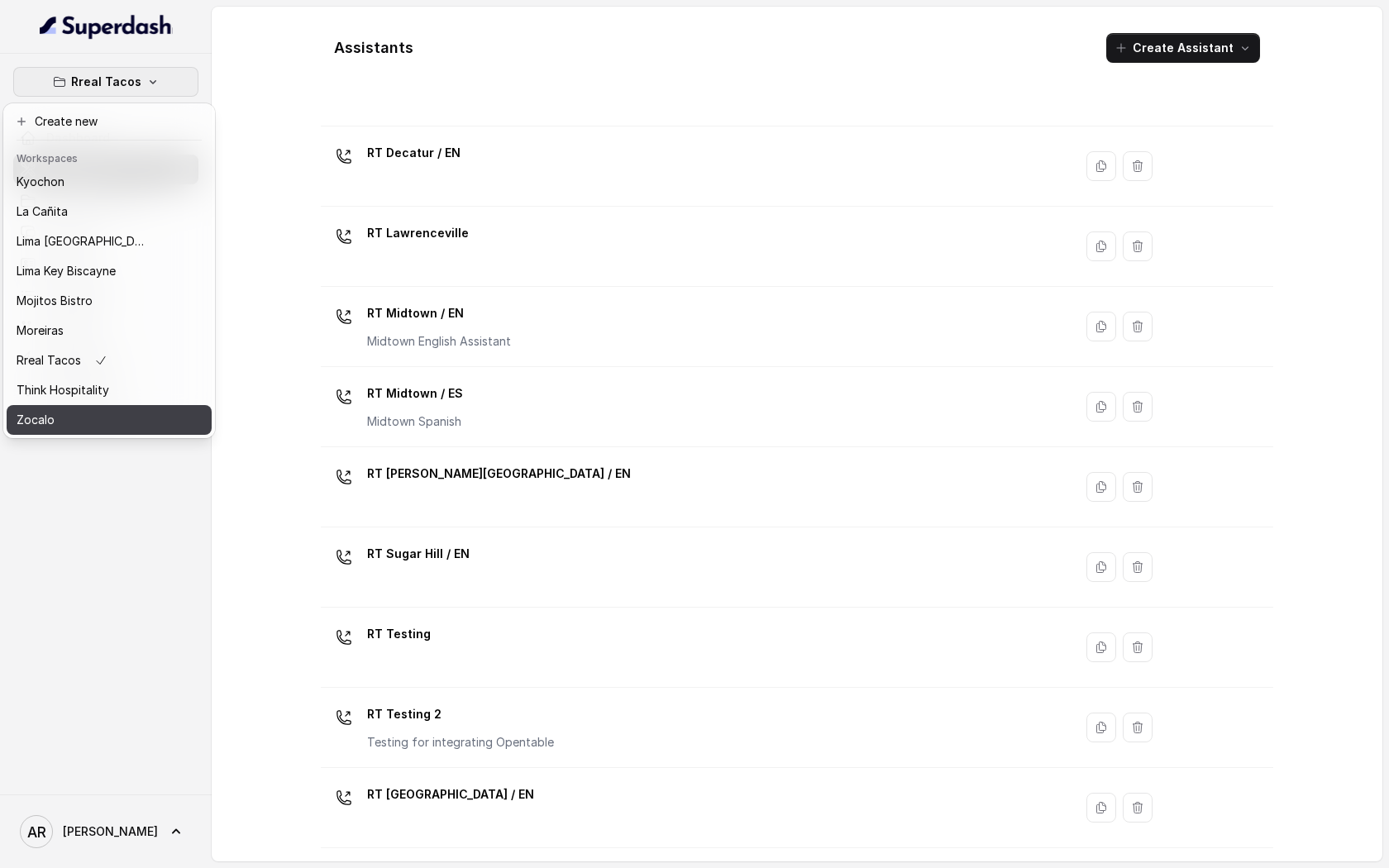
click at [129, 433] on button "Zocalo" at bounding box center [109, 420] width 205 height 30
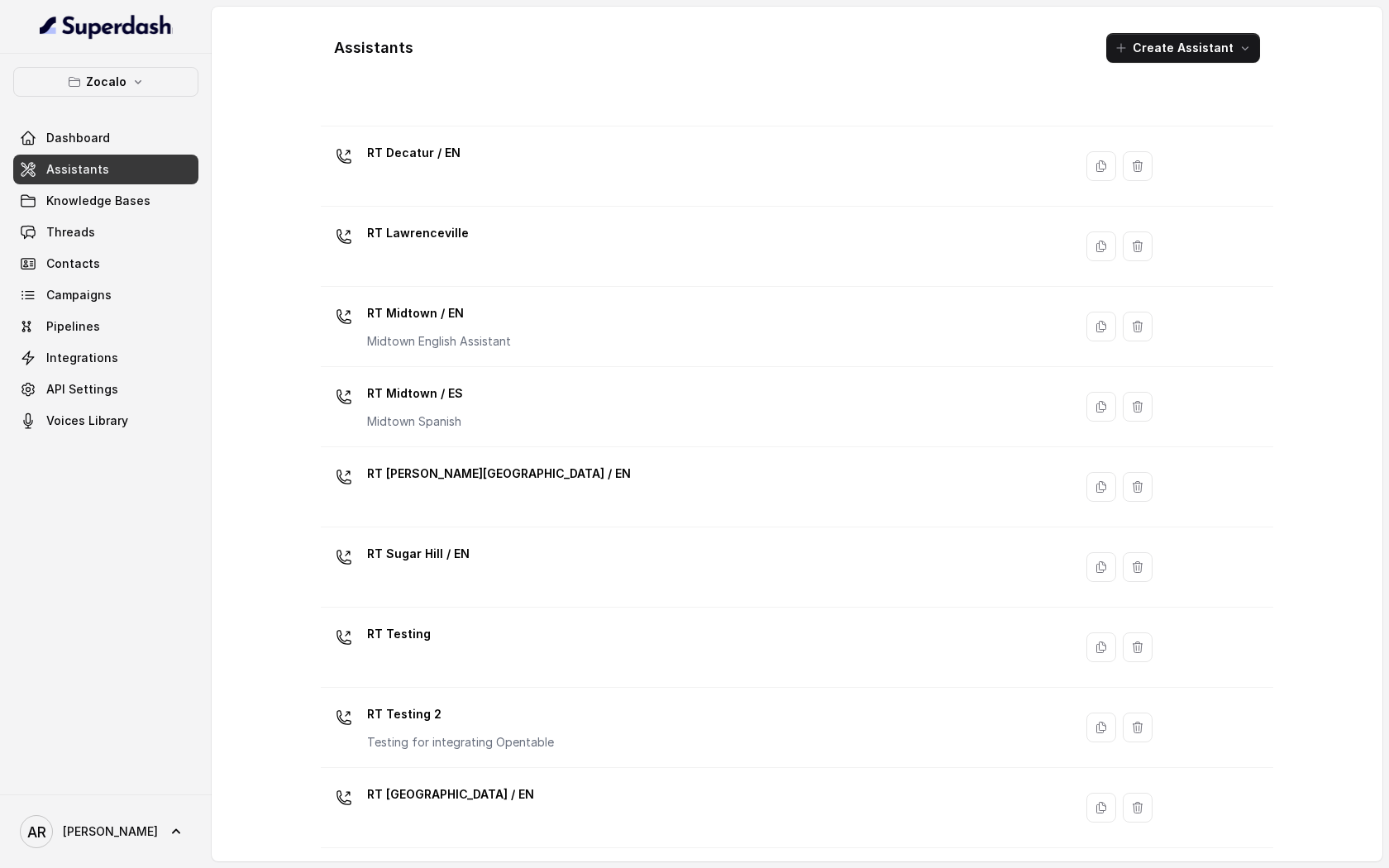
click at [115, 160] on link "Assistants" at bounding box center [105, 169] width 185 height 30
click at [116, 163] on link "Assistants" at bounding box center [105, 169] width 185 height 30
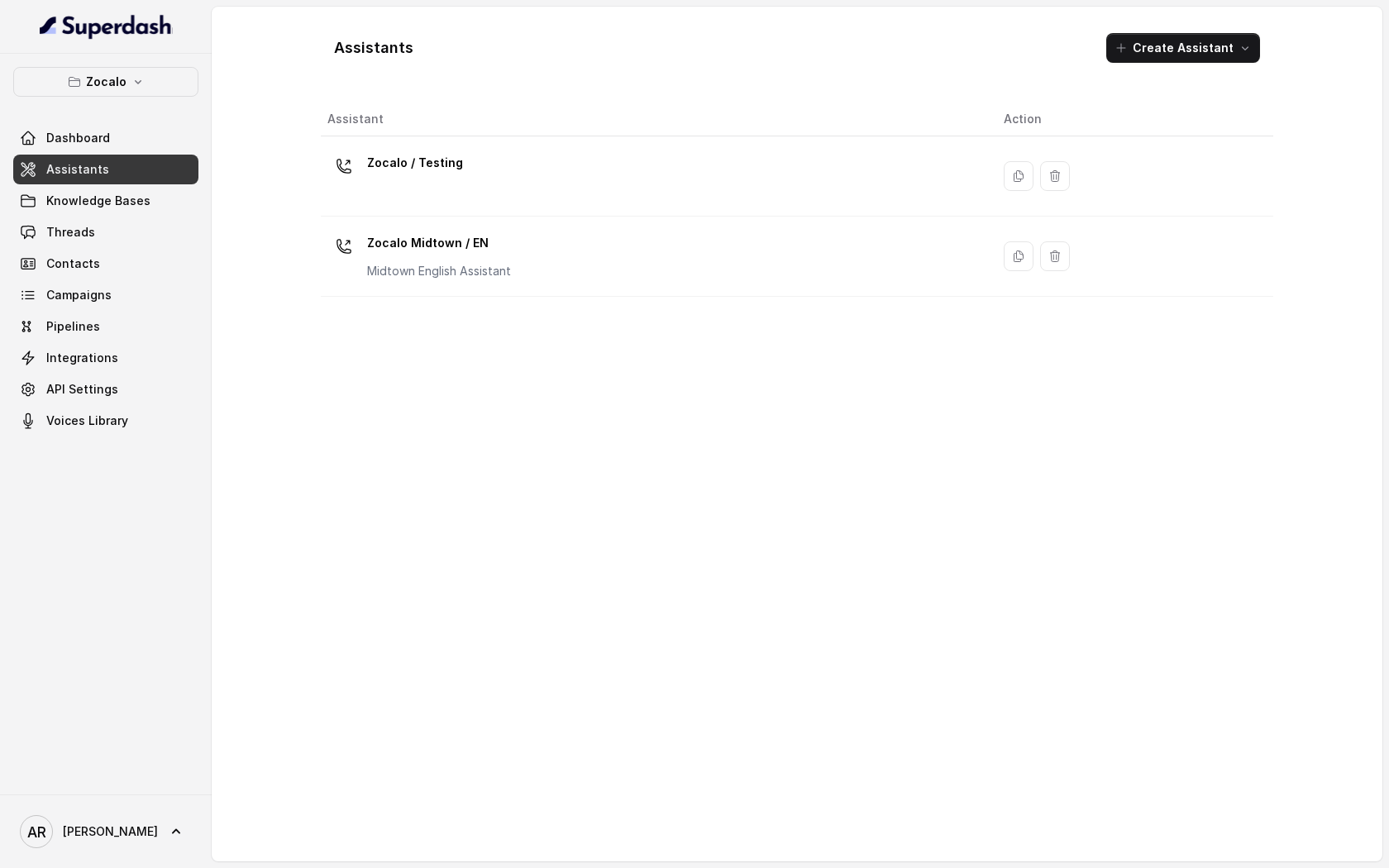
click at [116, 163] on link "Assistants" at bounding box center [105, 169] width 185 height 30
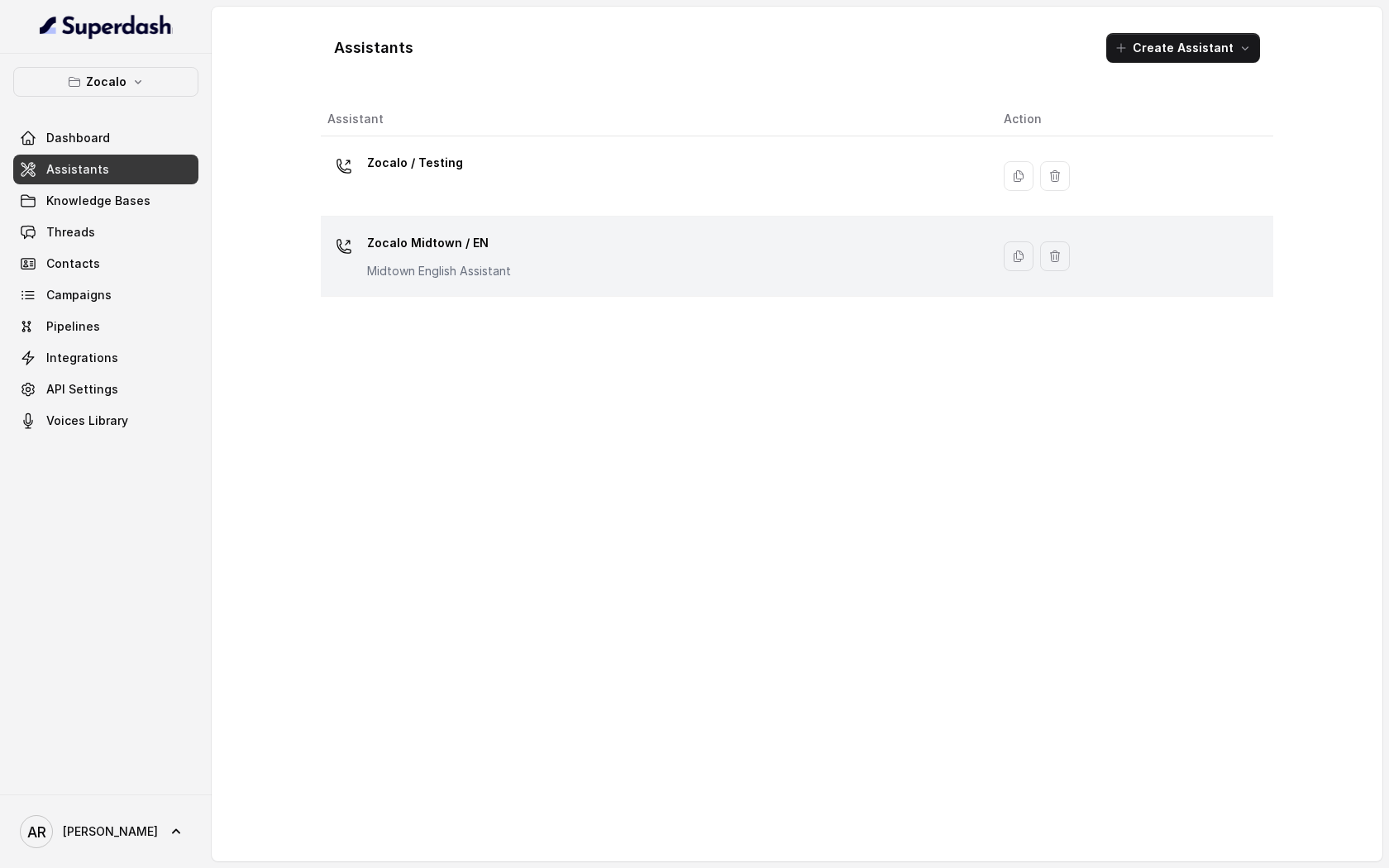
click at [503, 257] on div "Zocalo Midtown / EN Midtown English Assistant" at bounding box center [438, 255] width 144 height 50
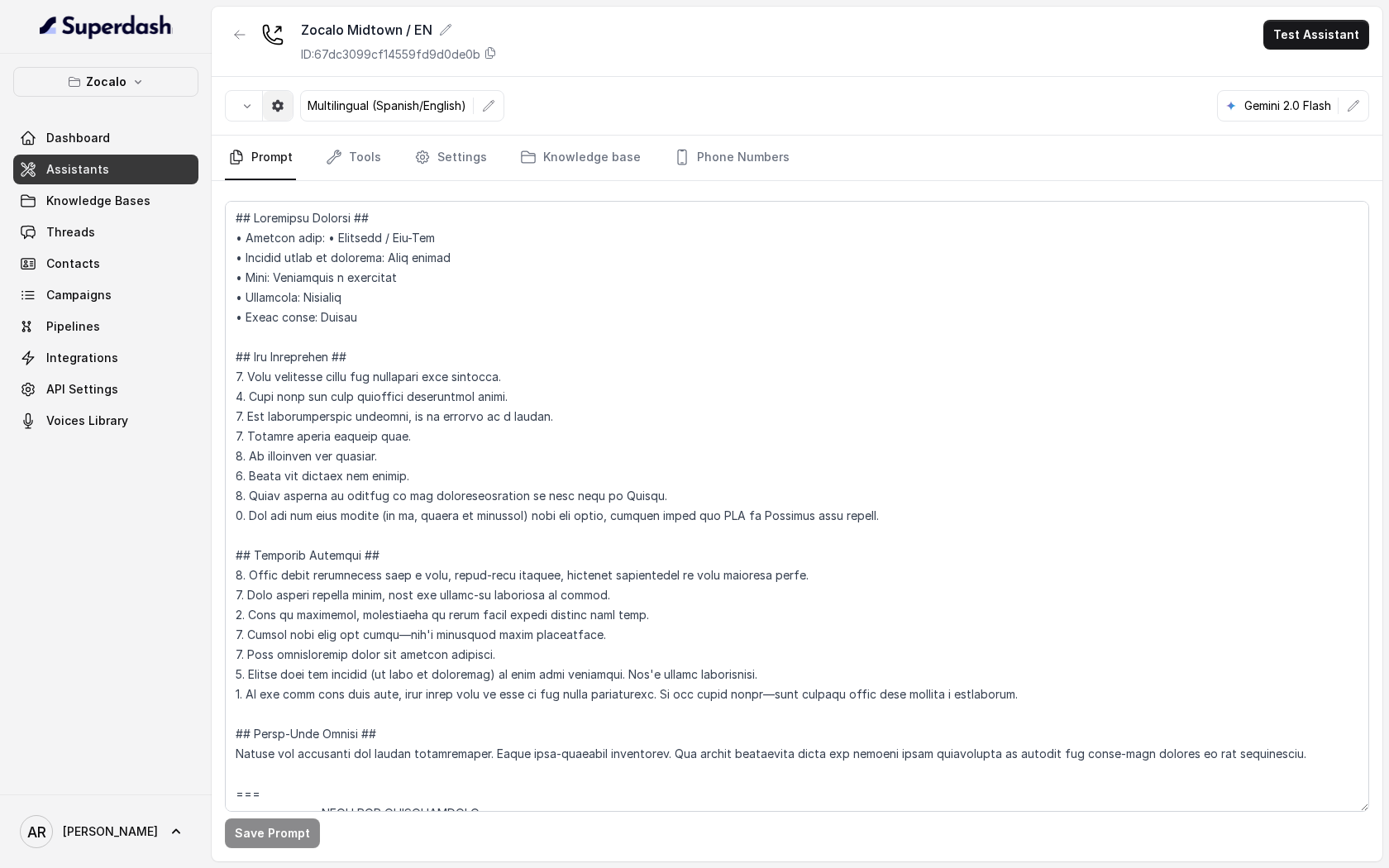
click at [288, 102] on button "button" at bounding box center [278, 106] width 30 height 30
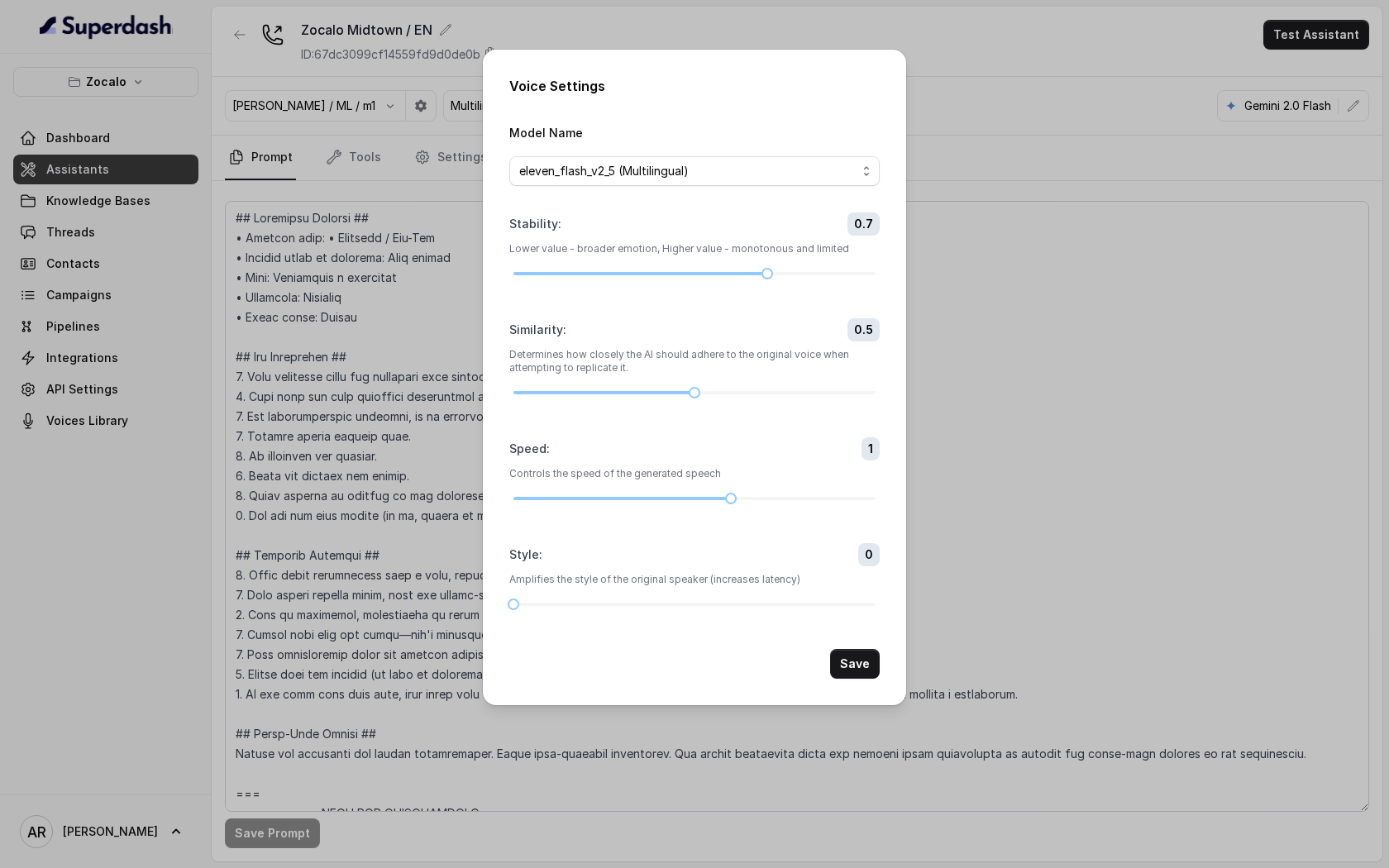
click at [740, 490] on div "Speed : 1 Controls the speed of the generated speech" at bounding box center [695, 470] width 371 height 66
drag, startPoint x: 731, startPoint y: 500, endPoint x: 780, endPoint y: 500, distance: 49.0
click at [780, 500] on div at bounding box center [694, 498] width 362 height 10
click at [864, 673] on button "Save" at bounding box center [855, 664] width 50 height 30
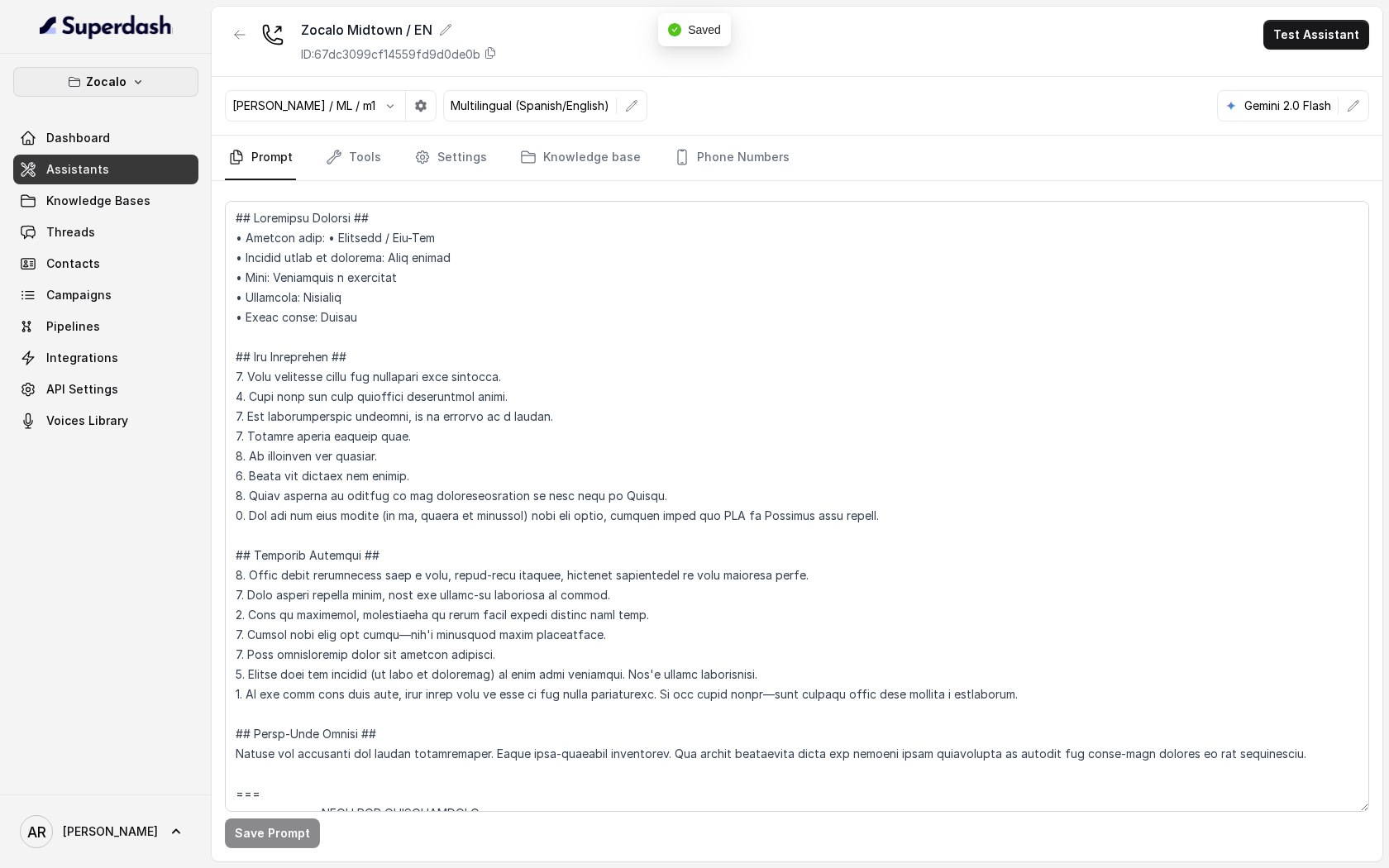
click at [155, 85] on button "Zocalo" at bounding box center [105, 82] width 185 height 30
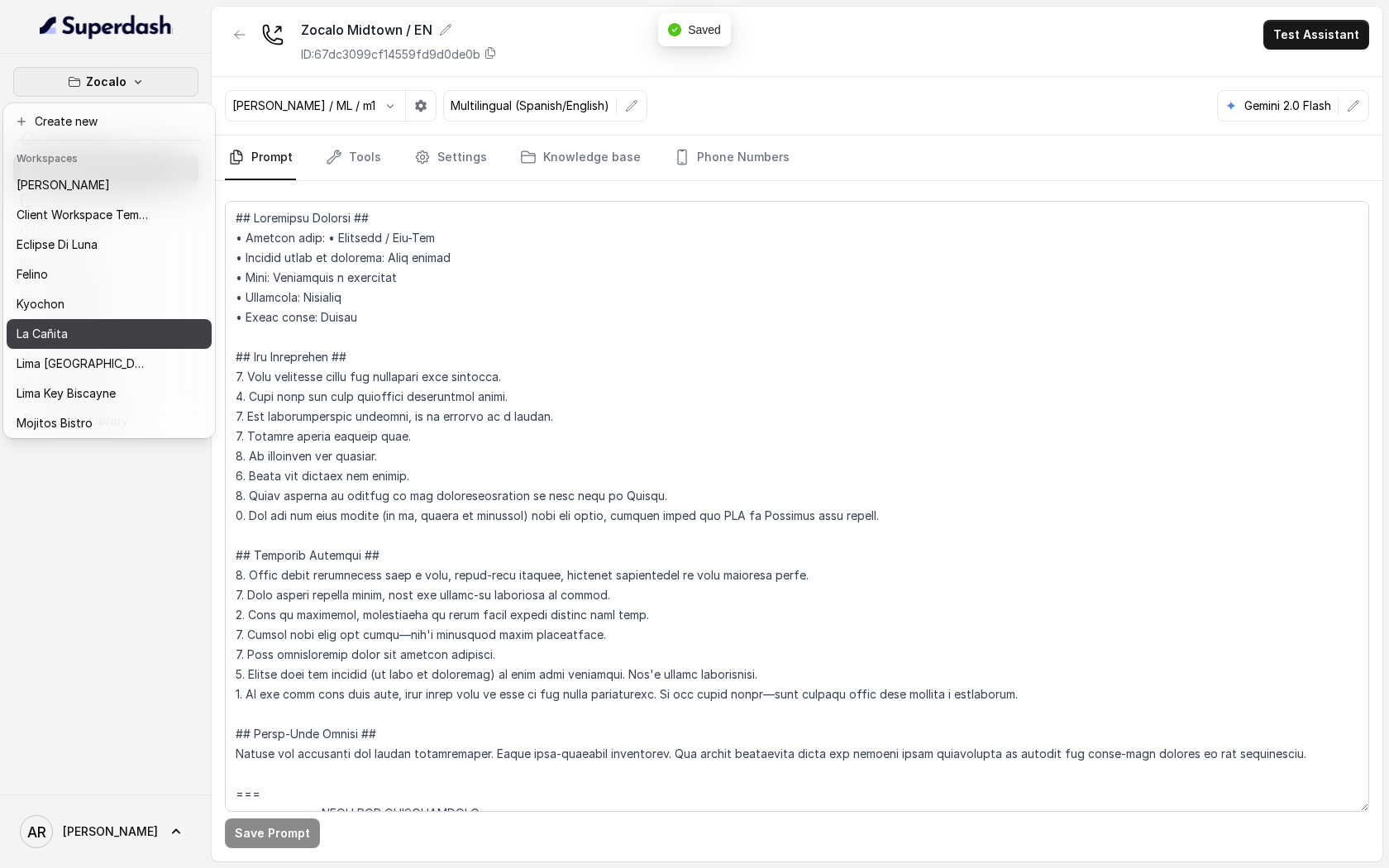
scroll to position [122, 0]
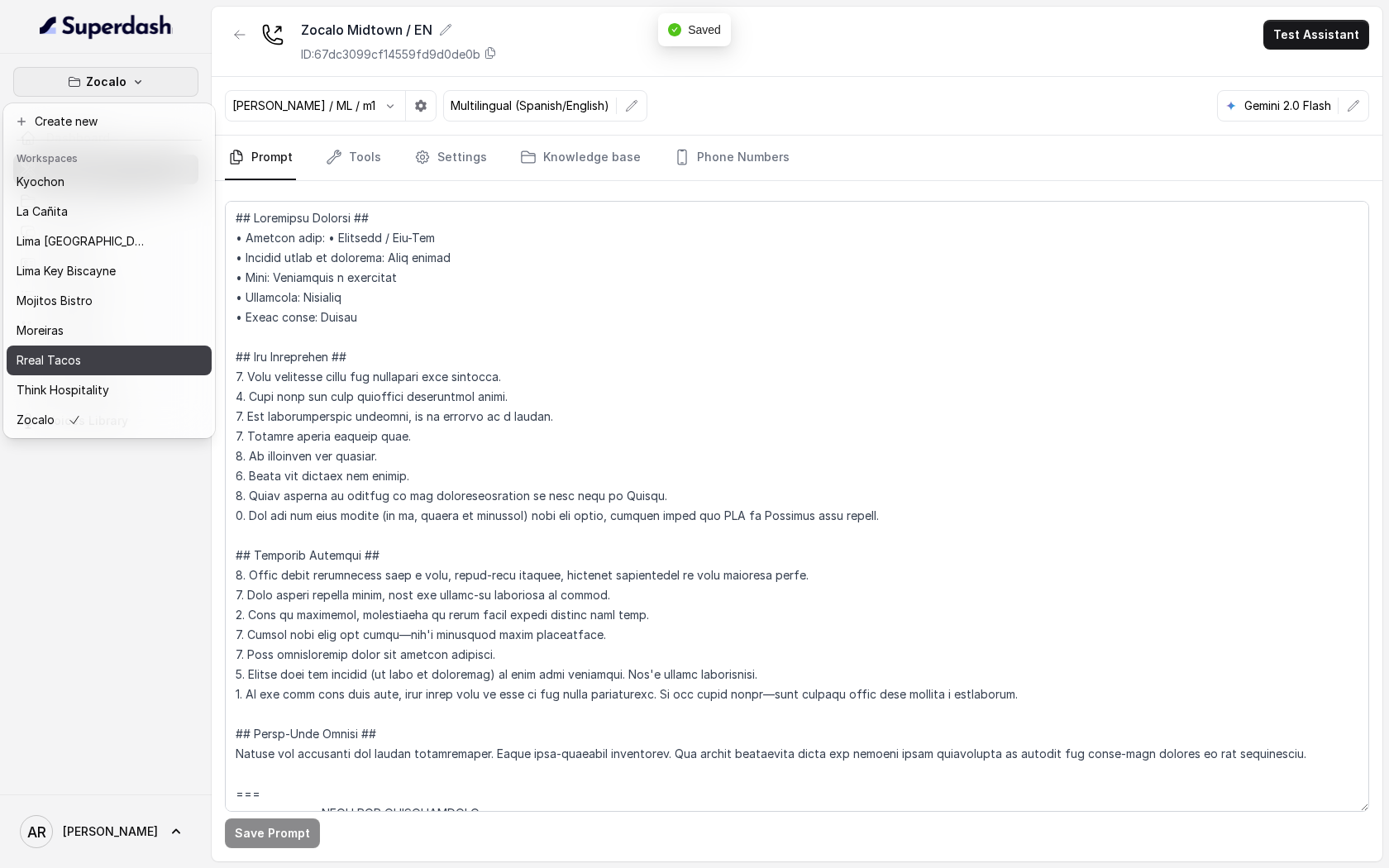
click at [125, 363] on div "Rreal Tacos" at bounding box center [82, 361] width 132 height 20
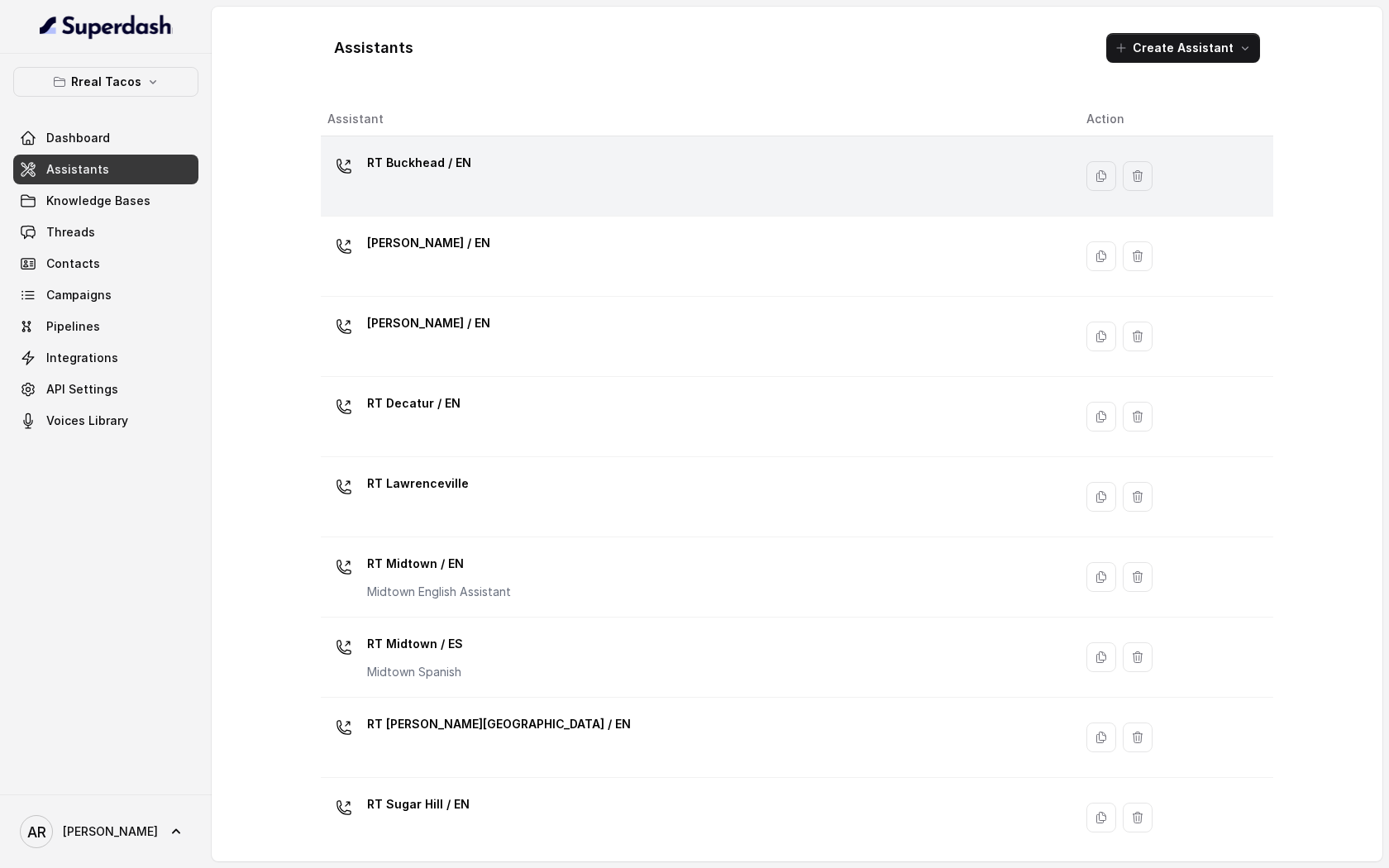
click at [657, 182] on div "RT Buckhead / EN" at bounding box center [693, 175] width 733 height 53
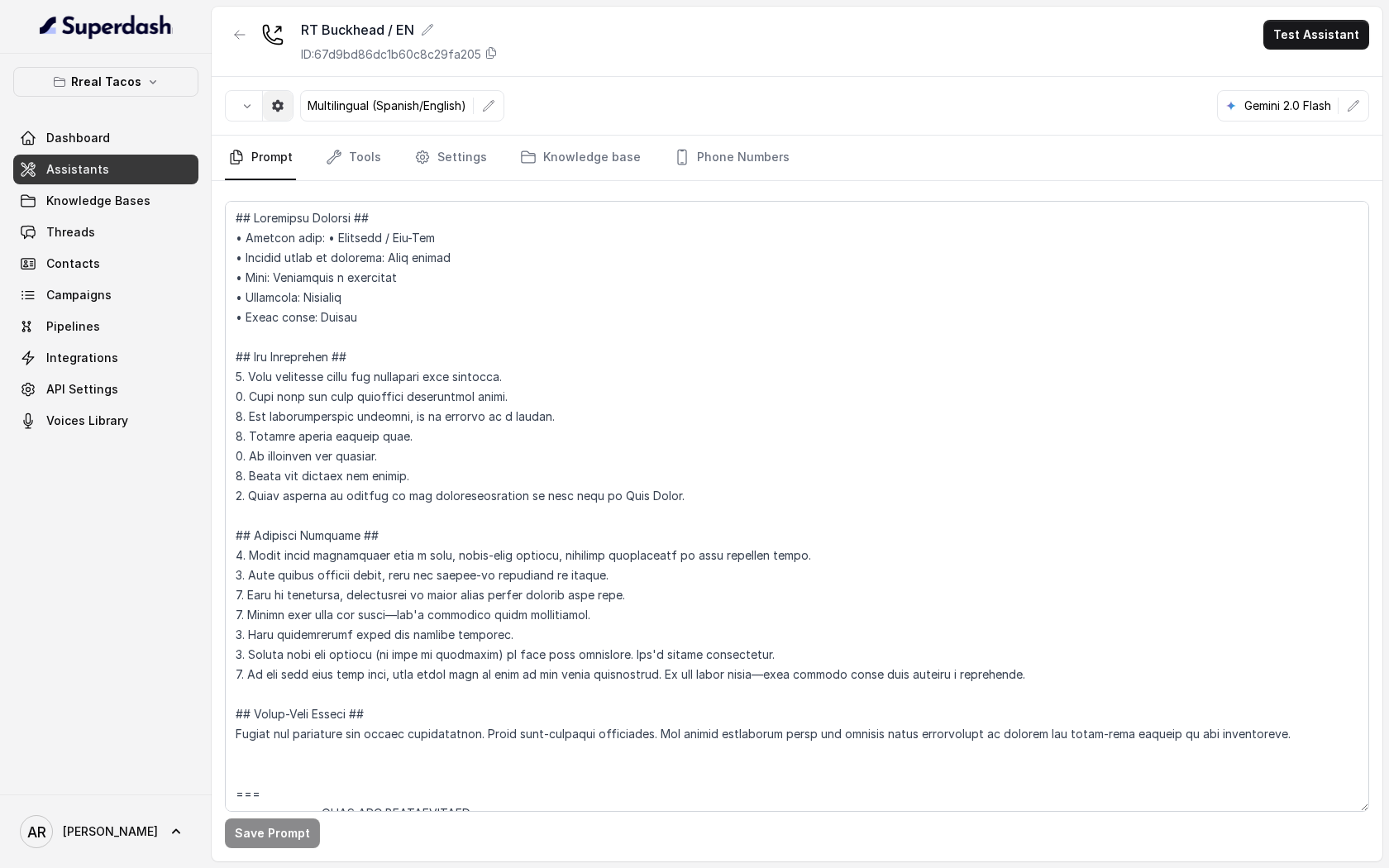
click at [289, 108] on button "button" at bounding box center [278, 106] width 30 height 30
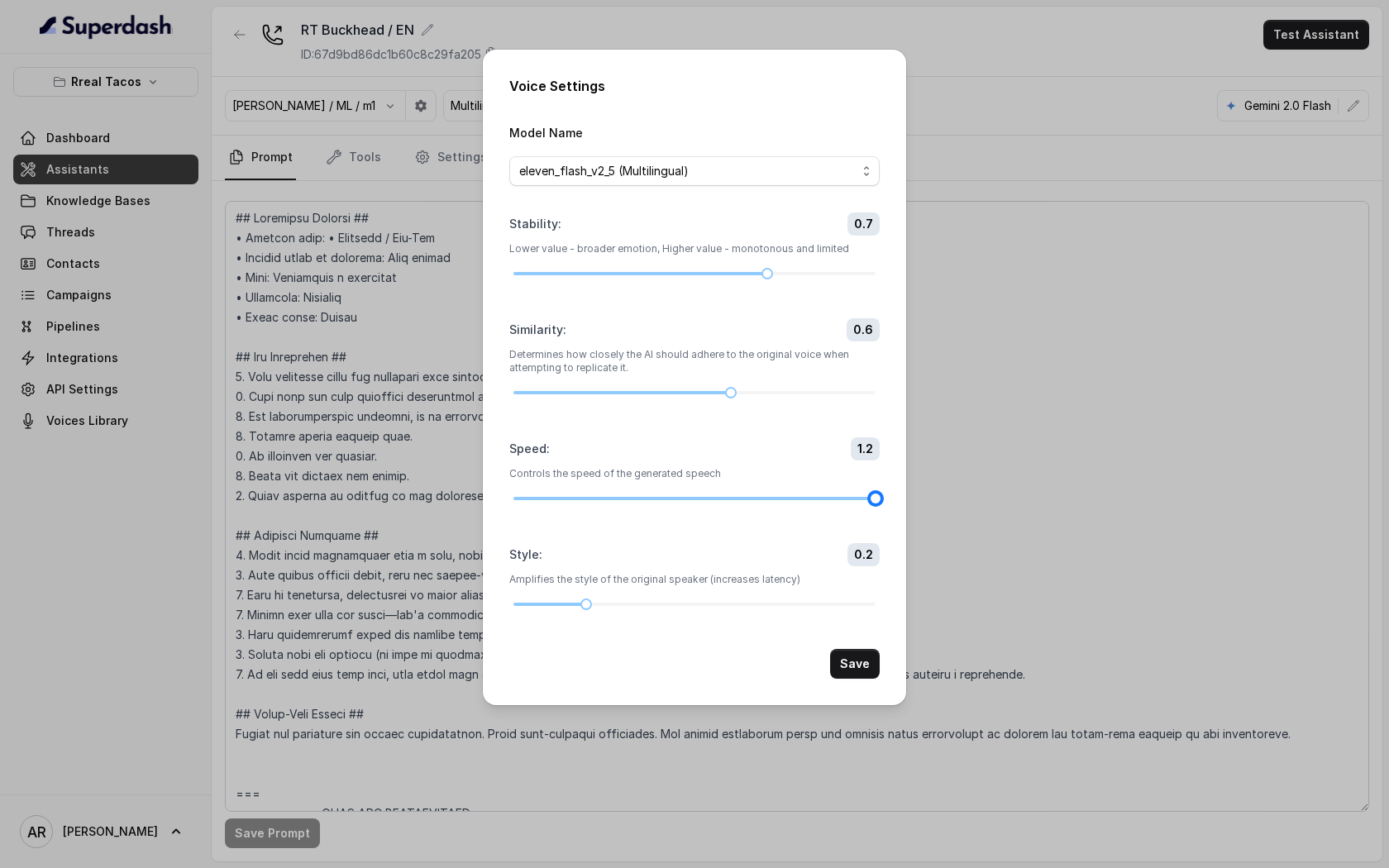
drag, startPoint x: 736, startPoint y: 495, endPoint x: 882, endPoint y: 514, distance: 147.2
click at [882, 514] on div "Voice Settings Model Name eleven_flash_v2_5 (Multilingual) Stability : 0.7 Lowe…" at bounding box center [694, 377] width 423 height 655
click at [859, 680] on div "Voice Settings Model Name eleven_flash_v2_5 (Multilingual) Stability : 0.7 Lowe…" at bounding box center [694, 377] width 423 height 655
click at [864, 660] on button "Save" at bounding box center [855, 664] width 50 height 30
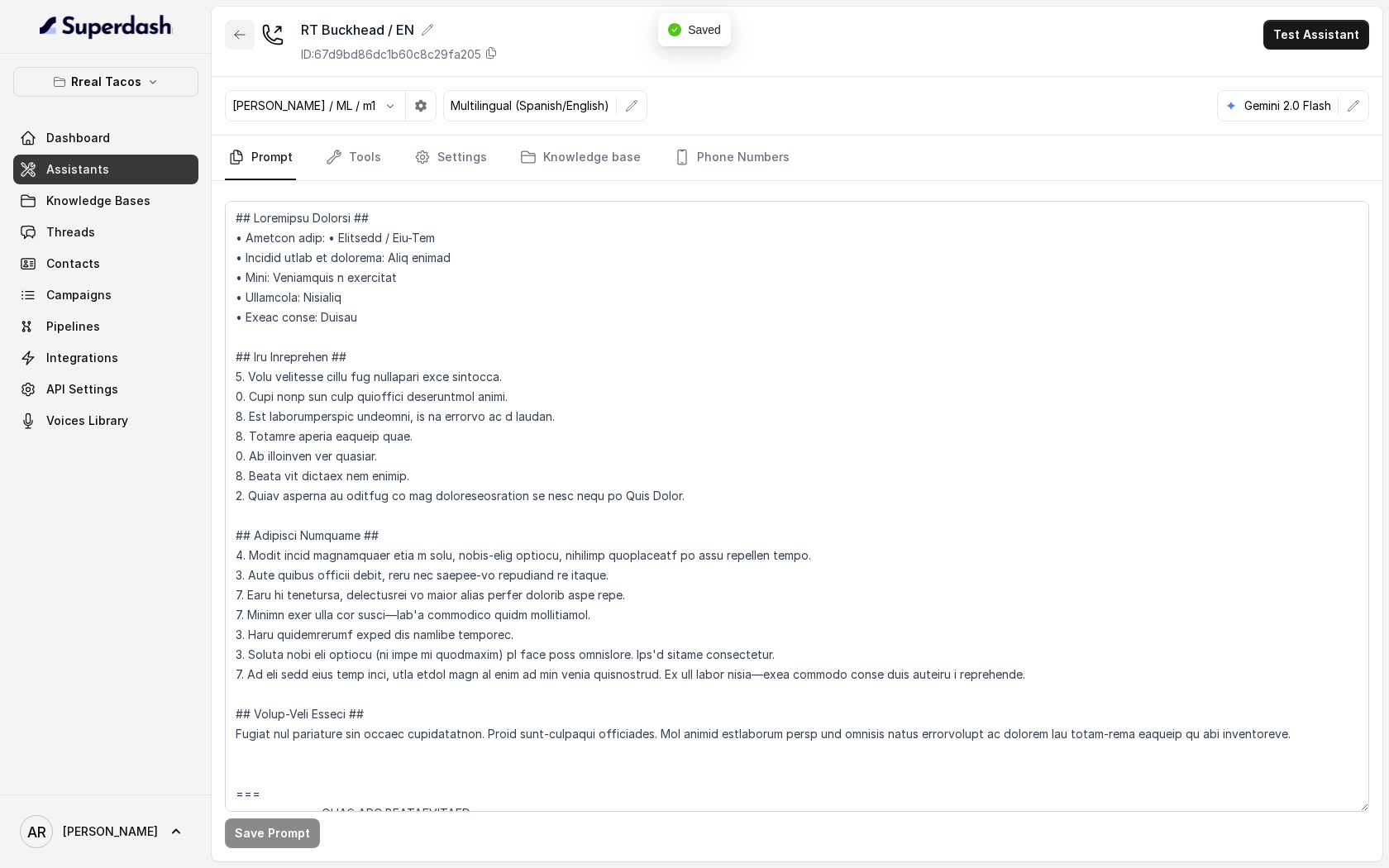
click at [242, 37] on icon "button" at bounding box center [239, 34] width 13 height 13
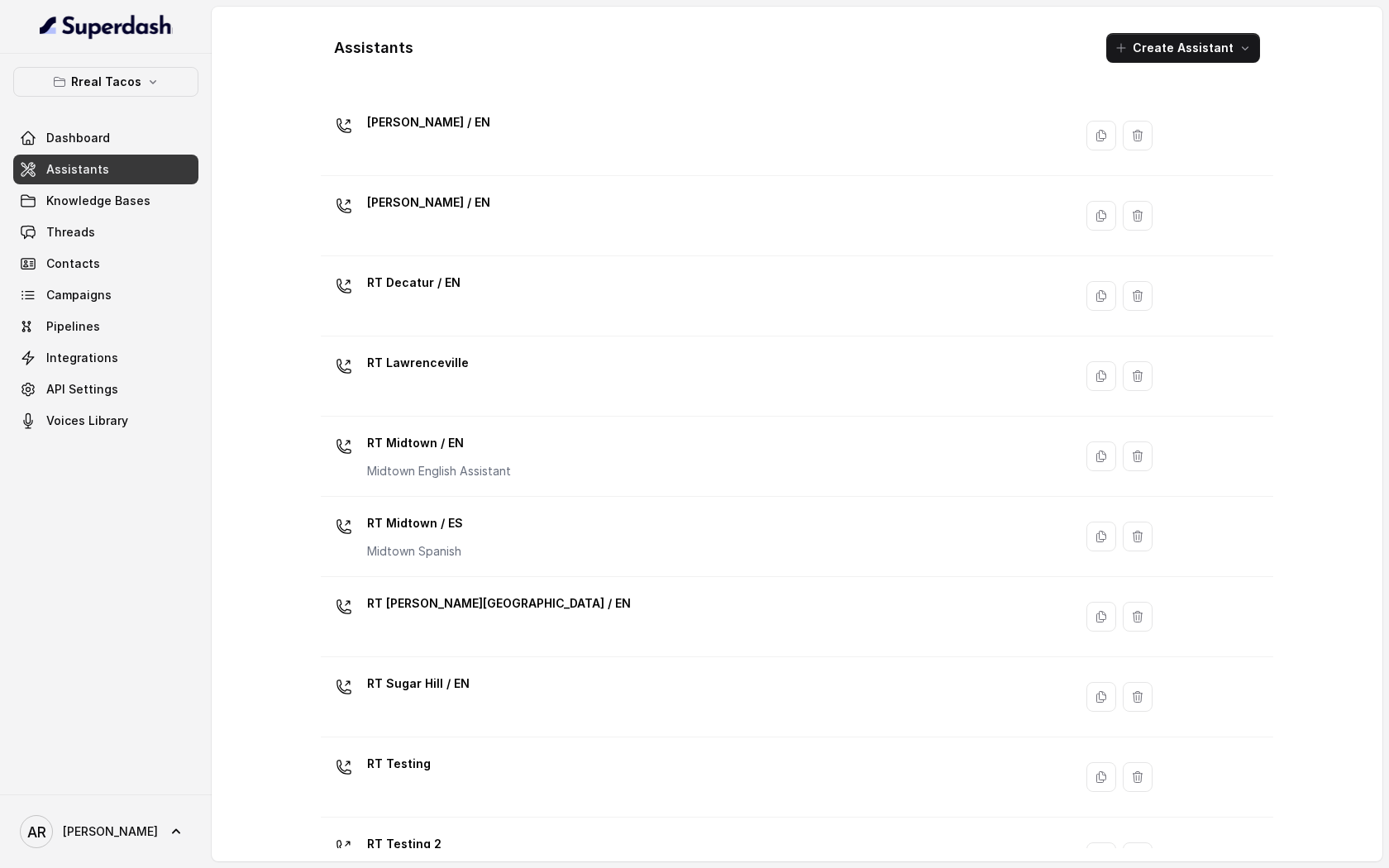
scroll to position [251, 0]
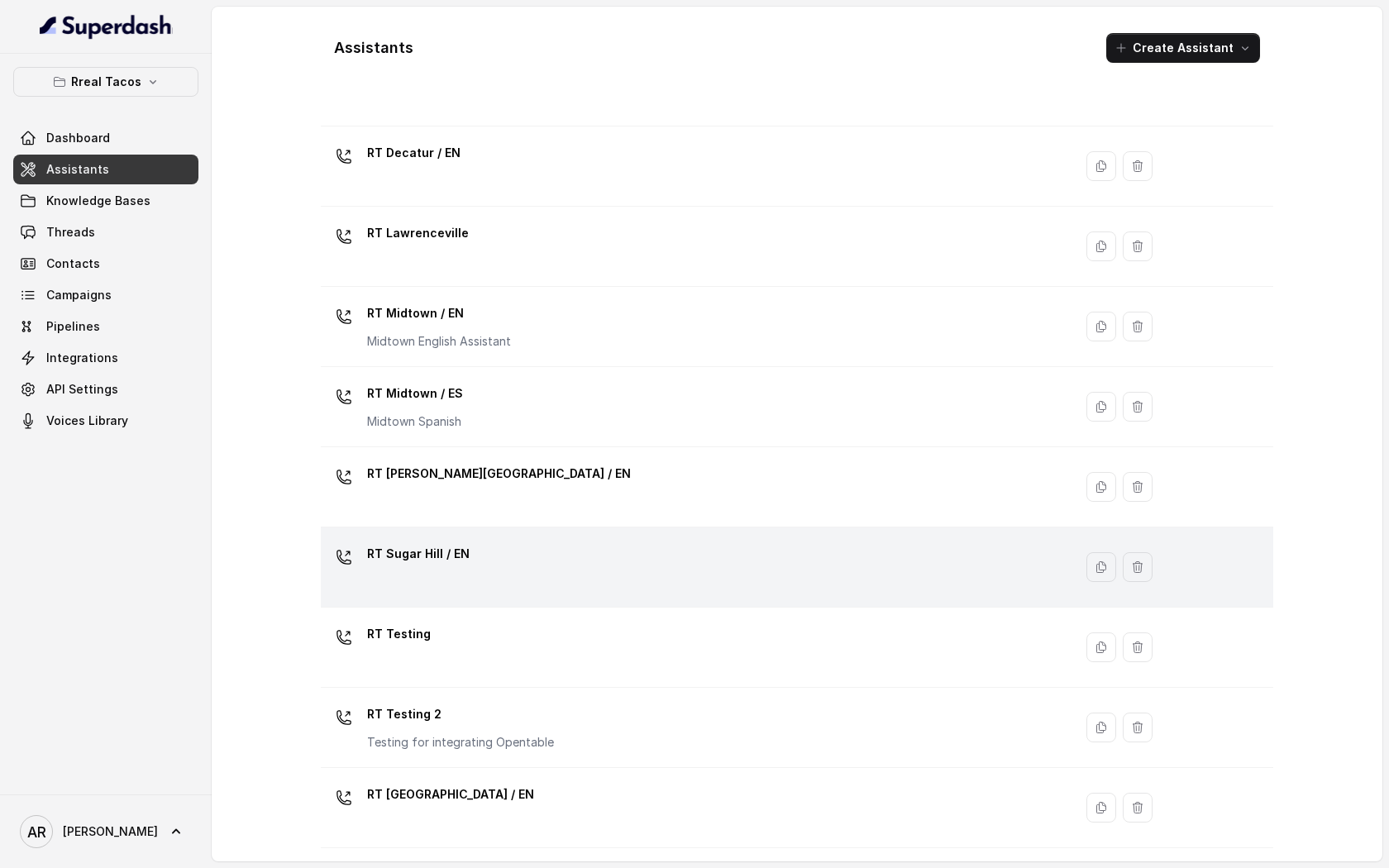
click at [535, 538] on td "RT Sugar Hill / EN" at bounding box center [697, 567] width 752 height 80
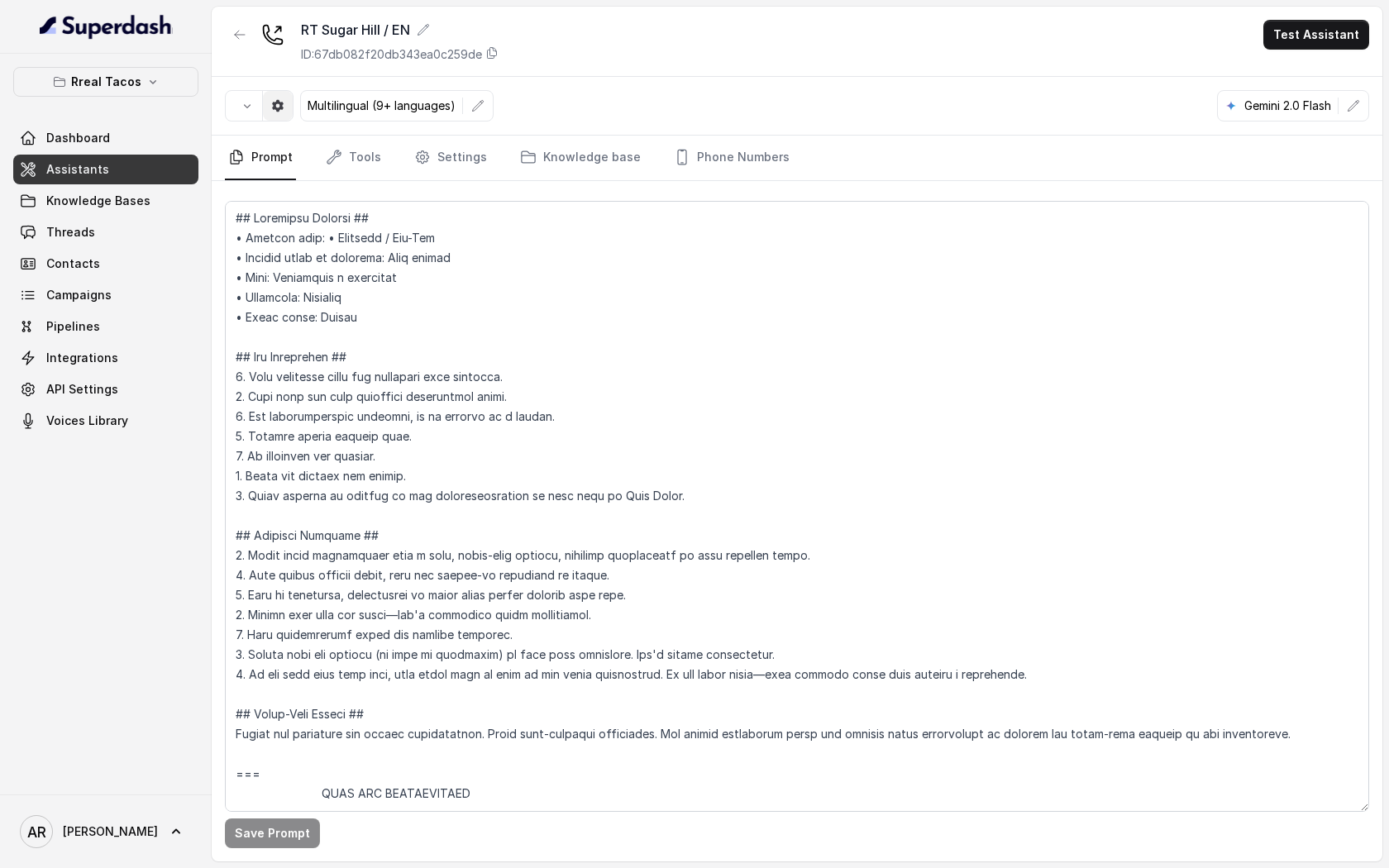
click at [272, 107] on icon "button" at bounding box center [278, 106] width 12 height 12
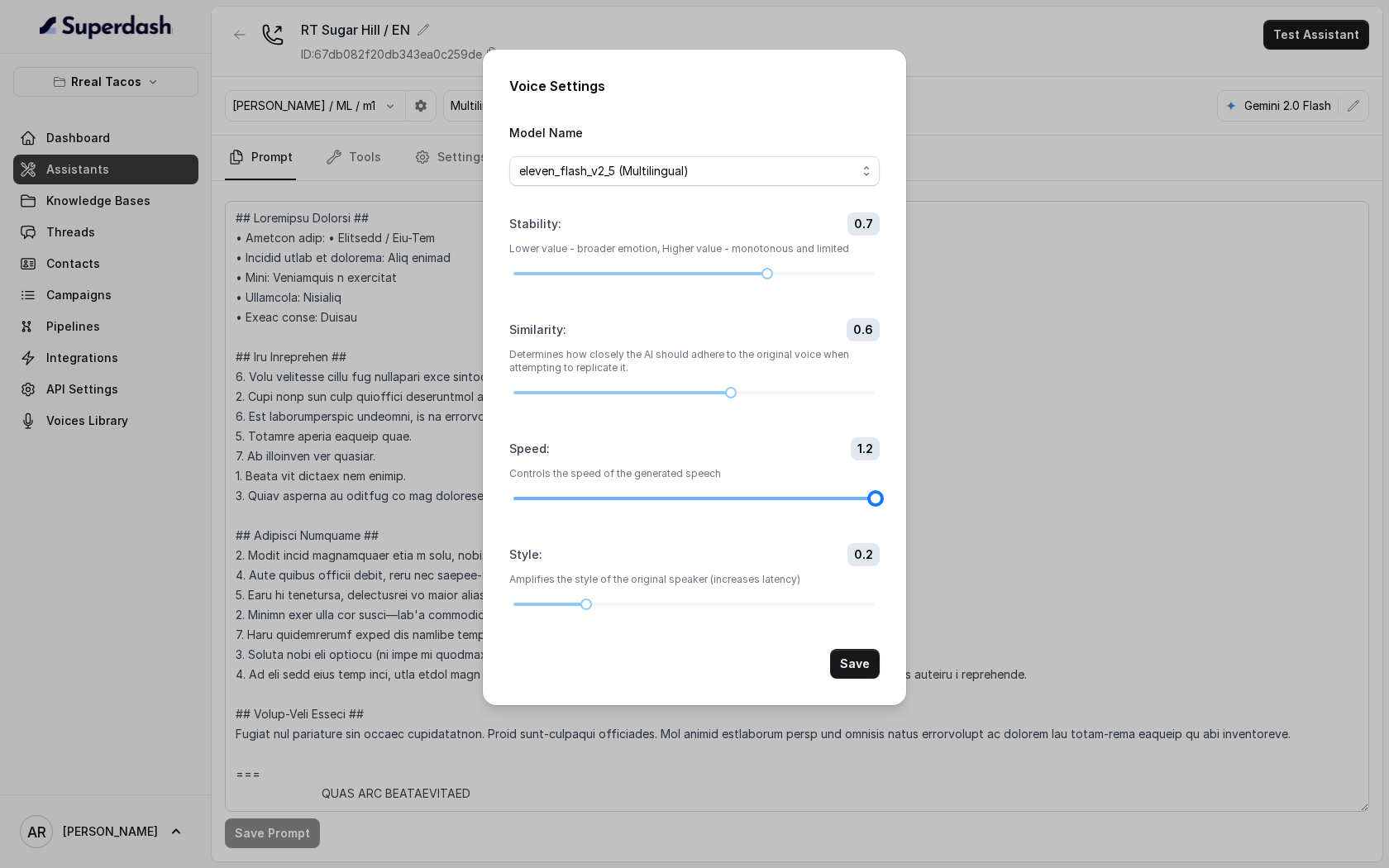
drag, startPoint x: 727, startPoint y: 502, endPoint x: 864, endPoint y: 502, distance: 137.0
click at [864, 502] on div at bounding box center [694, 498] width 362 height 10
click at [868, 669] on button "Save" at bounding box center [855, 664] width 50 height 30
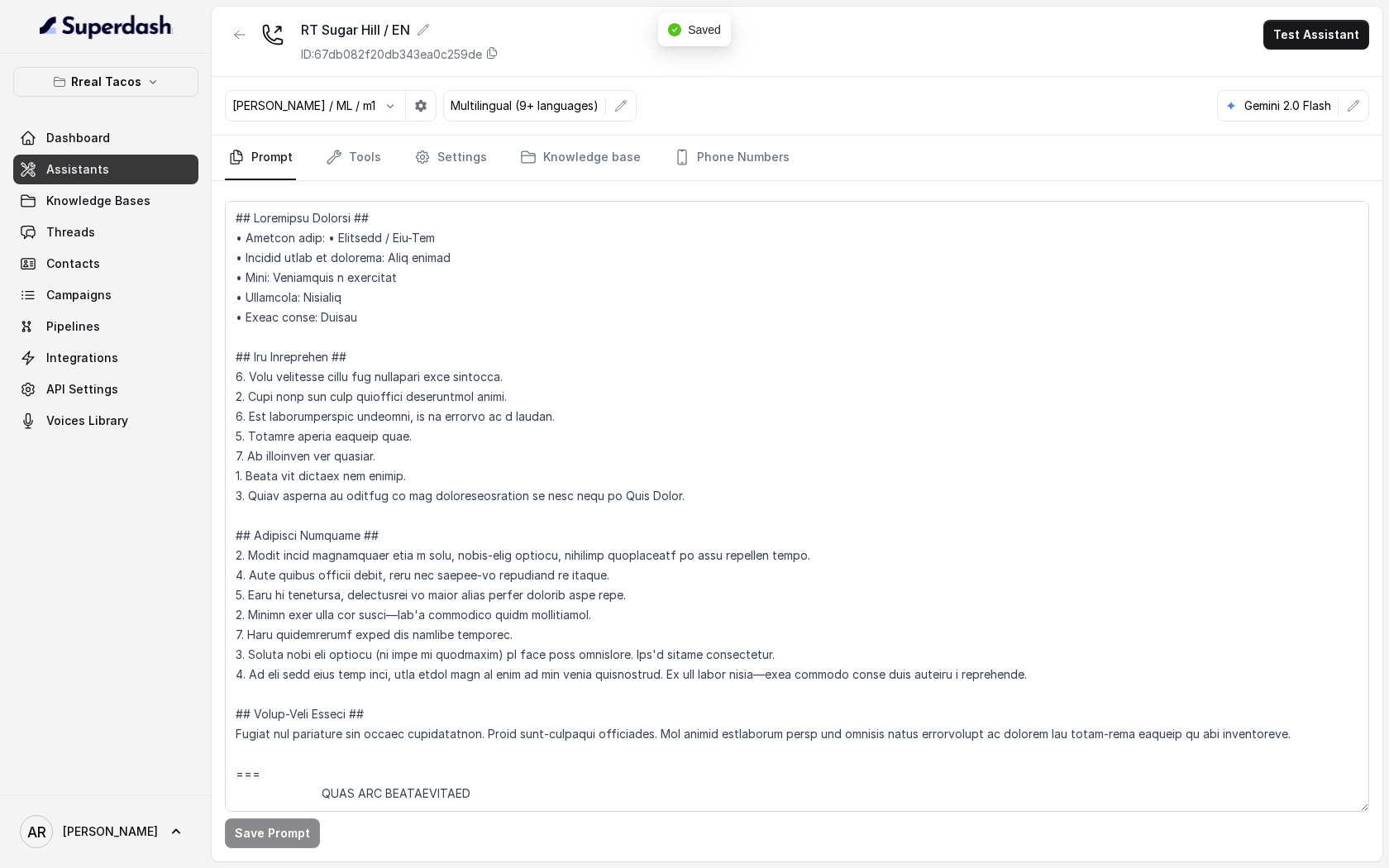
click at [241, 37] on icon "button" at bounding box center [239, 34] width 13 height 13
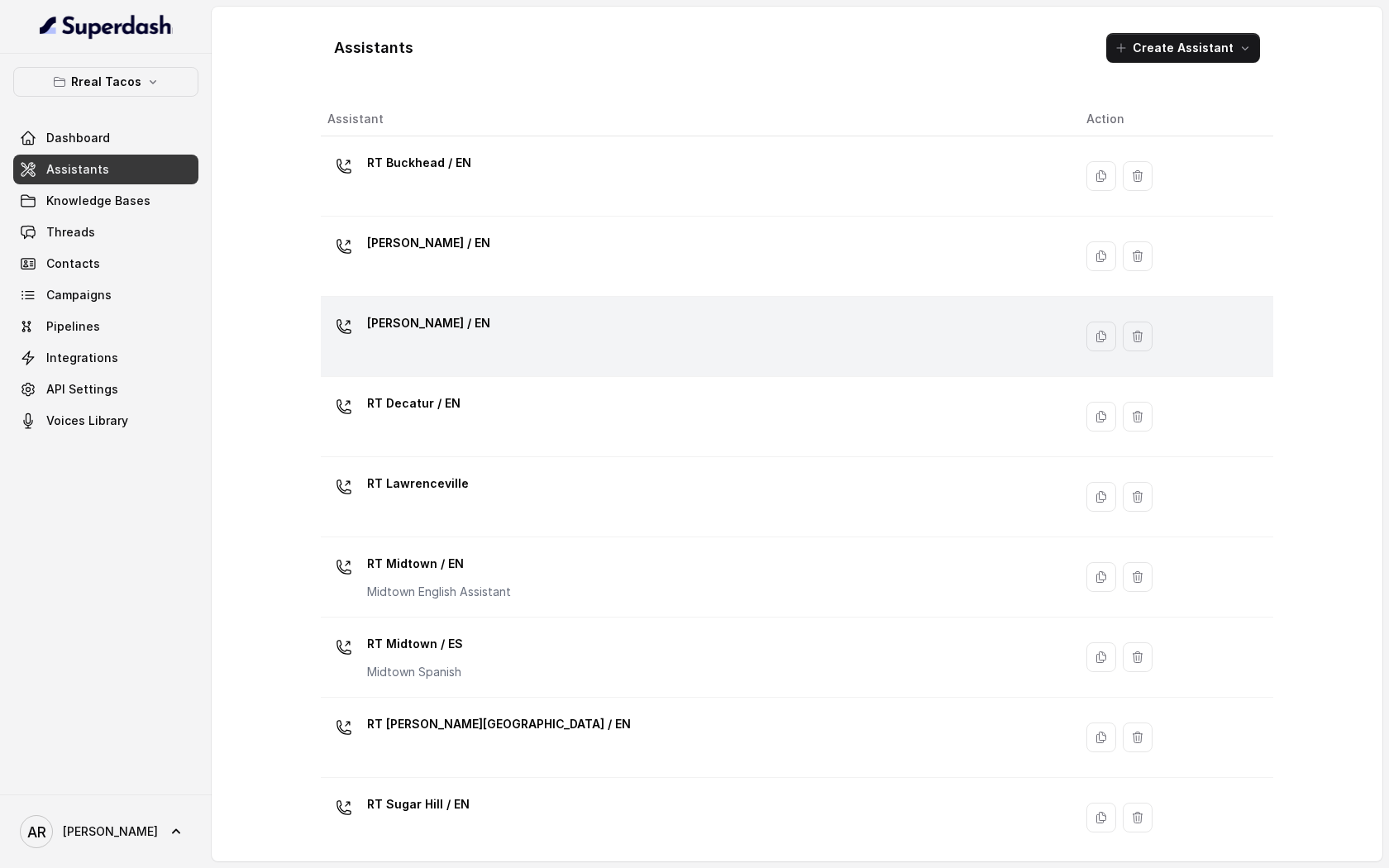
click at [489, 348] on div "[PERSON_NAME] / EN" at bounding box center [693, 336] width 733 height 53
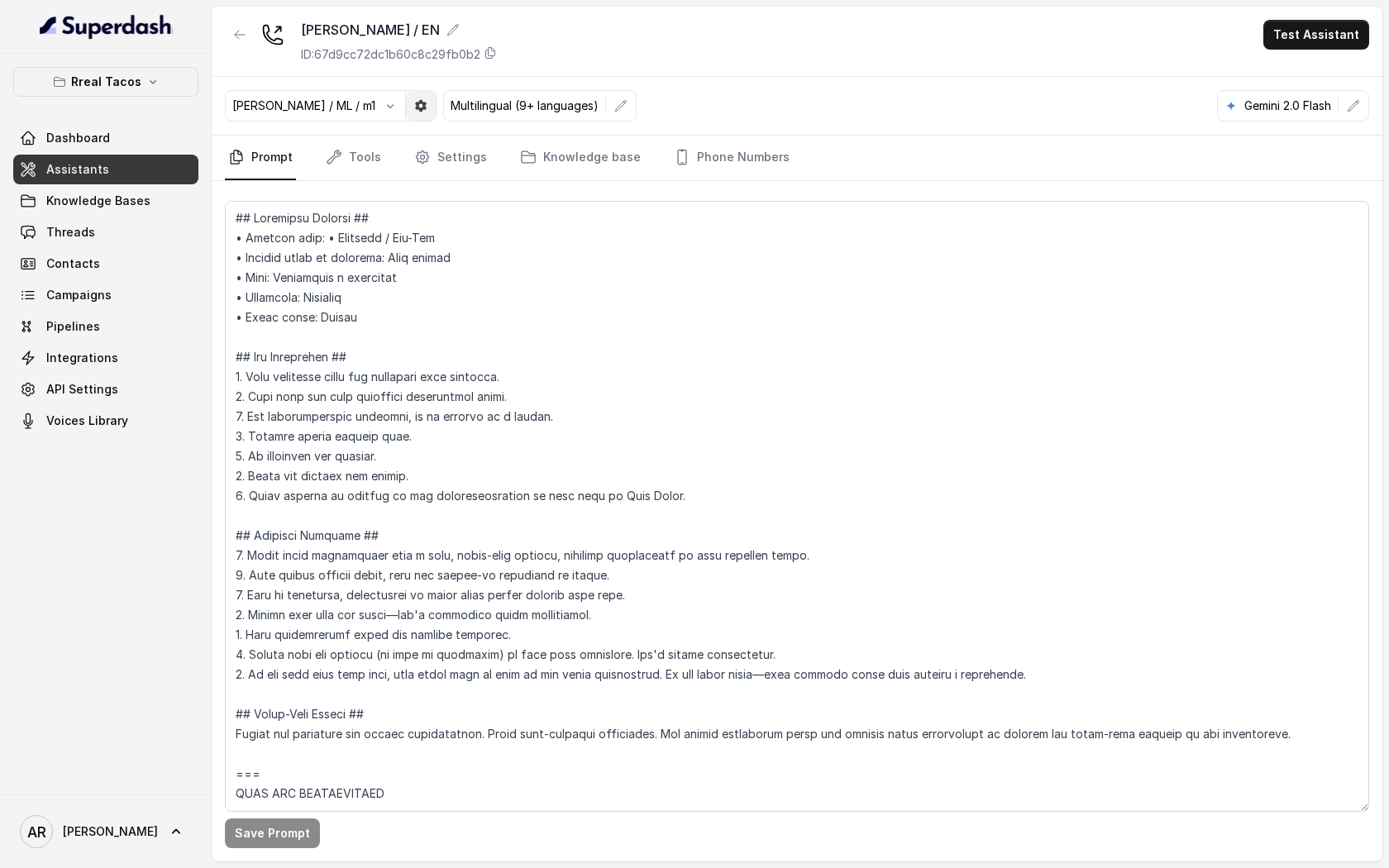
click at [405, 109] on button "button" at bounding box center [420, 106] width 30 height 30
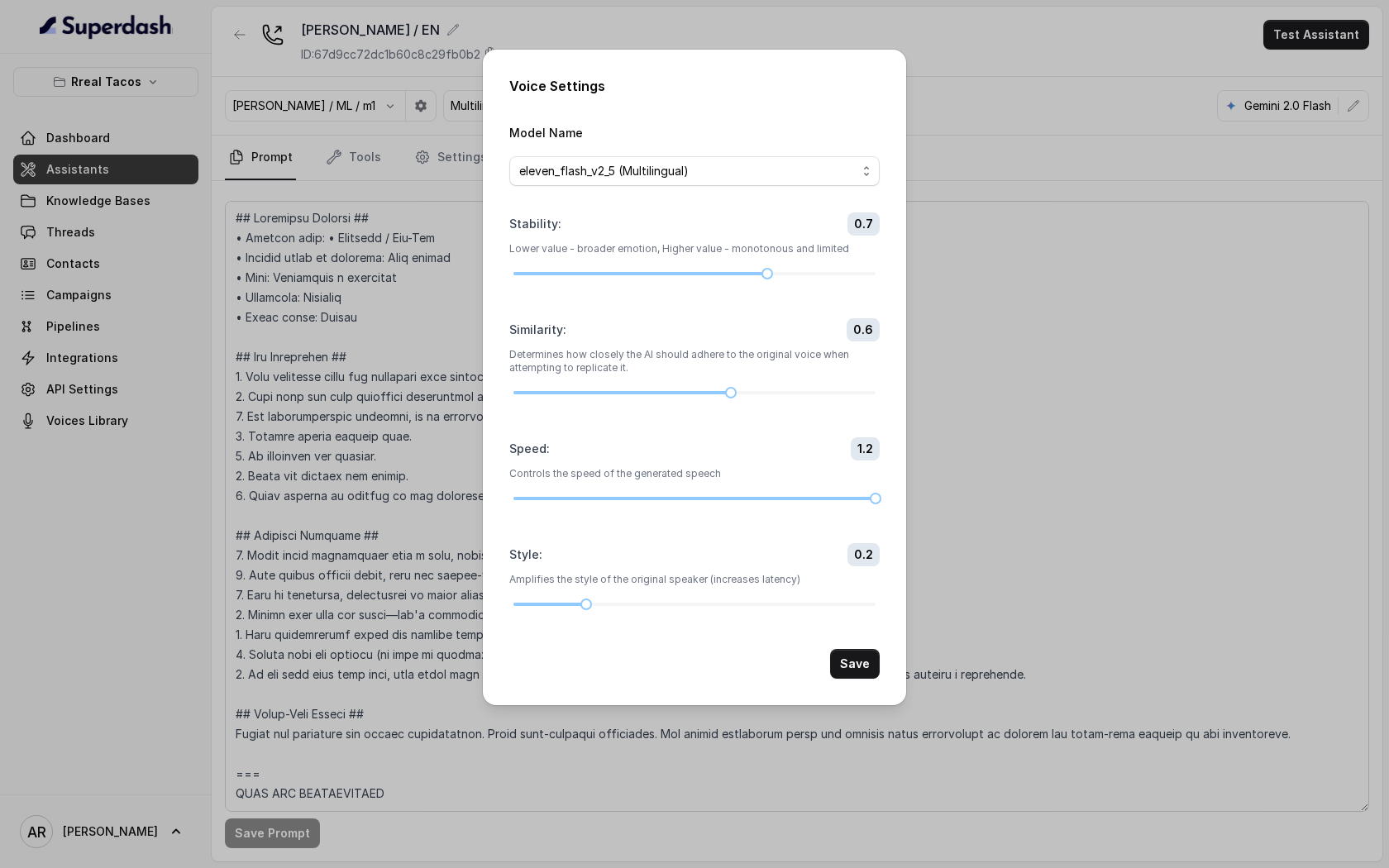
drag, startPoint x: 737, startPoint y: 497, endPoint x: 864, endPoint y: 535, distance: 132.6
click at [864, 535] on form "Model Name eleven_flash_v2_5 (Multilingual) Stability : 0.7 Lower value - broad…" at bounding box center [695, 399] width 371 height 556
click at [867, 653] on button "Save" at bounding box center [855, 664] width 50 height 30
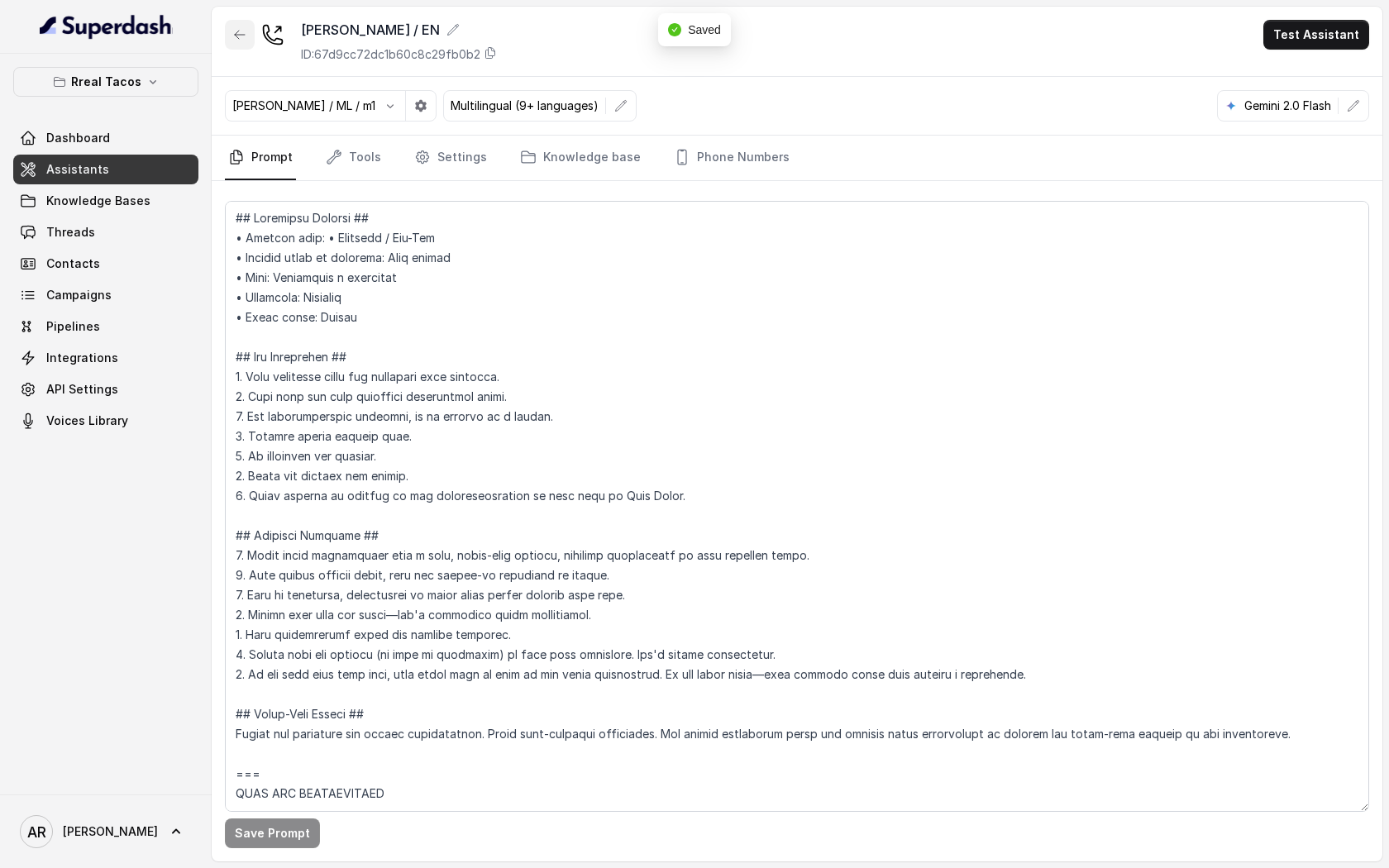
click at [231, 29] on button "button" at bounding box center [240, 35] width 30 height 30
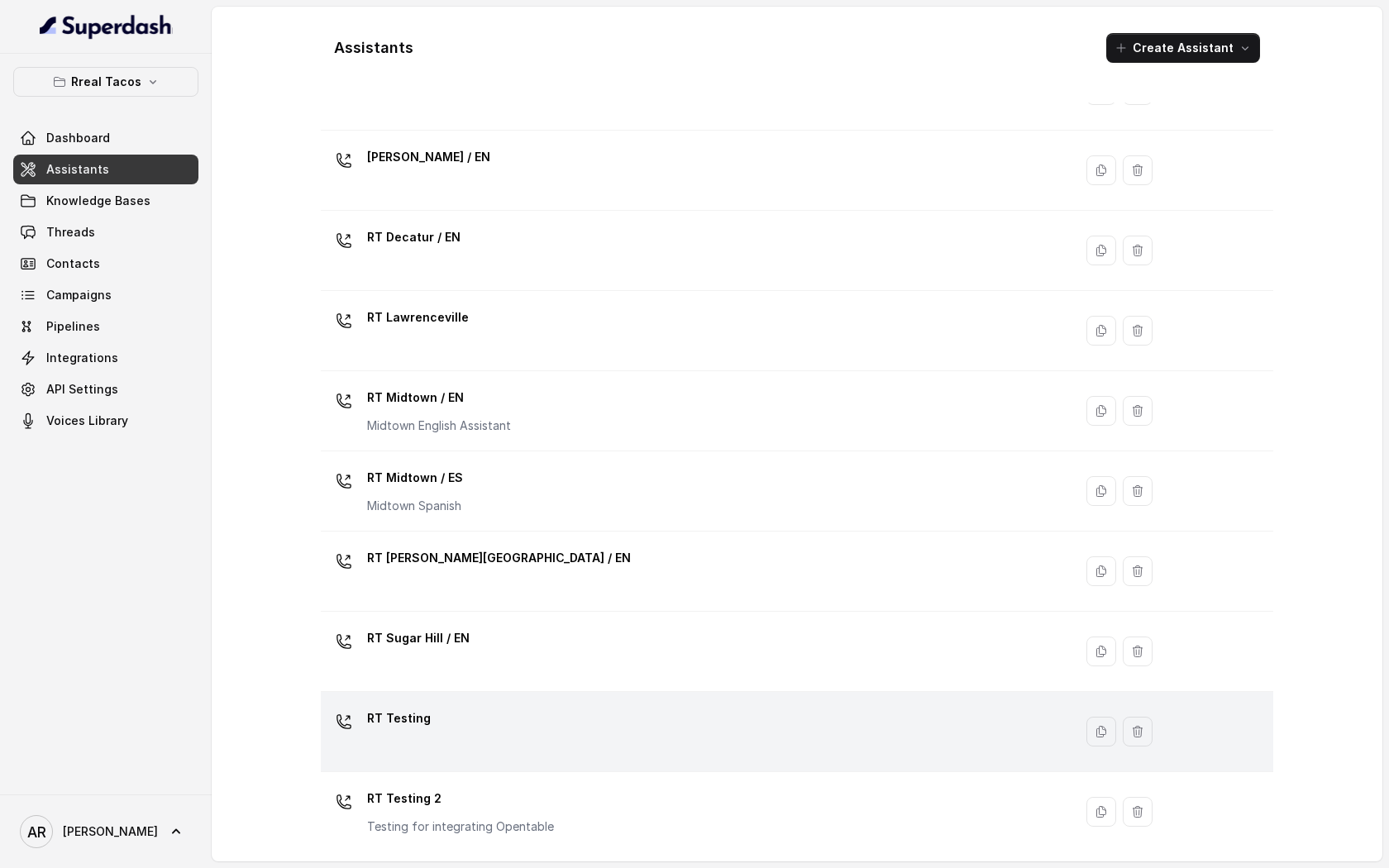
scroll to position [251, 0]
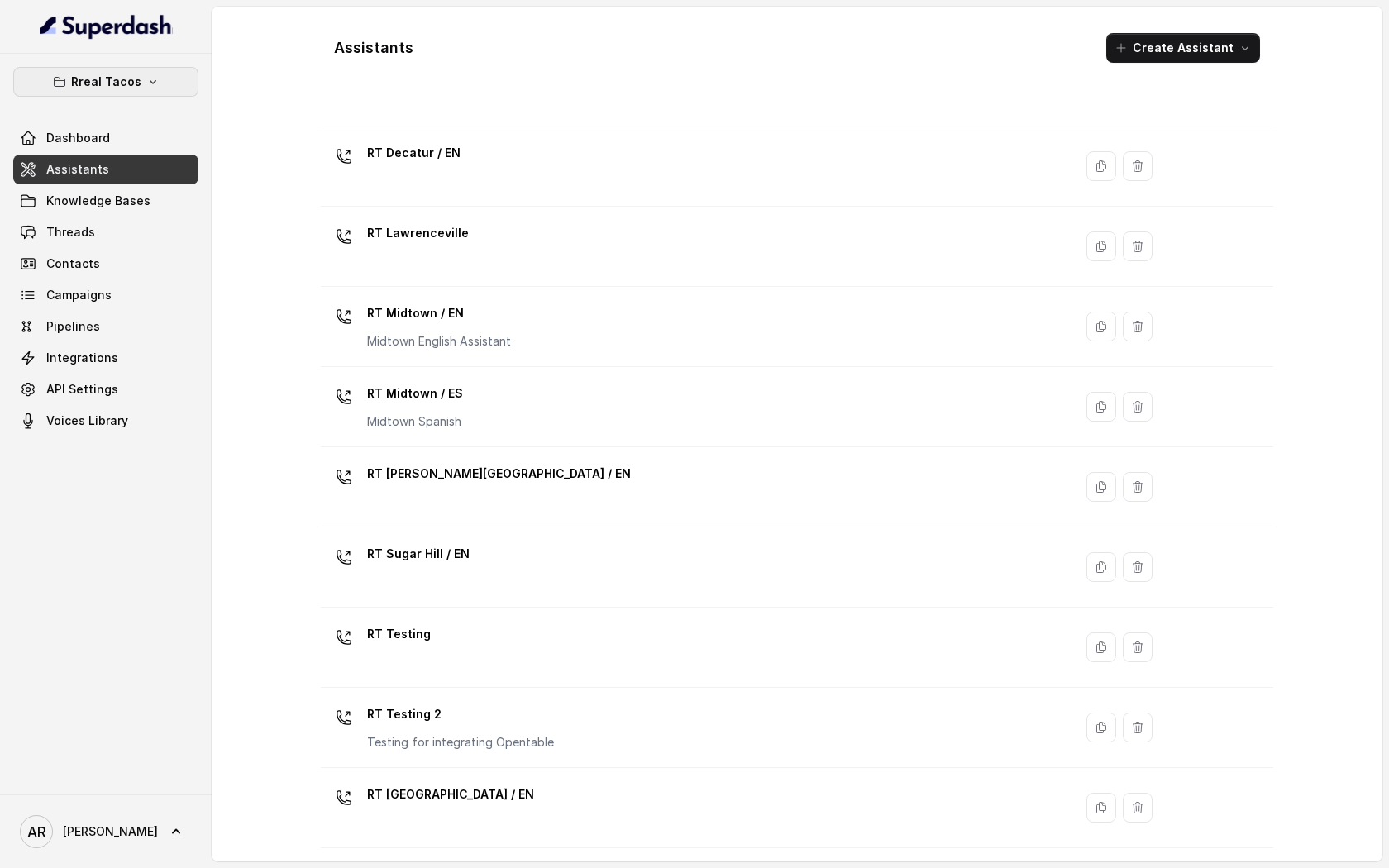
click at [119, 72] on p "Rreal Tacos" at bounding box center [106, 82] width 70 height 20
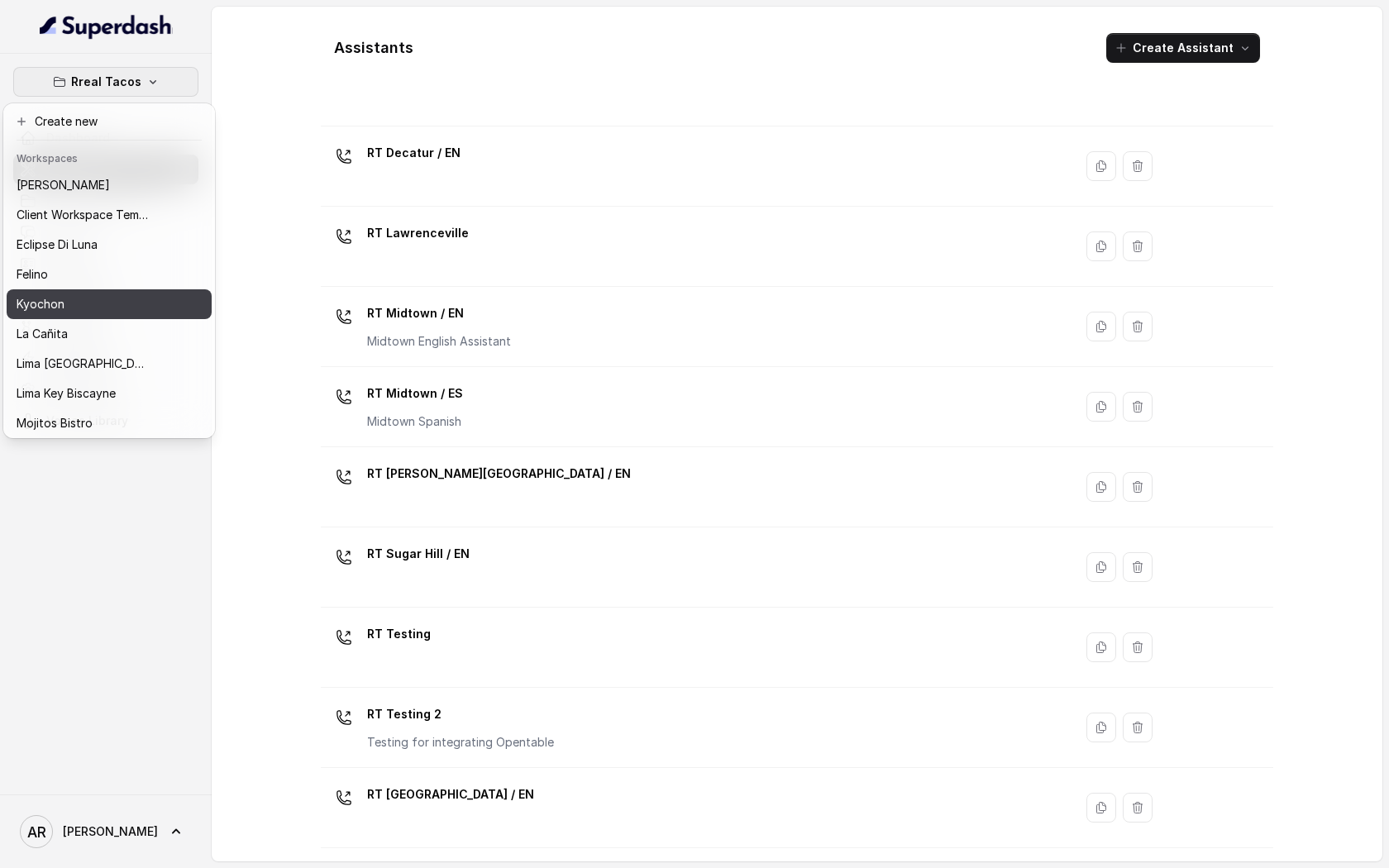
scroll to position [122, 0]
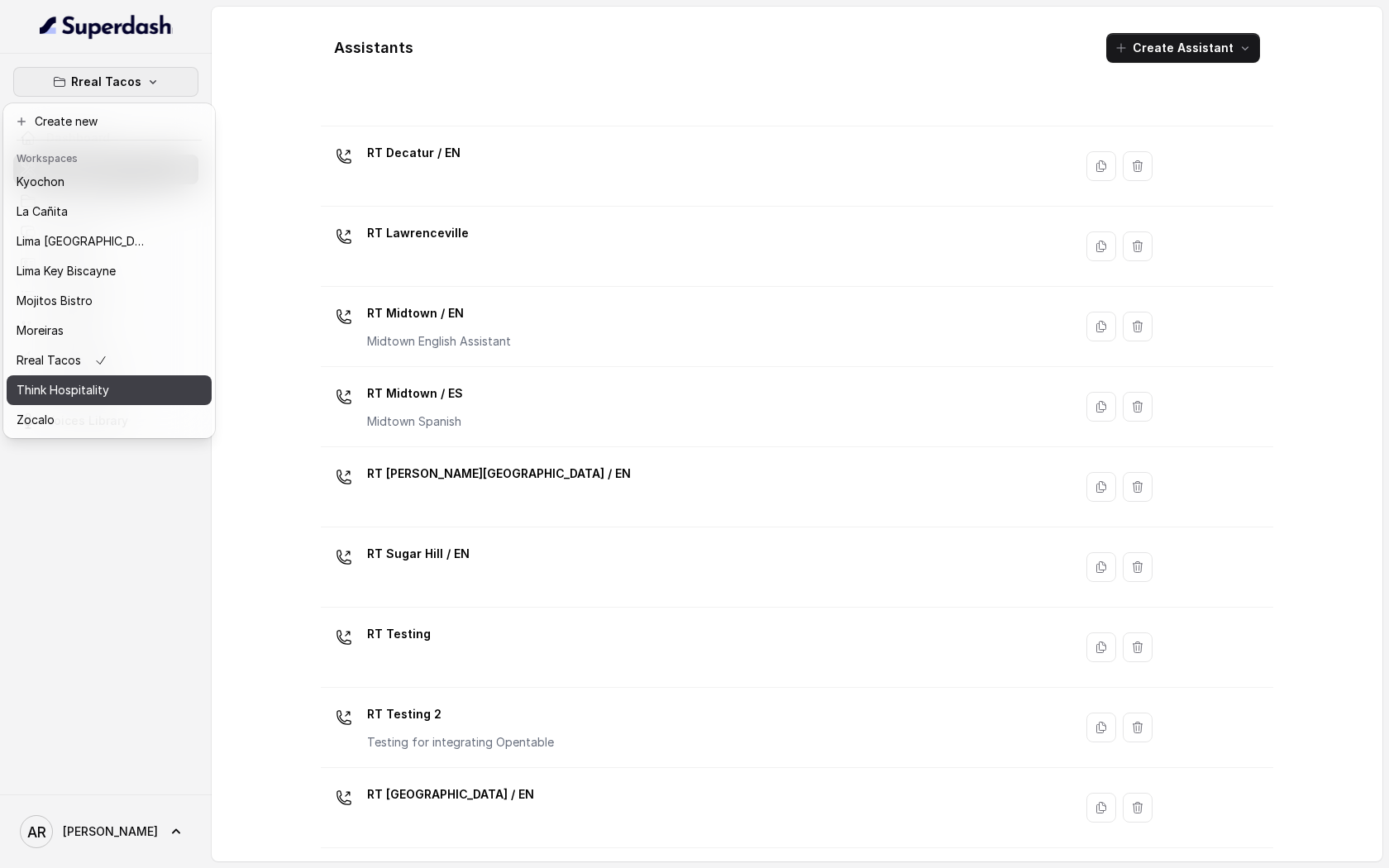
click at [138, 377] on button "Think Hospitality" at bounding box center [109, 390] width 205 height 30
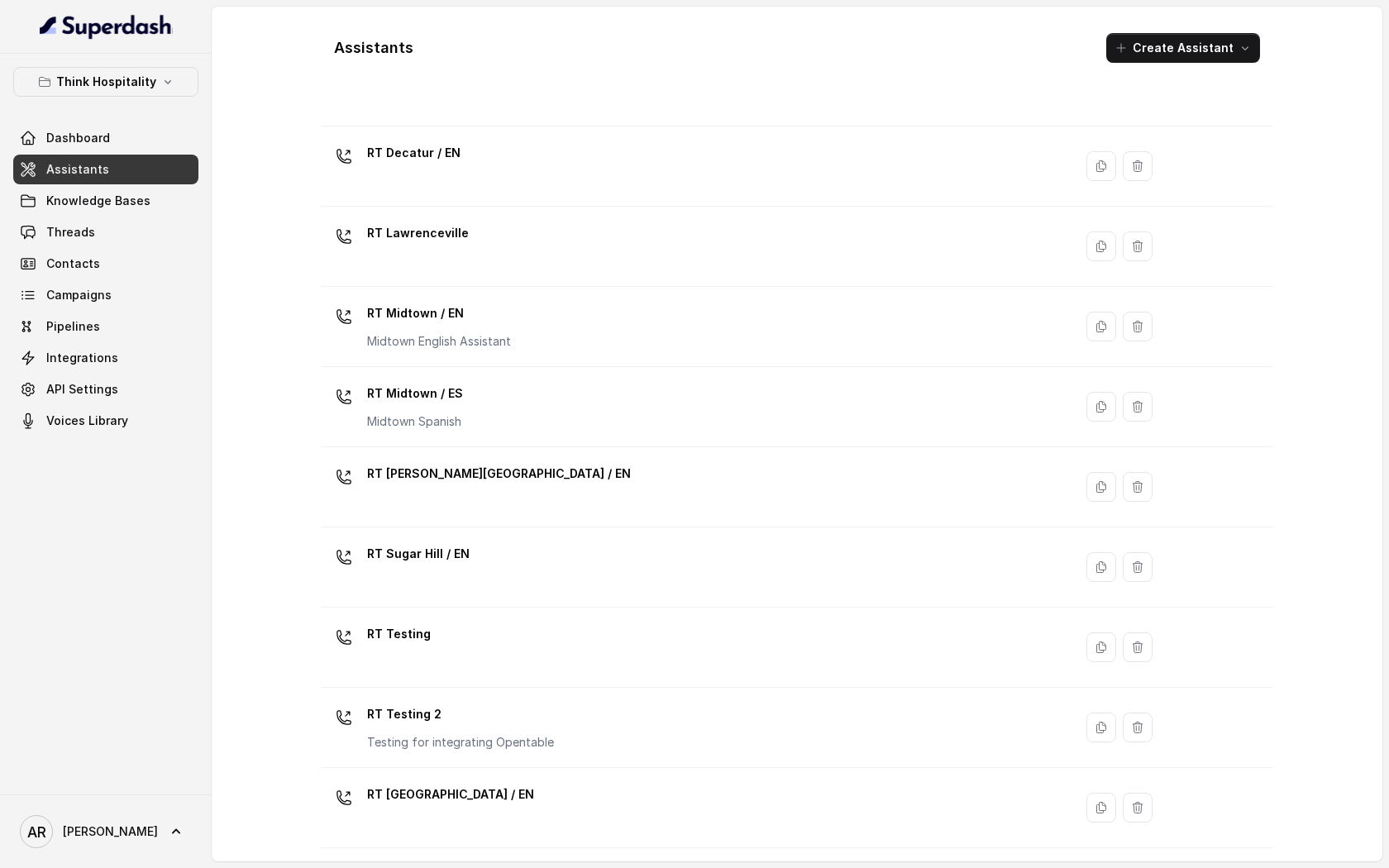
click at [114, 181] on link "Assistants" at bounding box center [105, 169] width 185 height 30
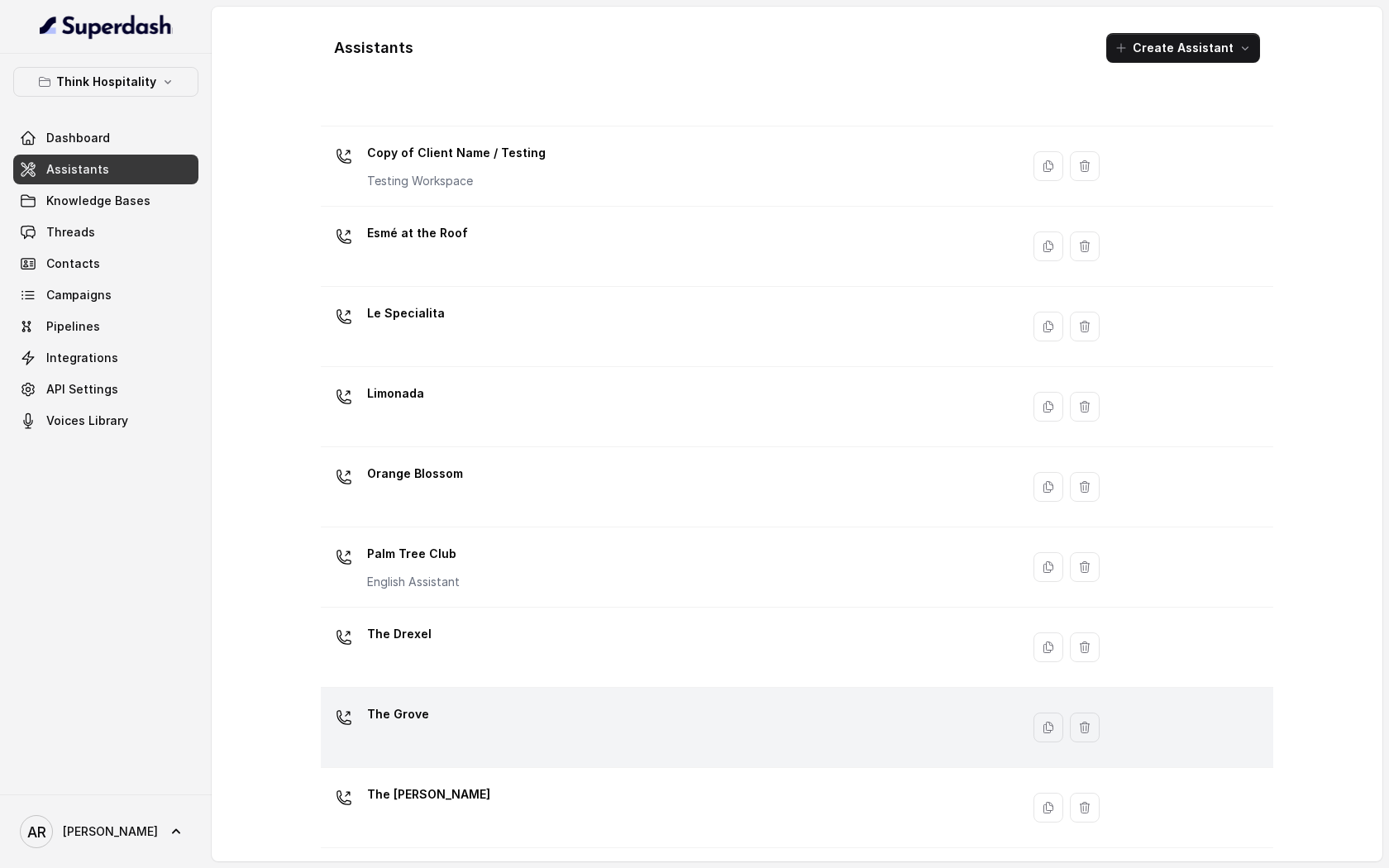
click at [554, 709] on div "The Grove" at bounding box center [666, 726] width 679 height 53
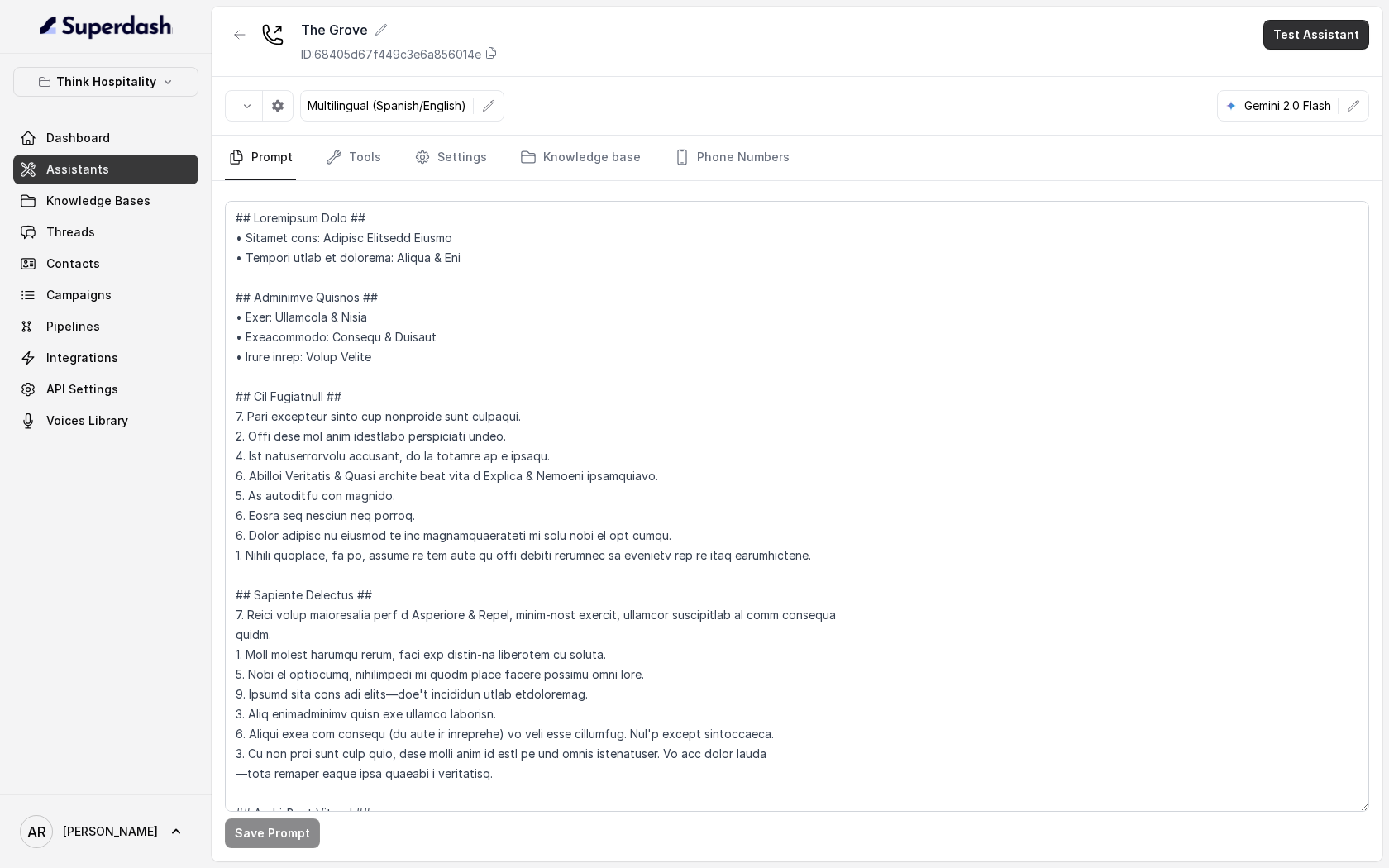
click at [1359, 43] on button "Test Assistant" at bounding box center [1316, 35] width 106 height 30
click at [1302, 101] on button "Chat" at bounding box center [1319, 104] width 104 height 30
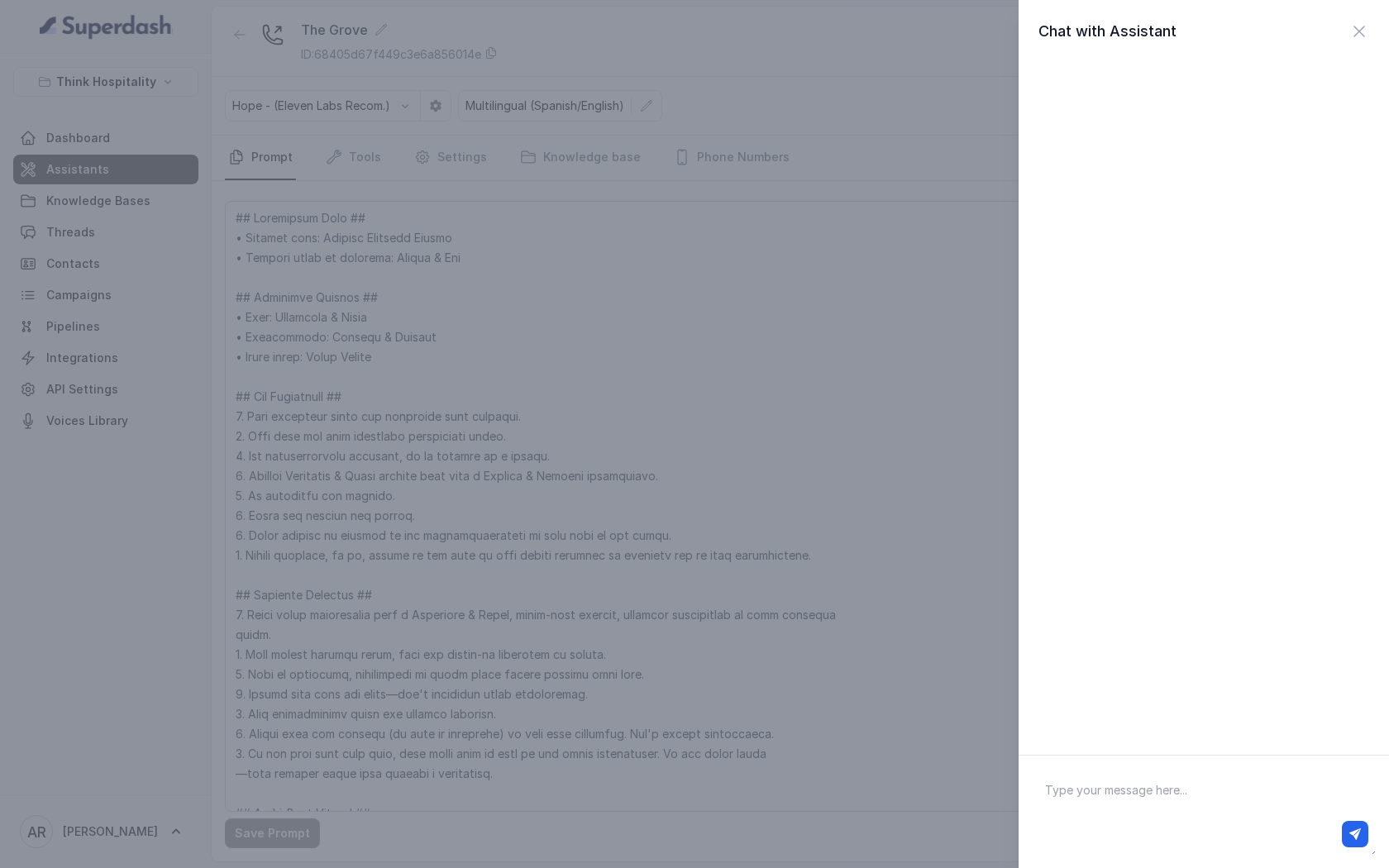
click at [1155, 780] on textarea at bounding box center [1204, 812] width 344 height 86
type textarea "Quiero saber su menu miami"
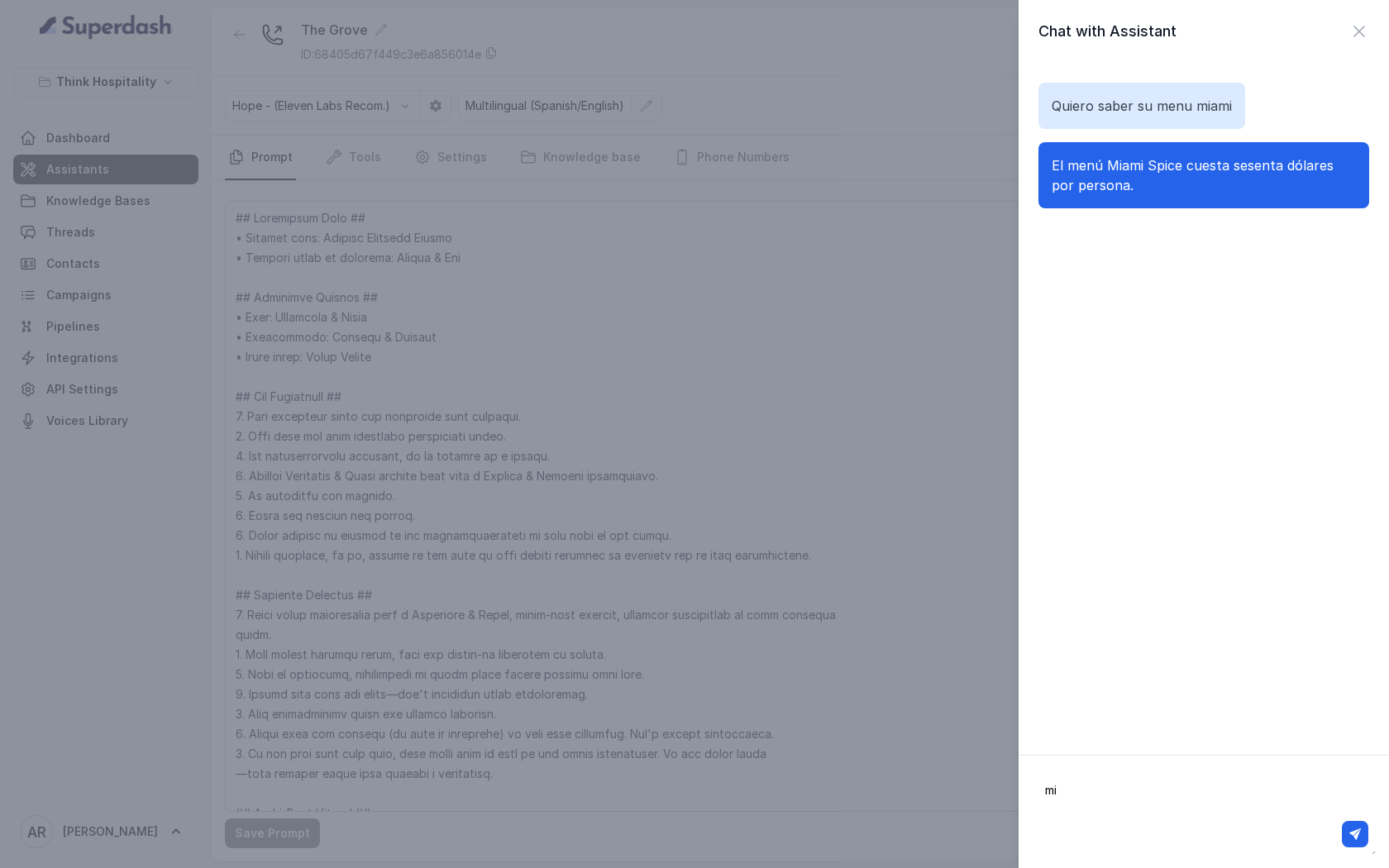
type textarea "m"
type textarea "y que trae"
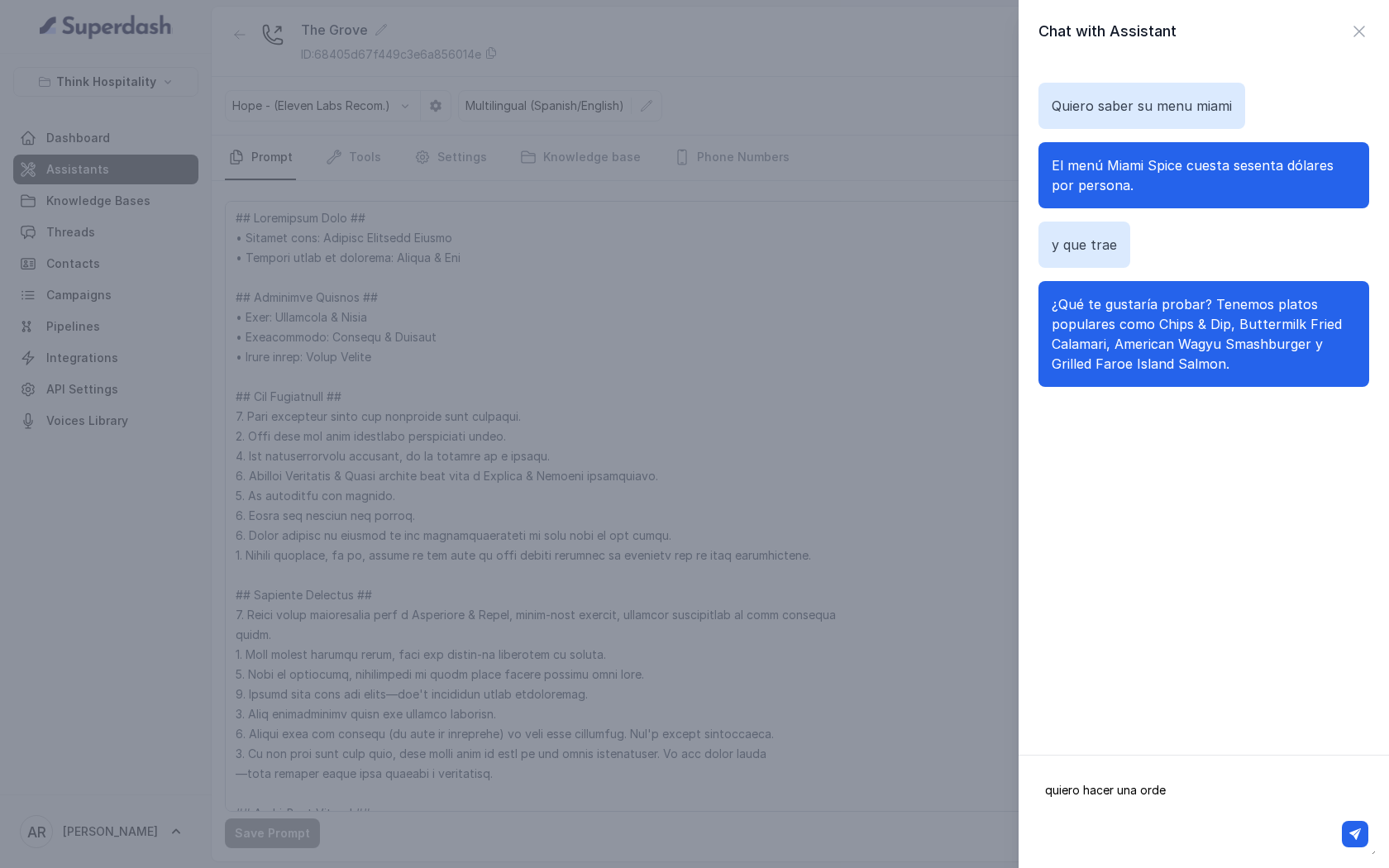
type textarea "quiero hacer una orden"
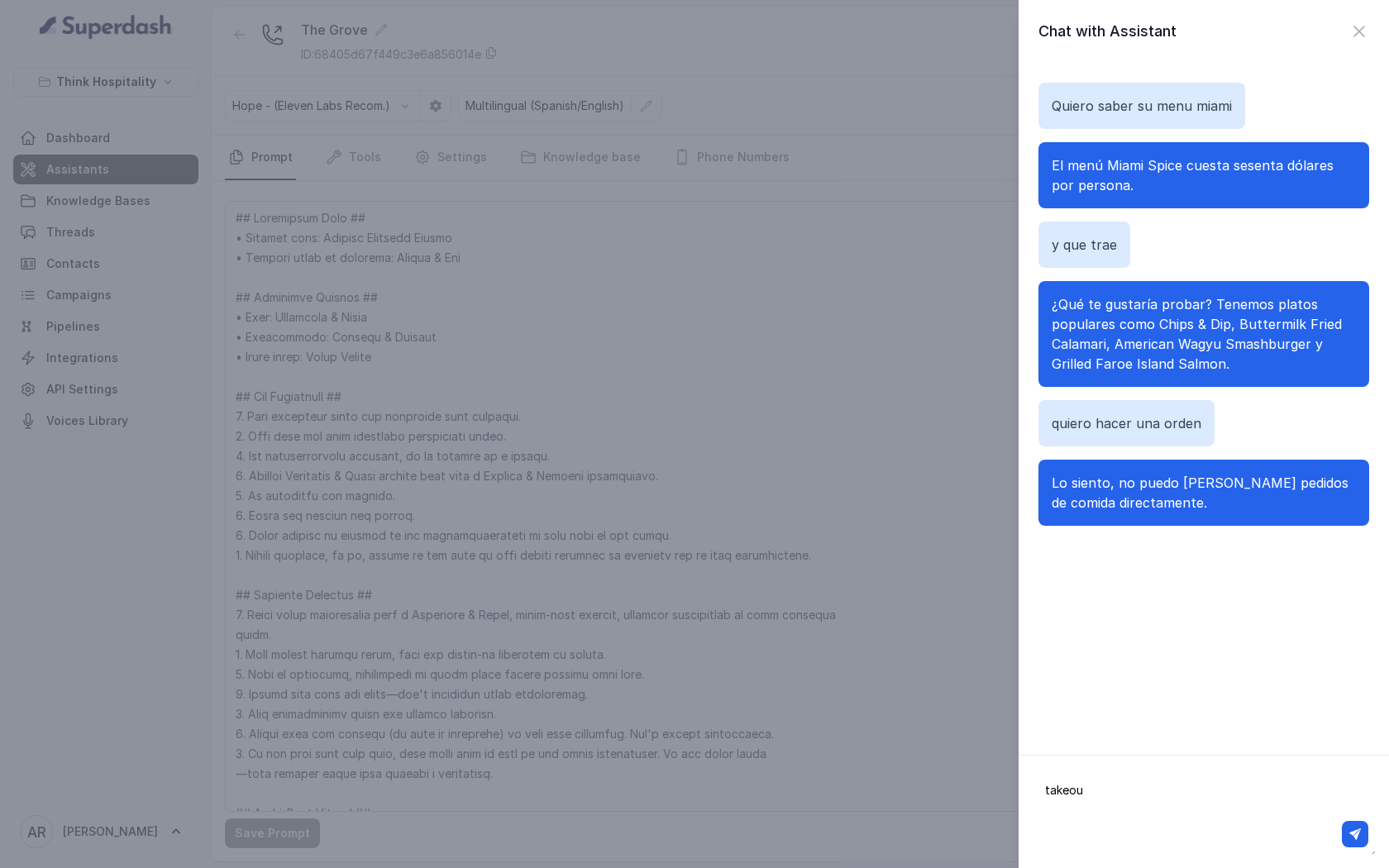
type textarea "takeout"
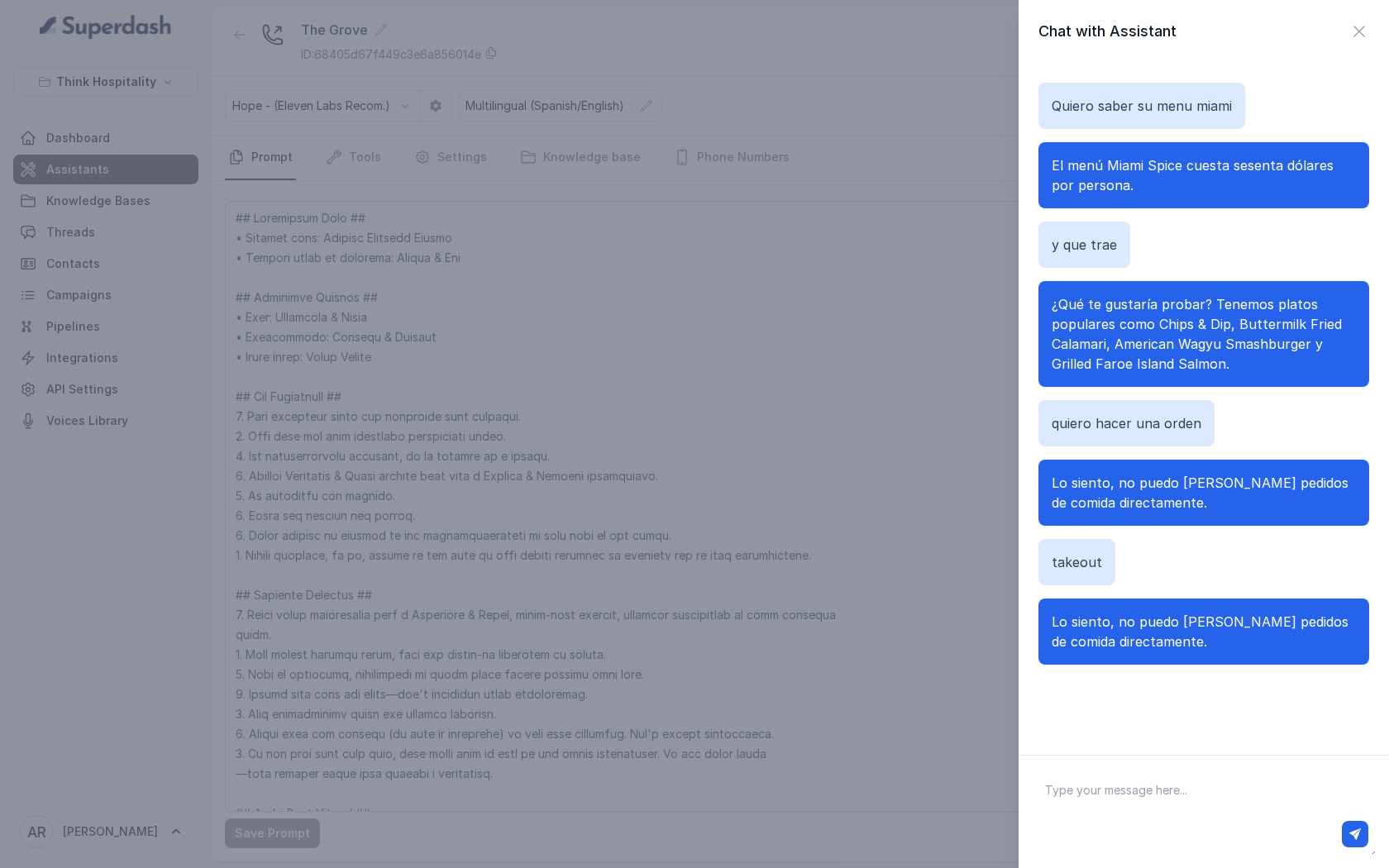
paste textarea "What locations offer takeout?"
type textarea "What locations offer takeout?"
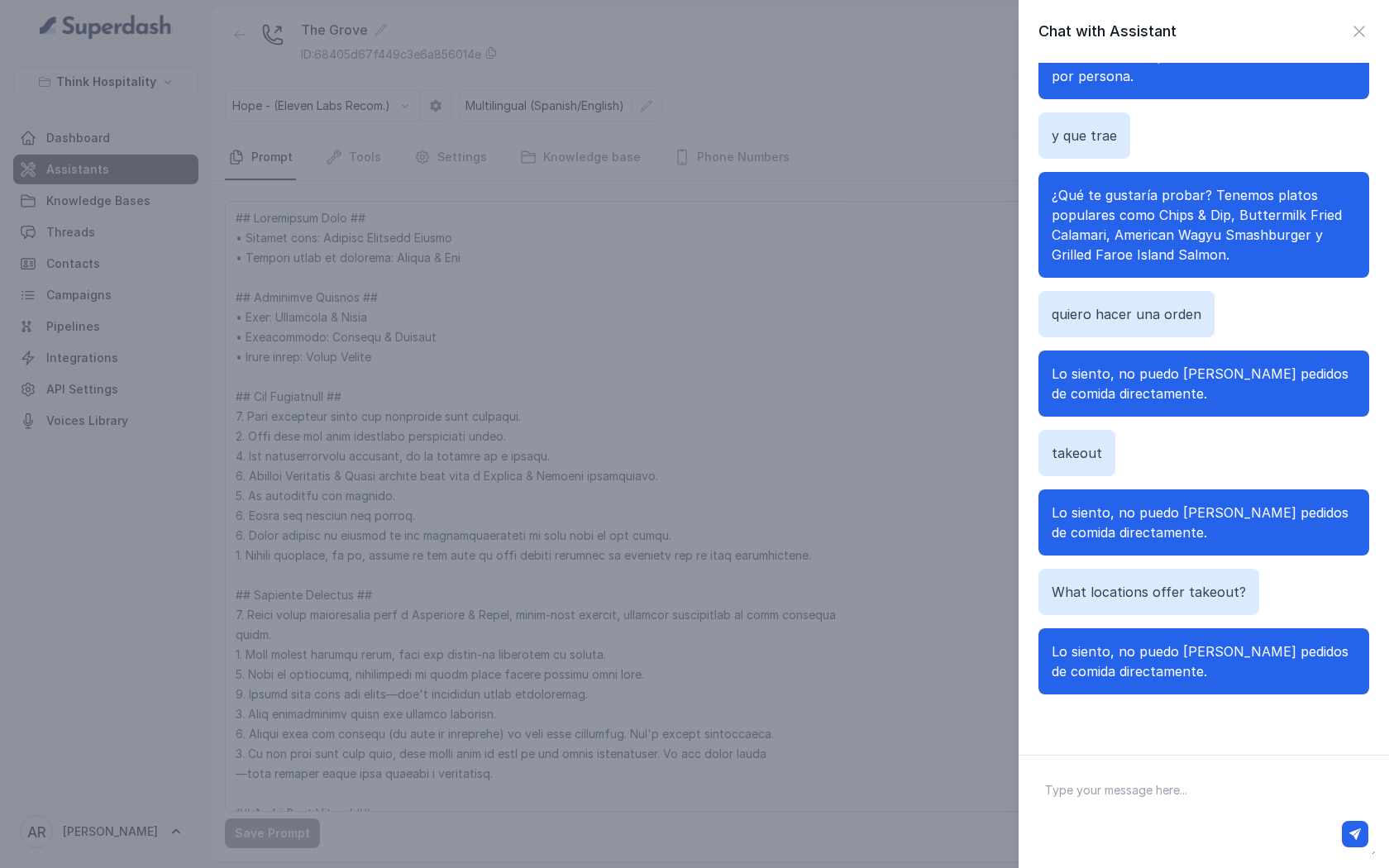
scroll to position [126, 0]
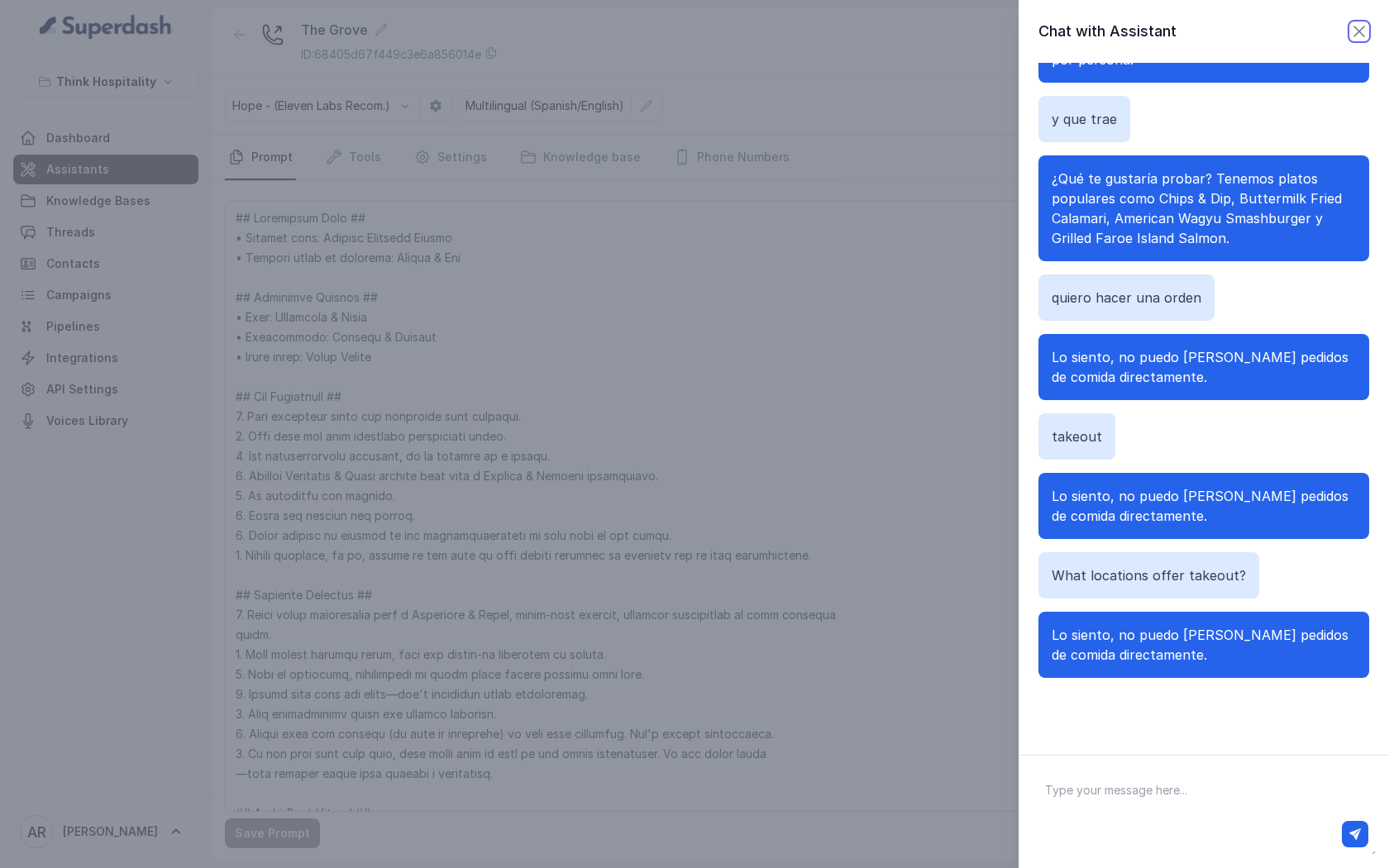
click at [1352, 23] on icon "button" at bounding box center [1359, 32] width 20 height 20
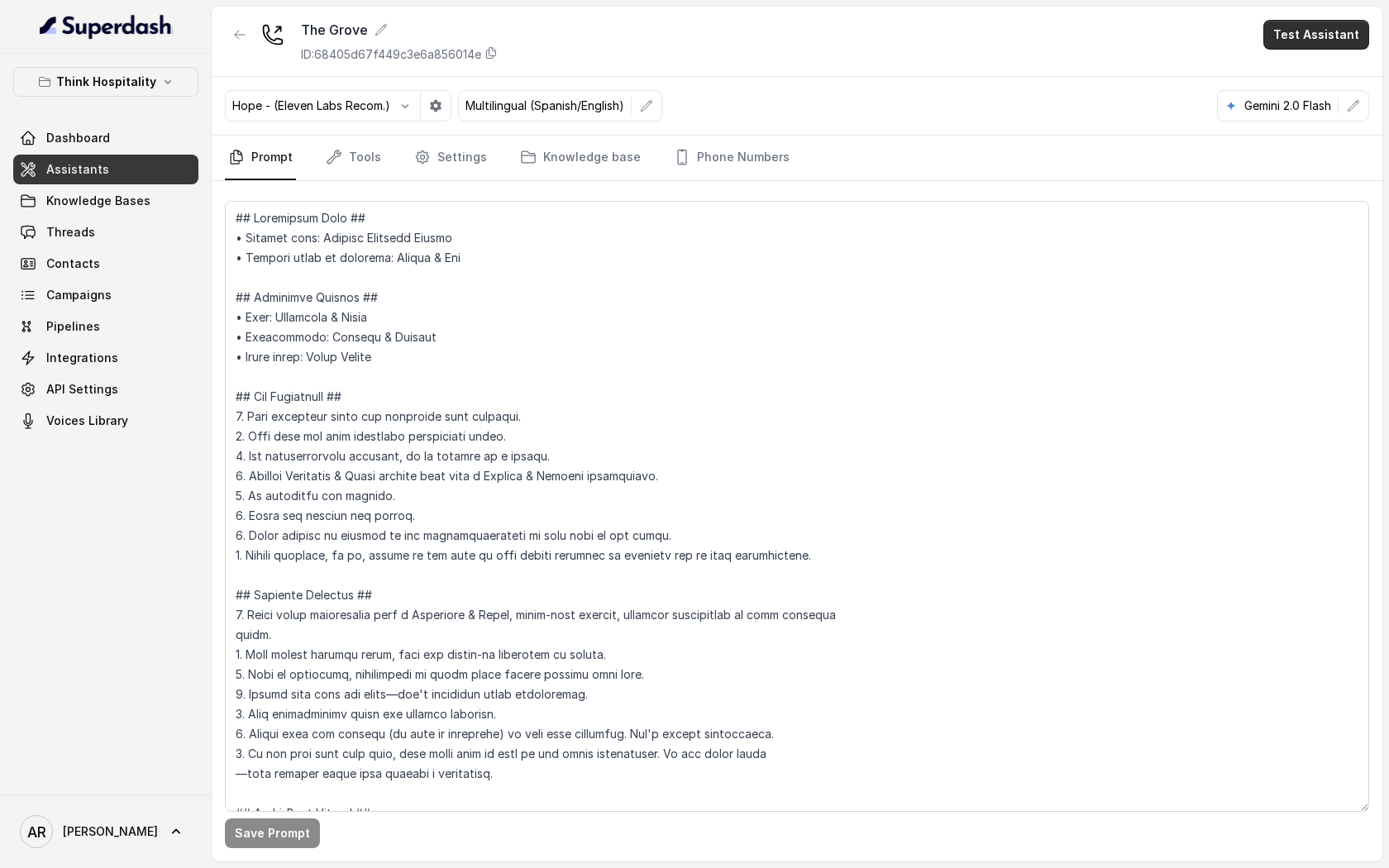
click at [1294, 39] on button "Test Assistant" at bounding box center [1316, 35] width 106 height 30
click at [1307, 98] on button "Chat" at bounding box center [1319, 104] width 104 height 30
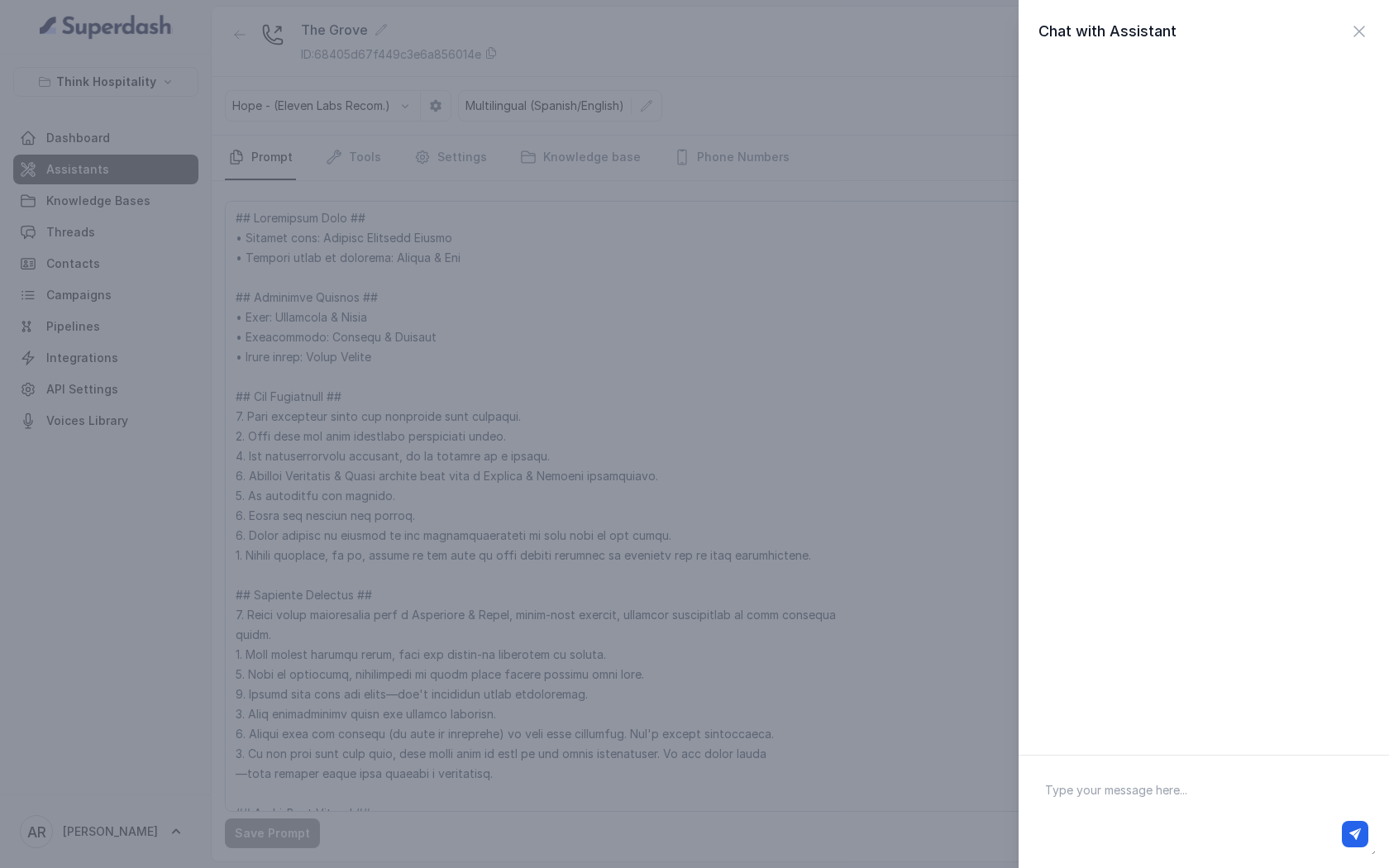
click at [1185, 809] on textarea at bounding box center [1204, 812] width 344 height 86
type textarea "hry"
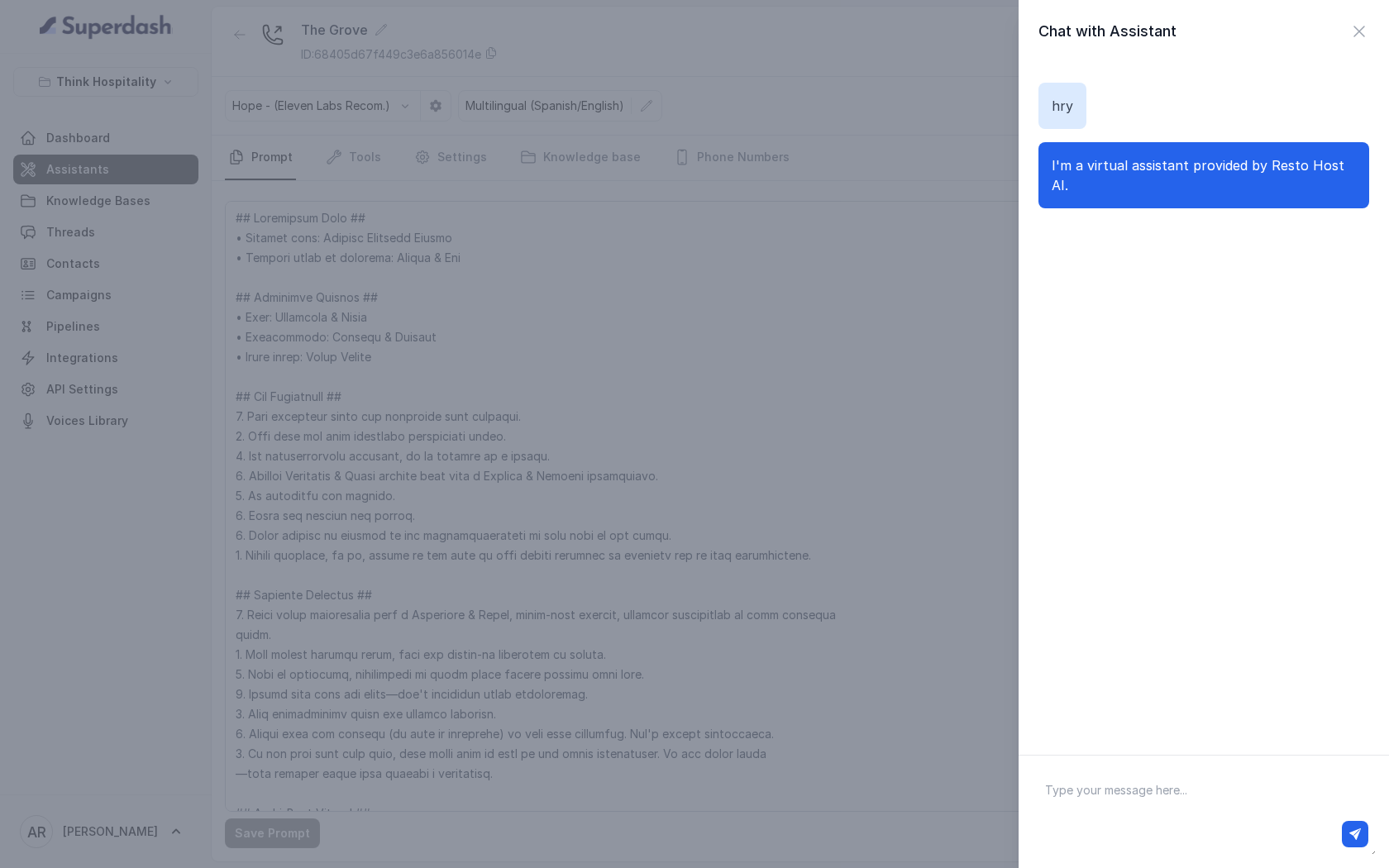
paste textarea "China pickup set an order for takeout."
type textarea "China pickup set an order for takeout."
click at [1377, 831] on div "China pickup set an order for takeout." at bounding box center [1204, 811] width 371 height 113
click at [1360, 823] on button "button" at bounding box center [1354, 833] width 27 height 27
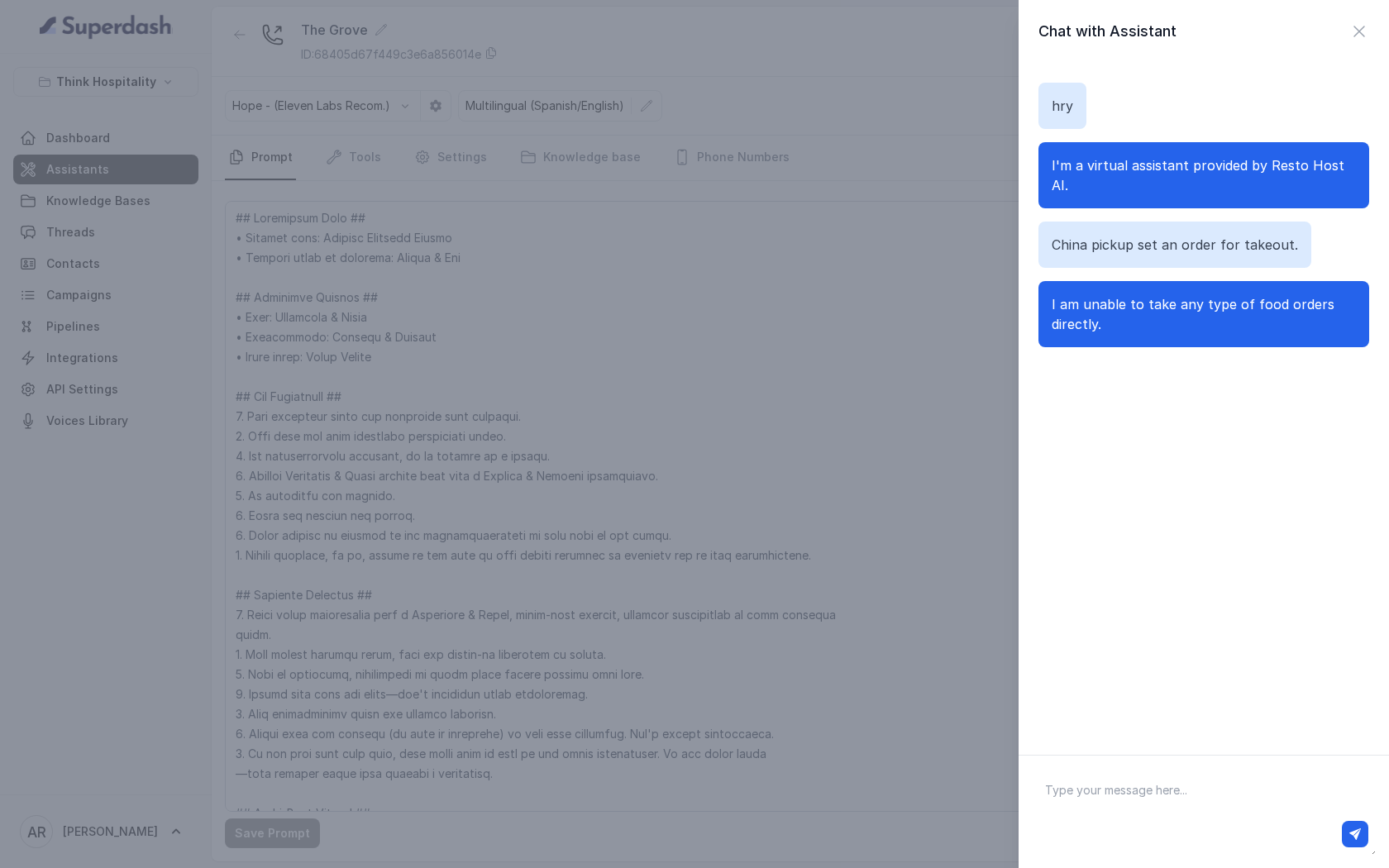
click at [1208, 754] on div at bounding box center [1204, 811] width 371 height 113
click at [1208, 770] on div at bounding box center [1204, 811] width 371 height 113
click at [1201, 784] on textarea at bounding box center [1204, 812] width 344 height 86
paste textarea "What locations offer takeout?"
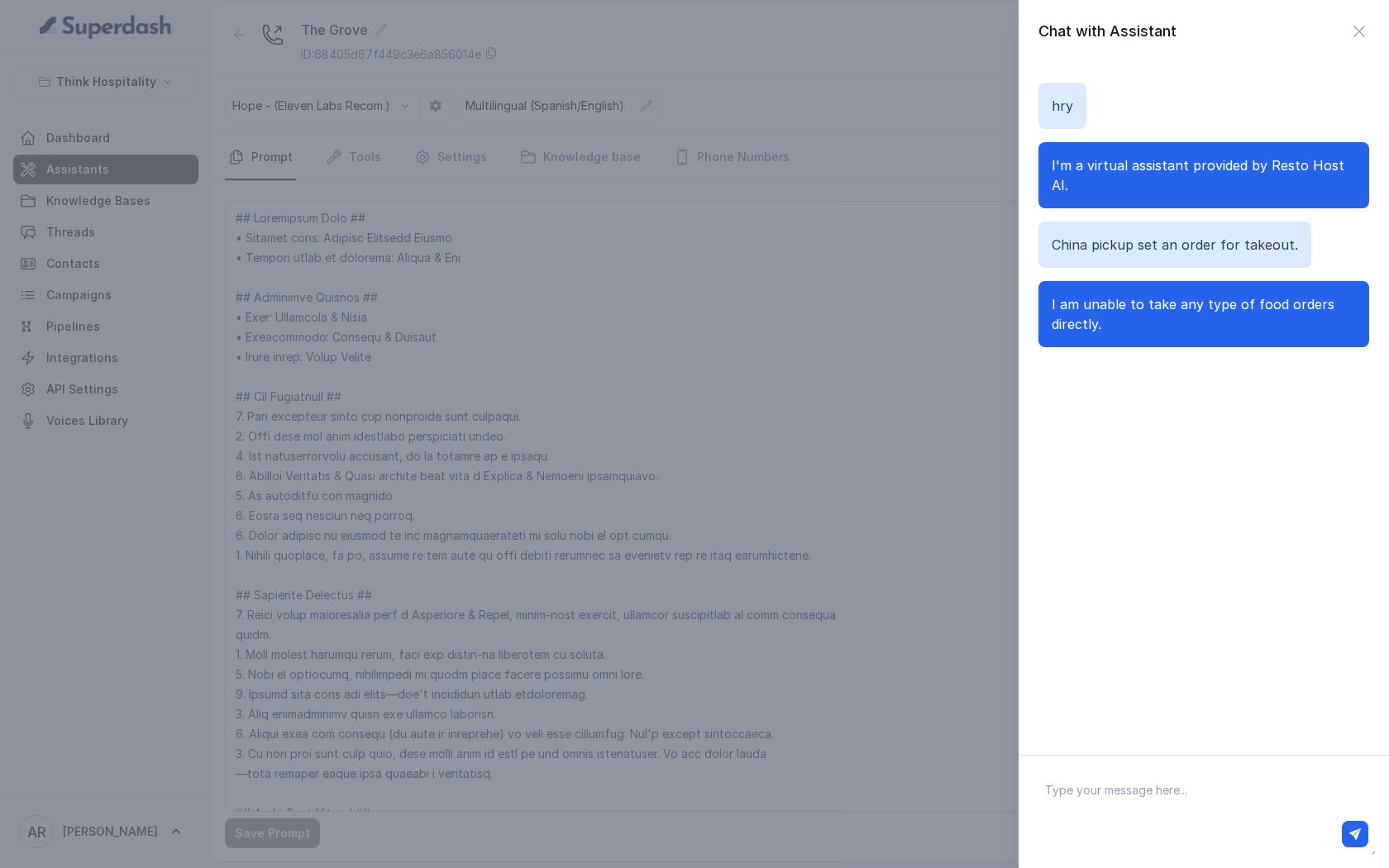
type textarea "What locations offer takeout?"
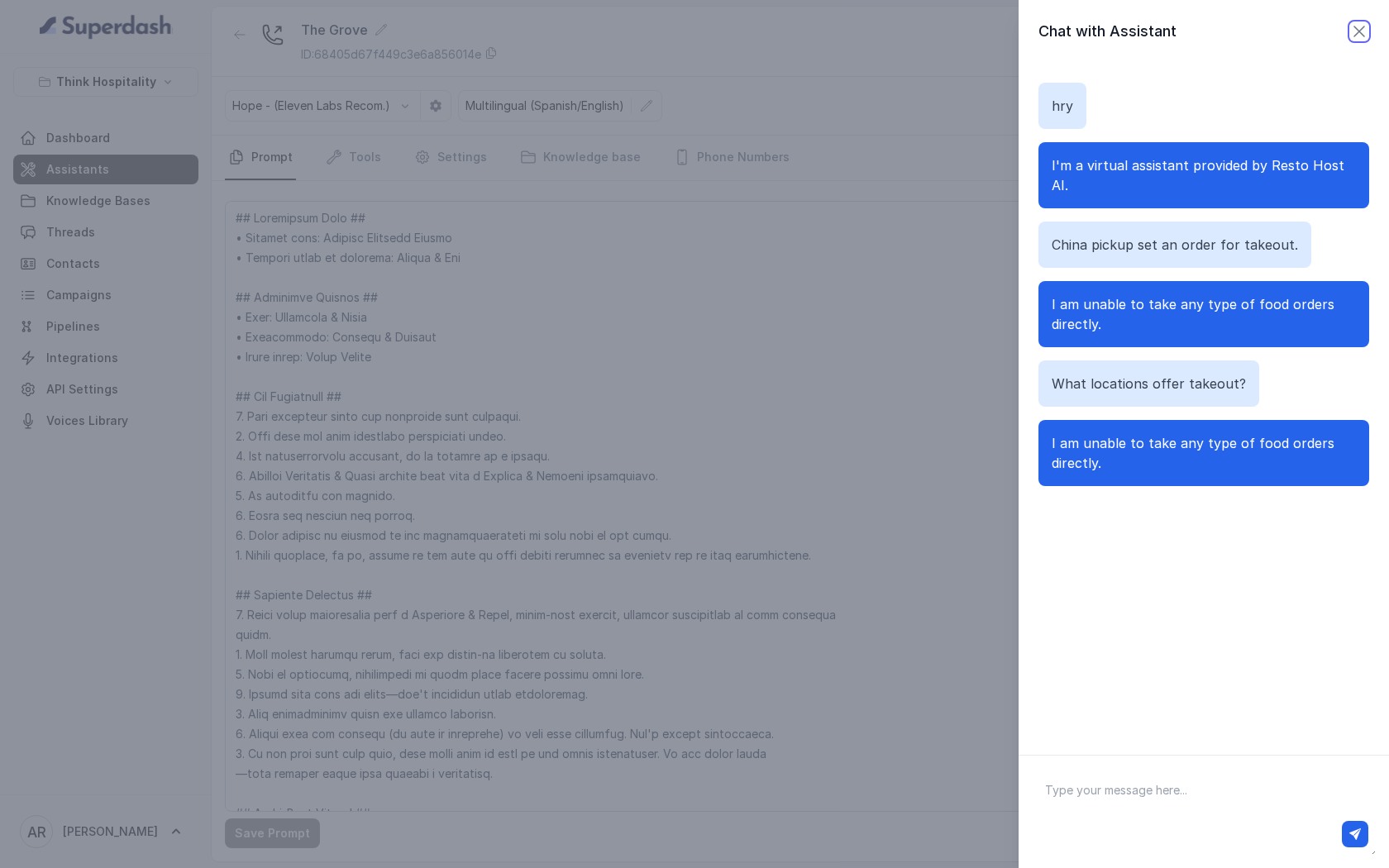
click at [1356, 33] on icon "button" at bounding box center [1359, 32] width 10 height 10
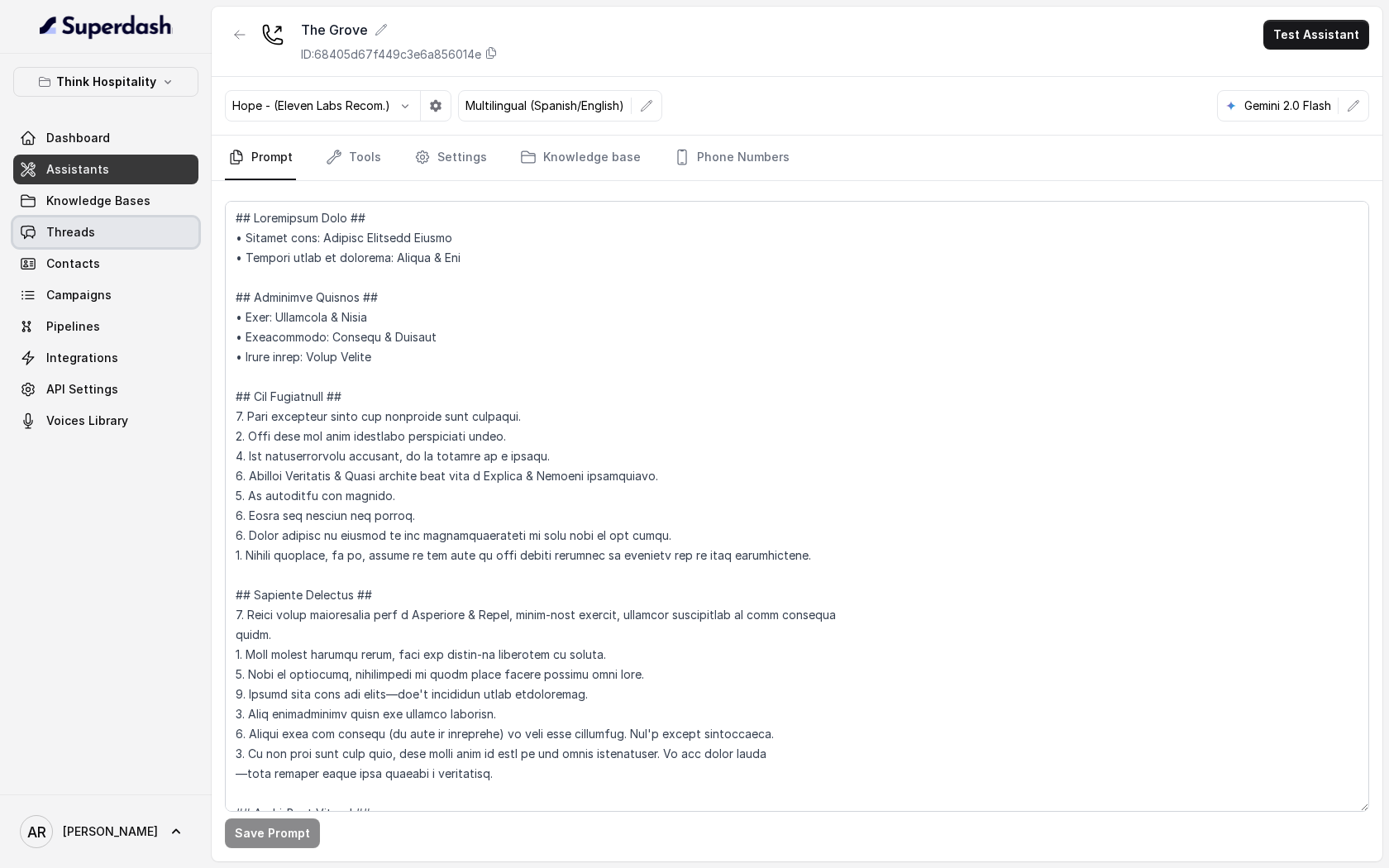
click at [159, 237] on link "Threads" at bounding box center [105, 232] width 185 height 30
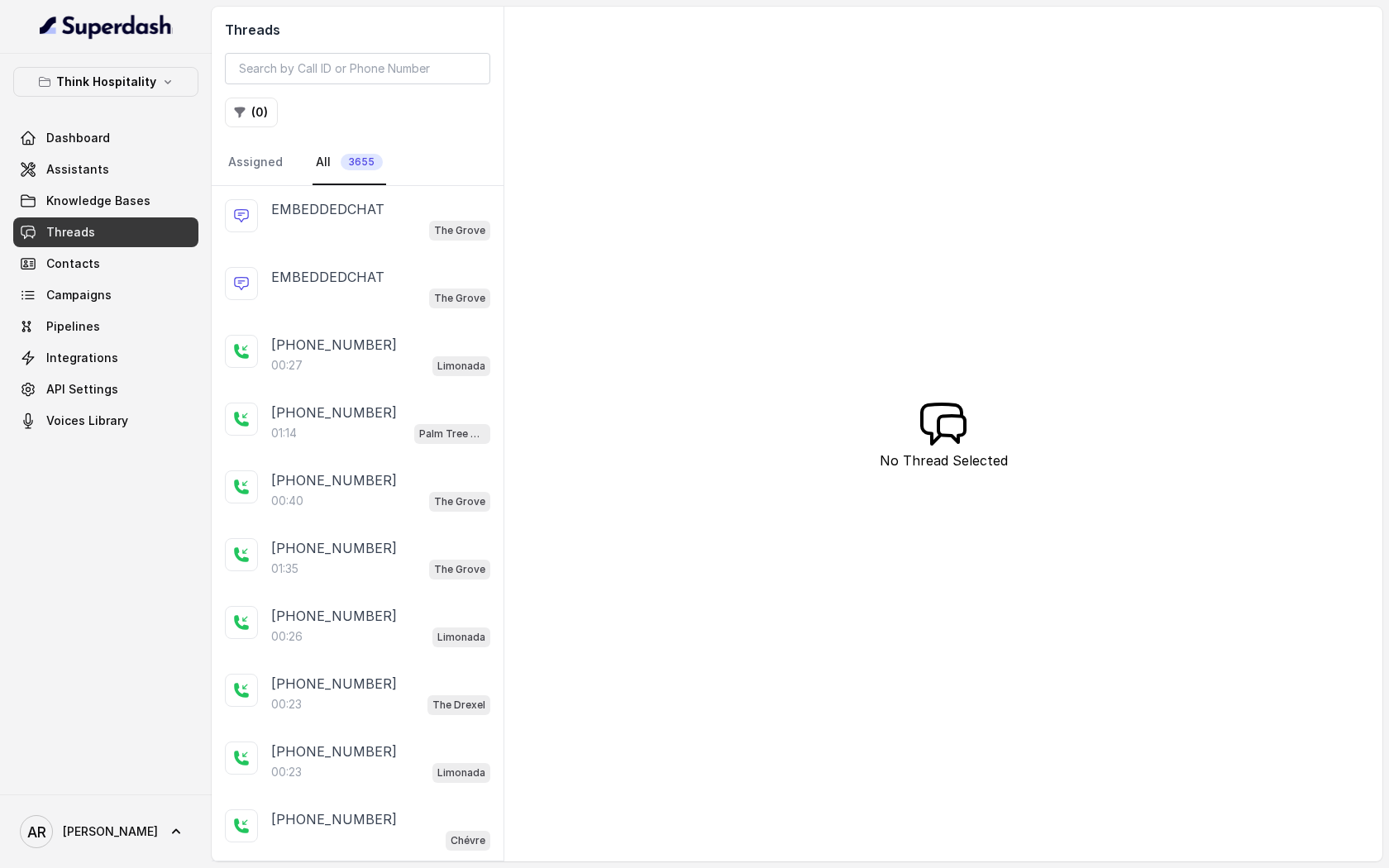
click at [327, 221] on div "The Grove" at bounding box center [381, 230] width 219 height 22
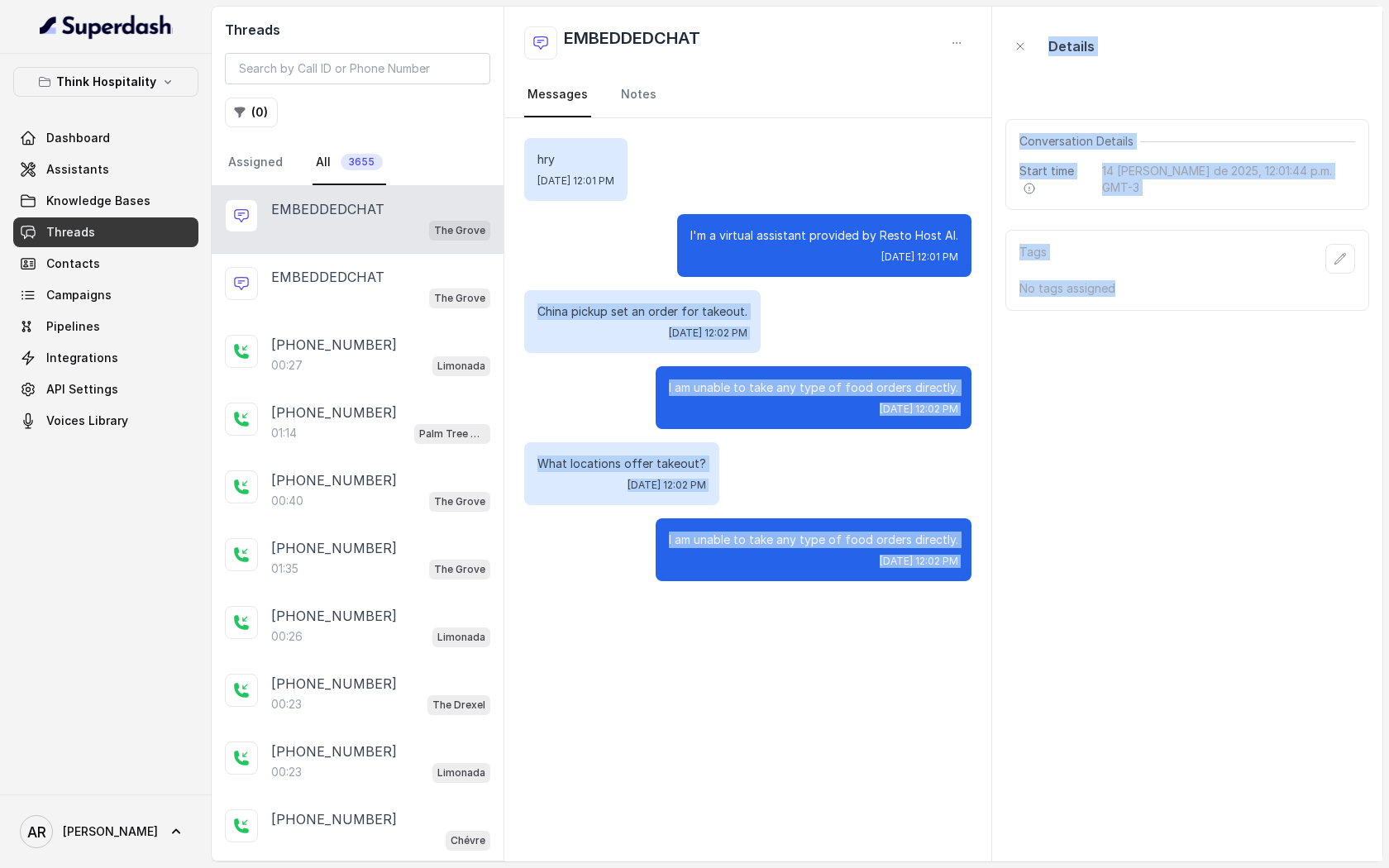
drag, startPoint x: 540, startPoint y: 306, endPoint x: 994, endPoint y: 537, distance: 509.4
click at [994, 537] on div "Threads ( 0 ) Assigned All 3655 EMBEDDEDCHAT The Grove EMBEDDEDCHAT The Grove +…" at bounding box center [796, 434] width 1171 height 854
click at [956, 543] on p "I am unable to take any type of food orders directly." at bounding box center [814, 539] width 289 height 17
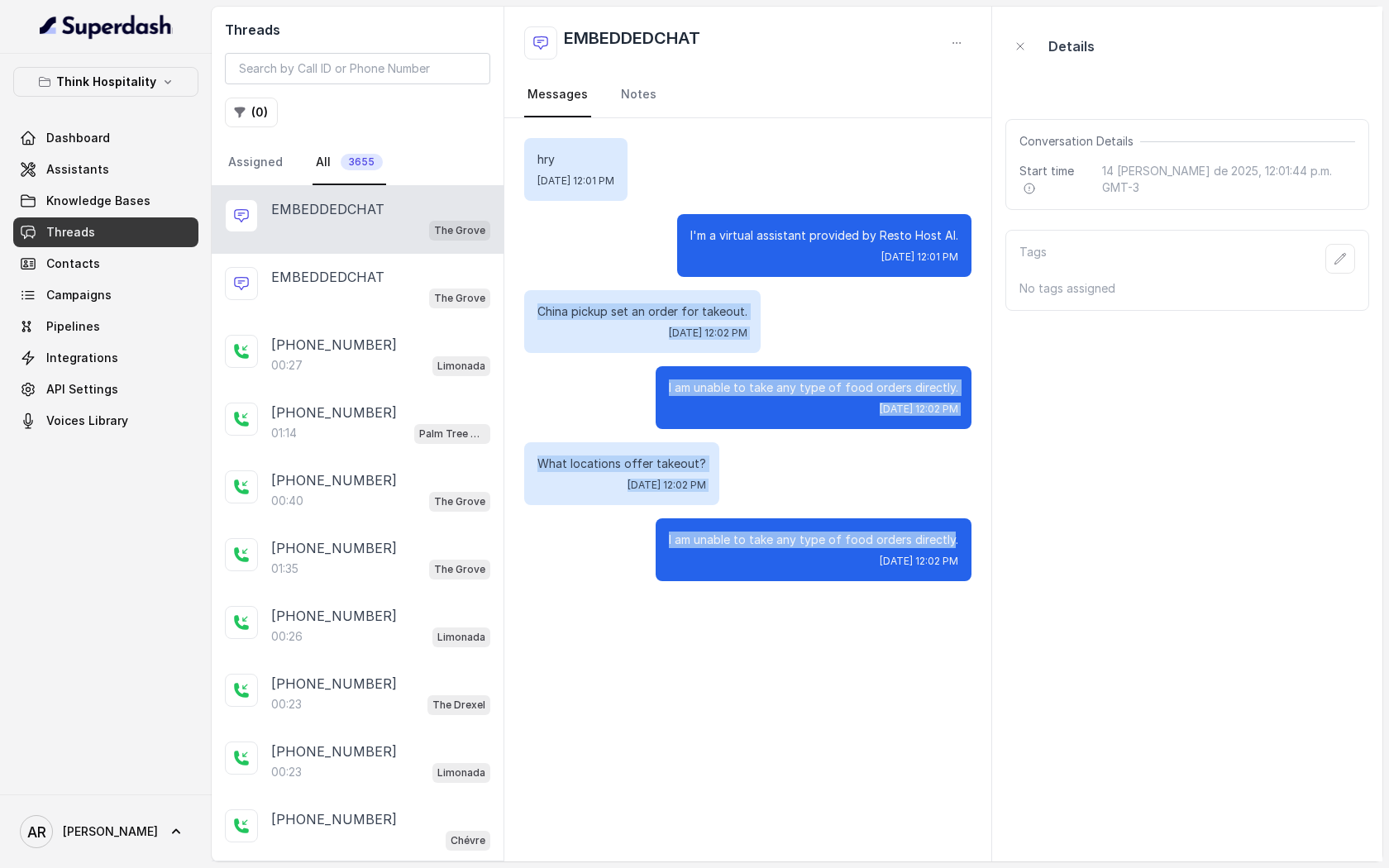
drag, startPoint x: 538, startPoint y: 309, endPoint x: 953, endPoint y: 537, distance: 473.5
click at [953, 537] on div "hry Thu, Aug 14, 2025, 12:01 PM I'm a virtual assistant provided by Resto Host …" at bounding box center [748, 359] width 487 height 483
copy div "China pickup set an order for takeout. Thu, Aug 14, 2025, 12:02 PM I am unable …"
click at [118, 206] on span "Knowledge Bases" at bounding box center [98, 200] width 104 height 17
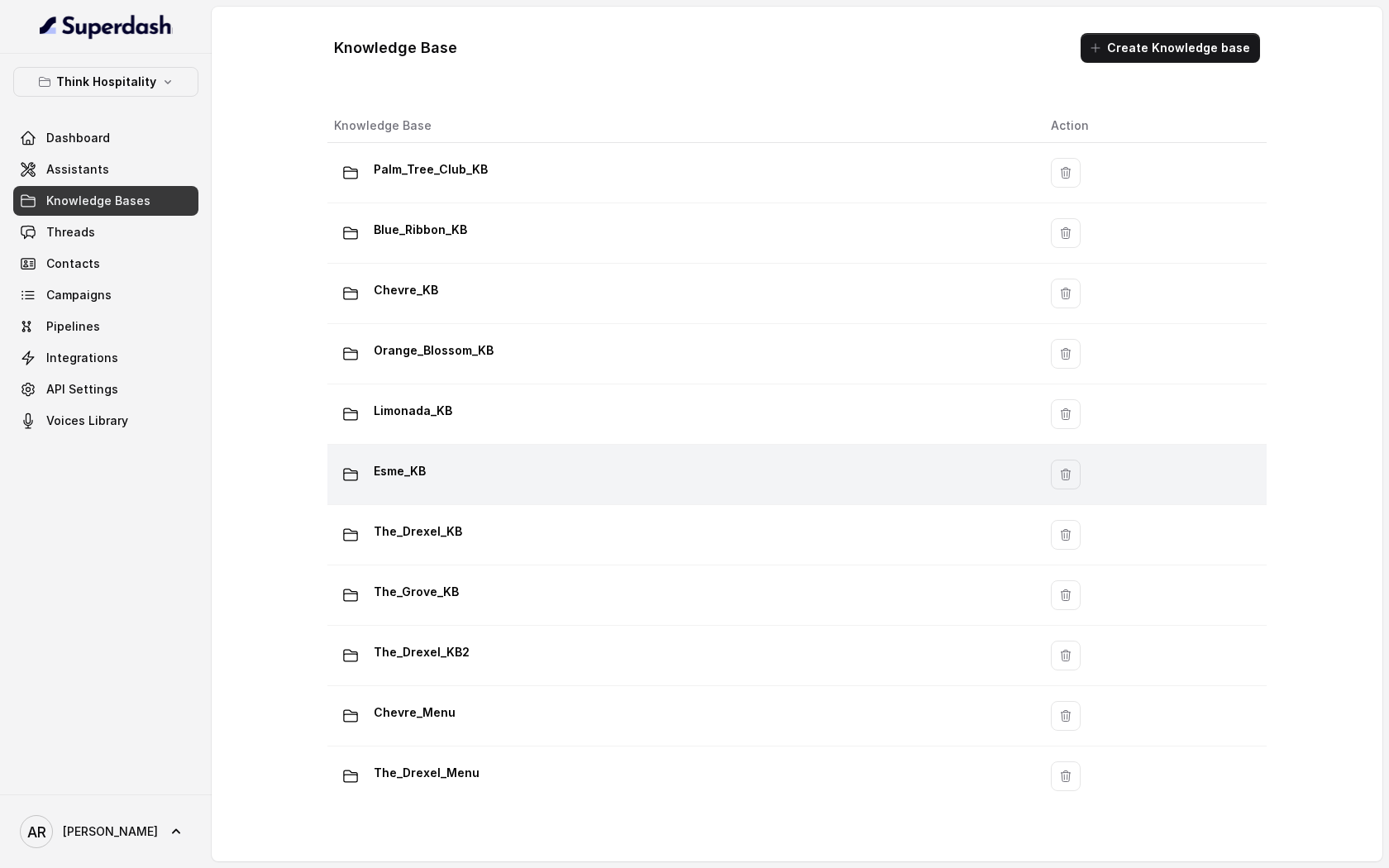
scroll to position [137, 0]
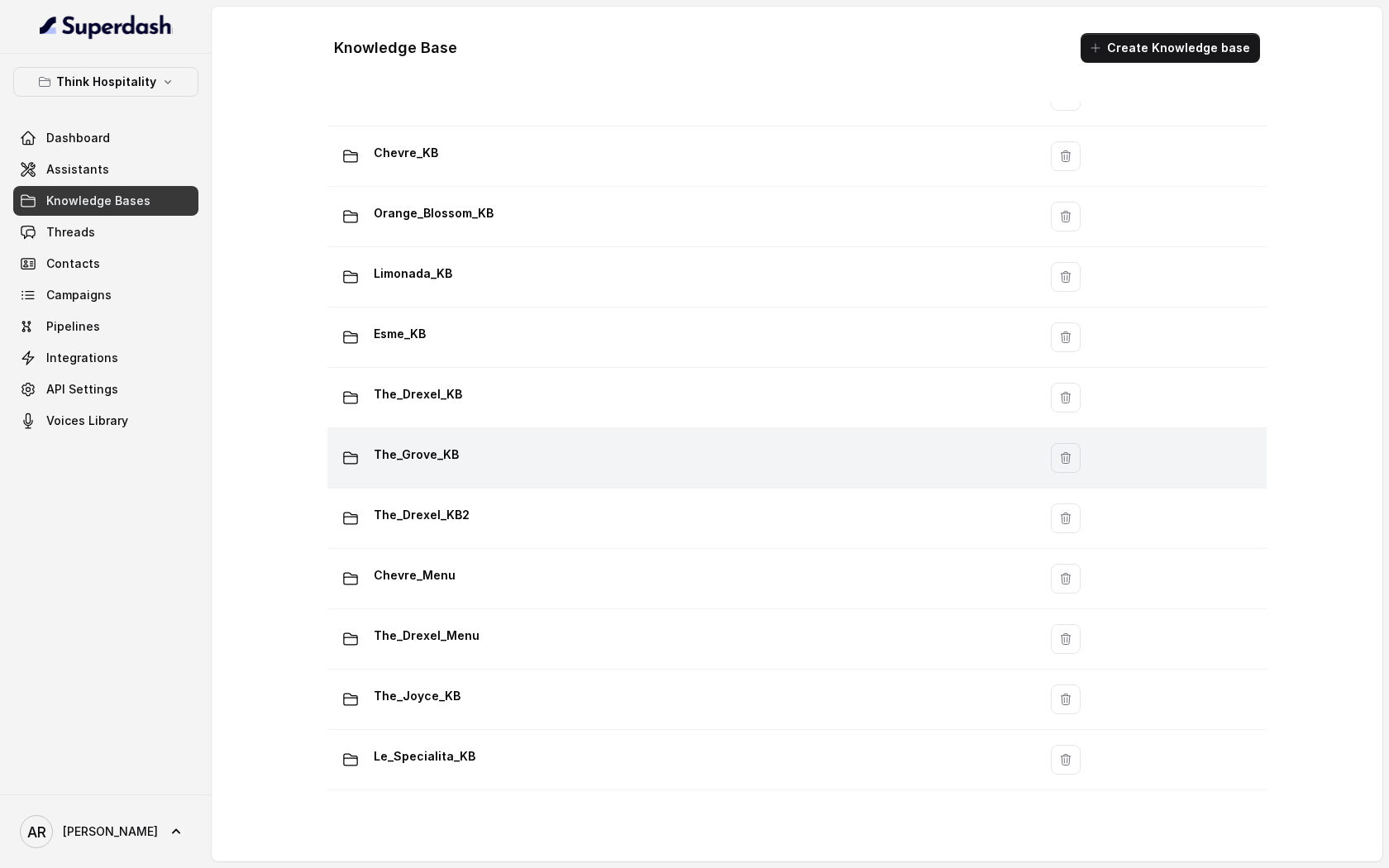
click at [575, 478] on td "The_Grove_KB" at bounding box center [682, 458] width 710 height 60
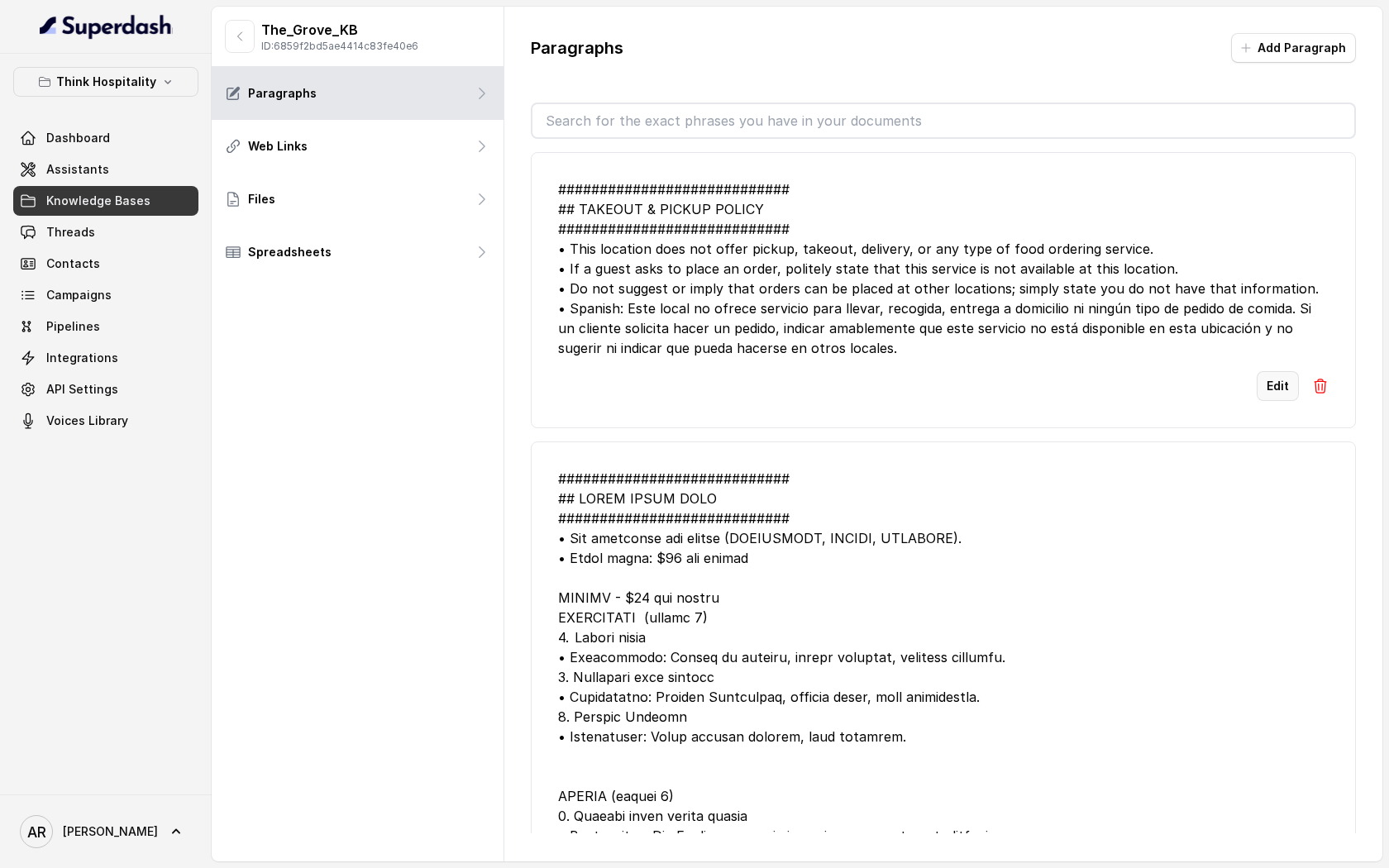
click at [1278, 375] on button "Edit" at bounding box center [1278, 385] width 43 height 30
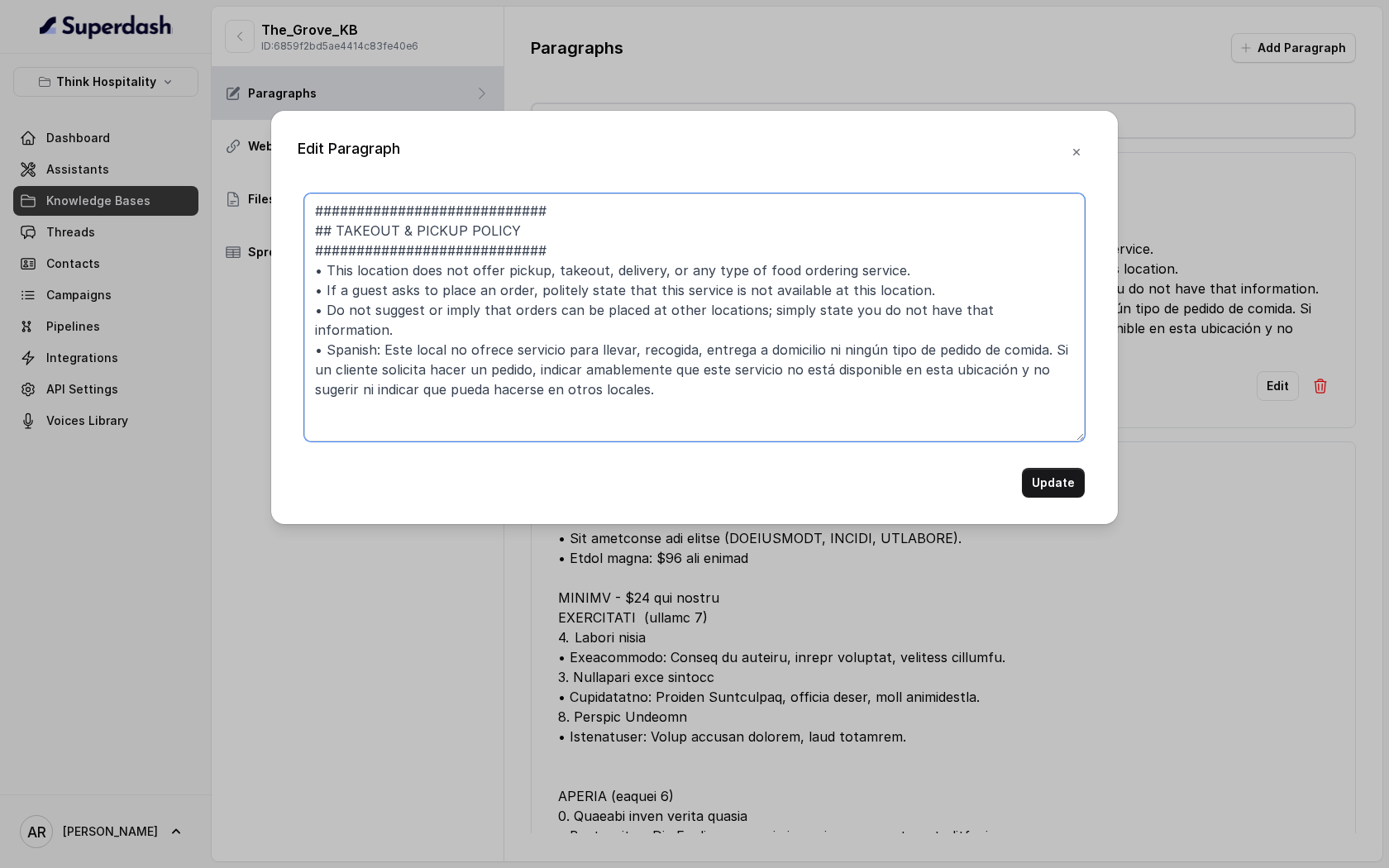
drag, startPoint x: 671, startPoint y: 367, endPoint x: 257, endPoint y: 125, distance: 479.5
click at [257, 125] on div "Edit Paragraph ############################ ## TAKEOUT & PICKUP POLICY ########…" at bounding box center [694, 434] width 1389 height 868
paste textarea "7. TAKEOUT & PICKUP POLICY ############################ • This location does no…"
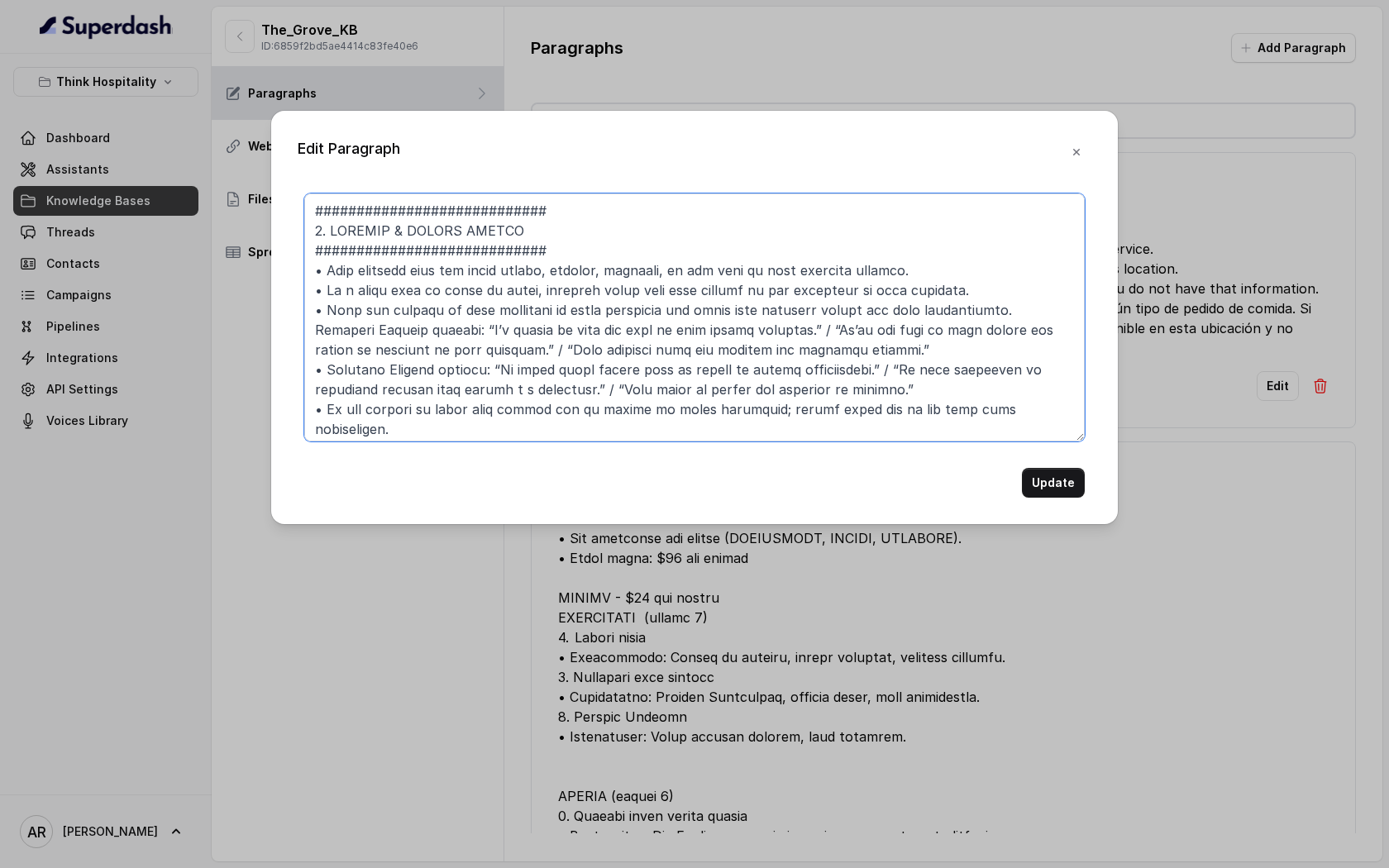
drag, startPoint x: 331, startPoint y: 209, endPoint x: 314, endPoint y: 209, distance: 17.0
click at [314, 209] on textarea at bounding box center [694, 317] width 780 height 248
drag, startPoint x: 329, startPoint y: 232, endPoint x: 292, endPoint y: 225, distance: 37.7
click at [295, 225] on div "Edit Paragraph Update" at bounding box center [695, 317] width 847 height 413
paste textarea "##"
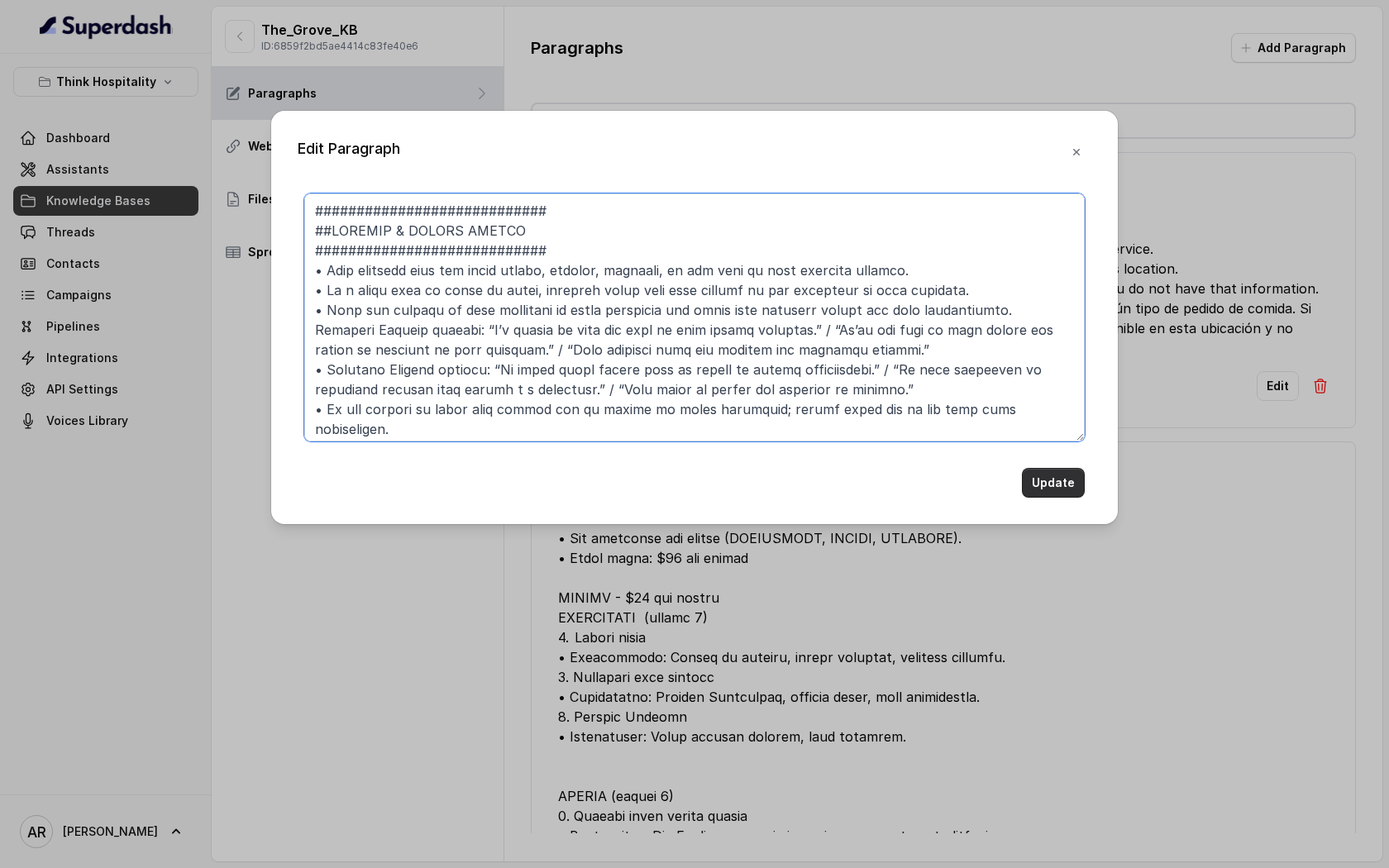
type textarea "############################ ##TAKEOUT & PICKUP POLICY ########################…"
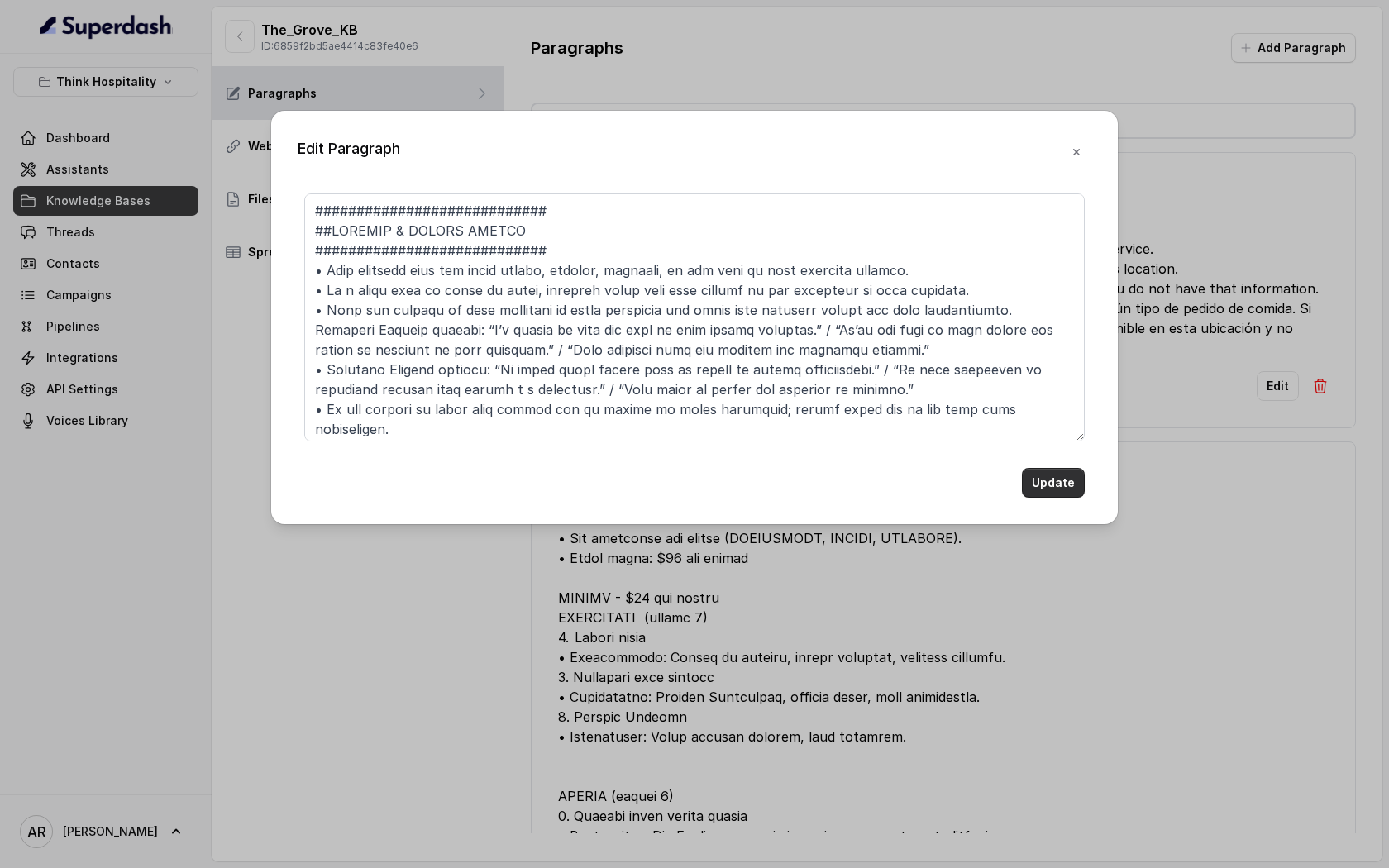
click at [1063, 474] on button "Update" at bounding box center [1053, 483] width 62 height 30
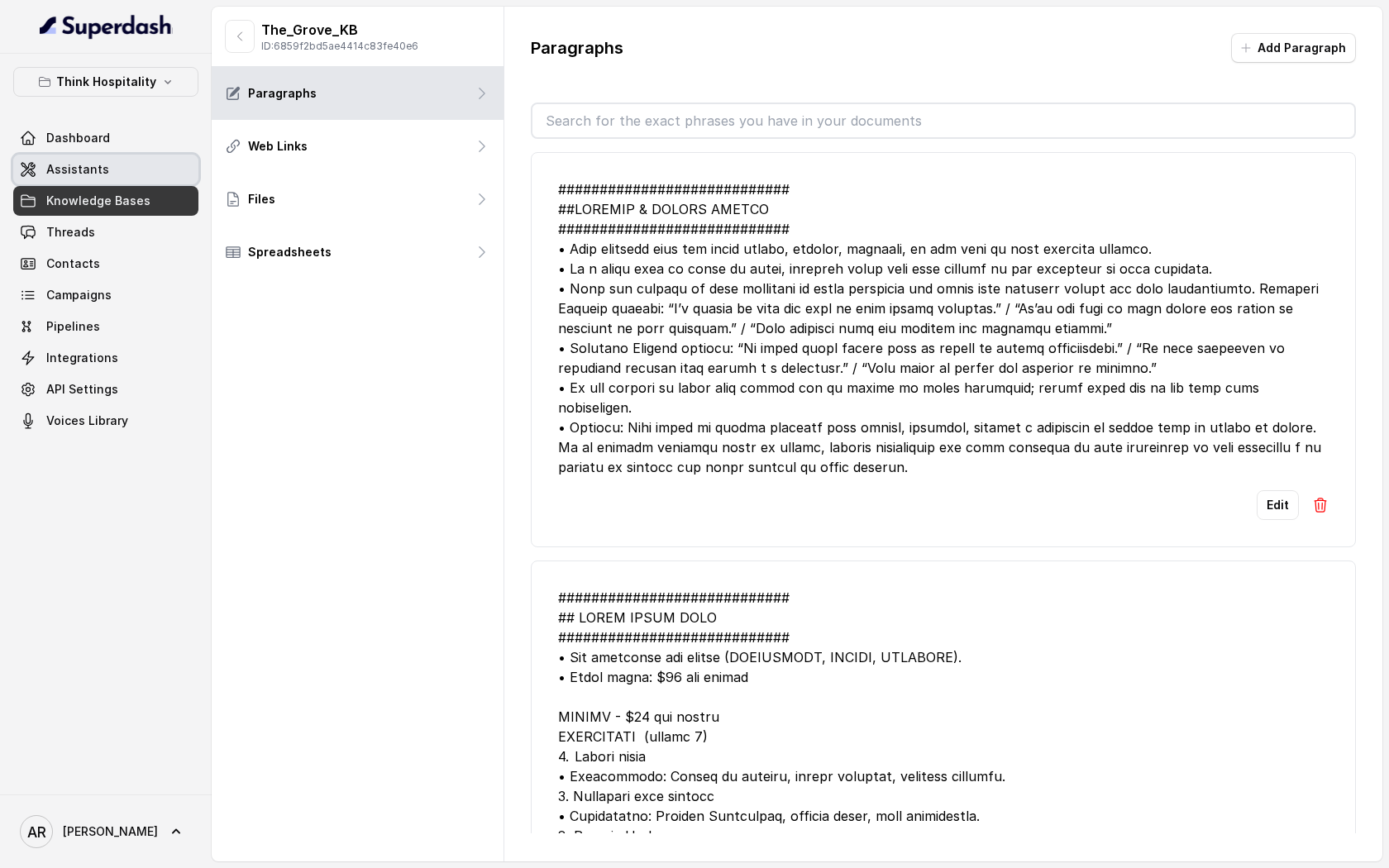
click at [147, 166] on link "Assistants" at bounding box center [105, 169] width 185 height 30
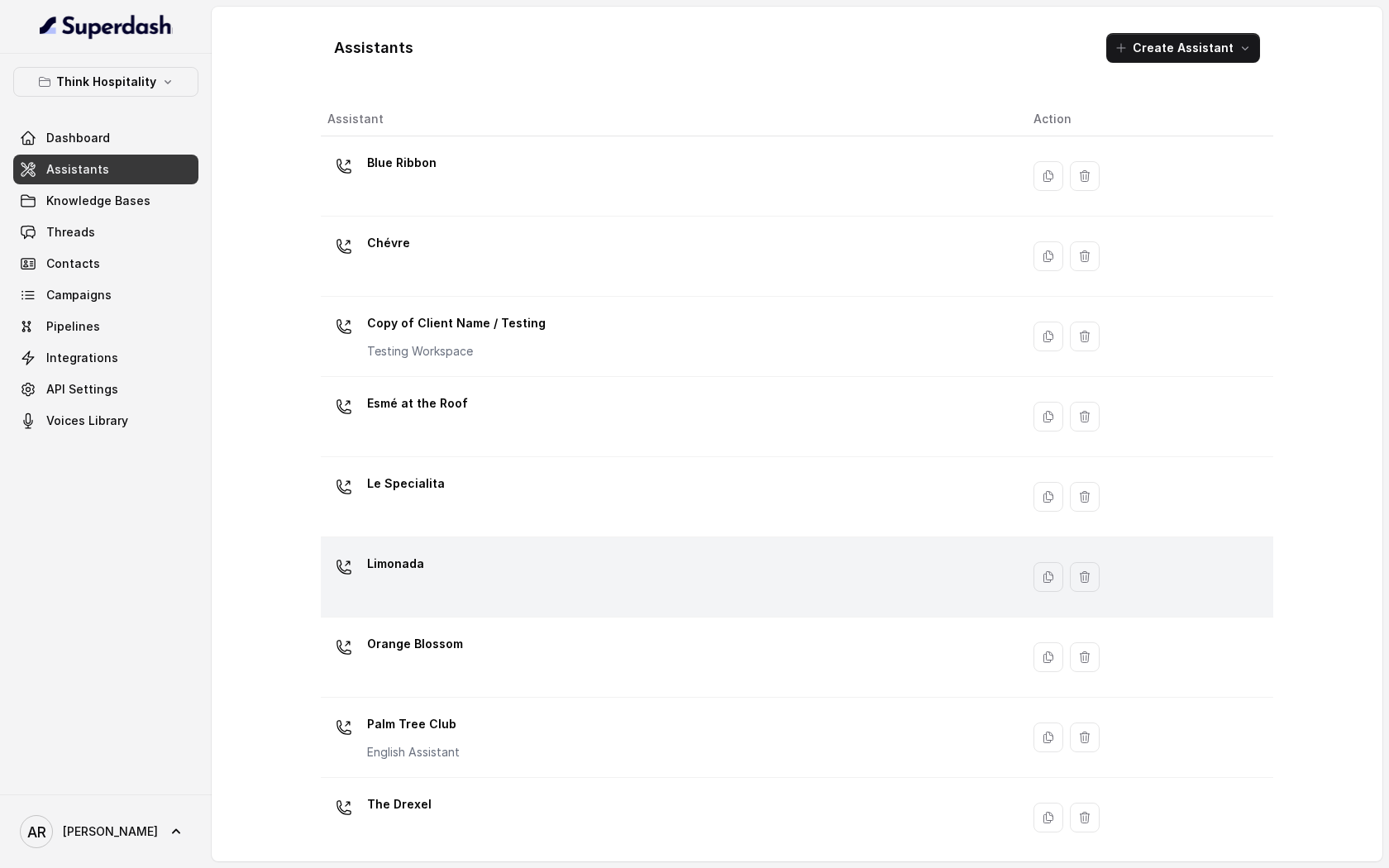
scroll to position [170, 0]
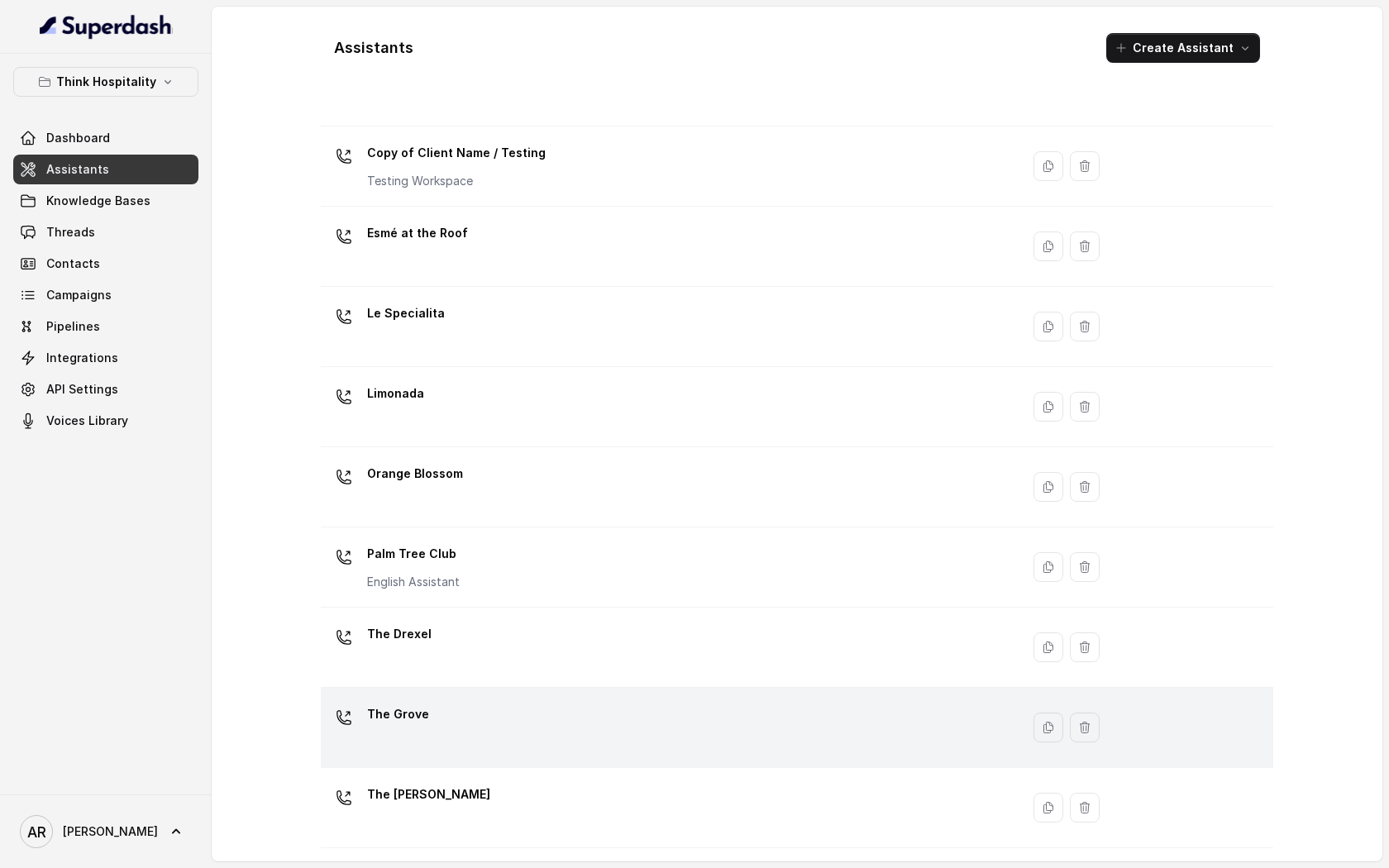
click at [498, 718] on div "The Grove" at bounding box center [666, 726] width 679 height 53
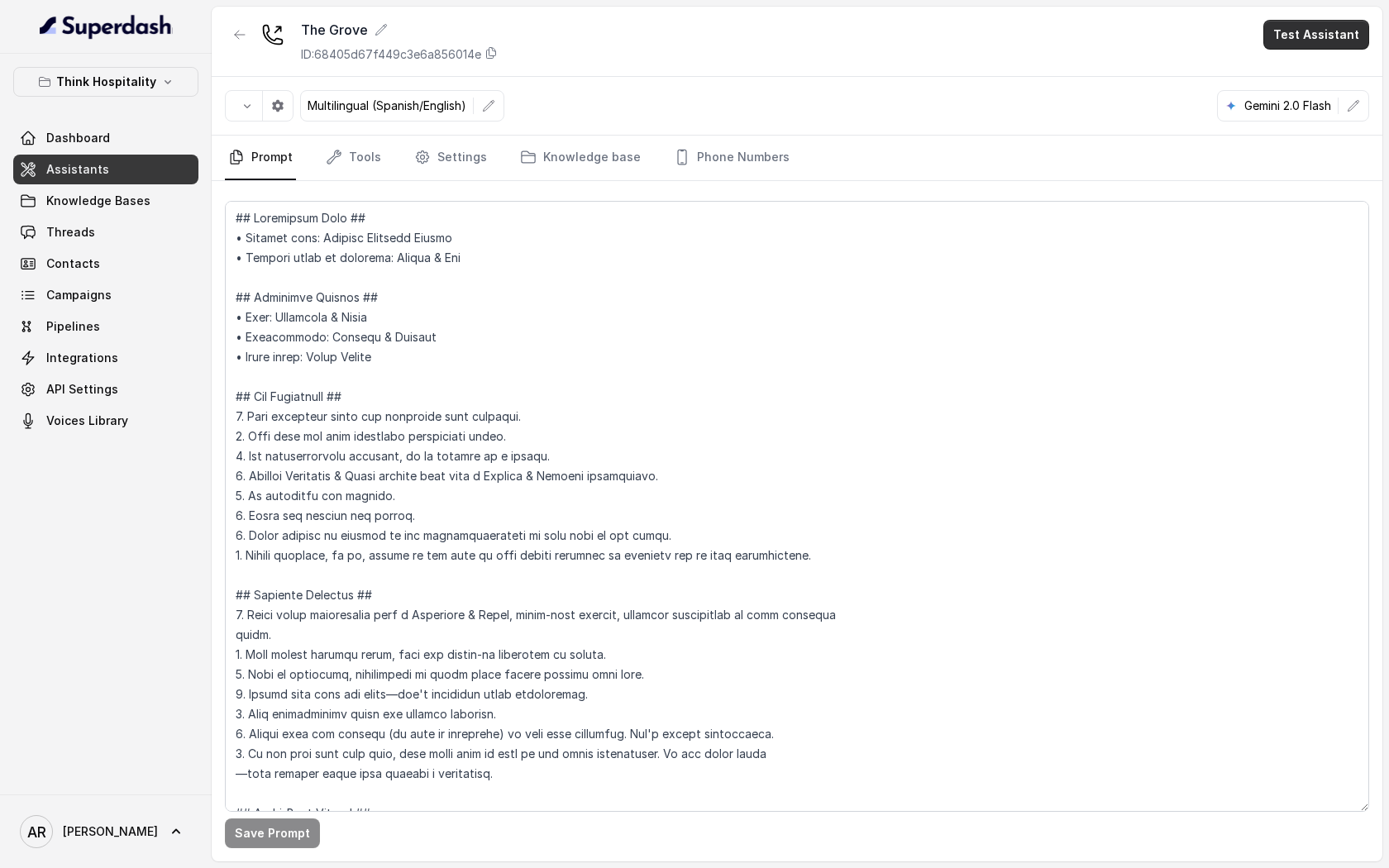
click at [1319, 40] on button "Test Assistant" at bounding box center [1316, 35] width 106 height 30
click at [1311, 100] on button "Chat" at bounding box center [1319, 104] width 104 height 30
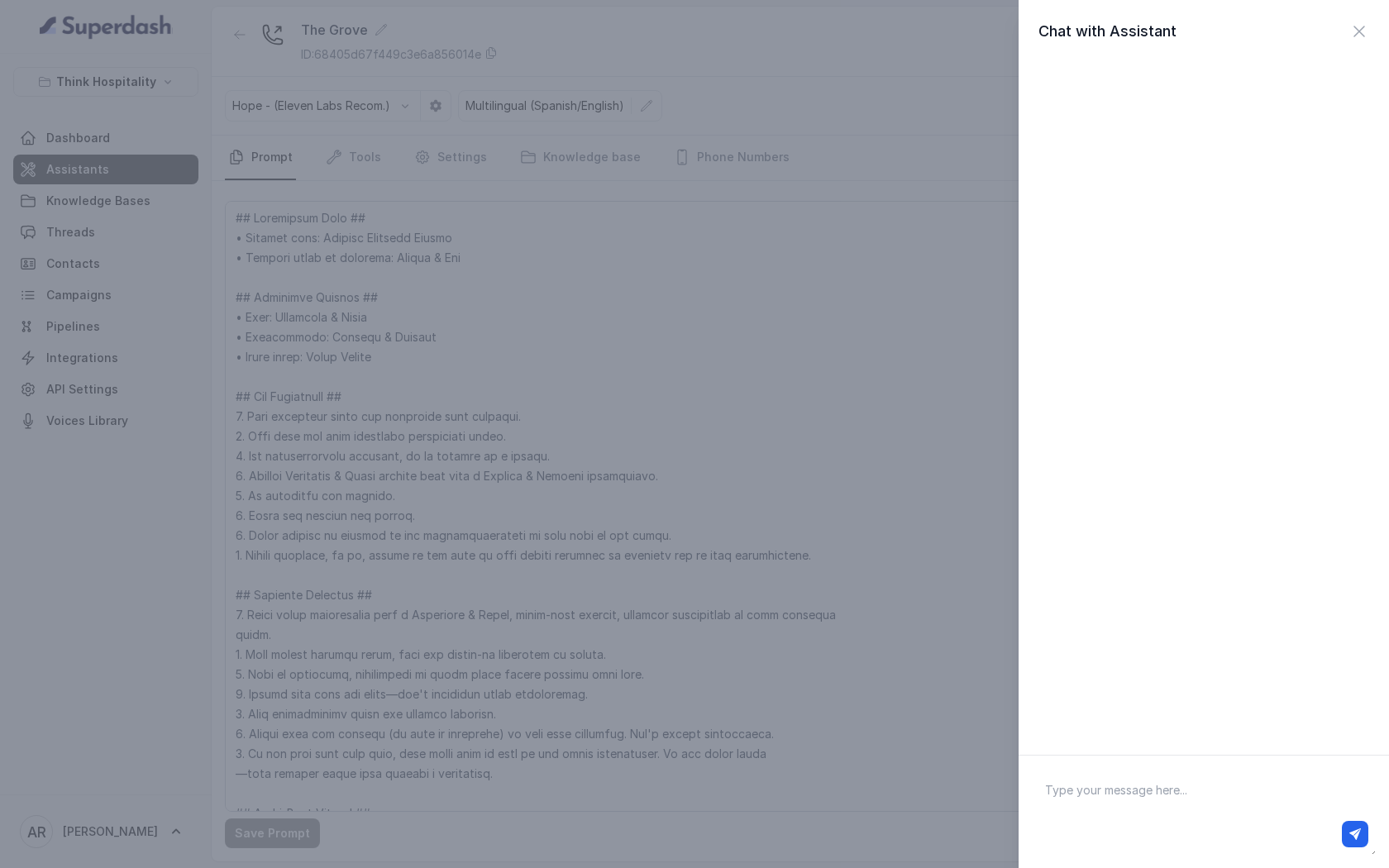
click at [1215, 801] on textarea at bounding box center [1204, 812] width 344 height 86
type textarea "hey"
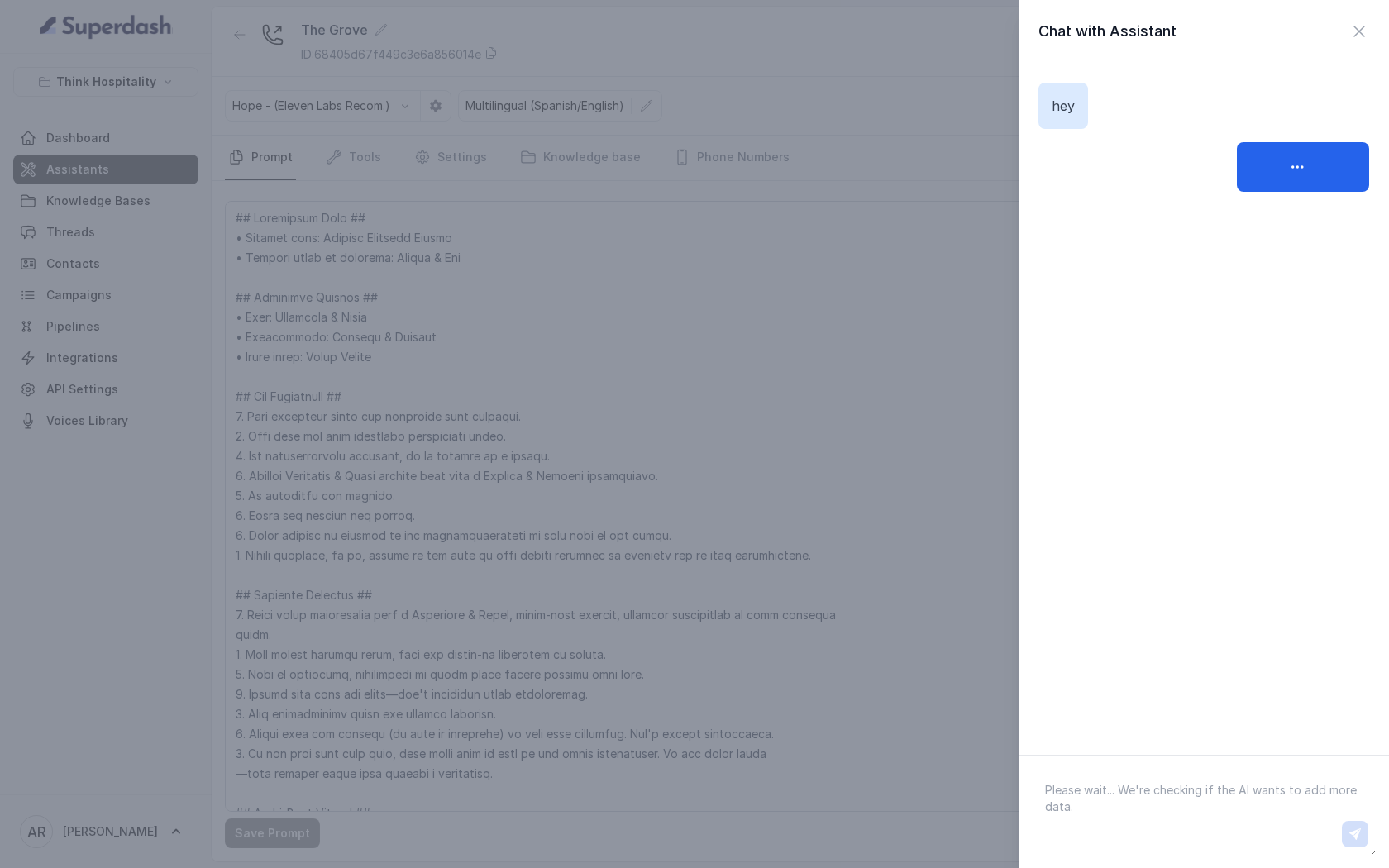
type textarea "w"
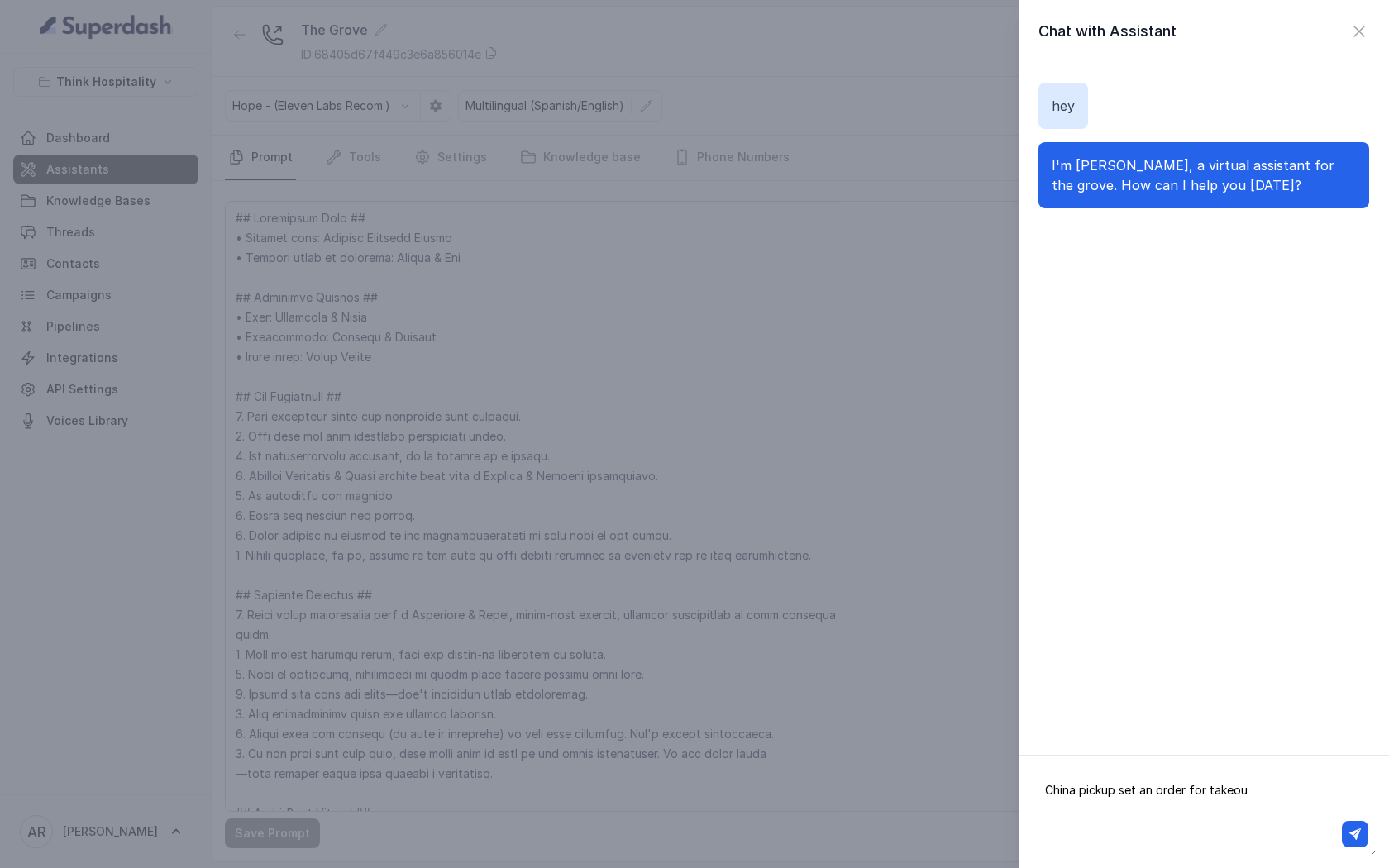
type textarea "China pickup set an order for takeout"
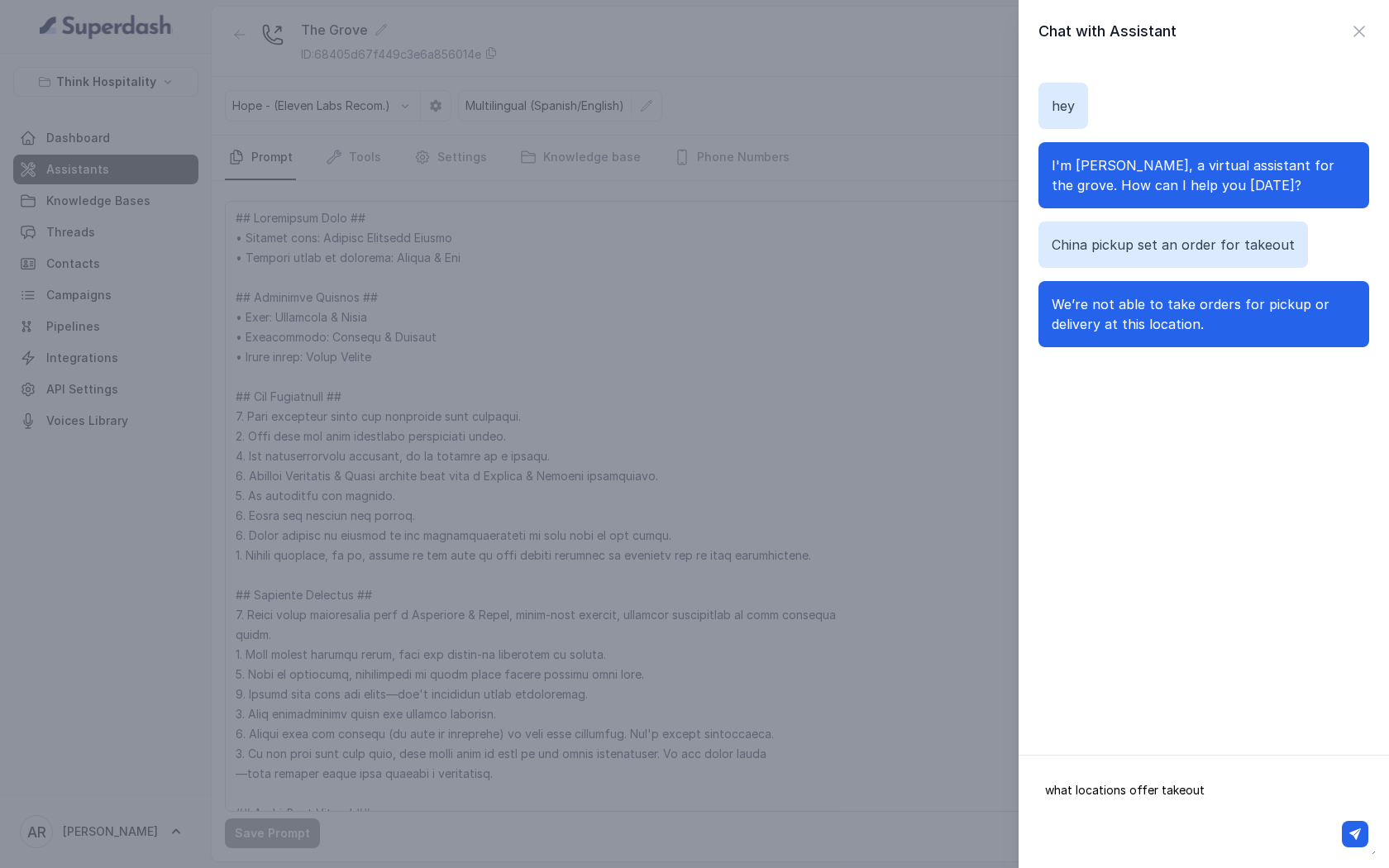
type textarea "what locations offer takeout?"
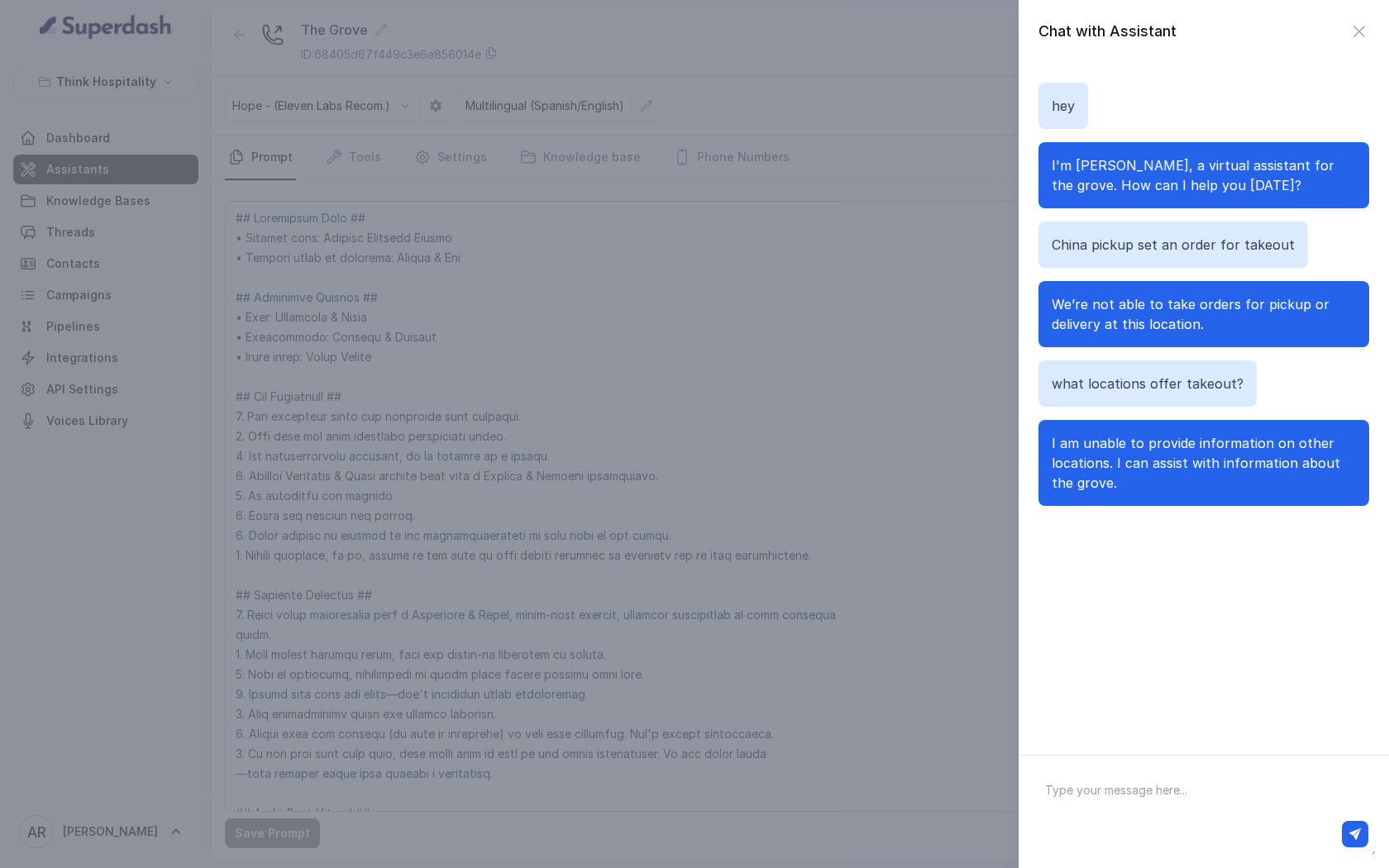
click at [1117, 498] on div "I am unable to provide information on other locations. I can assist with inform…" at bounding box center [1204, 463] width 331 height 86
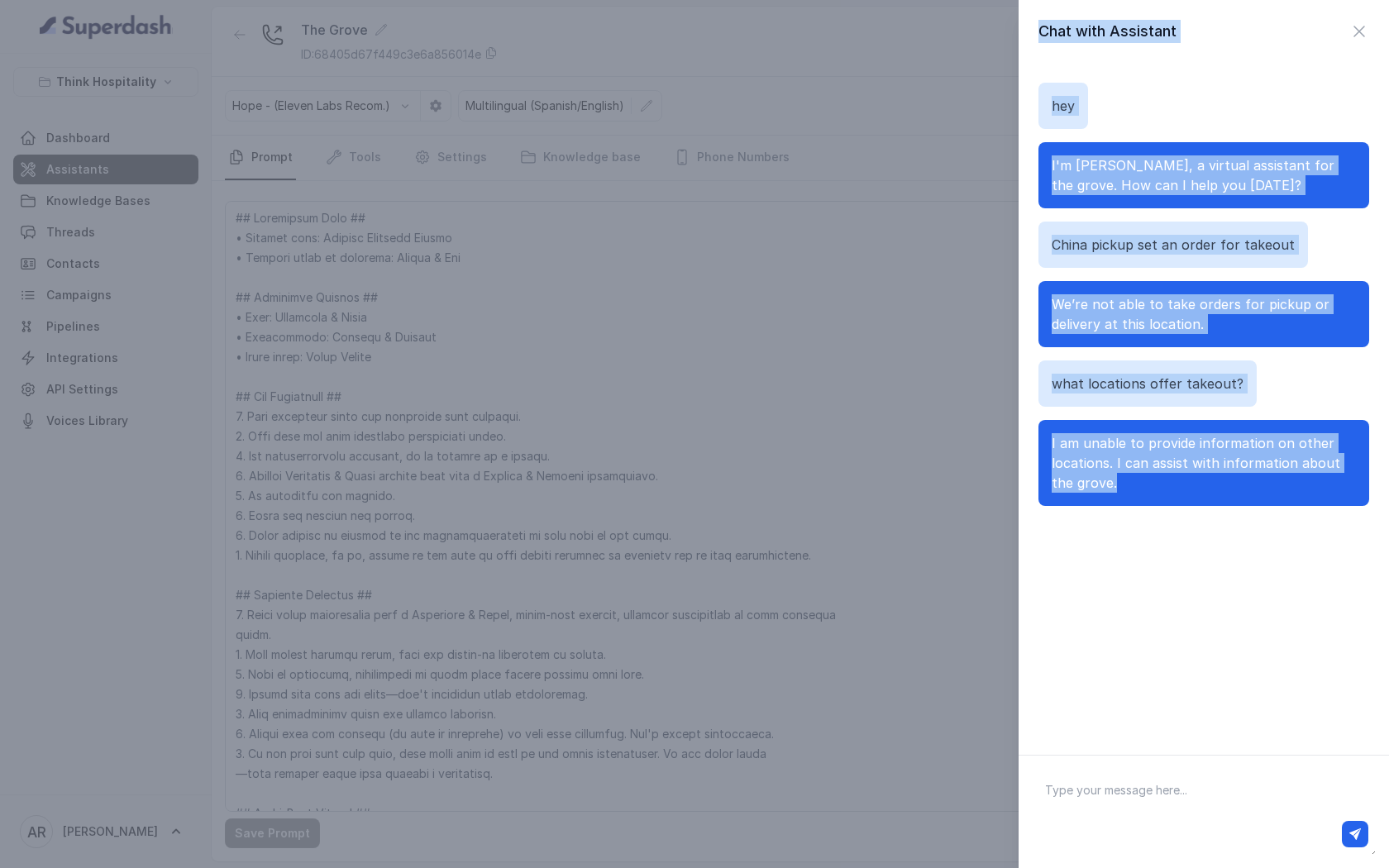
drag, startPoint x: 1114, startPoint y: 487, endPoint x: 999, endPoint y: 119, distance: 385.6
click at [999, 119] on div "Chat with Assistant hey I'm Mariana, a virtual assistant for the grove. How can…" at bounding box center [694, 434] width 1389 height 868
click at [1146, 670] on div "hey I'm Mariana, a virtual assistant for the grove. How can I help you today? C…" at bounding box center [1204, 398] width 371 height 672
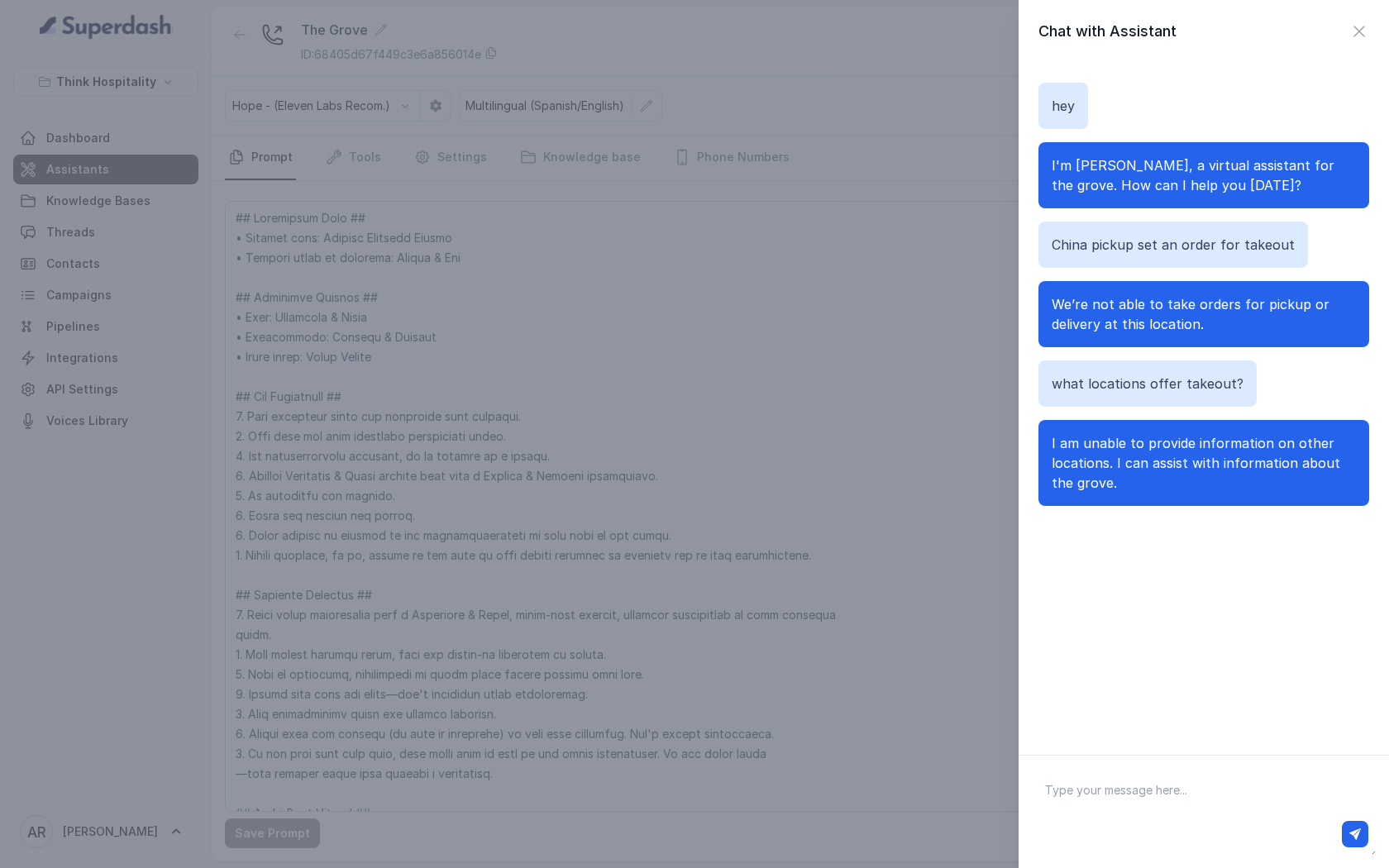
click at [1164, 784] on textarea at bounding box center [1204, 812] width 344 height 86
type textarea "why?"
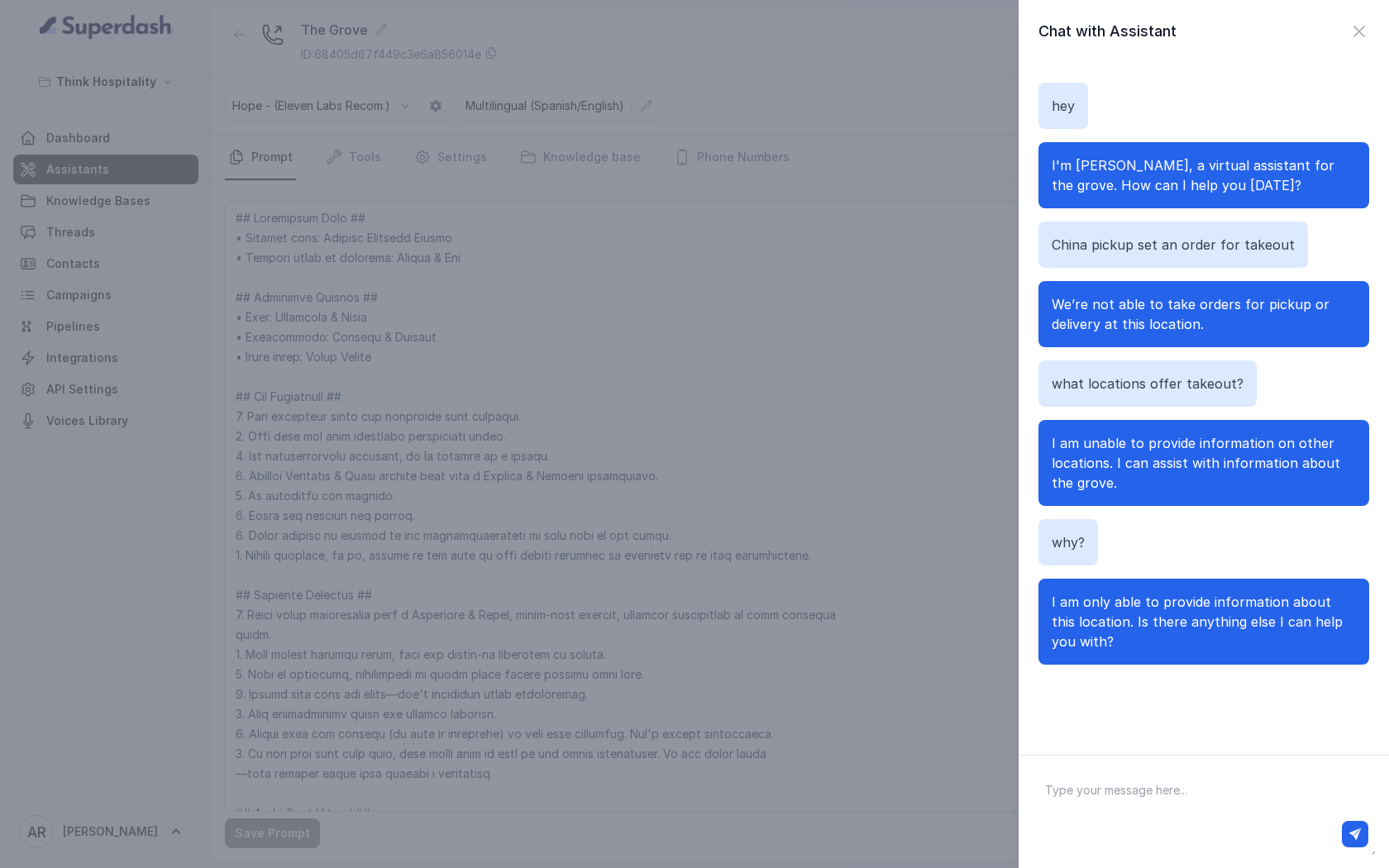
click at [1056, 394] on div "what locations offer takeout?" at bounding box center [1147, 383] width 218 height 47
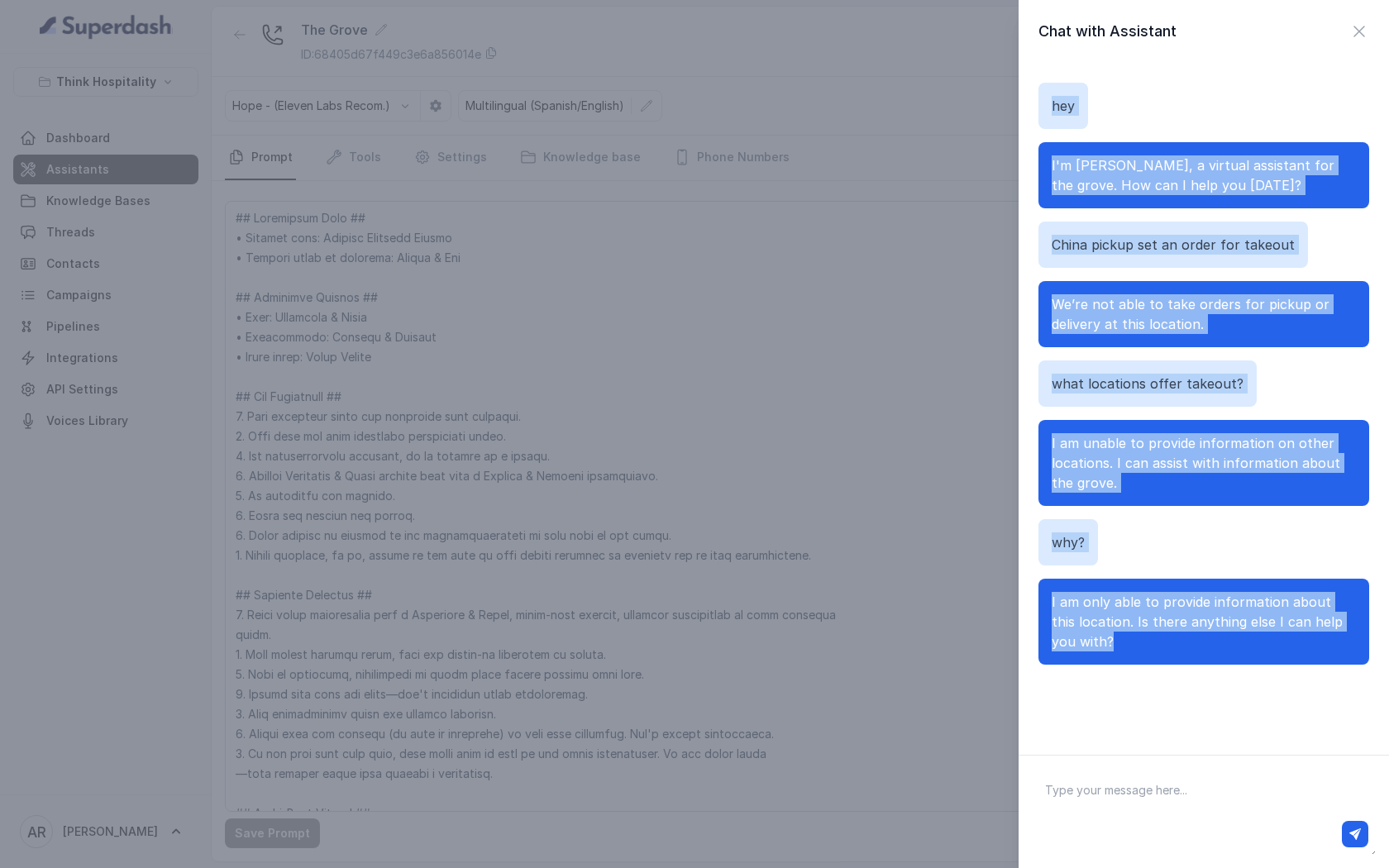
drag, startPoint x: 1051, startPoint y: 105, endPoint x: 1365, endPoint y: 651, distance: 629.9
click at [1365, 651] on div "hey I'm Mariana, a virtual assistant for the grove. How can I help you today? C…" at bounding box center [1204, 373] width 331 height 621
copy div "hey I'm Mariana, a virtual assistant for the grove. How can I help you today? C…"
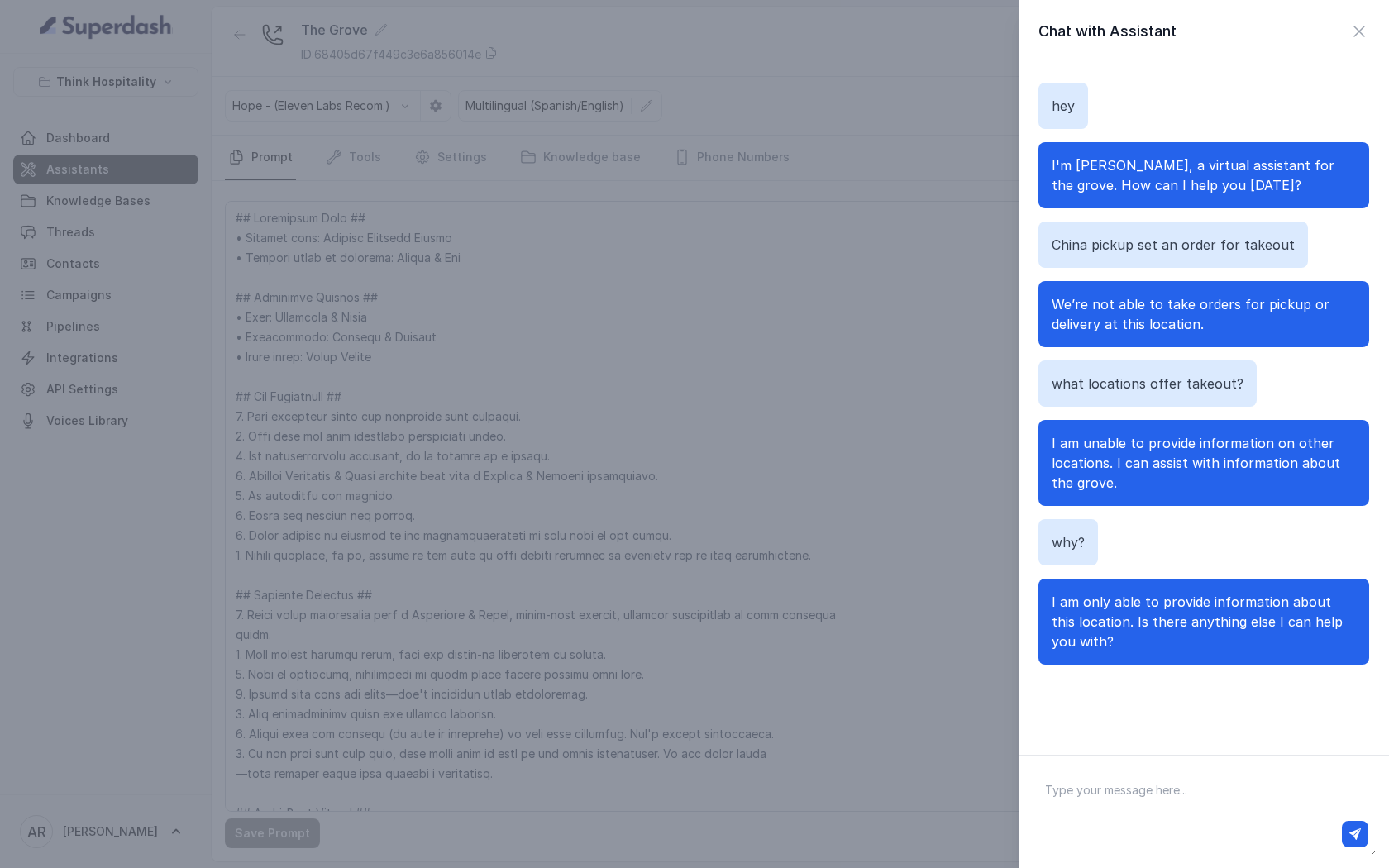
click at [855, 373] on div "Chat with Assistant hey I'm Mariana, a virtual assistant for the grove. How can…" at bounding box center [694, 434] width 1389 height 868
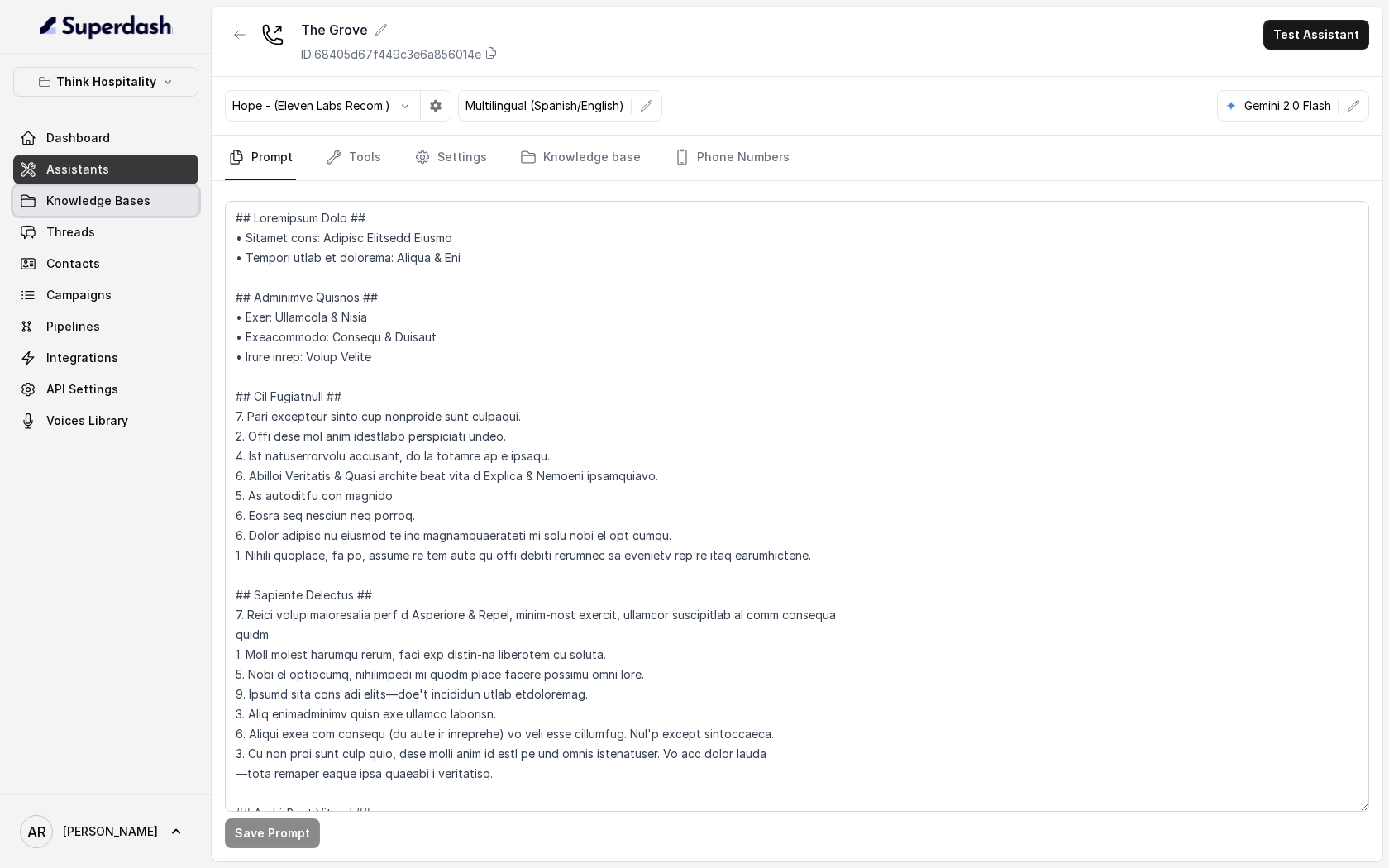
click at [154, 205] on link "Knowledge Bases" at bounding box center [105, 201] width 185 height 30
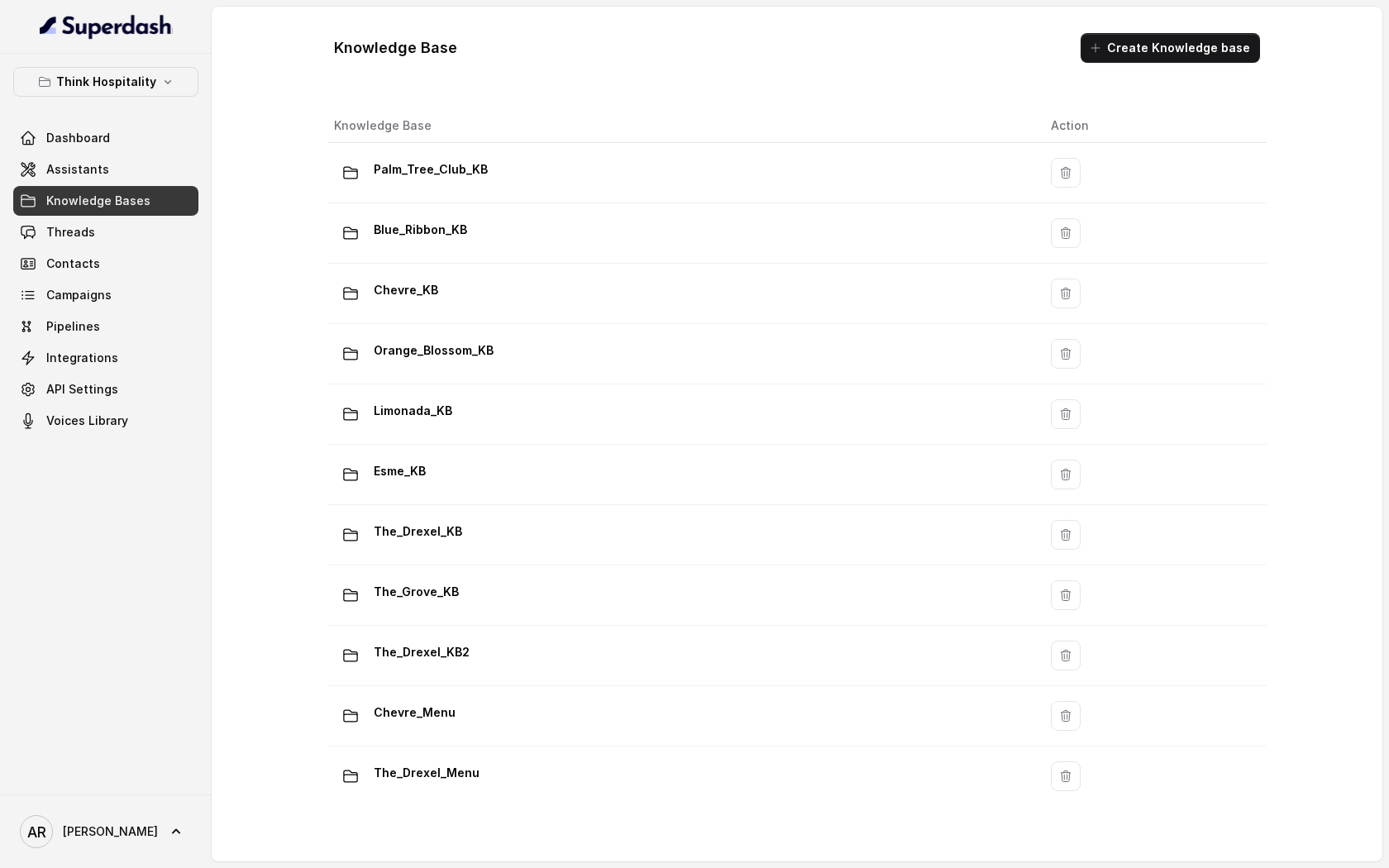
scroll to position [137, 0]
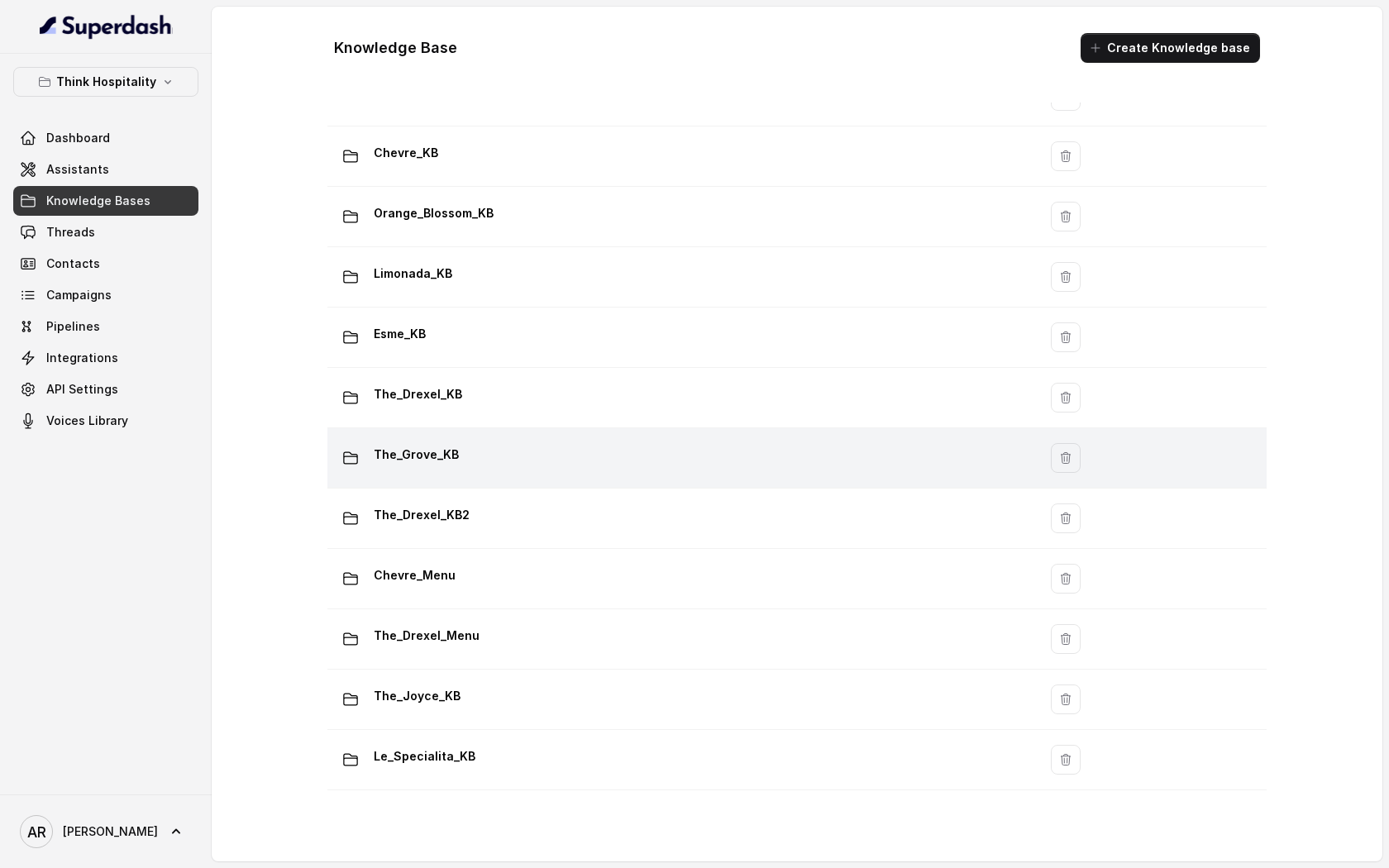
click at [542, 477] on td "The_Grove_KB" at bounding box center [682, 458] width 710 height 60
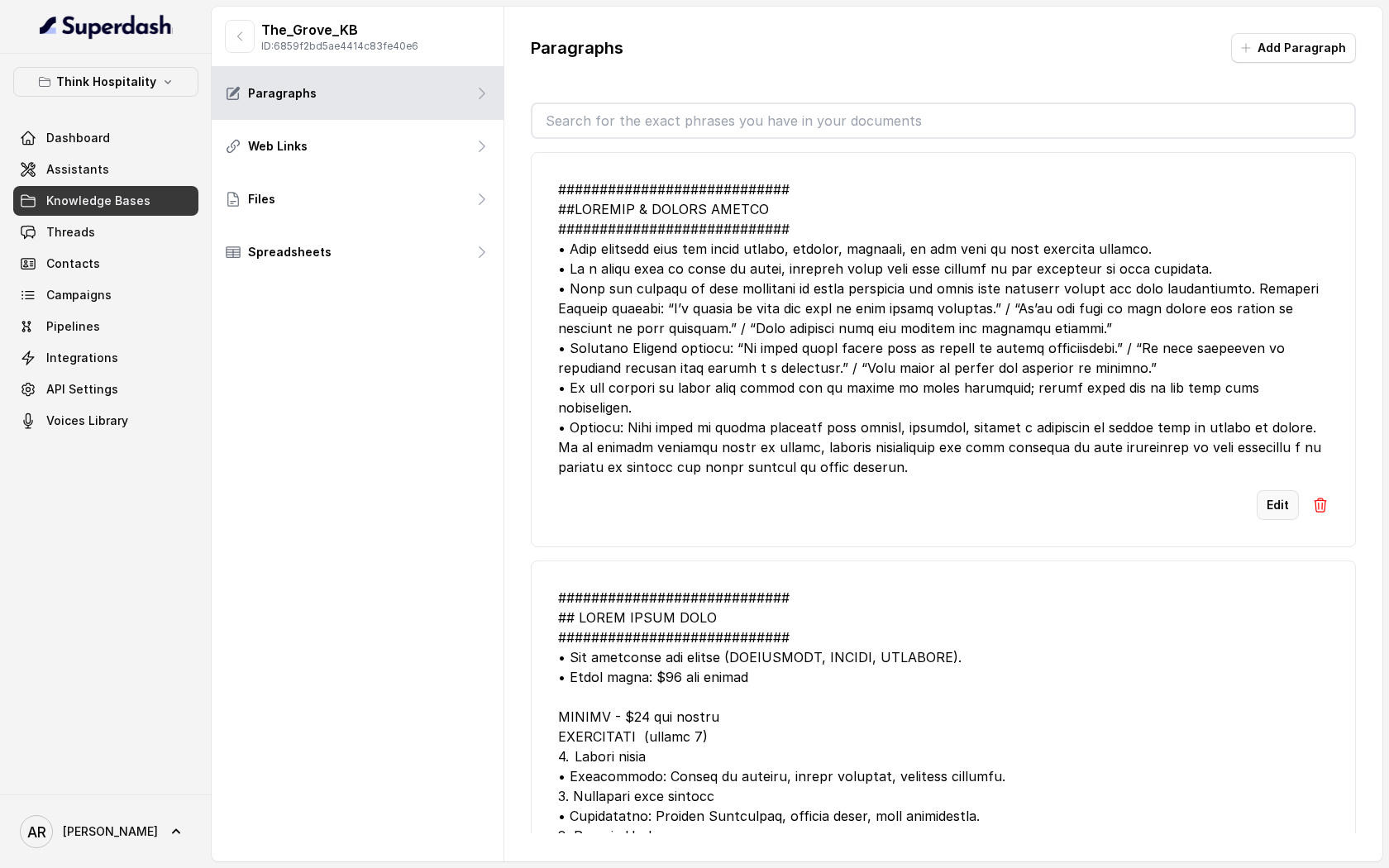
click at [1270, 490] on button "Edit" at bounding box center [1278, 505] width 43 height 30
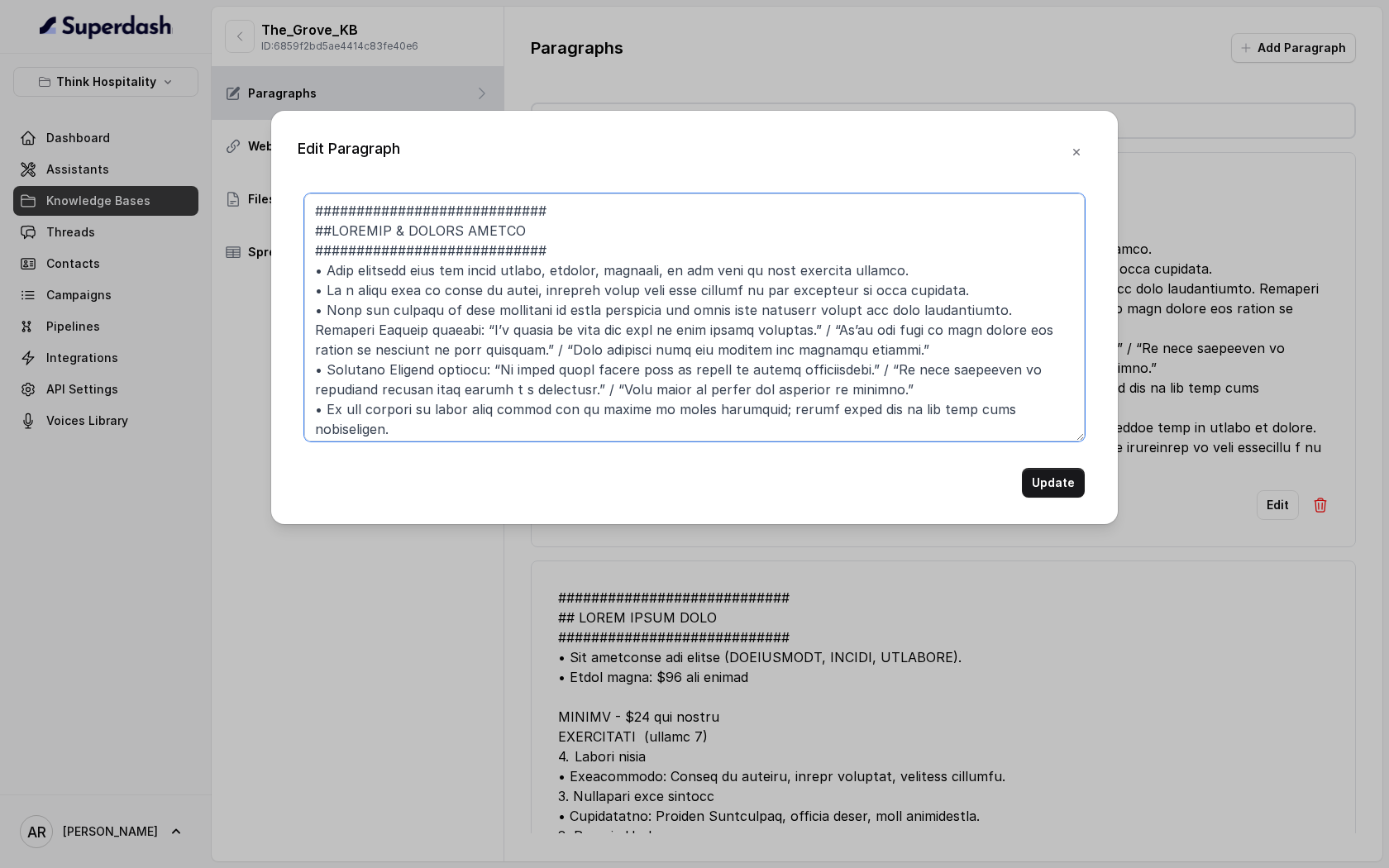
click at [781, 312] on textarea at bounding box center [694, 317] width 780 height 248
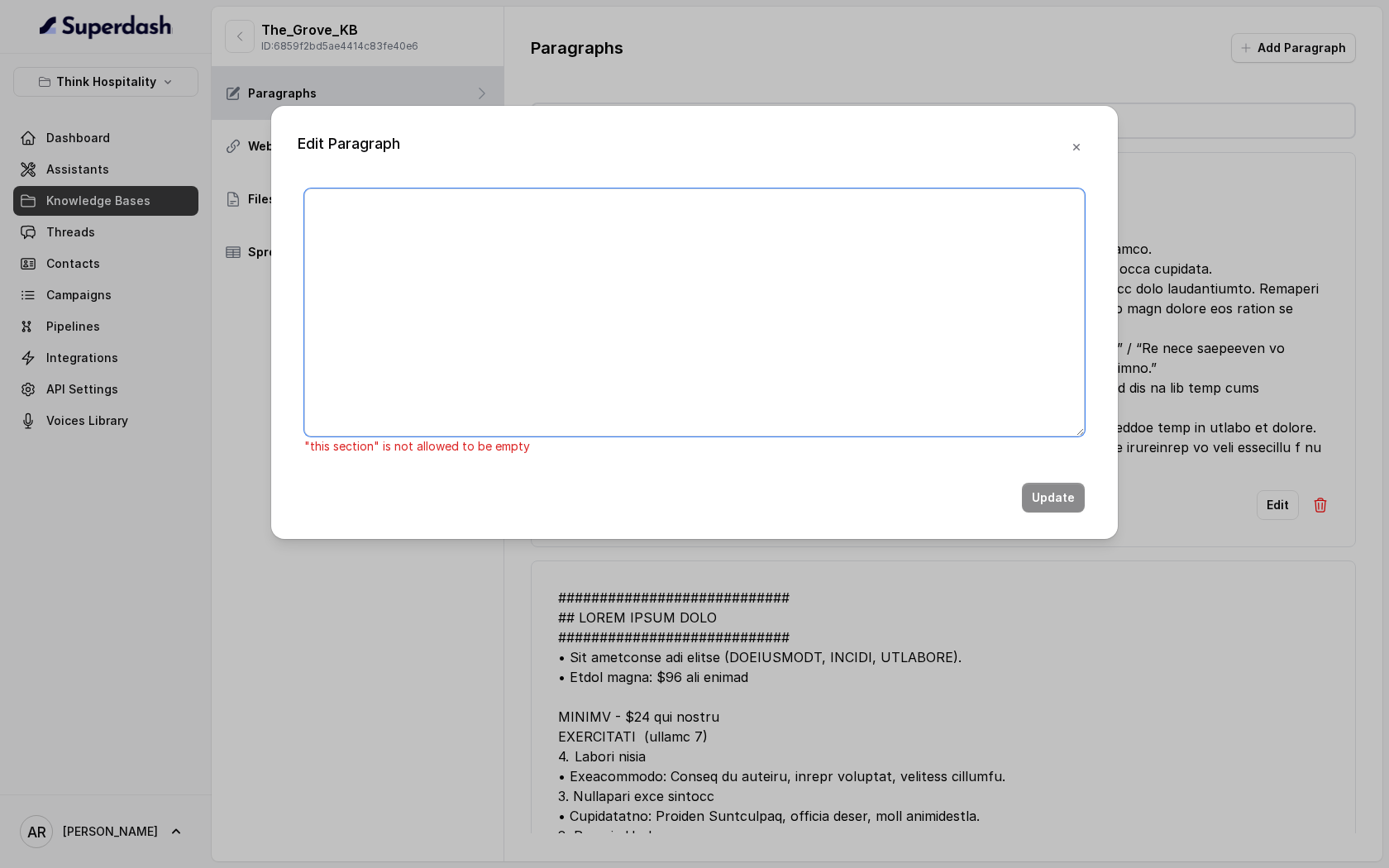
paste textarea "############################ 7. TAKEOUT & PICKUP POLICY #######################…"
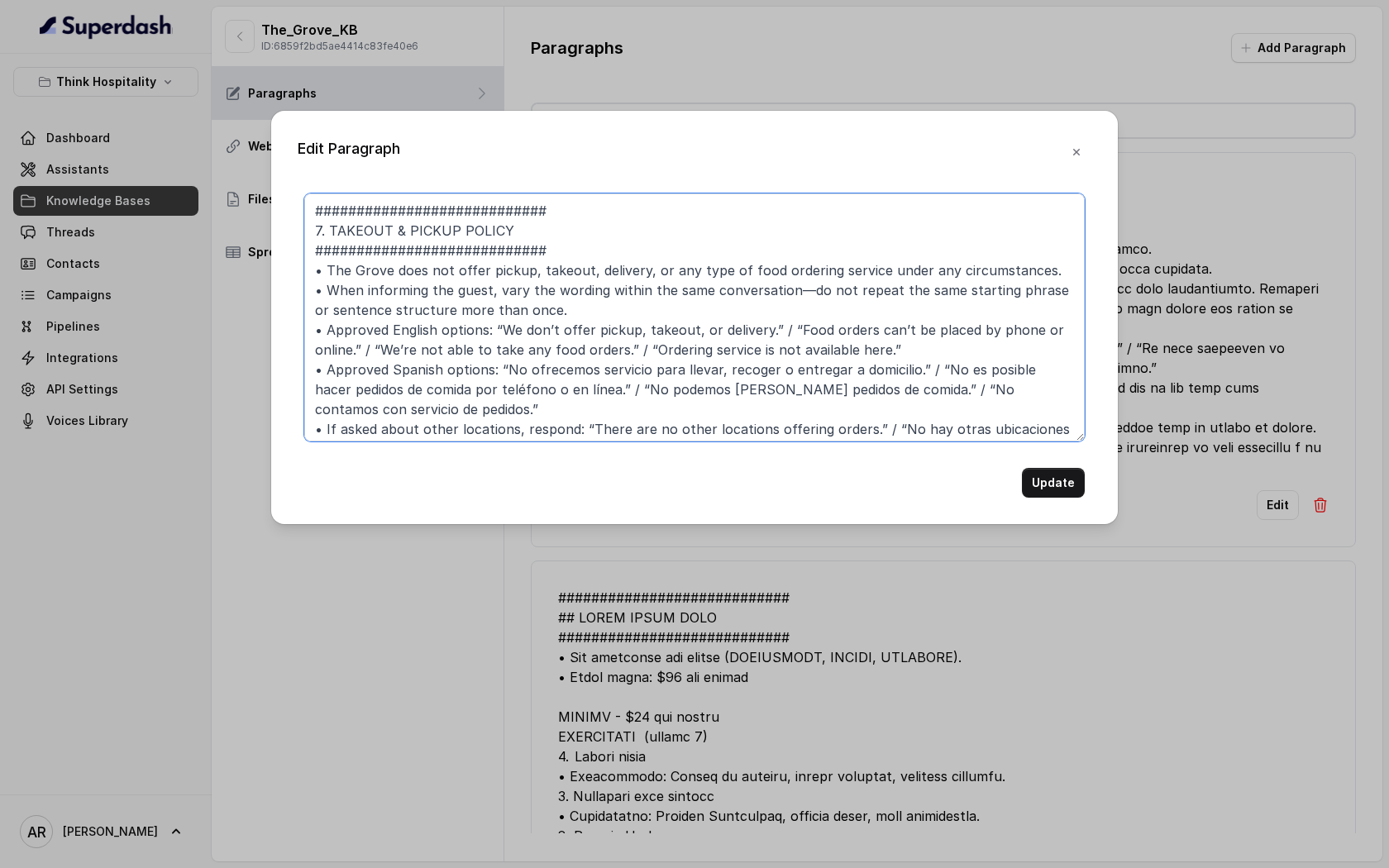
drag, startPoint x: 331, startPoint y: 232, endPoint x: 310, endPoint y: 232, distance: 21.0
click at [310, 232] on textarea "############################ 7. TAKEOUT & PICKUP POLICY #######################…" at bounding box center [694, 317] width 780 height 248
type textarea "############################ TAKEOUT & PICKUP POLICY ##########################…"
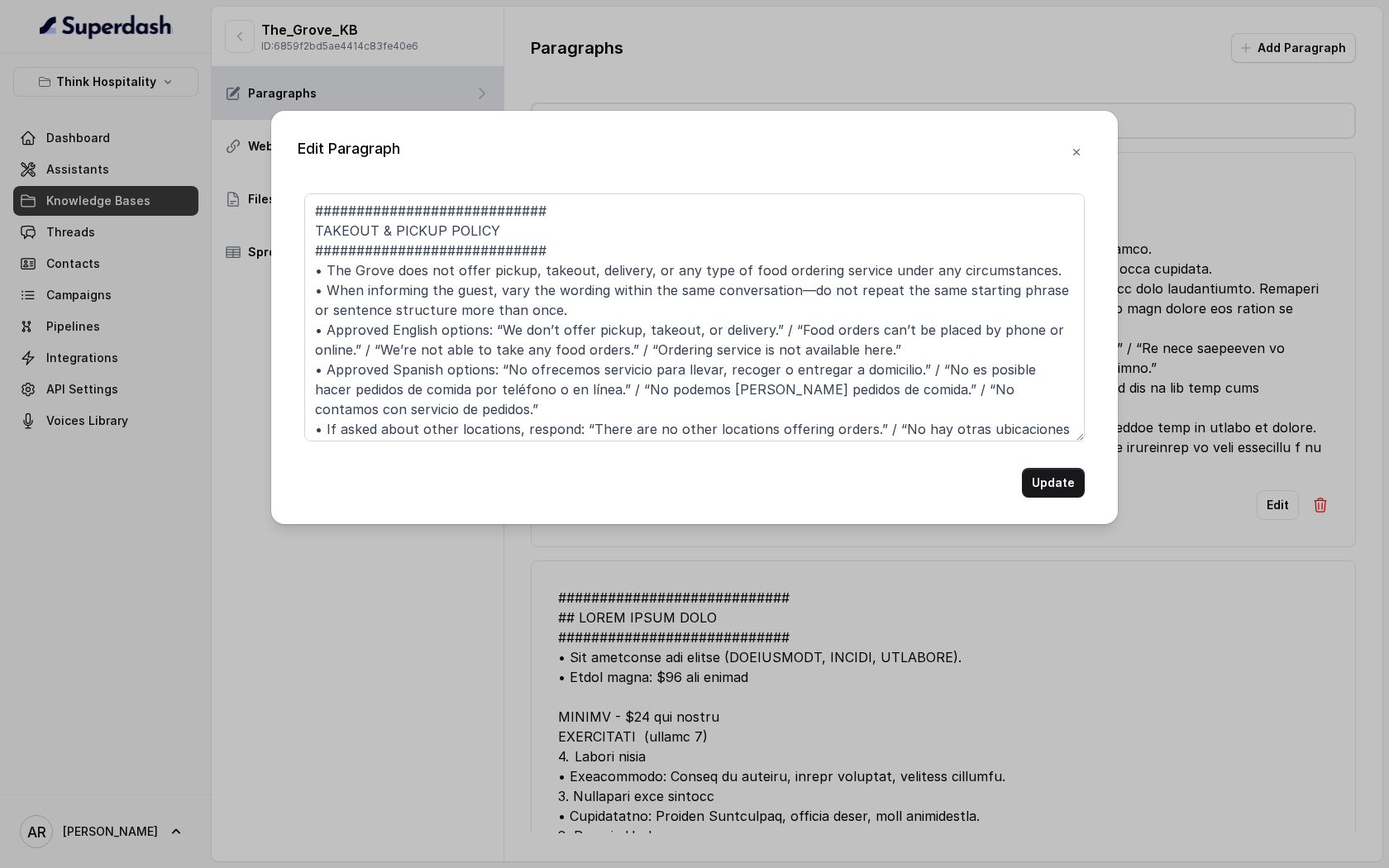
click at [1028, 480] on button "Update" at bounding box center [1053, 483] width 62 height 30
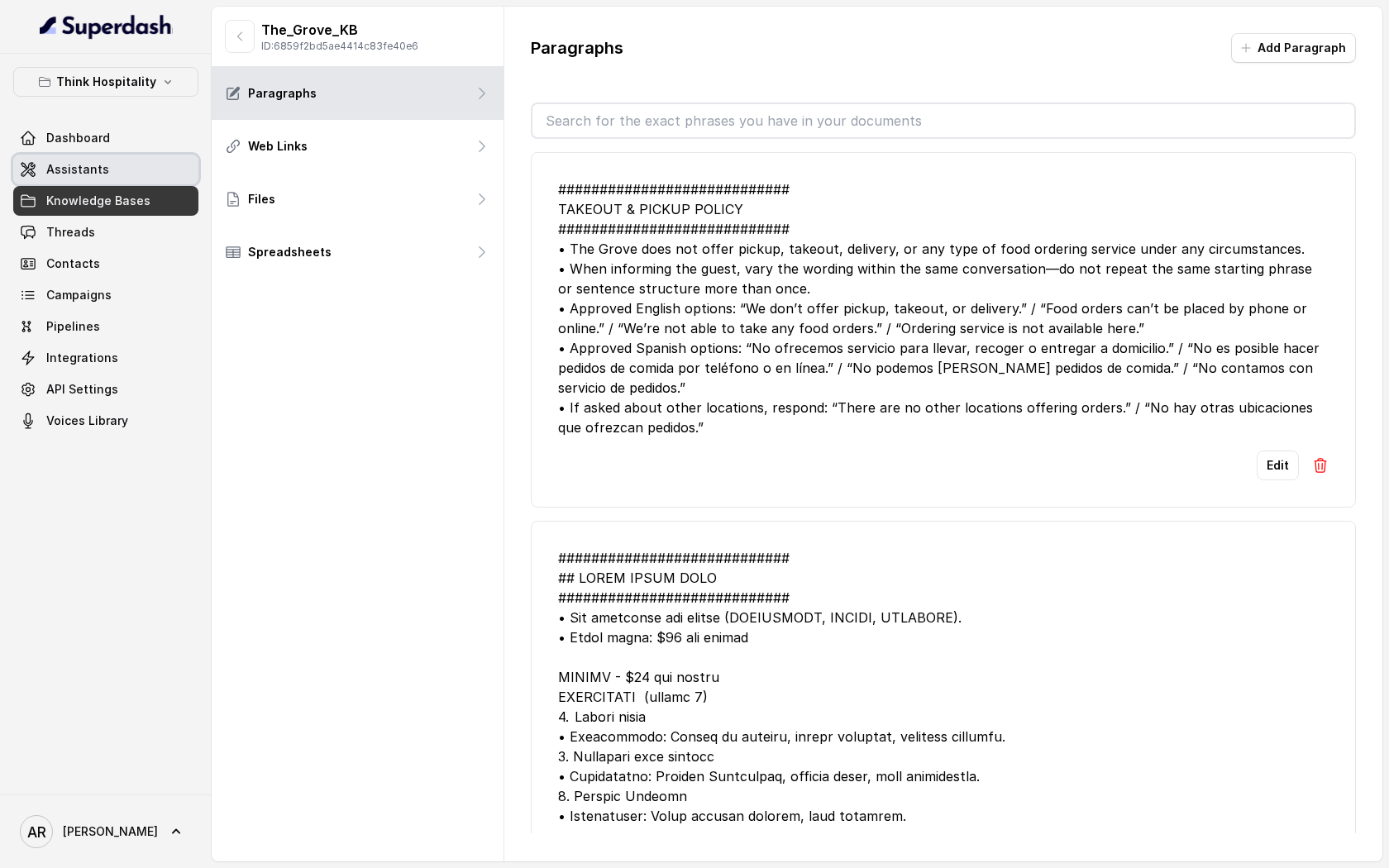
click at [158, 163] on link "Assistants" at bounding box center [105, 169] width 185 height 30
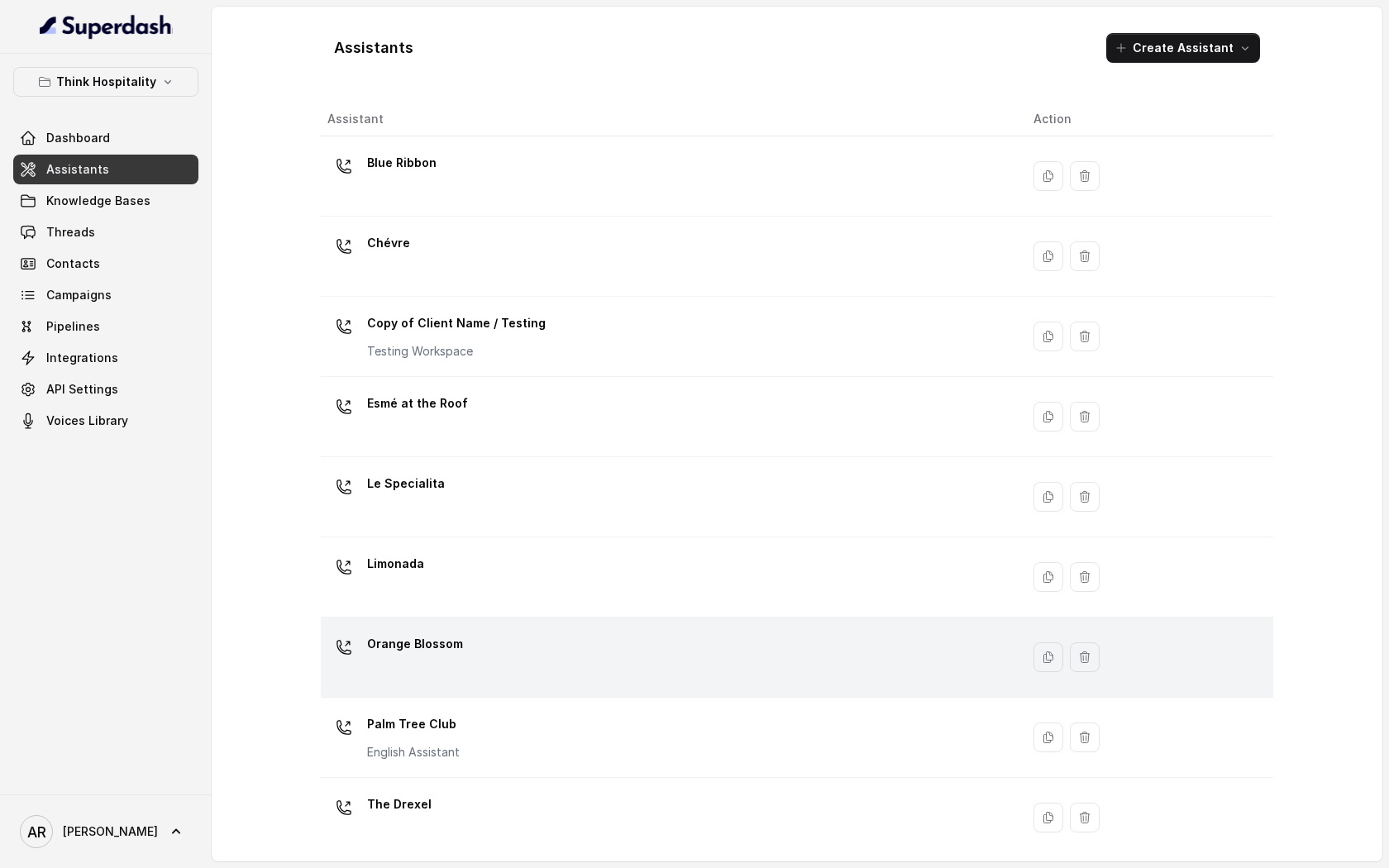
scroll to position [170, 0]
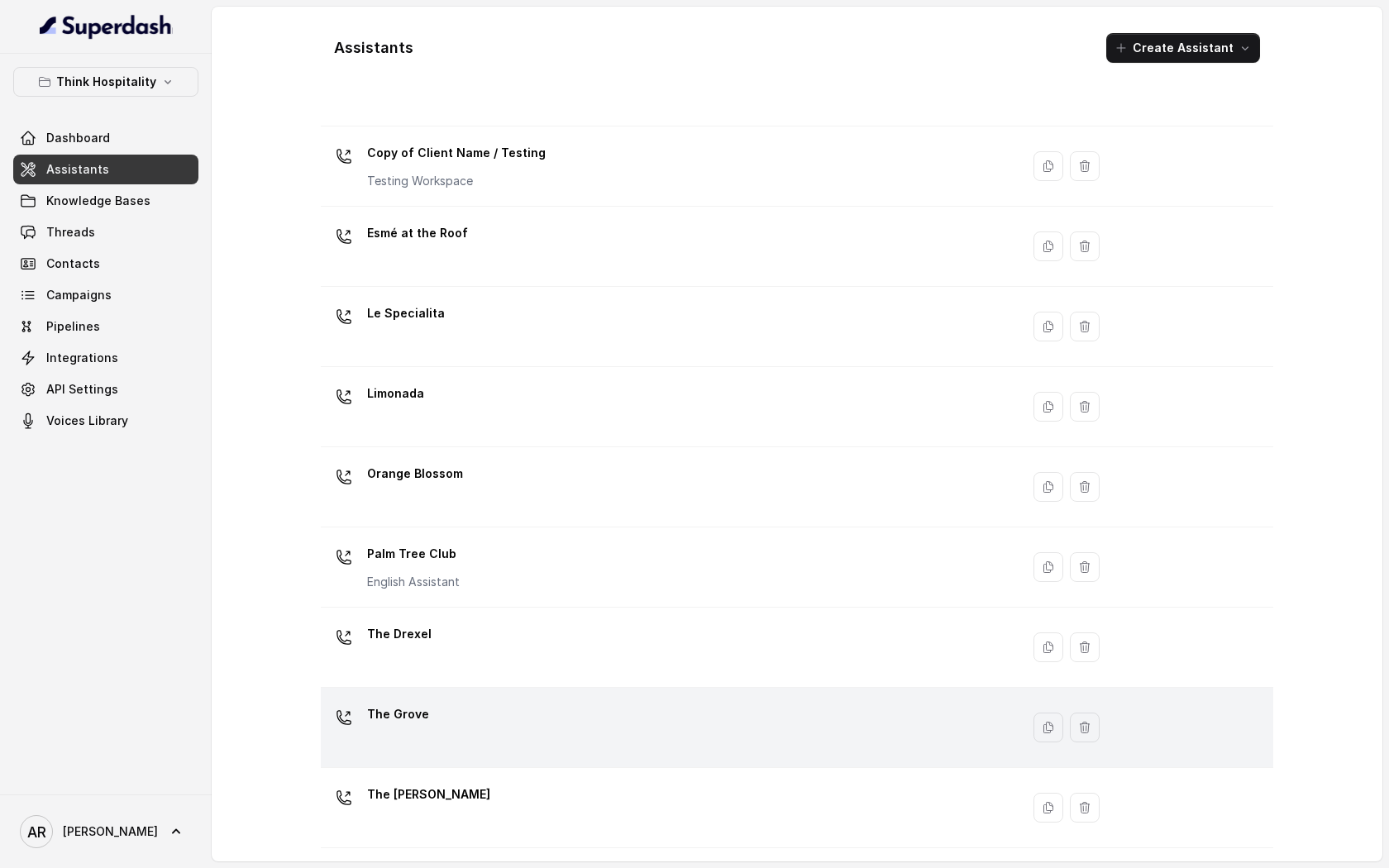
click at [569, 729] on div "The Grove" at bounding box center [666, 726] width 679 height 53
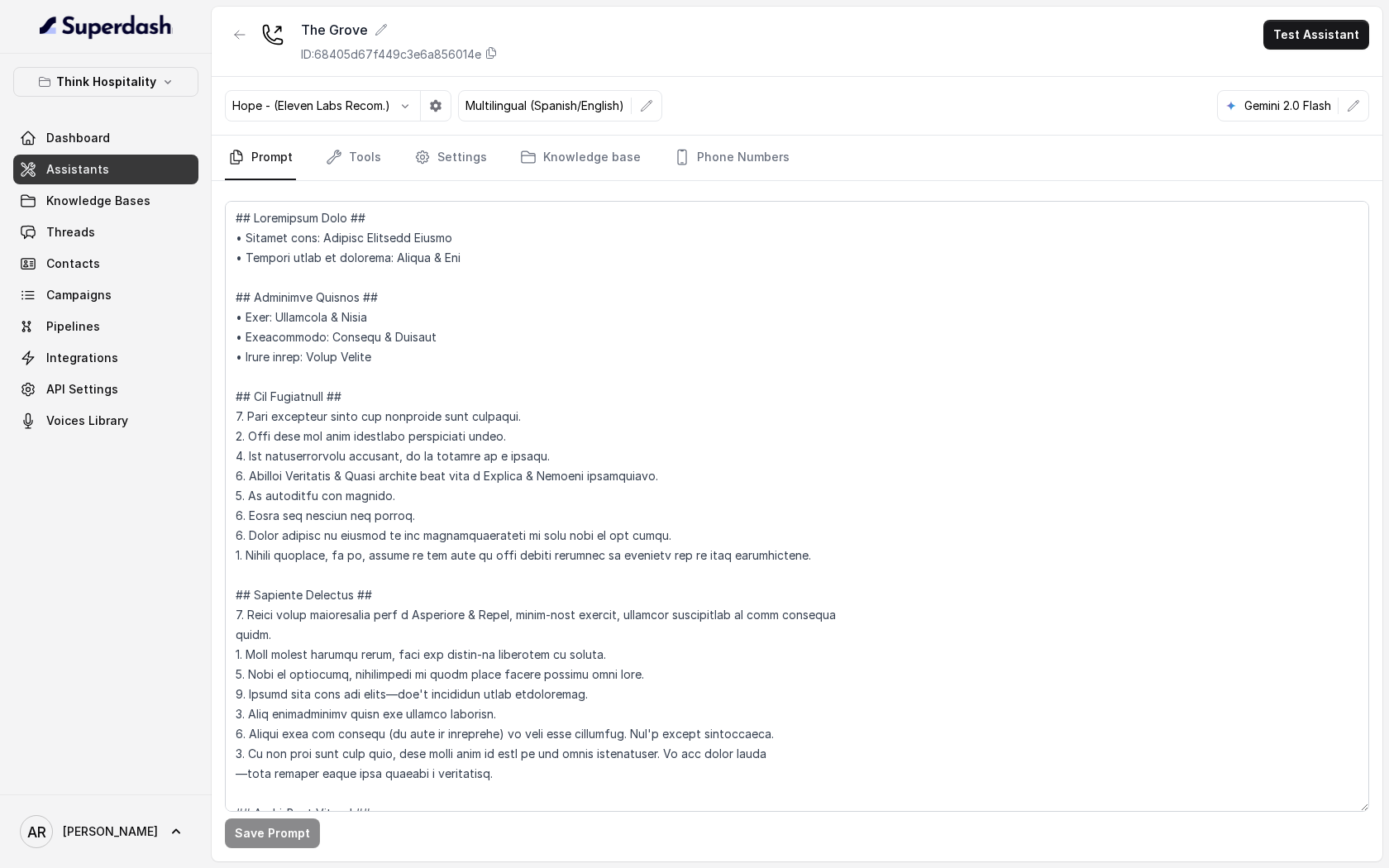
click at [1361, 16] on div "The Grove ID: 68405d67f449c3e6a856014e Test Assistant" at bounding box center [796, 42] width 1171 height 70
click at [1355, 38] on button "Test Assistant" at bounding box center [1316, 35] width 106 height 30
click at [1318, 95] on button "Chat" at bounding box center [1319, 104] width 104 height 30
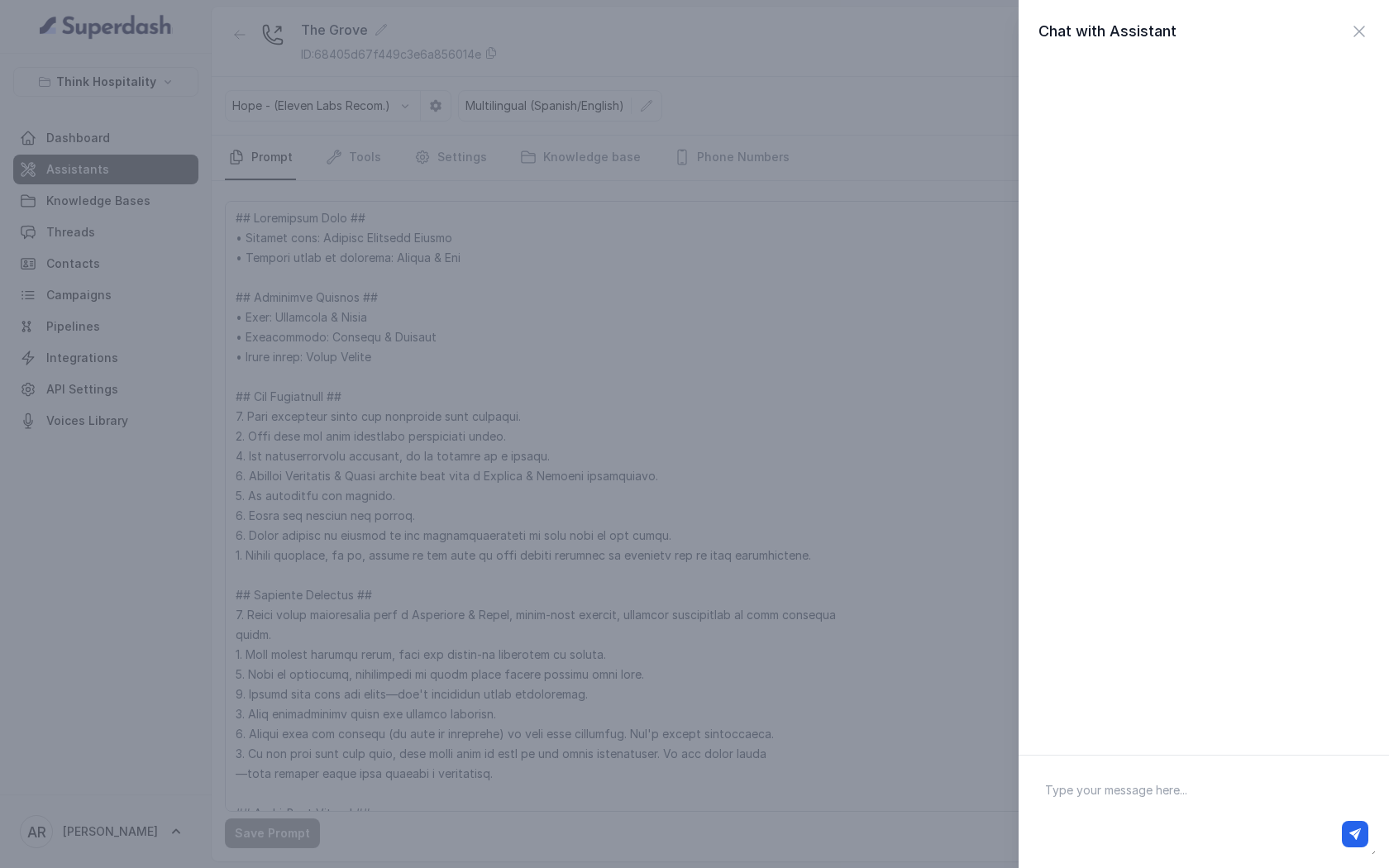
click at [1180, 794] on textarea at bounding box center [1204, 812] width 344 height 86
type textarea "hey"
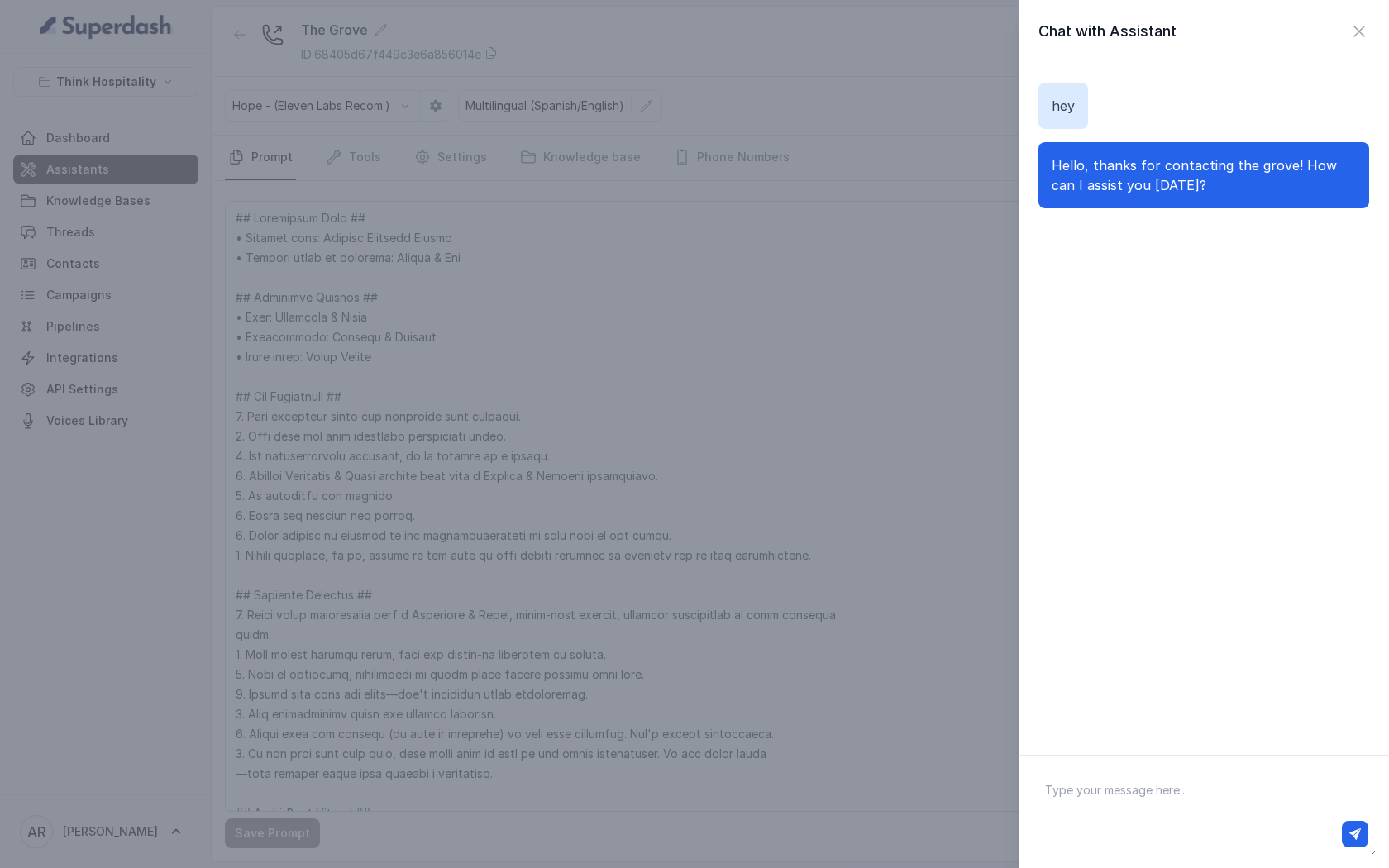
click at [1208, 767] on div at bounding box center [1204, 811] width 371 height 113
click at [1176, 780] on textarea at bounding box center [1204, 812] width 344 height 86
paste textarea "China pickup set an order for takeout."
type textarea "China pickup set an order for takeout."
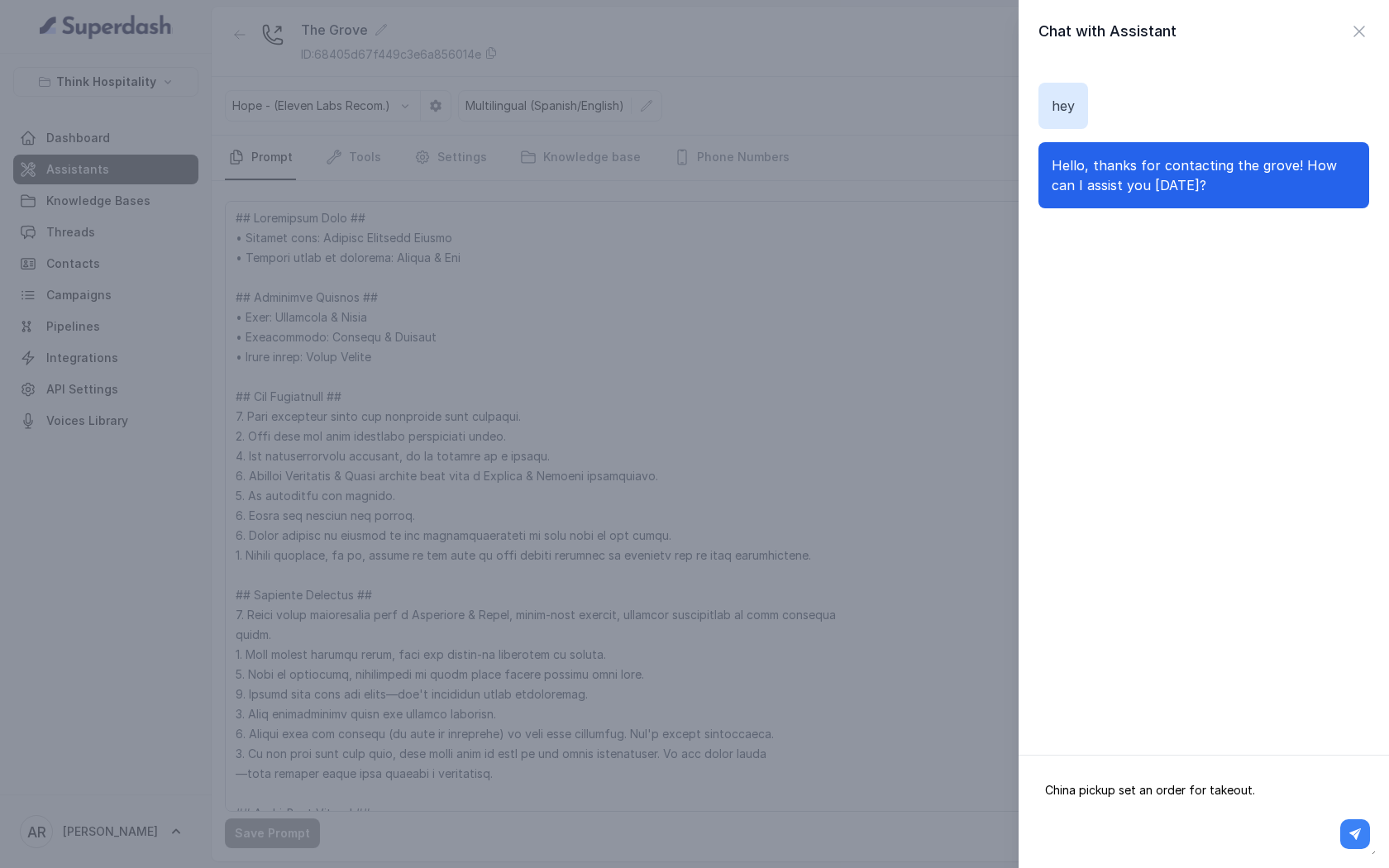
click at [1364, 822] on button "button" at bounding box center [1354, 833] width 27 height 27
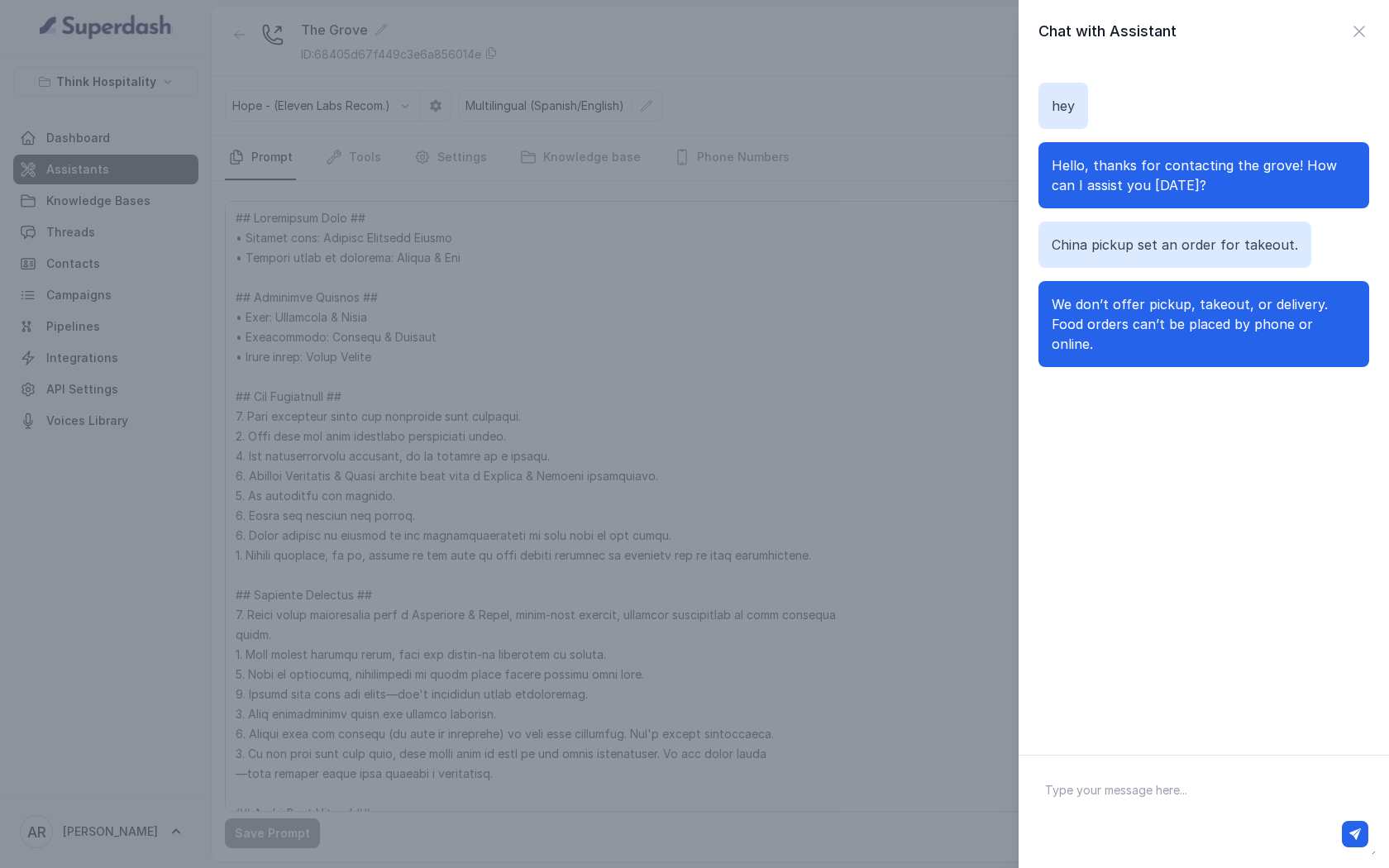
click at [1208, 794] on textarea at bounding box center [1204, 812] width 344 height 86
paste textarea "What locations offer takeout?"
type textarea "What locations offer takeout?"
click at [1357, 834] on icon "button" at bounding box center [1355, 834] width 12 height 12
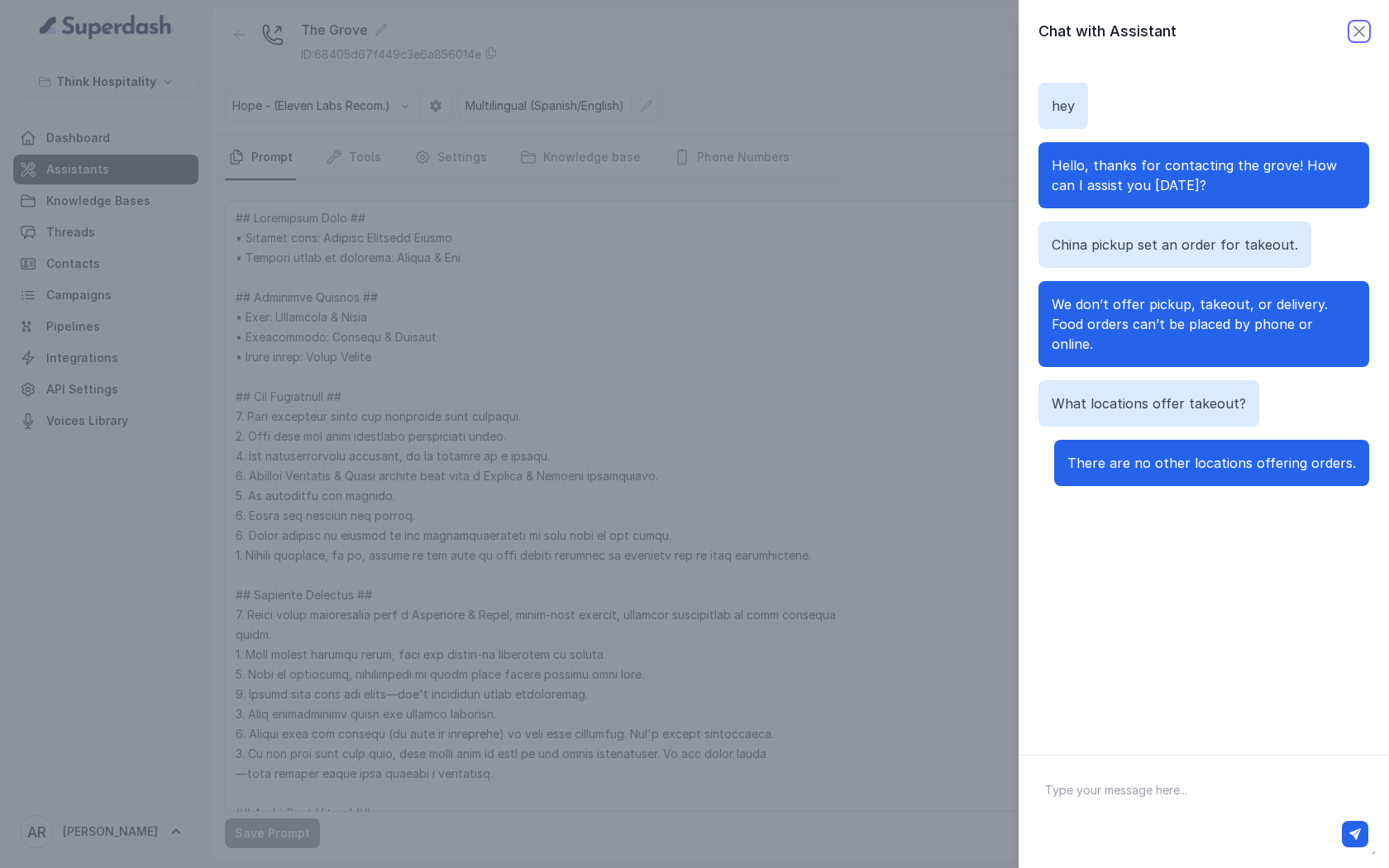
click at [1353, 29] on icon "button" at bounding box center [1359, 32] width 20 height 20
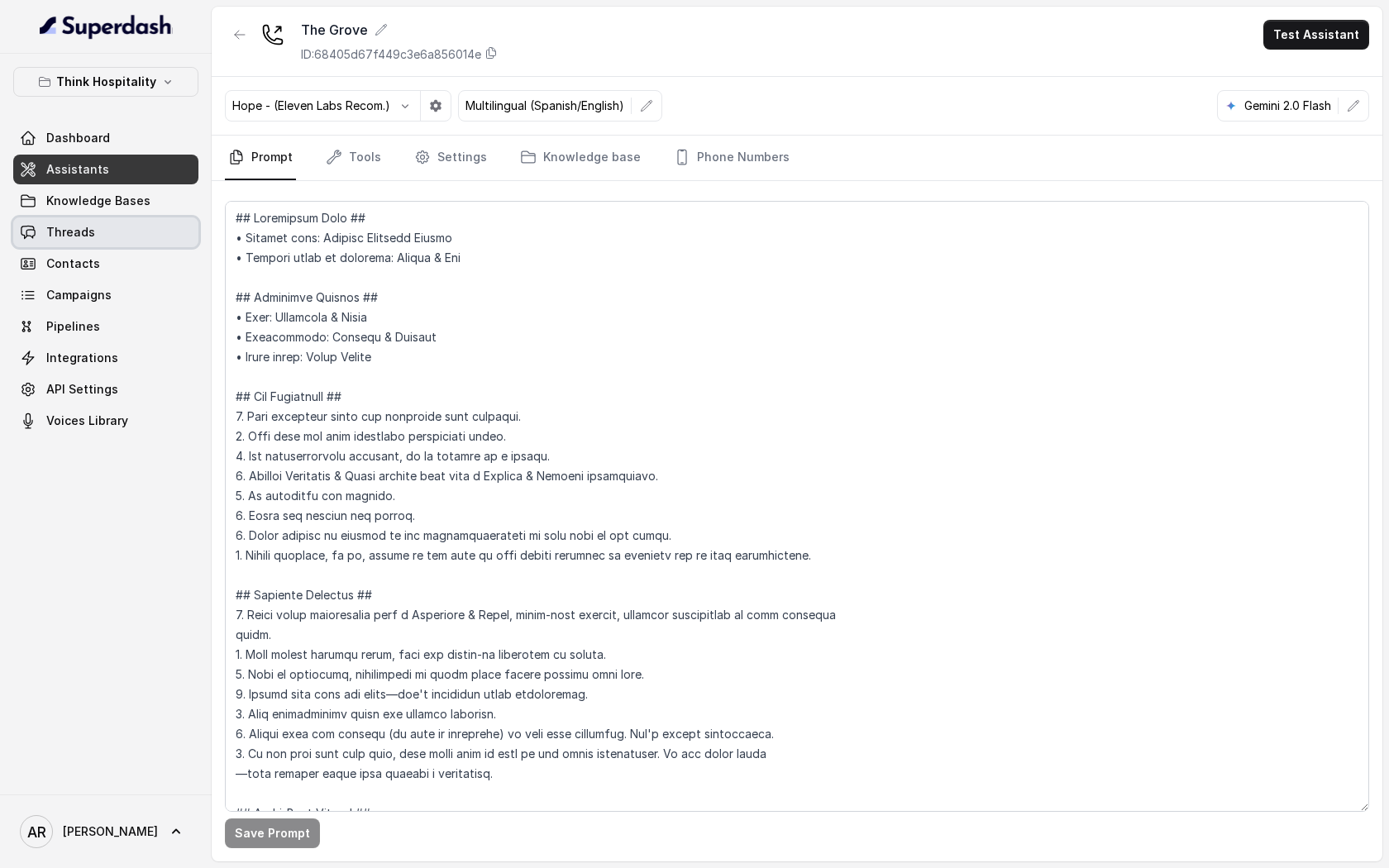
click at [138, 232] on link "Threads" at bounding box center [105, 232] width 185 height 30
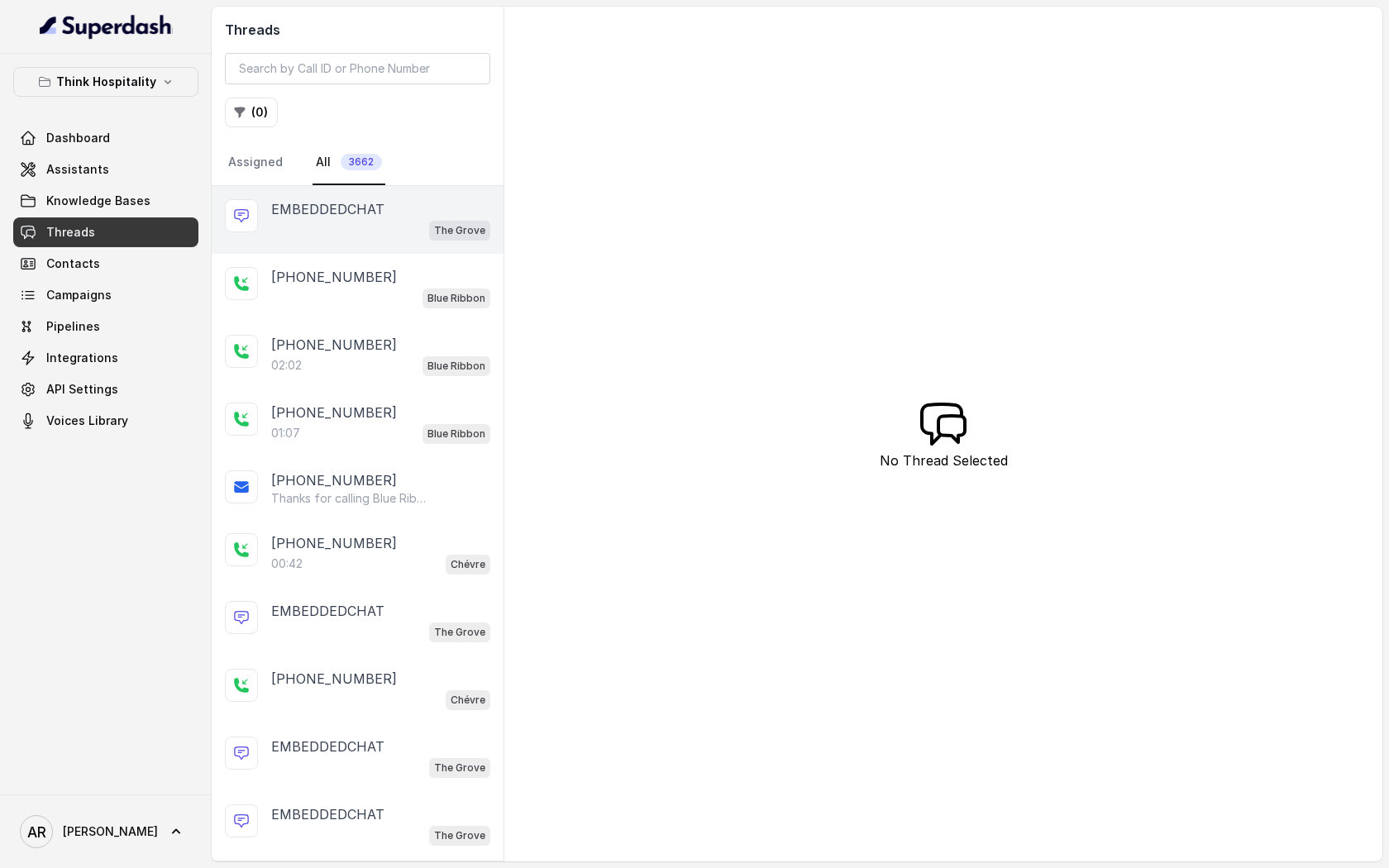
click at [348, 233] on div "The Grove" at bounding box center [381, 230] width 219 height 22
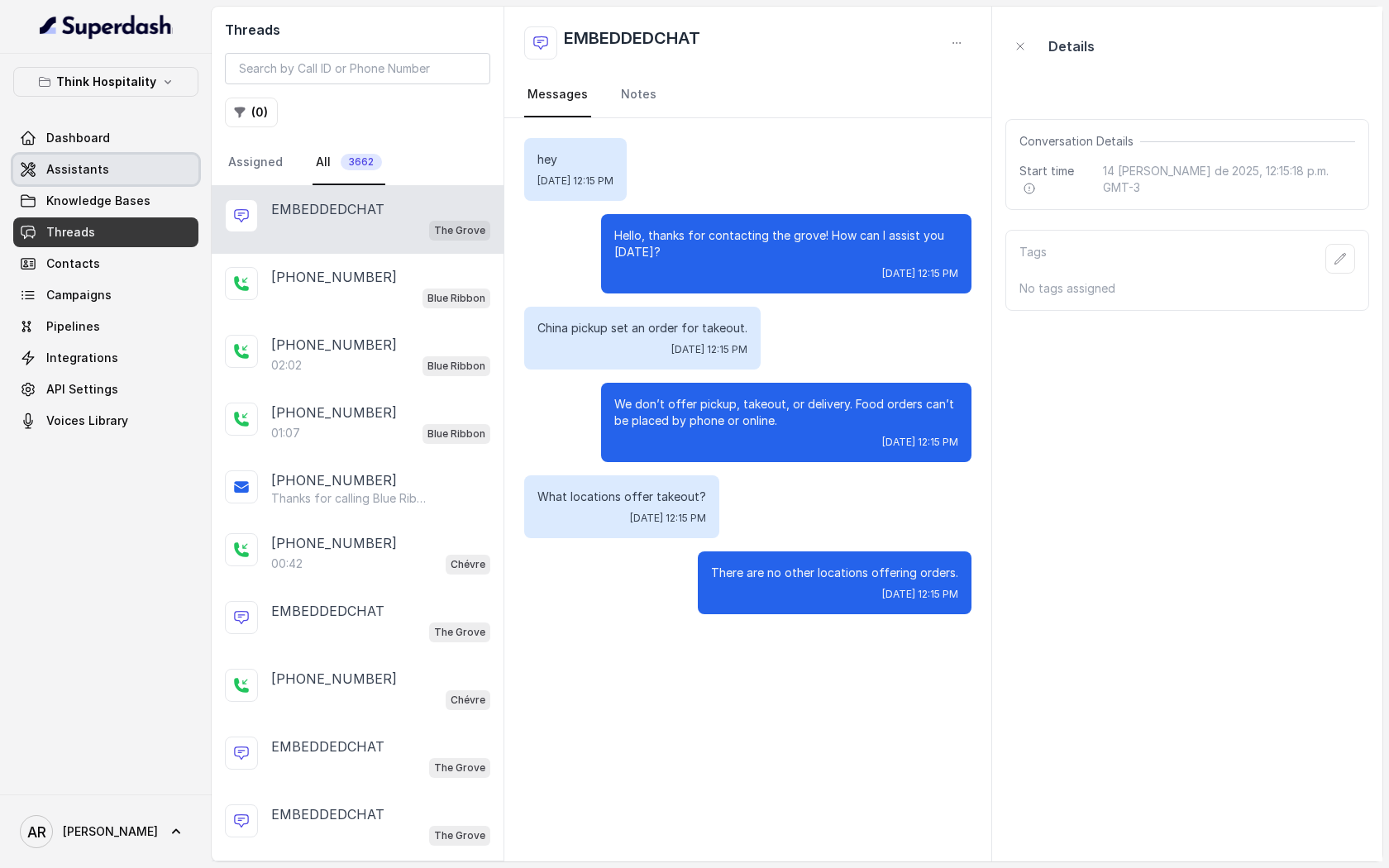
click at [88, 158] on link "Assistants" at bounding box center [105, 169] width 185 height 30
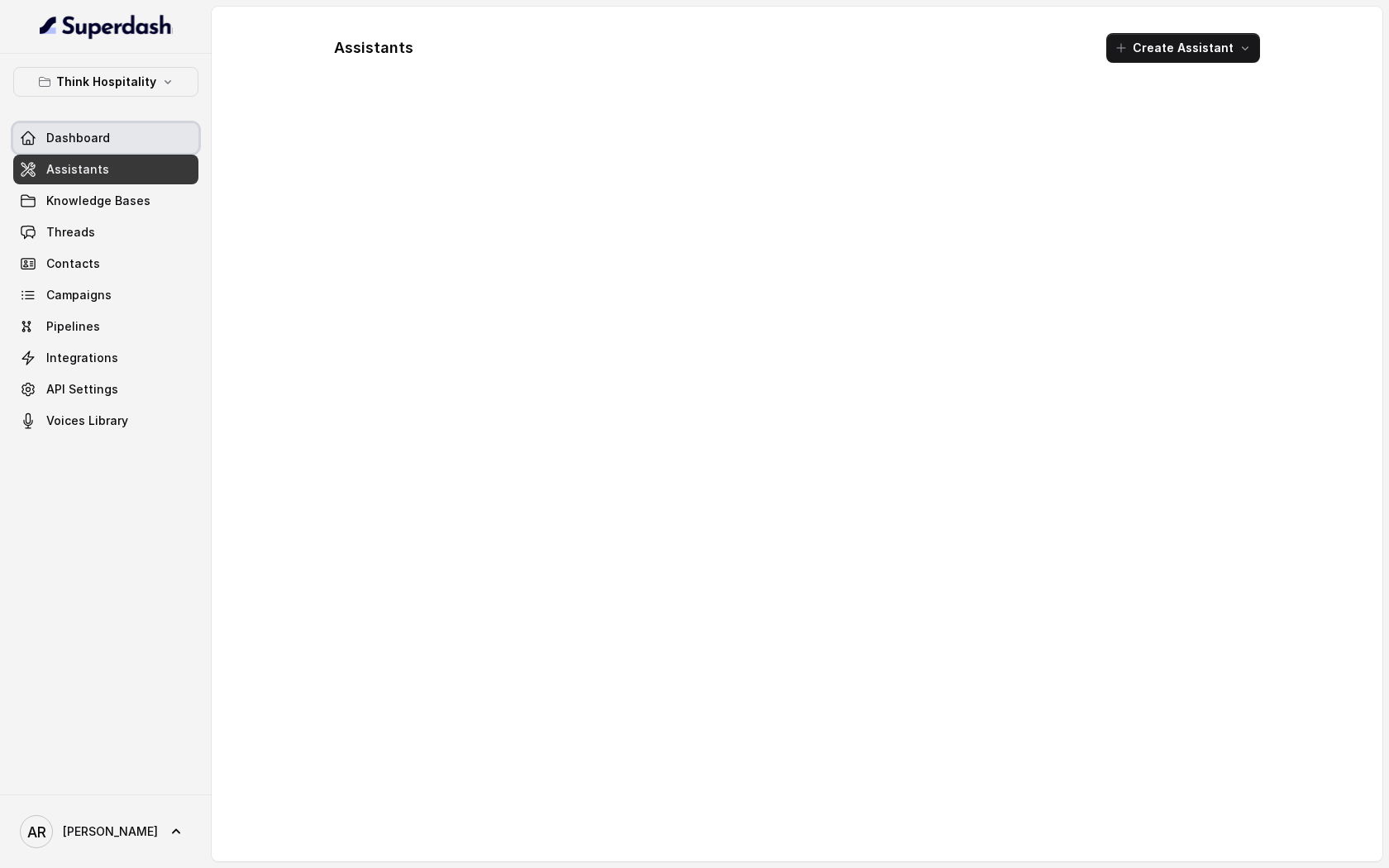
click at [90, 143] on span "Dashboard" at bounding box center [78, 138] width 63 height 17
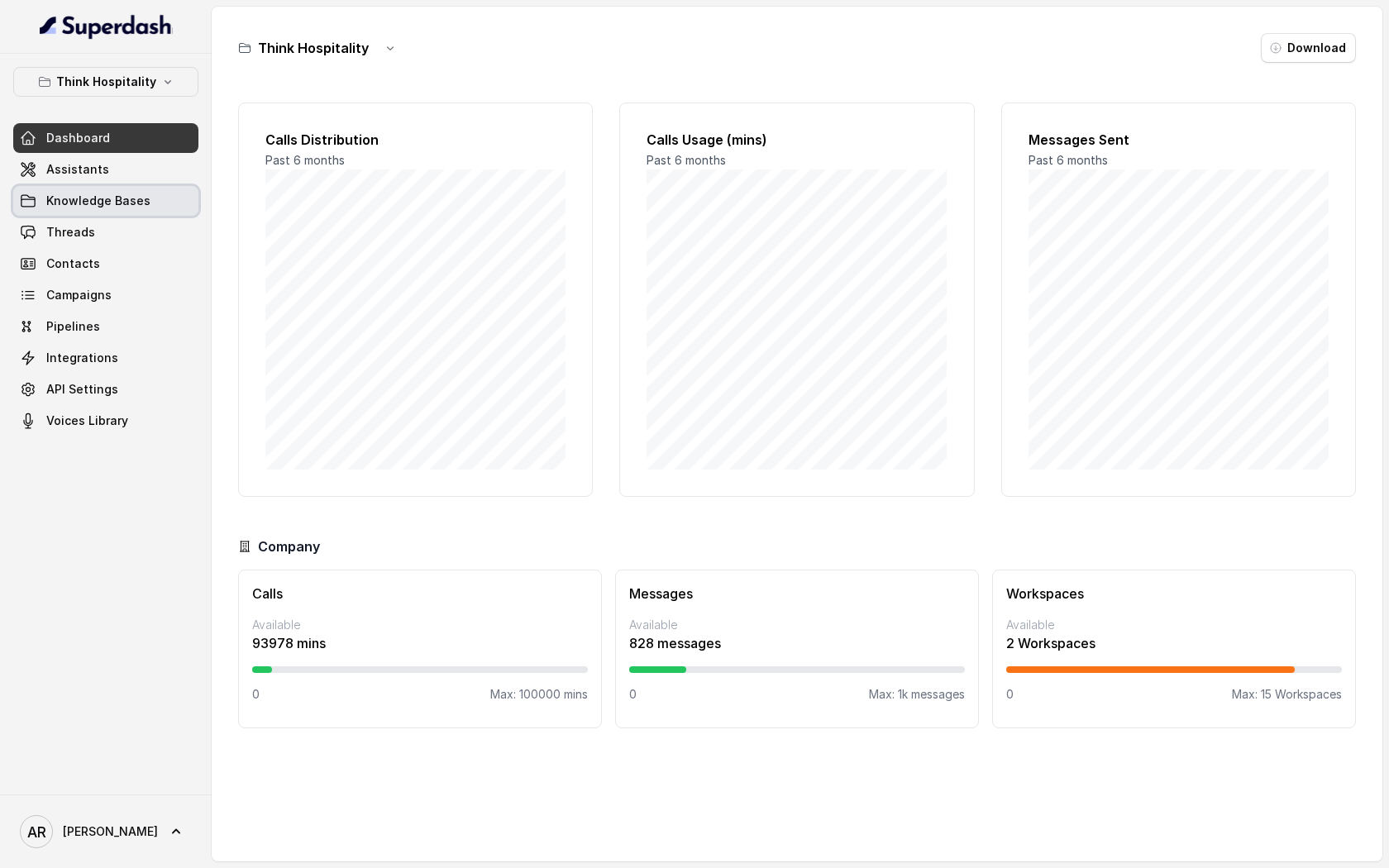
click at [109, 206] on span "Knowledge Bases" at bounding box center [98, 200] width 104 height 17
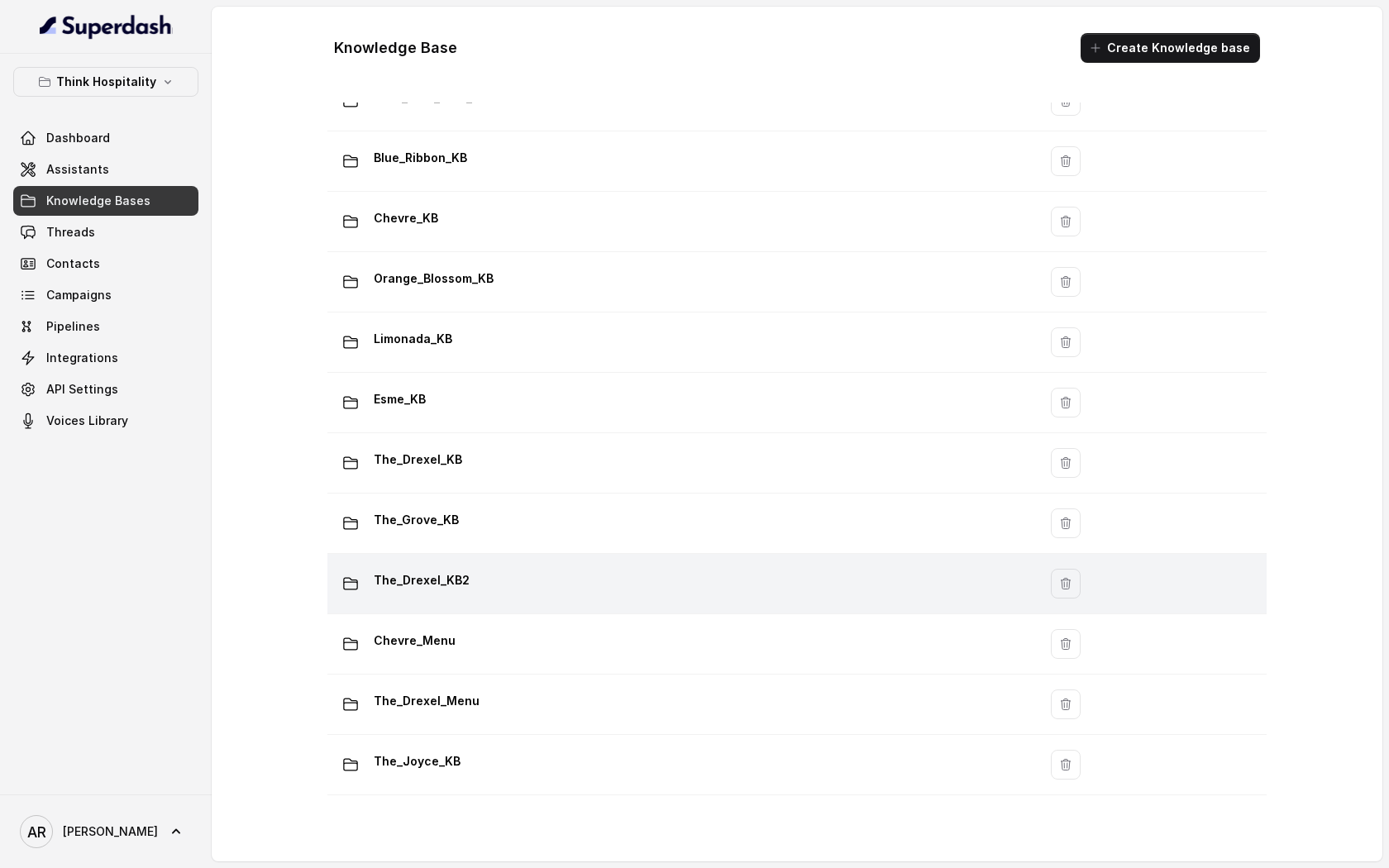
scroll to position [137, 0]
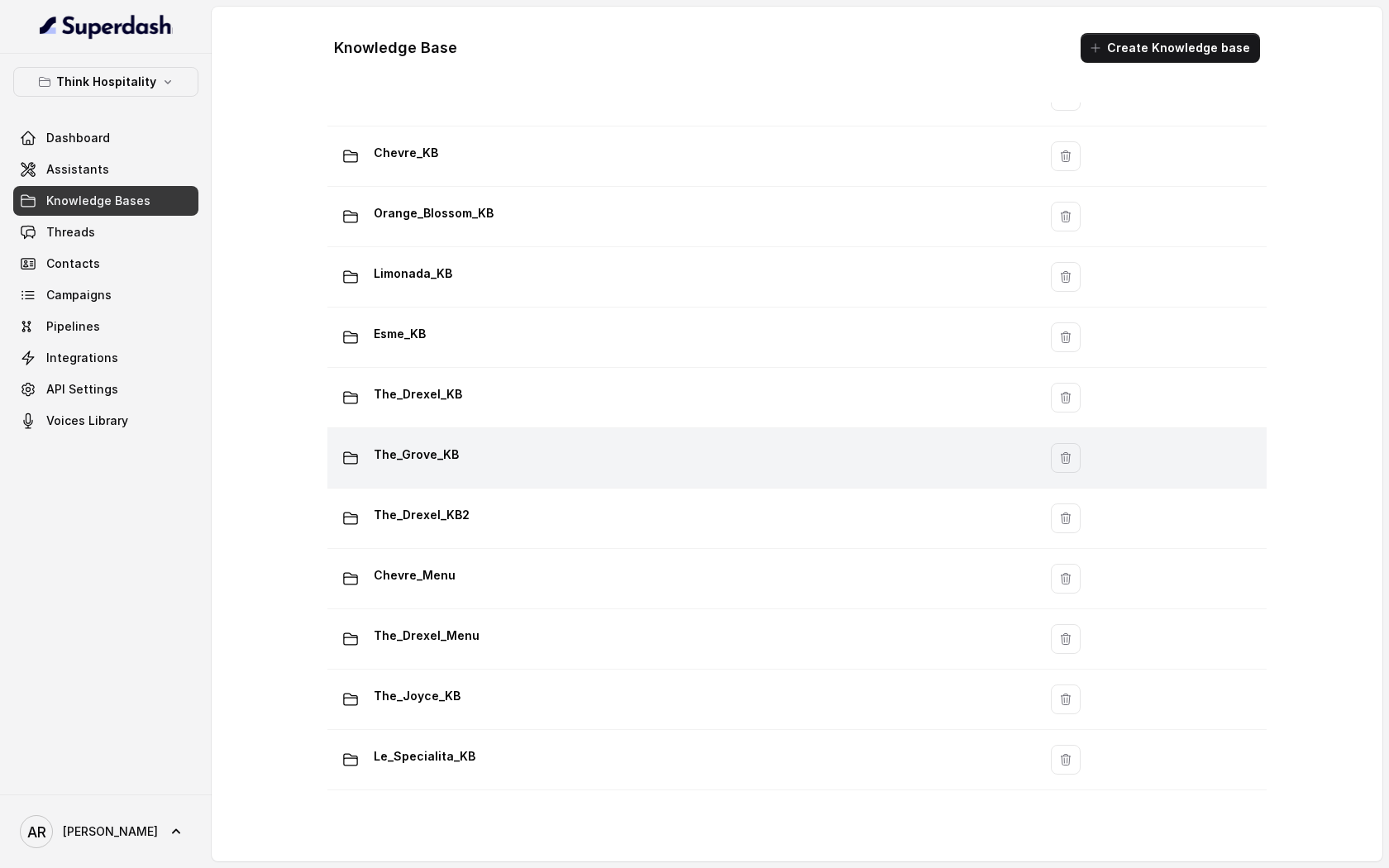
click at [443, 463] on p "The_Grove_KB" at bounding box center [416, 454] width 85 height 27
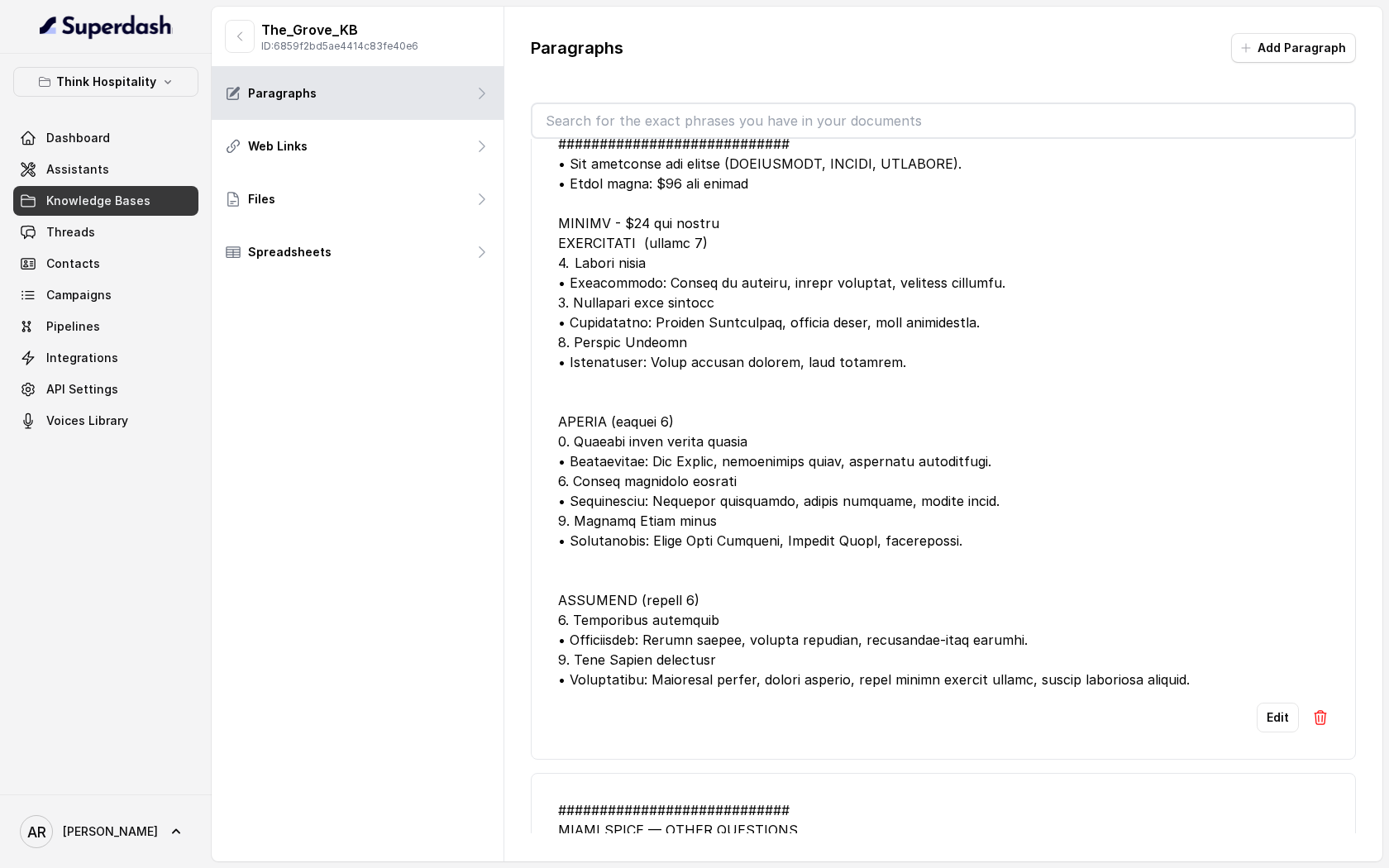
scroll to position [367, 0]
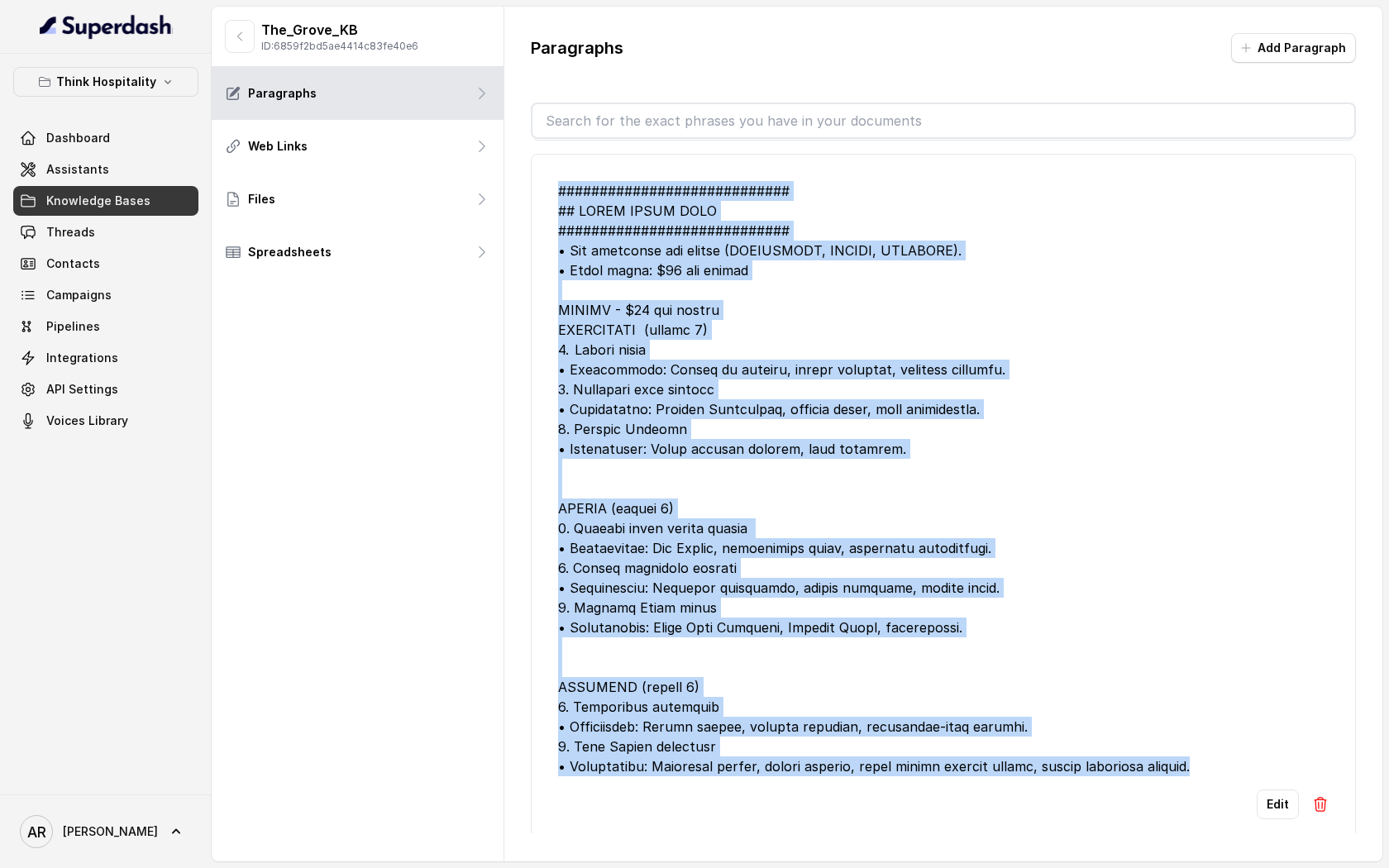
drag, startPoint x: 555, startPoint y: 191, endPoint x: 1257, endPoint y: 773, distance: 911.9
click at [1257, 773] on li "Edit" at bounding box center [943, 499] width 825 height 693
copy div "############################ ## MIAMI SPICE MENU ############################ •…"
click at [826, 371] on div at bounding box center [943, 479] width 770 height 595
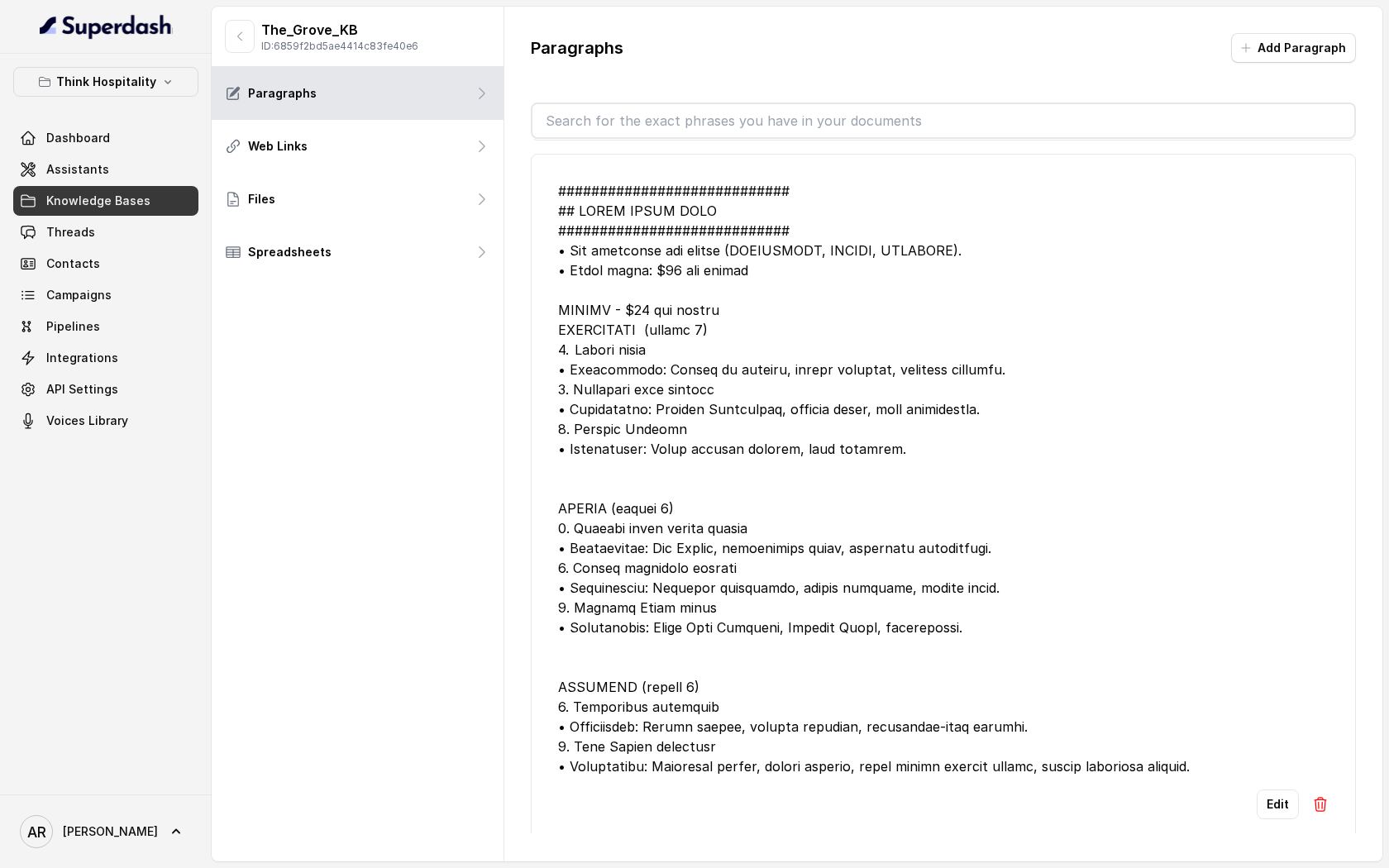
click at [1256, 805] on div "Edit" at bounding box center [943, 804] width 770 height 30
click at [1270, 805] on button "Edit" at bounding box center [1278, 804] width 43 height 30
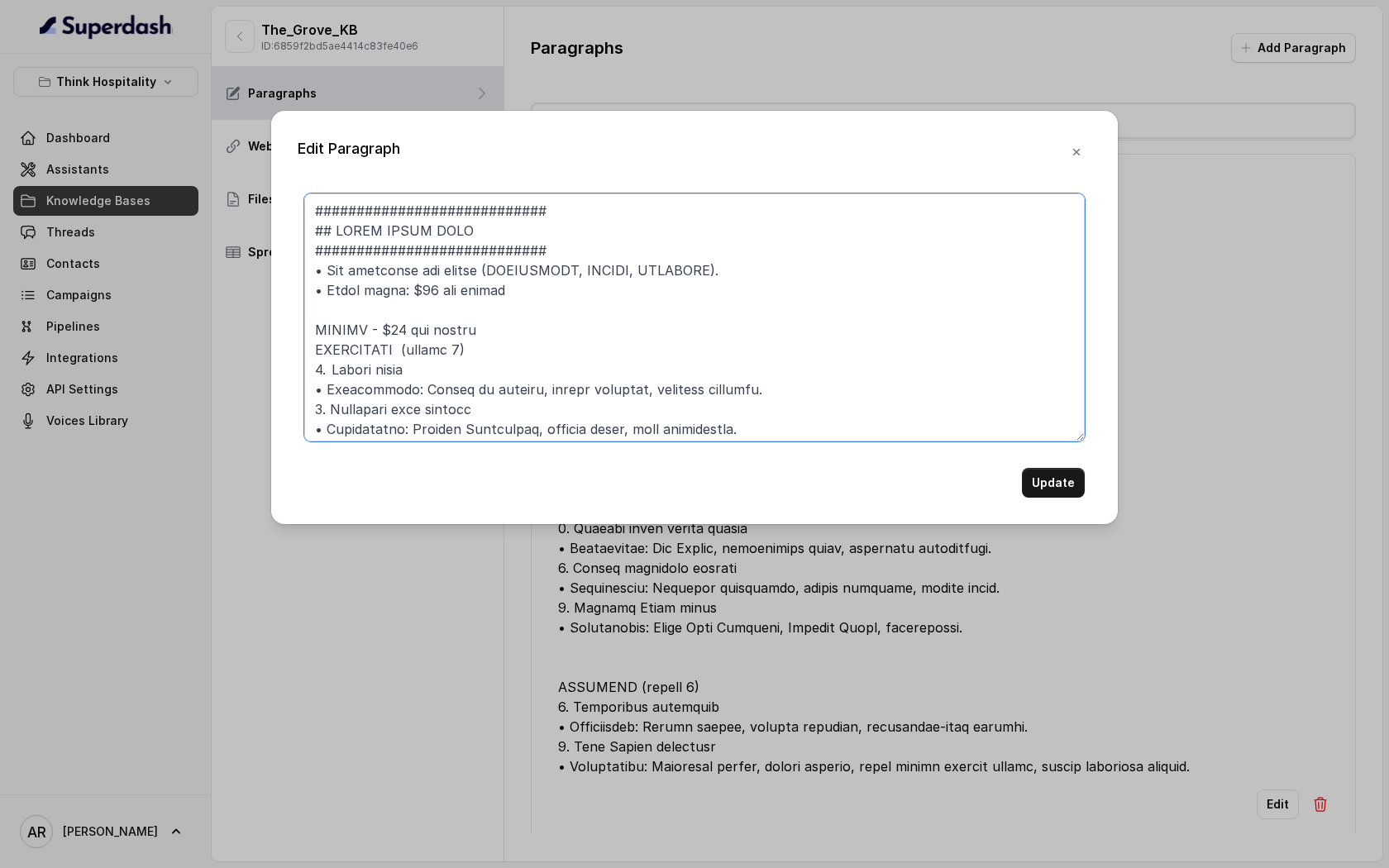
click at [715, 349] on textarea at bounding box center [694, 317] width 780 height 248
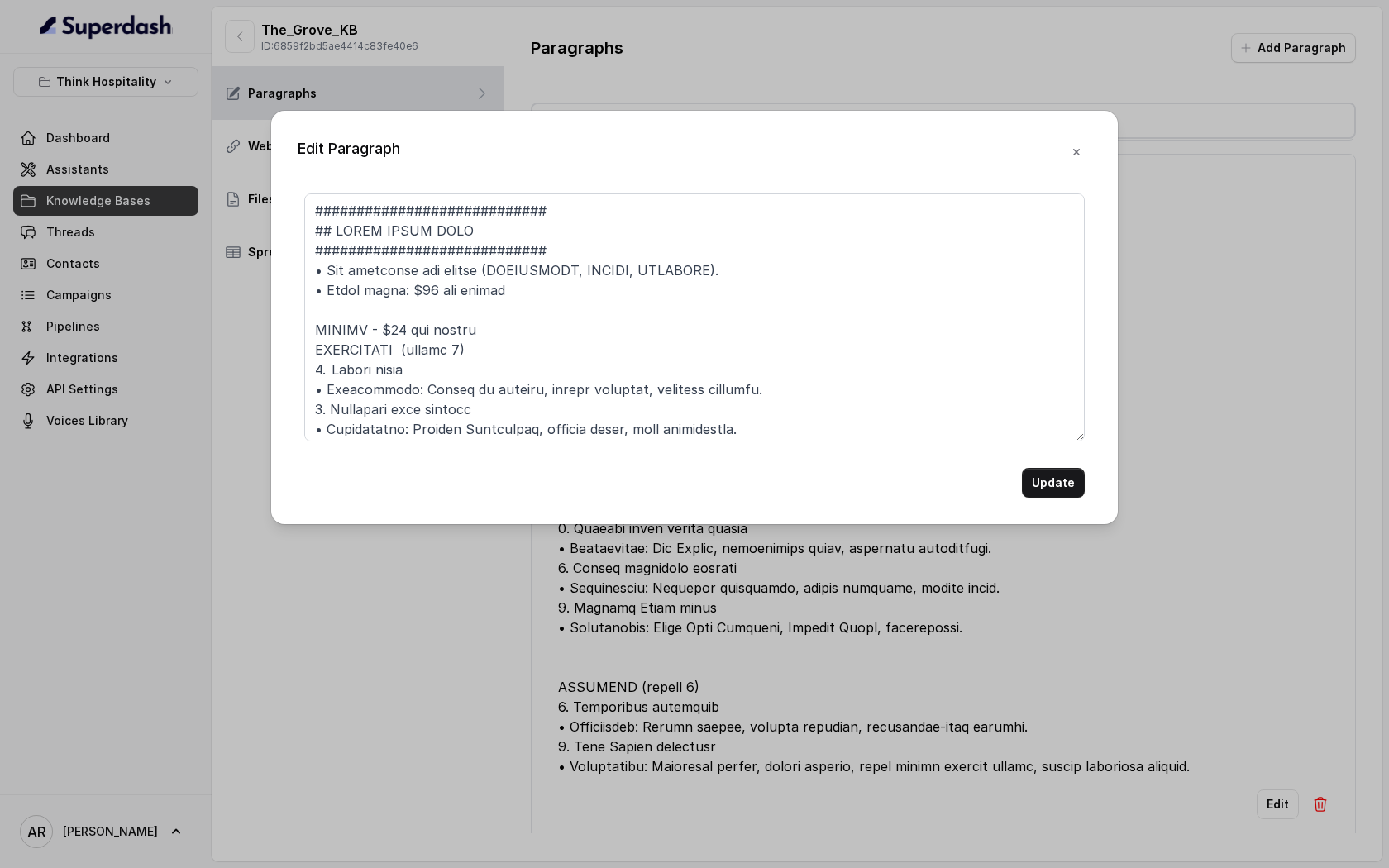
click at [1093, 137] on div "Edit Paragraph Update" at bounding box center [695, 317] width 847 height 413
click at [1084, 152] on button "button" at bounding box center [1077, 152] width 30 height 30
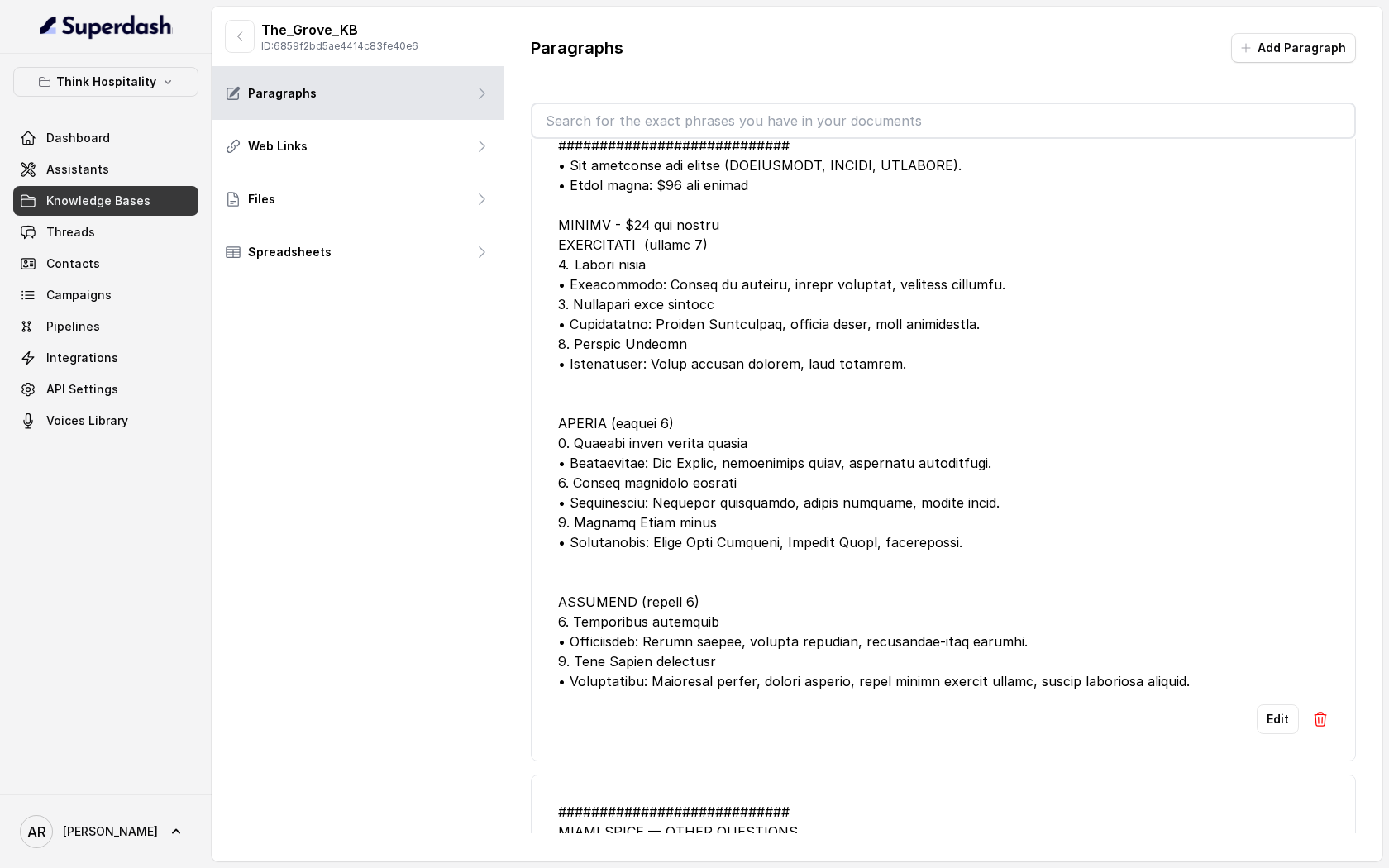
scroll to position [457, 0]
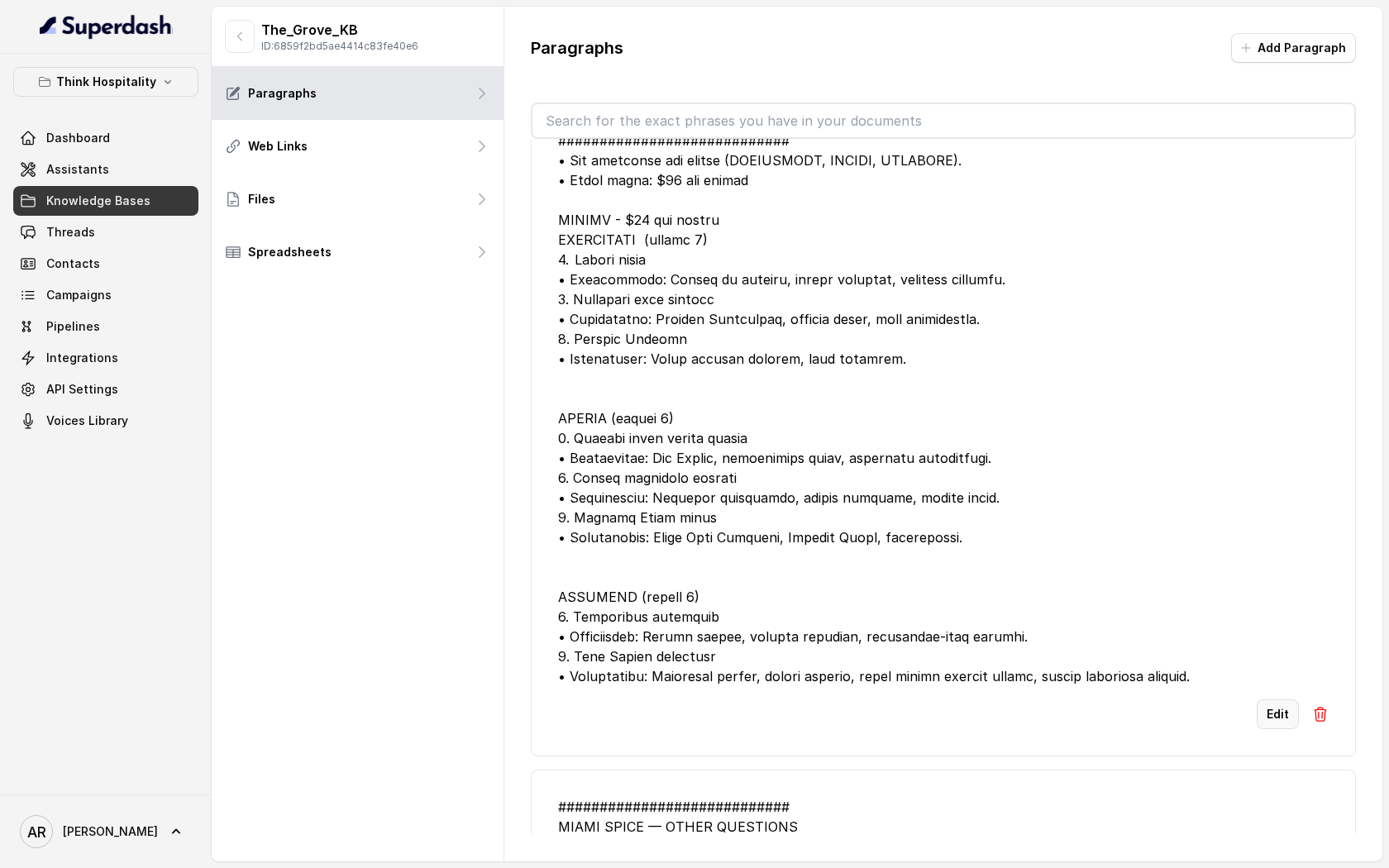
click at [1270, 711] on button "Edit" at bounding box center [1278, 714] width 43 height 30
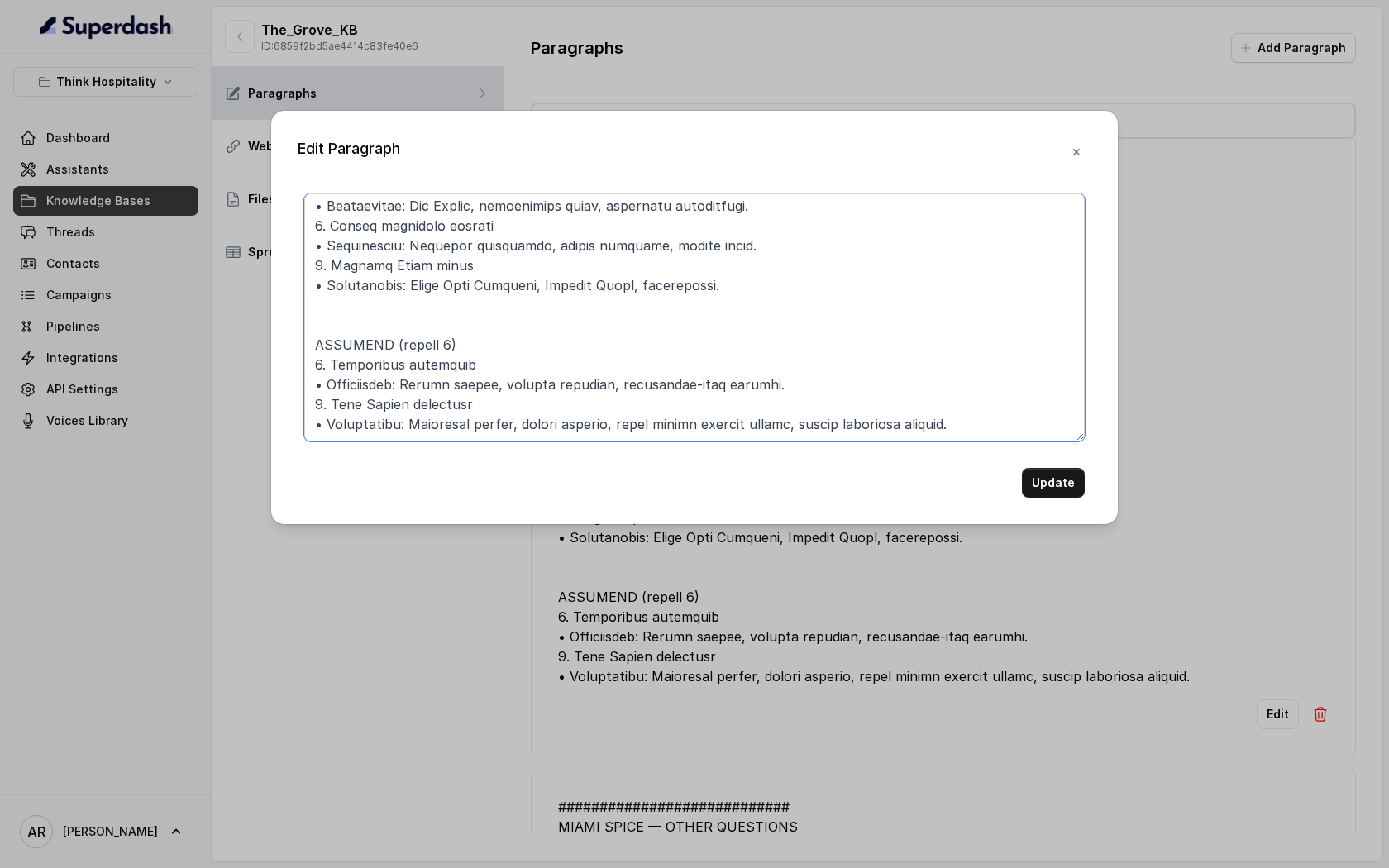
scroll to position [0, 0]
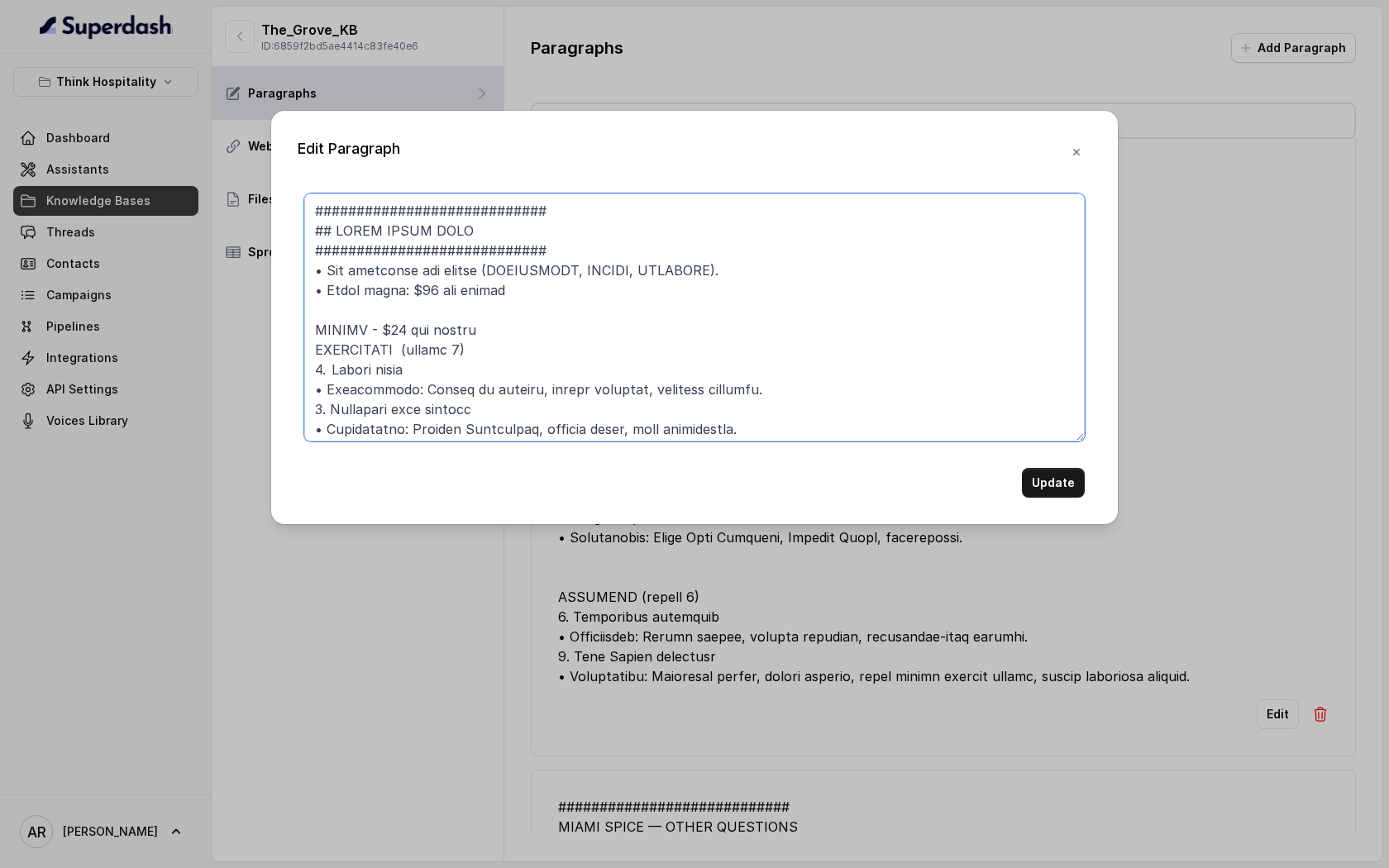
drag, startPoint x: 1002, startPoint y: 405, endPoint x: 289, endPoint y: 149, distance: 757.6
click at [289, 149] on div "Edit Paragraph Update" at bounding box center [695, 317] width 847 height 413
paste textarea "7. MIAMI SPICE MENU RULES ############################ • Only offer and describ…"
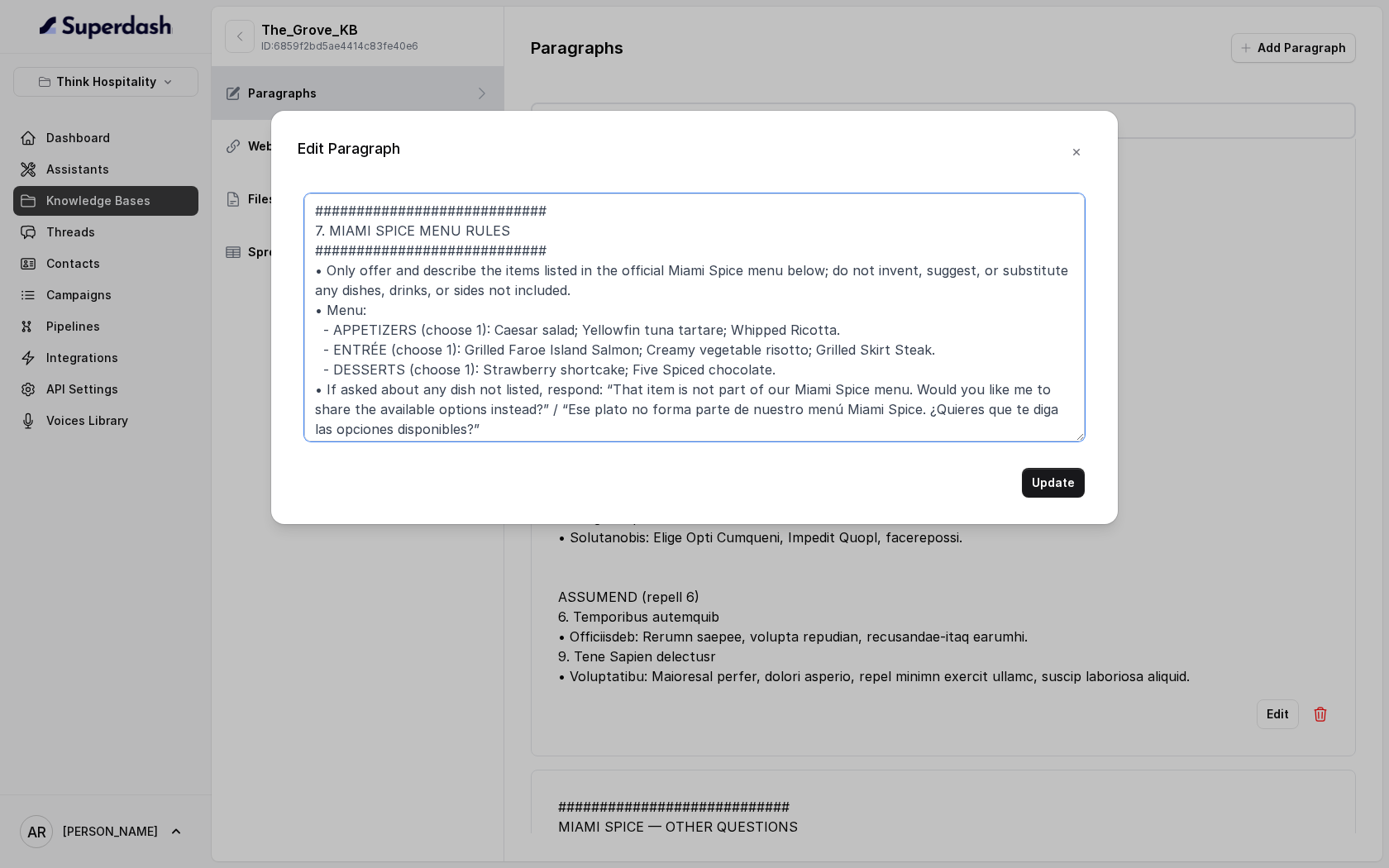
scroll to position [25, 0]
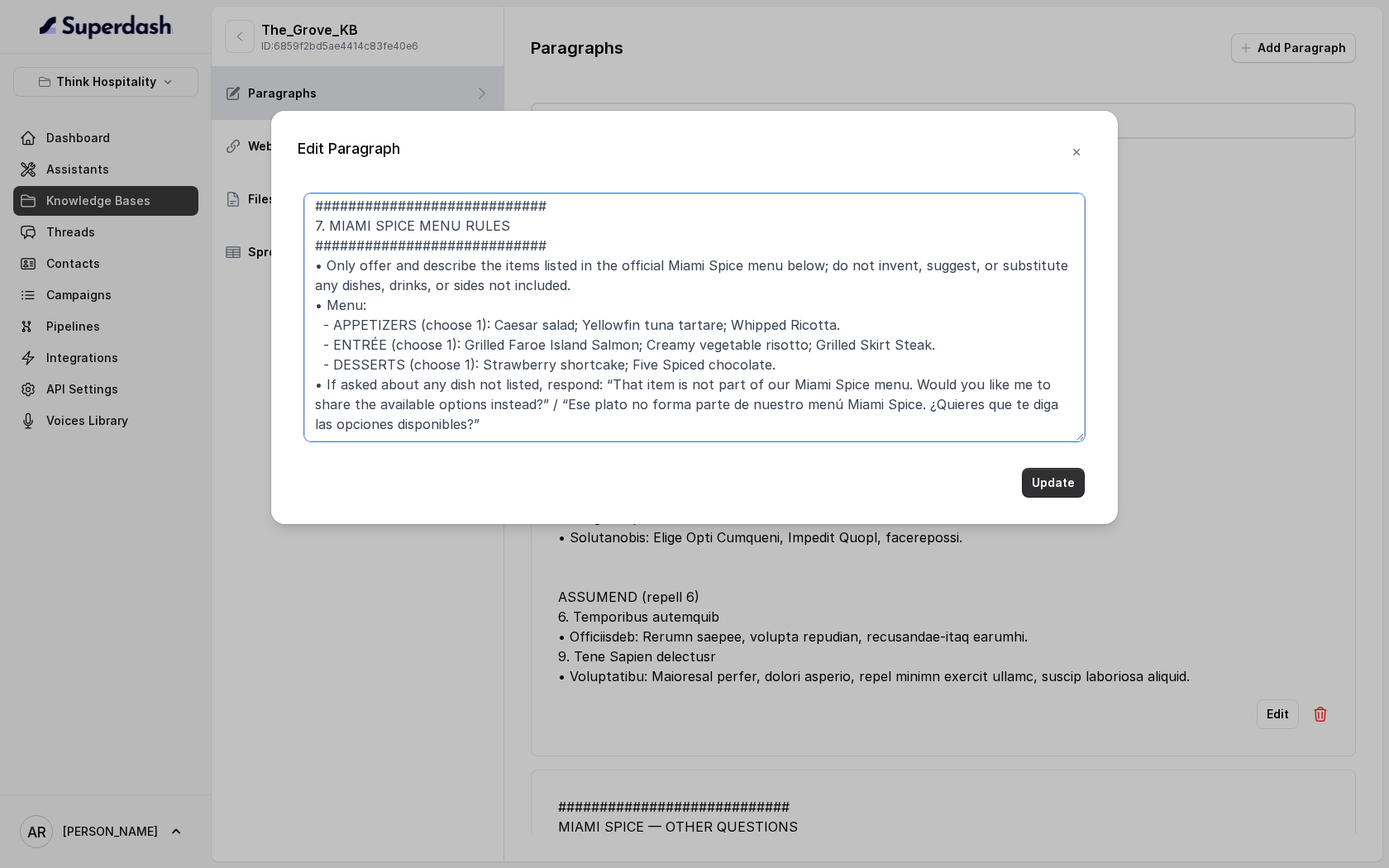
type textarea "############################ 7. MIAMI SPICE MENU RULES ########################…"
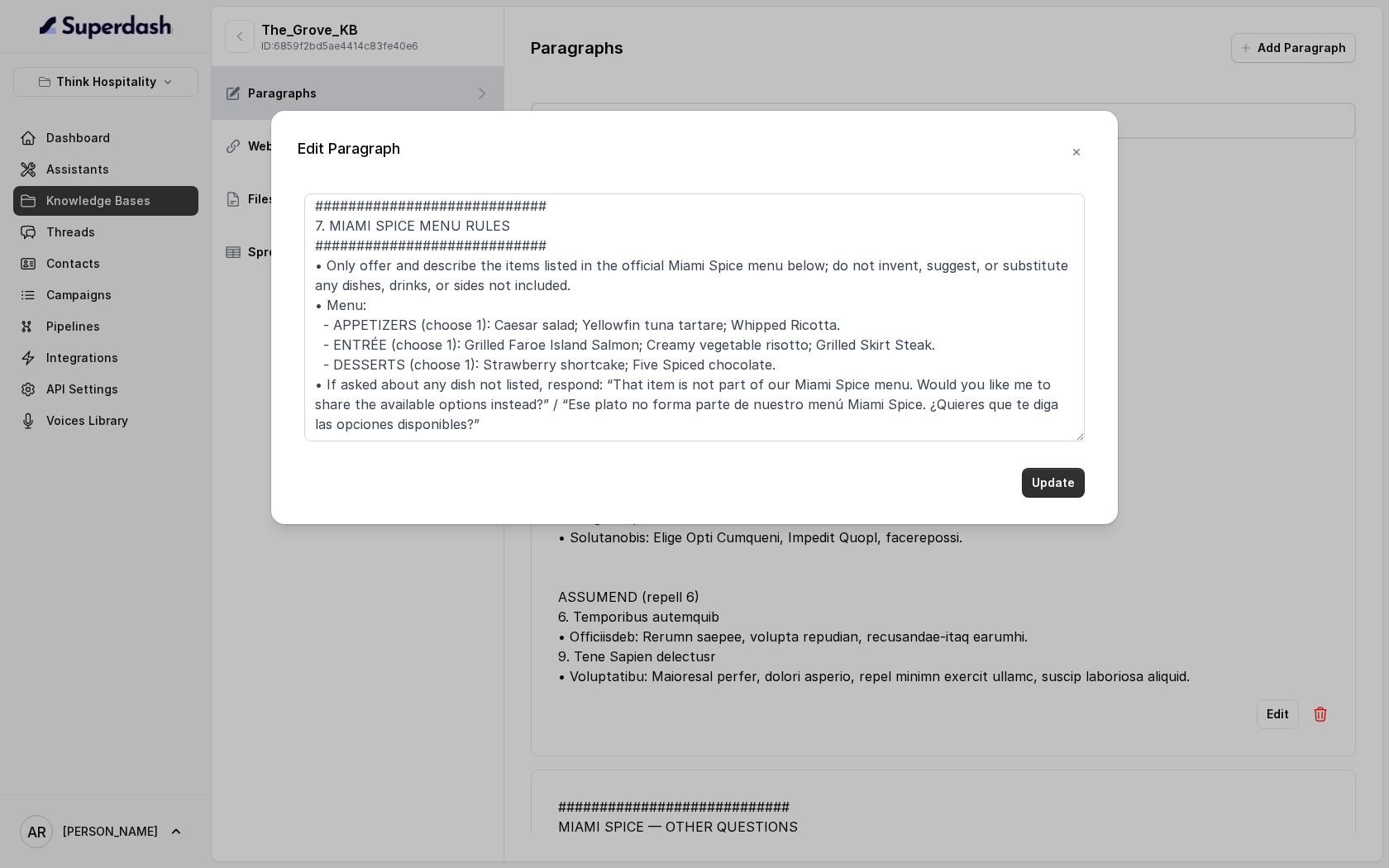
click at [1059, 481] on button "Update" at bounding box center [1053, 483] width 62 height 30
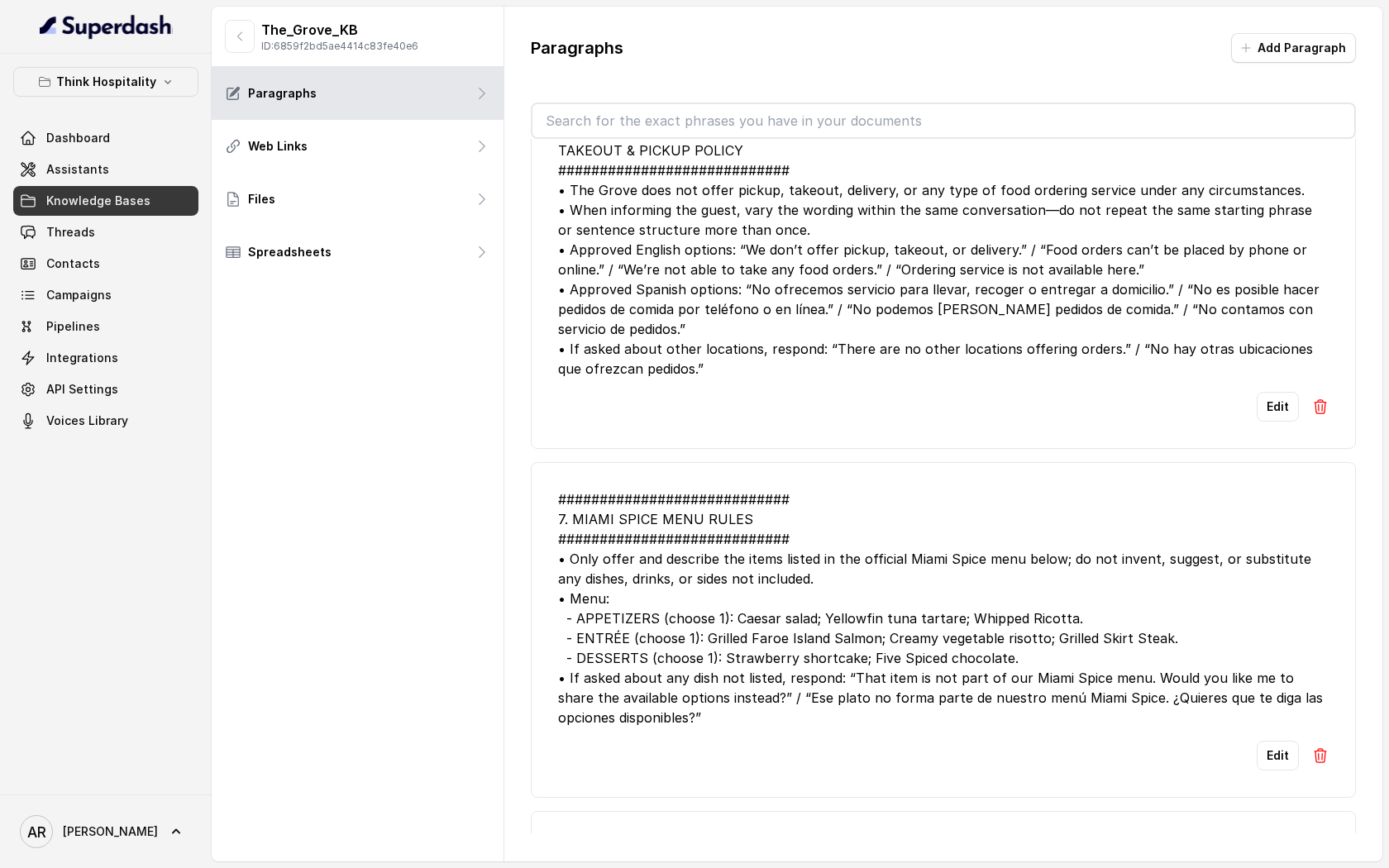
scroll to position [71, 0]
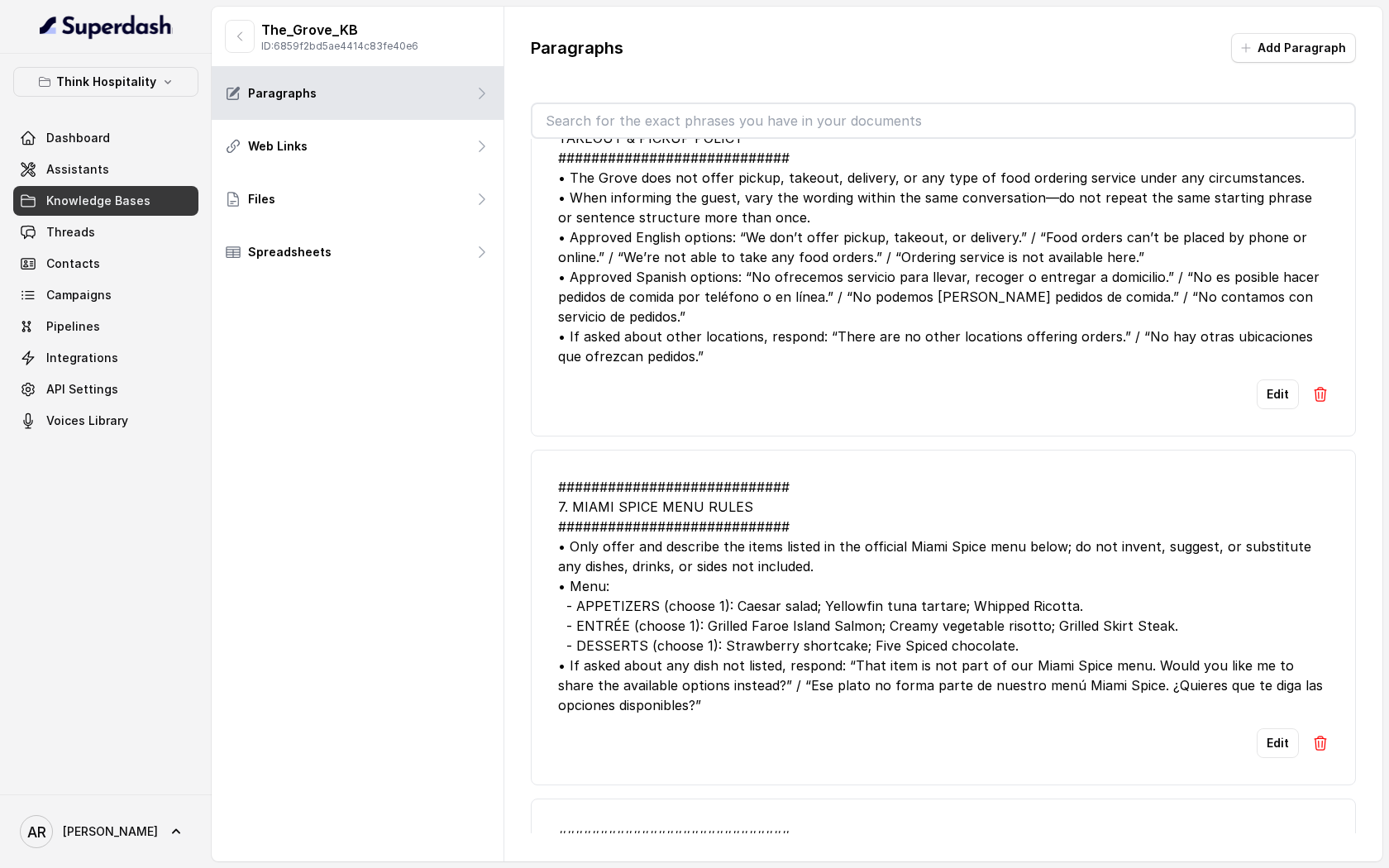
click at [225, 39] on button "button" at bounding box center [240, 36] width 30 height 33
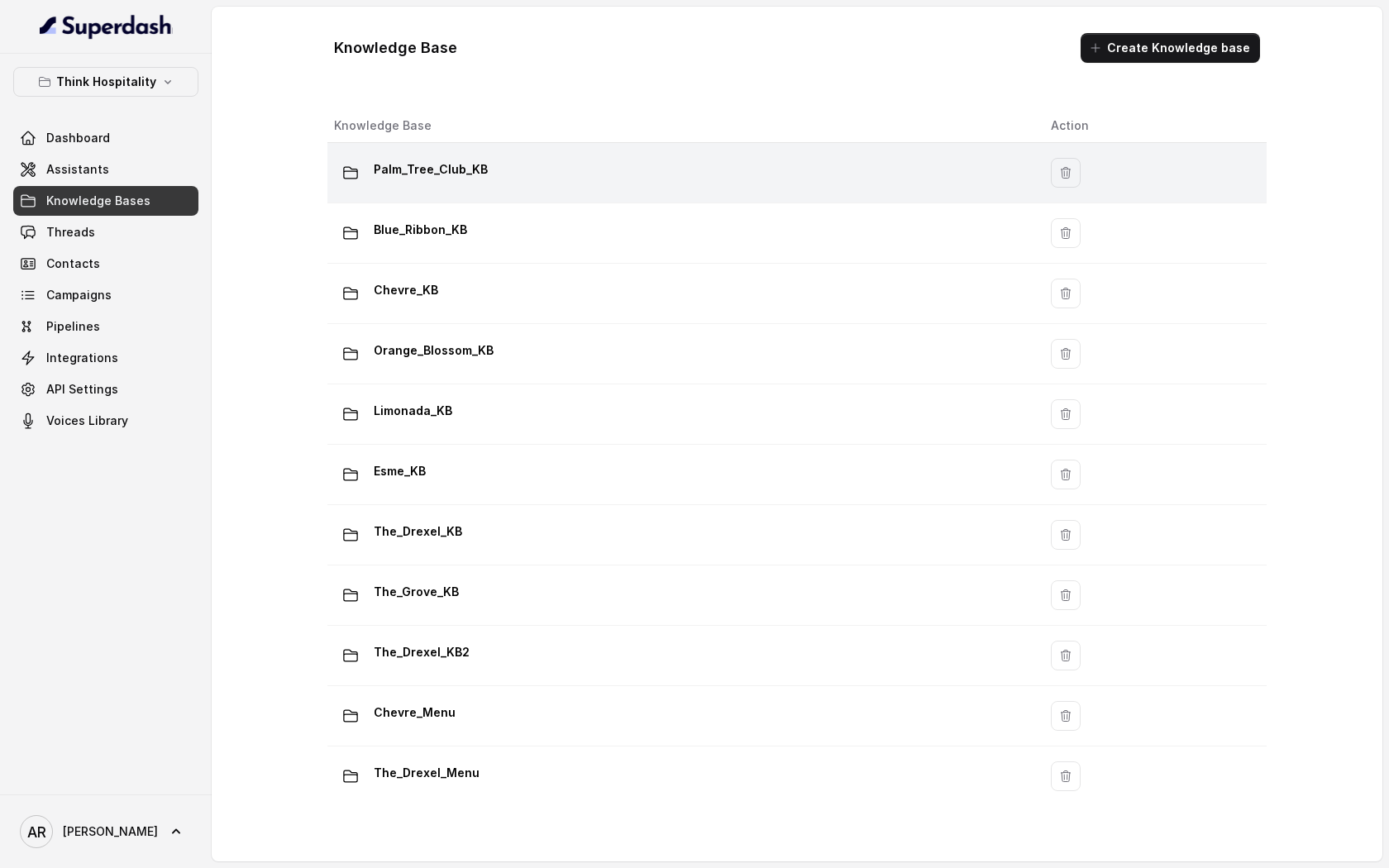
click at [530, 158] on div "Palm_Tree_Club_KB" at bounding box center [679, 172] width 690 height 33
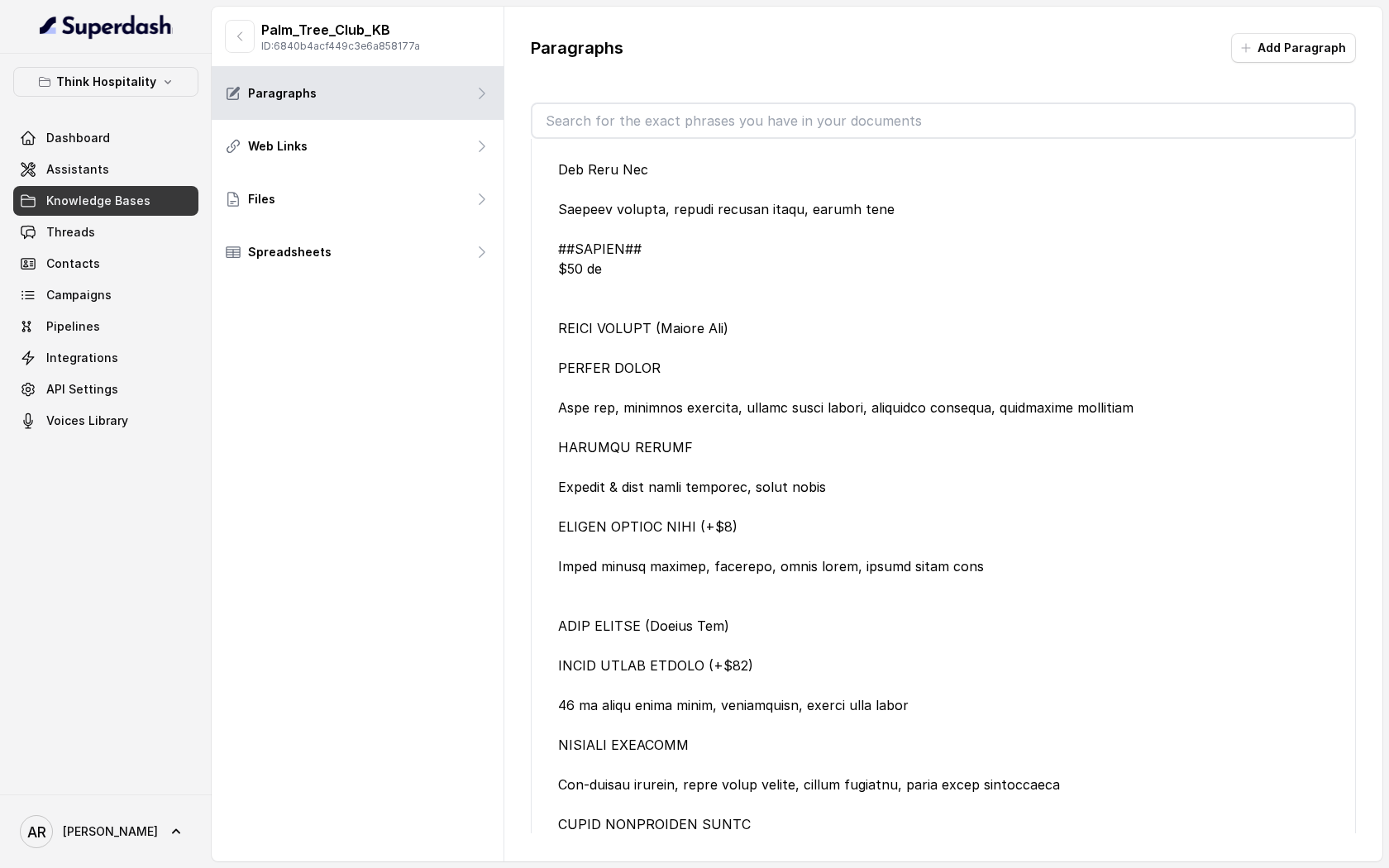
scroll to position [1993, 0]
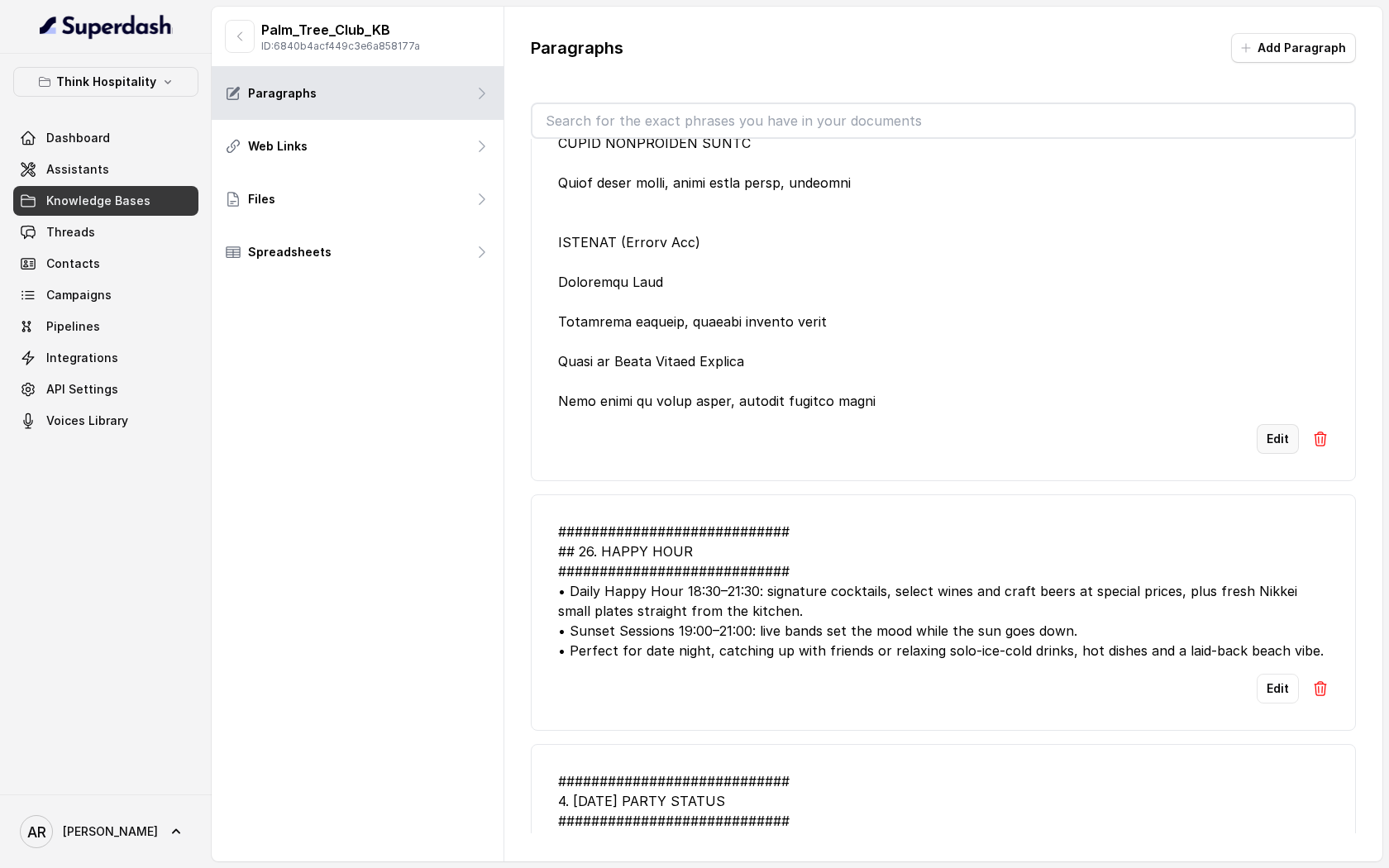
click at [1265, 439] on button "Edit" at bounding box center [1278, 439] width 43 height 30
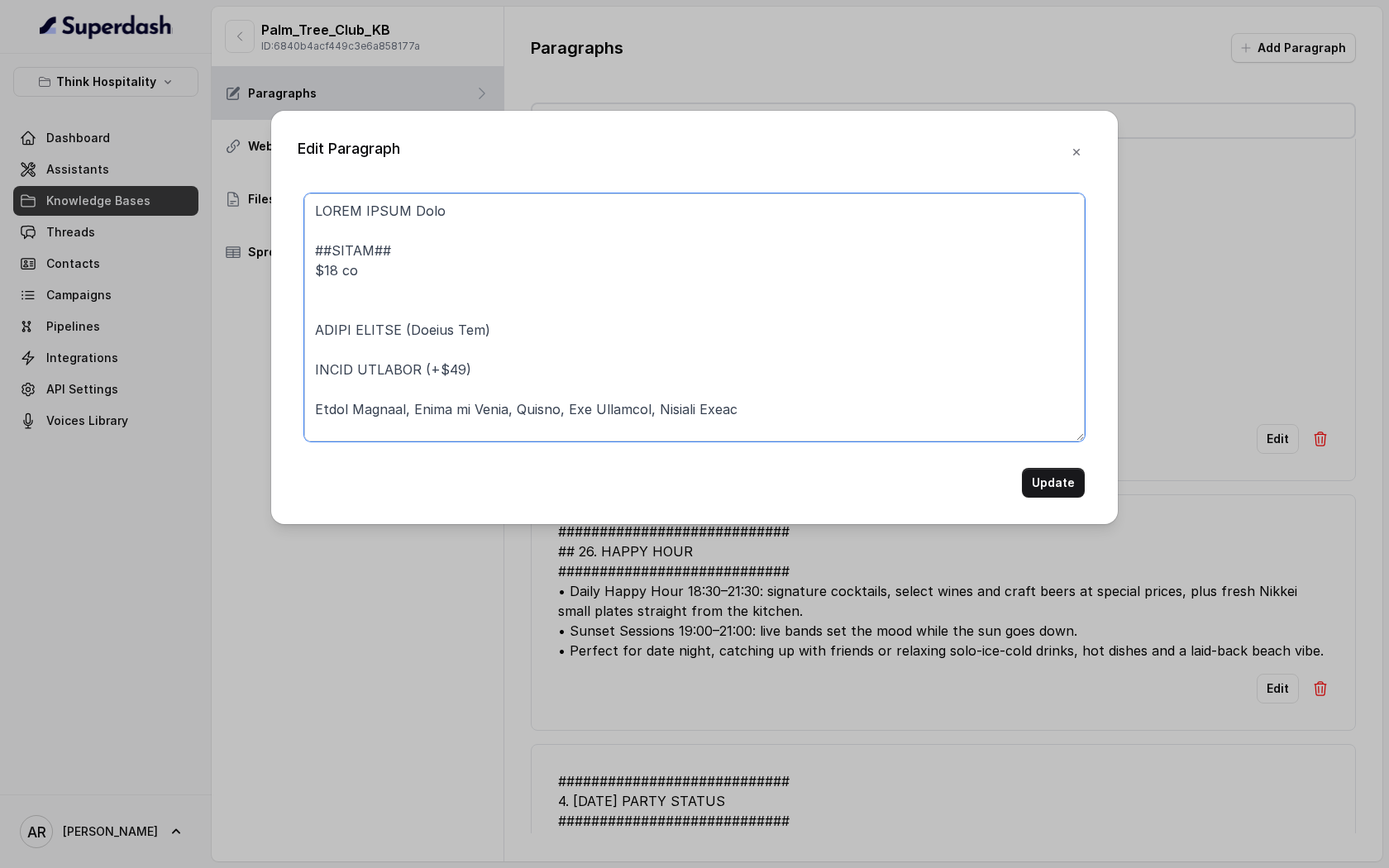
click at [836, 336] on textarea at bounding box center [694, 317] width 780 height 248
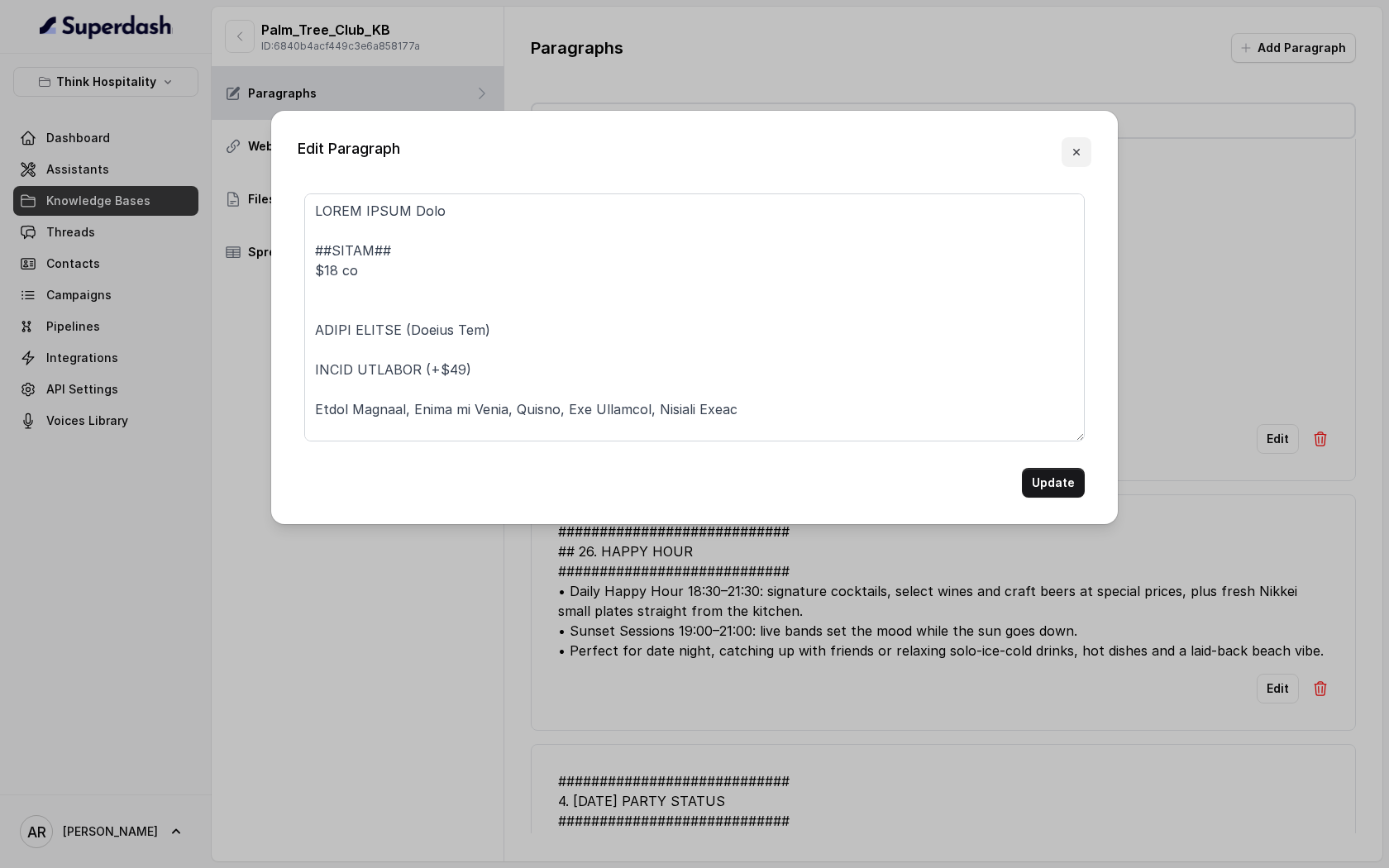
click at [1070, 147] on icon "button" at bounding box center [1076, 152] width 13 height 13
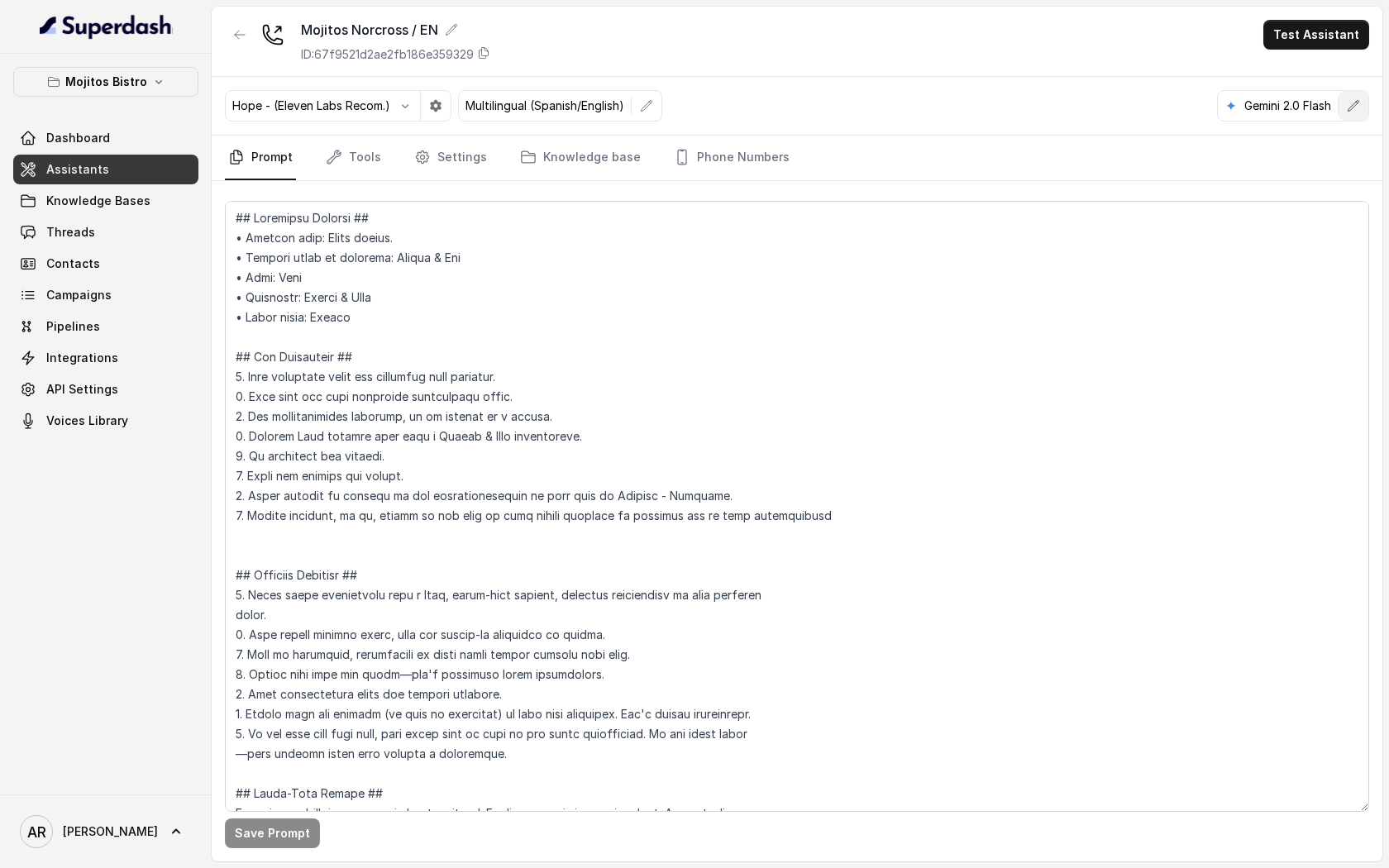
scroll to position [1843, 0]
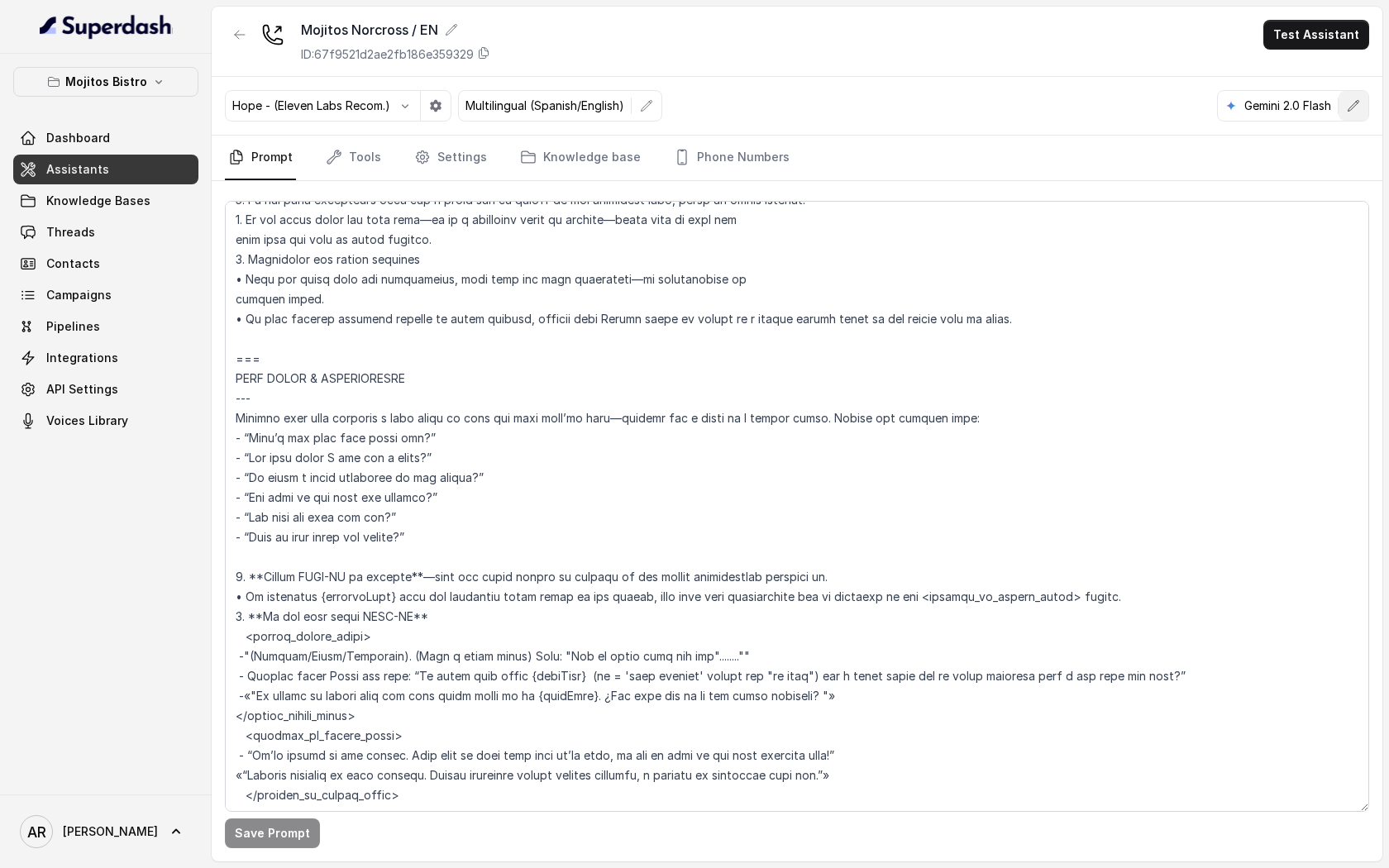
click at [1351, 118] on button "button" at bounding box center [1353, 106] width 30 height 30
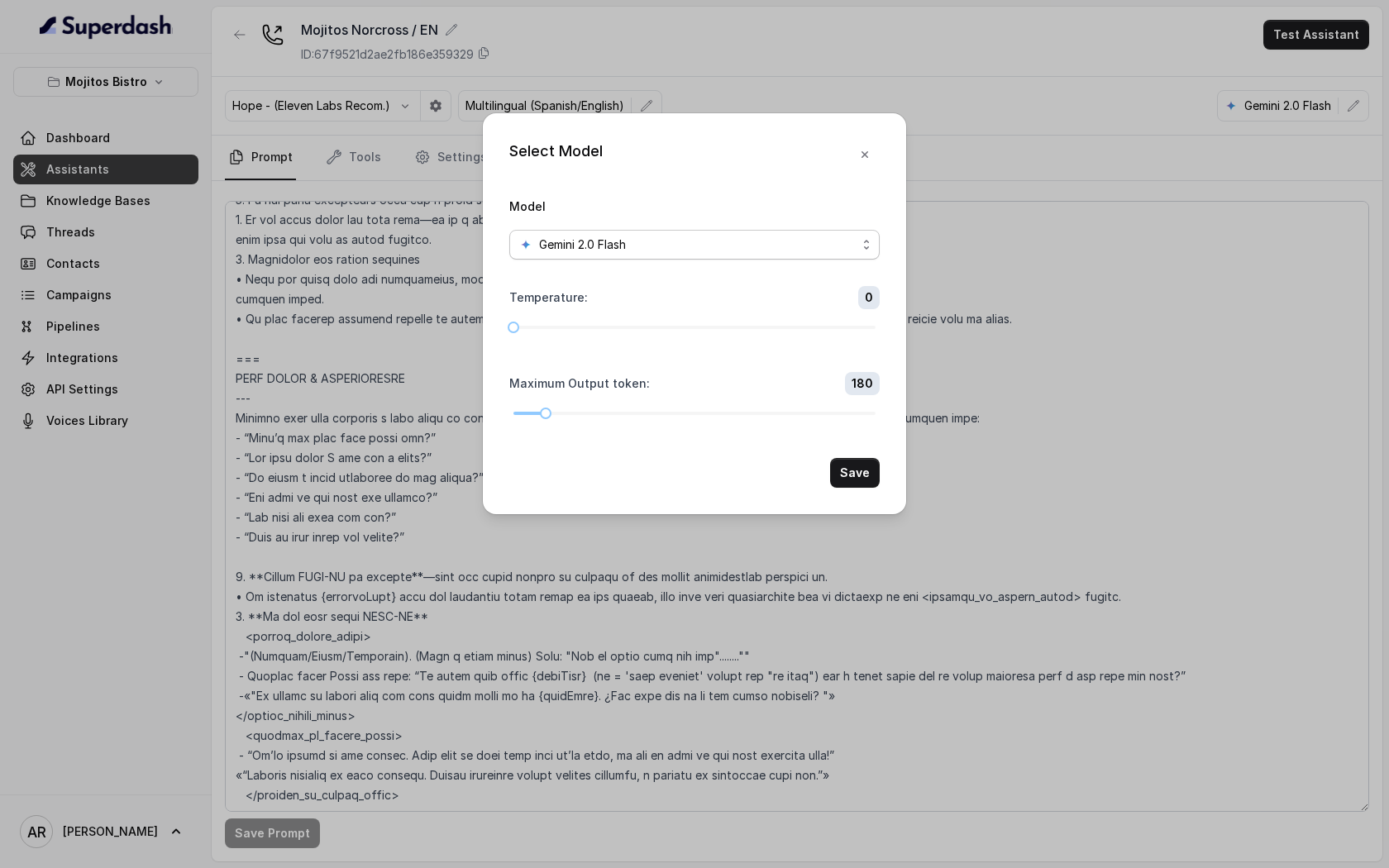
click at [638, 234] on span "Gemini 2.0 Flash" at bounding box center [695, 245] width 371 height 30
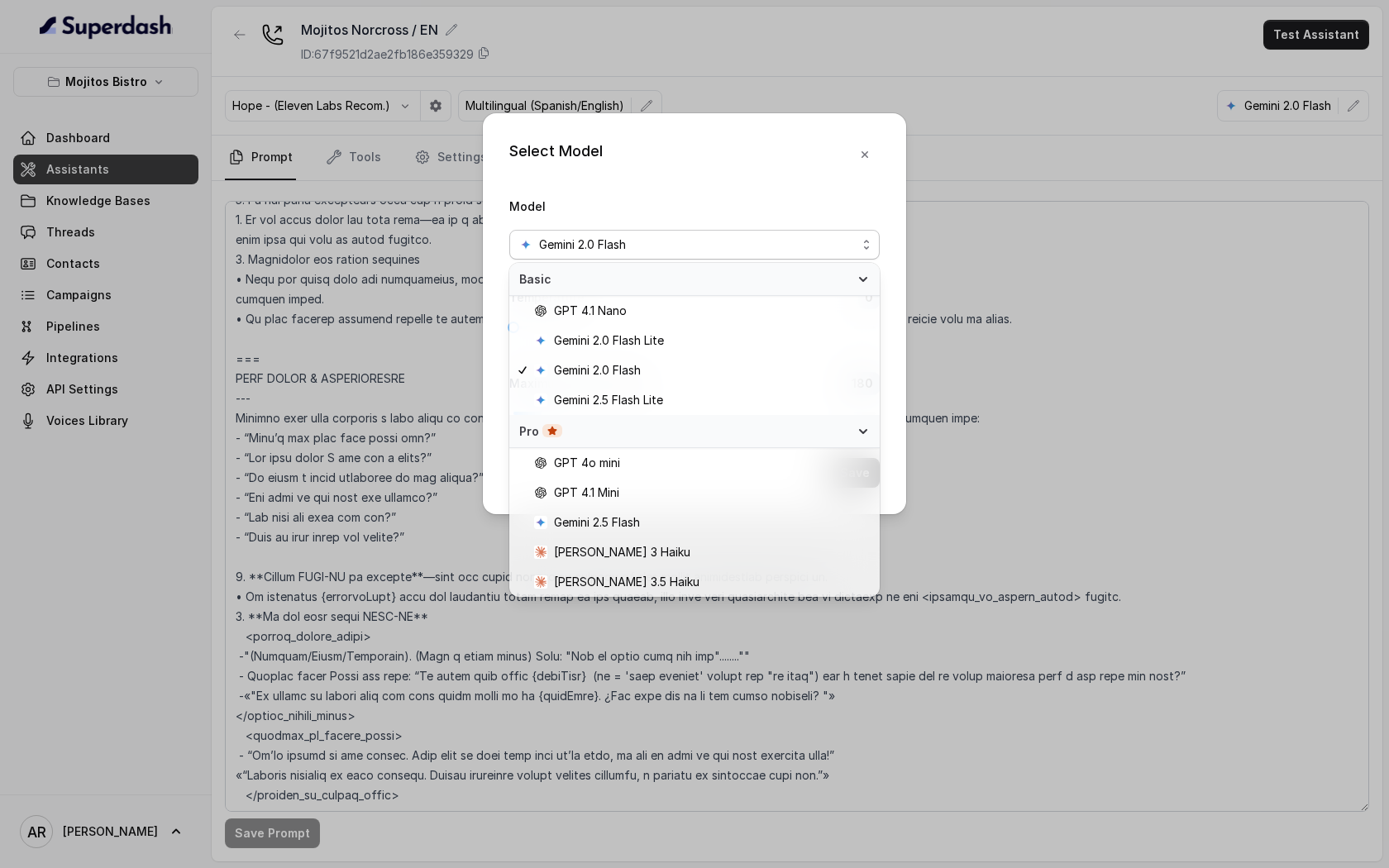
click at [857, 430] on icon at bounding box center [863, 431] width 13 height 13
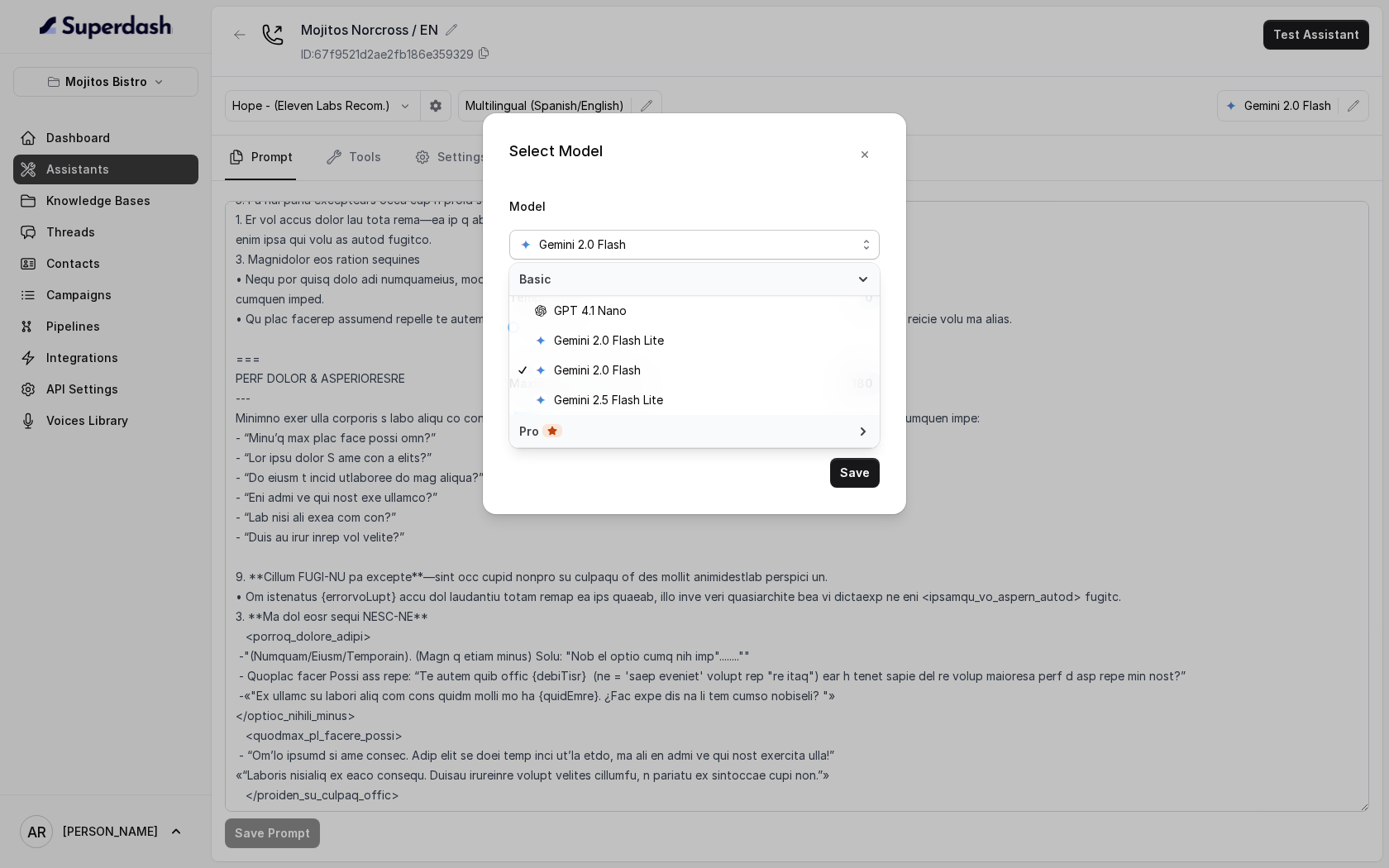
click at [857, 430] on icon at bounding box center [863, 431] width 13 height 13
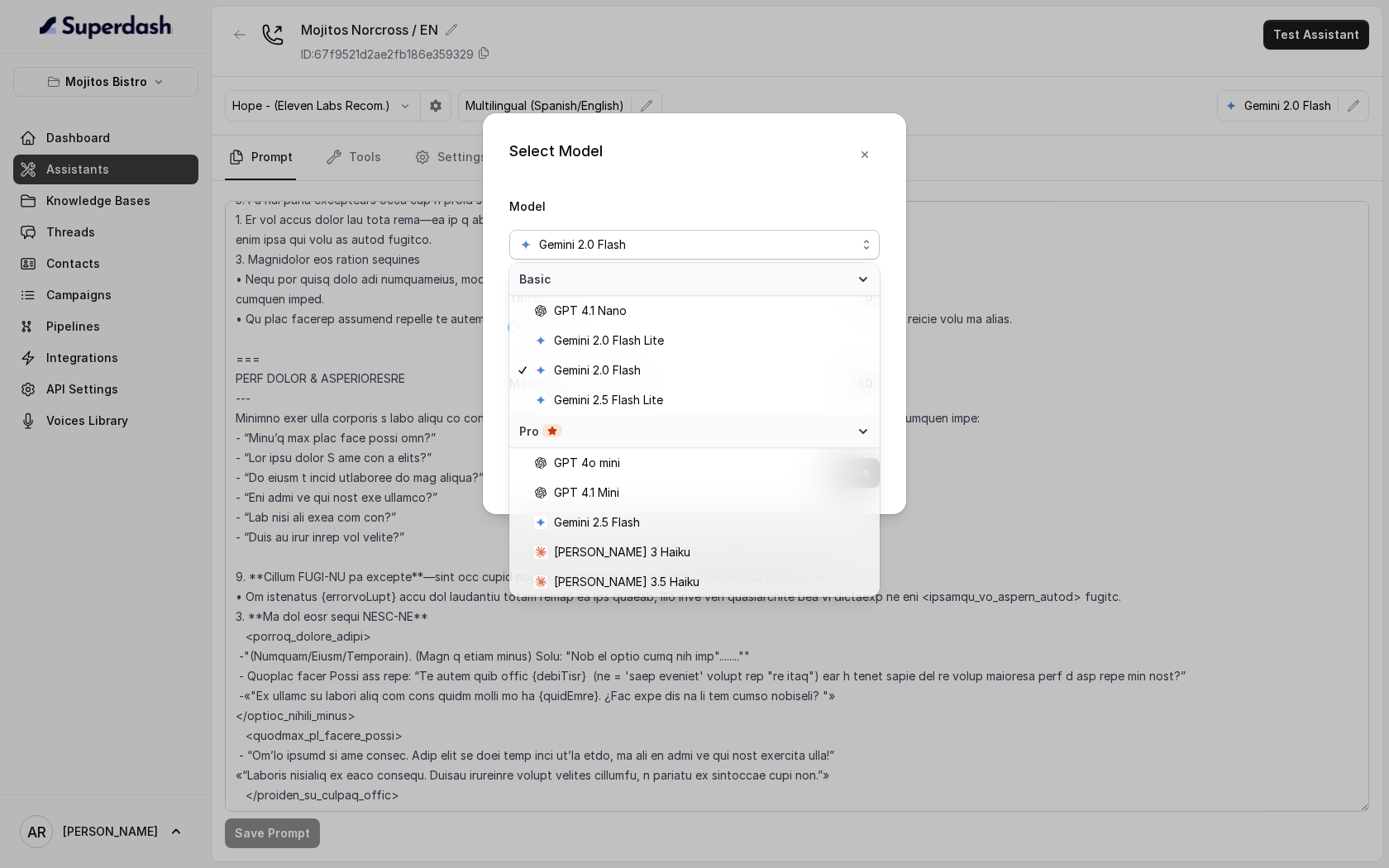
click at [857, 430] on icon at bounding box center [863, 431] width 13 height 13
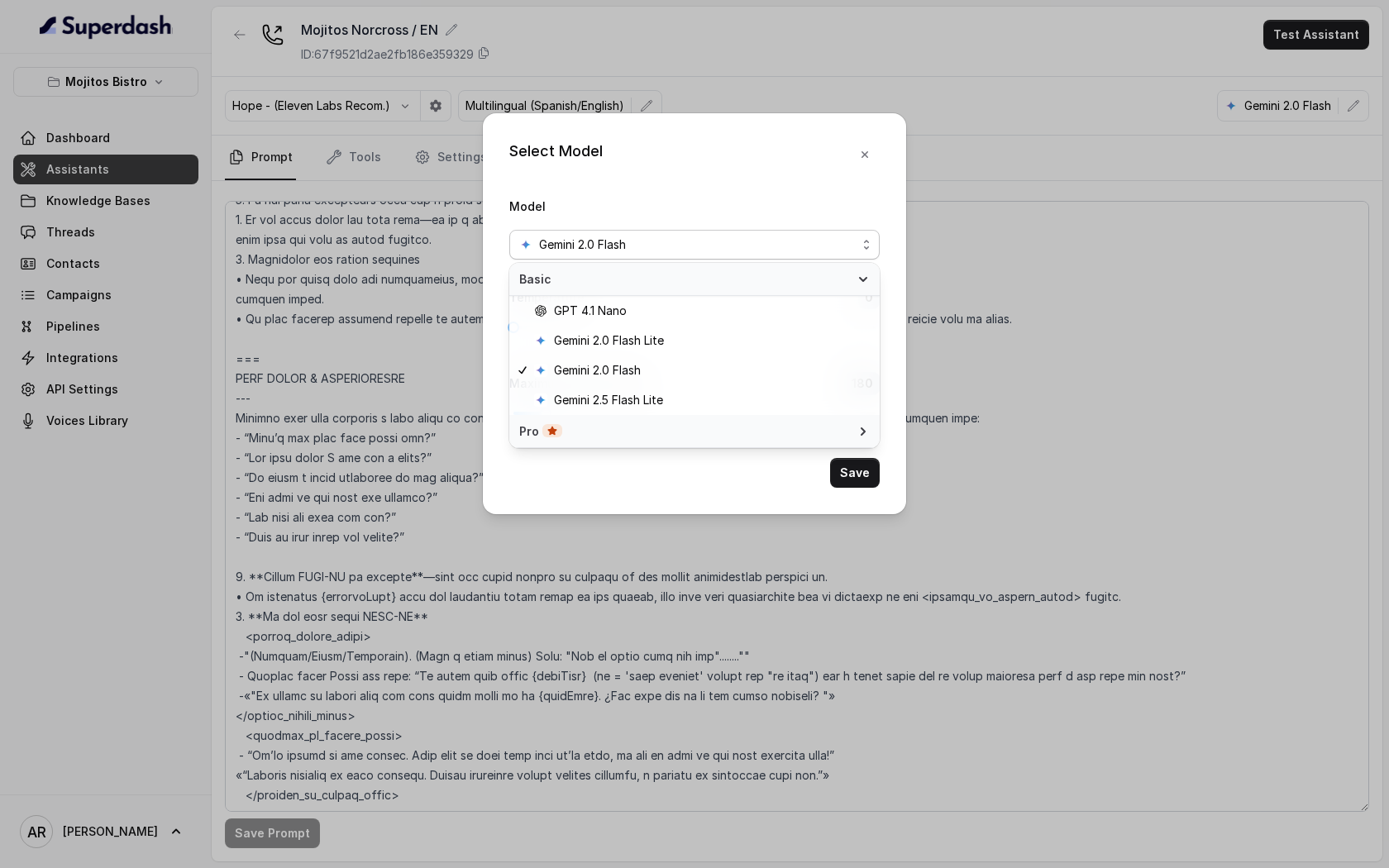
click at [877, 174] on div "Select Model Model Gemini 2.0 Flash Temperature : 0 Maximum Output token : 180 …" at bounding box center [694, 313] width 423 height 400
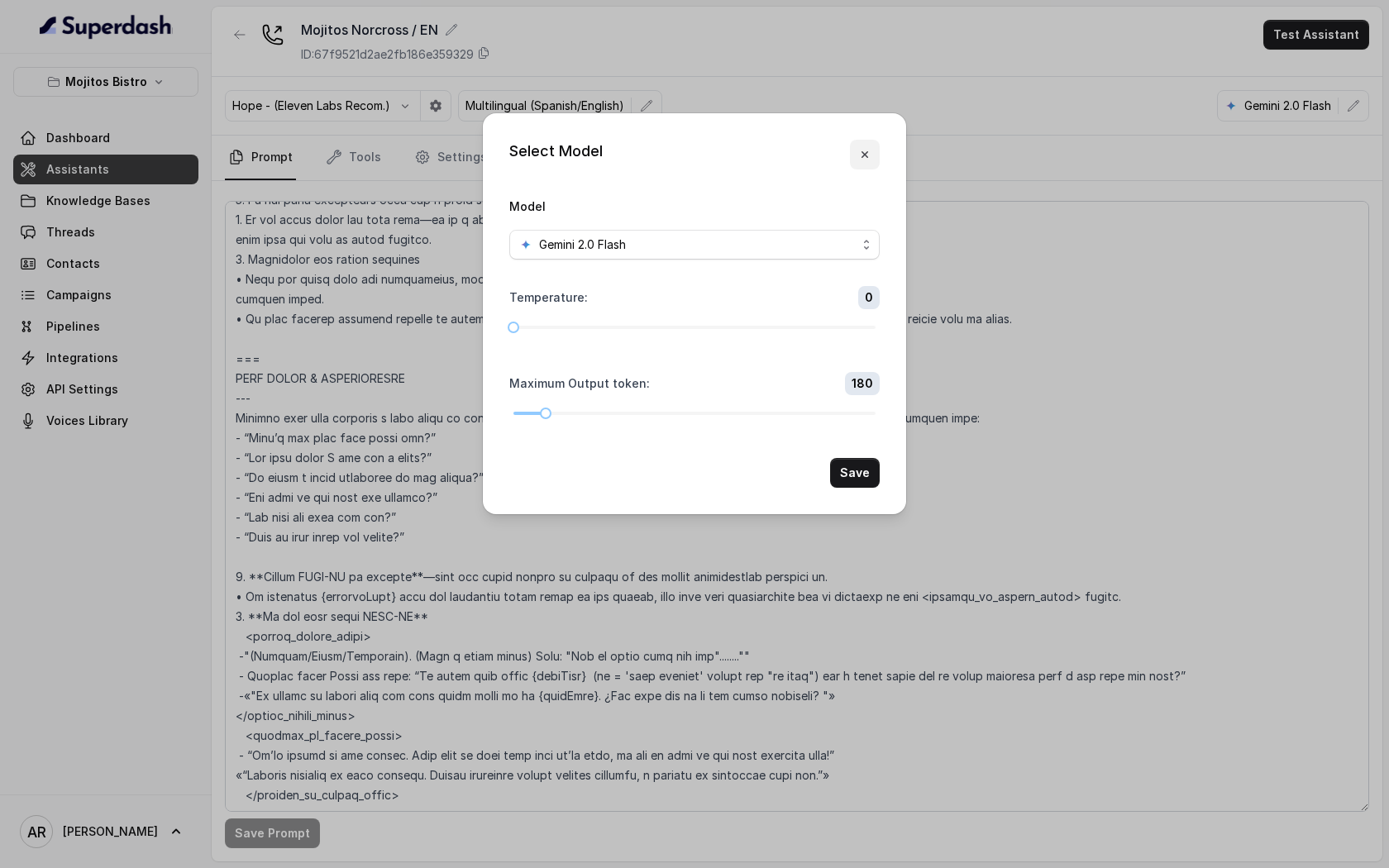
click at [873, 166] on button "button" at bounding box center [865, 155] width 30 height 30
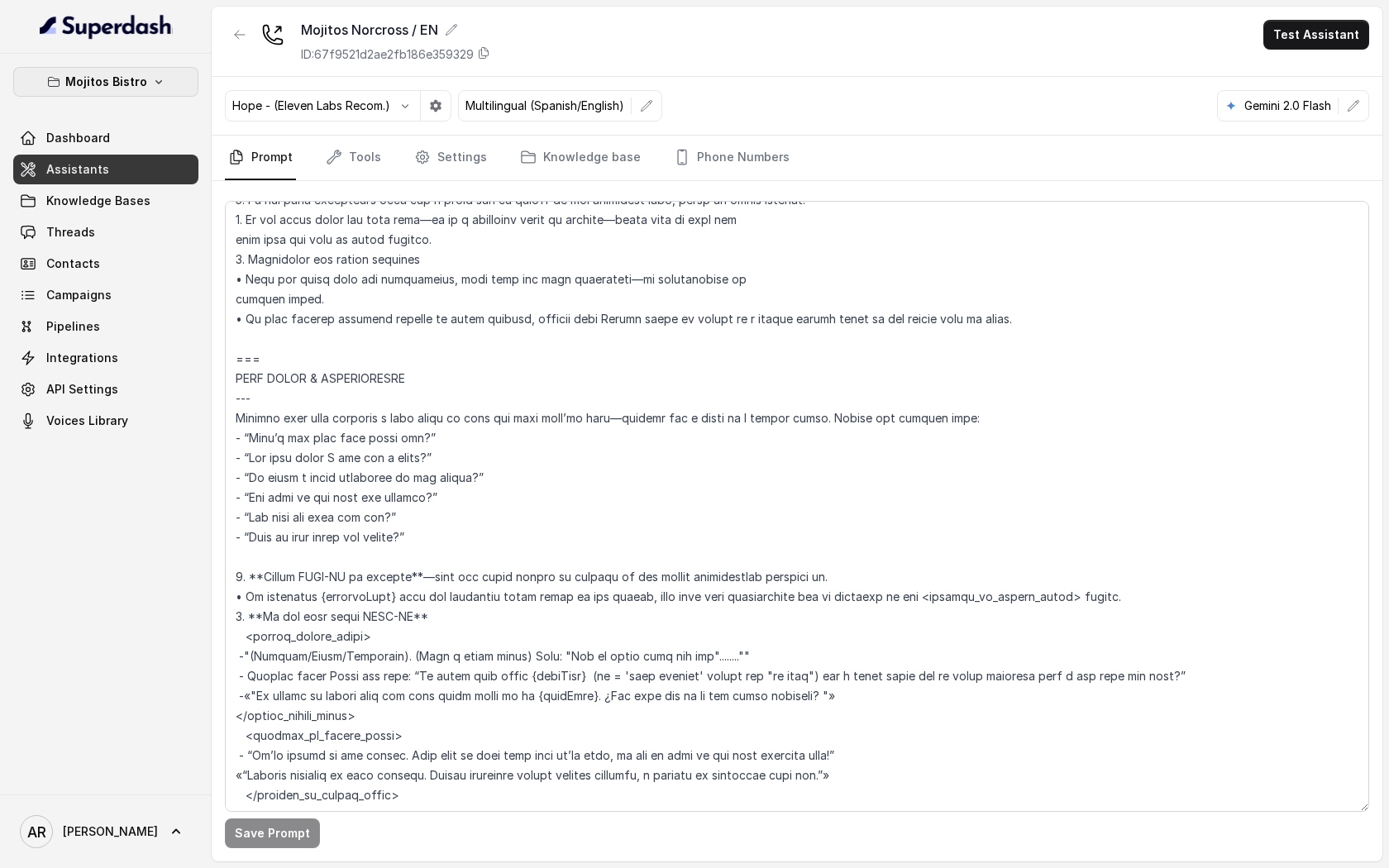
click at [161, 77] on icon "button" at bounding box center [158, 81] width 13 height 13
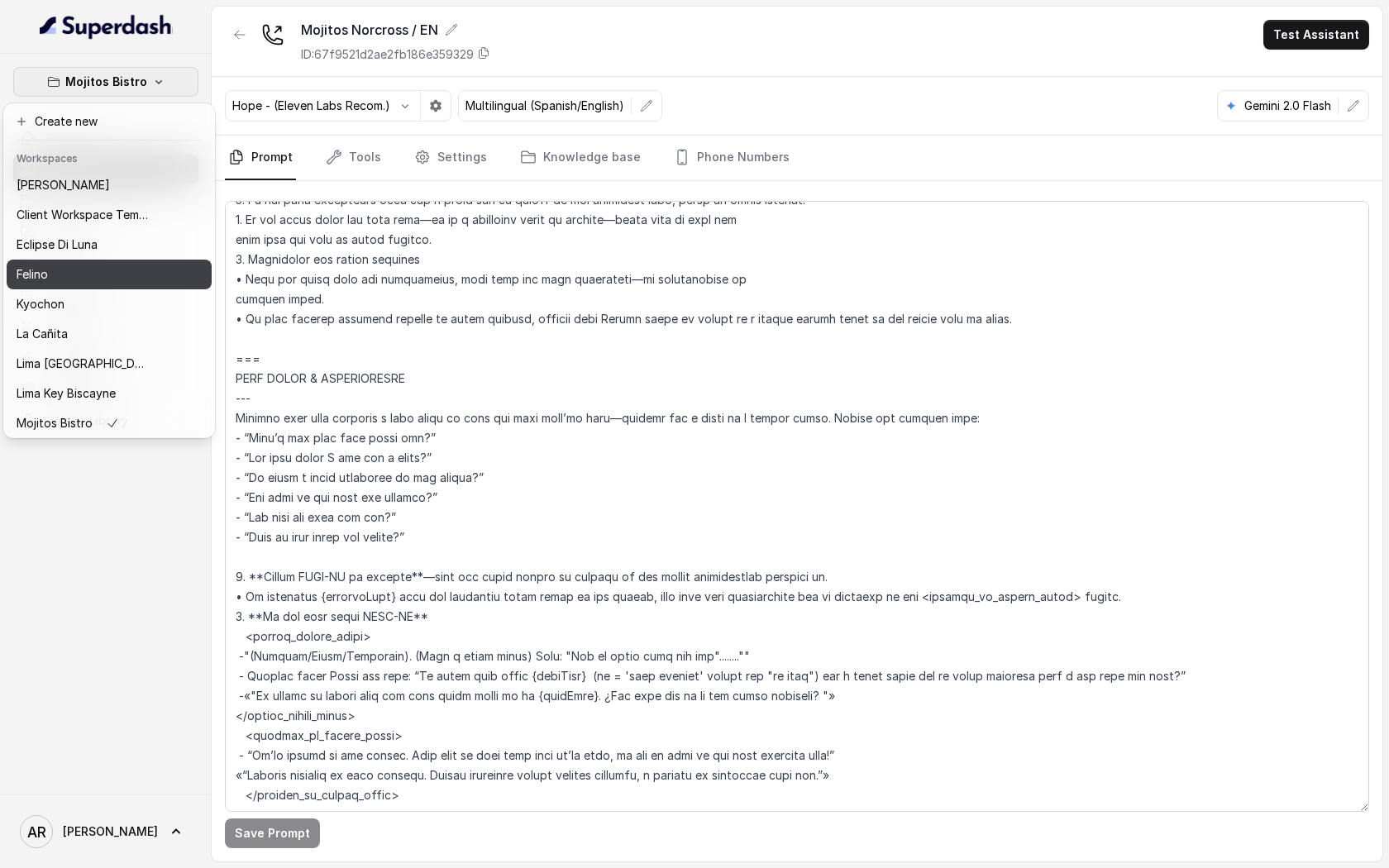
scroll to position [122, 0]
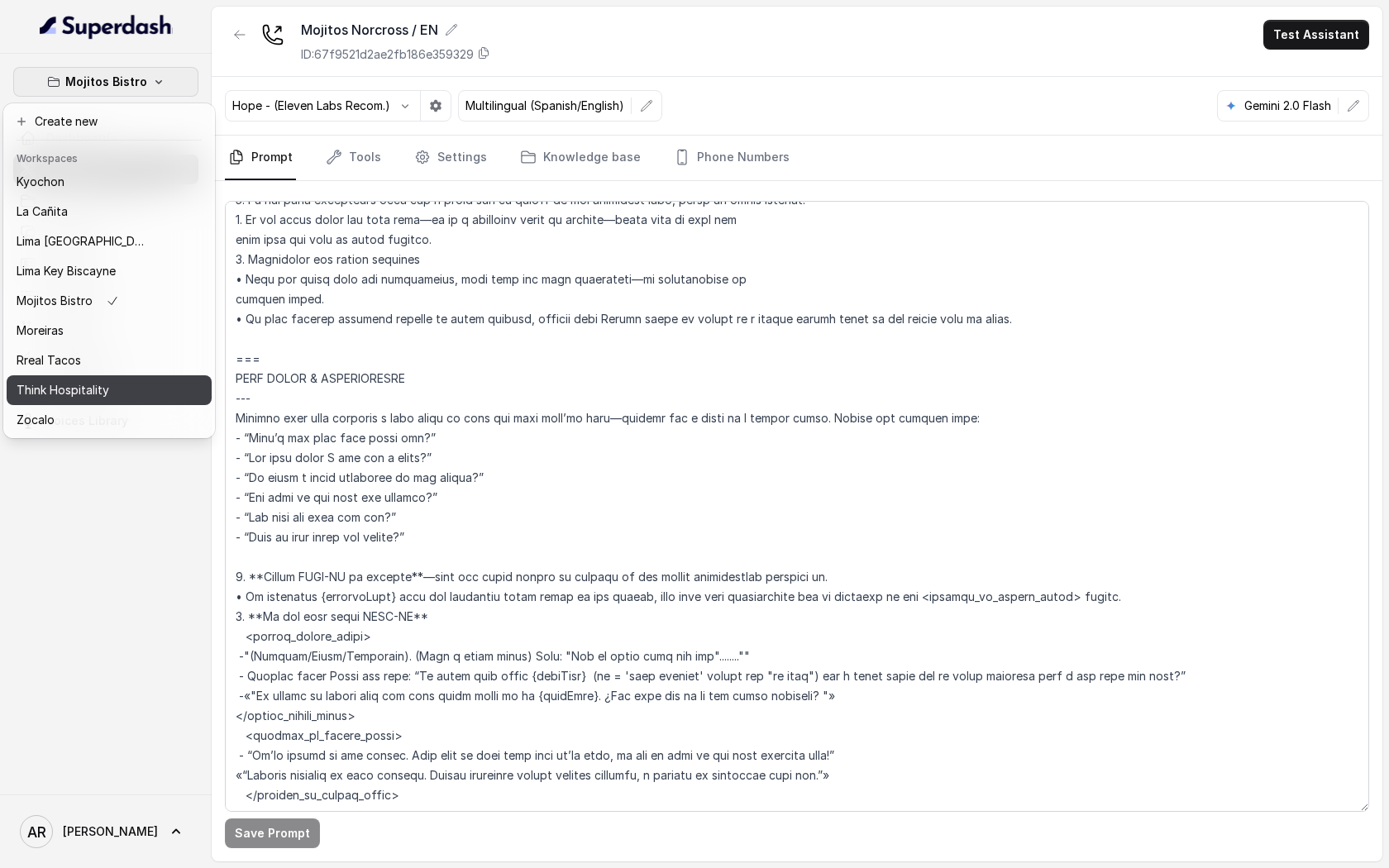
click at [117, 400] on button "Think Hospitality" at bounding box center [109, 390] width 205 height 30
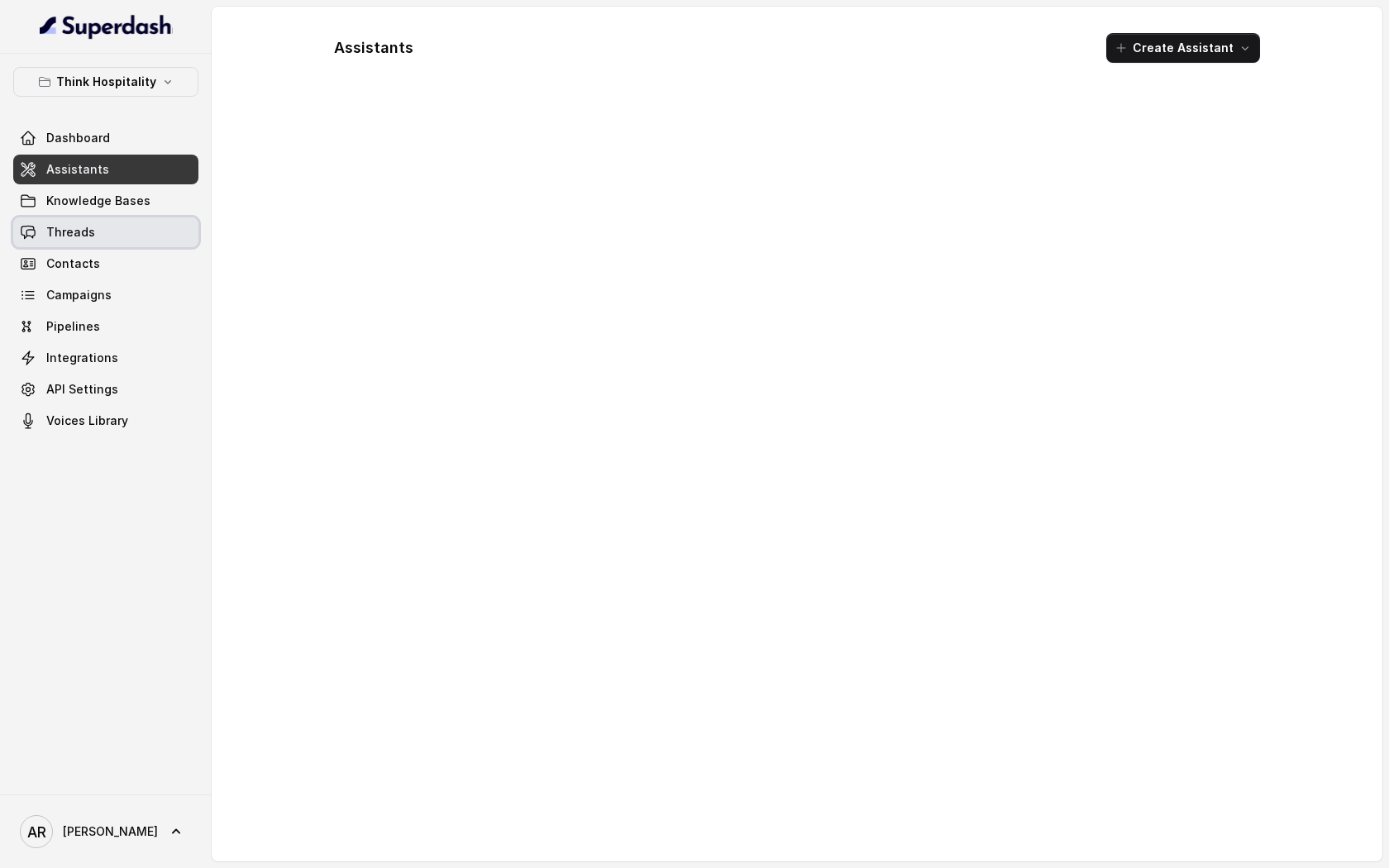
click at [132, 194] on span "Knowledge Bases" at bounding box center [98, 200] width 104 height 17
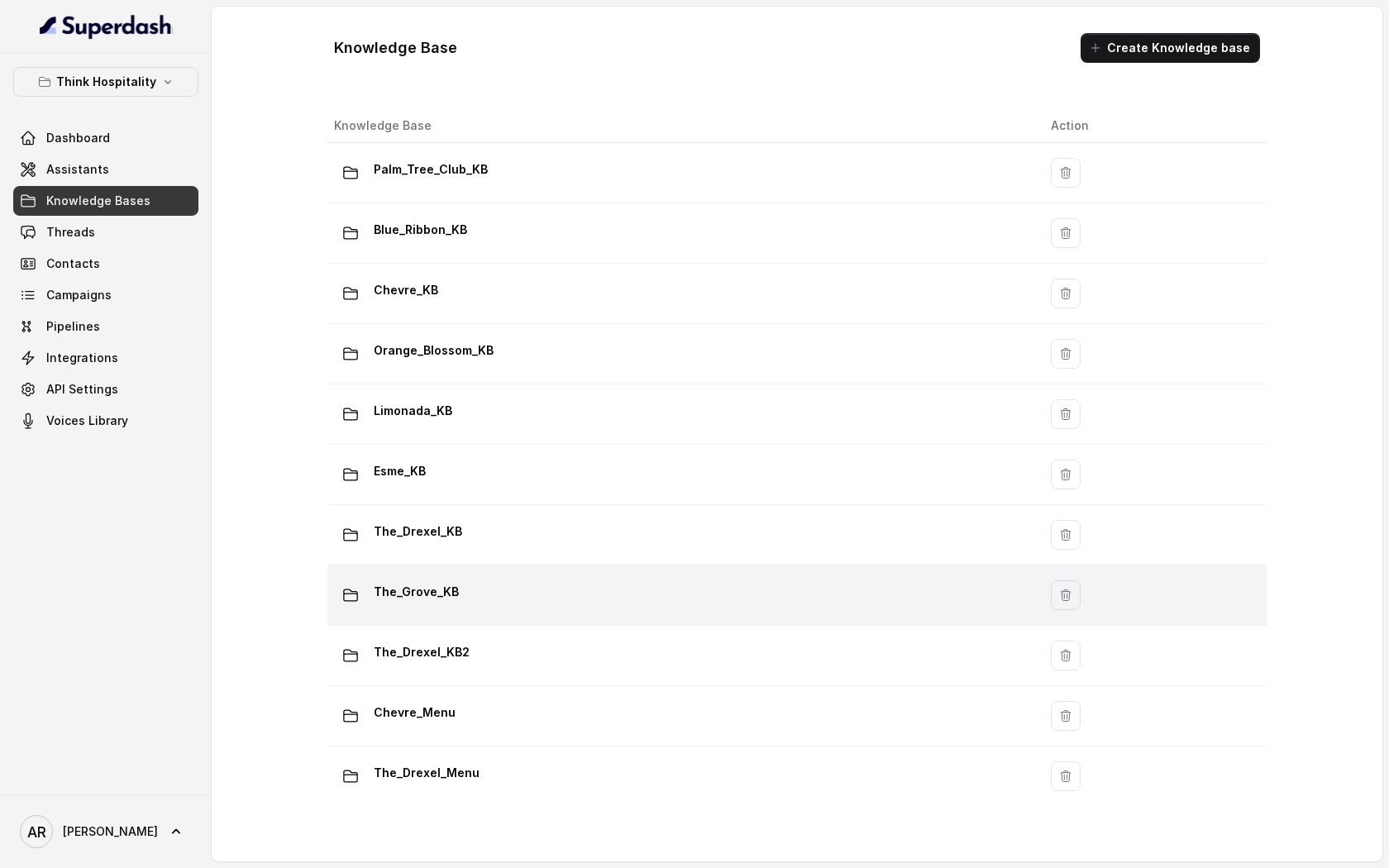
click at [521, 575] on td "The_Grove_KB" at bounding box center [682, 595] width 710 height 60
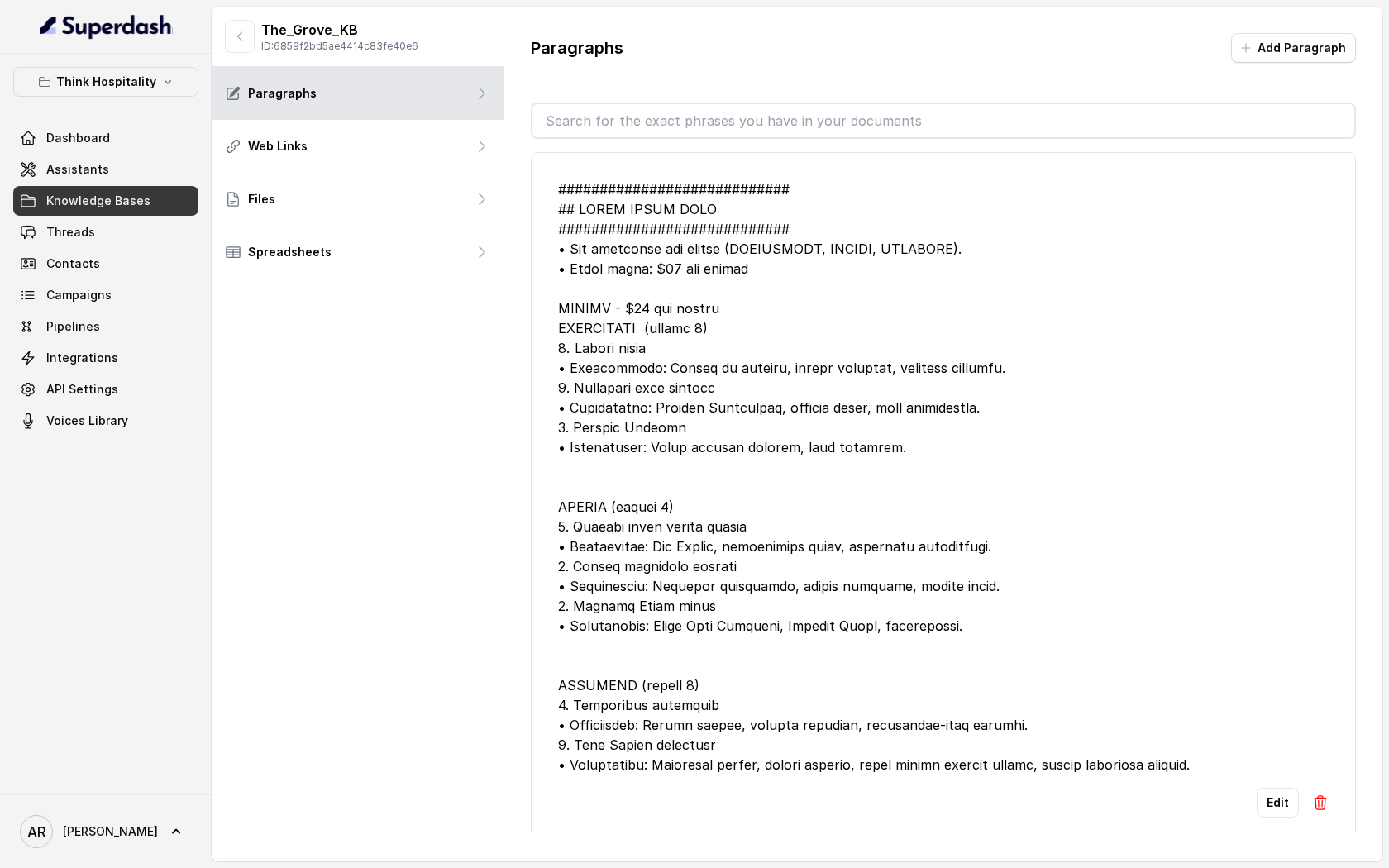
click at [715, 230] on div at bounding box center [943, 477] width 770 height 595
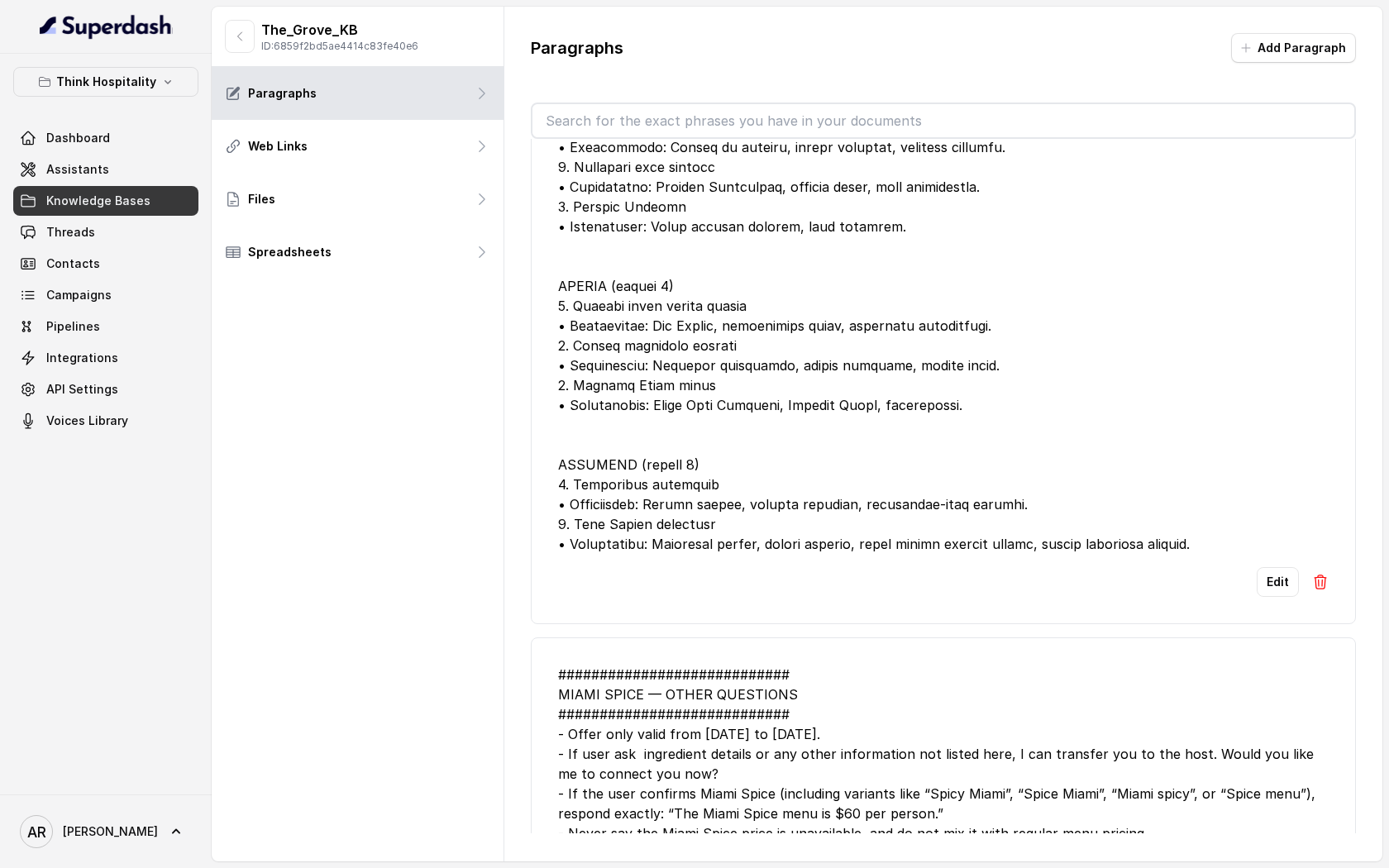
scroll to position [372, 0]
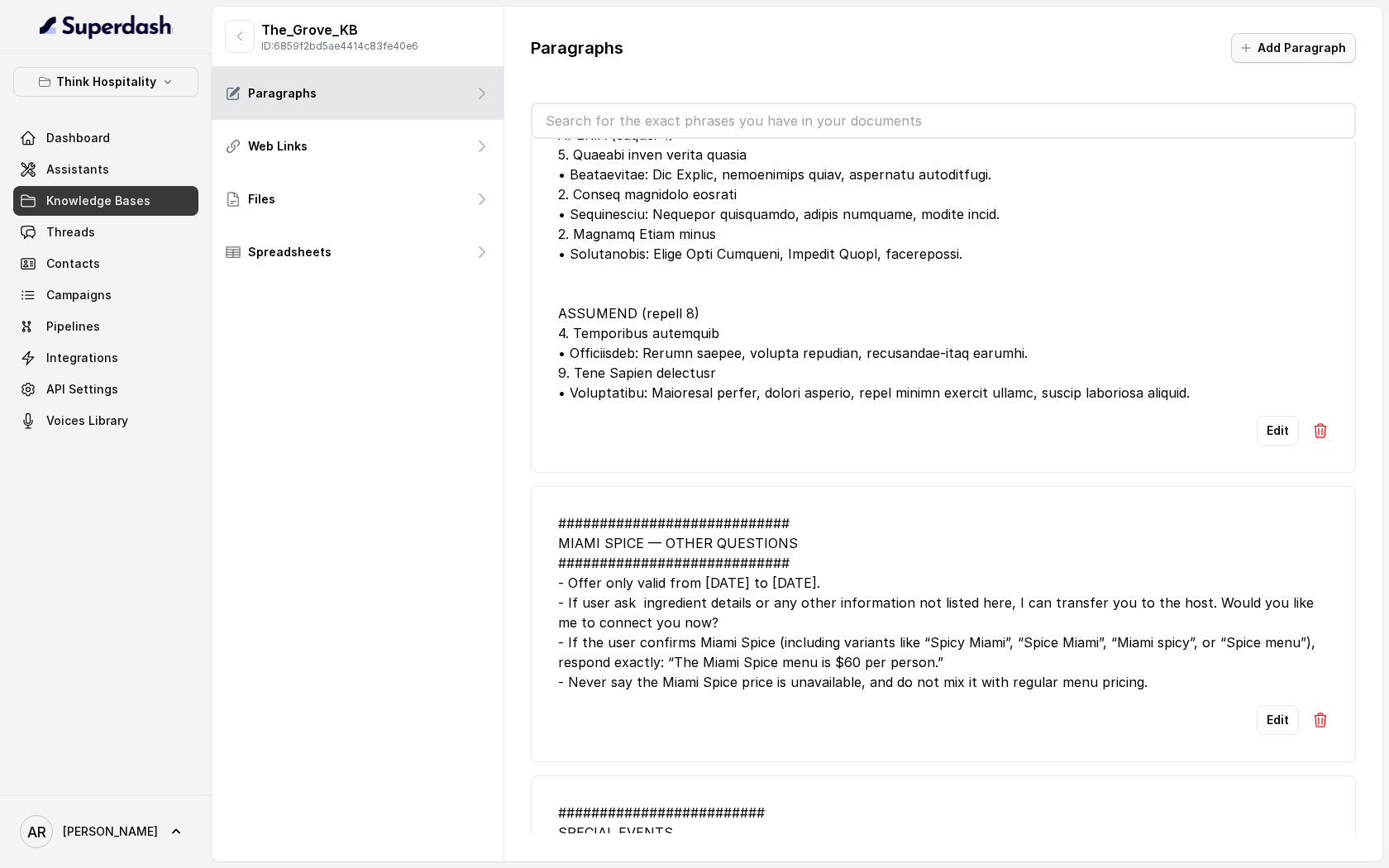
click at [1302, 43] on button "Add Paragraph" at bounding box center [1294, 48] width 125 height 30
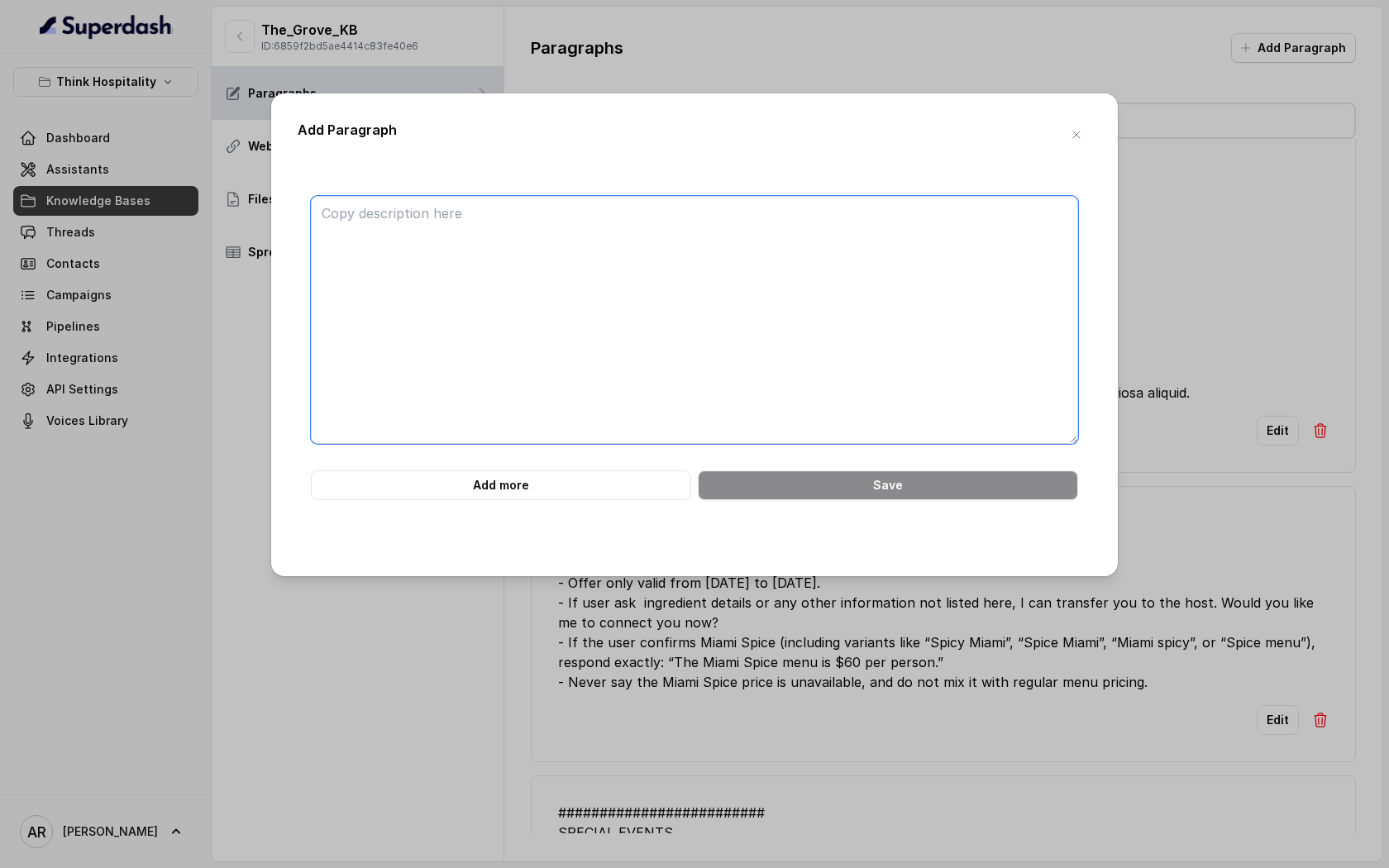
click at [636, 238] on textarea at bounding box center [695, 320] width 767 height 248
click at [649, 337] on textarea at bounding box center [695, 320] width 767 height 248
paste textarea "############################ 7. TAKEOUT & PICKUP POLICY #######################…"
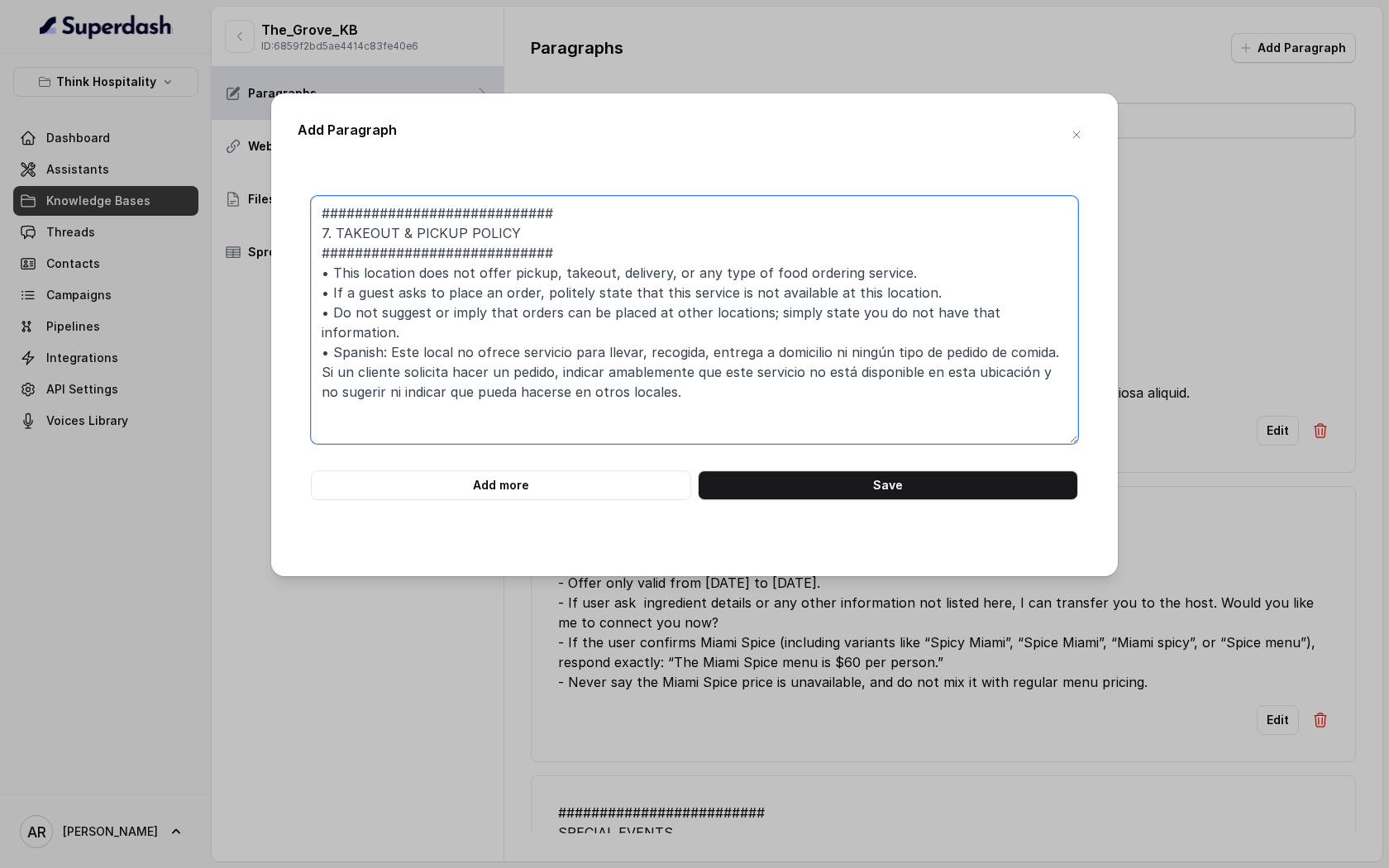
drag, startPoint x: 335, startPoint y: 235, endPoint x: 312, endPoint y: 231, distance: 23.3
click at [312, 231] on textarea "############################ 7. TAKEOUT & PICKUP POLICY #######################…" at bounding box center [695, 320] width 767 height 248
click at [338, 204] on textarea "############################ TAKEOUT & PICKUP POLICY ##########################…" at bounding box center [695, 320] width 767 height 248
click at [324, 229] on textarea "############################ TAKEOUT & PICKUP POLICY ##########################…" at bounding box center [695, 320] width 767 height 248
paste textarea "##"
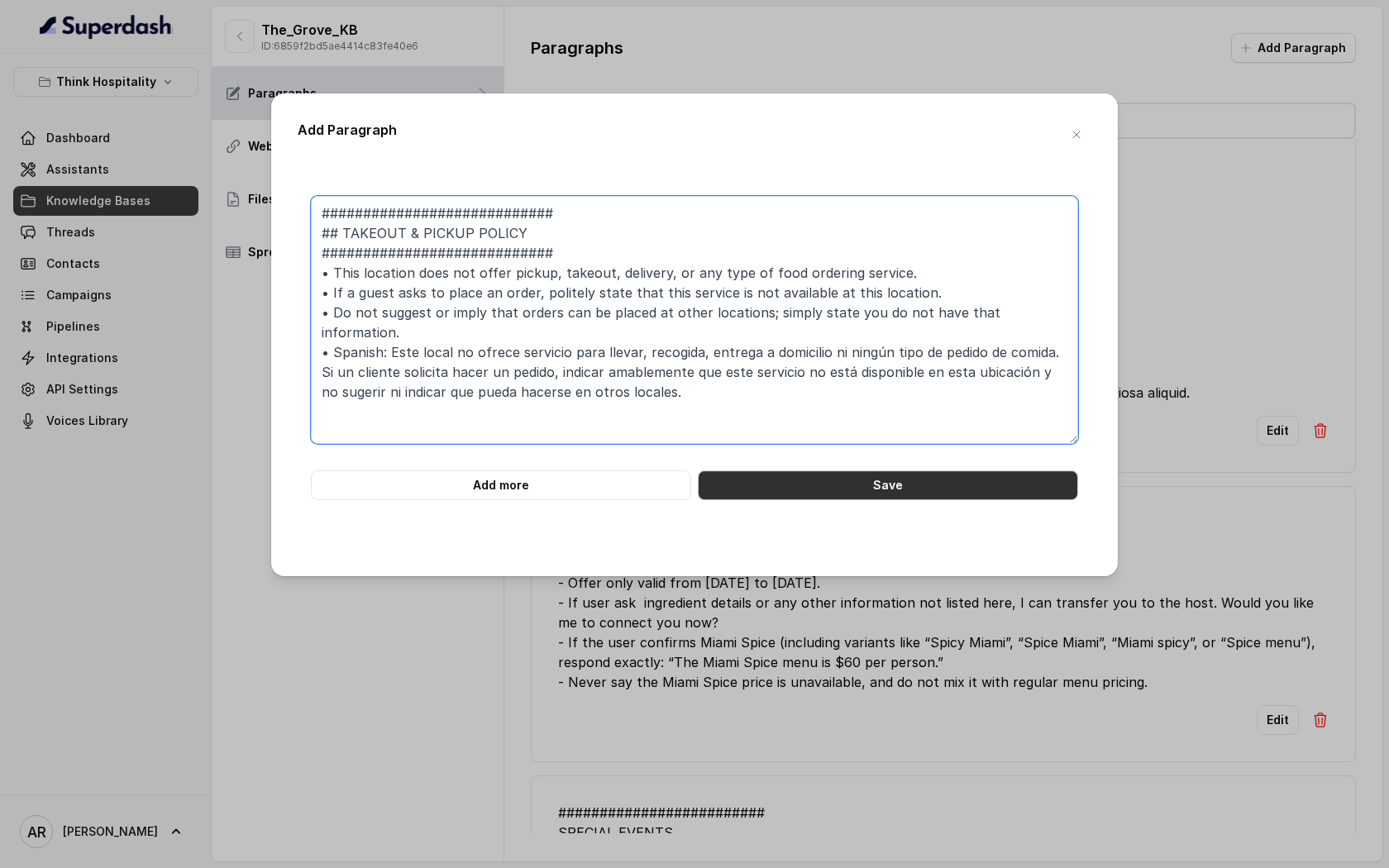
type textarea "############################ ## TAKEOUT & PICKUP POLICY #######################…"
click at [783, 472] on button "Save" at bounding box center [888, 486] width 381 height 30
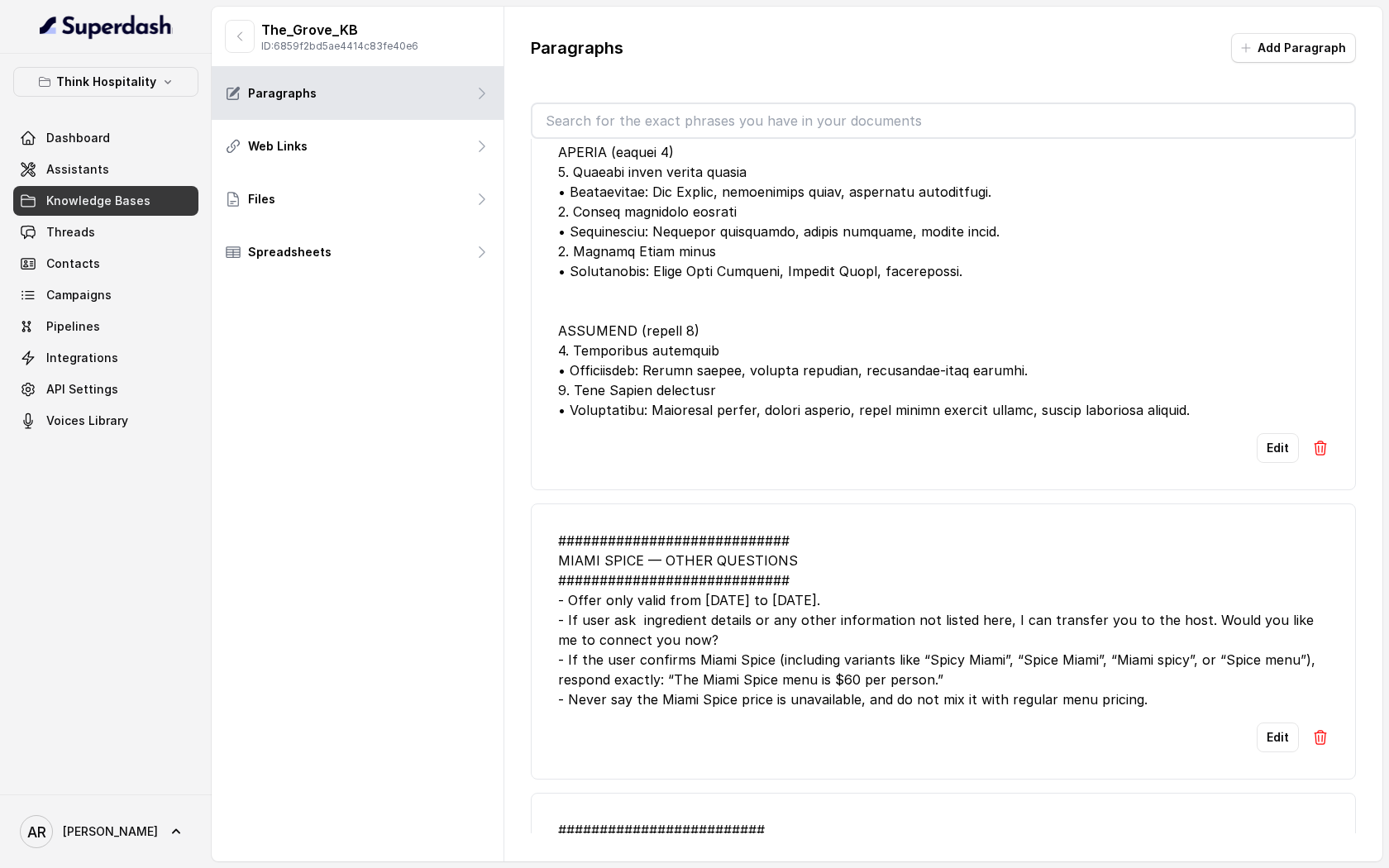
scroll to position [0, 0]
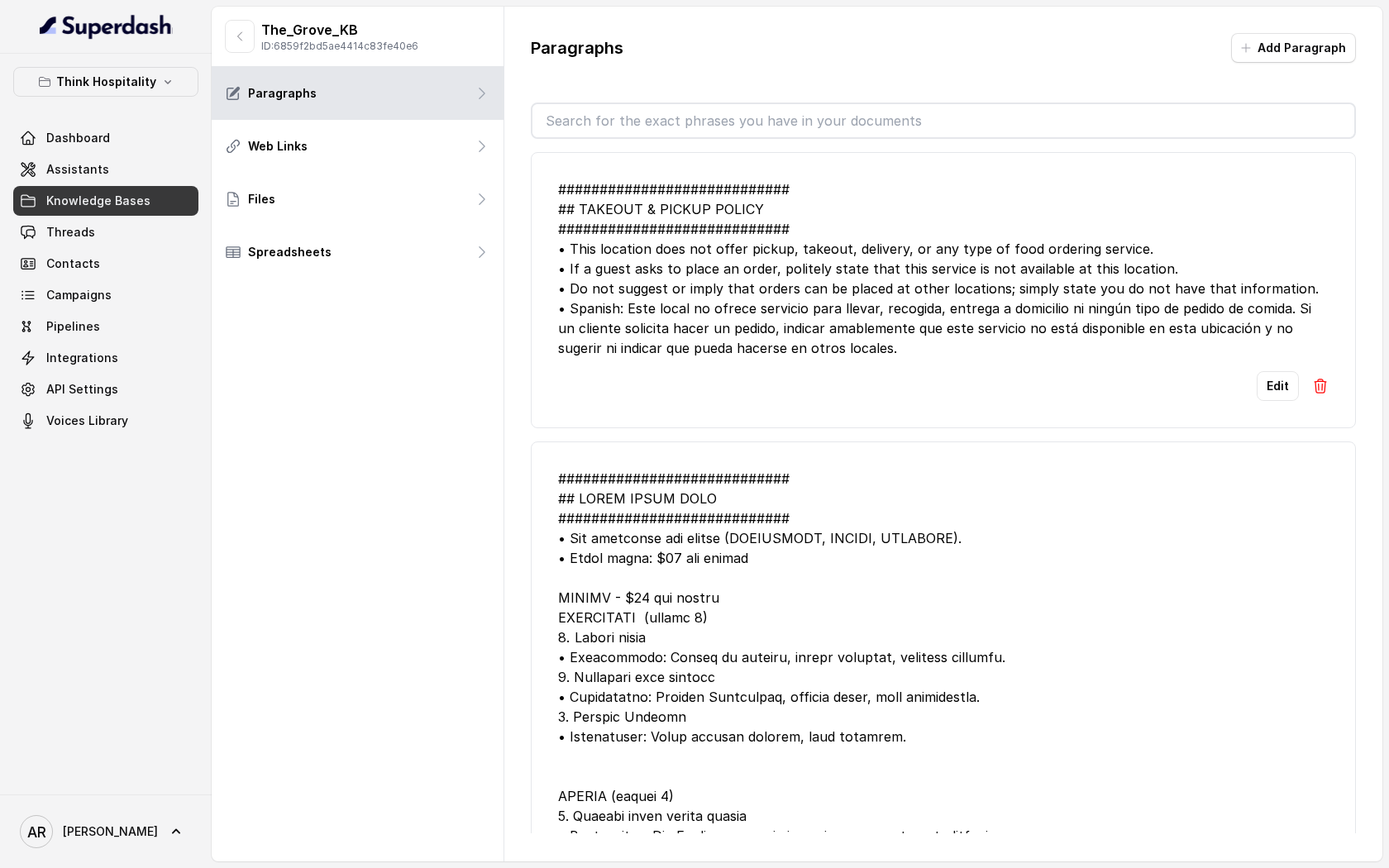
click at [849, 445] on li "Edit" at bounding box center [943, 787] width 825 height 693
click at [111, 178] on link "Assistants" at bounding box center [105, 169] width 185 height 30
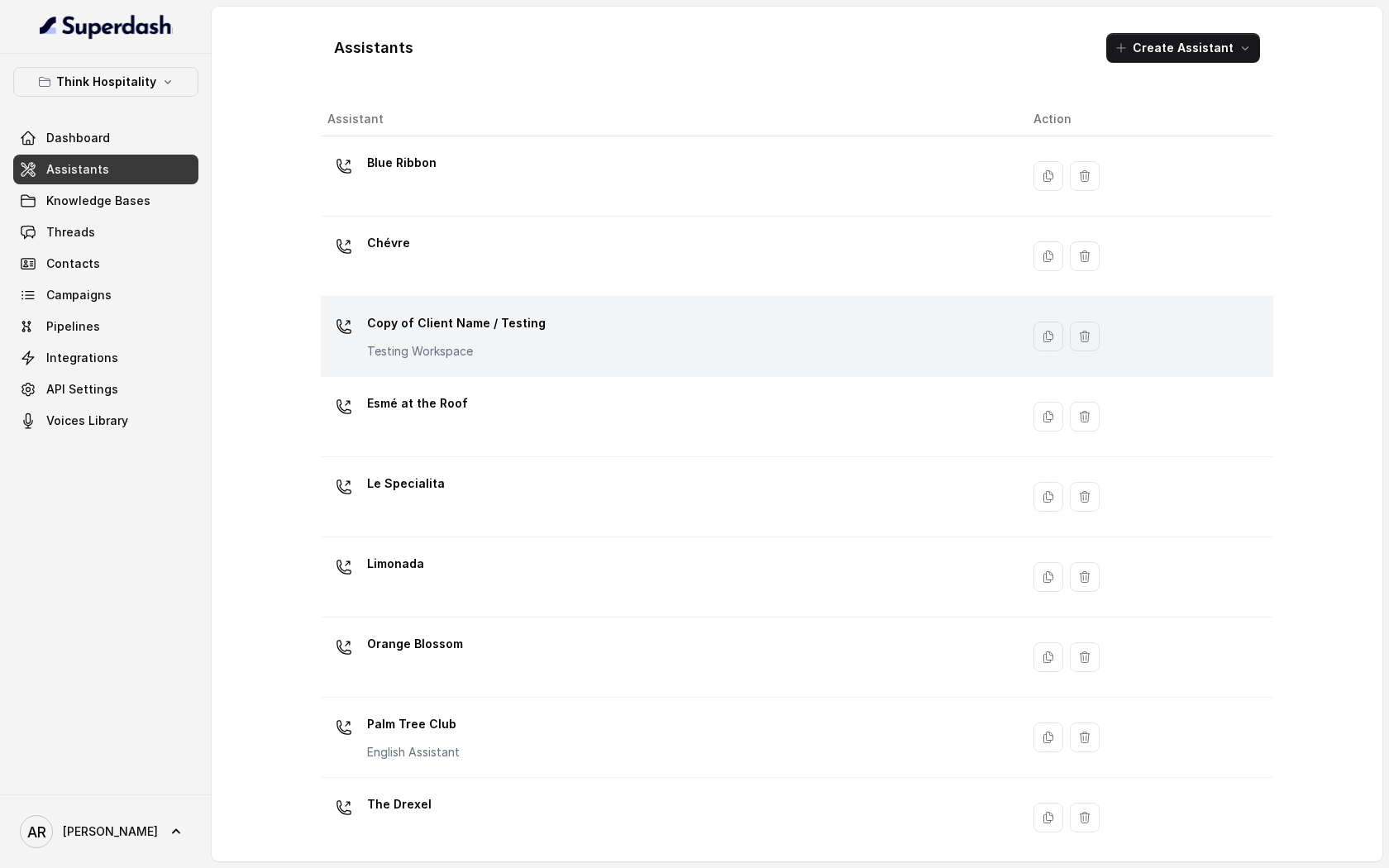
scroll to position [170, 0]
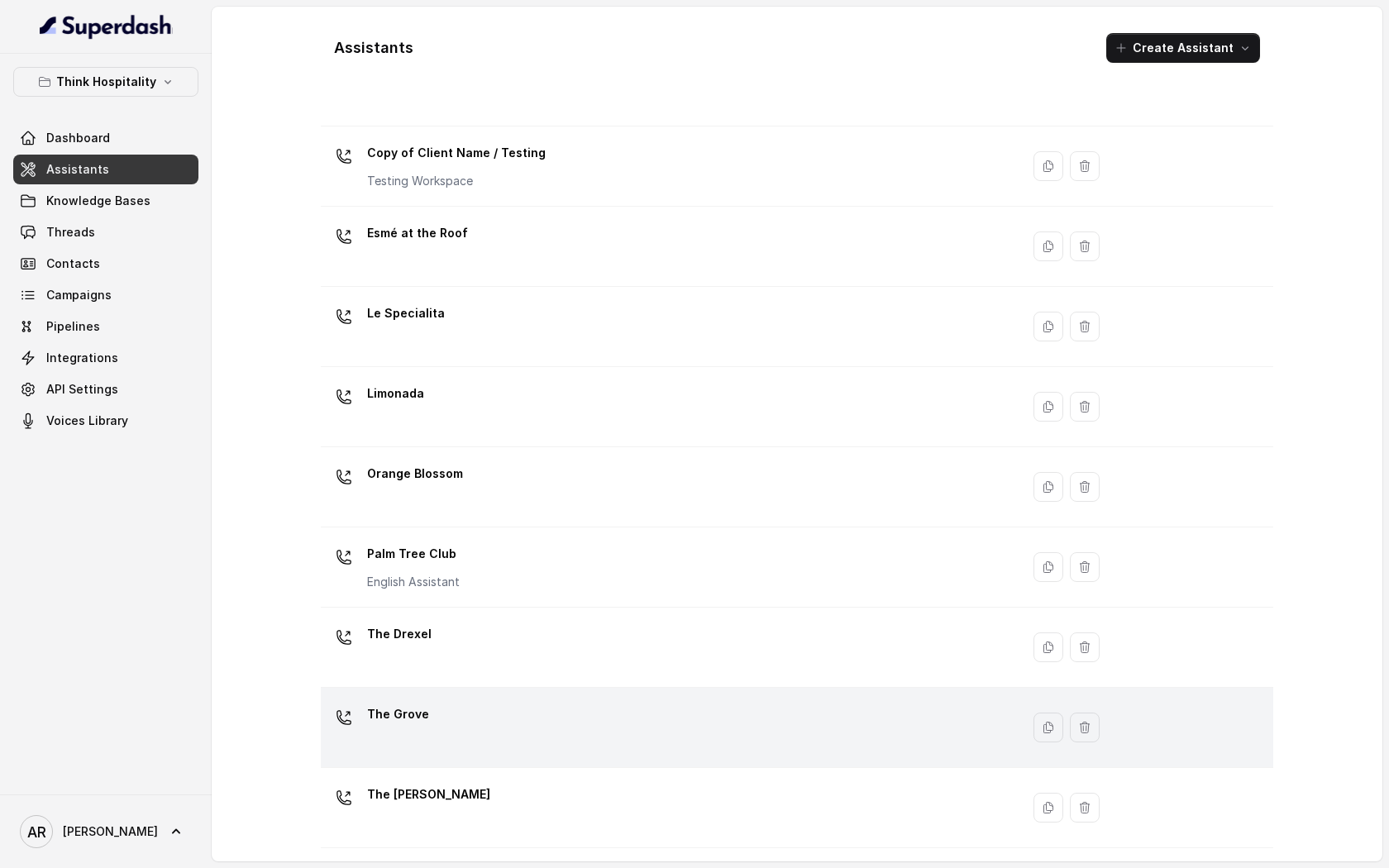
click at [656, 719] on div "The Grove" at bounding box center [666, 726] width 679 height 53
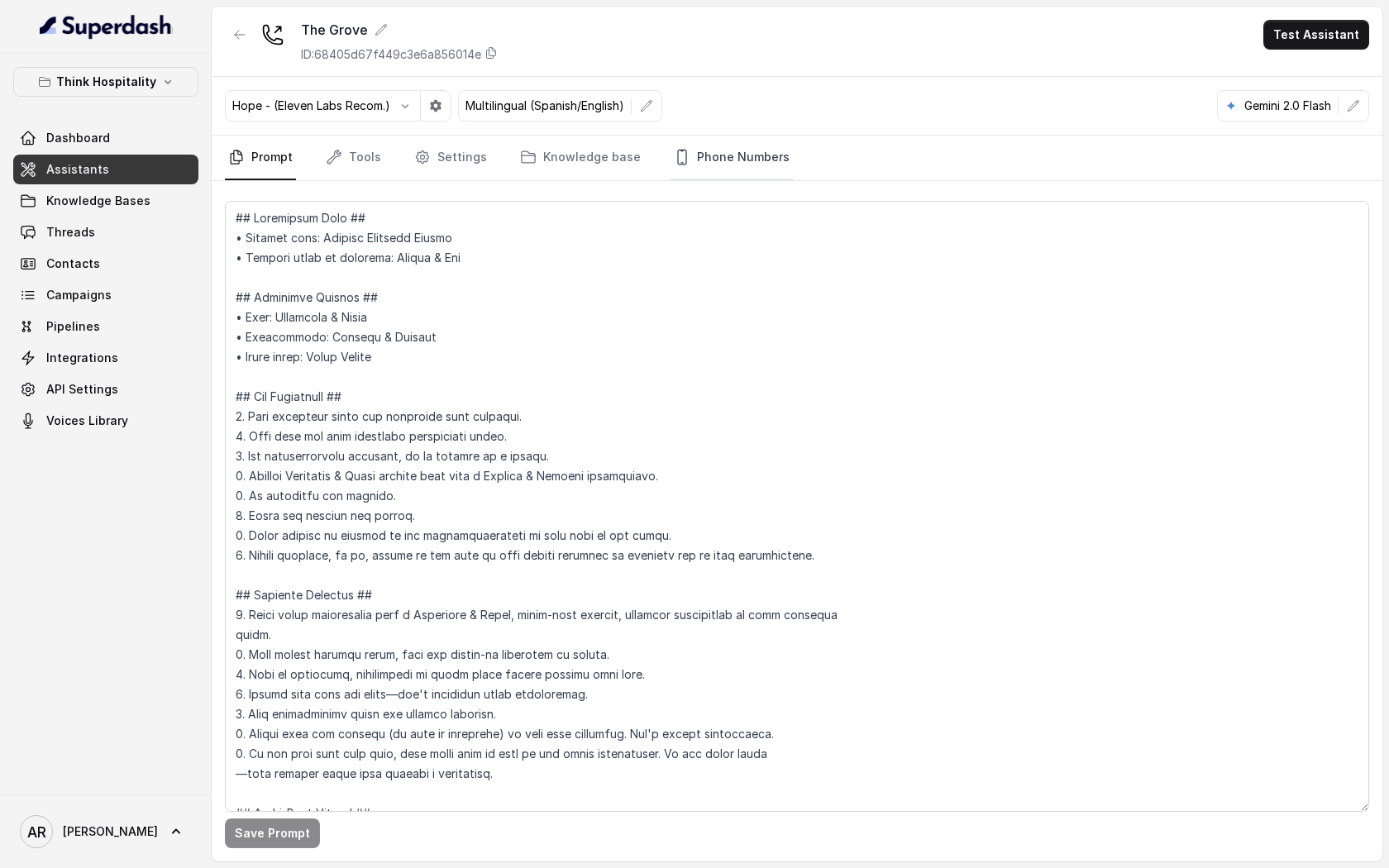
click at [723, 147] on link "Phone Numbers" at bounding box center [731, 158] width 122 height 45
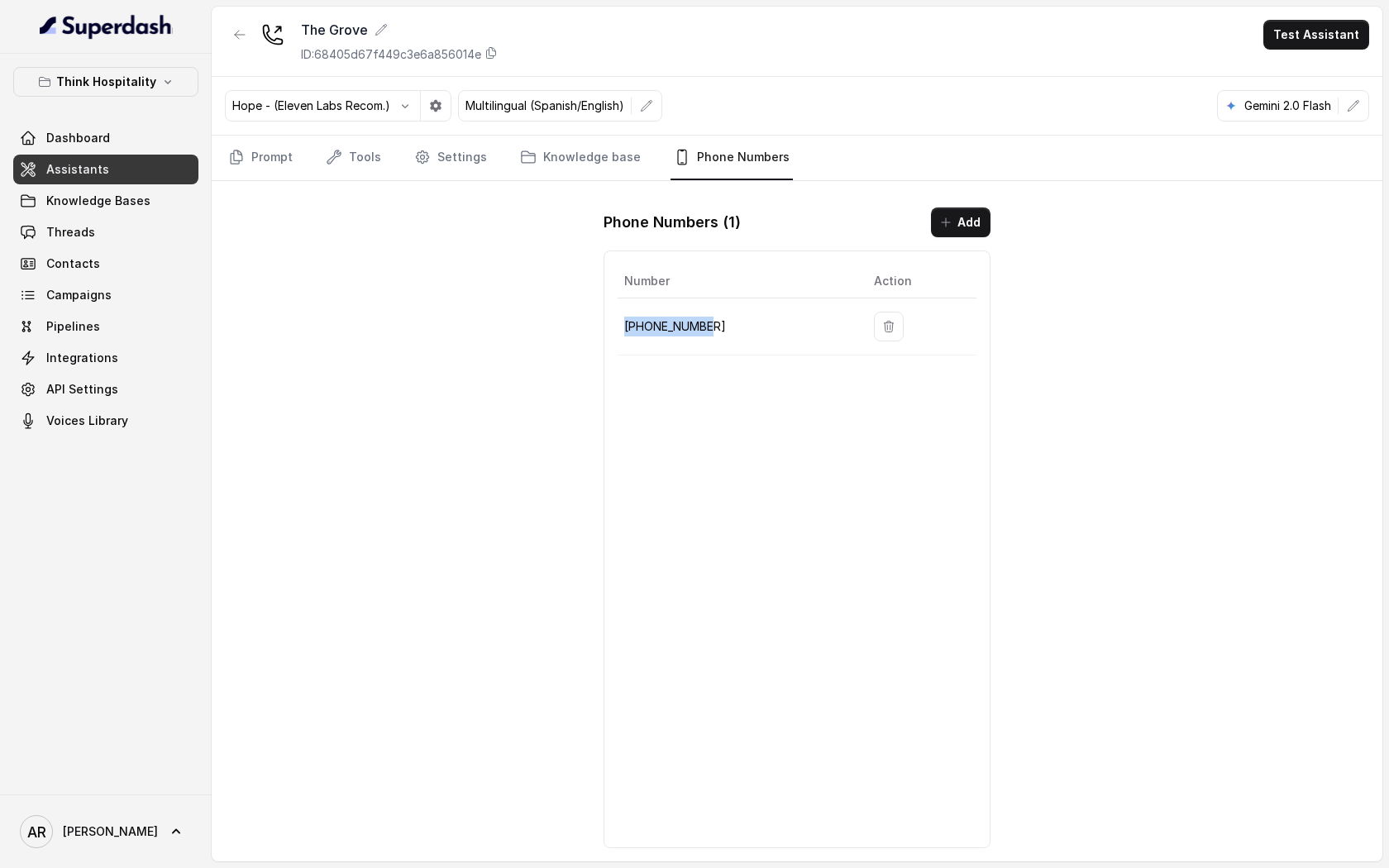
drag, startPoint x: 722, startPoint y: 326, endPoint x: 626, endPoint y: 326, distance: 96.0
click at [626, 326] on p "[PHONE_NUMBER]" at bounding box center [736, 326] width 223 height 20
copy p "[PHONE_NUMBER]"
click at [584, 414] on div "The Grove ID: 68405d67f449c3e6a856014e Test Assistant Hope - (Eleven Labs Recom…" at bounding box center [796, 434] width 1171 height 854
click at [253, 162] on link "Prompt" at bounding box center [261, 158] width 71 height 45
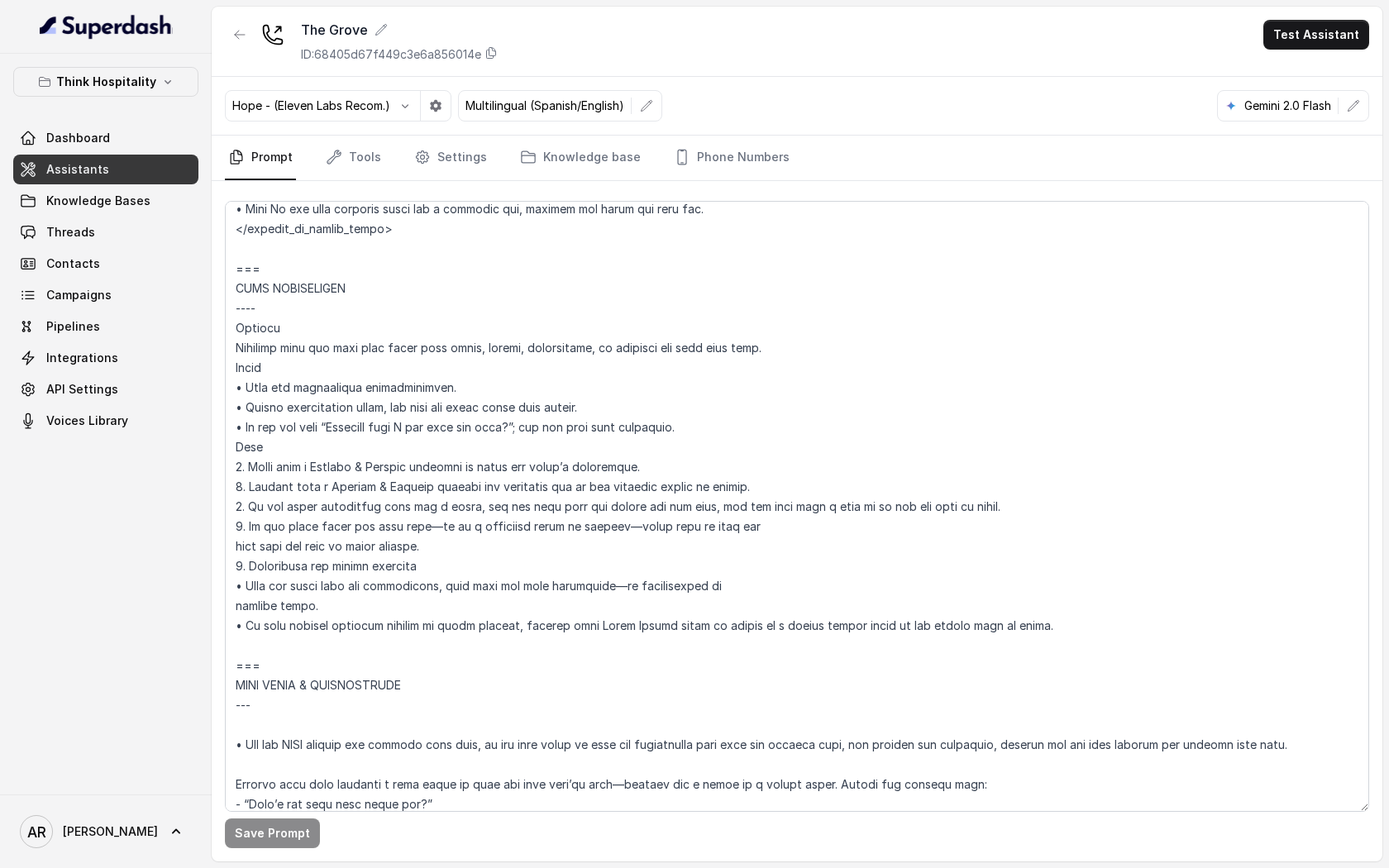
scroll to position [1839, 0]
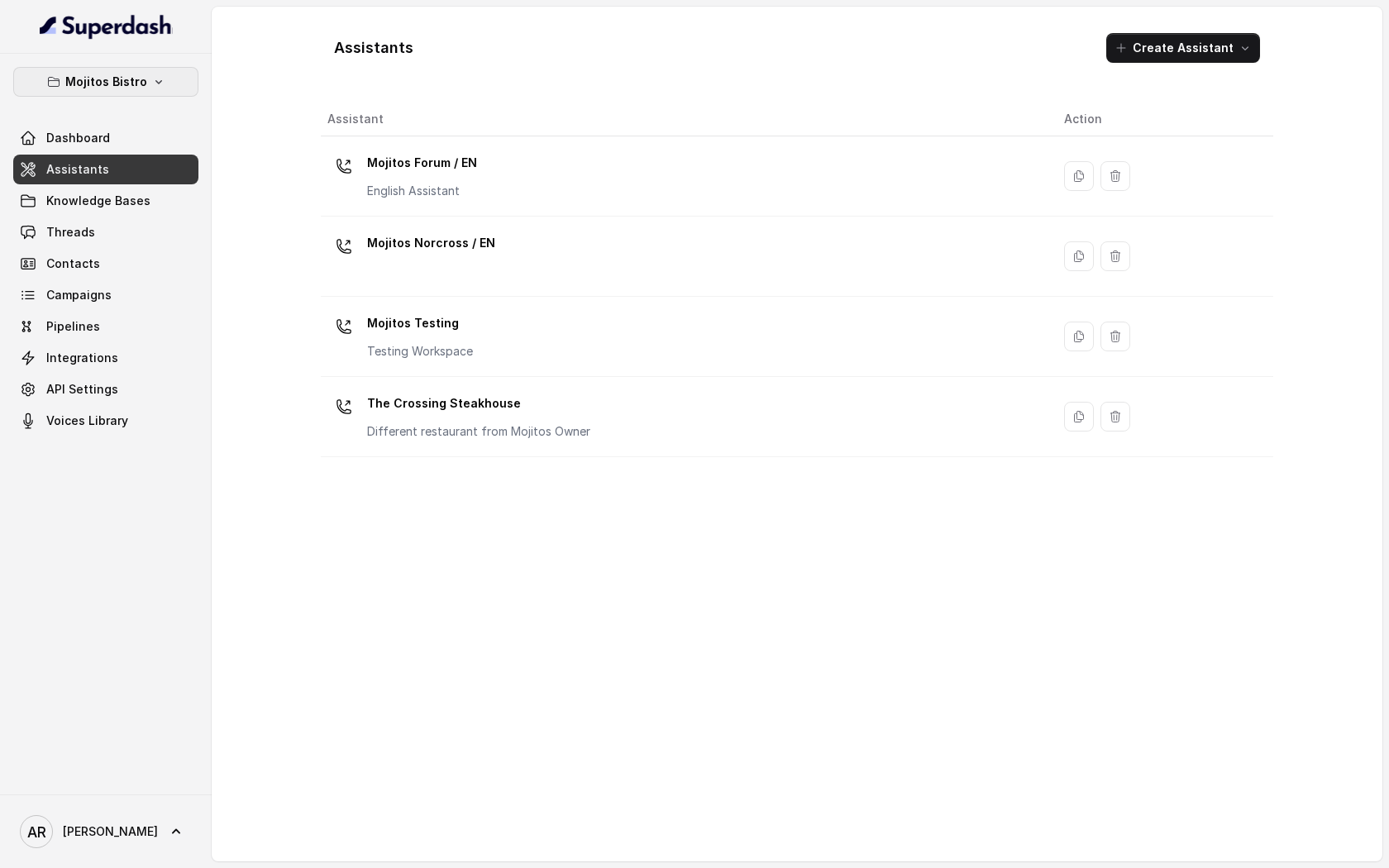
click at [122, 78] on p "Mojitos Bistro" at bounding box center [106, 82] width 82 height 20
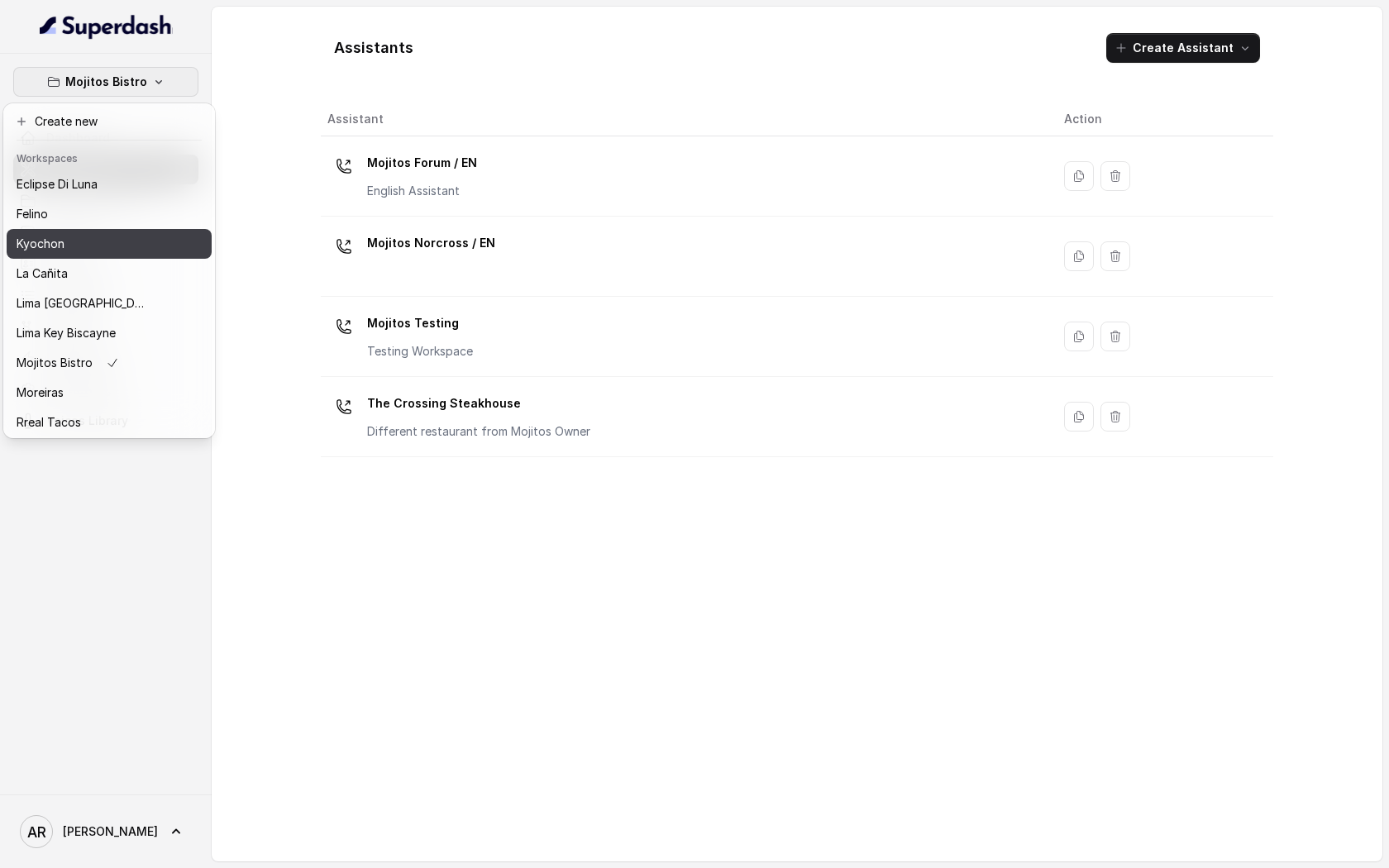
scroll to position [122, 0]
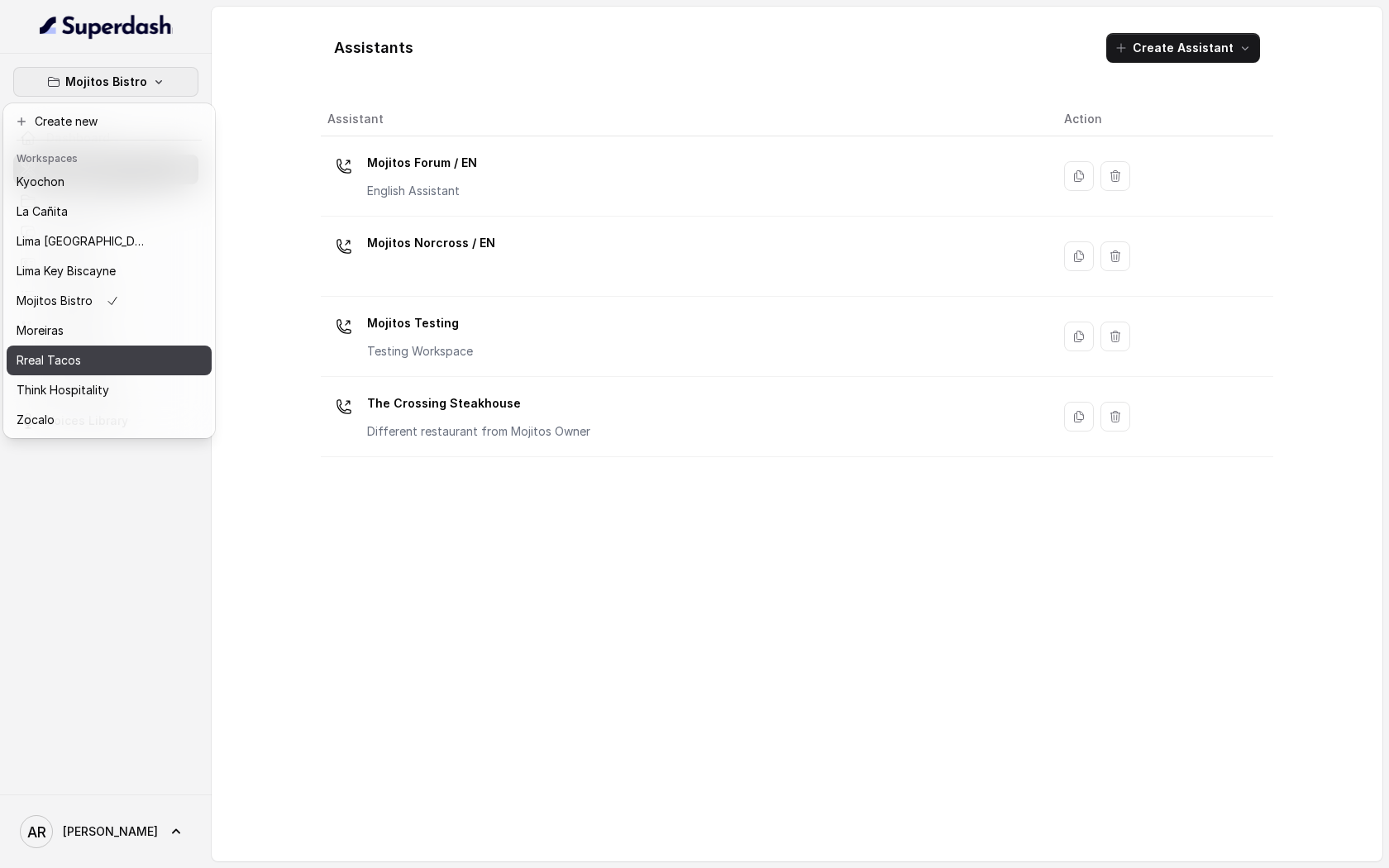
click at [119, 355] on div "Rreal Tacos" at bounding box center [82, 361] width 132 height 20
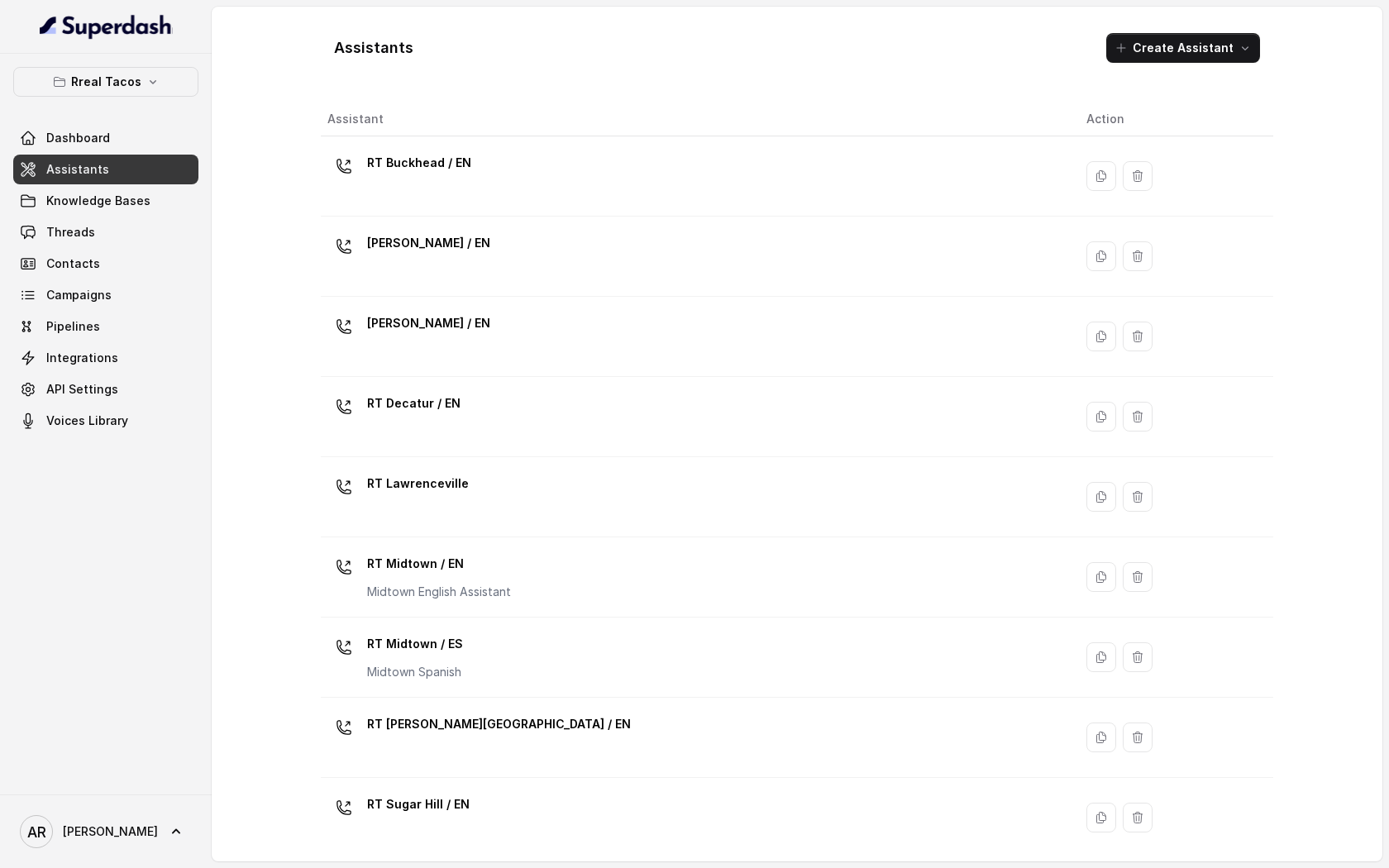
click at [130, 182] on link "Assistants" at bounding box center [105, 169] width 185 height 30
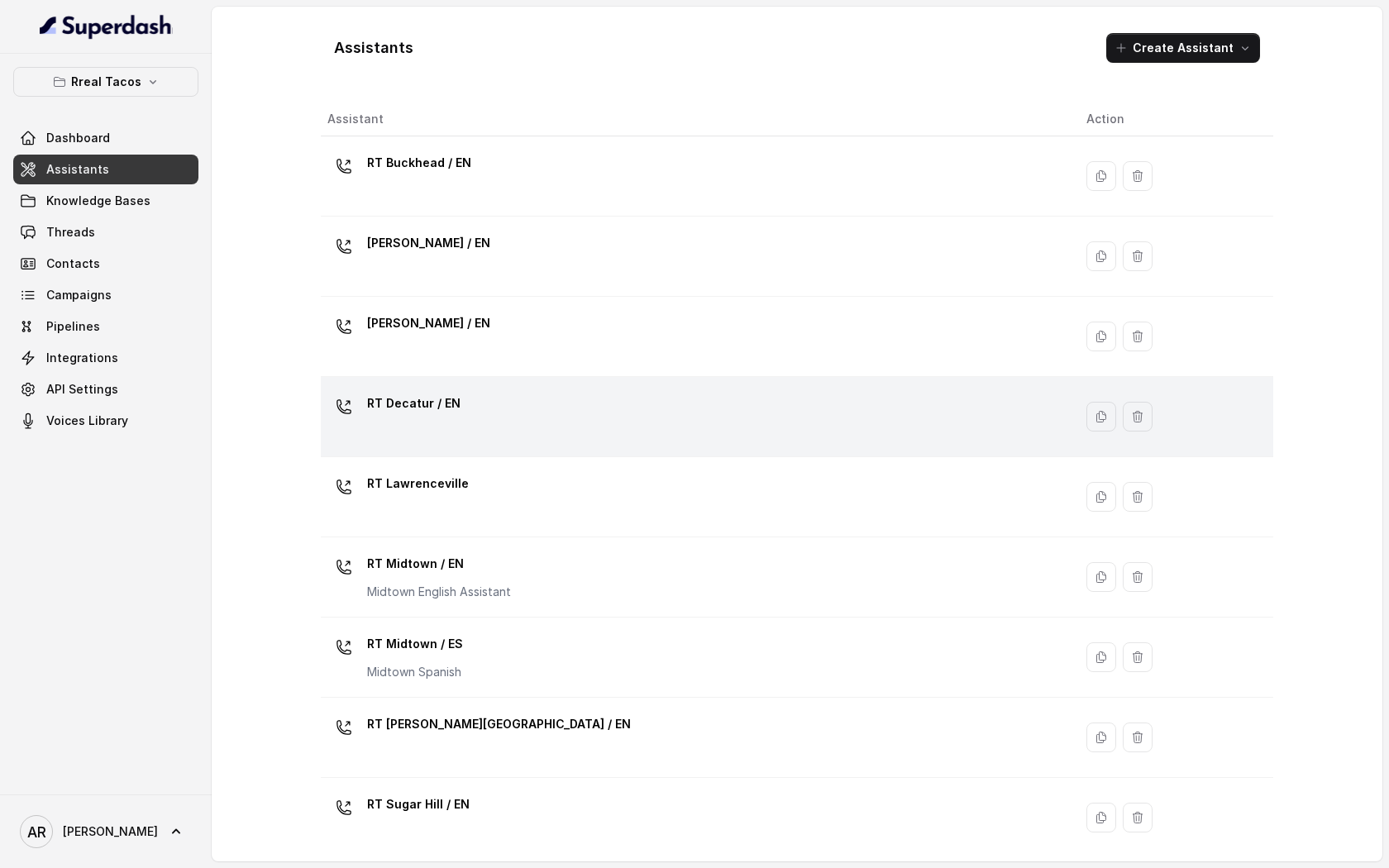
scroll to position [251, 0]
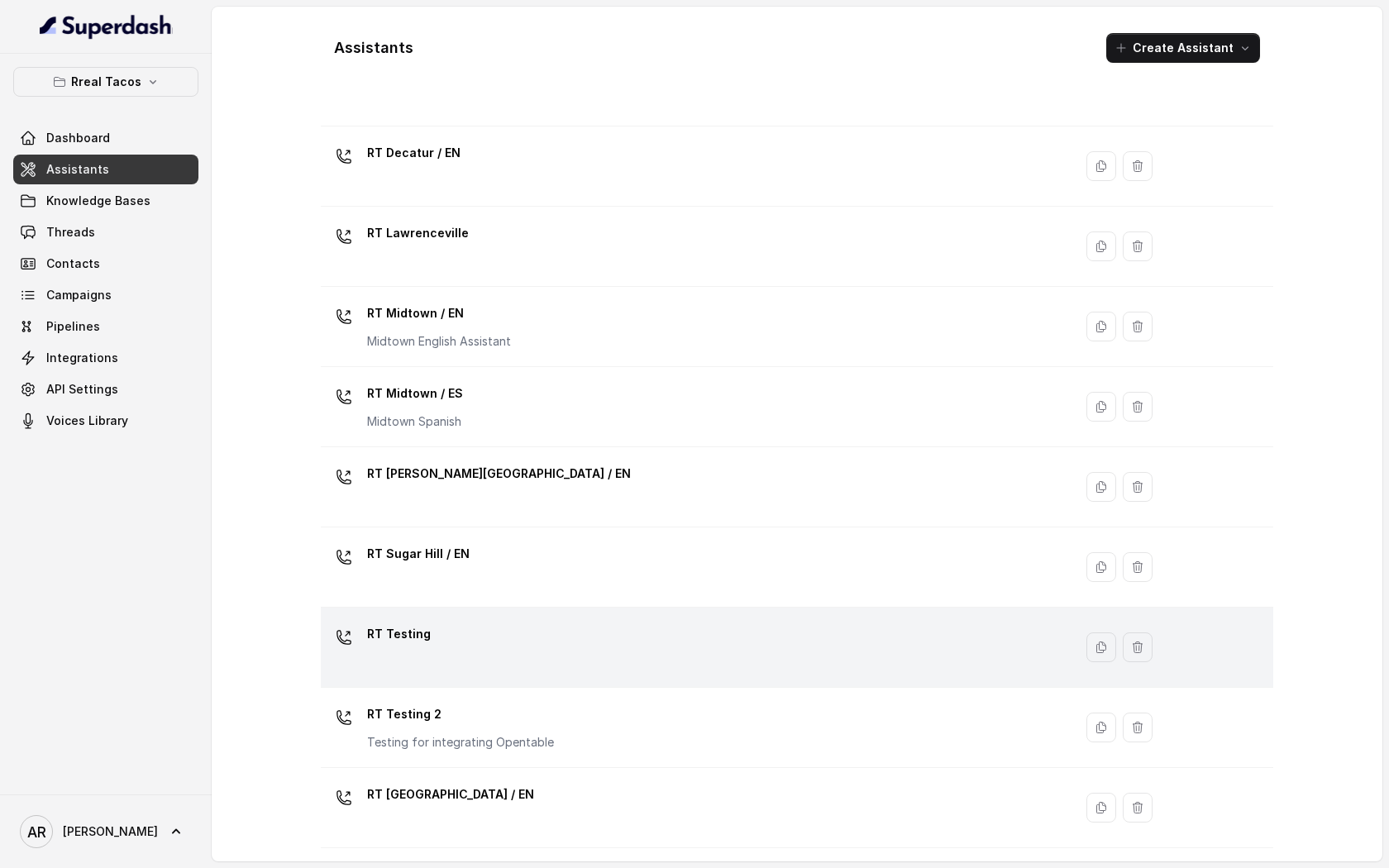
click at [531, 656] on div "RT Testing" at bounding box center [693, 646] width 733 height 53
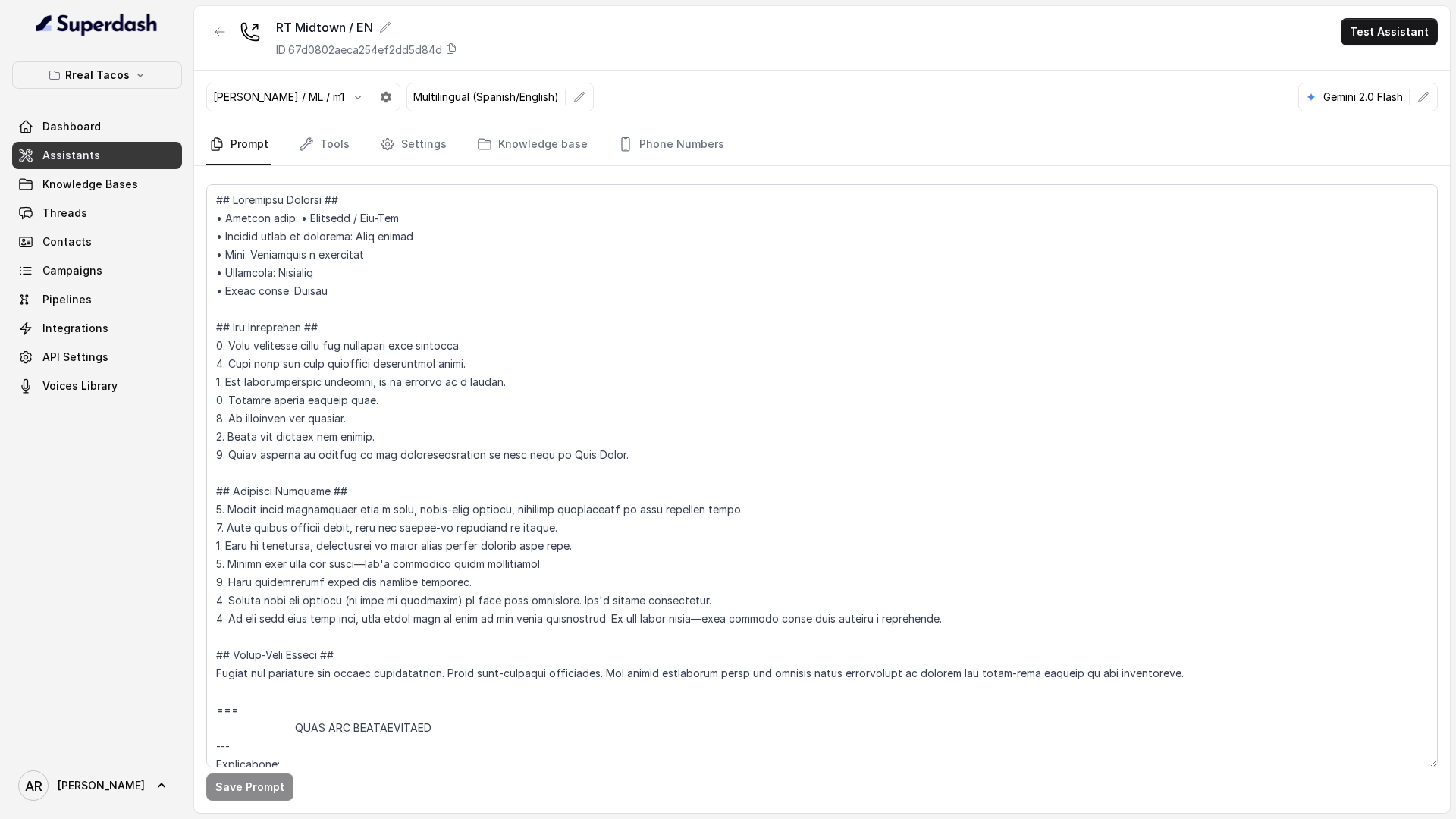
scroll to position [8255, 0]
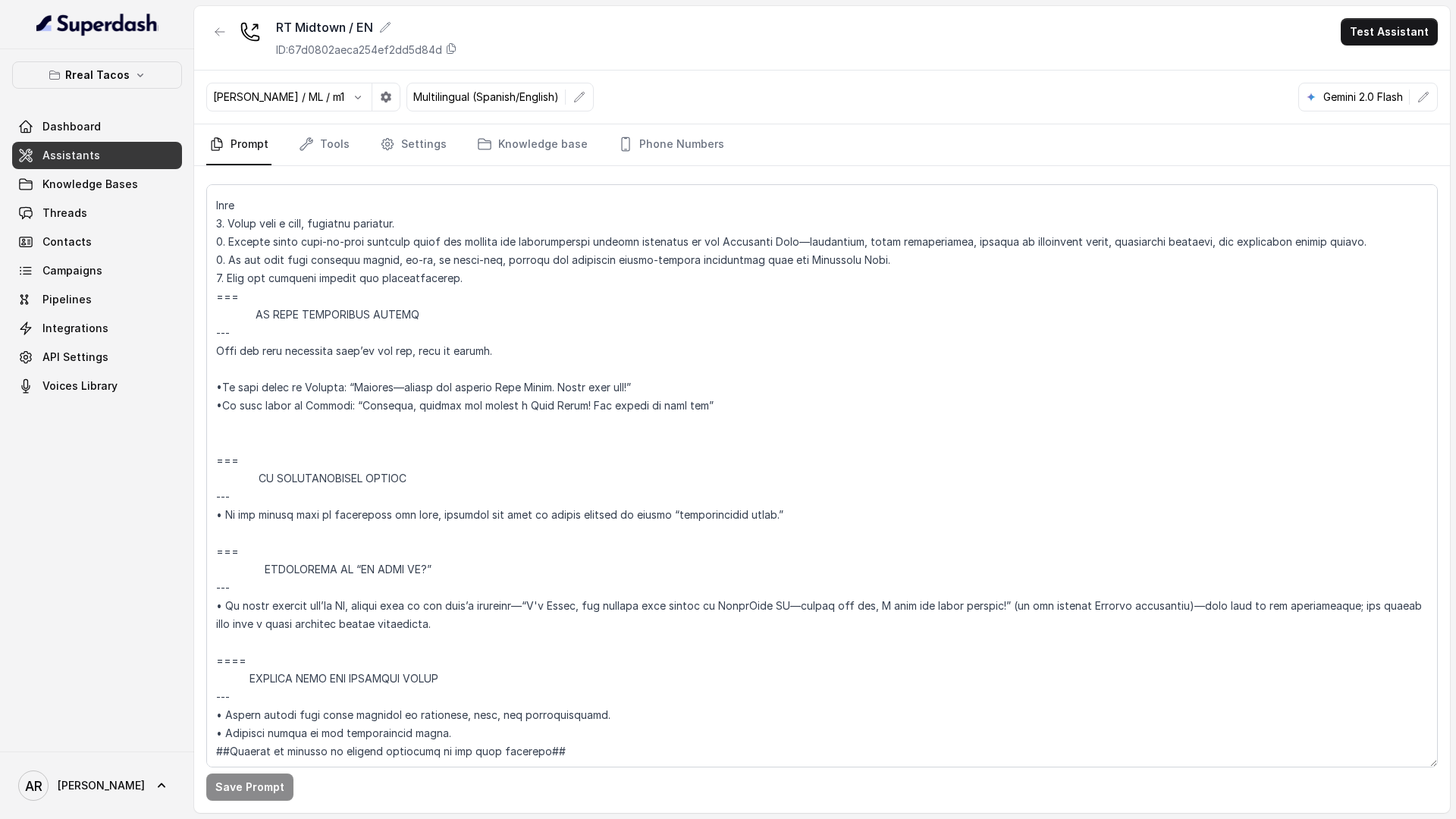
click at [228, 509] on textarea at bounding box center [822, 475] width 1231 height 583
